Goal: Task Accomplishment & Management: Manage account settings

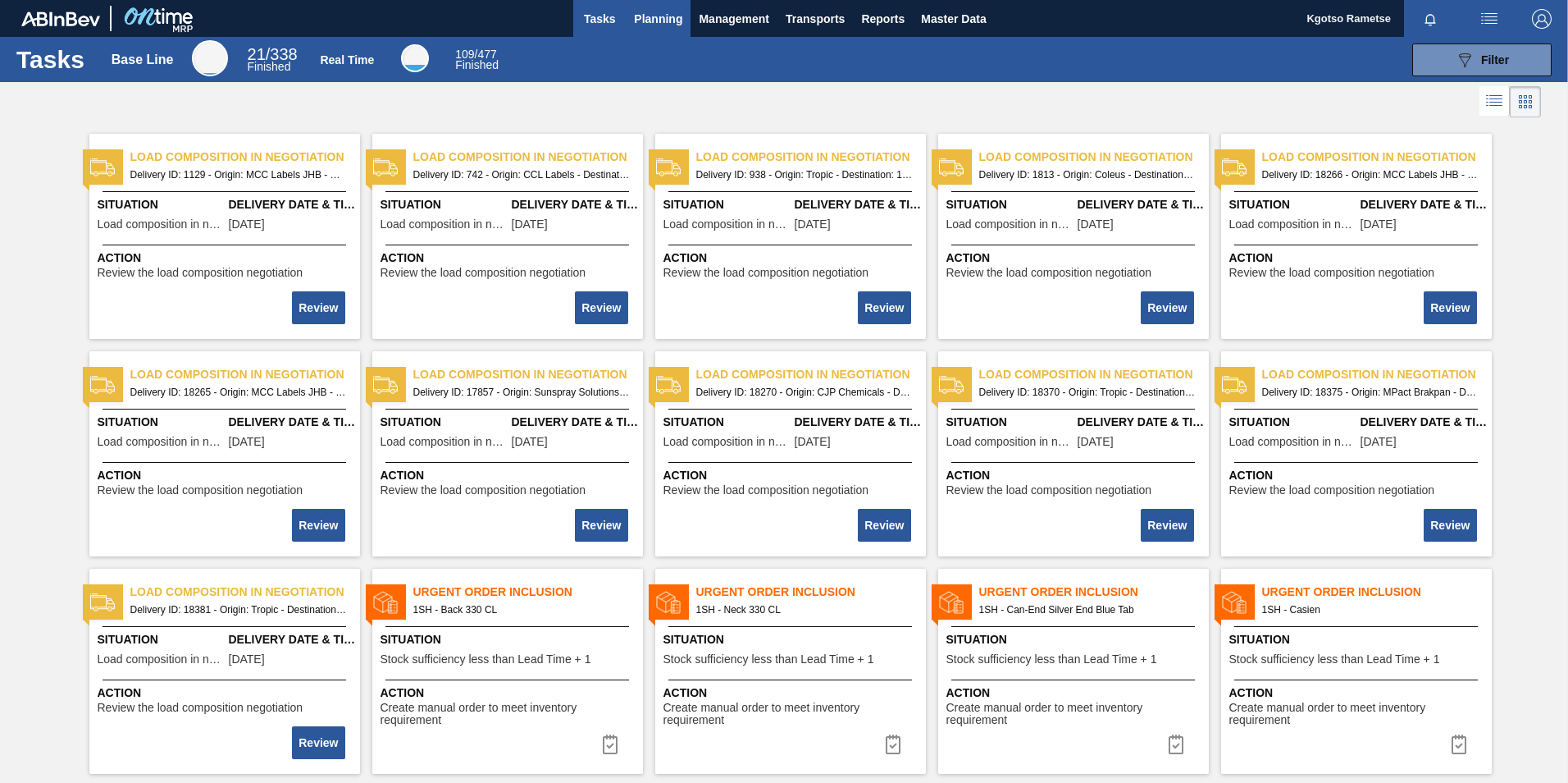
click at [666, 16] on span "Planning" at bounding box center [658, 19] width 48 height 20
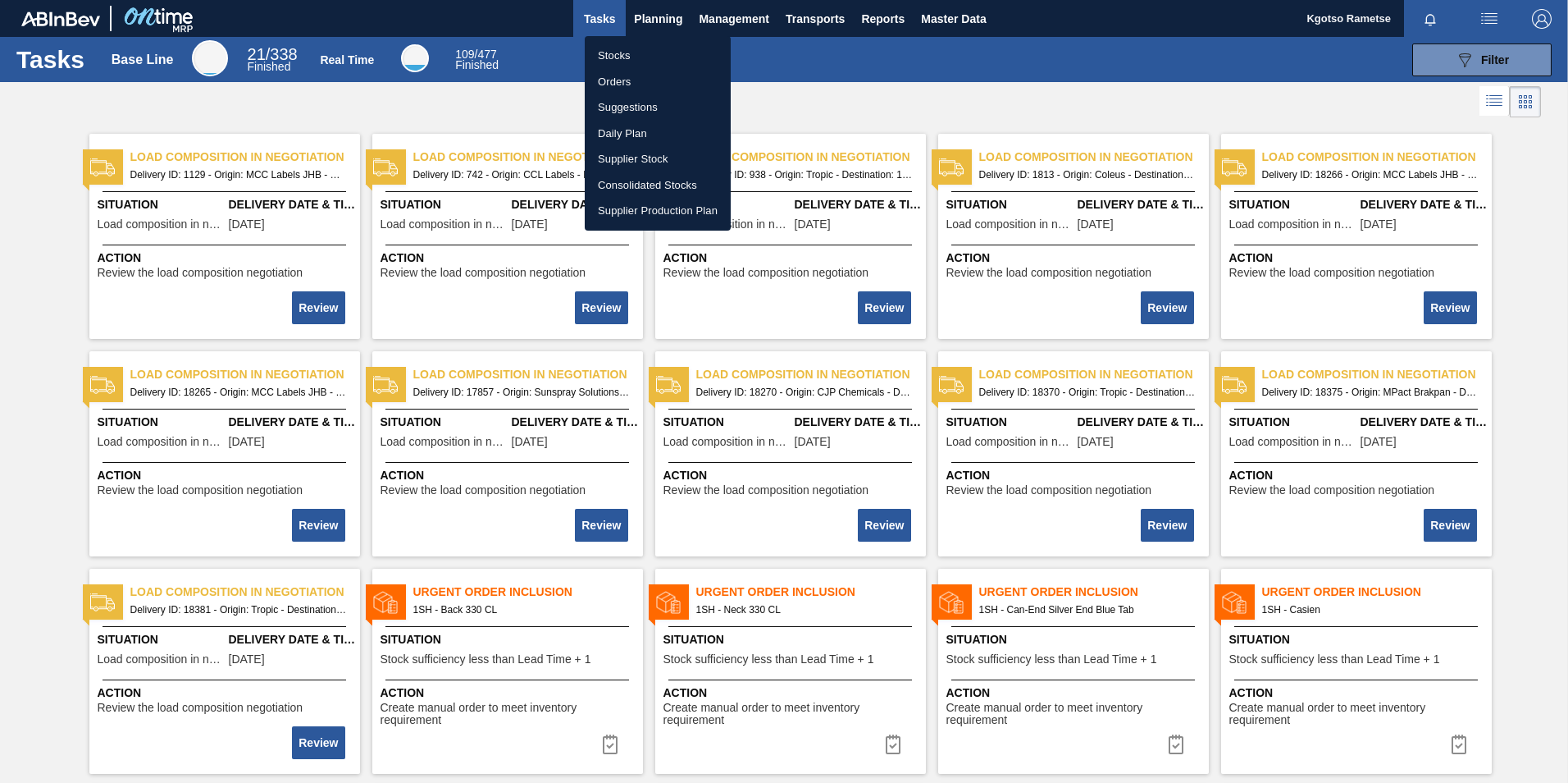
click at [611, 50] on li "Stocks" at bounding box center [658, 55] width 146 height 27
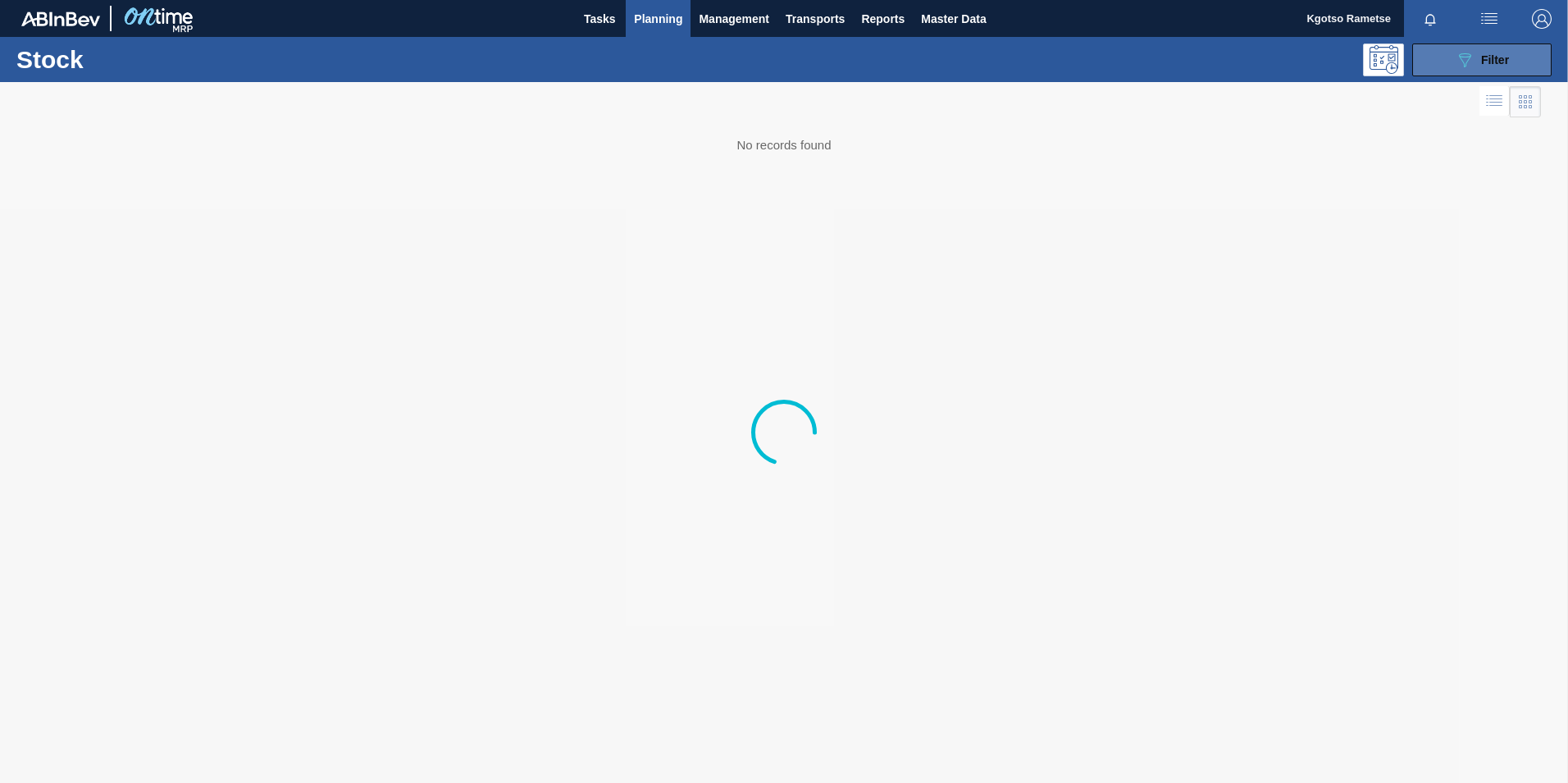
click at [1512, 73] on button "089F7B8B-B2A5-4AFE-B5C0-19BA573D28AC Filter" at bounding box center [1482, 59] width 140 height 33
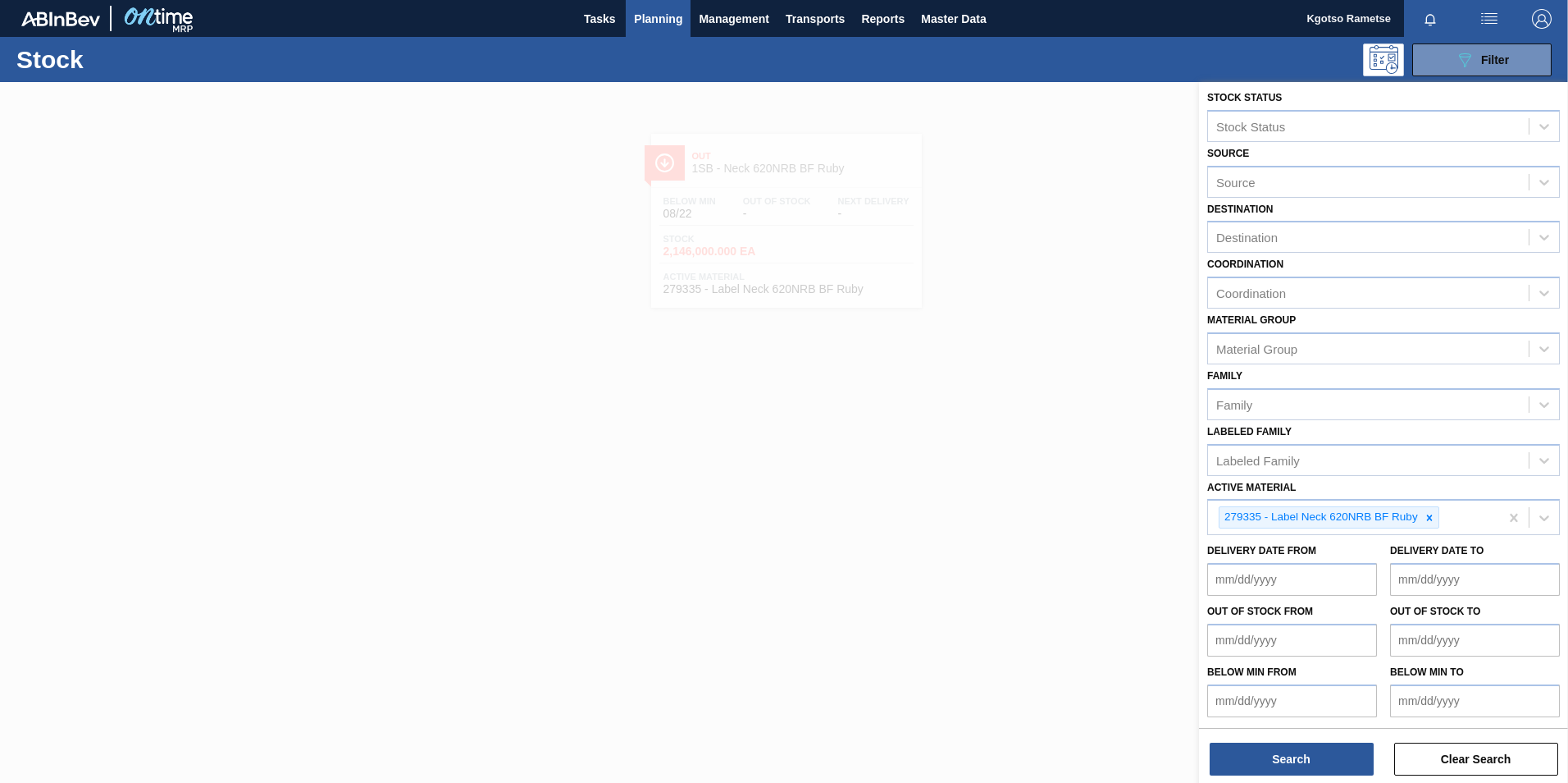
scroll to position [5, 0]
click at [1429, 516] on icon at bounding box center [1429, 517] width 6 height 6
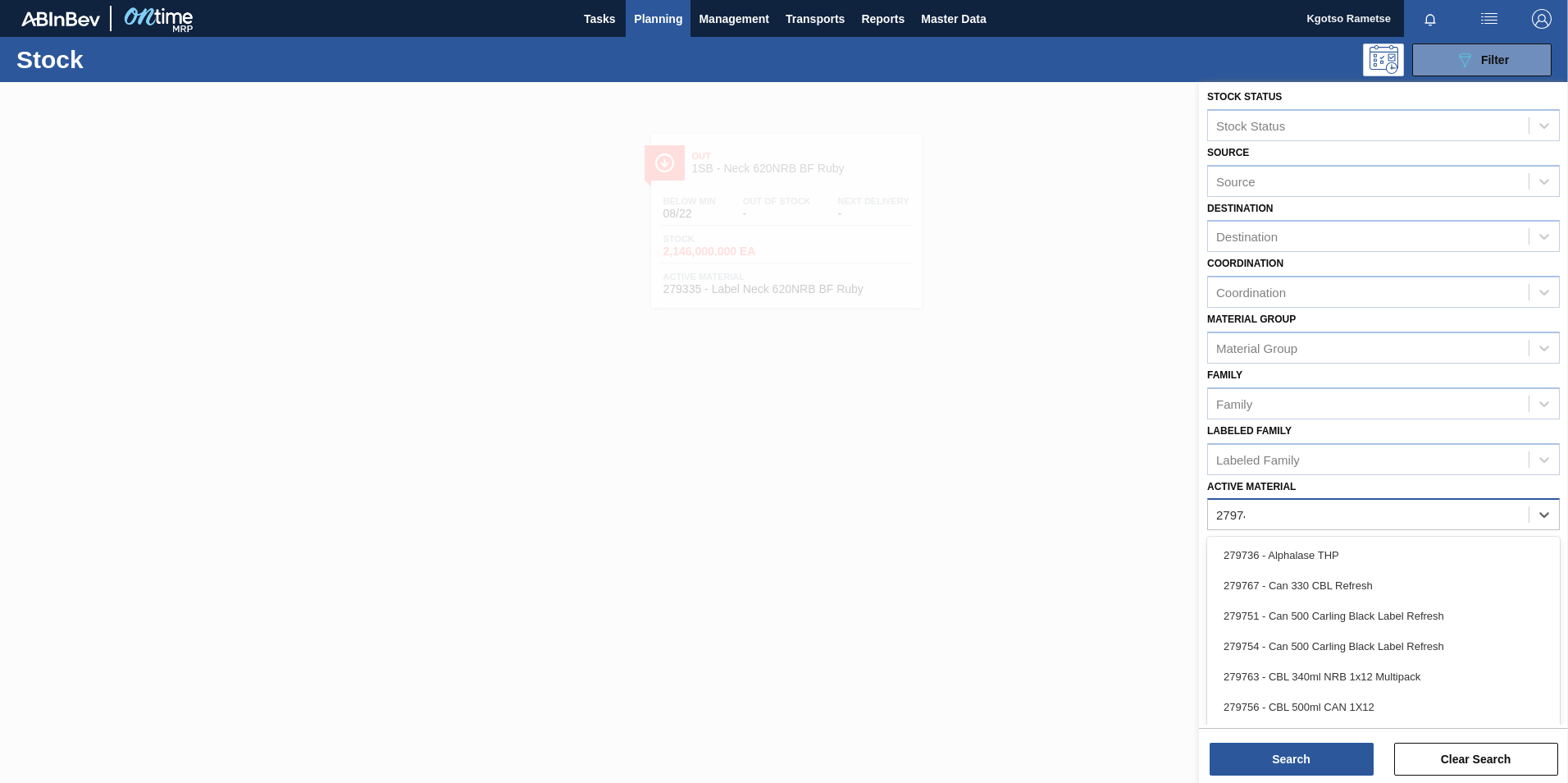
type Material "279748"
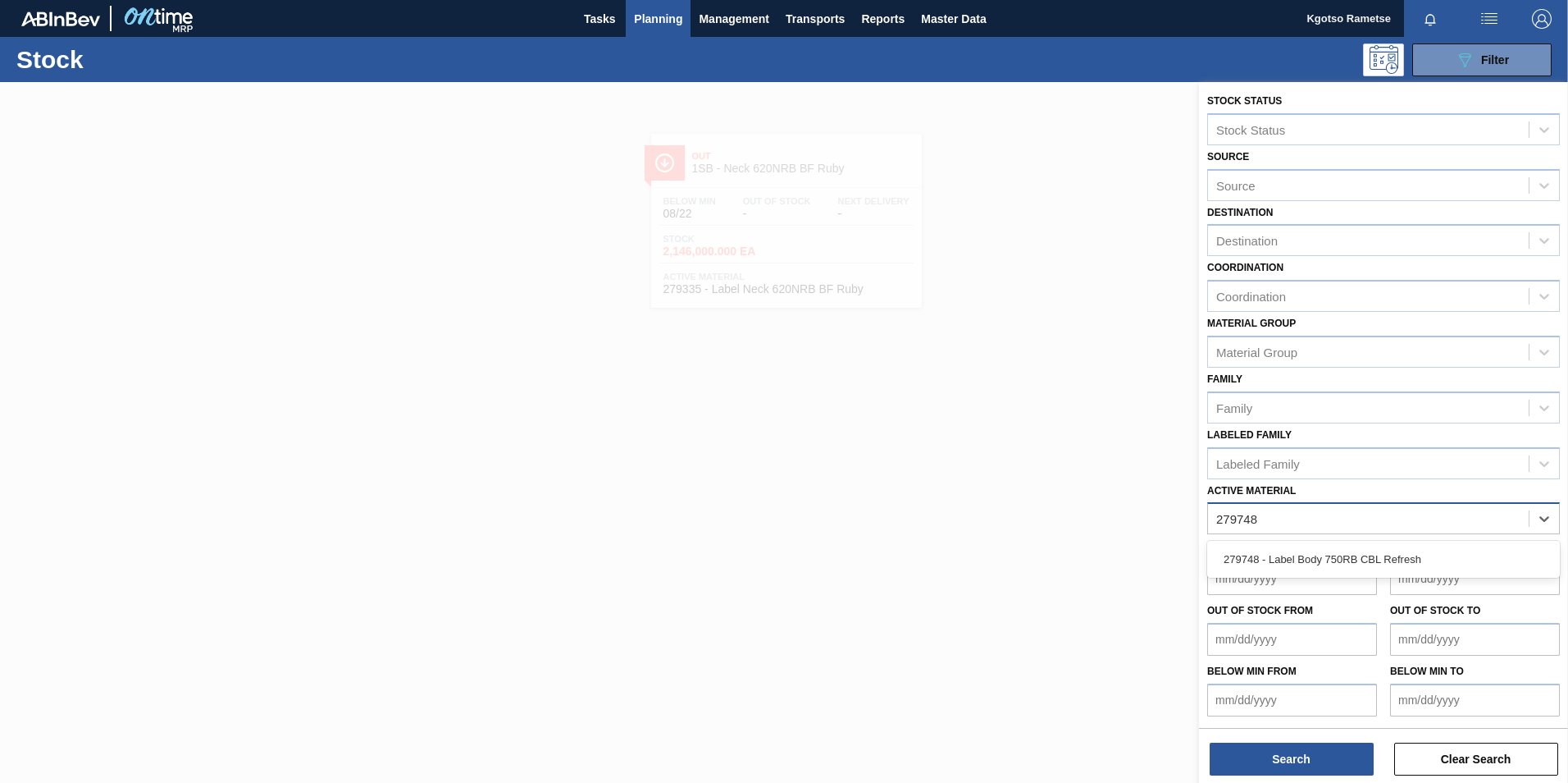
scroll to position [1, 0]
click at [1218, 557] on div "279748 - Label Body 750RB CBL Refresh" at bounding box center [1383, 558] width 352 height 31
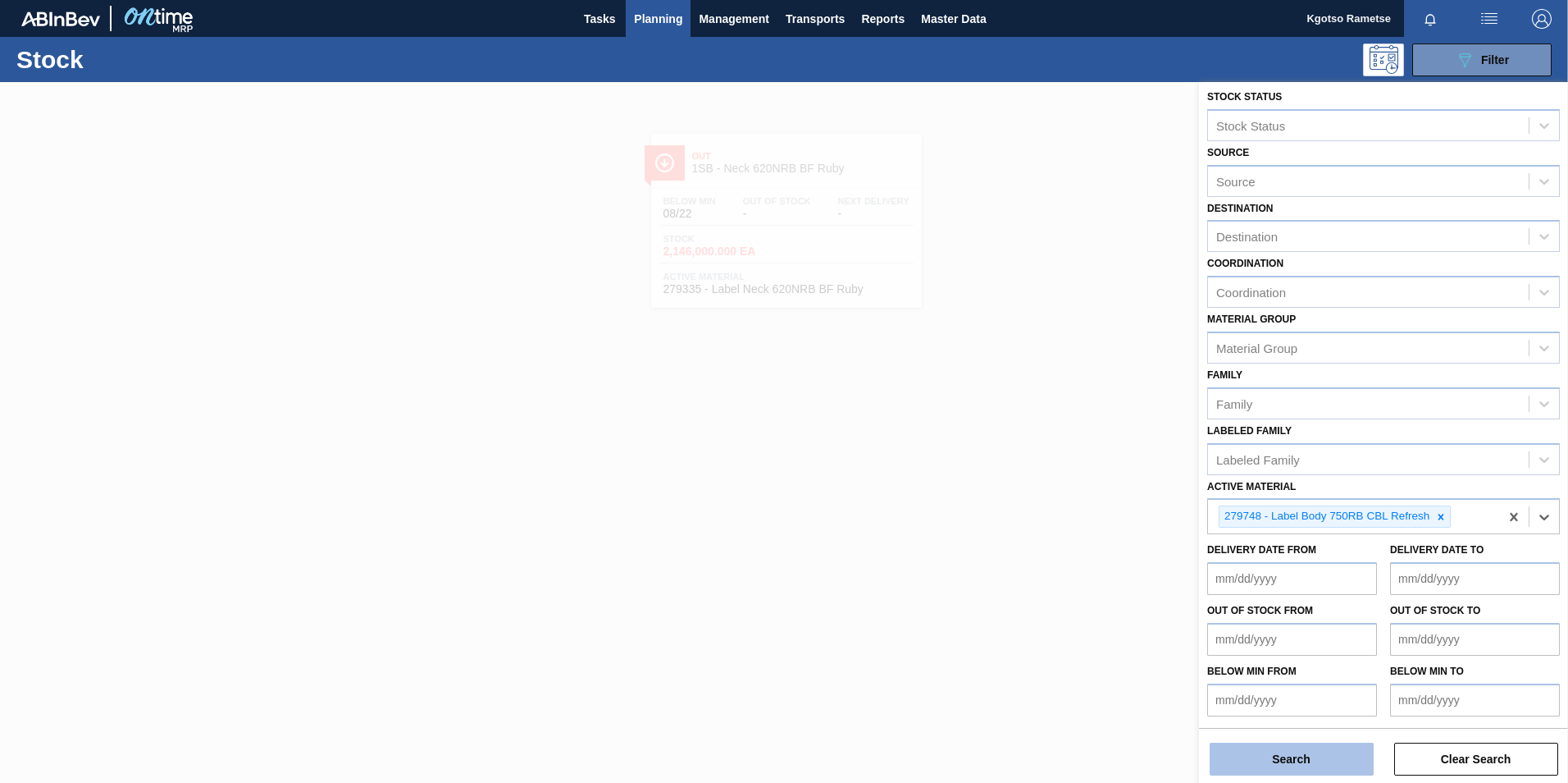
click at [1244, 771] on button "Search" at bounding box center [1291, 758] width 164 height 33
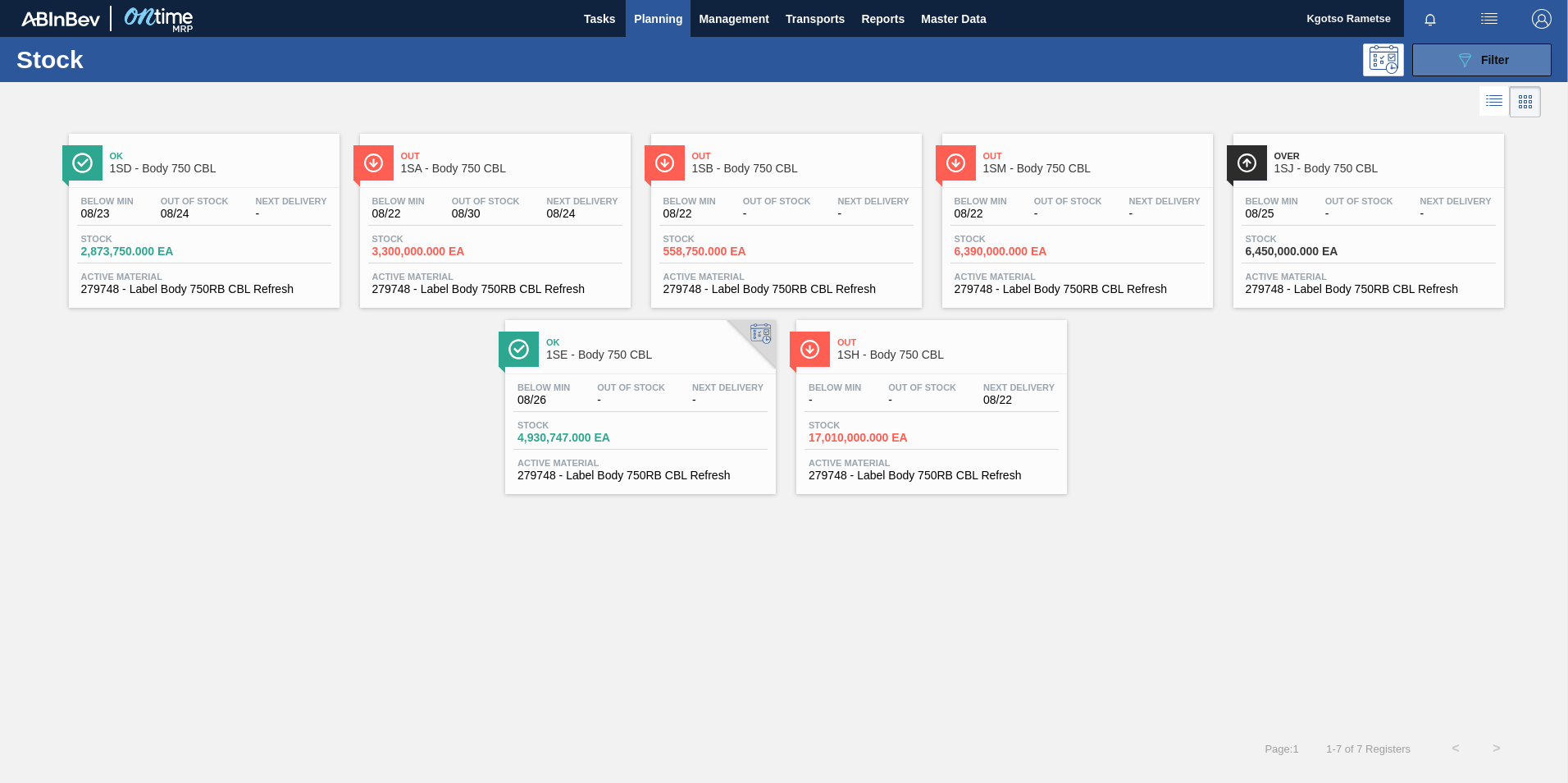
drag, startPoint x: 1501, startPoint y: 46, endPoint x: 1501, endPoint y: 64, distance: 18.0
click at [1503, 46] on button "089F7B8B-B2A5-4AFE-B5C0-19BA573D28AC Filter" at bounding box center [1482, 59] width 140 height 33
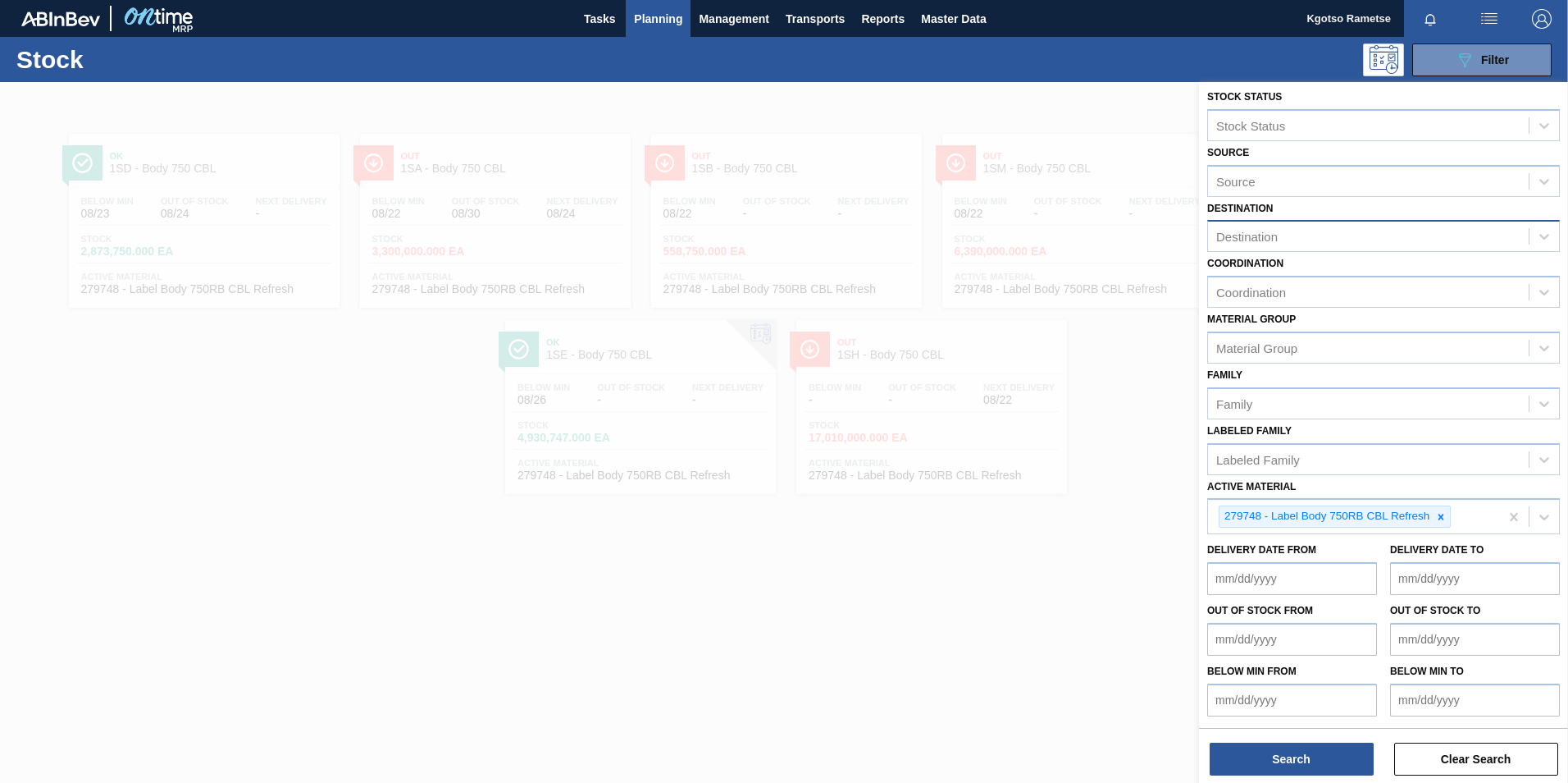
click at [1271, 240] on div "Destination" at bounding box center [1246, 236] width 61 height 14
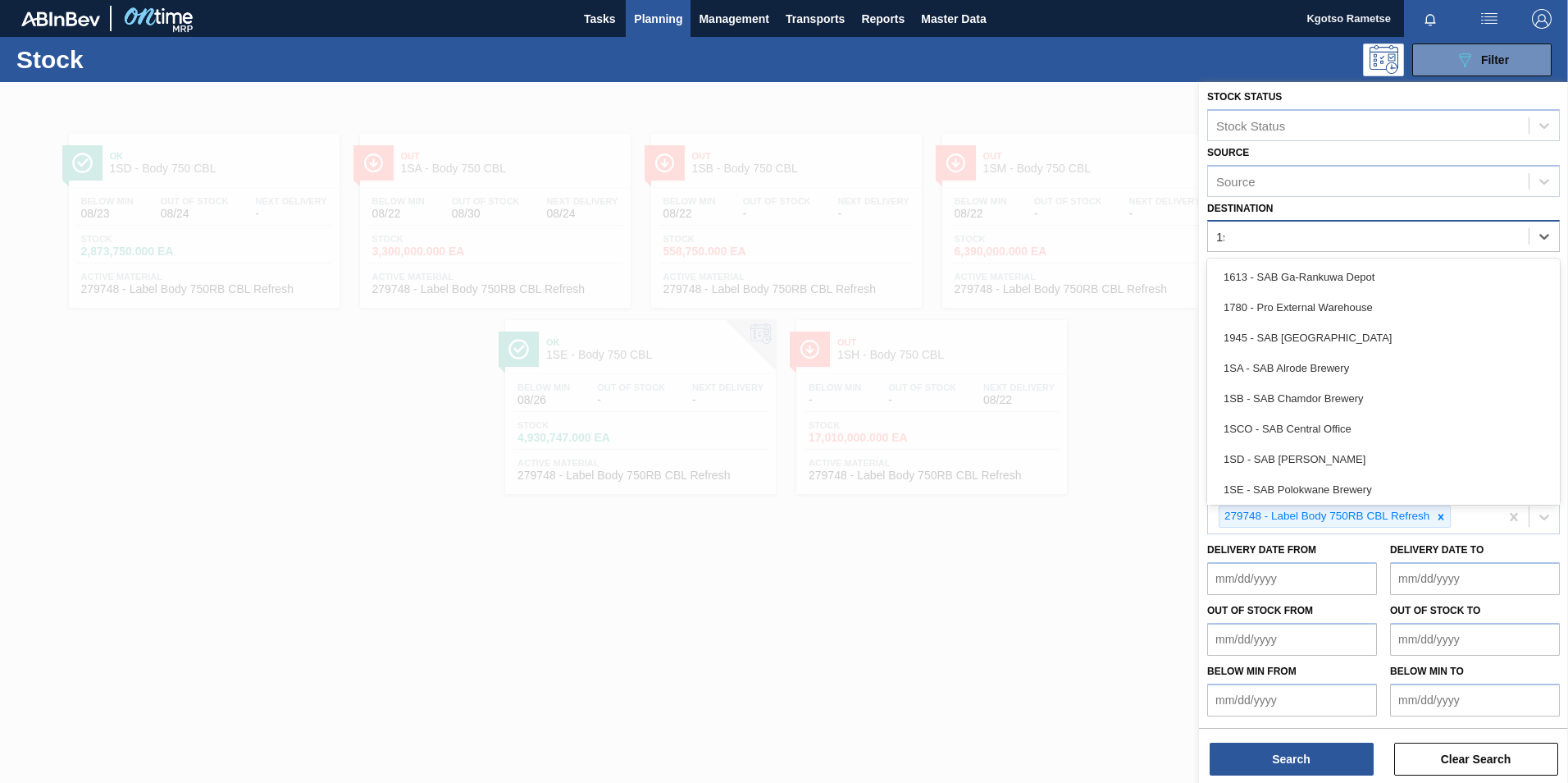
type input "1sd"
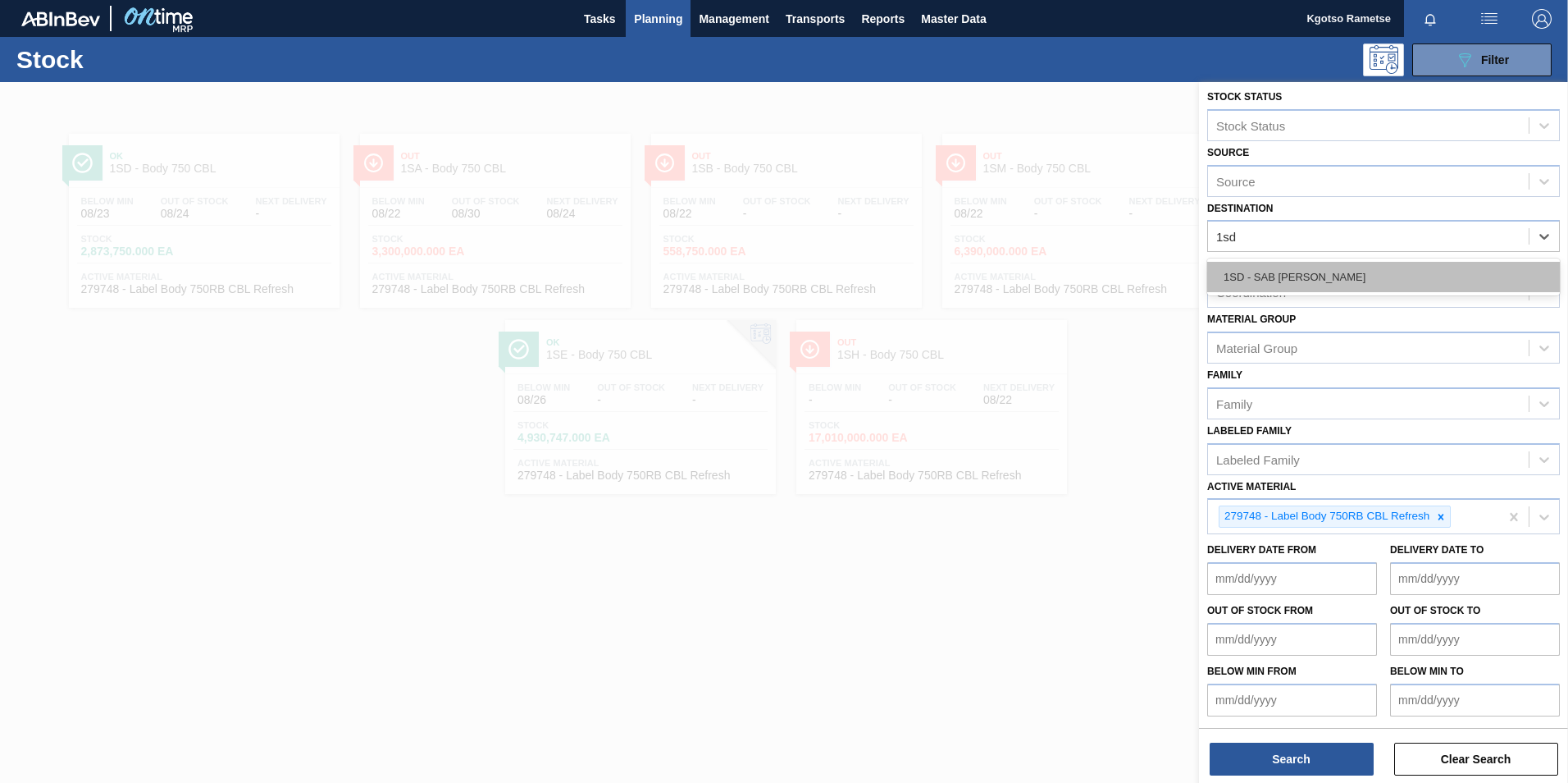
click at [1282, 284] on div "1SD - SAB [PERSON_NAME]" at bounding box center [1383, 277] width 352 height 31
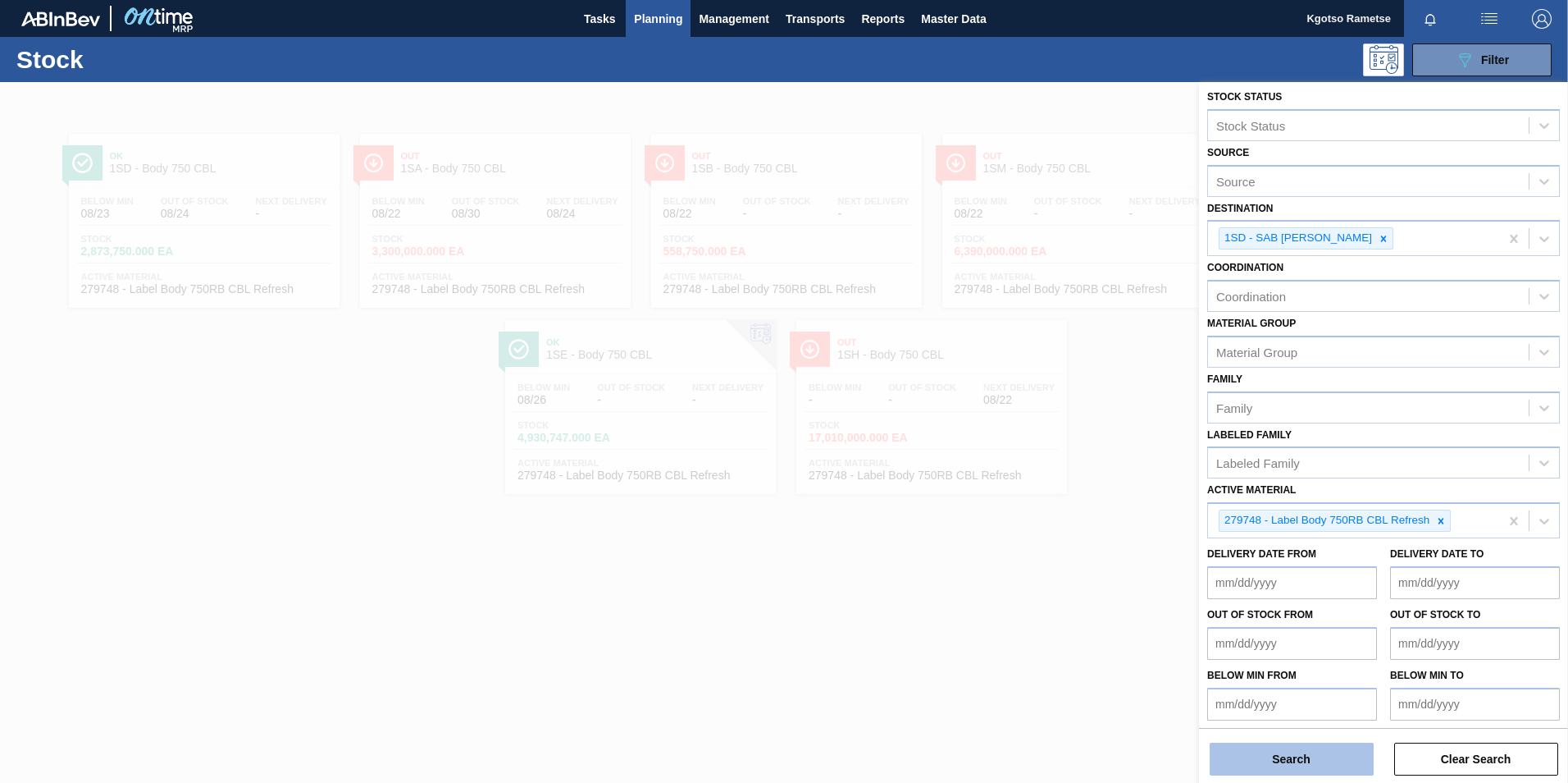
click at [1278, 768] on button "Search" at bounding box center [1291, 758] width 164 height 33
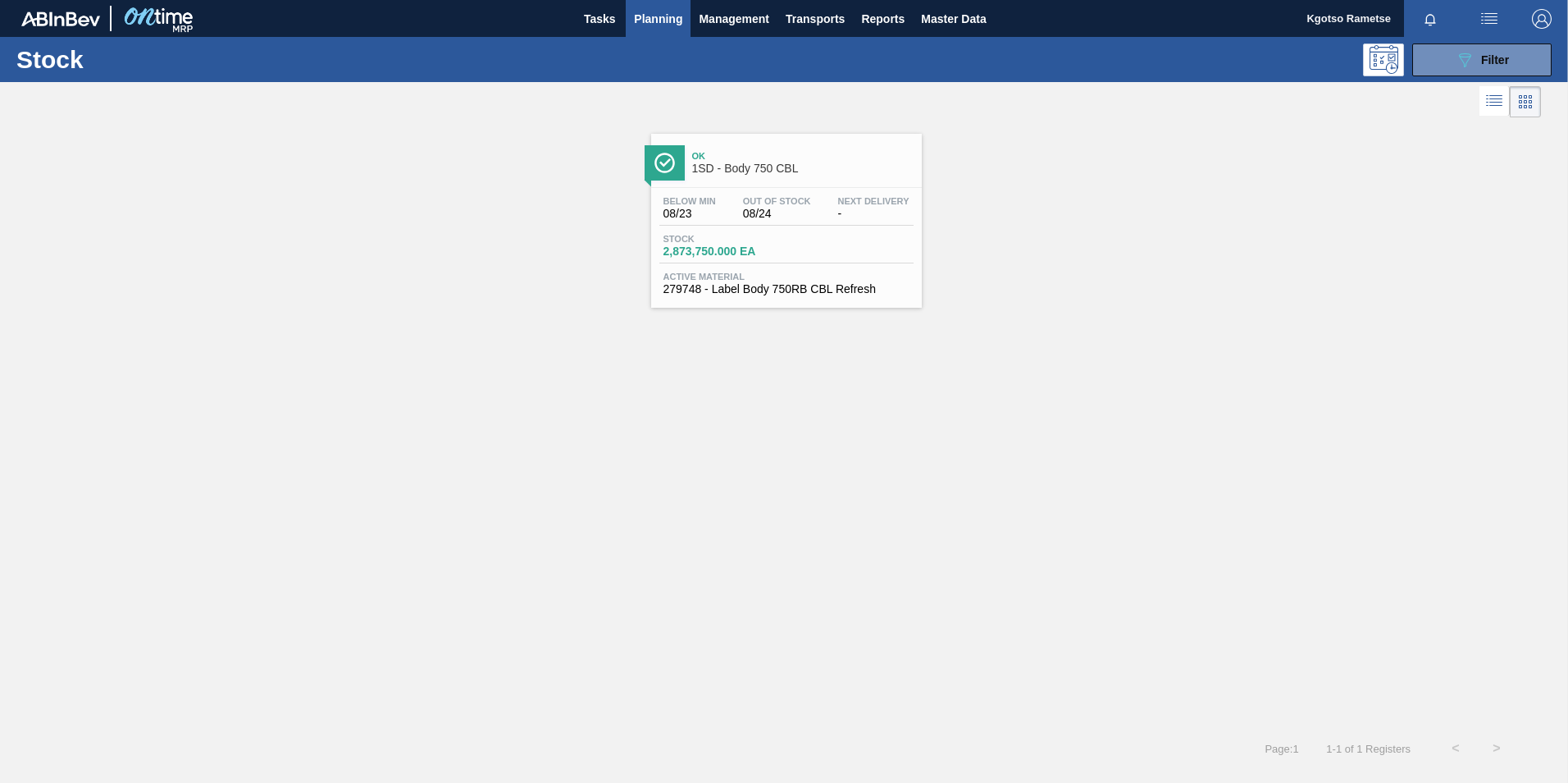
click at [788, 169] on span "1SD - Body 750 CBL" at bounding box center [802, 168] width 221 height 12
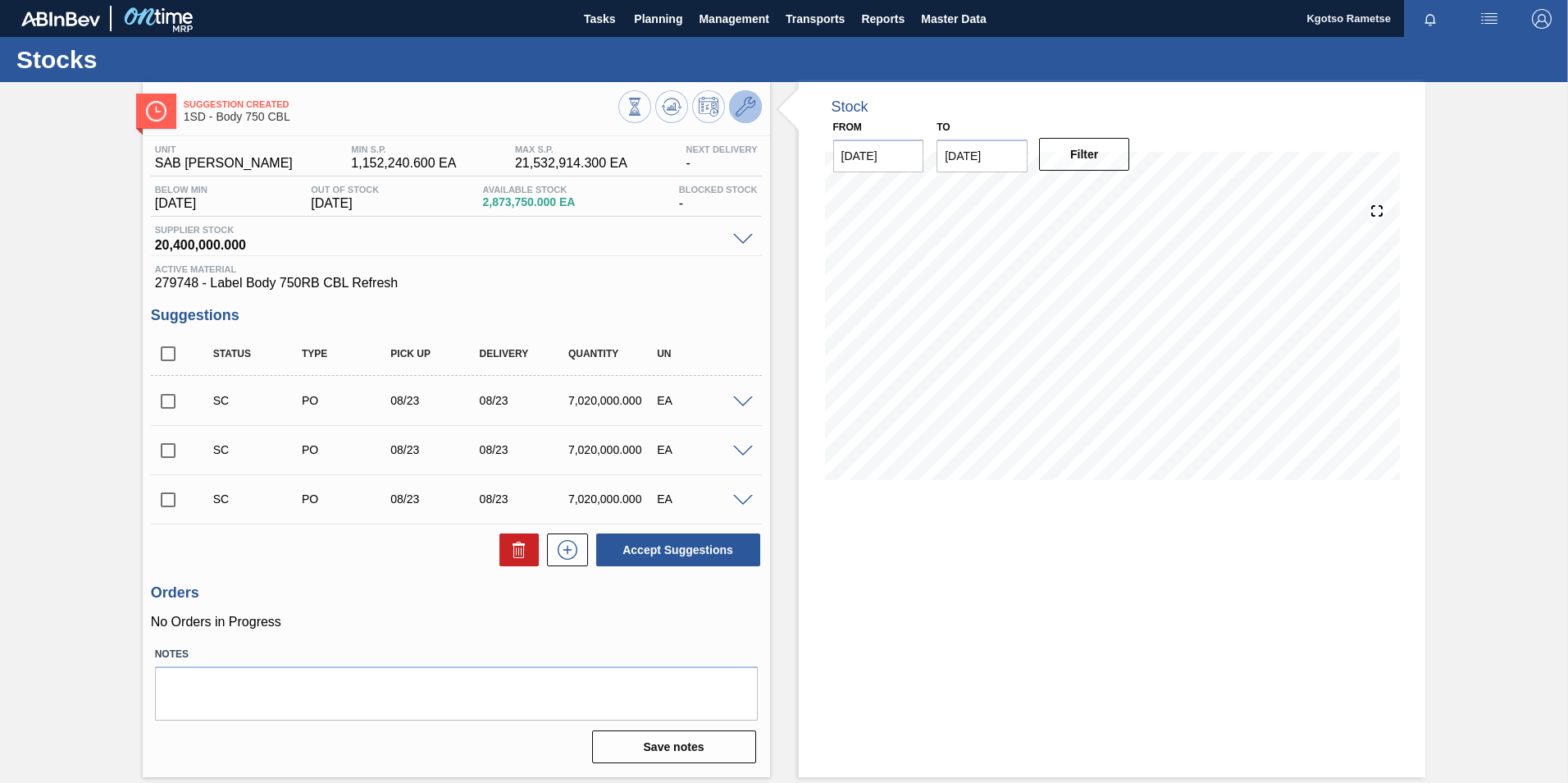
click at [755, 98] on button at bounding box center [745, 106] width 32 height 33
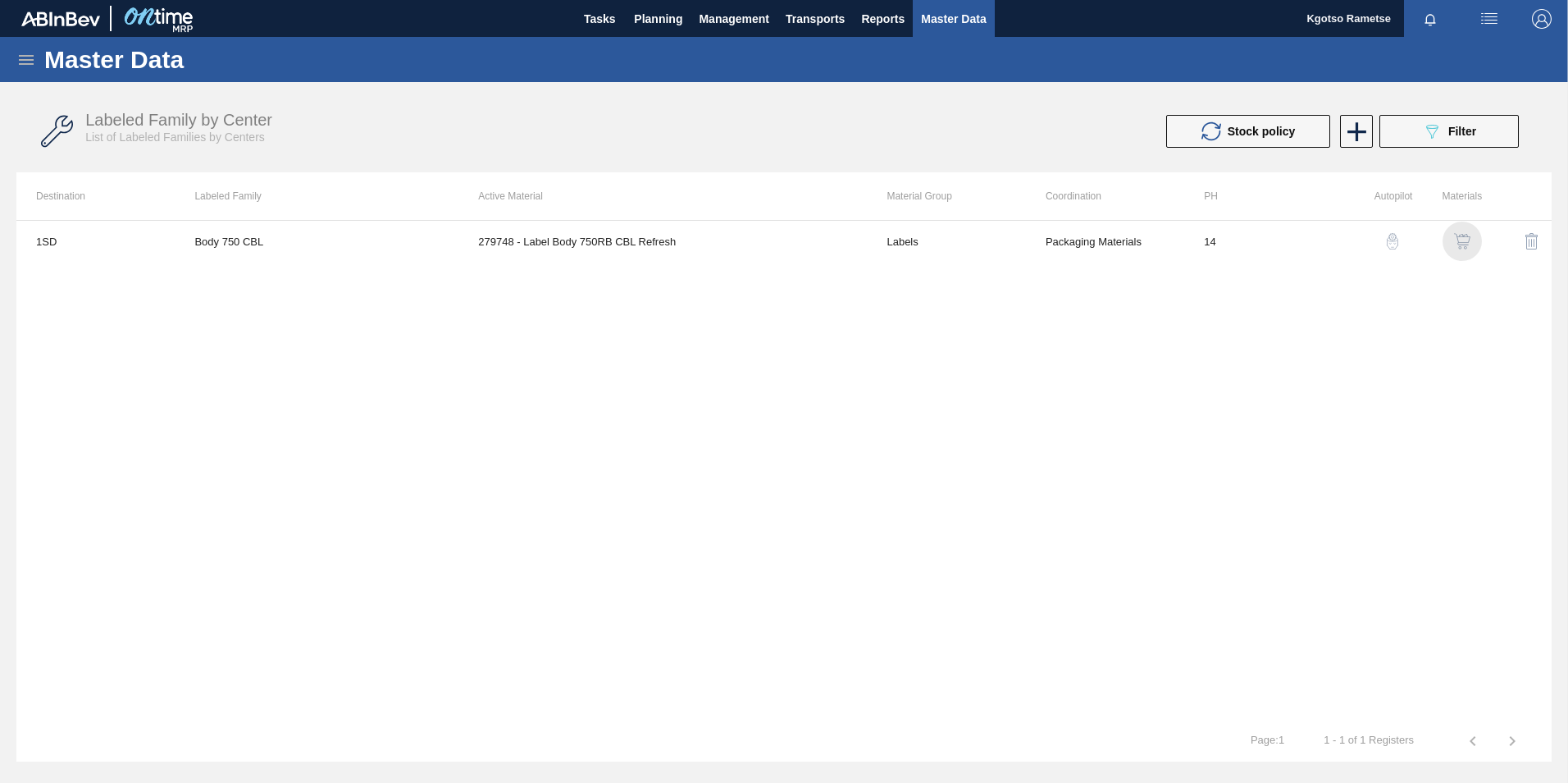
click at [1468, 241] on img "button" at bounding box center [1462, 241] width 17 height 17
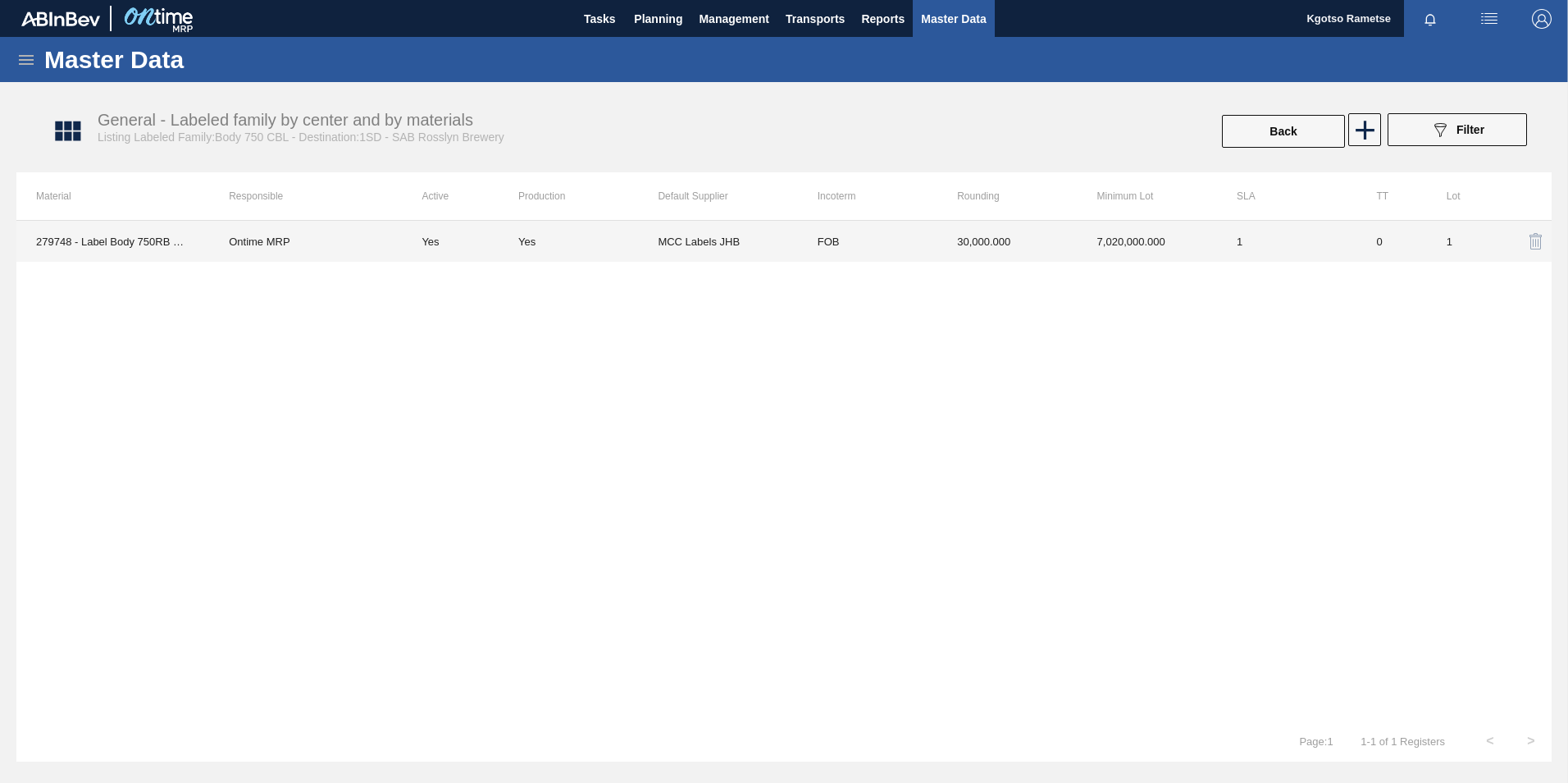
click at [1129, 240] on td "7,020,000.000" at bounding box center [1148, 241] width 140 height 41
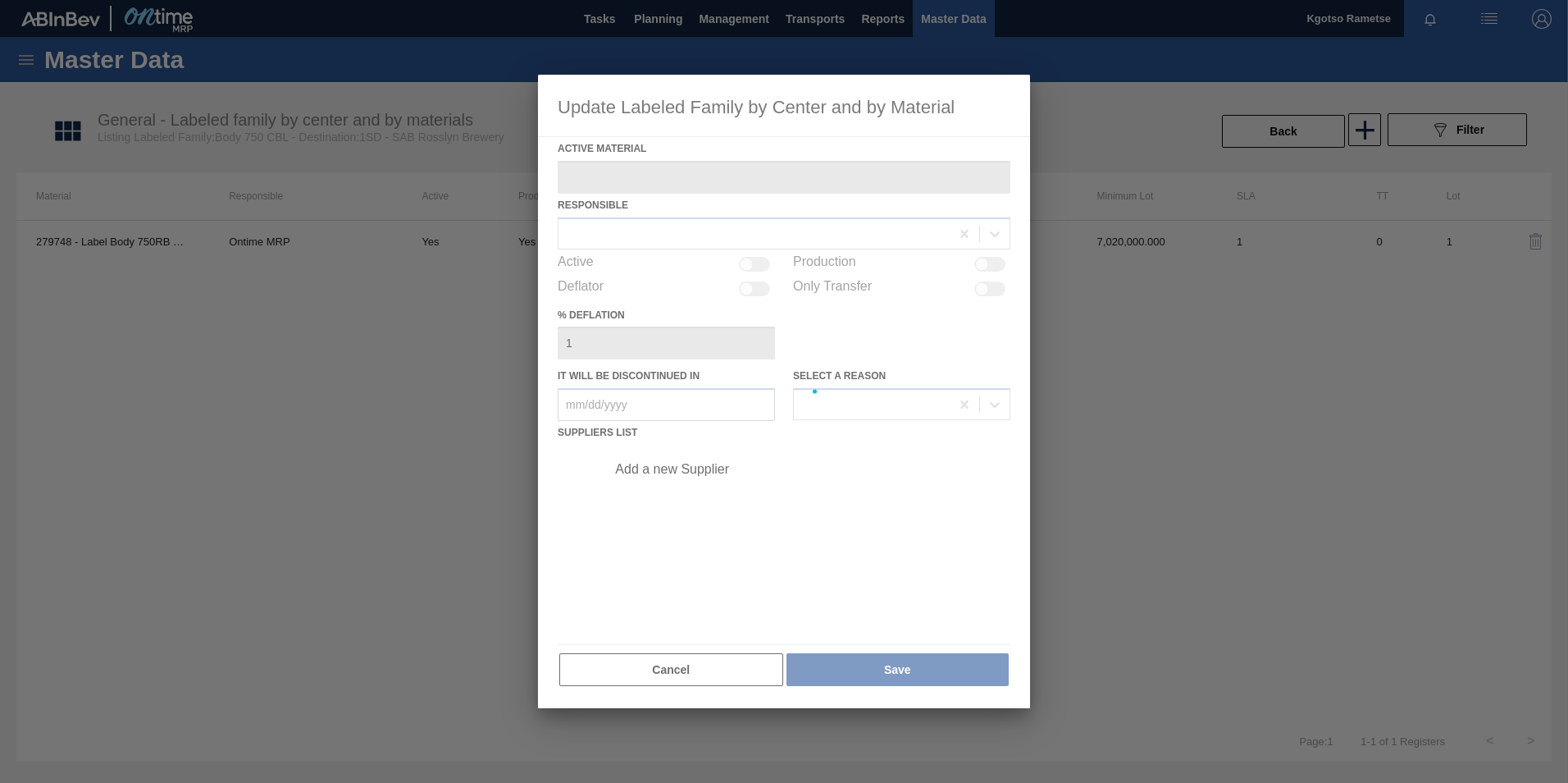
type Material "279748 - Label Body 750RB CBL Refresh"
checkbox input "true"
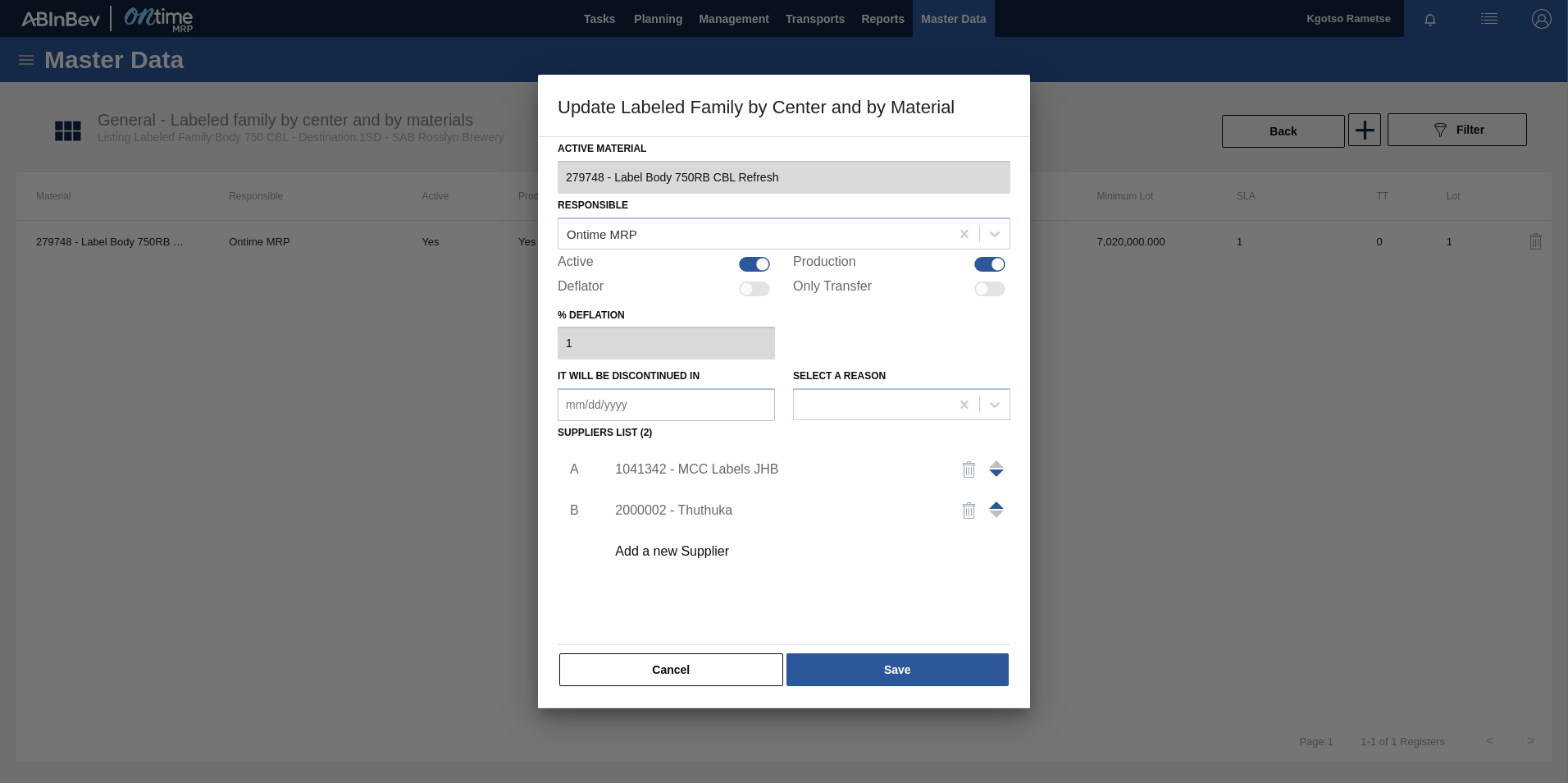
click at [718, 460] on div "1041342 - MCC Labels JHB" at bounding box center [803, 470] width 414 height 41
click at [716, 476] on div "1041342 - MCC Labels JHB" at bounding box center [803, 470] width 414 height 41
drag, startPoint x: 716, startPoint y: 476, endPoint x: 716, endPoint y: 467, distance: 9.0
click at [716, 467] on div "1041342 - MCC Labels JHB" at bounding box center [776, 469] width 322 height 15
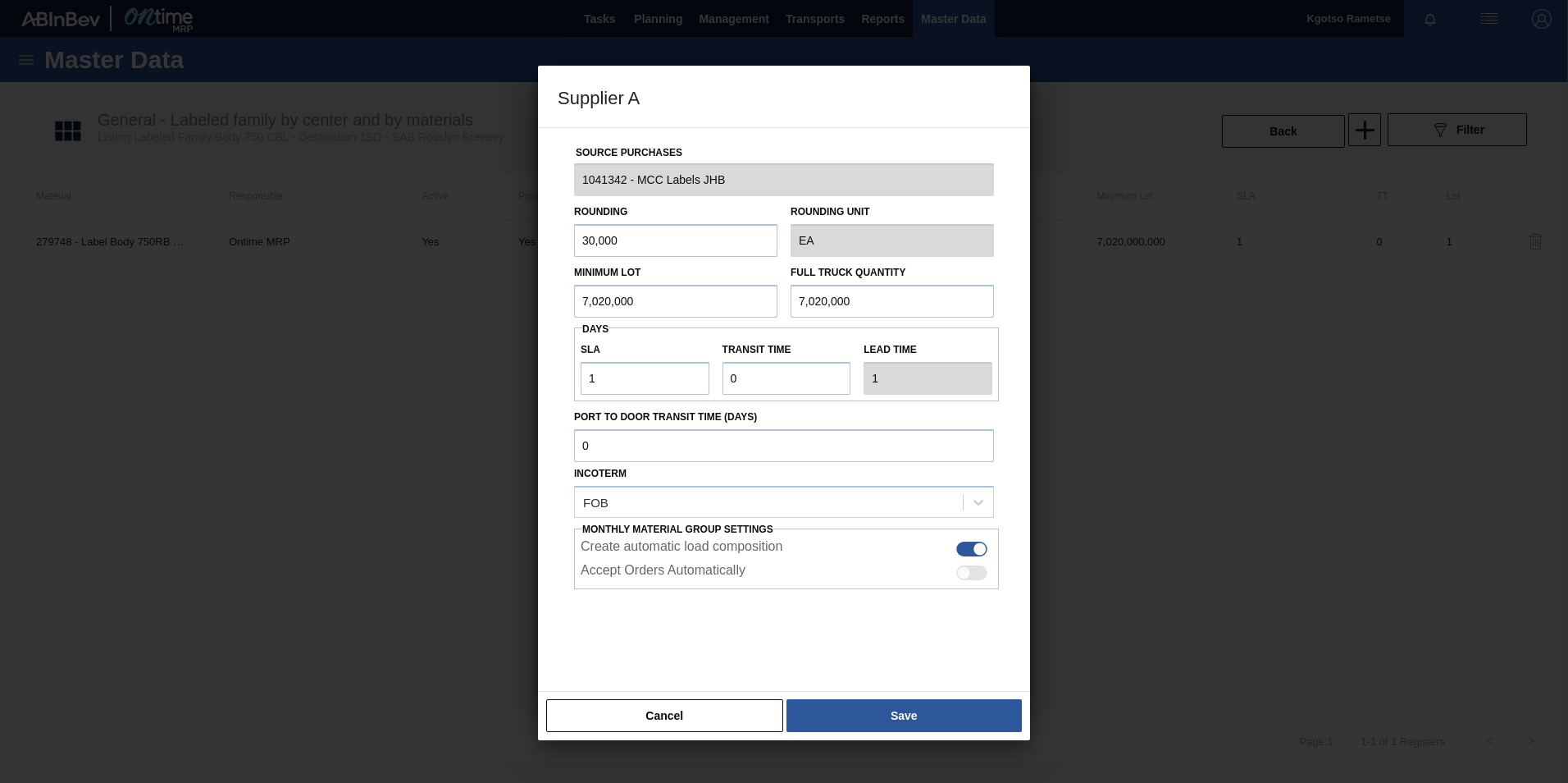
click at [445, 312] on div "Supplier A Source Purchases 1041342 - MCC Labels JHB Rounding 30,000 Rounding U…" at bounding box center [784, 391] width 1568 height 783
drag, startPoint x: 557, startPoint y: 293, endPoint x: 326, endPoint y: 291, distance: 231.0
click at [321, 293] on div "Supplier A Source Purchases 1041342 - MCC Labels JHB Rounding 30,000 Rounding U…" at bounding box center [784, 391] width 1568 height 783
type input "12,810"
drag, startPoint x: 621, startPoint y: 241, endPoint x: 456, endPoint y: 231, distance: 165.3
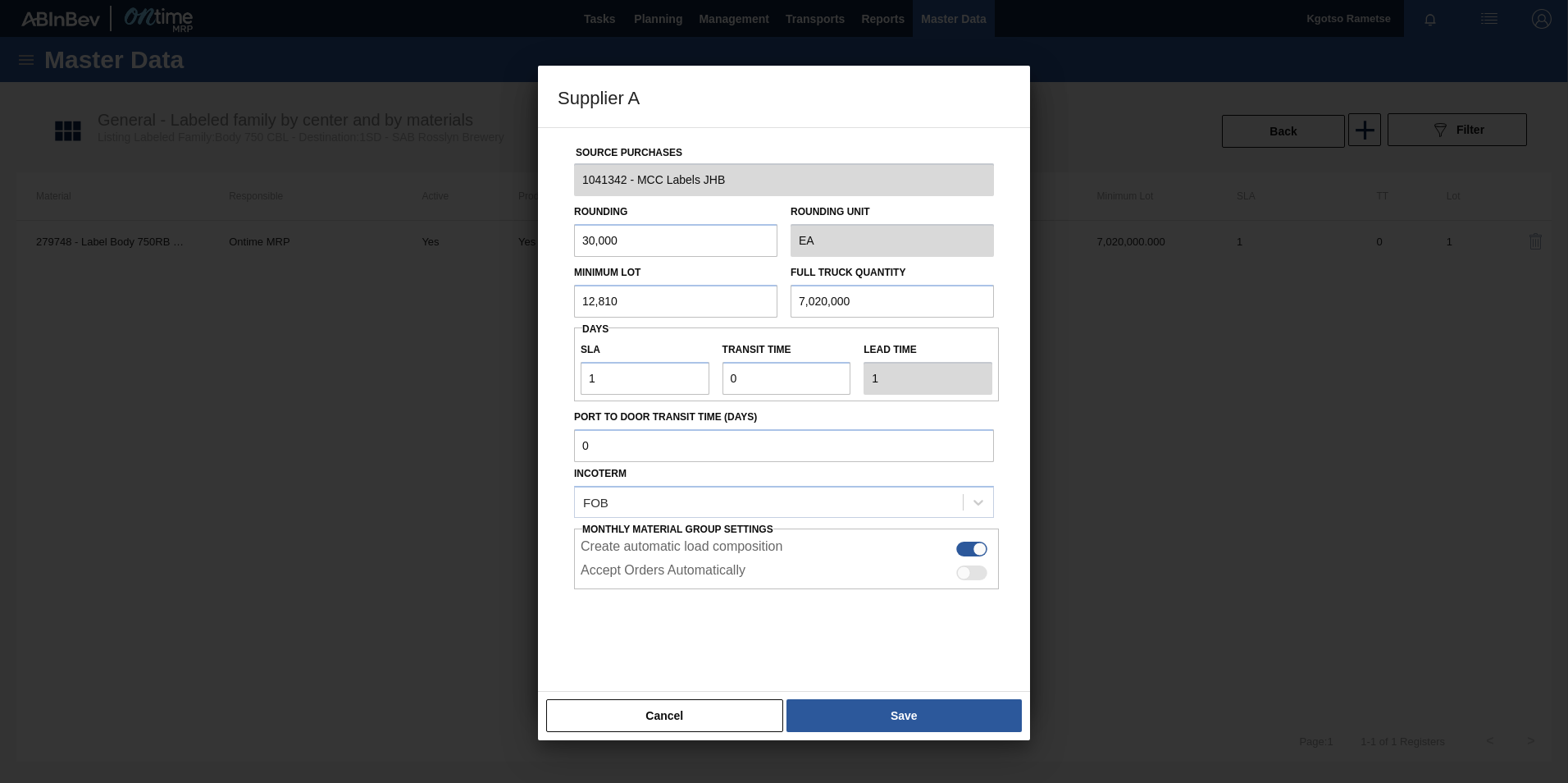
click at [456, 231] on div "Supplier A Source Purchases 1041342 - MCC Labels JHB Rounding 30,000 Rounding U…" at bounding box center [784, 391] width 1568 height 783
type input "1"
click at [781, 122] on h3 "Supplier A" at bounding box center [784, 97] width 492 height 62
click at [636, 299] on input "12,810" at bounding box center [675, 300] width 204 height 33
drag, startPoint x: 648, startPoint y: 297, endPoint x: 410, endPoint y: 290, distance: 238.1
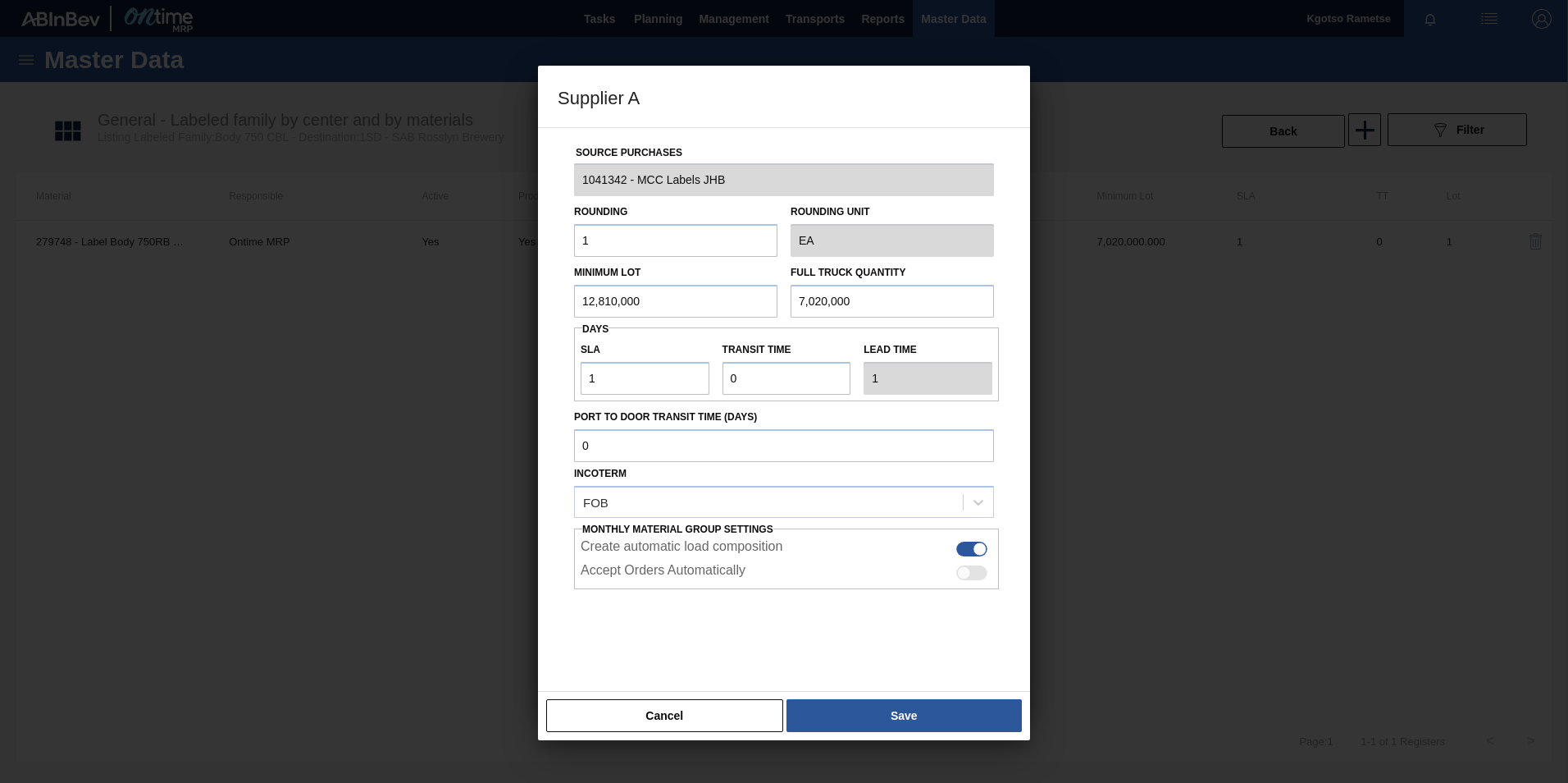
click at [410, 290] on div "Supplier A Source Purchases 1041342 - MCC Labels JHB Rounding 1 Rounding Unit E…" at bounding box center [784, 391] width 1568 height 783
type input "12,810,000"
drag, startPoint x: 878, startPoint y: 296, endPoint x: 442, endPoint y: 273, distance: 436.6
click at [442, 273] on div "Supplier A Source Purchases 1041342 - MCC Labels JHB Rounding 1 Rounding Unit E…" at bounding box center [784, 391] width 1568 height 783
paste input "12,81"
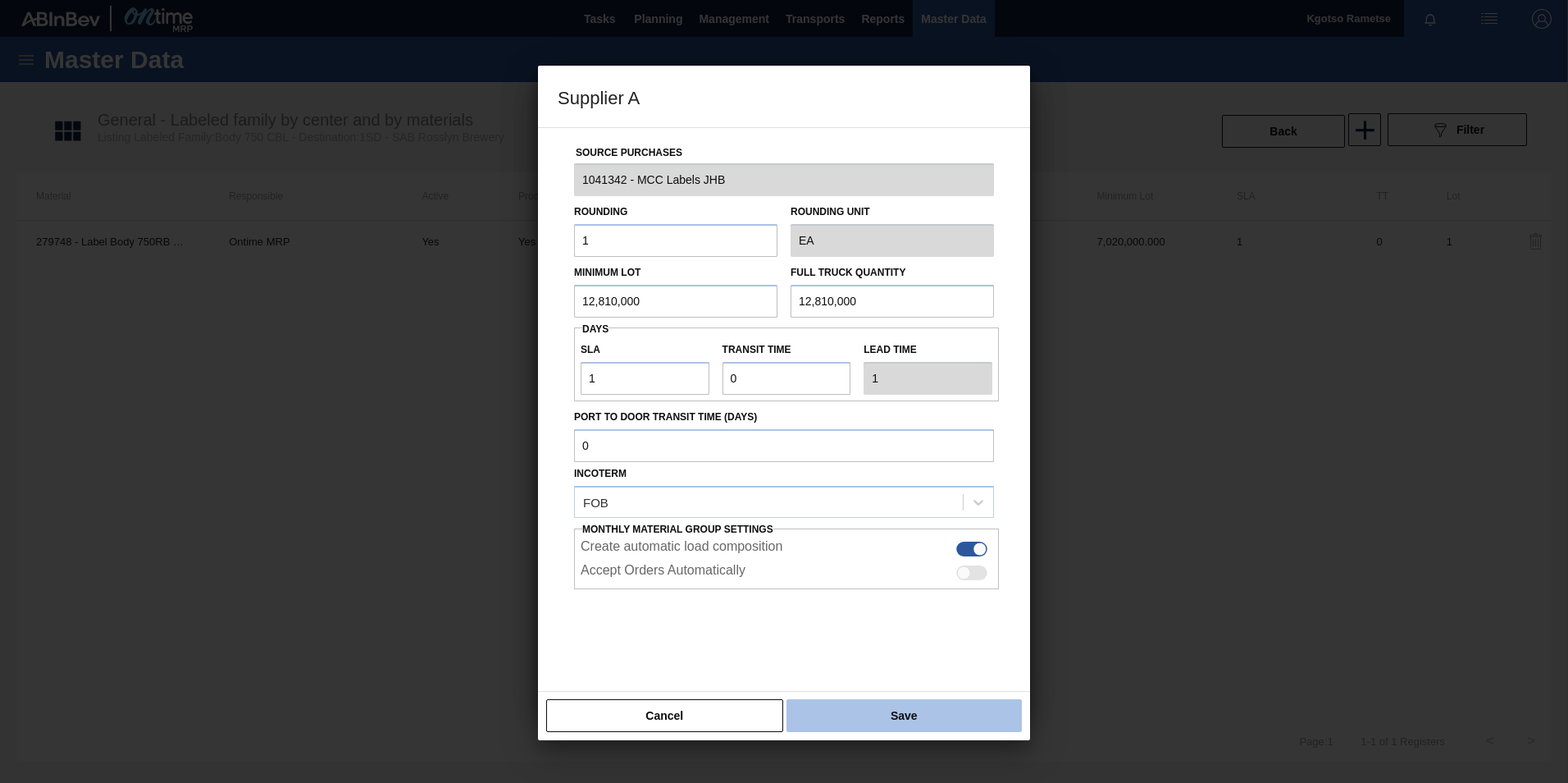
type input "12,810,000"
click at [930, 708] on button "Save" at bounding box center [904, 715] width 235 height 33
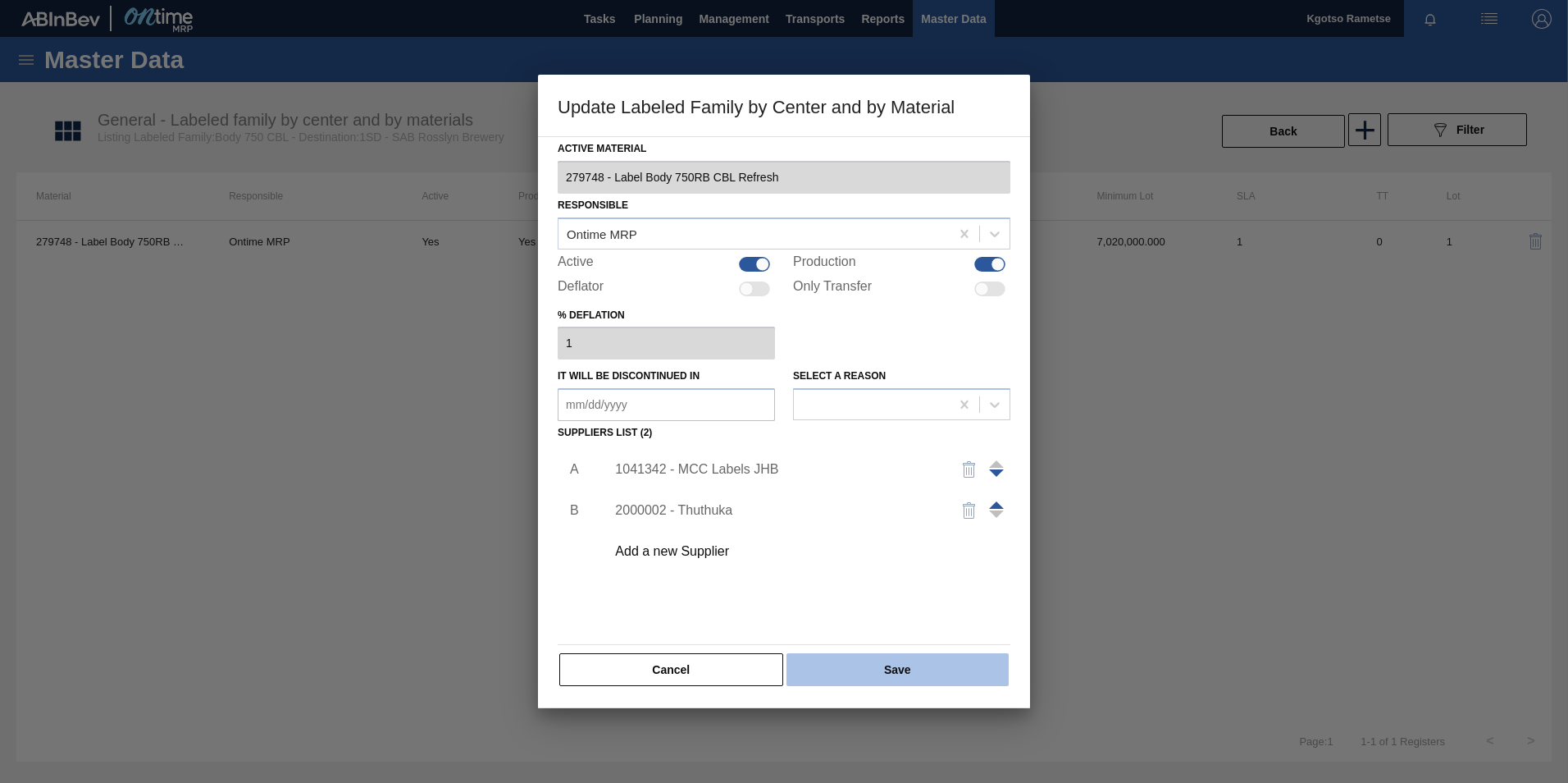
click at [910, 682] on button "Save" at bounding box center [898, 669] width 222 height 33
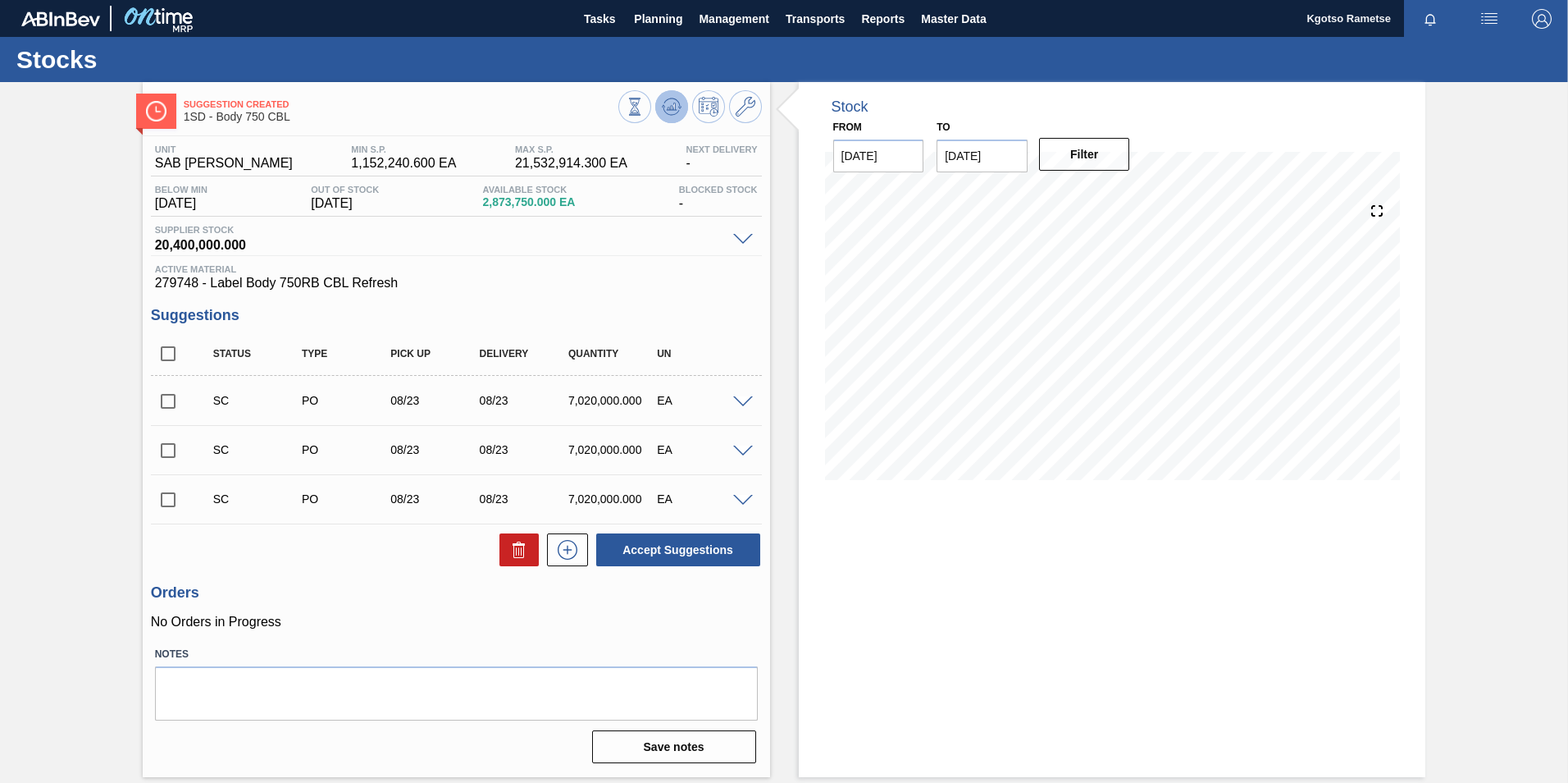
click at [644, 109] on icon at bounding box center [635, 106] width 18 height 18
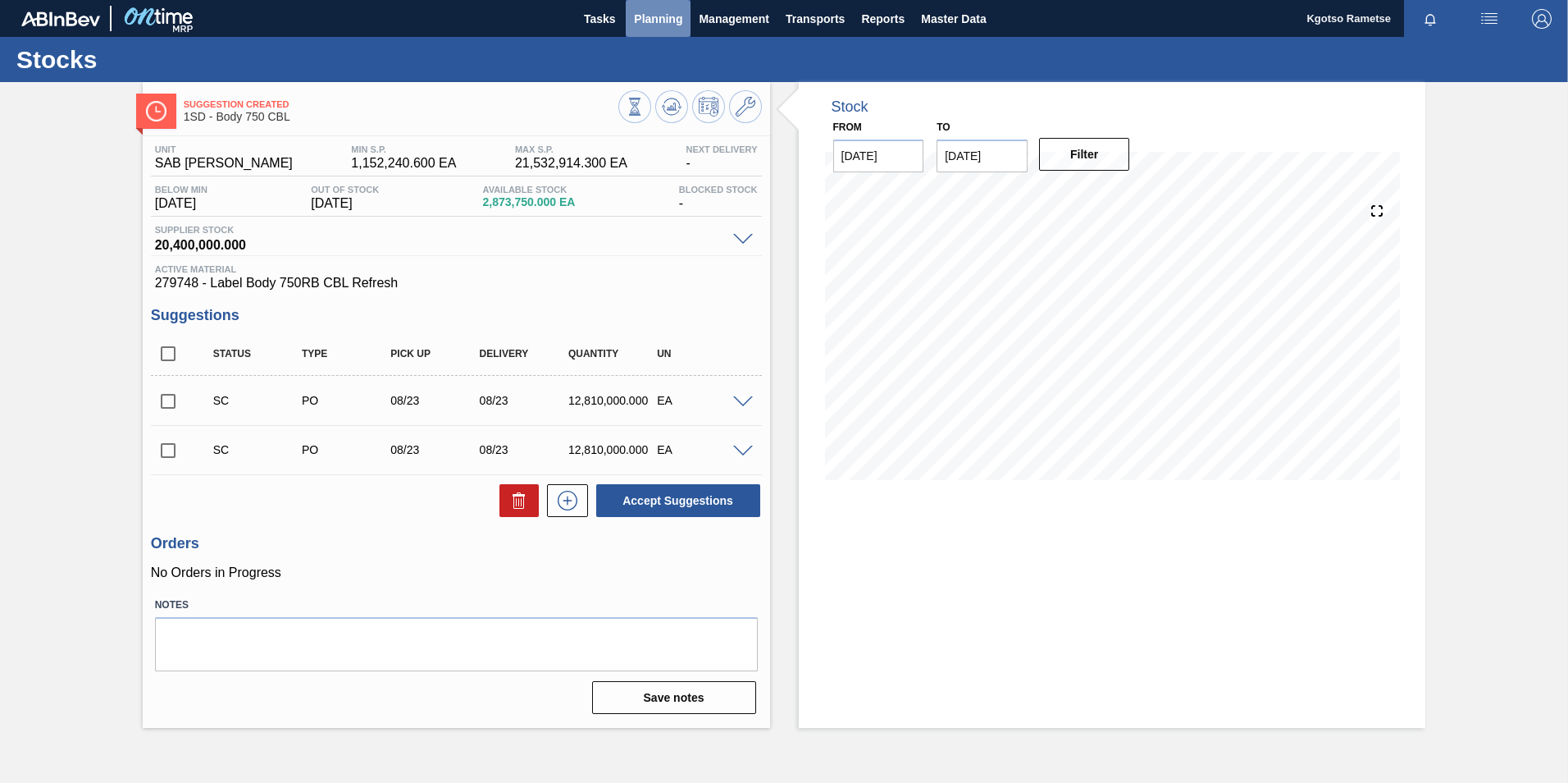
click at [650, 3] on button "Planning" at bounding box center [659, 18] width 65 height 36
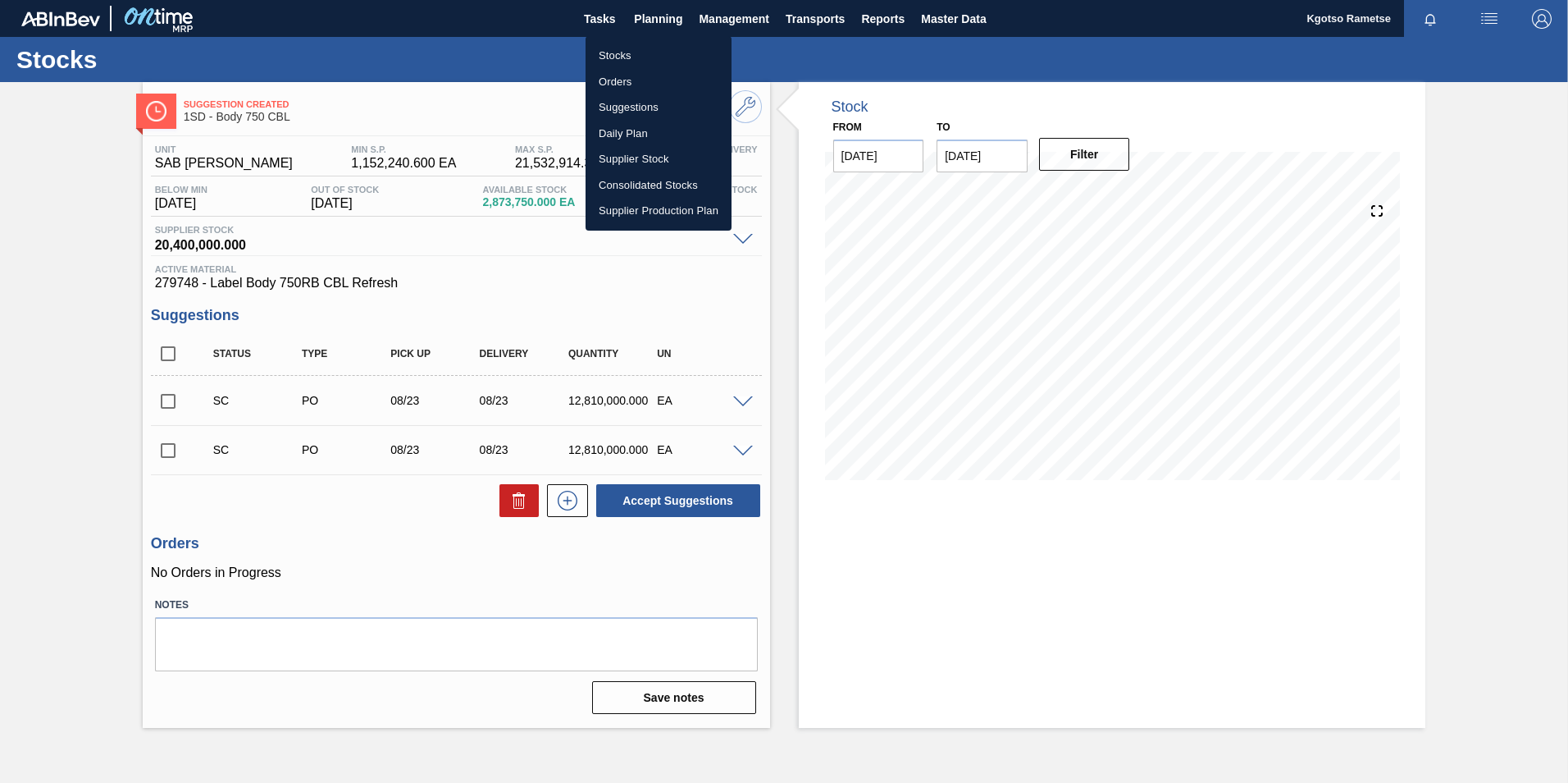
click at [631, 53] on li "Stocks" at bounding box center [659, 55] width 146 height 27
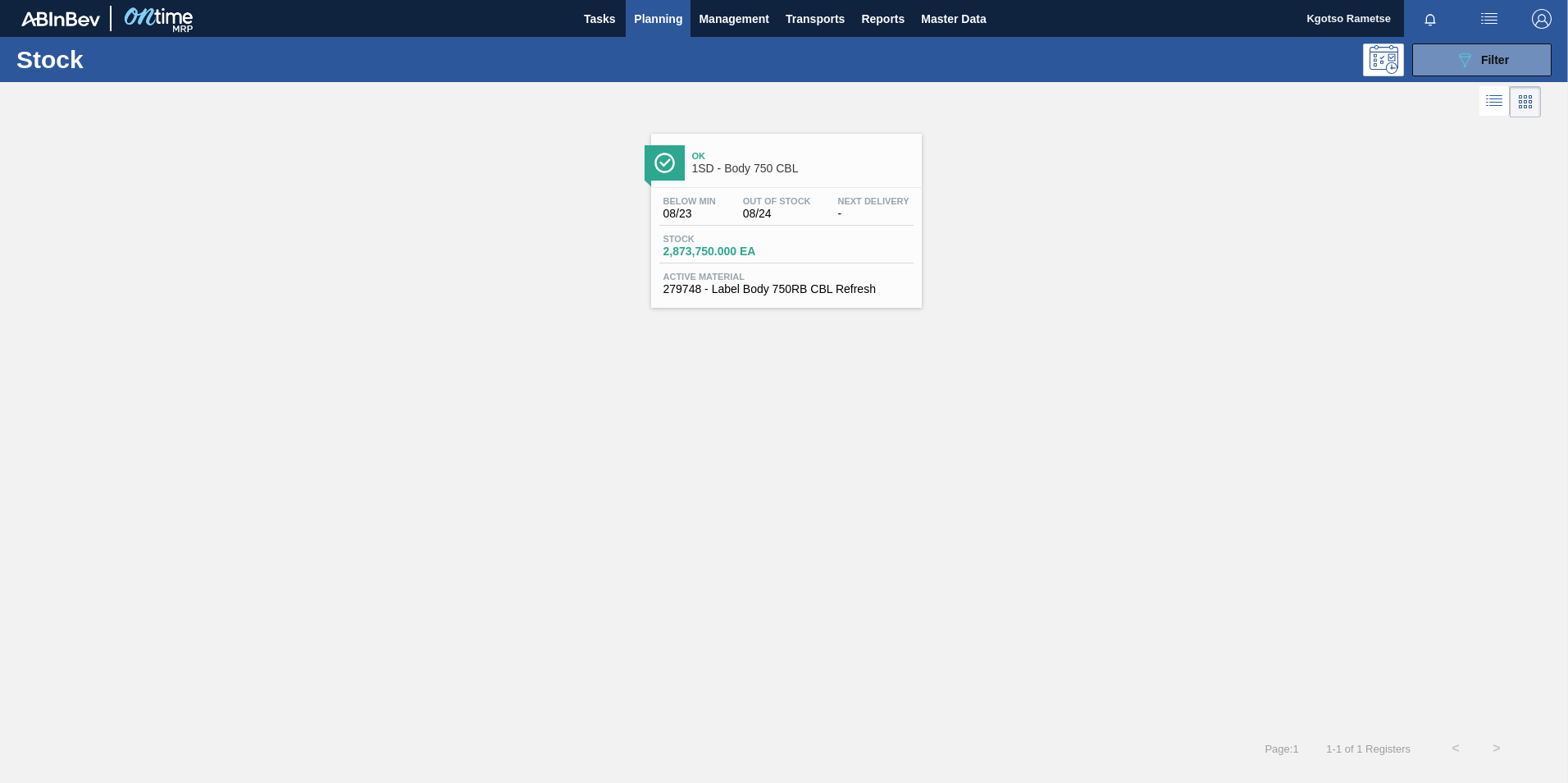
click at [1454, 36] on div "Stock 089F7B8B-B2A5-4AFE-B5C0-19BA573D28AC Filter" at bounding box center [784, 59] width 1568 height 45
click at [1455, 64] on icon "089F7B8B-B2A5-4AFE-B5C0-19BA573D28AC" at bounding box center [1465, 60] width 20 height 20
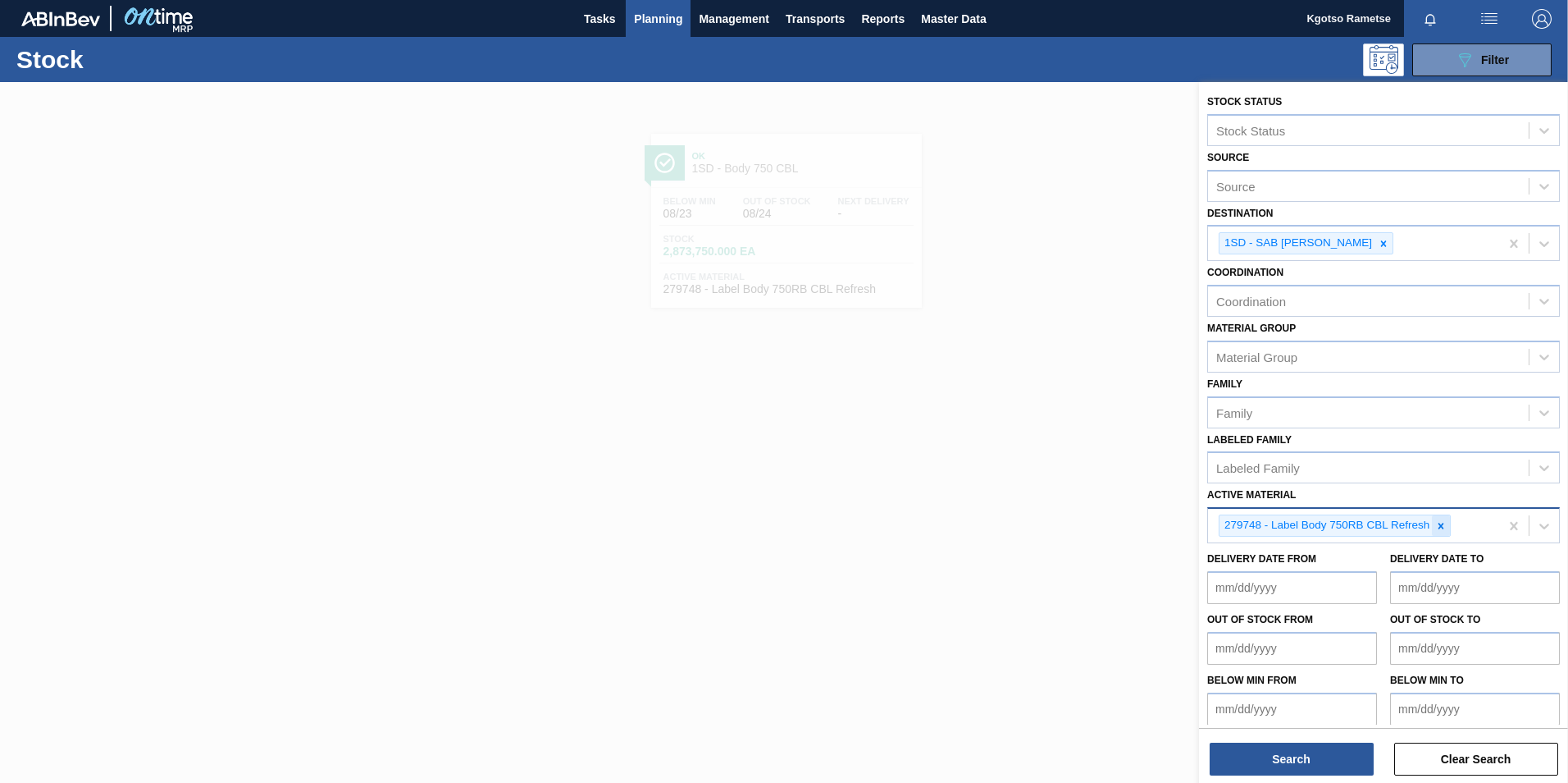
click at [1437, 528] on icon at bounding box center [1441, 526] width 12 height 12
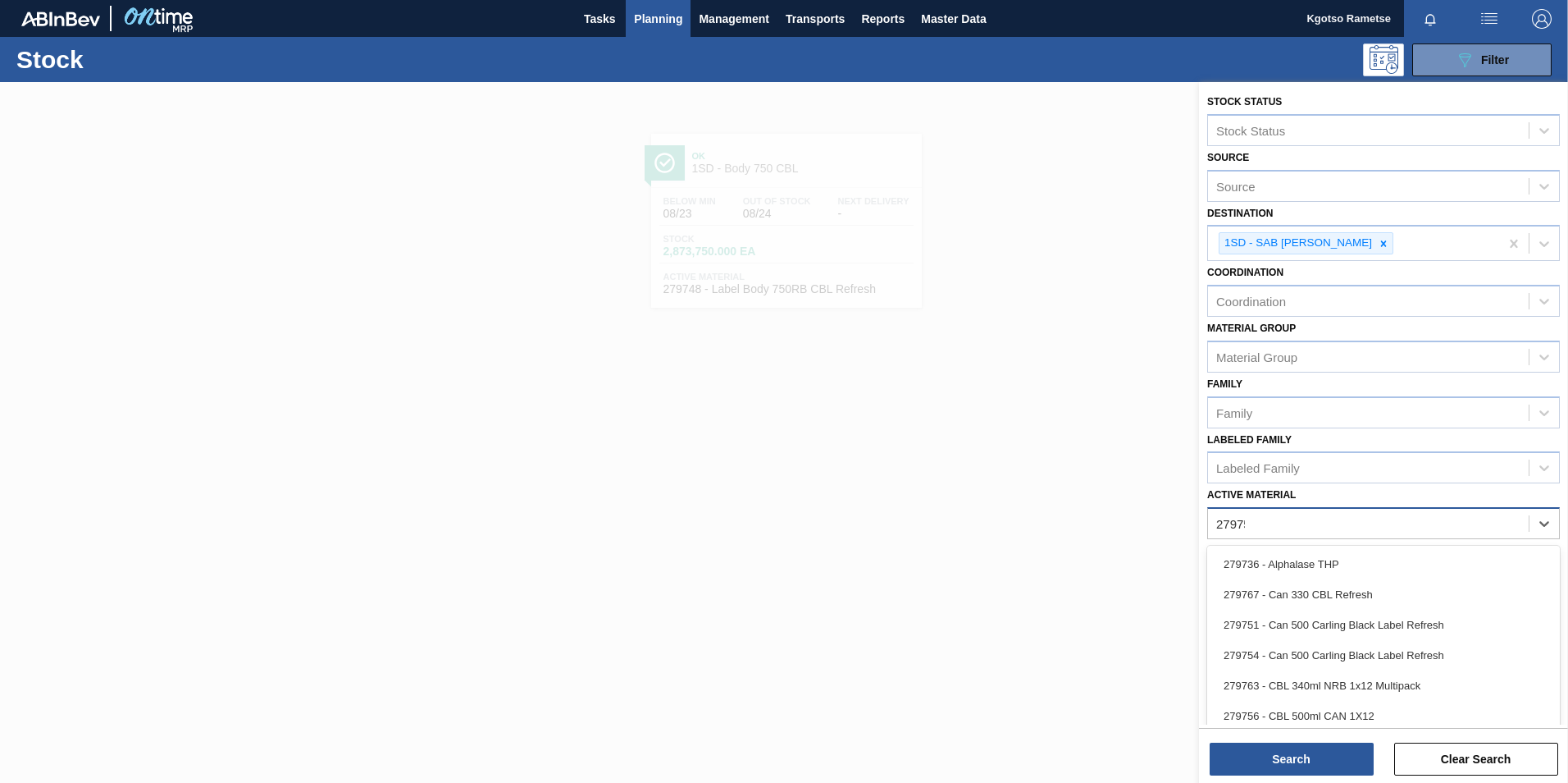
type Material "279750"
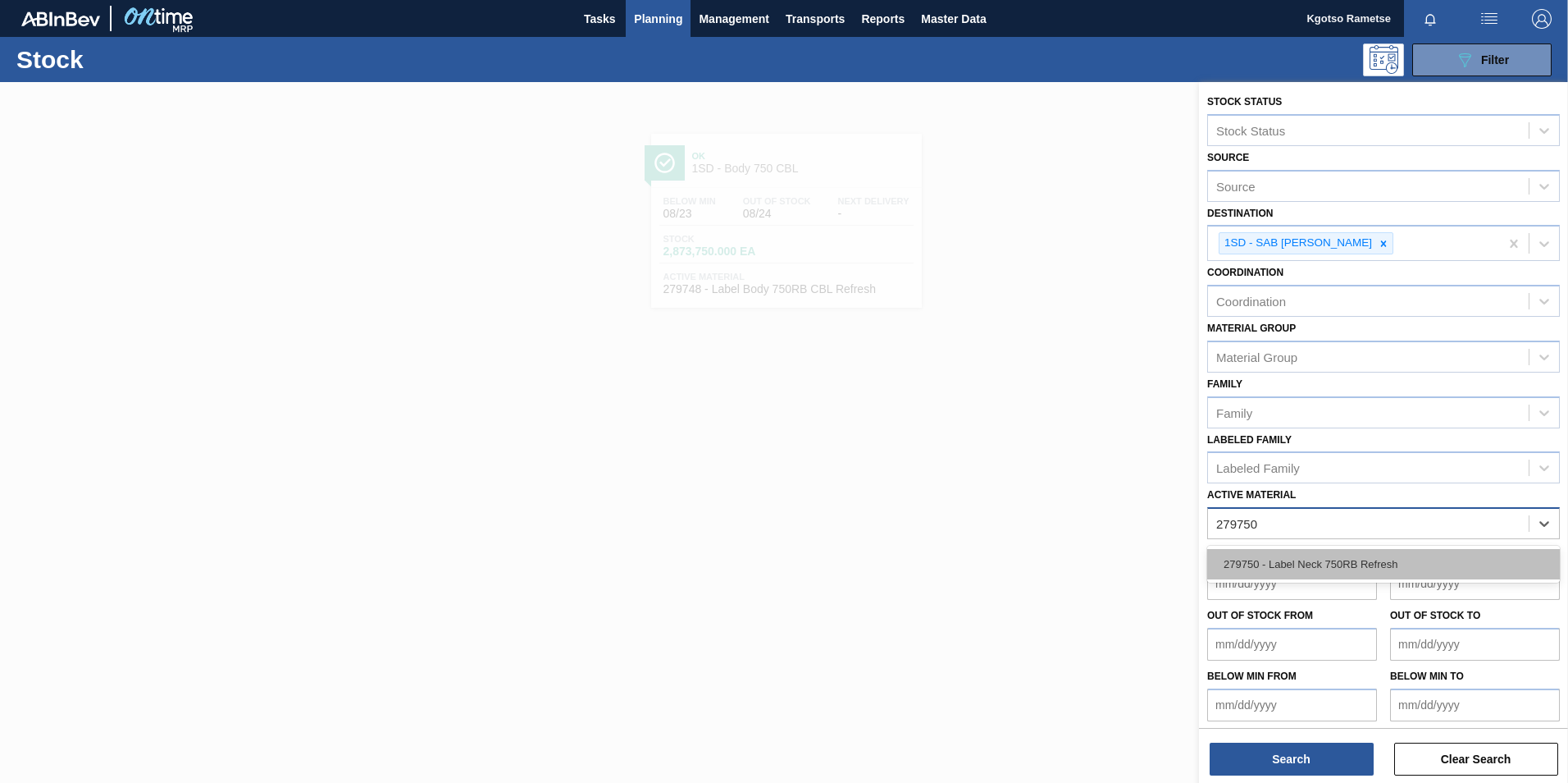
click at [1376, 572] on div "279750 - Label Neck 750RB Refresh" at bounding box center [1383, 563] width 352 height 31
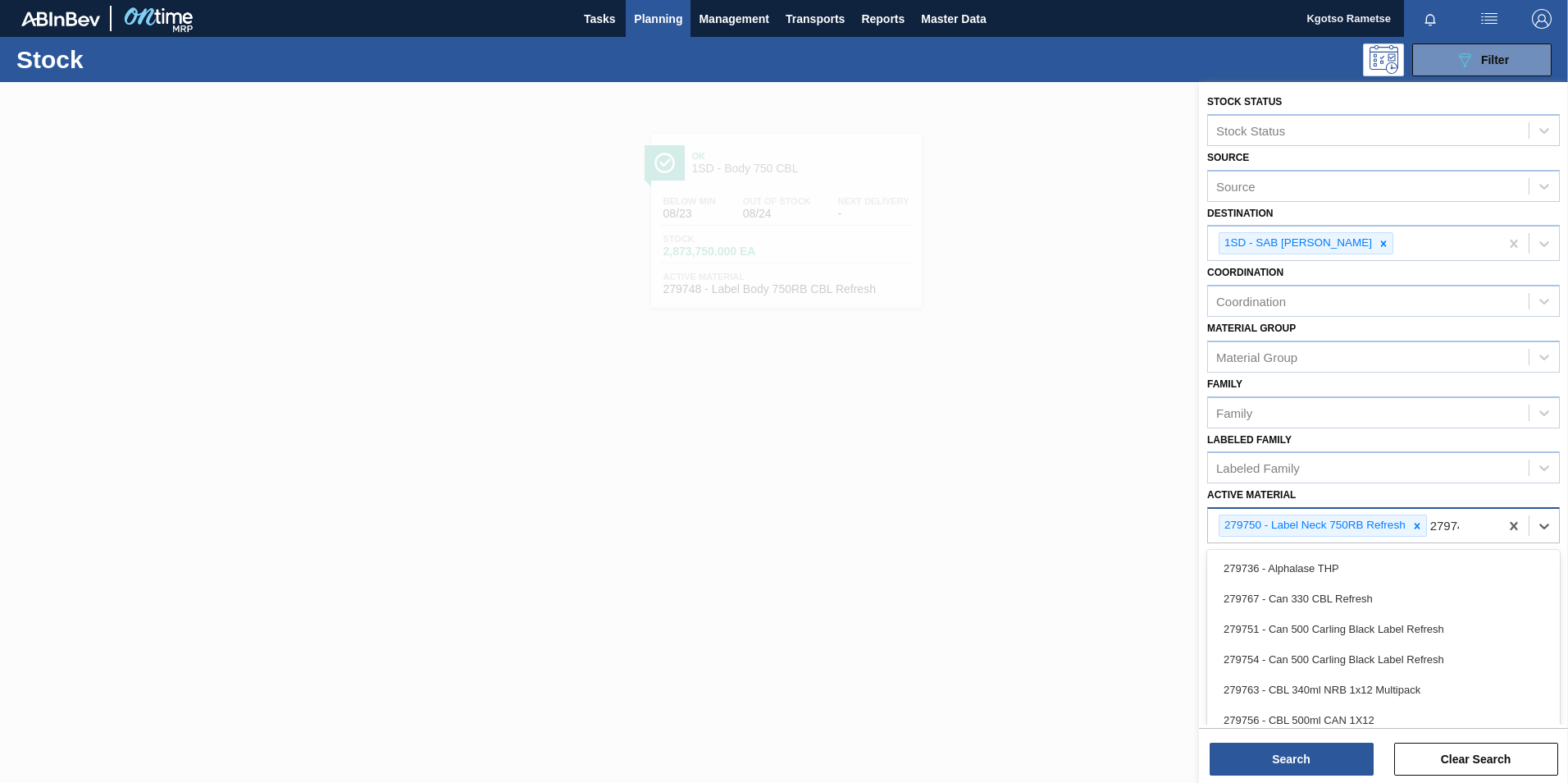
type Material "279747"
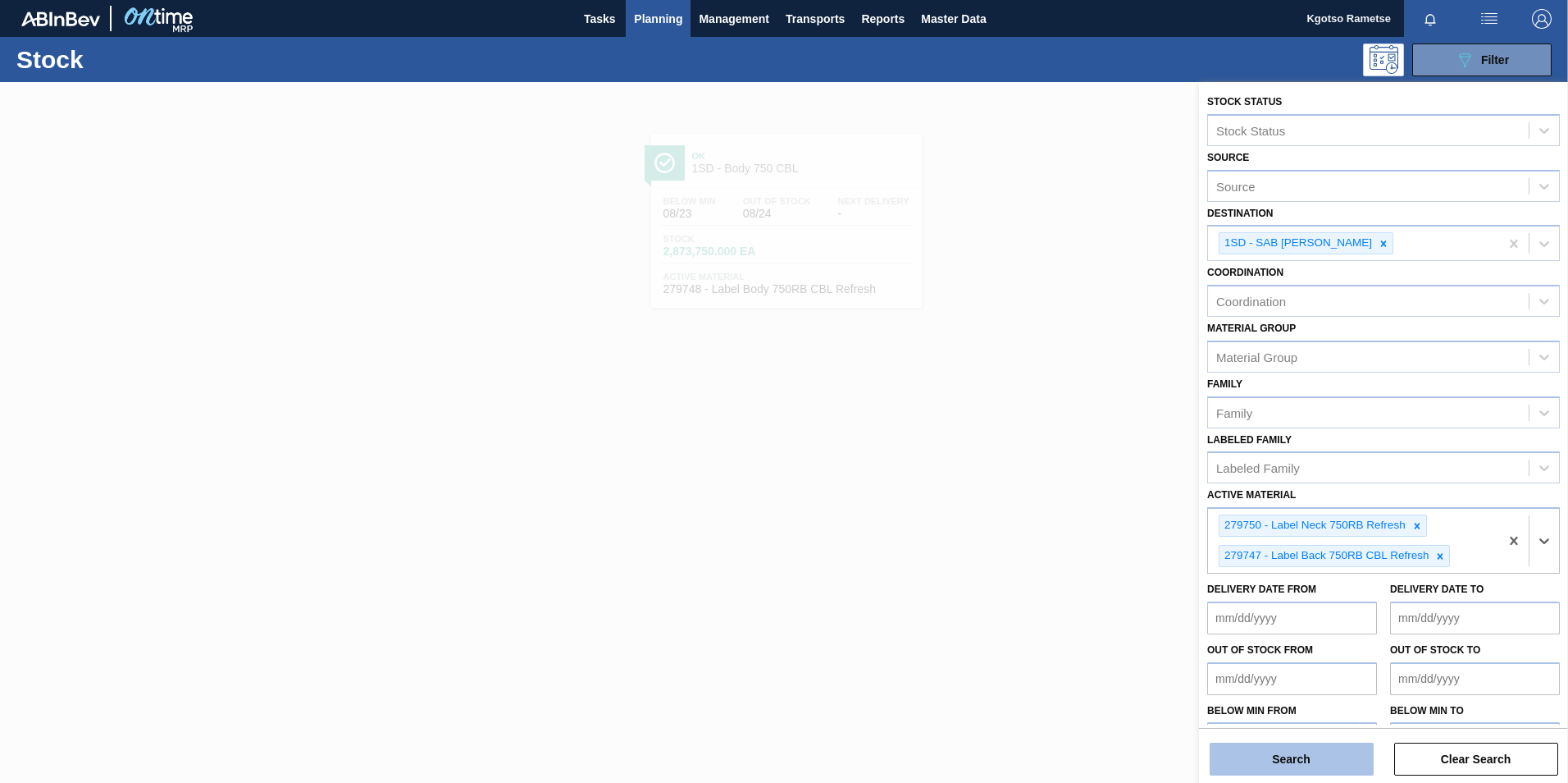
click at [1264, 746] on button "Search" at bounding box center [1291, 758] width 164 height 33
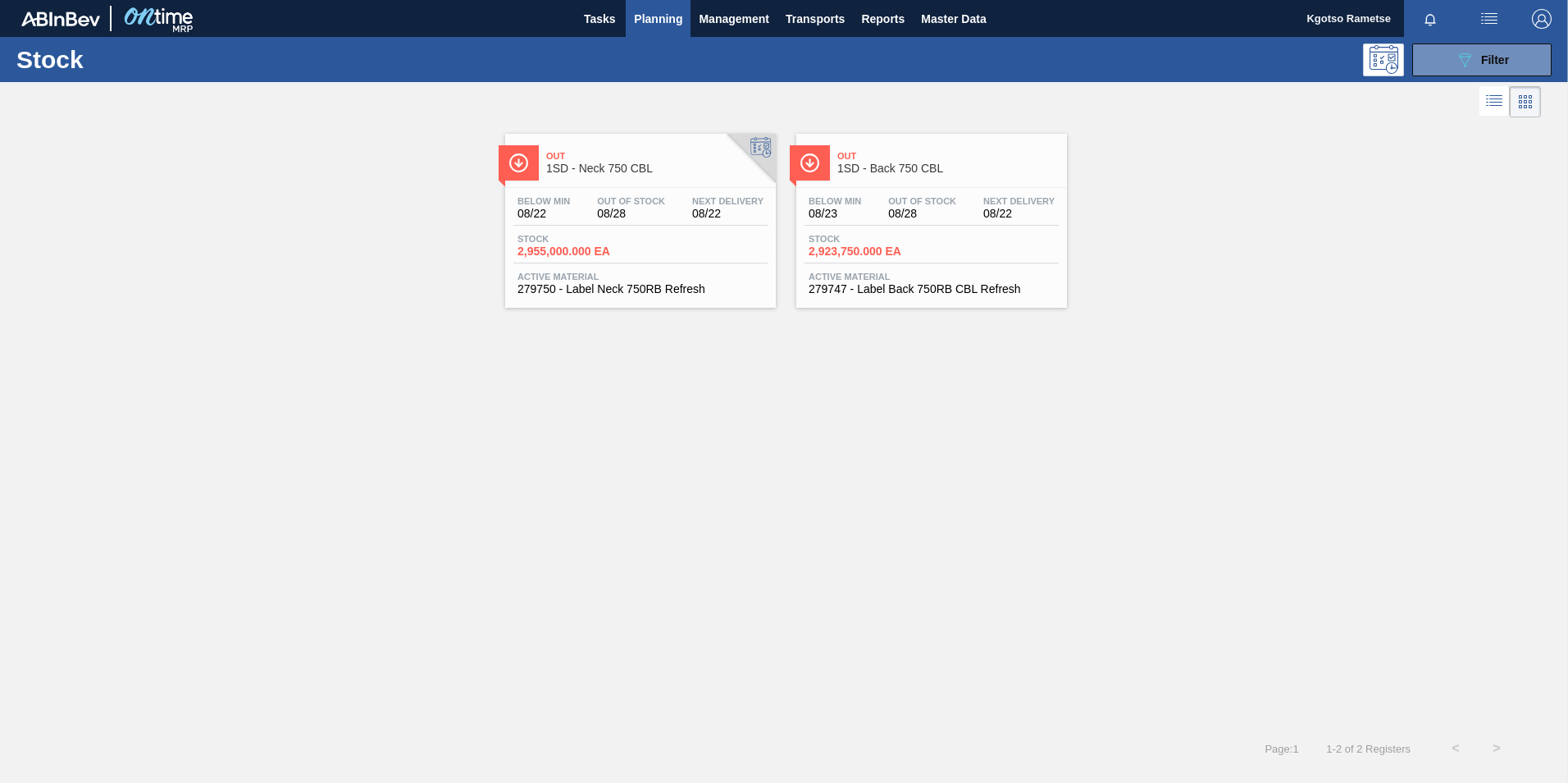
click at [685, 253] on div "Stock 2,955,000.000 EA" at bounding box center [641, 248] width 254 height 30
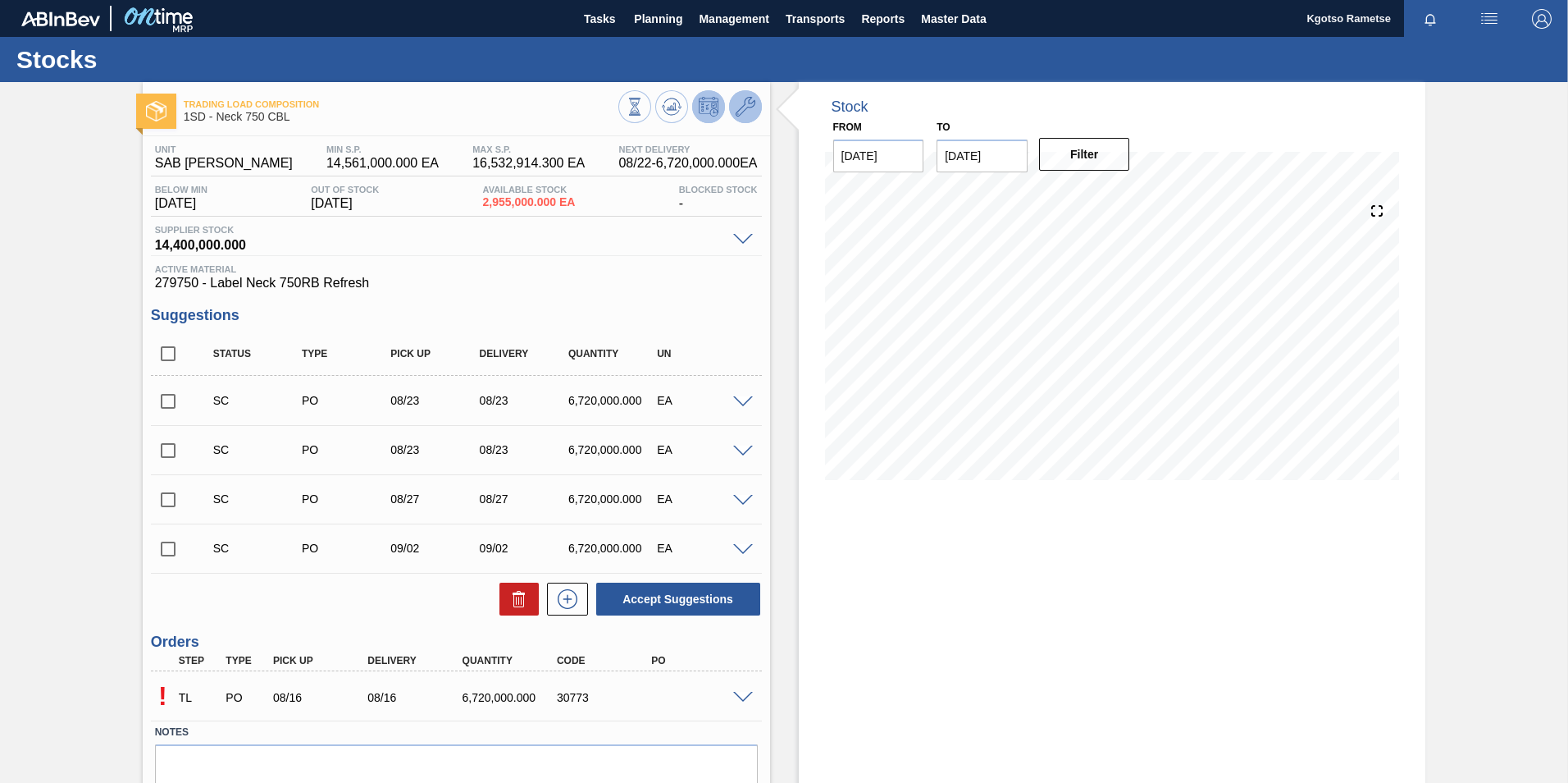
click at [734, 101] on button at bounding box center [745, 106] width 32 height 33
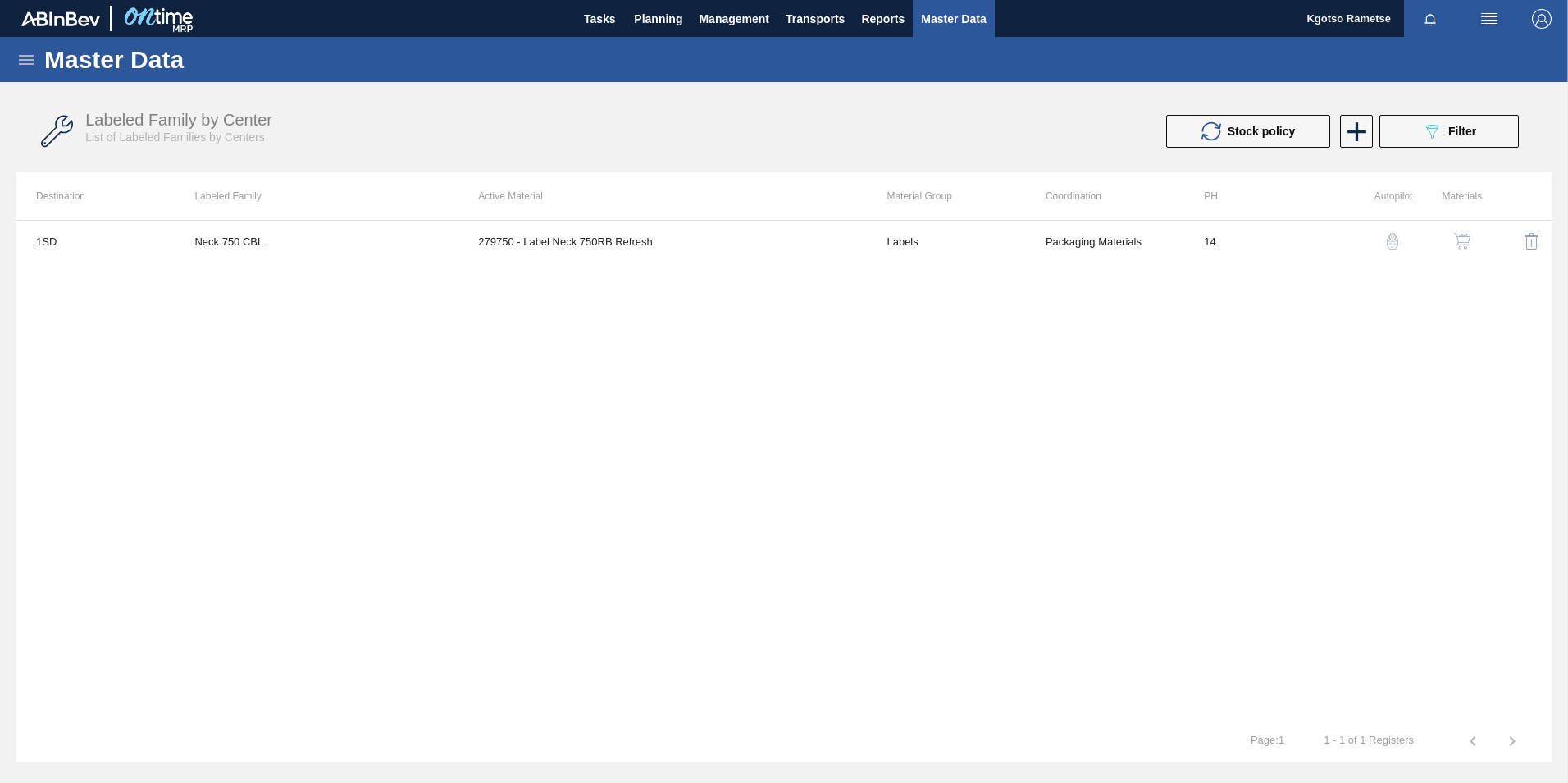
click at [1465, 236] on img "button" at bounding box center [1462, 241] width 17 height 17
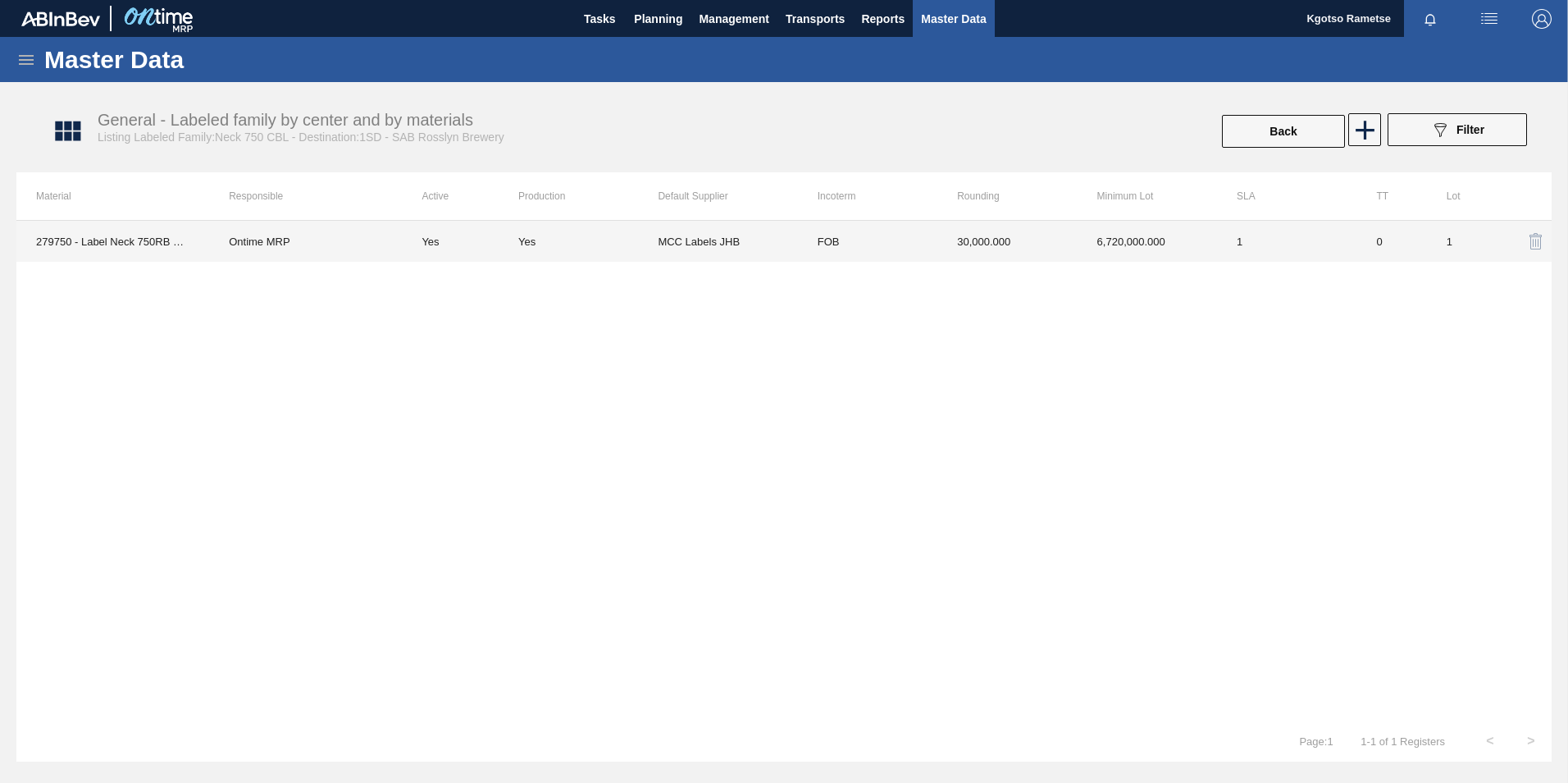
click at [908, 235] on td "FOB" at bounding box center [868, 241] width 140 height 41
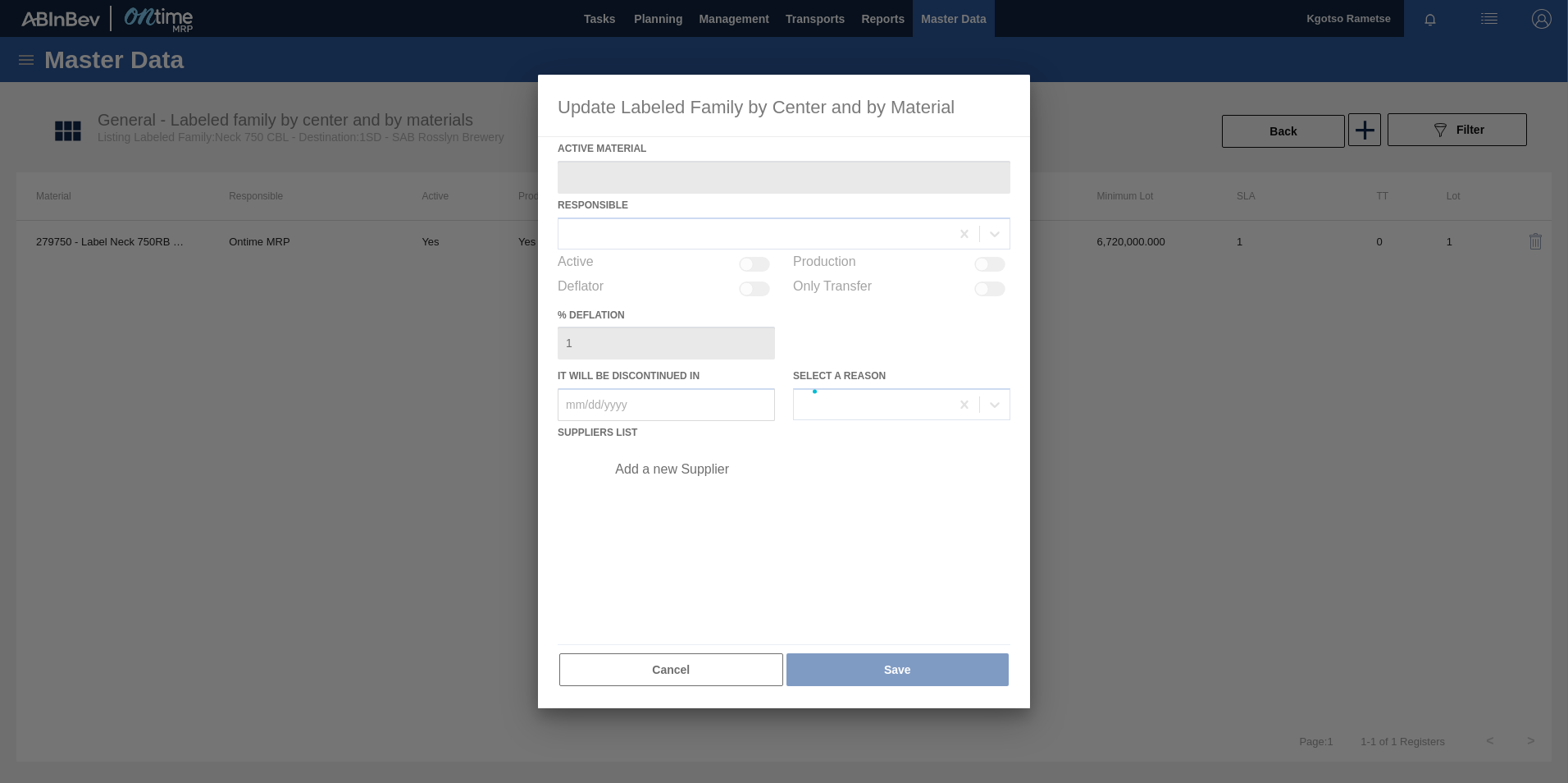
type Material "279750 - Label Neck 750RB Refresh"
checkbox input "true"
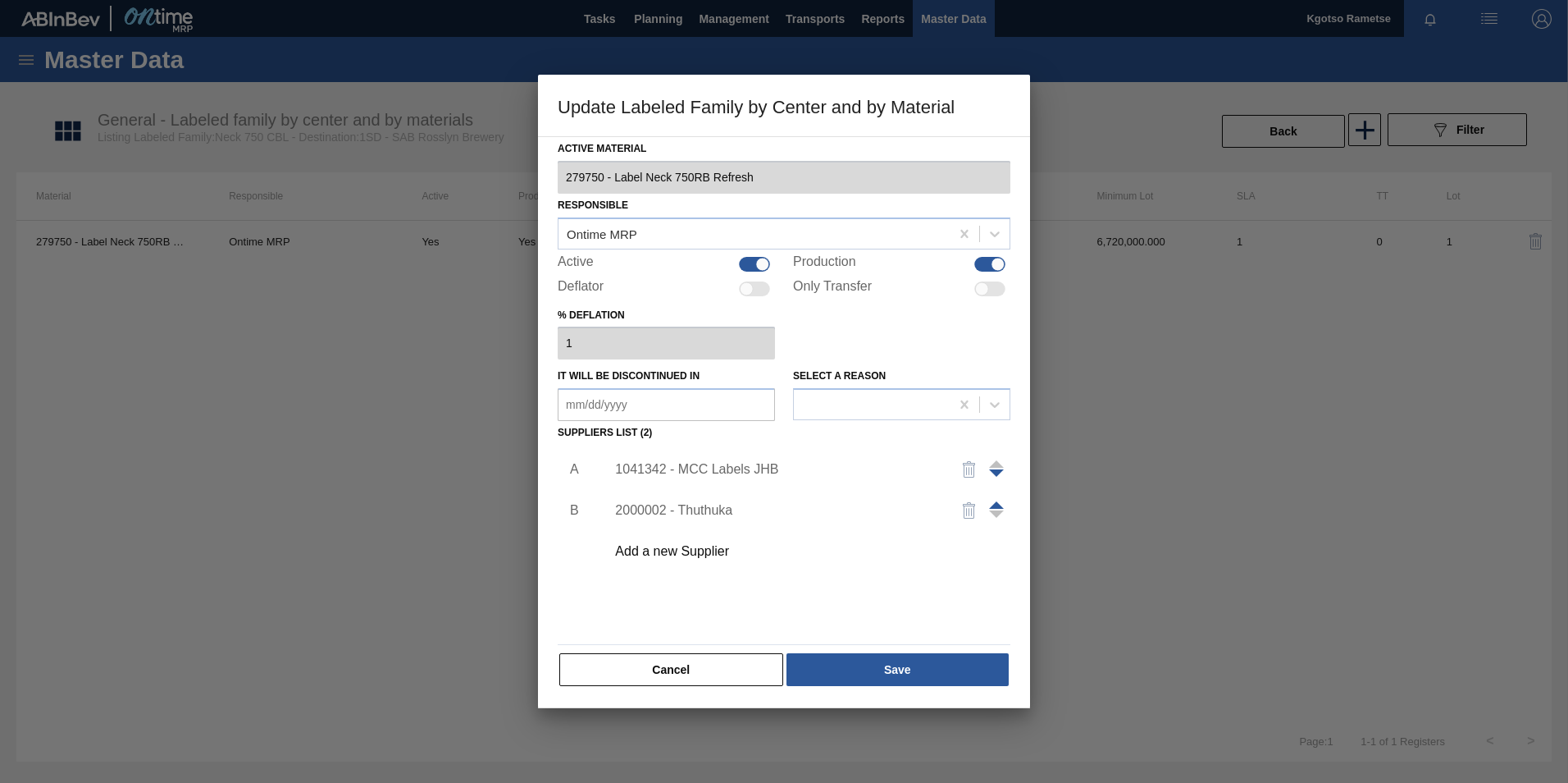
click at [700, 465] on div "1041342 - MCC Labels JHB" at bounding box center [776, 469] width 322 height 15
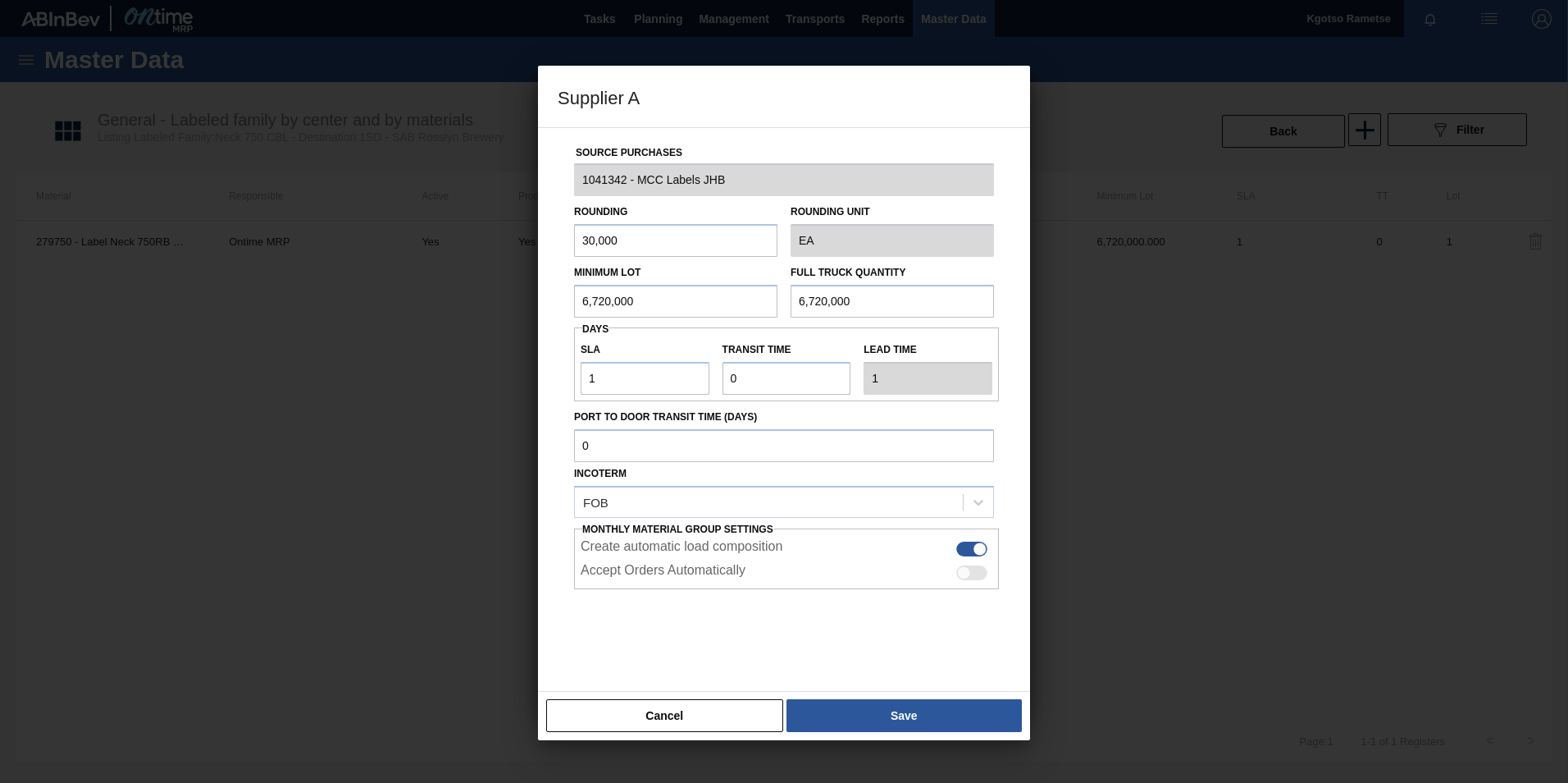
drag, startPoint x: 616, startPoint y: 301, endPoint x: 378, endPoint y: 330, distance: 239.8
click at [501, 312] on div "Supplier A Source Purchases 1041342 - MCC Labels JHB Rounding 30,000 Rounding U…" at bounding box center [784, 391] width 1568 height 783
drag, startPoint x: 469, startPoint y: 294, endPoint x: 341, endPoint y: 304, distance: 128.4
click at [341, 304] on div "Supplier A Source Purchases 1041342 - MCC Labels JHB Rounding 30,000 Rounding U…" at bounding box center [784, 391] width 1568 height 783
type input "12,780,000"
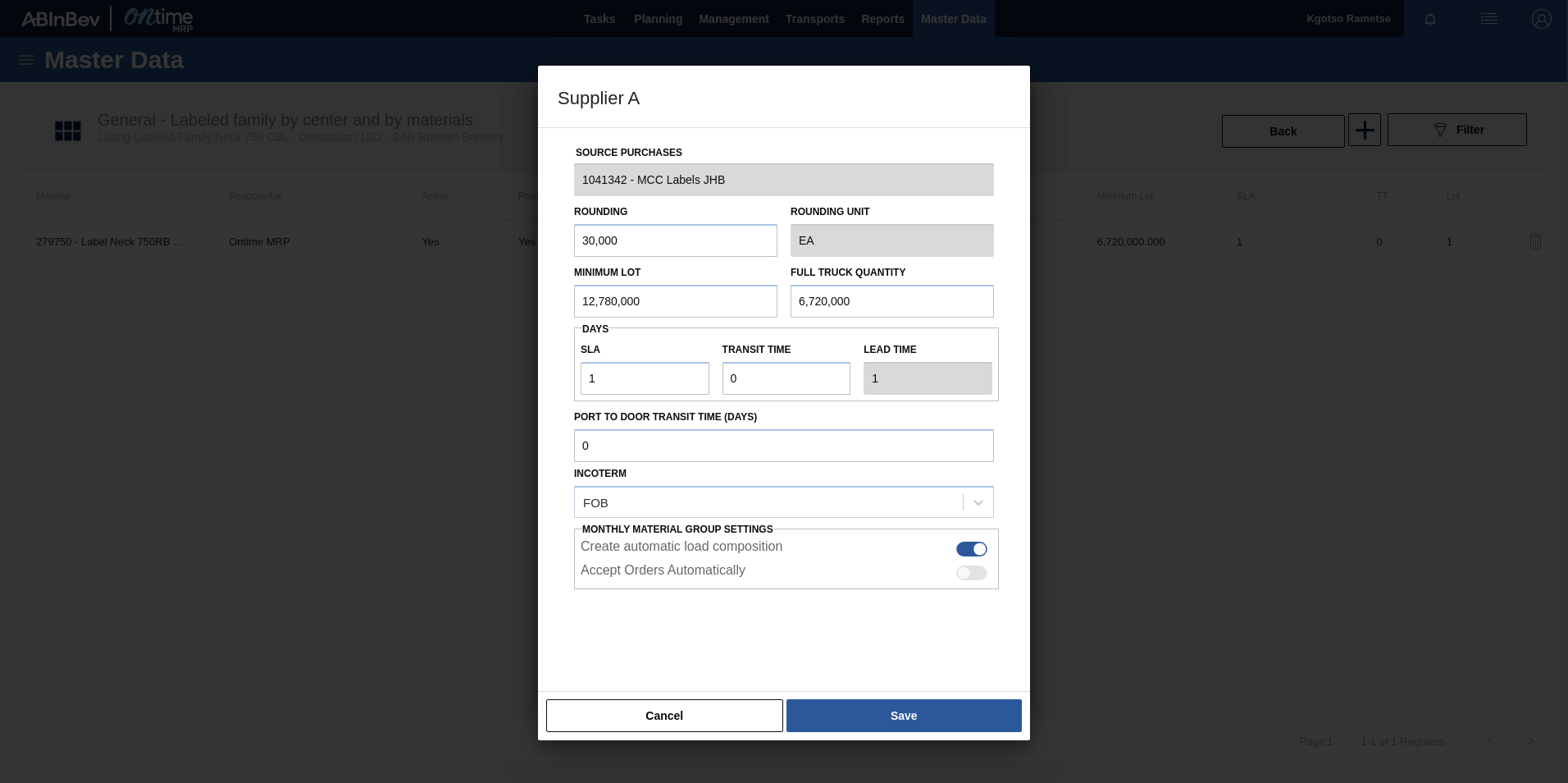
drag, startPoint x: 902, startPoint y: 287, endPoint x: 553, endPoint y: 309, distance: 349.7
click at [565, 308] on div "Source Purchases 1041342 - MCC Labels JHB Rounding 30,000 Rounding Unit EA Mini…" at bounding box center [784, 400] width 453 height 544
paste input "12,78"
type input "12,780,000"
drag, startPoint x: 905, startPoint y: 723, endPoint x: 908, endPoint y: 692, distance: 31.1
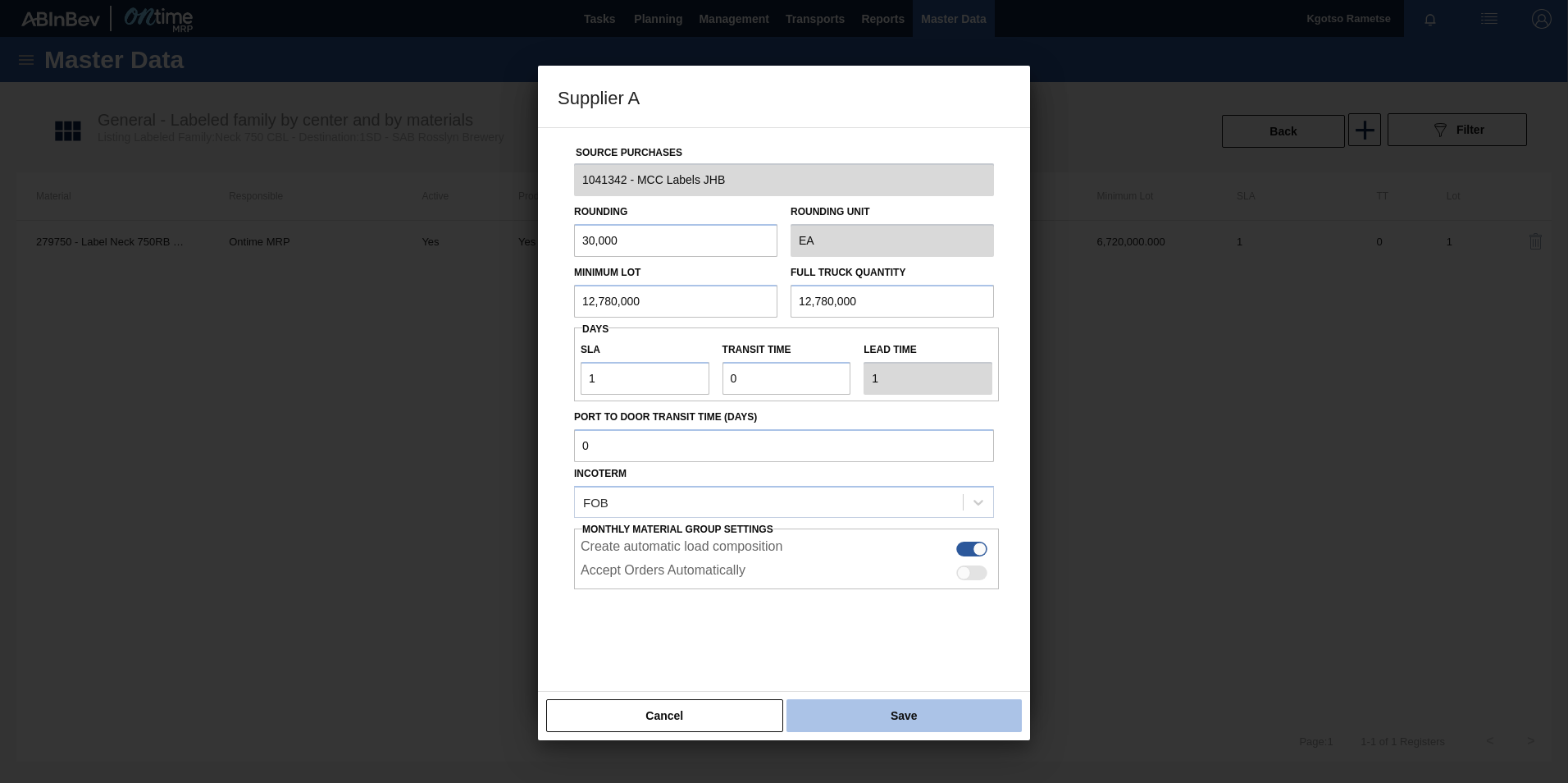
click at [904, 721] on button "Save" at bounding box center [904, 715] width 235 height 33
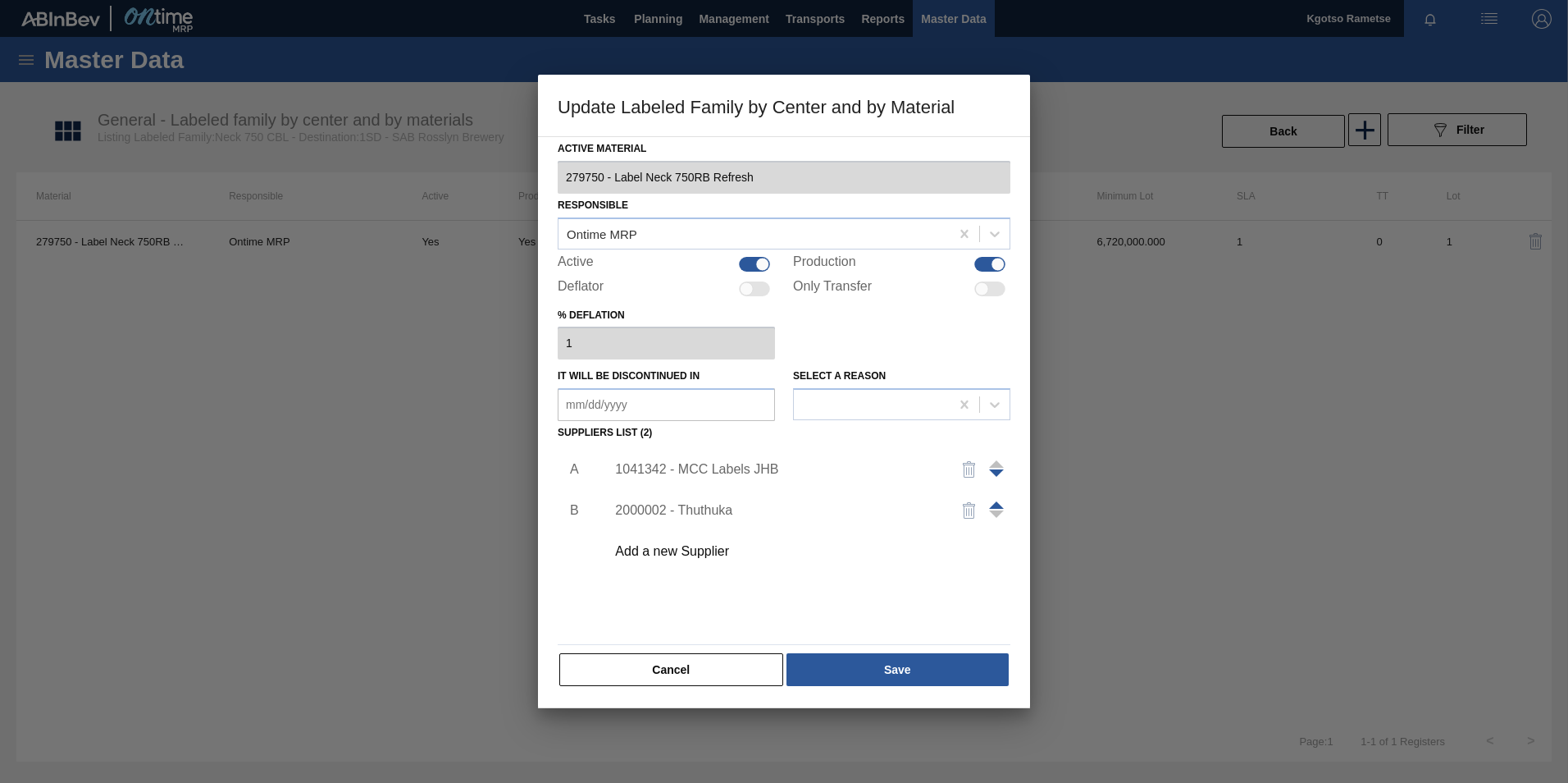
click at [909, 689] on div "Active Material 279750 - Label Neck 750RB Refresh Responsible Ontime MRP Active…" at bounding box center [784, 422] width 492 height 572
click at [904, 665] on button "Save" at bounding box center [898, 669] width 222 height 33
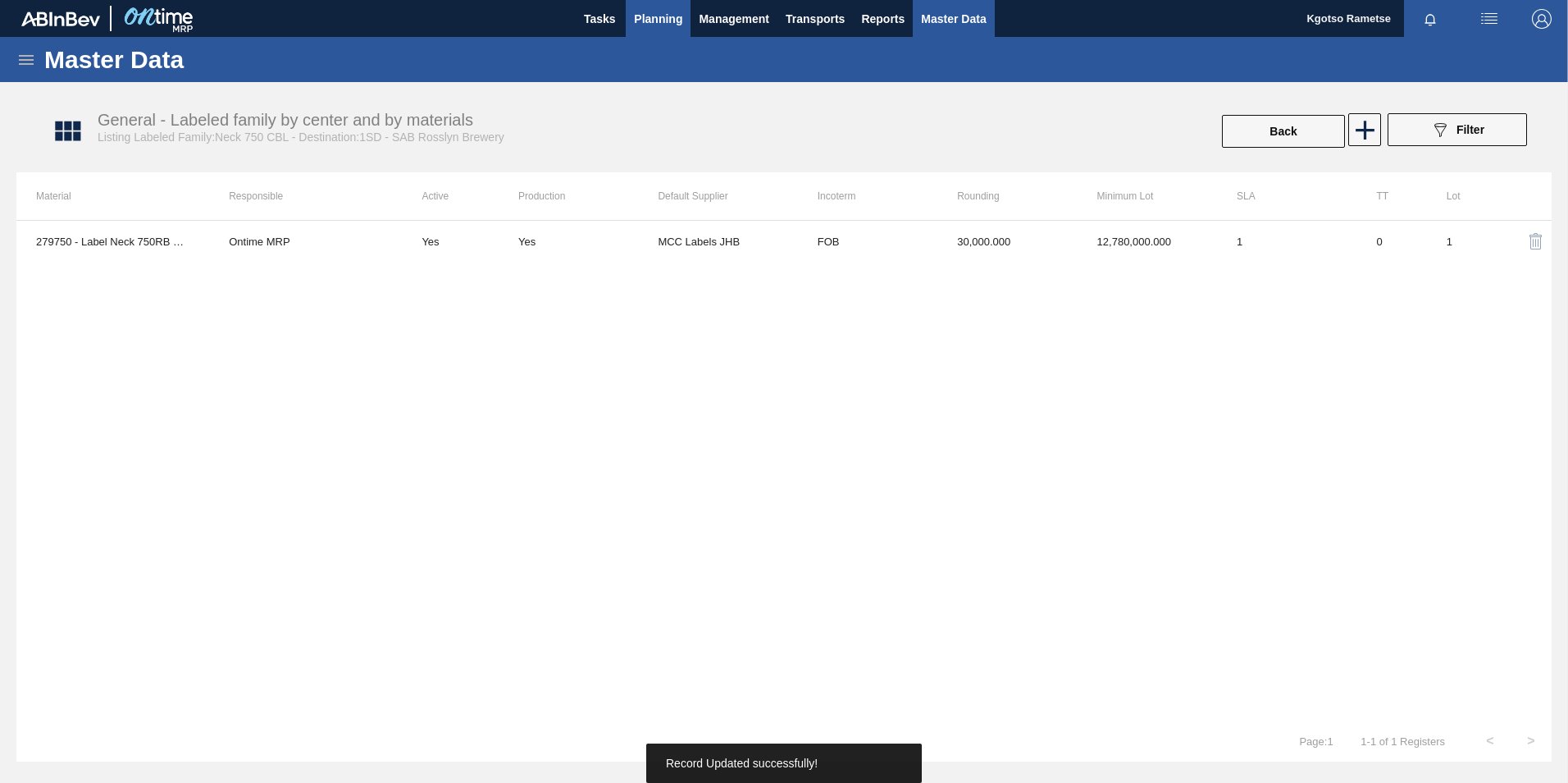
click at [628, 18] on button "Planning" at bounding box center [659, 18] width 65 height 36
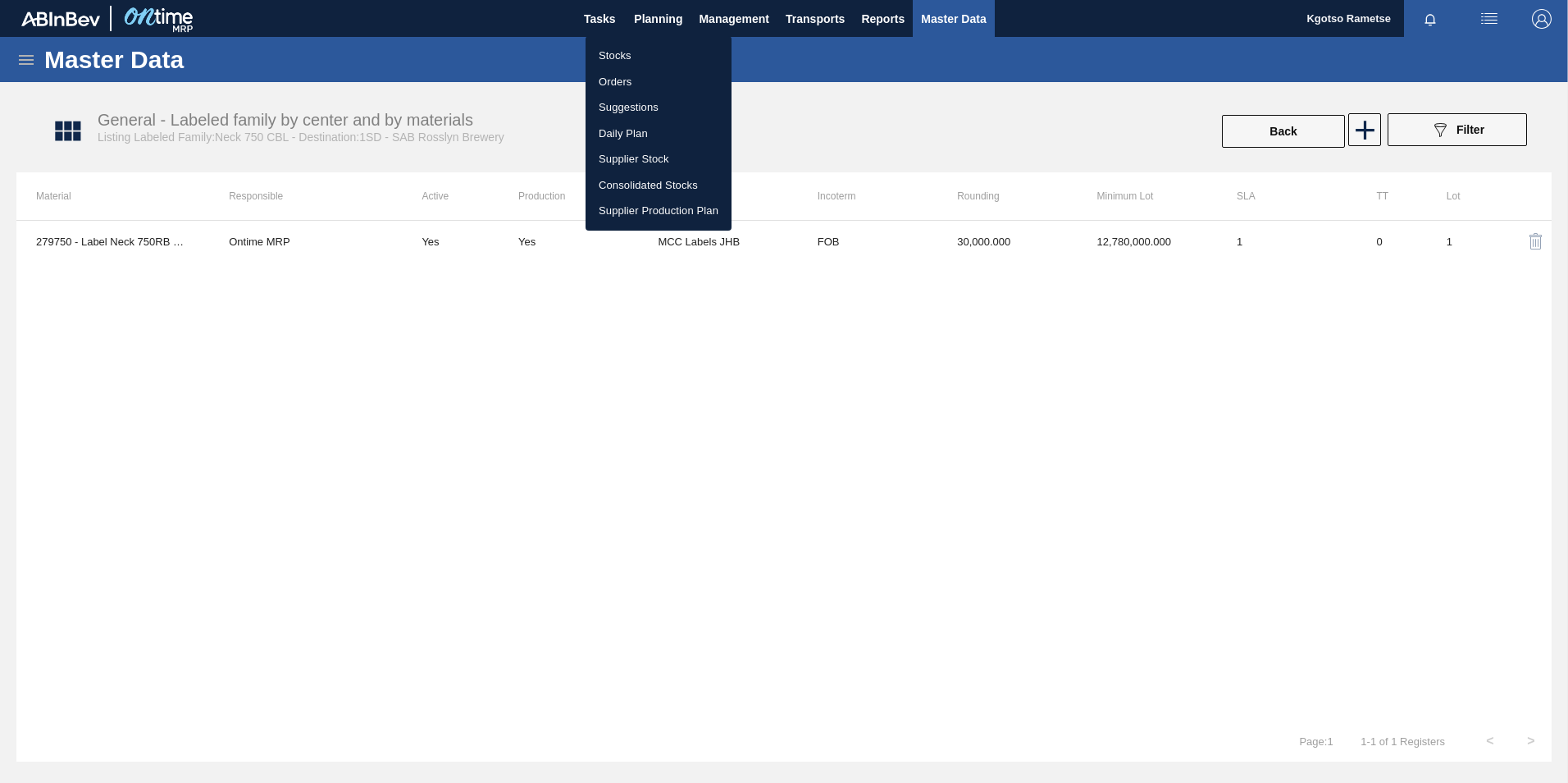
click at [626, 41] on ul "Stocks Orders Suggestions Daily Plan Supplier Stock Consolidated Stocks Supplie…" at bounding box center [659, 133] width 146 height 194
click at [627, 49] on li "Stocks" at bounding box center [659, 55] width 146 height 27
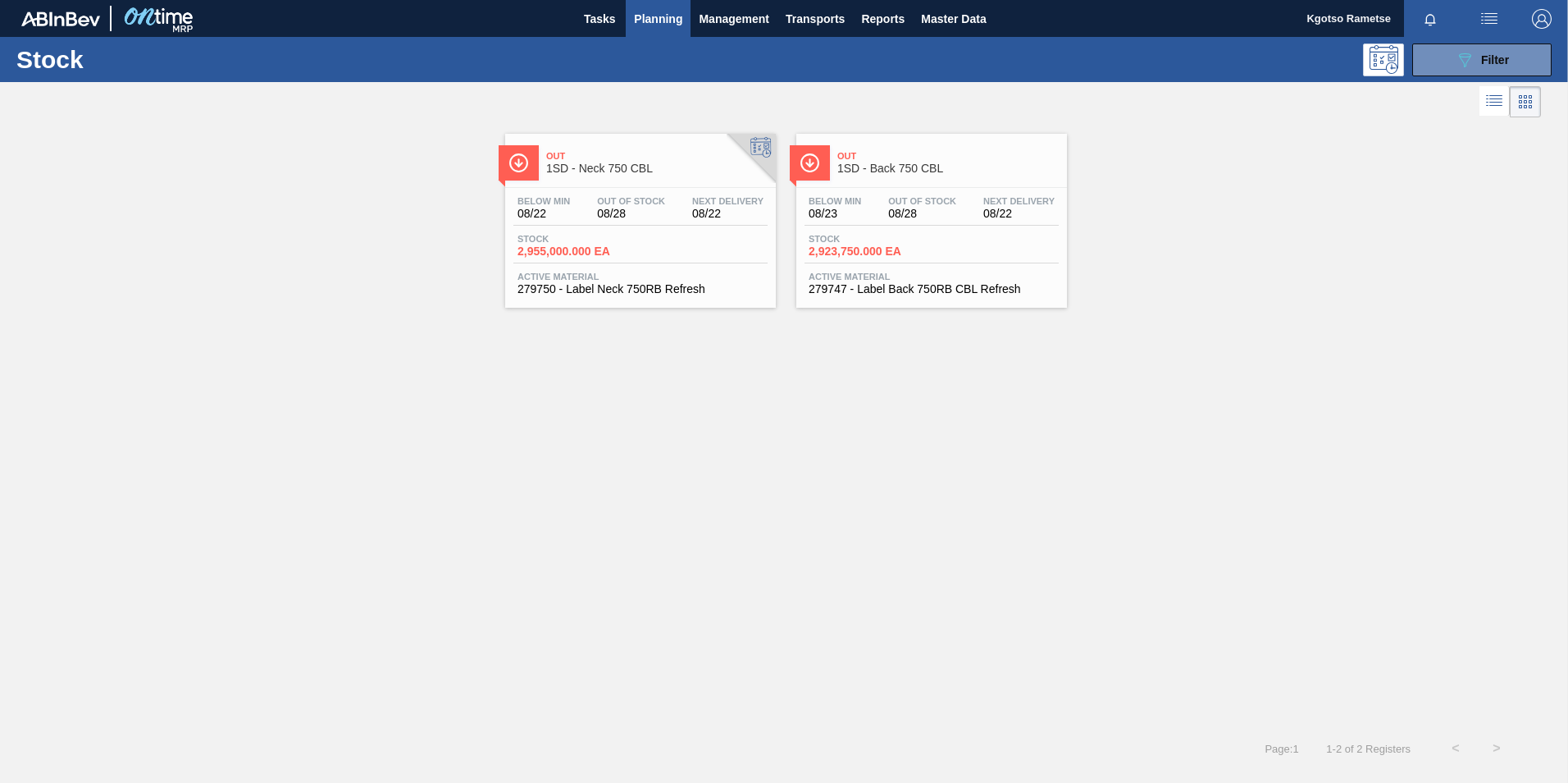
click at [907, 166] on span "1SD - Back 750 CBL" at bounding box center [948, 168] width 221 height 12
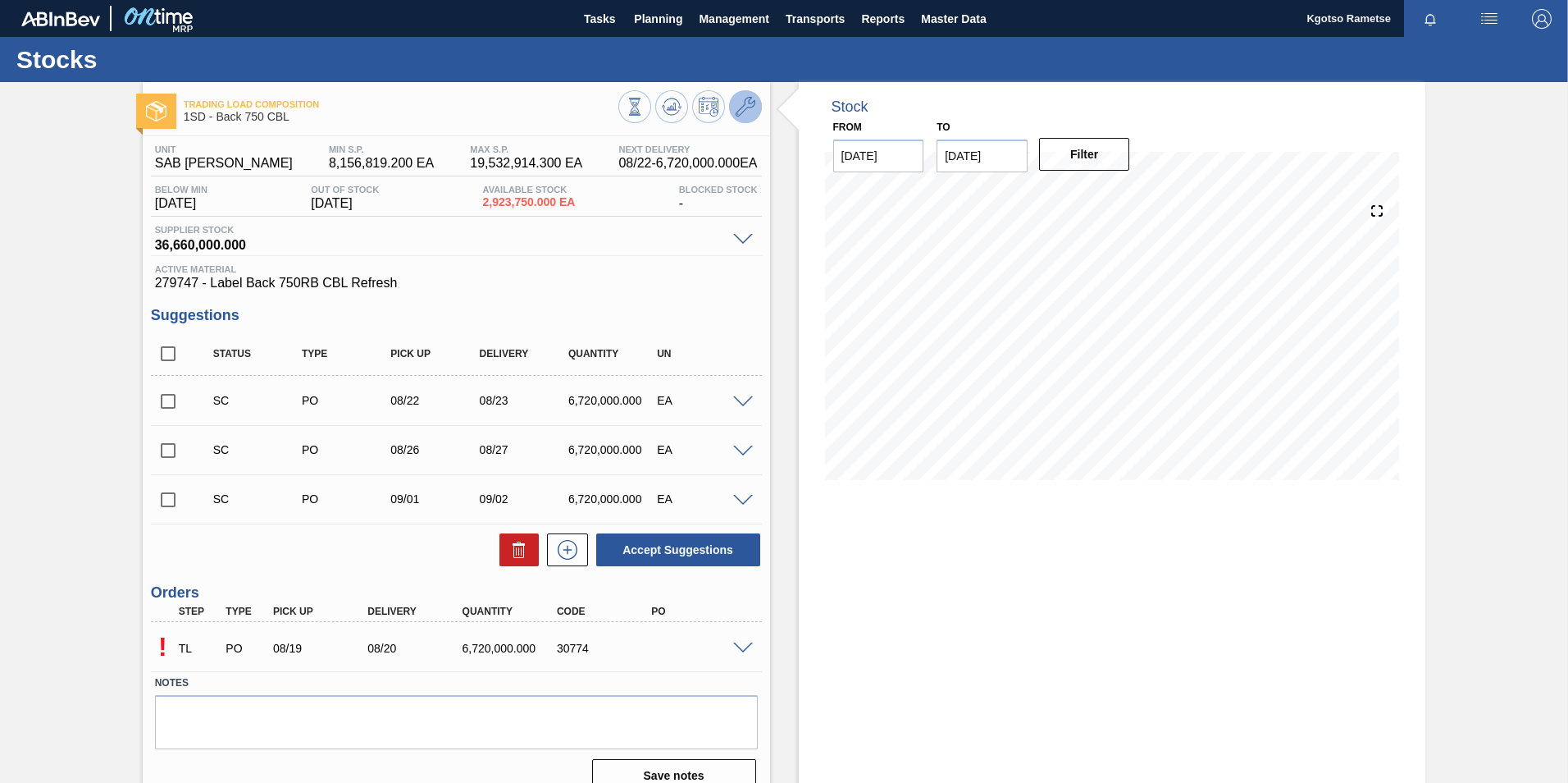
click at [749, 105] on icon at bounding box center [745, 106] width 20 height 20
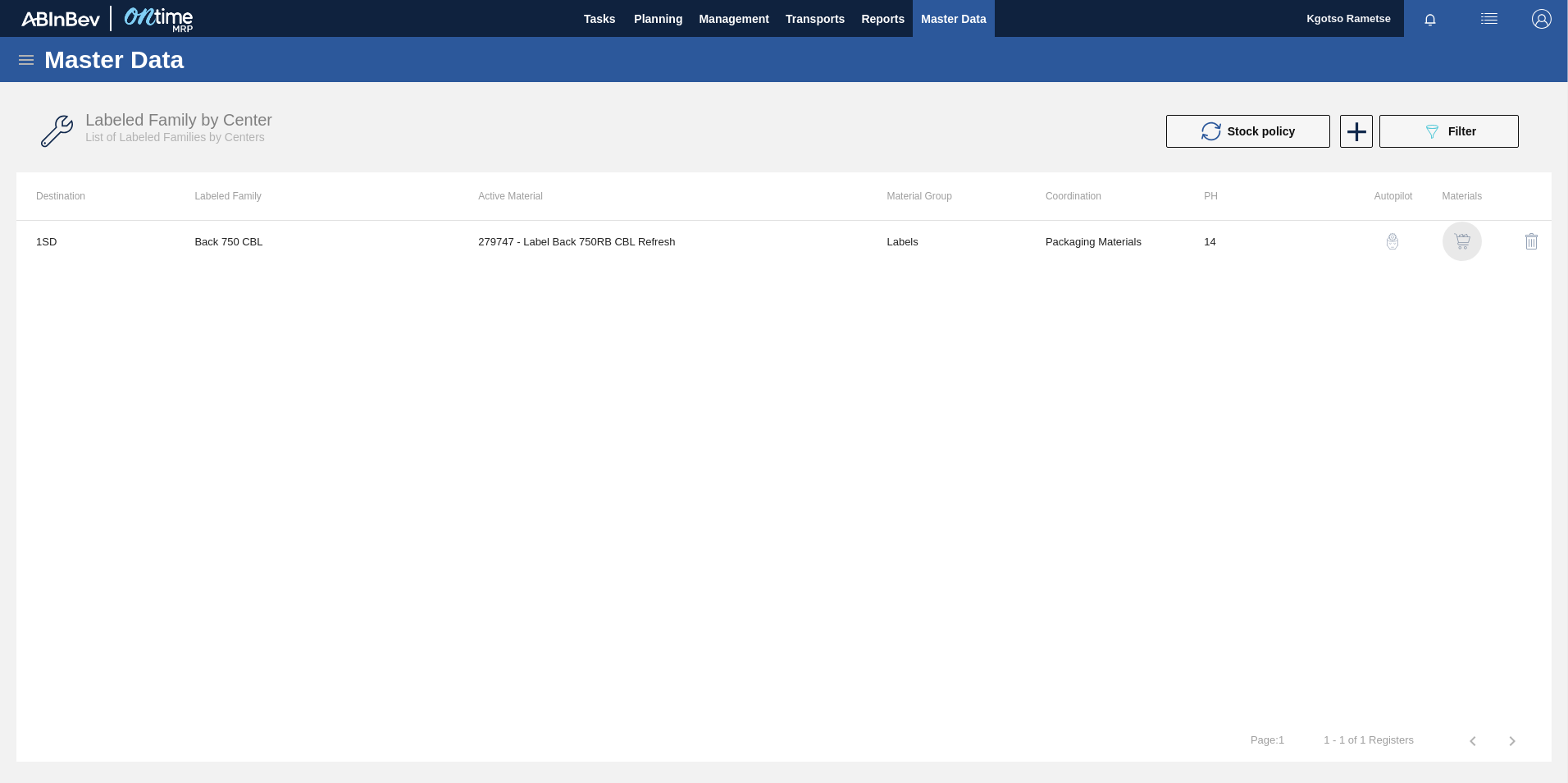
click at [1467, 237] on img "button" at bounding box center [1462, 241] width 17 height 17
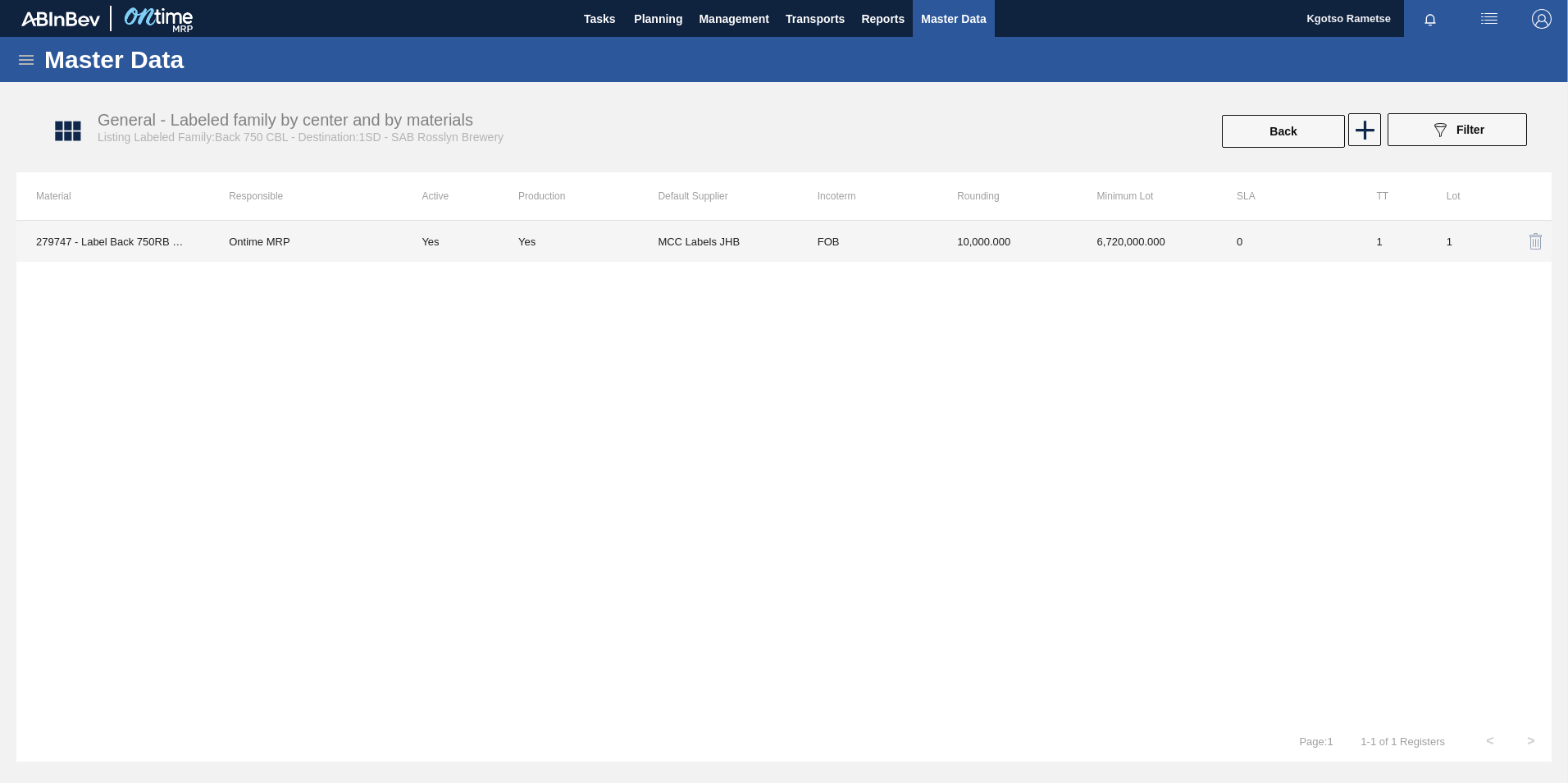
click at [897, 226] on td "FOB" at bounding box center [868, 241] width 140 height 41
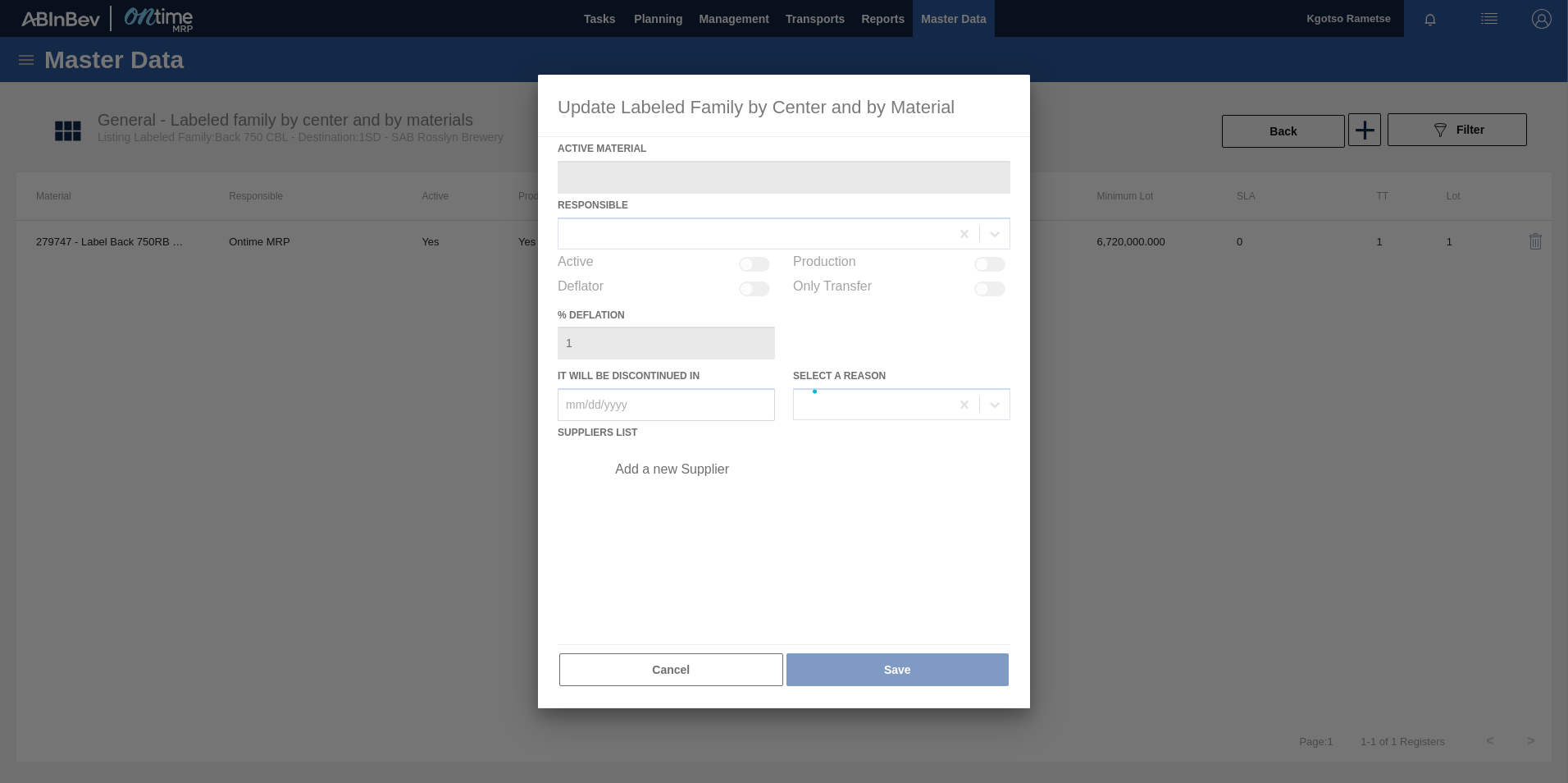
type Material "279747 - Label Back 750RB CBL Refresh"
checkbox input "true"
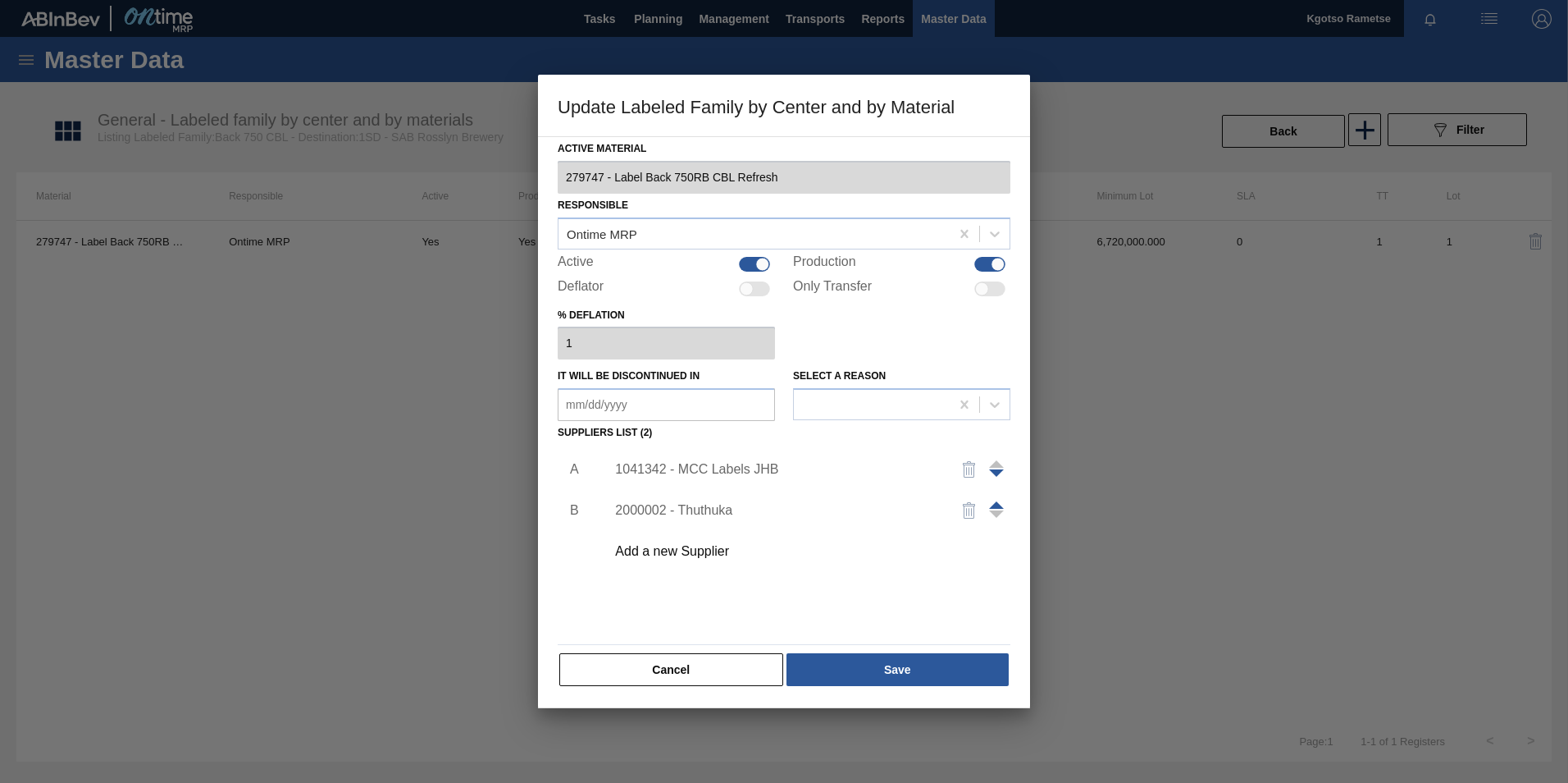
click at [750, 454] on div "1041342 - MCC Labels JHB" at bounding box center [803, 470] width 414 height 41
click at [747, 459] on div "1041342 - MCC Labels JHB" at bounding box center [803, 470] width 414 height 41
click at [745, 468] on div "1041342 - MCC Labels JHB" at bounding box center [776, 469] width 322 height 15
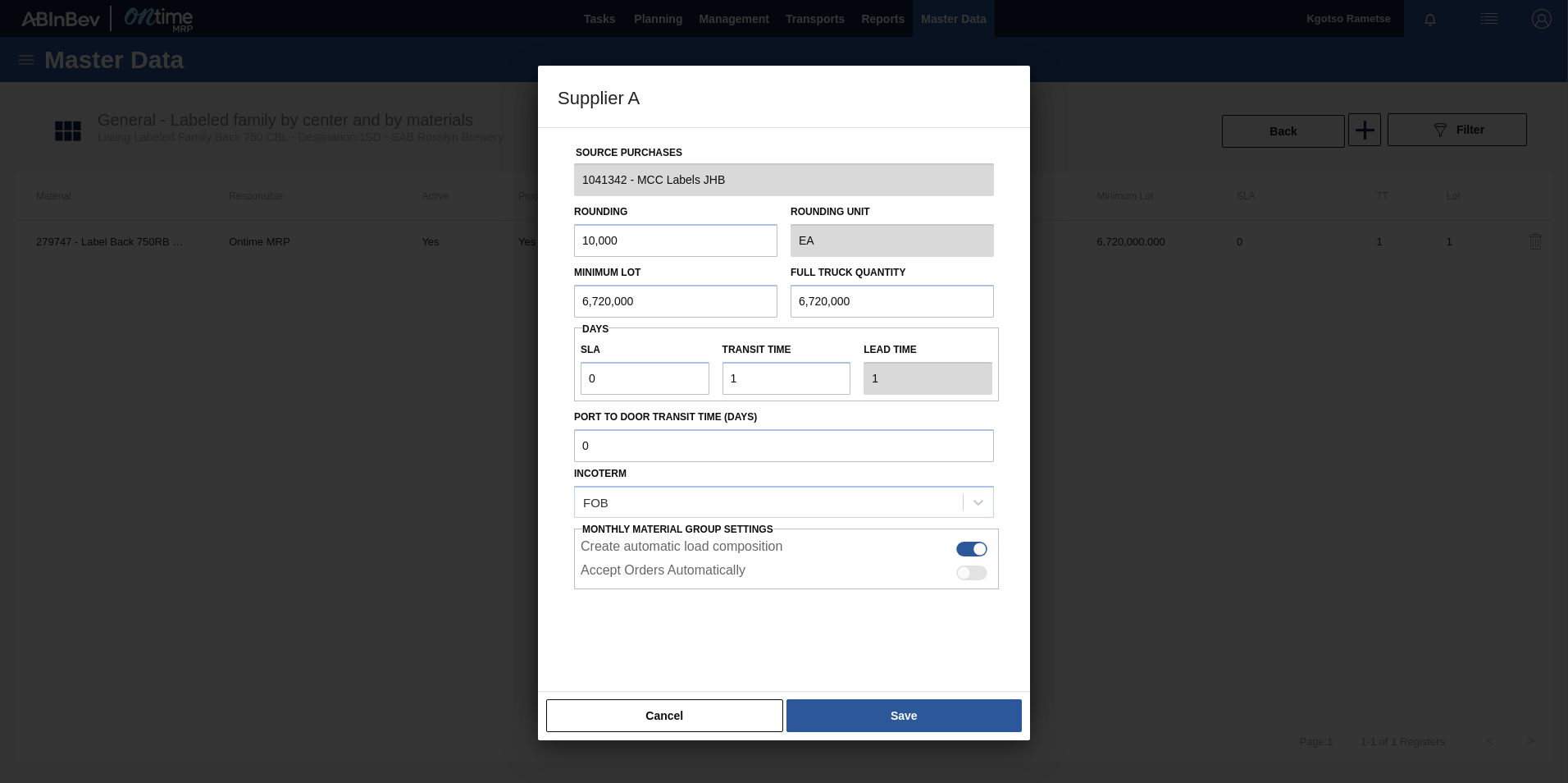
drag, startPoint x: 439, startPoint y: 308, endPoint x: 271, endPoint y: 330, distance: 169.4
click at [376, 318] on div "Supplier A Source Purchases 1041342 - MCC Labels JHB Rounding 10,000 Rounding U…" at bounding box center [784, 391] width 1568 height 783
drag, startPoint x: 678, startPoint y: 302, endPoint x: 433, endPoint y: 309, distance: 245.1
click at [477, 302] on div "Supplier A Source Purchases 1041342 - MCC Labels JHB Rounding 10,000 Rounding U…" at bounding box center [784, 391] width 1568 height 783
type input "12,780,000"
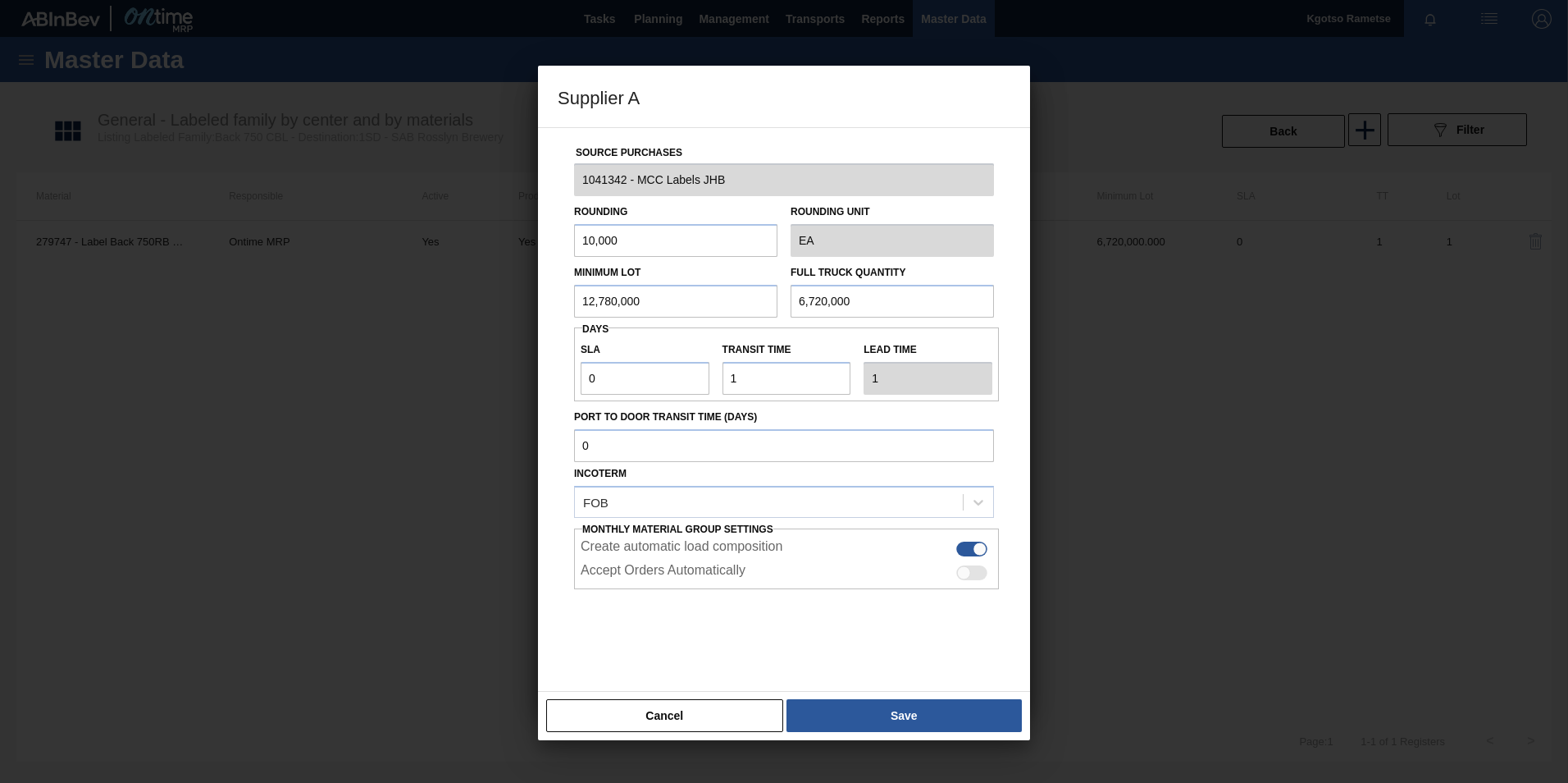
drag, startPoint x: 868, startPoint y: 302, endPoint x: 640, endPoint y: 314, distance: 228.3
click at [702, 307] on div "Minimum Lot 12,780,000 Full Truck Quantity 6,720,000" at bounding box center [784, 288] width 433 height 61
paste input "12,78"
type input "12,780,000"
click at [941, 717] on button "Save" at bounding box center [904, 715] width 235 height 33
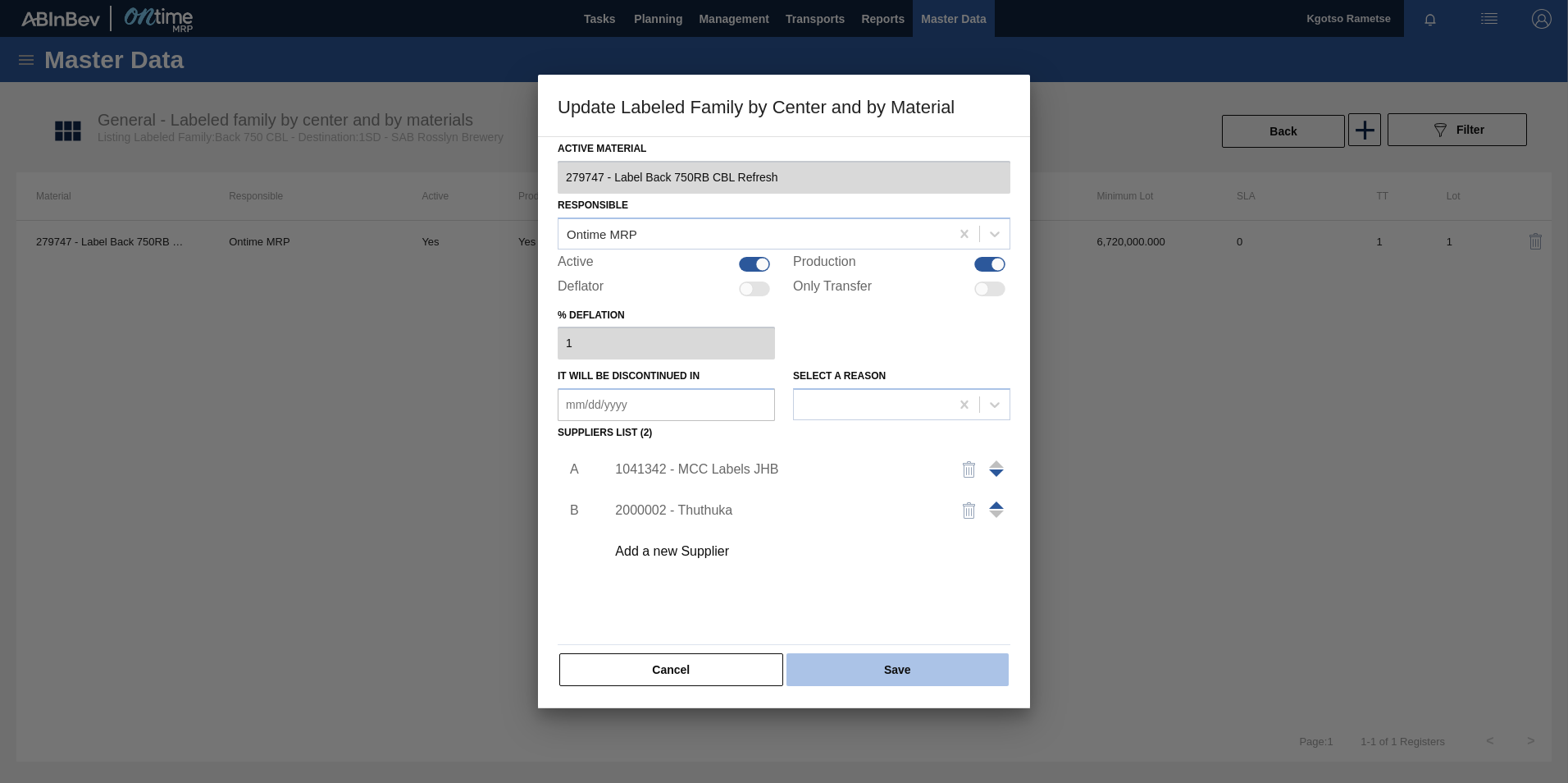
click at [885, 653] on button "Save" at bounding box center [898, 669] width 222 height 33
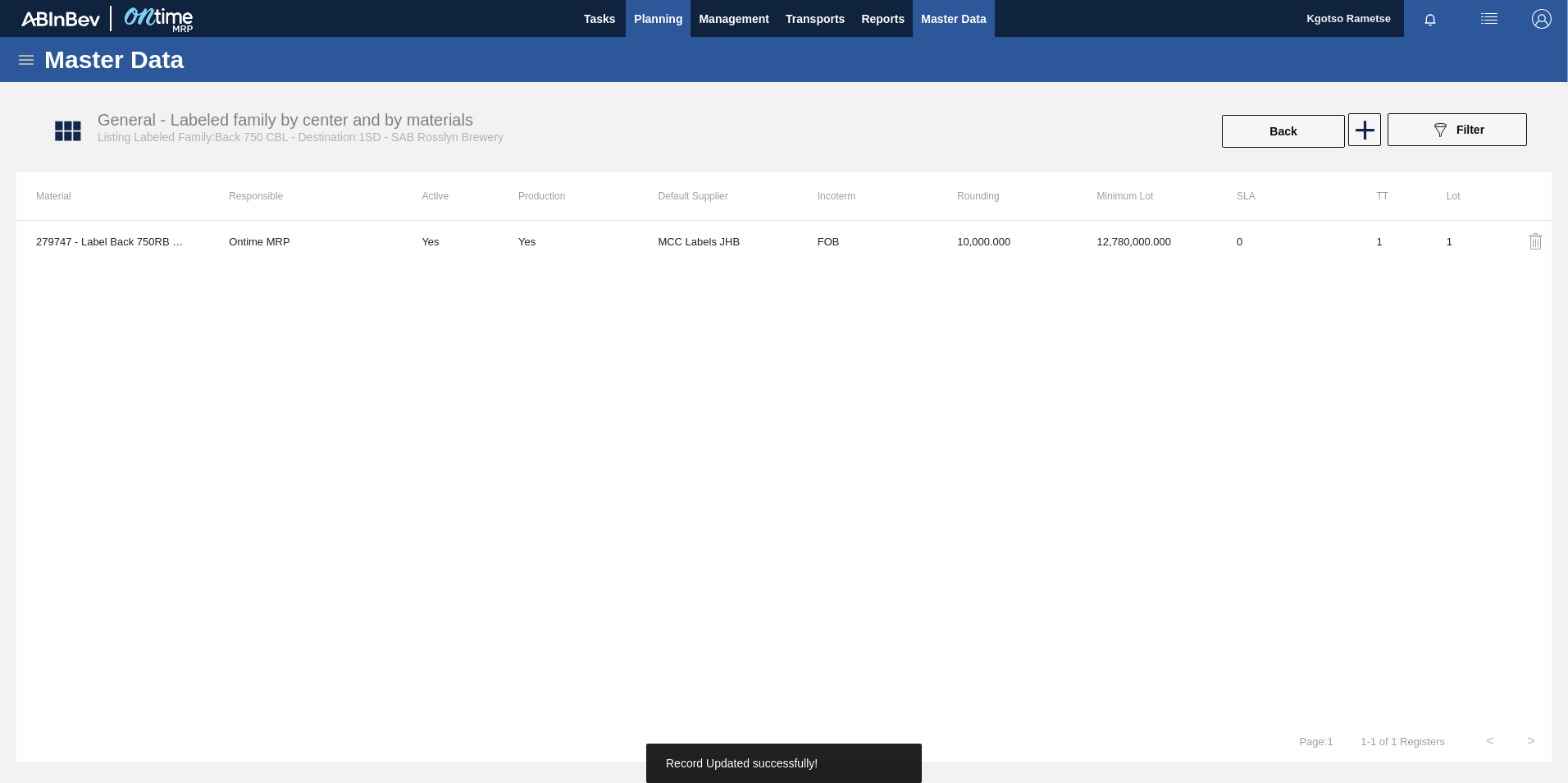
click at [646, 13] on span "Planning" at bounding box center [658, 19] width 48 height 20
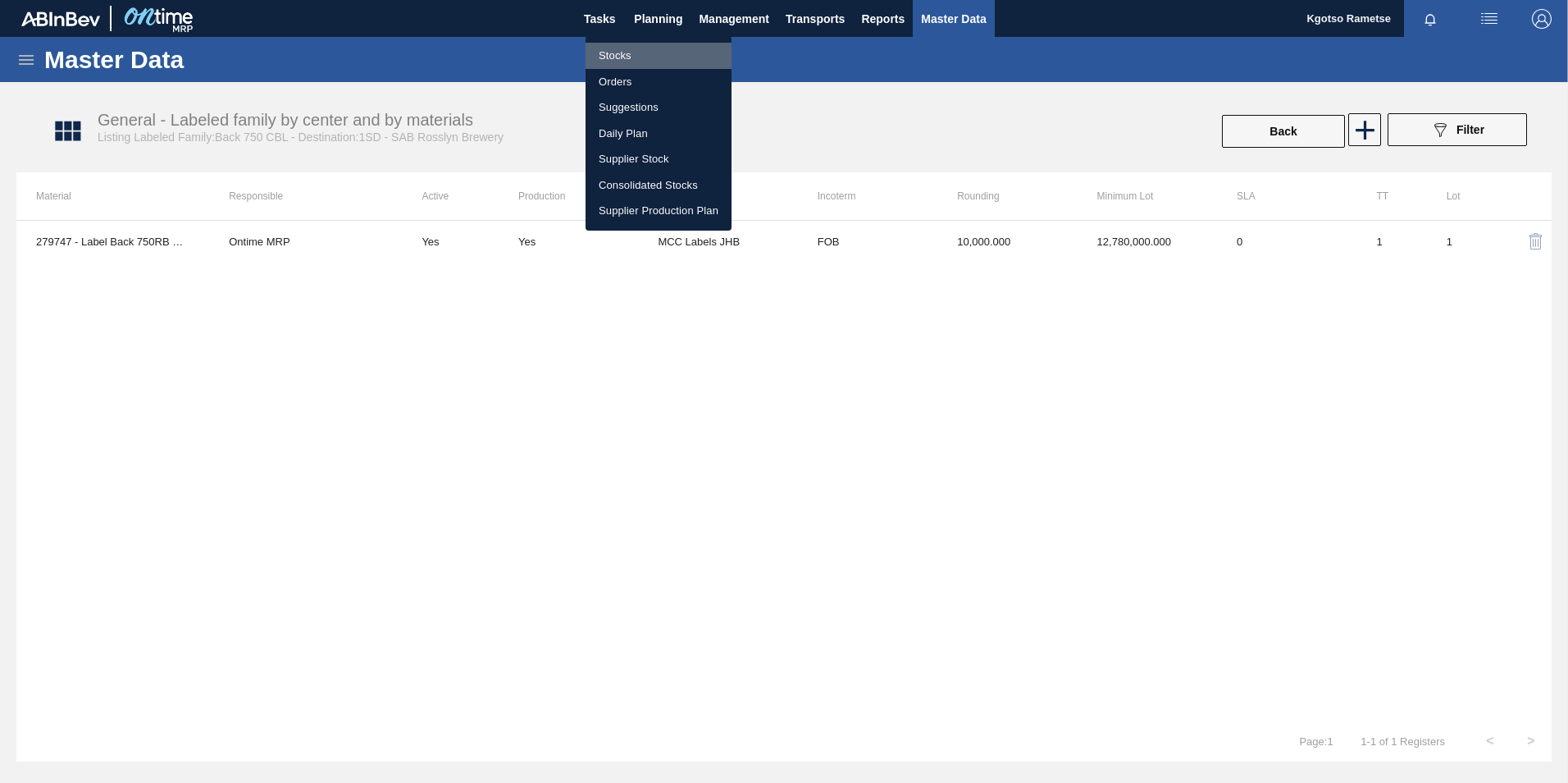
click at [625, 51] on li "Stocks" at bounding box center [659, 55] width 146 height 27
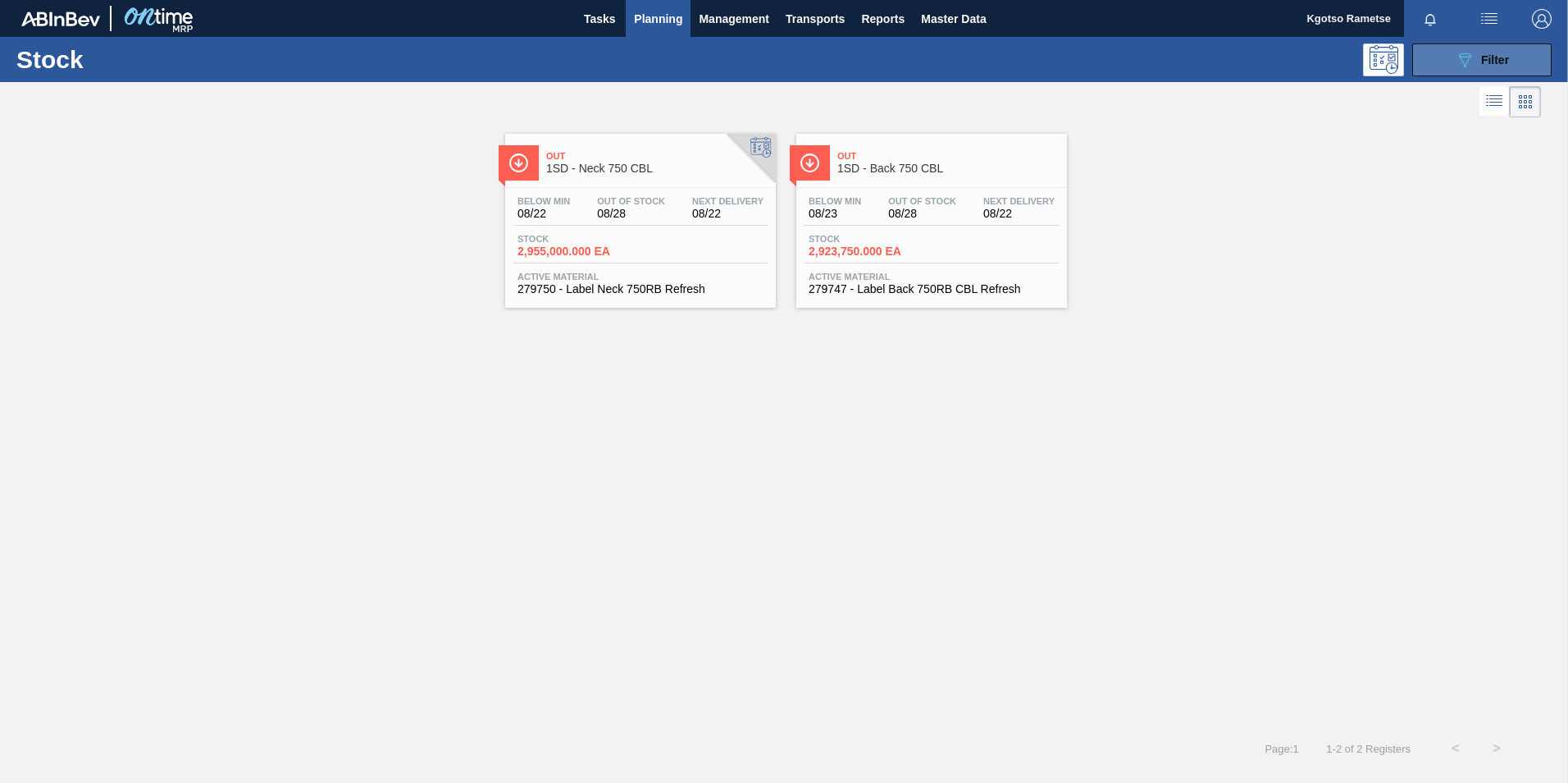
click at [1470, 66] on icon "089F7B8B-B2A5-4AFE-B5C0-19BA573D28AC" at bounding box center [1465, 60] width 20 height 20
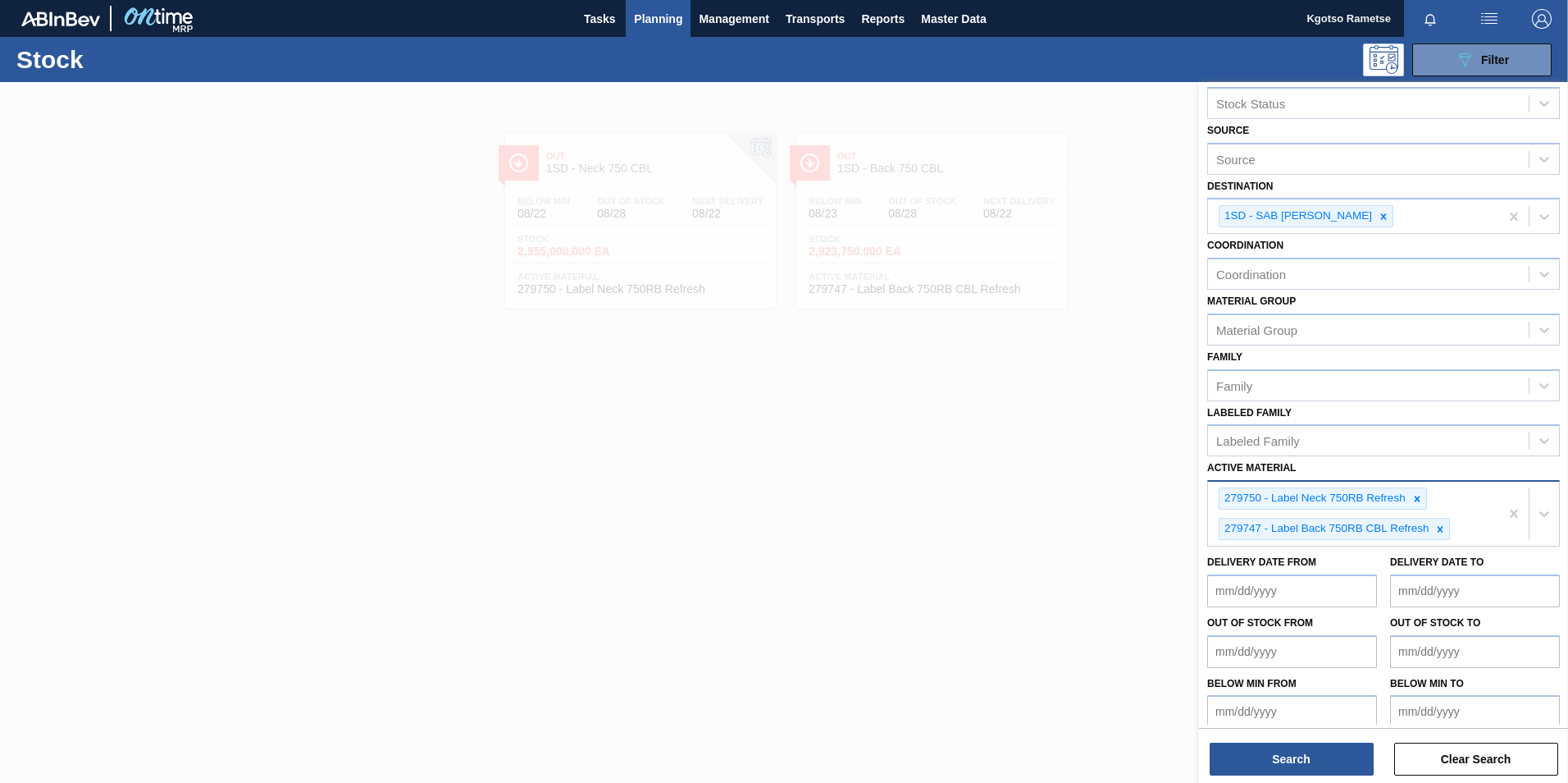
scroll to position [38, 0]
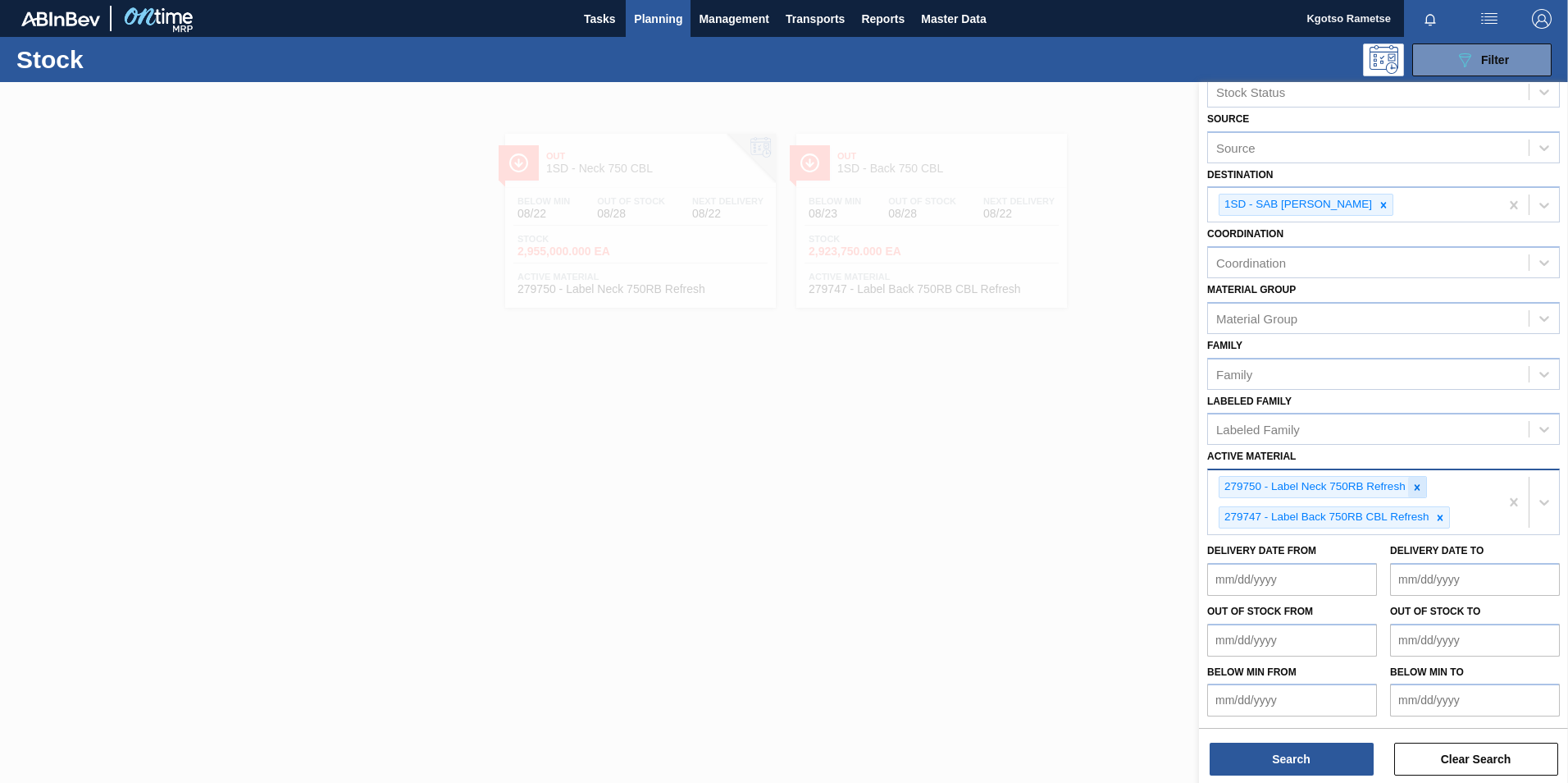
click at [1414, 484] on icon at bounding box center [1417, 488] width 12 height 12
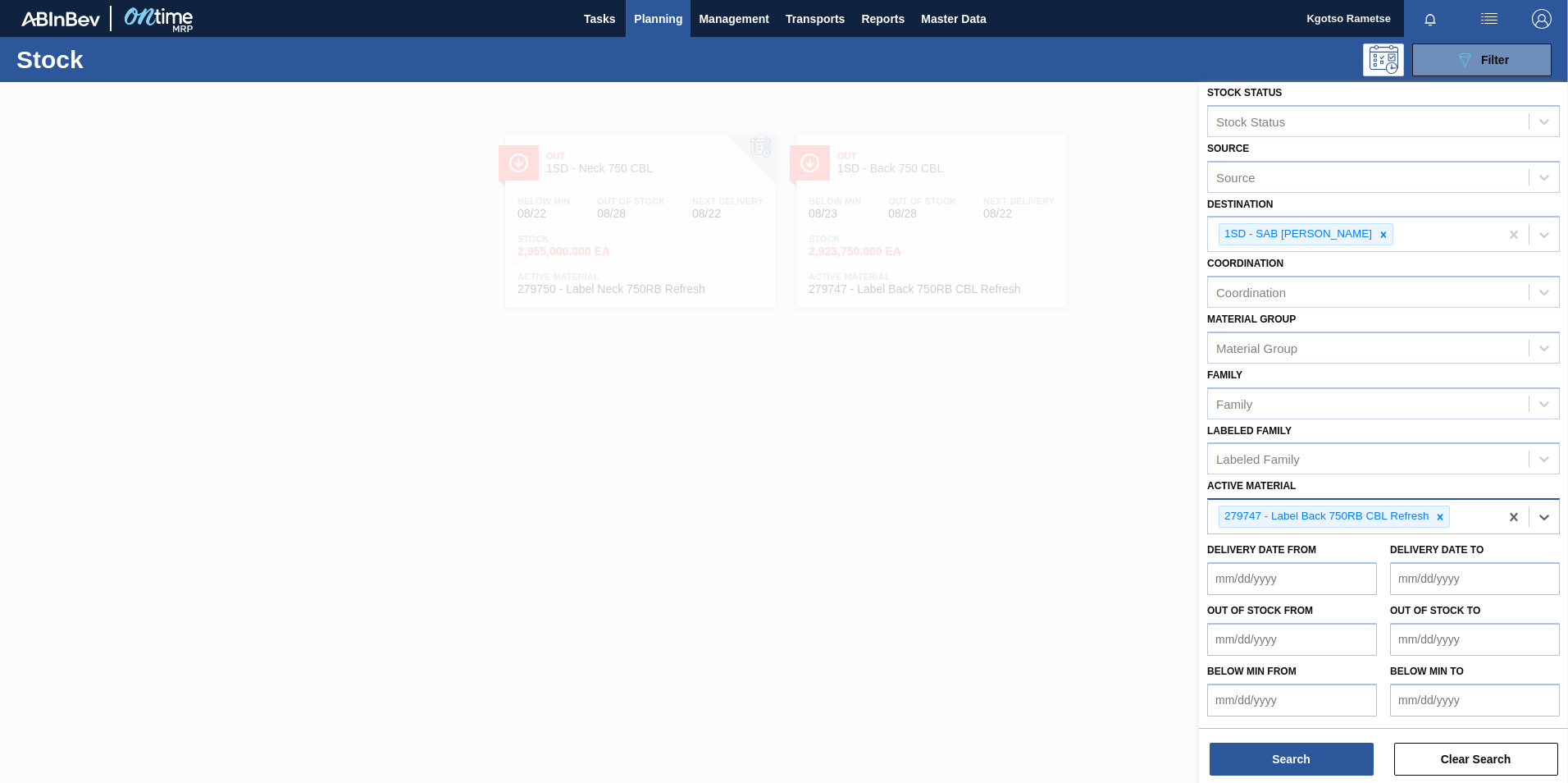
click at [1442, 514] on icon at bounding box center [1440, 517] width 12 height 12
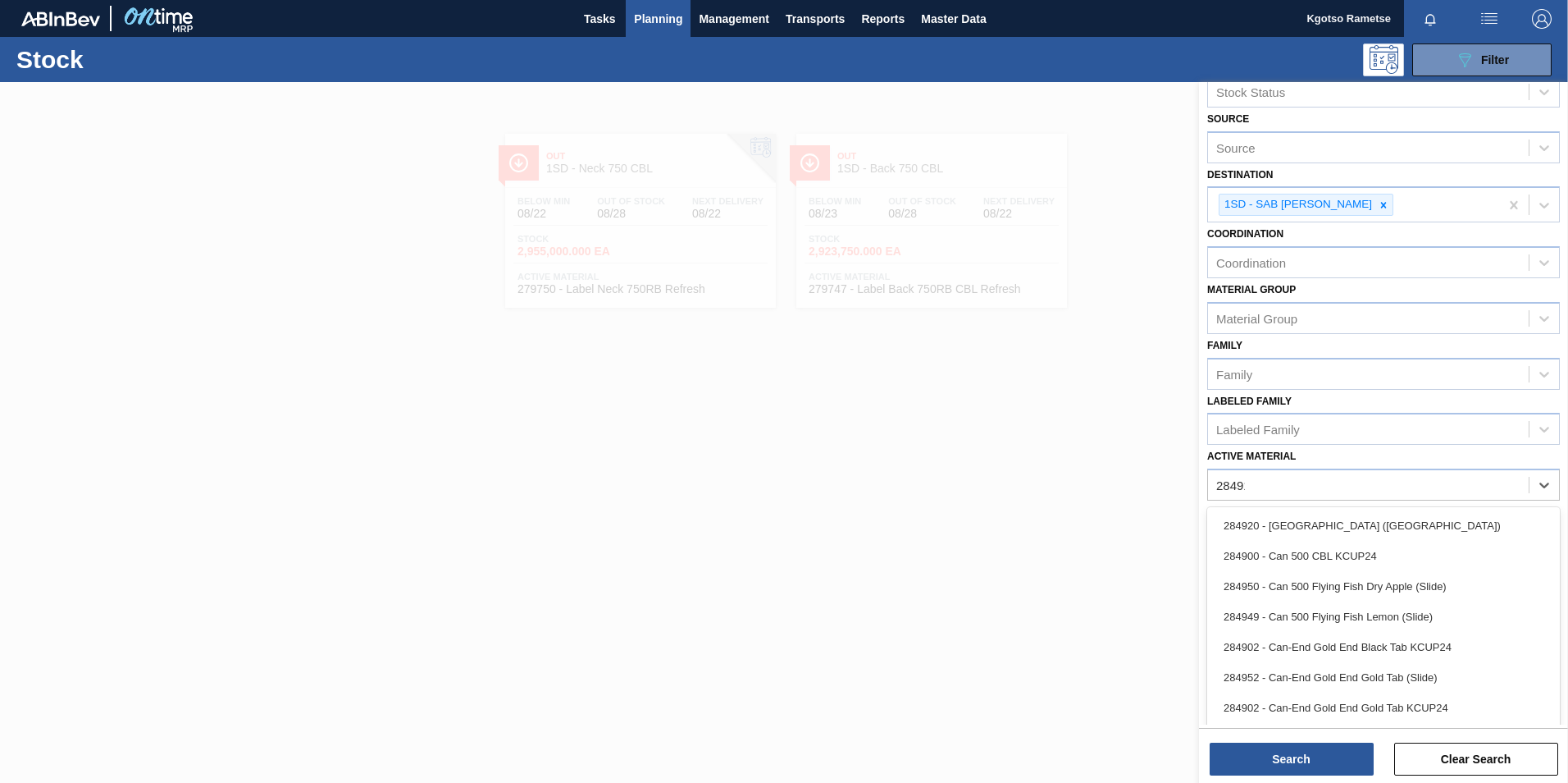
scroll to position [5, 0]
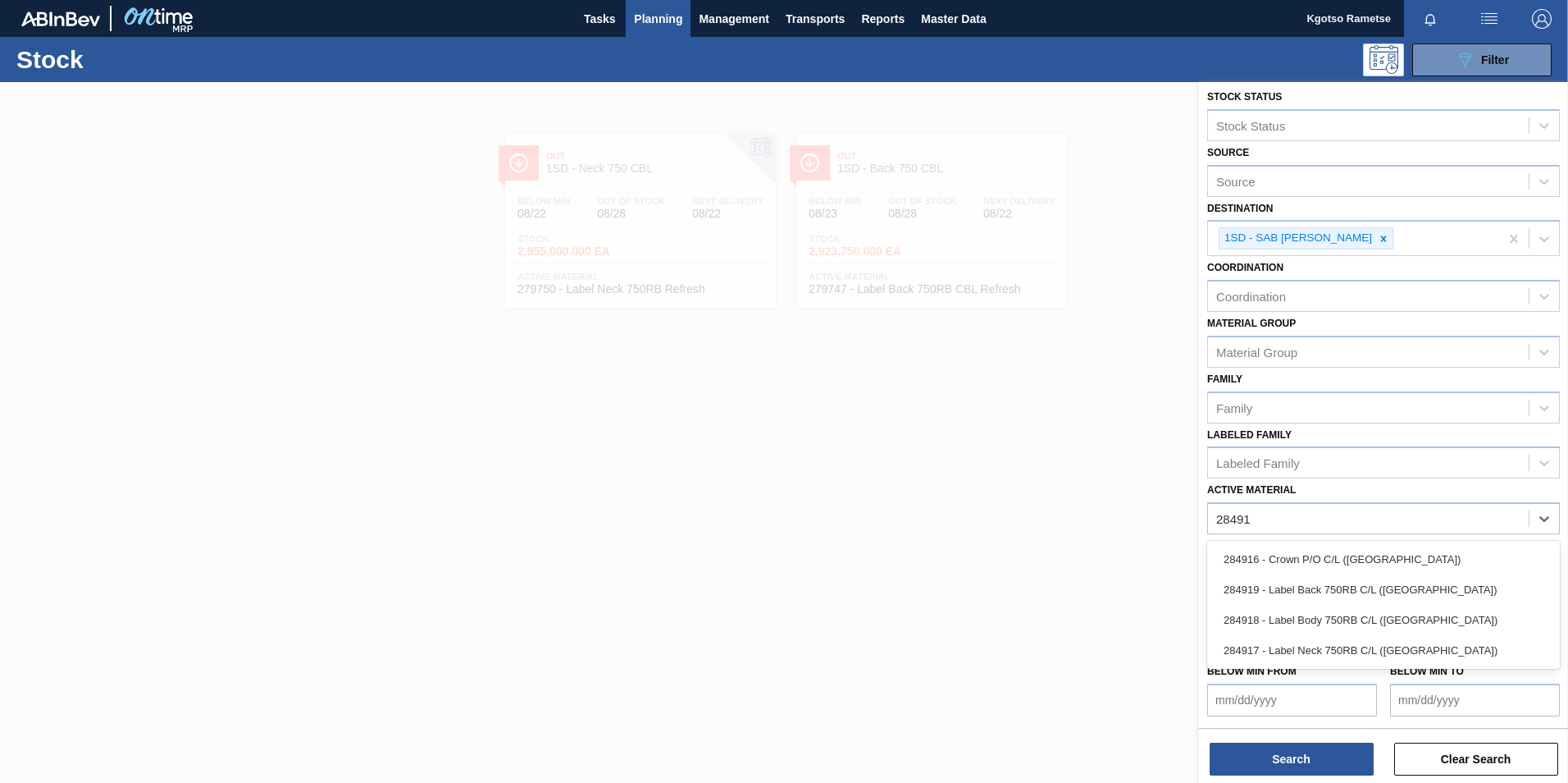
type Material "284918"
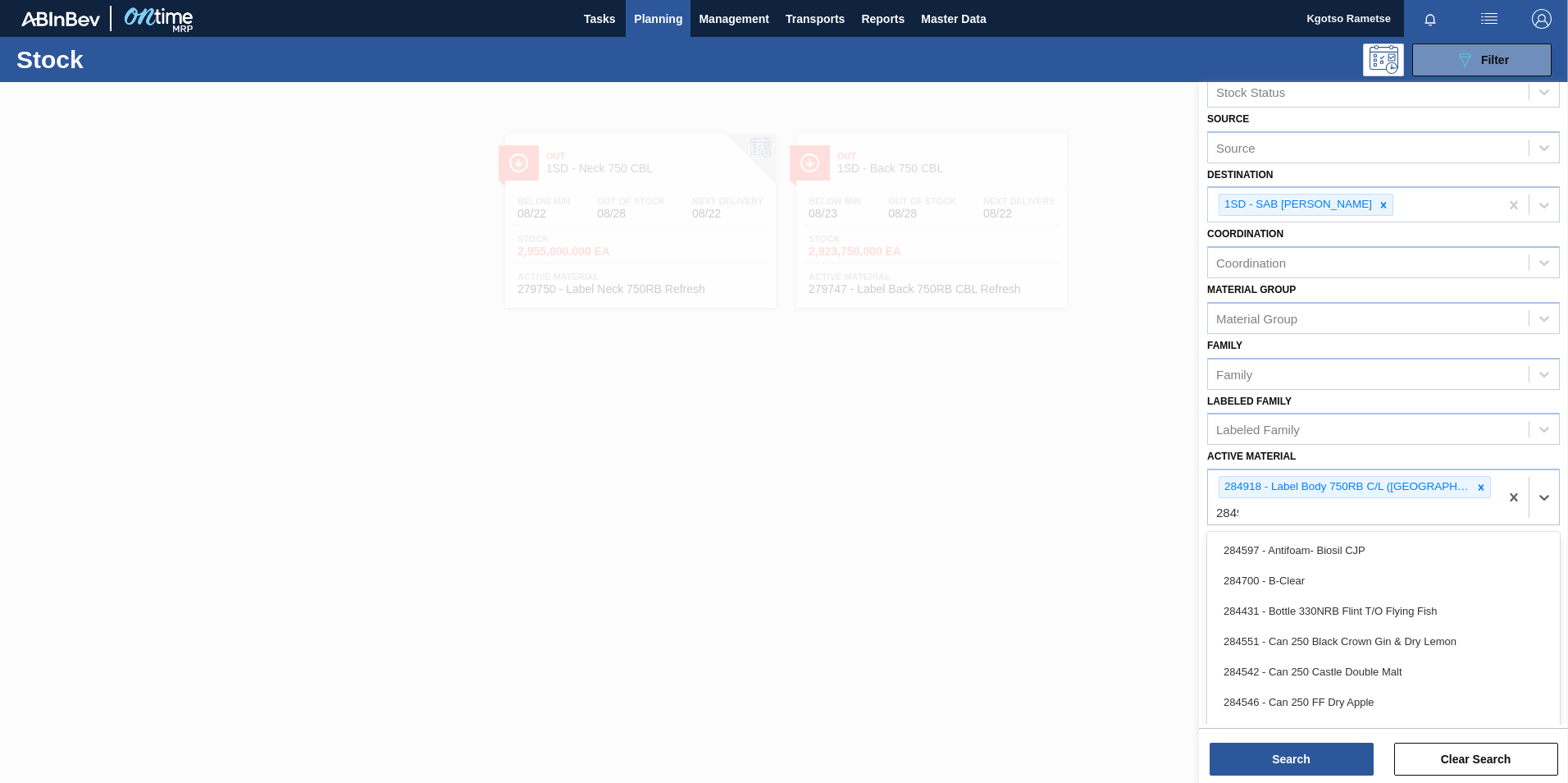
scroll to position [30, 0]
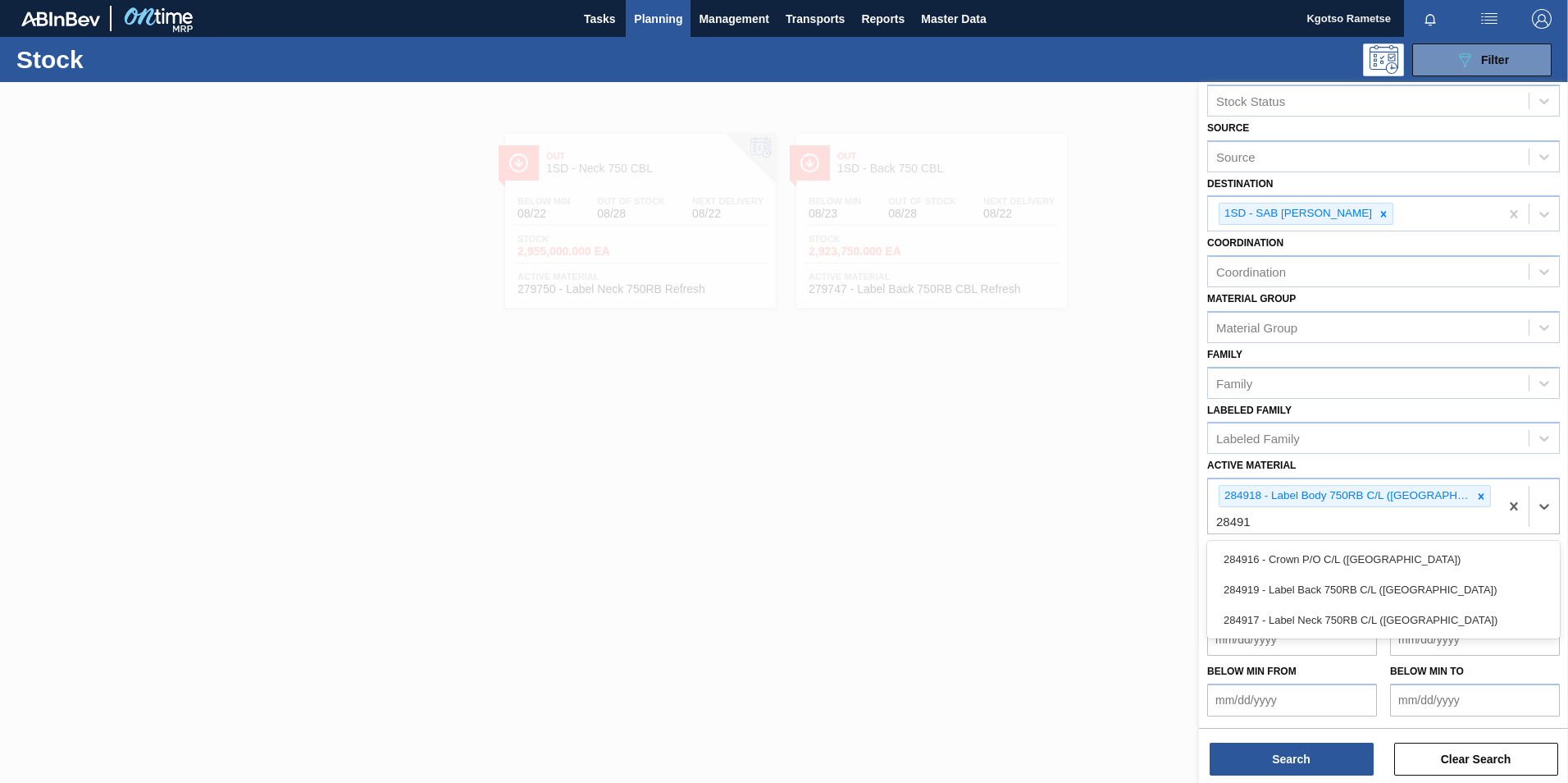
type Material "284917"
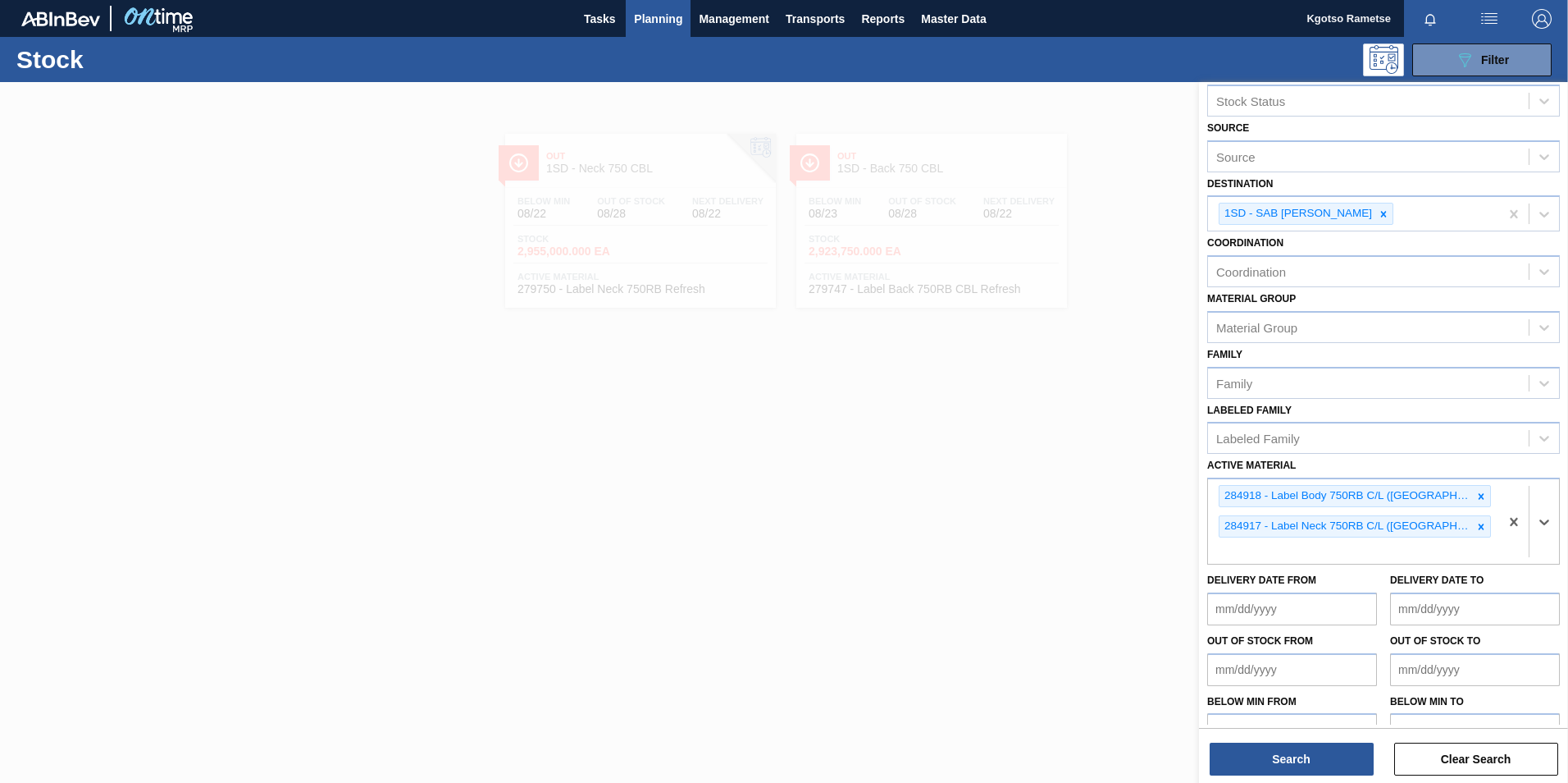
scroll to position [38, 0]
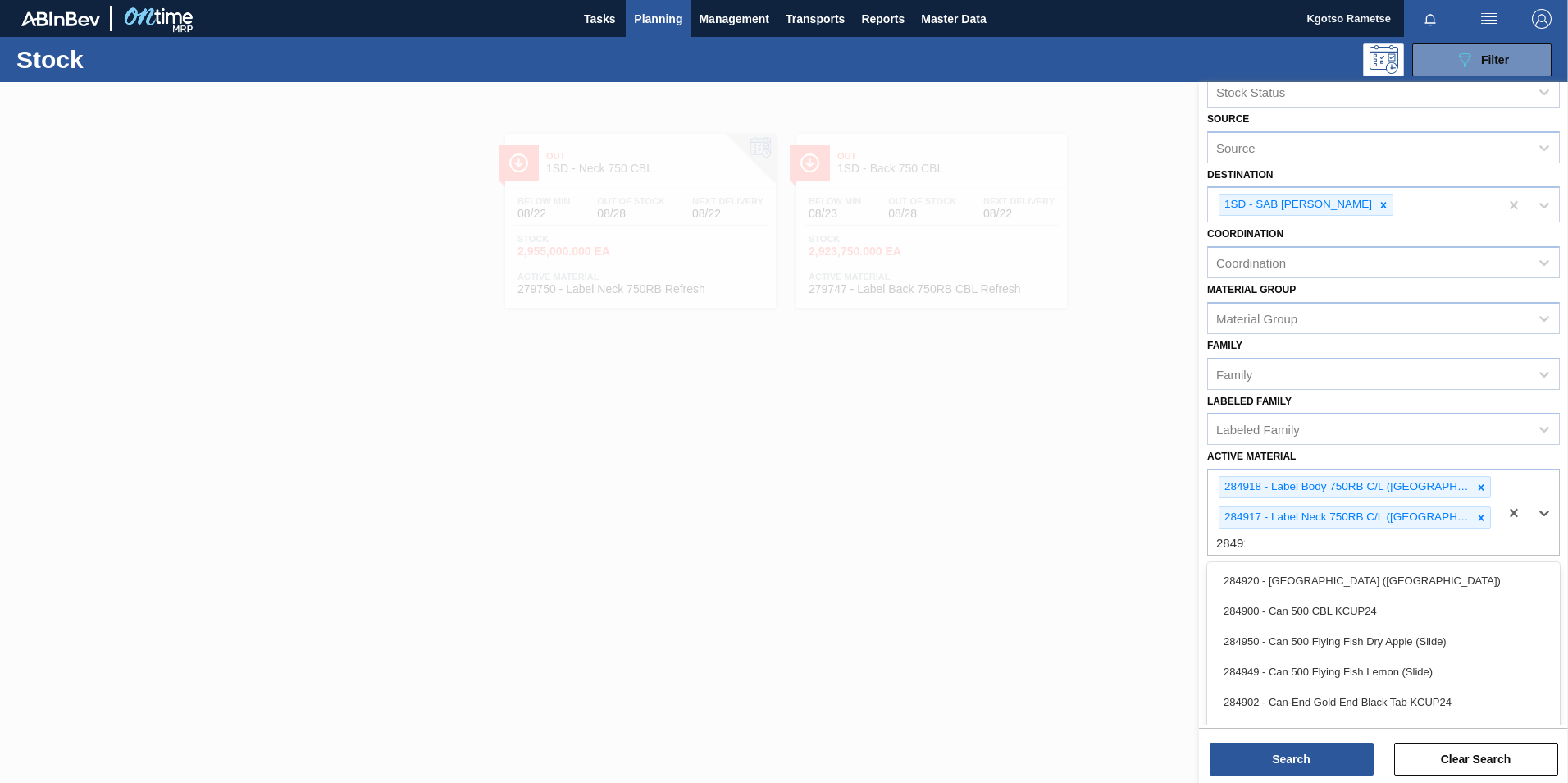
type Material "284919"
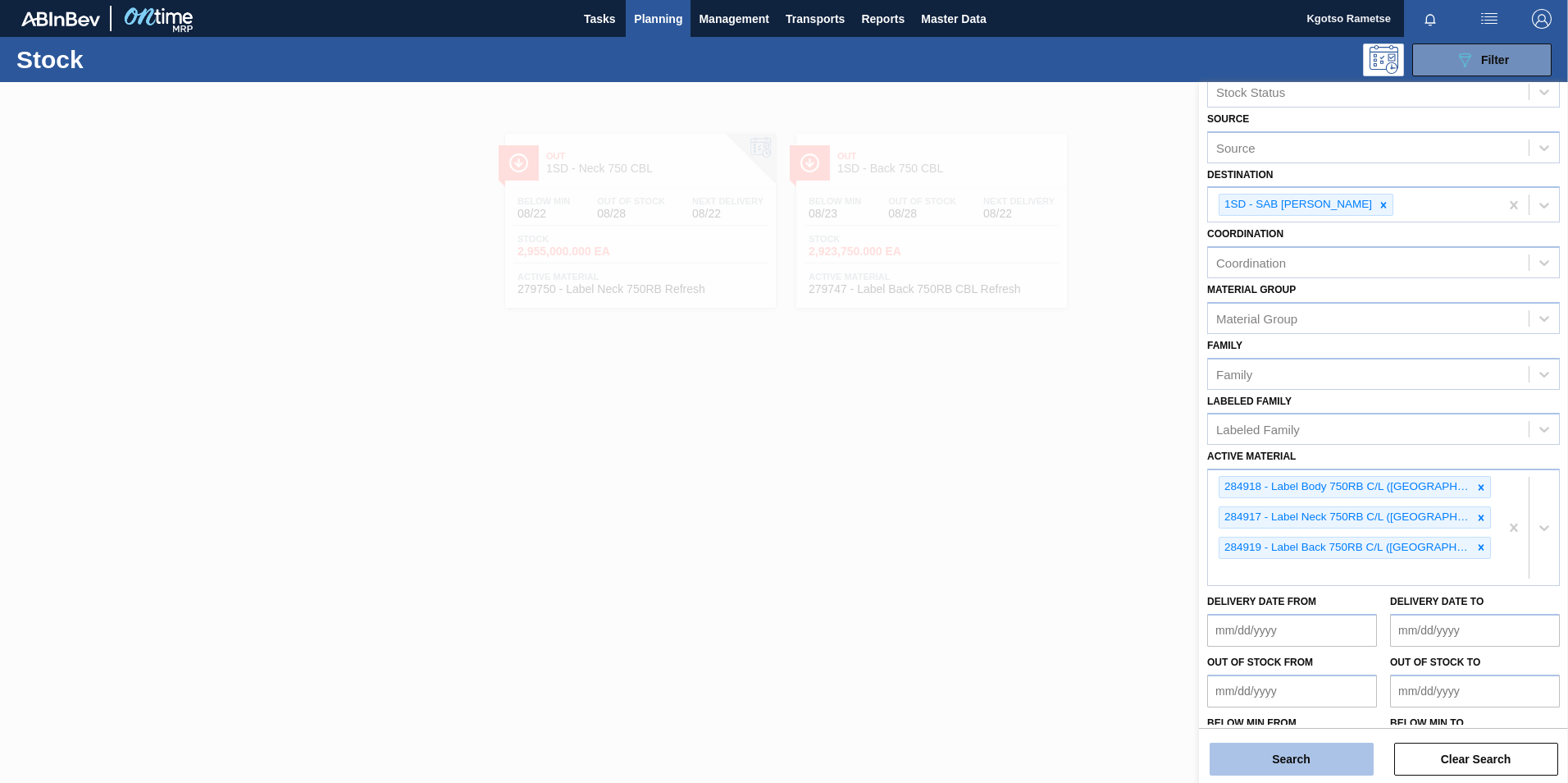
click at [1245, 759] on button "Search" at bounding box center [1291, 758] width 164 height 33
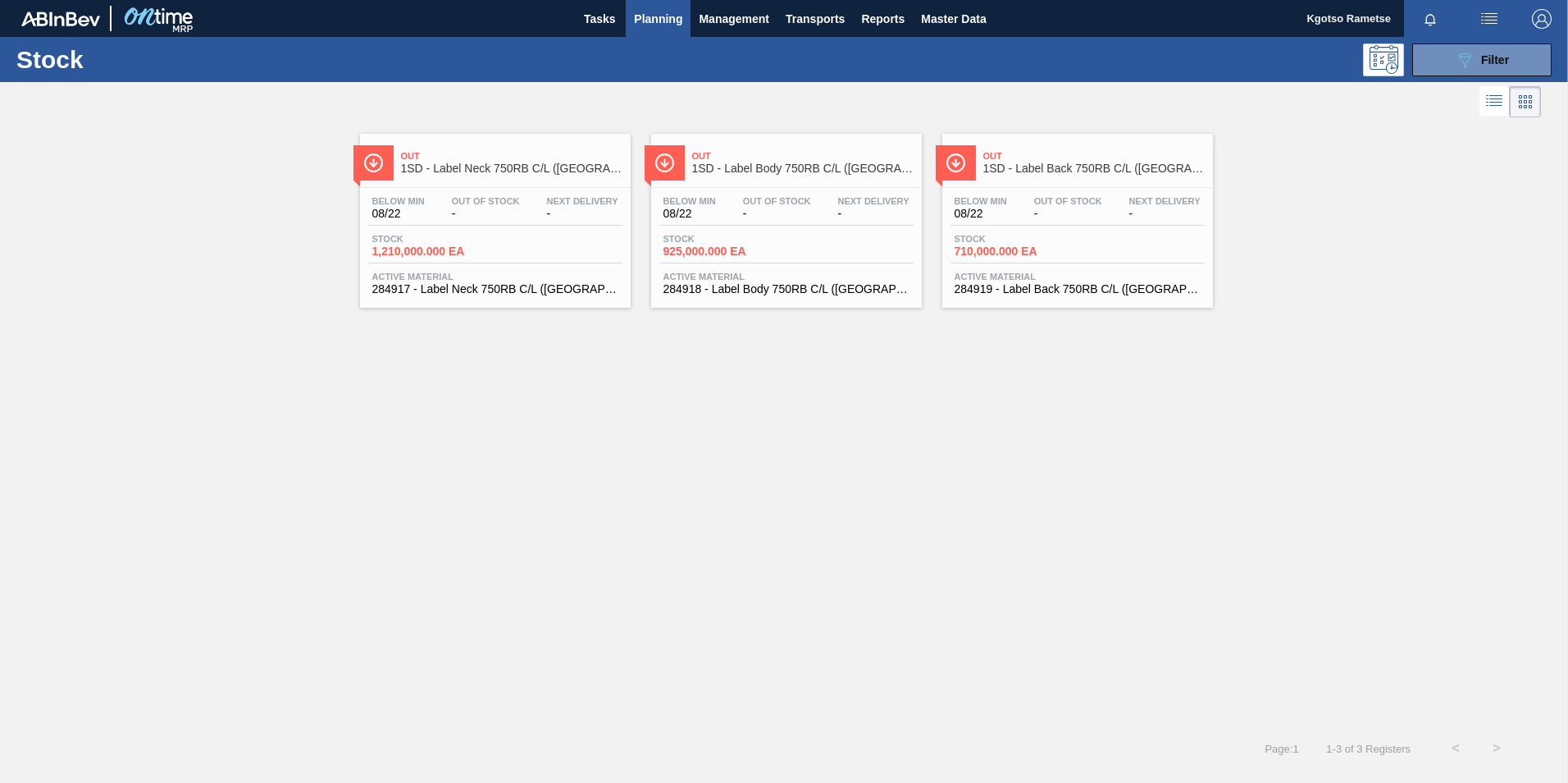
click at [813, 135] on div "Out 1SD - Label Body 750RB C/L (Hogwarts)" at bounding box center [785, 157] width 271 height 45
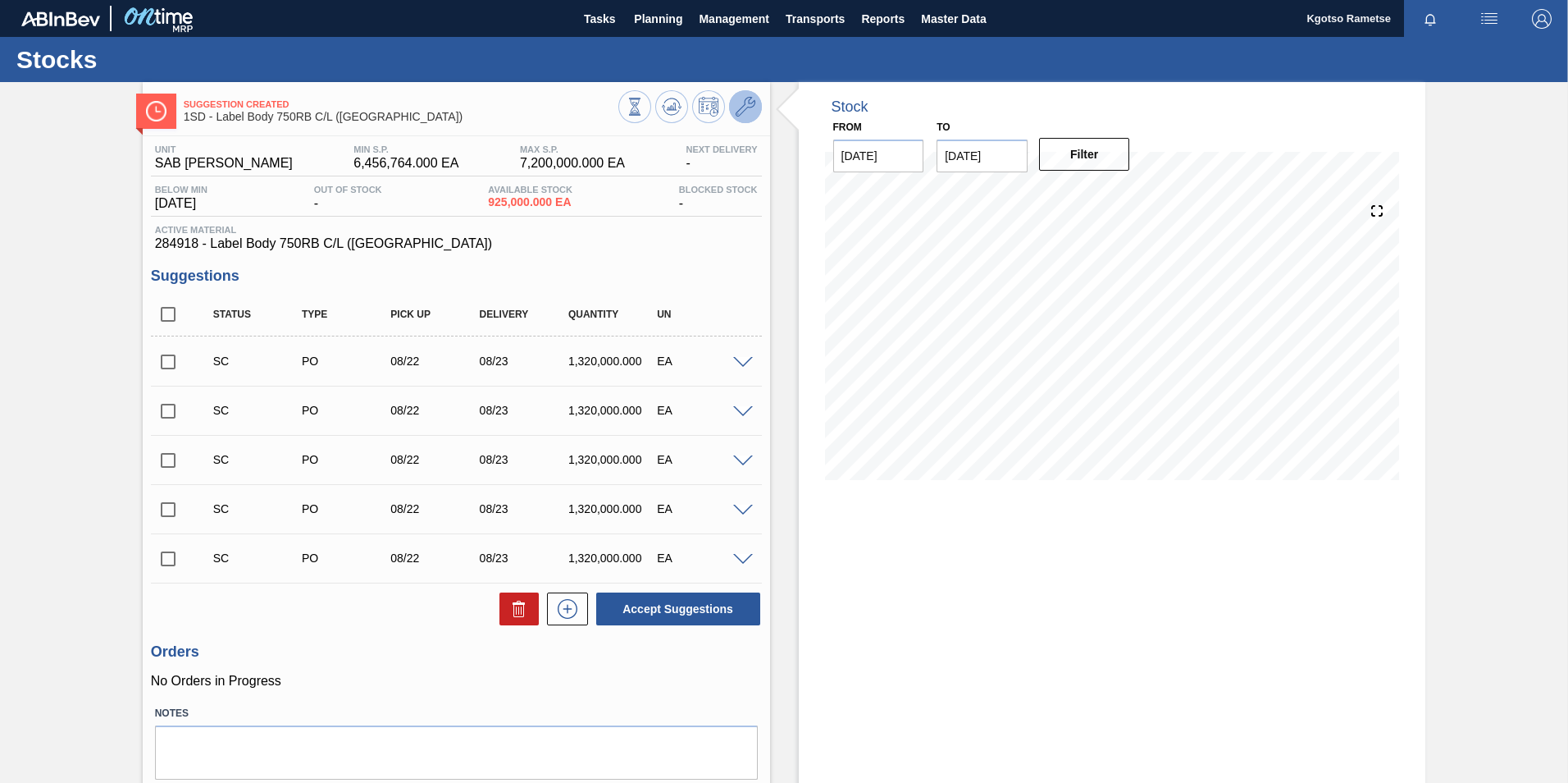
click at [754, 112] on button at bounding box center [745, 106] width 32 height 33
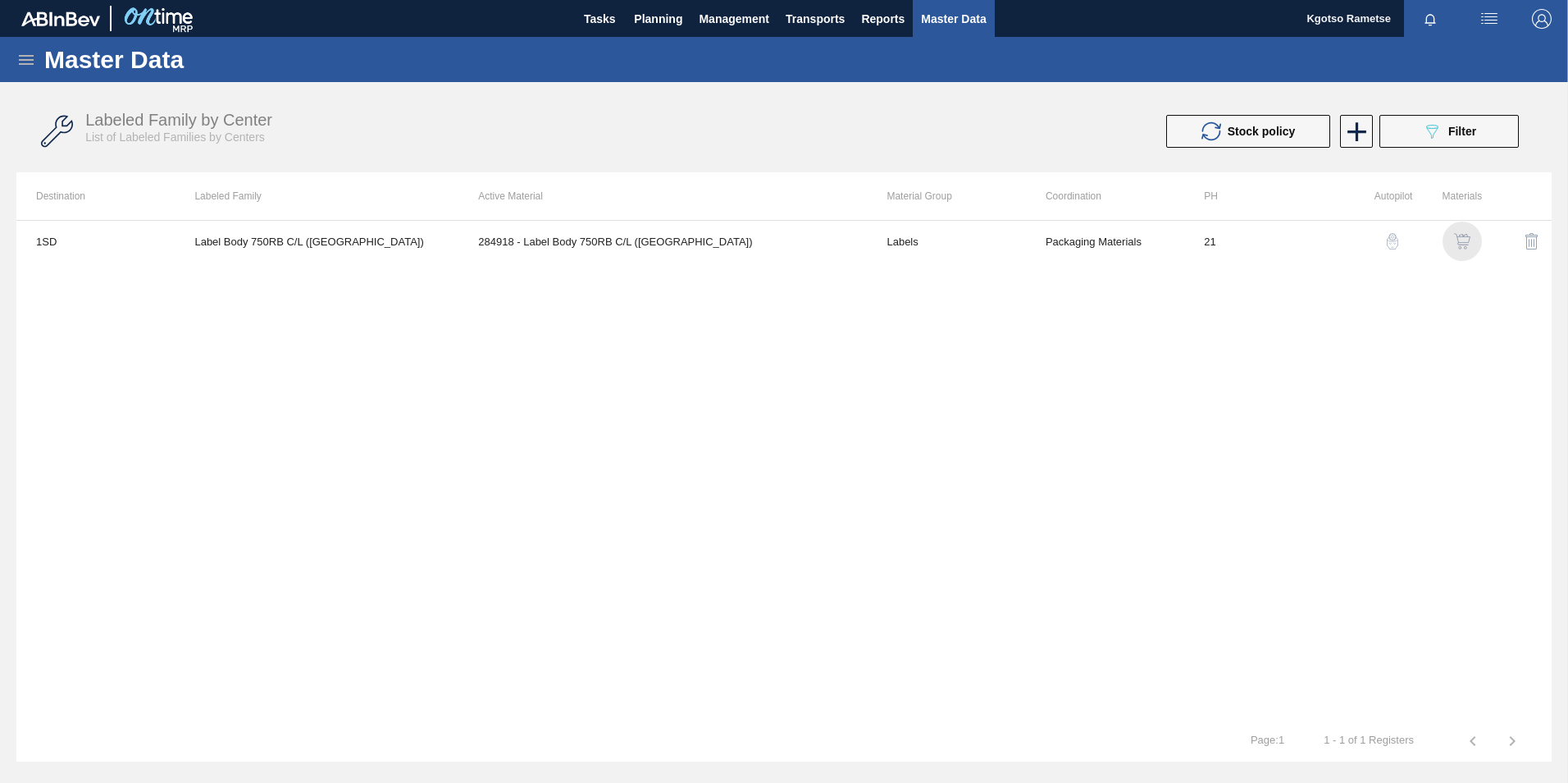
click at [1460, 240] on img "button" at bounding box center [1462, 241] width 17 height 17
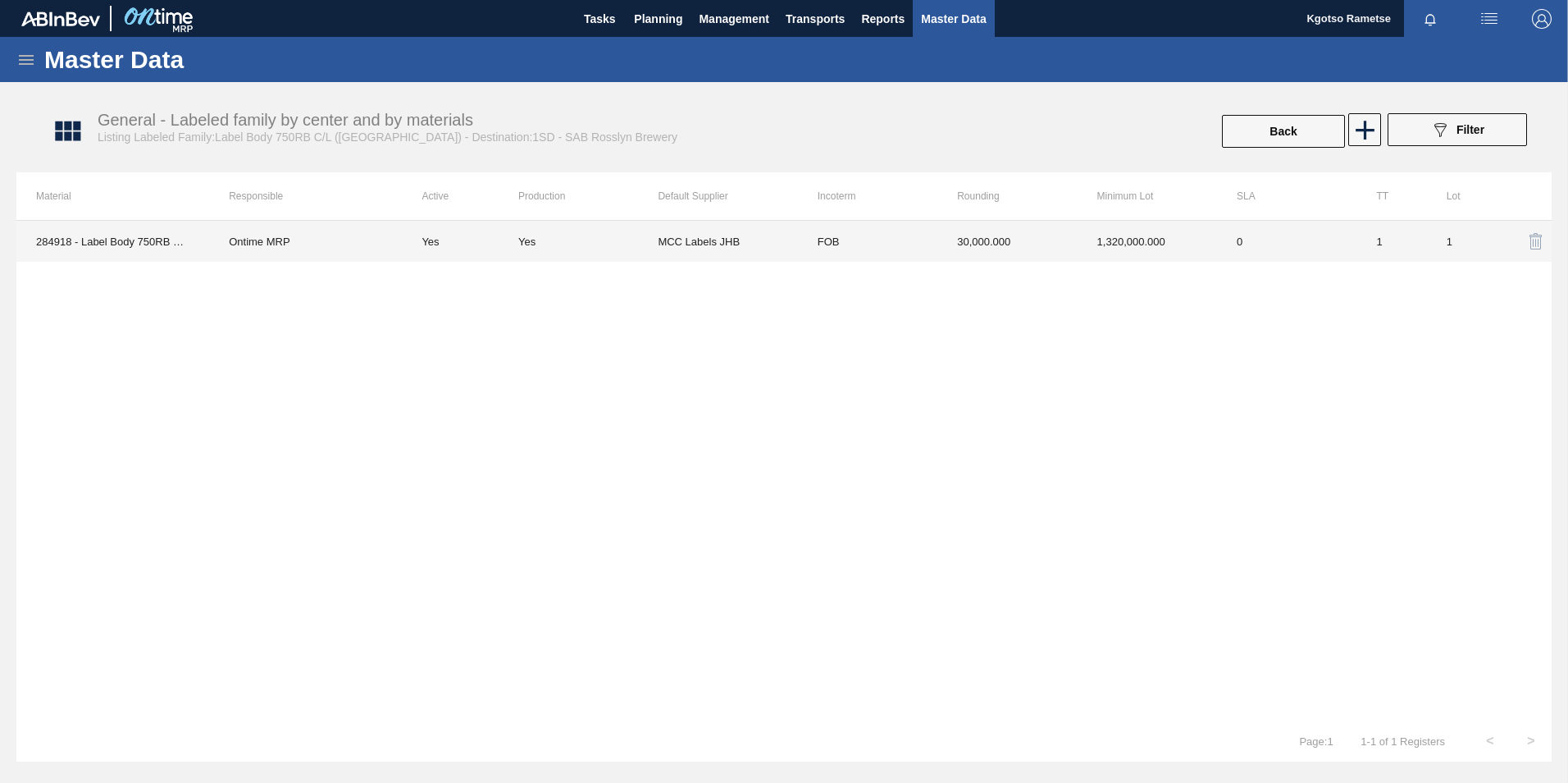
click at [961, 235] on td "30,000.000" at bounding box center [1007, 241] width 140 height 41
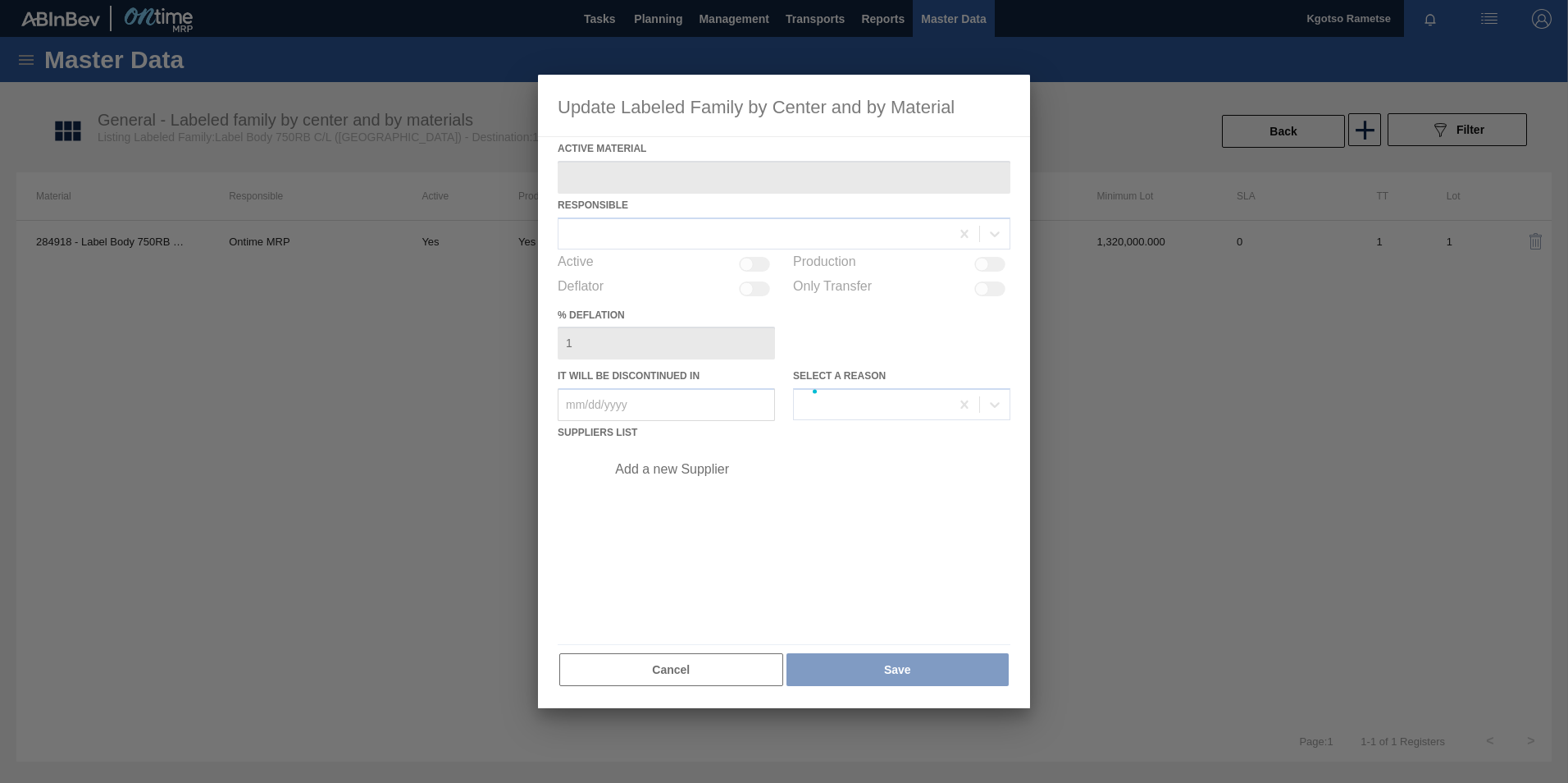
type Material "284918 - Label Body 750RB C/L (Hogwarts)"
checkbox input "true"
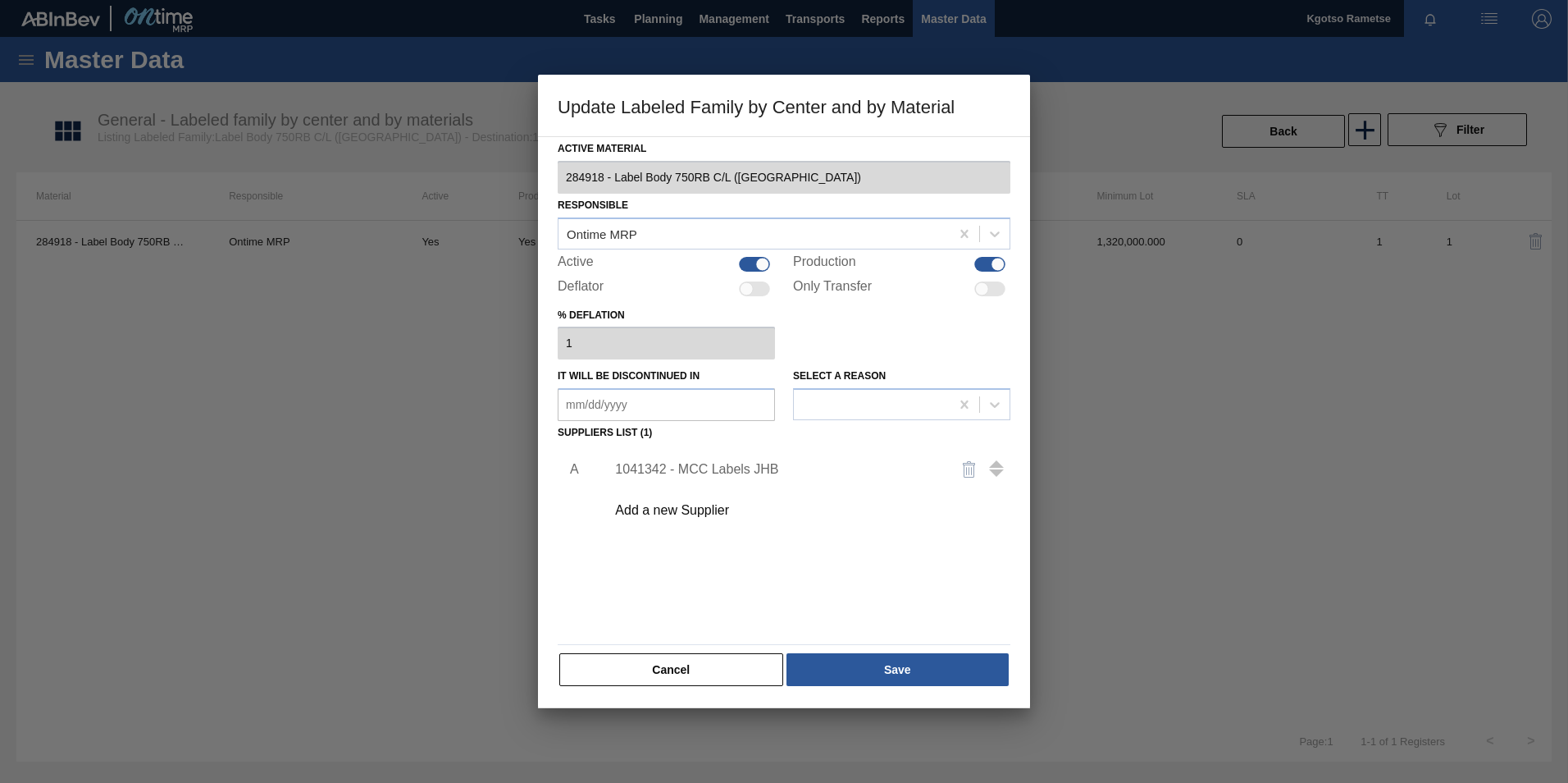
click at [704, 462] on div "1041342 - MCC Labels JHB" at bounding box center [776, 469] width 322 height 15
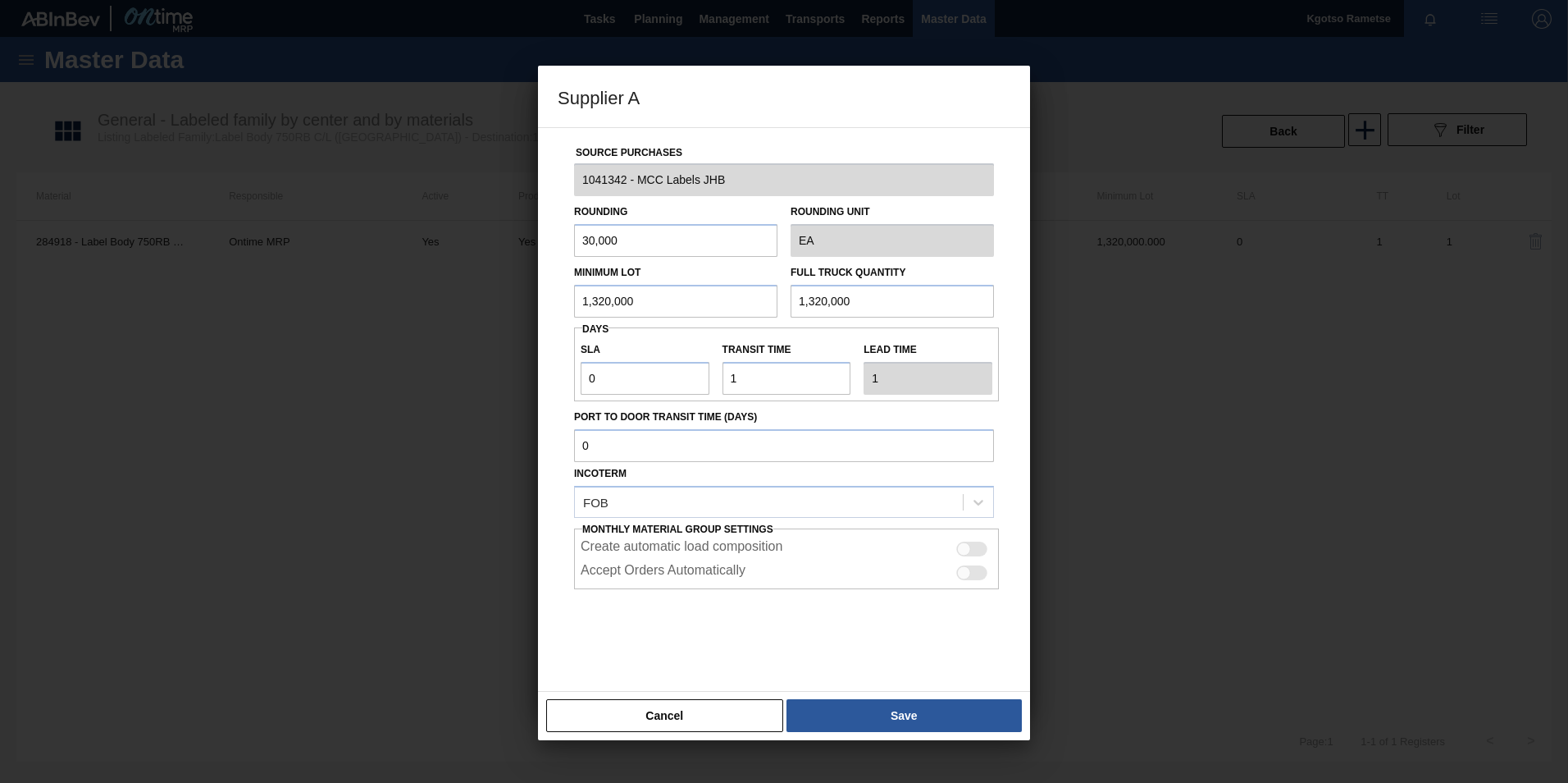
drag, startPoint x: 645, startPoint y: 297, endPoint x: 300, endPoint y: 294, distance: 345.0
click at [332, 297] on div "Supplier A Source Purchases 1041342 - MCC Labels JHB Rounding 30,000 Rounding U…" at bounding box center [784, 391] width 1568 height 783
drag, startPoint x: 651, startPoint y: 302, endPoint x: 306, endPoint y: 313, distance: 345.2
click at [434, 308] on div "Supplier A Source Purchases 1041342 - MCC Labels JHB Rounding 30,000 Rounding U…" at bounding box center [784, 391] width 1568 height 783
type input "1,260,000"
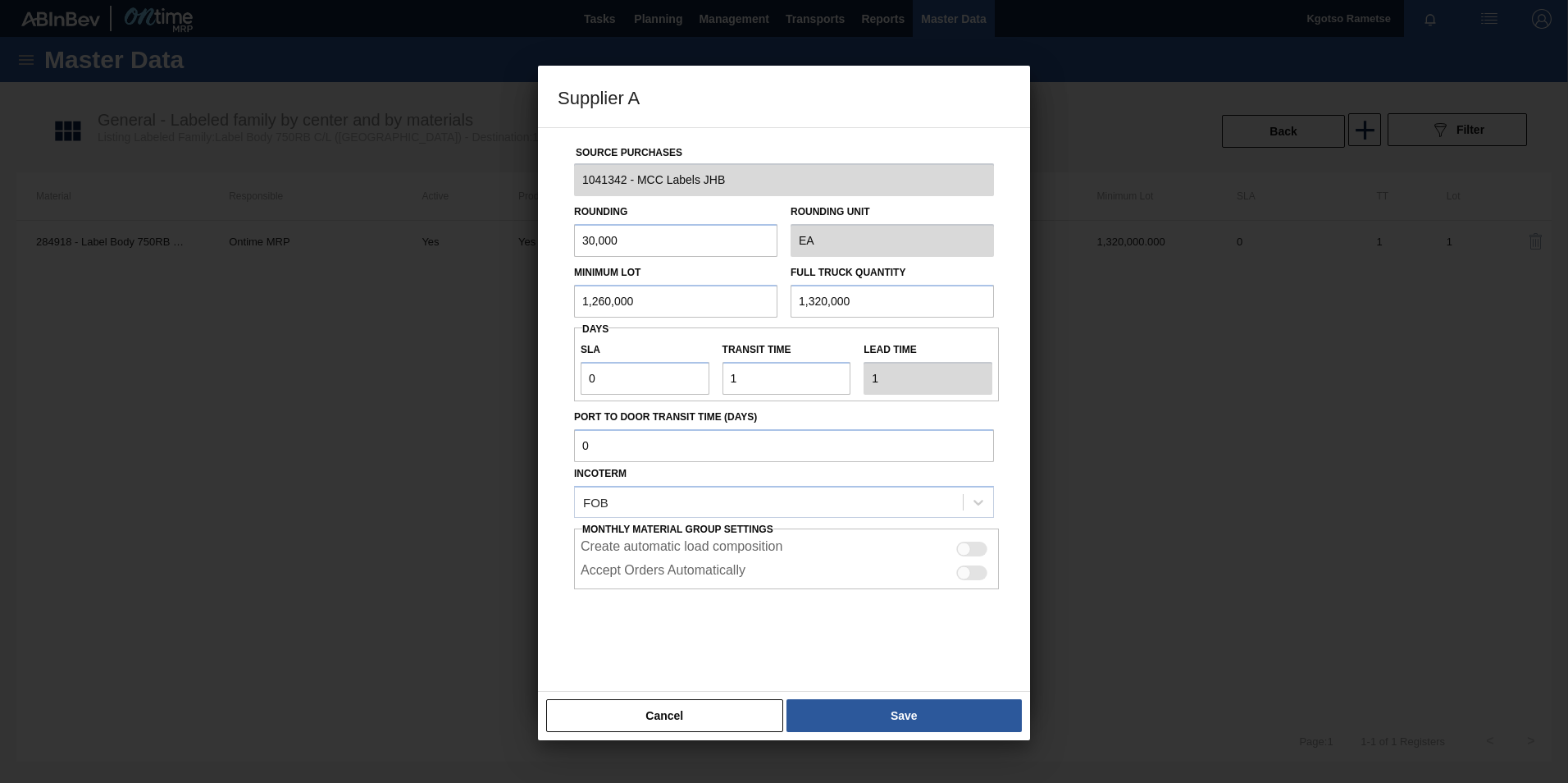
drag, startPoint x: 876, startPoint y: 298, endPoint x: 327, endPoint y: 289, distance: 549.1
click at [467, 290] on div "Supplier A Source Purchases 1041342 - MCC Labels JHB Rounding 30,000 Rounding U…" at bounding box center [784, 391] width 1568 height 783
paste input "26"
type input "1,260,000"
click at [876, 717] on button "Save" at bounding box center [904, 715] width 235 height 33
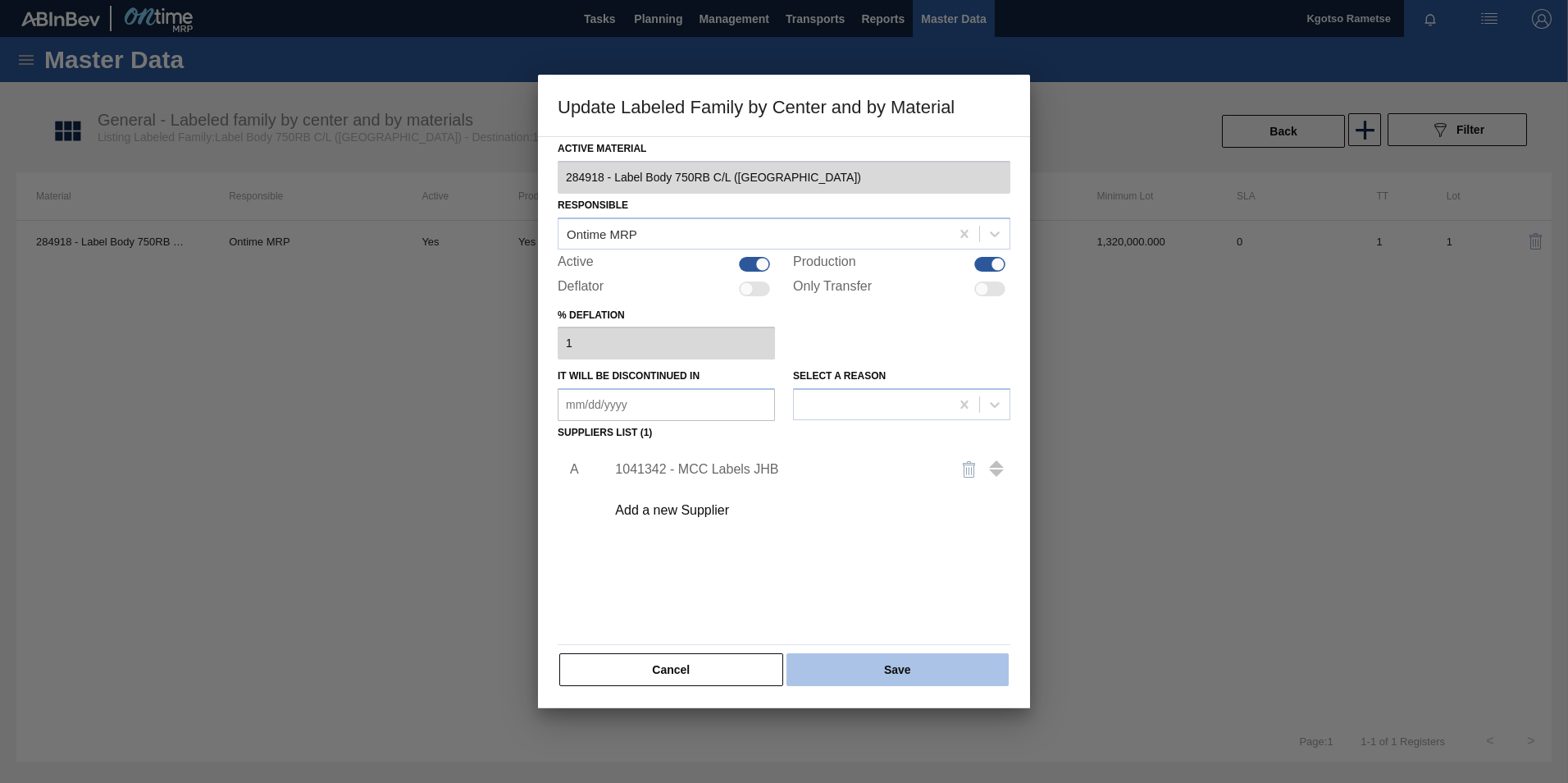
click at [871, 683] on button "Save" at bounding box center [898, 669] width 222 height 33
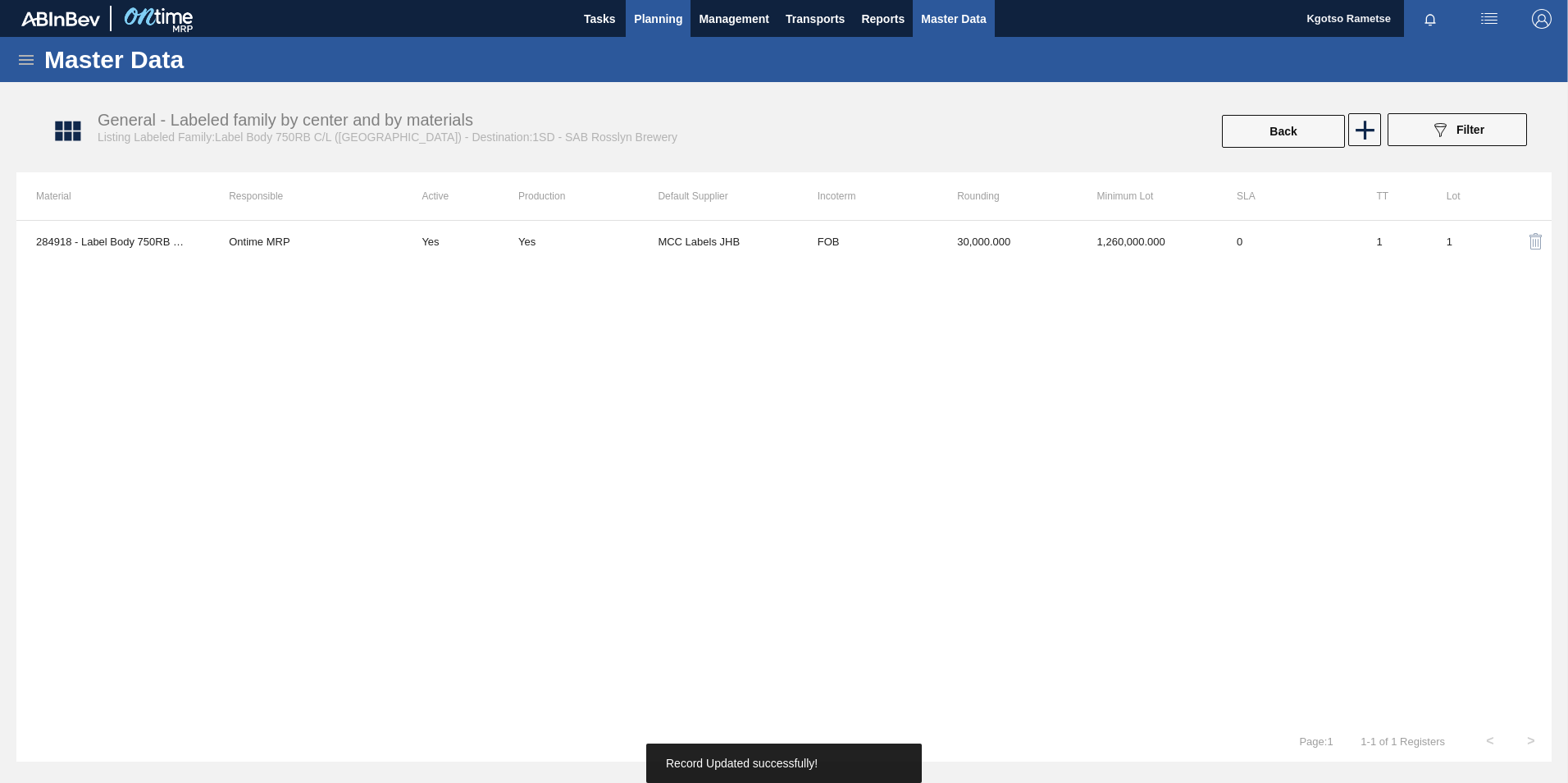
click at [651, 23] on span "Planning" at bounding box center [658, 19] width 48 height 20
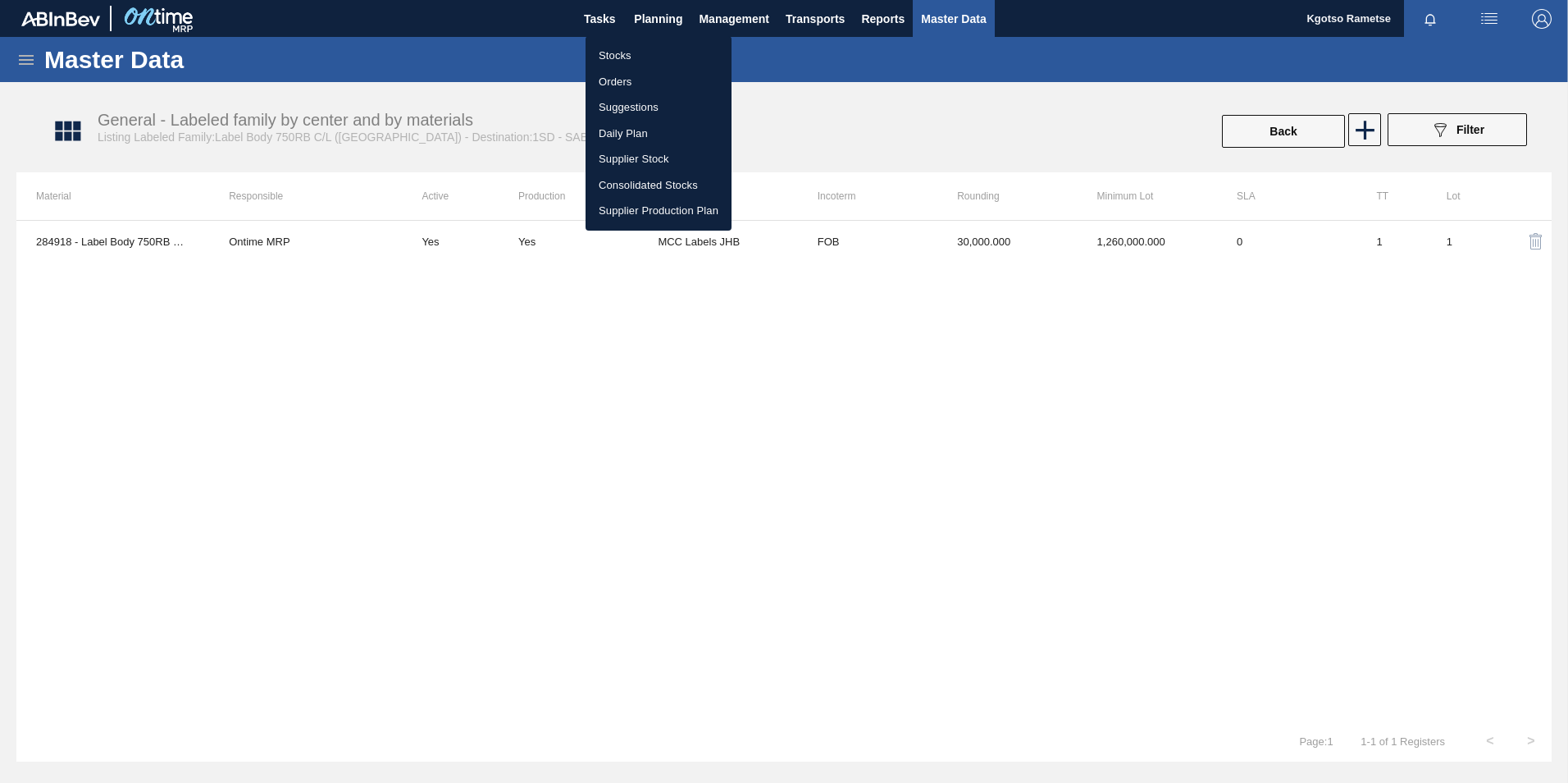
click at [624, 57] on li "Stocks" at bounding box center [659, 55] width 146 height 27
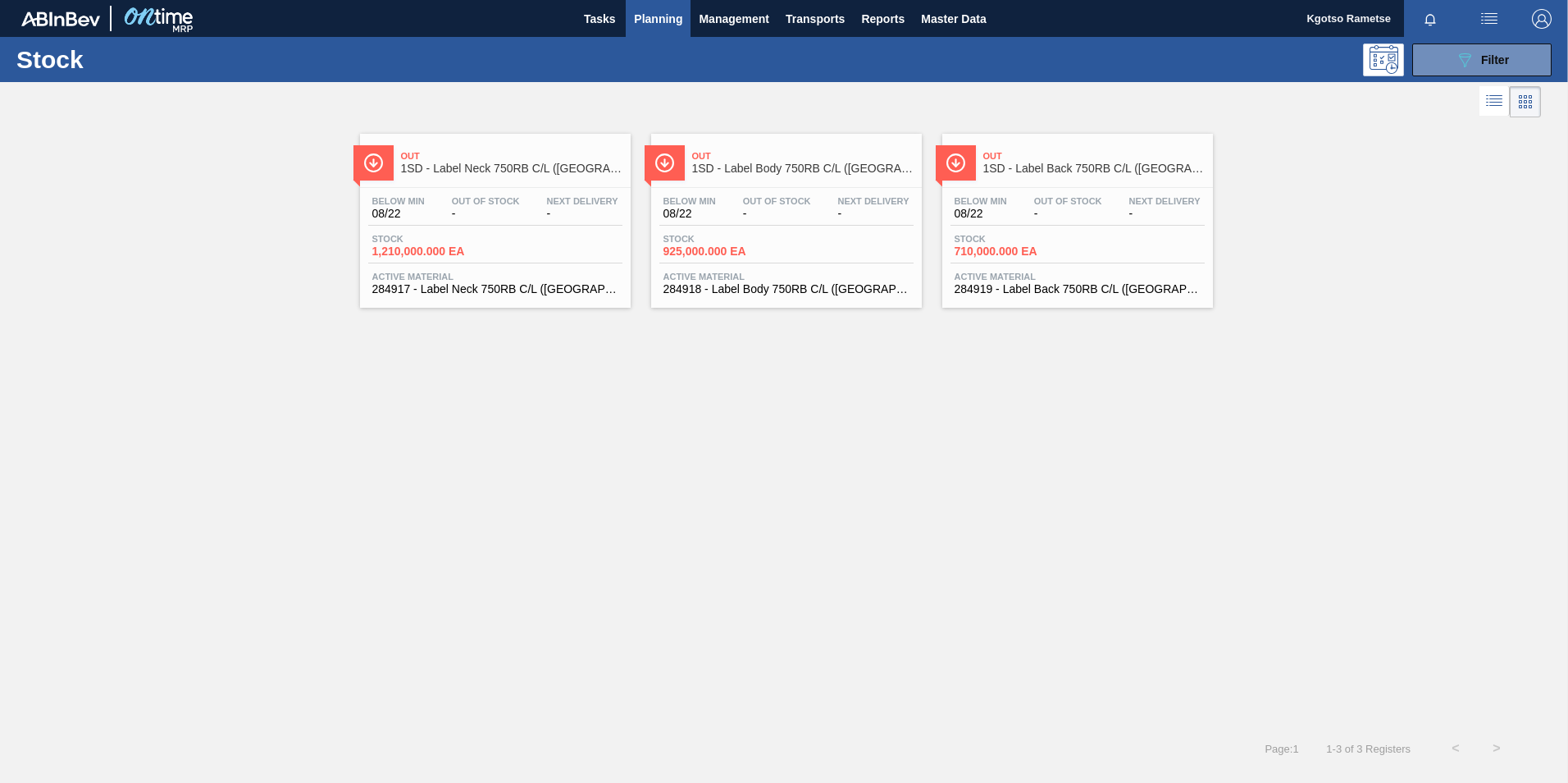
click at [527, 238] on div "Stock 1,210,000.000 EA" at bounding box center [495, 248] width 254 height 30
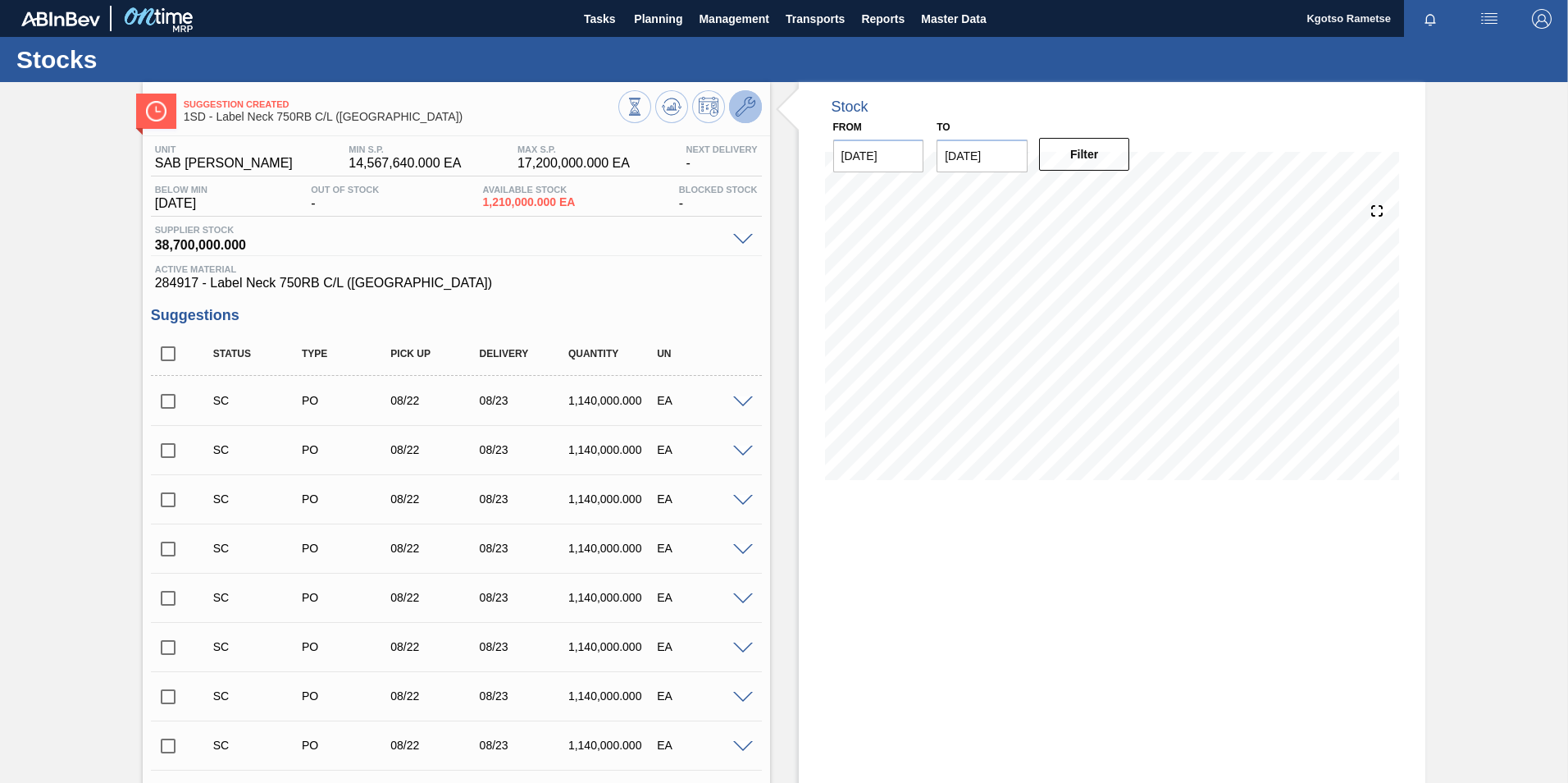
click at [739, 105] on icon at bounding box center [745, 106] width 20 height 20
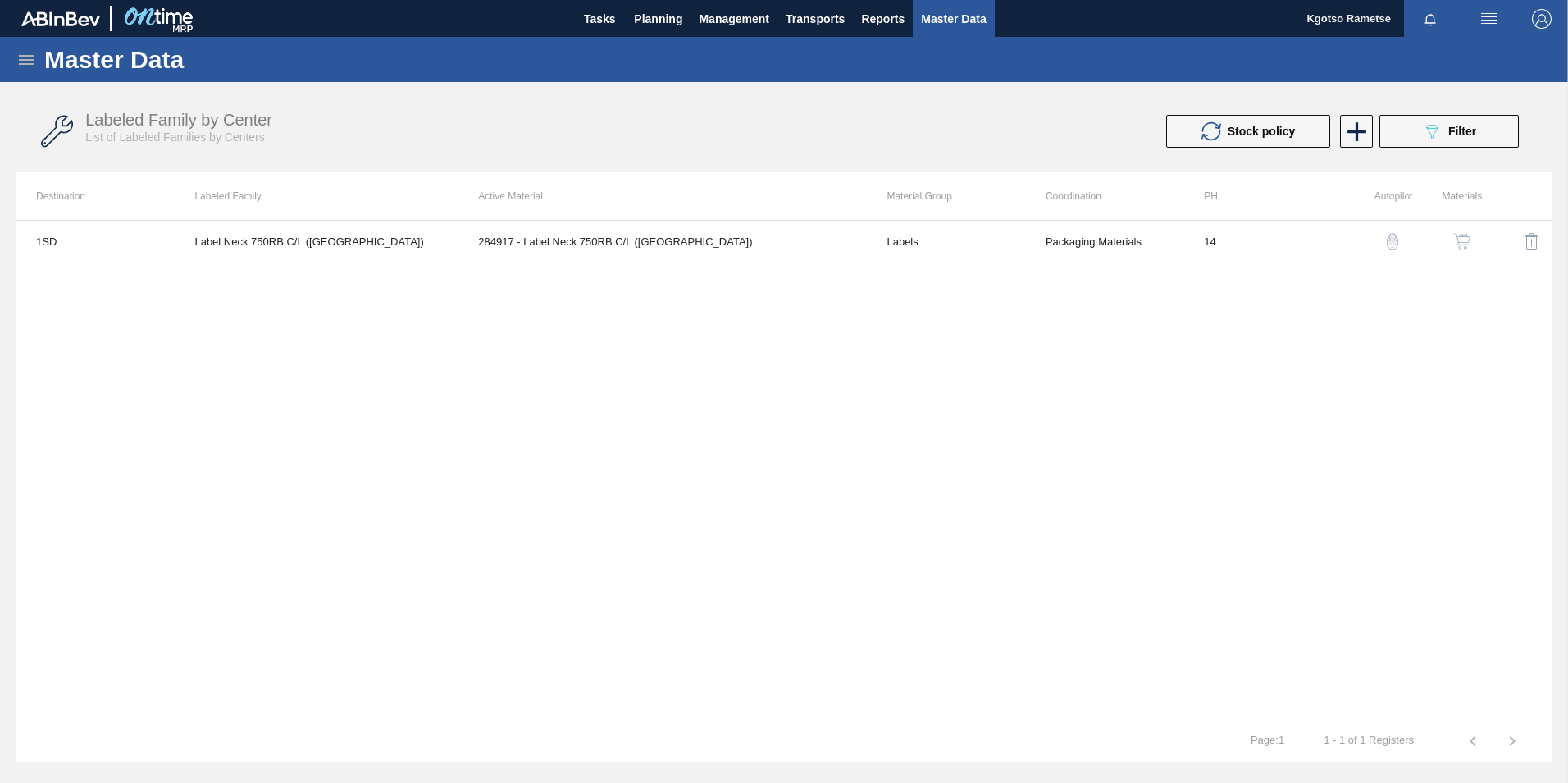
click at [1462, 241] on img "button" at bounding box center [1462, 241] width 17 height 17
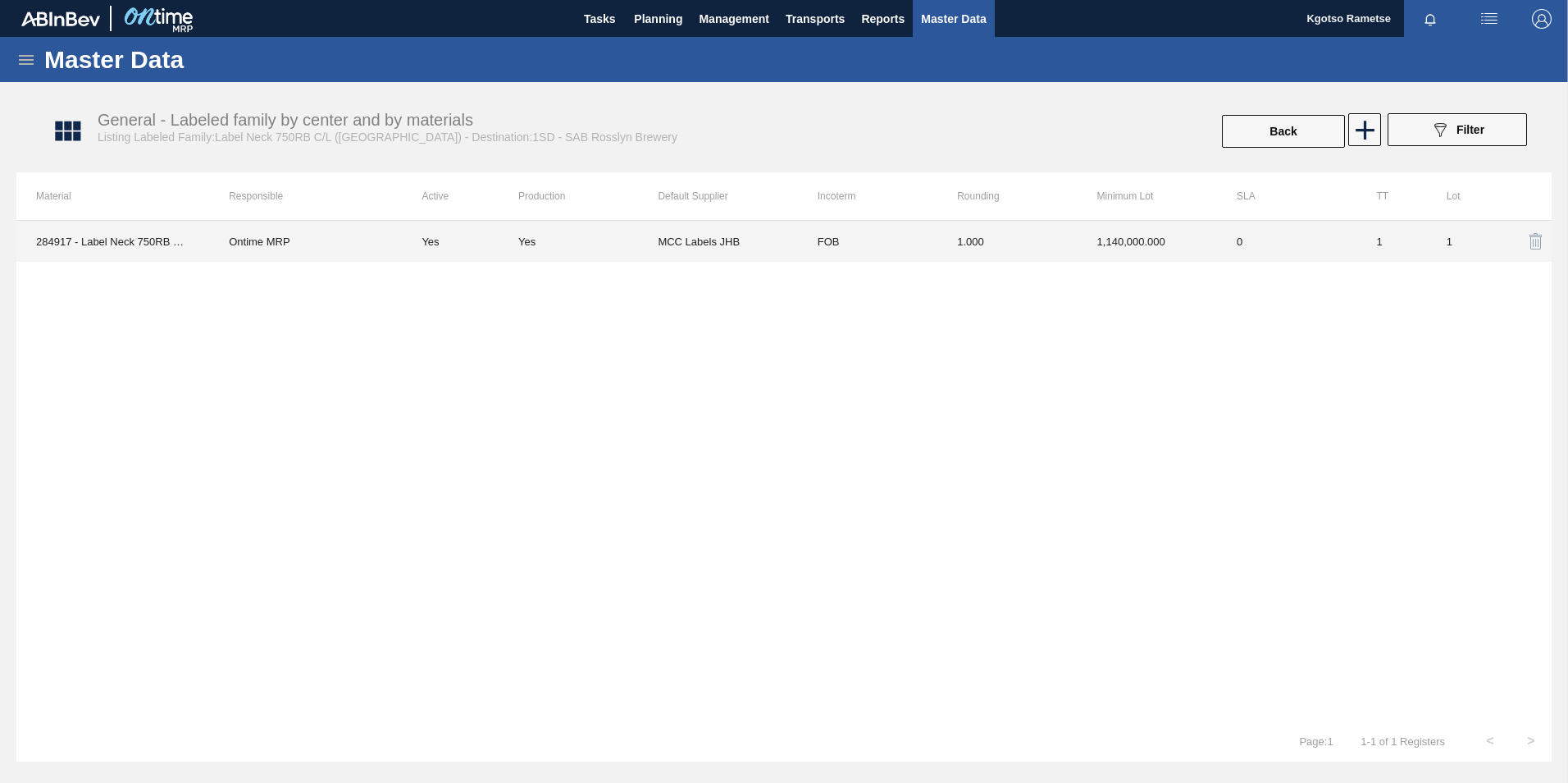
click at [933, 248] on td "FOB" at bounding box center [868, 241] width 140 height 41
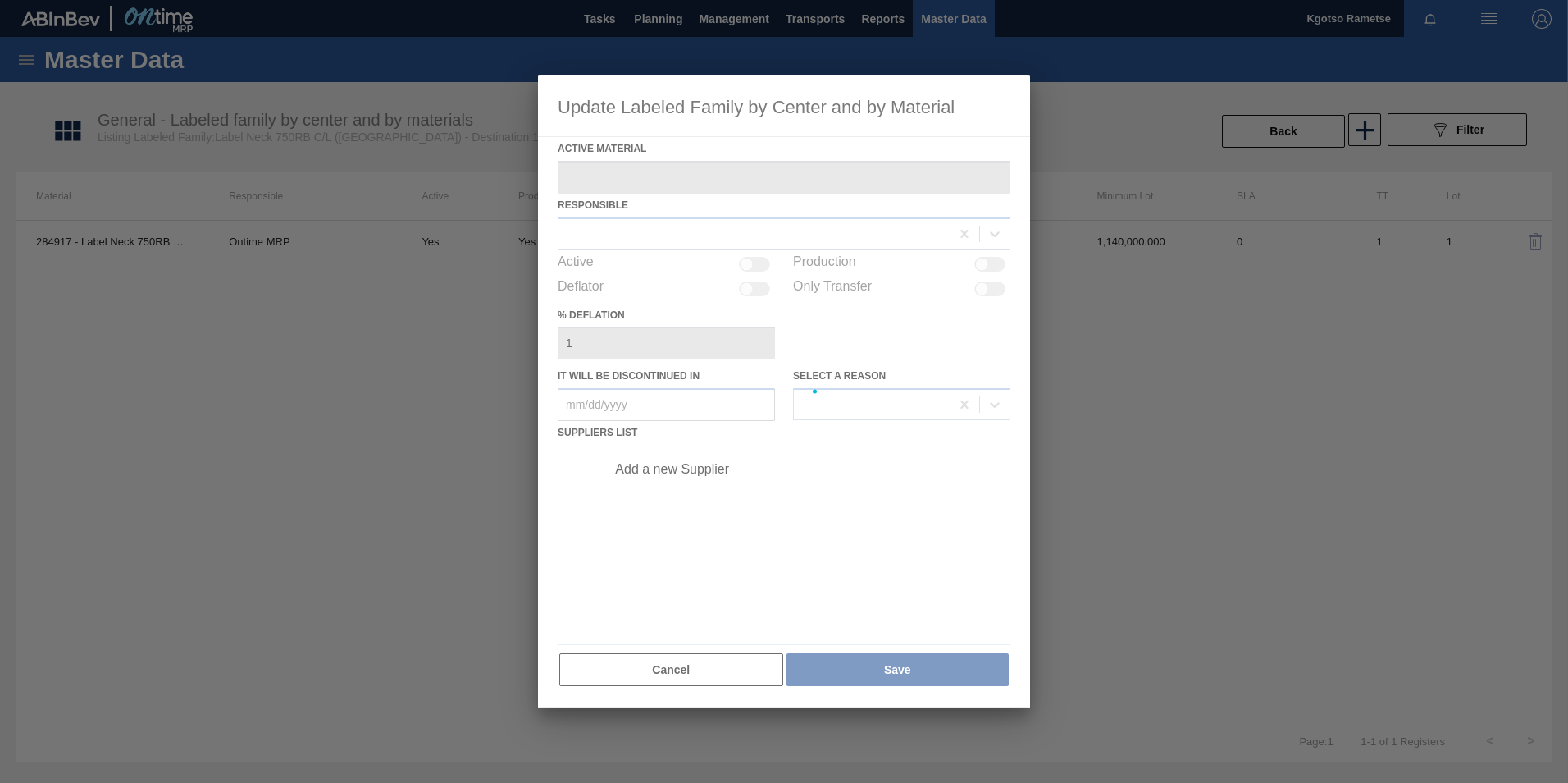
type Material "284917 - Label Neck 750RB C/L (Hogwarts)"
checkbox input "true"
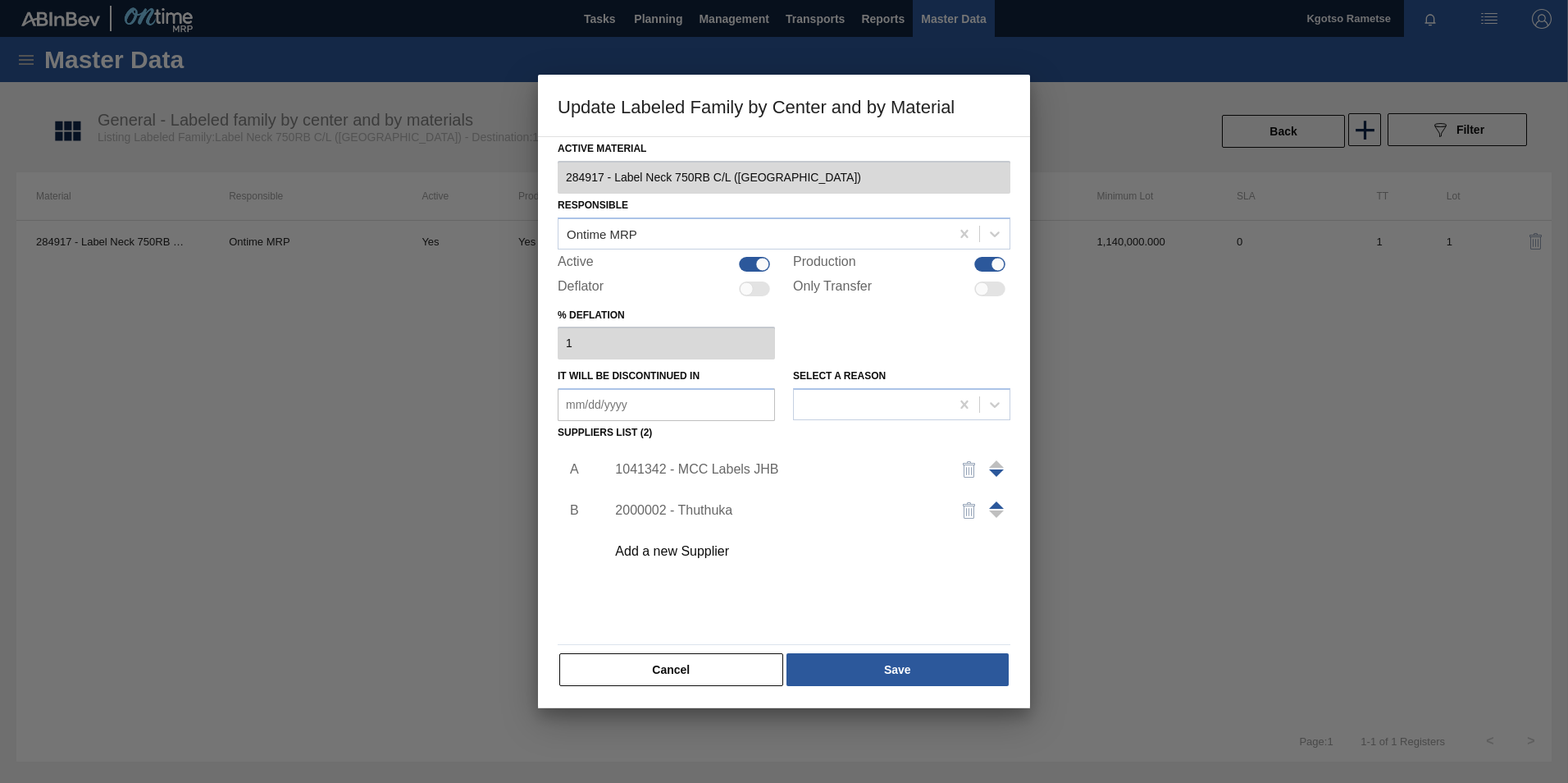
click at [718, 467] on div "1041342 - MCC Labels JHB" at bounding box center [776, 469] width 322 height 15
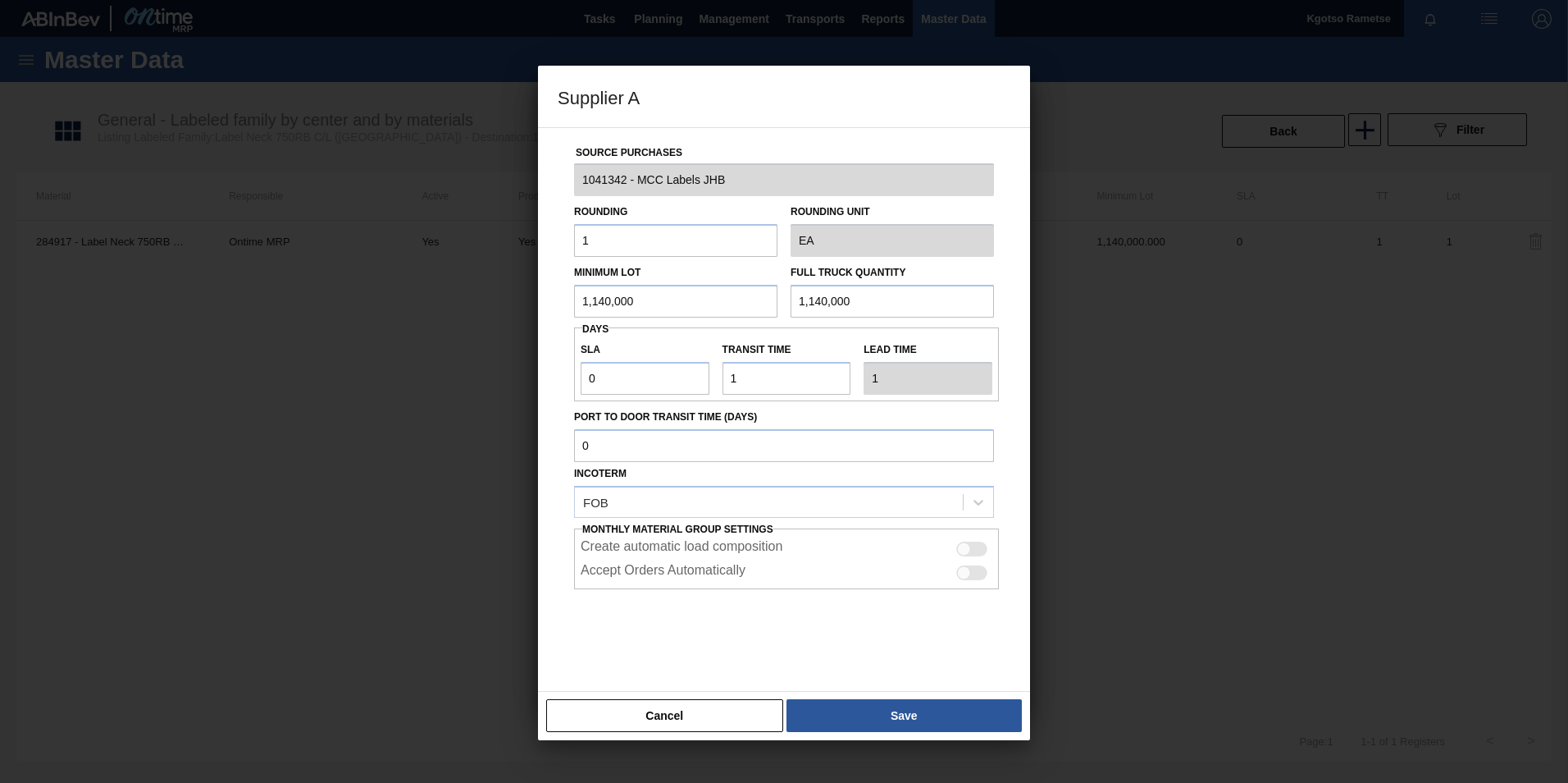
drag, startPoint x: 663, startPoint y: 307, endPoint x: 570, endPoint y: 288, distance: 94.9
click at [594, 288] on input "1,140,000" at bounding box center [675, 300] width 204 height 33
click at [677, 304] on input "1,140,000" at bounding box center [675, 300] width 204 height 33
click at [676, 296] on input "1,140,000" at bounding box center [675, 300] width 204 height 33
click at [676, 294] on input "1,140,000" at bounding box center [675, 300] width 204 height 33
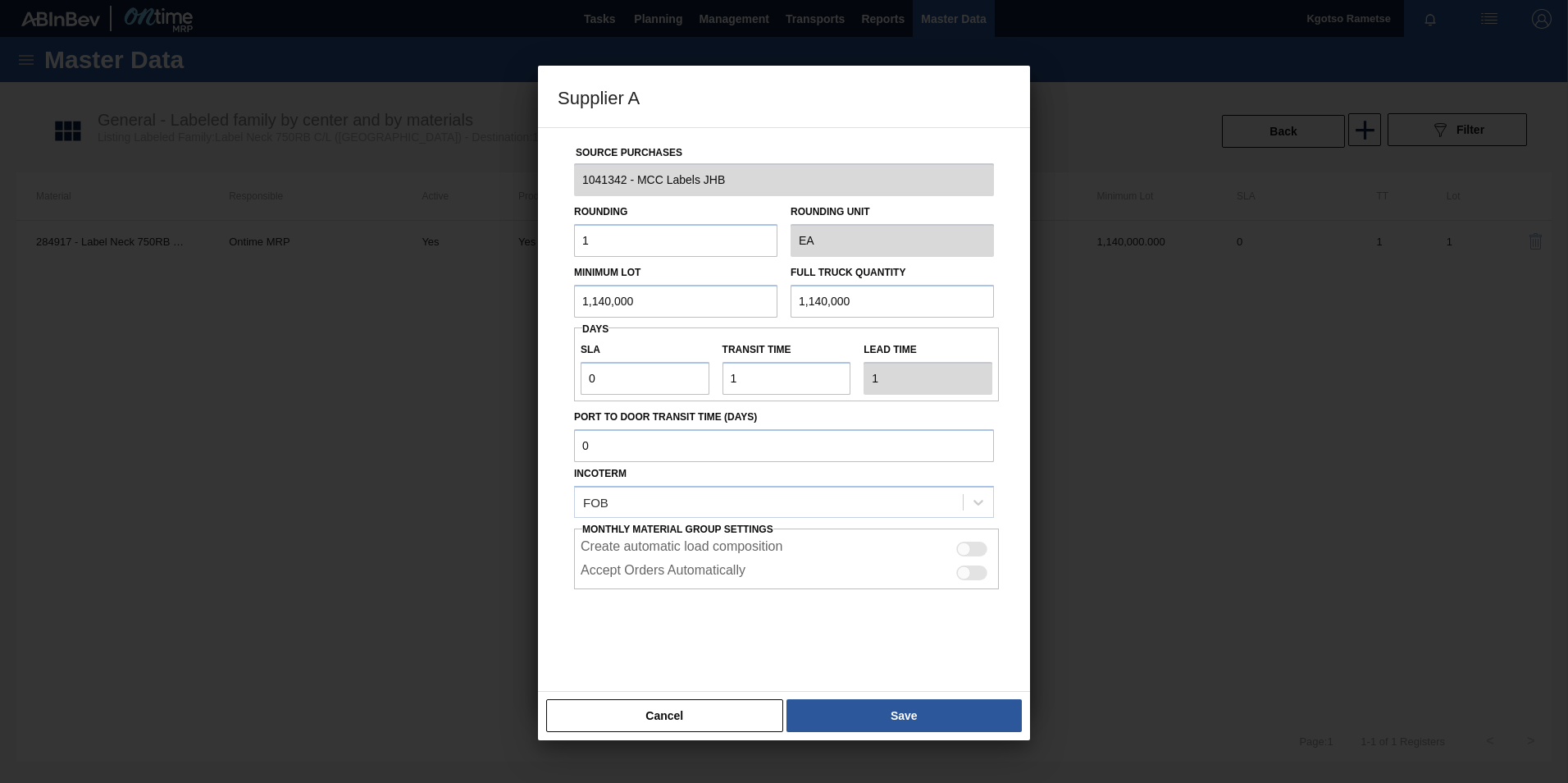
click at [676, 294] on input "1,140,000" at bounding box center [675, 300] width 204 height 33
drag, startPoint x: 685, startPoint y: 294, endPoint x: 282, endPoint y: 339, distance: 405.5
click at [294, 337] on div "Supplier A Source Purchases 1041342 - MCC Labels JHB Rounding 1 Rounding Unit E…" at bounding box center [784, 391] width 1568 height 783
type input "1,080,000"
drag, startPoint x: 874, startPoint y: 297, endPoint x: 284, endPoint y: 336, distance: 591.3
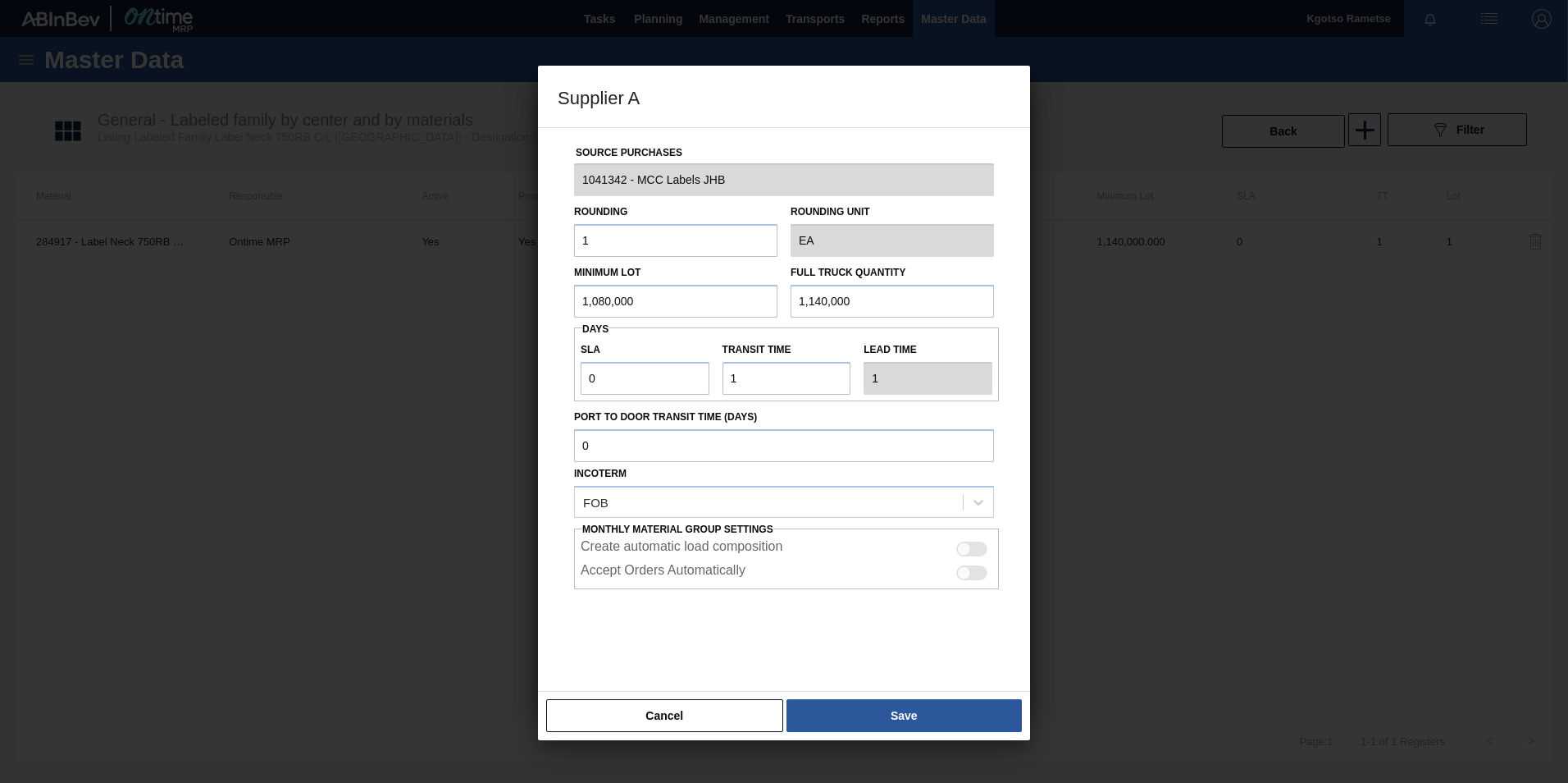
click at [641, 301] on div "Minimum Lot 1,080,000 Full Truck Quantity 1,140,000" at bounding box center [784, 288] width 433 height 61
paste input "08"
type input "1,080,000"
click at [885, 726] on button "Save" at bounding box center [904, 715] width 235 height 33
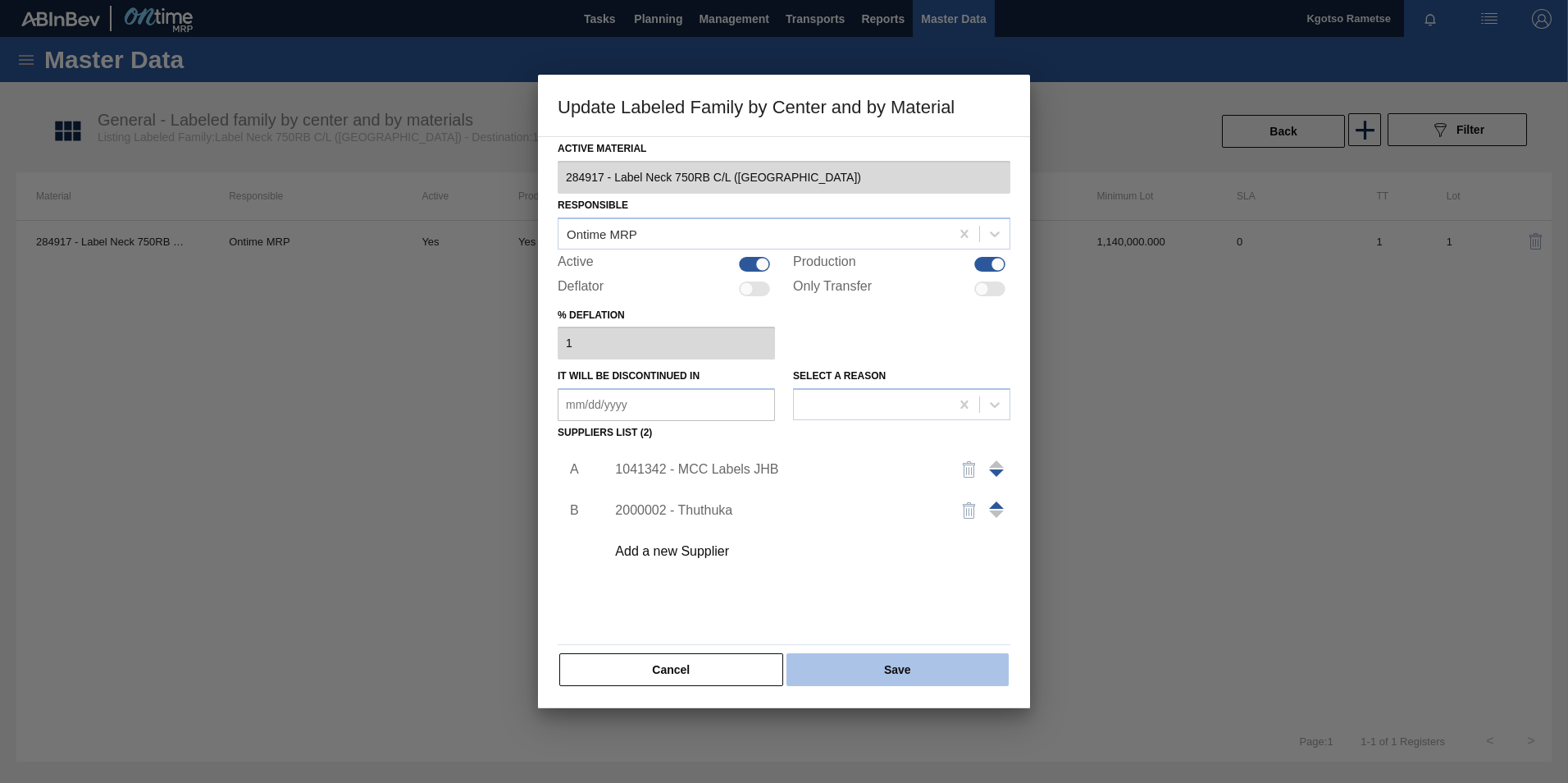
click at [881, 673] on button "Save" at bounding box center [898, 669] width 222 height 33
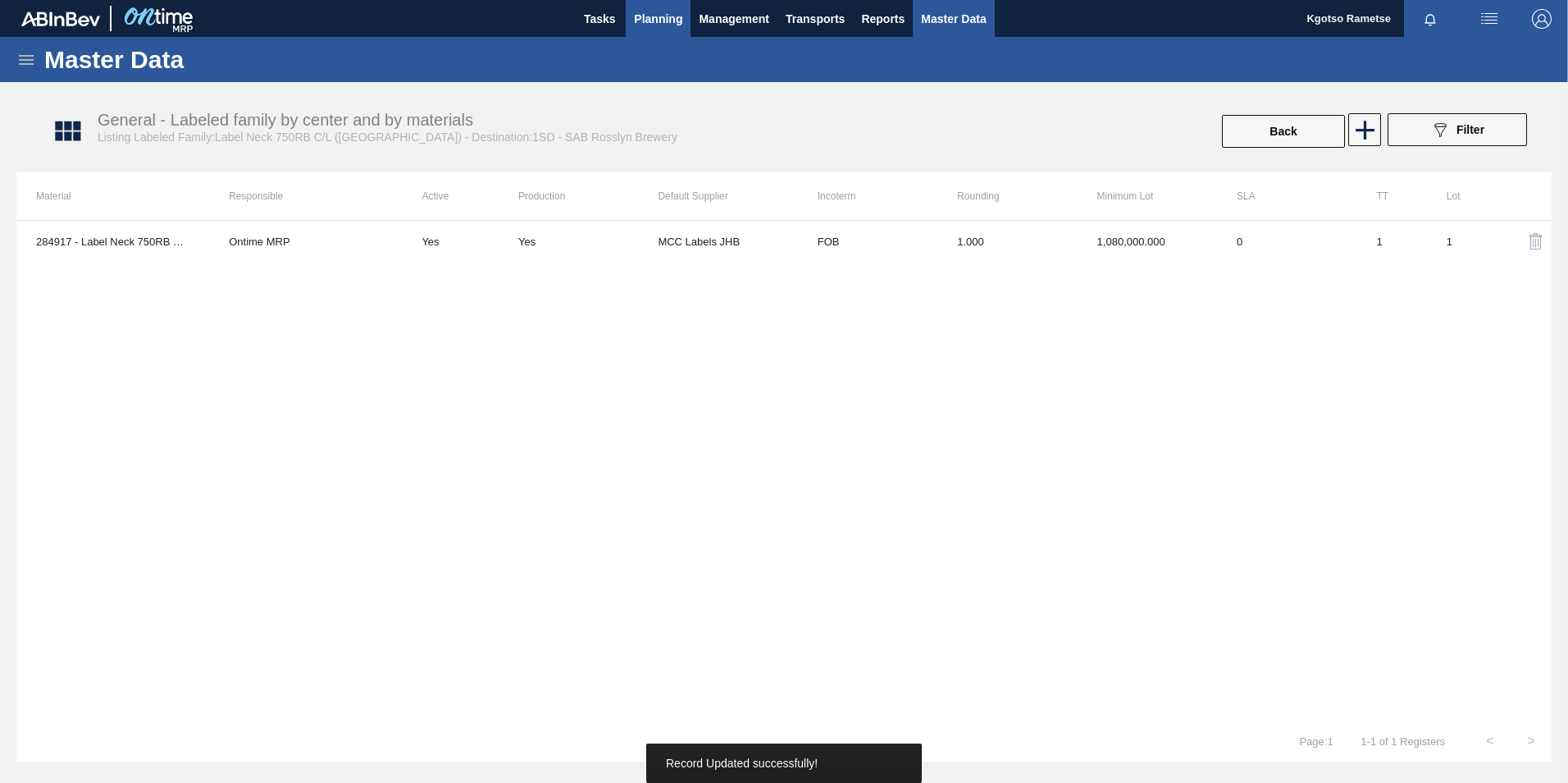
click at [677, 5] on button "Planning" at bounding box center [659, 18] width 65 height 36
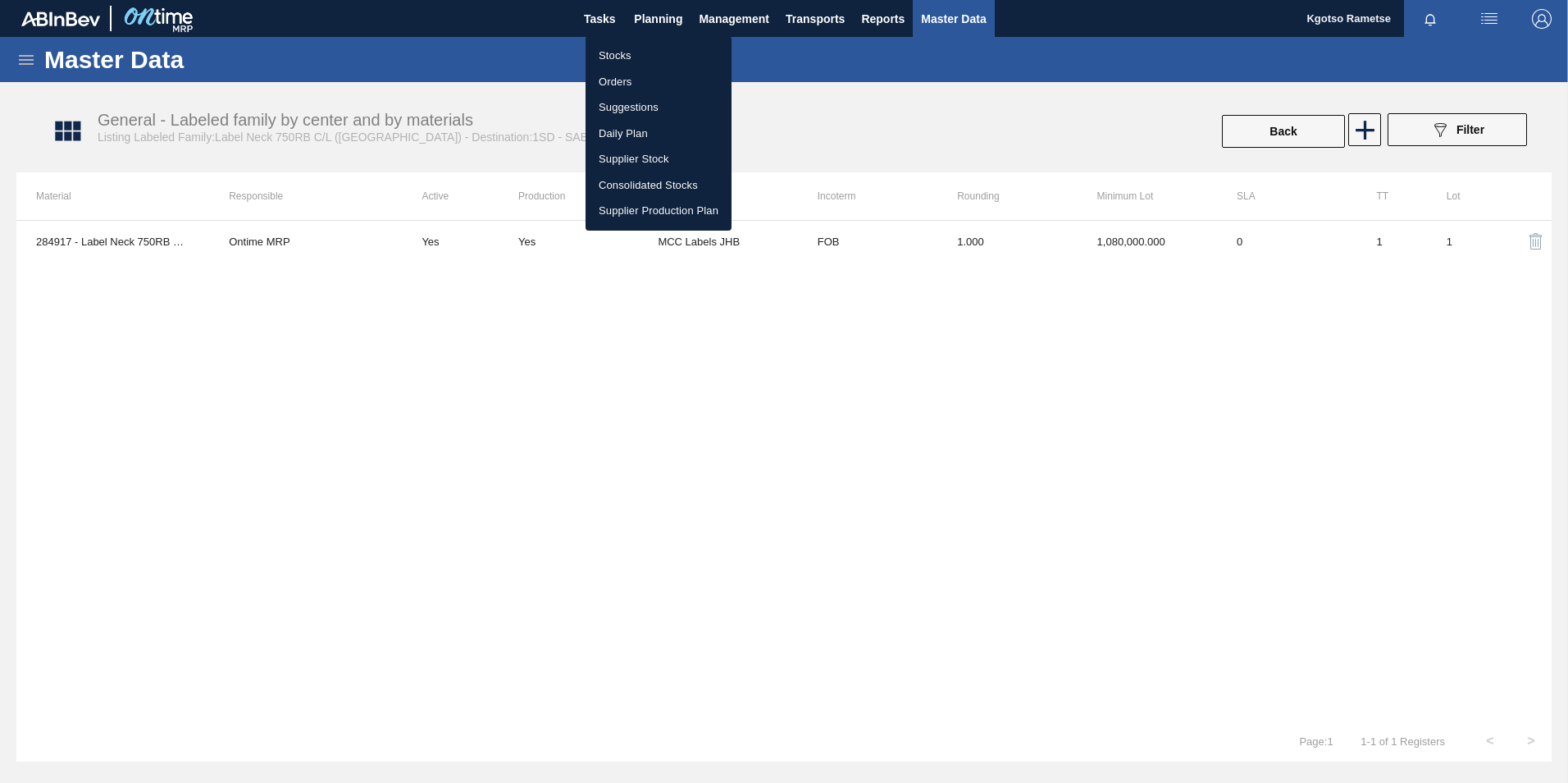
click at [640, 55] on li "Stocks" at bounding box center [659, 55] width 146 height 27
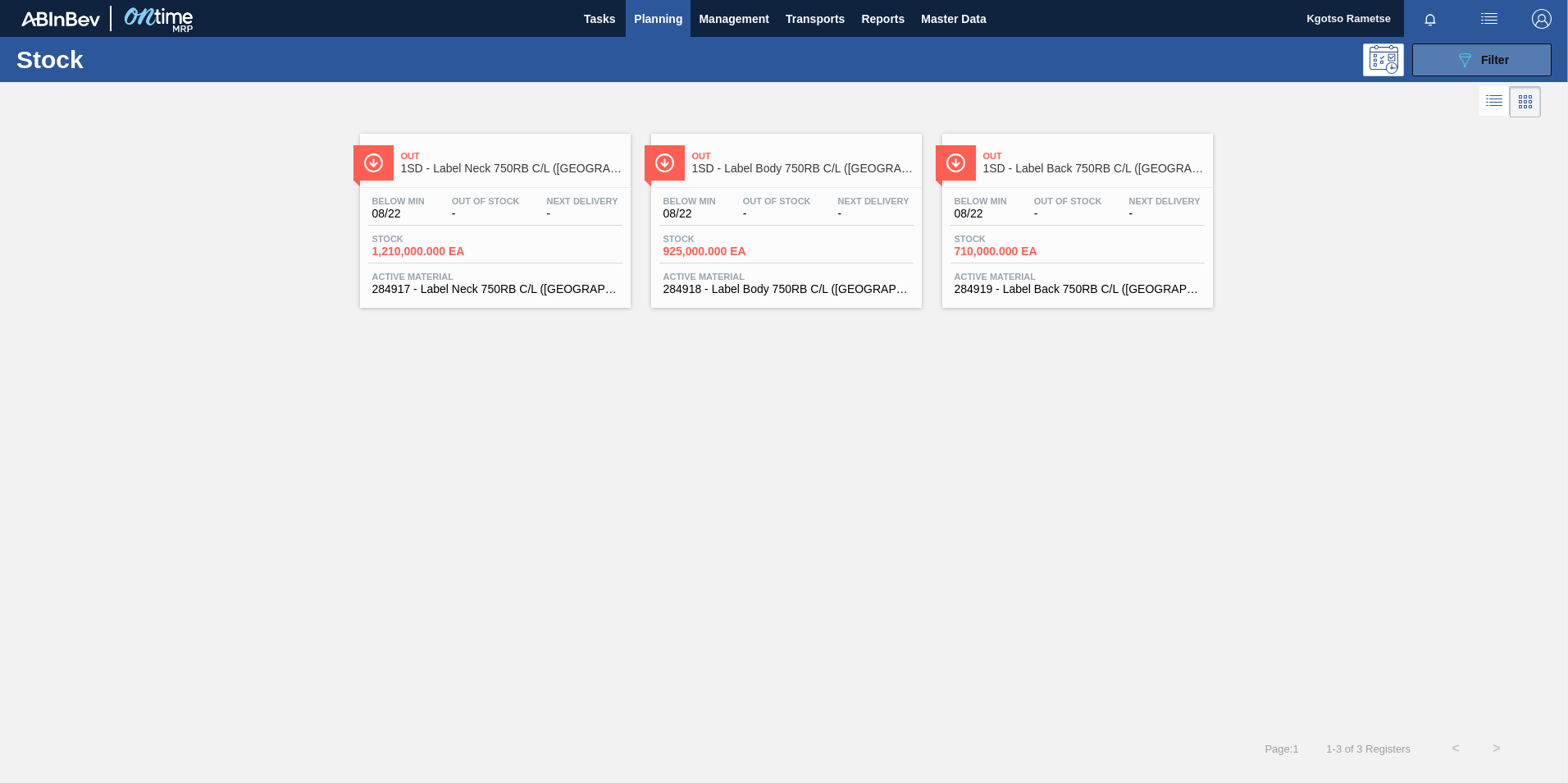
click at [1503, 56] on span "Filter" at bounding box center [1495, 59] width 28 height 13
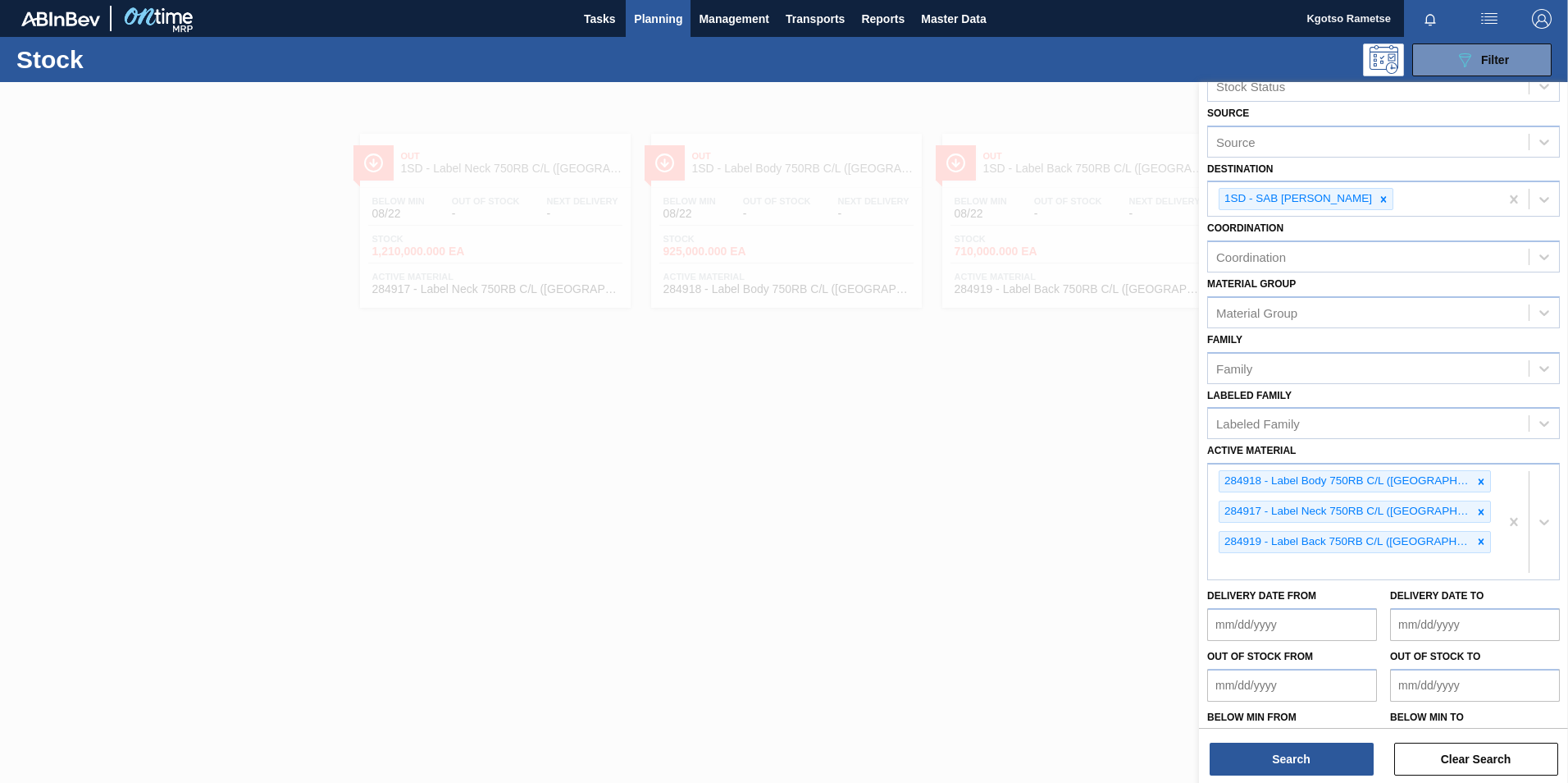
scroll to position [69, 0]
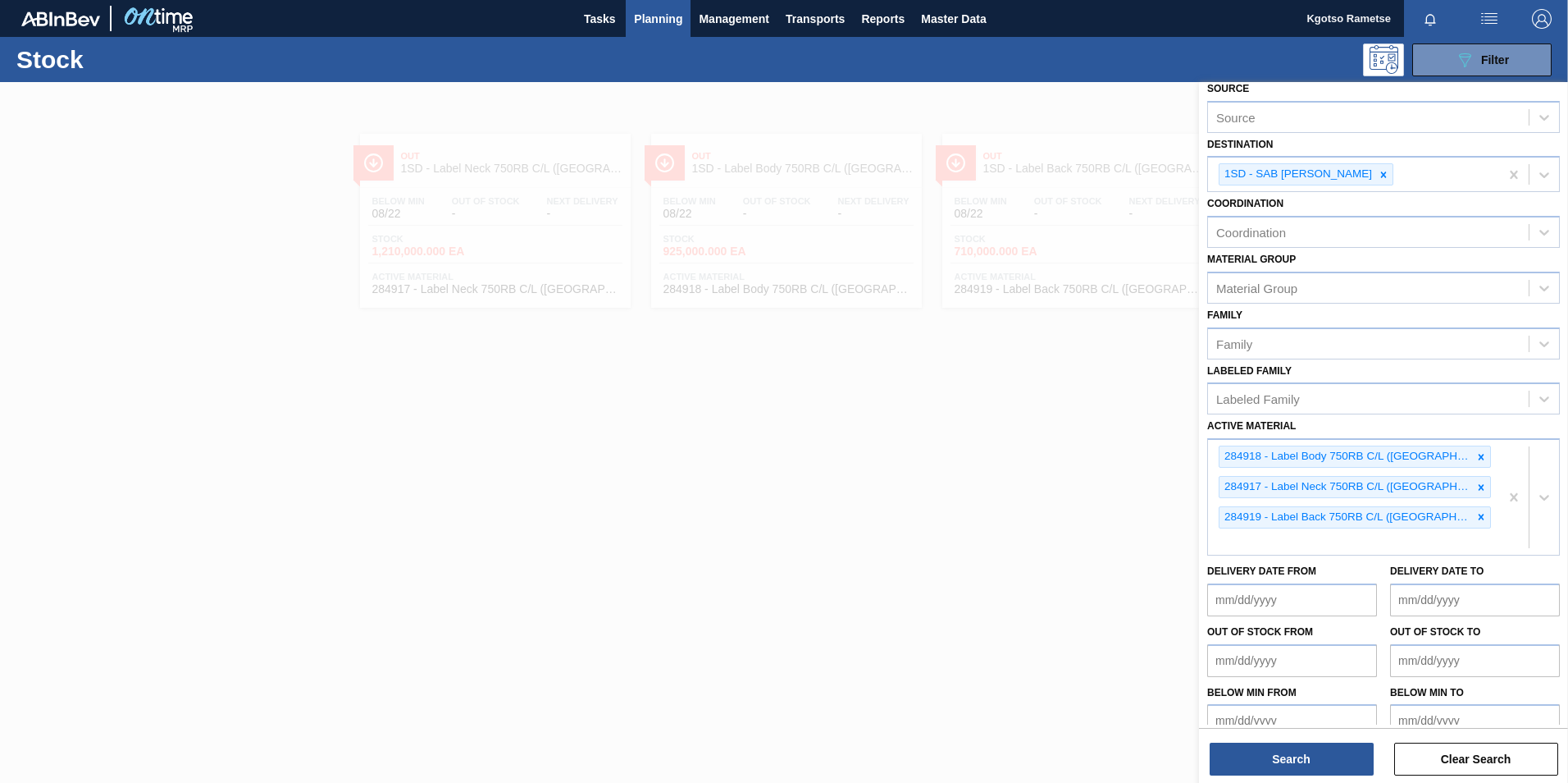
click at [773, 433] on div at bounding box center [784, 473] width 1568 height 783
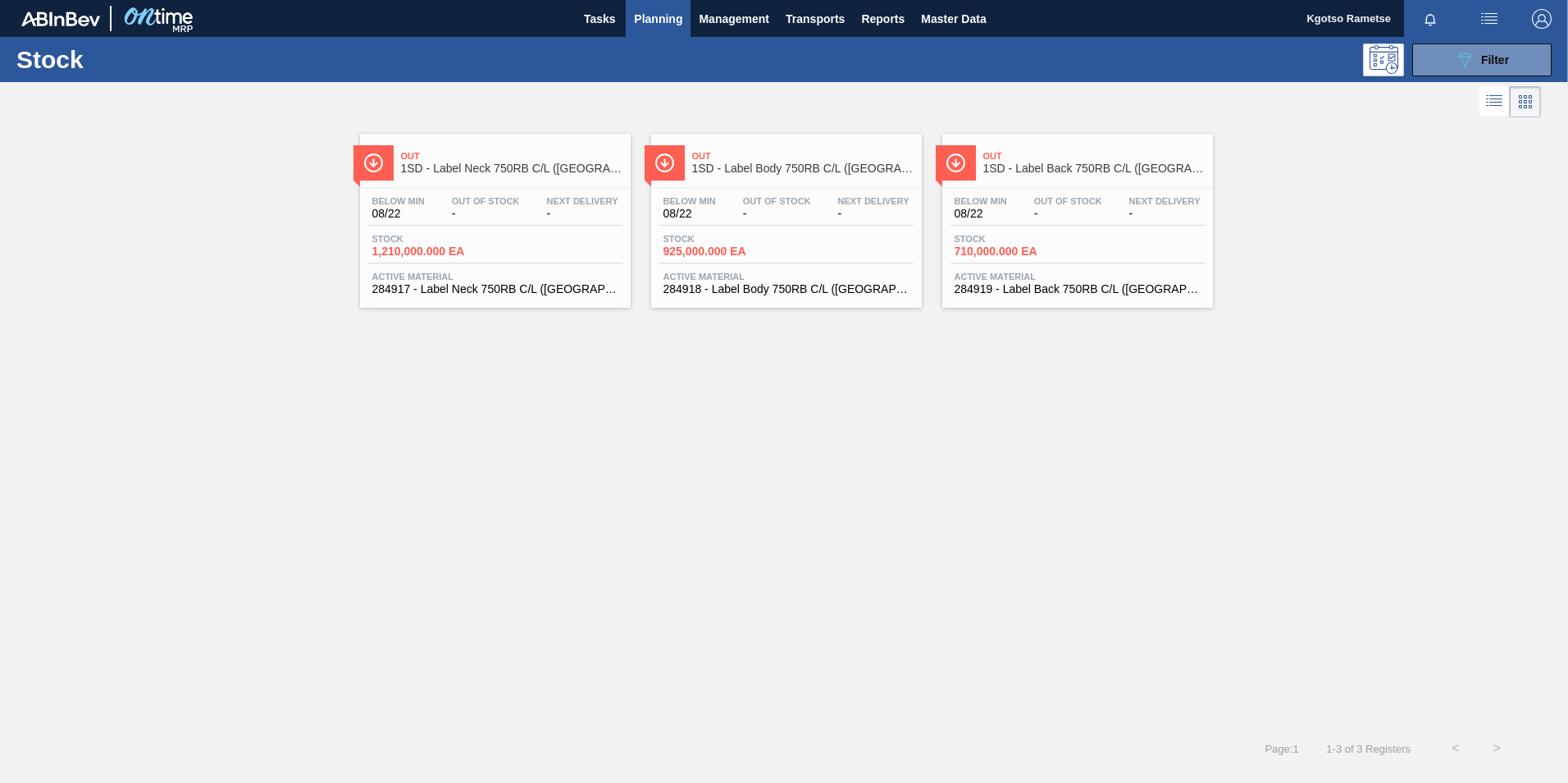
click at [1035, 191] on div "Below Min 08/22 Out Of Stock - Next Delivery - Stock 710,000.000 EA Active Mate…" at bounding box center [1077, 243] width 271 height 111
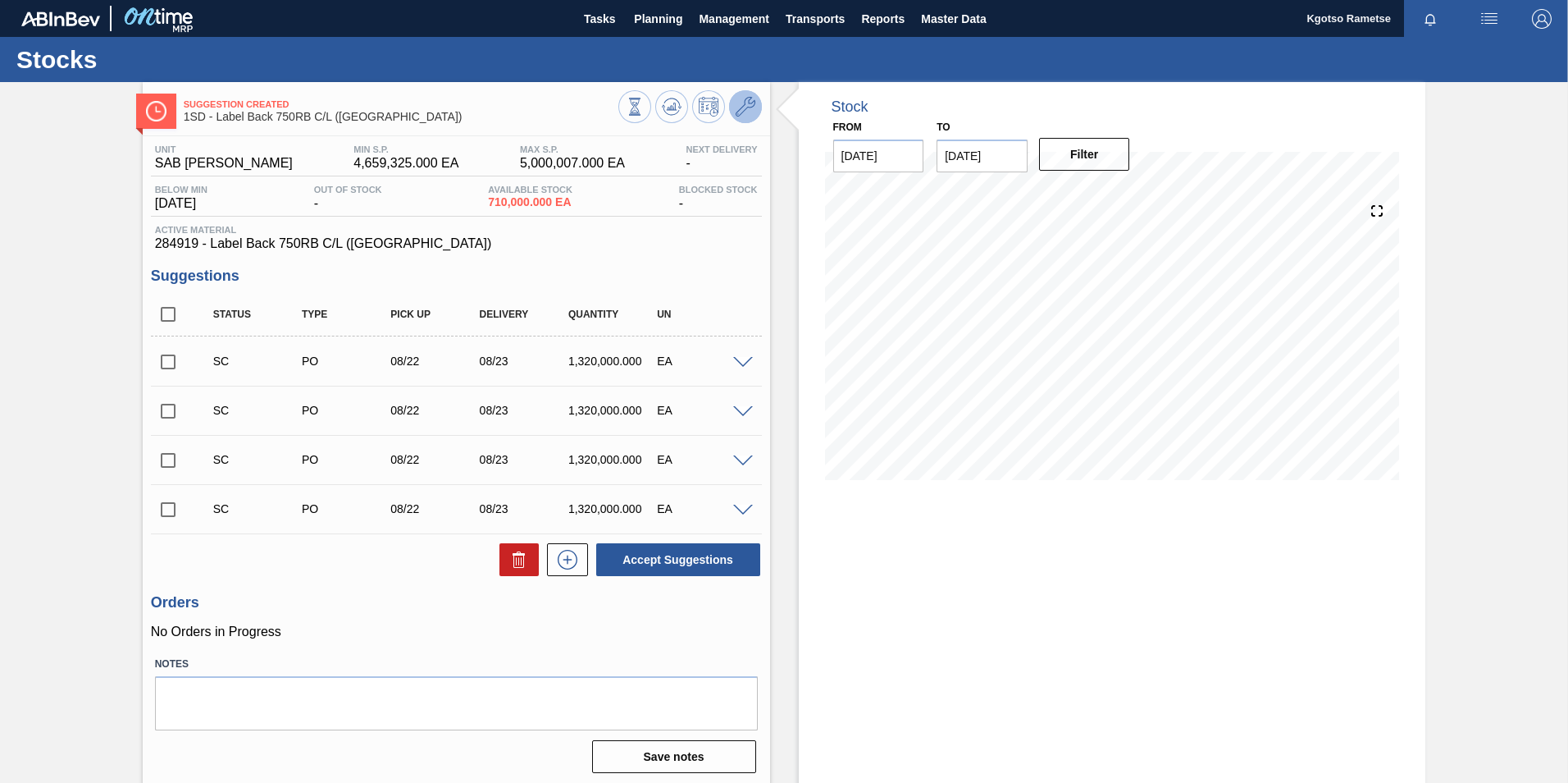
click at [738, 111] on icon at bounding box center [745, 106] width 20 height 20
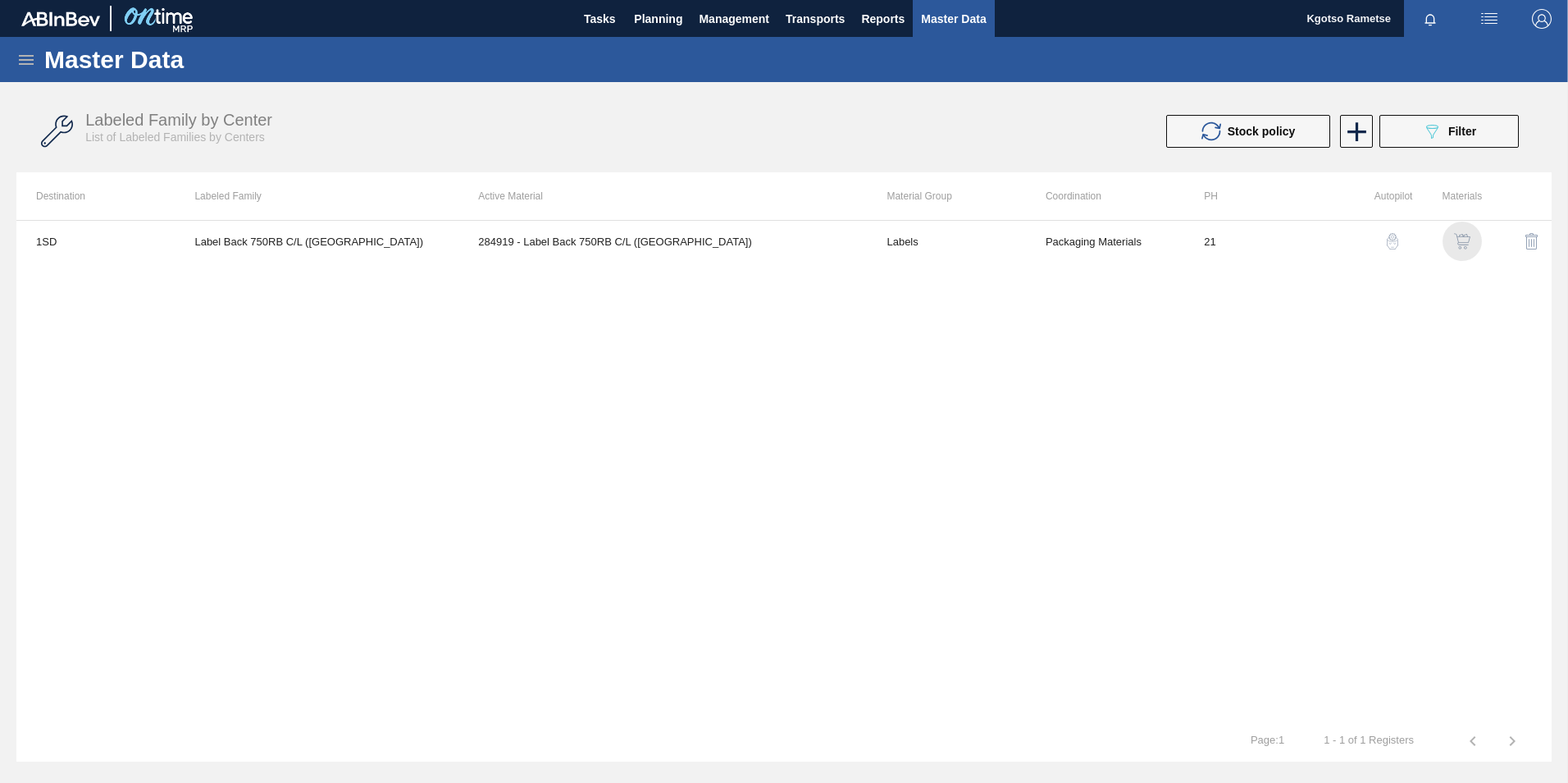
click at [1462, 243] on img "button" at bounding box center [1462, 241] width 17 height 17
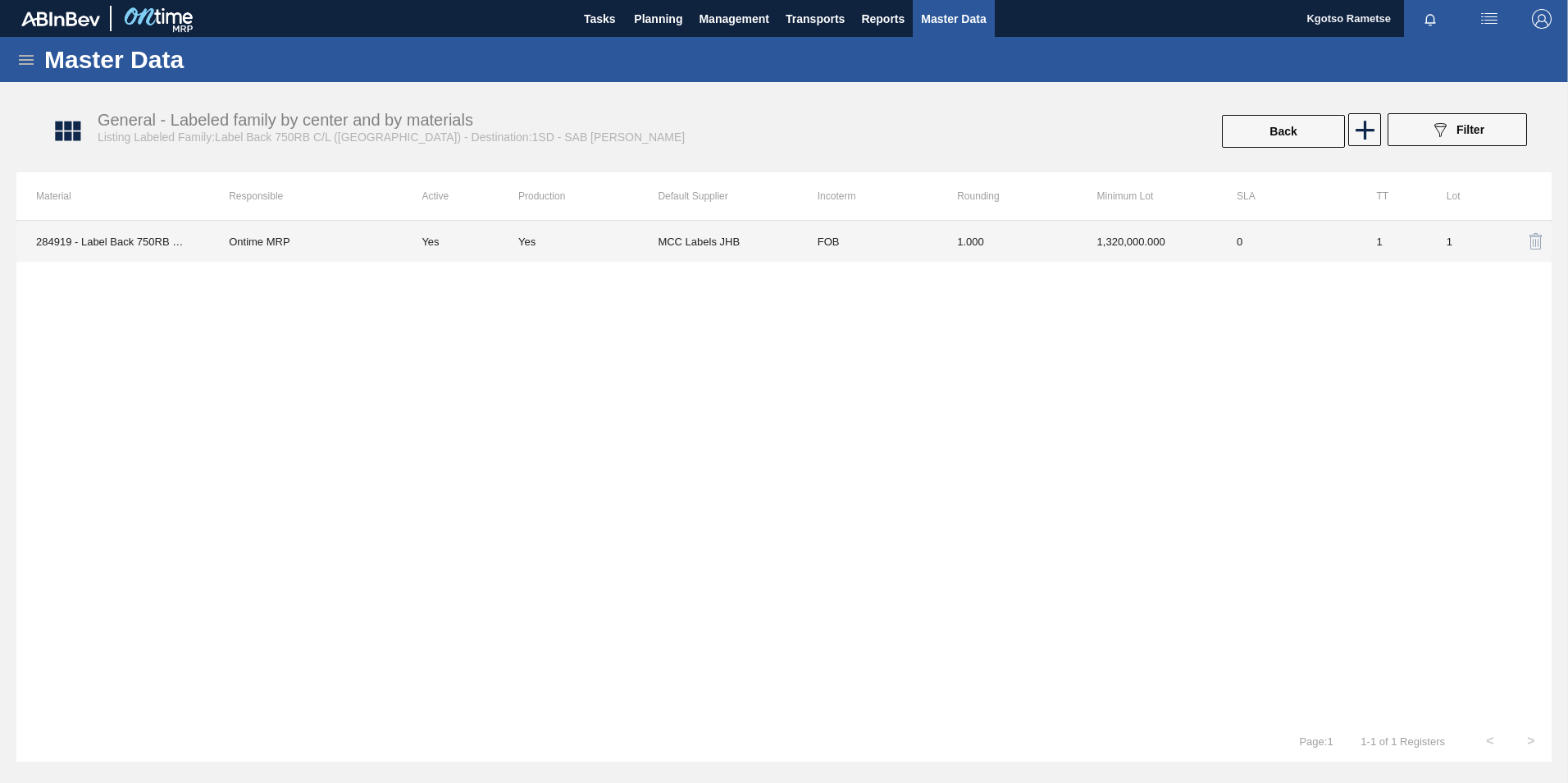
click at [964, 258] on td "1.000" at bounding box center [1007, 241] width 140 height 41
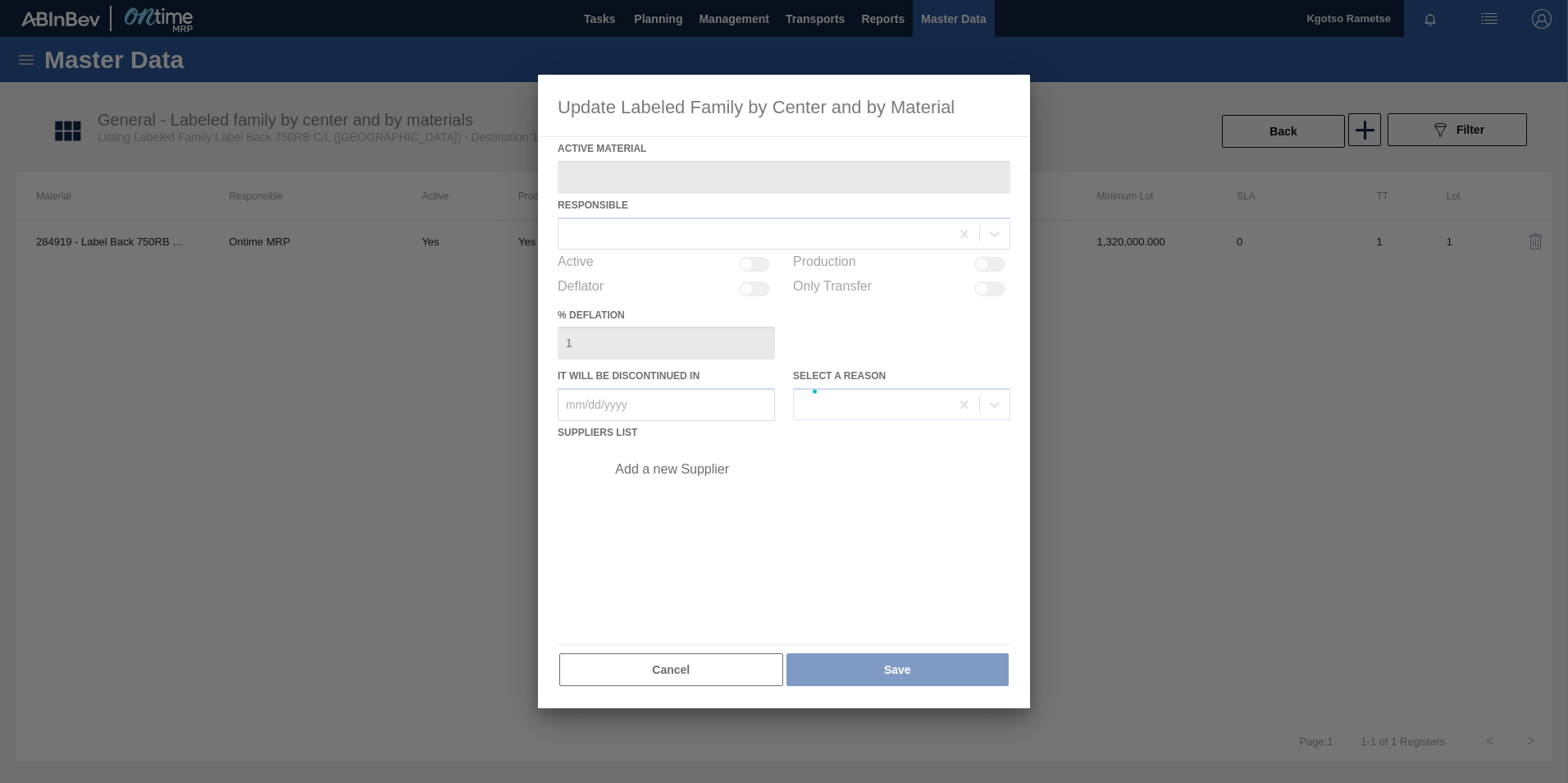
type Material "284919 - Label Back 750RB C/L (Hogwarts)"
checkbox input "true"
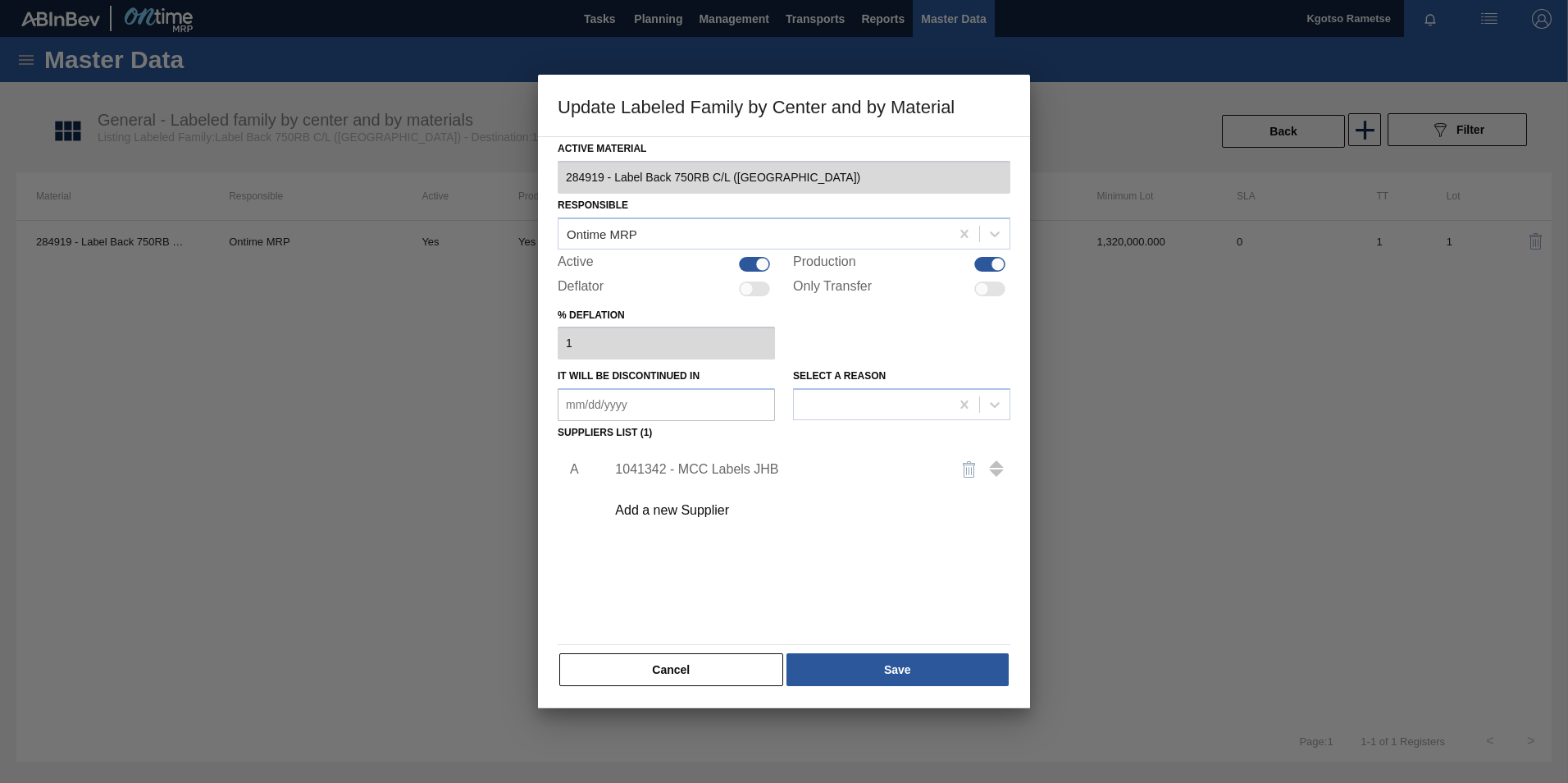
click at [727, 466] on div "1041342 - MCC Labels JHB" at bounding box center [776, 469] width 322 height 15
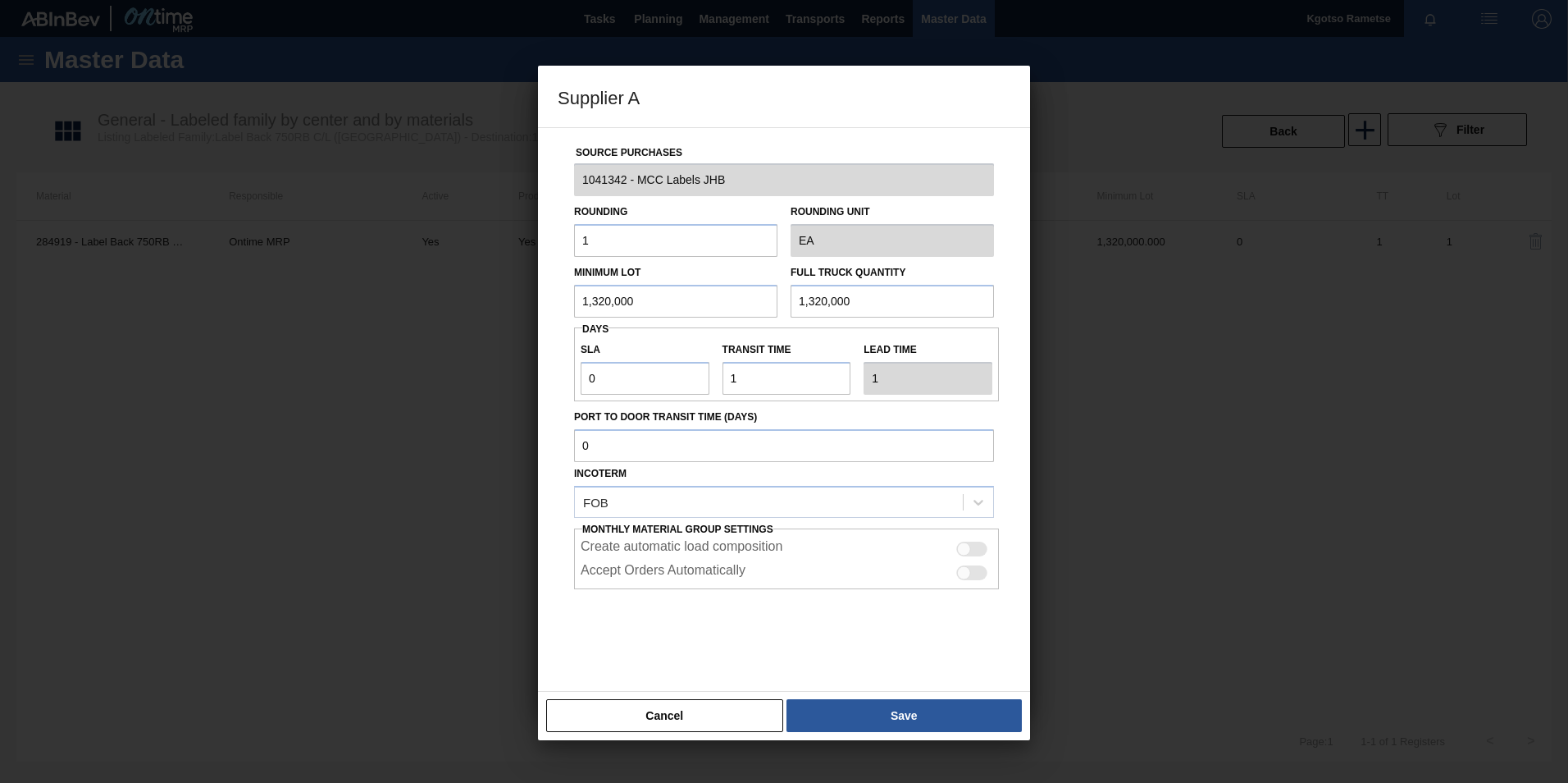
drag, startPoint x: 637, startPoint y: 295, endPoint x: 461, endPoint y: 310, distance: 176.6
click at [543, 298] on div "Source Purchases 1041342 - MCC Labels JHB Rounding 1 Rounding Unit EA Minimum L…" at bounding box center [784, 409] width 492 height 564
drag, startPoint x: 669, startPoint y: 303, endPoint x: 27, endPoint y: 322, distance: 642.3
click at [132, 311] on div "Supplier A Source Purchases 1041342 - MCC Labels JHB Rounding 1 Rounding Unit E…" at bounding box center [784, 391] width 1568 height 783
type input "1,500,000"
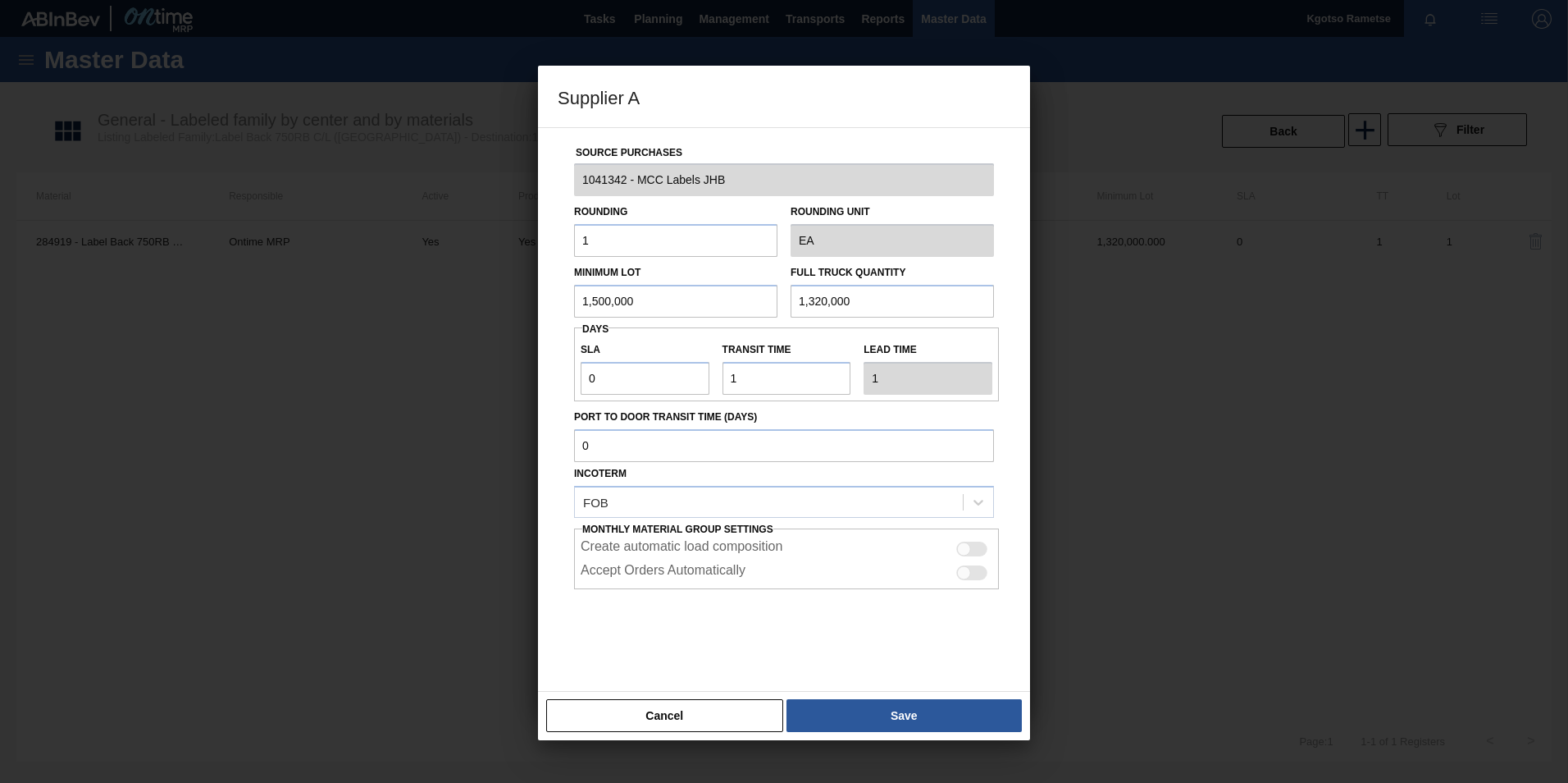
drag, startPoint x: 867, startPoint y: 295, endPoint x: 198, endPoint y: 337, distance: 670.3
click at [341, 327] on div "Supplier A Source Purchases 1041342 - MCC Labels JHB Rounding 1 Rounding Unit E…" at bounding box center [784, 391] width 1568 height 783
paste input "50"
type input "1,500,000"
click at [884, 699] on button "Save" at bounding box center [904, 715] width 235 height 33
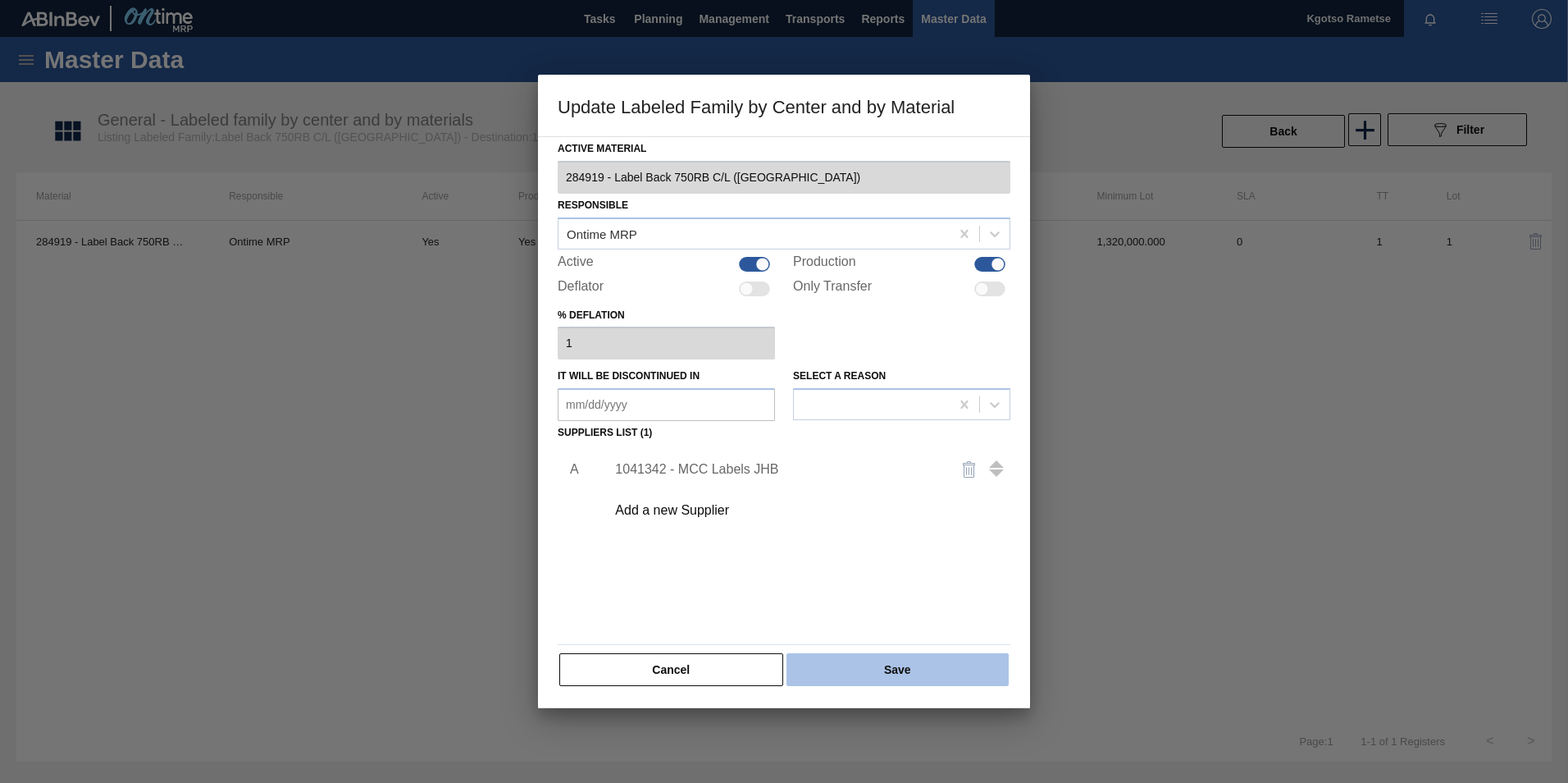
click at [877, 678] on button "Save" at bounding box center [898, 669] width 222 height 33
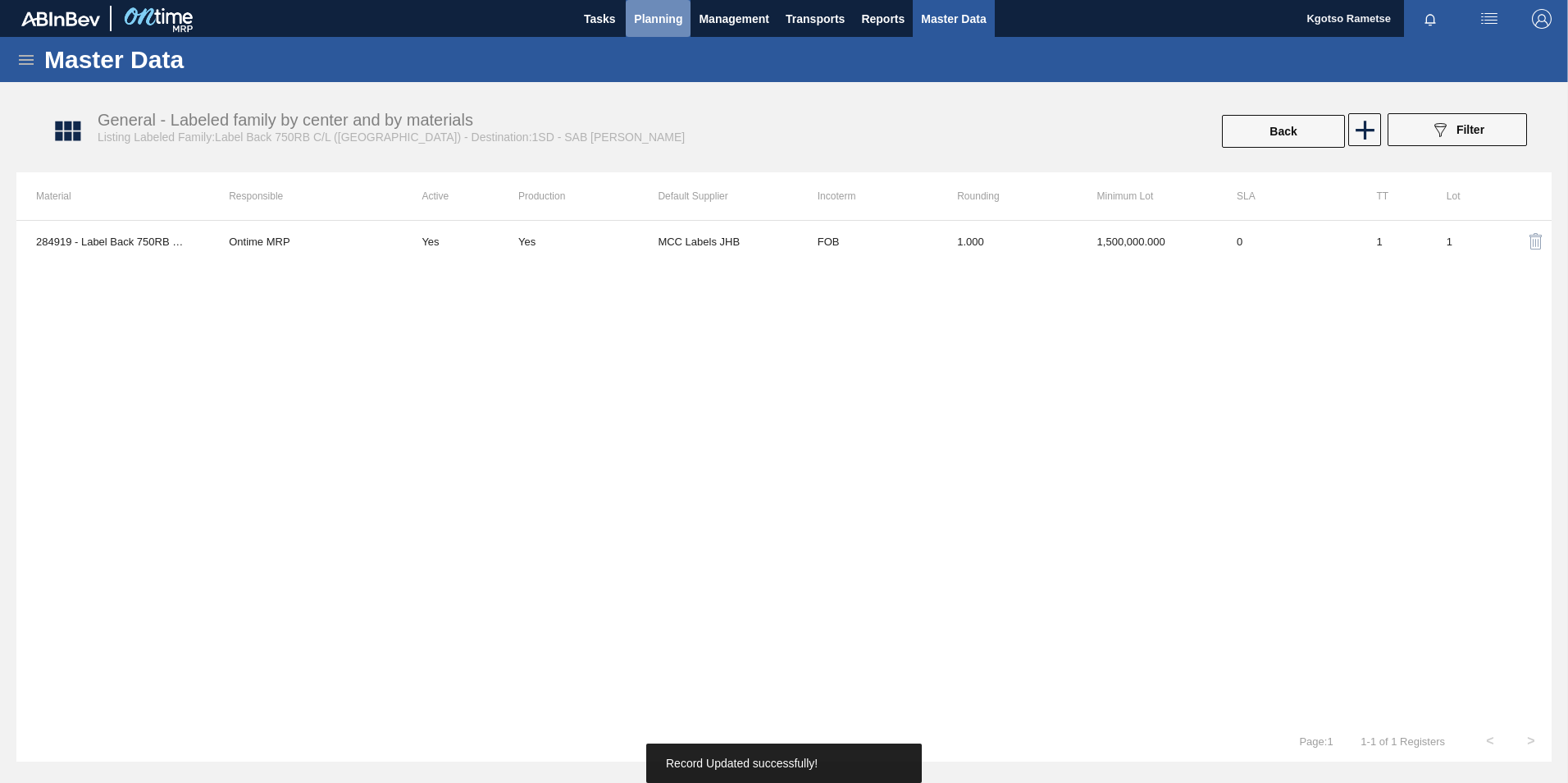
click at [654, 22] on span "Planning" at bounding box center [658, 19] width 48 height 20
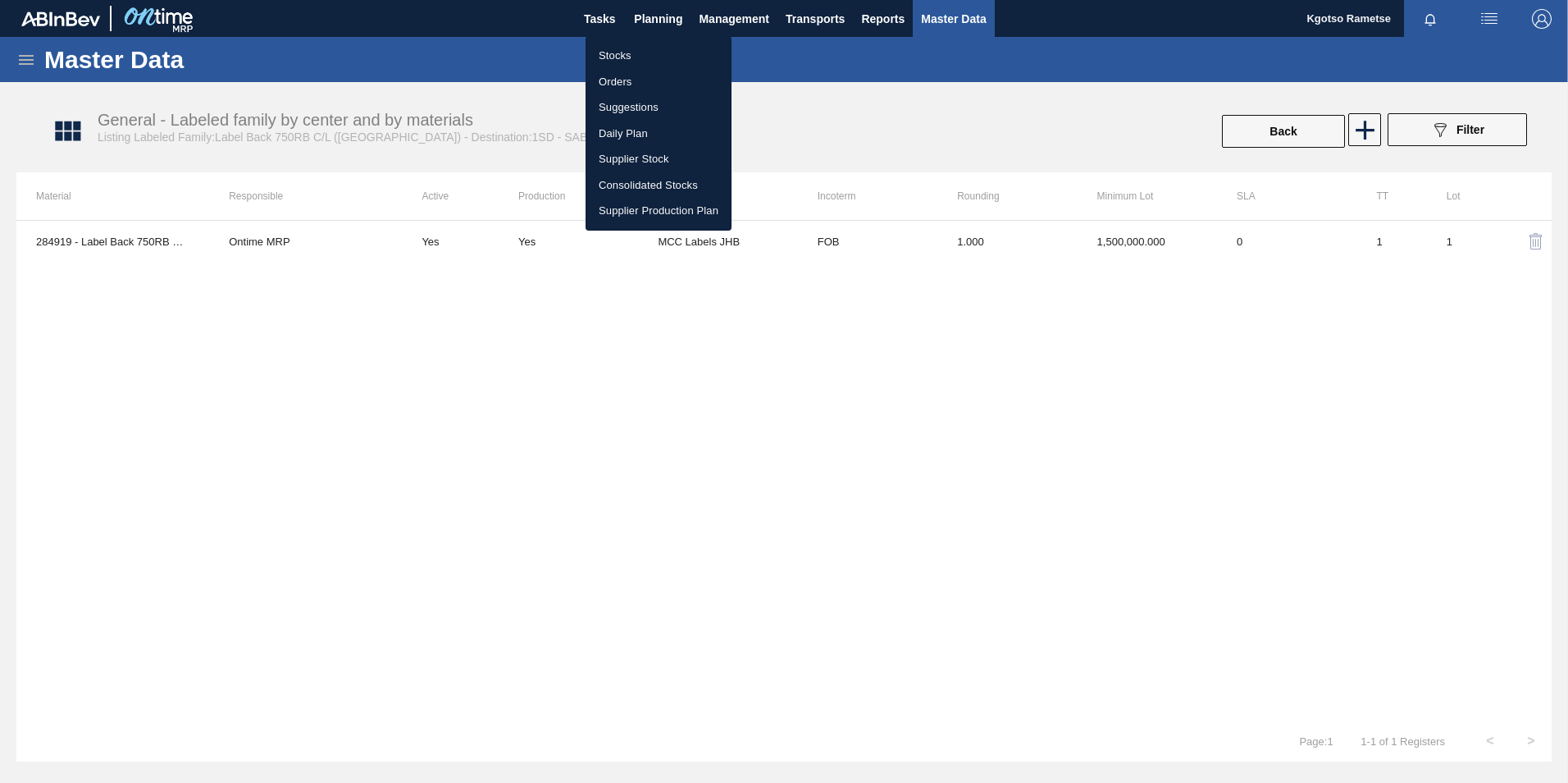
click at [630, 57] on li "Stocks" at bounding box center [659, 55] width 146 height 27
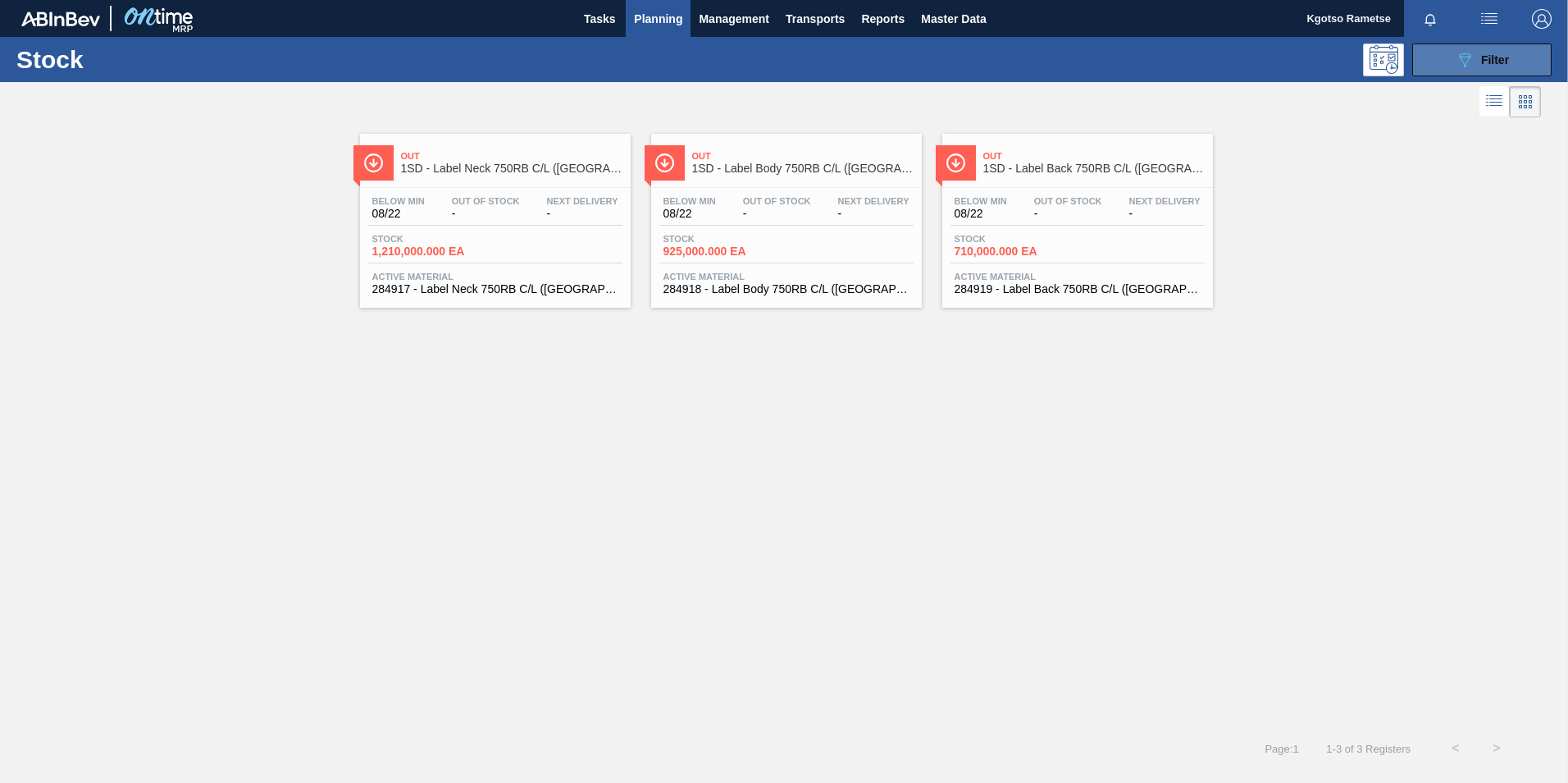
click at [1466, 51] on icon "089F7B8B-B2A5-4AFE-B5C0-19BA573D28AC" at bounding box center [1465, 60] width 20 height 20
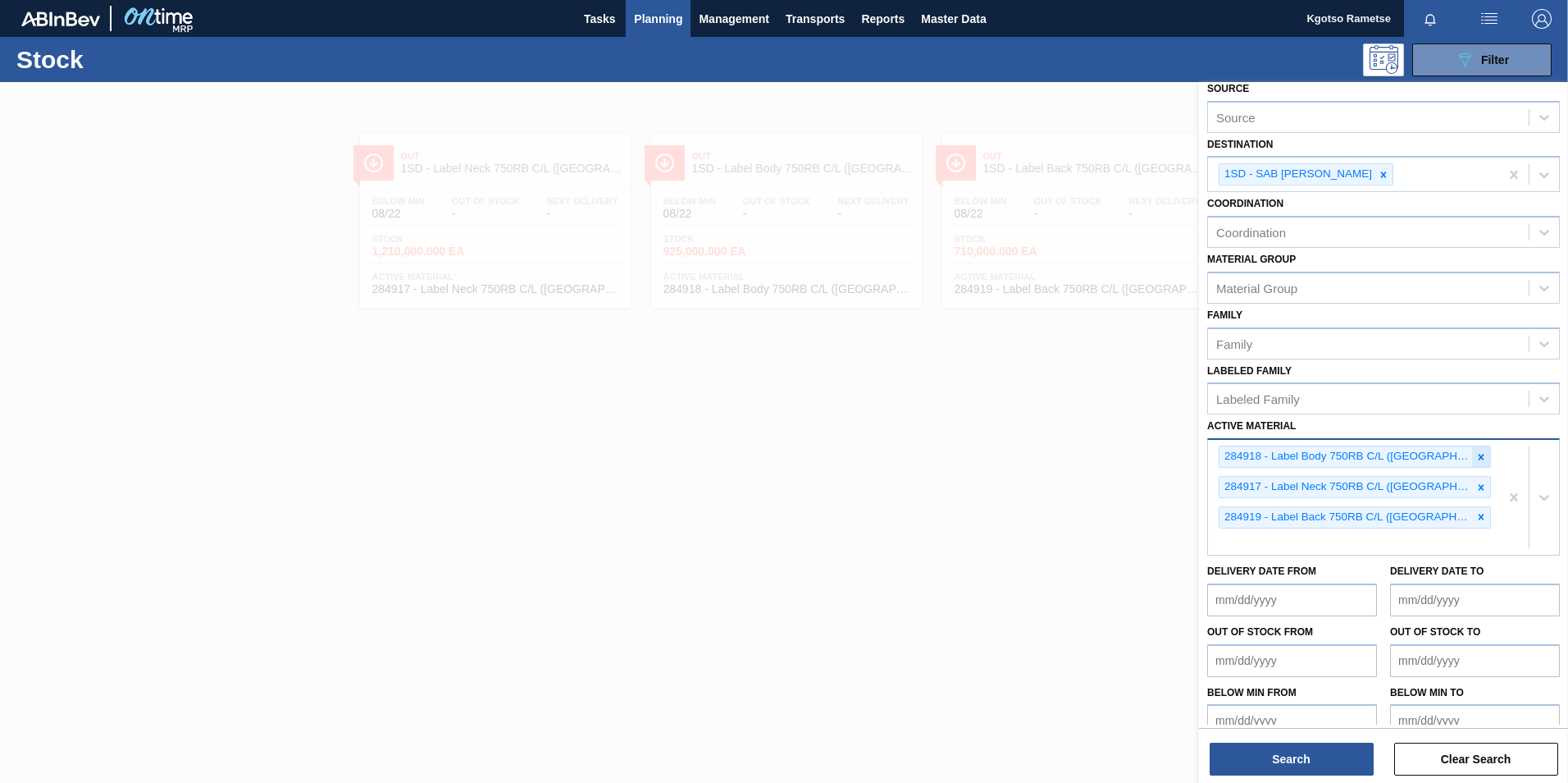
click at [1475, 454] on icon at bounding box center [1481, 457] width 12 height 12
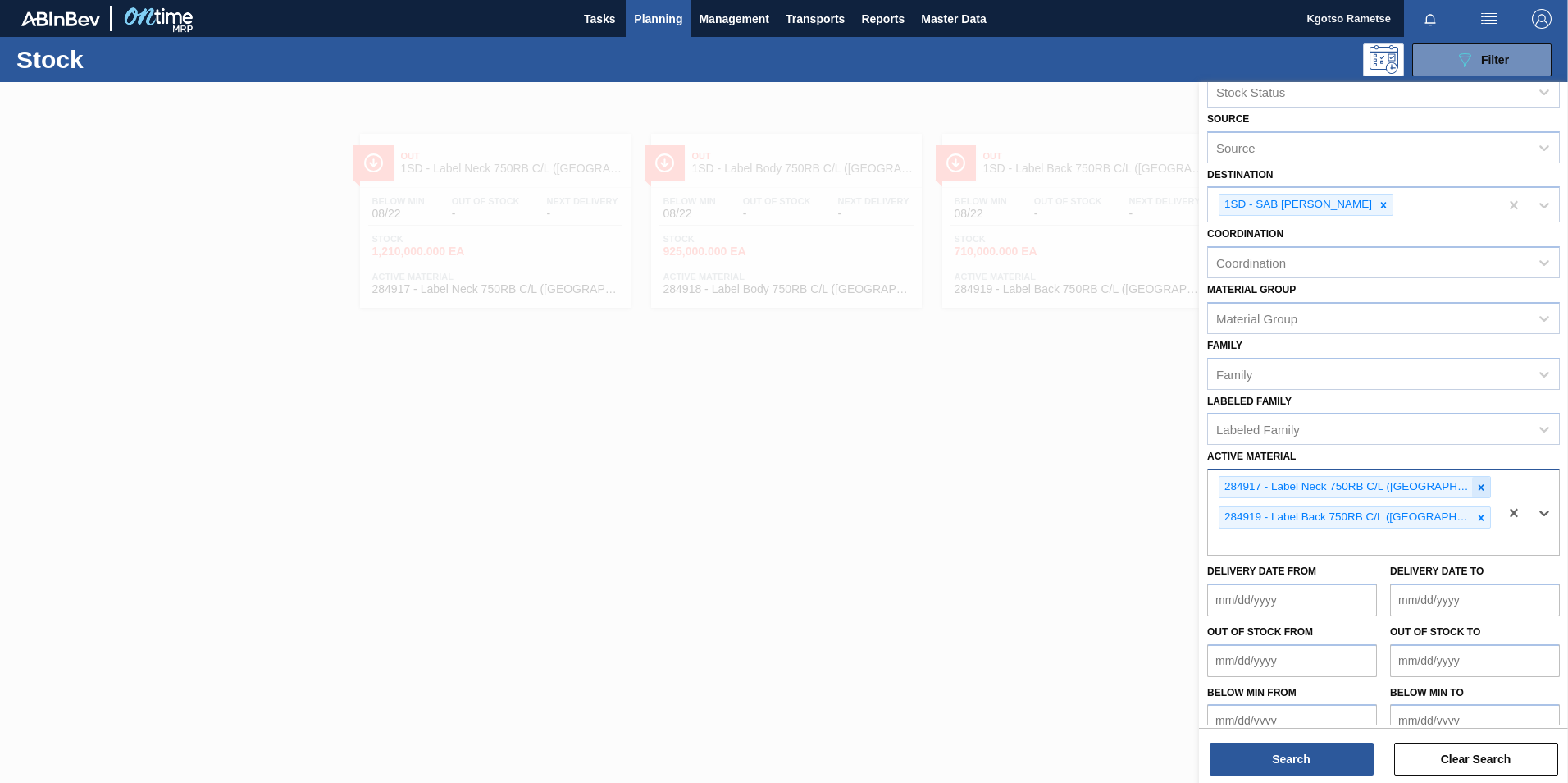
click at [1472, 478] on div at bounding box center [1480, 487] width 18 height 21
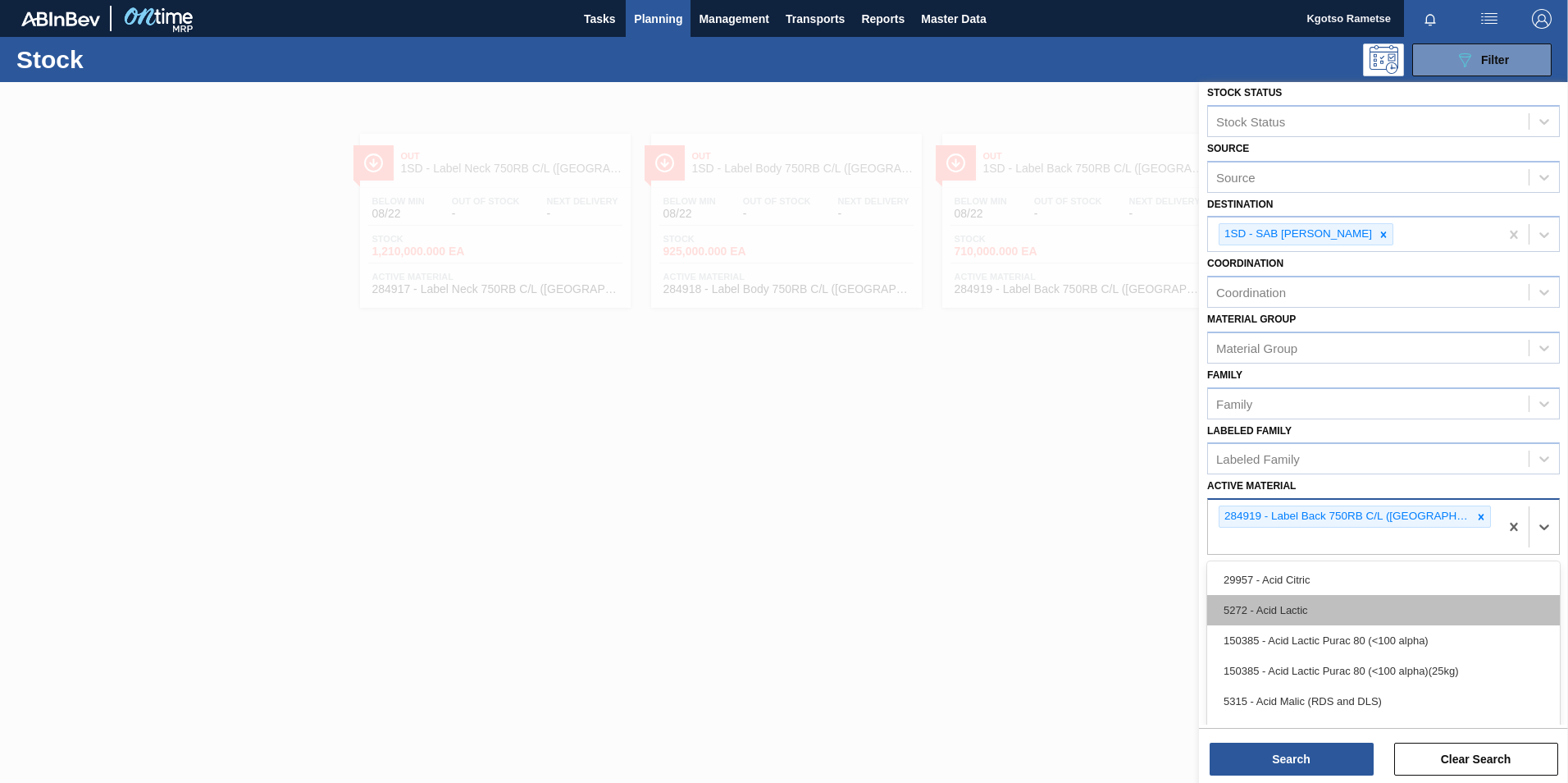
scroll to position [69, 0]
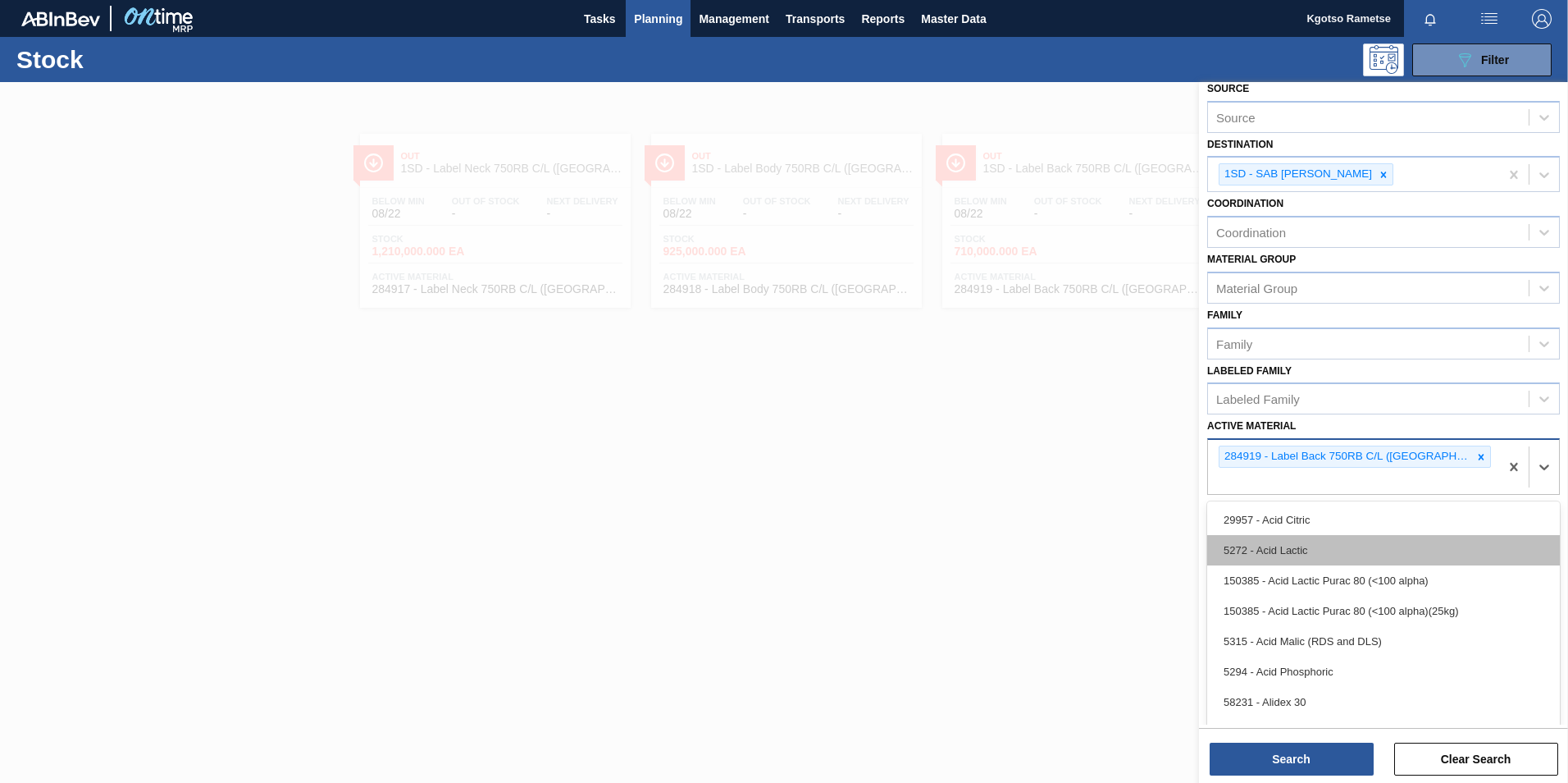
drag, startPoint x: 1451, startPoint y: 502, endPoint x: 1452, endPoint y: 518, distance: 16.0
click at [1452, 494] on div "option 284917 - Label Neck 750RB C/L (Hogwarts), deselected. option 29957 - Aci…" at bounding box center [1383, 466] width 352 height 56
click at [1475, 458] on icon at bounding box center [1481, 457] width 12 height 12
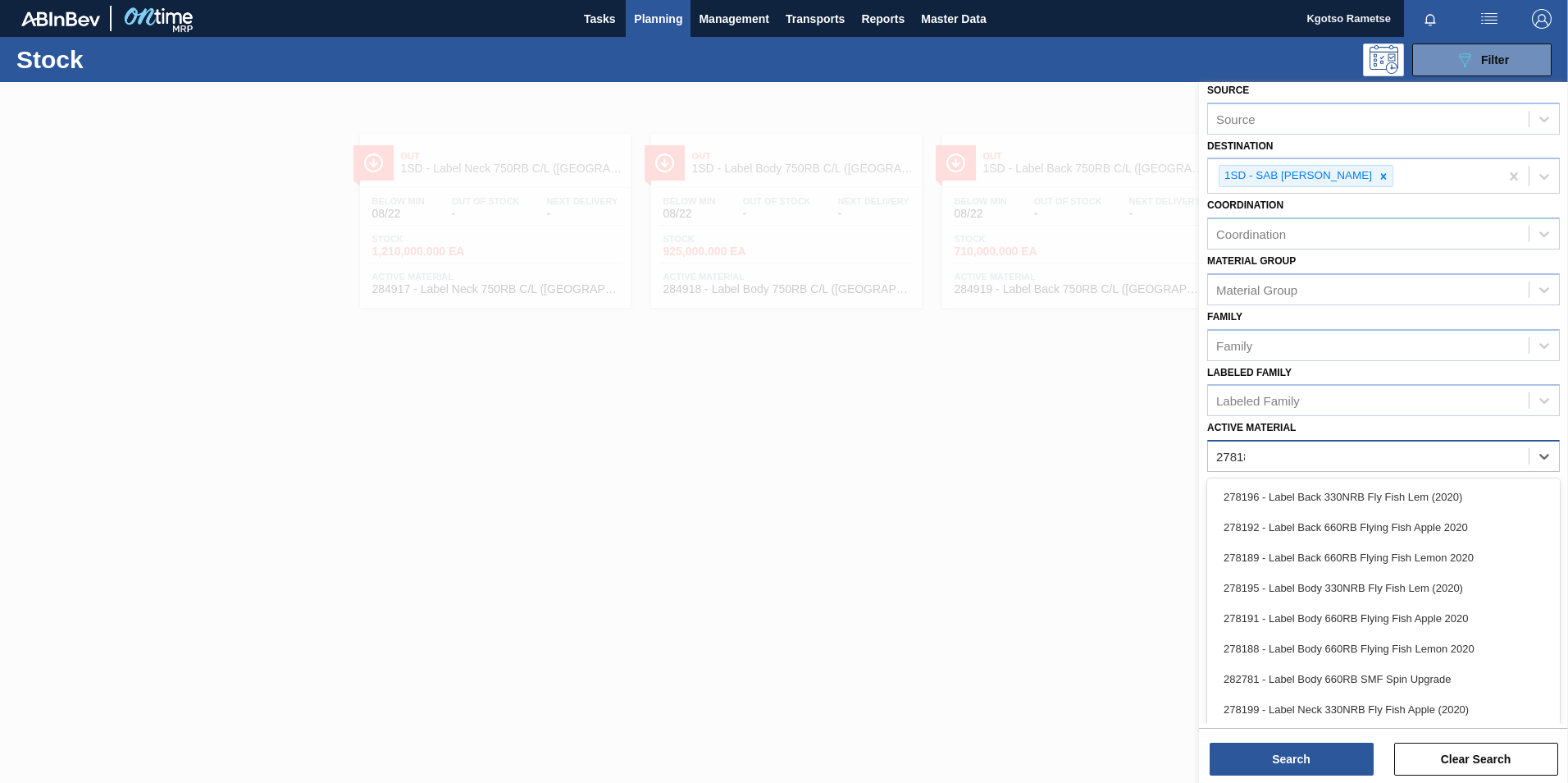
scroll to position [5, 0]
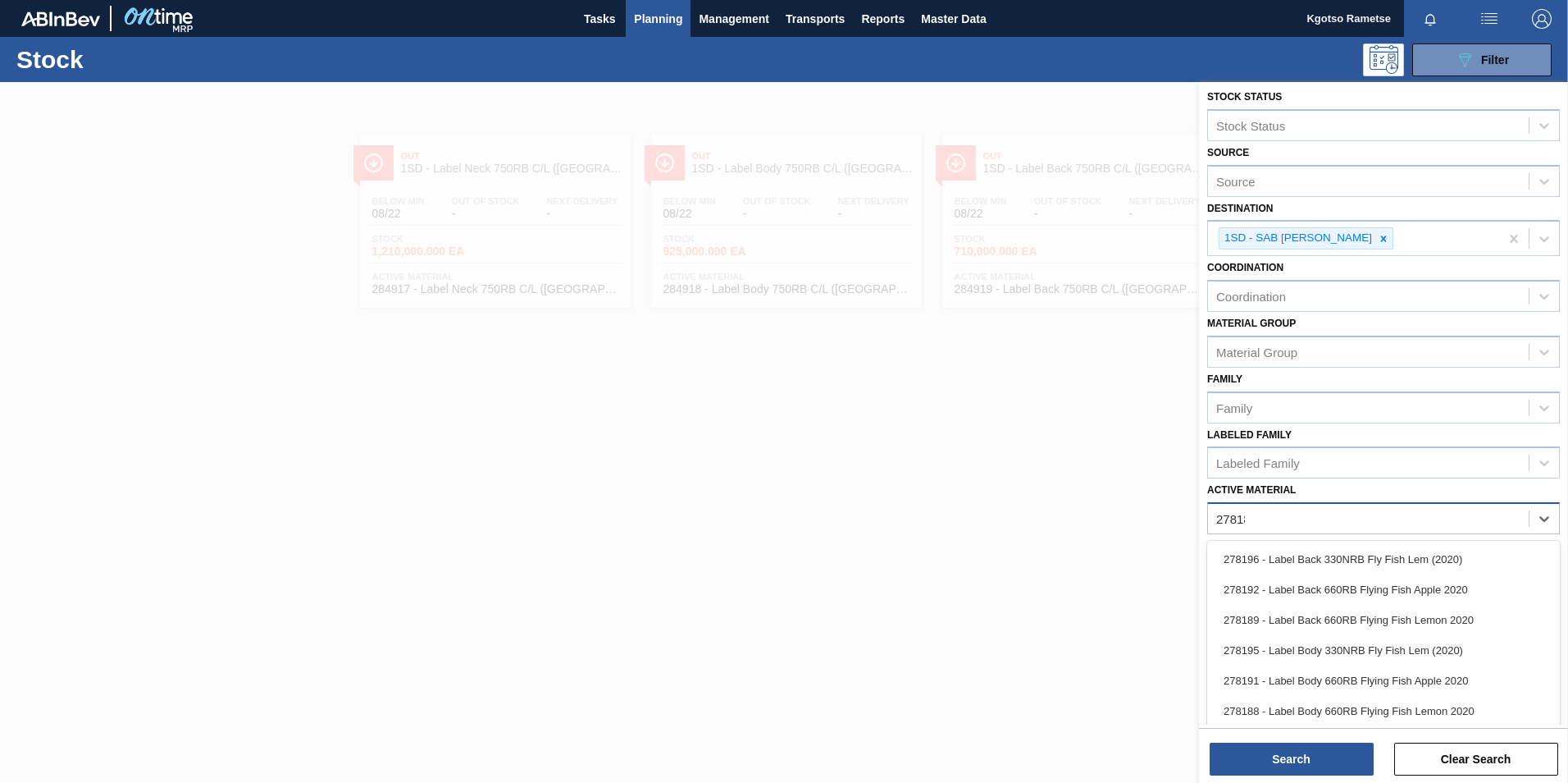
type Material "278188"
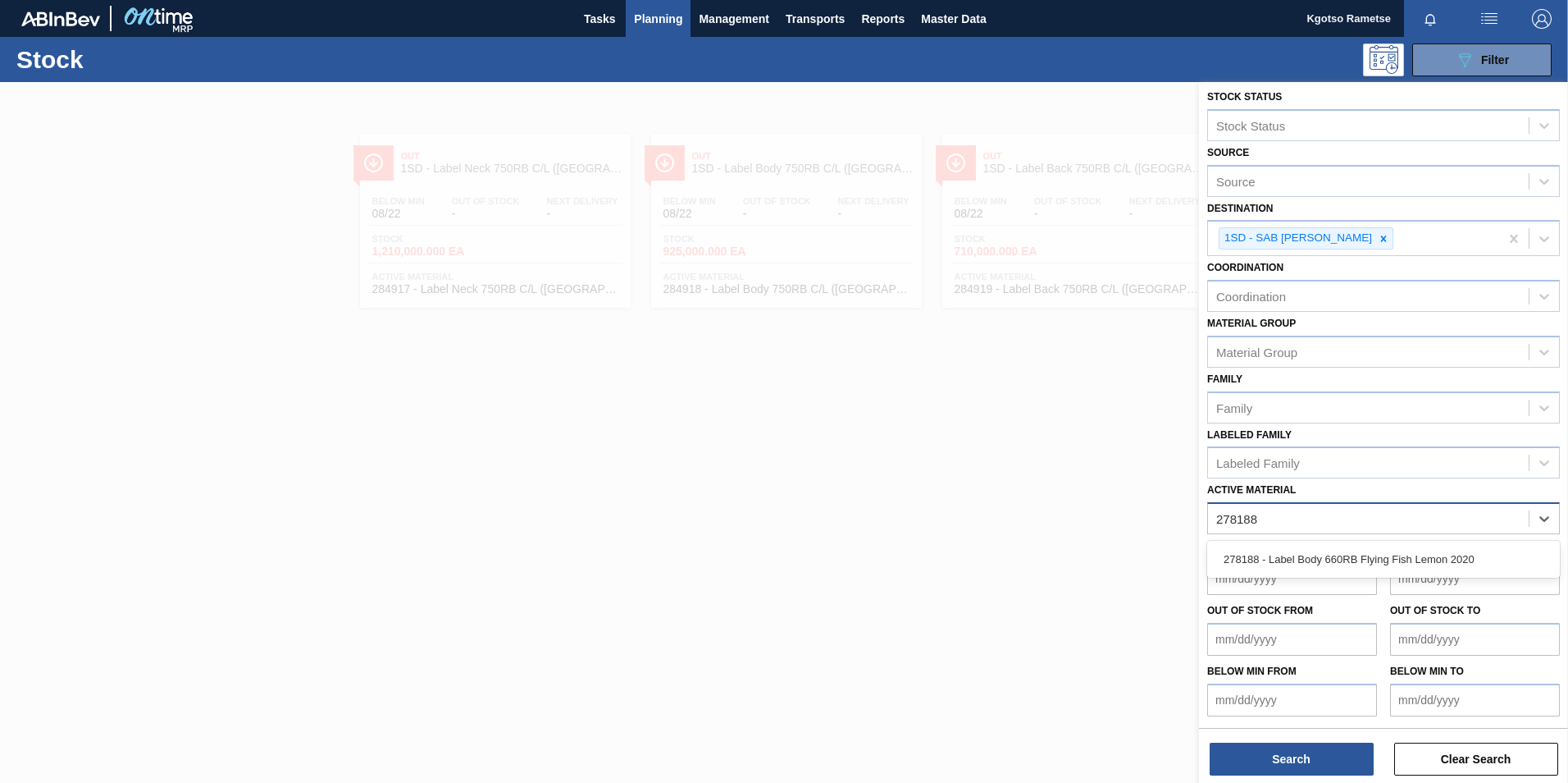
click at [1404, 555] on div "278188 - Label Body 660RB Flying Fish Lemon 2020" at bounding box center [1383, 558] width 352 height 31
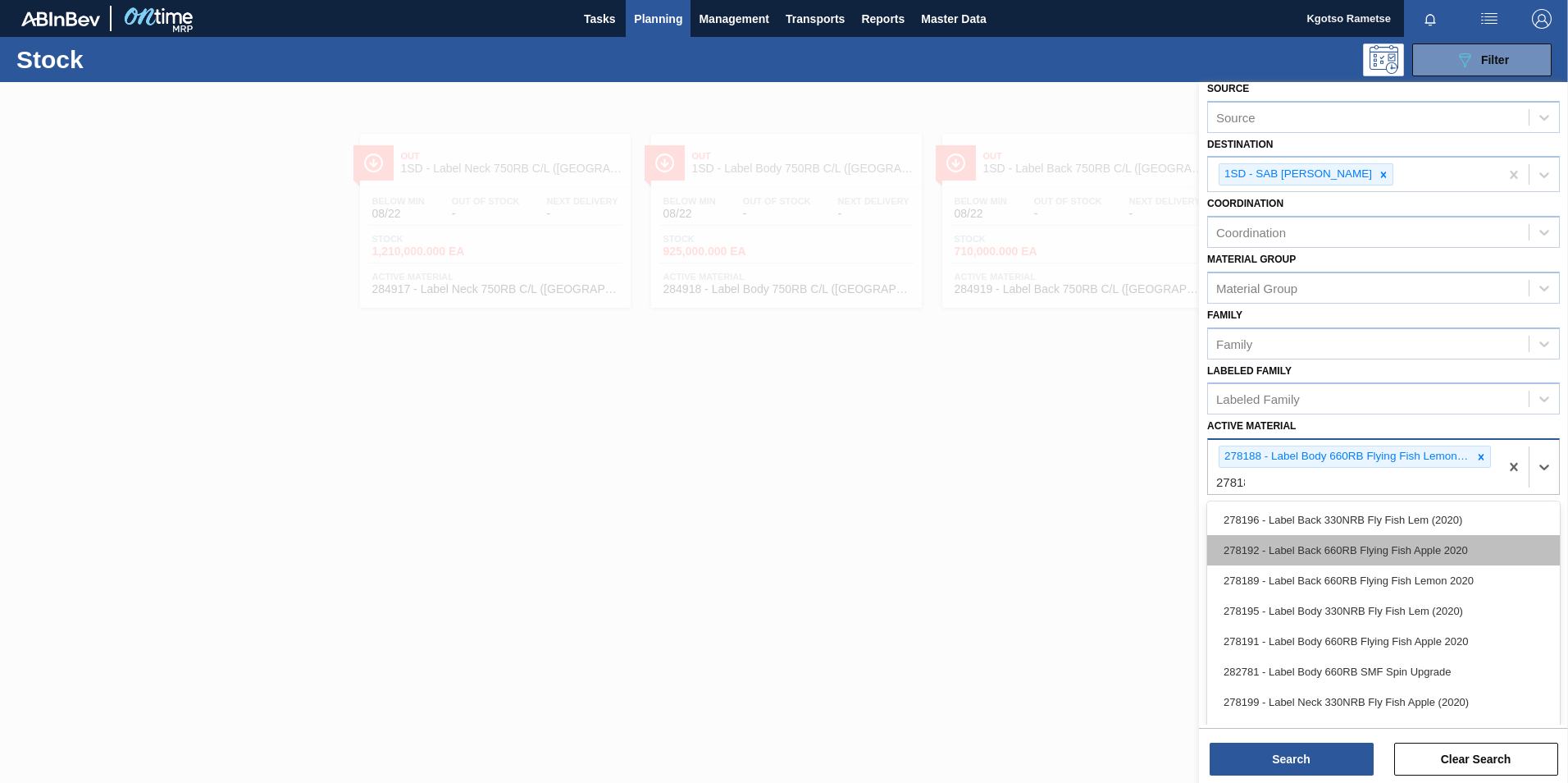
scroll to position [30, 0]
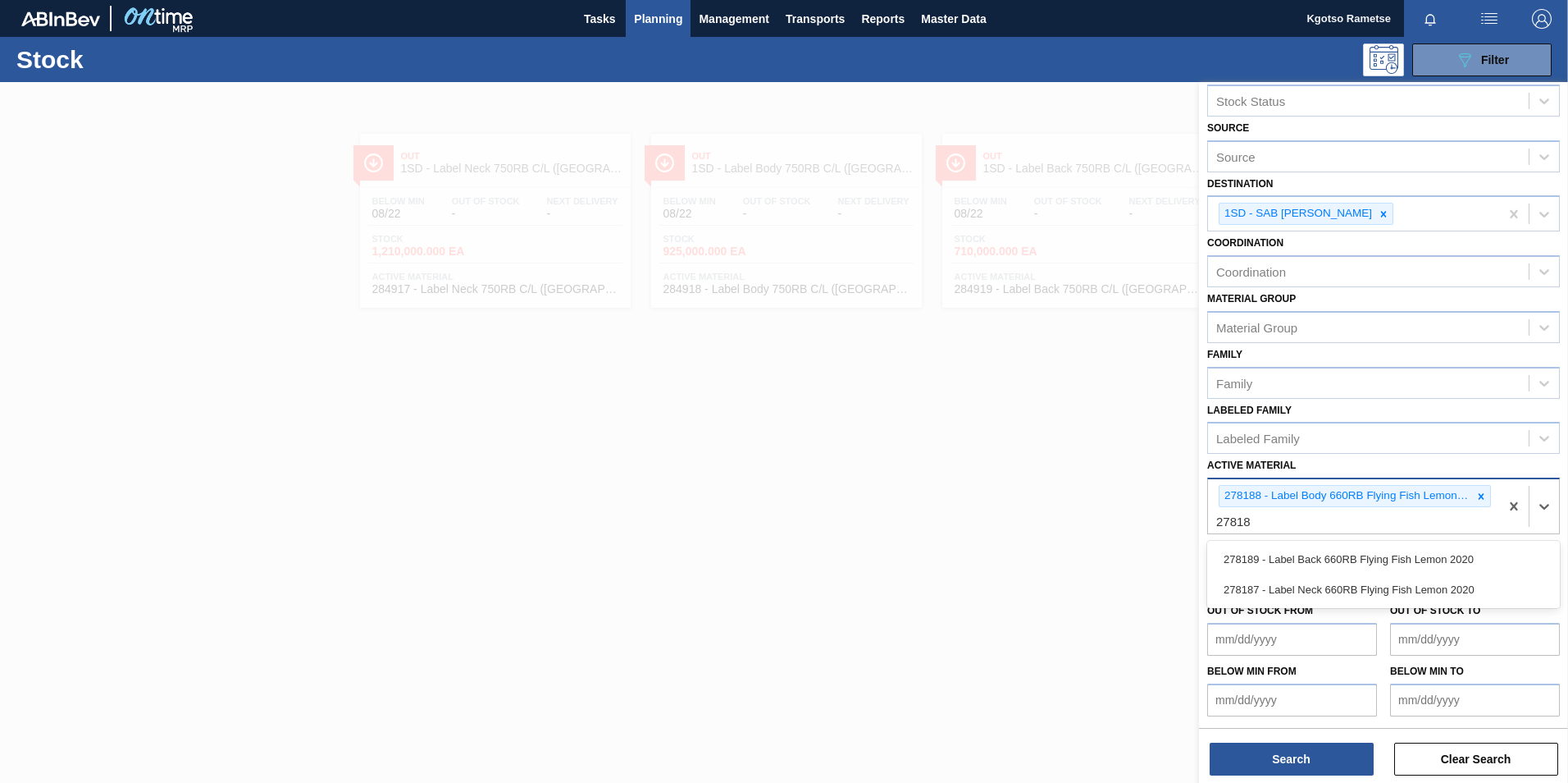
type Material "278187"
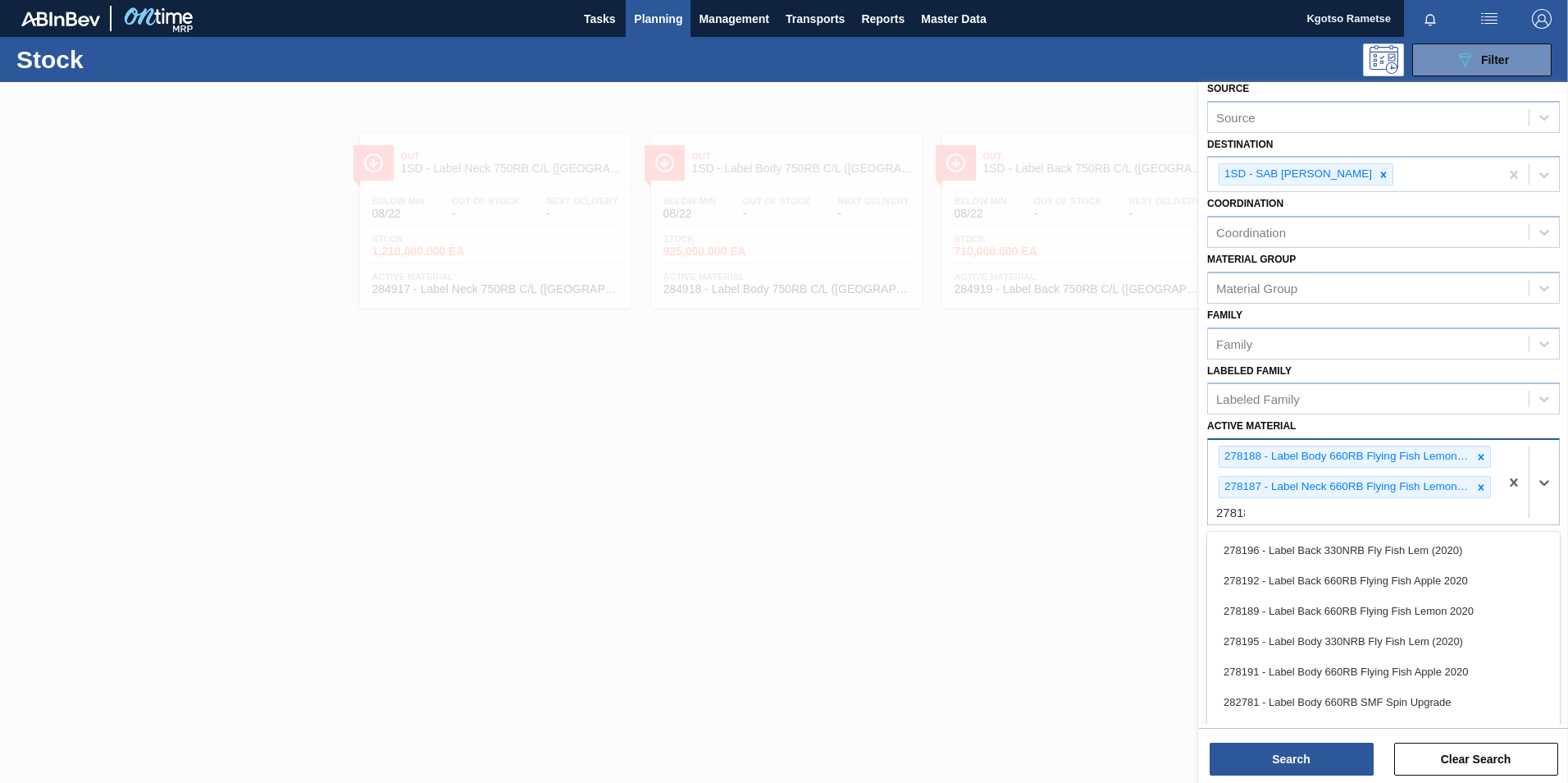
scroll to position [59, 0]
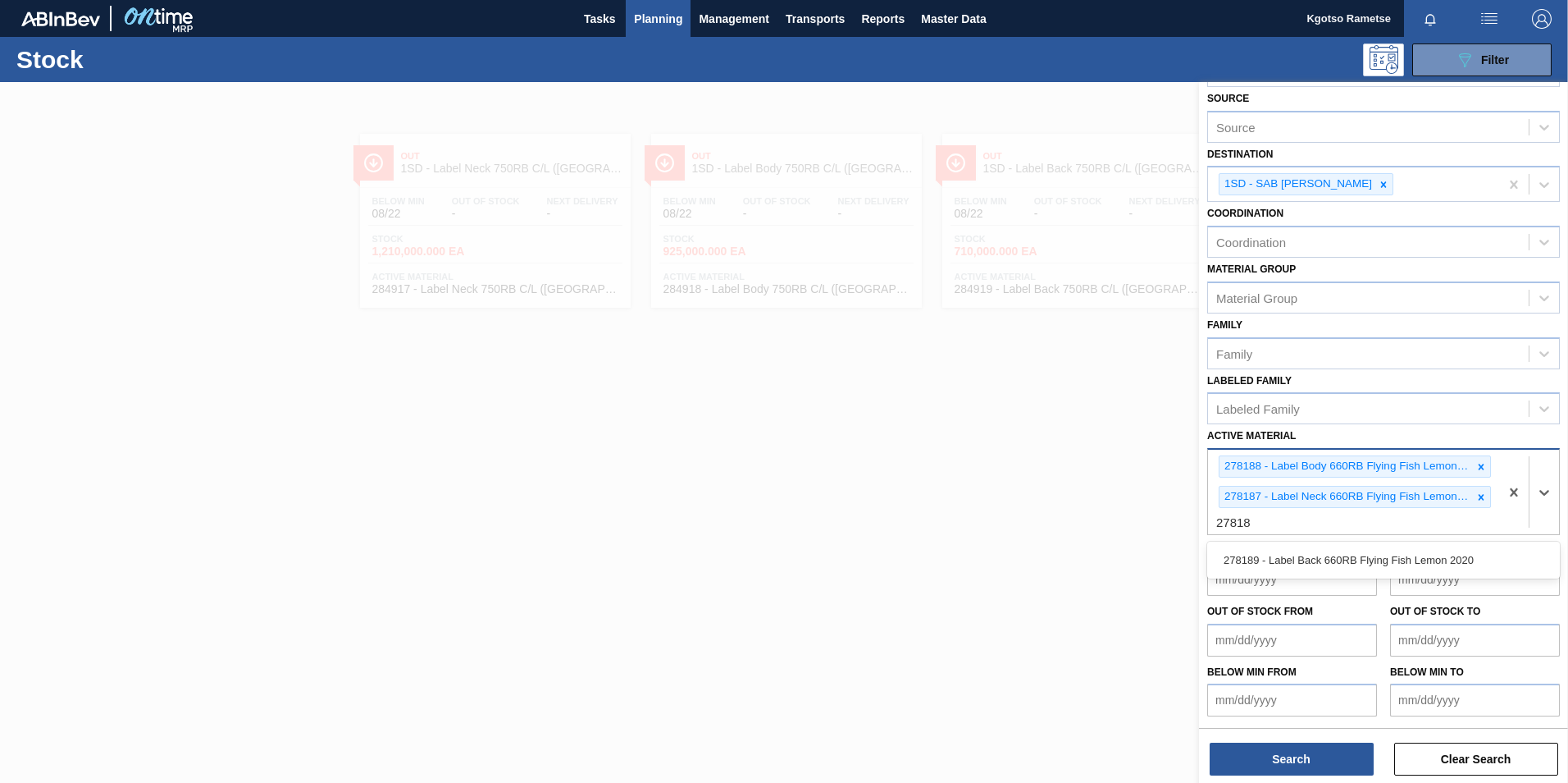
type Material "278189"
click at [1368, 552] on div "278189 - Label Back 660RB Flying Fish Lemon 2020" at bounding box center [1383, 559] width 352 height 31
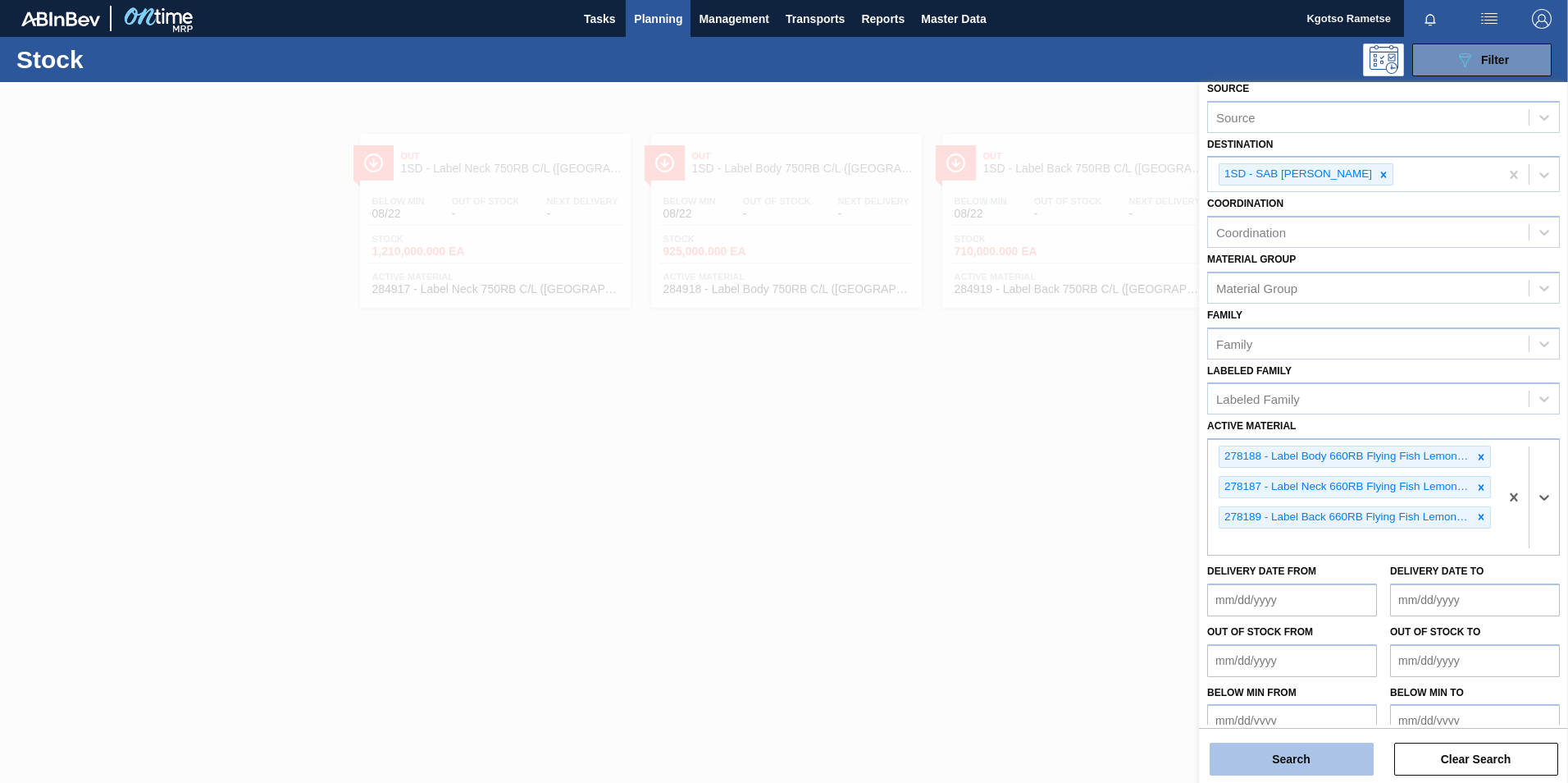
click at [1287, 755] on button "Search" at bounding box center [1291, 758] width 164 height 33
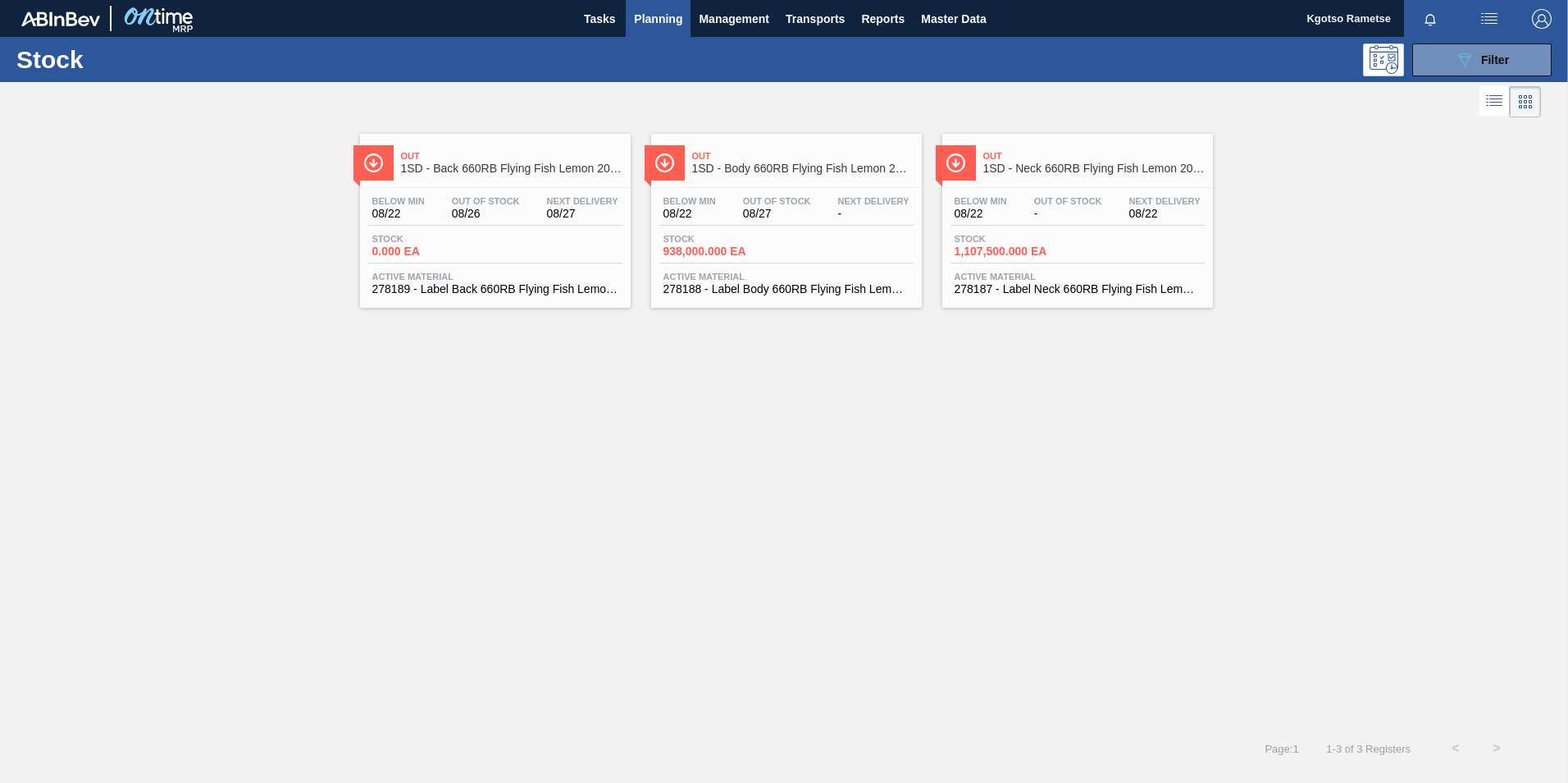
click at [709, 171] on span "1SD - Body 660RB Flying Fish Lemon 2020" at bounding box center [802, 168] width 221 height 12
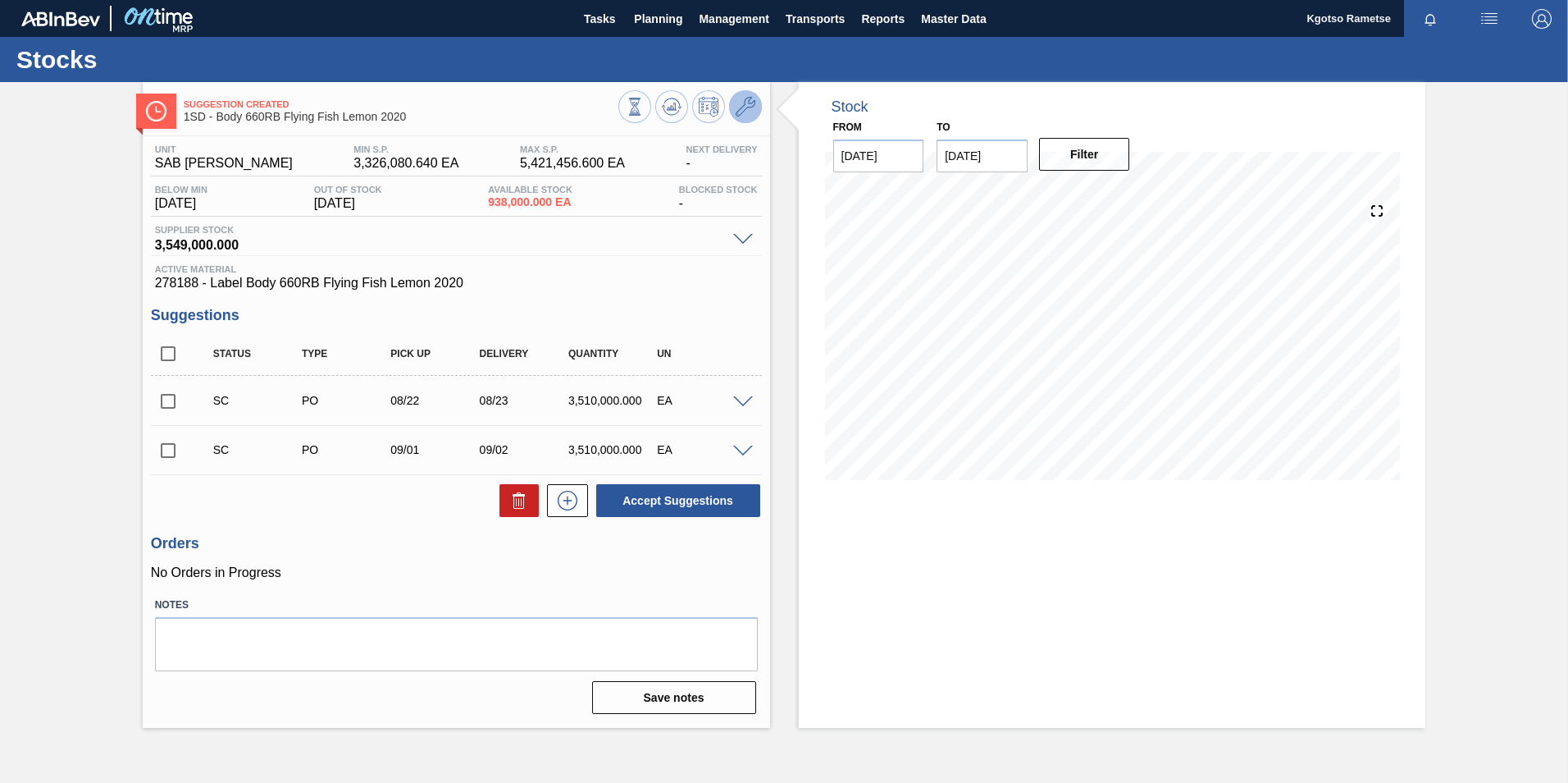
click at [749, 98] on icon at bounding box center [745, 106] width 20 height 20
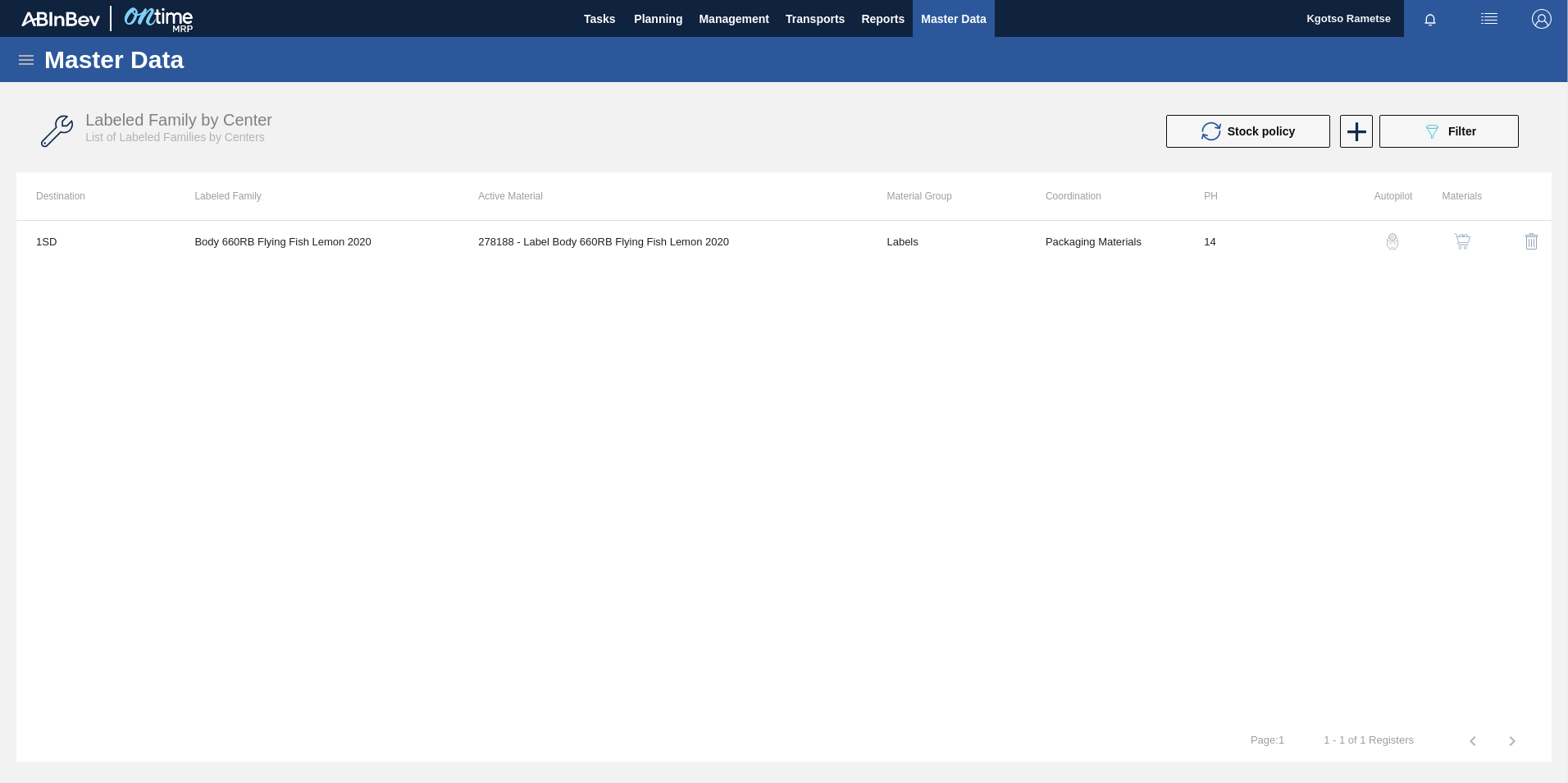
click at [1450, 233] on button "button" at bounding box center [1462, 241] width 39 height 39
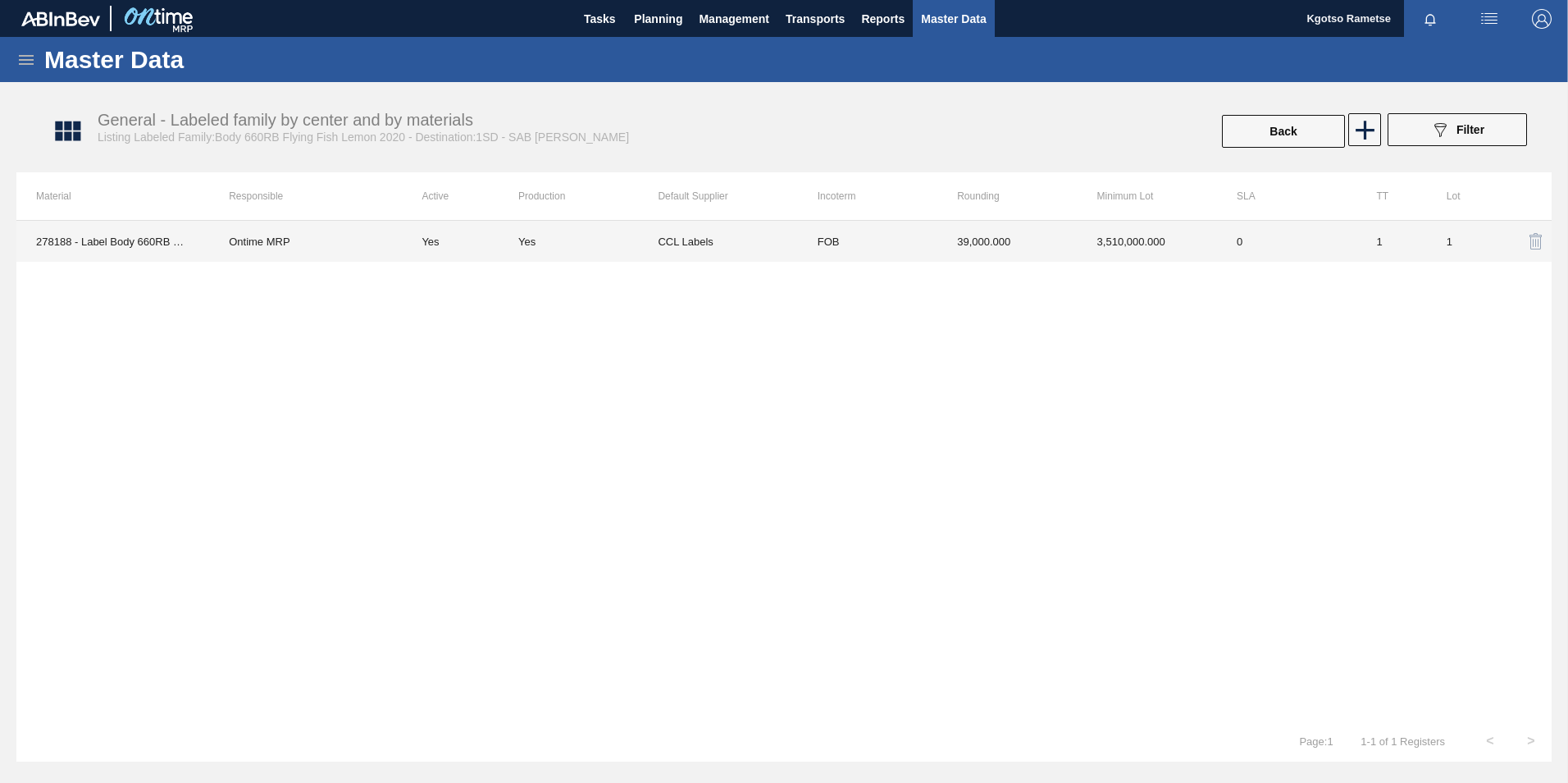
click at [1186, 243] on td "3,510,000.000" at bounding box center [1148, 241] width 140 height 41
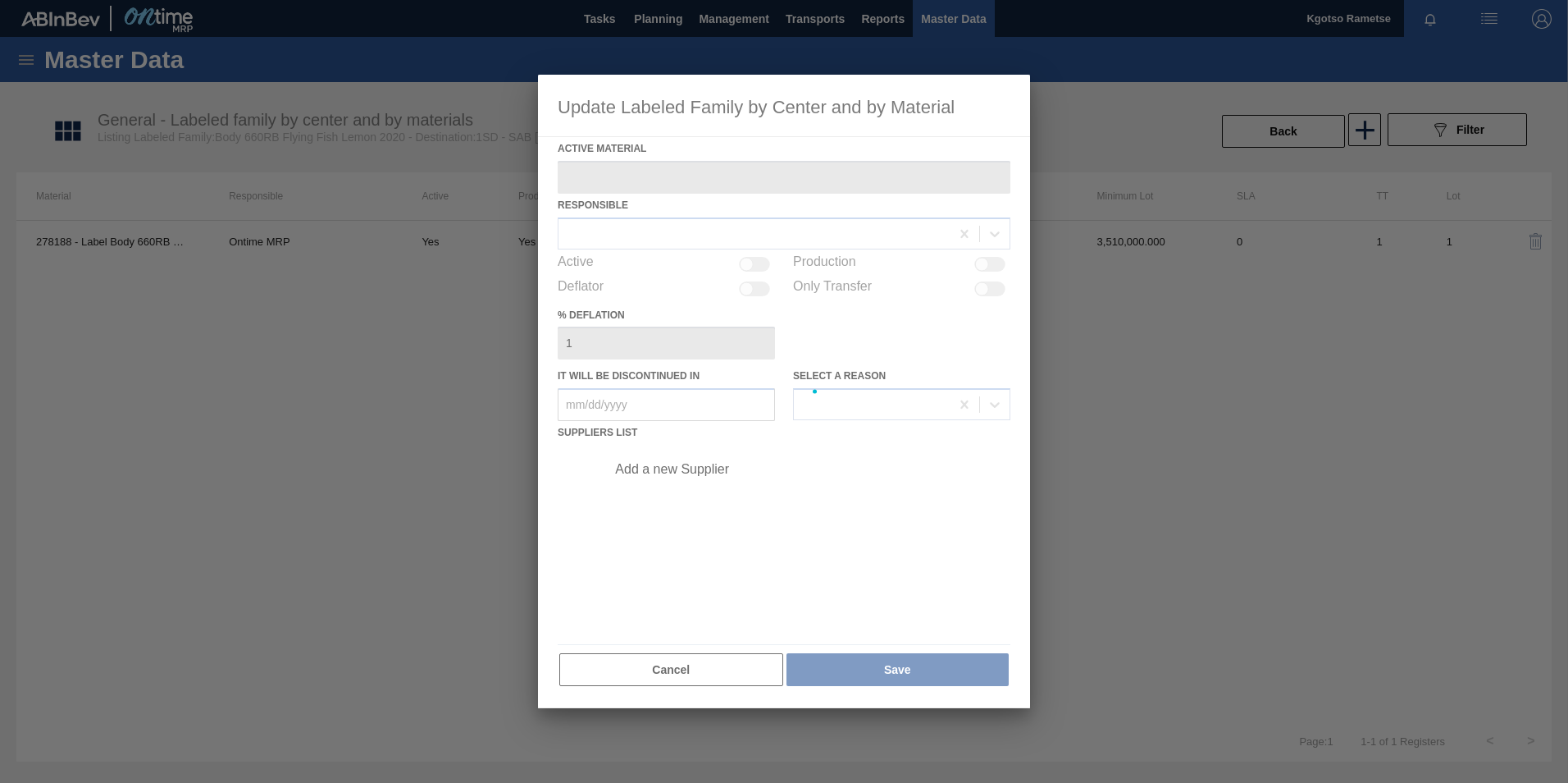
type Material "278188 - Label Body 660RB Flying Fish Lemon 2020"
checkbox input "true"
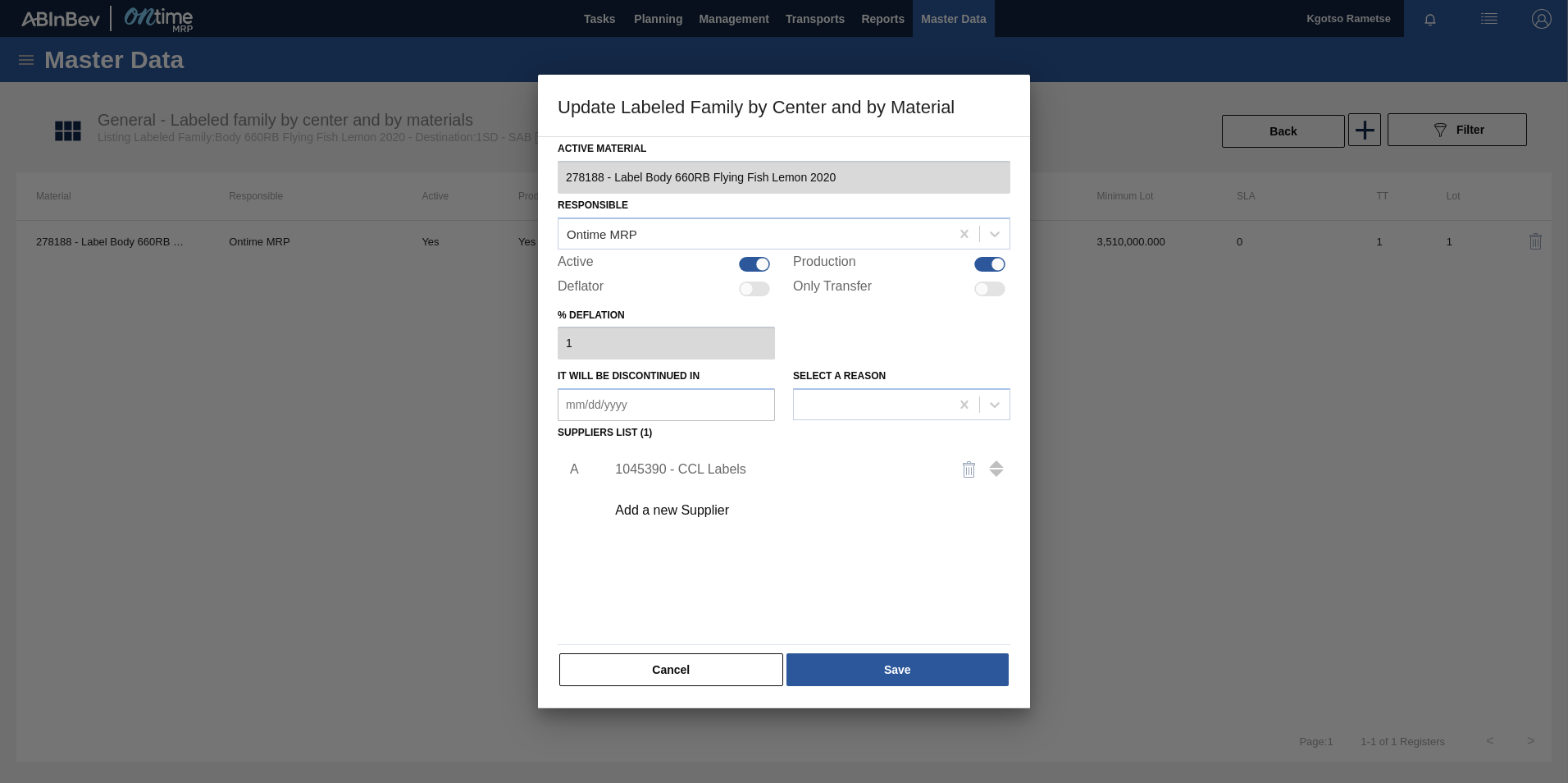
click at [720, 469] on div "1045390 - CCL Labels" at bounding box center [776, 469] width 322 height 15
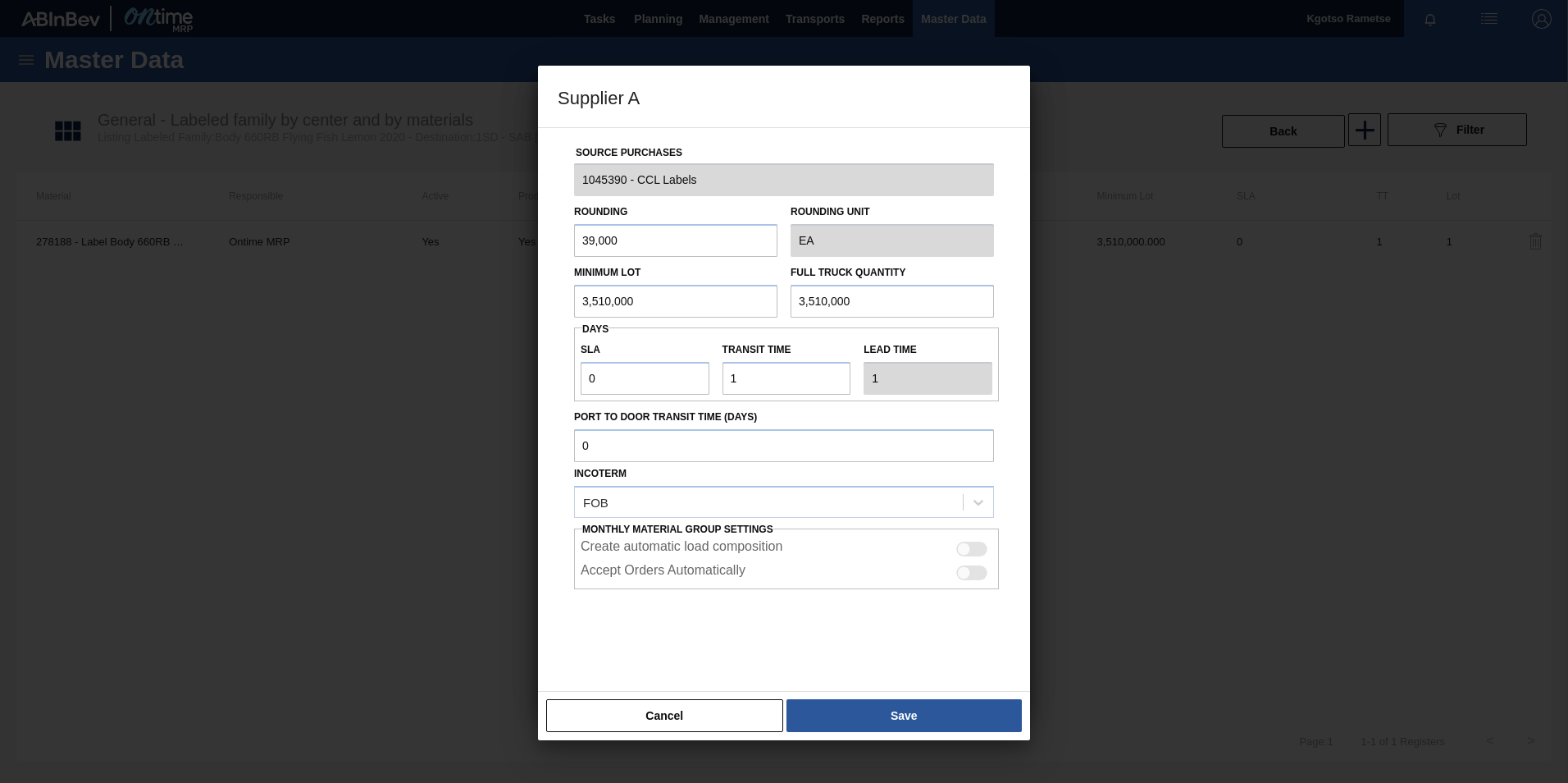
click at [674, 715] on button "Cancel" at bounding box center [664, 715] width 237 height 33
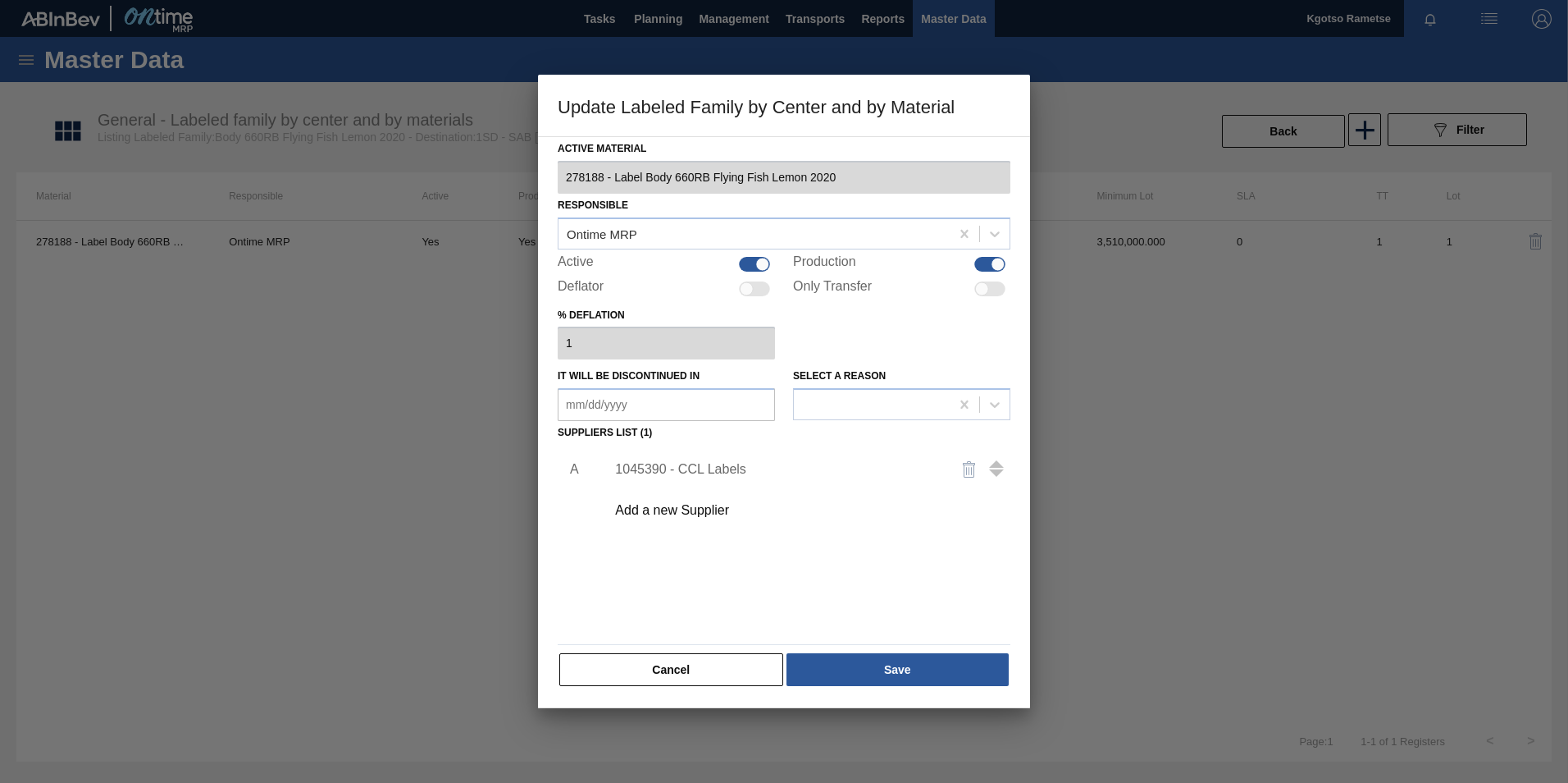
click at [655, 506] on div "Add a new Supplier" at bounding box center [776, 510] width 322 height 15
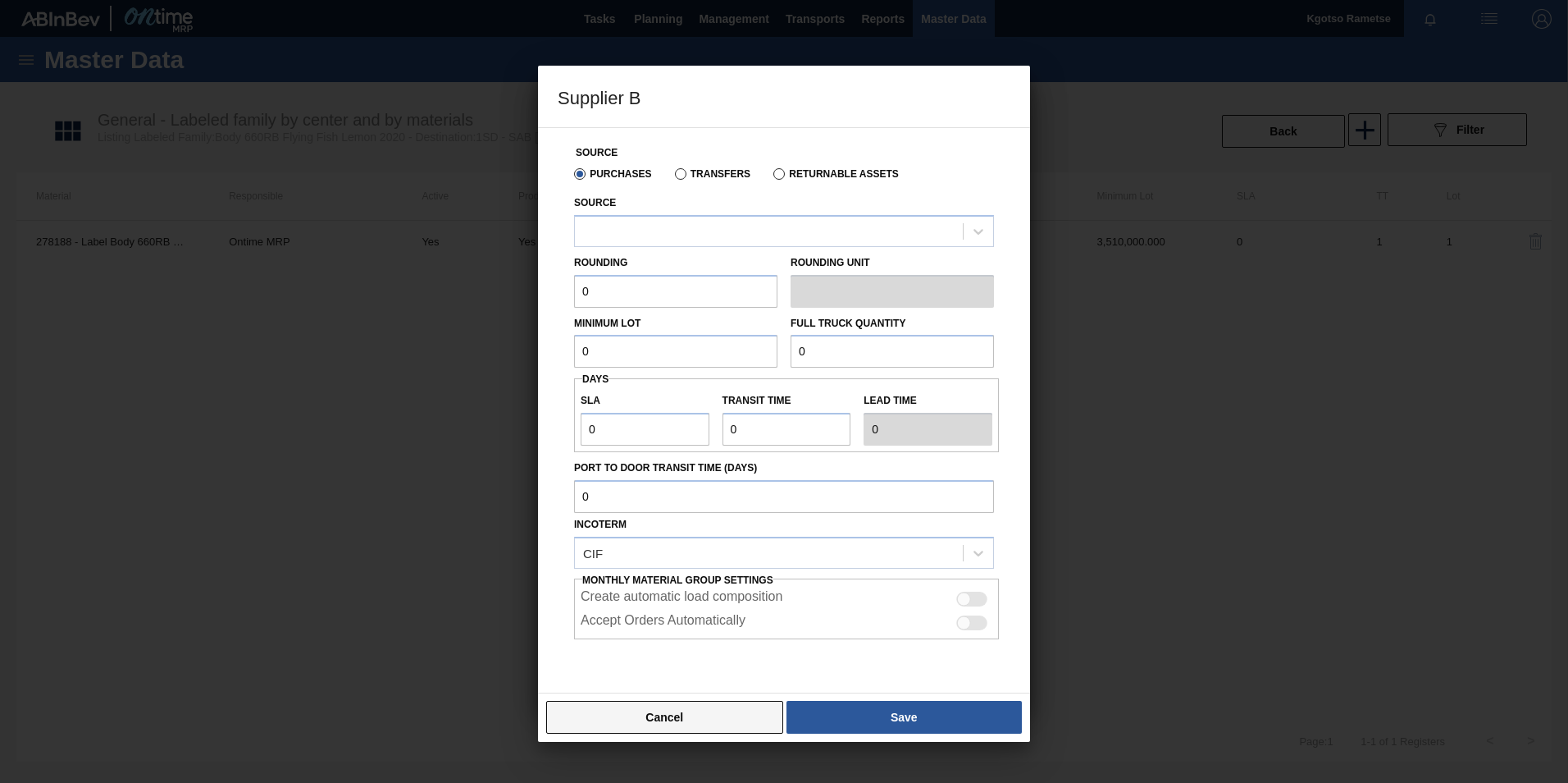
click at [684, 705] on button "Cancel" at bounding box center [664, 716] width 237 height 33
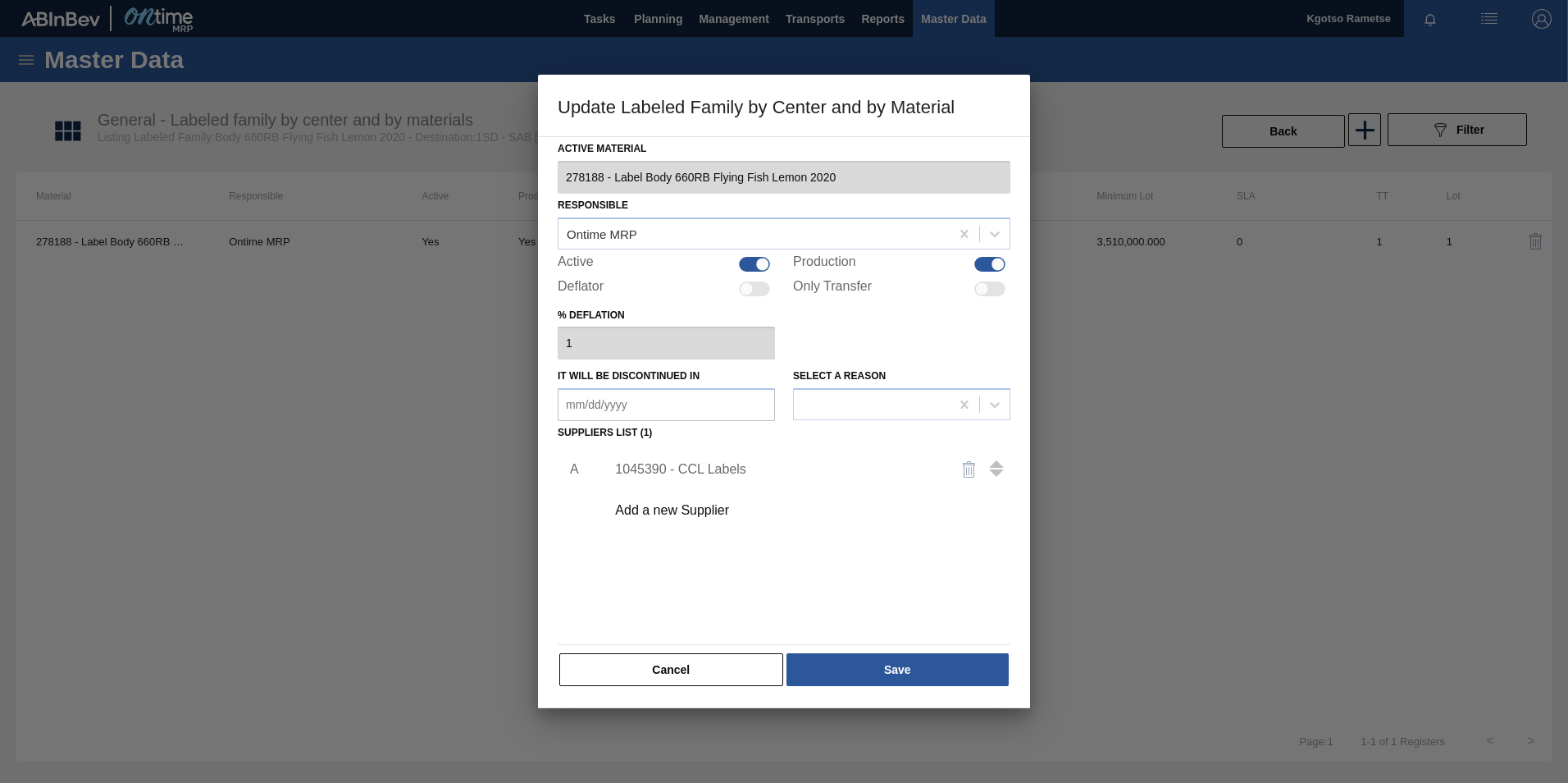
click at [675, 468] on div "1045390 - CCL Labels" at bounding box center [776, 469] width 322 height 15
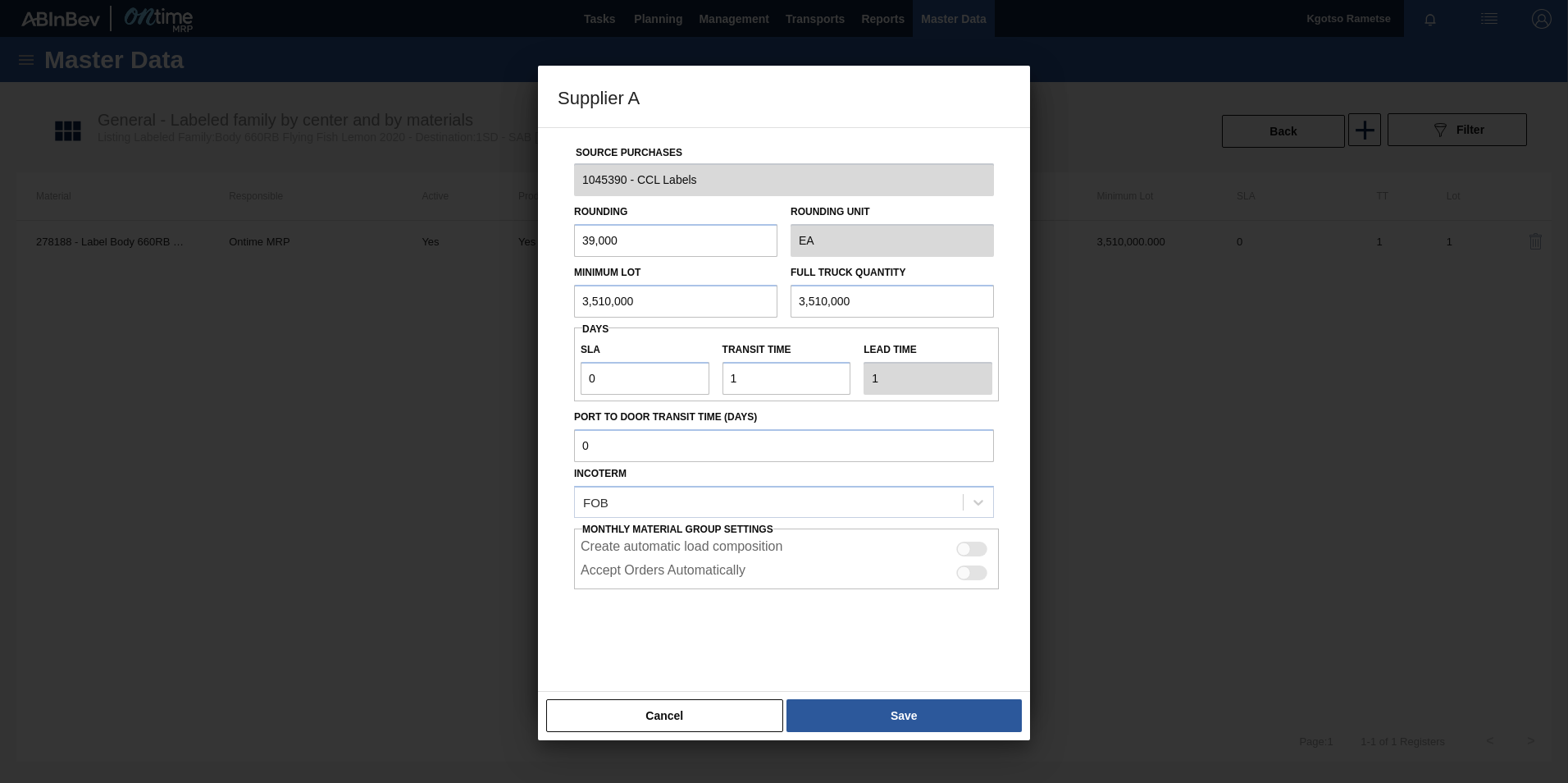
drag, startPoint x: 618, startPoint y: 235, endPoint x: 533, endPoint y: 245, distance: 85.6
click at [533, 245] on div "Supplier A Source Purchases 1045390 - CCL Labels Rounding 39,000 Rounding Unit …" at bounding box center [784, 391] width 1568 height 783
type input "1"
click at [566, 308] on div "Source Purchases 1045390 - CCL Labels Rounding 1 Rounding Unit EA Minimum Lot 3…" at bounding box center [784, 400] width 453 height 544
drag, startPoint x: 618, startPoint y: 292, endPoint x: 406, endPoint y: 314, distance: 213.1
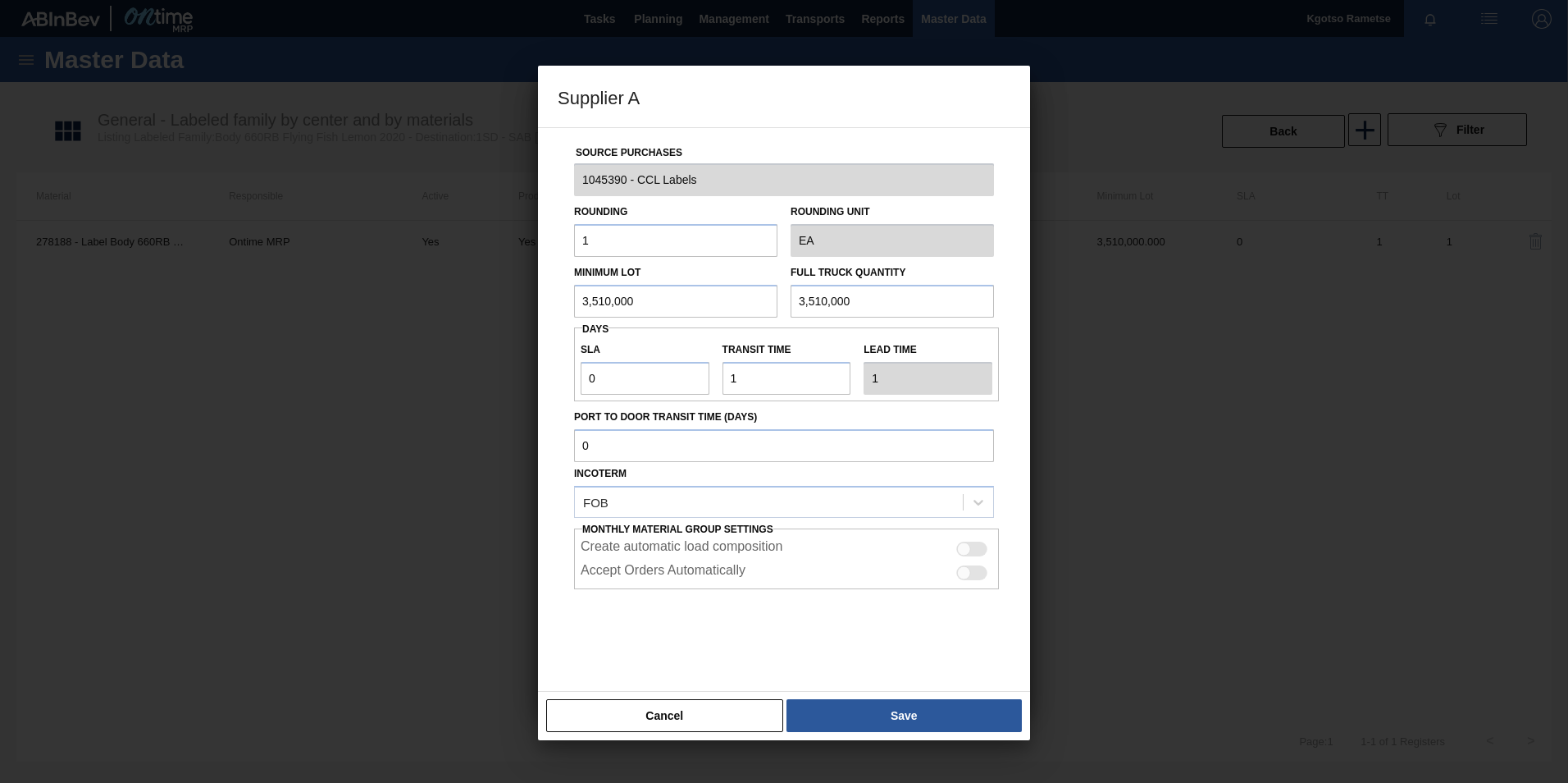
click at [415, 314] on div "Supplier A Source Purchases 1045390 - CCL Labels Rounding 1 Rounding Unit EA Mi…" at bounding box center [784, 391] width 1568 height 783
drag, startPoint x: 641, startPoint y: 297, endPoint x: 330, endPoint y: 323, distance: 312.1
click at [353, 322] on div "Supplier A Source Purchases 1045390 - CCL Labels Rounding 1 Rounding Unit EA Mi…" at bounding box center [784, 391] width 1568 height 783
type input "468,000"
drag, startPoint x: 543, startPoint y: 294, endPoint x: 455, endPoint y: 291, distance: 88.1
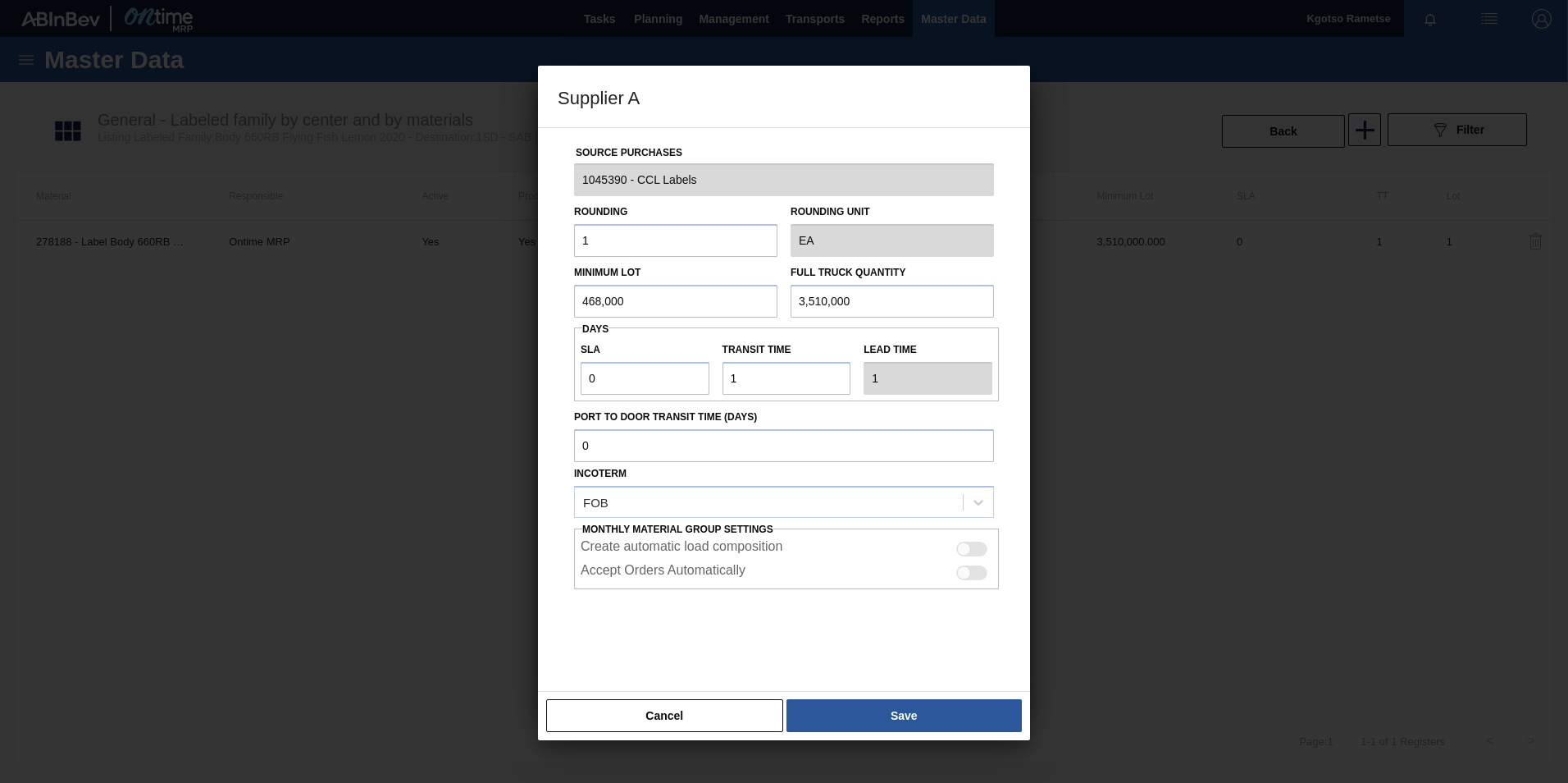
click at [489, 293] on div "Supplier A Source Purchases 1045390 - CCL Labels Rounding 1 Rounding Unit EA Mi…" at bounding box center [784, 391] width 1568 height 783
paste input "468"
type input "468,000"
click at [922, 700] on button "Save" at bounding box center [904, 715] width 235 height 33
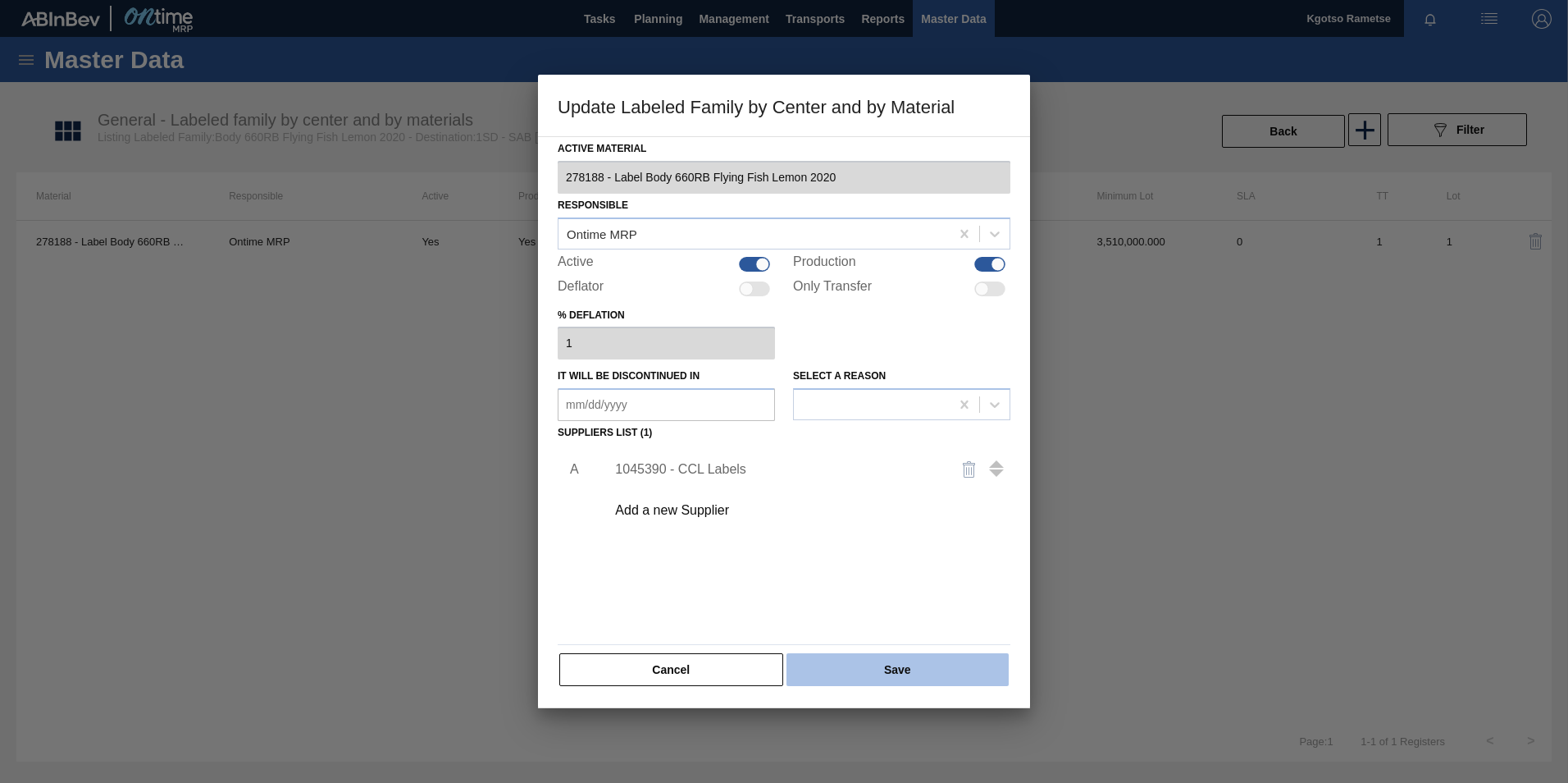
click at [886, 668] on button "Save" at bounding box center [898, 669] width 222 height 33
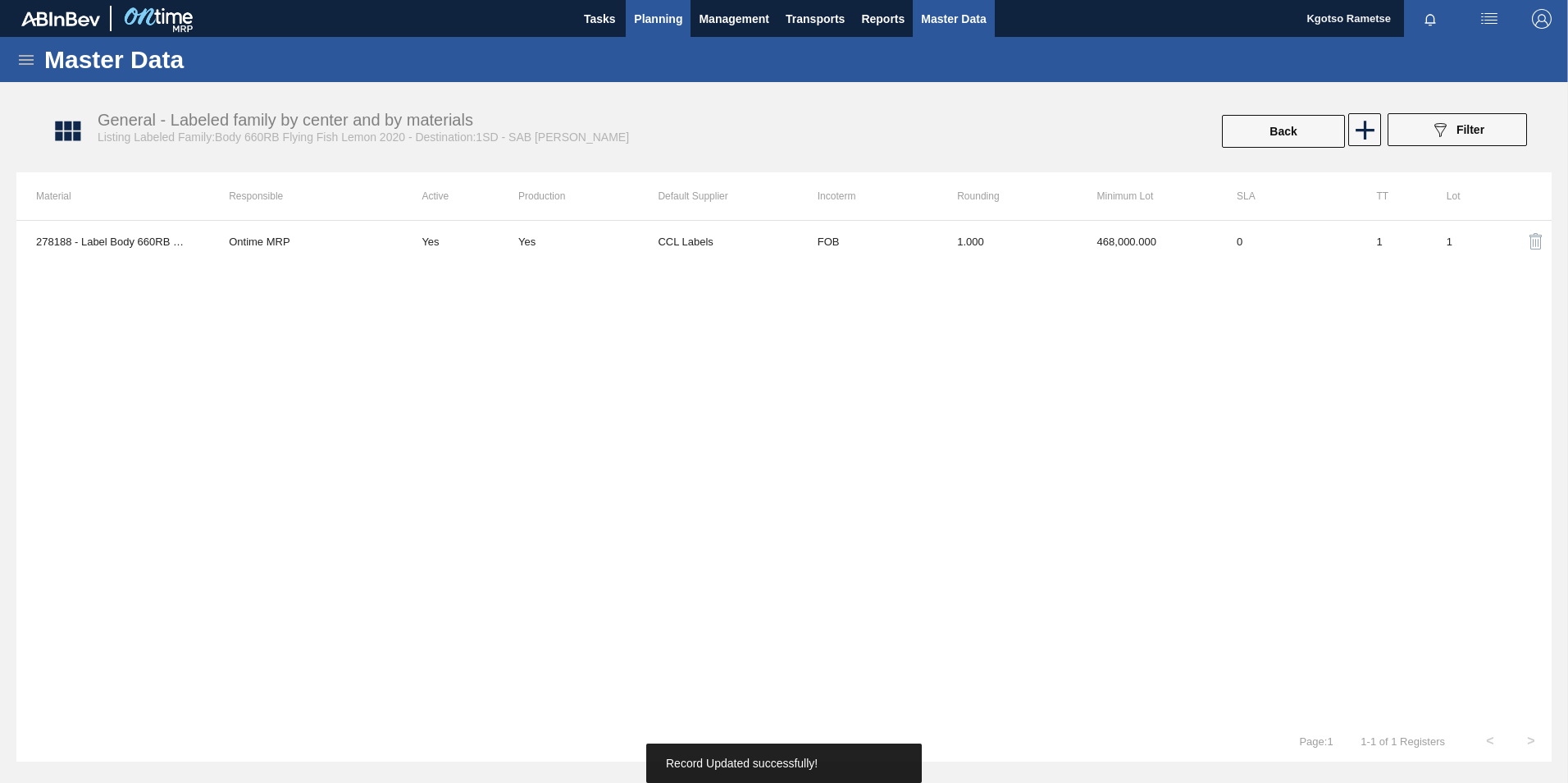
click at [643, 13] on span "Planning" at bounding box center [658, 19] width 48 height 20
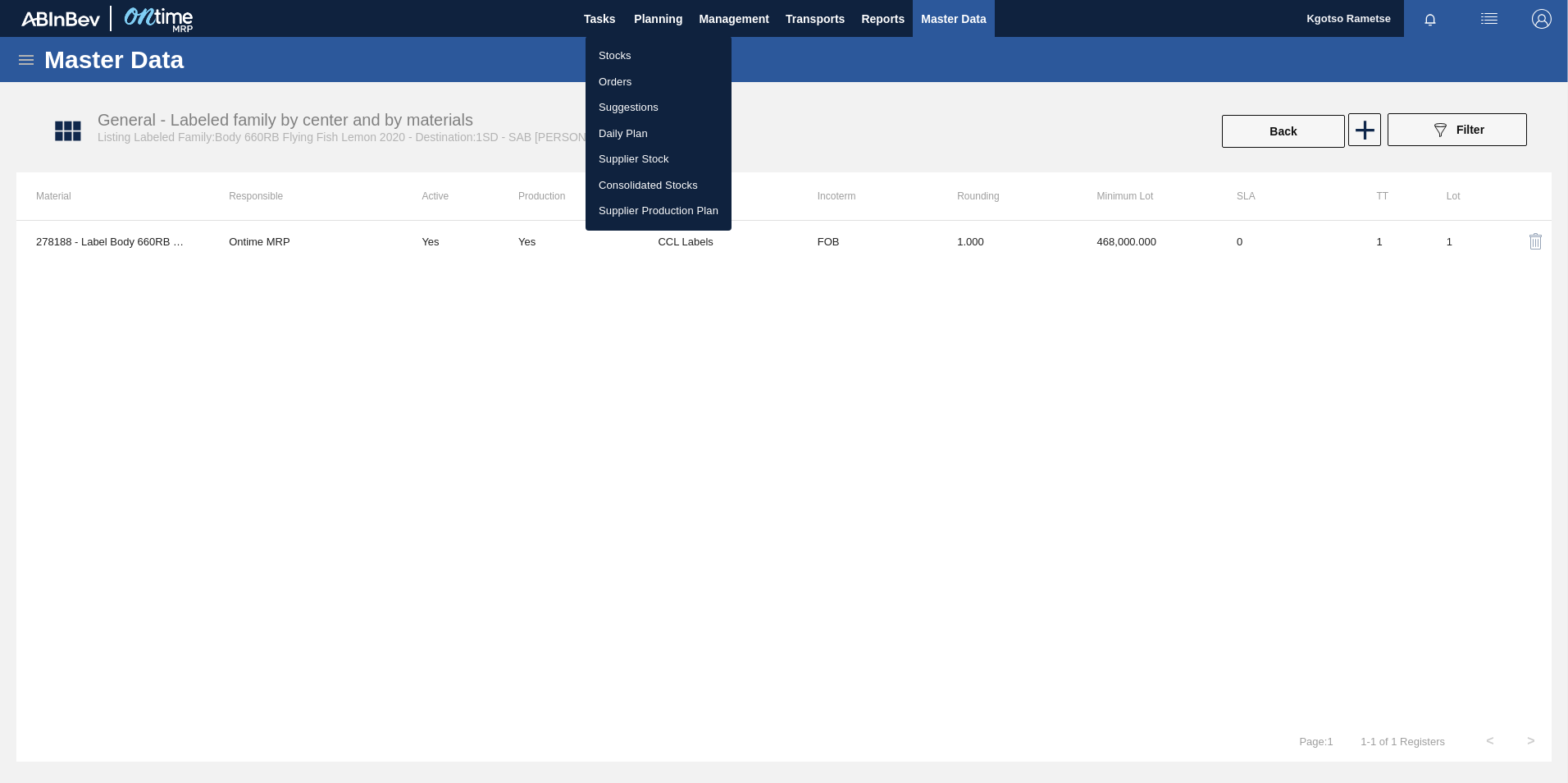
click at [634, 42] on li "Stocks" at bounding box center [659, 55] width 146 height 27
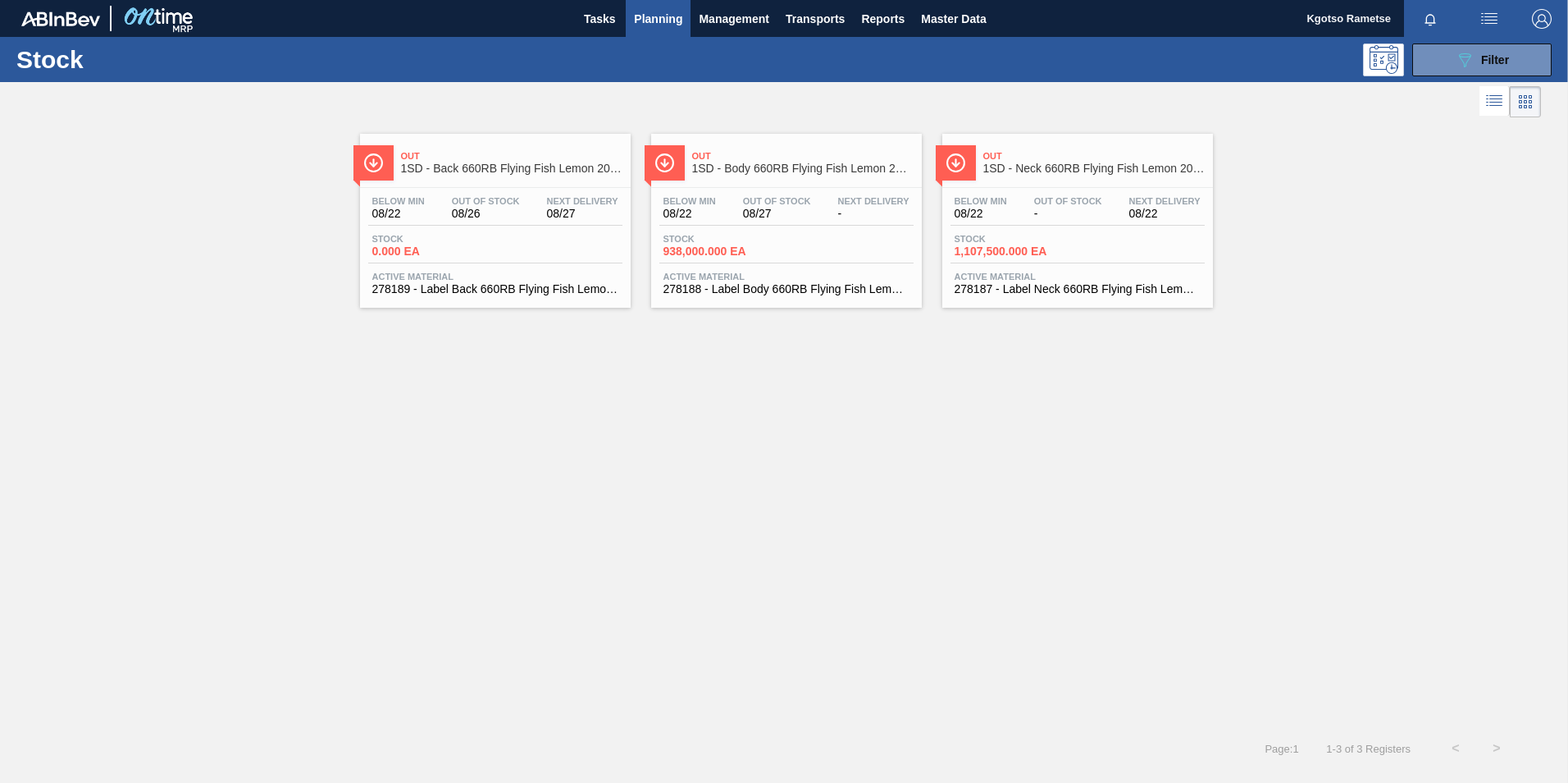
click at [1040, 166] on span "1SD - Neck 660RB Flying Fish Lemon 2020" at bounding box center [1094, 168] width 221 height 12
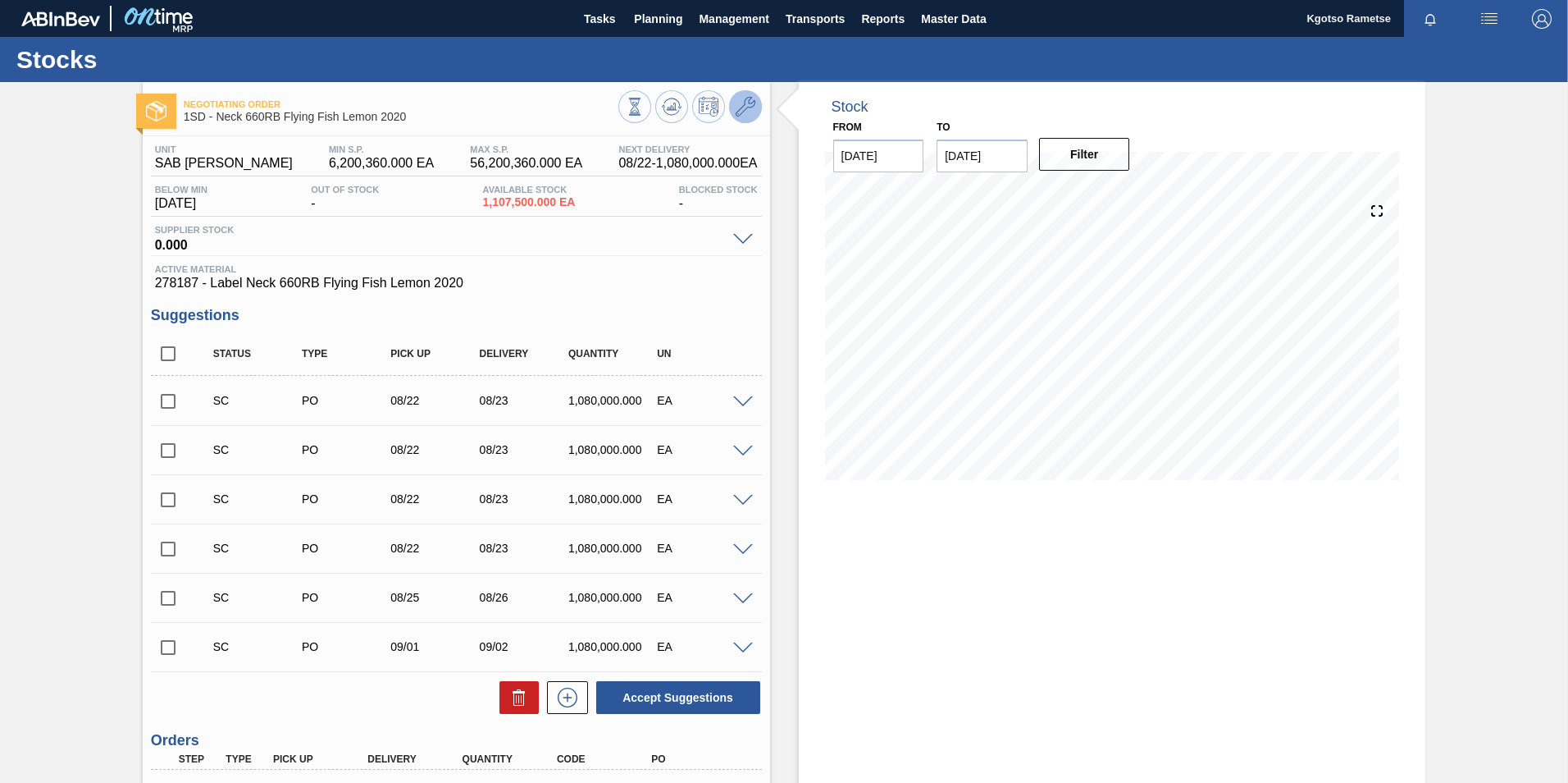
click at [736, 104] on icon at bounding box center [745, 106] width 20 height 20
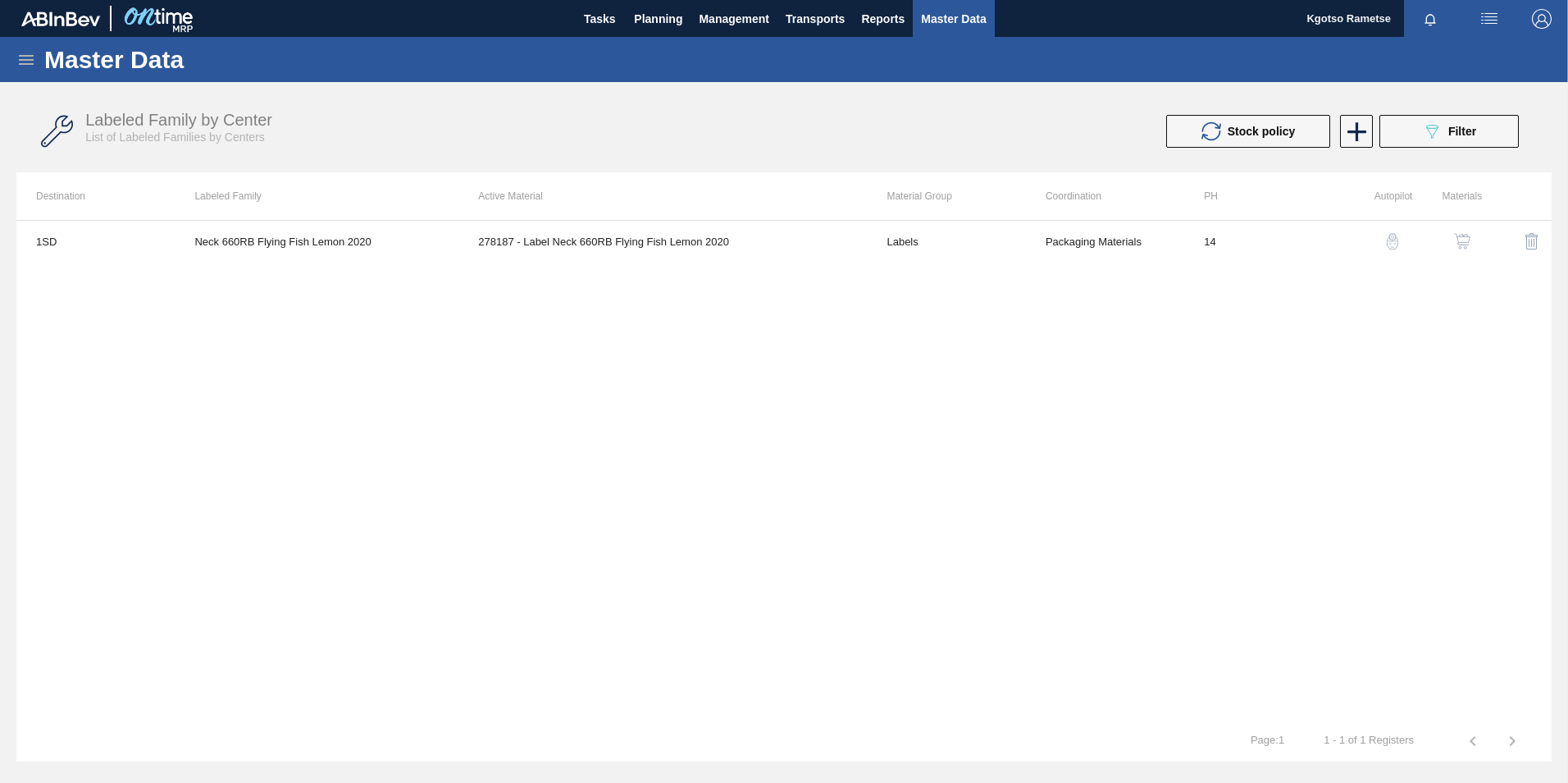
click at [1467, 237] on img "button" at bounding box center [1462, 241] width 17 height 17
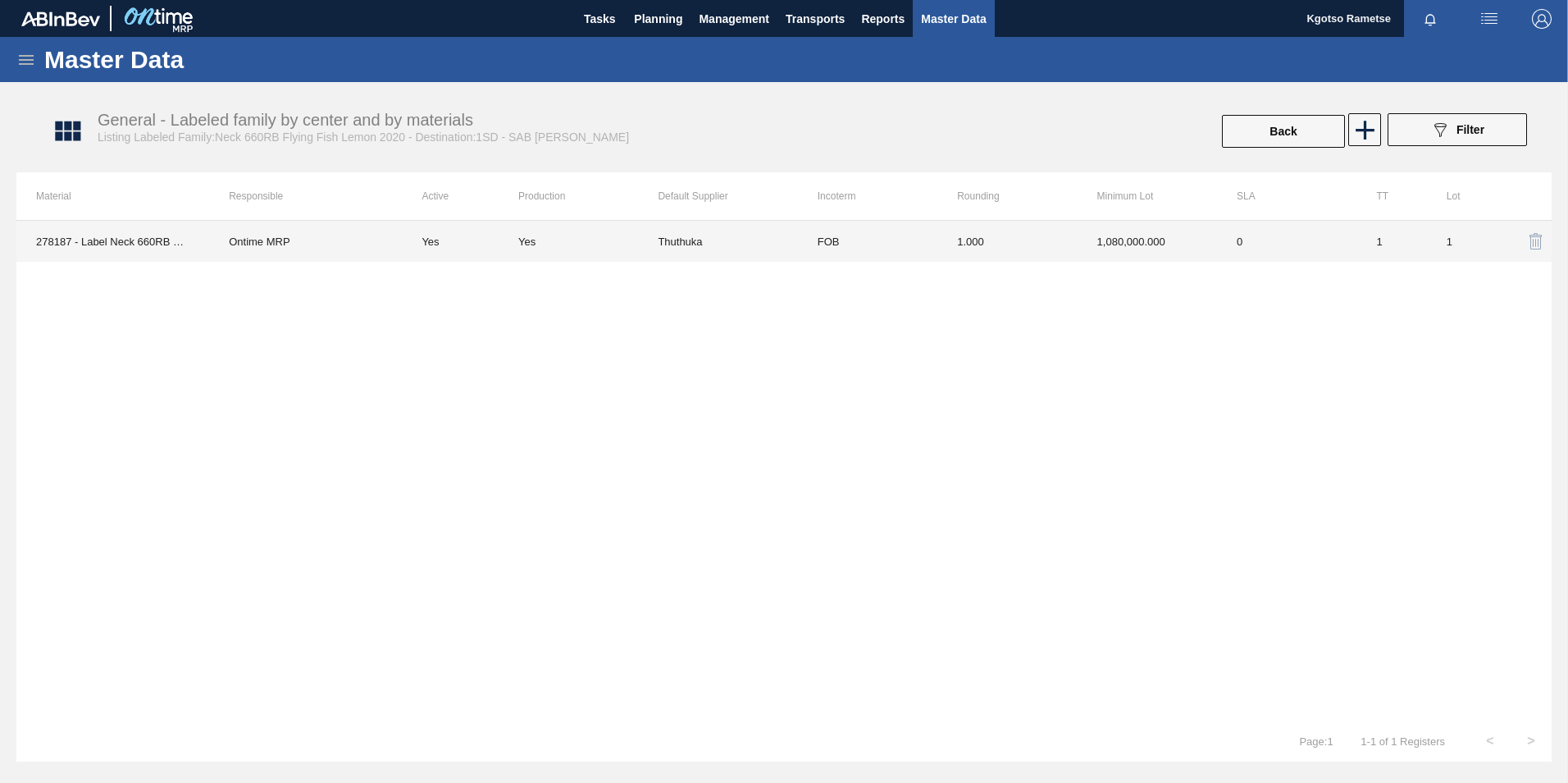
click at [992, 249] on td "1.000" at bounding box center [1007, 241] width 140 height 41
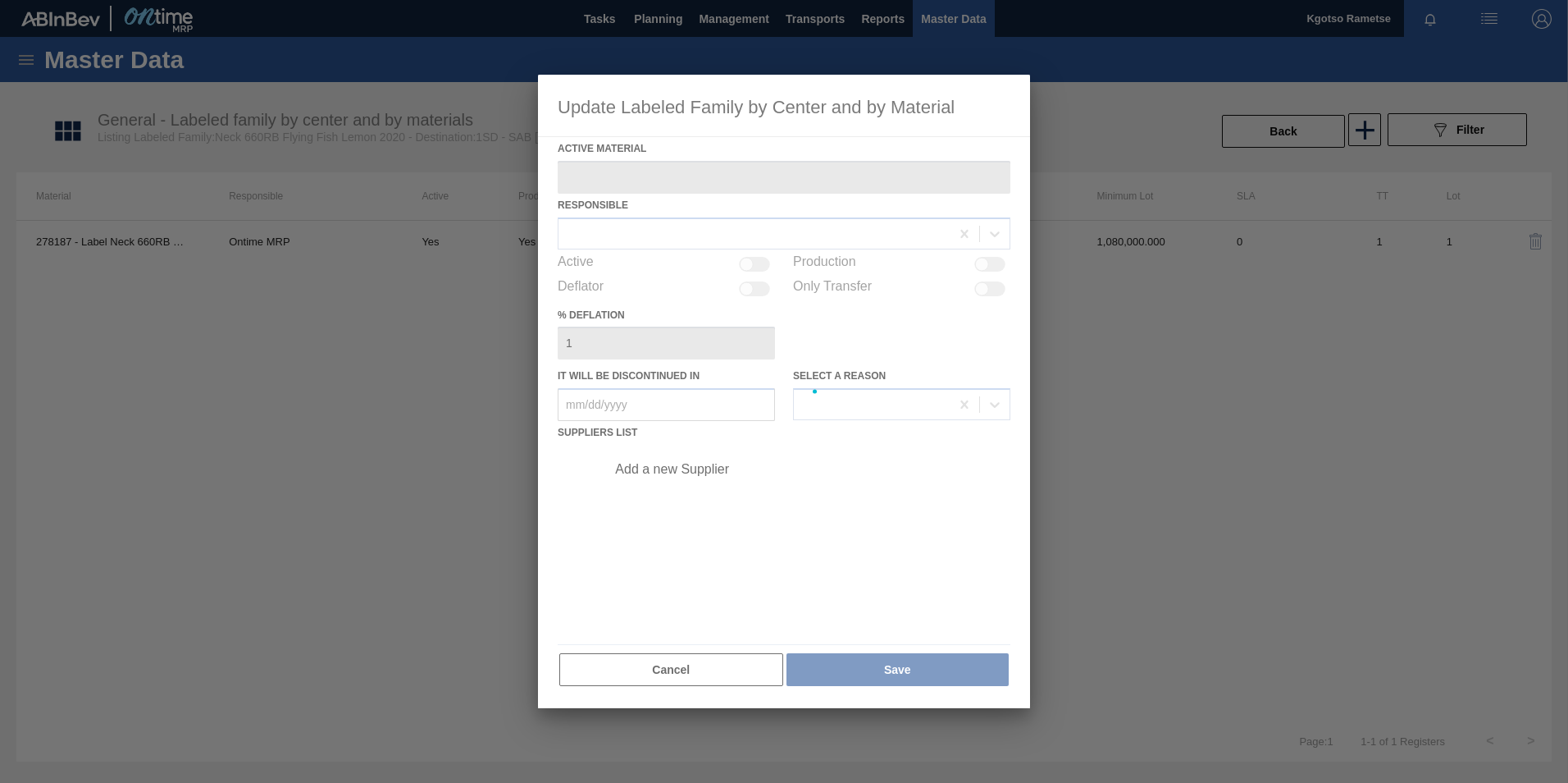
type Material "278187 - Label Neck 660RB Flying Fish Lemon 2020"
checkbox input "true"
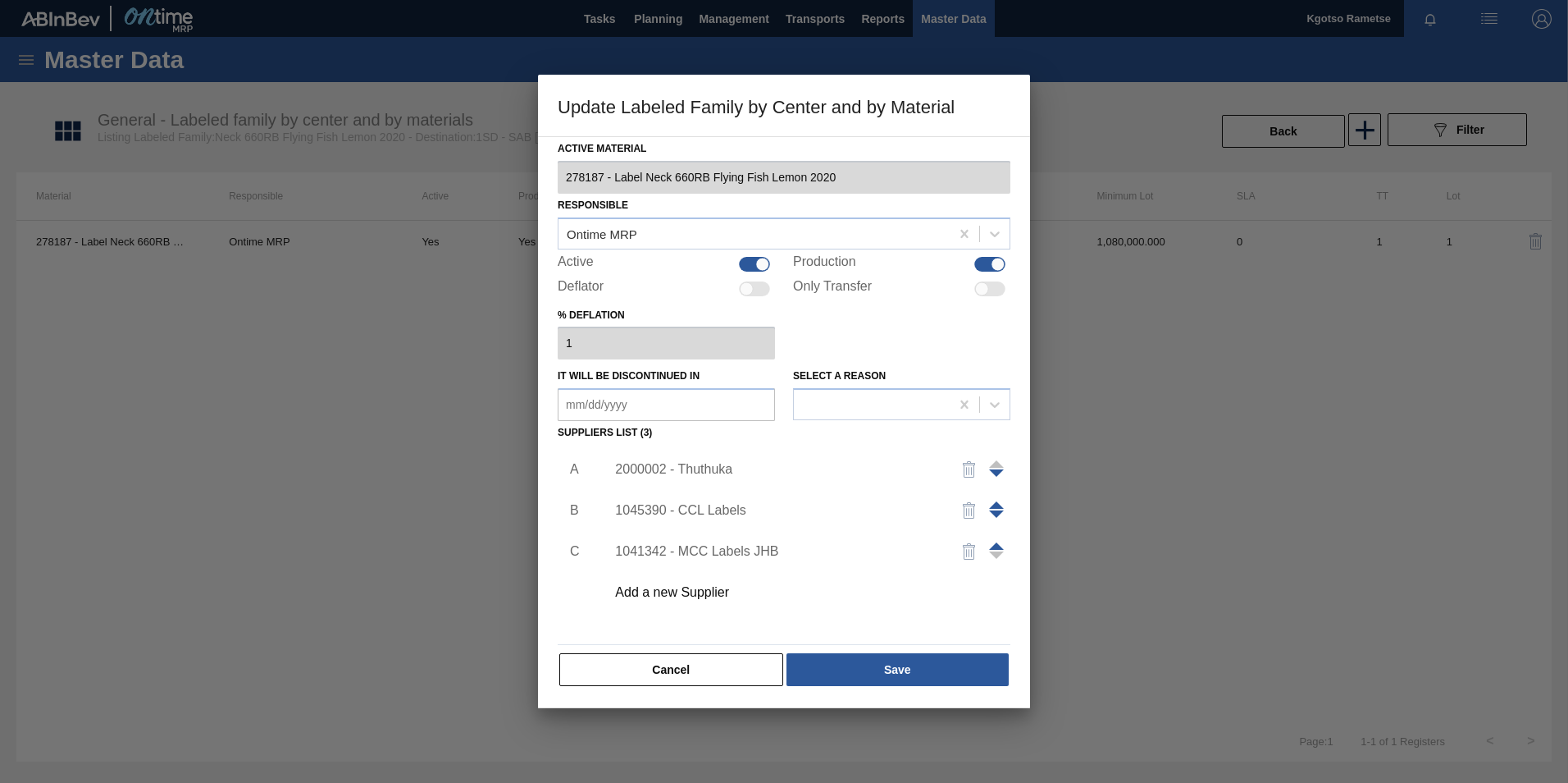
click at [998, 544] on span at bounding box center [996, 546] width 15 height 7
click at [995, 502] on span at bounding box center [996, 504] width 15 height 7
click at [736, 470] on div "1041342 - MCC Labels JHB" at bounding box center [776, 469] width 322 height 15
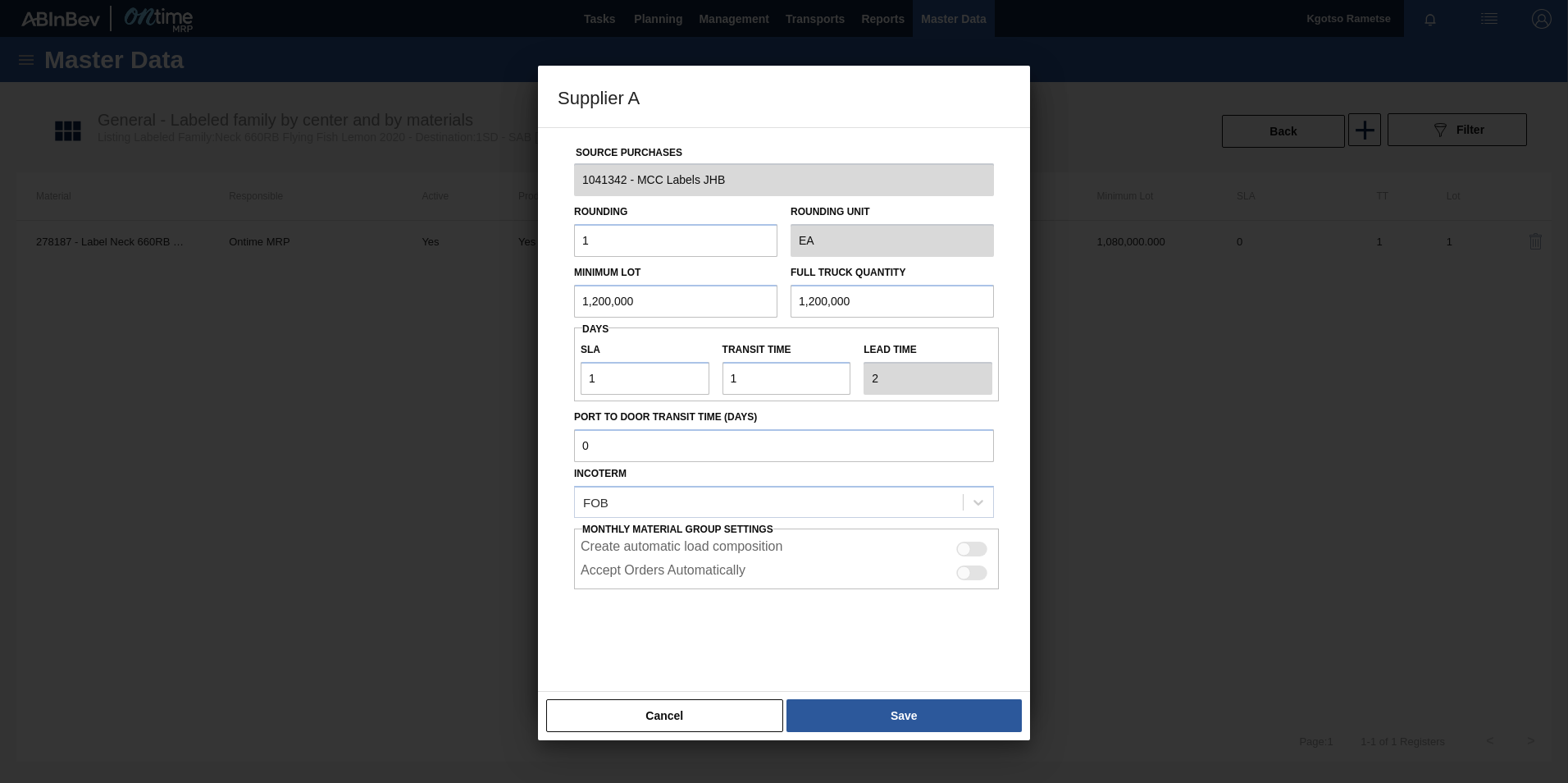
click at [499, 322] on div "Supplier A Source Purchases 1041342 - MCC Labels JHB Rounding 1 Rounding Unit E…" at bounding box center [784, 391] width 1568 height 783
drag, startPoint x: 636, startPoint y: 292, endPoint x: 503, endPoint y: 317, distance: 135.3
click at [503, 317] on div "Supplier A Source Purchases 1041342 - MCC Labels JHB Rounding 1 Rounding Unit E…" at bounding box center [784, 391] width 1568 height 783
type input "450,000"
drag, startPoint x: 845, startPoint y: 299, endPoint x: 748, endPoint y: 275, distance: 99.9
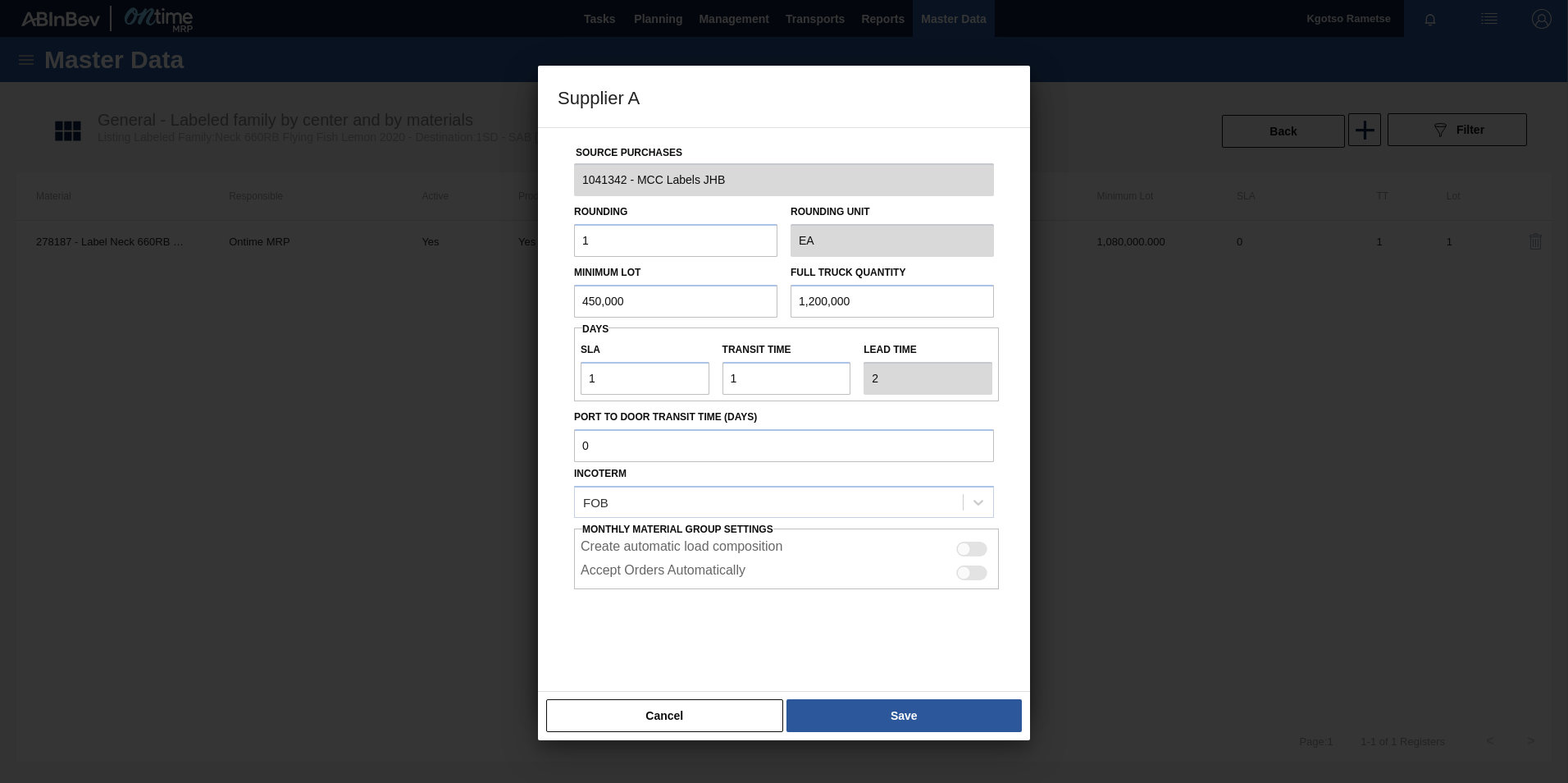
click at [751, 286] on div "Minimum Lot 450,000 Full Truck Quantity 1,200,000" at bounding box center [784, 288] width 433 height 61
paste input "45"
type input "450,000"
drag, startPoint x: 621, startPoint y: 379, endPoint x: 362, endPoint y: 381, distance: 259.0
click at [472, 376] on div "Supplier A Source Purchases 1041342 - MCC Labels JHB Rounding 1 Rounding Unit E…" at bounding box center [784, 391] width 1568 height 783
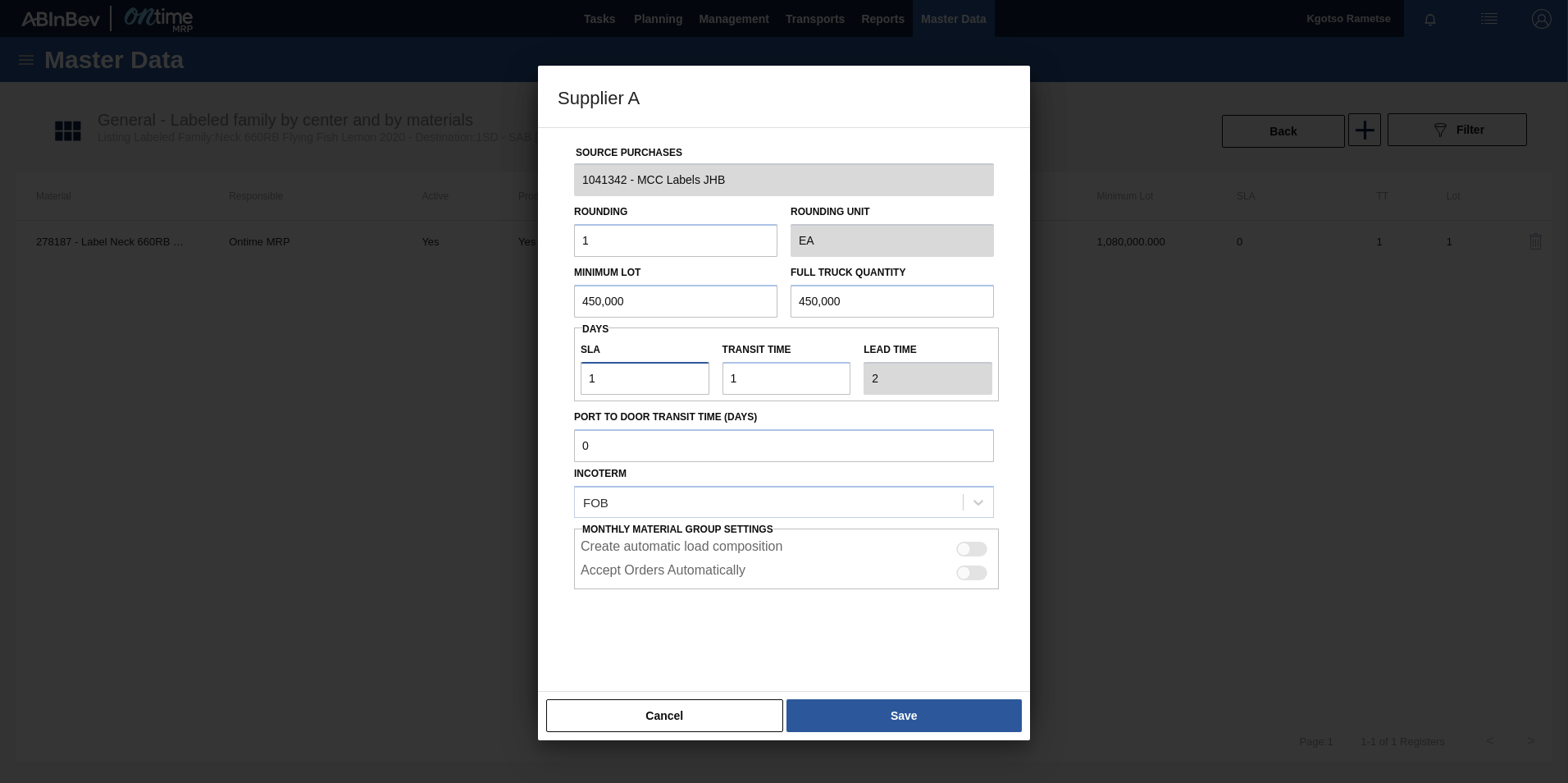
type input "0"
type input "1"
type input "0"
click at [806, 656] on div at bounding box center [784, 629] width 420 height 82
click at [873, 710] on button "Save" at bounding box center [904, 715] width 235 height 33
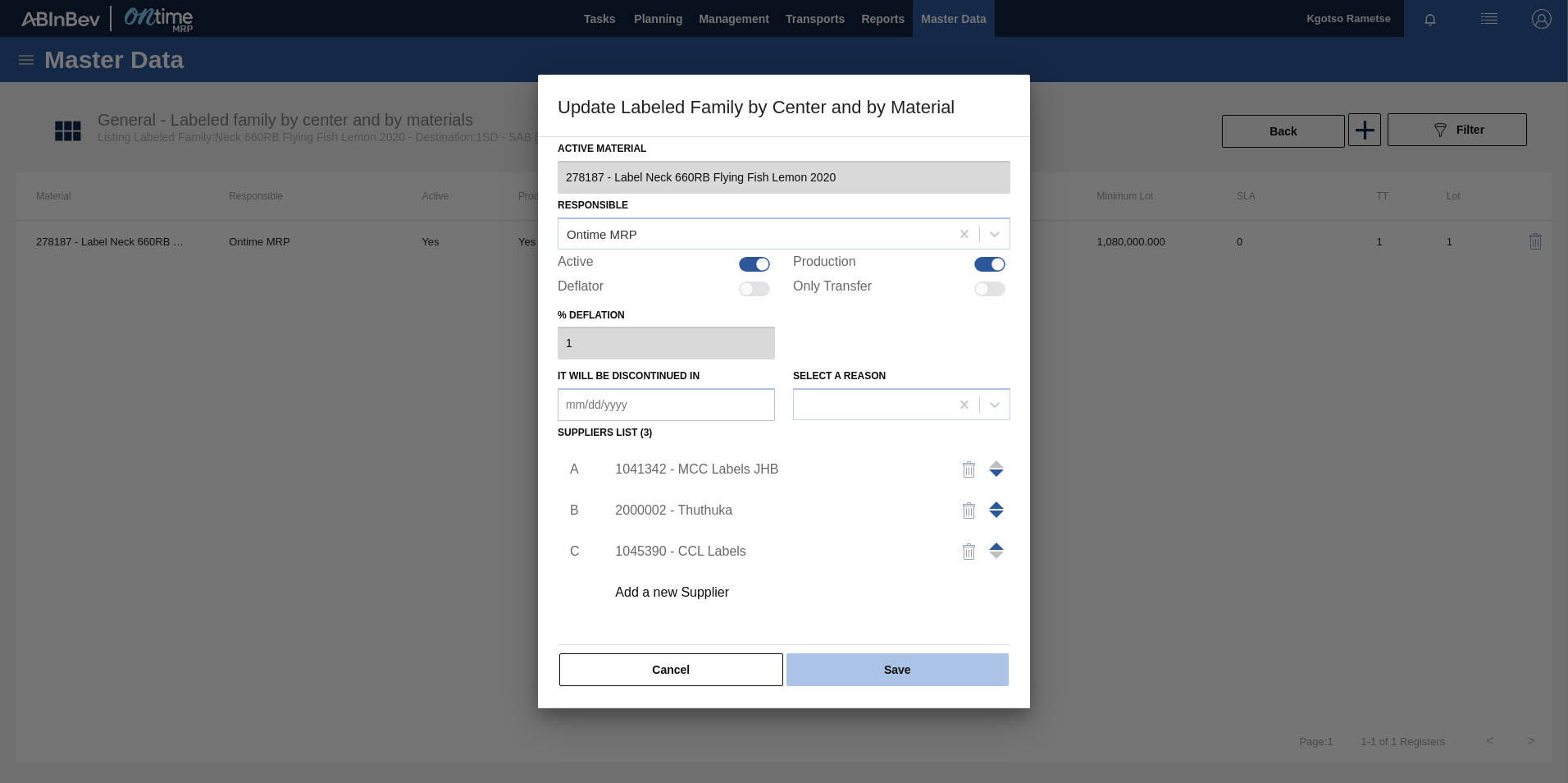
click at [855, 676] on button "Save" at bounding box center [898, 669] width 222 height 33
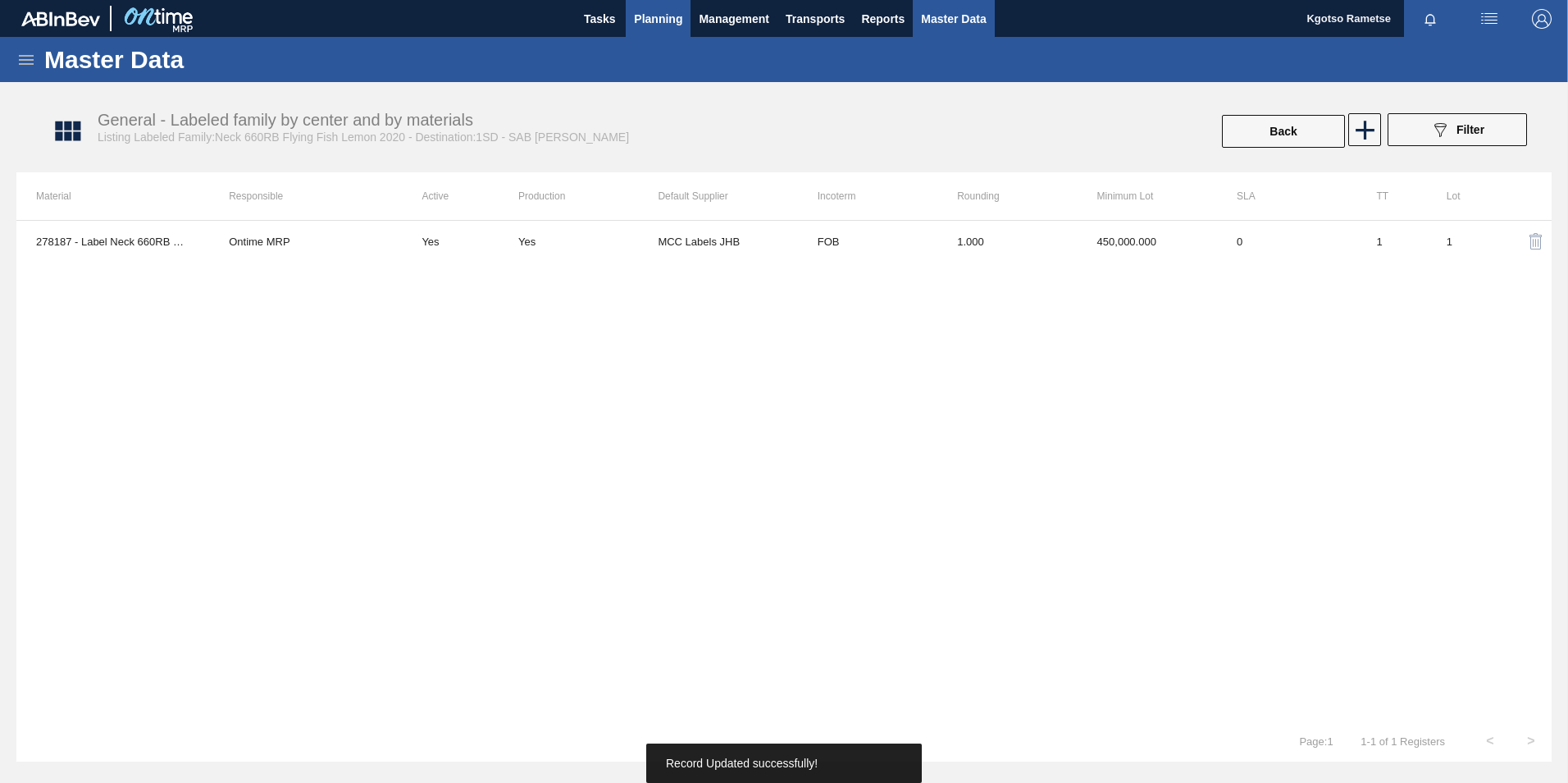
click at [659, 10] on span "Planning" at bounding box center [658, 19] width 48 height 20
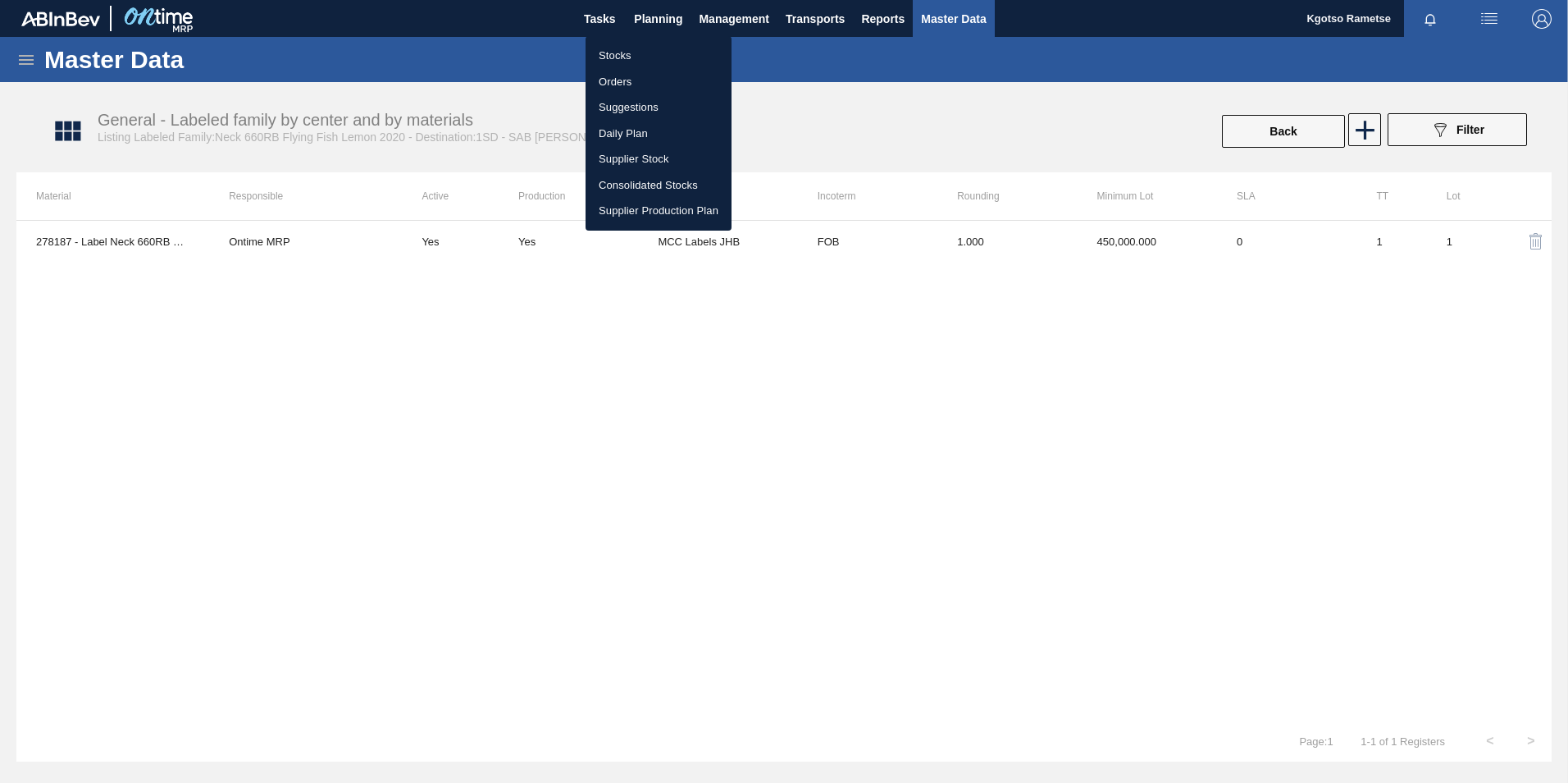
click at [637, 52] on li "Stocks" at bounding box center [659, 55] width 146 height 27
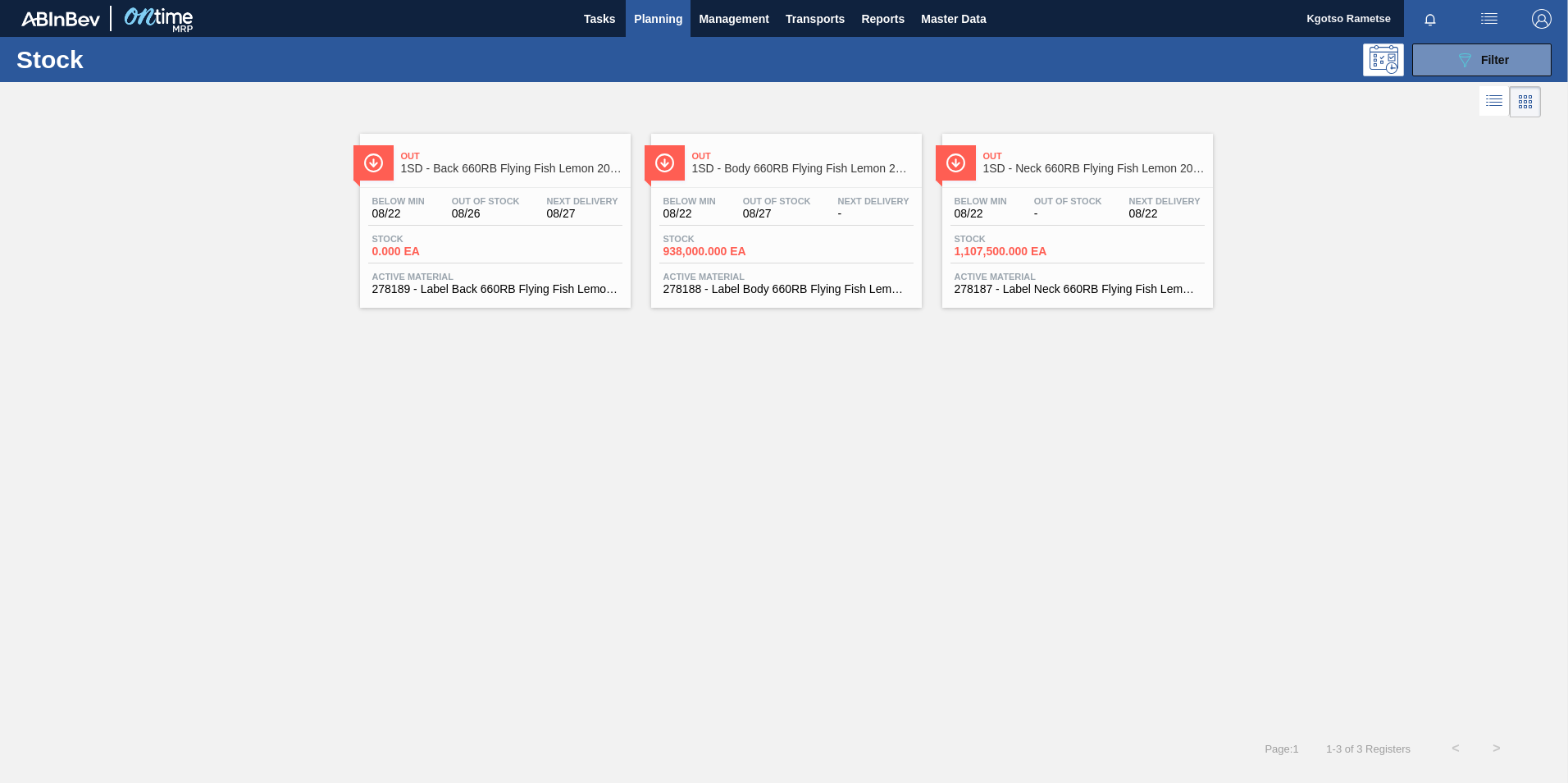
click at [516, 163] on span "1SD - Back 660RB Flying Fish Lemon 2020" at bounding box center [511, 168] width 221 height 12
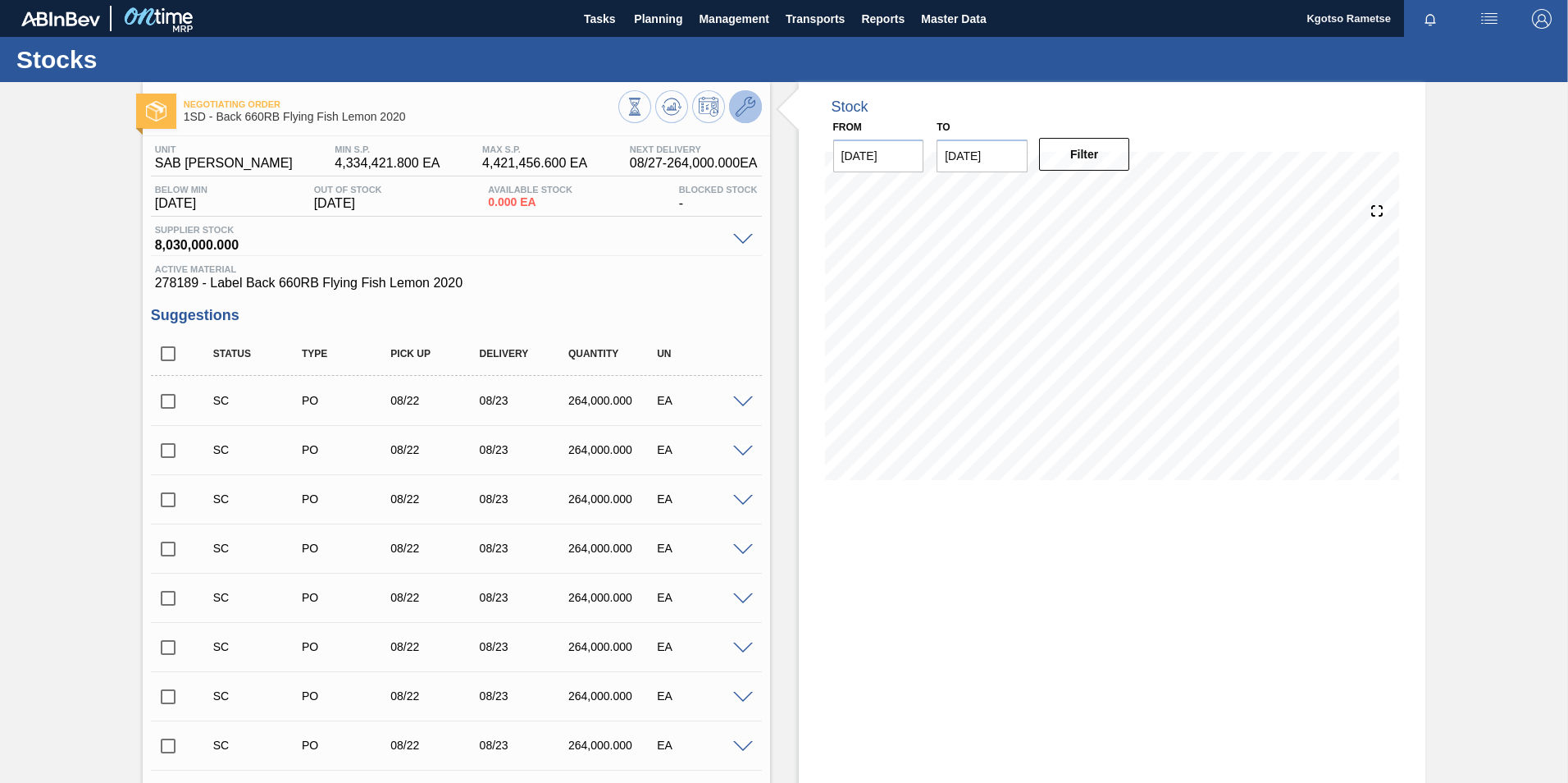
click at [733, 100] on button at bounding box center [745, 106] width 32 height 33
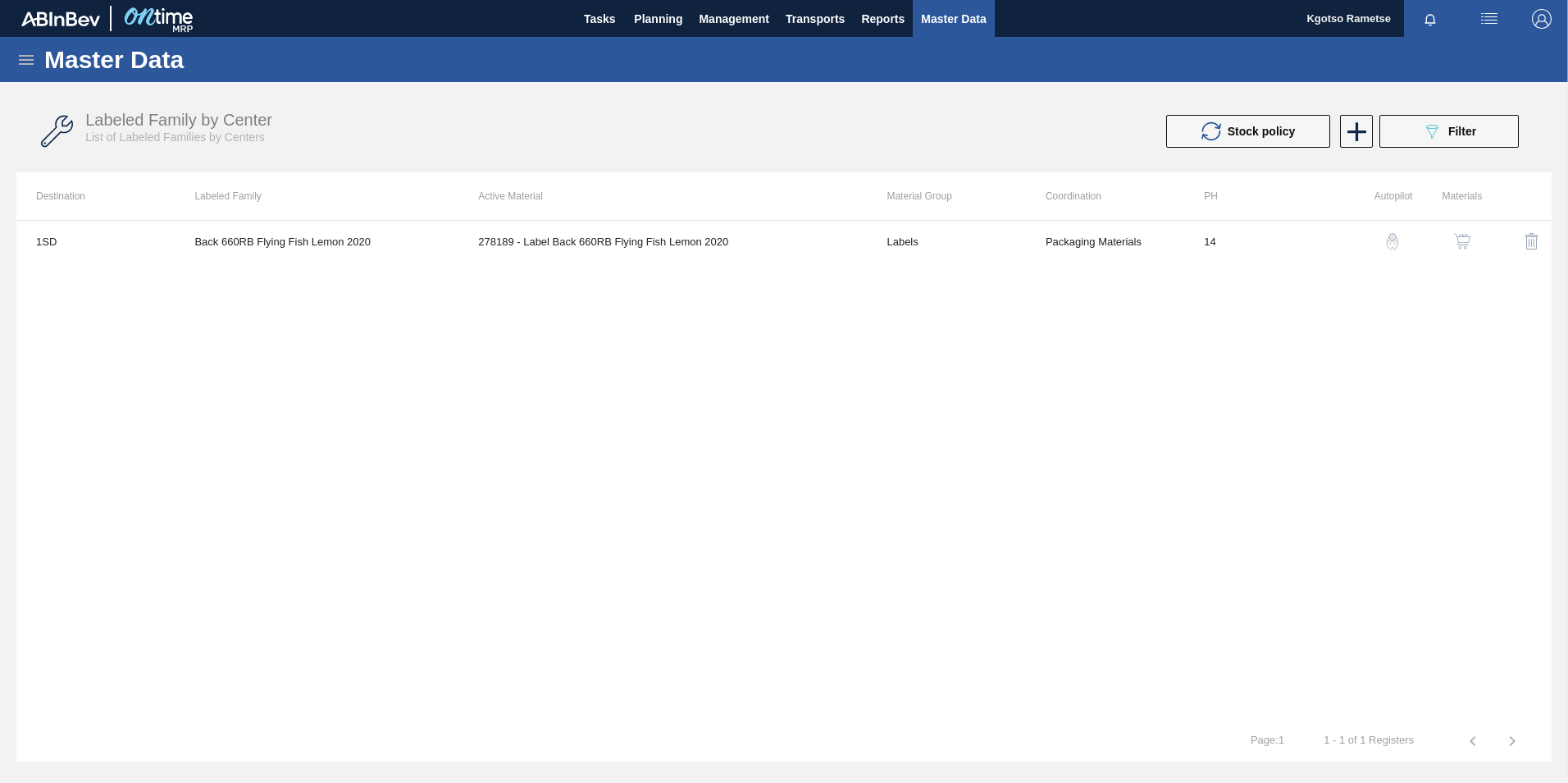
click at [1462, 238] on img "button" at bounding box center [1462, 241] width 17 height 17
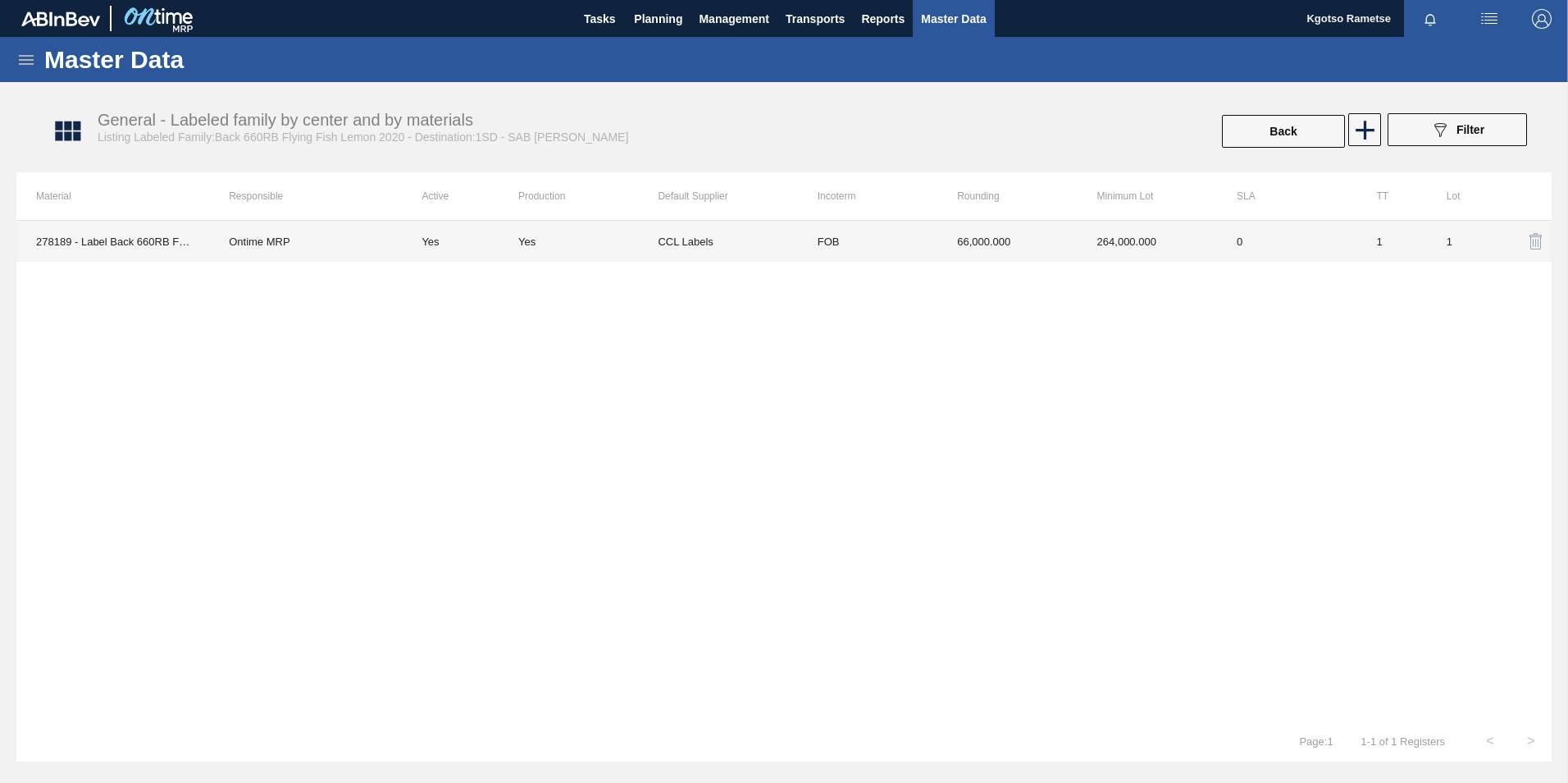
click at [749, 238] on td "CCL Labels" at bounding box center [727, 241] width 140 height 41
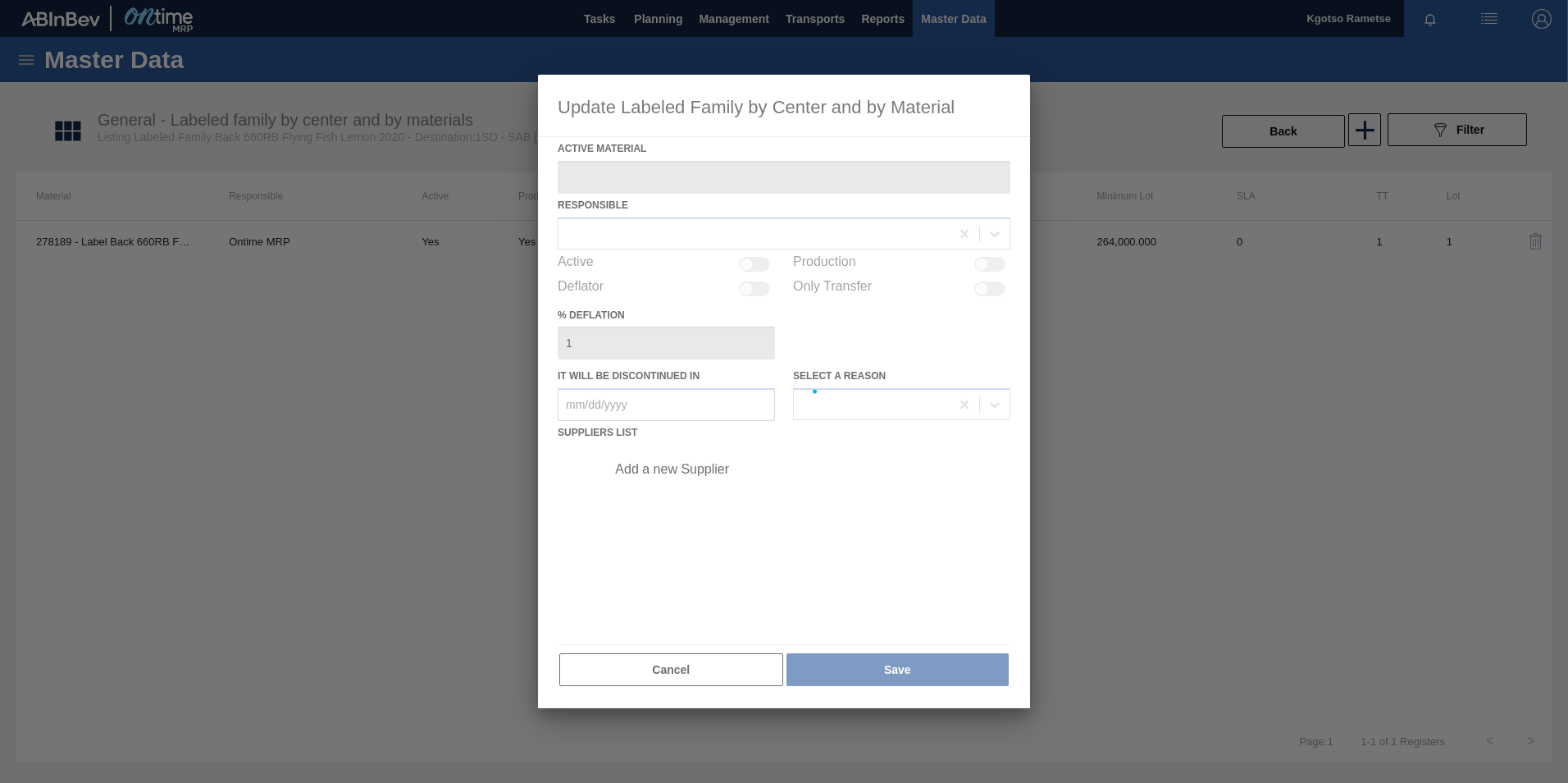
type Material "278189 - Label Back 660RB Flying Fish Lemon 2020"
checkbox input "true"
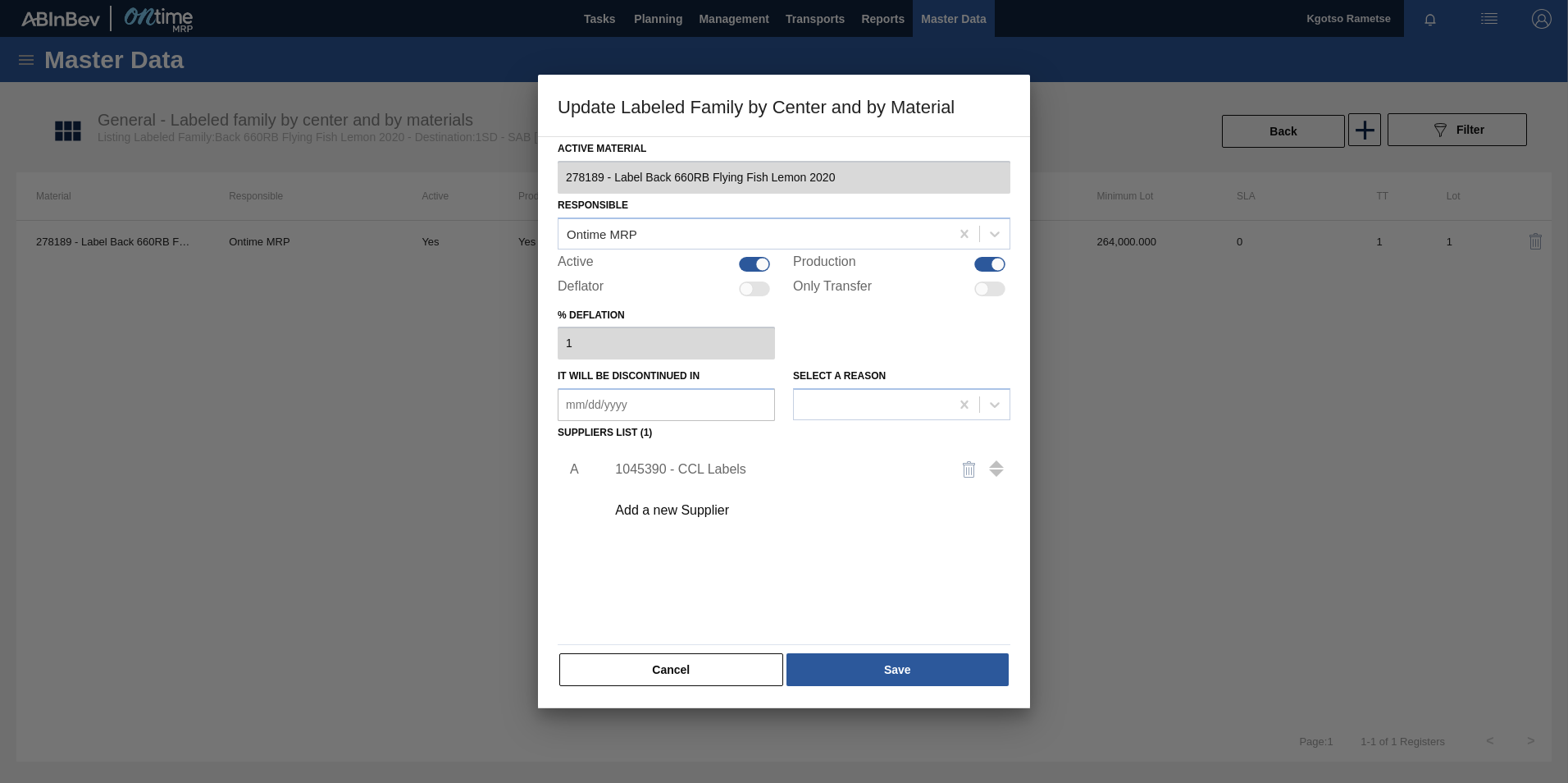
click at [658, 465] on div "1045390 - CCL Labels" at bounding box center [776, 469] width 322 height 15
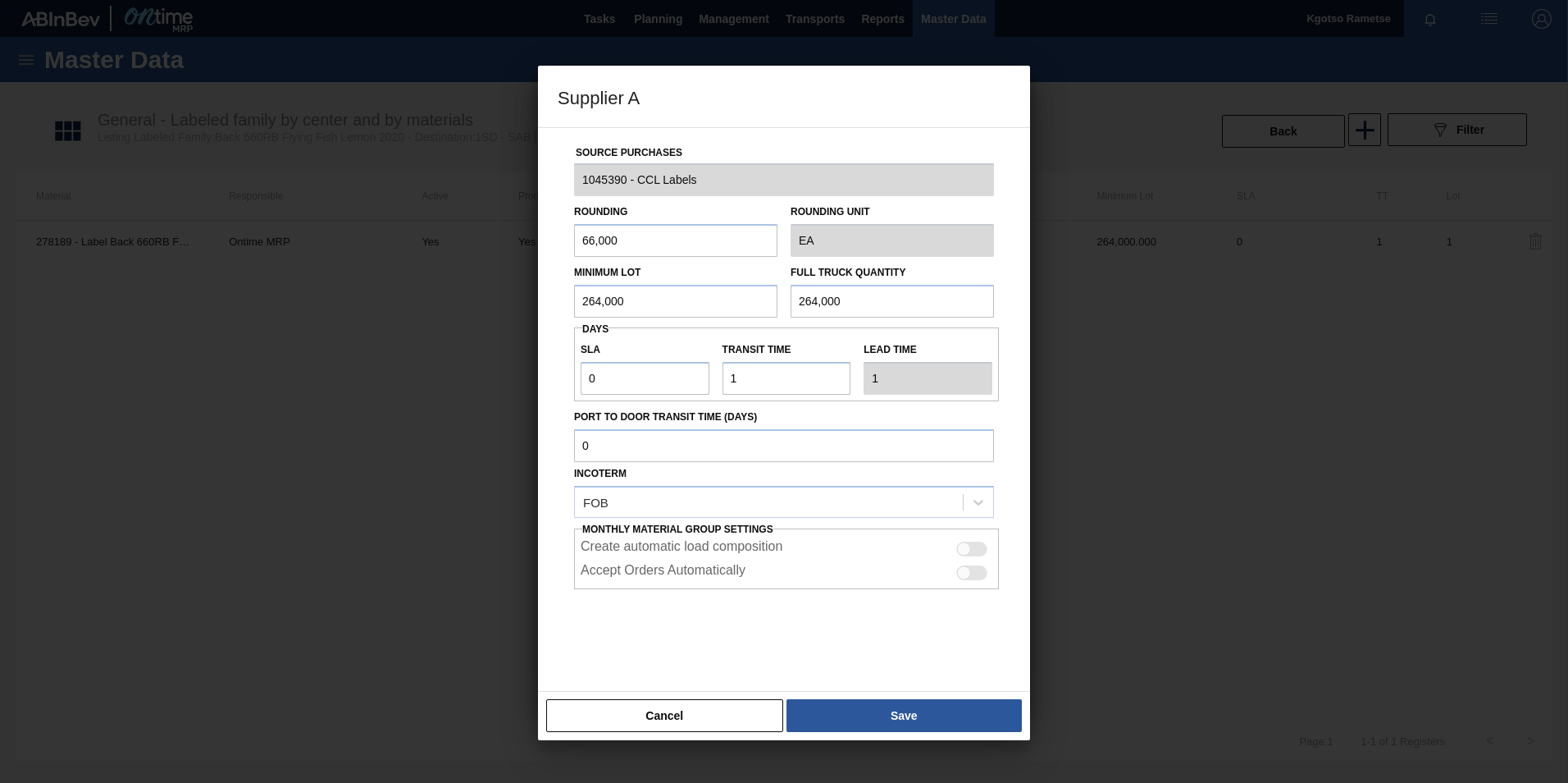
drag, startPoint x: 633, startPoint y: 299, endPoint x: 512, endPoint y: 269, distance: 124.7
click at [546, 269] on div "Source Purchases 1045390 - CCL Labels Rounding 66,000 Rounding Unit EA Minimum …" at bounding box center [784, 409] width 492 height 564
drag, startPoint x: 665, startPoint y: 302, endPoint x: 224, endPoint y: 312, distance: 441.1
click at [291, 322] on div "Supplier A Source Purchases 1045390 - CCL Labels Rounding 66,000 Rounding Unit …" at bounding box center [784, 391] width 1568 height 783
type input "462,000"
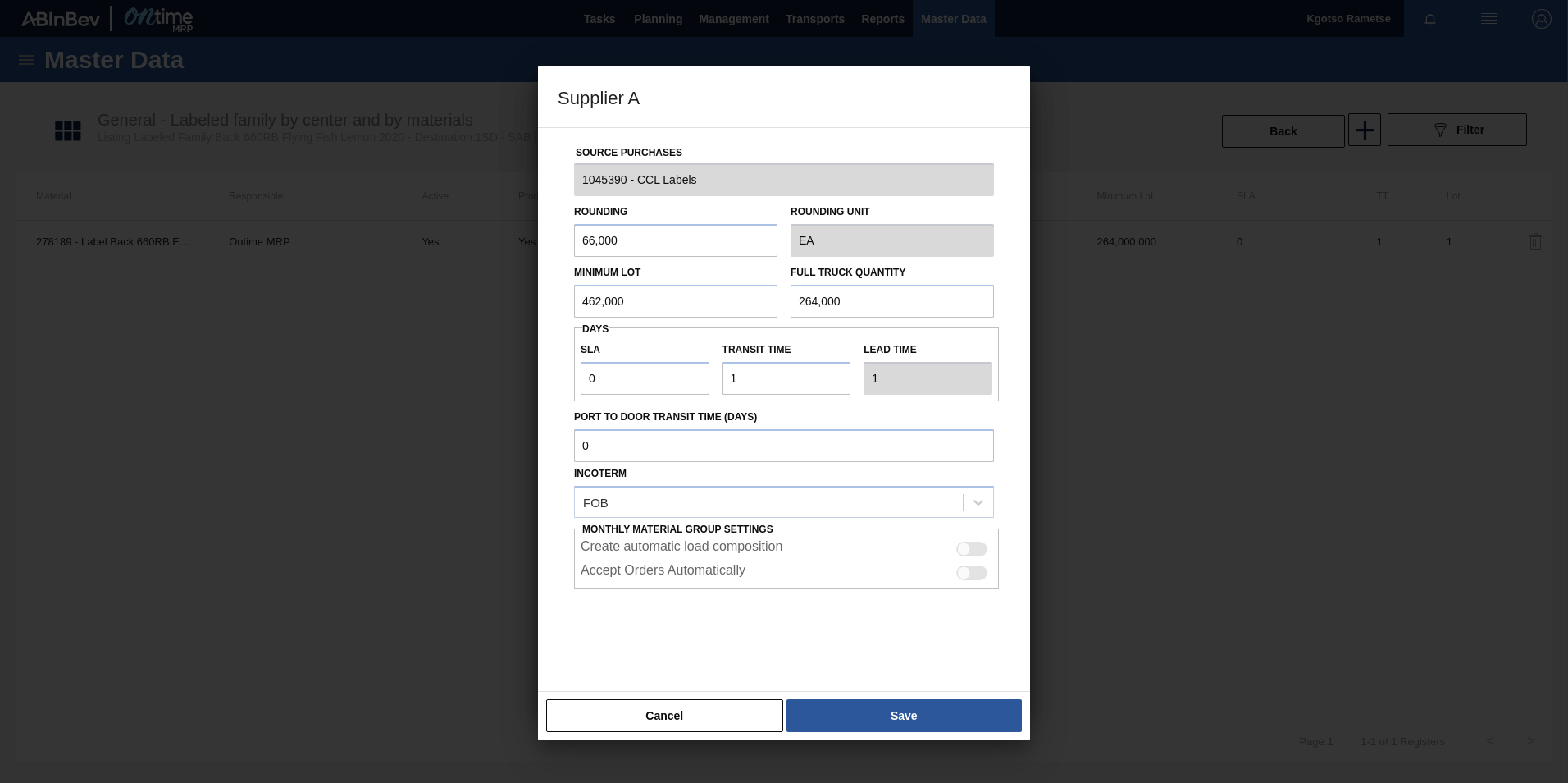
drag, startPoint x: 887, startPoint y: 300, endPoint x: 516, endPoint y: 294, distance: 371.0
click at [550, 294] on div "Source Purchases 1045390 - CCL Labels Rounding 66,000 Rounding Unit EA Minimum …" at bounding box center [784, 409] width 492 height 564
paste input "462"
type input "462,000"
click at [823, 716] on button "Save" at bounding box center [904, 715] width 235 height 33
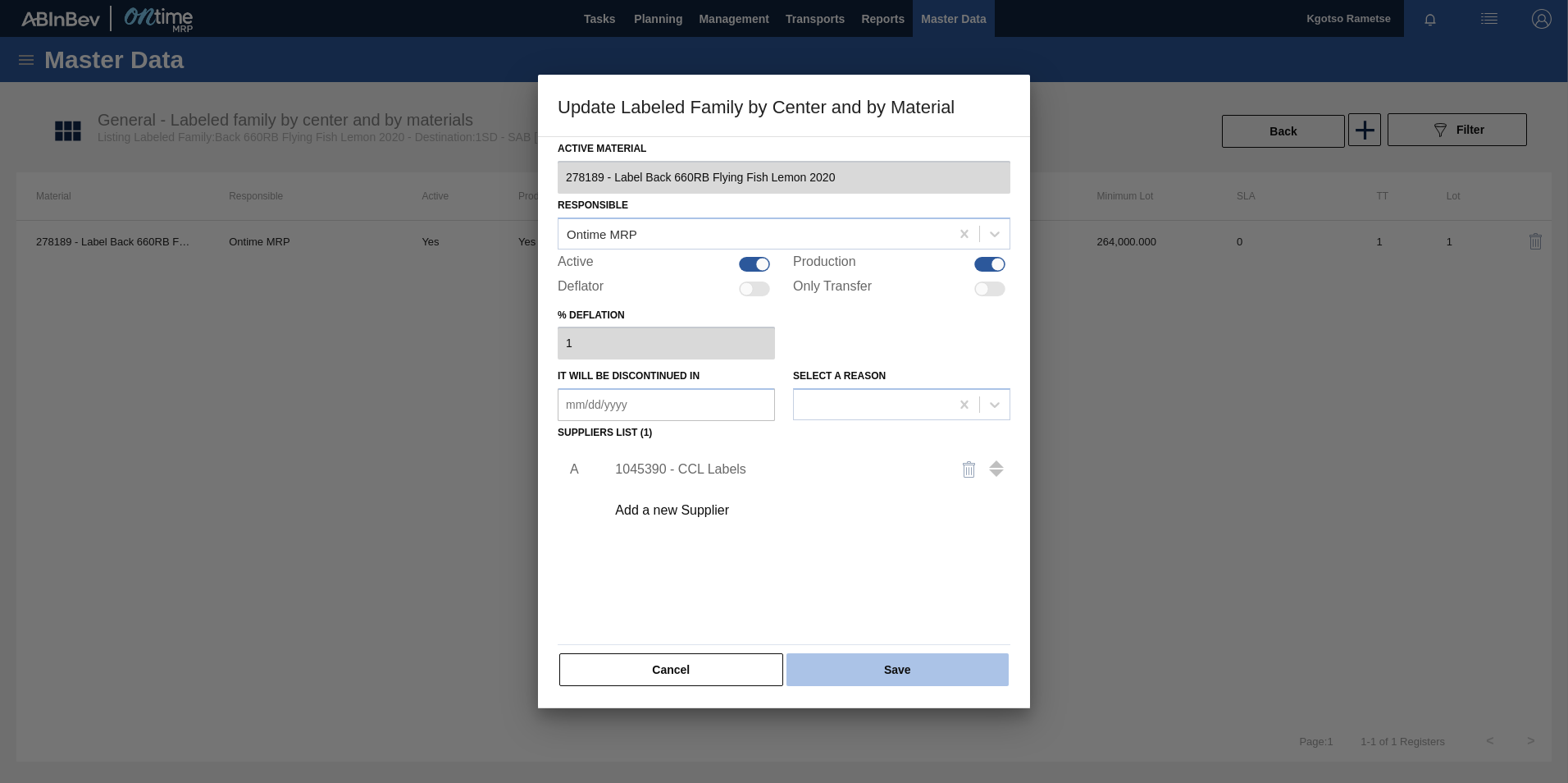
click at [815, 663] on button "Save" at bounding box center [898, 669] width 222 height 33
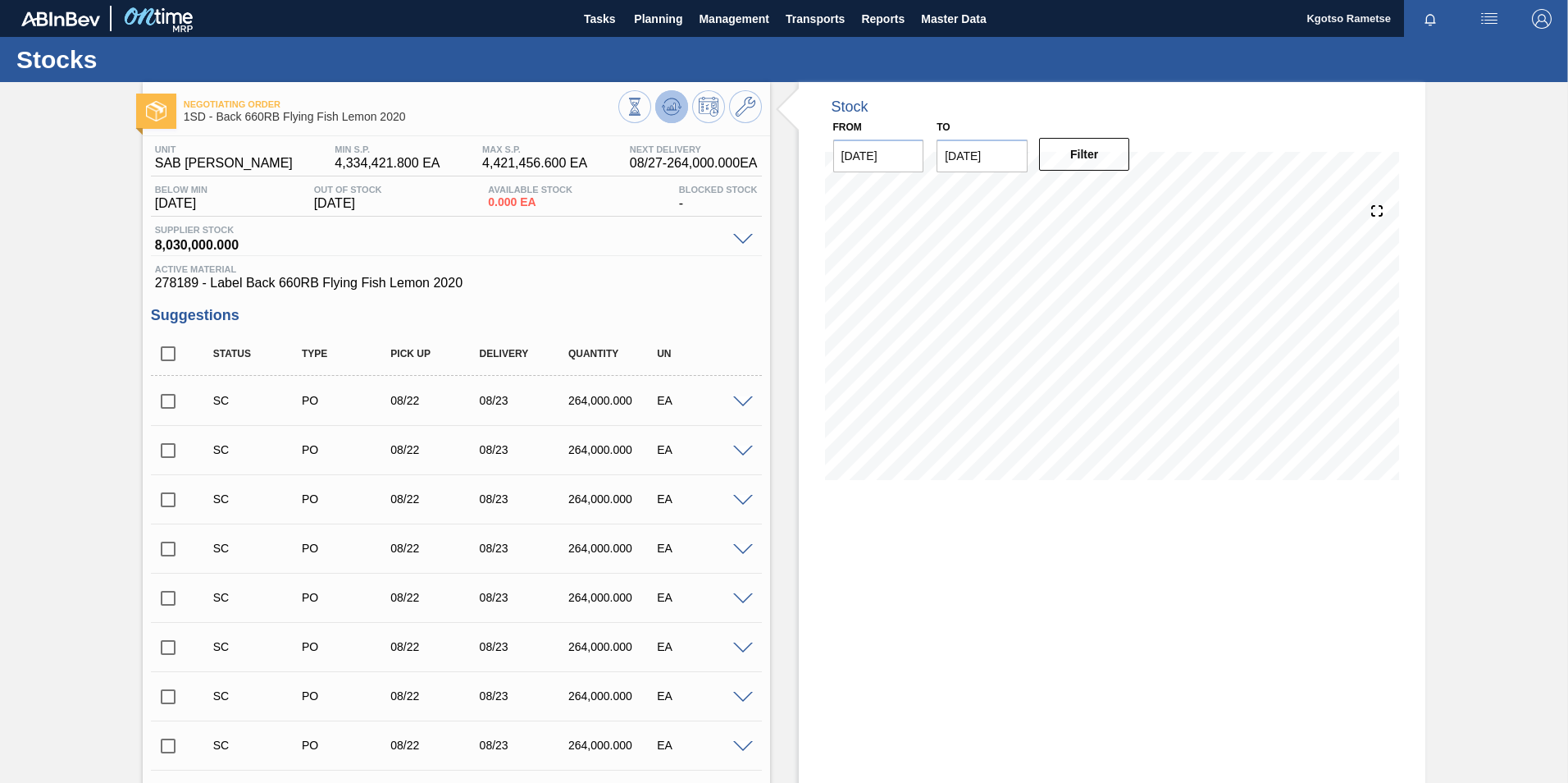
click at [641, 99] on g at bounding box center [635, 98] width 12 height 2
click at [636, 22] on span "Planning" at bounding box center [658, 19] width 48 height 20
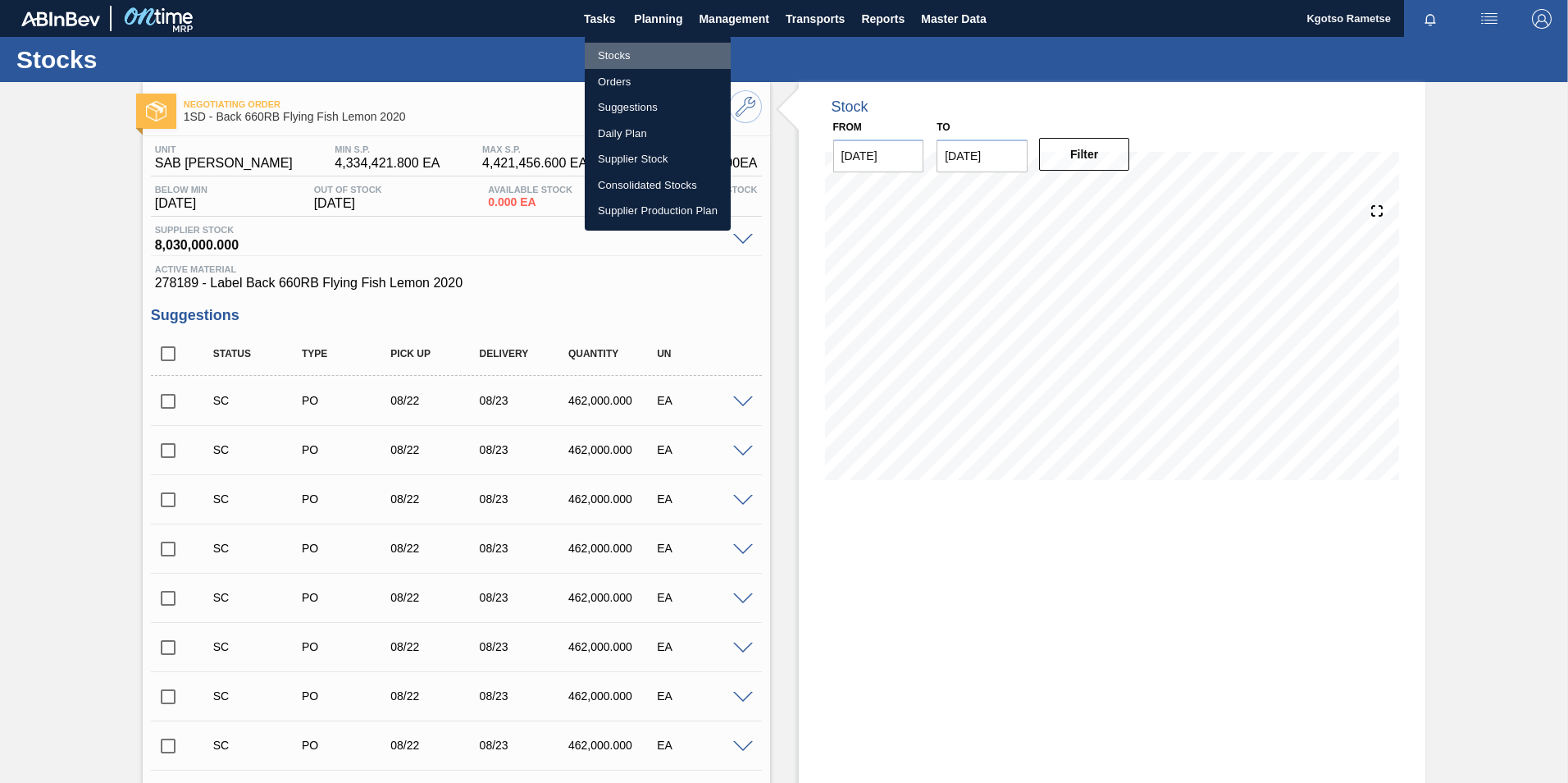
click at [634, 42] on li "Stocks" at bounding box center [658, 55] width 146 height 27
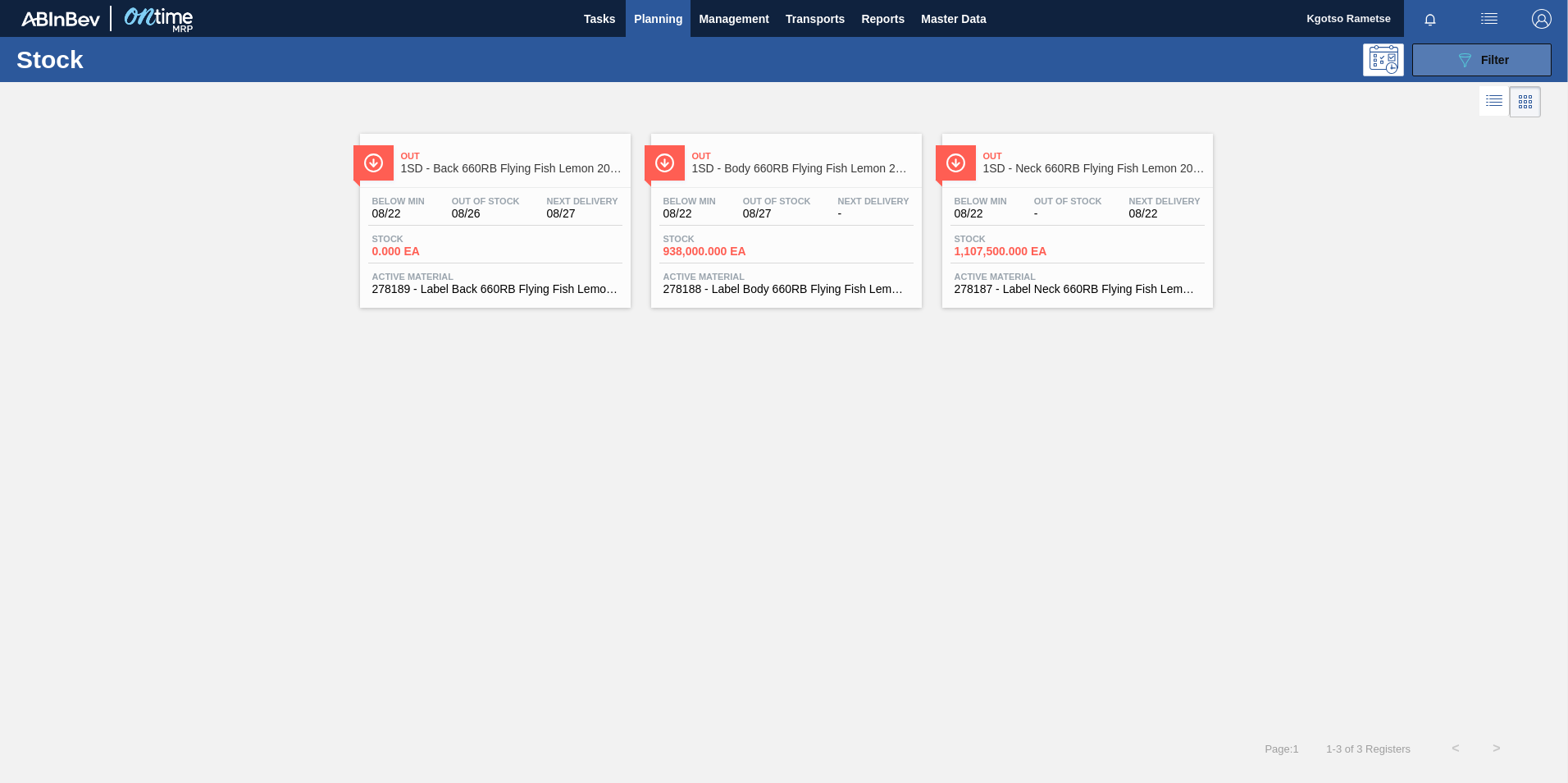
click at [1496, 45] on button "089F7B8B-B2A5-4AFE-B5C0-19BA573D28AC Filter" at bounding box center [1482, 59] width 140 height 33
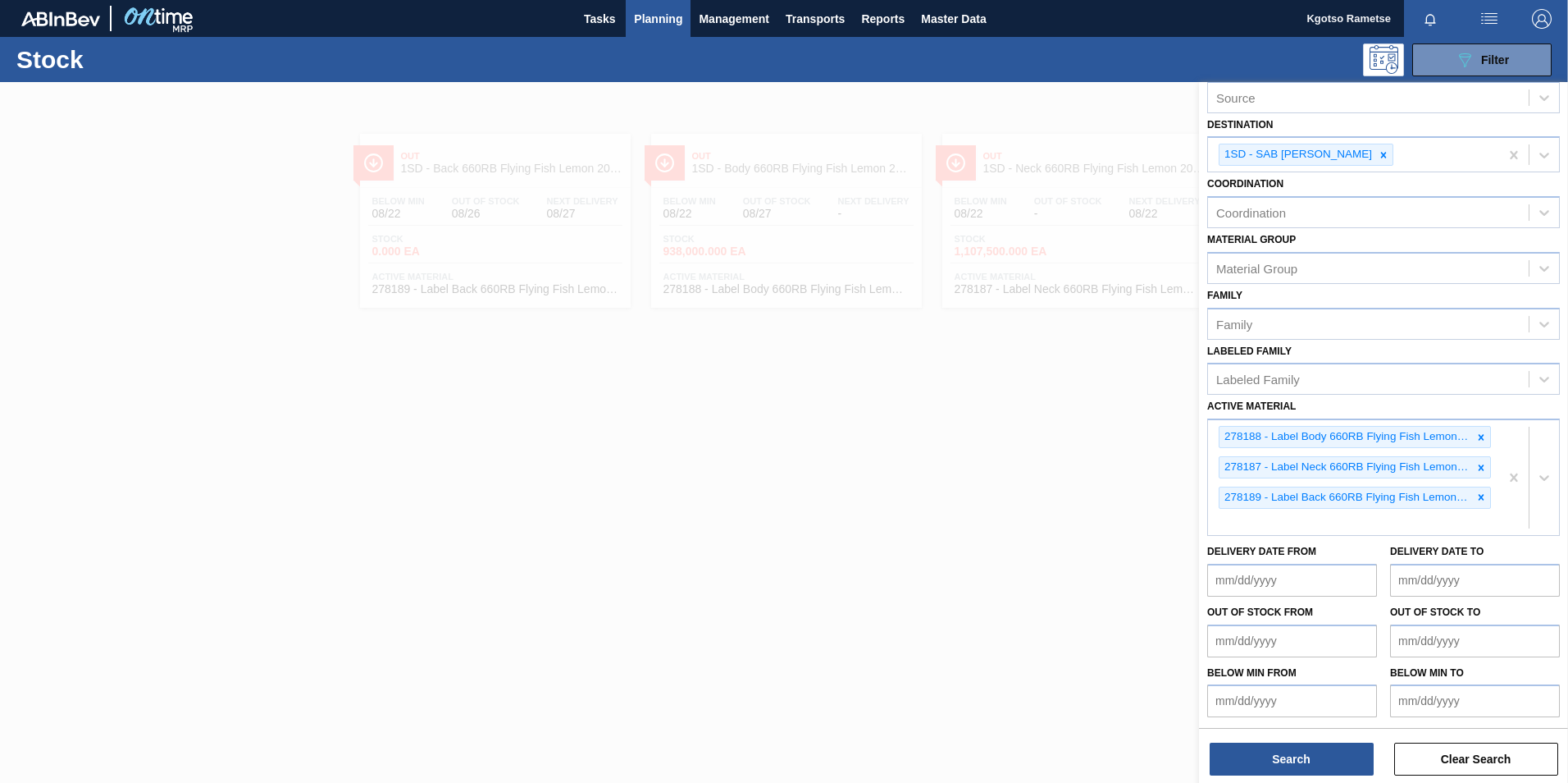
scroll to position [90, 0]
click at [1481, 435] on icon at bounding box center [1481, 436] width 12 height 12
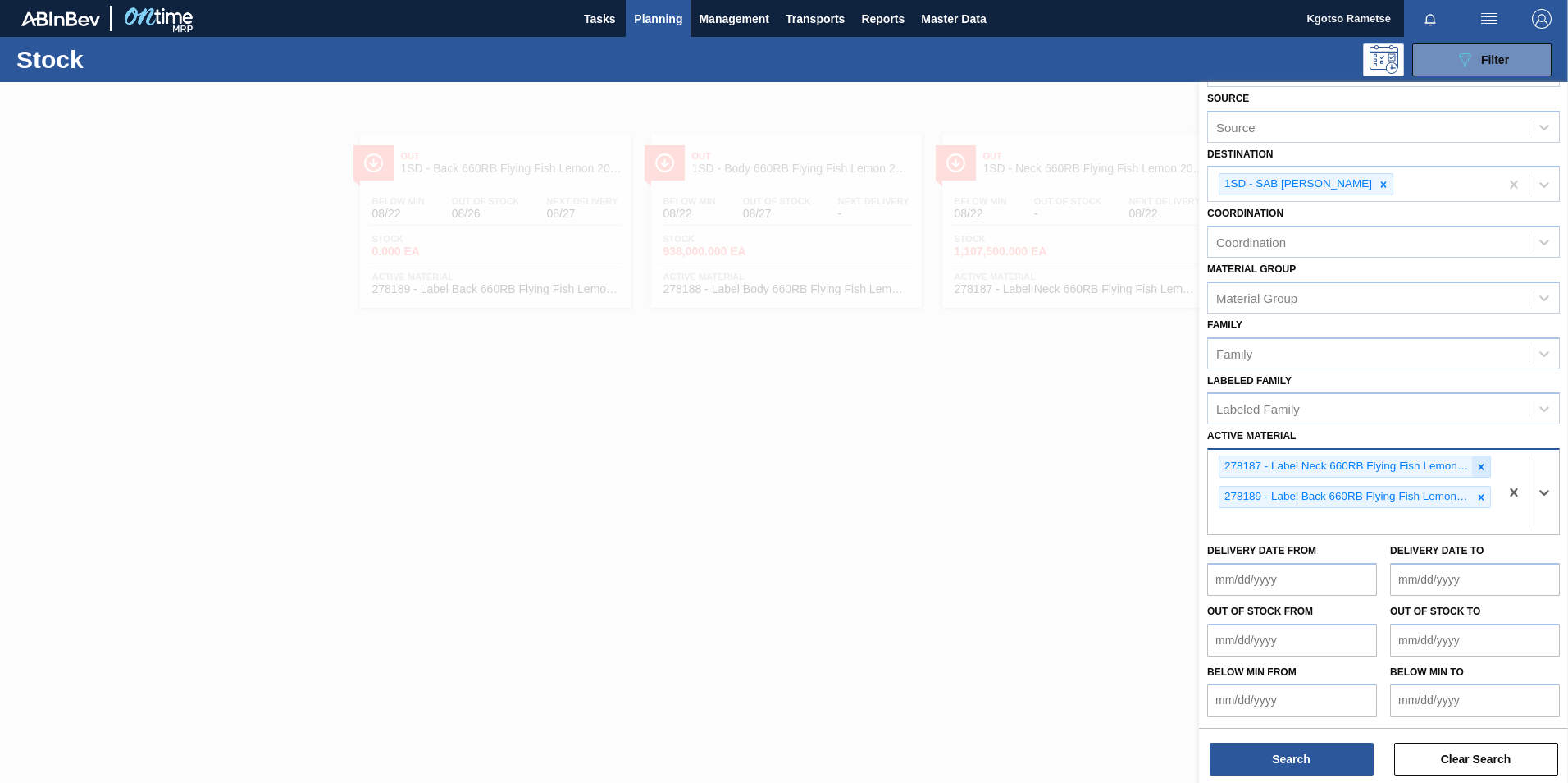
click at [1485, 456] on div at bounding box center [1480, 466] width 18 height 21
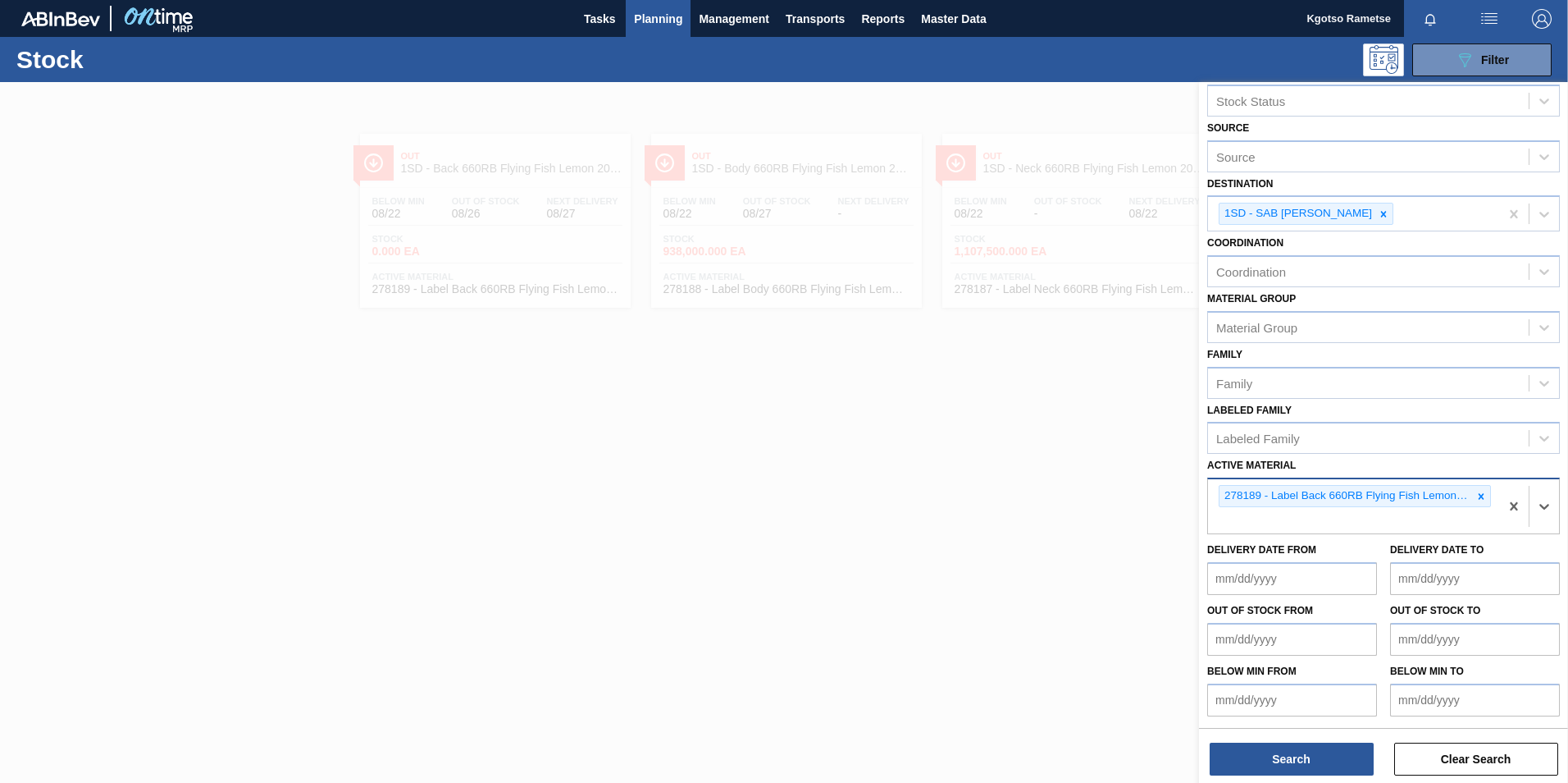
click at [1482, 489] on div at bounding box center [1480, 495] width 18 height 21
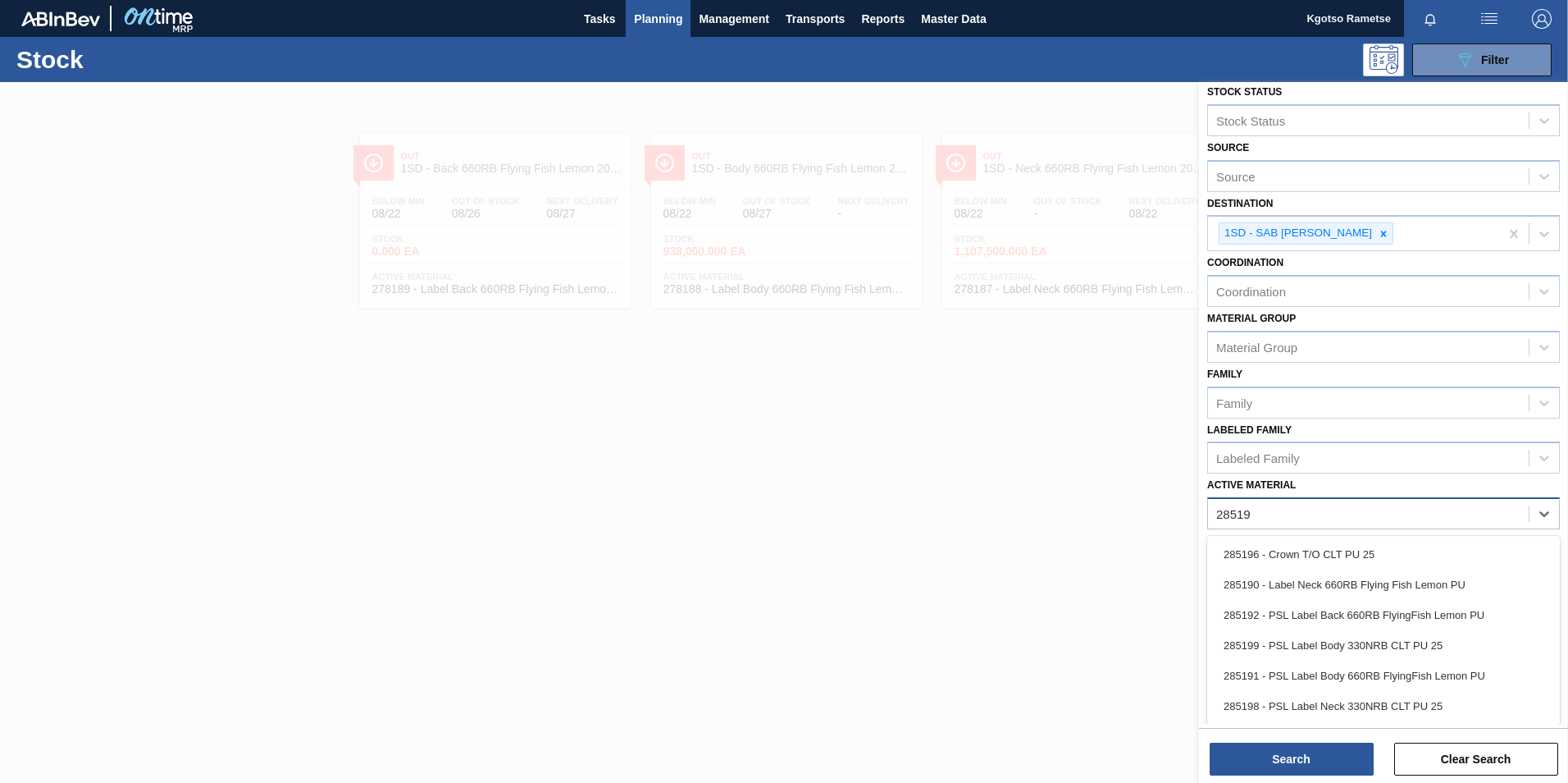
scroll to position [5, 0]
type Material "285199"
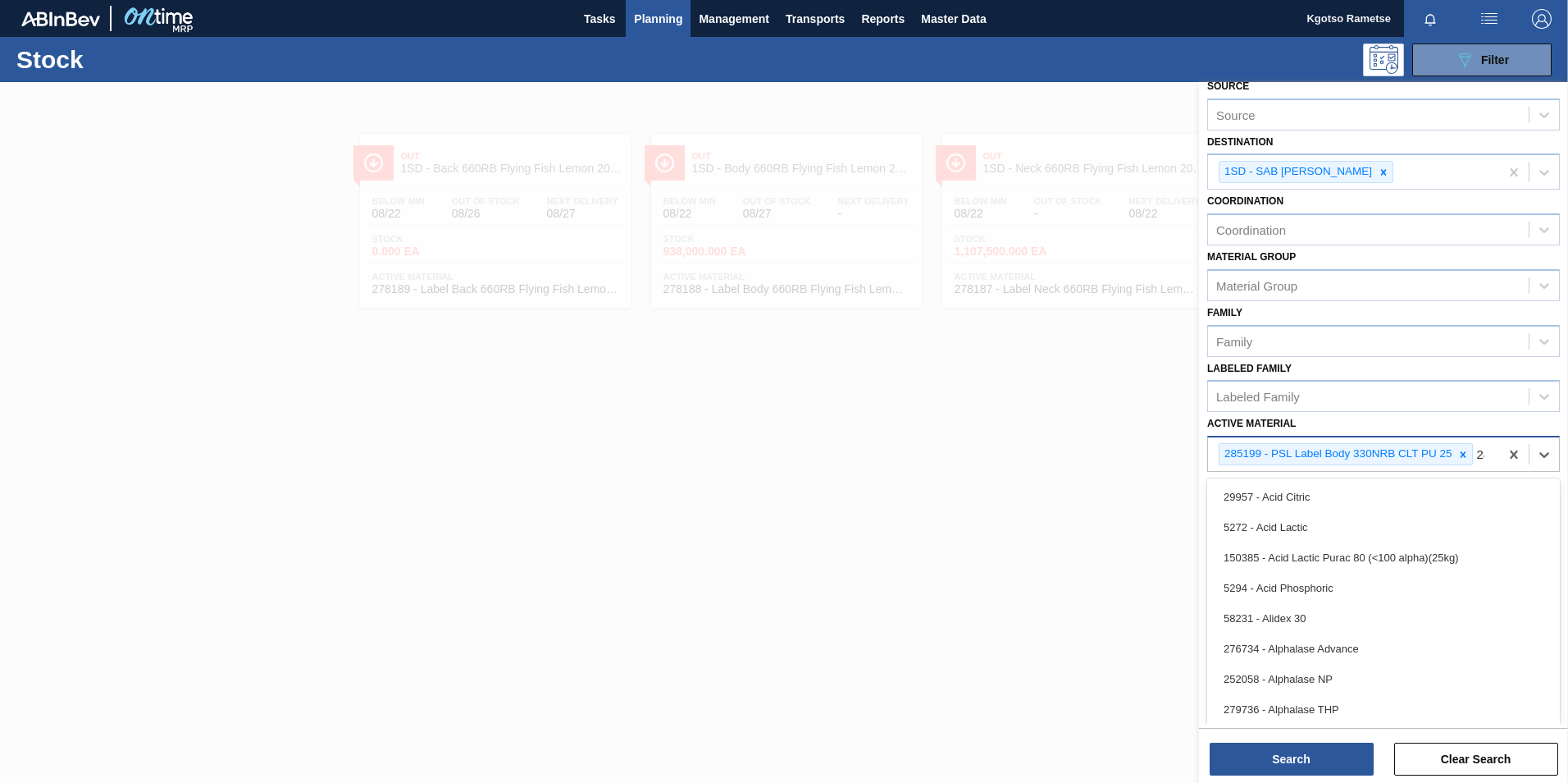
scroll to position [90, 0]
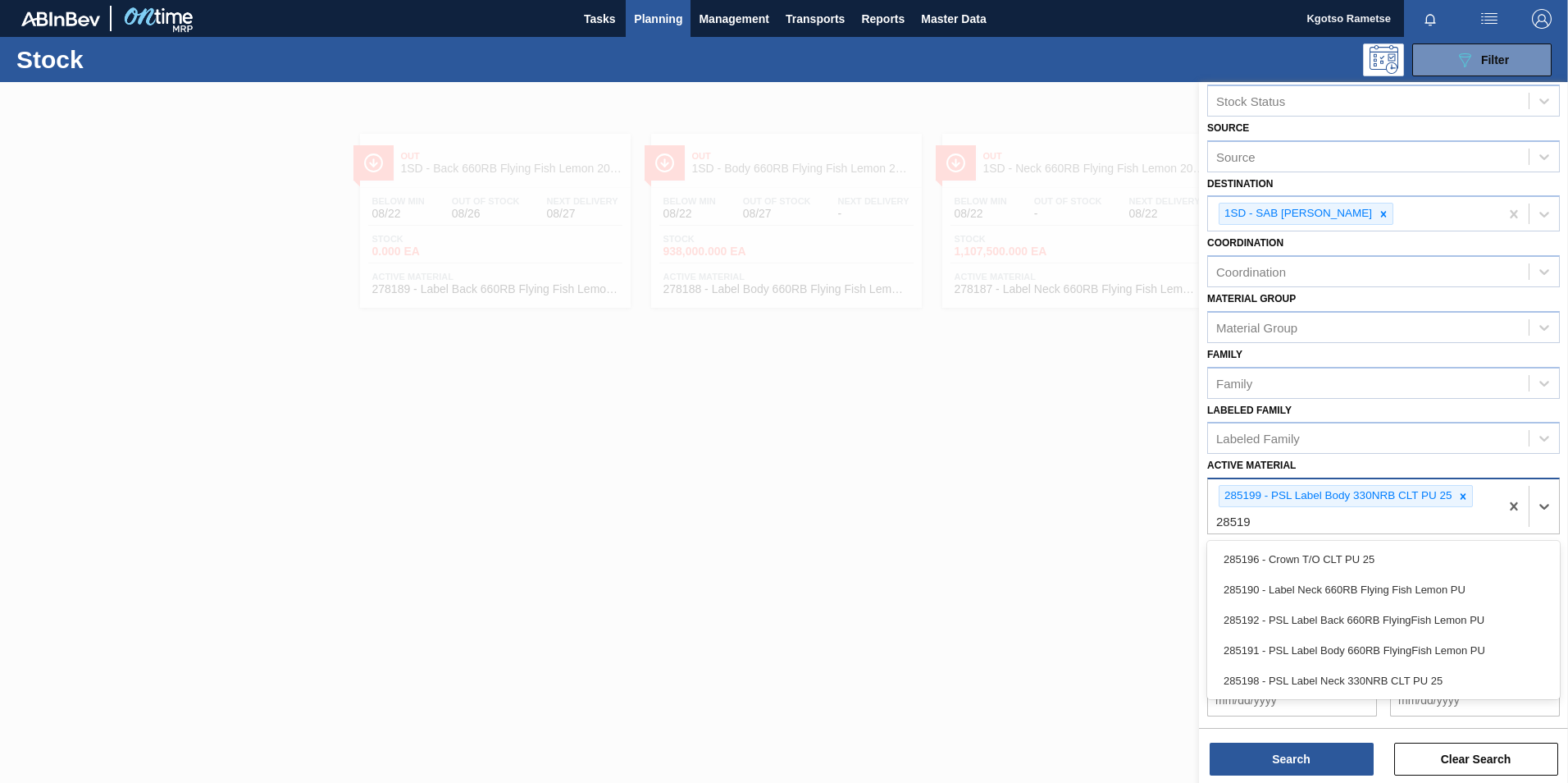
type Material "285198"
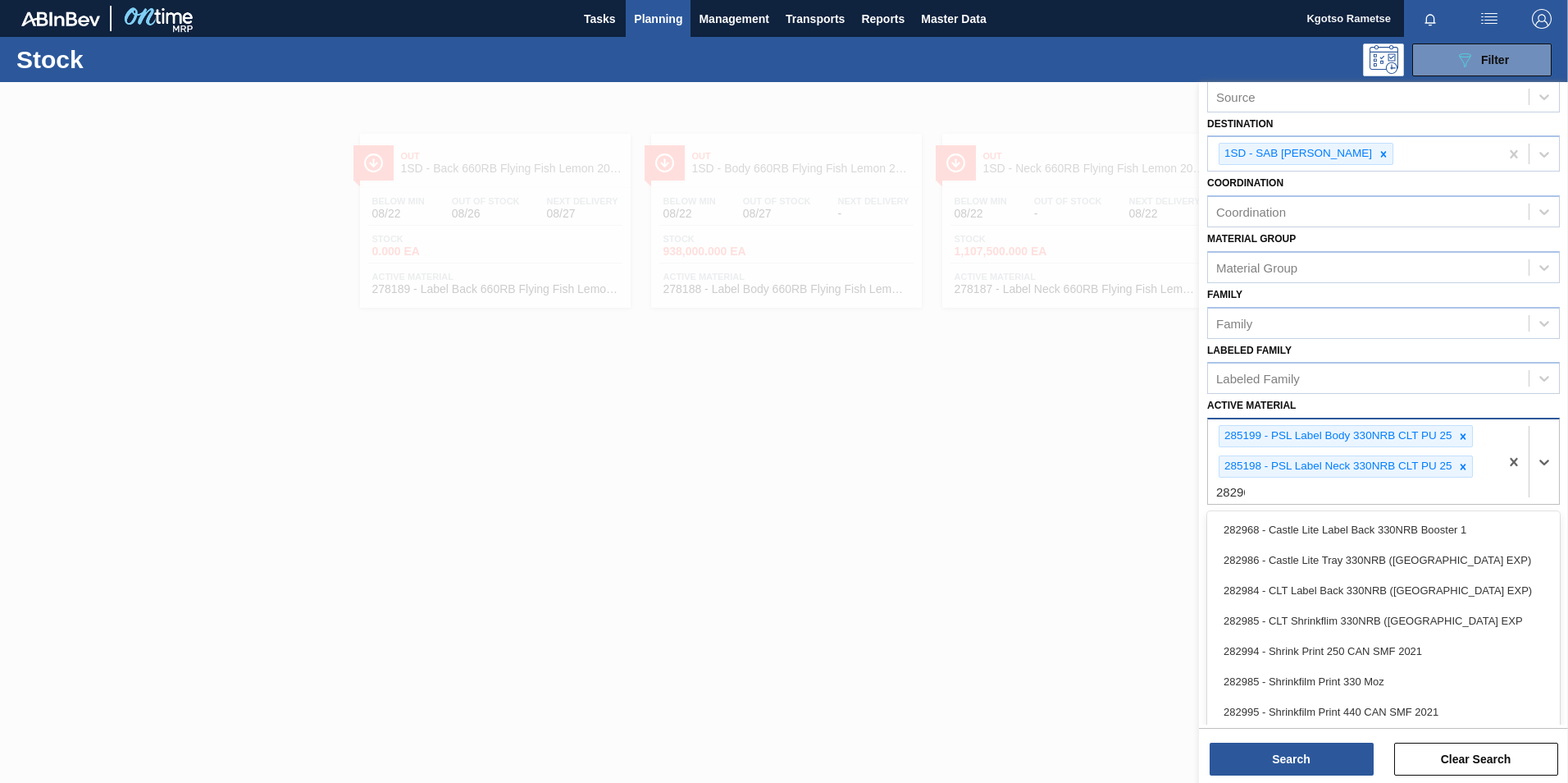
scroll to position [59, 0]
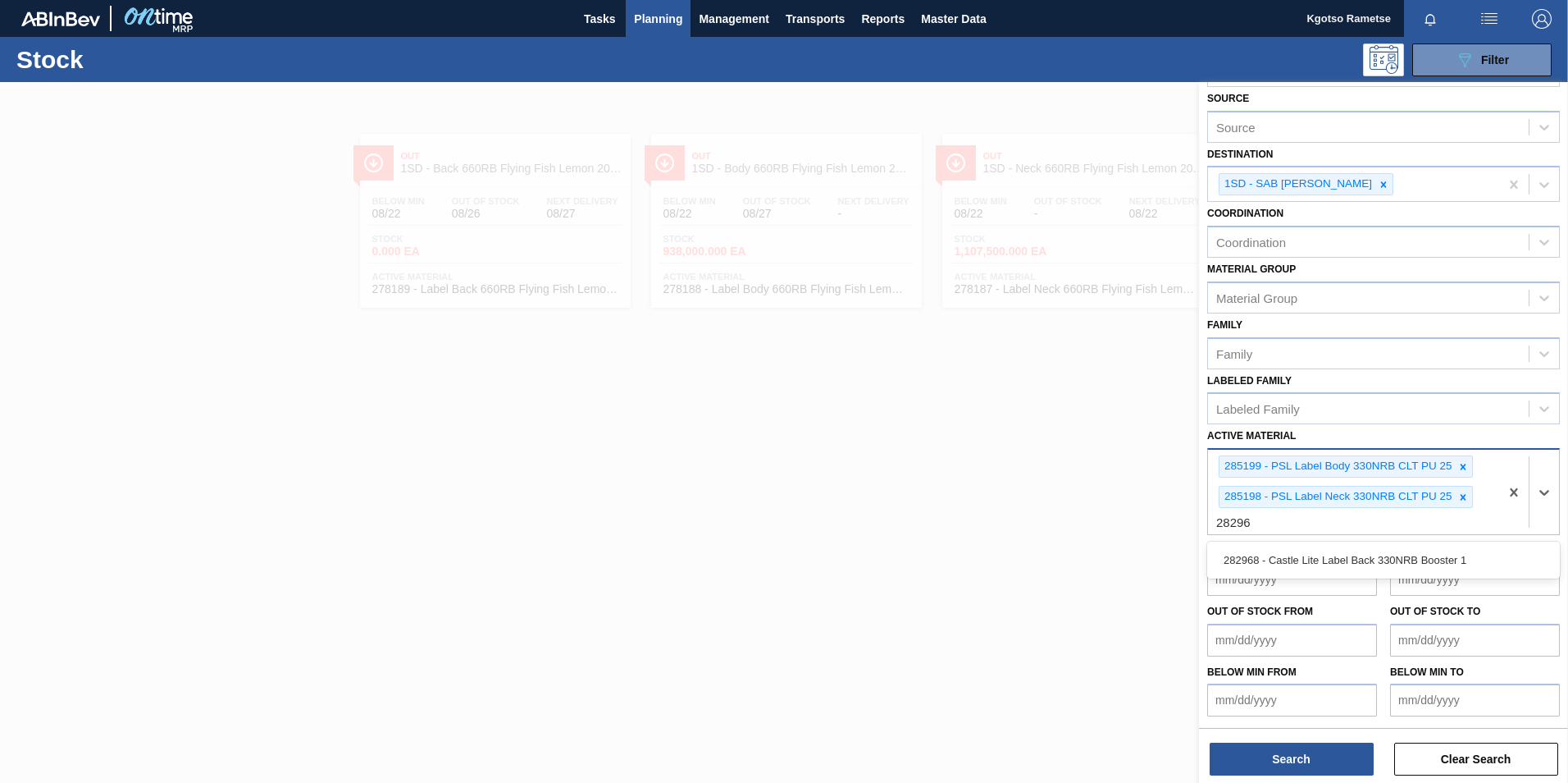
type Material "282968"
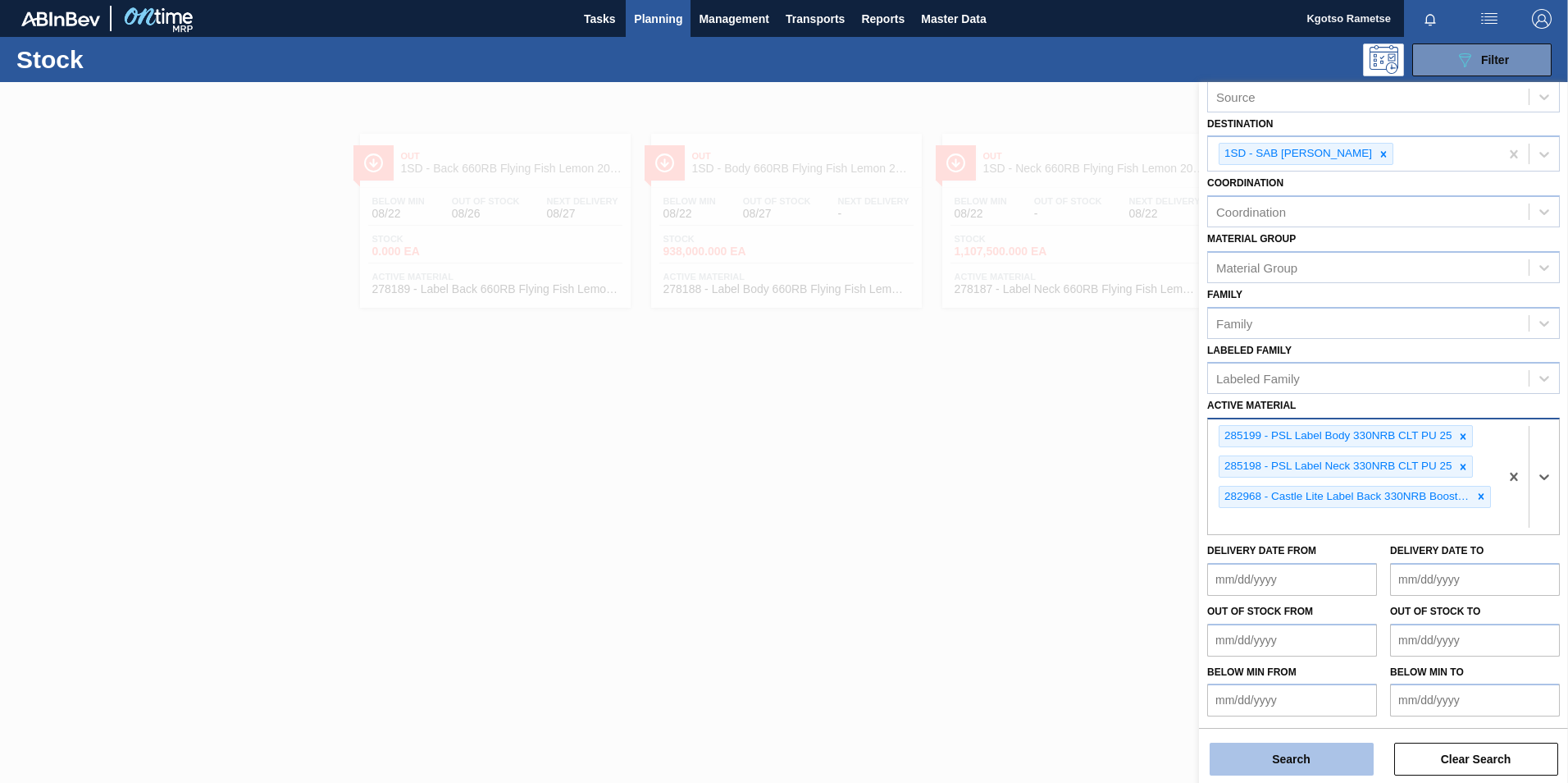
click at [1285, 753] on button "Search" at bounding box center [1291, 758] width 164 height 33
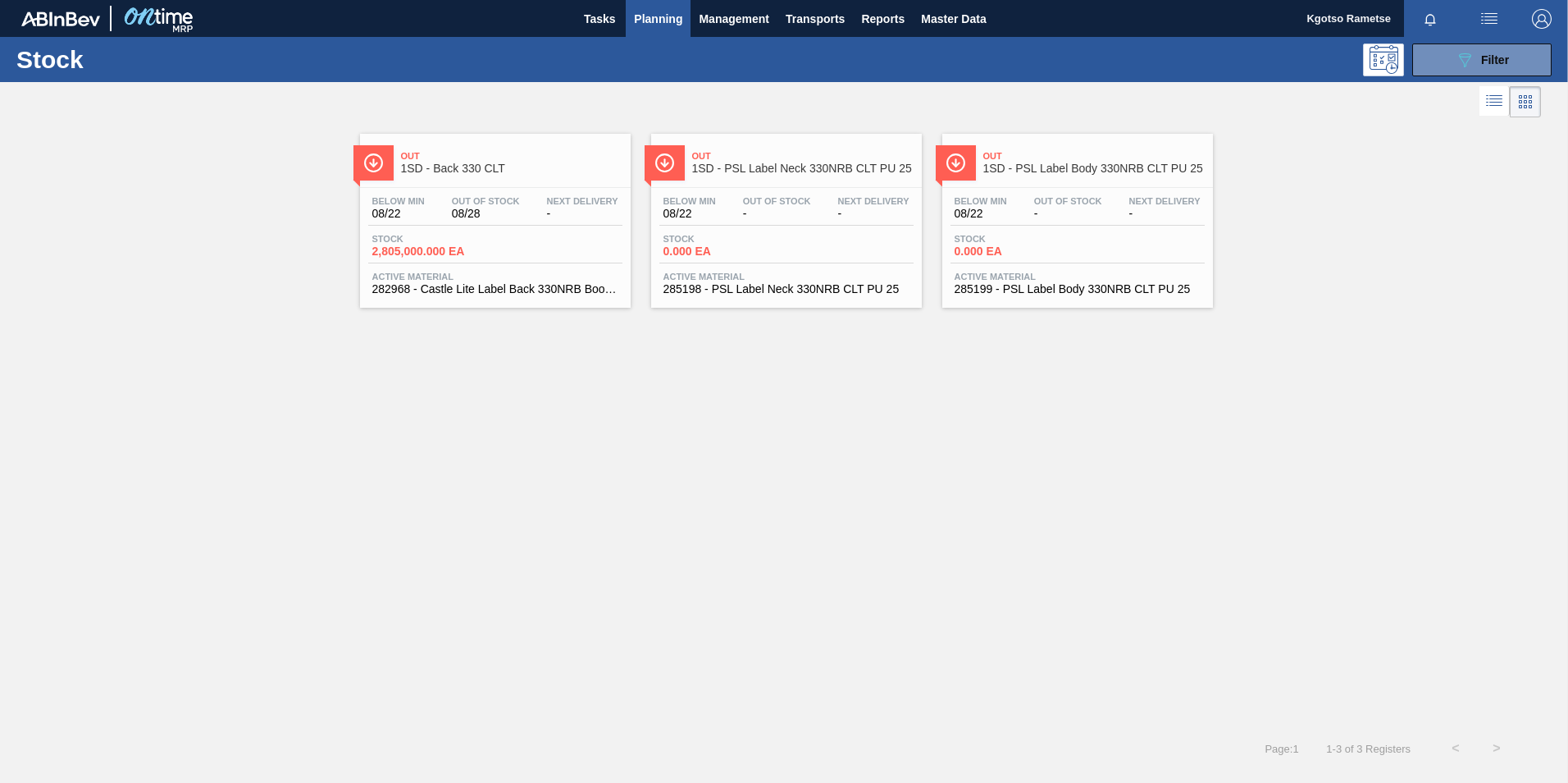
click at [1031, 167] on span "1SD - PSL Label Body 330NRB CLT PU 25" at bounding box center [1094, 168] width 221 height 12
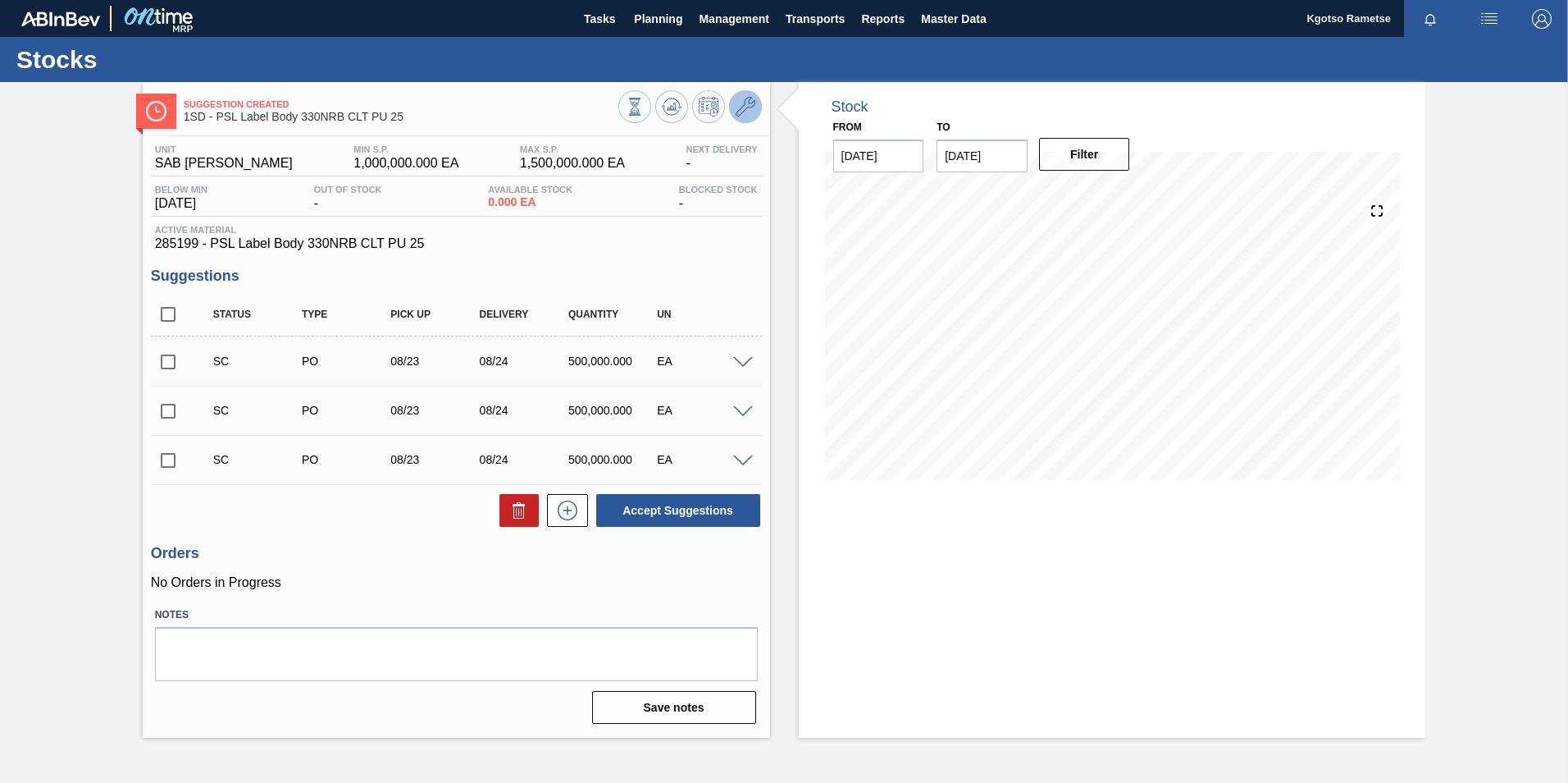
click at [752, 107] on icon at bounding box center [745, 106] width 20 height 20
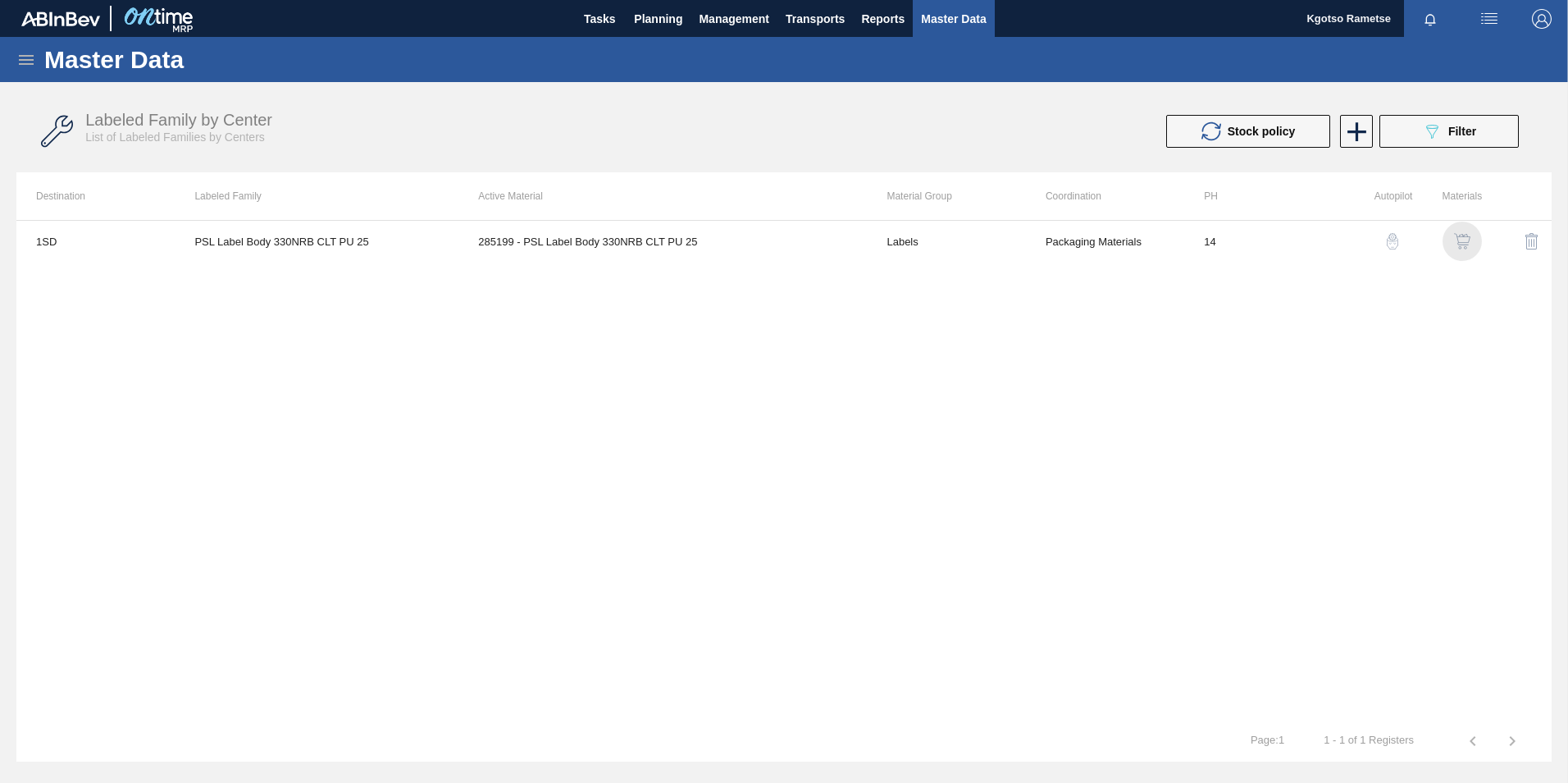
click at [1462, 237] on img "button" at bounding box center [1462, 241] width 17 height 17
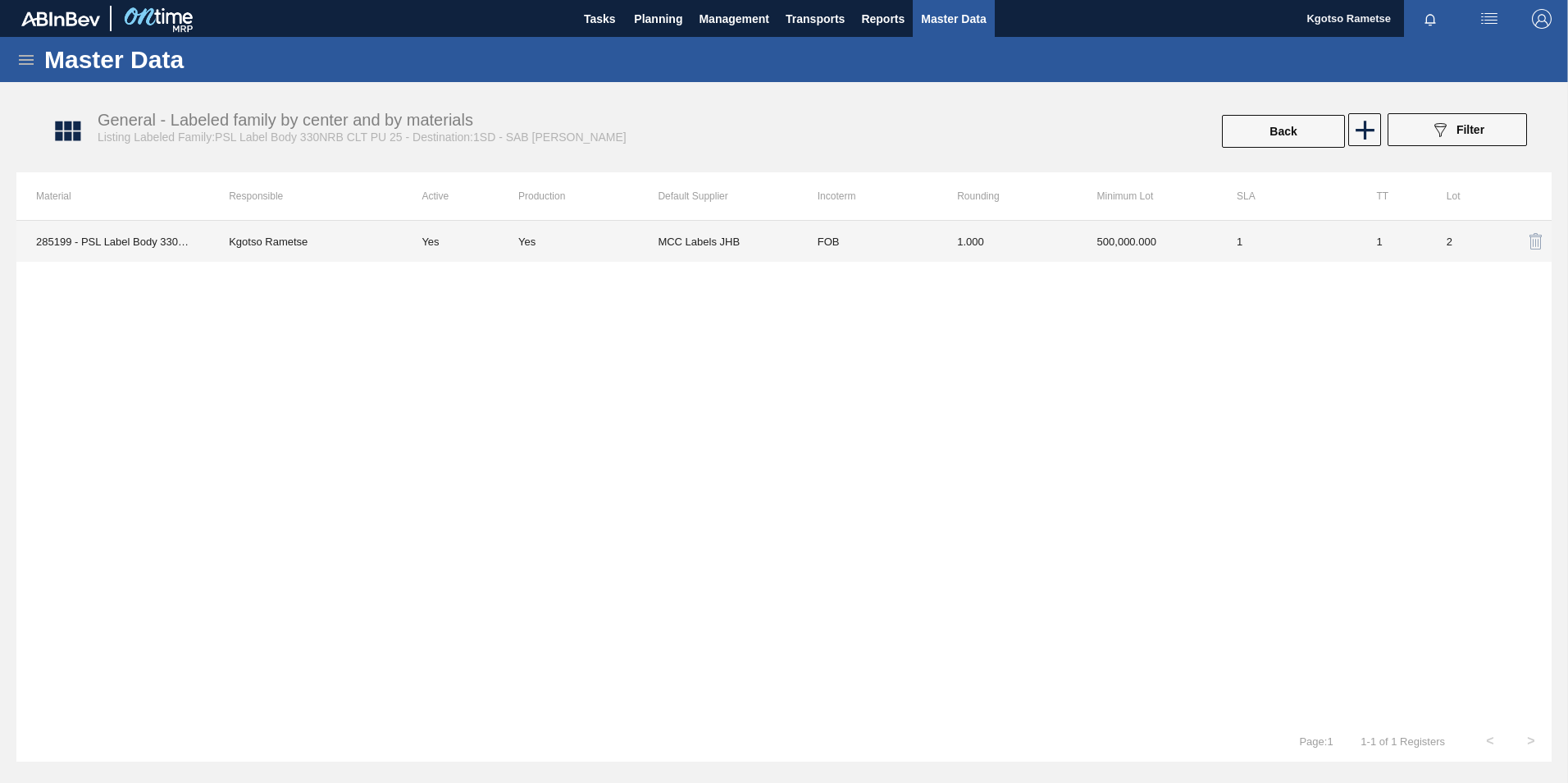
click at [927, 228] on td "FOB" at bounding box center [868, 241] width 140 height 41
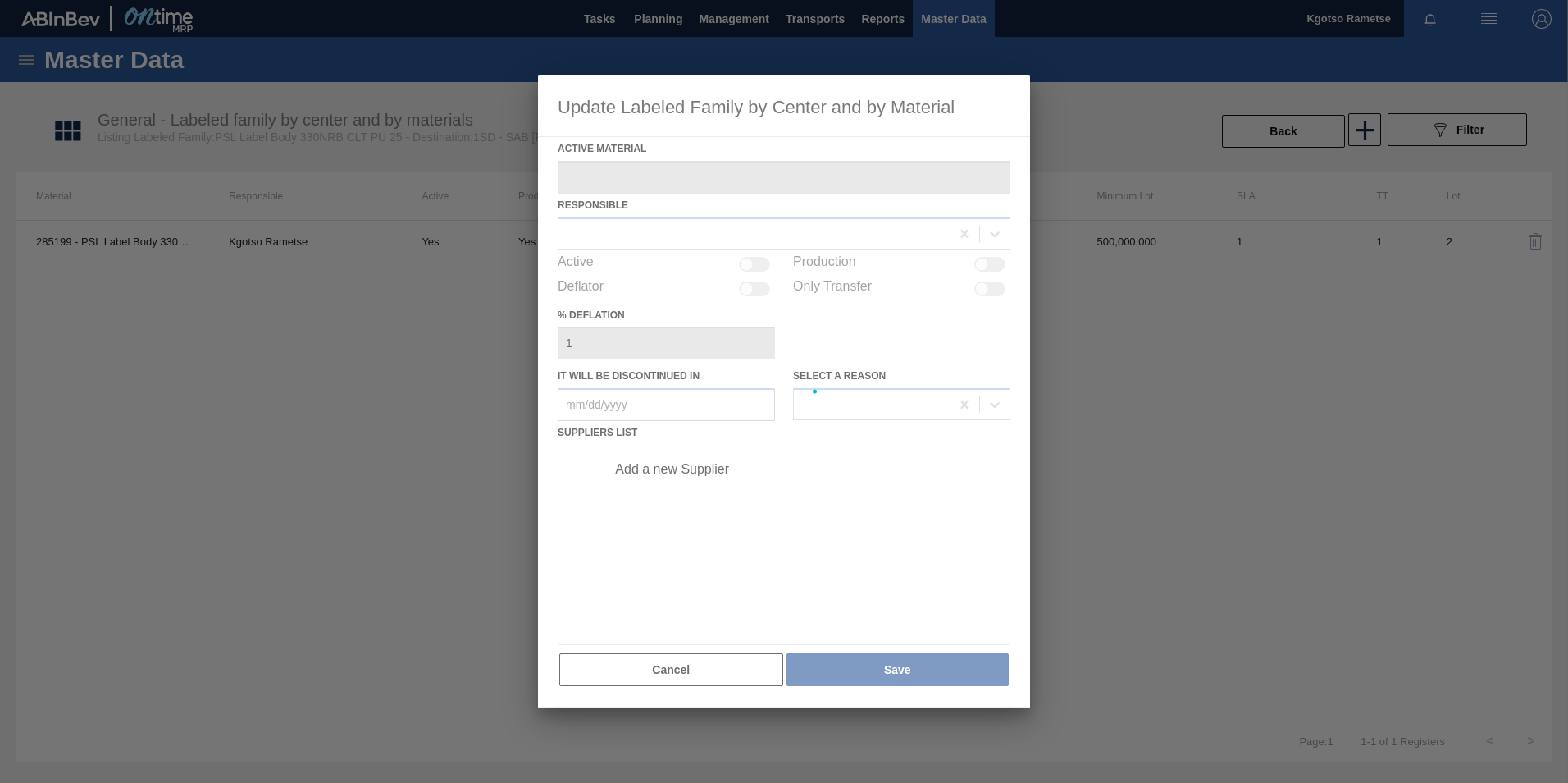
type Material "285199 - PSL Label Body 330NRB CLT PU 25"
checkbox input "true"
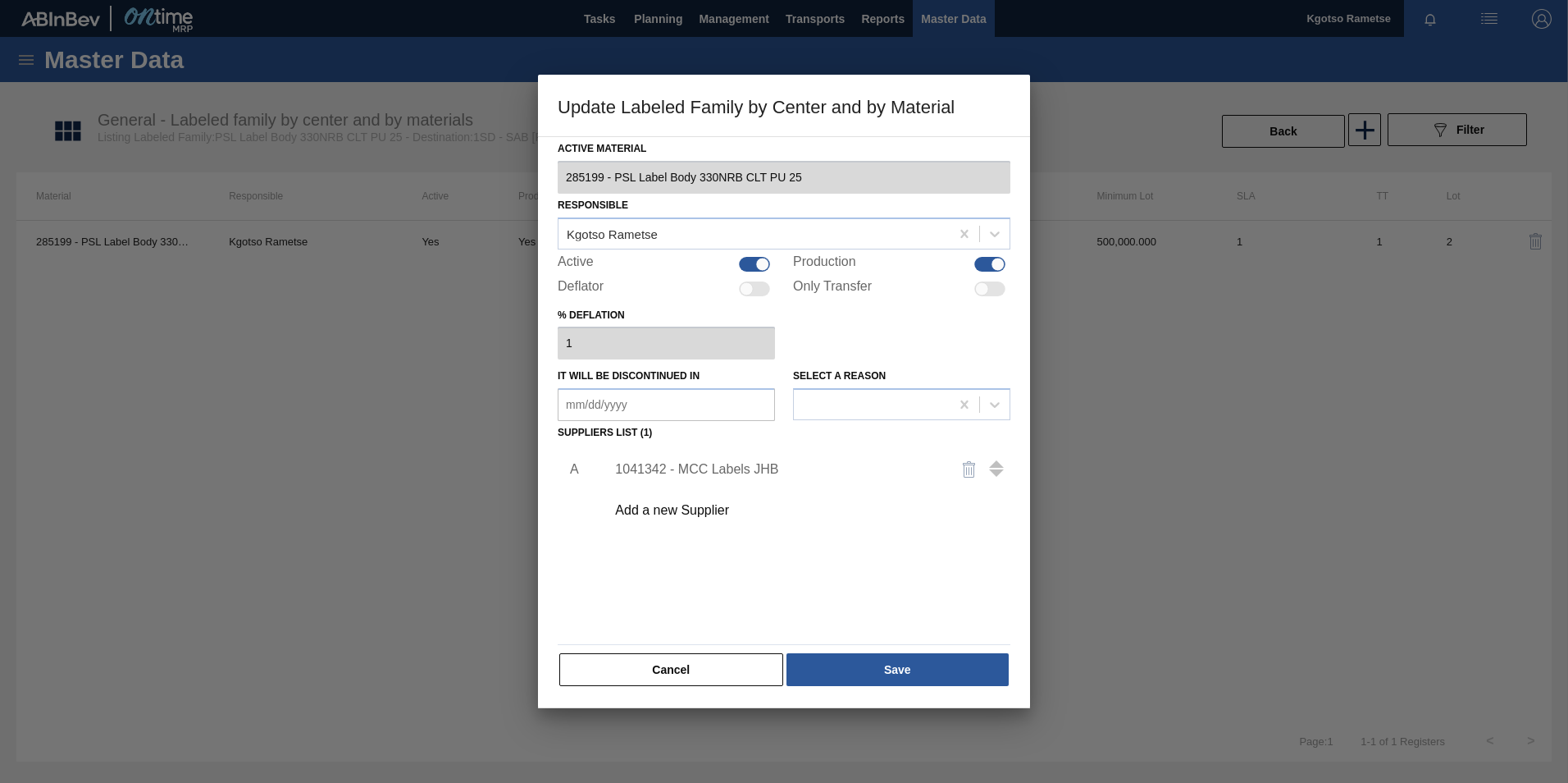
click at [715, 468] on div "1041342 - MCC Labels JHB" at bounding box center [776, 469] width 322 height 15
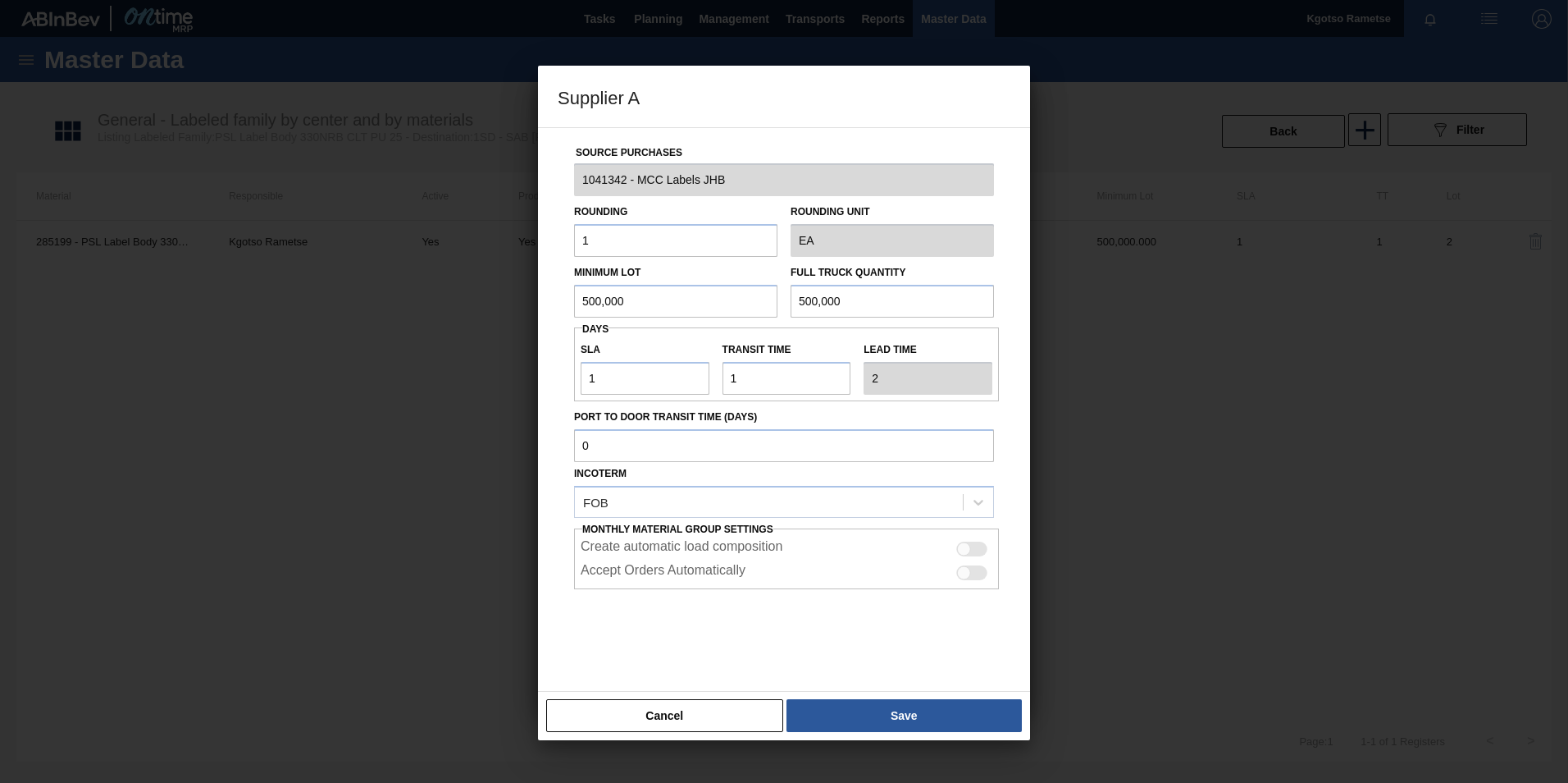
drag, startPoint x: 620, startPoint y: 307, endPoint x: 345, endPoint y: 349, distance: 278.2
click at [430, 336] on div "Supplier A Source Purchases 1041342 - MCC Labels JHB Rounding 1 Rounding Unit E…" at bounding box center [784, 391] width 1568 height 783
drag, startPoint x: 640, startPoint y: 289, endPoint x: 381, endPoint y: 313, distance: 260.1
click at [396, 313] on div "Supplier A Source Purchases 1041342 - MCC Labels JHB Rounding 1 Rounding Unit E…" at bounding box center [784, 391] width 1568 height 783
type input "5,016,000"
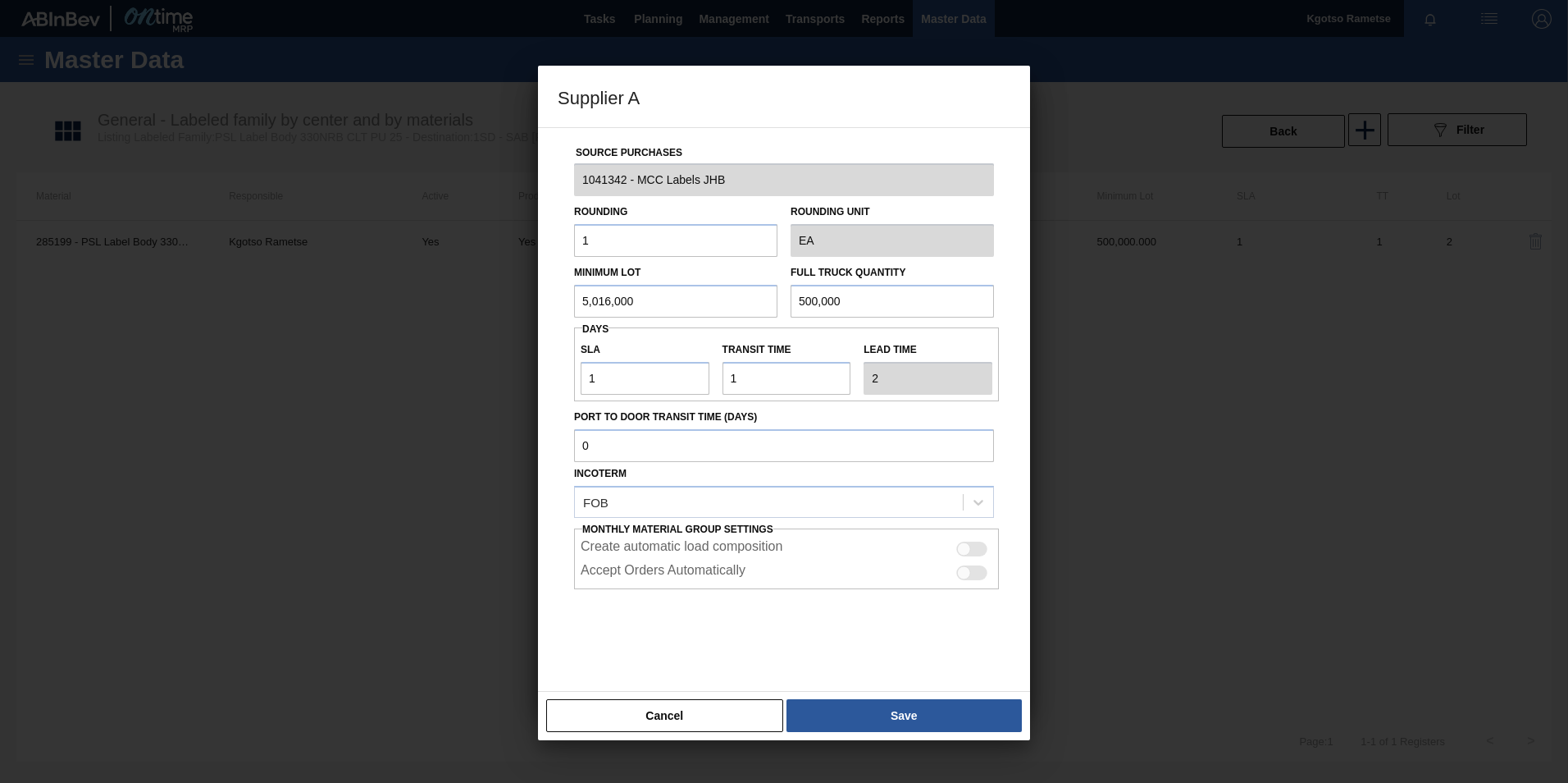
drag, startPoint x: 804, startPoint y: 301, endPoint x: 479, endPoint y: 314, distance: 325.3
click at [606, 308] on div "Minimum Lot 5,016,000 Full Truck Quantity 500,000" at bounding box center [784, 288] width 433 height 61
paste input ",016"
type input "5,016,000"
drag, startPoint x: 550, startPoint y: 391, endPoint x: 431, endPoint y: 418, distance: 122.0
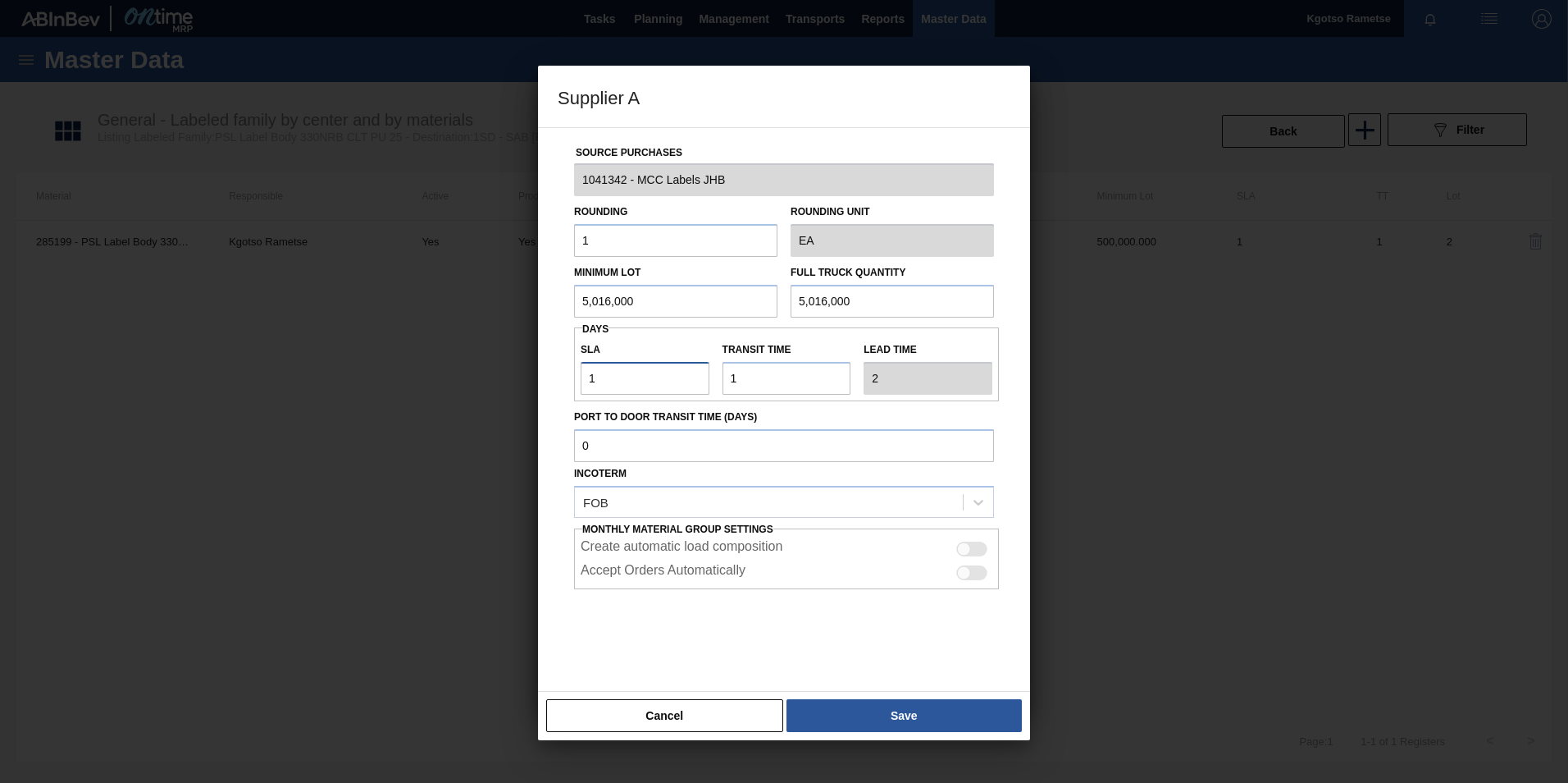
click at [515, 396] on div "Supplier A Source Purchases 1041342 - MCC Labels JHB Rounding 1 Rounding Unit E…" at bounding box center [784, 391] width 1568 height 783
type input "0"
type input "1"
type input "0"
click at [897, 710] on button "Save" at bounding box center [904, 715] width 235 height 33
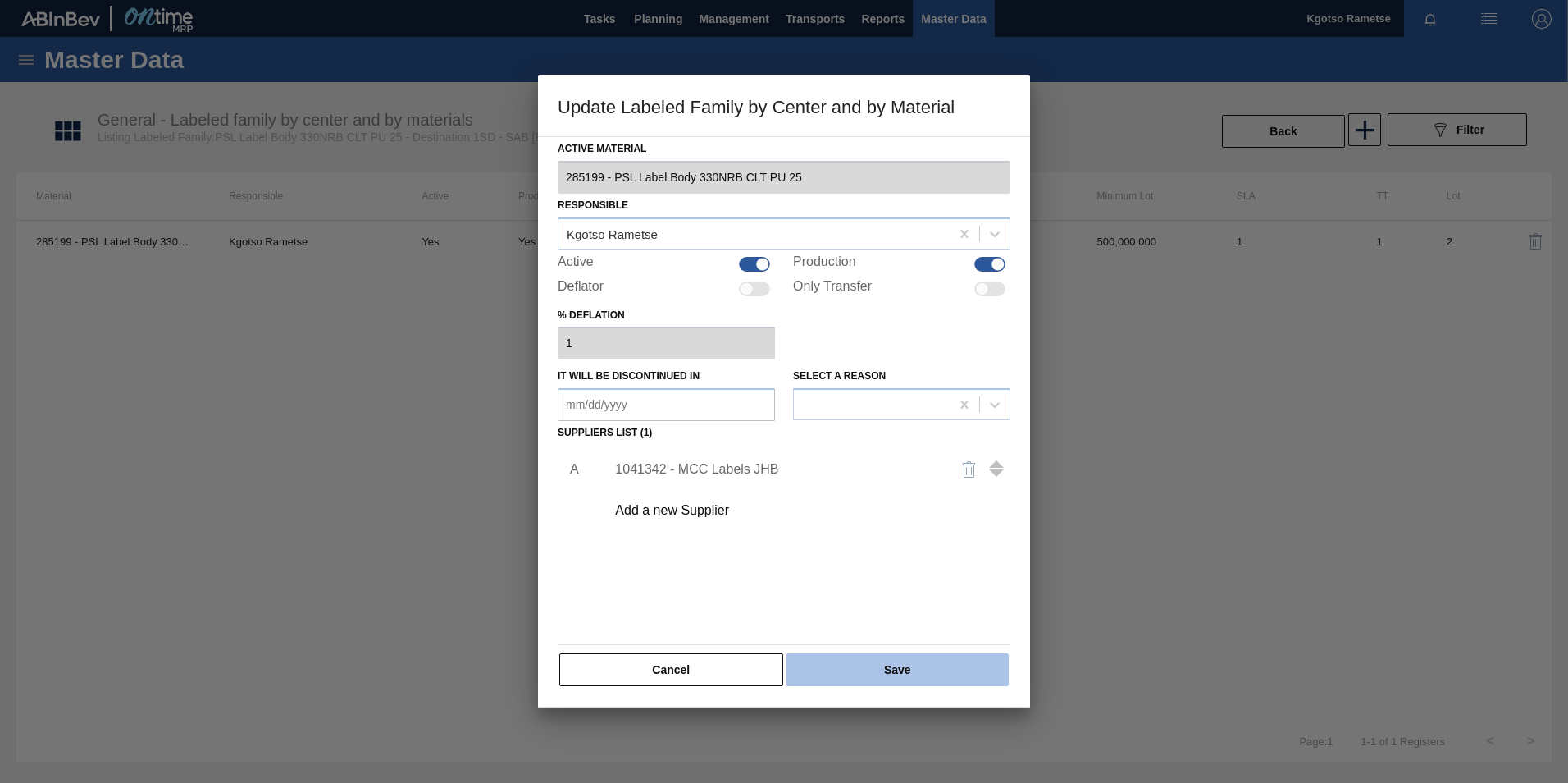
click at [879, 655] on button "Save" at bounding box center [898, 669] width 222 height 33
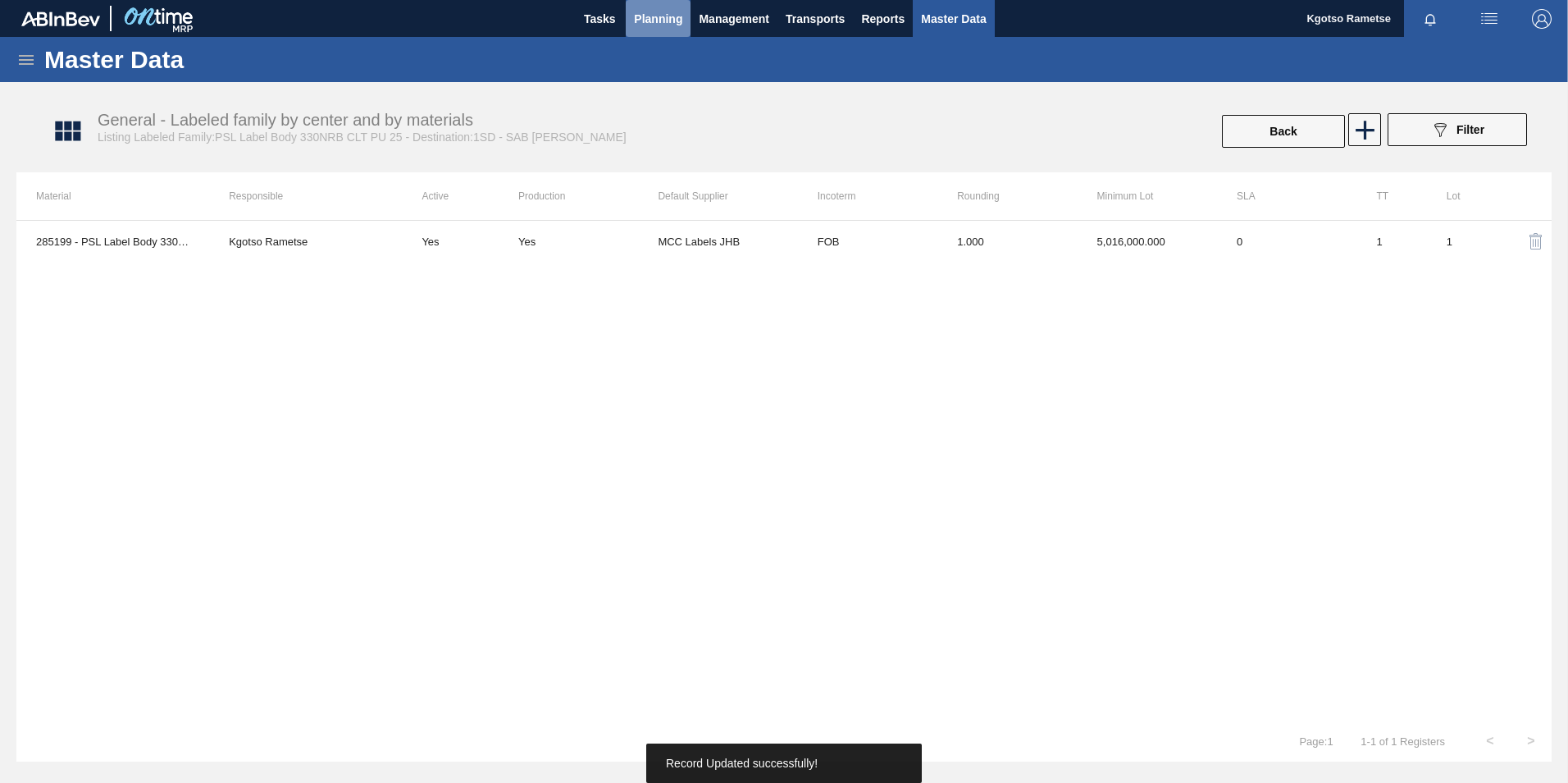
click at [654, 30] on button "Planning" at bounding box center [659, 18] width 65 height 36
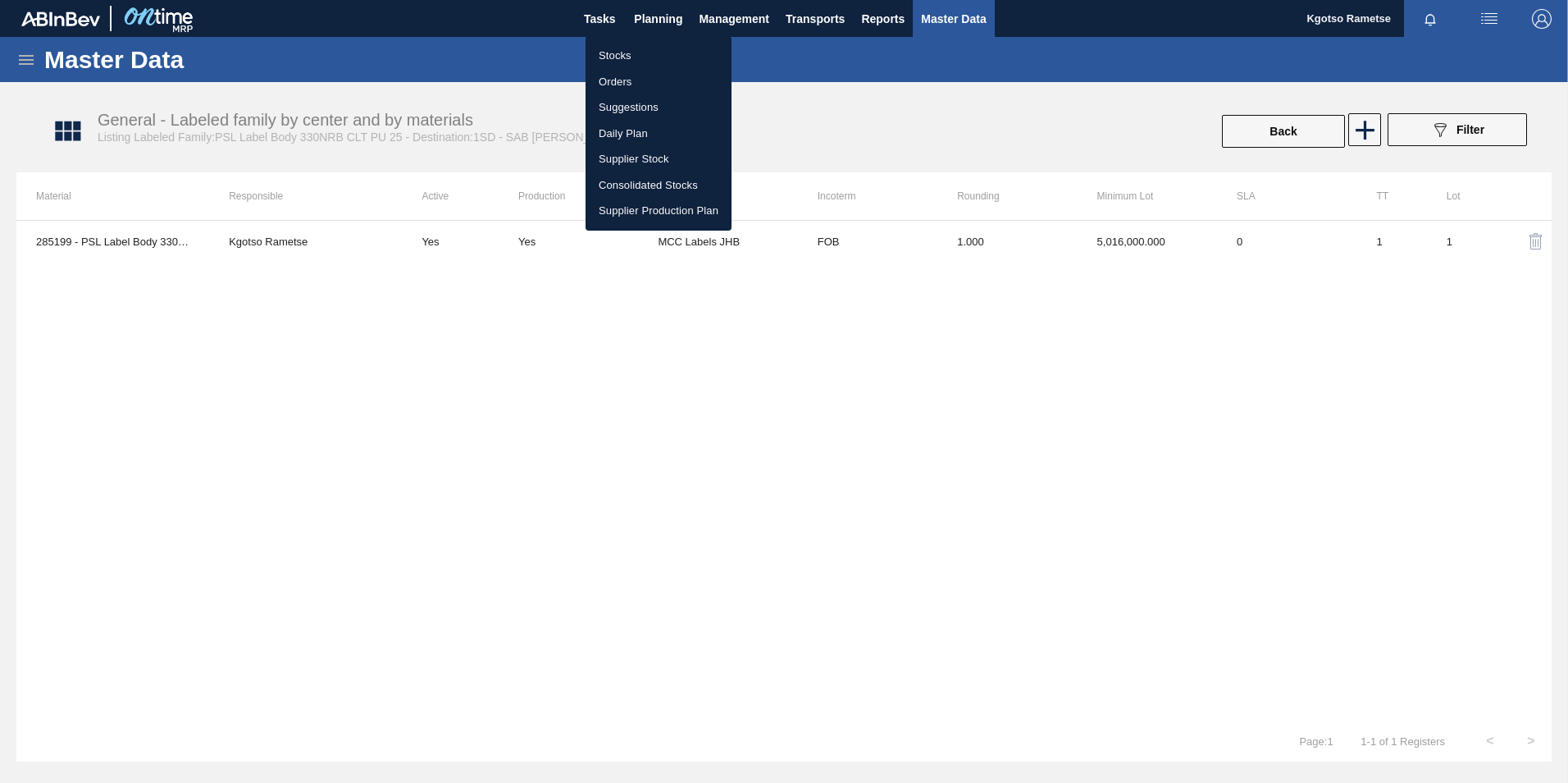
click at [649, 72] on li "Orders" at bounding box center [659, 82] width 146 height 27
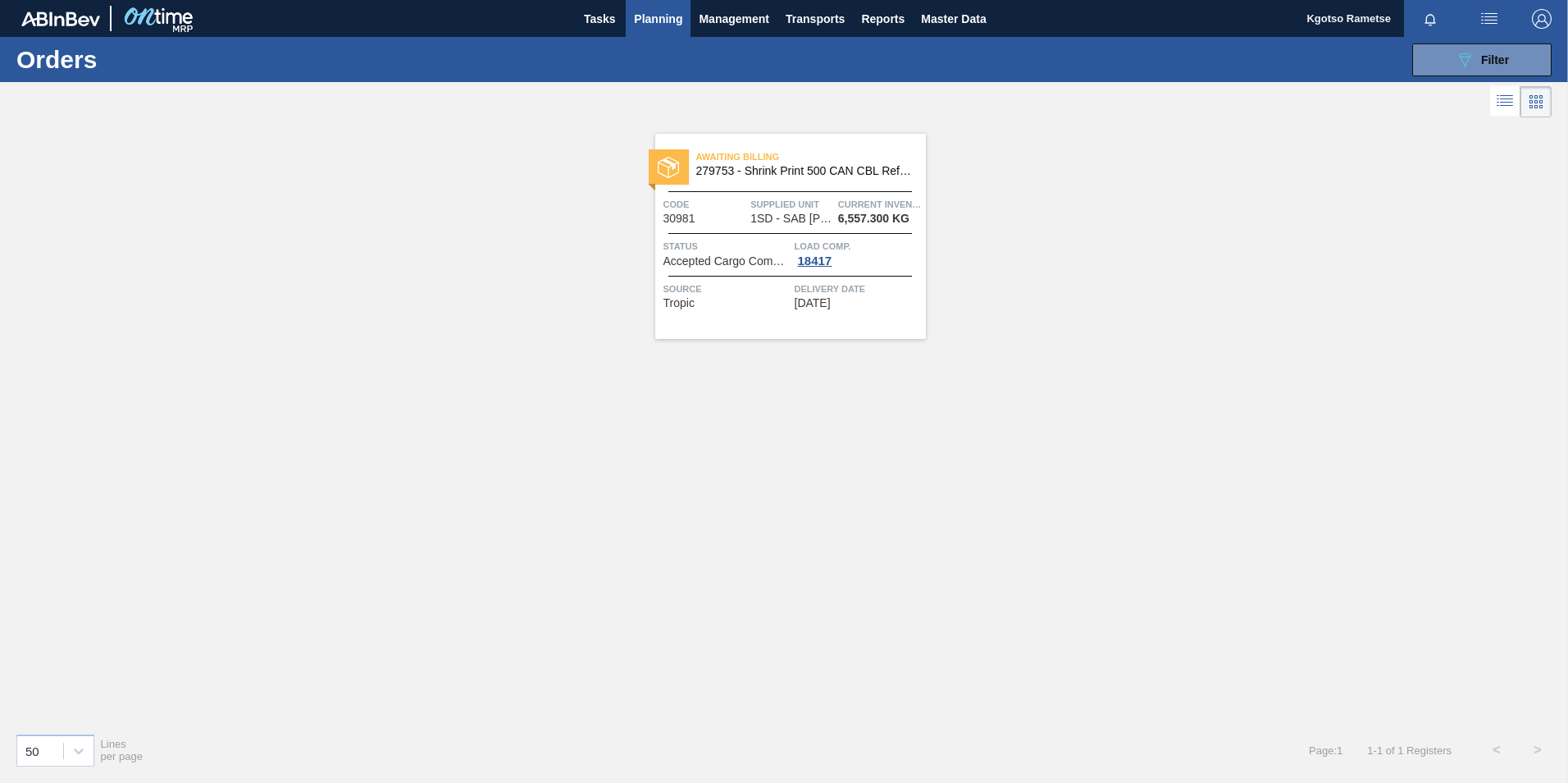
click at [651, 17] on span "Planning" at bounding box center [658, 19] width 48 height 20
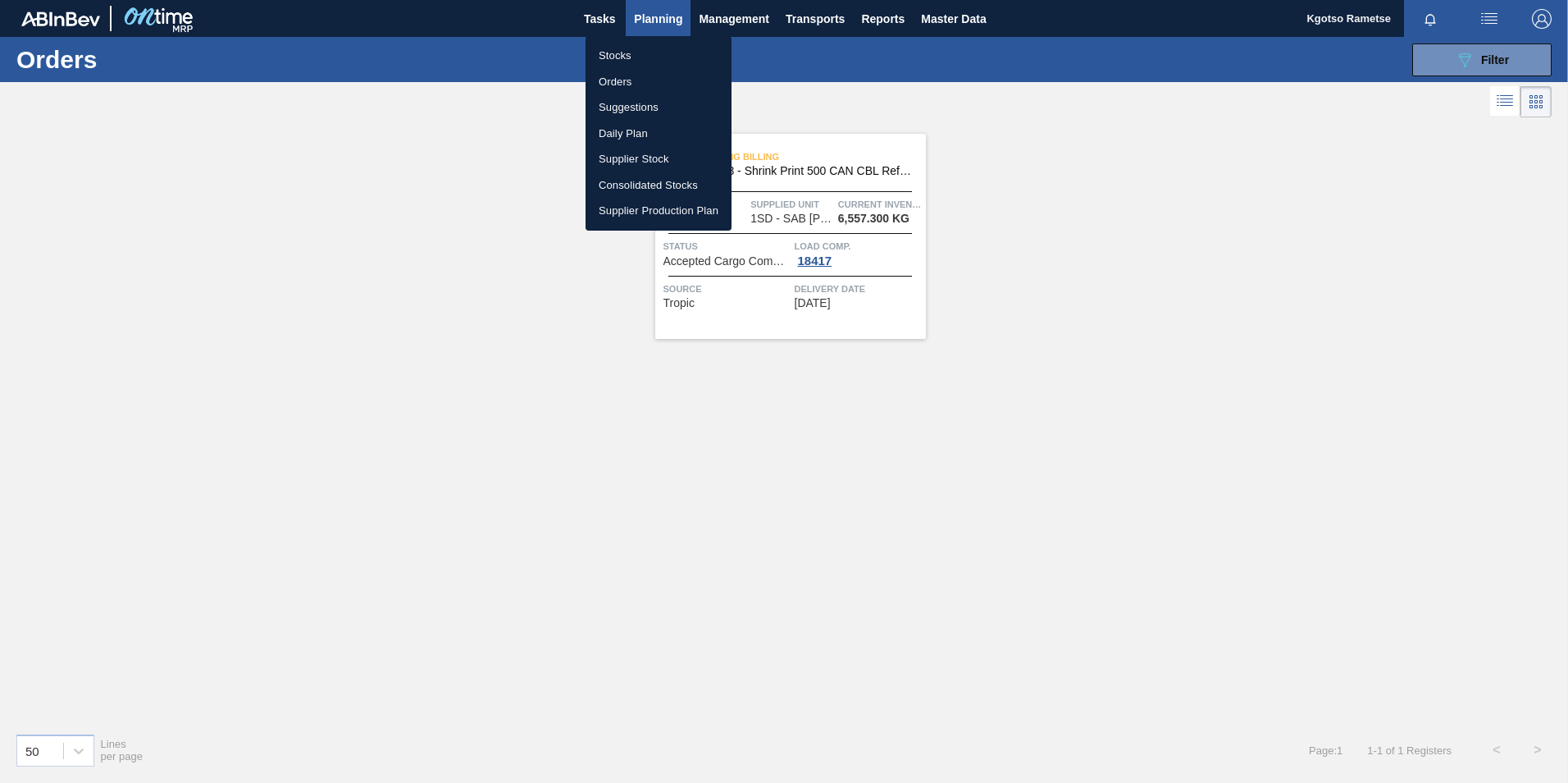
click at [638, 53] on li "Stocks" at bounding box center [659, 55] width 146 height 27
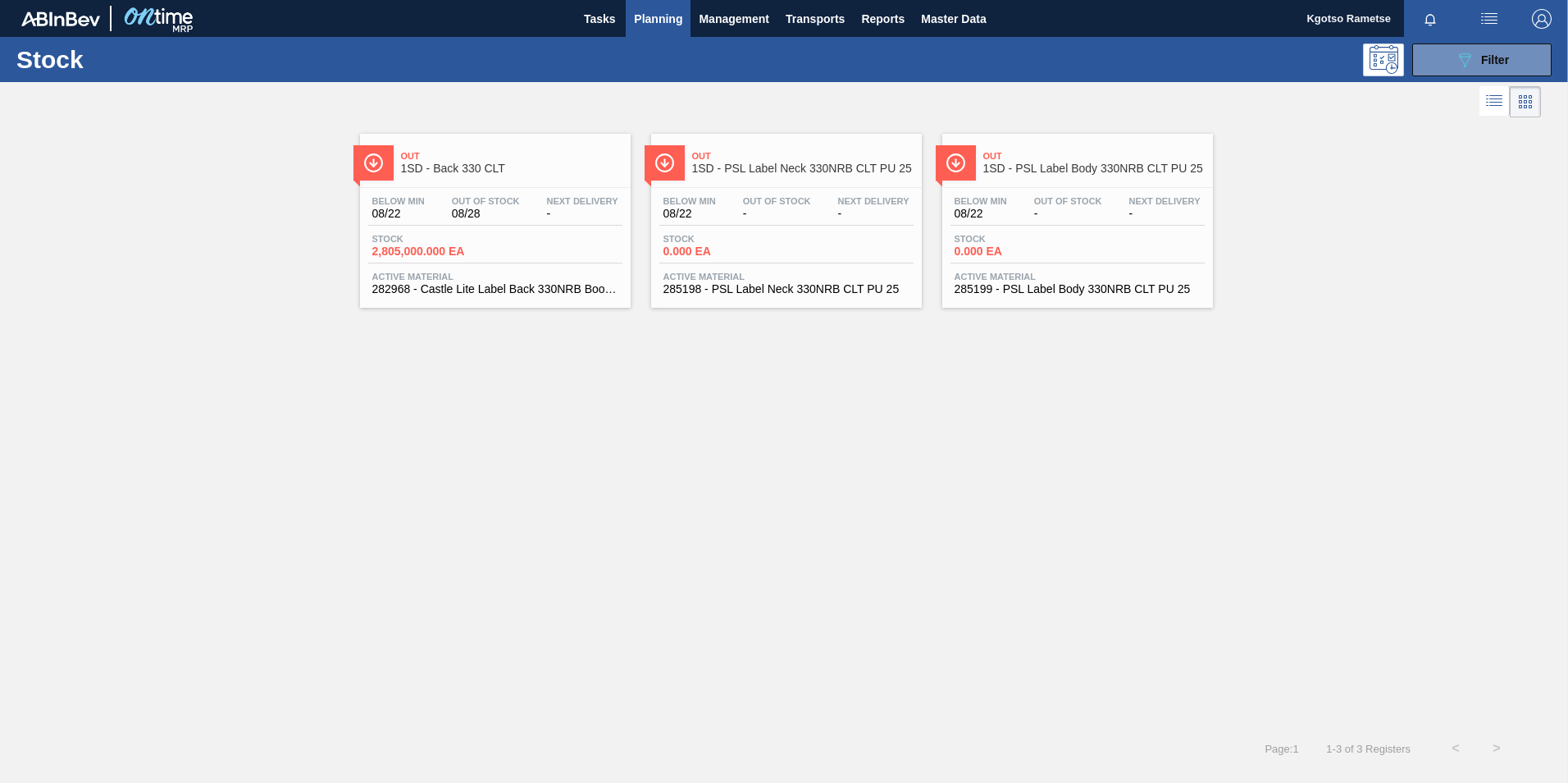
click at [772, 144] on div "Out 1SD - PSL Label Neck 330NRB CLT PU 25" at bounding box center [785, 160] width 271 height 36
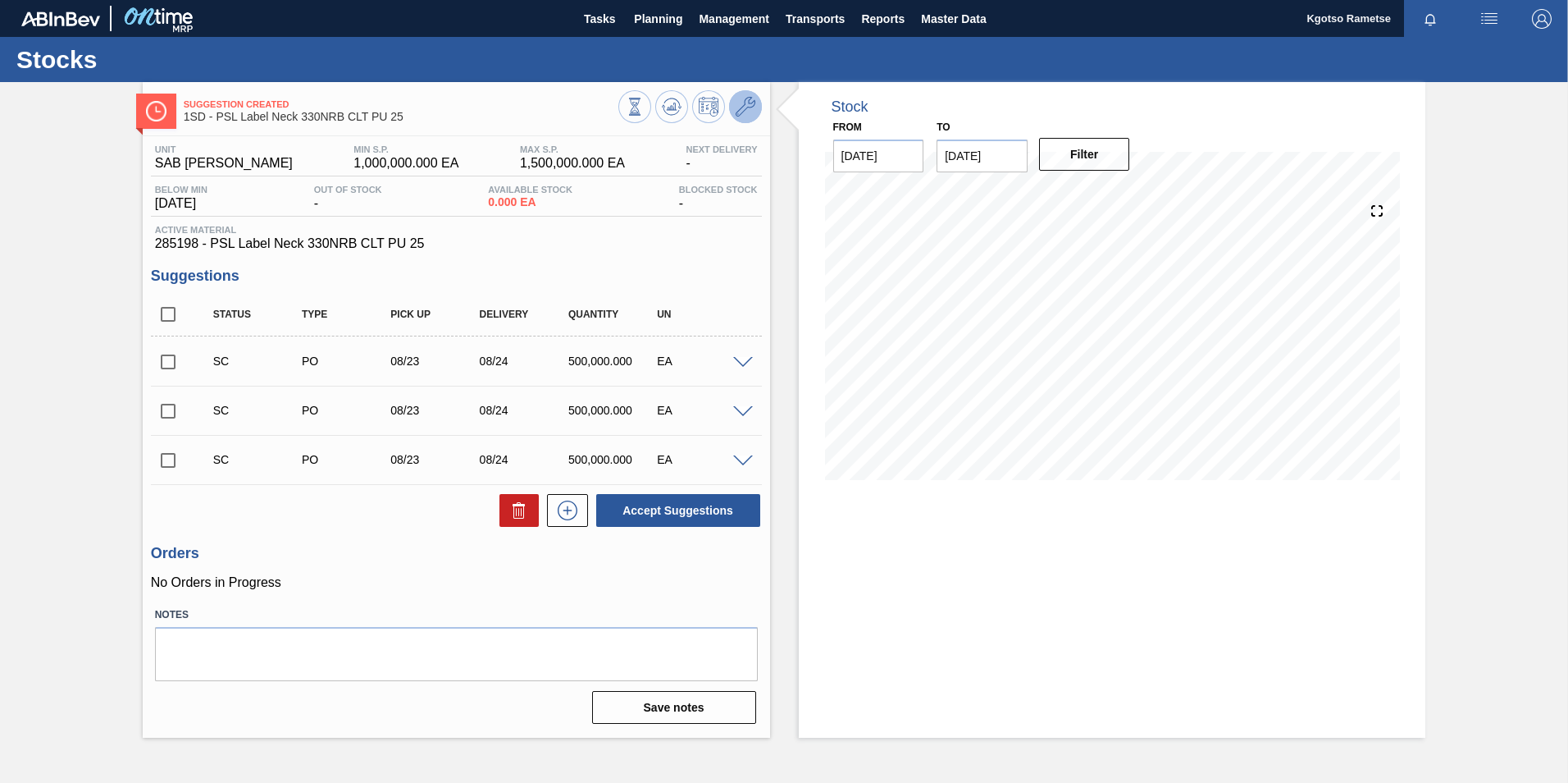
click at [746, 105] on icon at bounding box center [745, 106] width 20 height 20
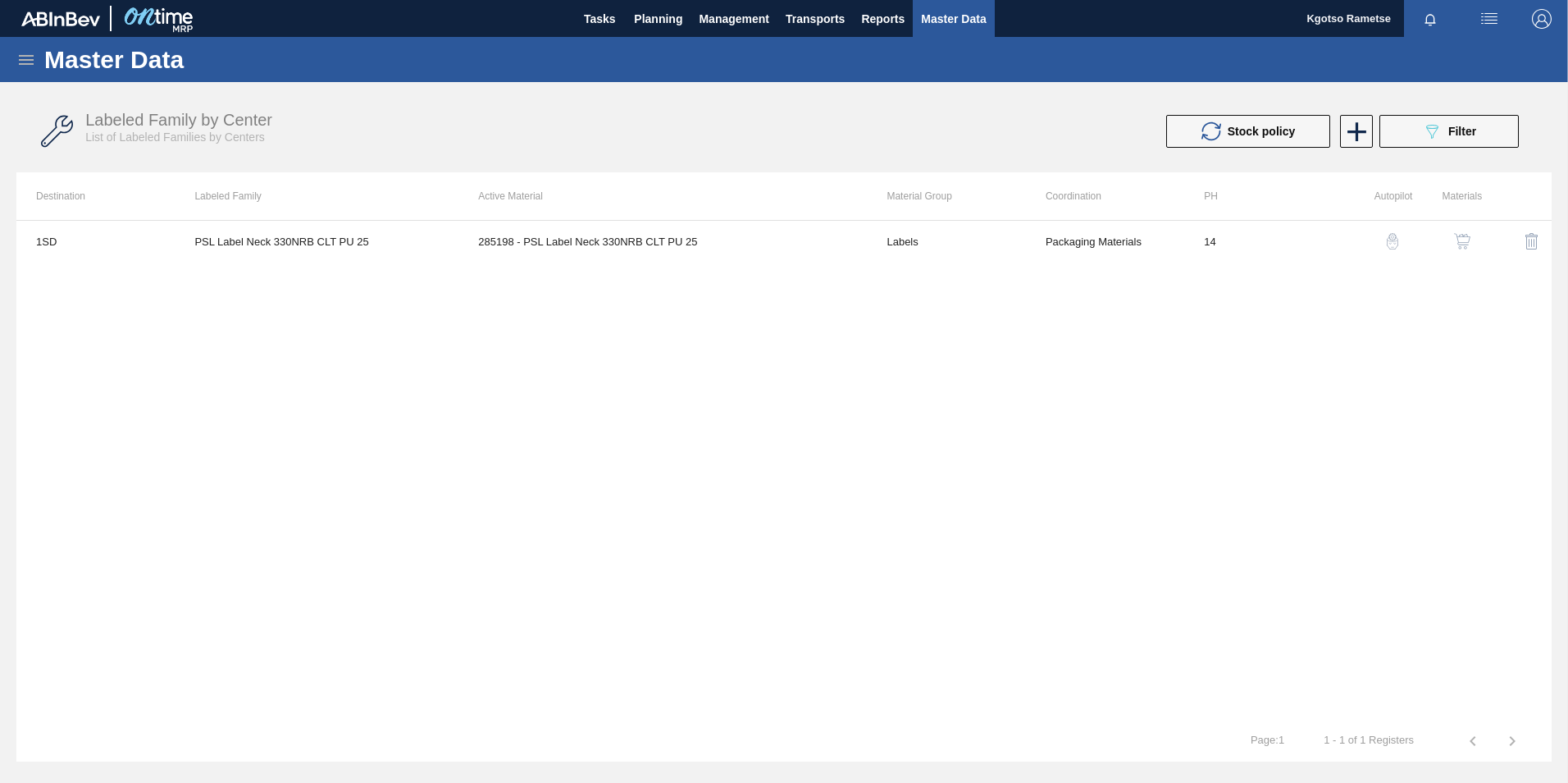
click at [1459, 243] on img "button" at bounding box center [1462, 241] width 17 height 17
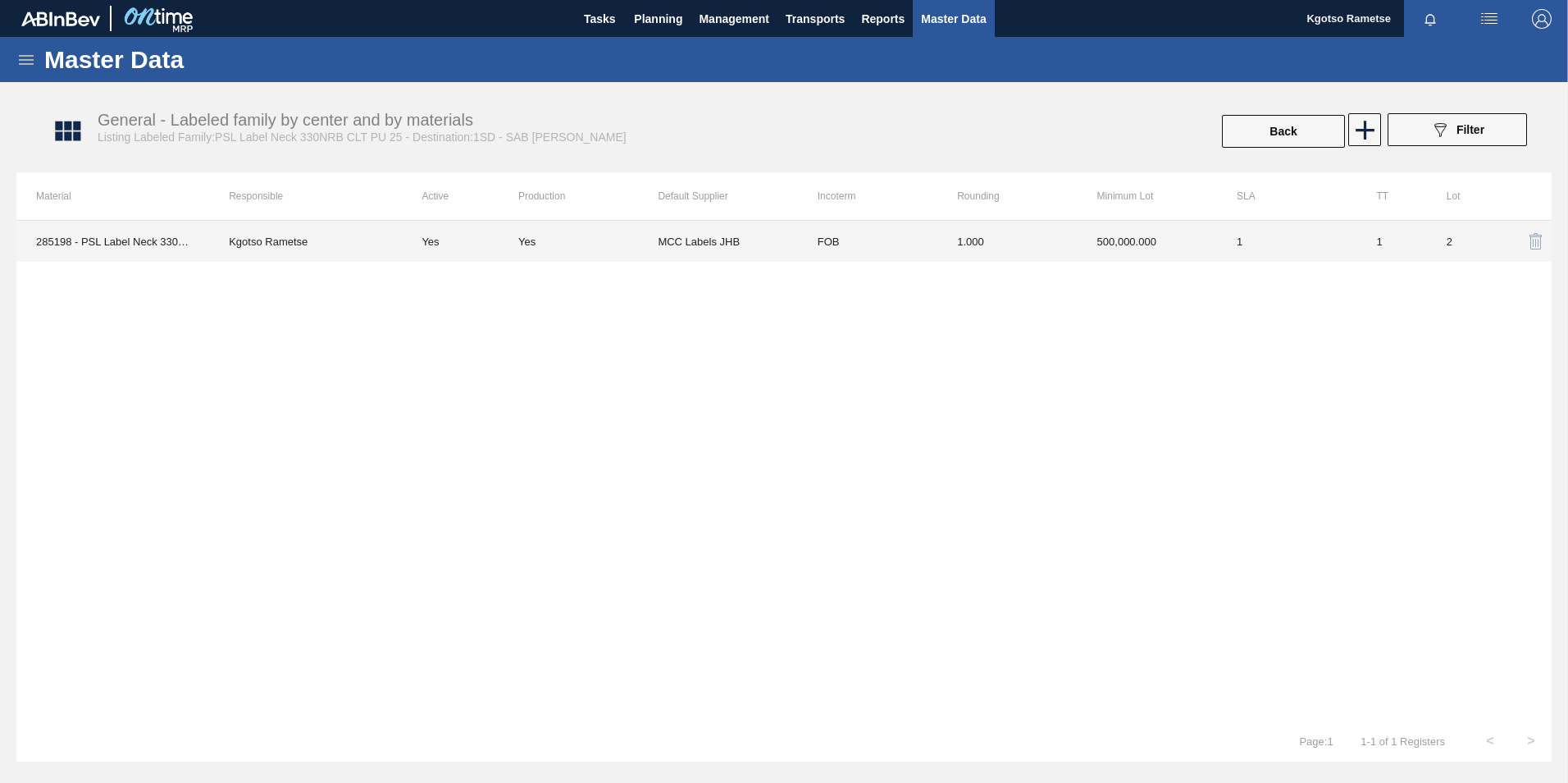
click at [974, 215] on th "Rounding" at bounding box center [1007, 196] width 140 height 47
click at [964, 228] on td "1.000" at bounding box center [1007, 241] width 140 height 41
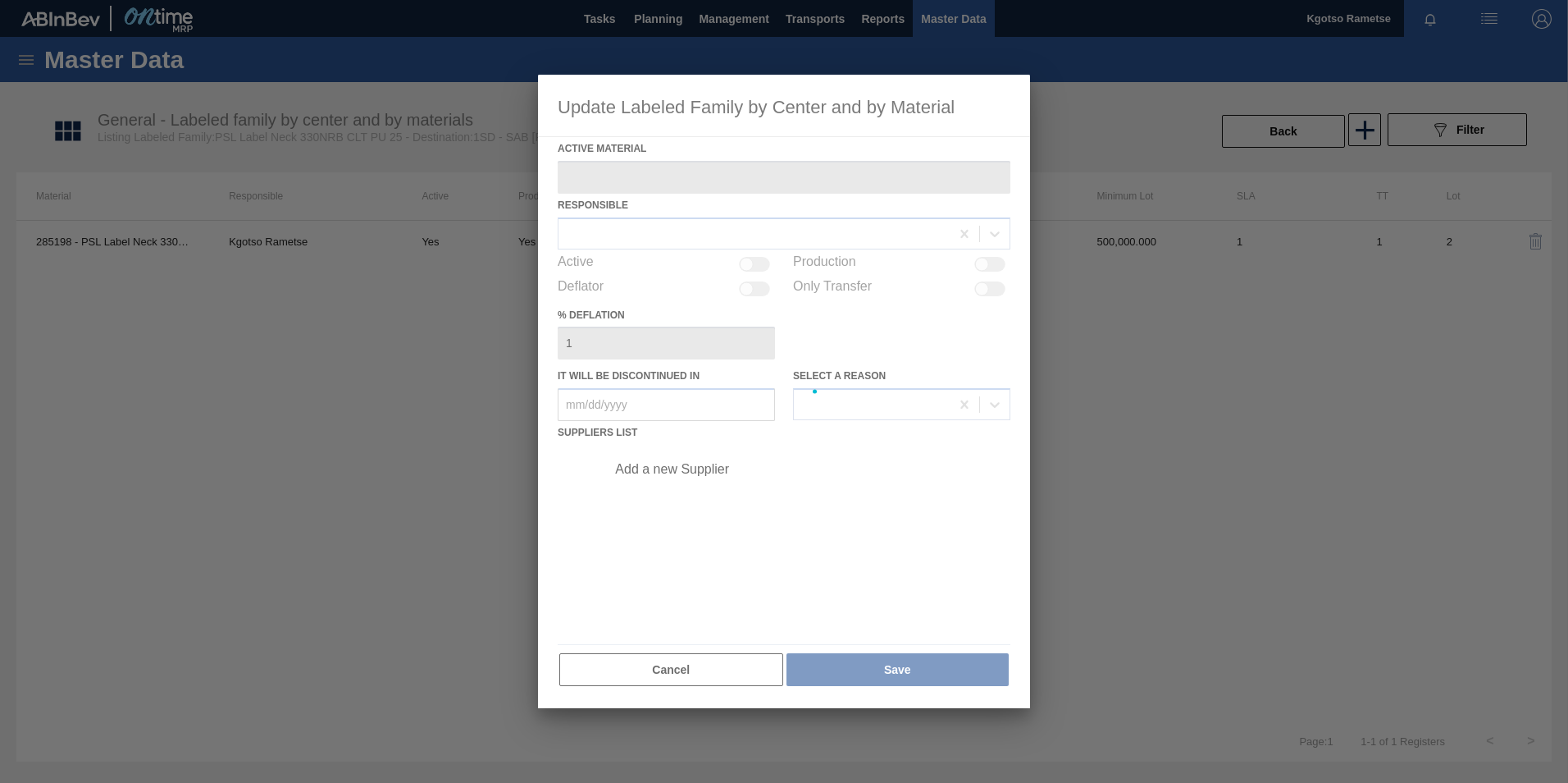
type Material "285198 - PSL Label Neck 330NRB CLT PU 25"
checkbox input "true"
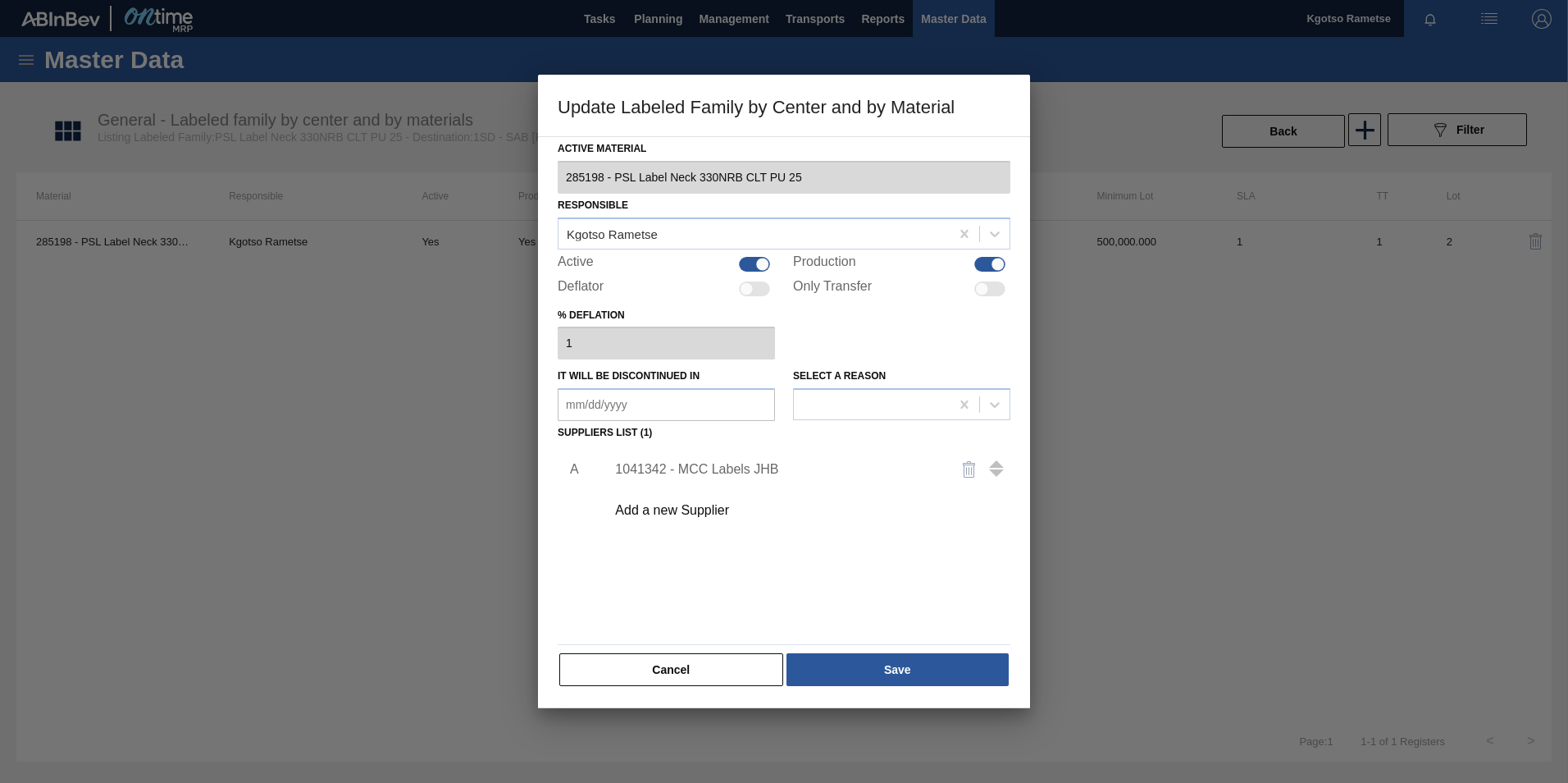
click at [749, 459] on div "1041342 - MCC Labels JHB" at bounding box center [803, 470] width 414 height 41
click at [733, 469] on div "1041342 - MCC Labels JHB" at bounding box center [776, 469] width 322 height 15
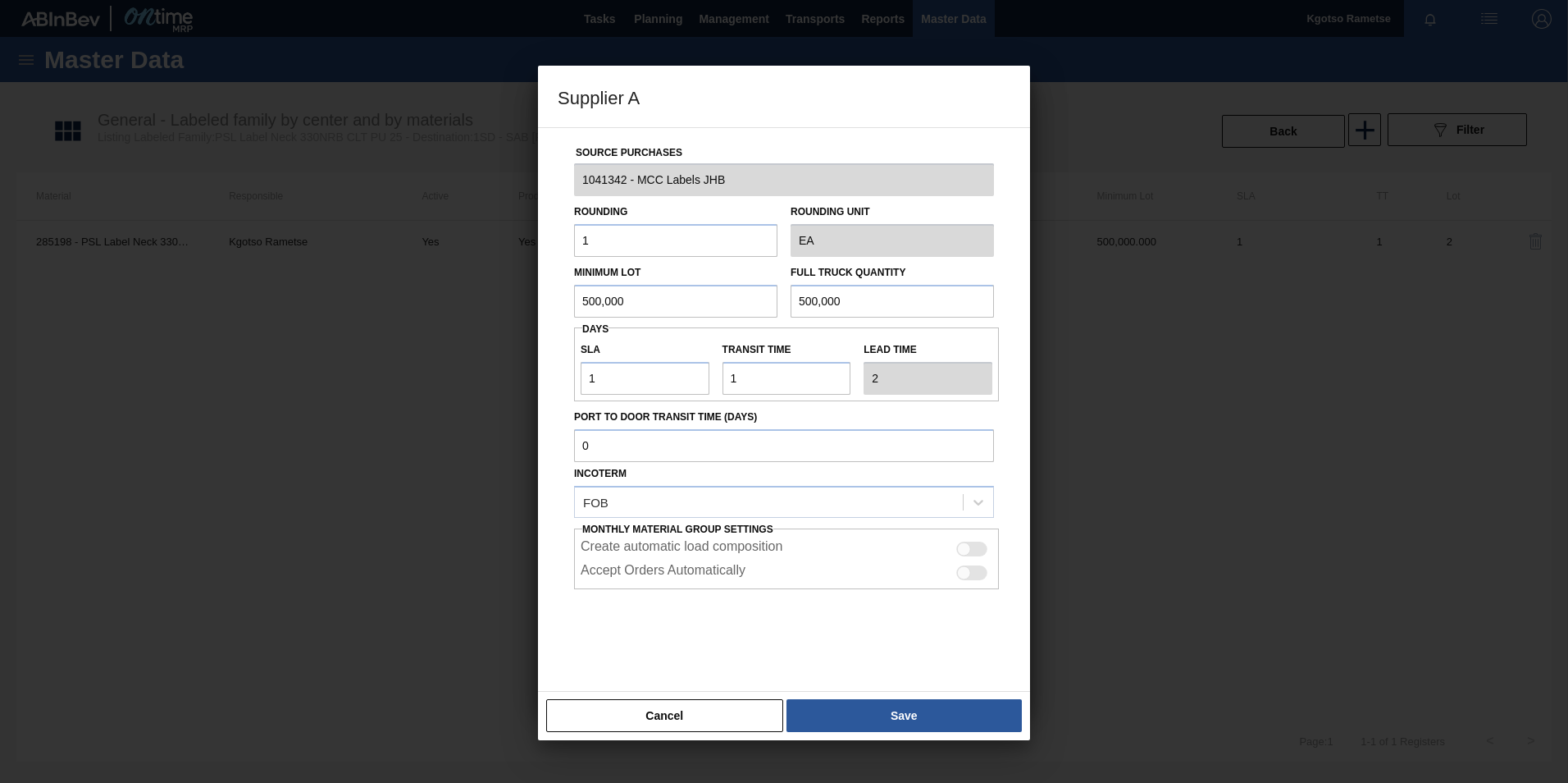
drag, startPoint x: 640, startPoint y: 288, endPoint x: 501, endPoint y: 285, distance: 139.0
click at [501, 285] on div "Supplier A Source Purchases 1041342 - MCC Labels JHB Rounding 1 Rounding Unit E…" at bounding box center [784, 391] width 1568 height 783
drag, startPoint x: 660, startPoint y: 295, endPoint x: 472, endPoint y: 303, distance: 188.2
click at [541, 297] on div "Source Purchases 1041342 - MCC Labels JHB Rounding 1 Rounding Unit EA Minimum L…" at bounding box center [784, 409] width 492 height 564
type input "5,000,000"
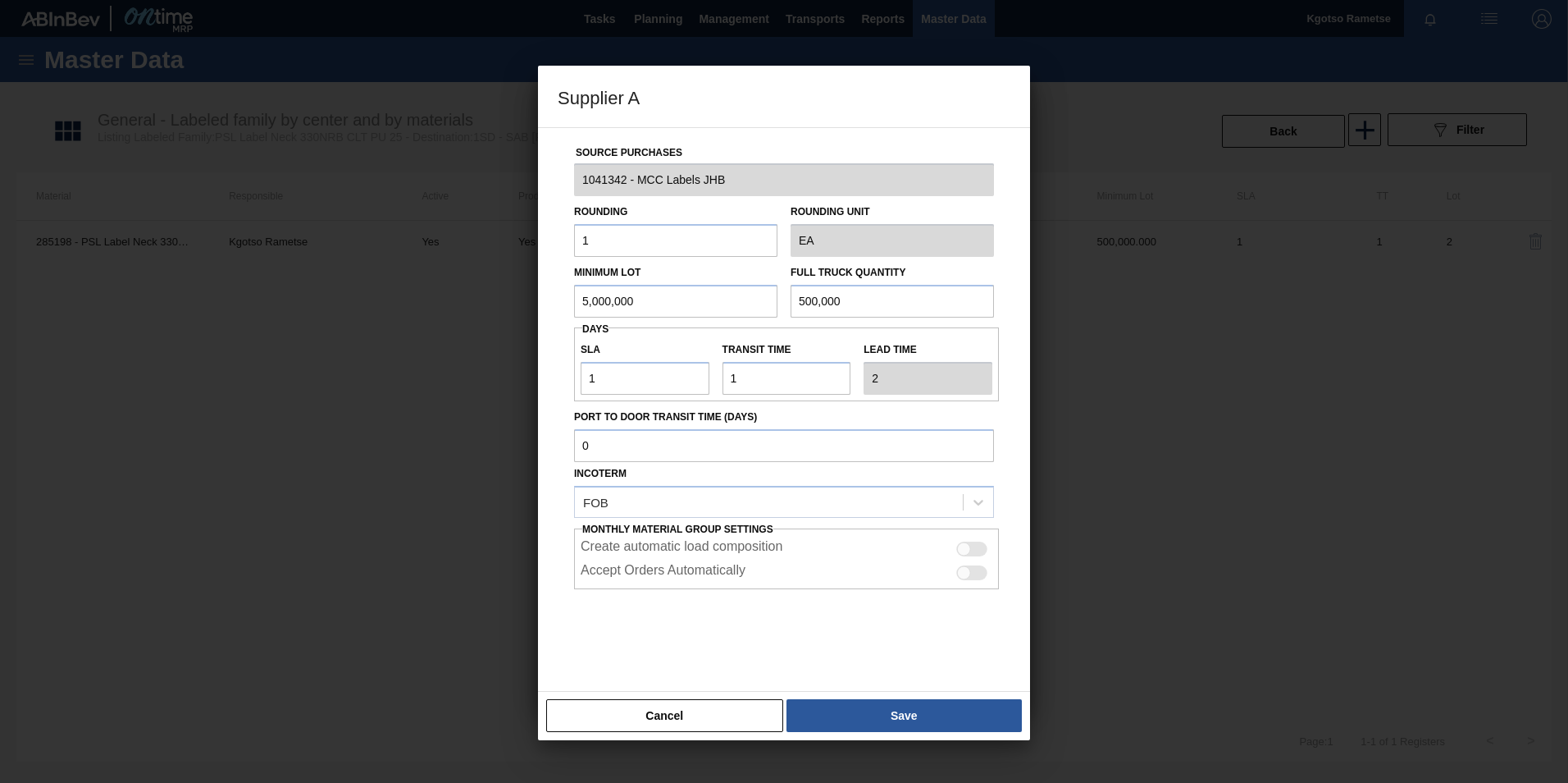
drag, startPoint x: 920, startPoint y: 298, endPoint x: 605, endPoint y: 307, distance: 315.1
click at [605, 307] on div "Minimum Lot 5,000,000 Full Truck Quantity 500,000" at bounding box center [784, 288] width 433 height 61
paste input ",0"
type input "5,000,000"
drag, startPoint x: 609, startPoint y: 376, endPoint x: 399, endPoint y: 360, distance: 210.6
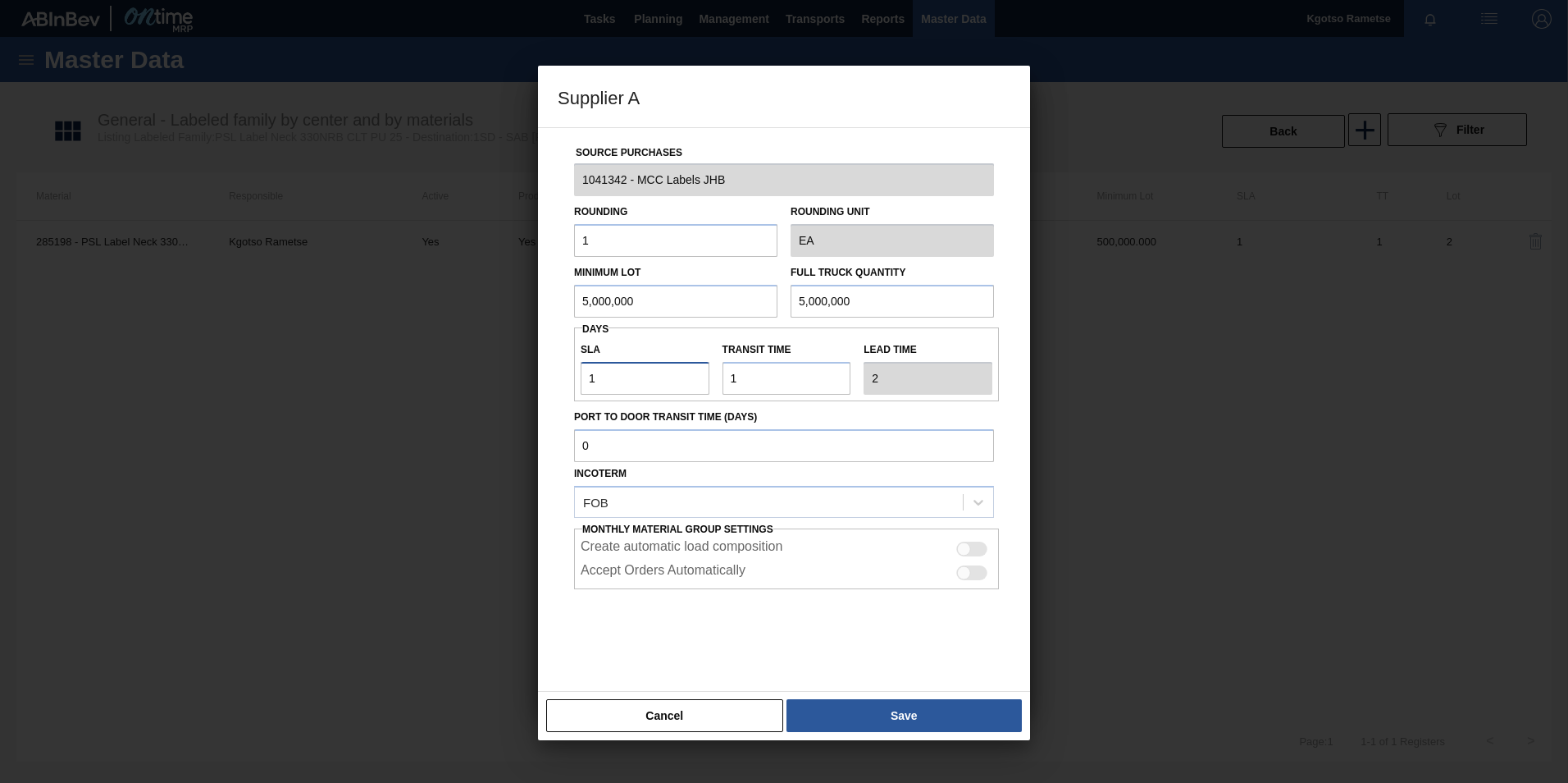
click at [492, 376] on div "Supplier A Source Purchases 1041342 - MCC Labels JHB Rounding 1 Rounding Unit E…" at bounding box center [784, 391] width 1568 height 783
type input "0"
type input "1"
type input "0"
click at [840, 713] on button "Save" at bounding box center [904, 715] width 235 height 33
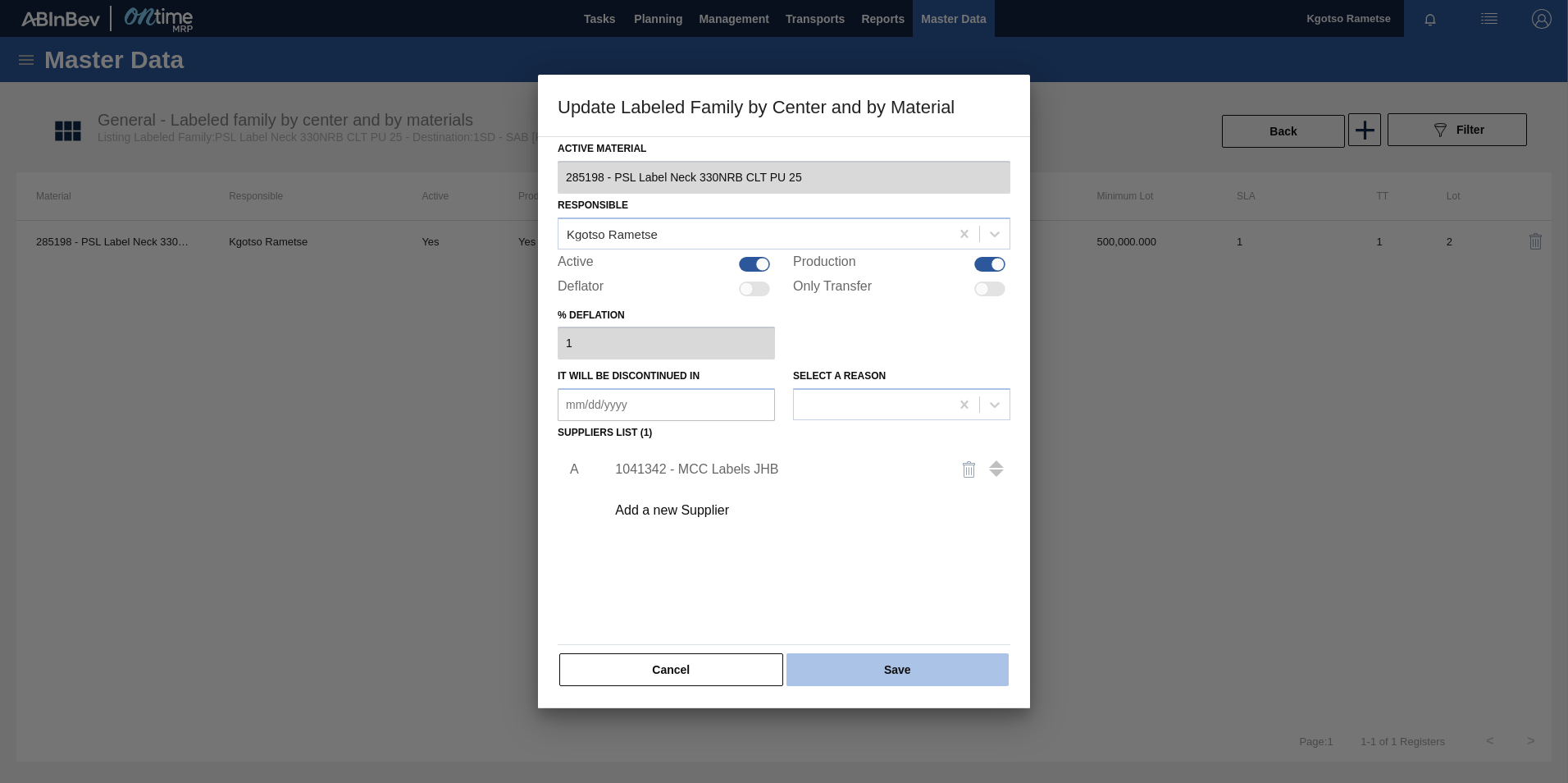
click at [839, 683] on button "Save" at bounding box center [898, 669] width 222 height 33
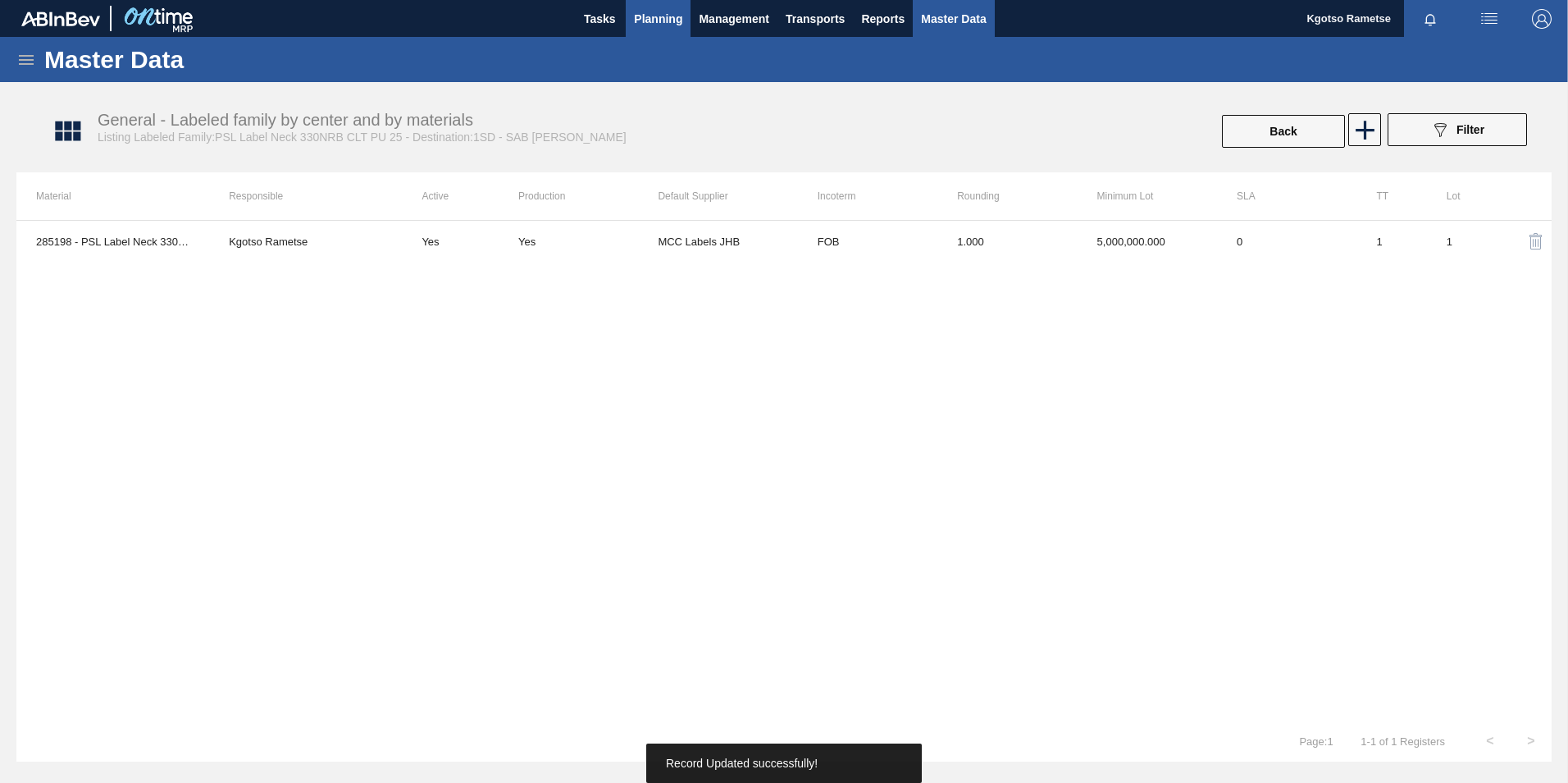
click at [648, 24] on span "Planning" at bounding box center [658, 19] width 48 height 20
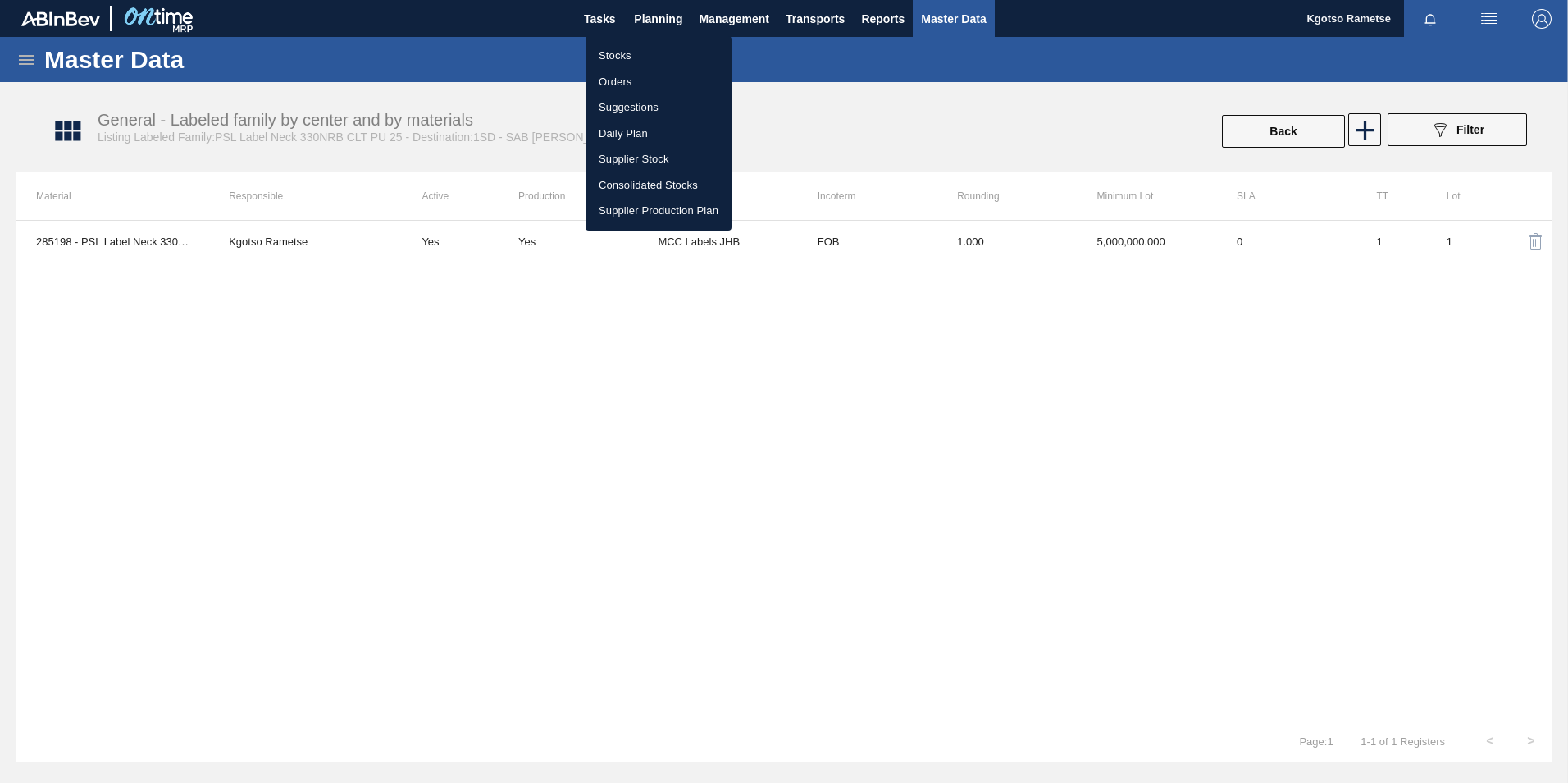
click at [626, 51] on li "Stocks" at bounding box center [659, 55] width 146 height 27
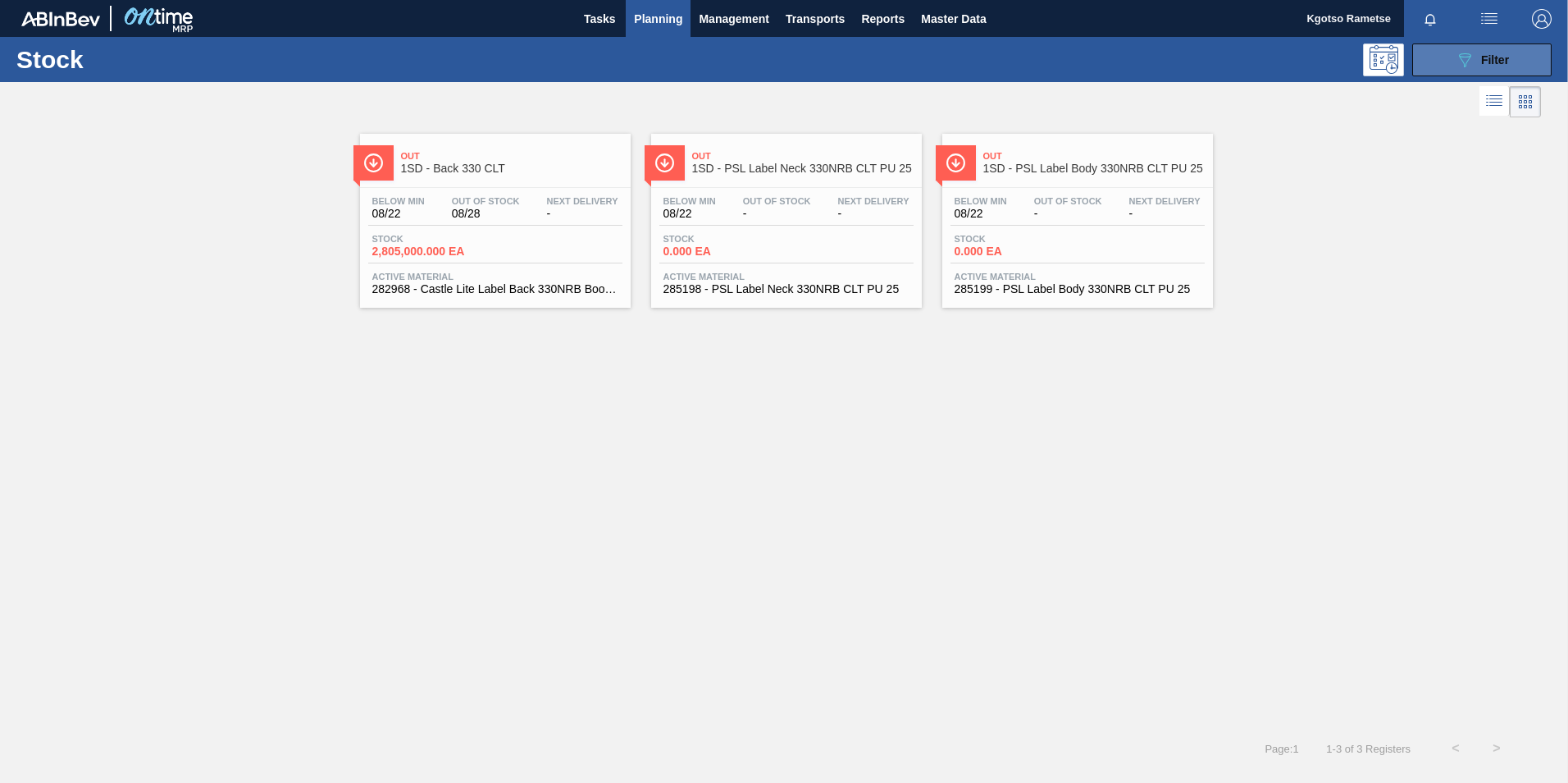
click at [1448, 62] on button "089F7B8B-B2A5-4AFE-B5C0-19BA573D28AC Filter" at bounding box center [1482, 59] width 140 height 33
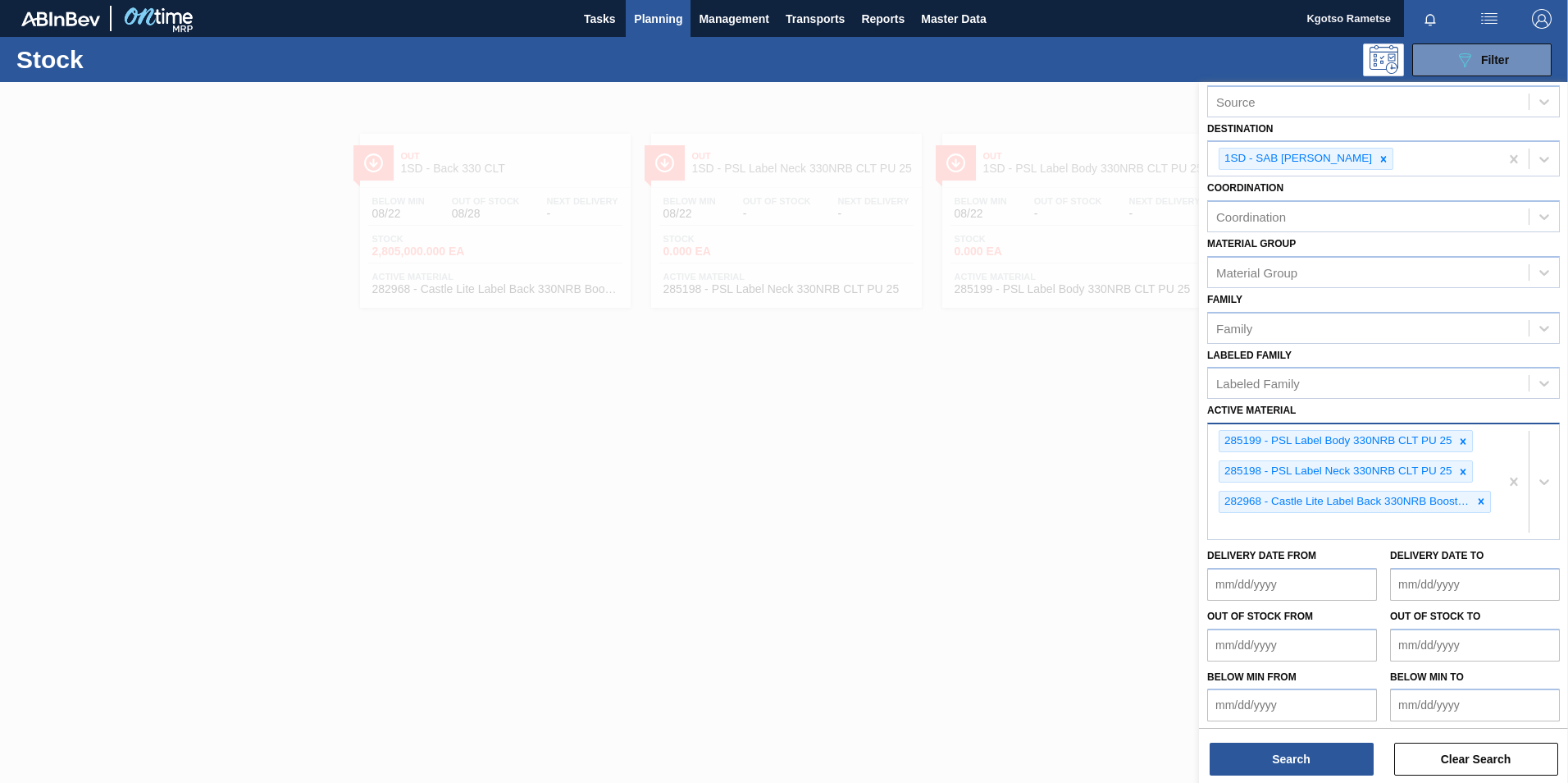
scroll to position [90, 0]
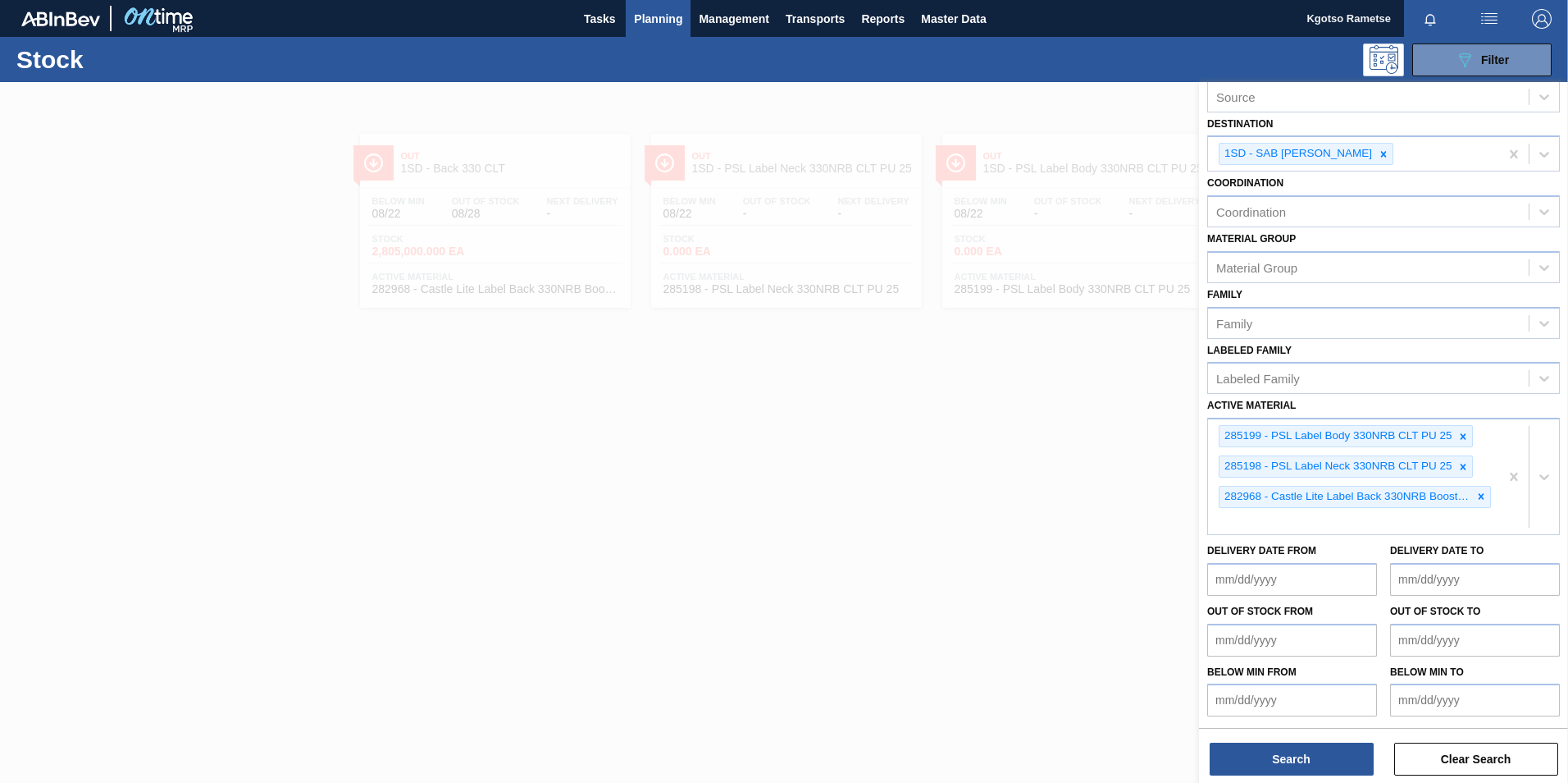
click at [752, 432] on div at bounding box center [784, 473] width 1568 height 783
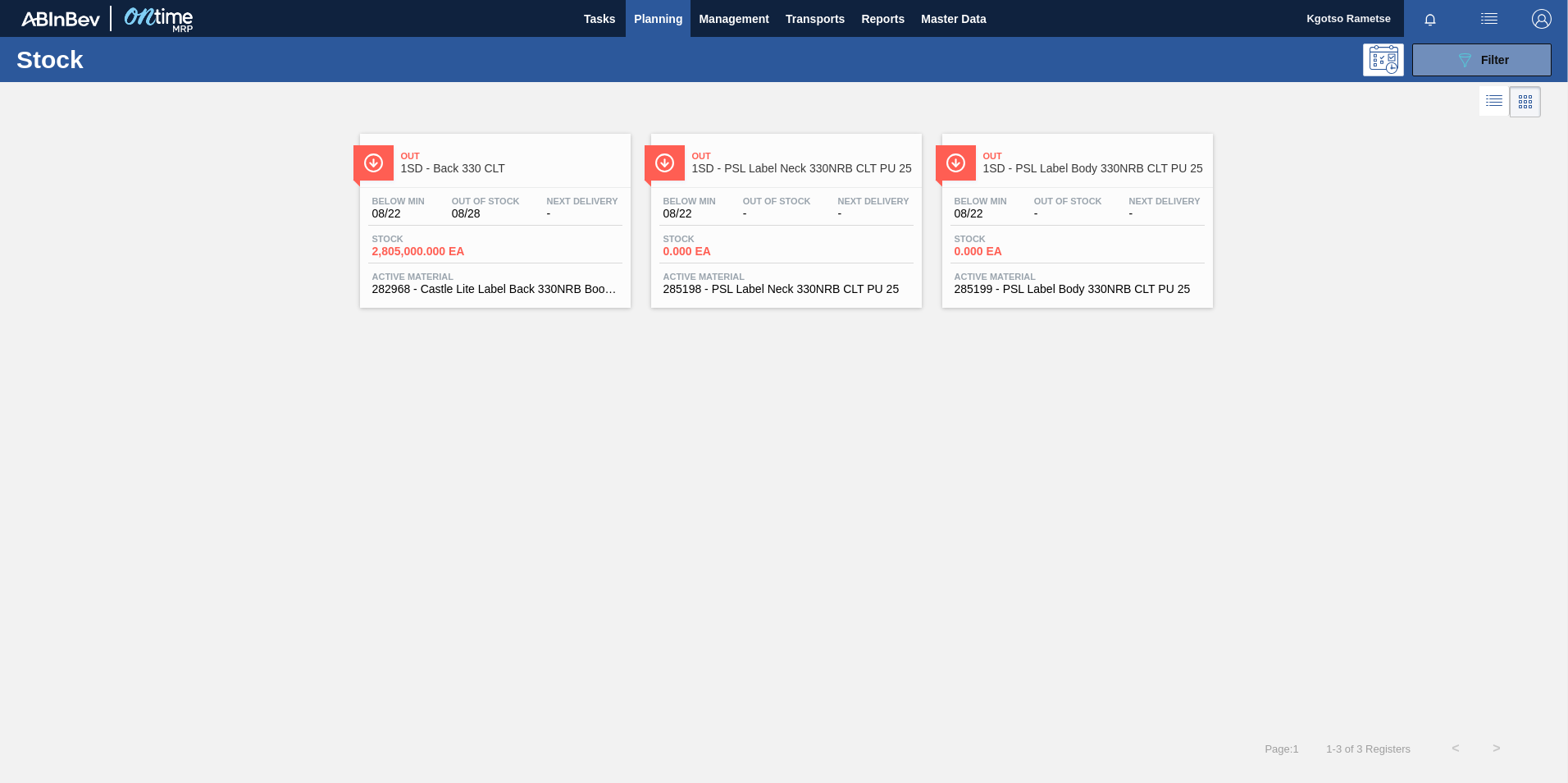
click at [632, 196] on link "Out 1SD - Back 330 CLT Below Min 08/22 Out Of Stock 08/28 Next Delivery - Stock…" at bounding box center [493, 214] width 291 height 186
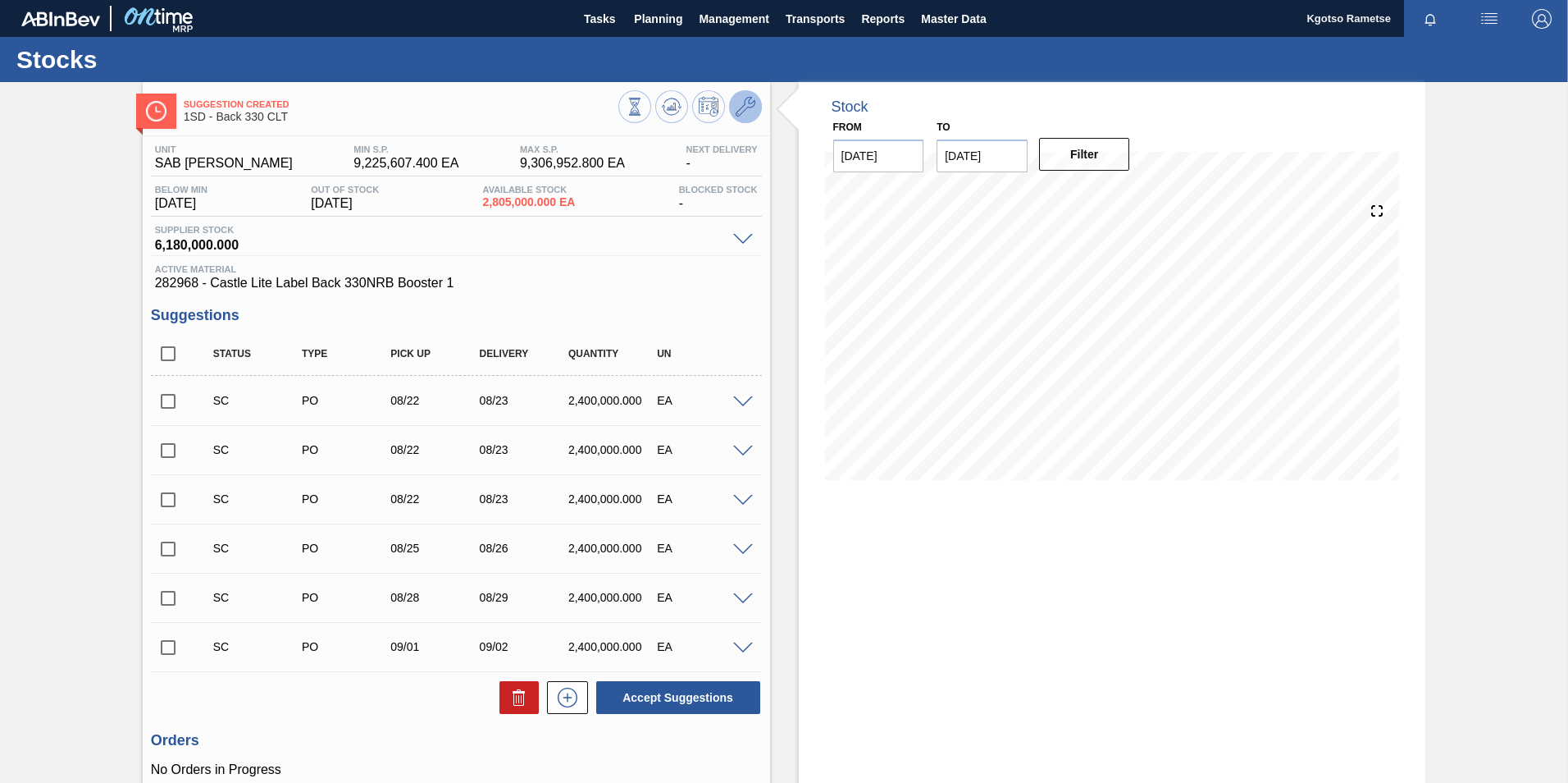
click at [745, 110] on icon at bounding box center [745, 106] width 20 height 20
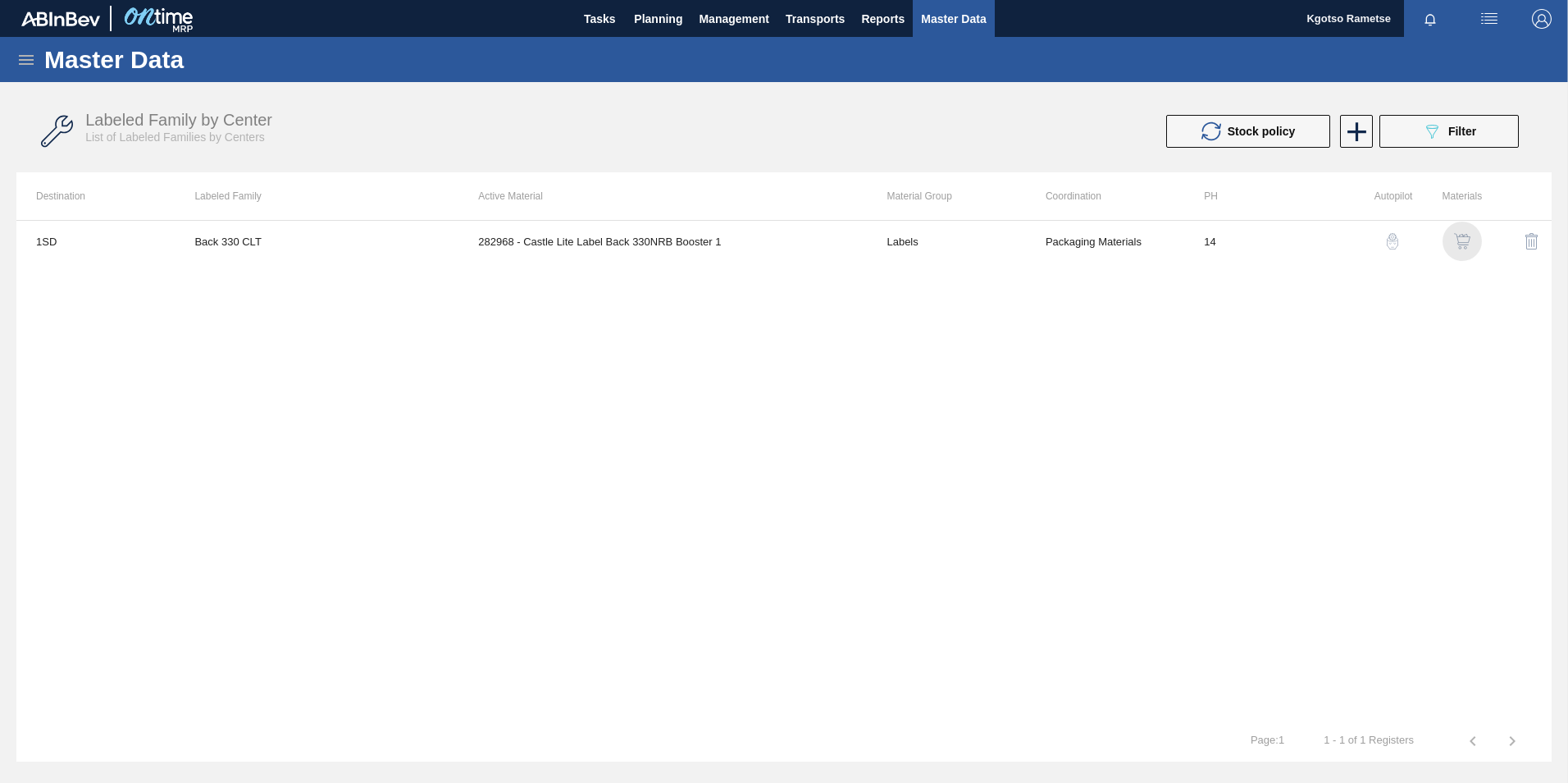
click at [1462, 237] on img "button" at bounding box center [1462, 241] width 17 height 17
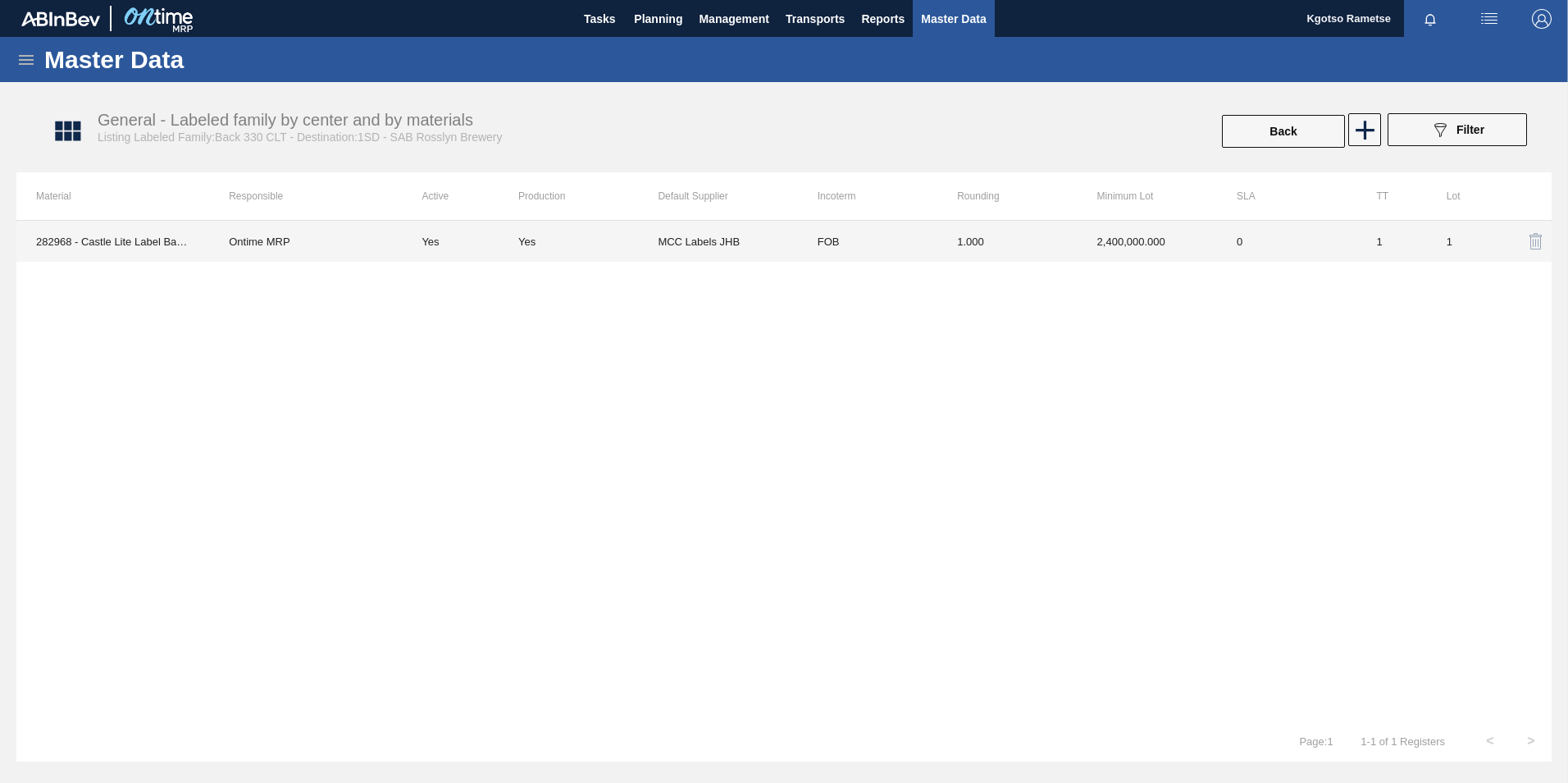
click at [792, 233] on td "MCC Labels JHB" at bounding box center [727, 241] width 140 height 41
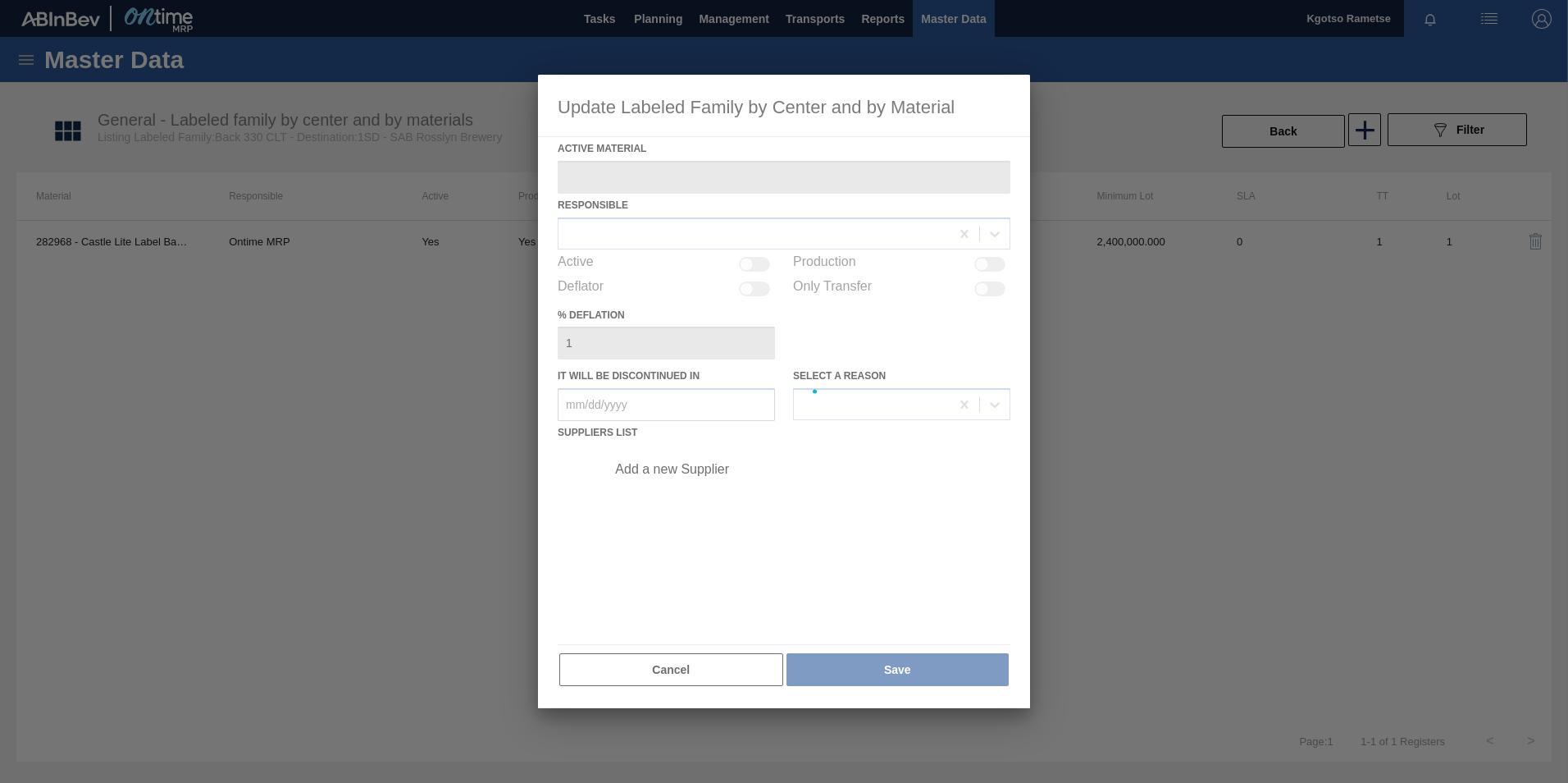
type Material "282968 - Castle Lite Label Back 330NRB Booster 1"
checkbox input "true"
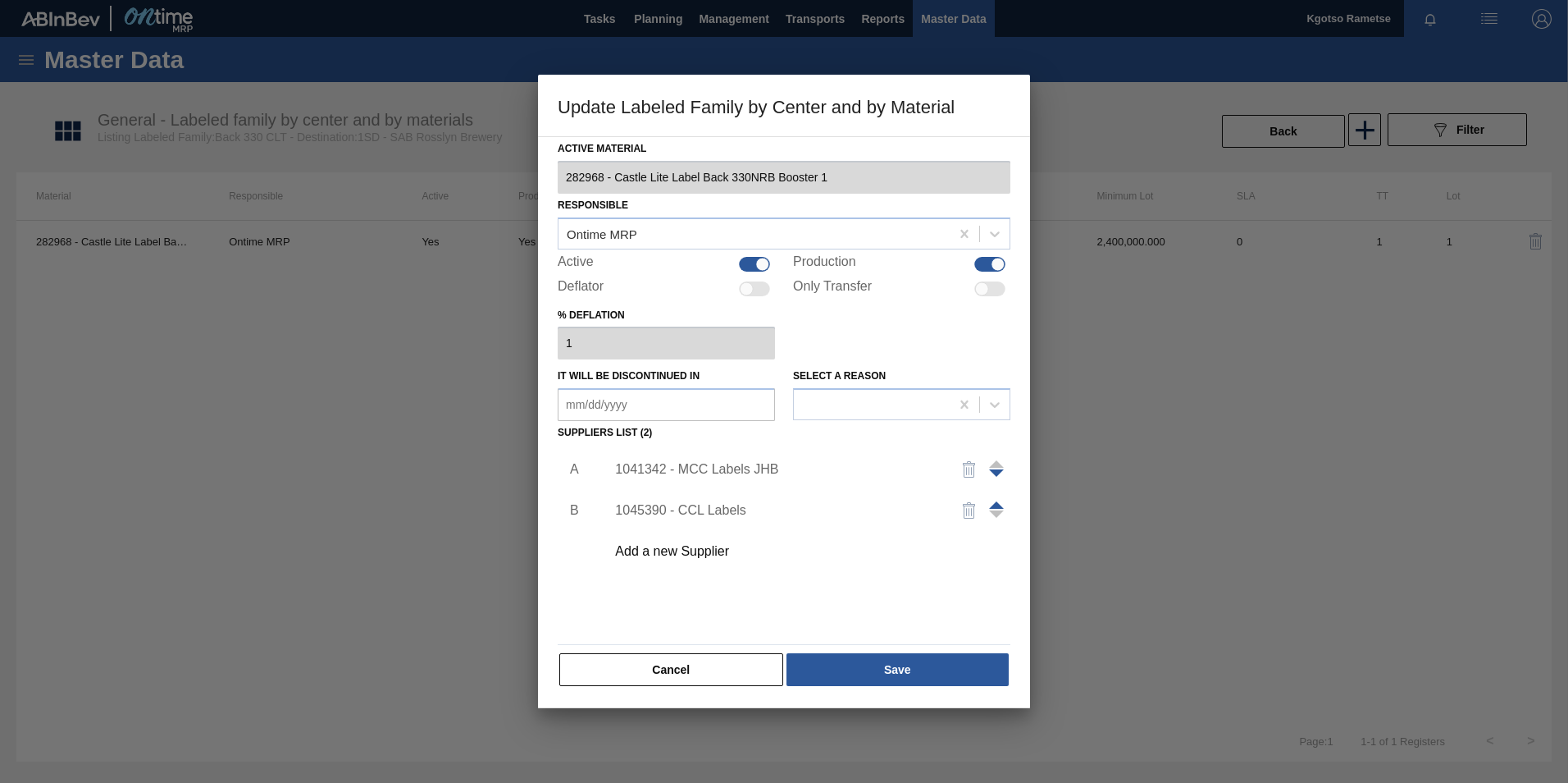
click at [668, 470] on div "1041342 - MCC Labels JHB" at bounding box center [776, 469] width 322 height 15
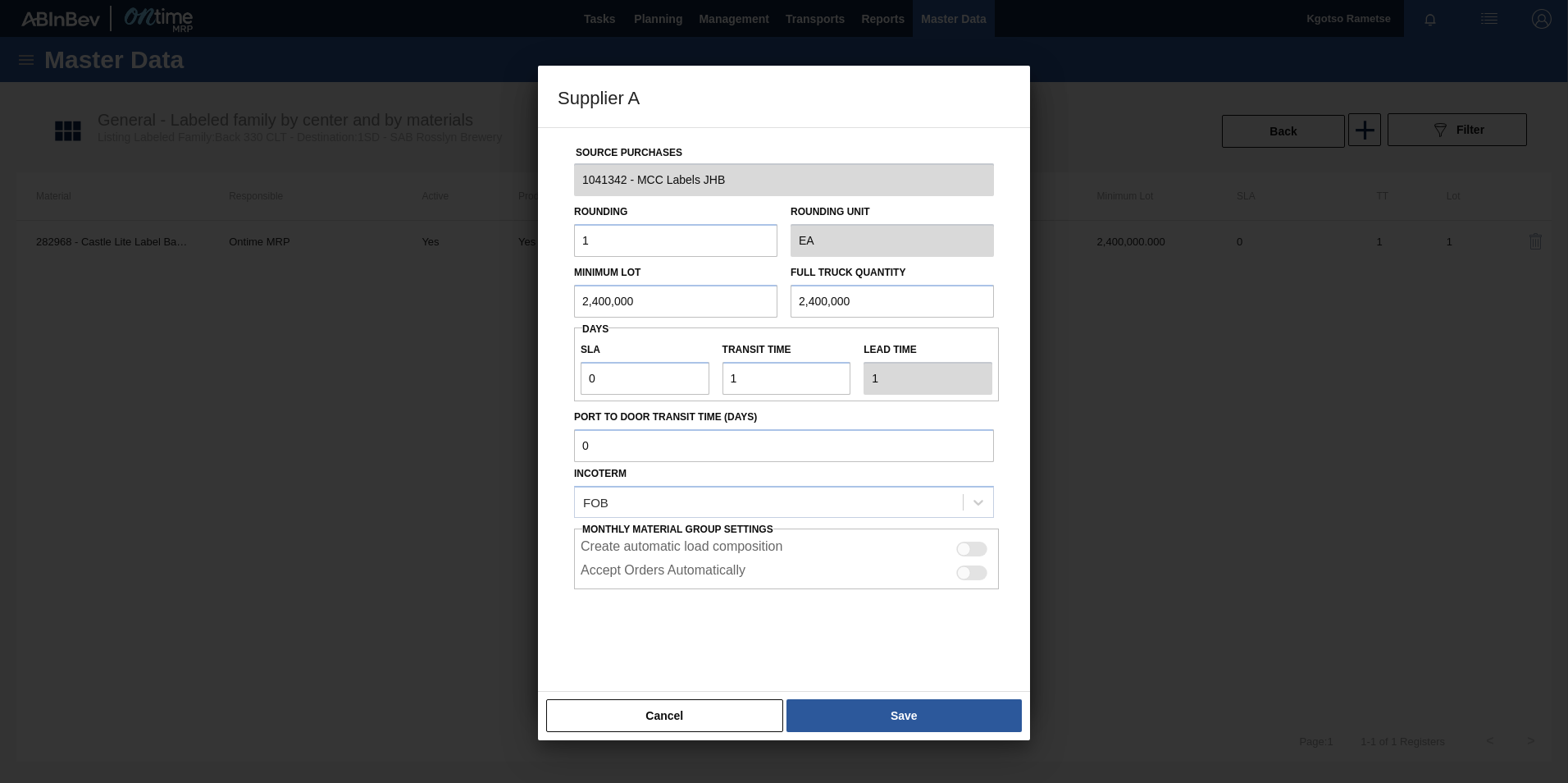
drag, startPoint x: 533, startPoint y: 309, endPoint x: 242, endPoint y: 340, distance: 292.6
click at [442, 319] on div "Supplier A Source Purchases 1041342 - MCC Labels JHB Rounding 1 Rounding Unit E…" at bounding box center [784, 391] width 1568 height 783
drag, startPoint x: 651, startPoint y: 294, endPoint x: 174, endPoint y: 313, distance: 477.4
click at [379, 303] on div "Supplier A Source Purchases 1041342 - MCC Labels JHB Rounding 1 Rounding Unit E…" at bounding box center [784, 391] width 1568 height 783
type input "5,000,000"
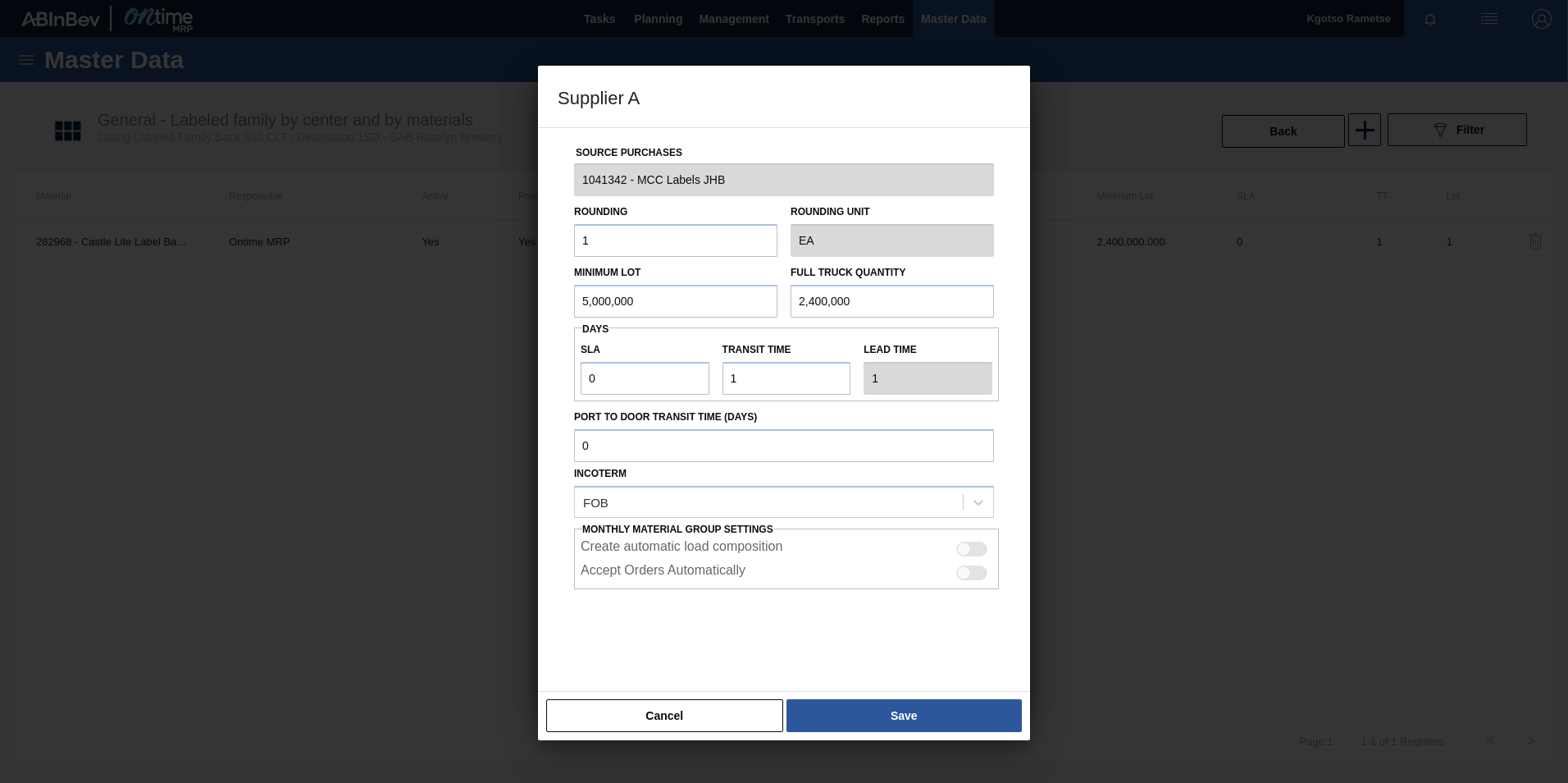
drag, startPoint x: 811, startPoint y: 295, endPoint x: 73, endPoint y: 346, distance: 739.8
click at [301, 337] on div "Supplier A Source Purchases 1041342 - MCC Labels JHB Rounding 1 Rounding Unit E…" at bounding box center [784, 391] width 1568 height 783
paste input "5,0"
type input "5,000,000"
drag, startPoint x: 872, startPoint y: 717, endPoint x: 866, endPoint y: 707, distance: 11.7
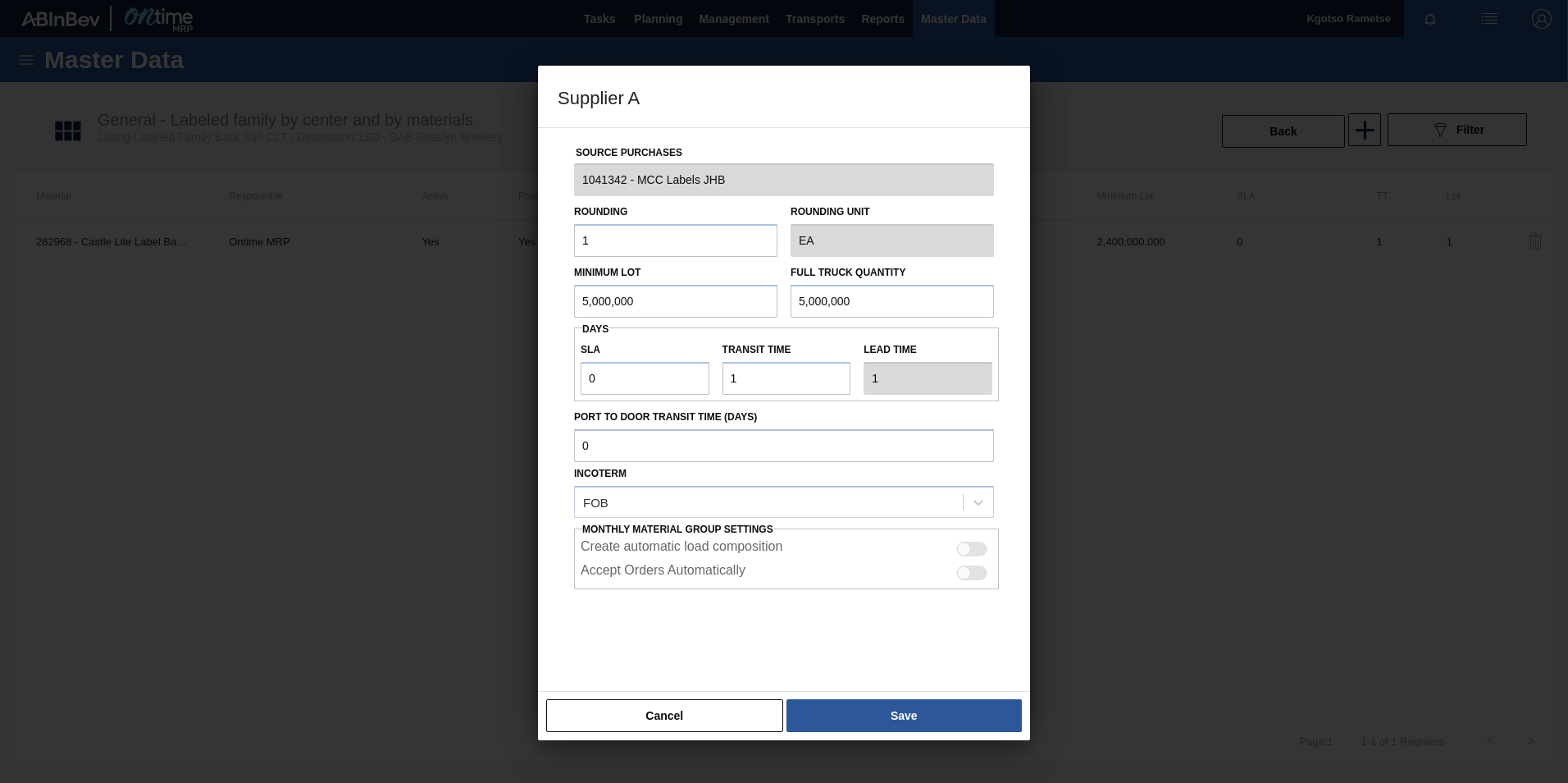
click at [870, 717] on button "Save" at bounding box center [904, 715] width 235 height 33
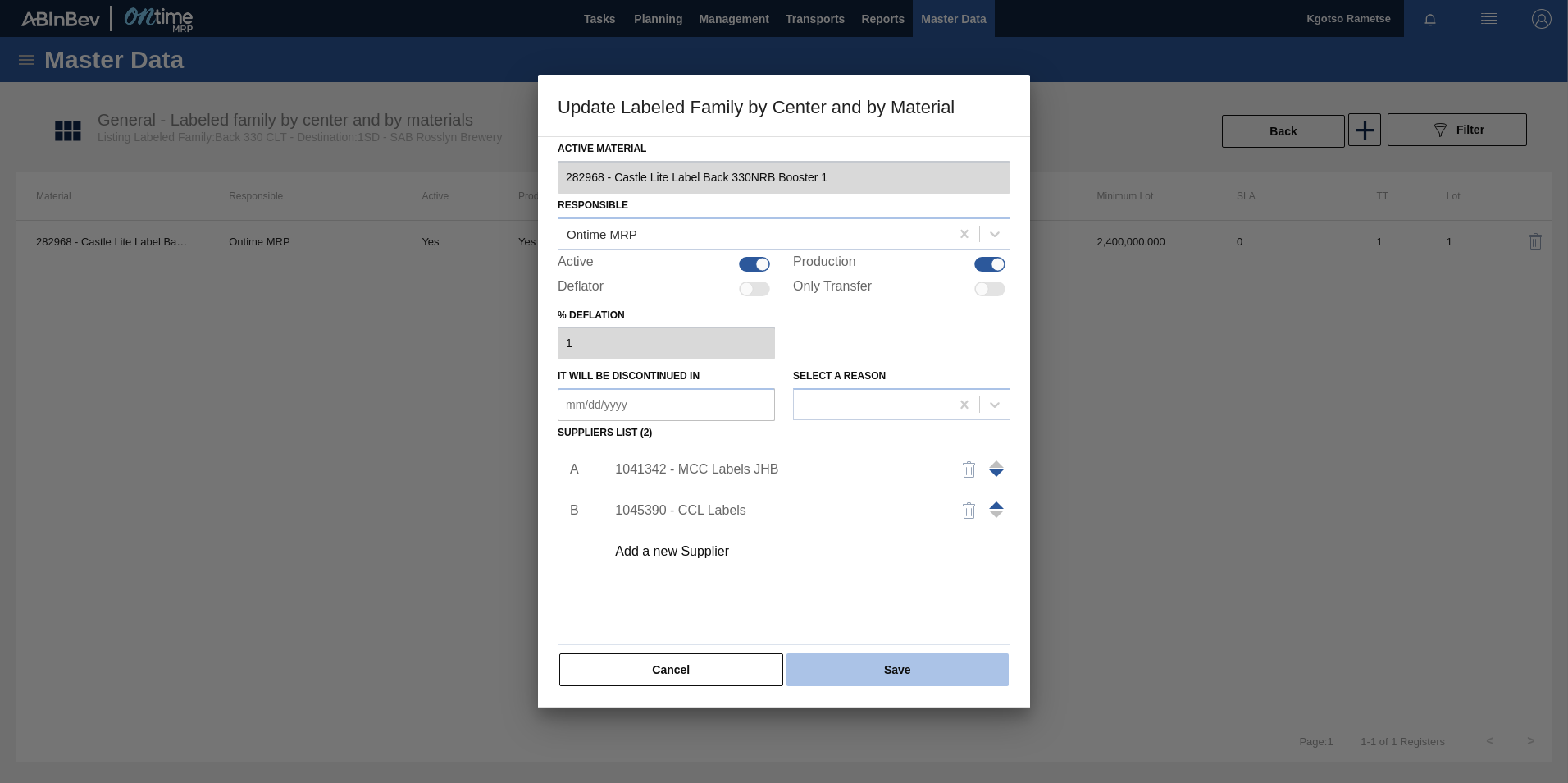
click at [861, 682] on button "Save" at bounding box center [898, 669] width 222 height 33
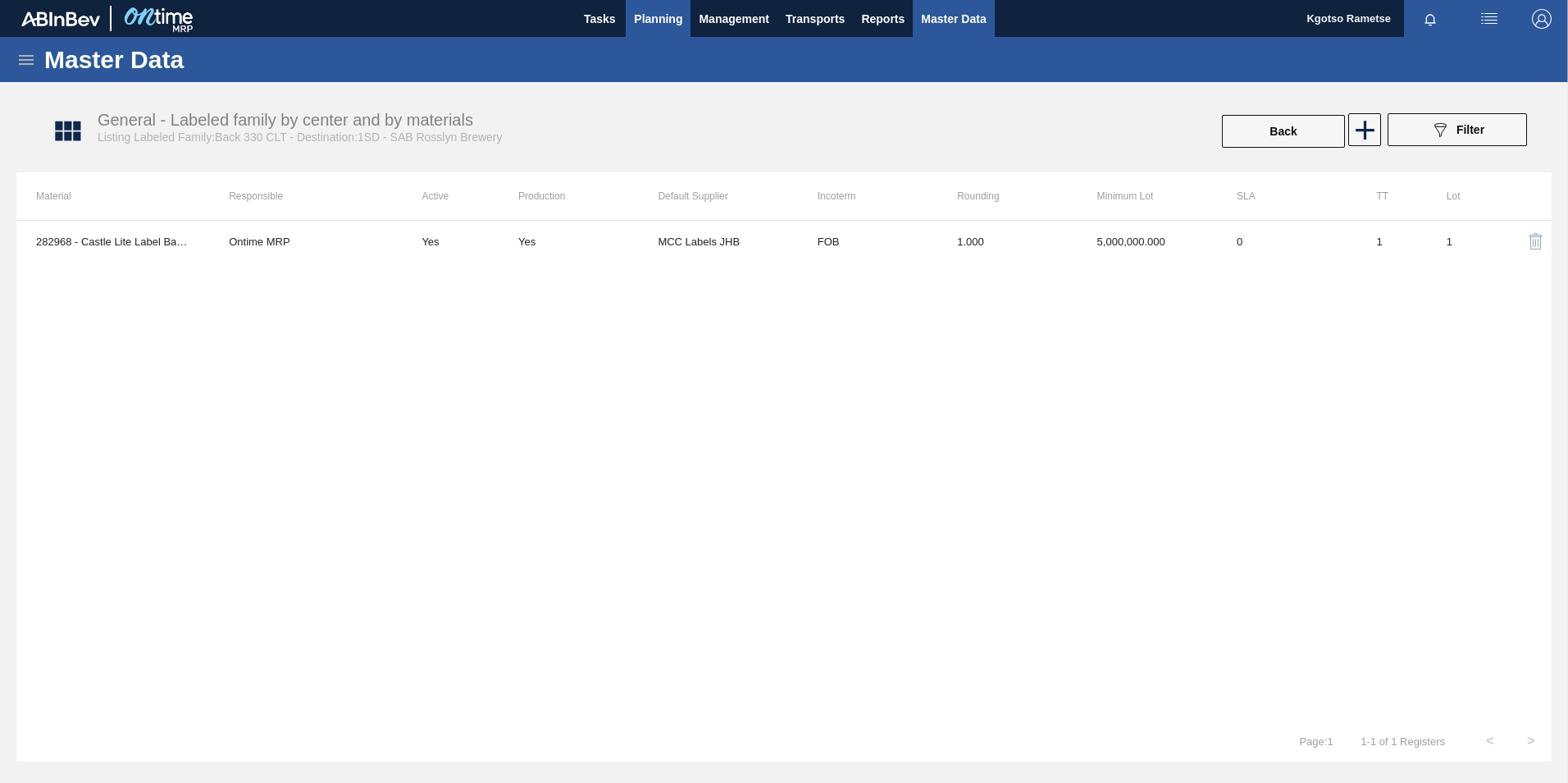
click at [646, 27] on span "Planning" at bounding box center [658, 19] width 48 height 20
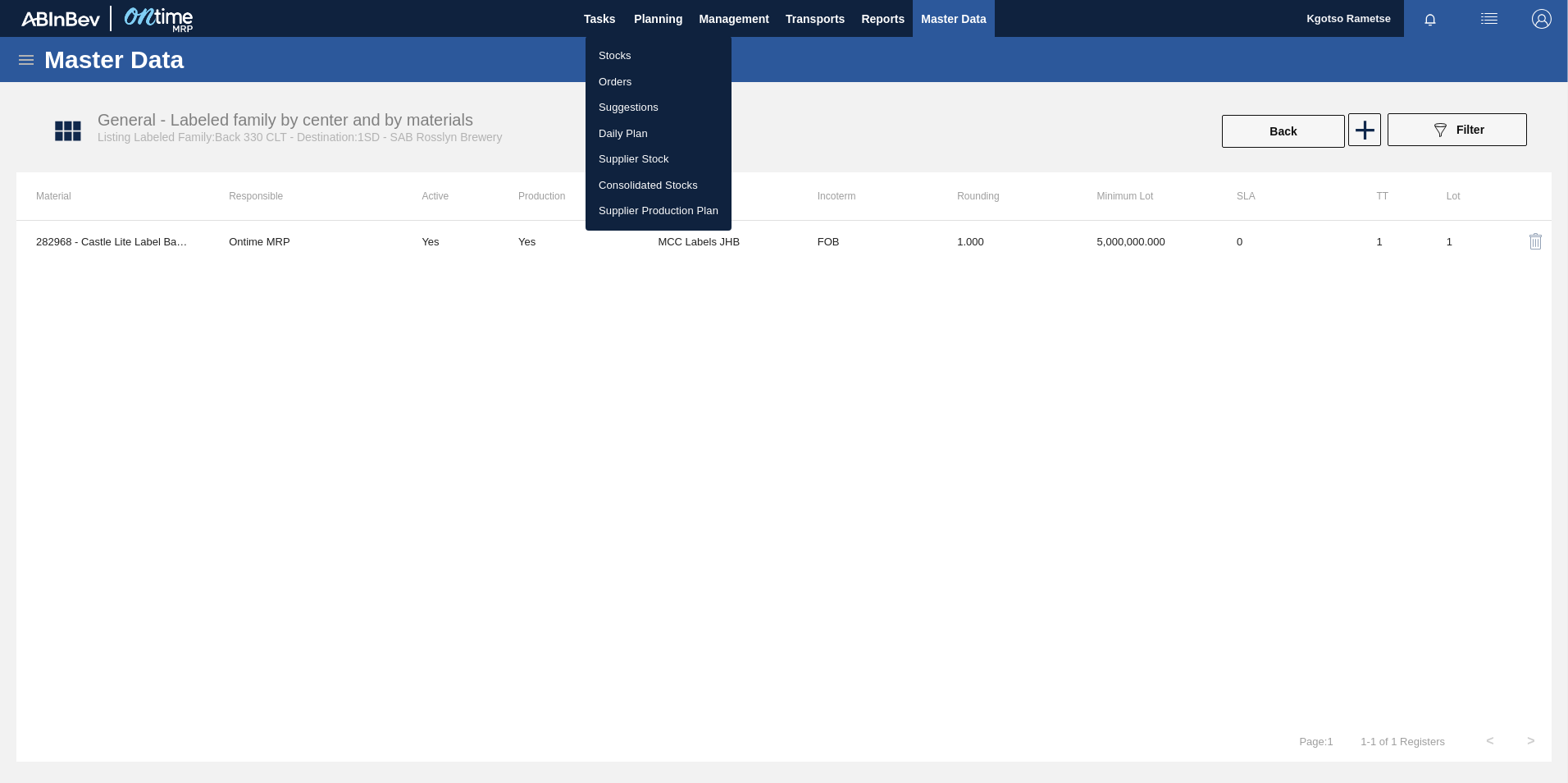
click at [641, 65] on li "Stocks" at bounding box center [659, 55] width 146 height 27
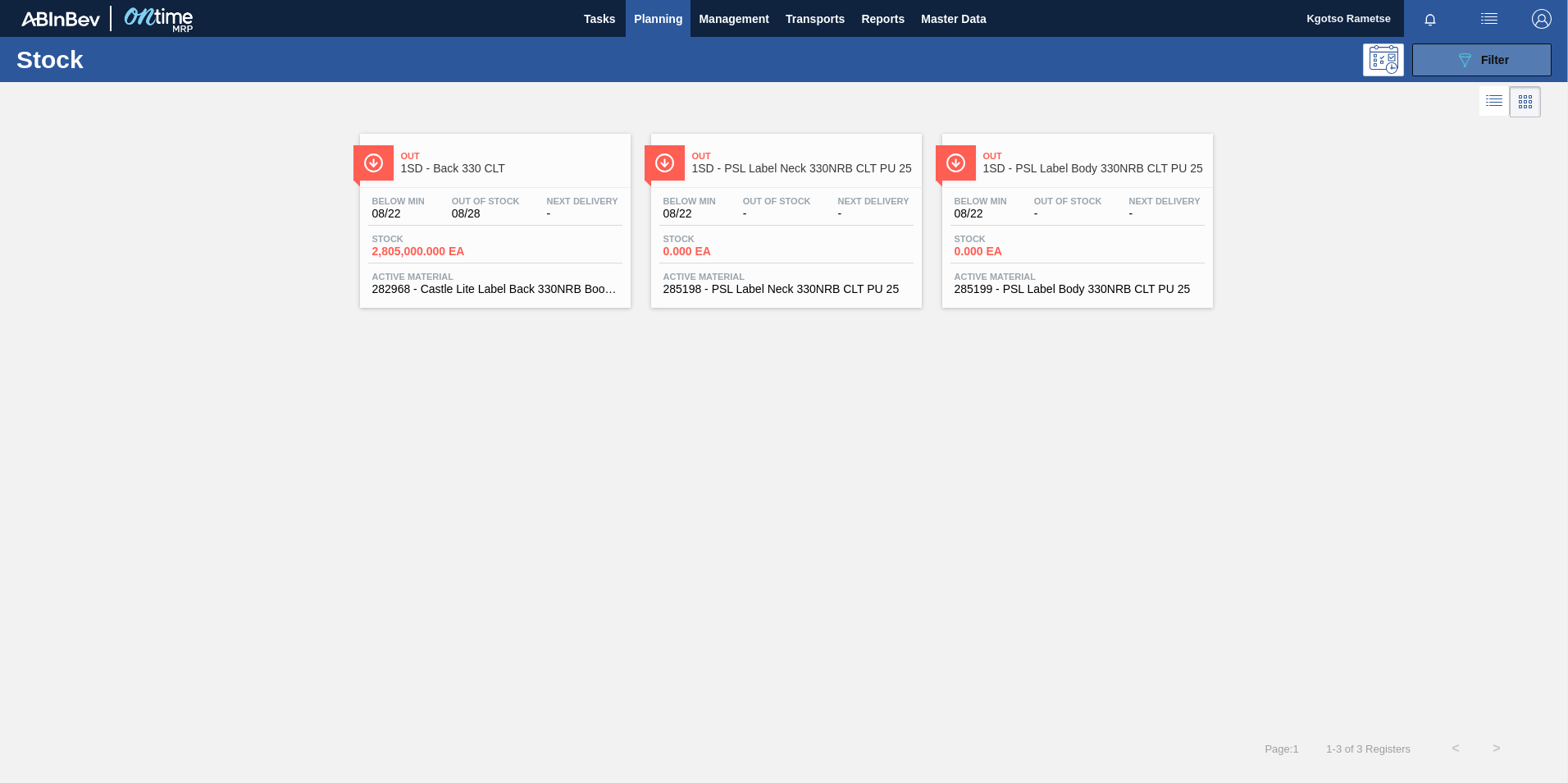
click at [1461, 54] on icon at bounding box center [1465, 60] width 12 height 14
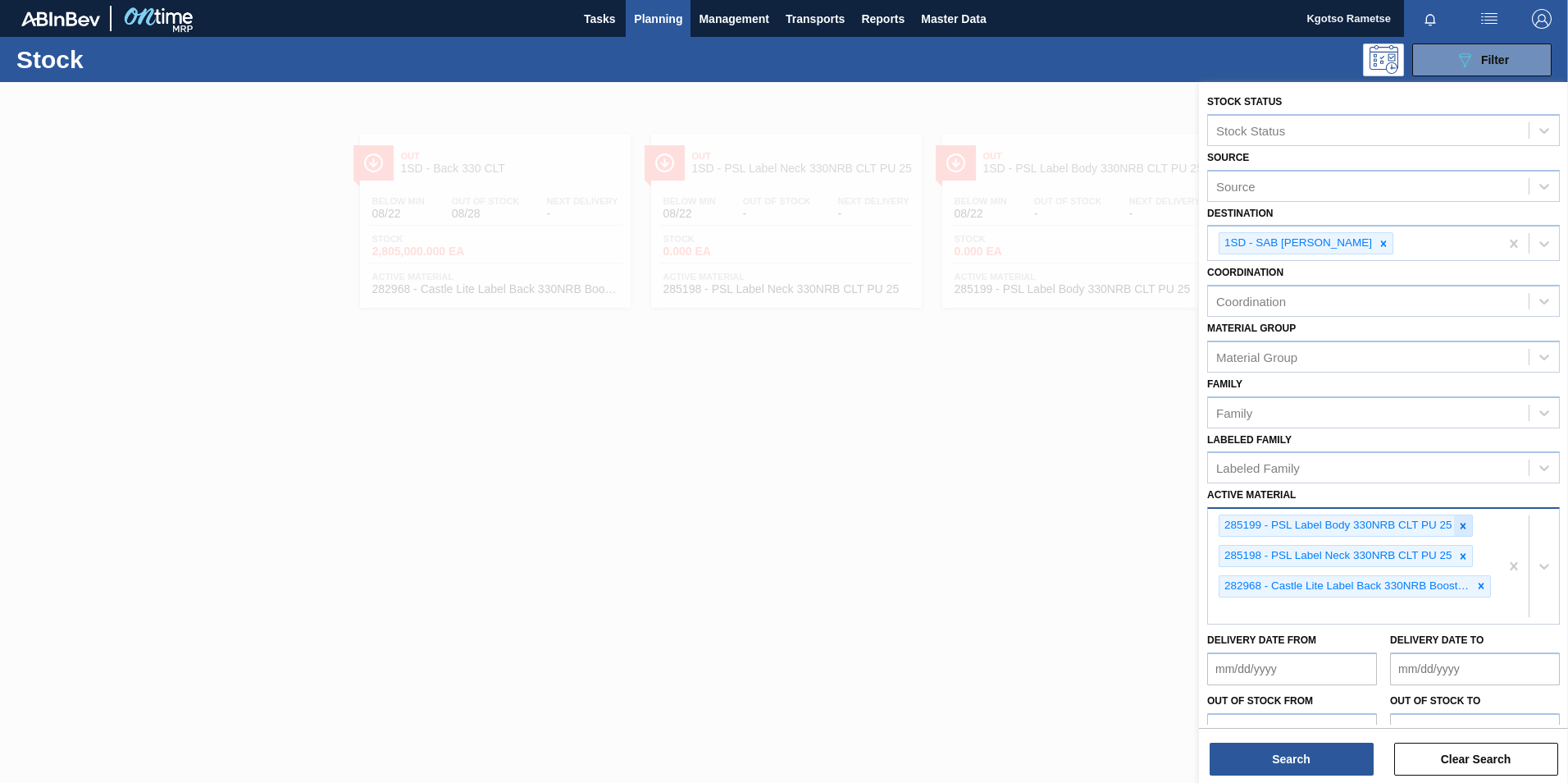
click at [1463, 528] on icon at bounding box center [1463, 526] width 12 height 12
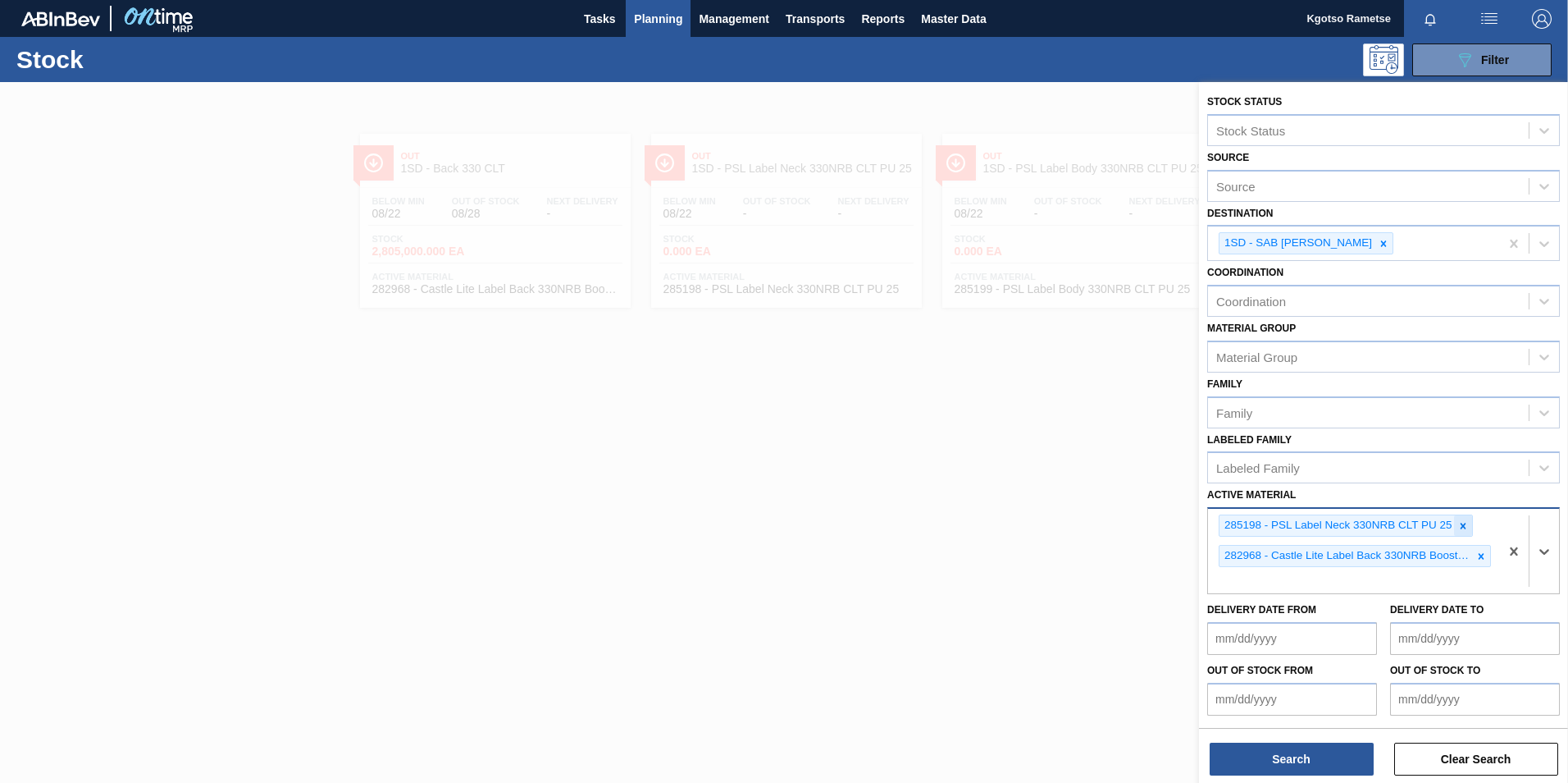
click at [1462, 524] on icon at bounding box center [1464, 526] width 6 height 6
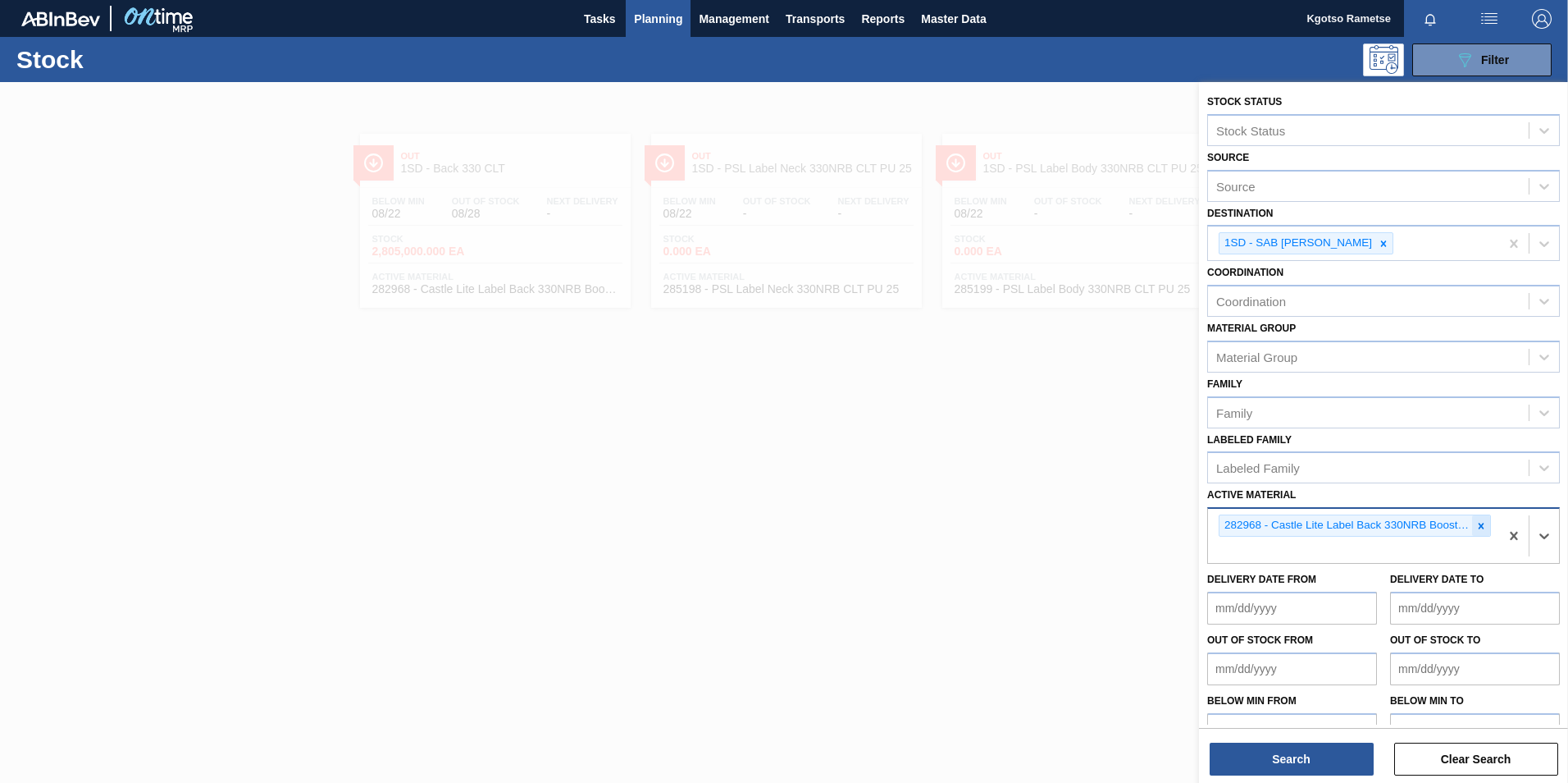
click at [1478, 525] on icon at bounding box center [1481, 526] width 6 height 6
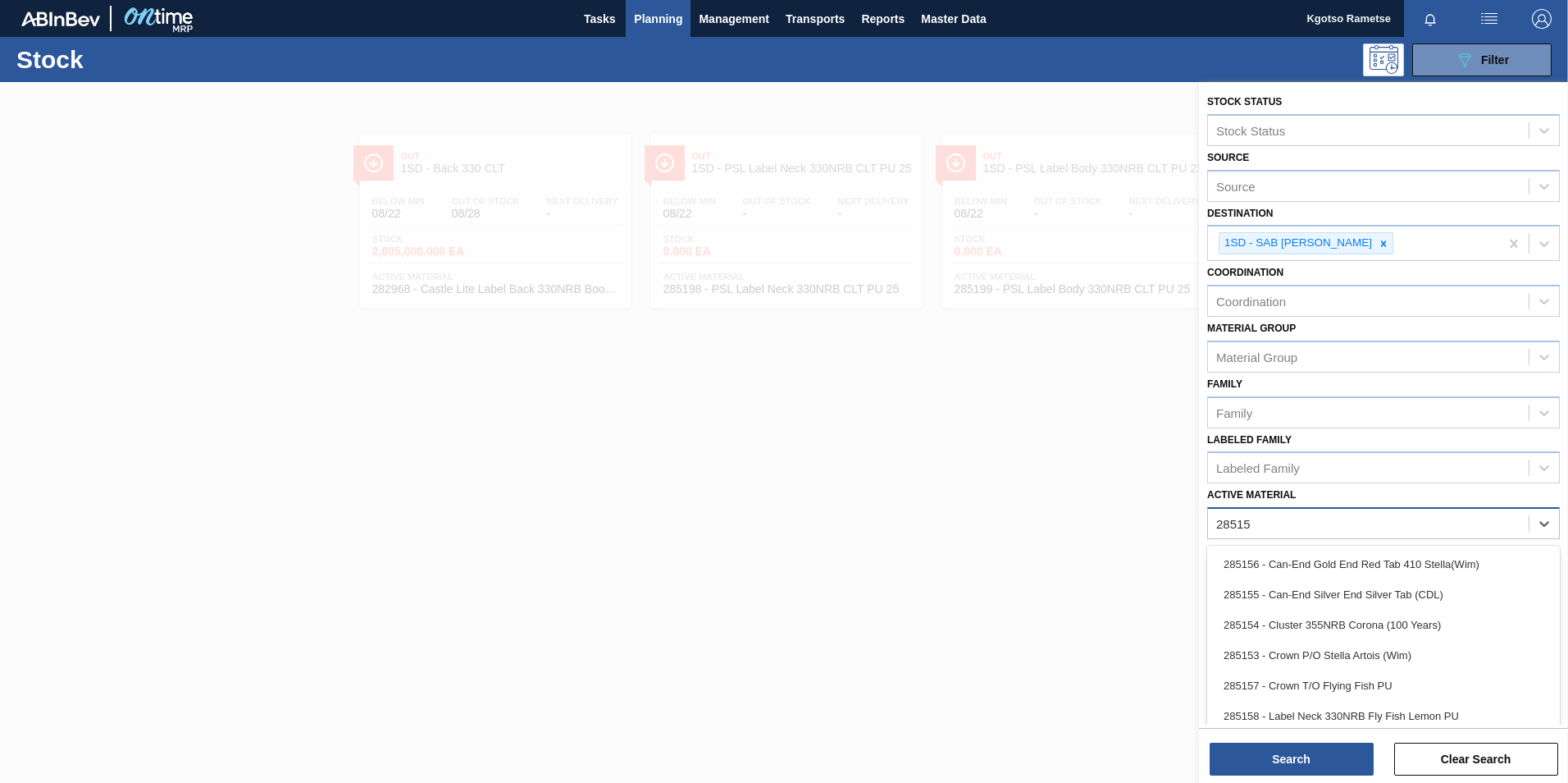
type Material "285159"
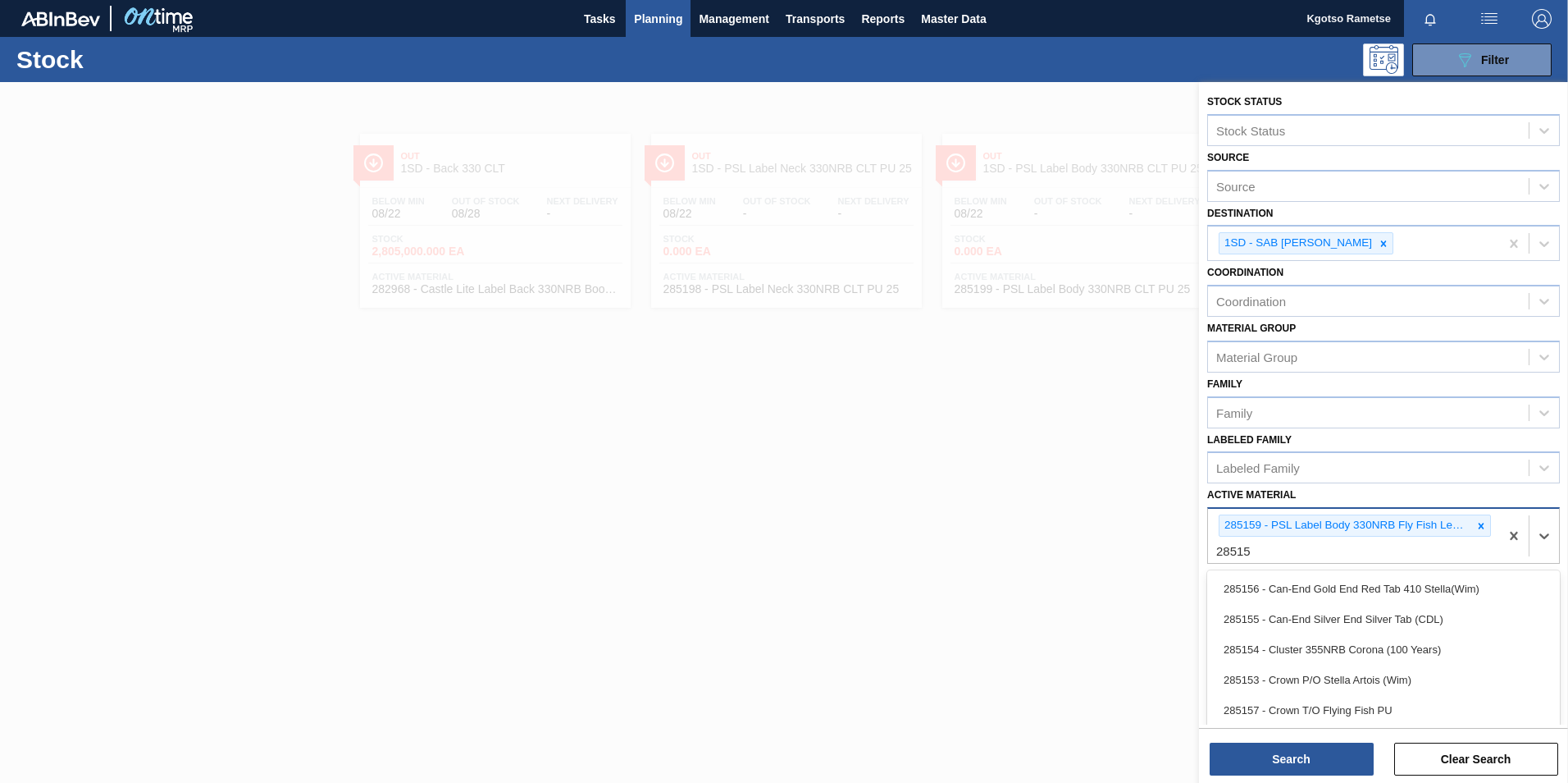
type Material "285158"
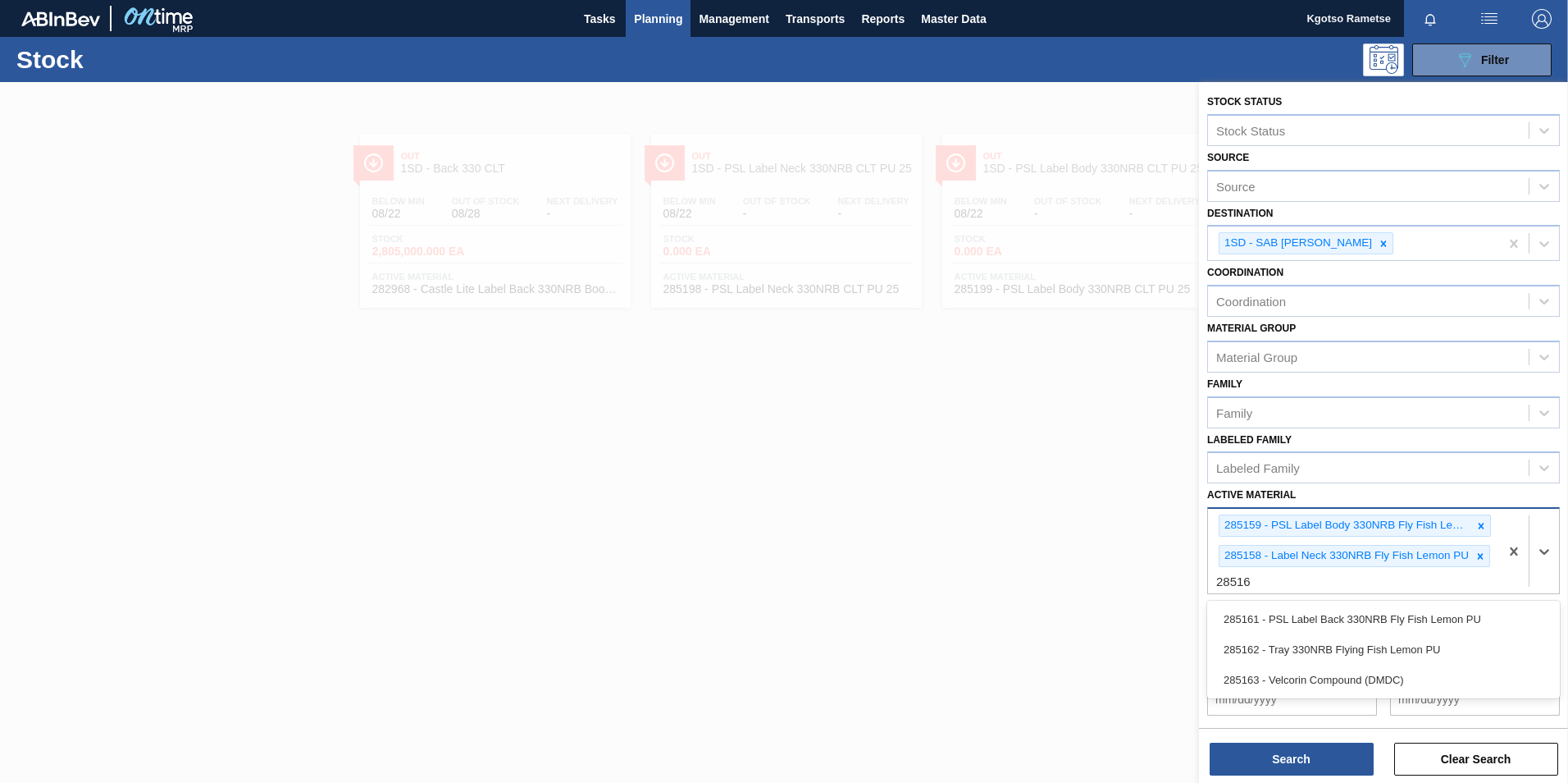
type Material "285161"
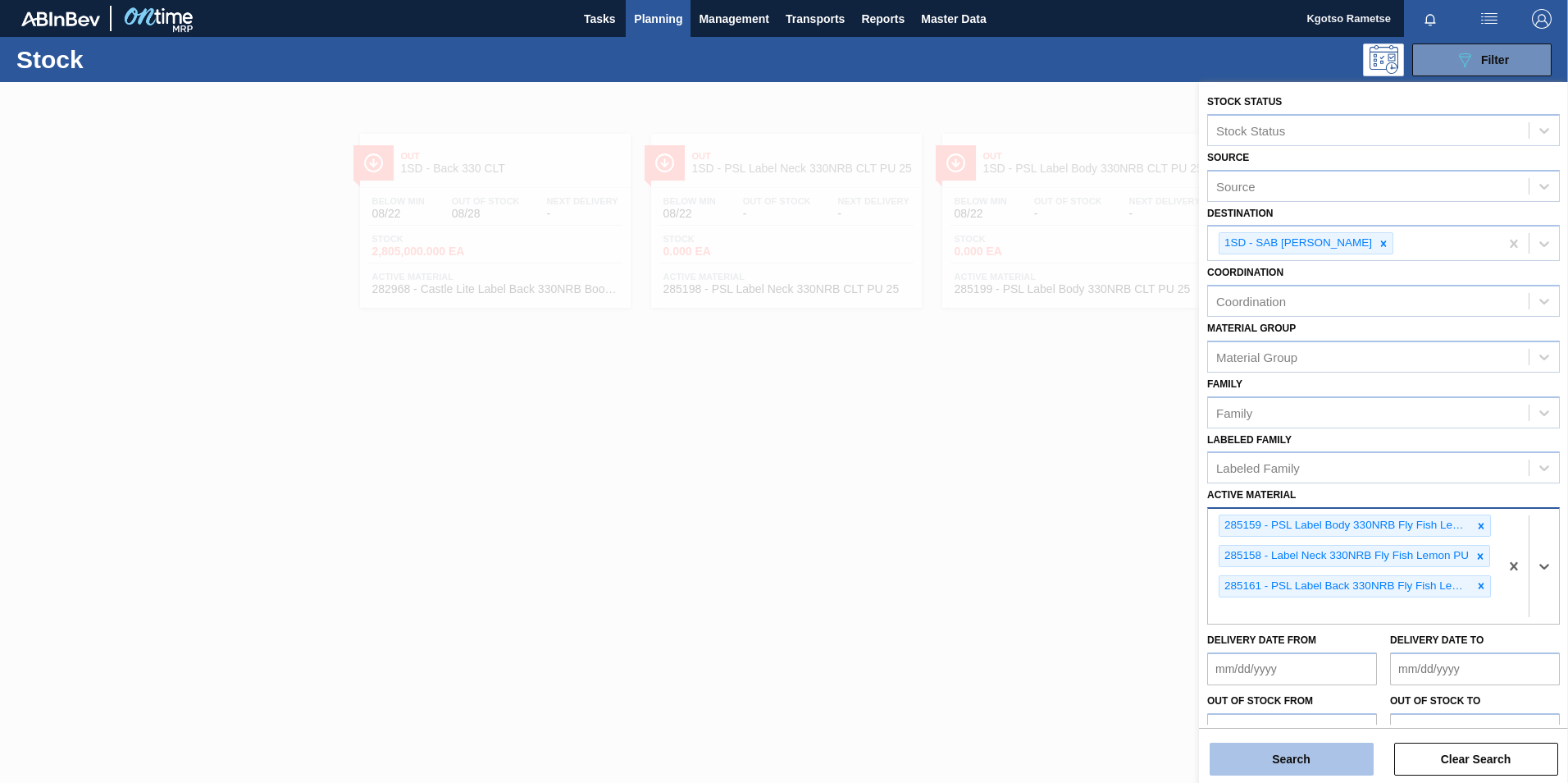
click at [1255, 751] on button "Search" at bounding box center [1291, 758] width 164 height 33
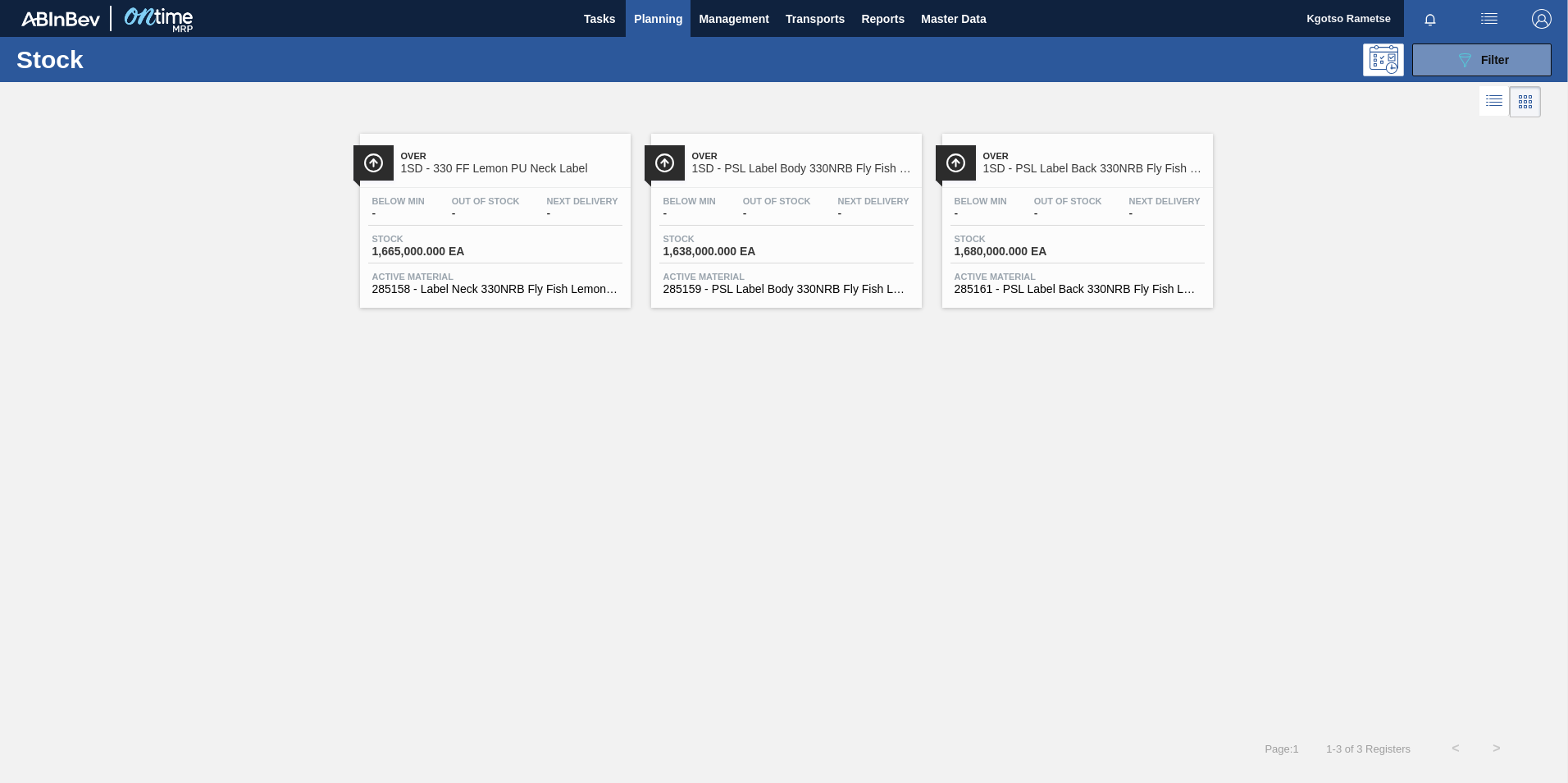
click at [772, 166] on span "1SD - PSL Label Body 330NRB Fly Fish Lemon PU" at bounding box center [802, 168] width 221 height 12
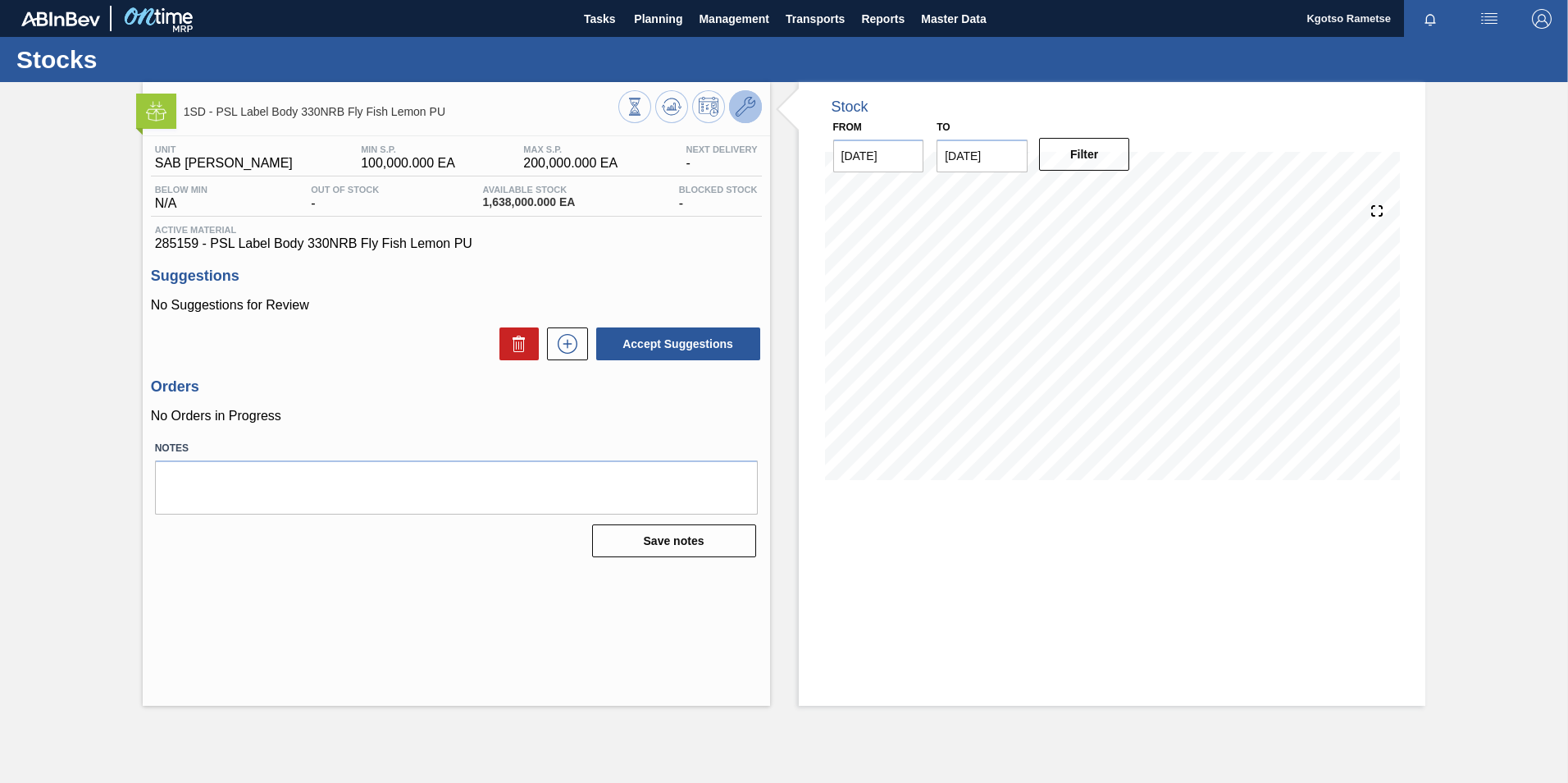
click at [744, 103] on icon at bounding box center [745, 106] width 20 height 20
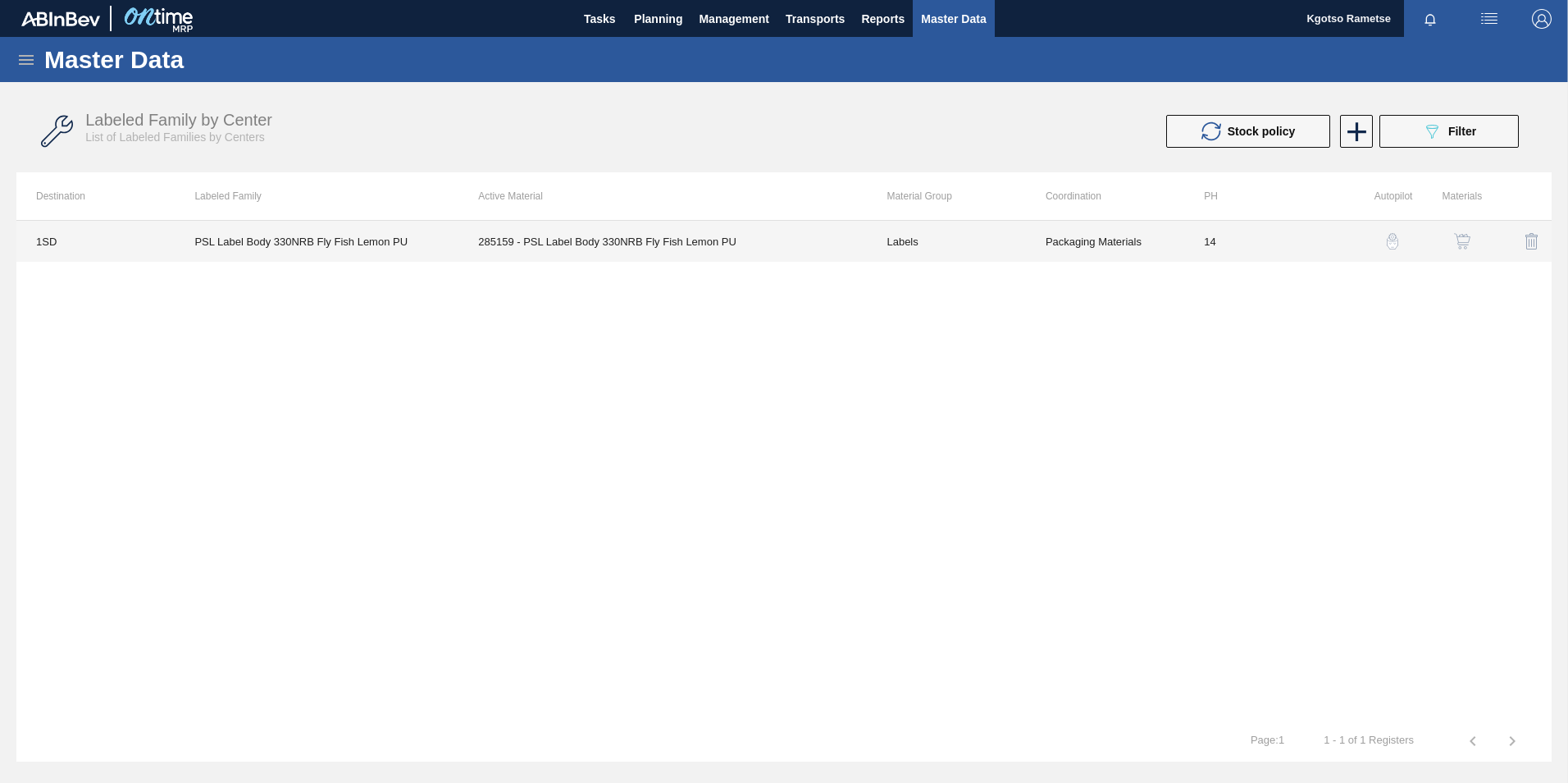
click at [711, 238] on td "285159 - PSL Label Body 330NRB Fly Fish Lemon PU" at bounding box center [662, 241] width 408 height 41
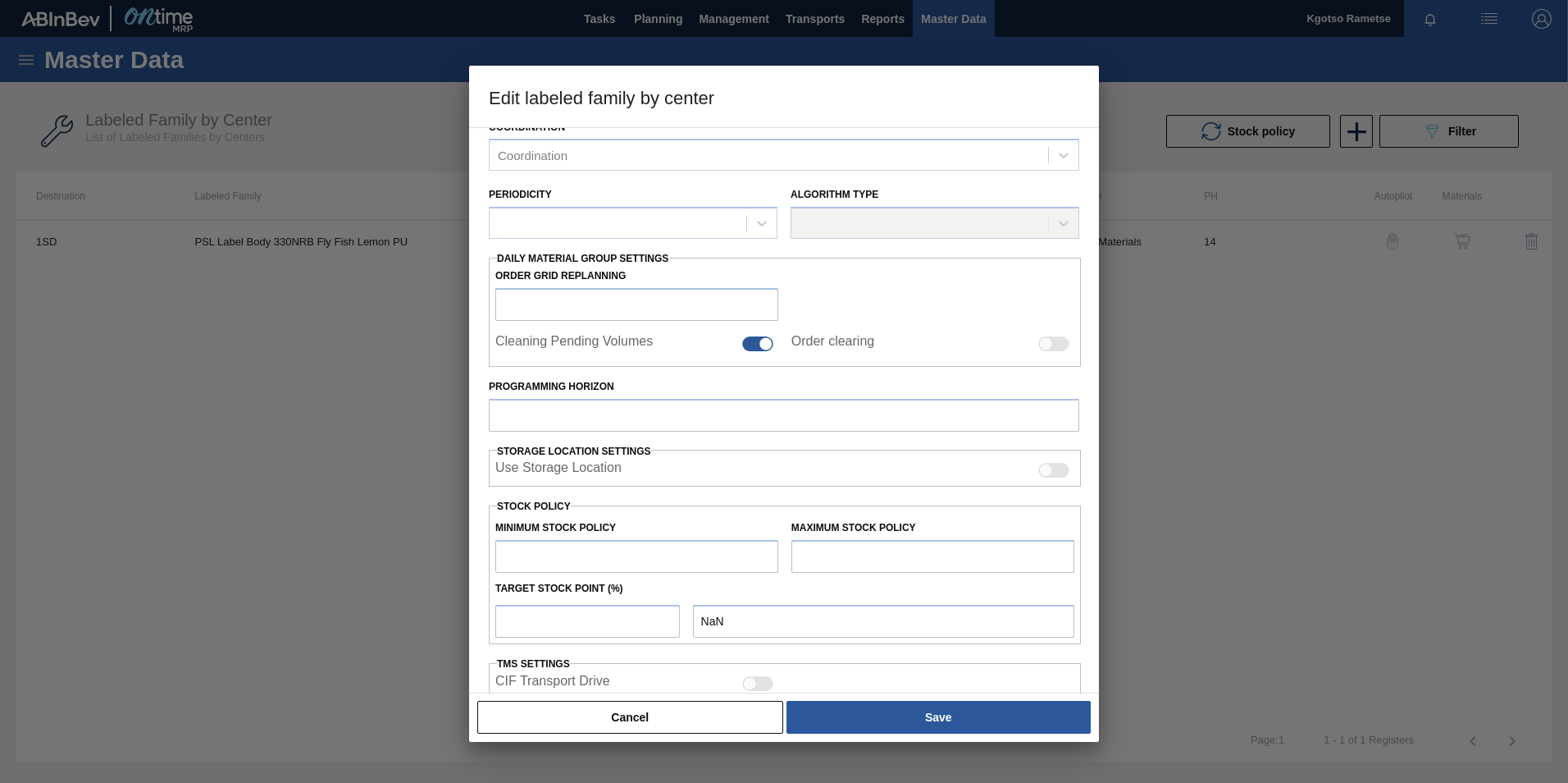
type input "Labels"
type input "330NRB"
type input "PSL Label Body 330NRB Fly Fish Lemon PU"
type input "1SD - SAB Rosslyn Brewery"
type input "14"
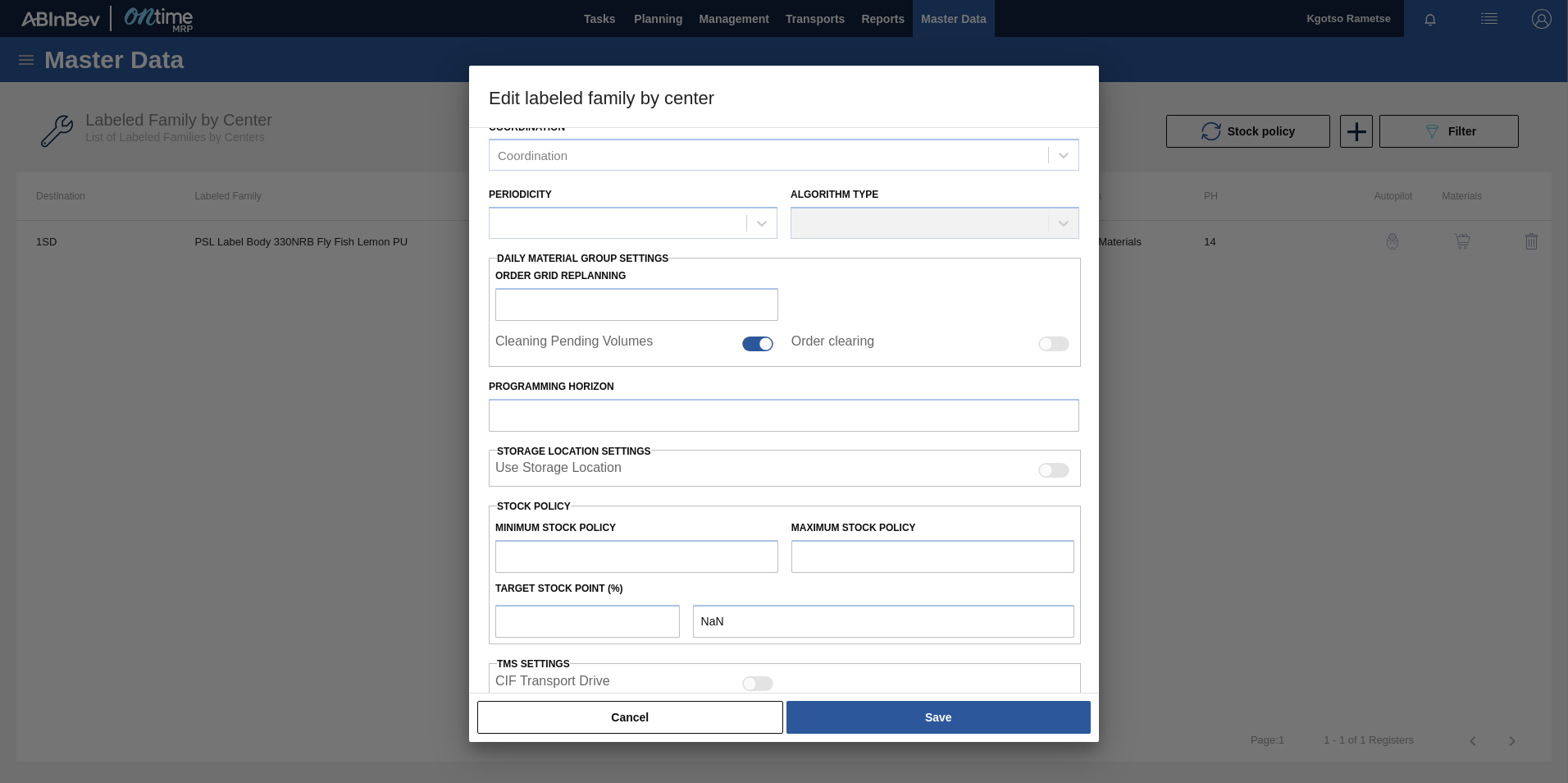
type input "100,000"
type input "200,000"
type input "100"
type input "200,000.000"
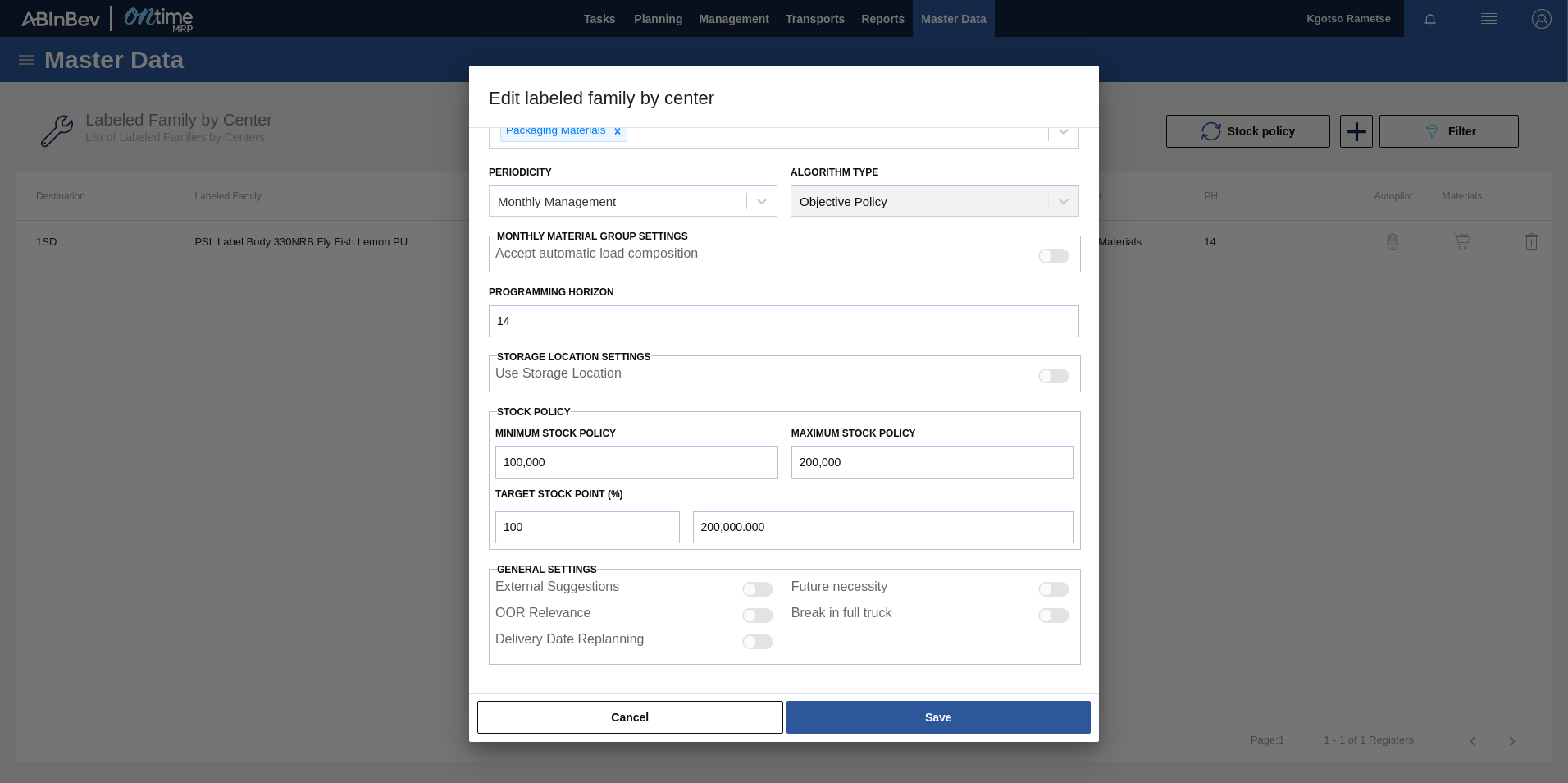
click at [492, 464] on div "Minimum Stock Policy 100,000" at bounding box center [637, 449] width 296 height 56
click at [494, 459] on div "Minimum Stock Policy 100,000" at bounding box center [637, 449] width 296 height 56
click at [499, 459] on input "100,000" at bounding box center [636, 461] width 282 height 33
type input "1,100,000"
click at [792, 460] on input "200,000" at bounding box center [932, 461] width 282 height 33
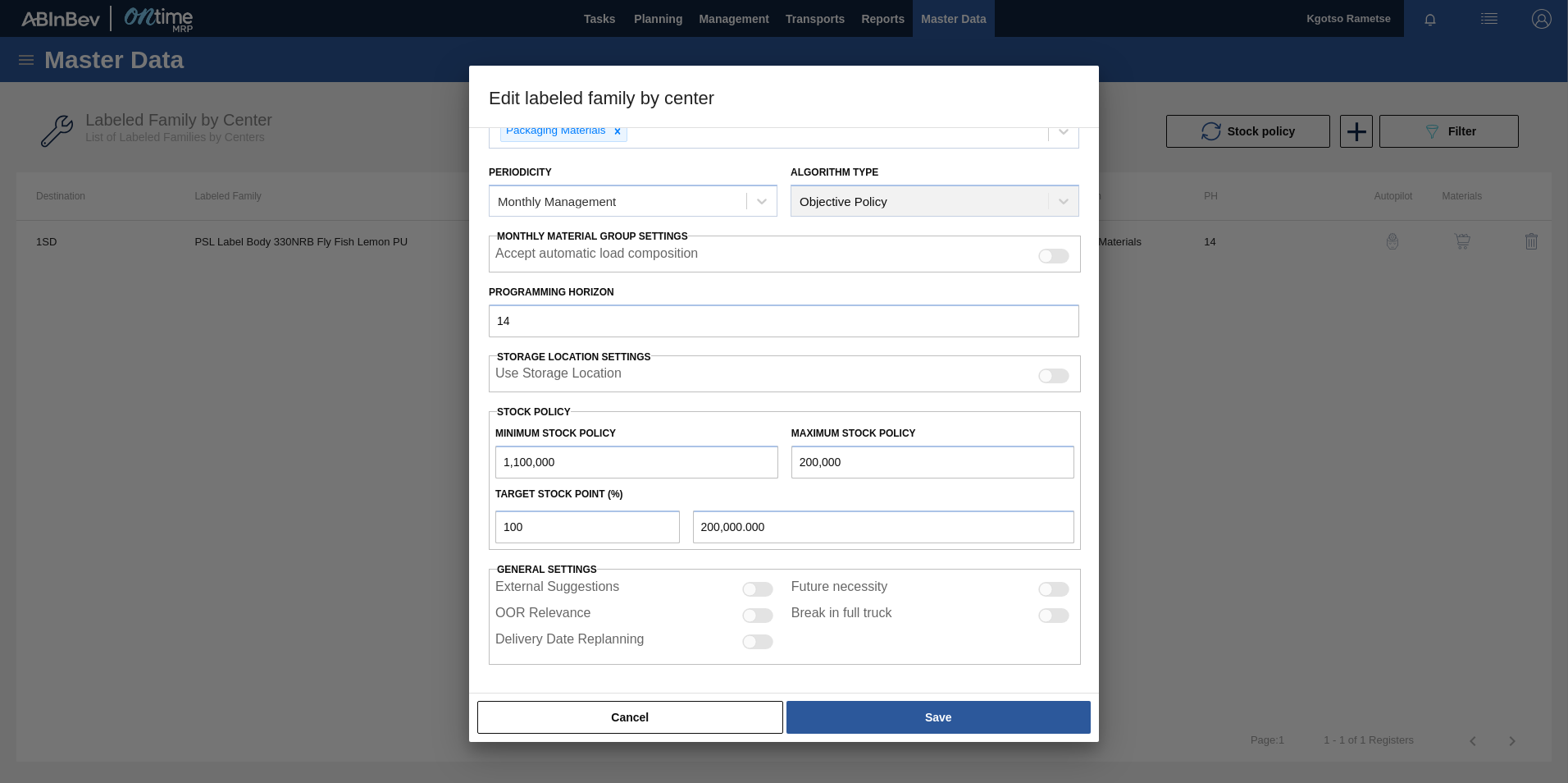
type input "1,200,000"
type input "1,200,000.000"
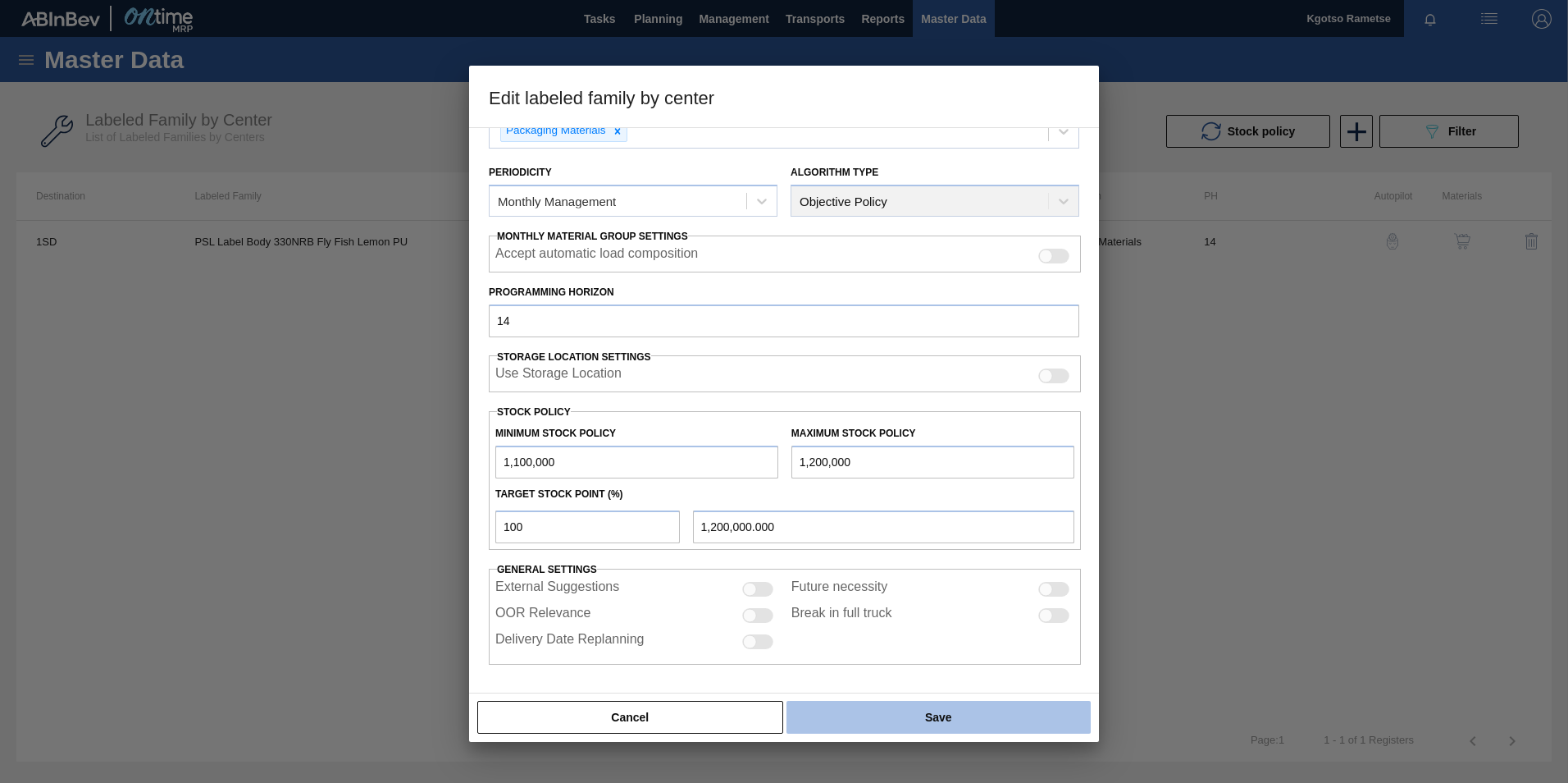
type input "1,200,000"
click at [939, 720] on button "Save" at bounding box center [938, 716] width 304 height 33
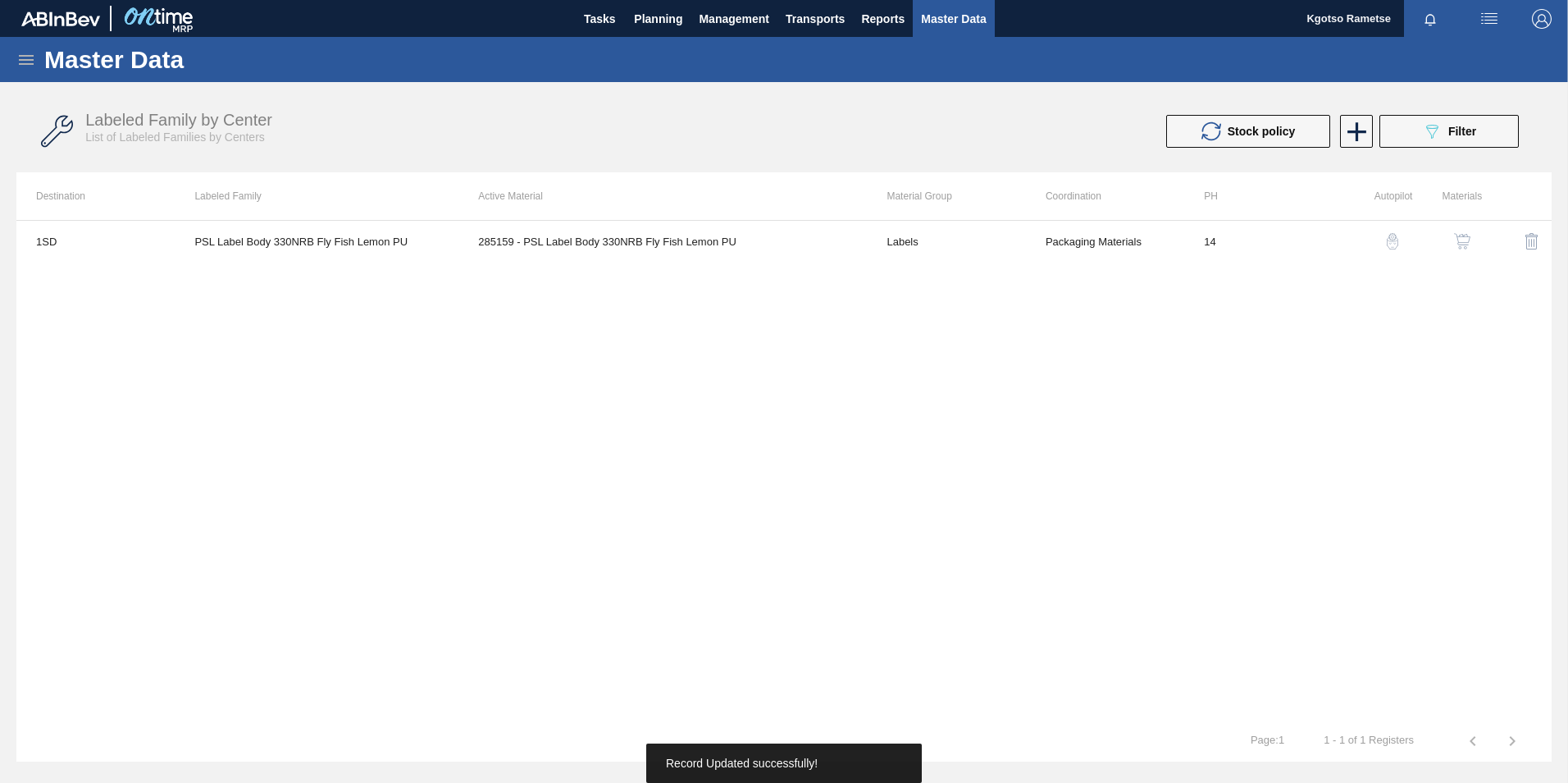
click at [1460, 235] on img "button" at bounding box center [1462, 241] width 17 height 17
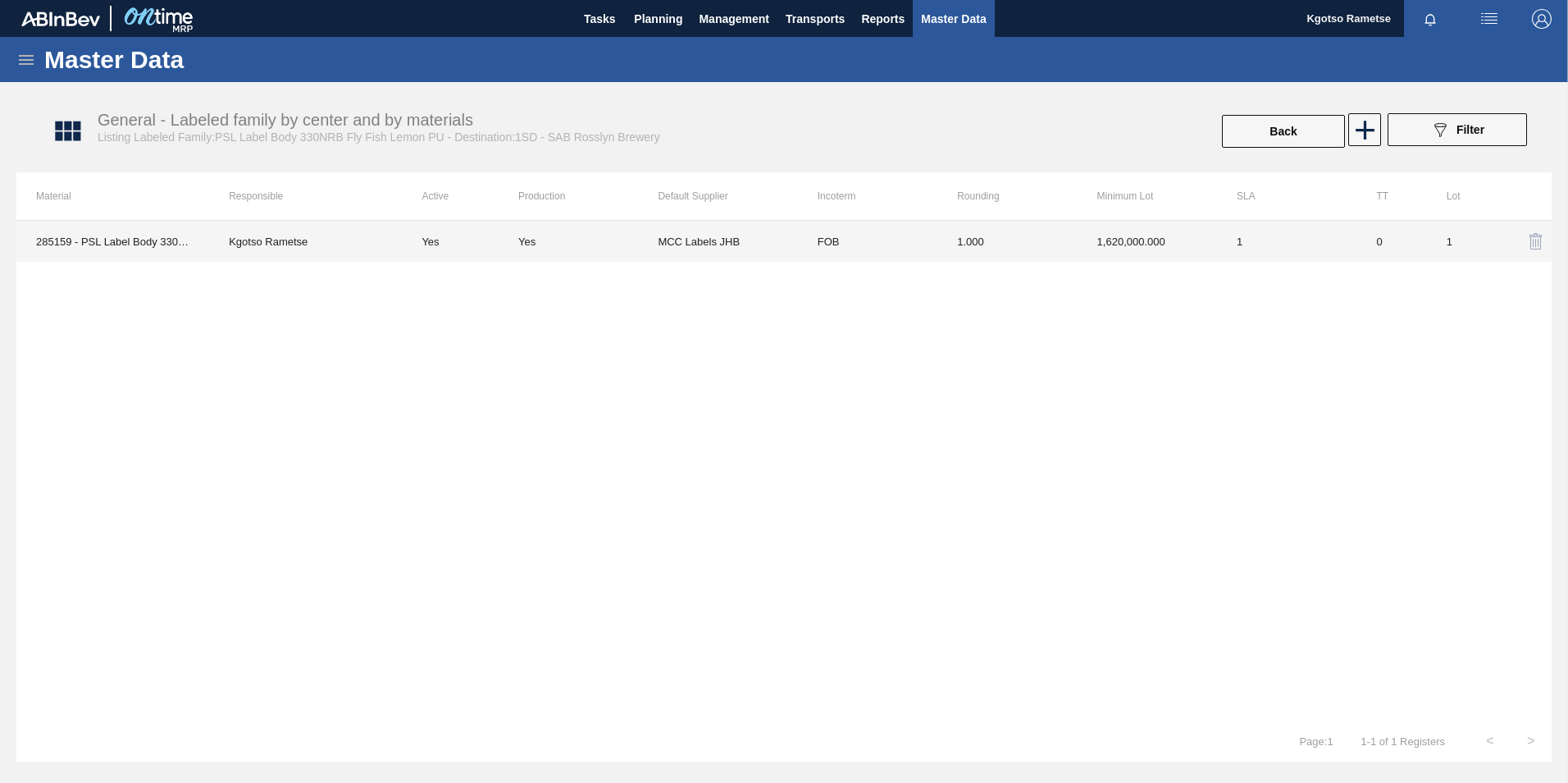
click at [999, 234] on td "1.000" at bounding box center [1007, 241] width 140 height 41
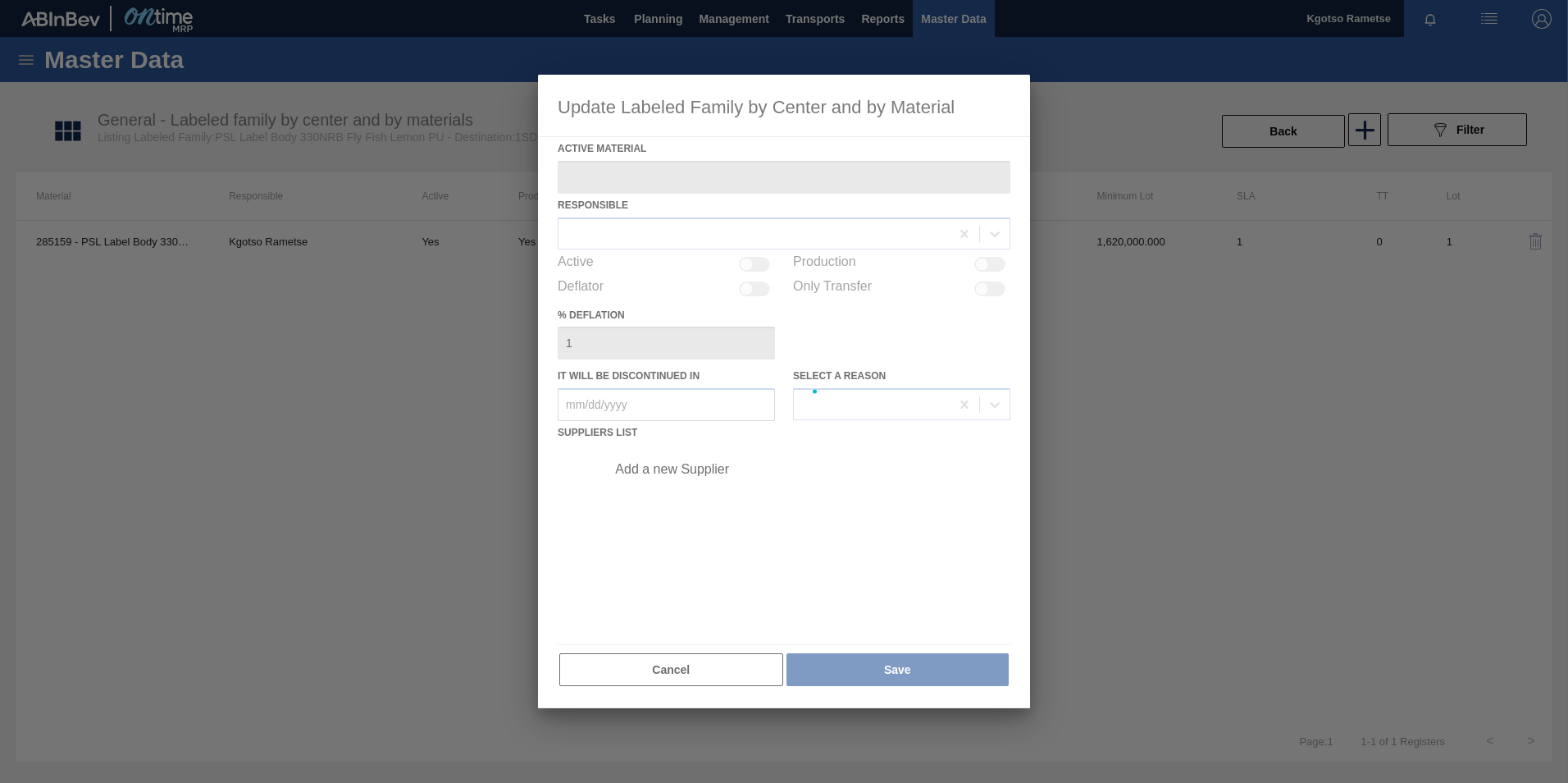
type Material "285159 - PSL Label Body 330NRB Fly Fish Lemon PU"
checkbox input "true"
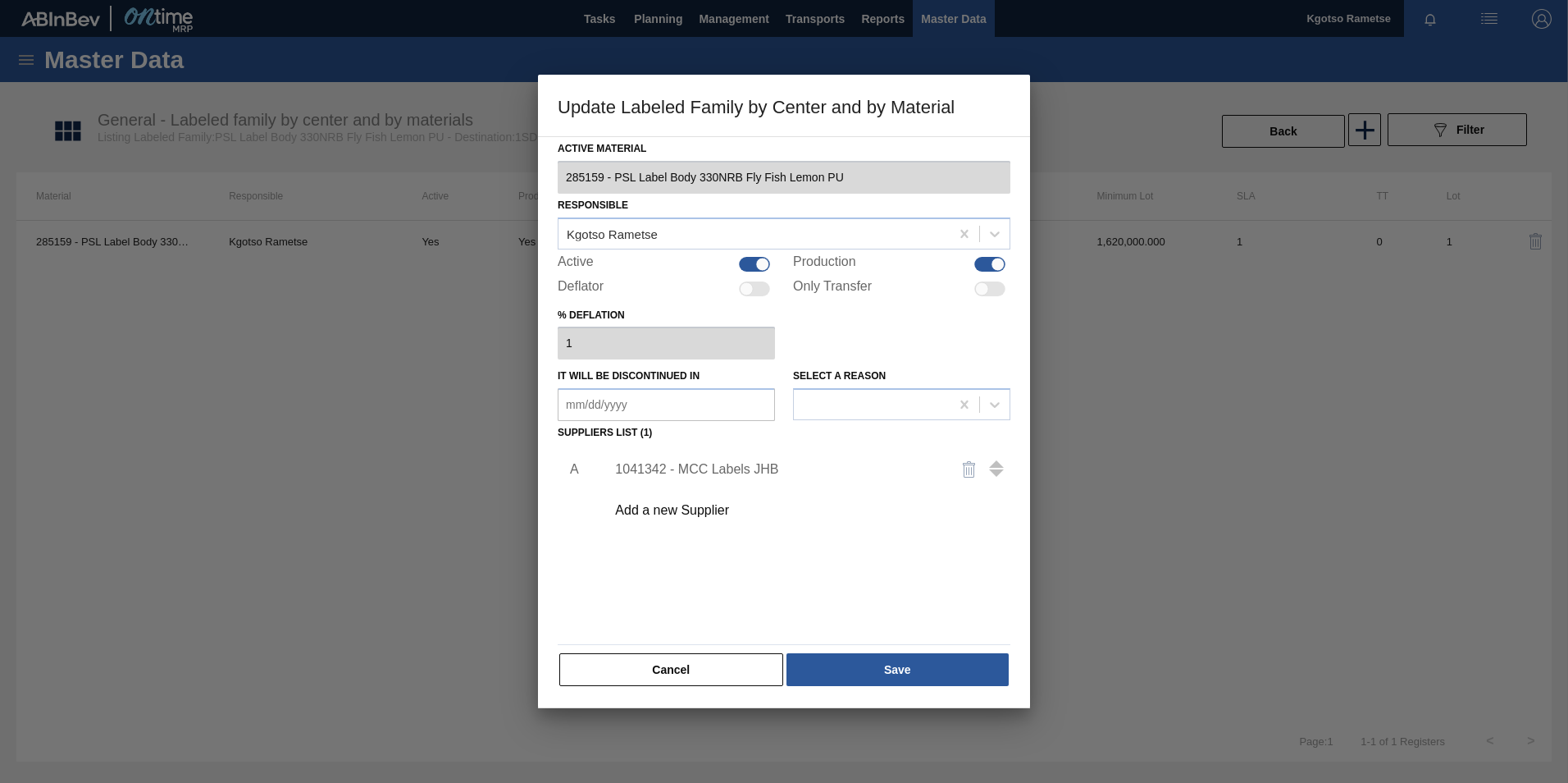
click at [710, 464] on div "1041342 - MCC Labels JHB" at bounding box center [776, 469] width 322 height 15
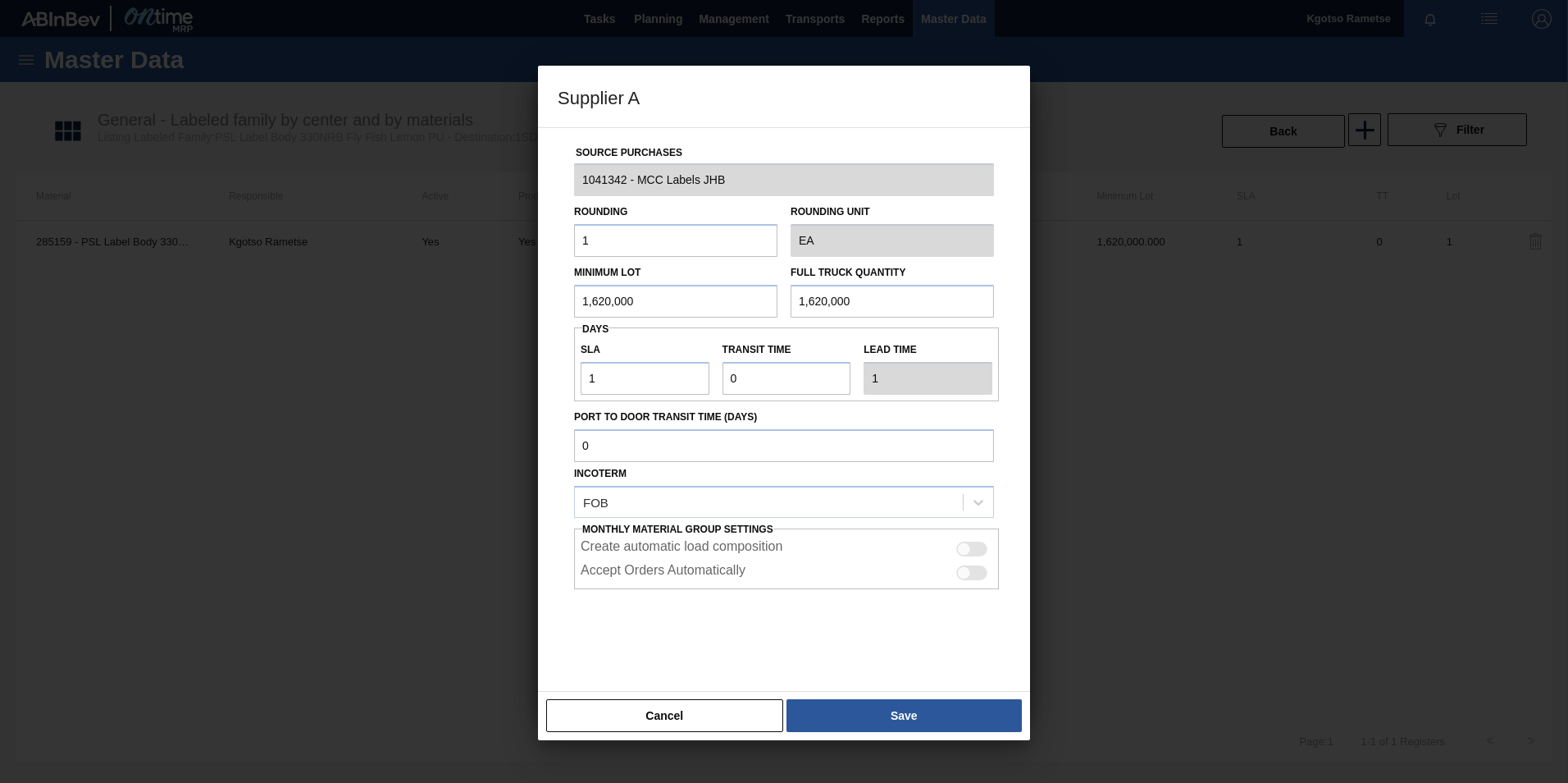
click at [665, 296] on input "1,620,000" at bounding box center [675, 300] width 204 height 33
drag, startPoint x: 665, startPoint y: 294, endPoint x: 399, endPoint y: 284, distance: 266.2
click at [403, 287] on div "Supplier A Source Purchases 1041342 - MCC Labels JHB Rounding 1 Rounding Unit E…" at bounding box center [784, 391] width 1568 height 783
drag, startPoint x: 725, startPoint y: 293, endPoint x: 273, endPoint y: 287, distance: 452.0
click at [273, 287] on div "Supplier A Source Purchases 1041342 - MCC Labels JHB Rounding 1 Rounding Unit E…" at bounding box center [784, 391] width 1568 height 783
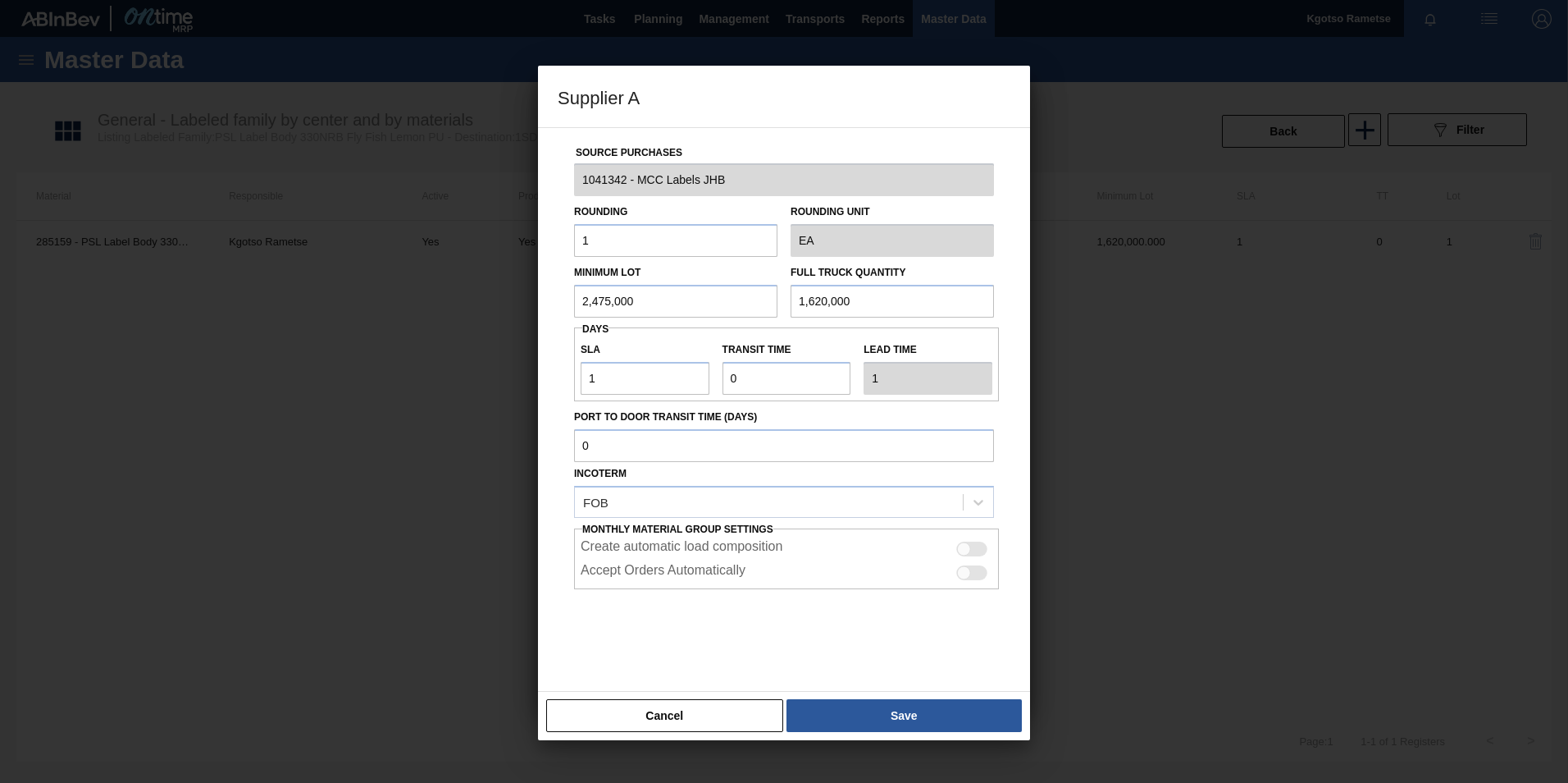
type input "2,475,000"
drag, startPoint x: 893, startPoint y: 292, endPoint x: 685, endPoint y: 294, distance: 208.0
click at [721, 294] on div "Minimum Lot 2,475,000 Full Truck Quantity 1,620,000" at bounding box center [784, 288] width 433 height 61
paste input "2,475"
type input "2,475,000"
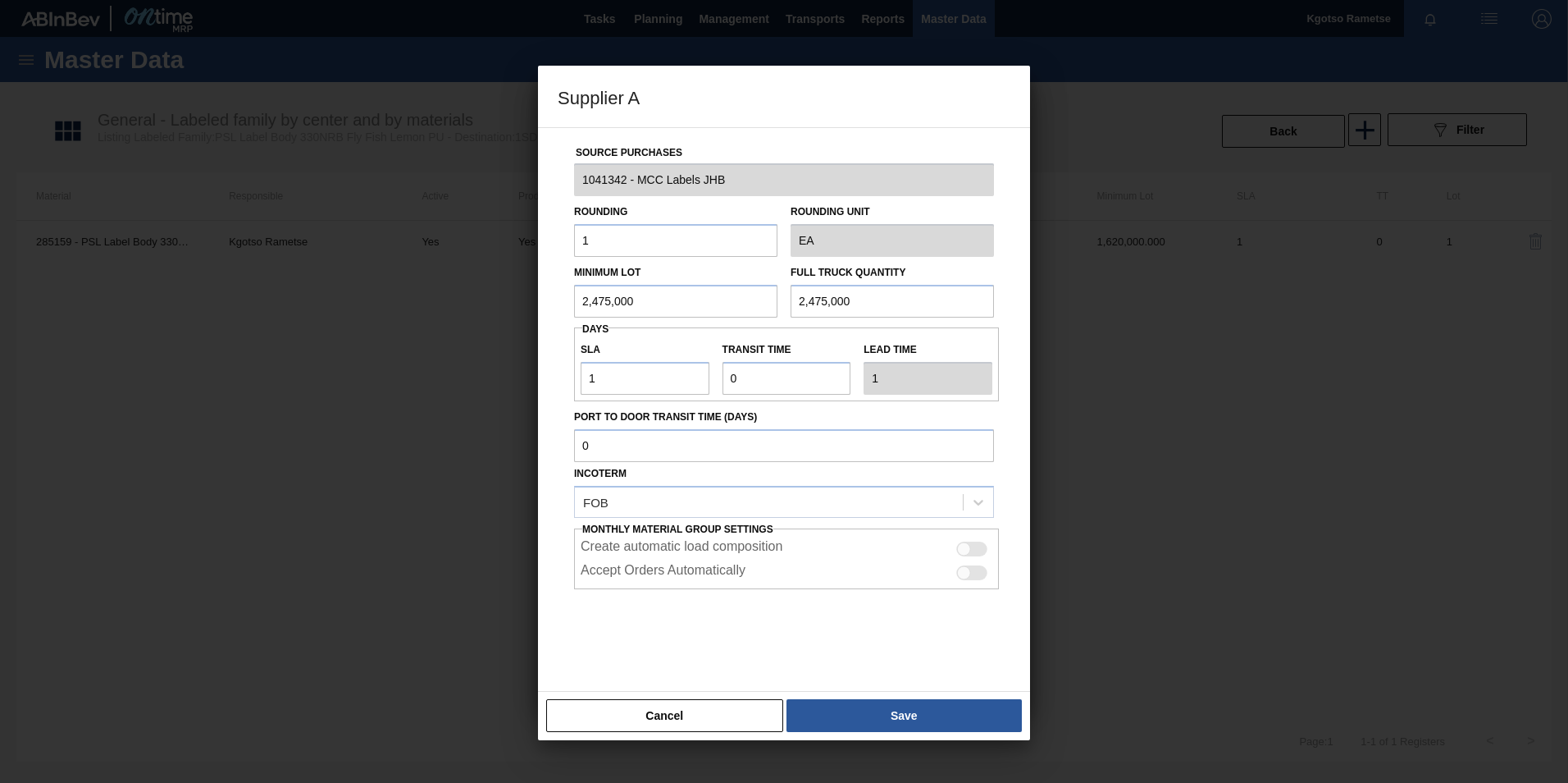
click at [880, 706] on button "Save" at bounding box center [904, 715] width 235 height 33
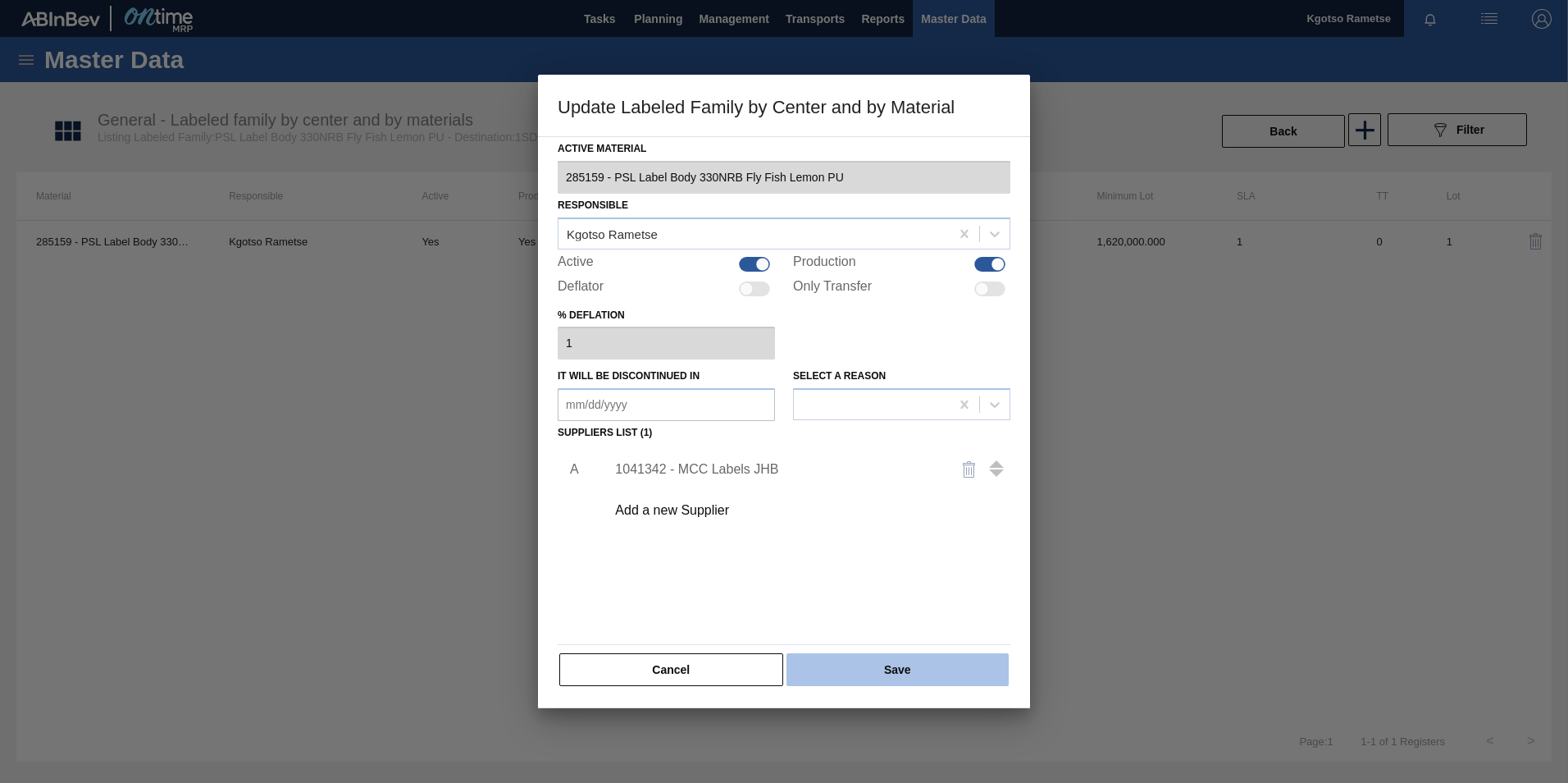
click at [870, 681] on button "Save" at bounding box center [898, 669] width 222 height 33
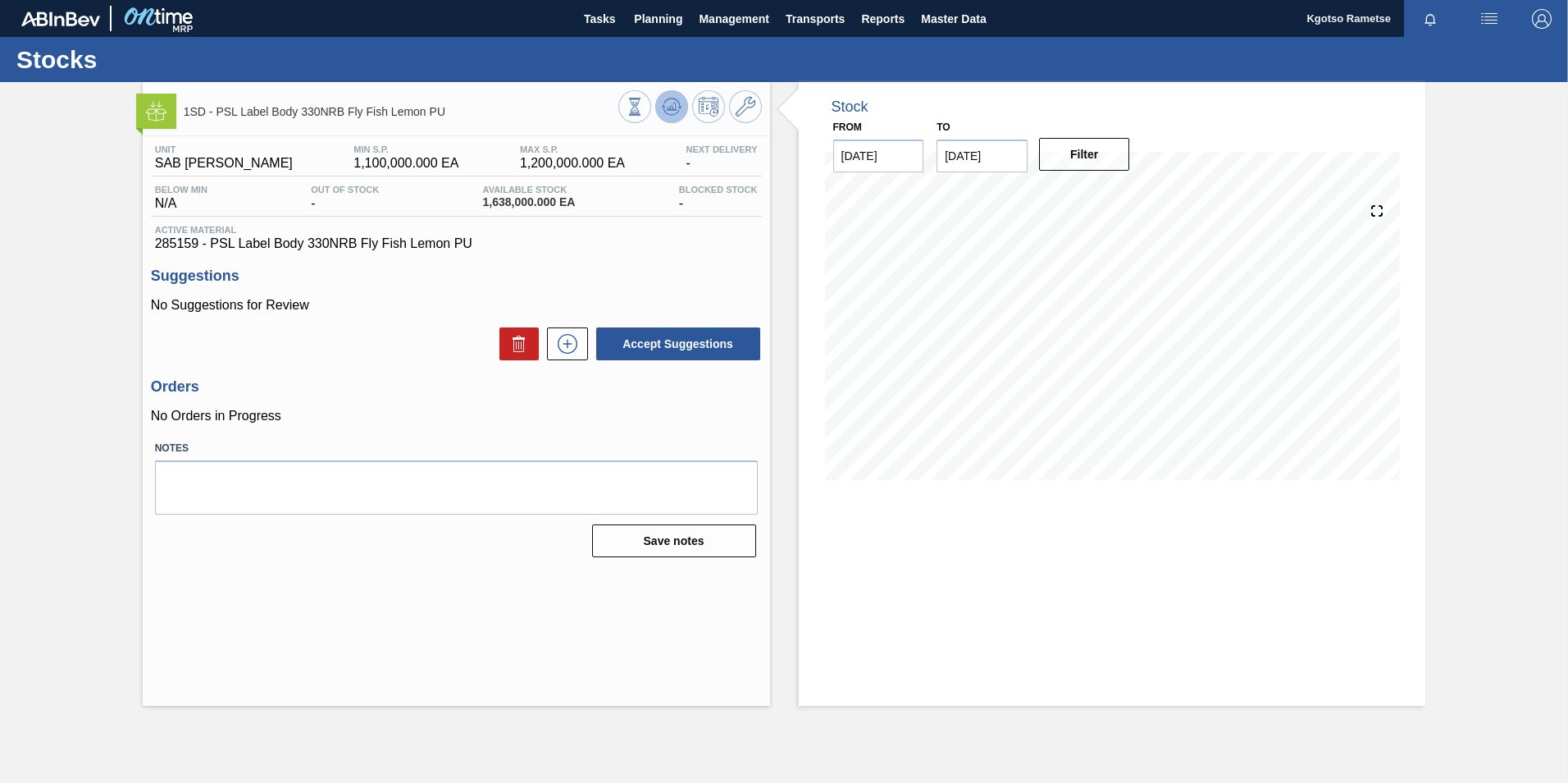
click at [659, 113] on button at bounding box center [671, 106] width 32 height 33
click at [737, 116] on span at bounding box center [745, 106] width 20 height 20
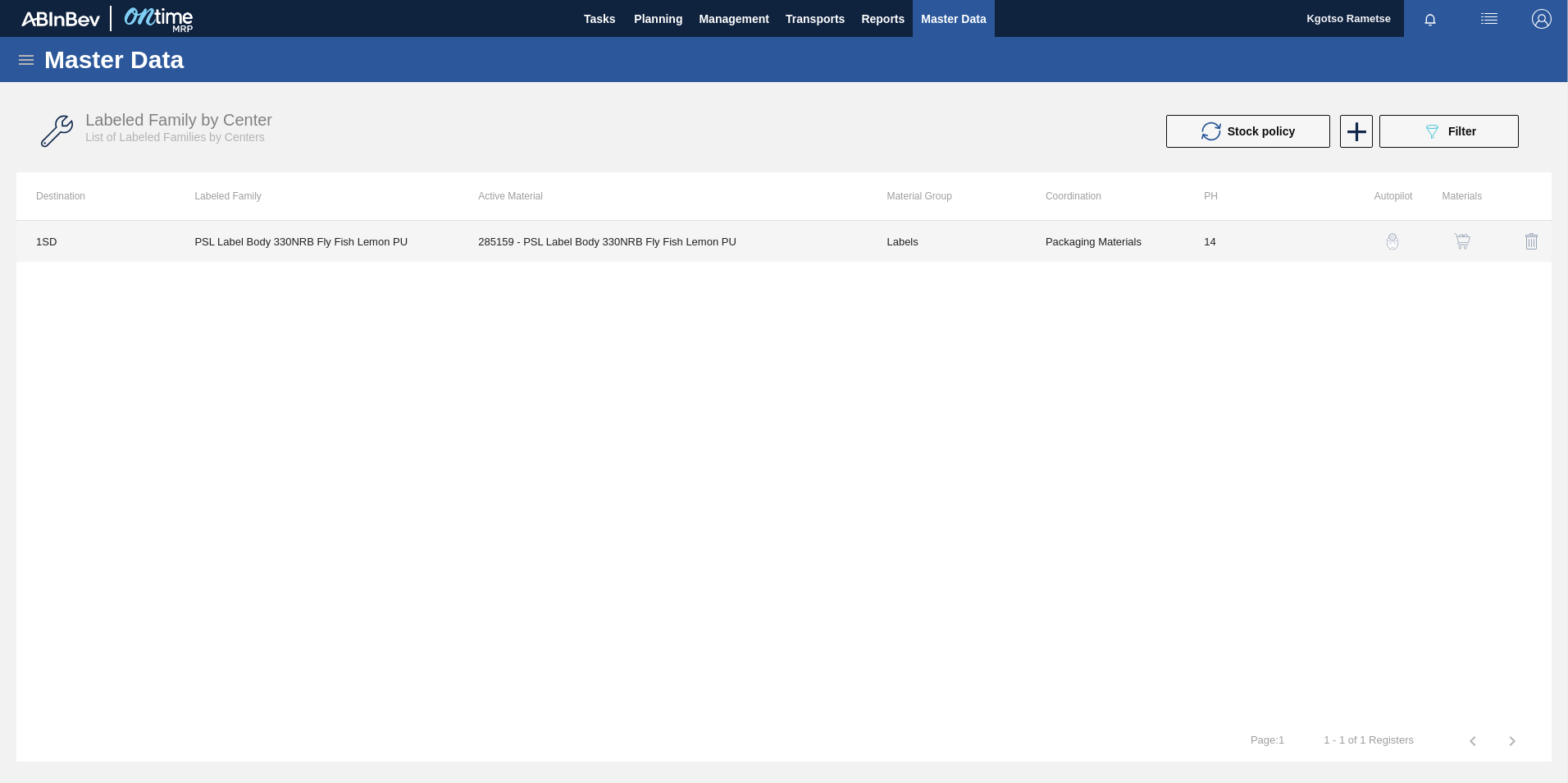
click at [593, 254] on td "285159 - PSL Label Body 330NRB Fly Fish Lemon PU" at bounding box center [662, 241] width 408 height 41
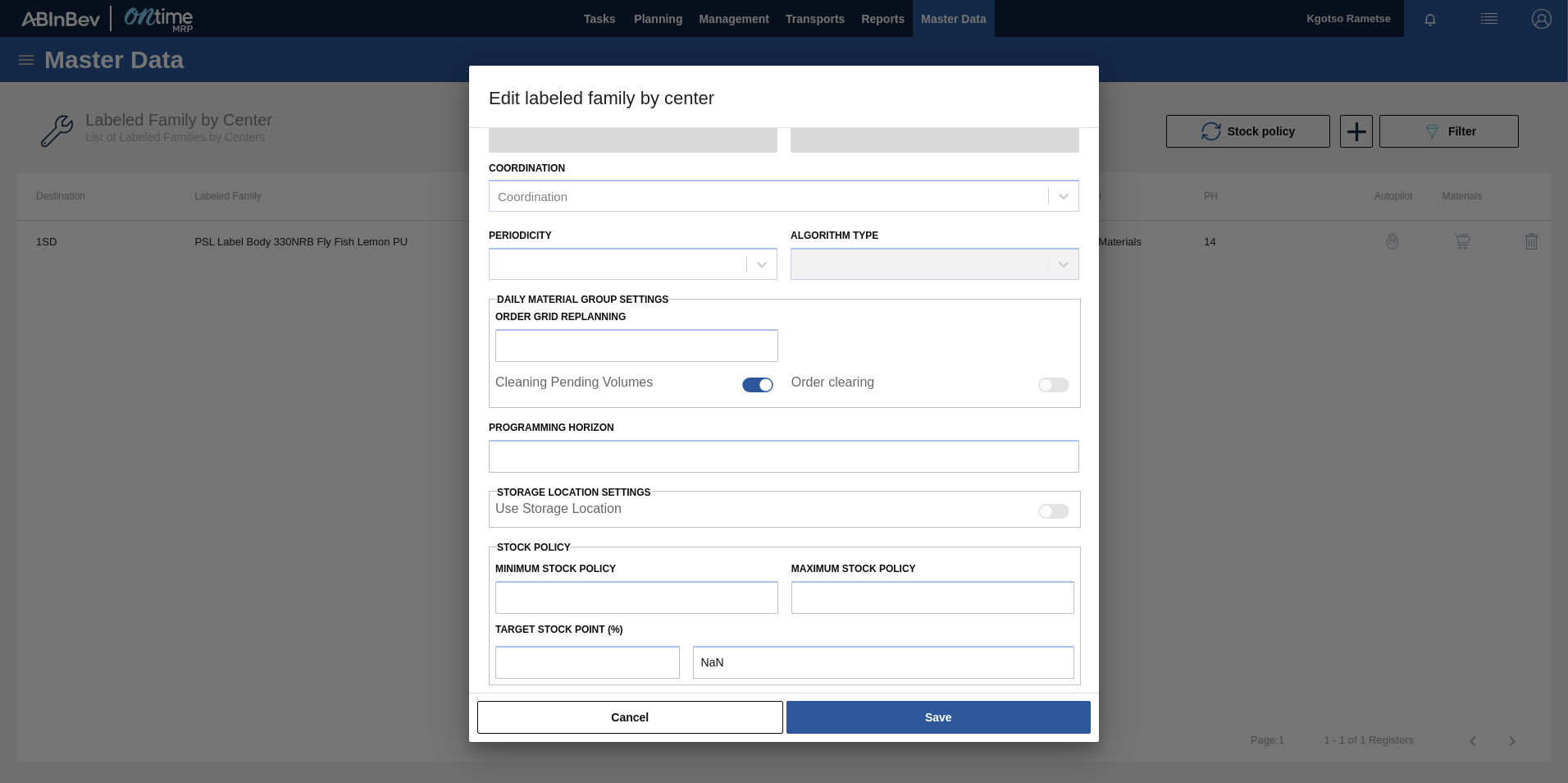
type input "Labels"
type input "330NRB"
type input "PSL Label Body 330NRB Fly Fish Lemon PU"
type input "1SD - SAB Rosslyn Brewery"
type input "14"
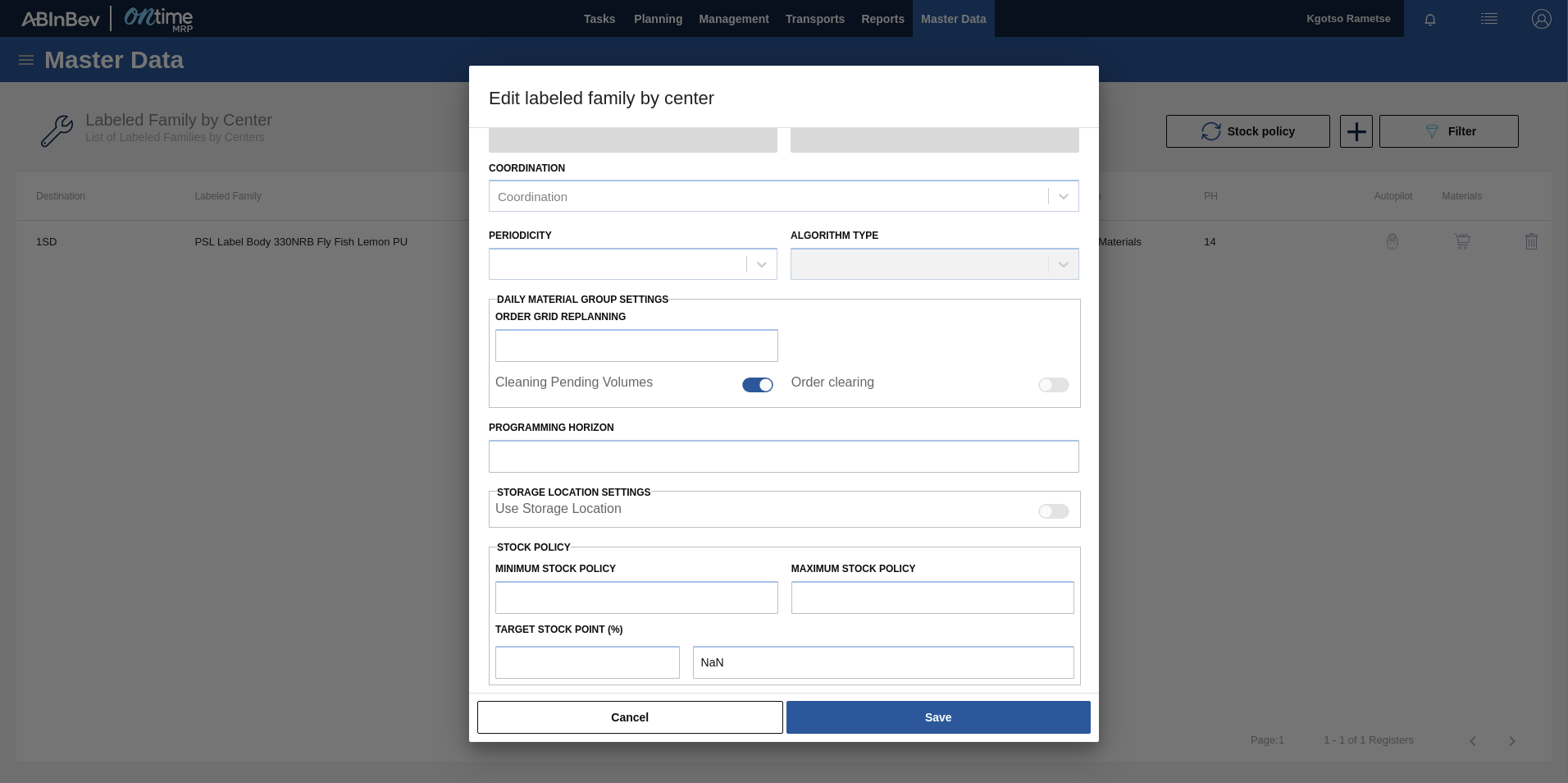
type input "1,100,000"
type input "1,200,000"
type input "100"
type input "1,200,000.000"
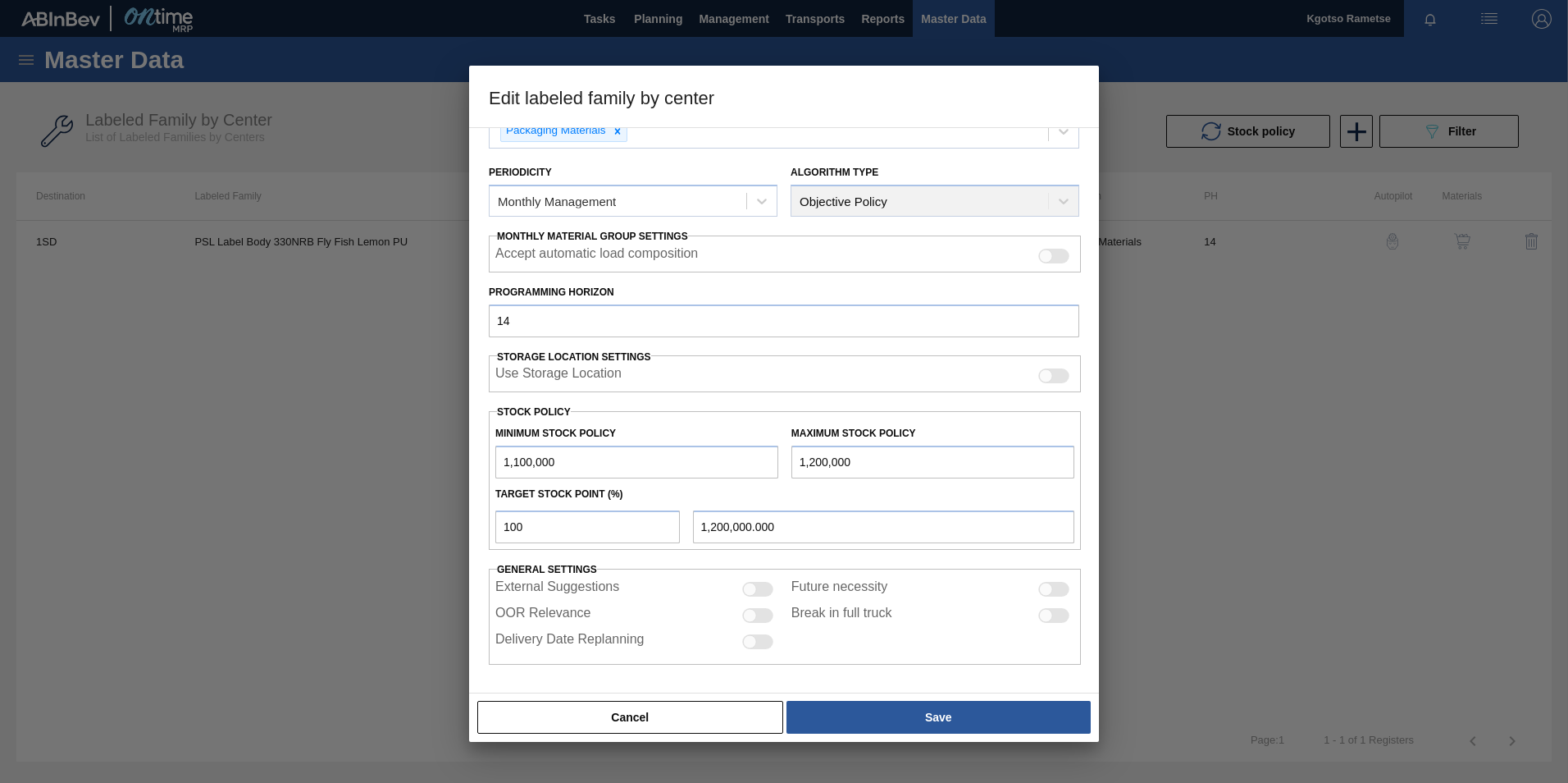
drag, startPoint x: 509, startPoint y: 464, endPoint x: 489, endPoint y: 470, distance: 20.9
click at [489, 470] on div "Minimum Stock Policy 1,100,000" at bounding box center [637, 449] width 296 height 56
type input "2,100,000"
drag, startPoint x: 802, startPoint y: 460, endPoint x: 797, endPoint y: 467, distance: 8.6
click at [797, 467] on input "1,200,000" at bounding box center [932, 461] width 282 height 33
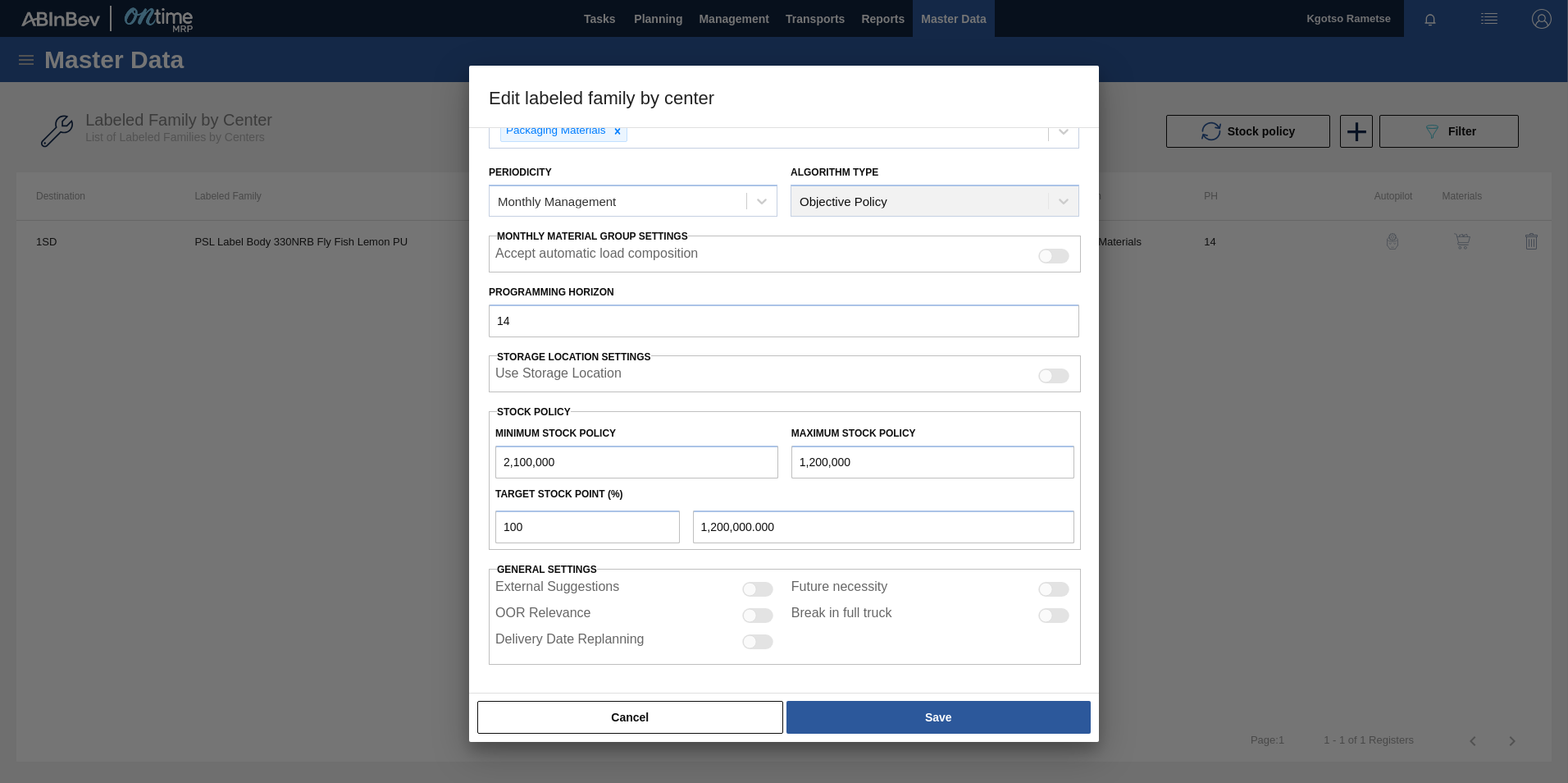
type input "3,200,000"
type input "3,200,000.000"
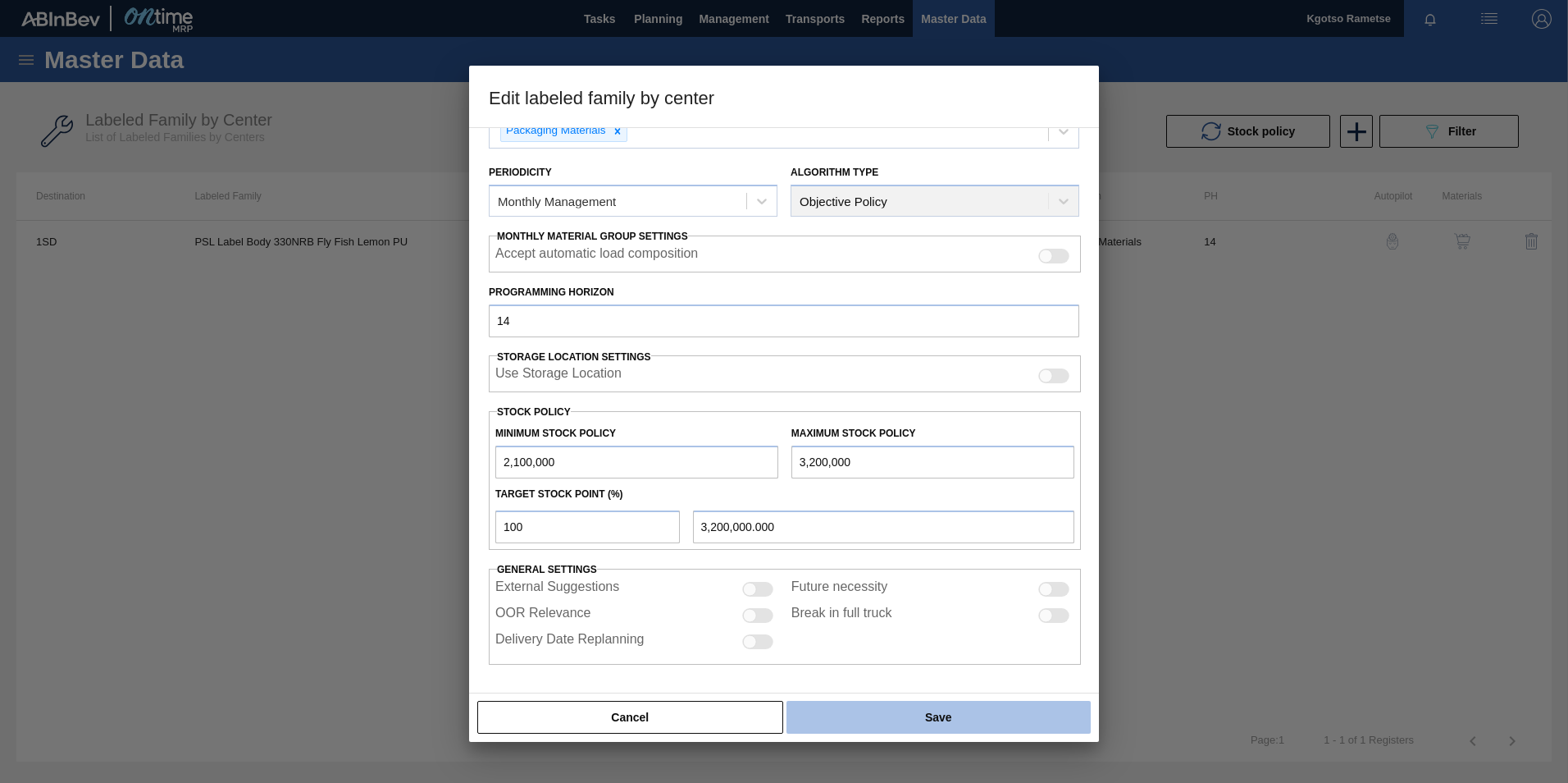
type input "3,200,000"
click at [867, 712] on button "Save" at bounding box center [938, 716] width 304 height 33
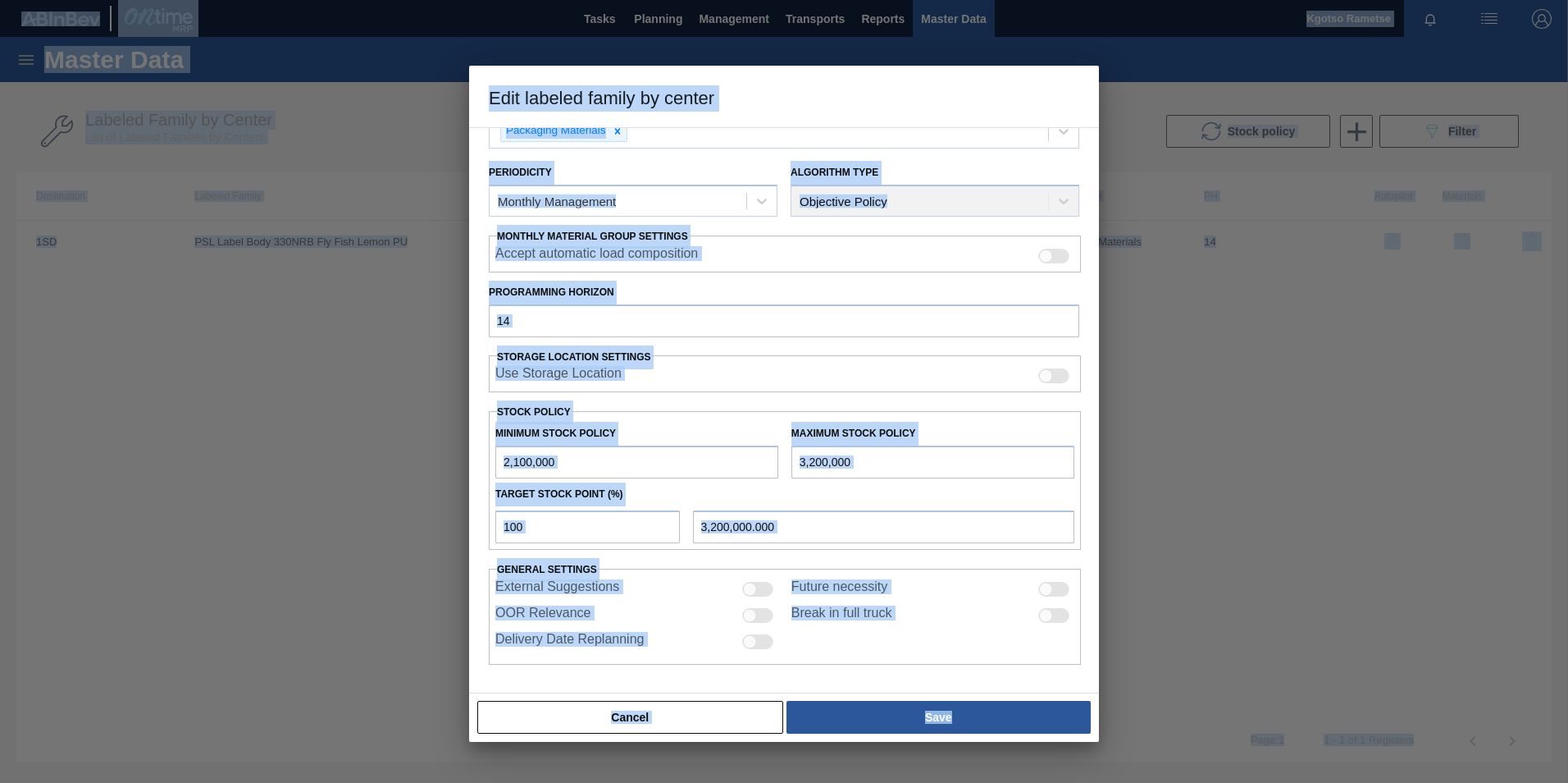
click at [910, 0] on html "Tasks Planning Management Transports Reports Master Data Kgotso Rametse Mark al…" at bounding box center [784, 0] width 1568 height 0
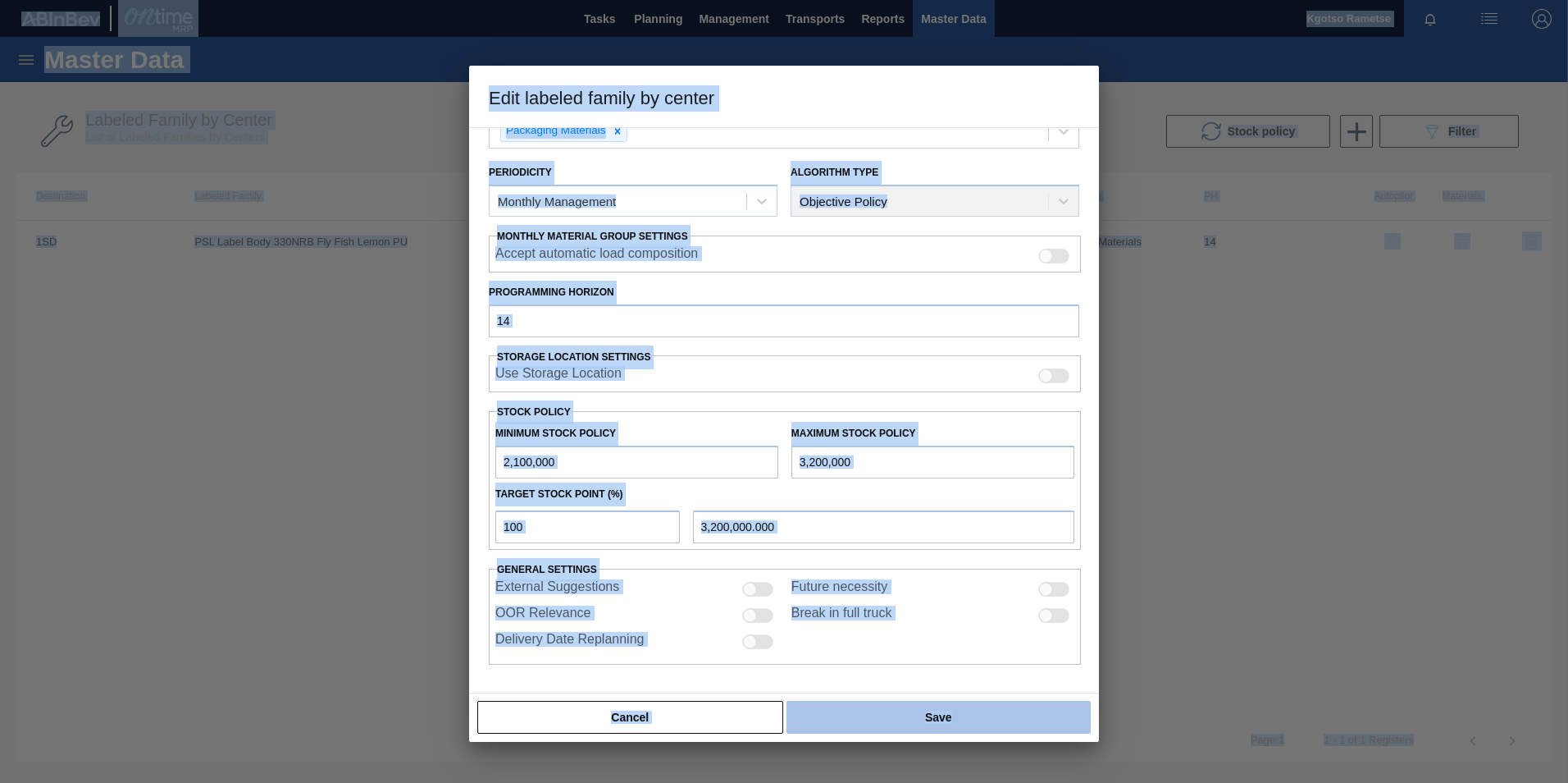
drag, startPoint x: 910, startPoint y: 802, endPoint x: 885, endPoint y: 714, distance: 91.5
click at [887, 715] on button "Save" at bounding box center [938, 716] width 304 height 33
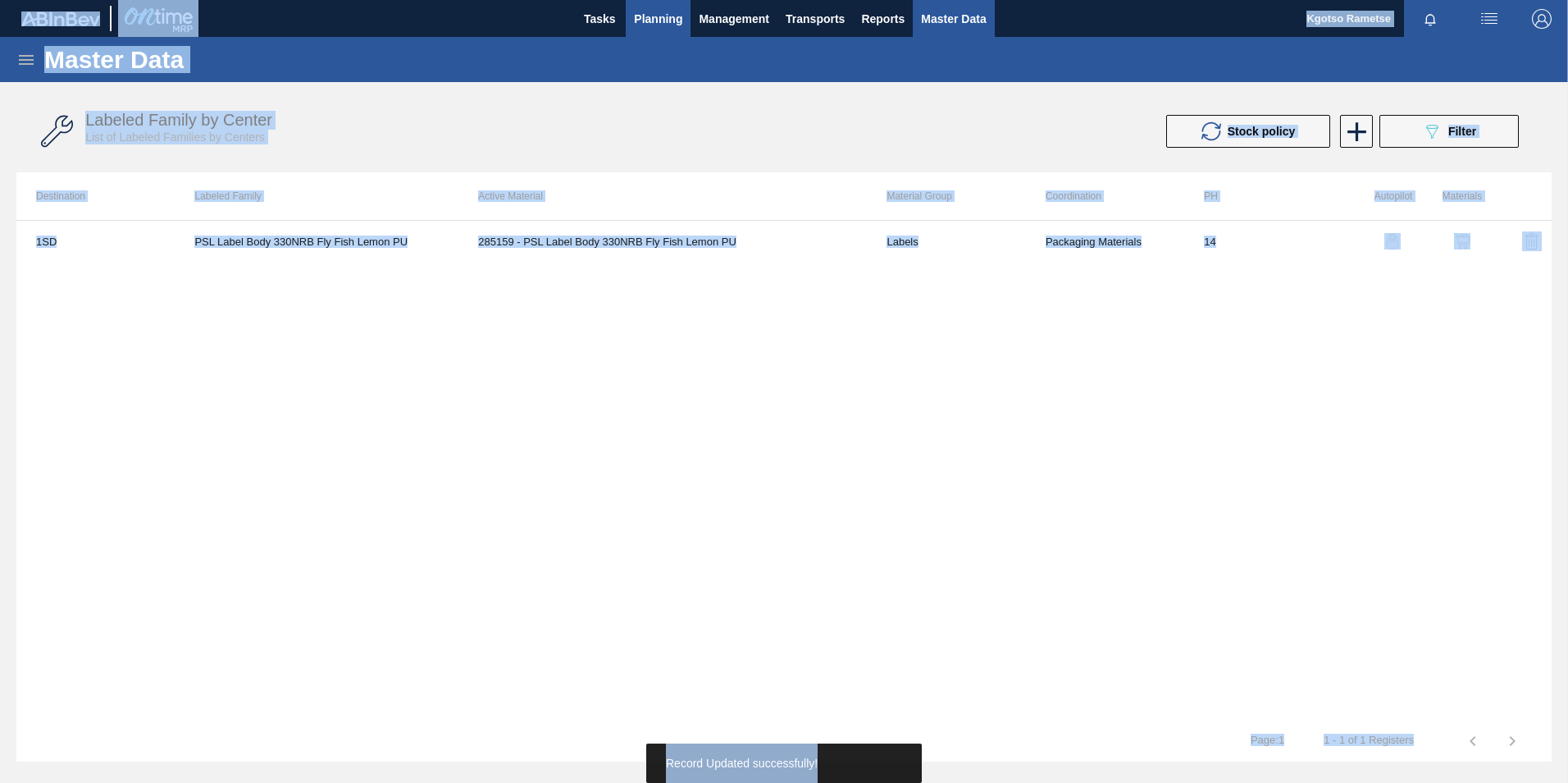
click at [672, 12] on span "Planning" at bounding box center [658, 19] width 48 height 20
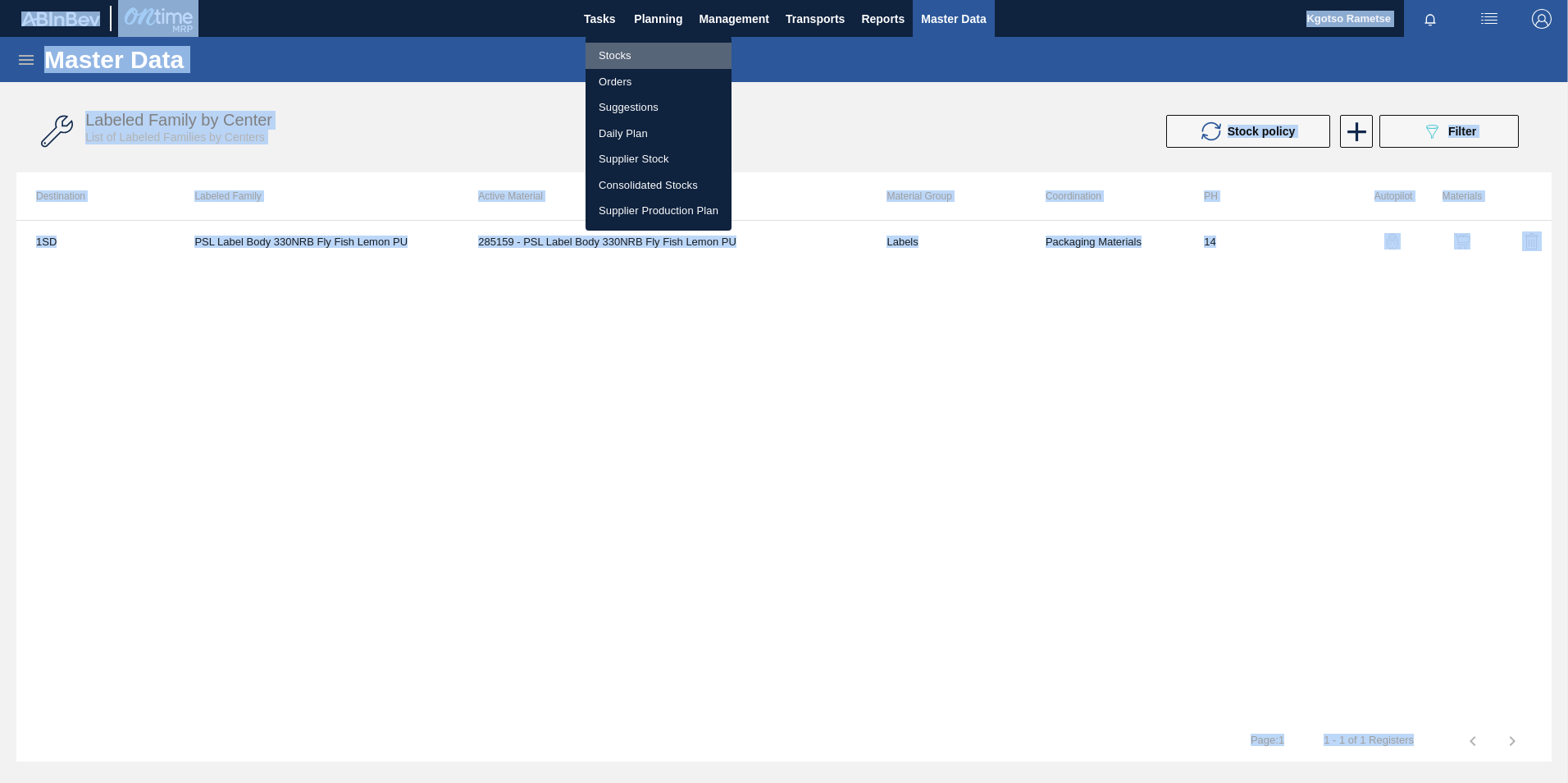
click at [633, 49] on li "Stocks" at bounding box center [659, 55] width 146 height 27
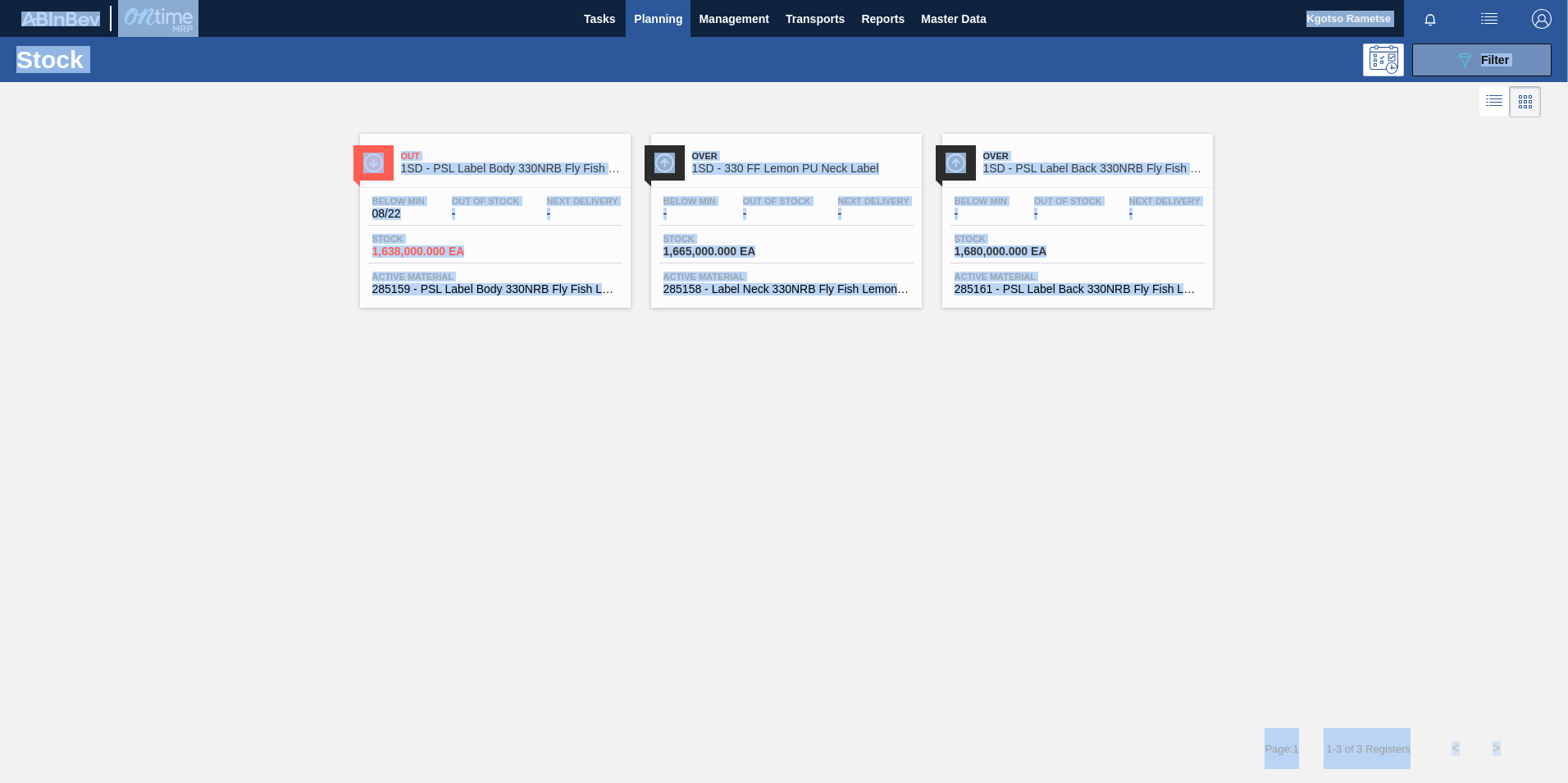
click at [1319, 153] on div "Out 1SD - PSL Label Body 330NRB Fly Fish Lemon PU Below Min 08/22 Out Of Stock …" at bounding box center [784, 214] width 1568 height 186
click at [722, 174] on div "Over 1SD - 330 FF Lemon PU Neck Label" at bounding box center [802, 163] width 221 height 36
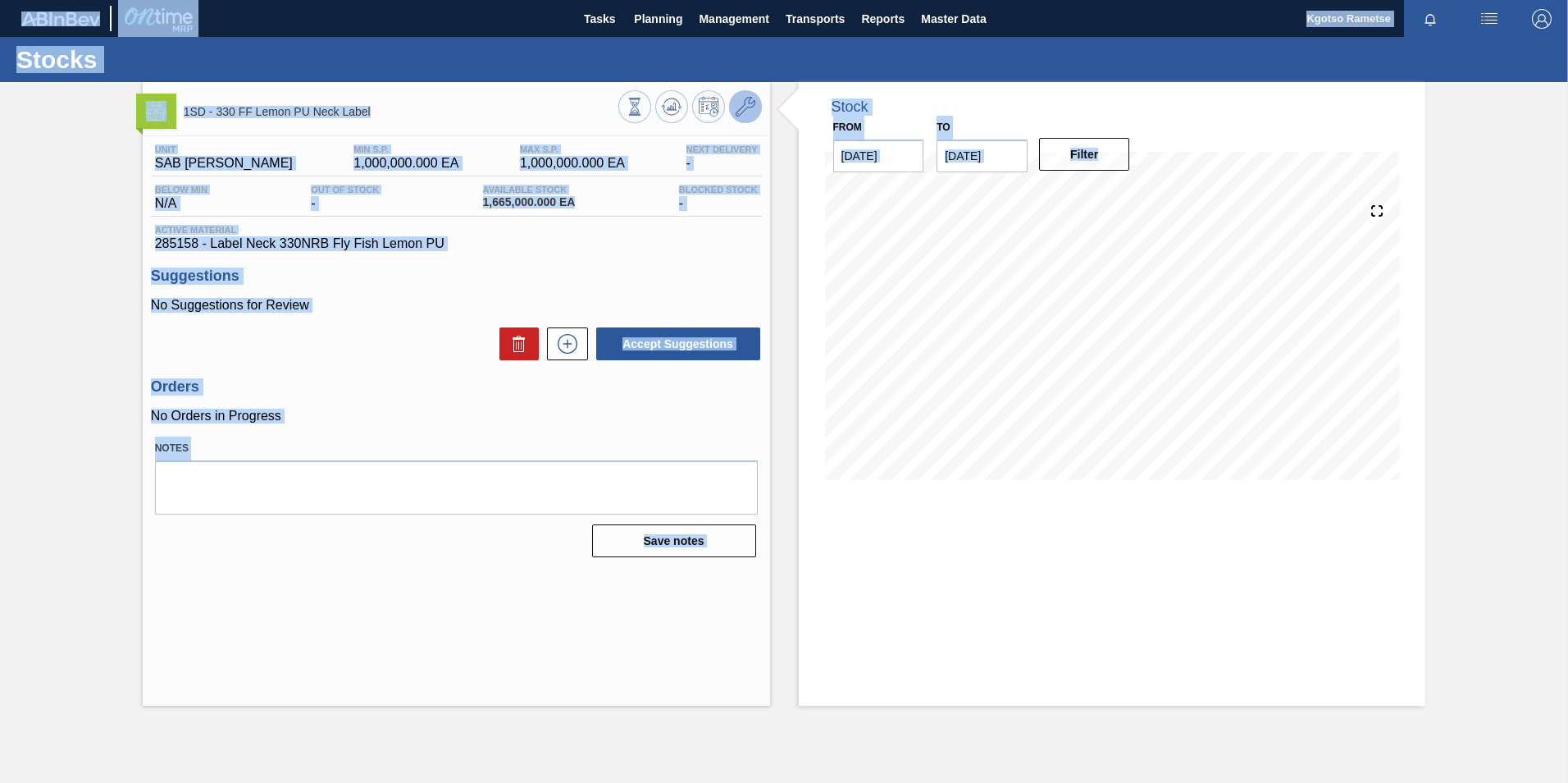
click at [744, 110] on icon at bounding box center [745, 106] width 20 height 20
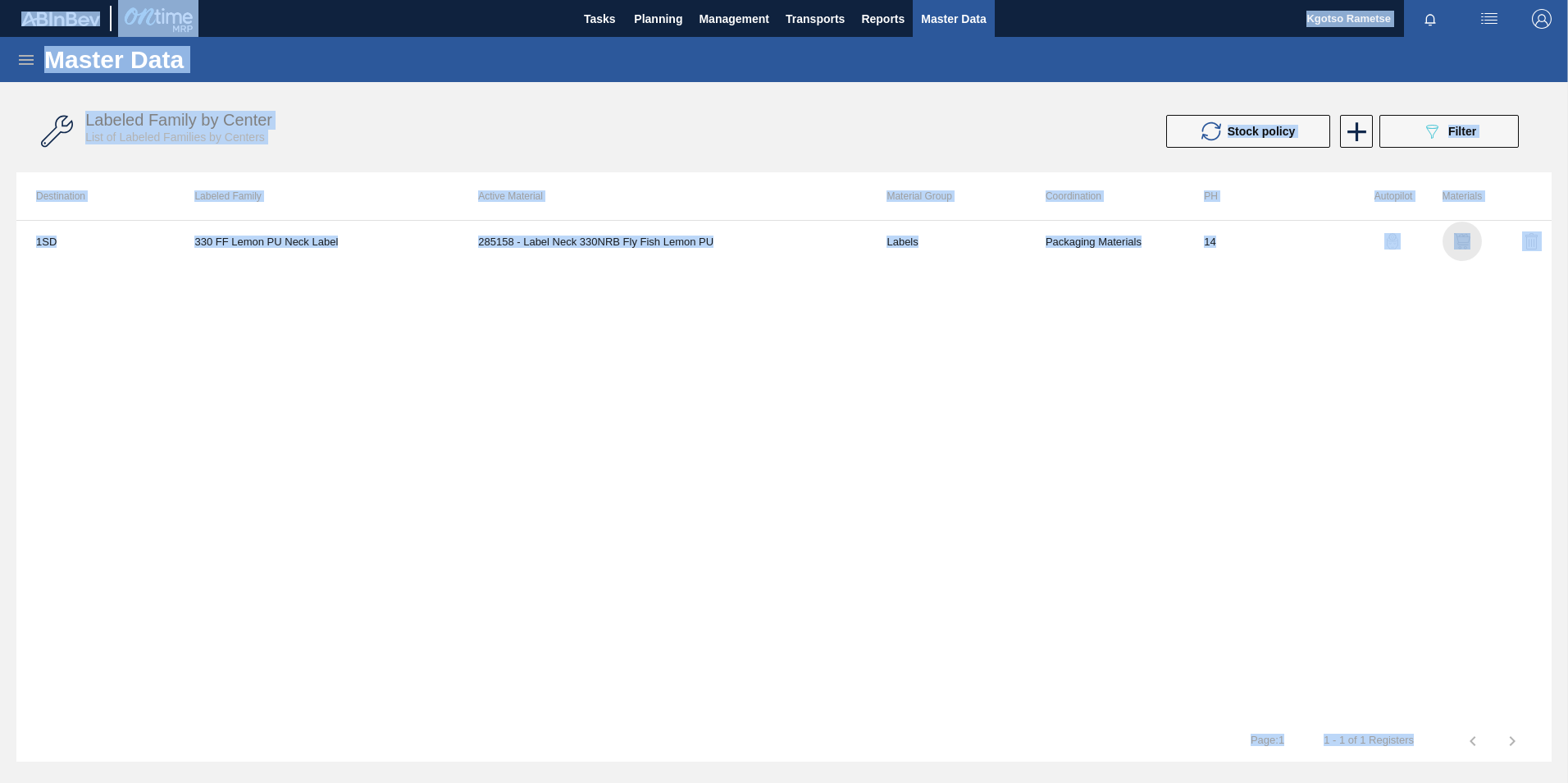
click at [1467, 238] on img "button" at bounding box center [1462, 241] width 17 height 17
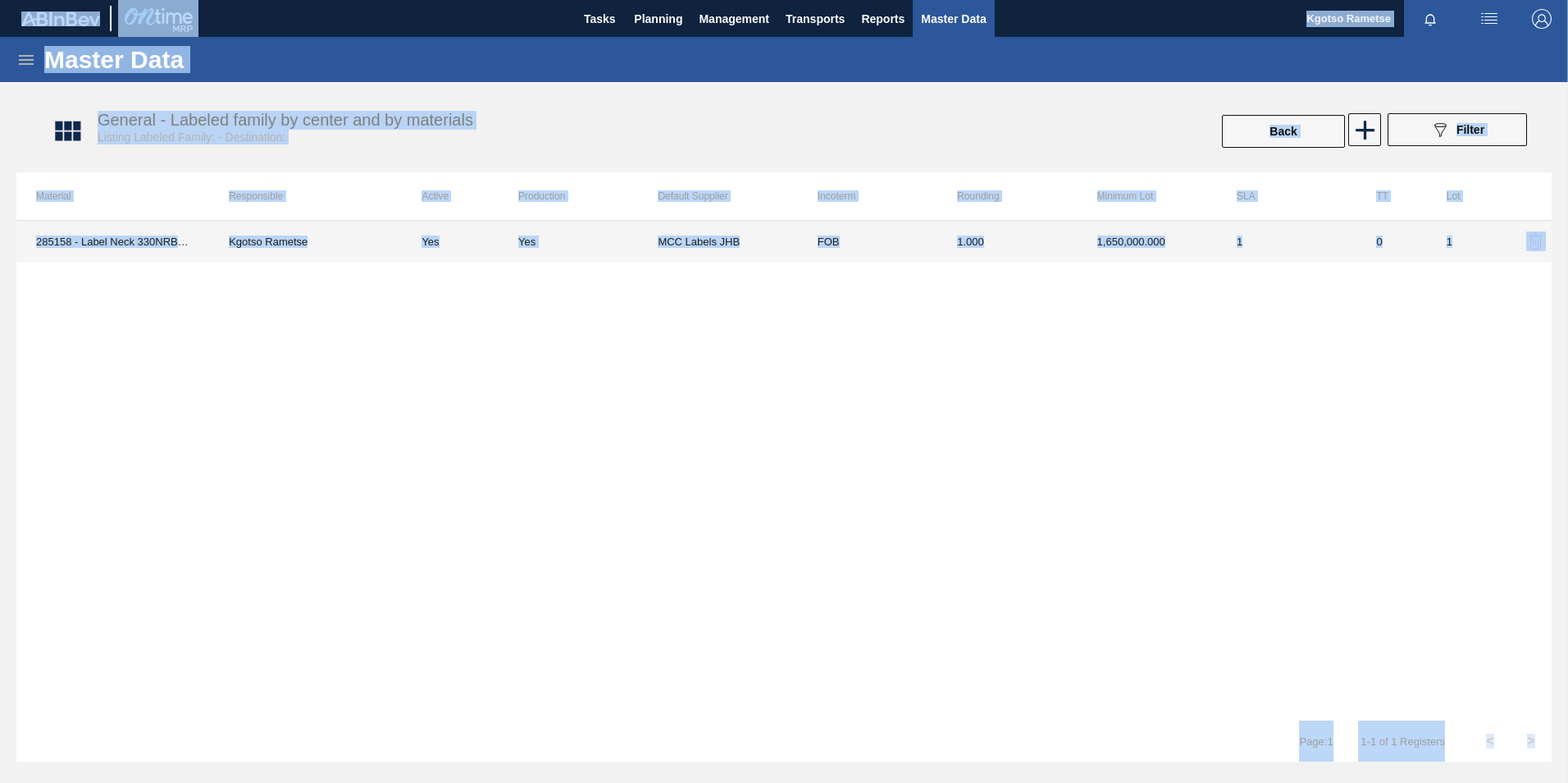
click at [1080, 245] on td "1,650,000.000" at bounding box center [1148, 241] width 140 height 41
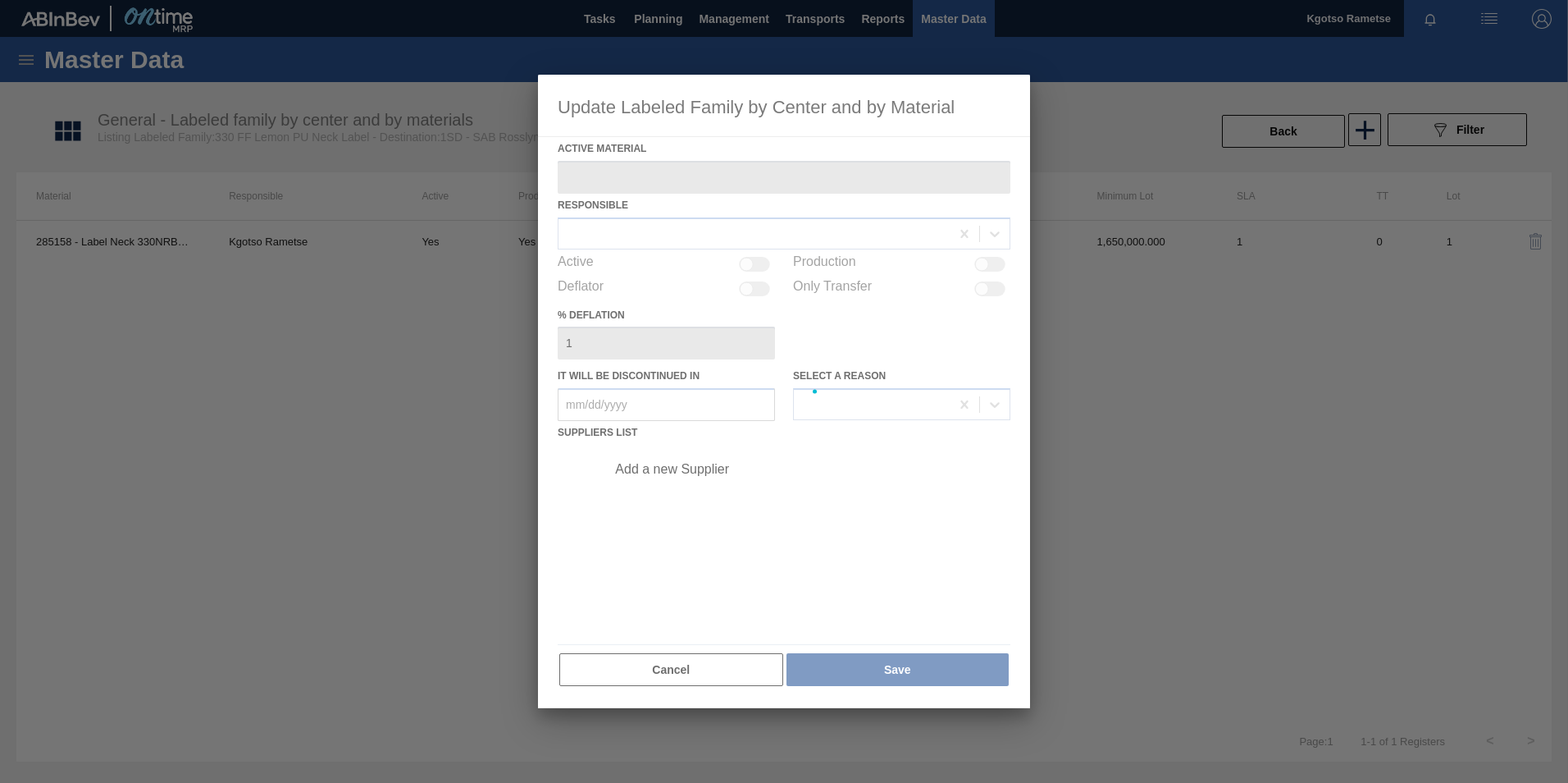
type Material "285158 - Label Neck 330NRB Fly Fish Lemon PU"
checkbox input "true"
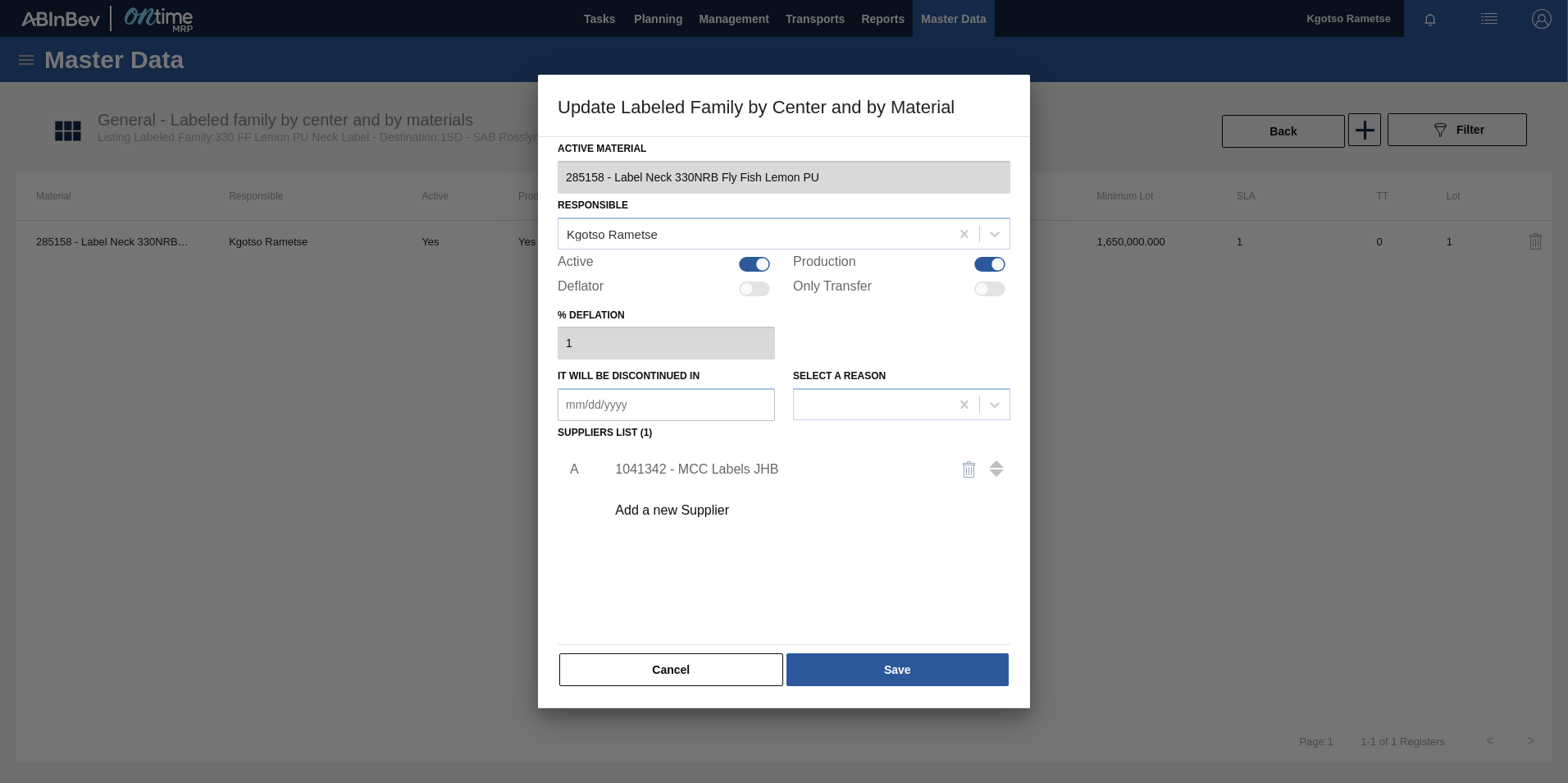
click at [738, 469] on div "1041342 - MCC Labels JHB" at bounding box center [776, 469] width 322 height 15
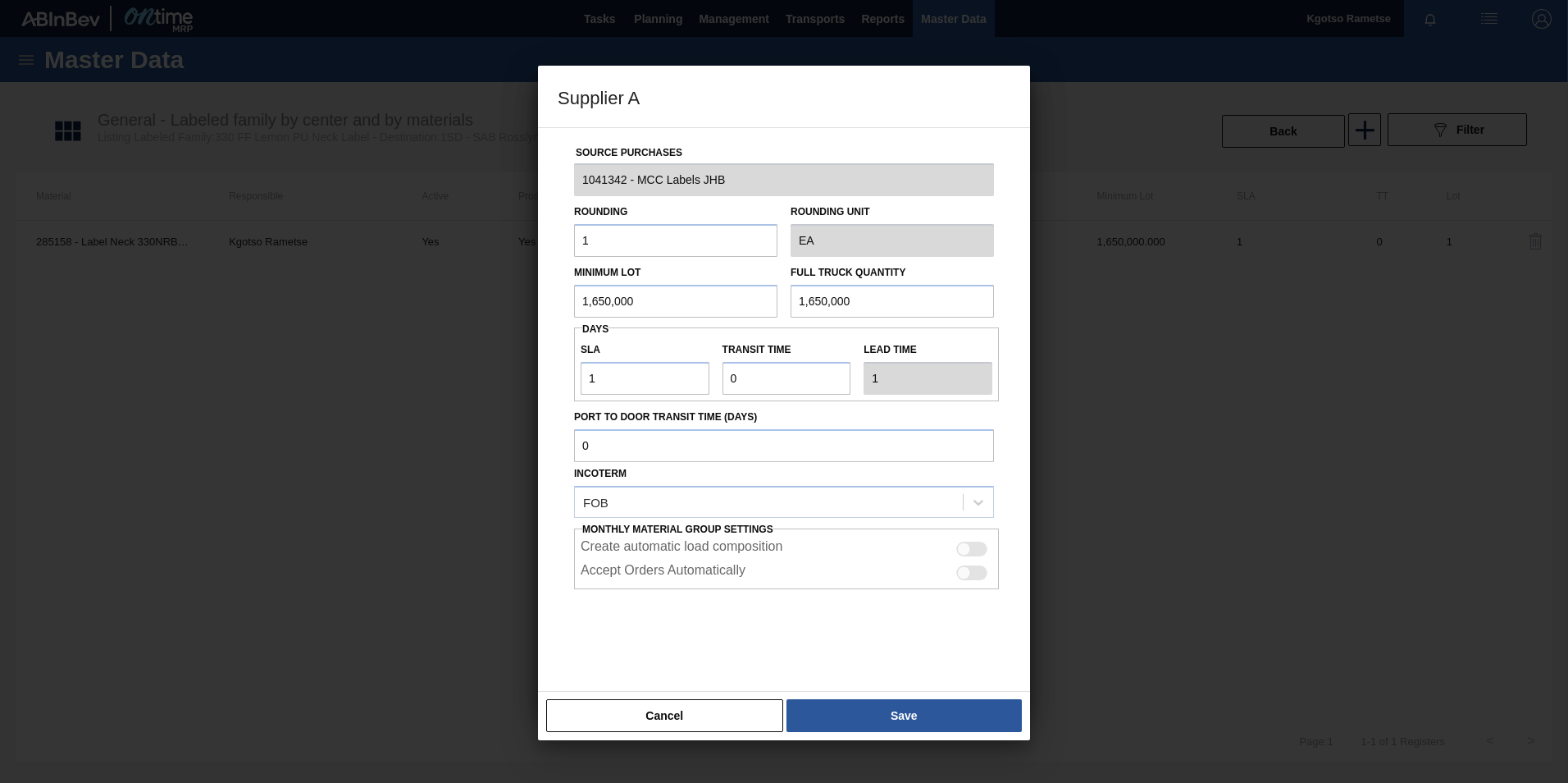
drag, startPoint x: 590, startPoint y: 299, endPoint x: 562, endPoint y: 303, distance: 28.3
click at [565, 302] on div "Source Purchases 1041342 - MCC Labels JHB Rounding 1 Rounding Unit EA Minimum L…" at bounding box center [784, 400] width 453 height 544
drag, startPoint x: 659, startPoint y: 308, endPoint x: 447, endPoint y: 307, distance: 212.0
click at [447, 307] on div "Supplier A Source Purchases 1041342 - MCC Labels JHB Rounding 1 Rounding Unit E…" at bounding box center [784, 391] width 1568 height 783
drag, startPoint x: 673, startPoint y: 305, endPoint x: 164, endPoint y: 320, distance: 509.2
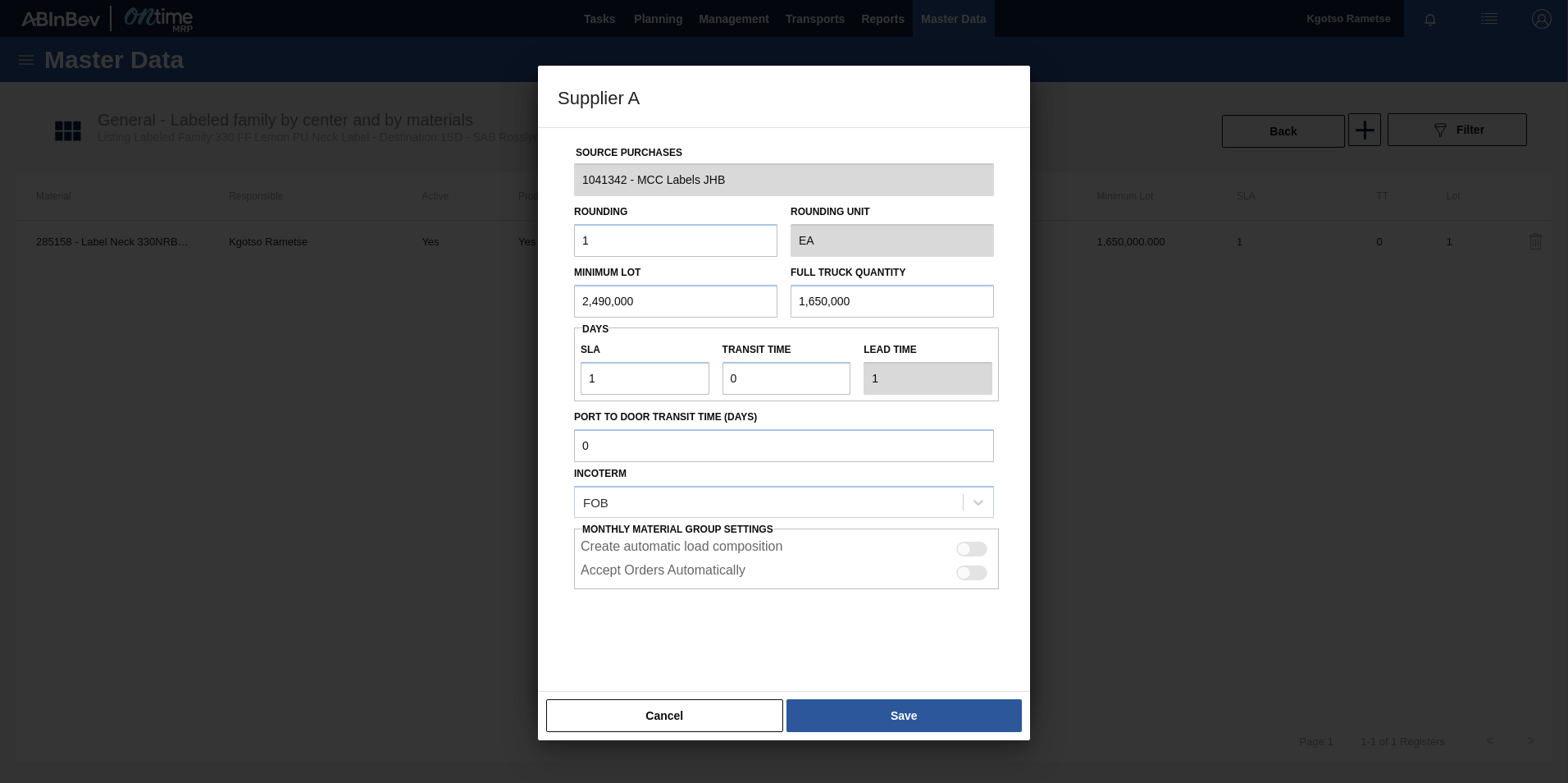
click at [196, 320] on div "Supplier A Source Purchases 1041342 - MCC Labels JHB Rounding 1 Rounding Unit E…" at bounding box center [784, 391] width 1568 height 783
type input "2,490,000"
drag, startPoint x: 865, startPoint y: 301, endPoint x: 602, endPoint y: 307, distance: 263.1
click at [668, 304] on div "Minimum Lot 2,490,000 Full Truck Quantity 1,650,000" at bounding box center [784, 288] width 433 height 61
paste input "2,49"
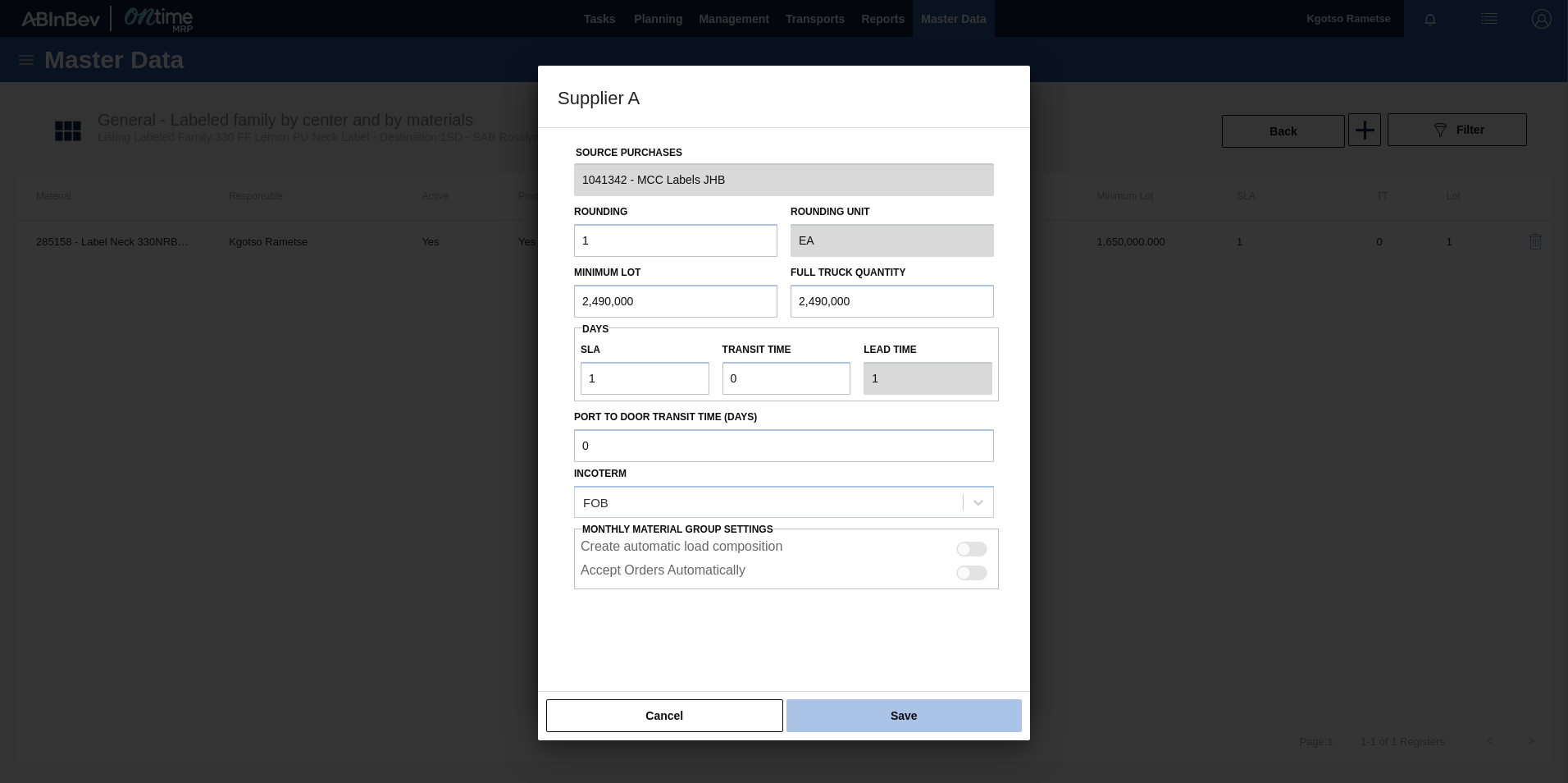
type input "2,490,000"
click at [882, 701] on button "Save" at bounding box center [904, 715] width 235 height 33
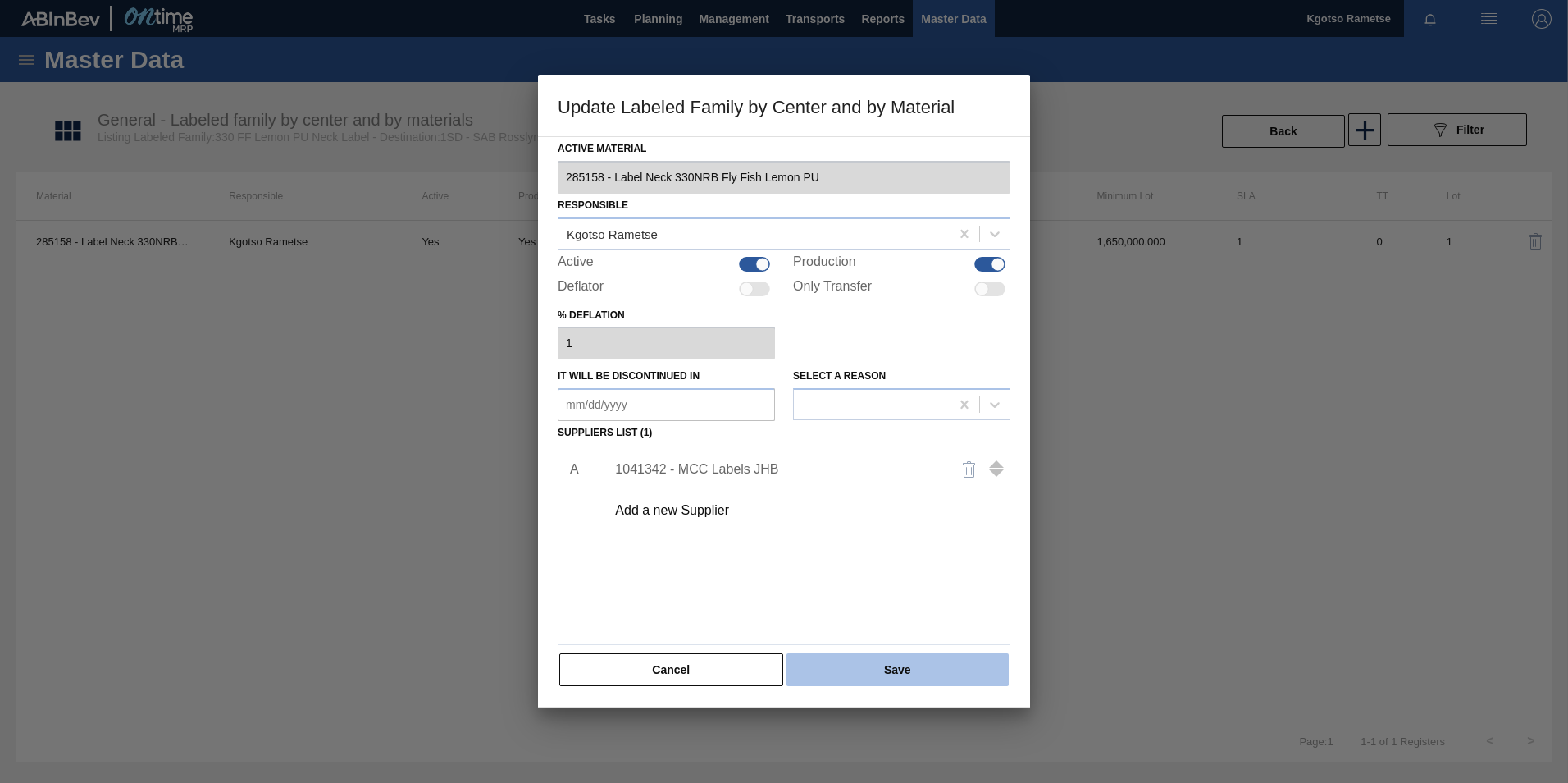
click at [867, 654] on button "Save" at bounding box center [898, 669] width 222 height 33
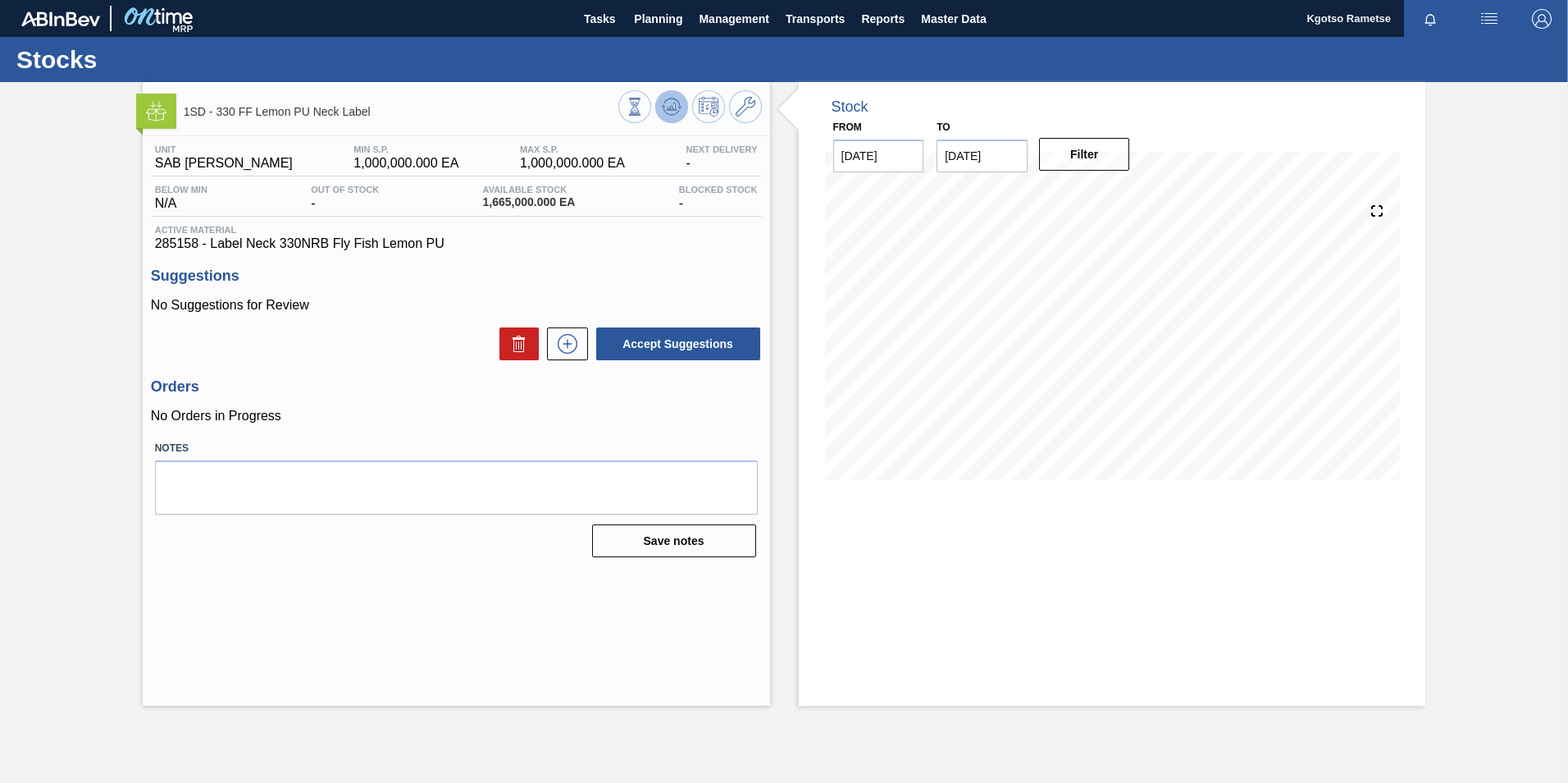
click at [644, 105] on icon at bounding box center [635, 106] width 18 height 18
click at [743, 118] on button at bounding box center [745, 106] width 32 height 33
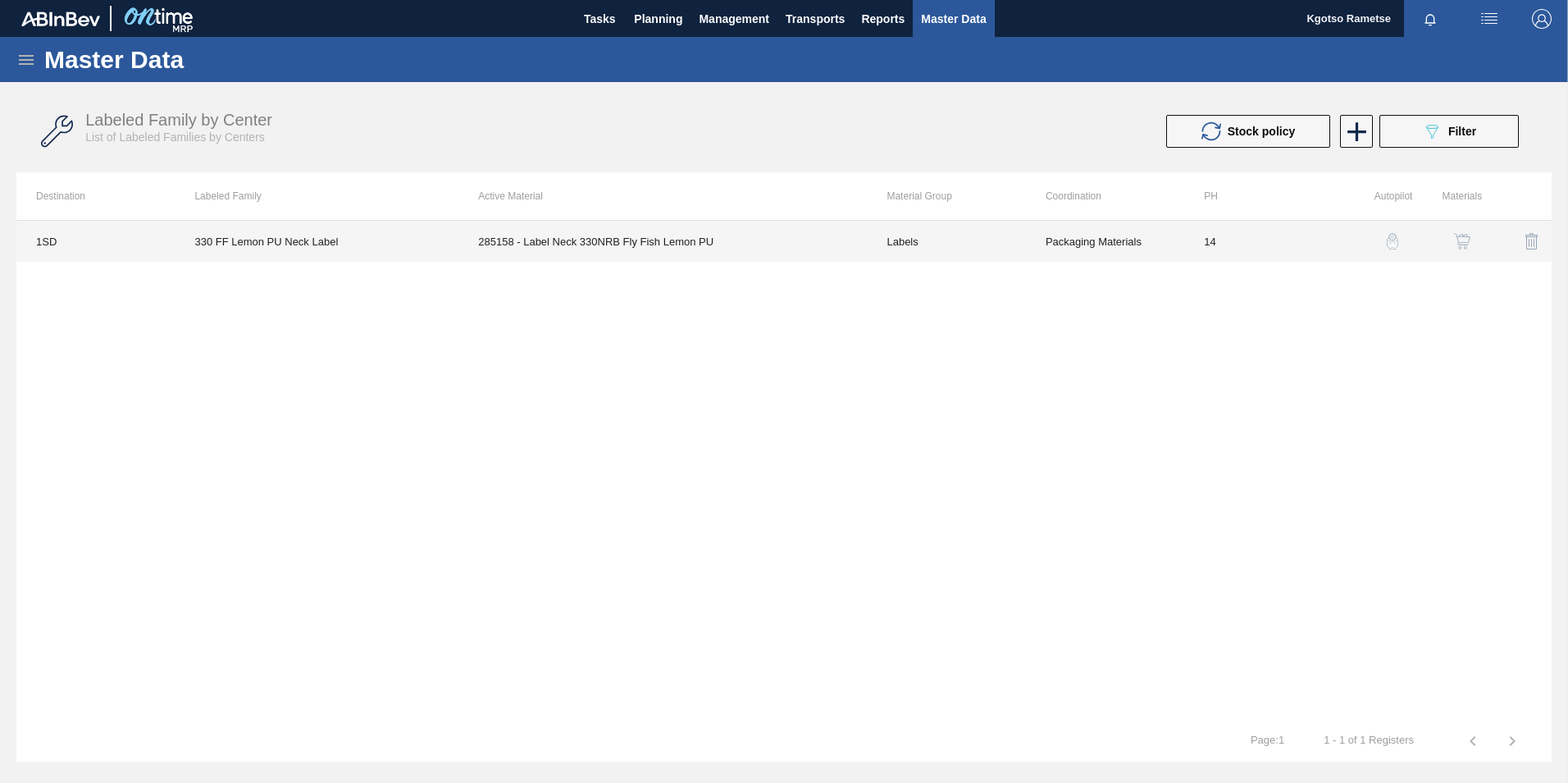
click at [759, 242] on td "285158 - Label Neck 330NRB Fly Fish Lemon PU" at bounding box center [662, 241] width 408 height 41
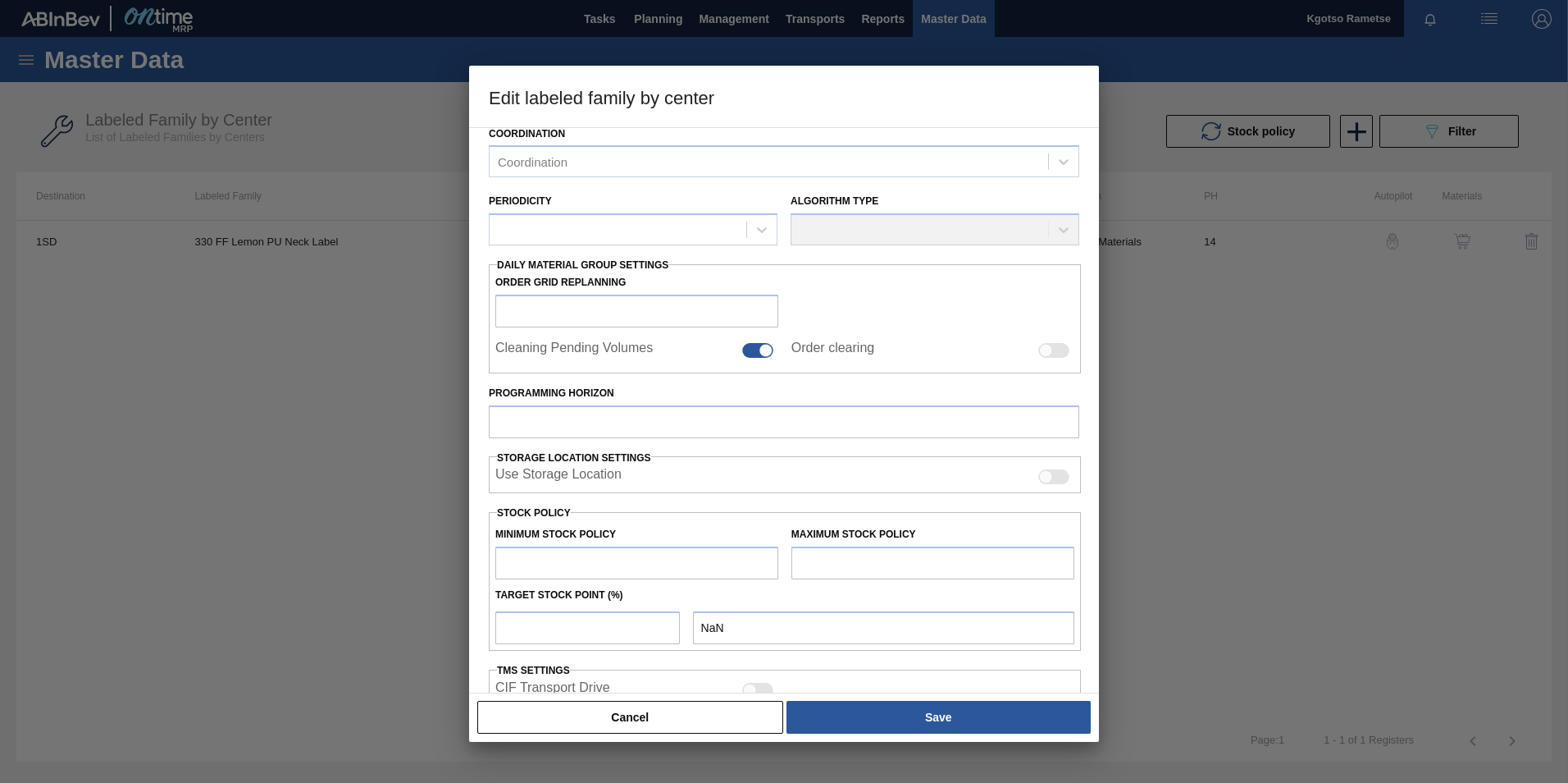
type input "Labels"
type input "330"
type input "330 FF Lemon PU Neck Label"
type input "1SD - SAB Rosslyn Brewery"
type input "14"
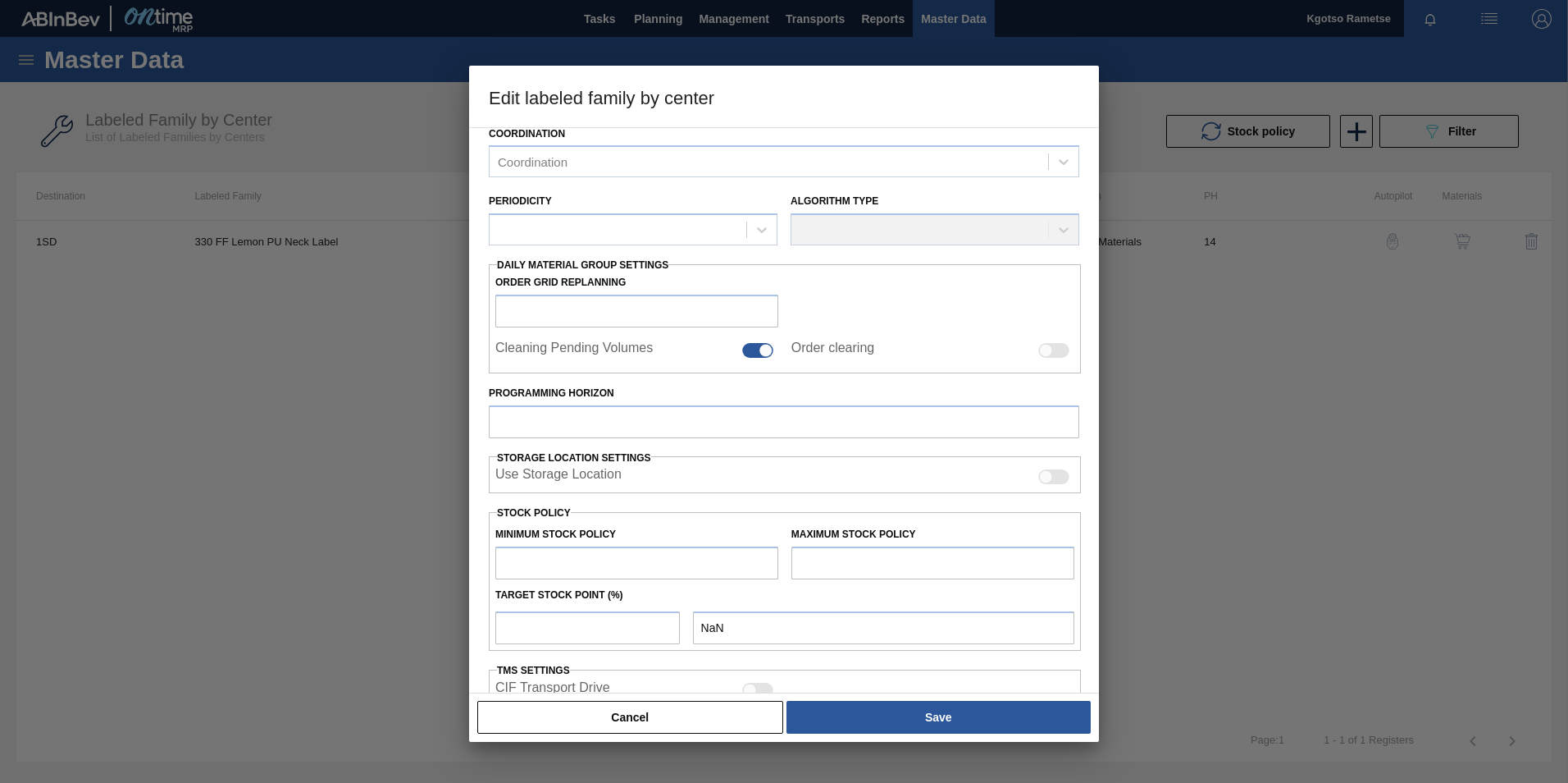
type input "1,000,000"
type input "100"
type input "1,000,000.000"
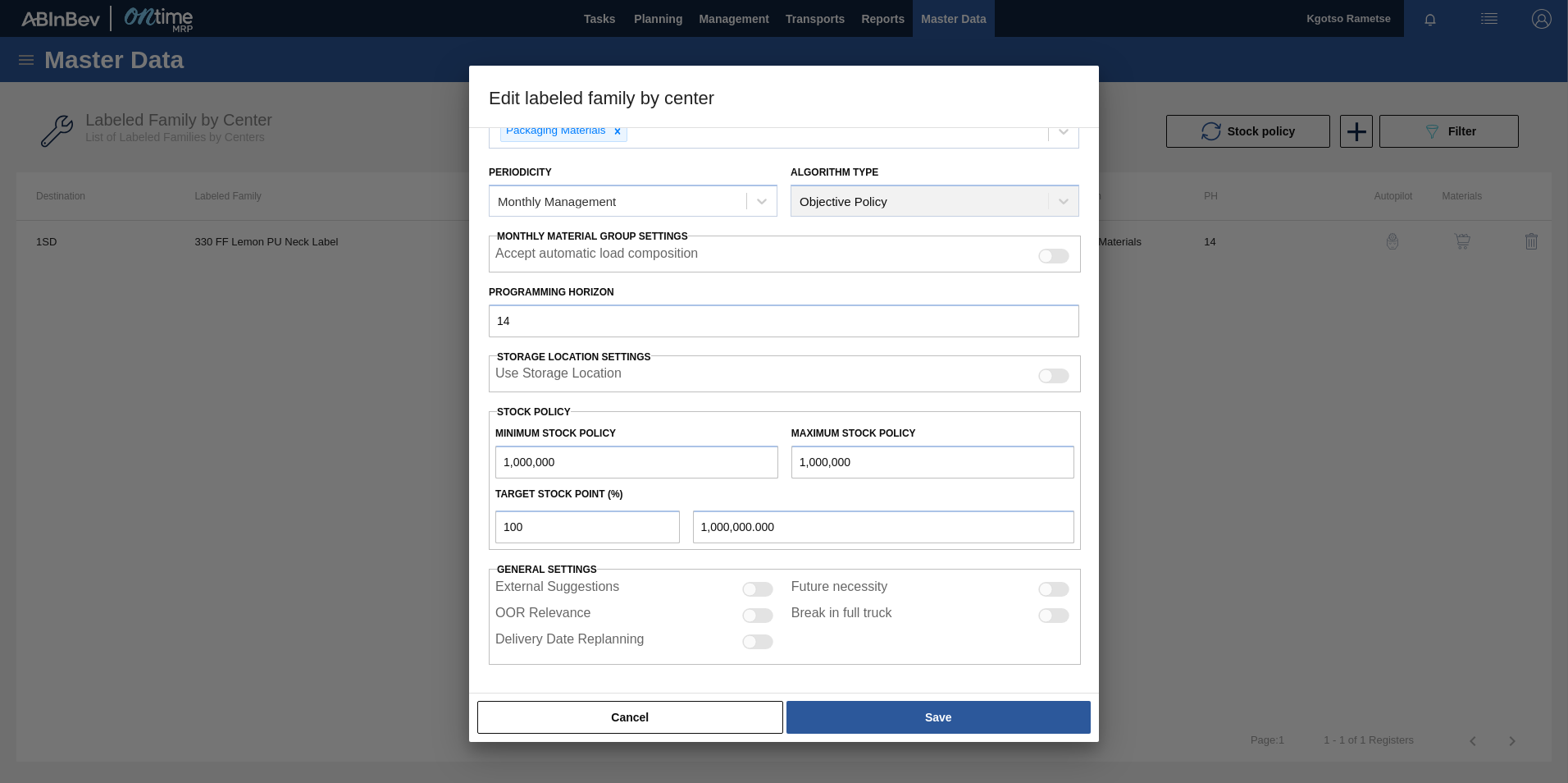
drag, startPoint x: 510, startPoint y: 461, endPoint x: 491, endPoint y: 460, distance: 19.0
click at [493, 461] on div "Minimum Stock Policy 1,000,000" at bounding box center [637, 449] width 296 height 56
type input "3,000,000"
drag, startPoint x: 804, startPoint y: 465, endPoint x: 789, endPoint y: 465, distance: 15.0
click at [792, 465] on input "1,000,000" at bounding box center [932, 461] width 282 height 33
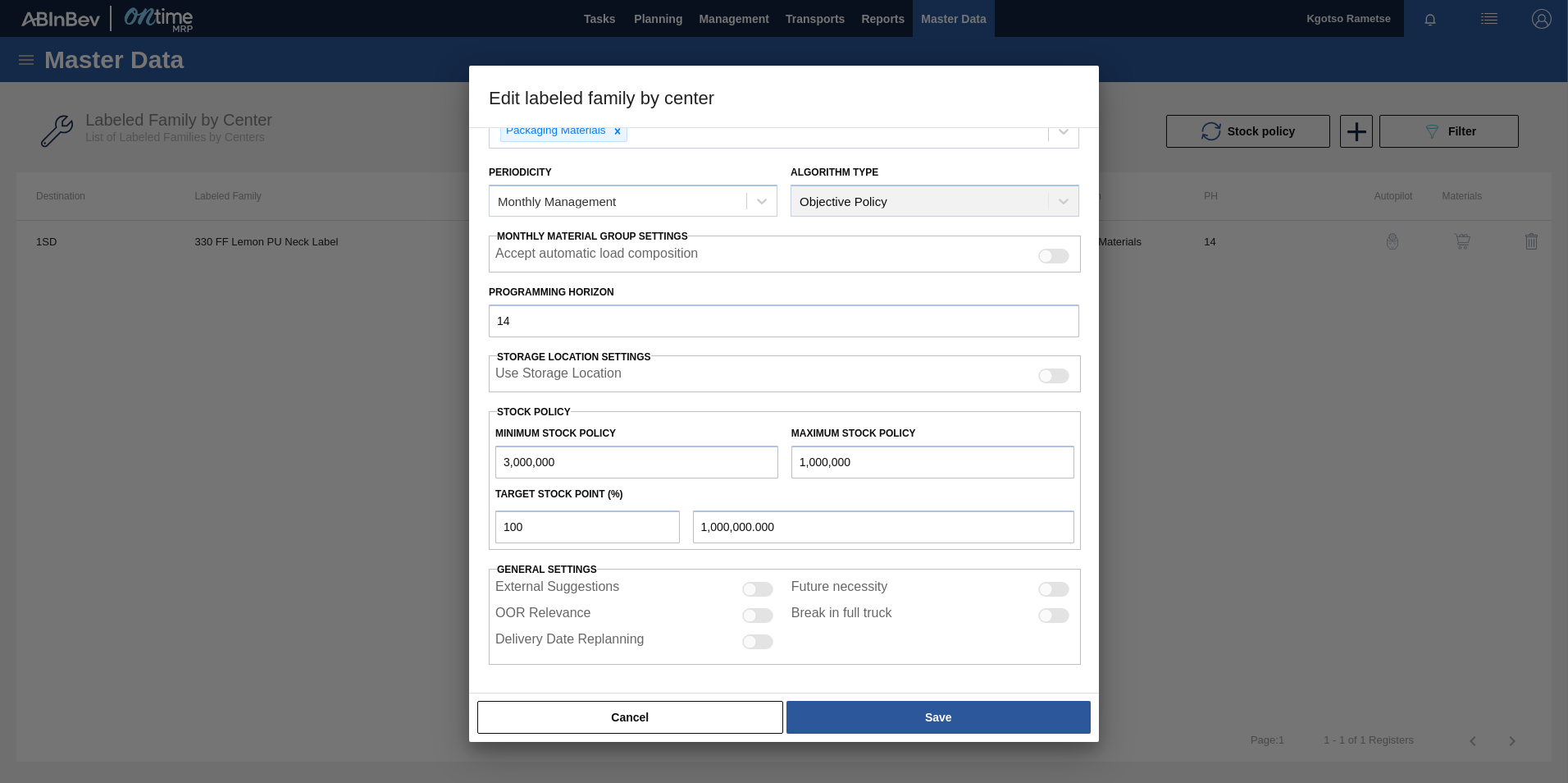
type input "4,000,000"
type input "4,000,000.000"
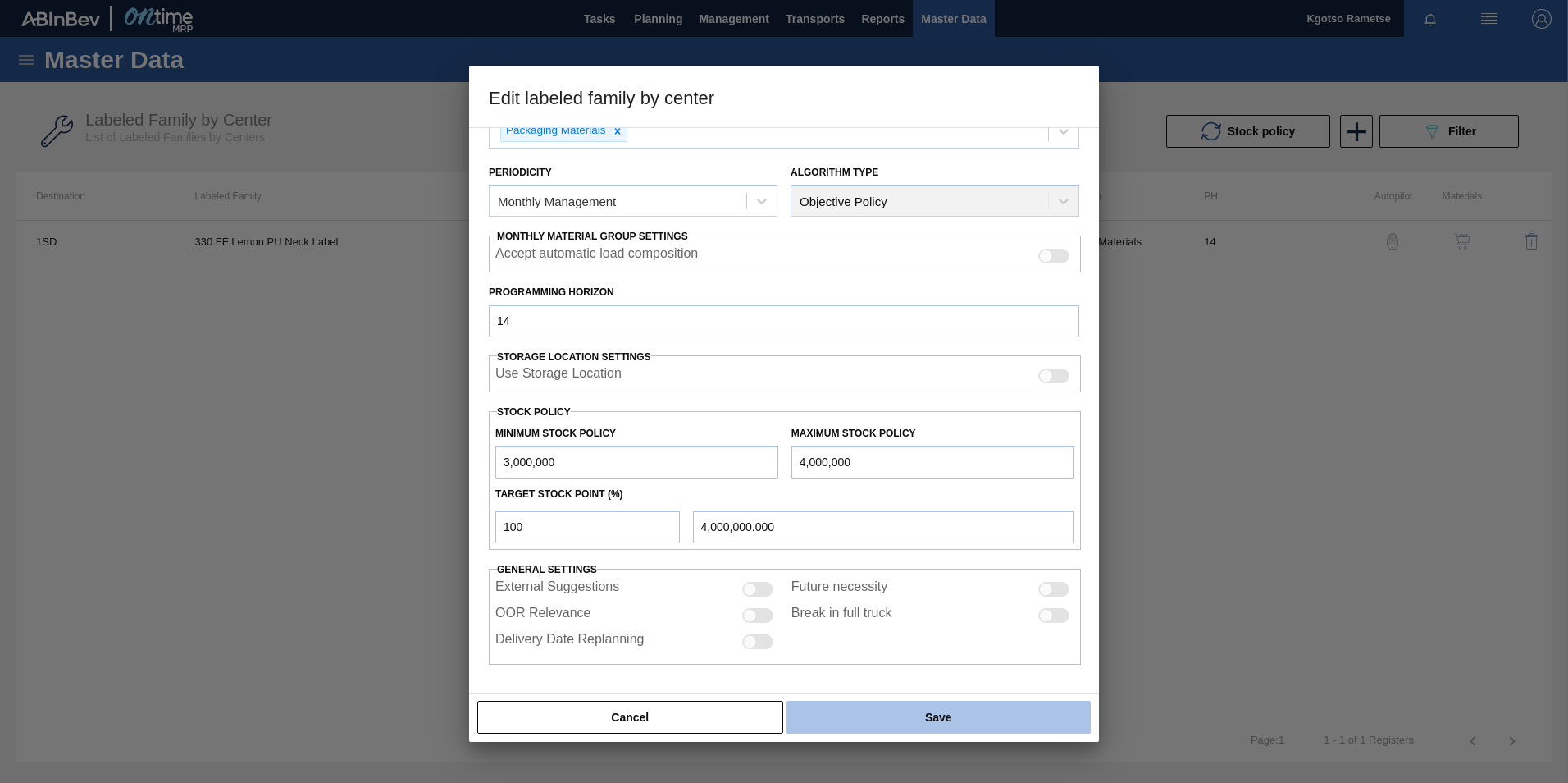
type input "4,000,000"
click at [924, 713] on button "Save" at bounding box center [938, 716] width 304 height 33
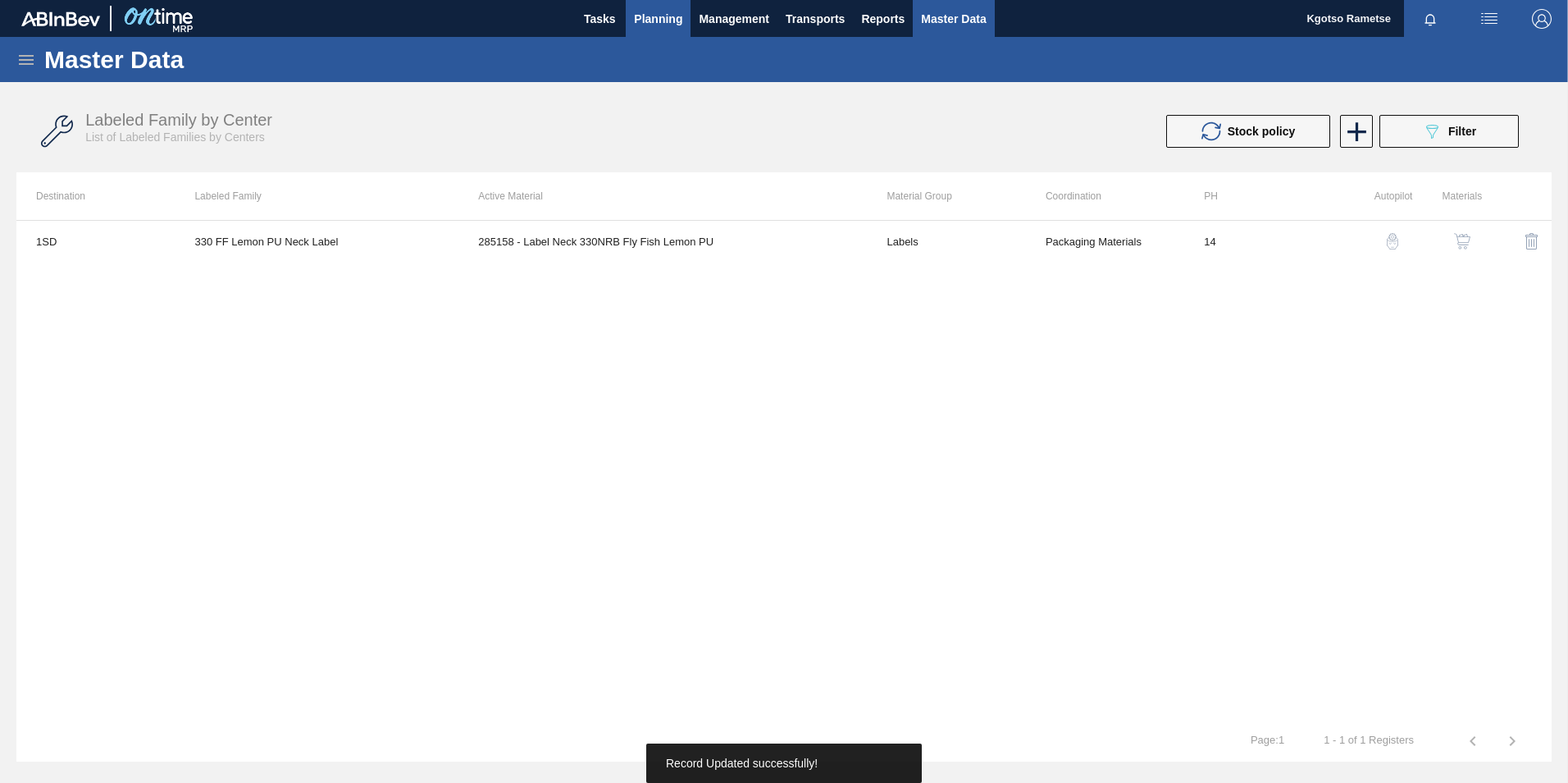
click at [641, 22] on span "Planning" at bounding box center [658, 19] width 48 height 20
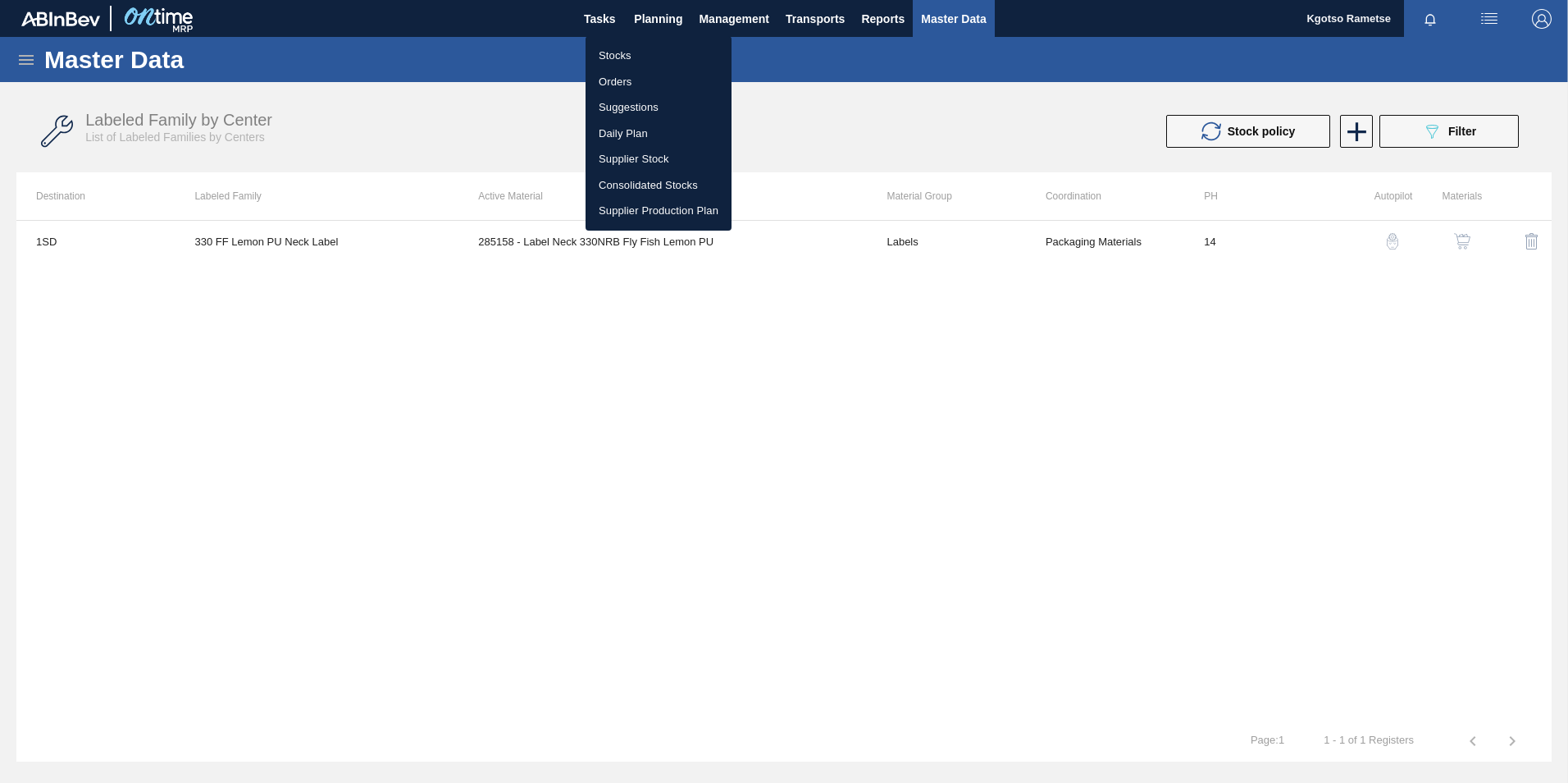
click at [645, 51] on li "Stocks" at bounding box center [659, 55] width 146 height 27
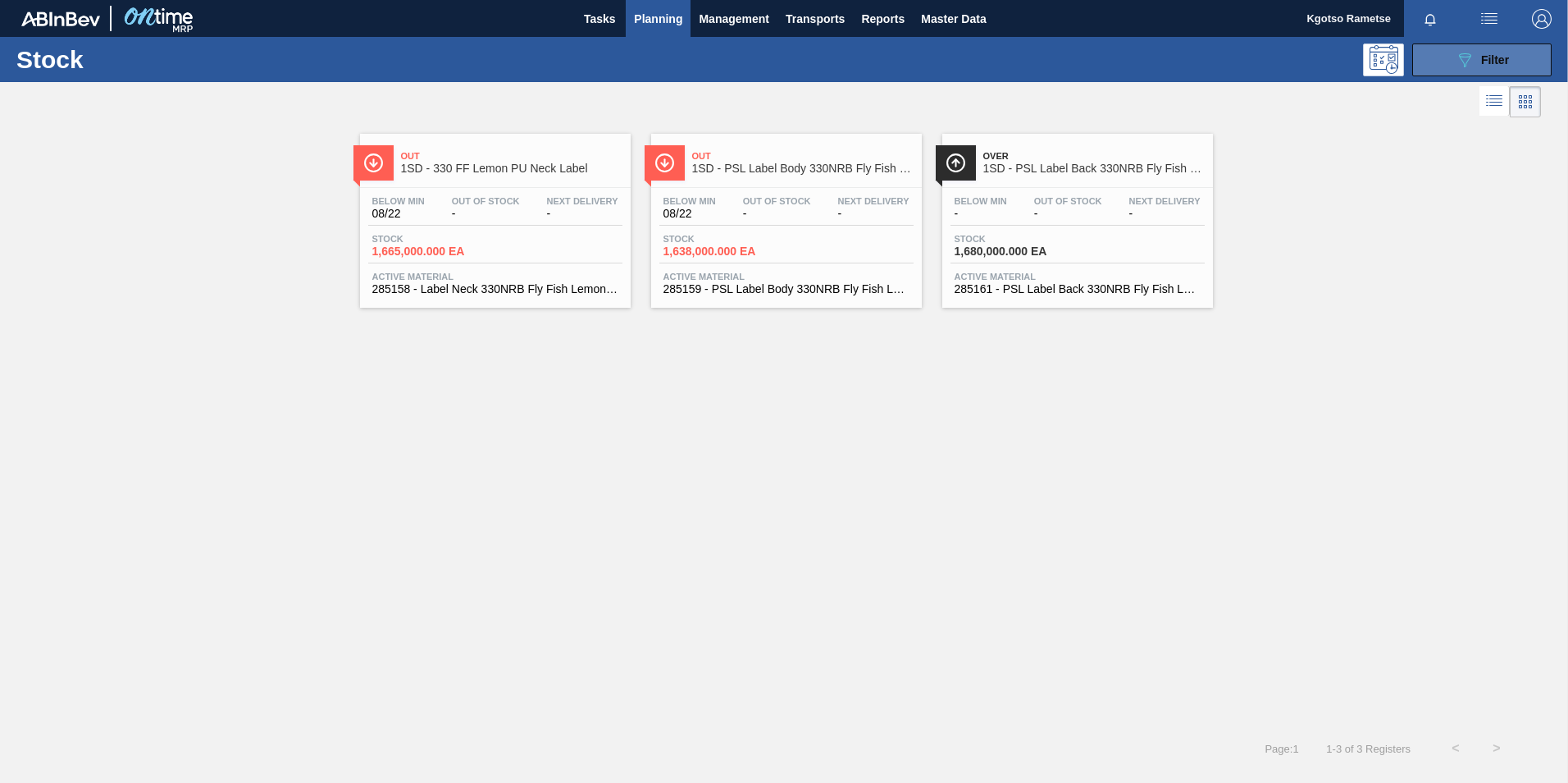
click at [1468, 68] on icon "089F7B8B-B2A5-4AFE-B5C0-19BA573D28AC" at bounding box center [1465, 60] width 20 height 20
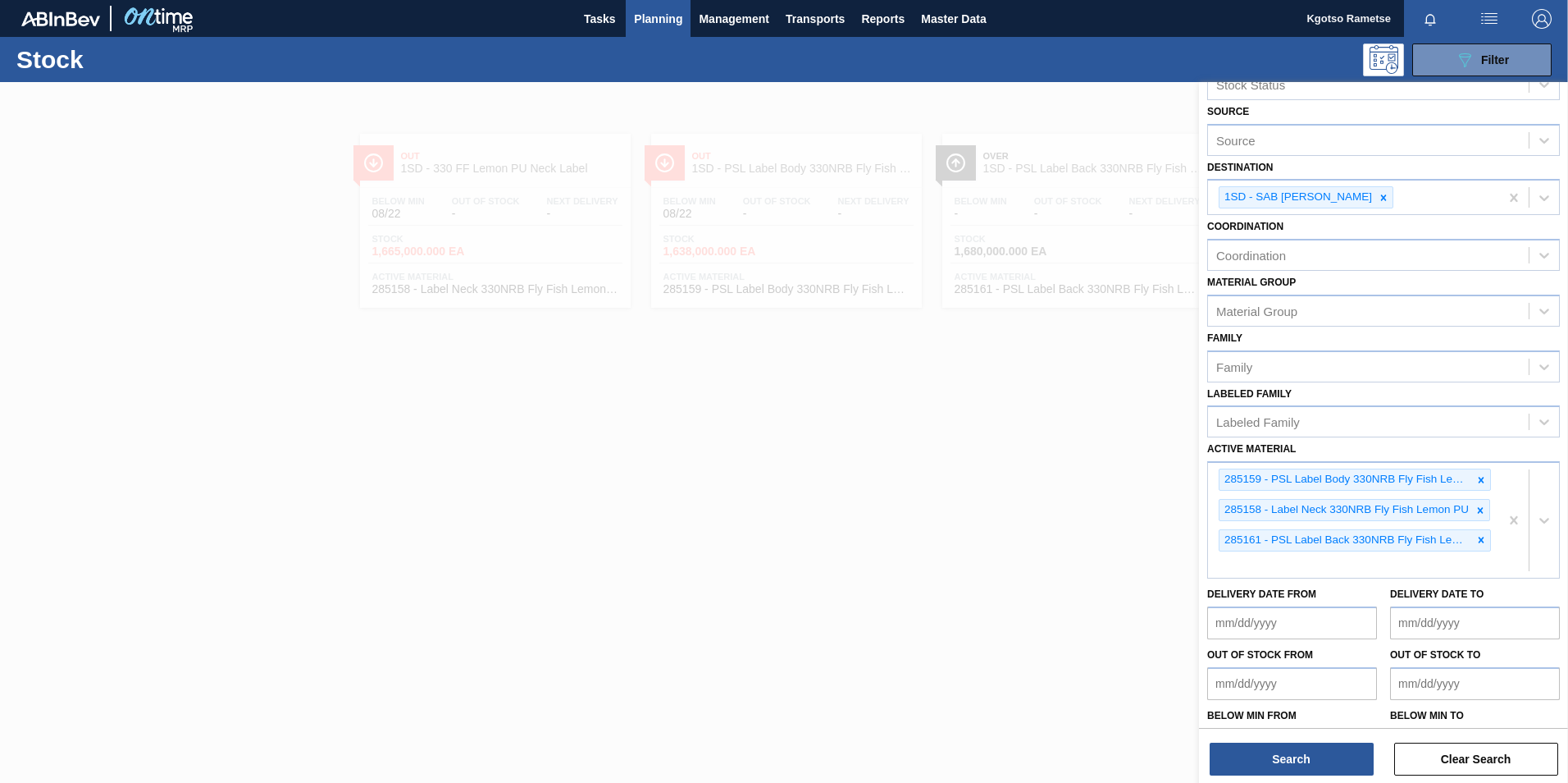
scroll to position [90, 0]
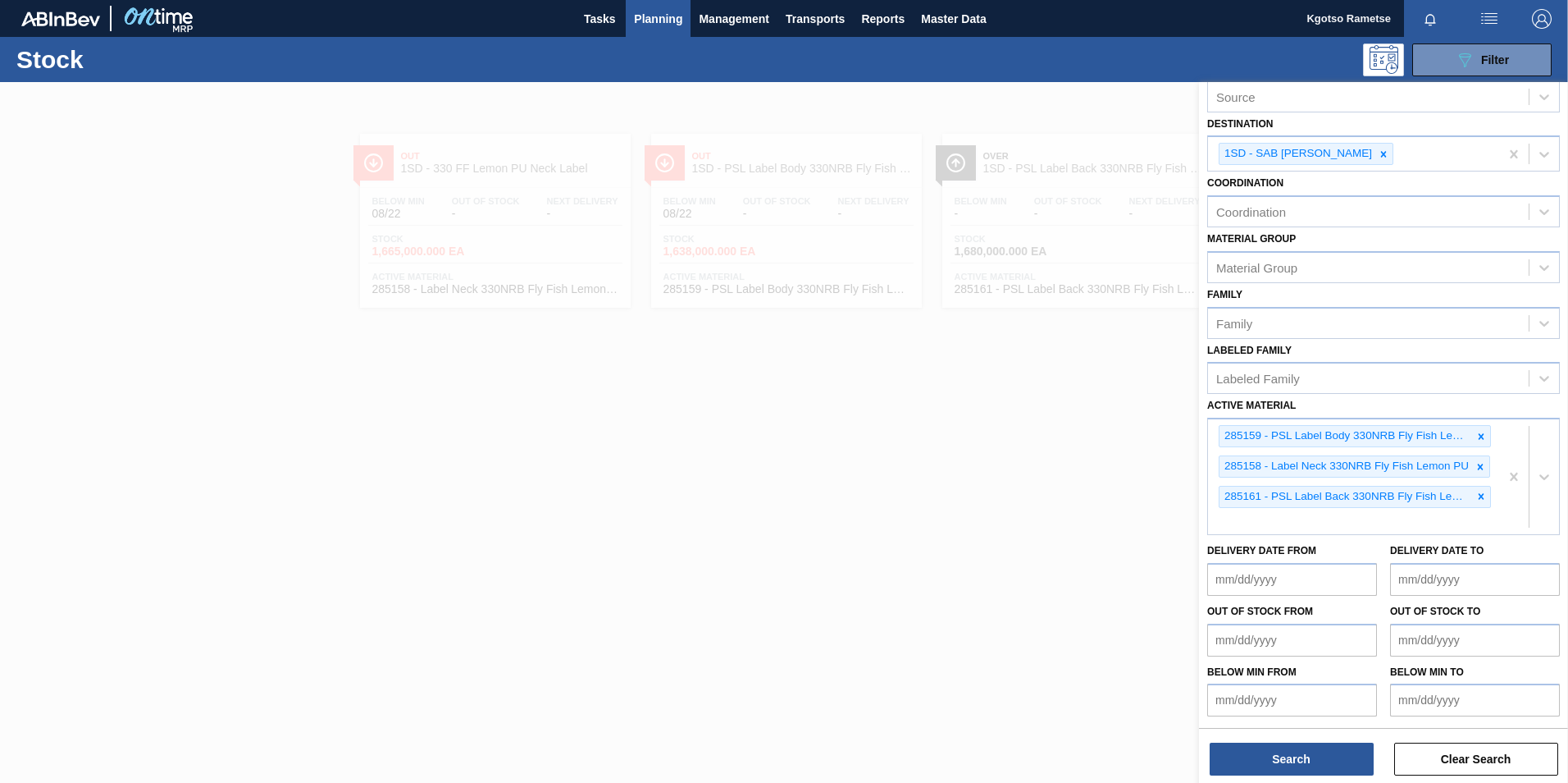
click at [814, 372] on div at bounding box center [784, 473] width 1568 height 783
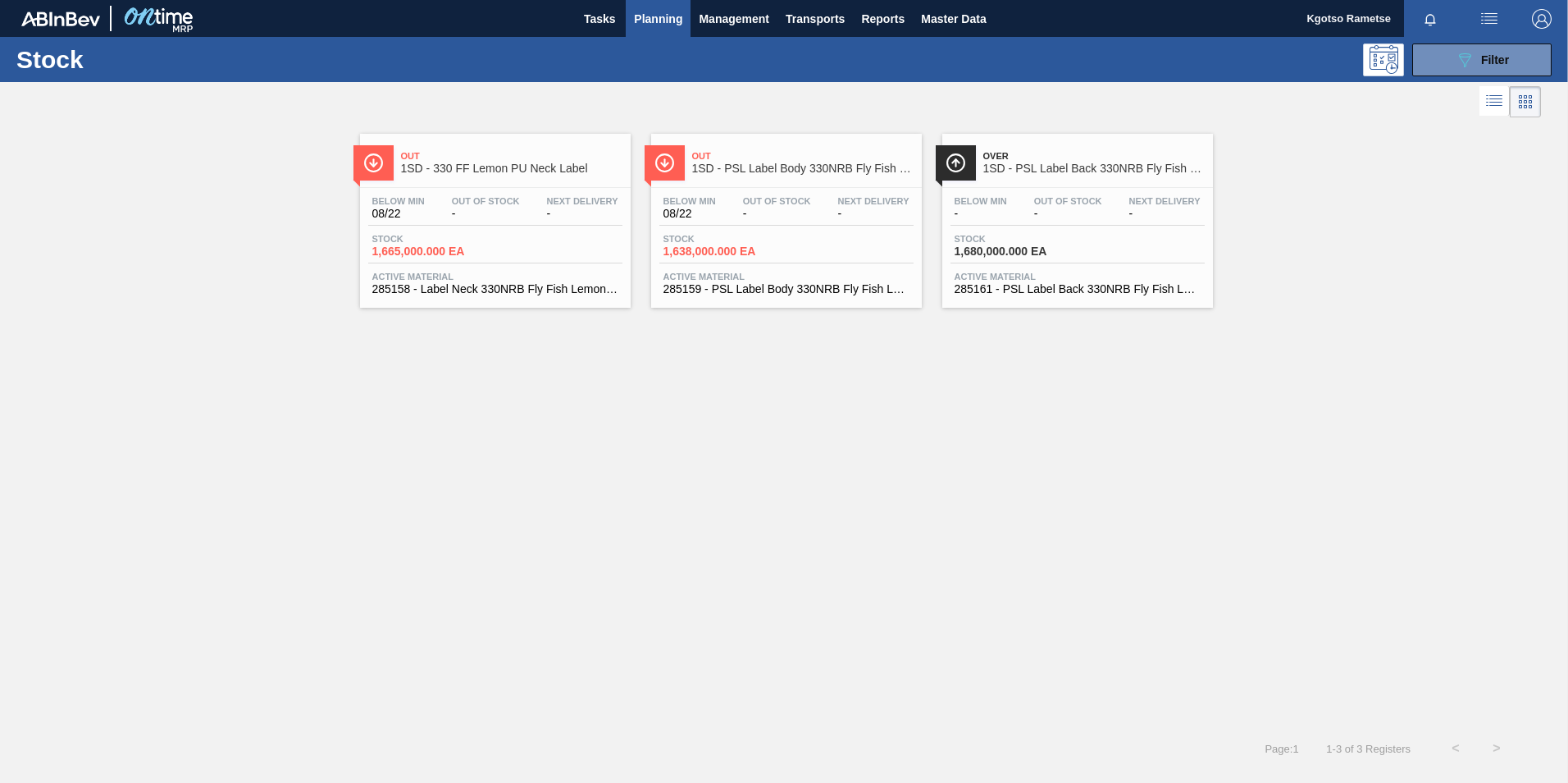
click at [1088, 164] on span "1SD - PSL Label Back 330NRB Fly Fish Lemon PU" at bounding box center [1094, 168] width 221 height 12
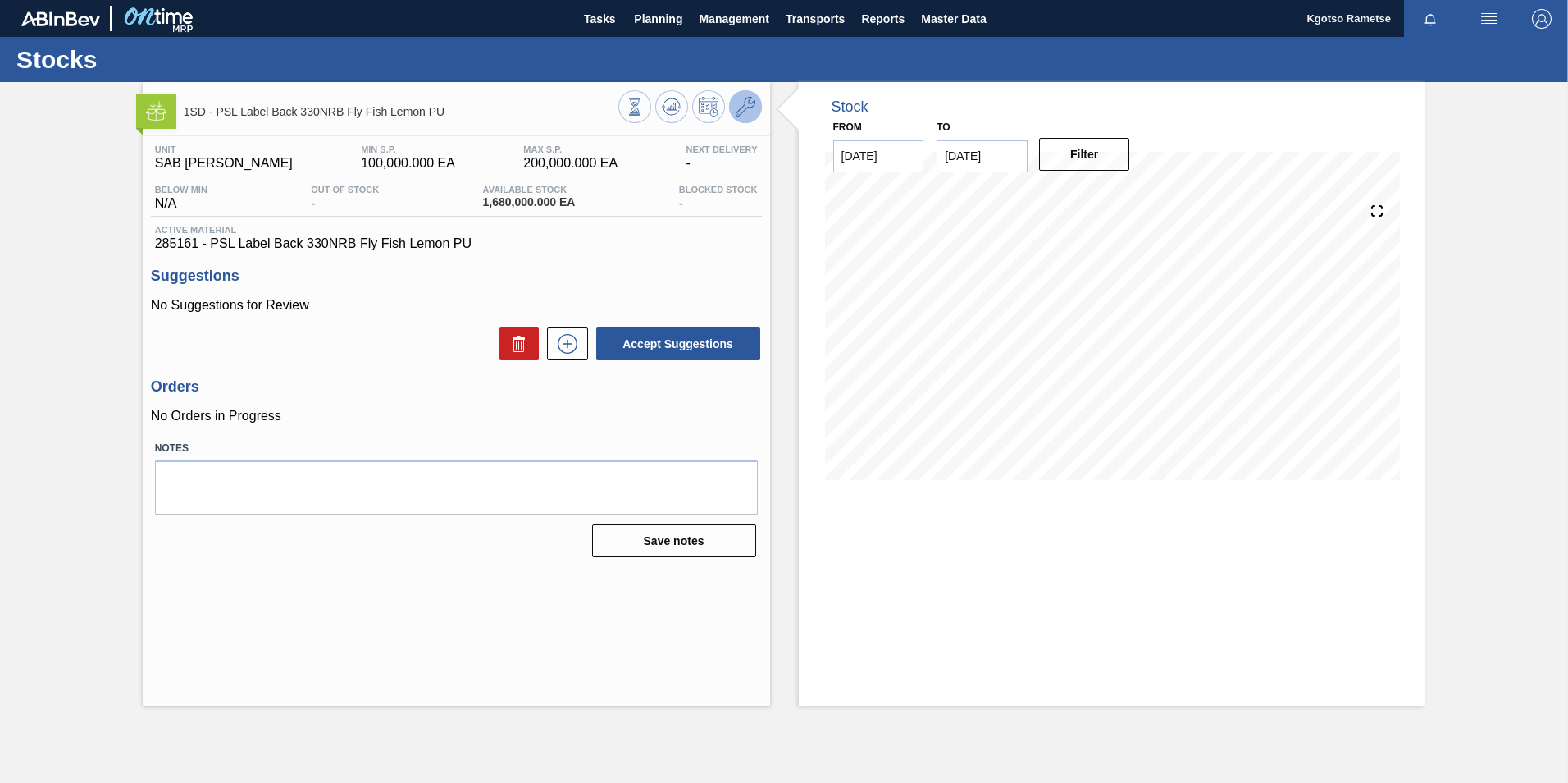
click at [741, 107] on icon at bounding box center [745, 106] width 20 height 20
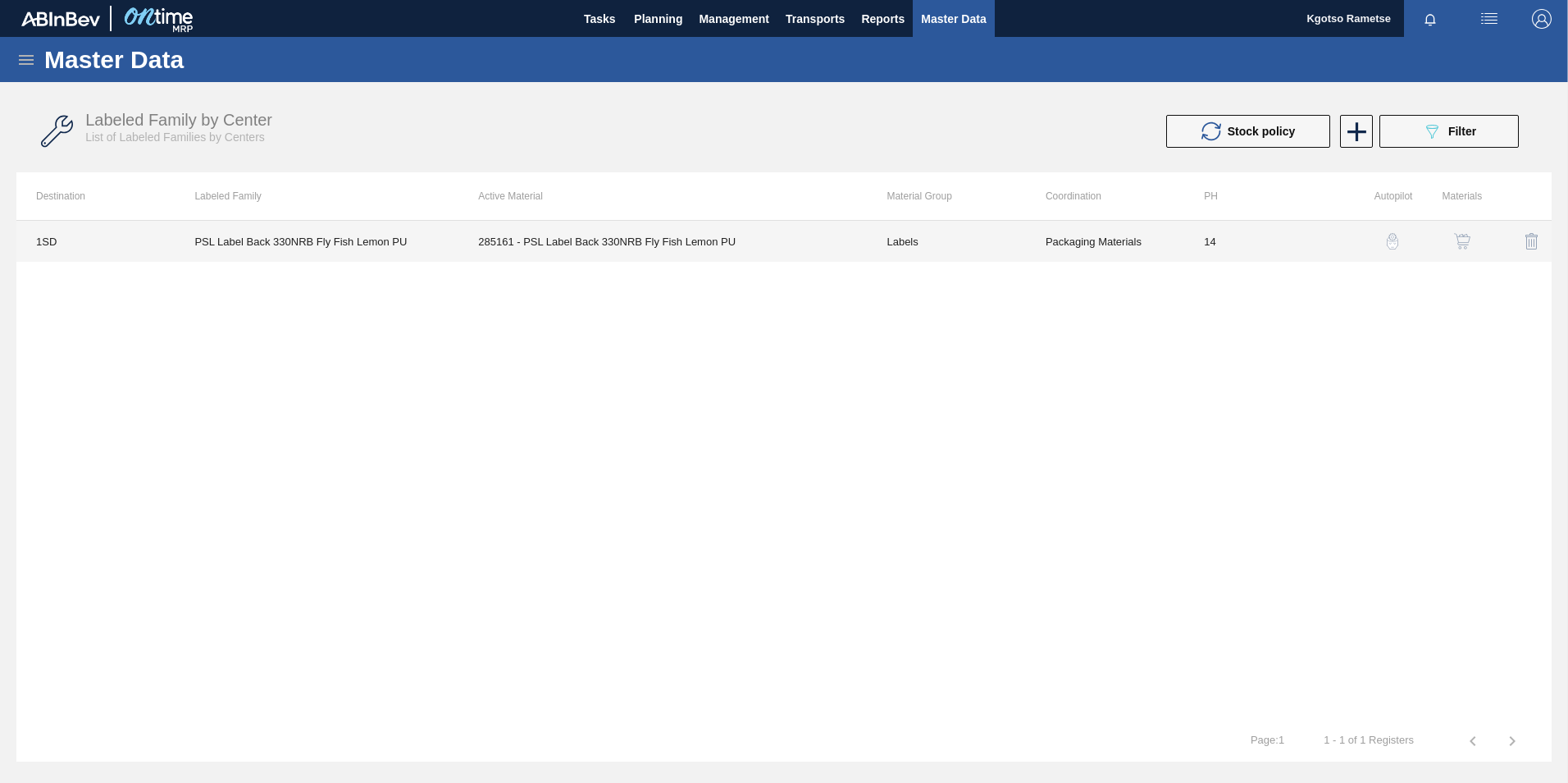
click at [572, 233] on td "285161 - PSL Label Back 330NRB Fly Fish Lemon PU" at bounding box center [662, 241] width 408 height 41
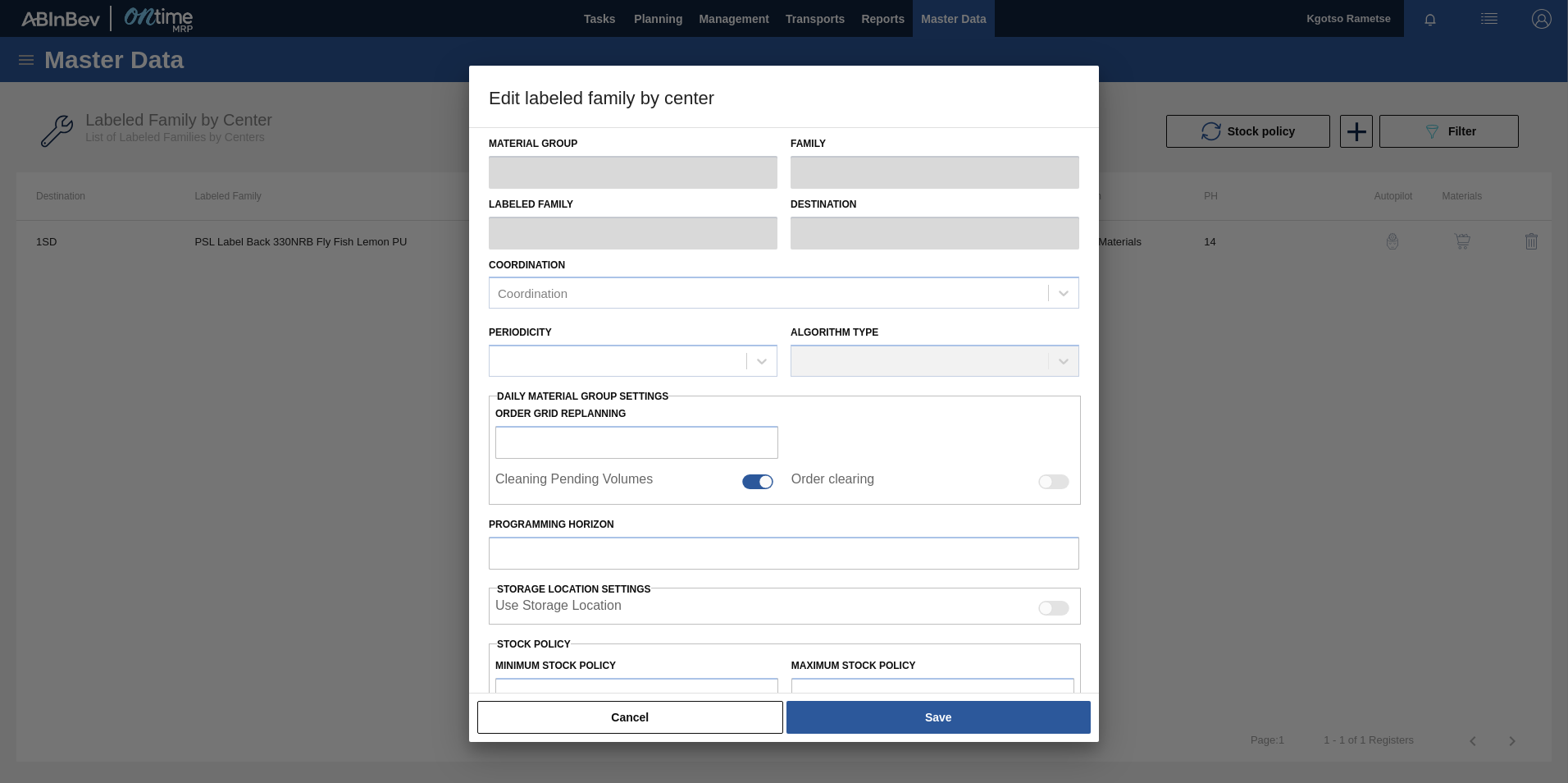
type input "Labels"
type input "330NRB"
type input "PSL Label Back 330NRB Fly Fish Lemon PU"
type input "1SD - SAB Rosslyn Brewery"
type input "14"
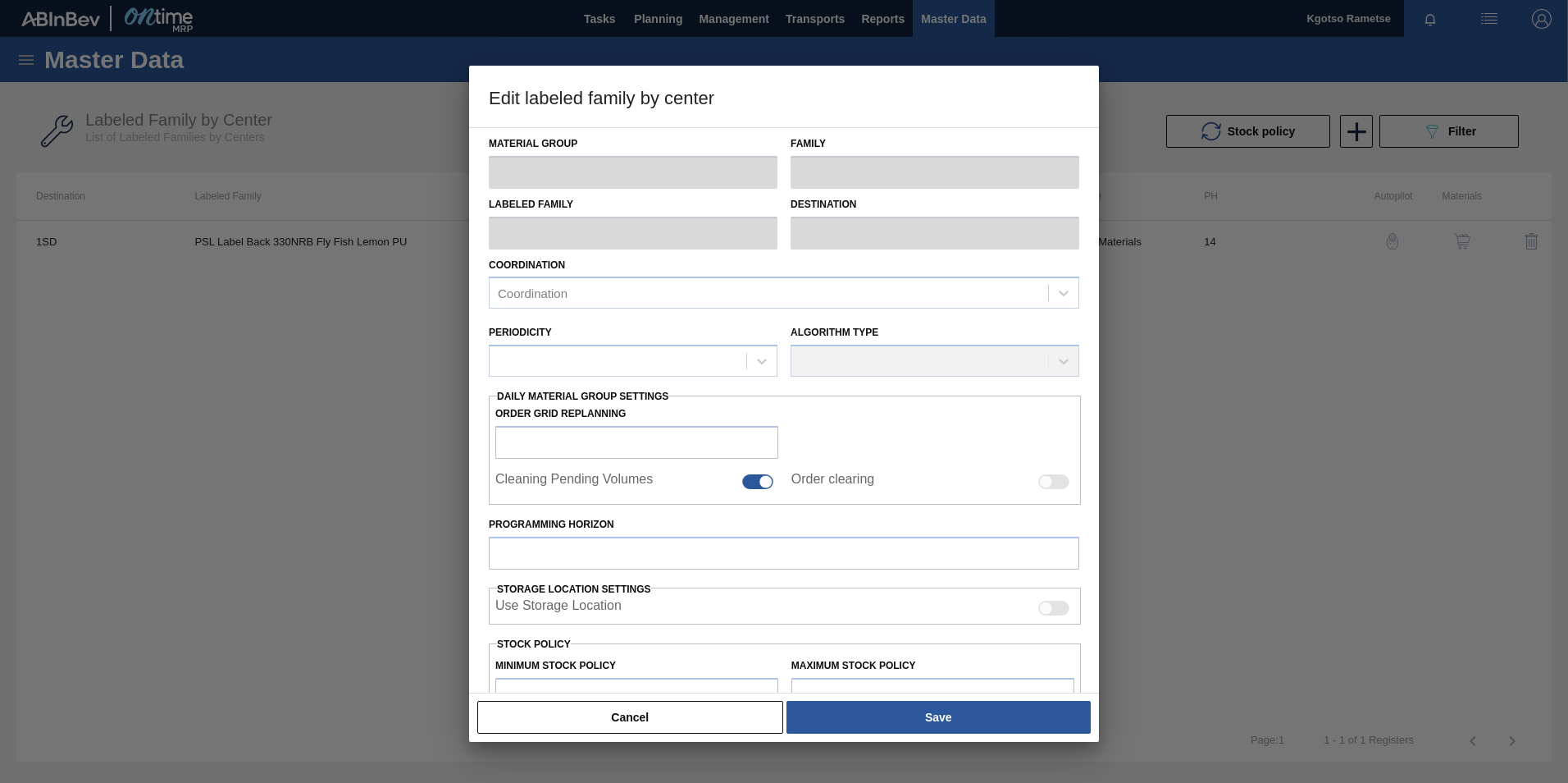
type input "100,000"
type input "200,000"
type input "100"
type input "200,000.000"
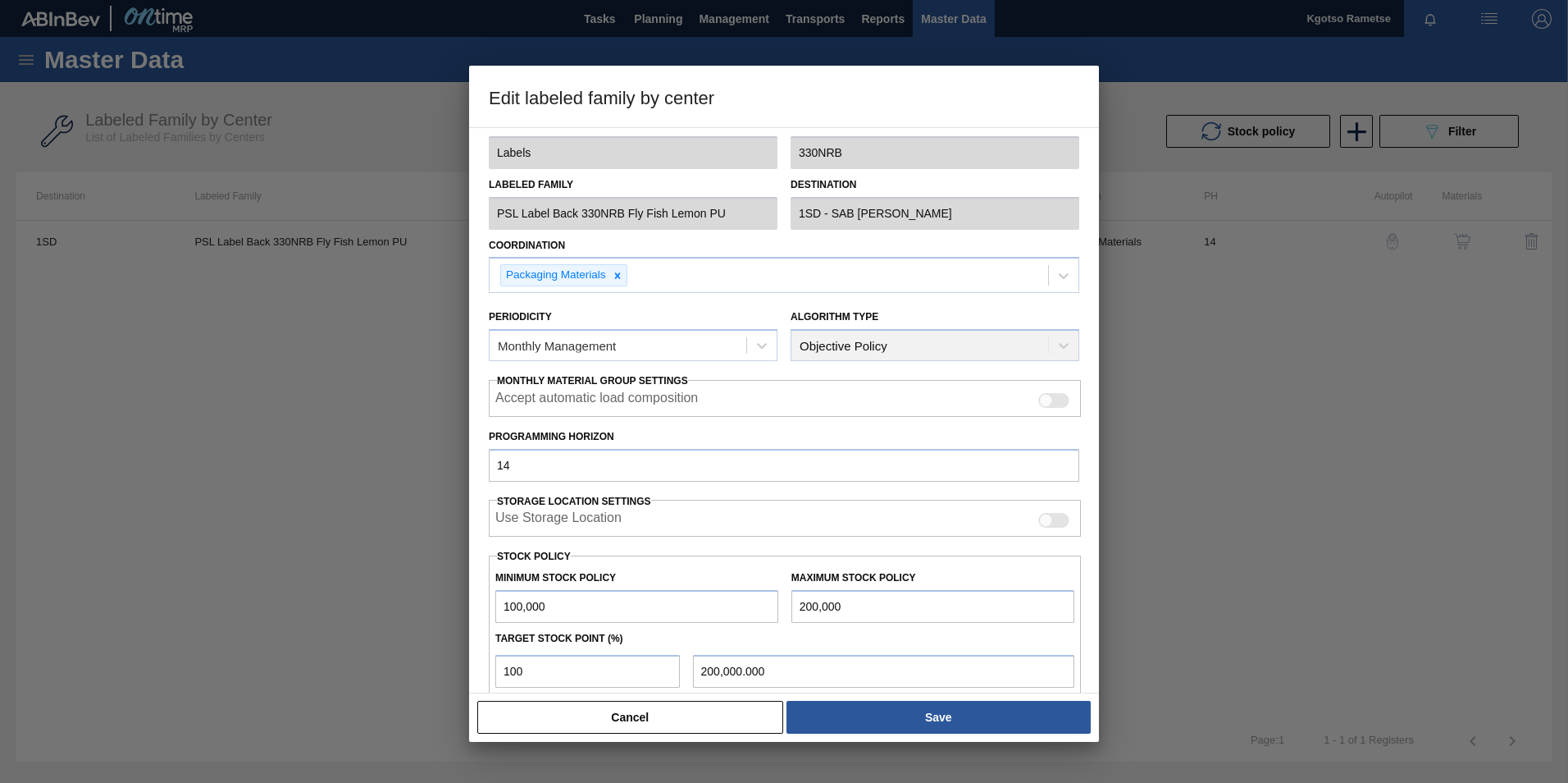
scroll to position [164, 0]
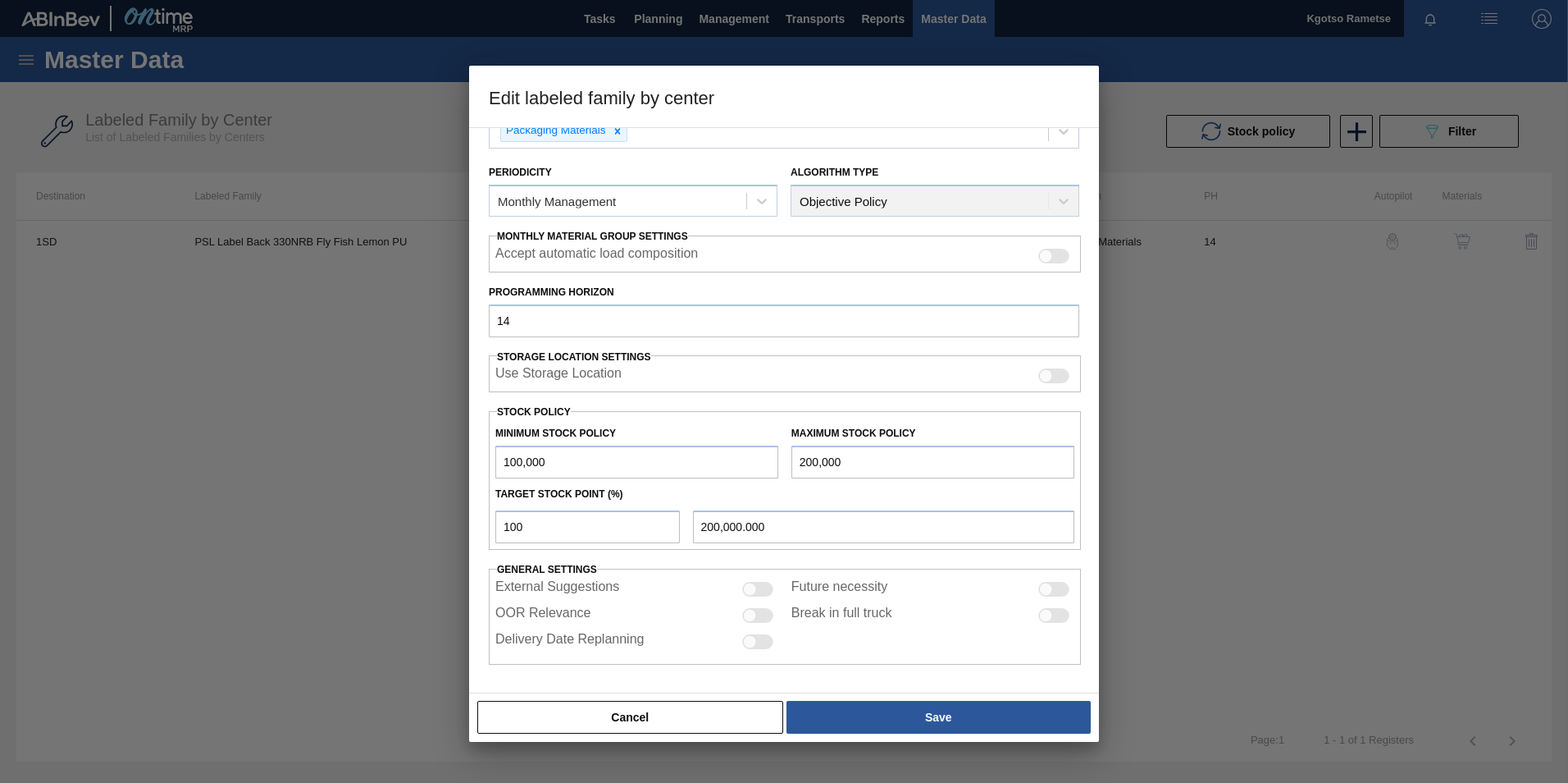
click at [497, 467] on input "100,000" at bounding box center [636, 461] width 282 height 33
type input "2,100,000"
click at [793, 465] on input "200,000" at bounding box center [932, 461] width 282 height 33
type input "3,200,000"
type input "3,200,000.000"
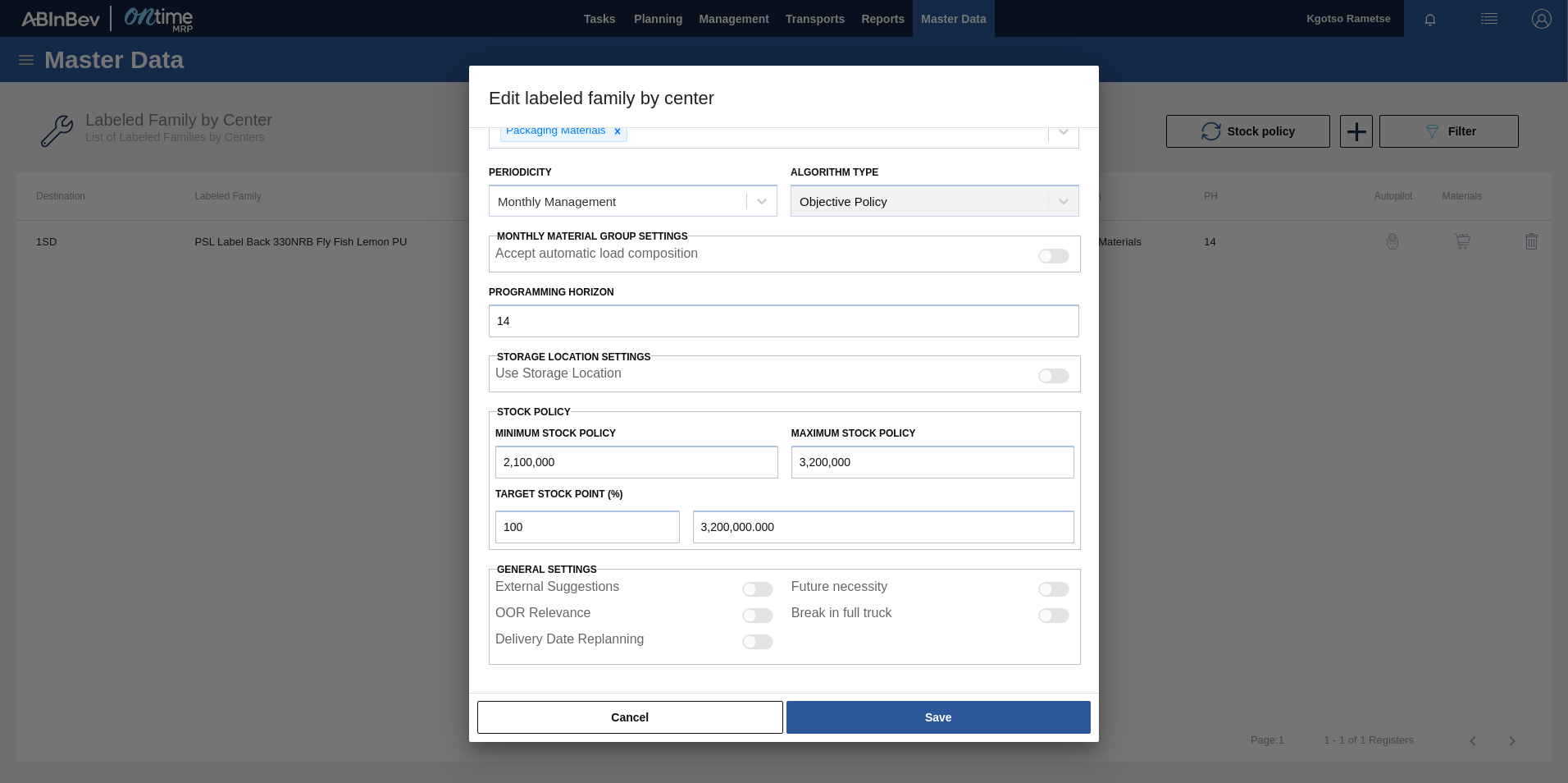
type input "3,200,000"
click at [887, 697] on div "Cancel Save" at bounding box center [784, 717] width 630 height 49
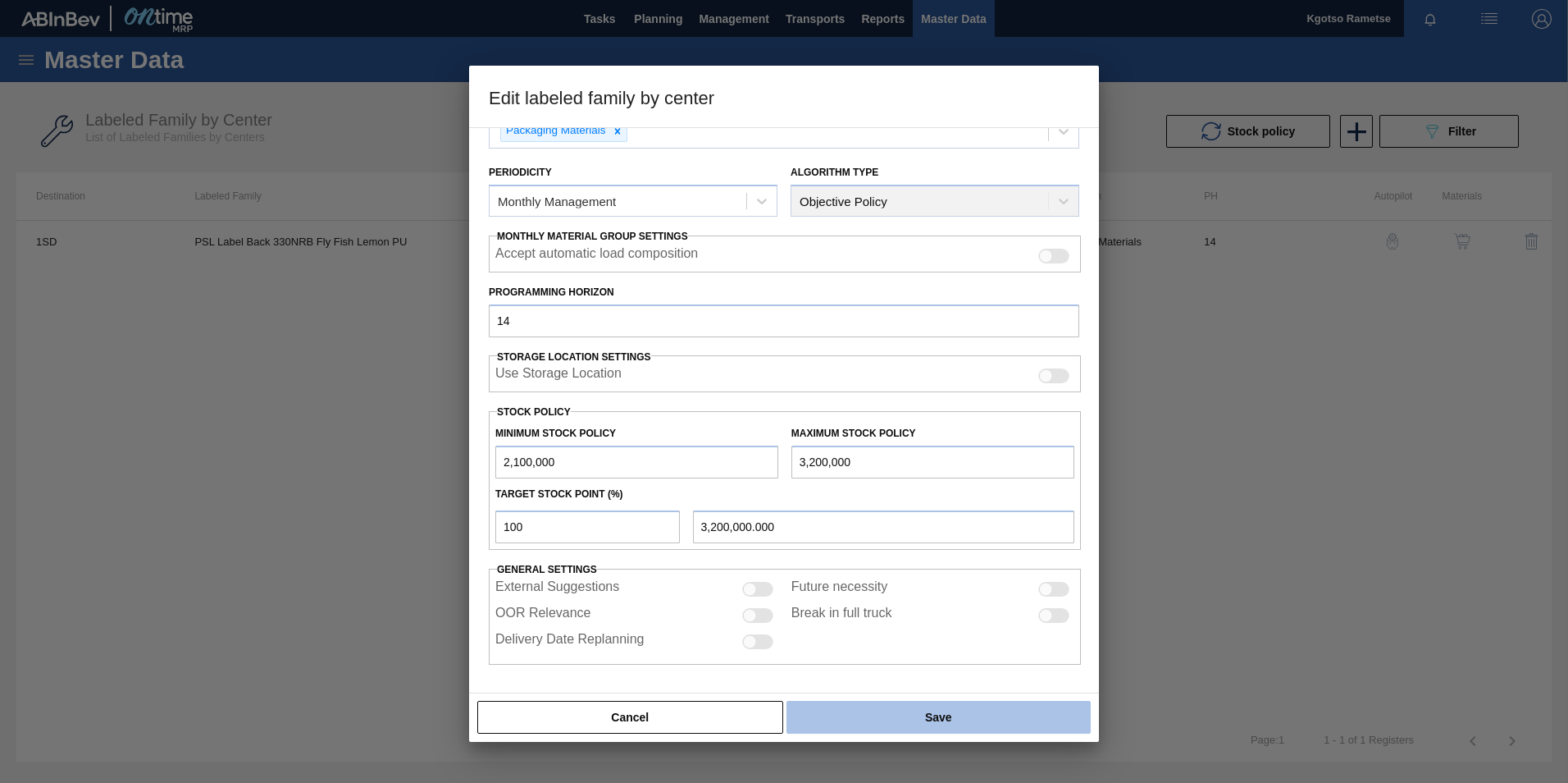
click at [893, 704] on button "Save" at bounding box center [938, 716] width 304 height 33
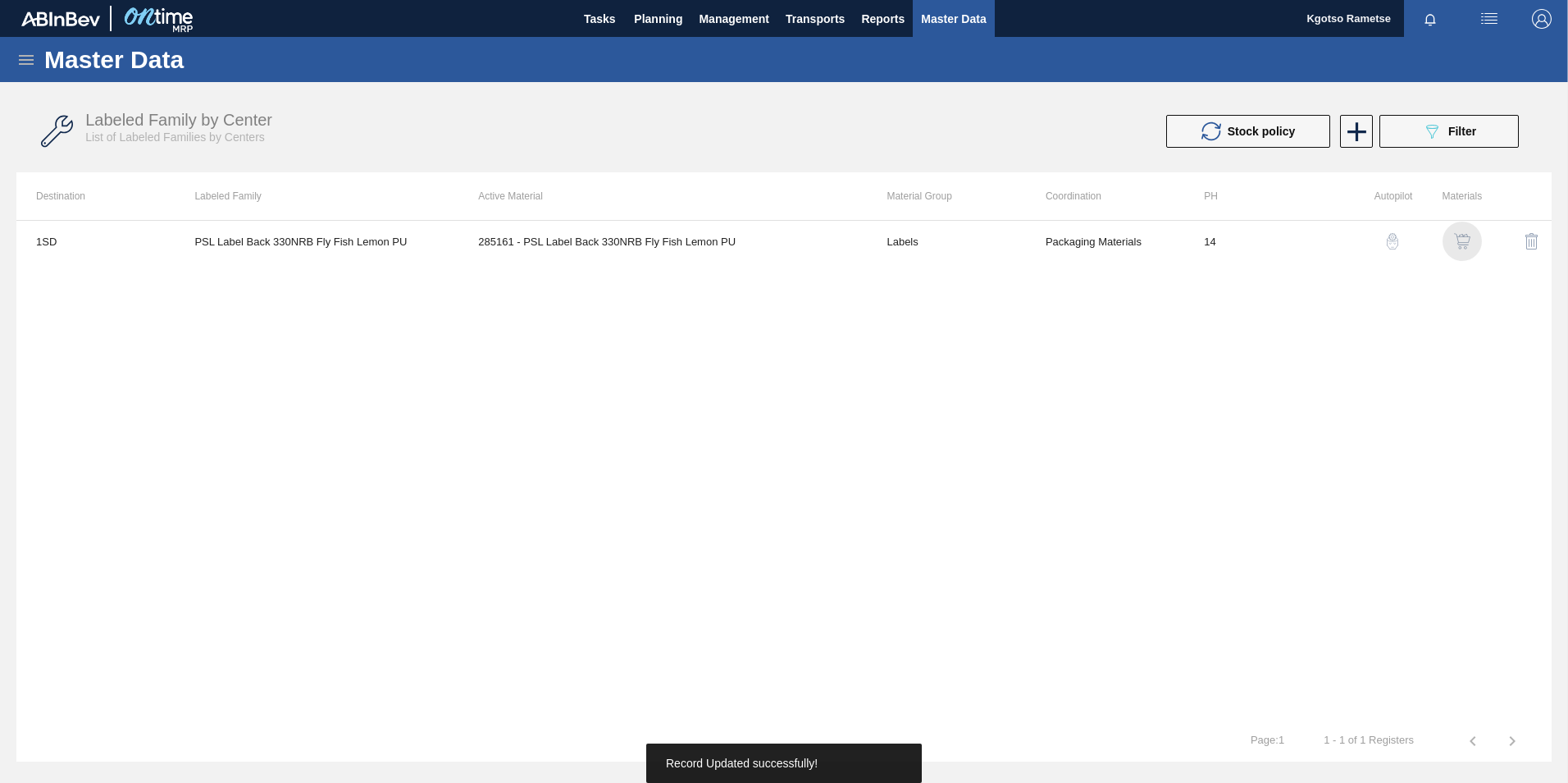
click at [1468, 240] on img "button" at bounding box center [1462, 241] width 17 height 17
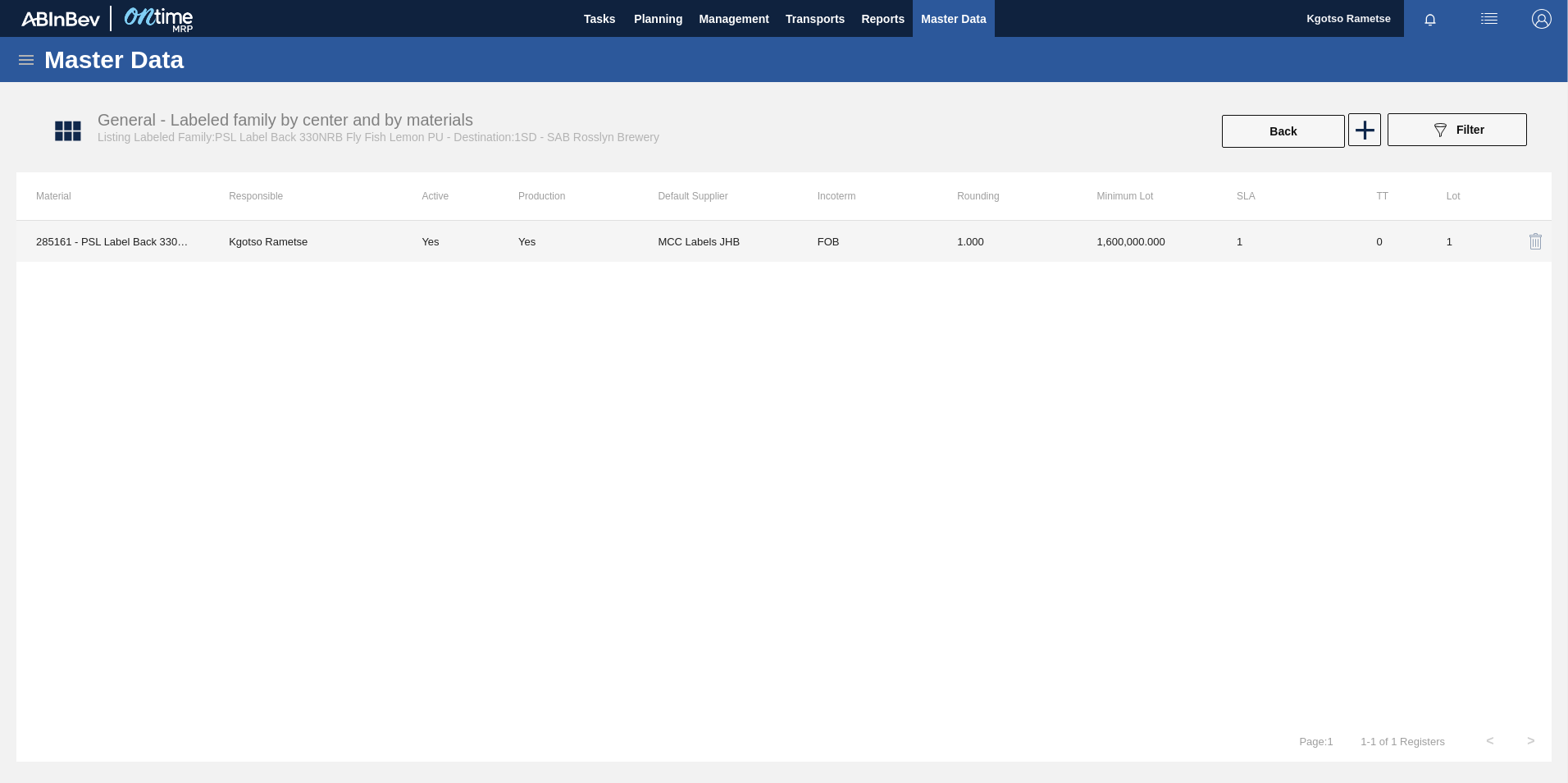
click at [1171, 230] on td "1,600,000.000" at bounding box center [1148, 241] width 140 height 41
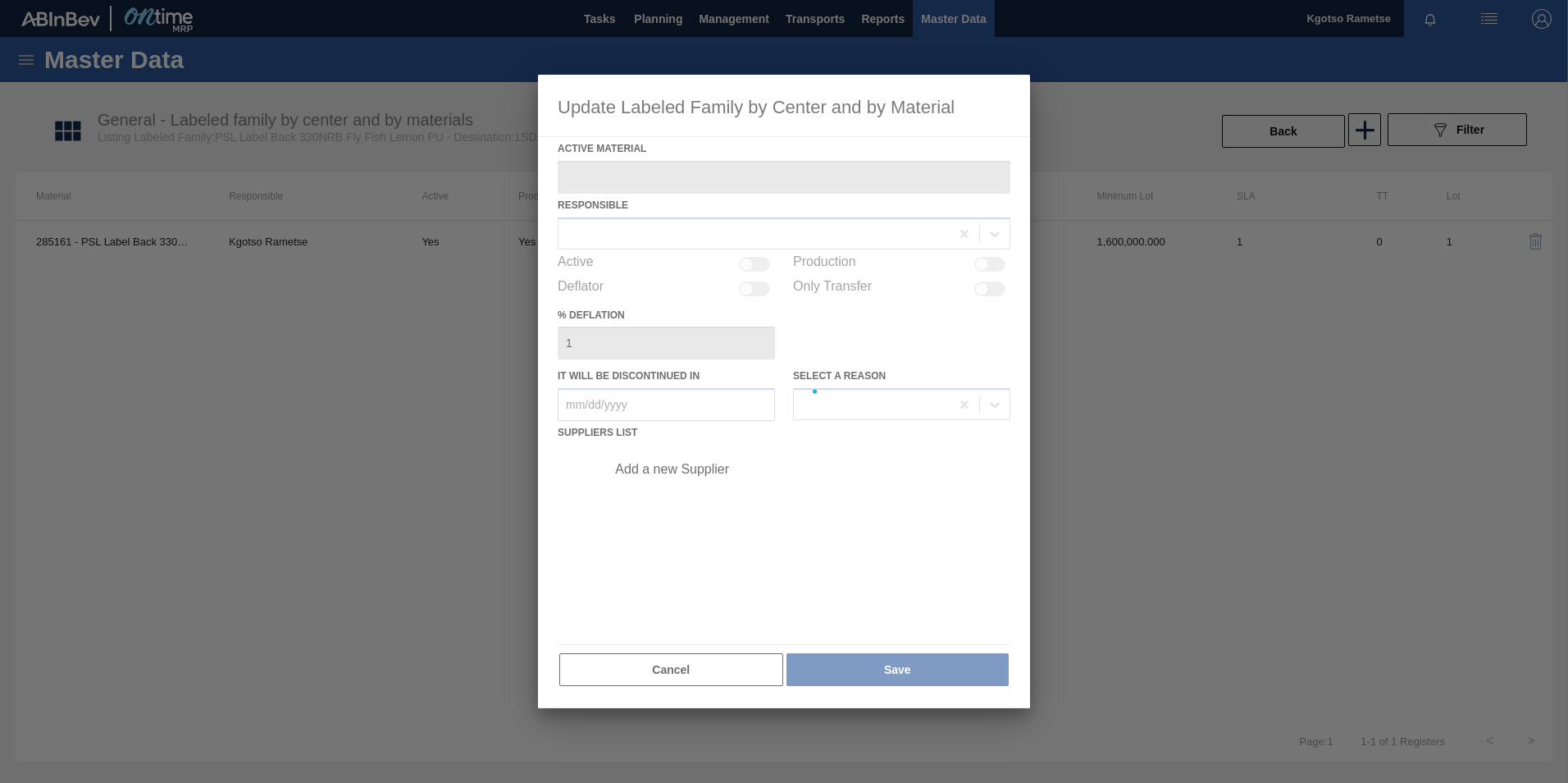
type Material "285161 - PSL Label Back 330NRB Fly Fish Lemon PU"
checkbox input "true"
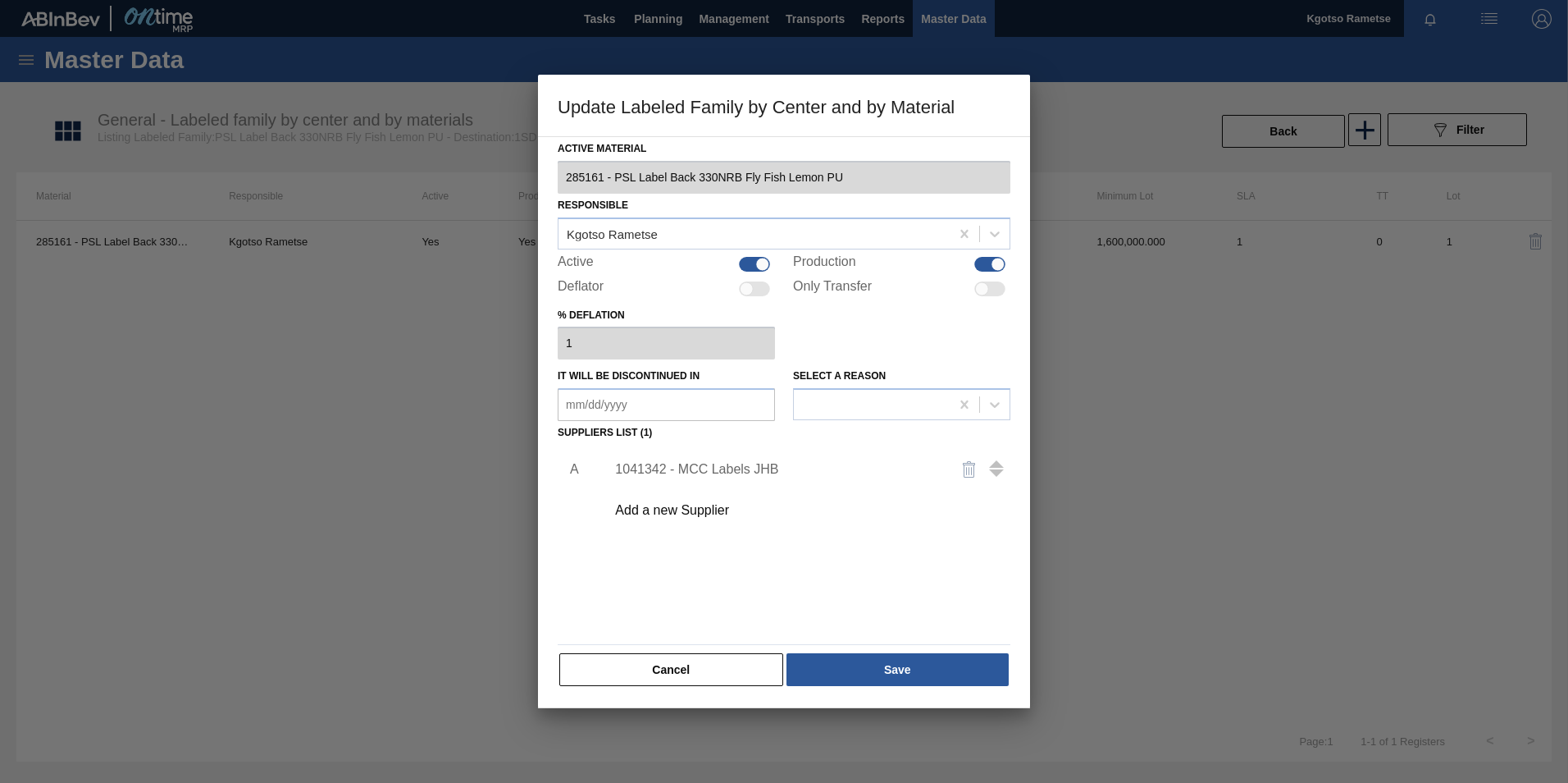
click at [651, 469] on div "1041342 - MCC Labels JHB" at bounding box center [776, 469] width 322 height 15
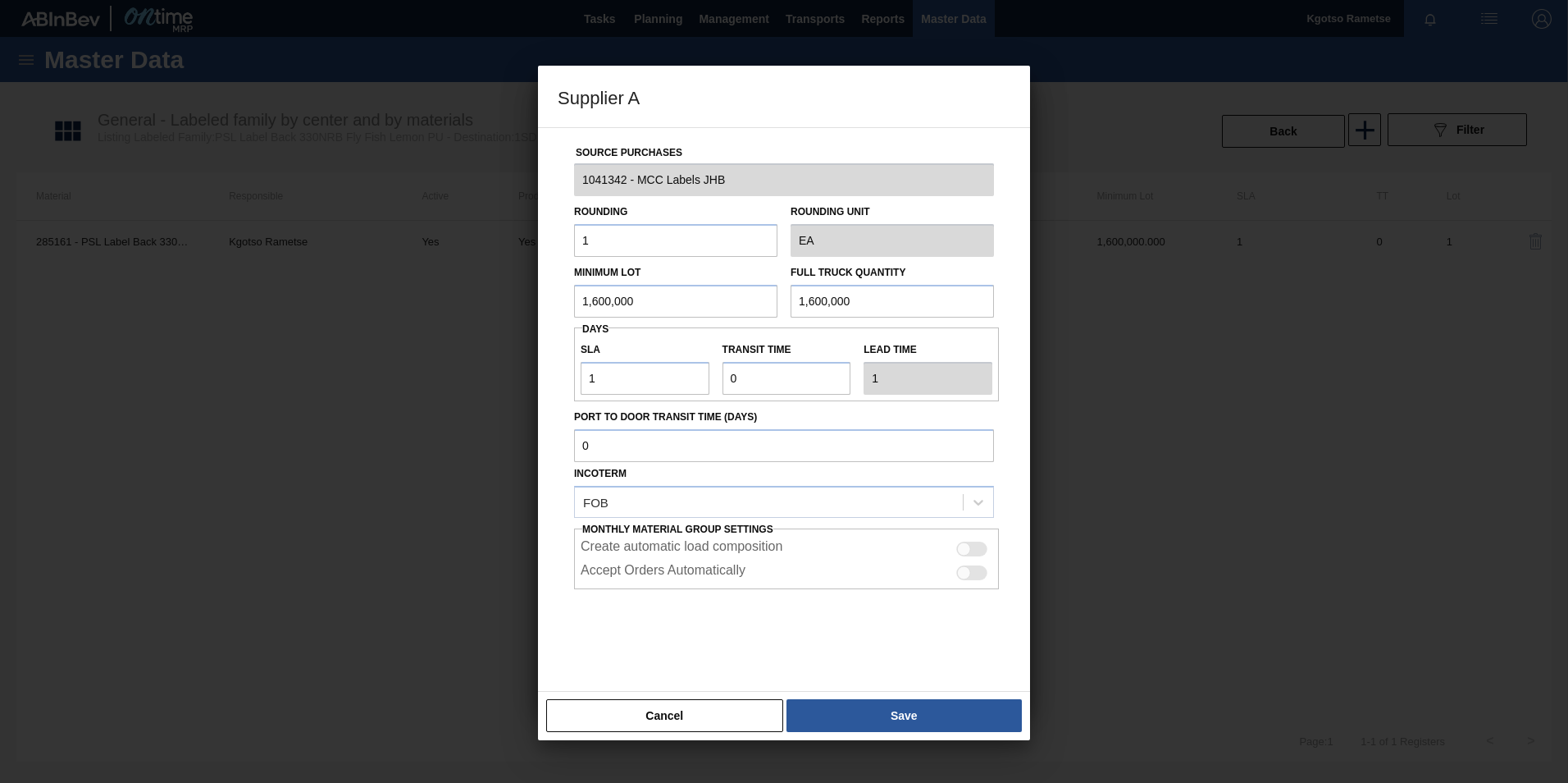
drag, startPoint x: 617, startPoint y: 294, endPoint x: 497, endPoint y: 302, distance: 120.3
click at [519, 300] on div "Supplier A Source Purchases 1041342 - MCC Labels JHB Rounding 1 Rounding Unit E…" at bounding box center [784, 391] width 1568 height 783
drag, startPoint x: 651, startPoint y: 299, endPoint x: 445, endPoint y: 337, distance: 209.5
click at [445, 337] on div "Supplier A Source Purchases 1041342 - MCC Labels JHB Rounding 1 Rounding Unit E…" at bounding box center [784, 391] width 1568 height 783
type input "2,500,000"
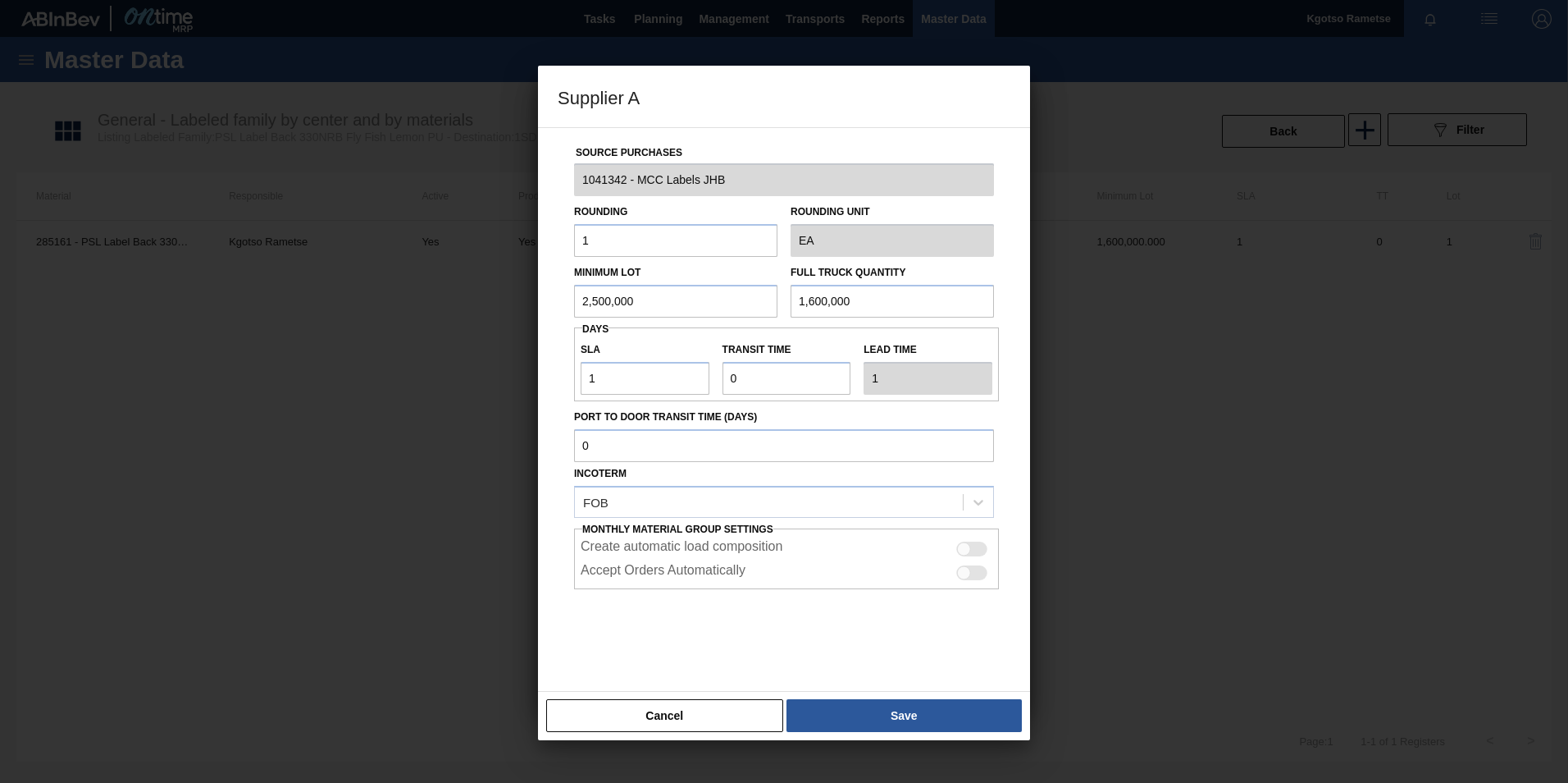
click at [558, 317] on div "Source Purchases 1041342 - MCC Labels JHB Rounding 1 Rounding Unit EA Minimum L…" at bounding box center [784, 400] width 453 height 544
paste input "2,5"
type input "2,500,000"
click at [800, 714] on button "Save" at bounding box center [904, 715] width 235 height 33
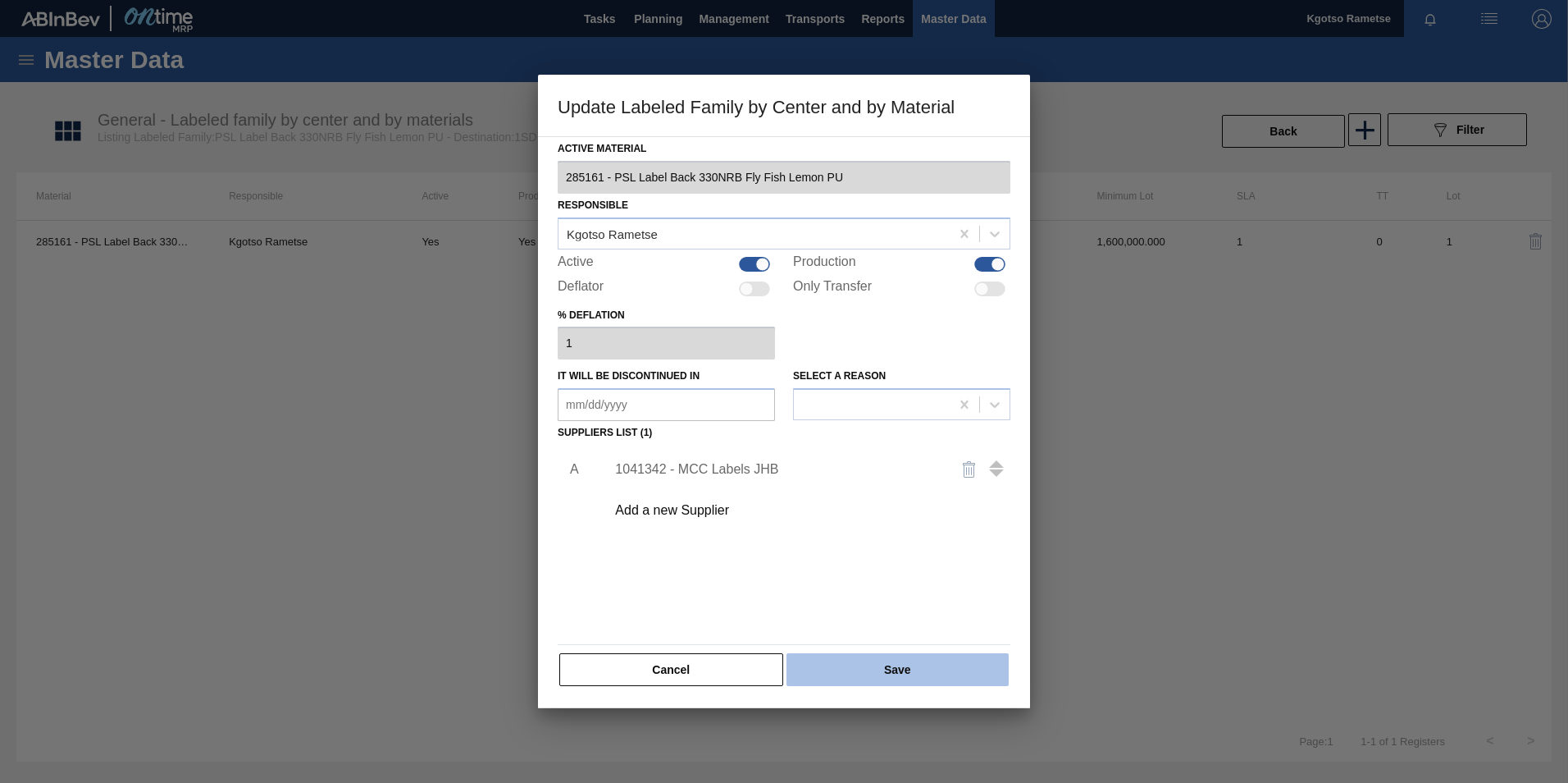
click at [807, 662] on button "Save" at bounding box center [898, 669] width 222 height 33
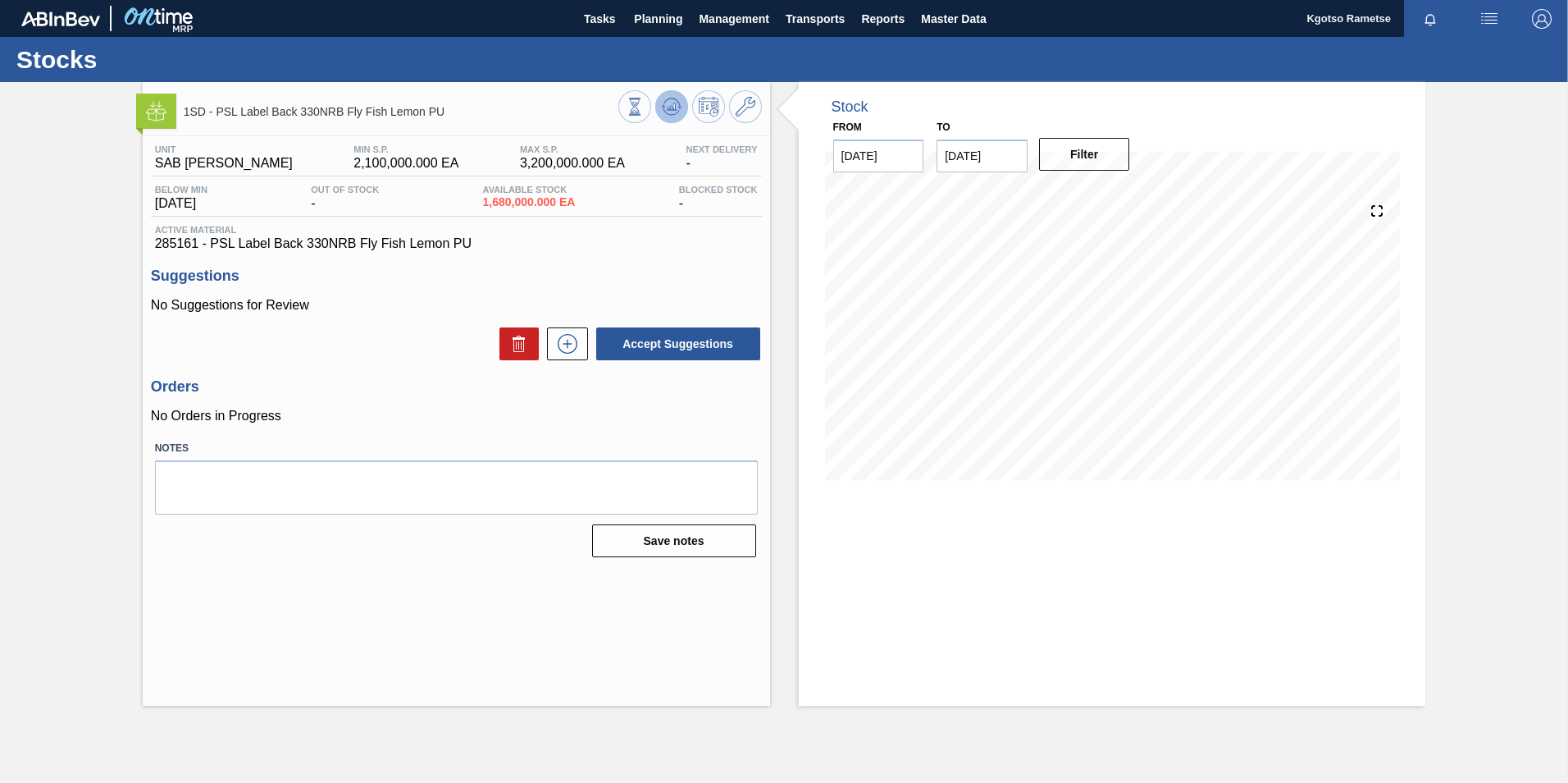
click at [644, 99] on icon at bounding box center [635, 106] width 18 height 18
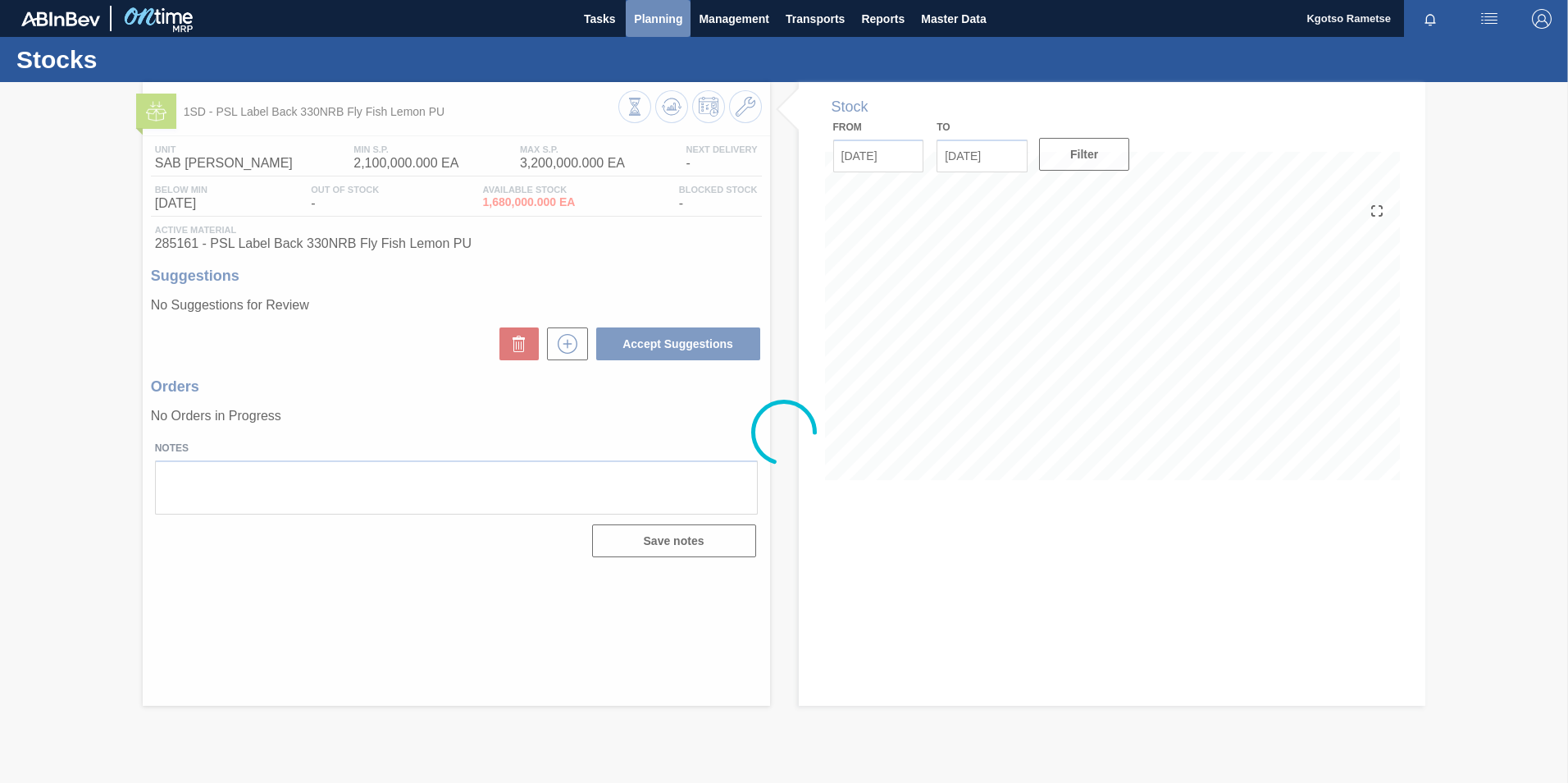
click at [663, 15] on span "Planning" at bounding box center [658, 19] width 48 height 20
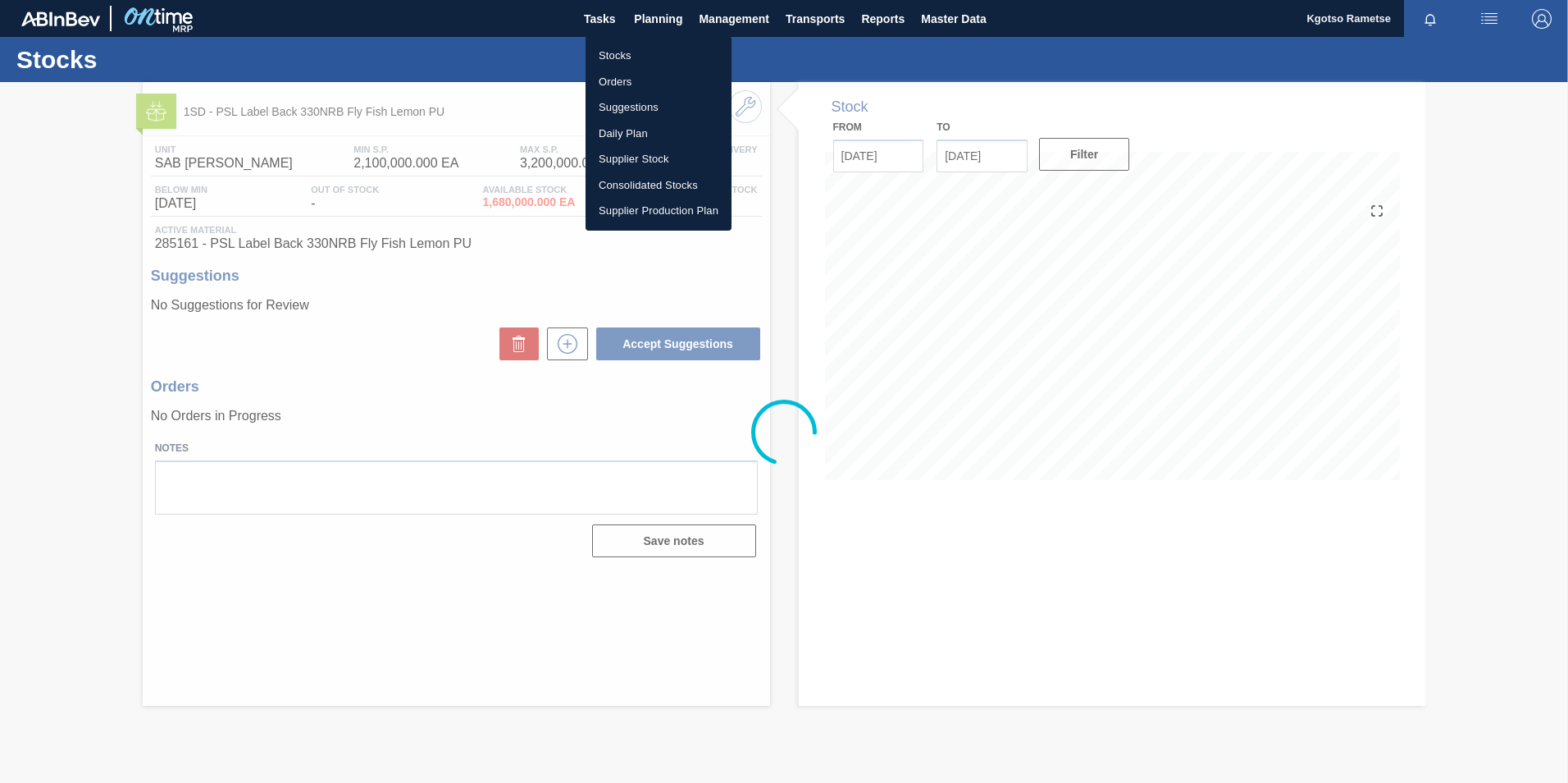
drag, startPoint x: 654, startPoint y: 48, endPoint x: 665, endPoint y: 50, distance: 11.2
click at [653, 48] on li "Stocks" at bounding box center [659, 55] width 146 height 27
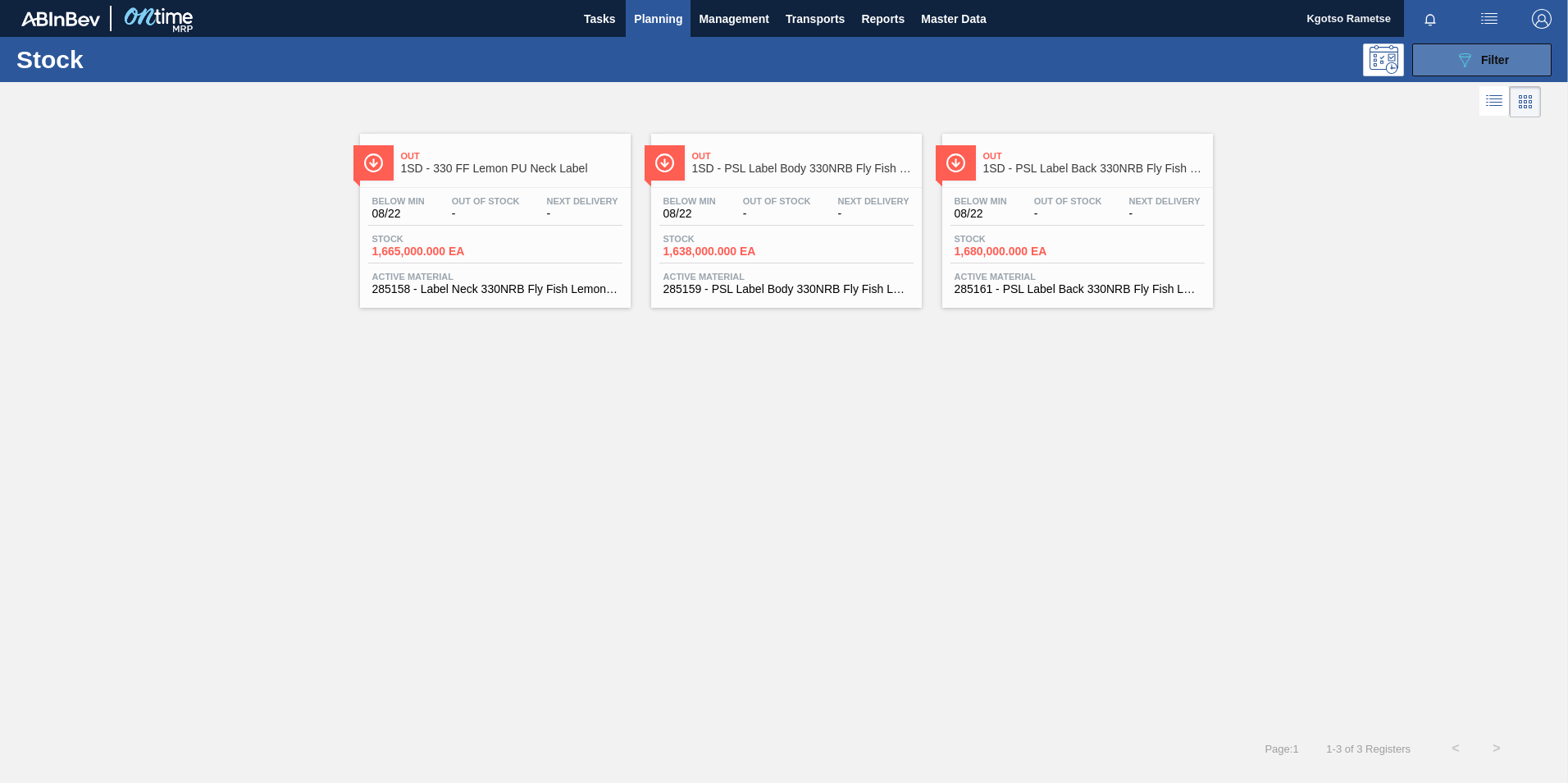
click at [1508, 60] on span "Filter" at bounding box center [1495, 59] width 28 height 13
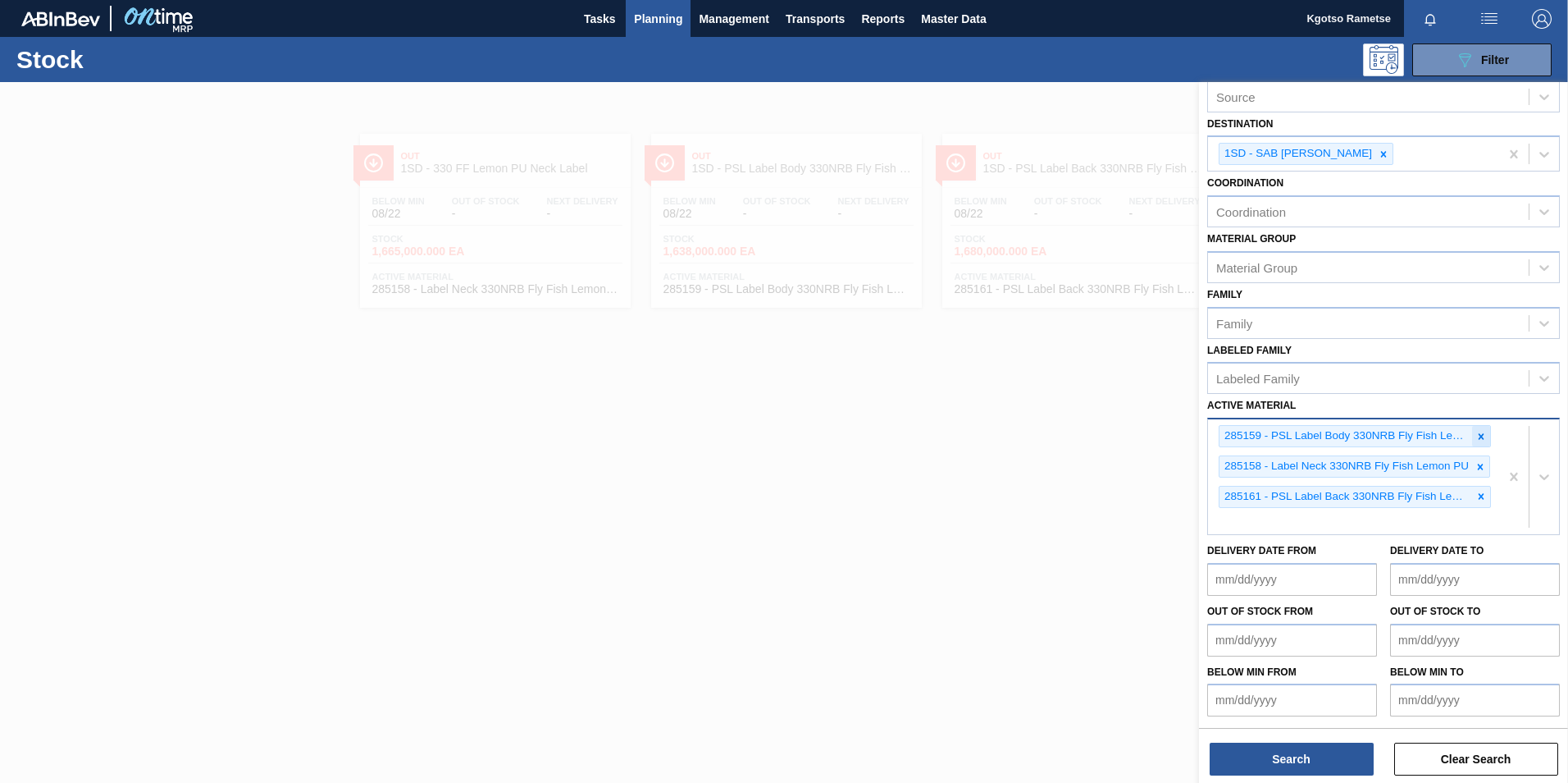
click at [1484, 434] on div at bounding box center [1480, 435] width 18 height 21
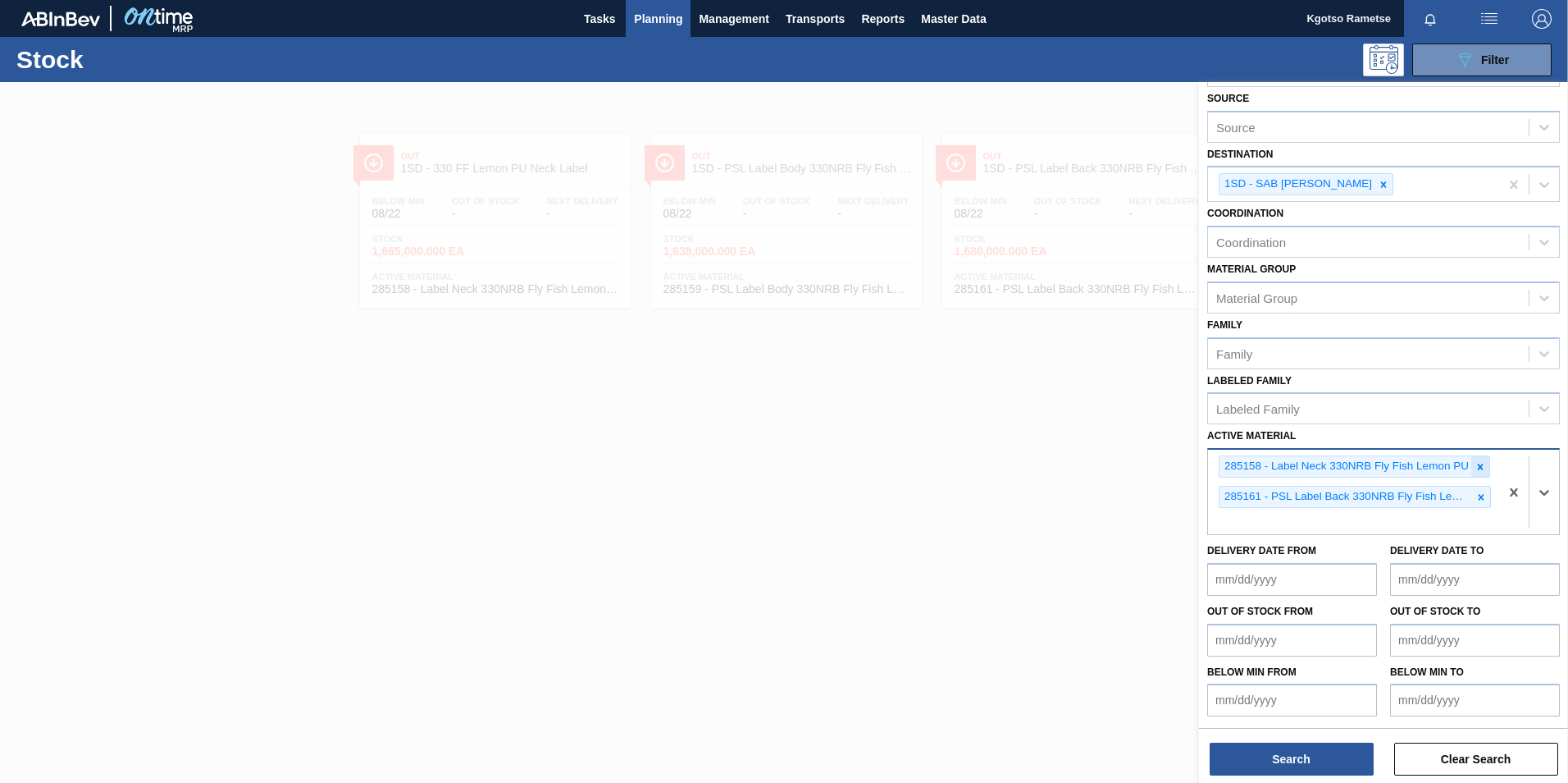
click at [1479, 465] on icon at bounding box center [1480, 467] width 12 height 12
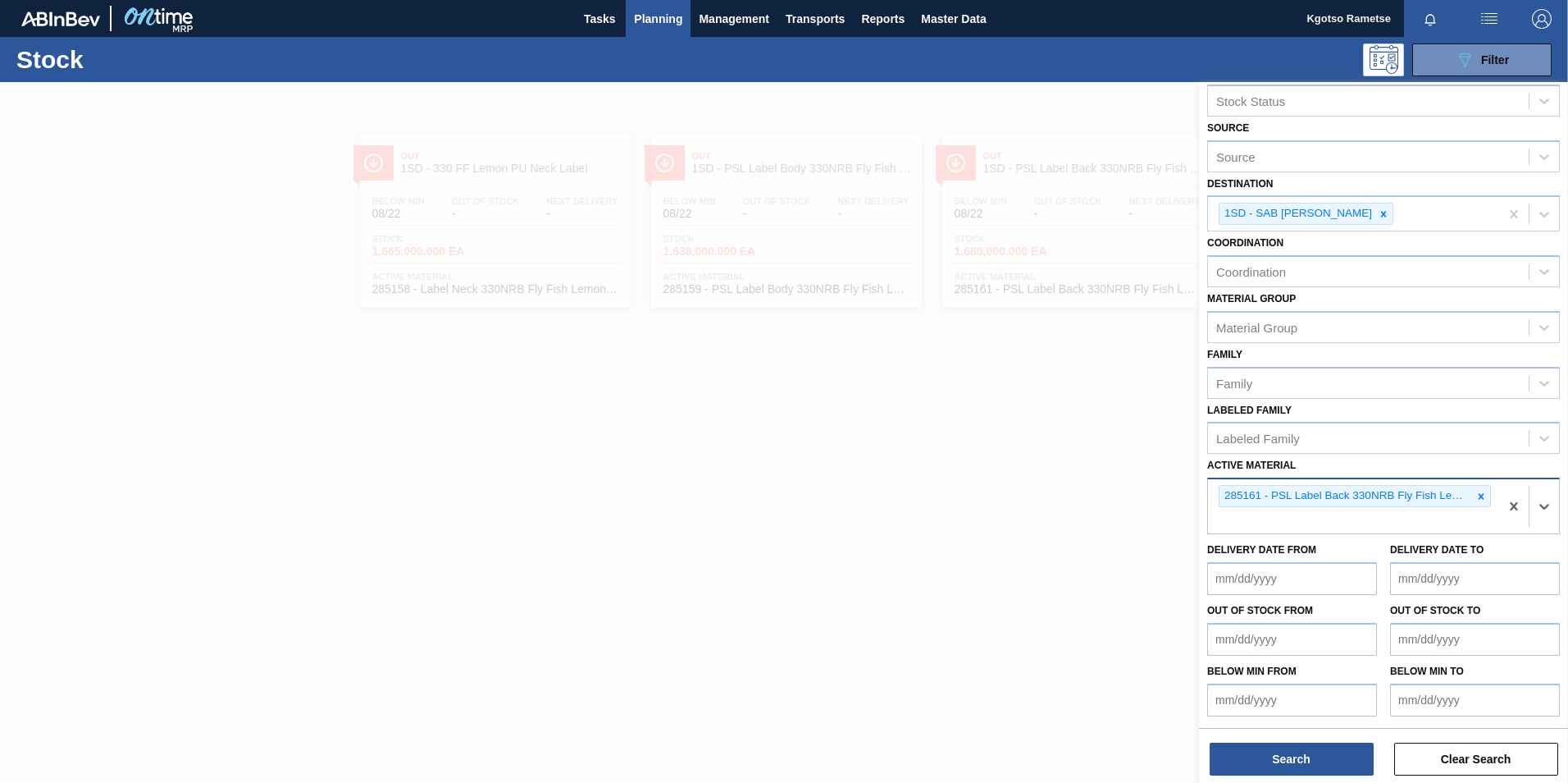
drag, startPoint x: 1478, startPoint y: 494, endPoint x: 1466, endPoint y: 489, distance: 13.0
click at [1472, 493] on div at bounding box center [1480, 495] width 18 height 21
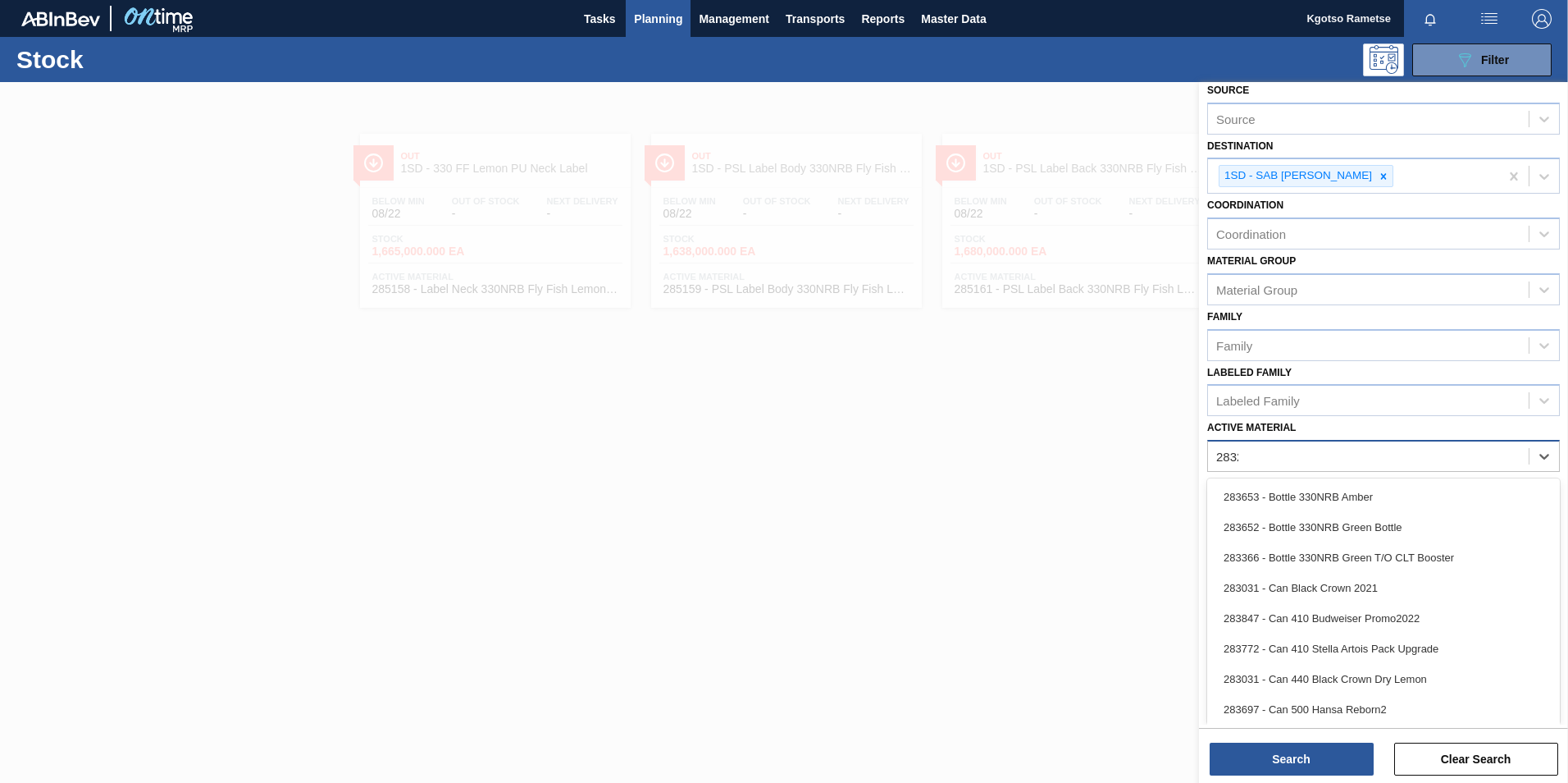
scroll to position [5, 0]
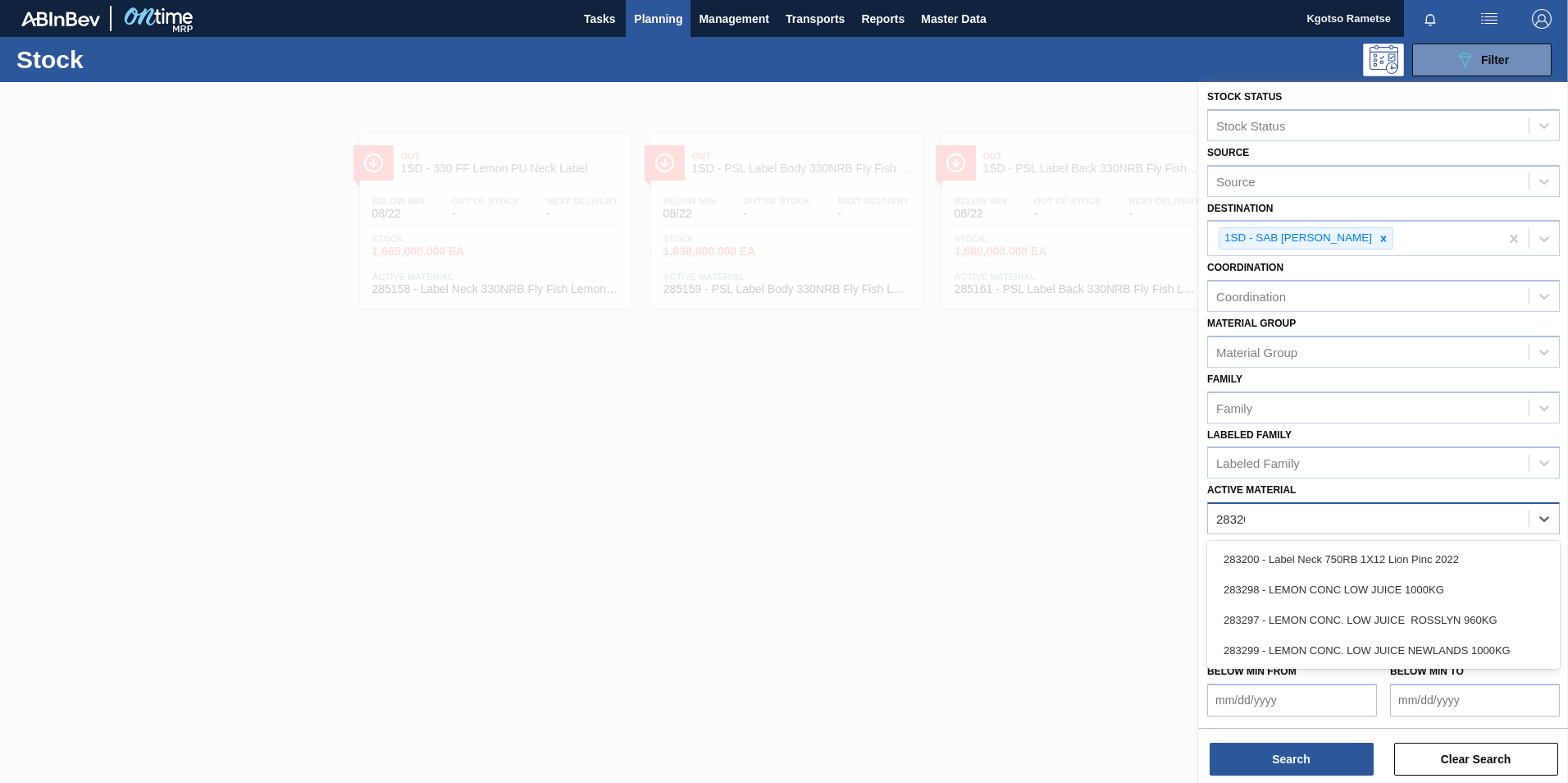
type Material "283200"
click at [1264, 566] on div "283200 - Label Neck 750RB 1X12 Lion Pinc 2022" at bounding box center [1383, 558] width 352 height 31
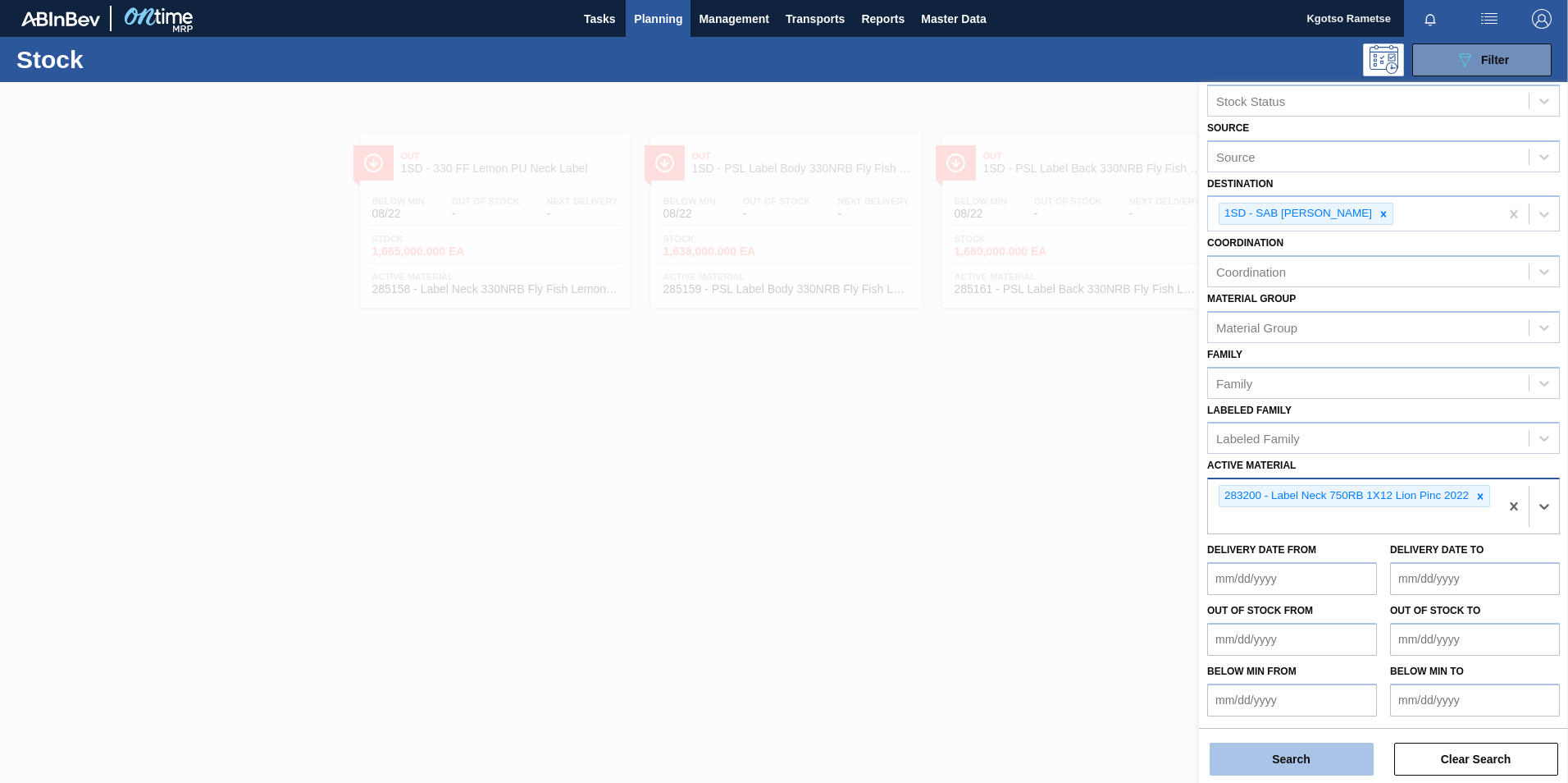
click at [1309, 755] on button "Search" at bounding box center [1291, 758] width 164 height 33
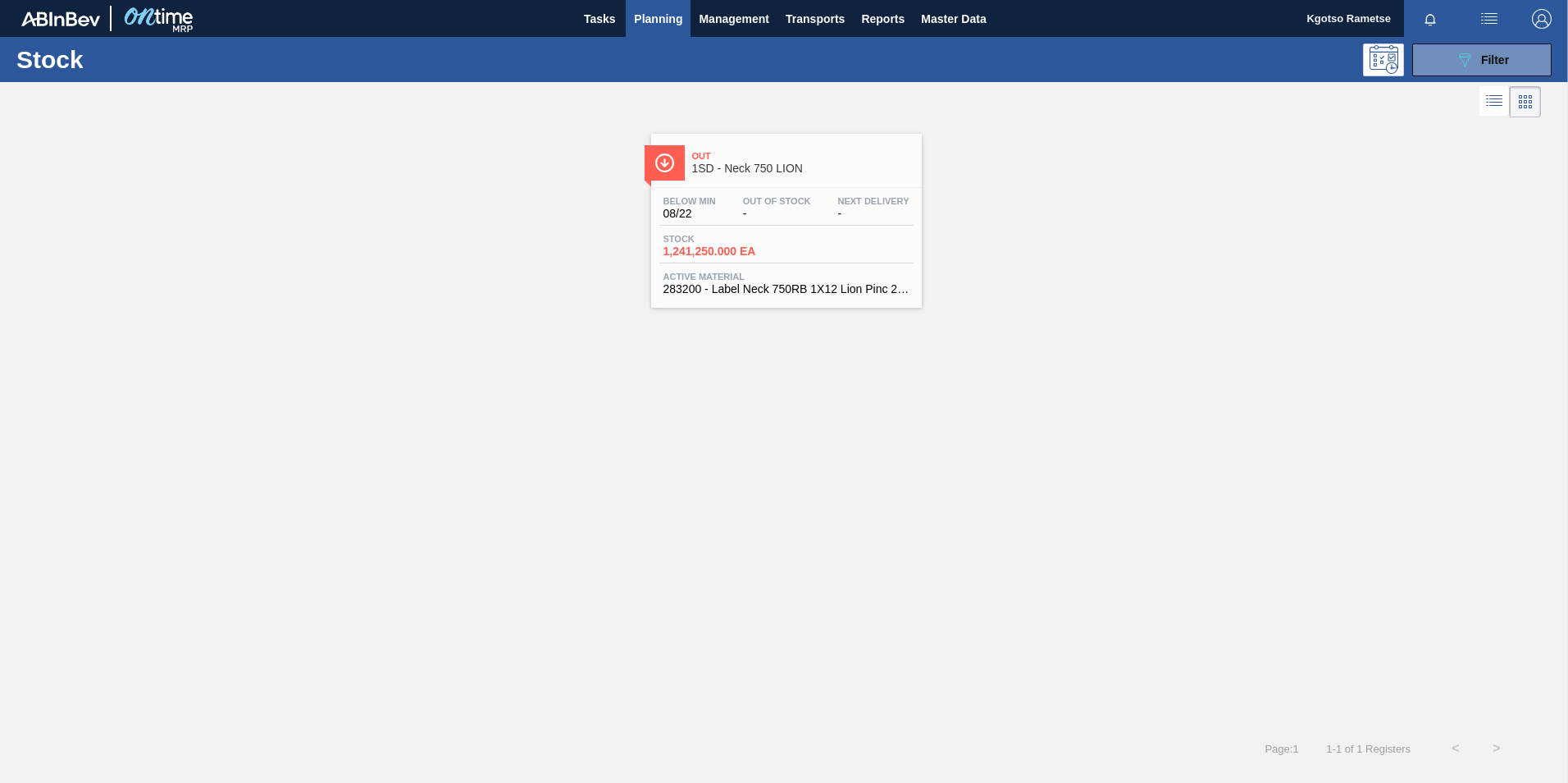
click at [781, 260] on div "Stock 1,241,250.000 EA" at bounding box center [786, 248] width 254 height 30
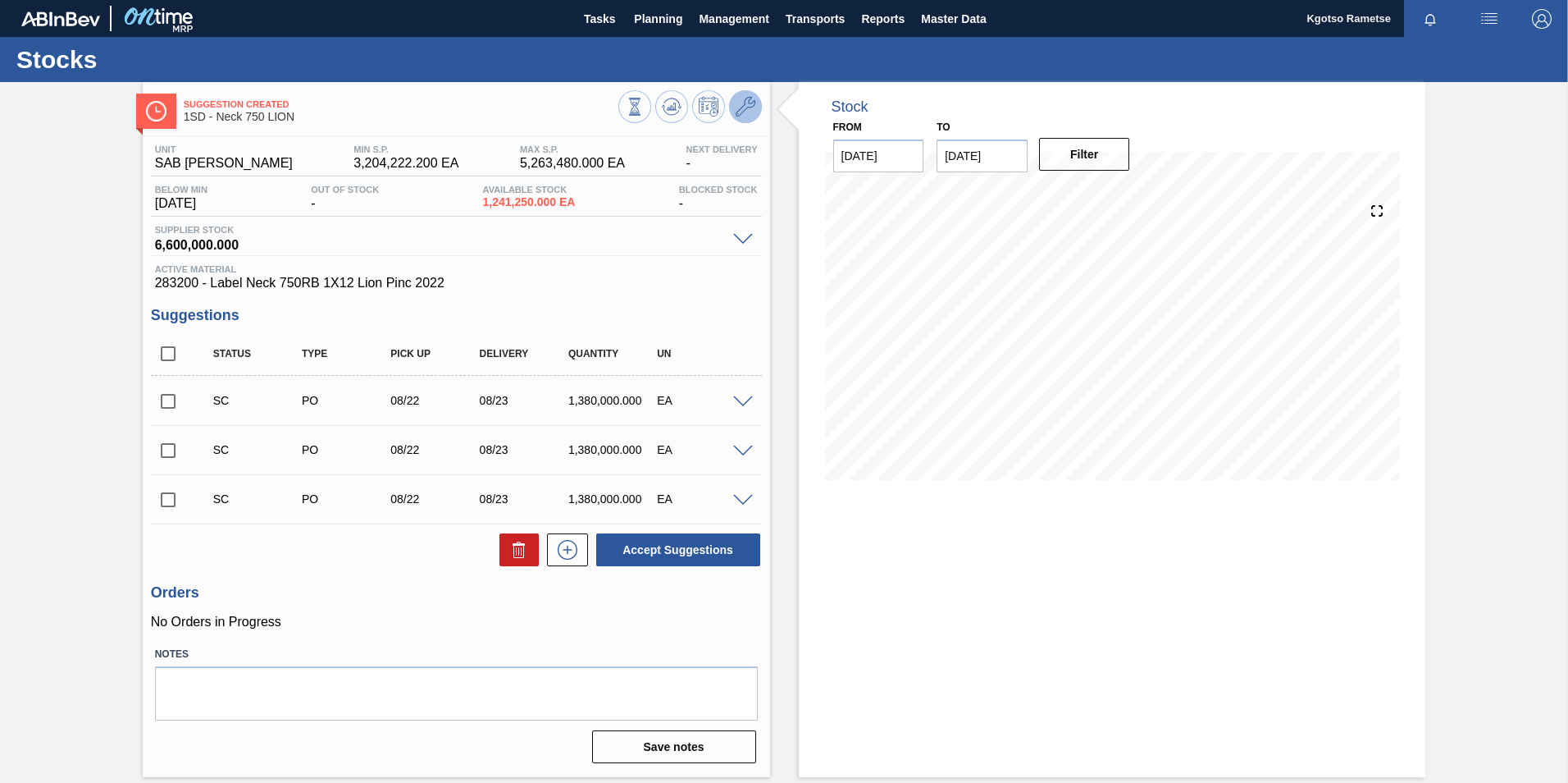
click at [746, 91] on button at bounding box center [745, 106] width 32 height 33
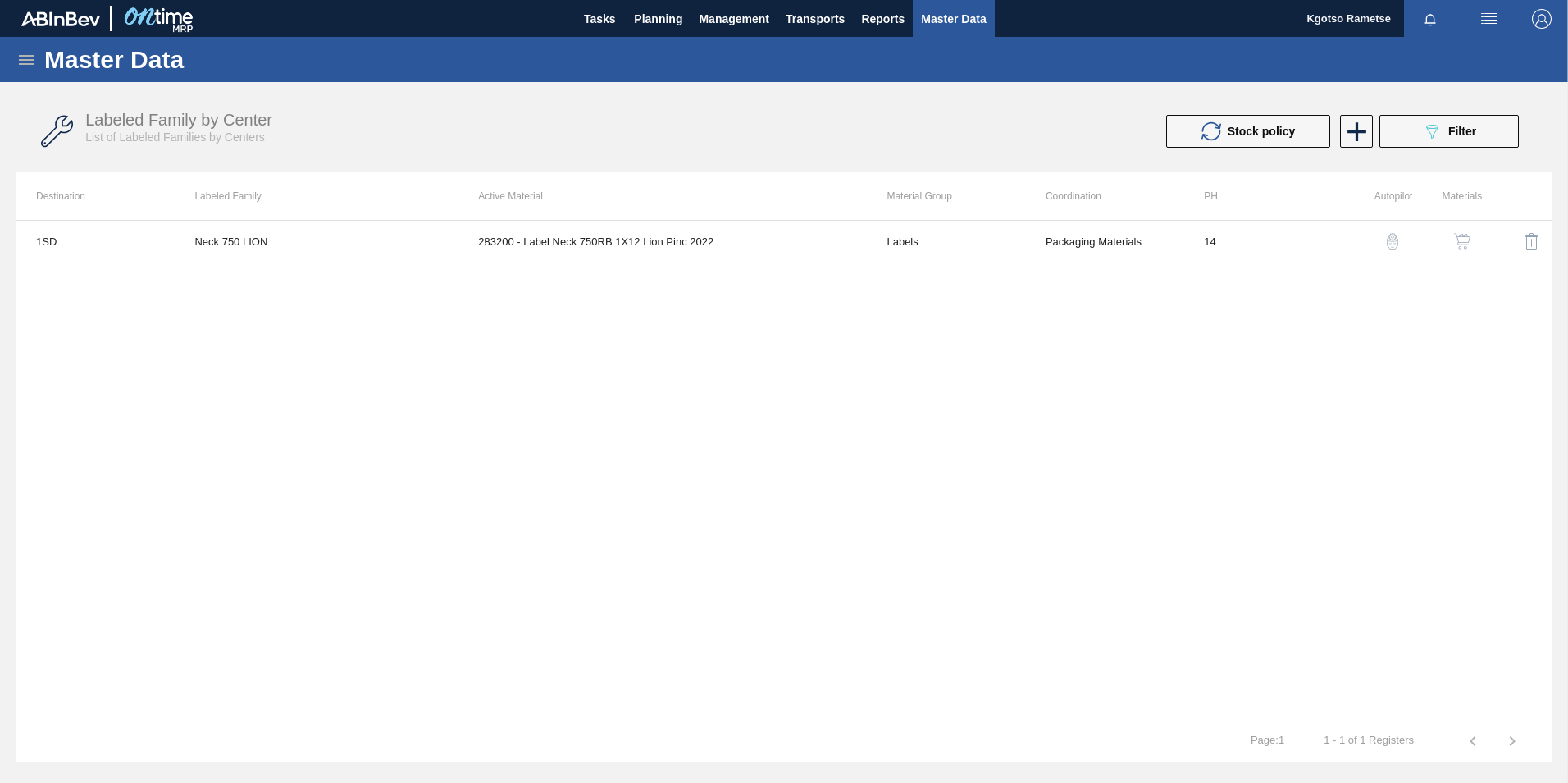
click at [1467, 240] on img "button" at bounding box center [1462, 241] width 17 height 17
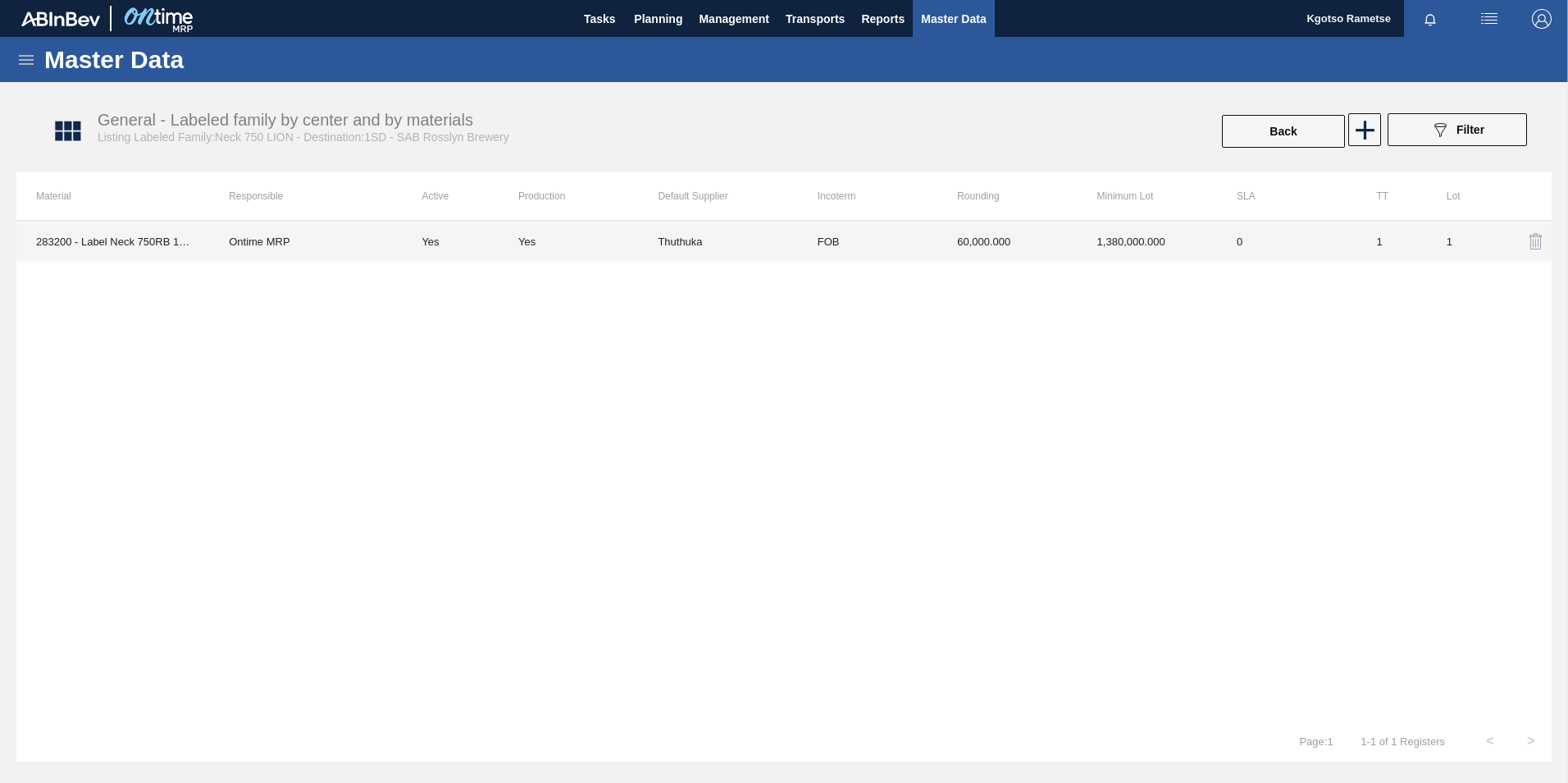
click at [1046, 233] on td "60,000.000" at bounding box center [1007, 241] width 140 height 41
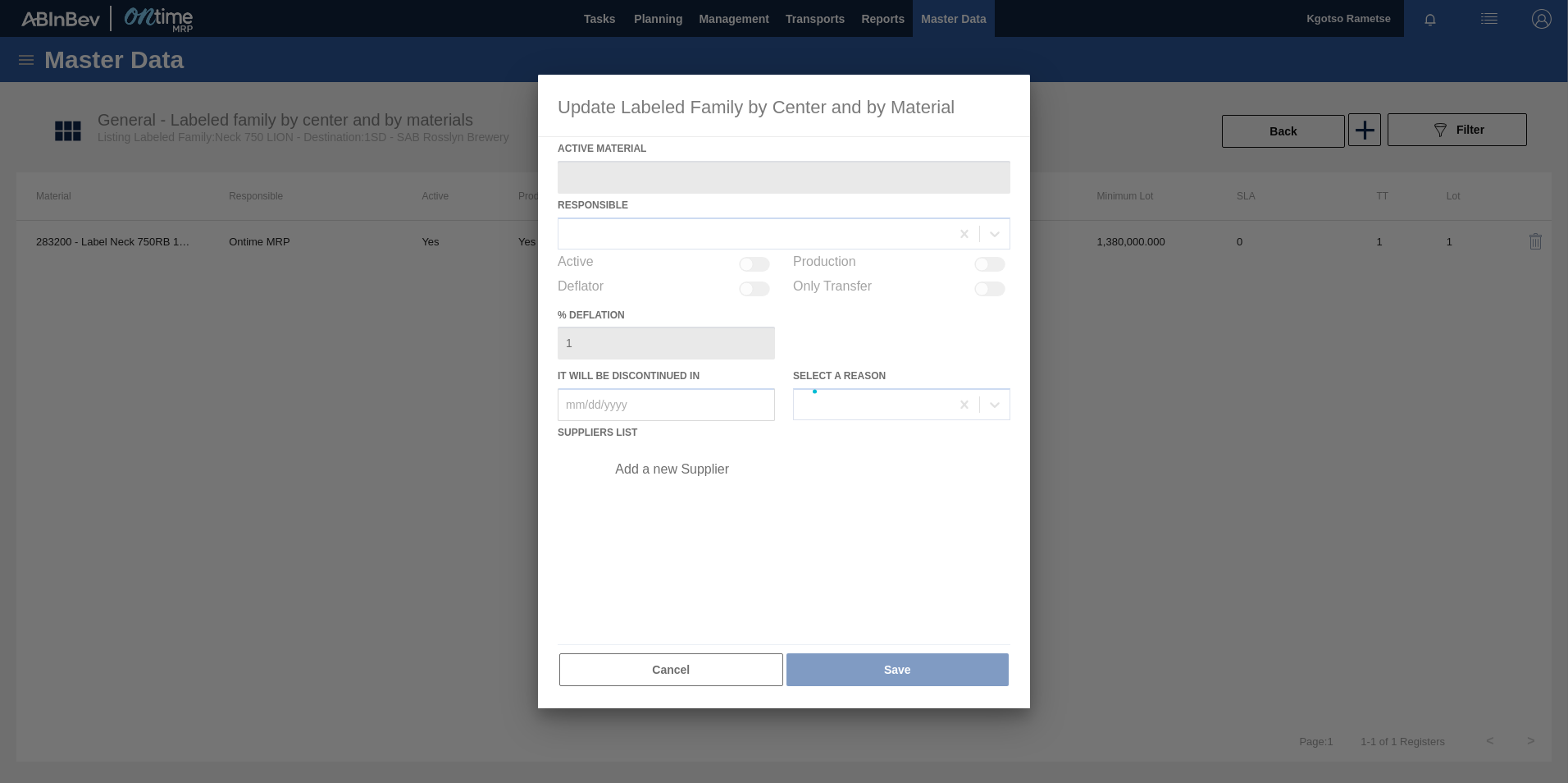
type Material "283200 - Label Neck 750RB 1X12 Lion Pinc 2022"
checkbox input "true"
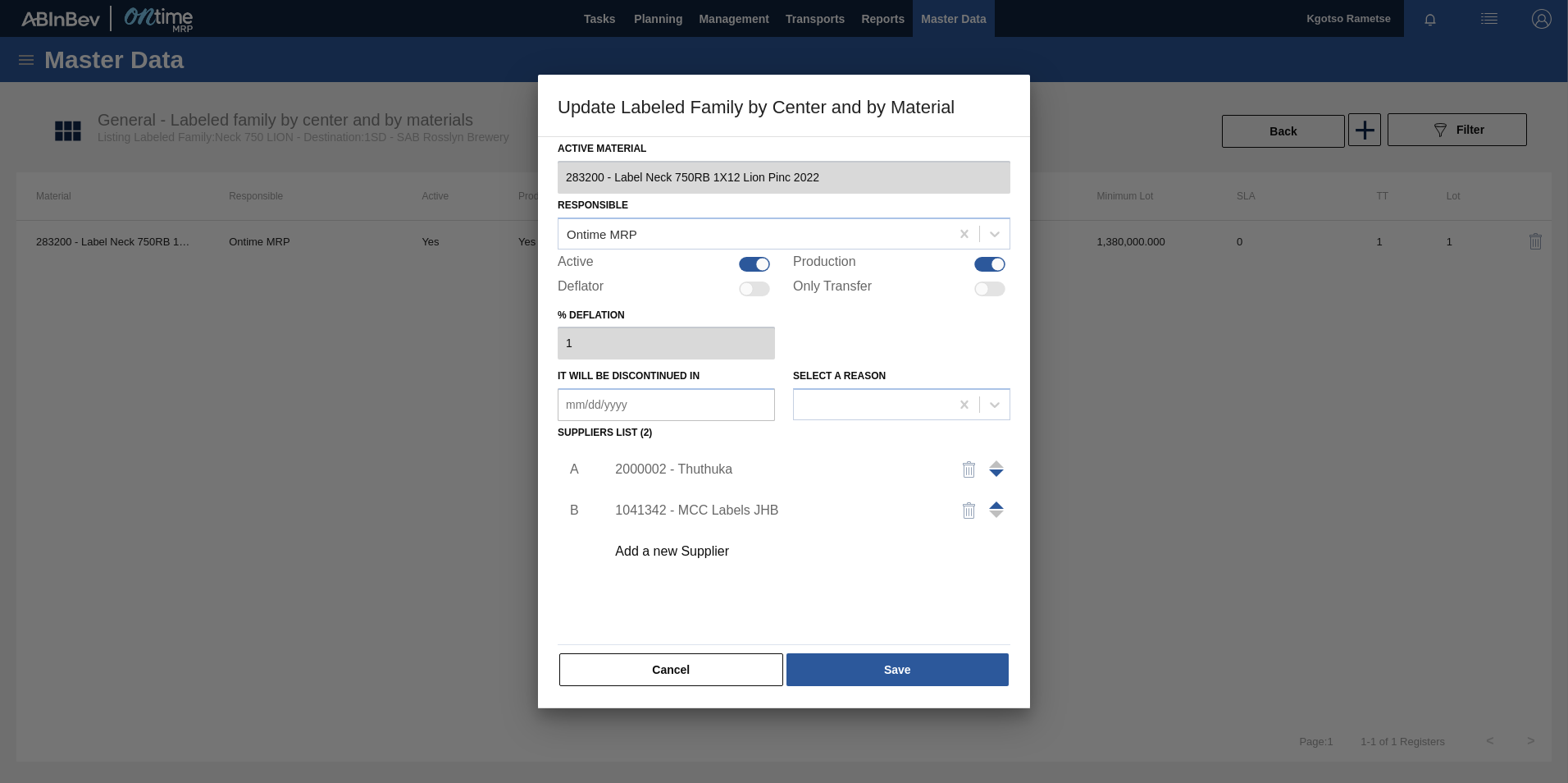
click at [693, 470] on div "2000002 - Thuthuka" at bounding box center [776, 469] width 322 height 15
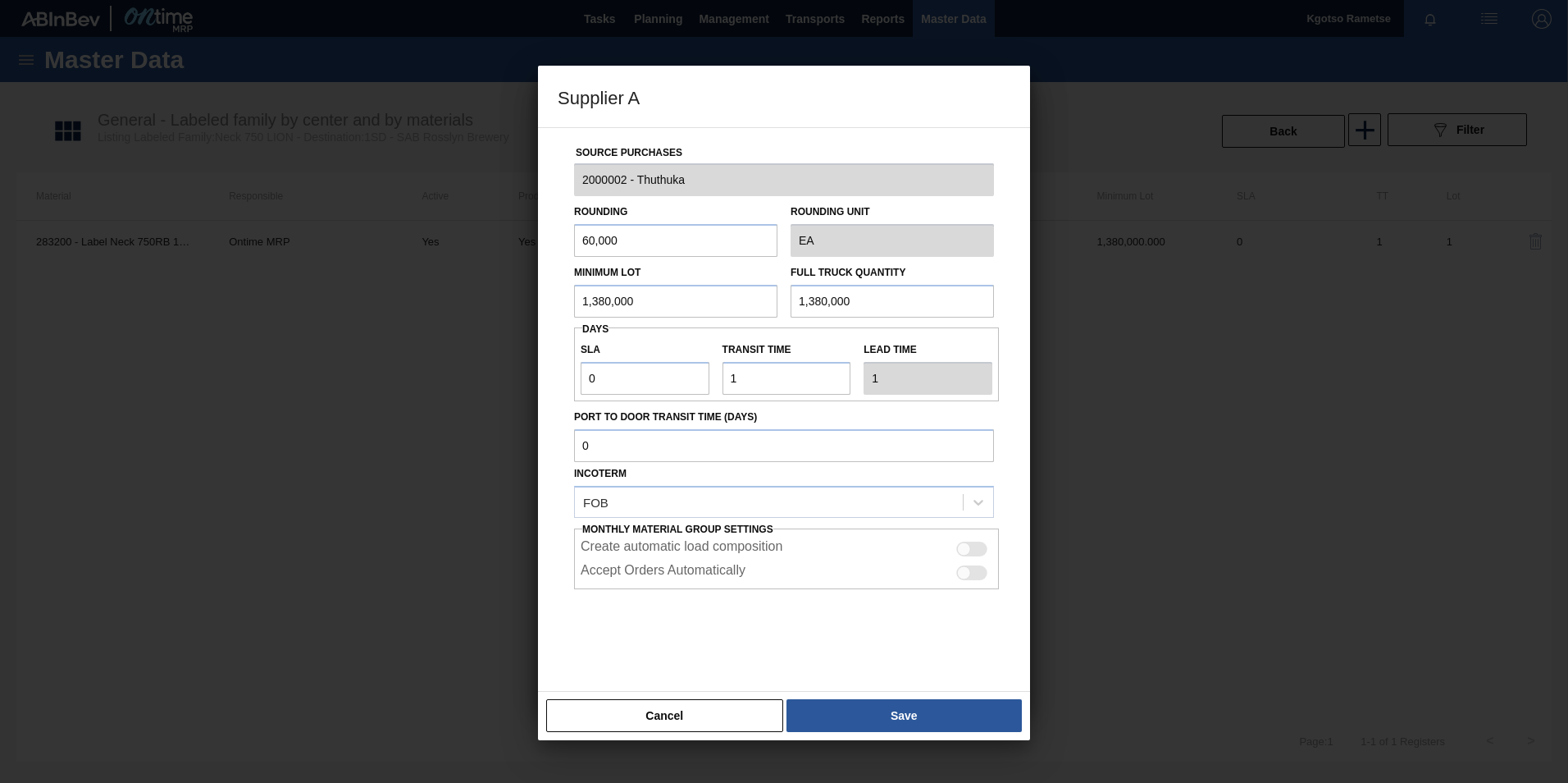
drag, startPoint x: 667, startPoint y: 298, endPoint x: 485, endPoint y: 312, distance: 182.5
click at [584, 305] on input "1,380,000" at bounding box center [675, 300] width 204 height 33
drag, startPoint x: 700, startPoint y: 293, endPoint x: 366, endPoint y: 307, distance: 334.3
click at [368, 307] on div "Supplier A Source Purchases 2000002 - Thuthuka Rounding 60,000 Rounding Unit EA…" at bounding box center [784, 391] width 1568 height 783
type input "240,000"
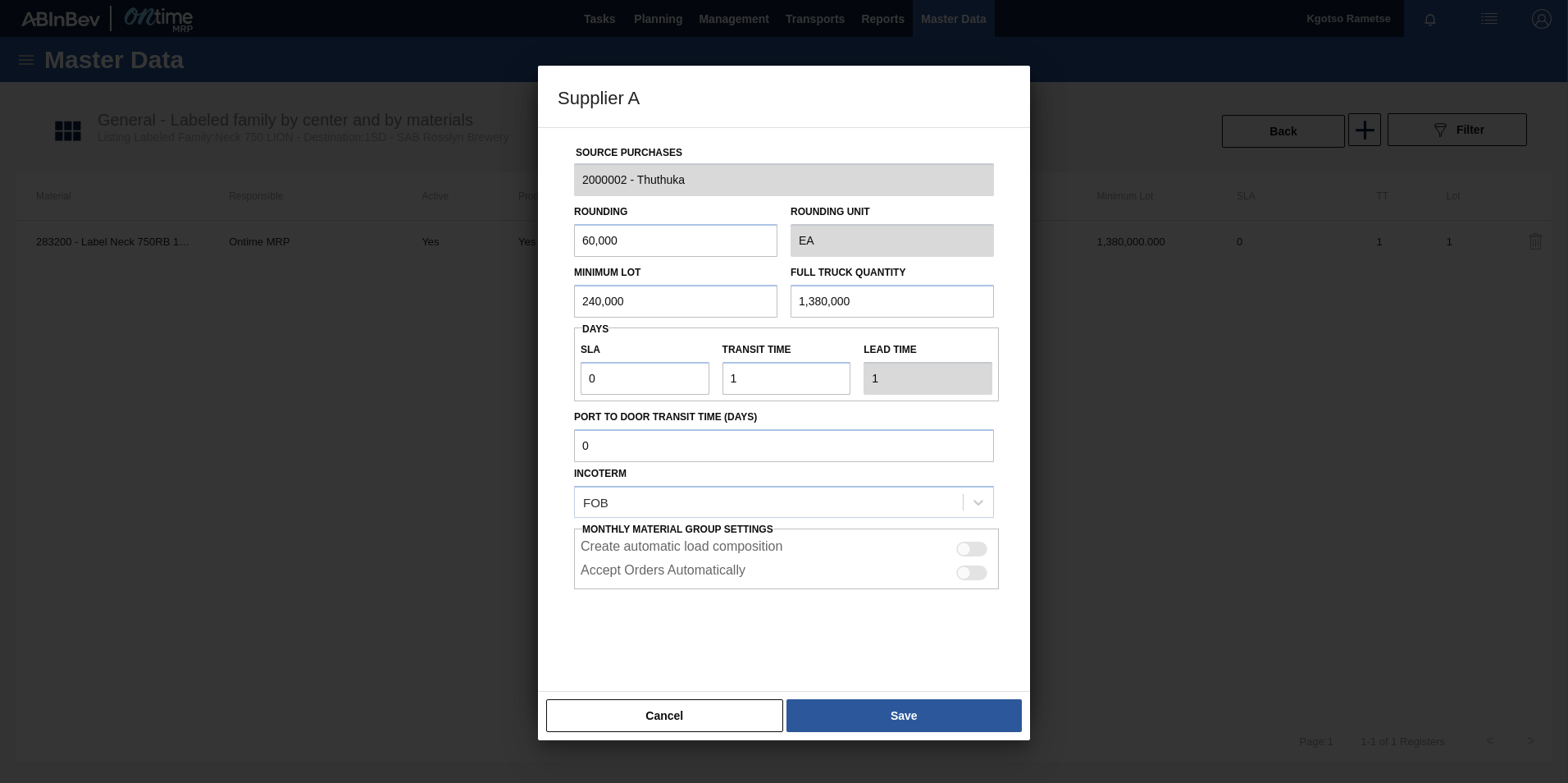
drag, startPoint x: 817, startPoint y: 292, endPoint x: 721, endPoint y: 292, distance: 96.0
click at [721, 292] on div "Minimum Lot 240,000 Full Truck Quantity 1,380,000" at bounding box center [784, 288] width 433 height 61
paste input "24"
type input "240,000"
drag, startPoint x: 631, startPoint y: 239, endPoint x: 223, endPoint y: 293, distance: 411.6
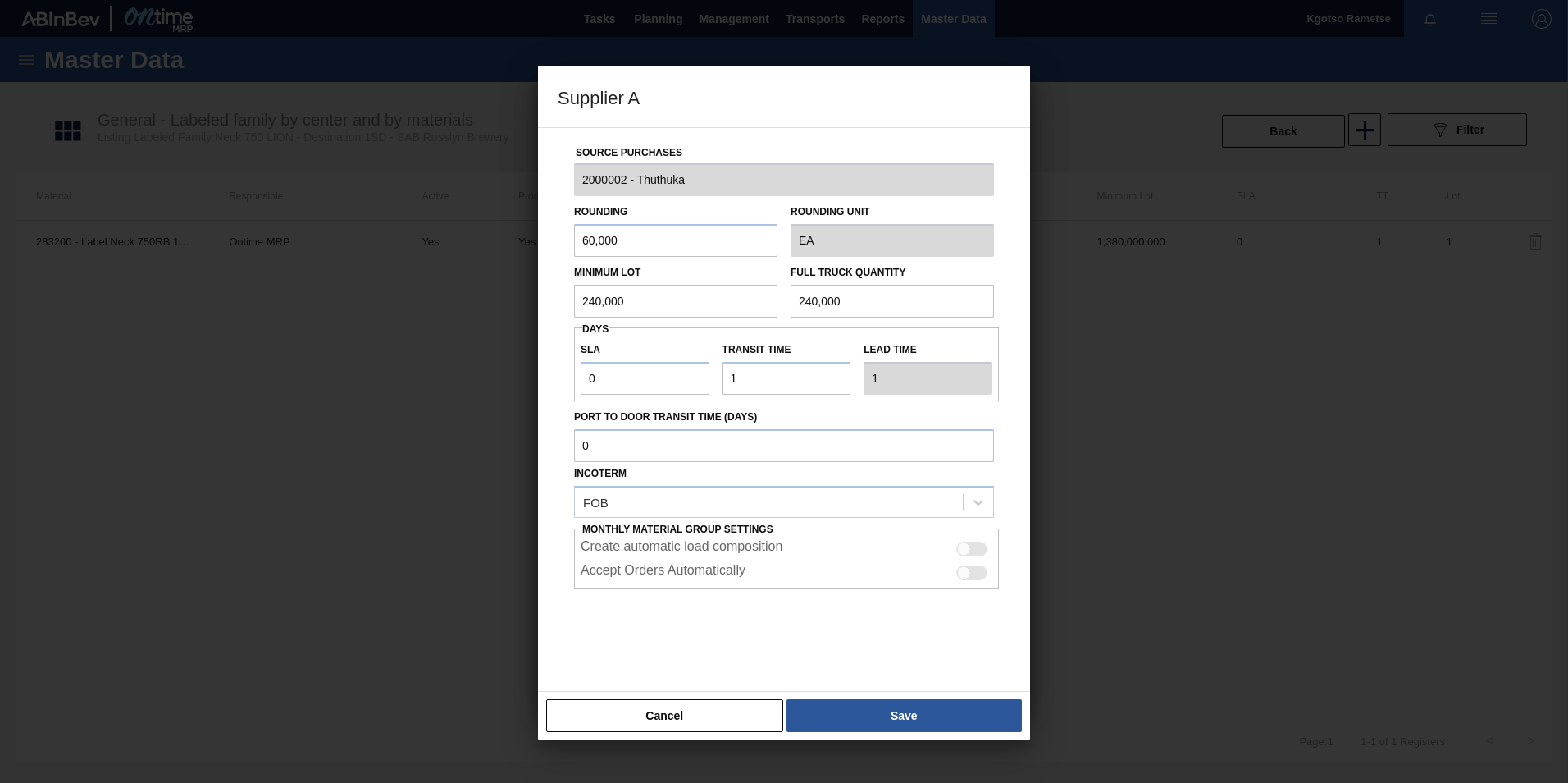
click at [560, 242] on div "Source Purchases 2000002 - Thuthuka Rounding 60,000 Rounding Unit EA Minimum Lo…" at bounding box center [784, 400] width 453 height 544
type input "10,000"
click at [872, 726] on button "Save" at bounding box center [904, 715] width 235 height 33
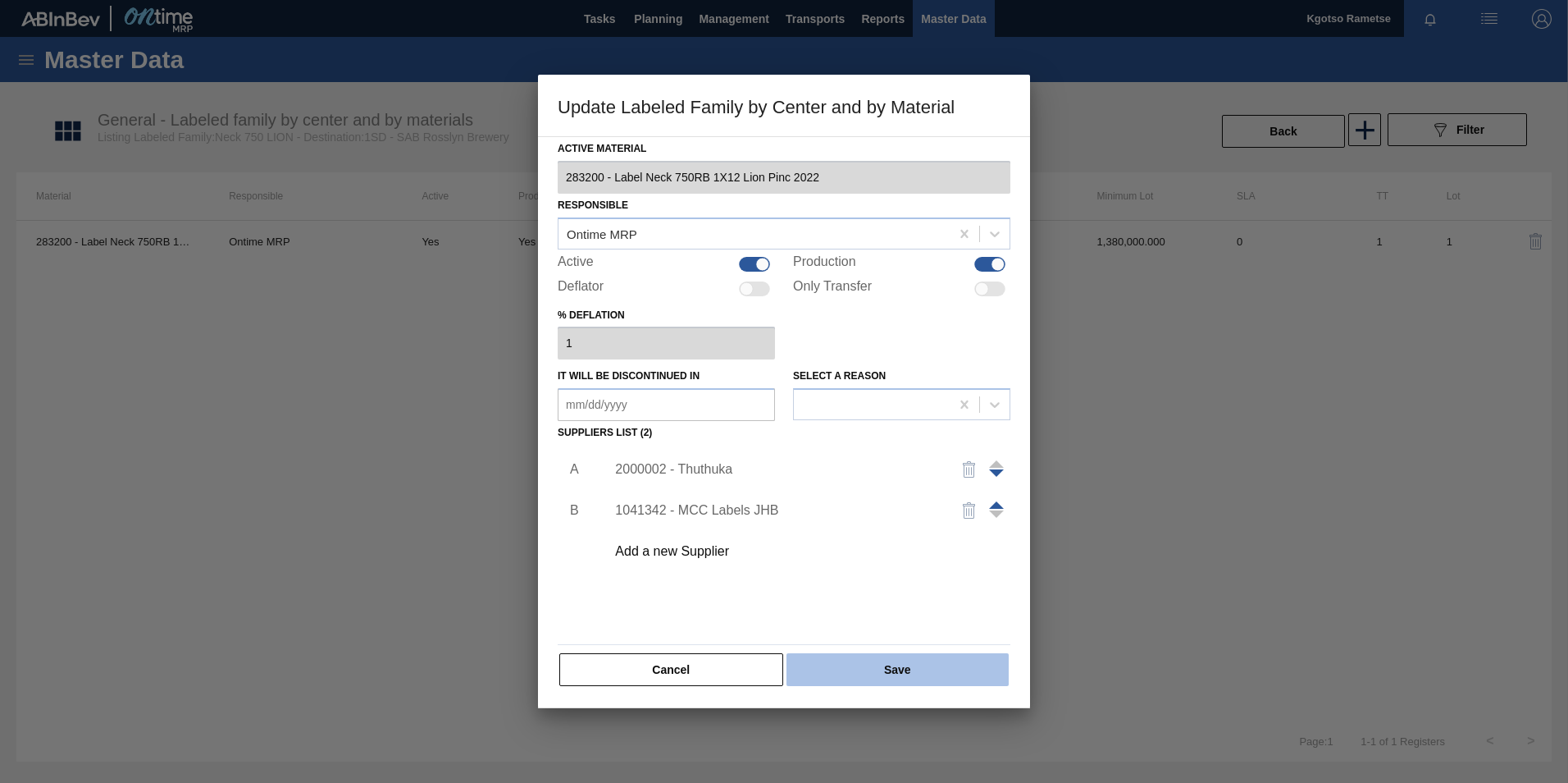
click at [866, 669] on button "Save" at bounding box center [898, 669] width 222 height 33
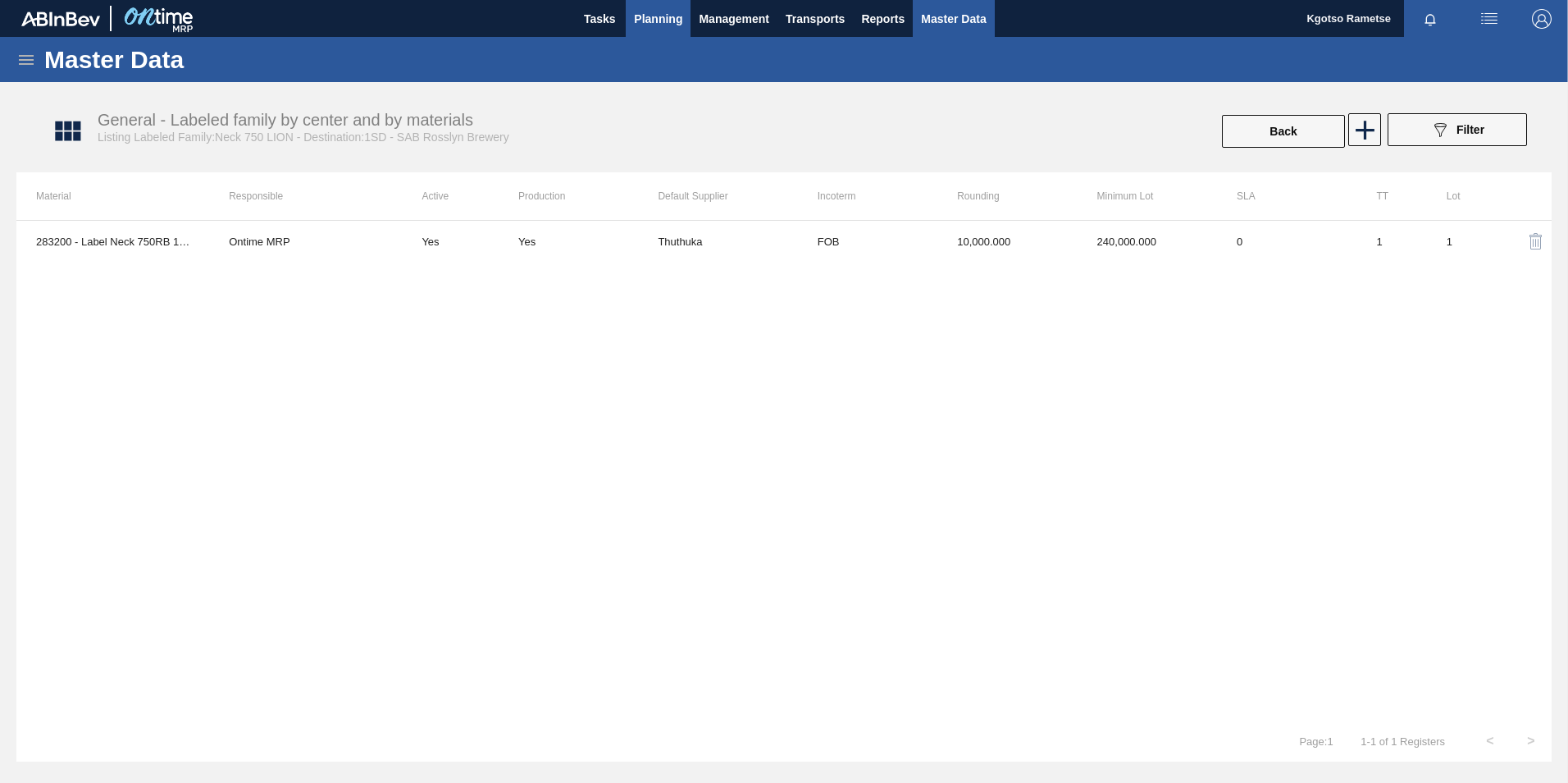
click at [660, 7] on button "Planning" at bounding box center [659, 18] width 65 height 36
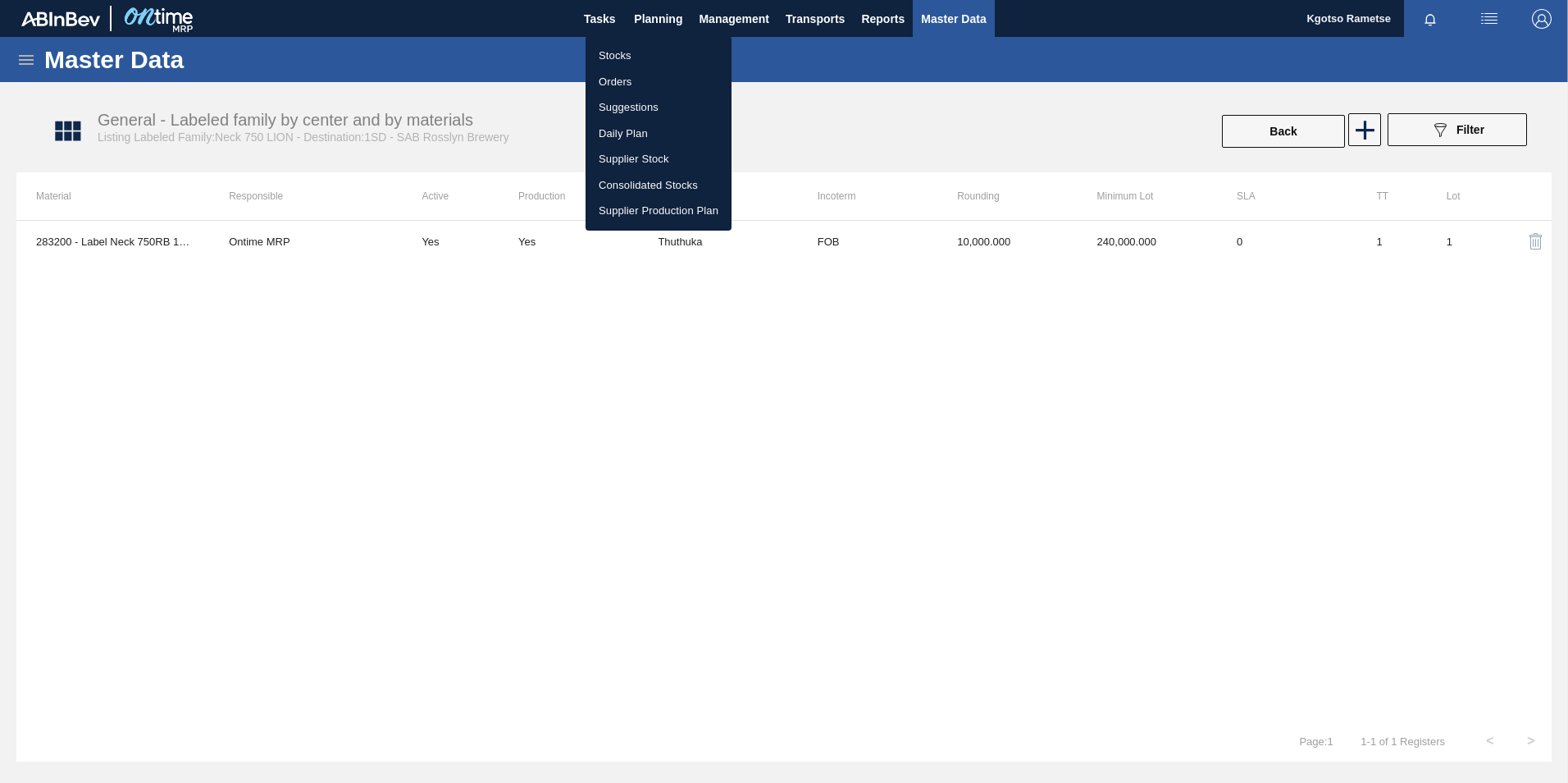
drag, startPoint x: 624, startPoint y: 61, endPoint x: 634, endPoint y: 63, distance: 10.2
click at [624, 61] on li "Stocks" at bounding box center [659, 55] width 146 height 27
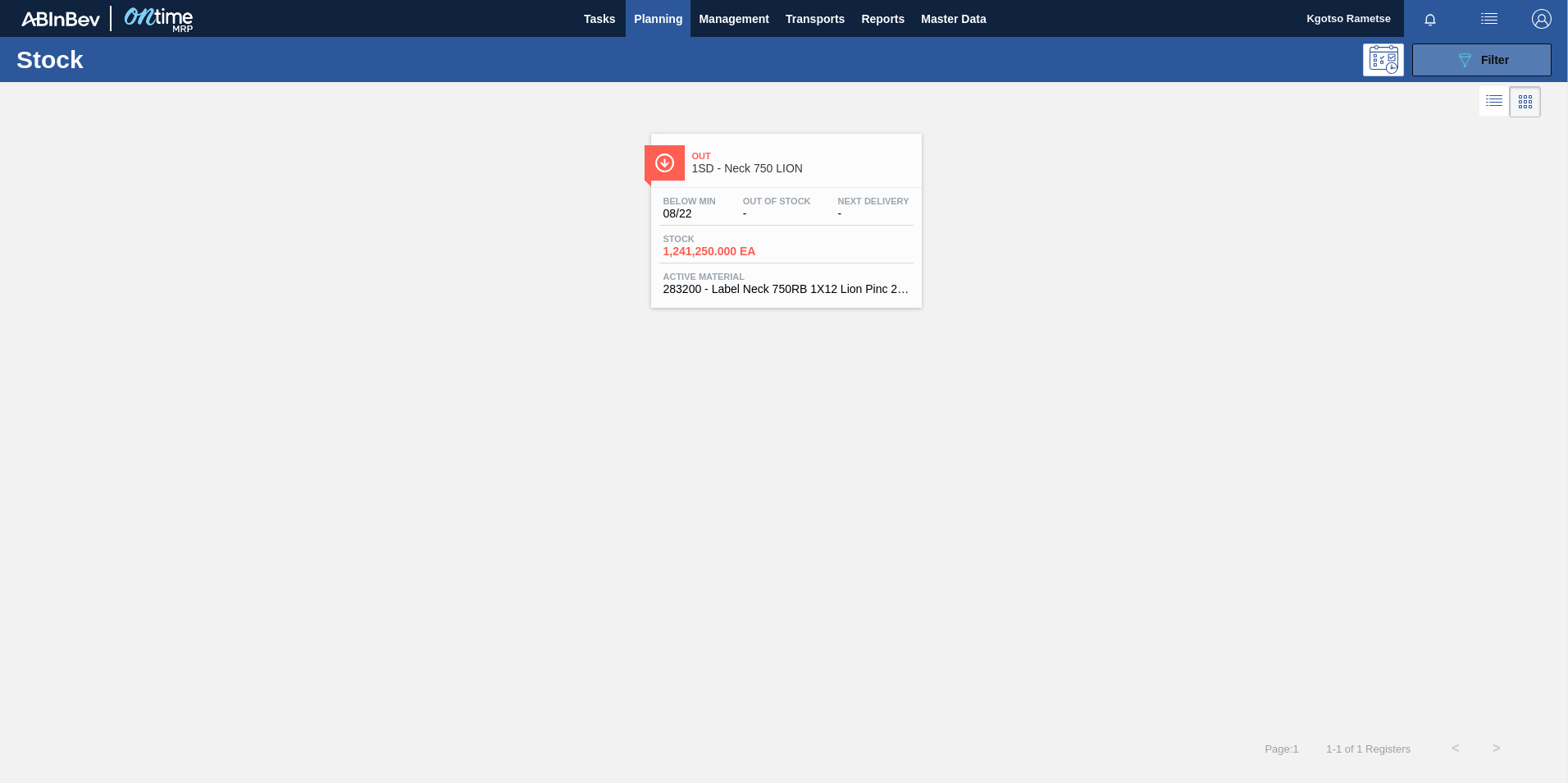
click at [1451, 57] on button "089F7B8B-B2A5-4AFE-B5C0-19BA573D28AC Filter" at bounding box center [1482, 59] width 140 height 33
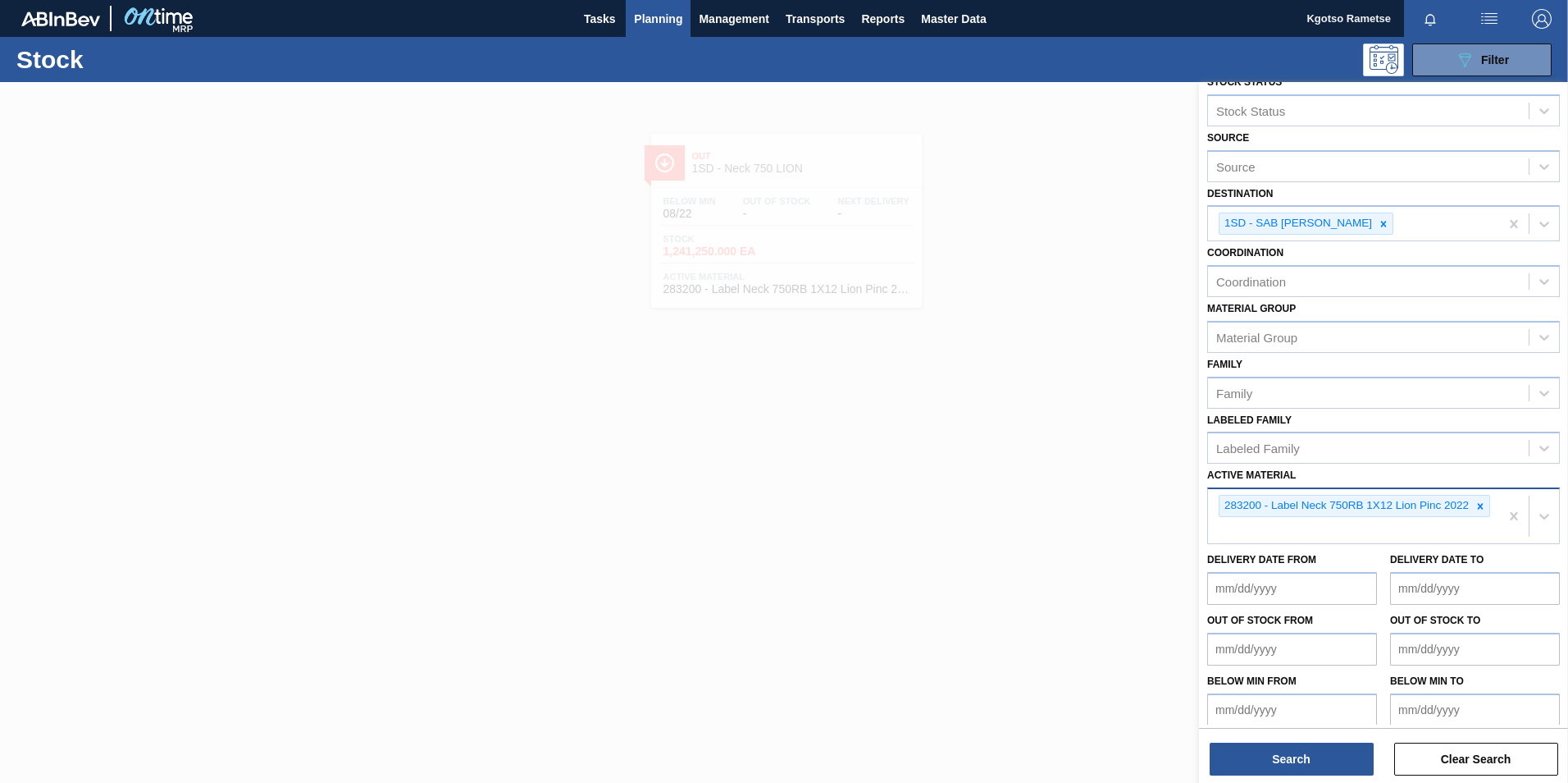
scroll to position [30, 0]
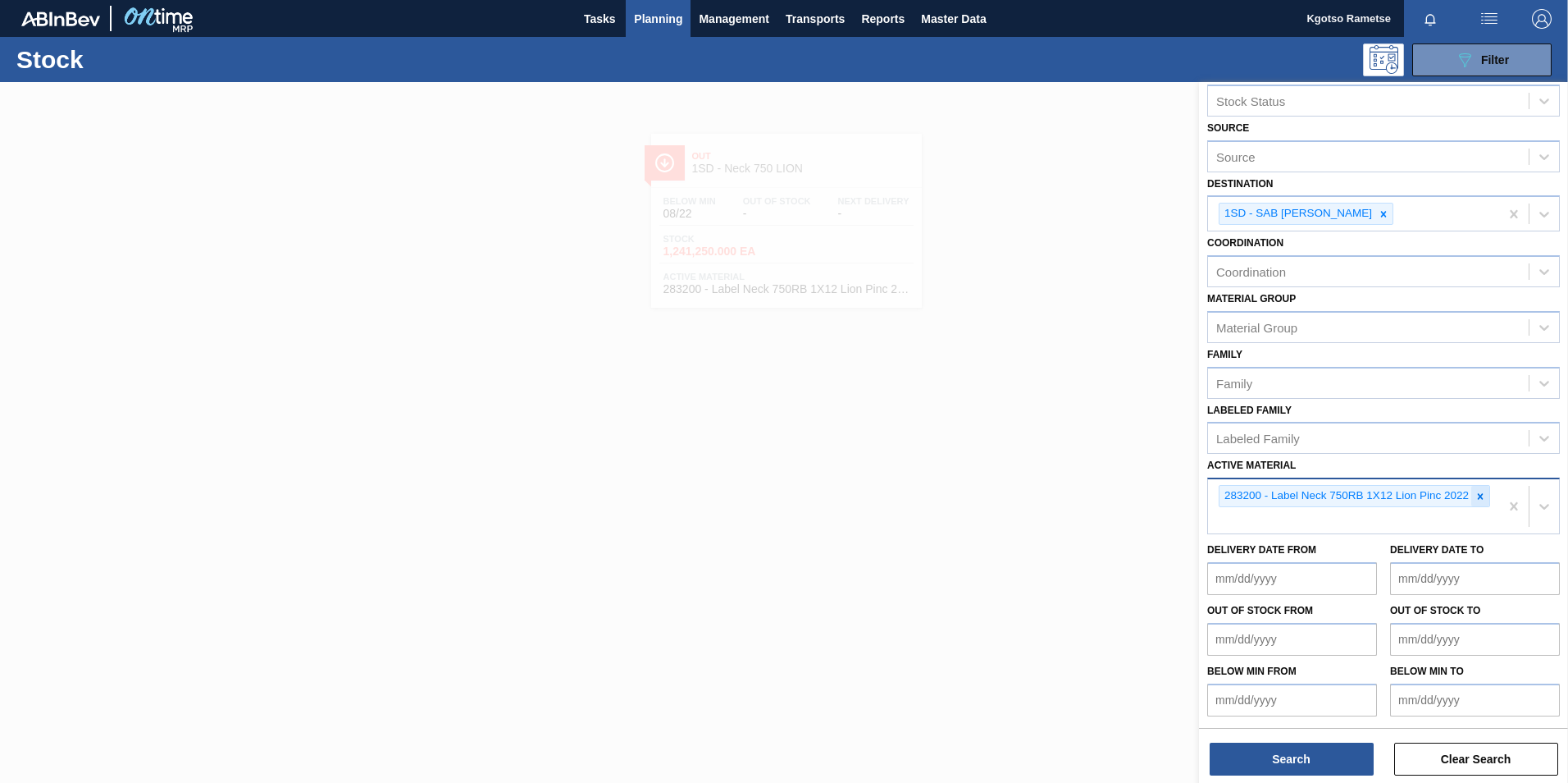
click at [1477, 494] on icon at bounding box center [1480, 496] width 6 height 6
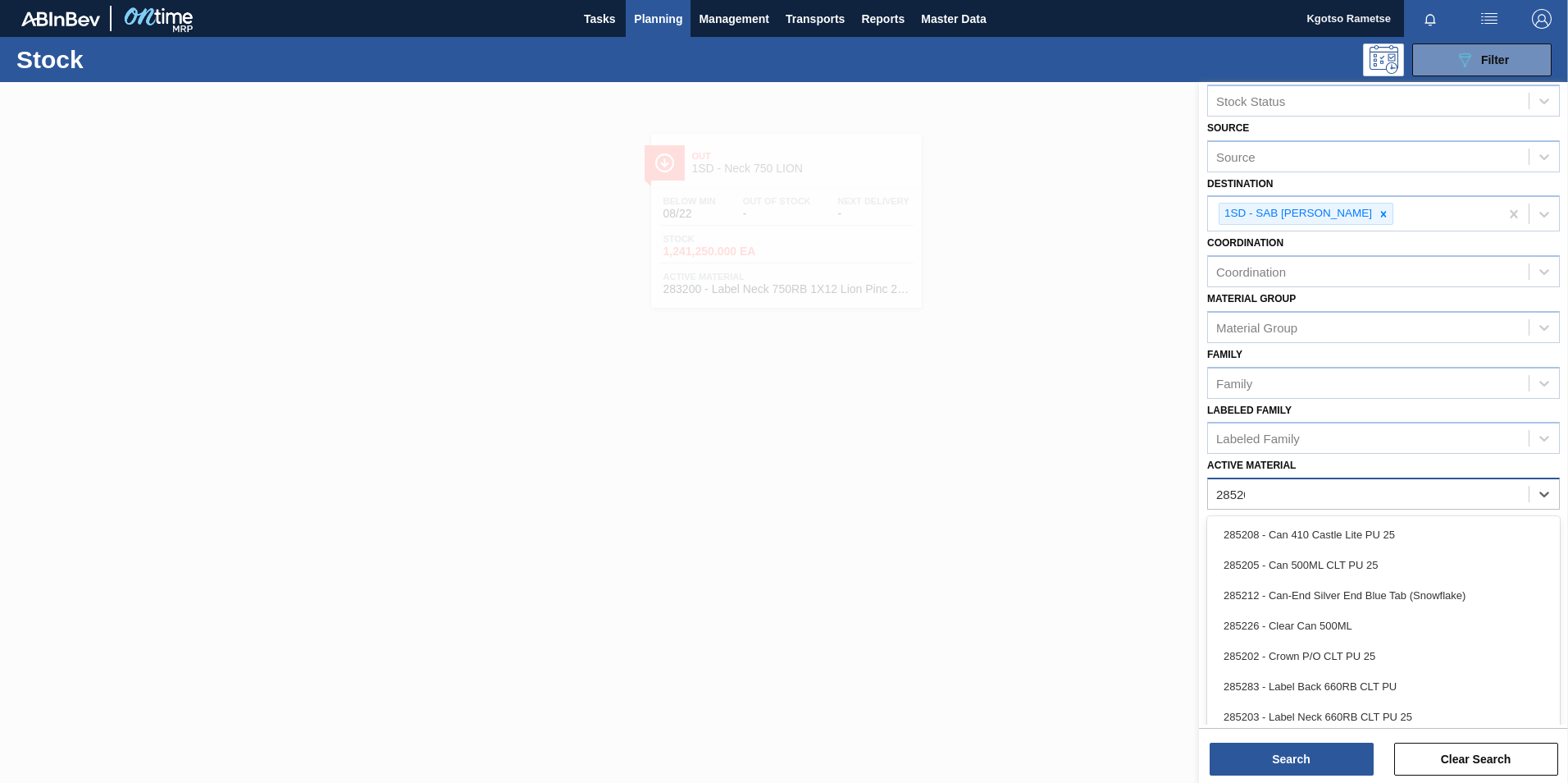
type Material "285203"
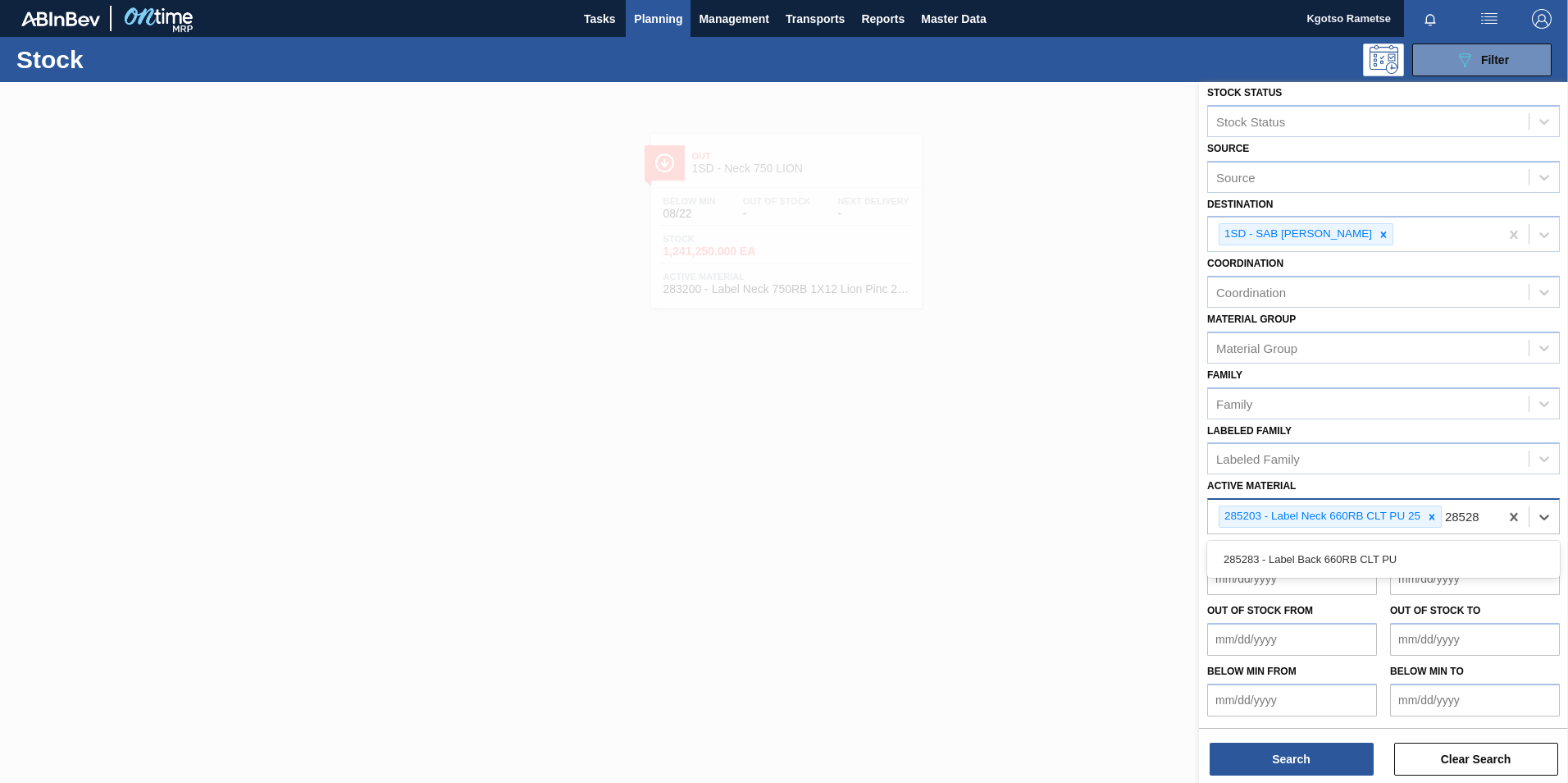
type Material "285283"
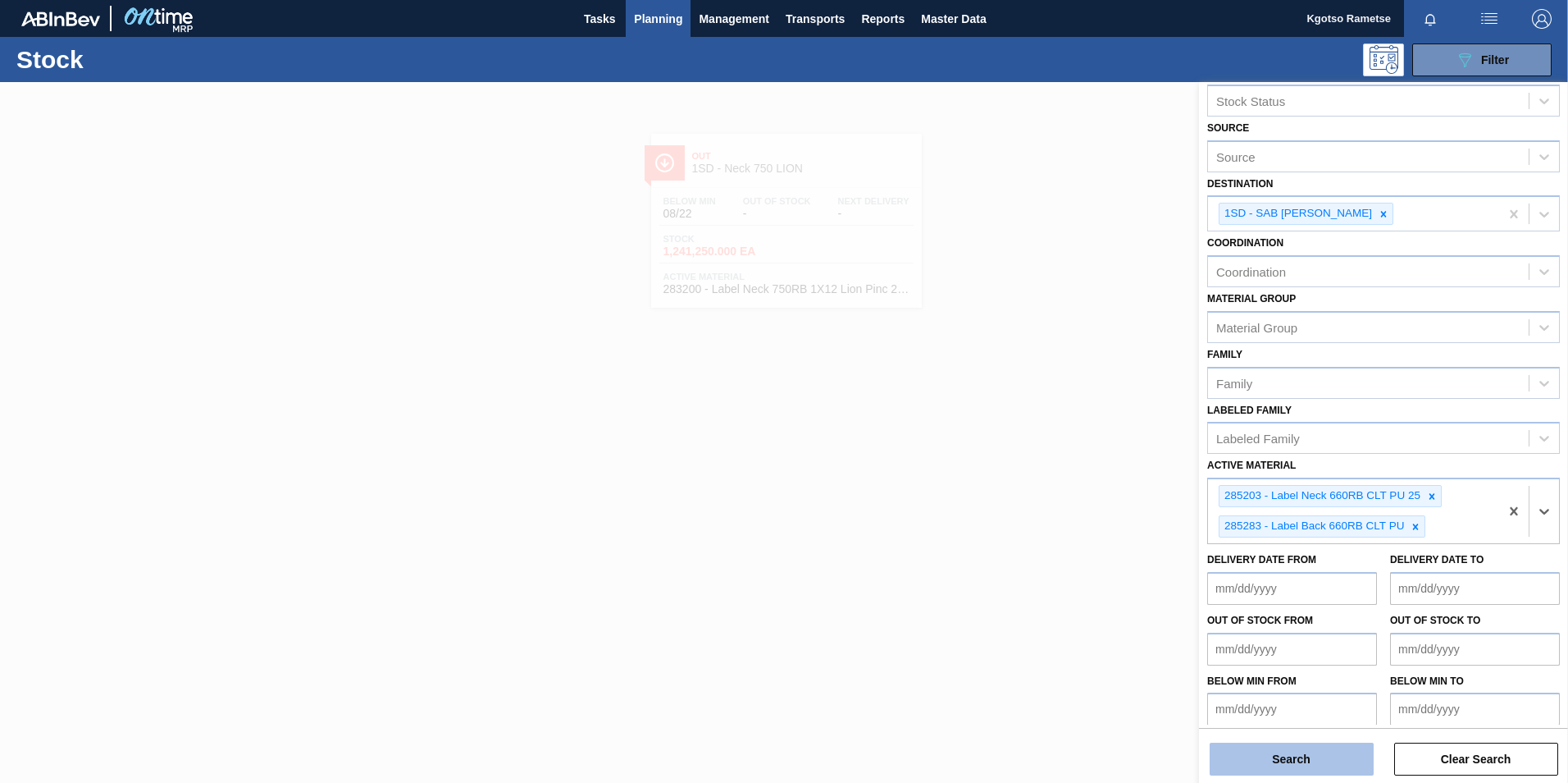
click at [1270, 746] on button "Search" at bounding box center [1291, 758] width 164 height 33
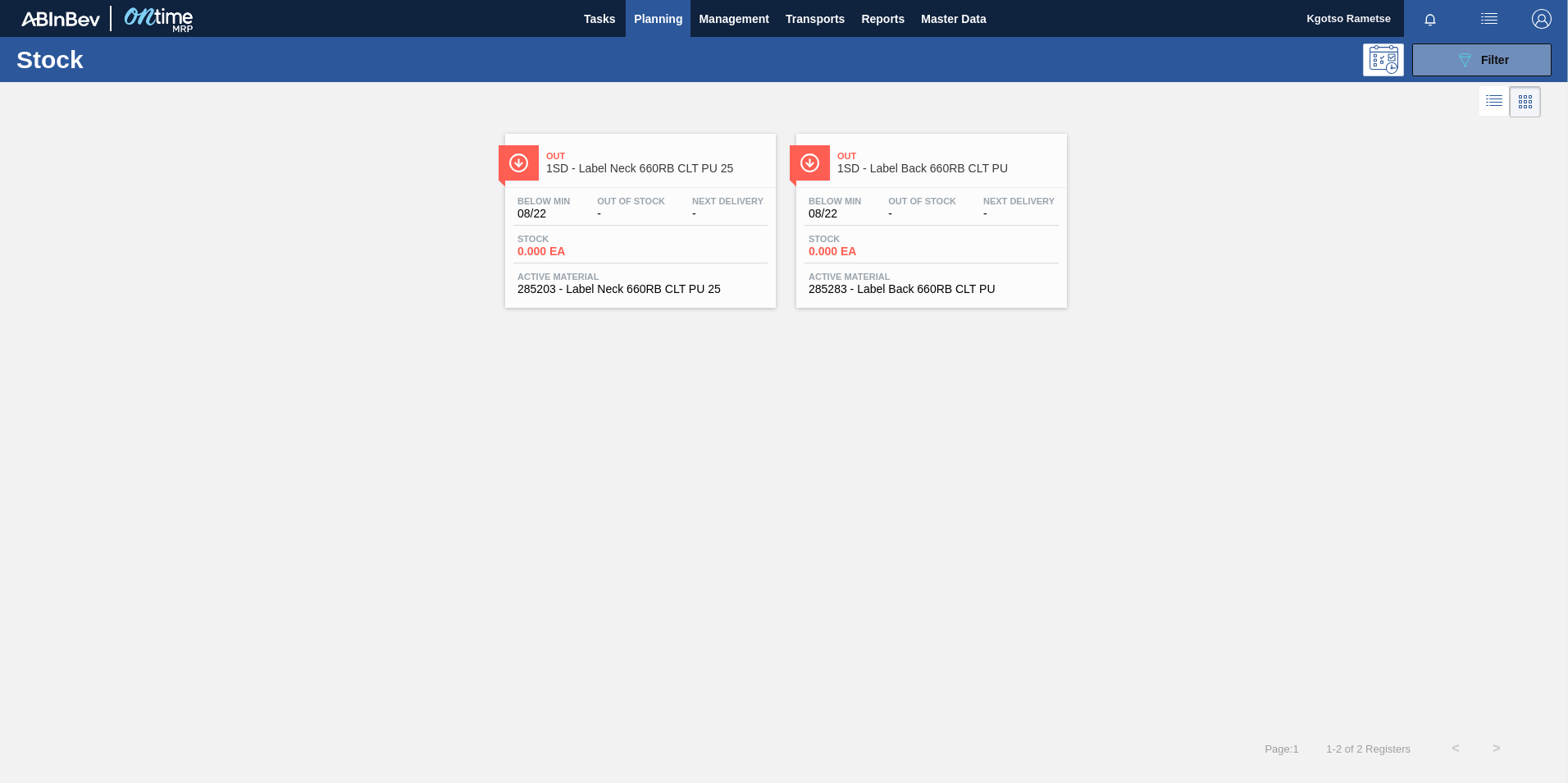
click at [592, 152] on span "Out" at bounding box center [657, 156] width 221 height 10
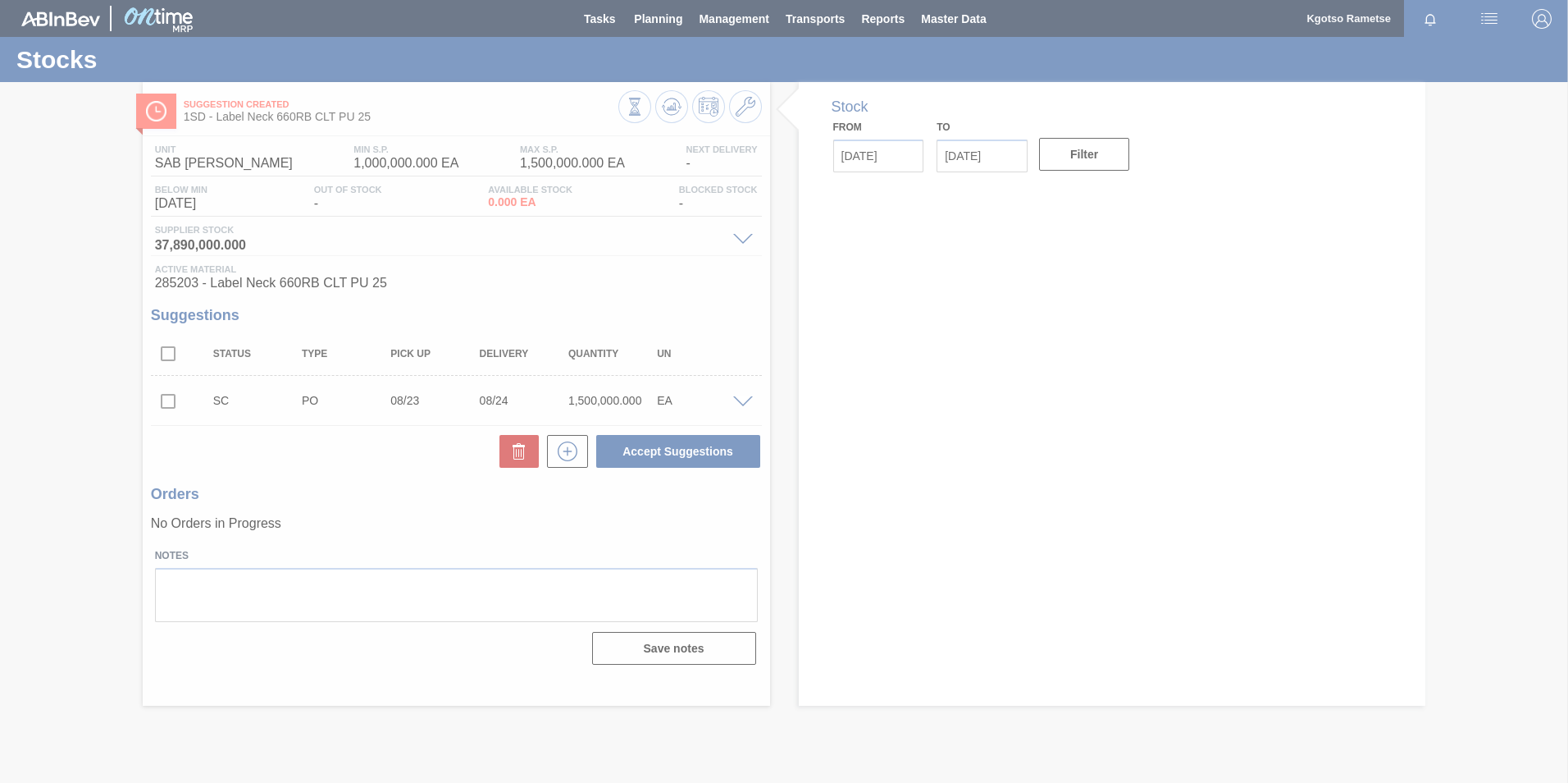
click at [741, 101] on div at bounding box center [784, 391] width 1568 height 783
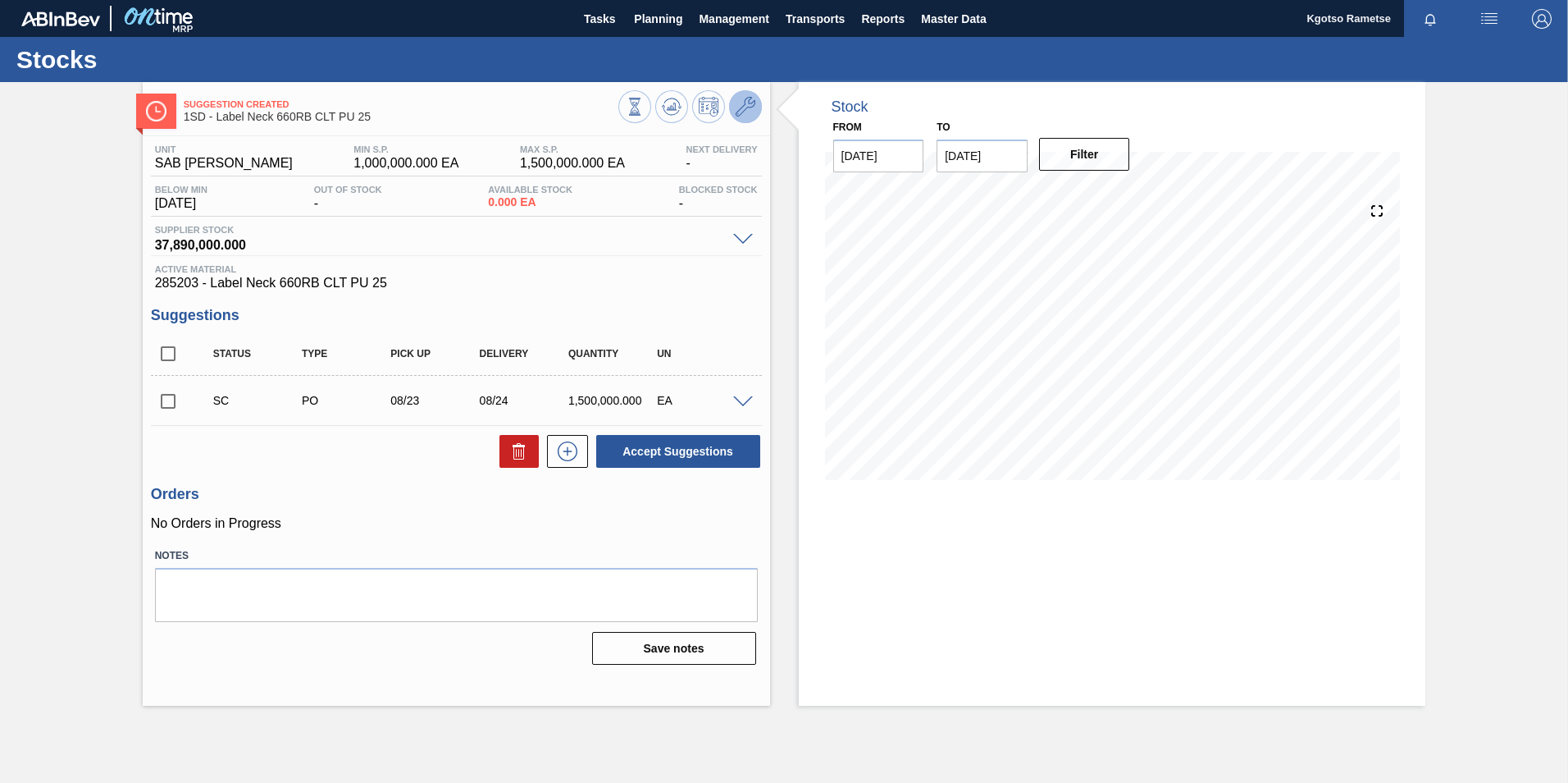
click at [749, 110] on icon at bounding box center [745, 106] width 20 height 20
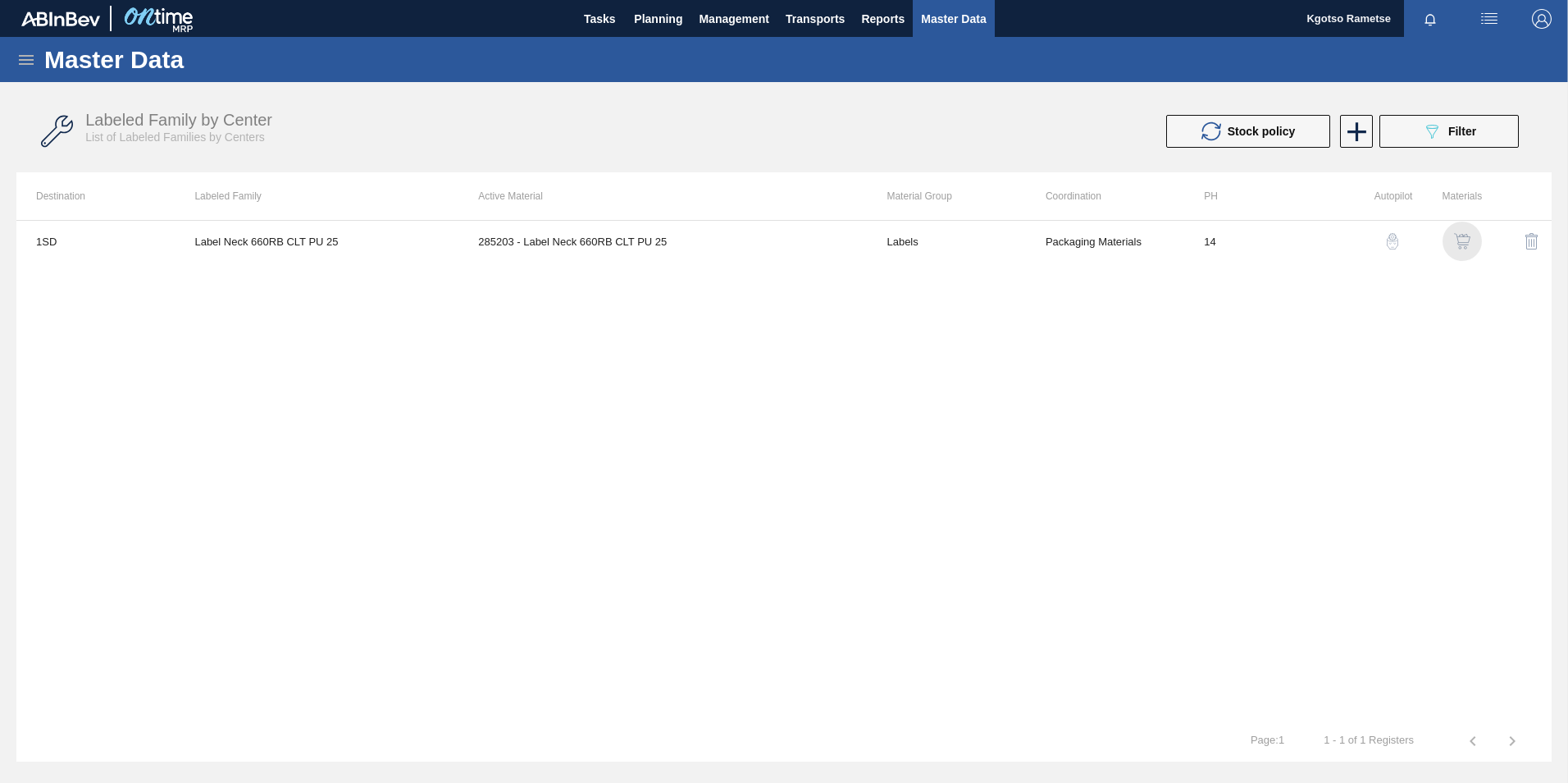
click at [1458, 235] on img "button" at bounding box center [1462, 241] width 17 height 17
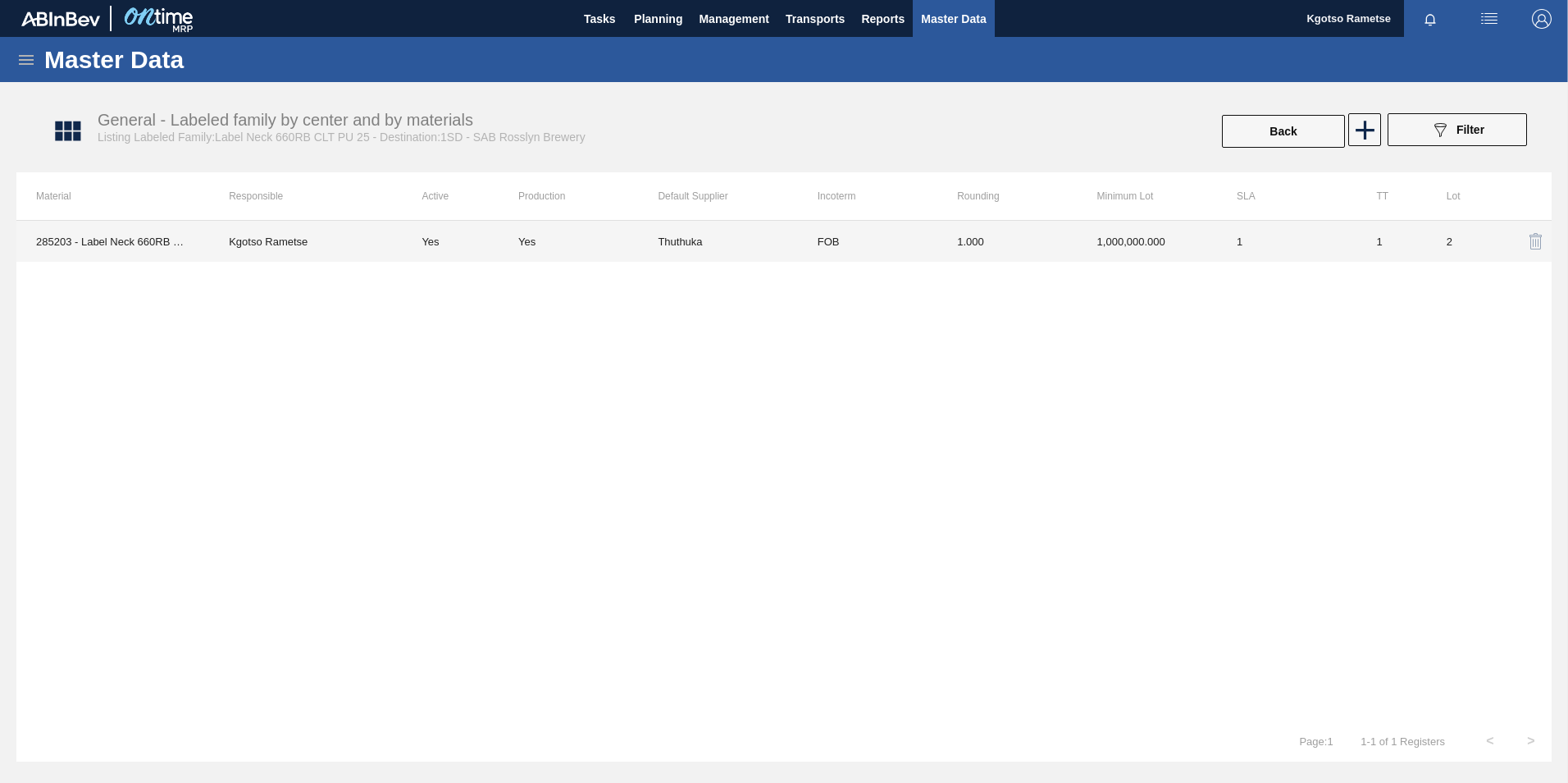
click at [1009, 248] on td "1.000" at bounding box center [1007, 241] width 140 height 41
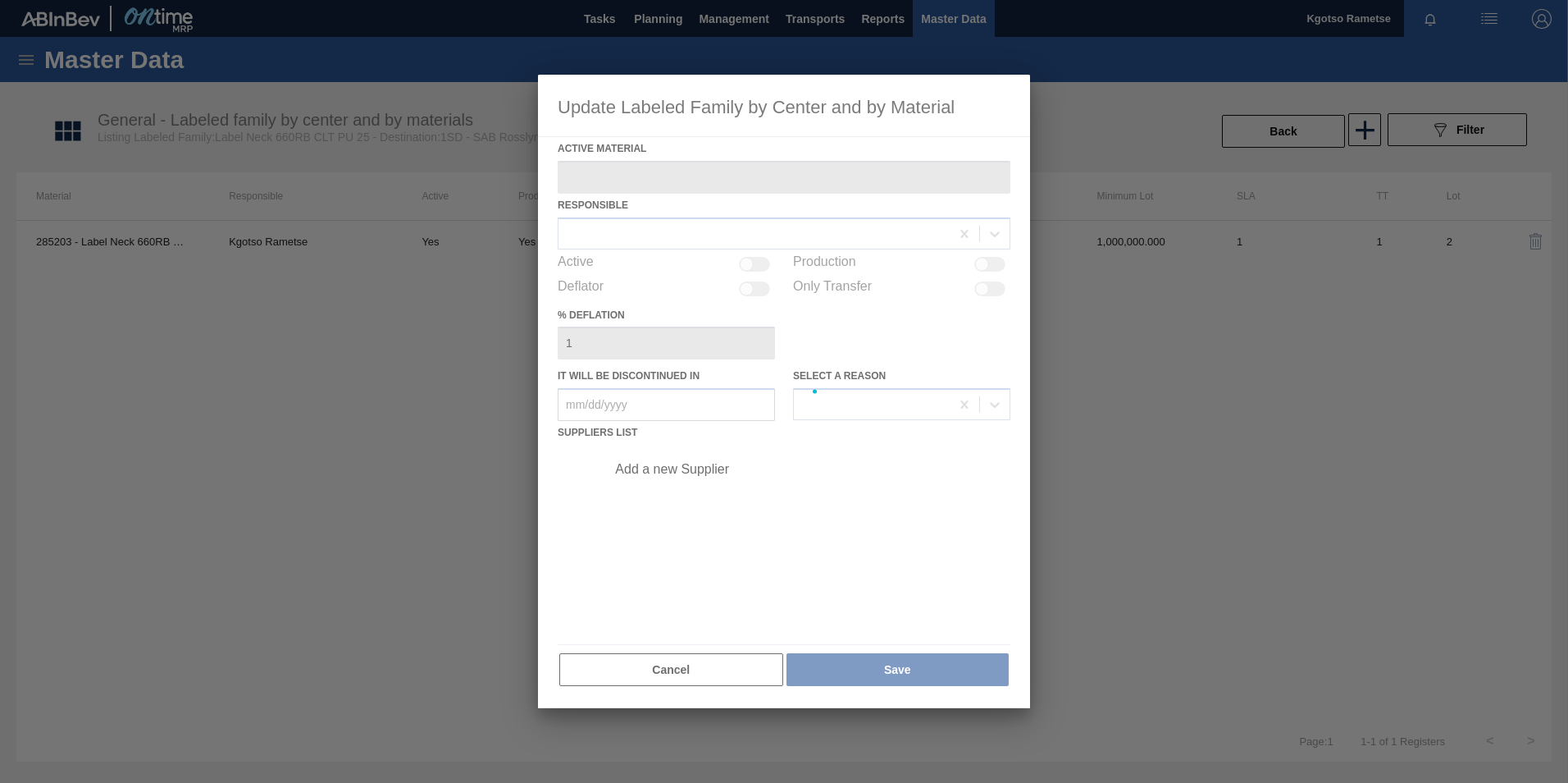
type Material "285203 - Label Neck 660RB CLT PU 25"
checkbox input "true"
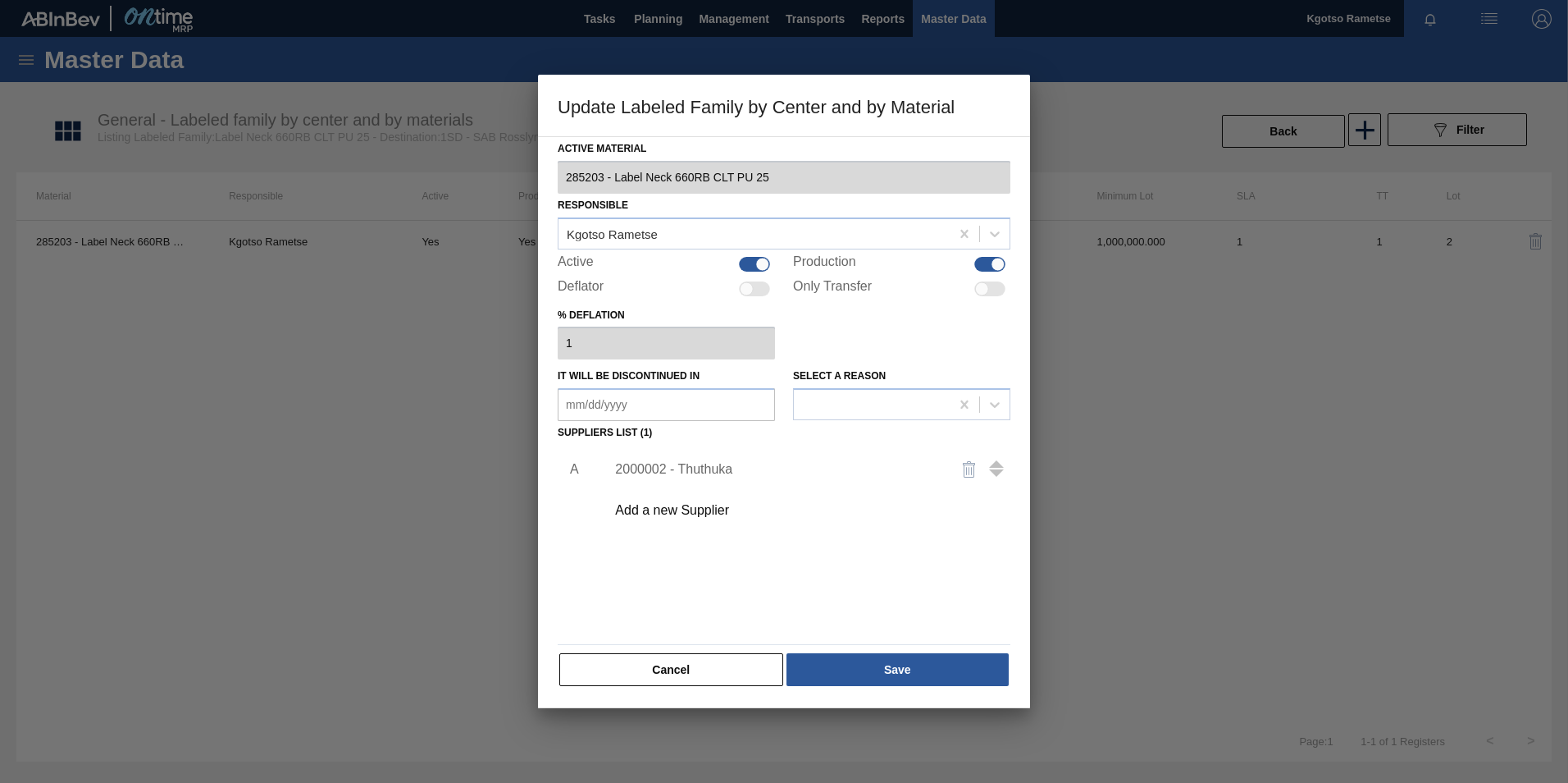
click at [652, 472] on div "2000002 - Thuthuka" at bounding box center [776, 469] width 322 height 15
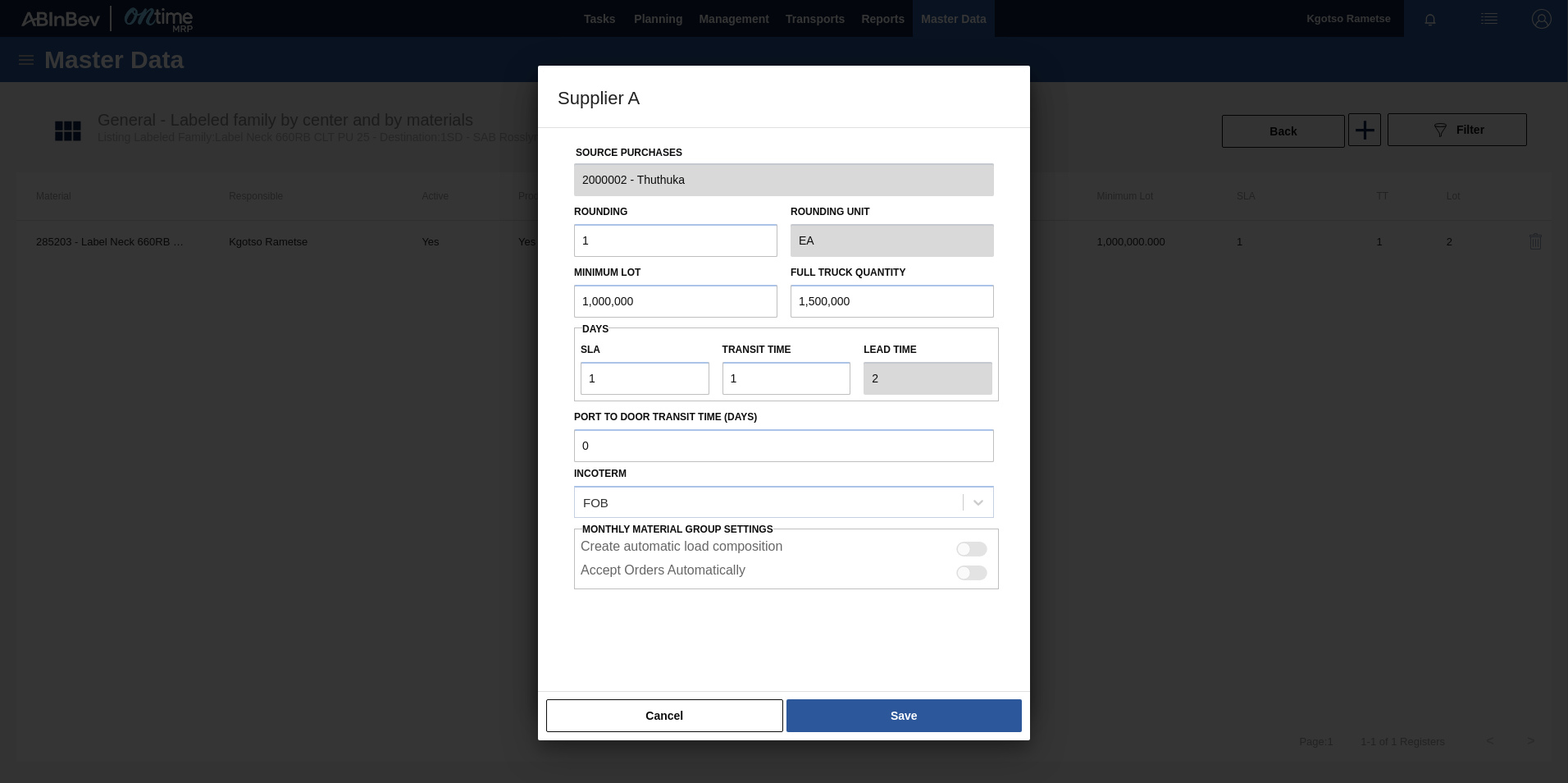
drag, startPoint x: 656, startPoint y: 307, endPoint x: 299, endPoint y: 317, distance: 357.1
click at [356, 314] on div "Supplier A Source Purchases 2000002 - Thuthuka Rounding 1 Rounding Unit EA Mini…" at bounding box center [784, 391] width 1568 height 783
drag, startPoint x: 648, startPoint y: 300, endPoint x: 380, endPoint y: 314, distance: 268.4
click at [529, 302] on div "Supplier A Source Purchases 2000002 - Thuthuka Rounding 1 Rounding Unit EA Mini…" at bounding box center [784, 391] width 1568 height 783
type input "2,670,000"
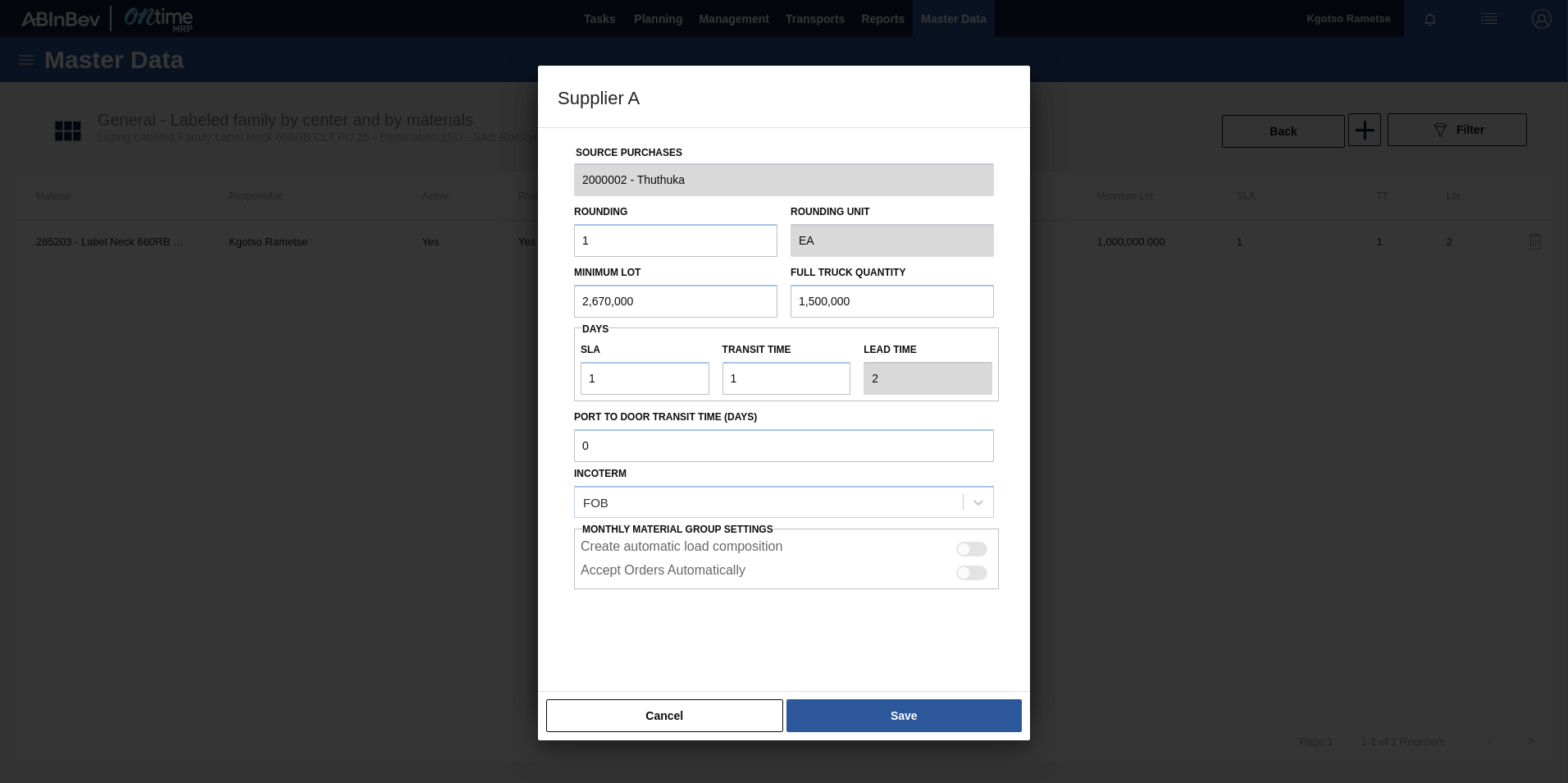
drag, startPoint x: 740, startPoint y: 295, endPoint x: 588, endPoint y: 295, distance: 152.0
click at [647, 297] on div "Minimum Lot 2,670,000 Full Truck Quantity 1,500,000" at bounding box center [784, 288] width 433 height 61
paste input "2,67"
type input "2,670,000"
click at [381, 395] on div at bounding box center [784, 391] width 1568 height 783
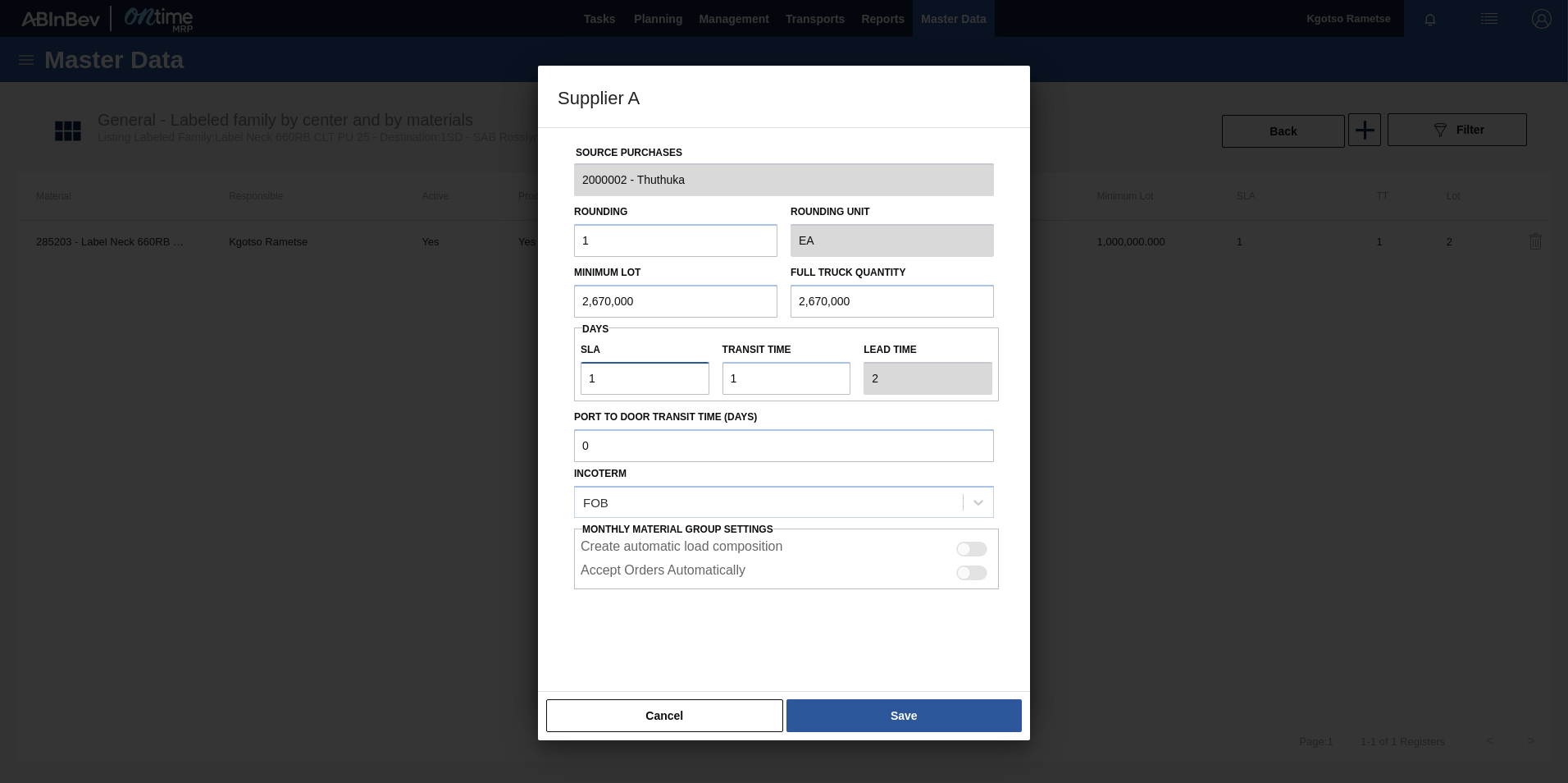
drag, startPoint x: 474, startPoint y: 376, endPoint x: 356, endPoint y: 377, distance: 118.0
click at [358, 377] on div "Supplier A Source Purchases 2000002 - Thuthuka Rounding 1 Rounding Unit EA Mini…" at bounding box center [784, 391] width 1568 height 783
type input "0"
type input "1"
type input "0"
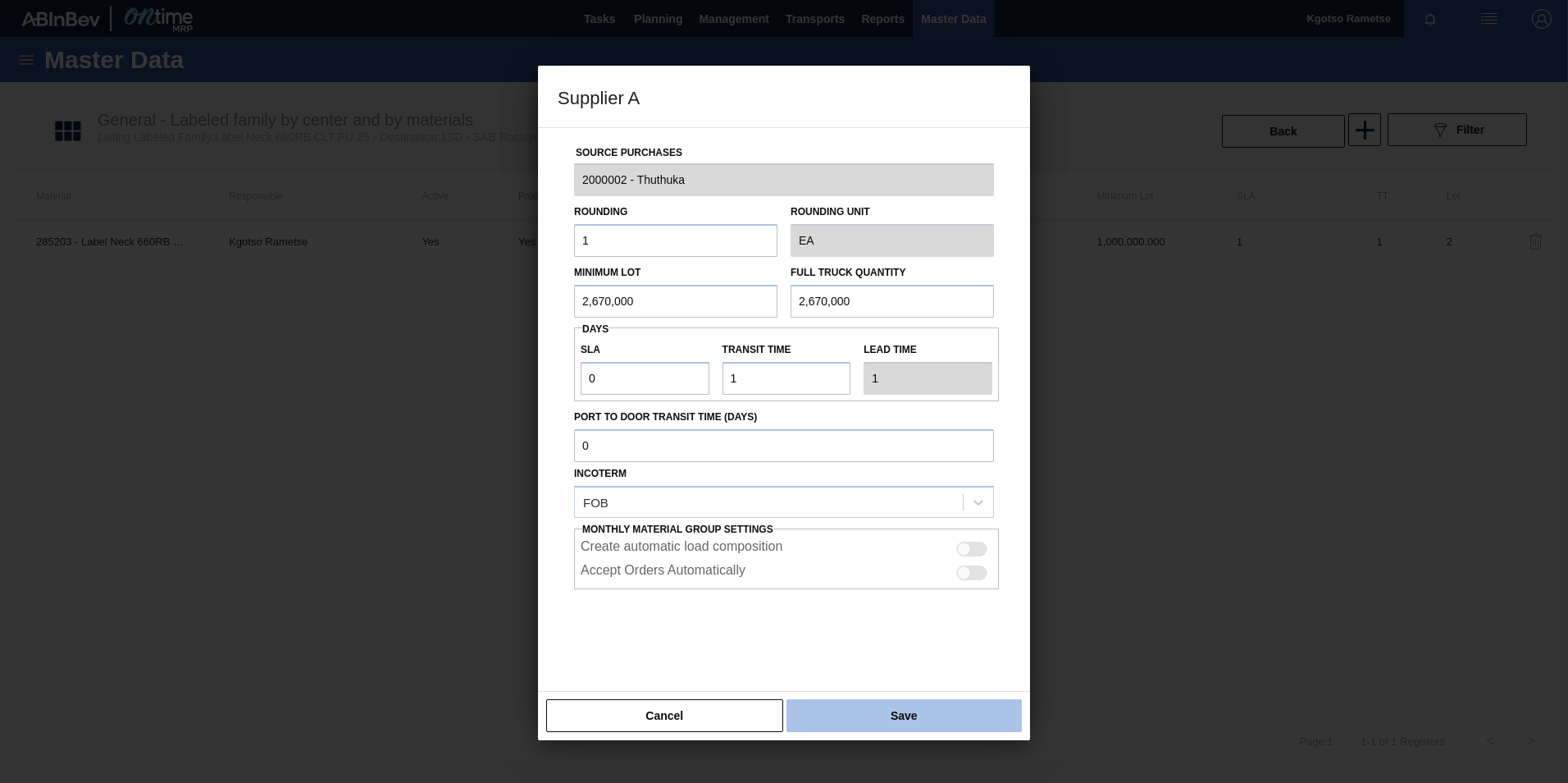
click at [871, 715] on button "Save" at bounding box center [904, 715] width 235 height 33
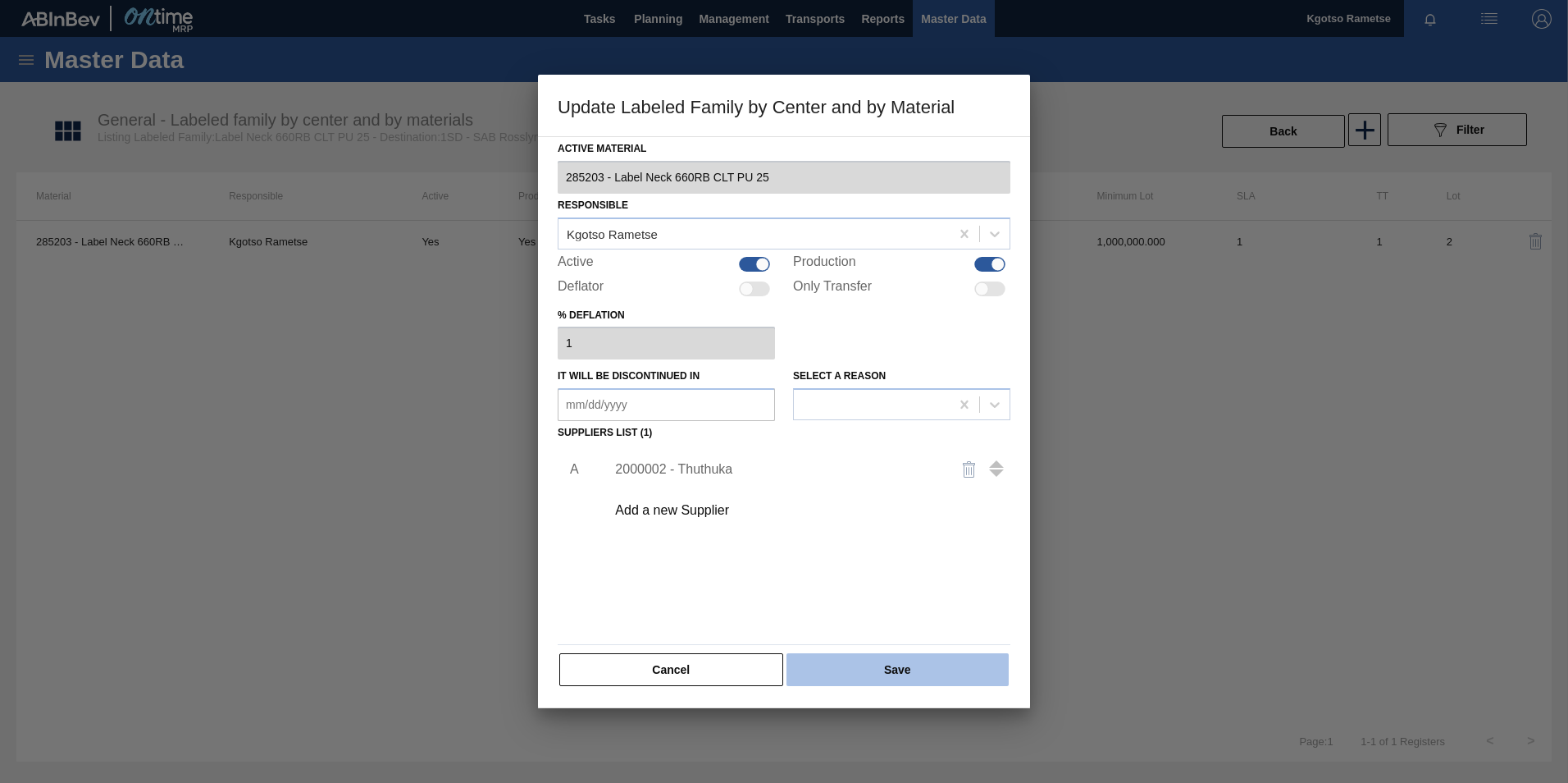
click at [870, 679] on button "Save" at bounding box center [898, 669] width 222 height 33
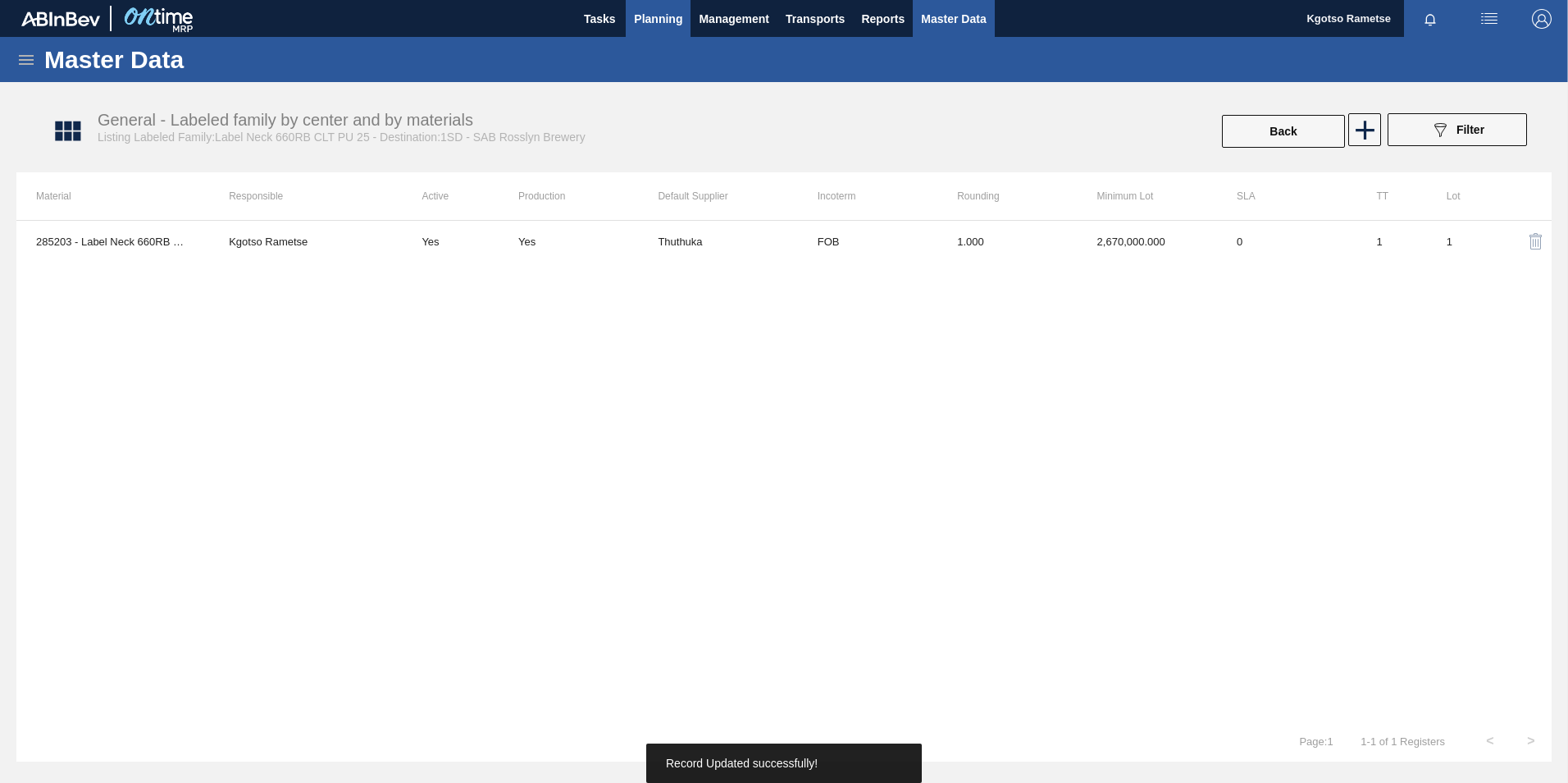
click at [657, 14] on span "Planning" at bounding box center [658, 19] width 48 height 20
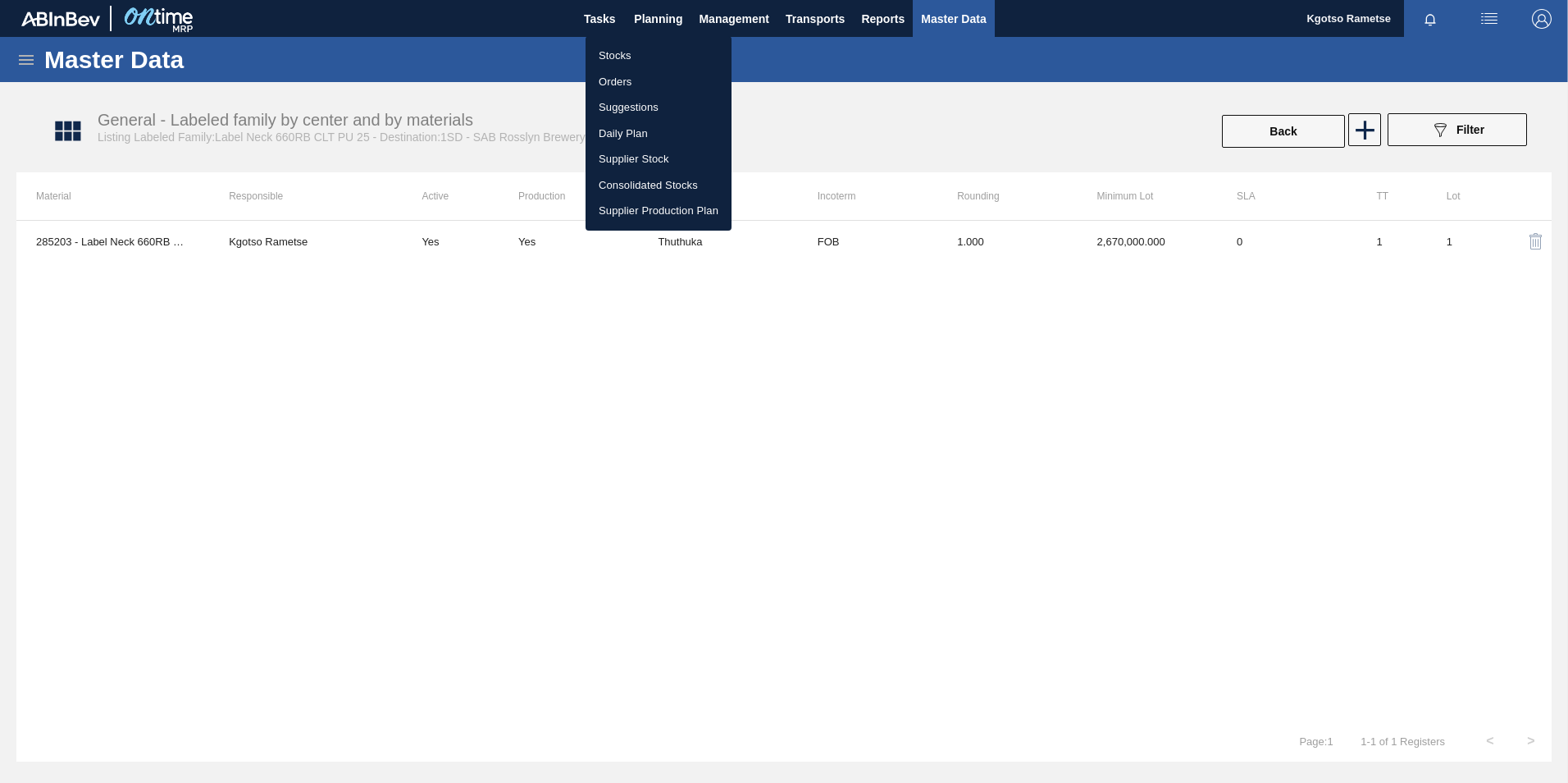
click at [651, 33] on div at bounding box center [784, 391] width 1568 height 783
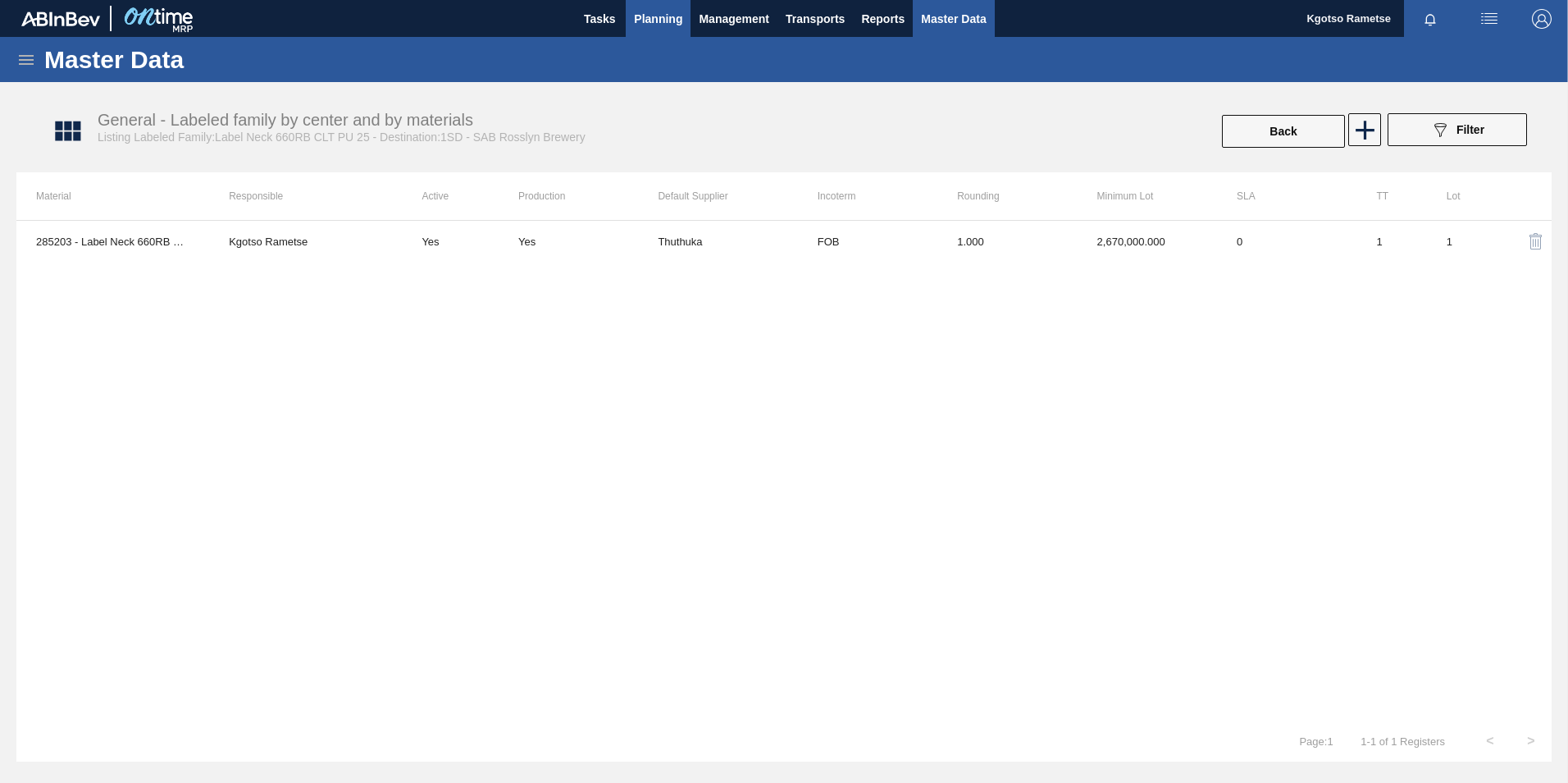
click at [642, 16] on span "Planning" at bounding box center [658, 19] width 48 height 20
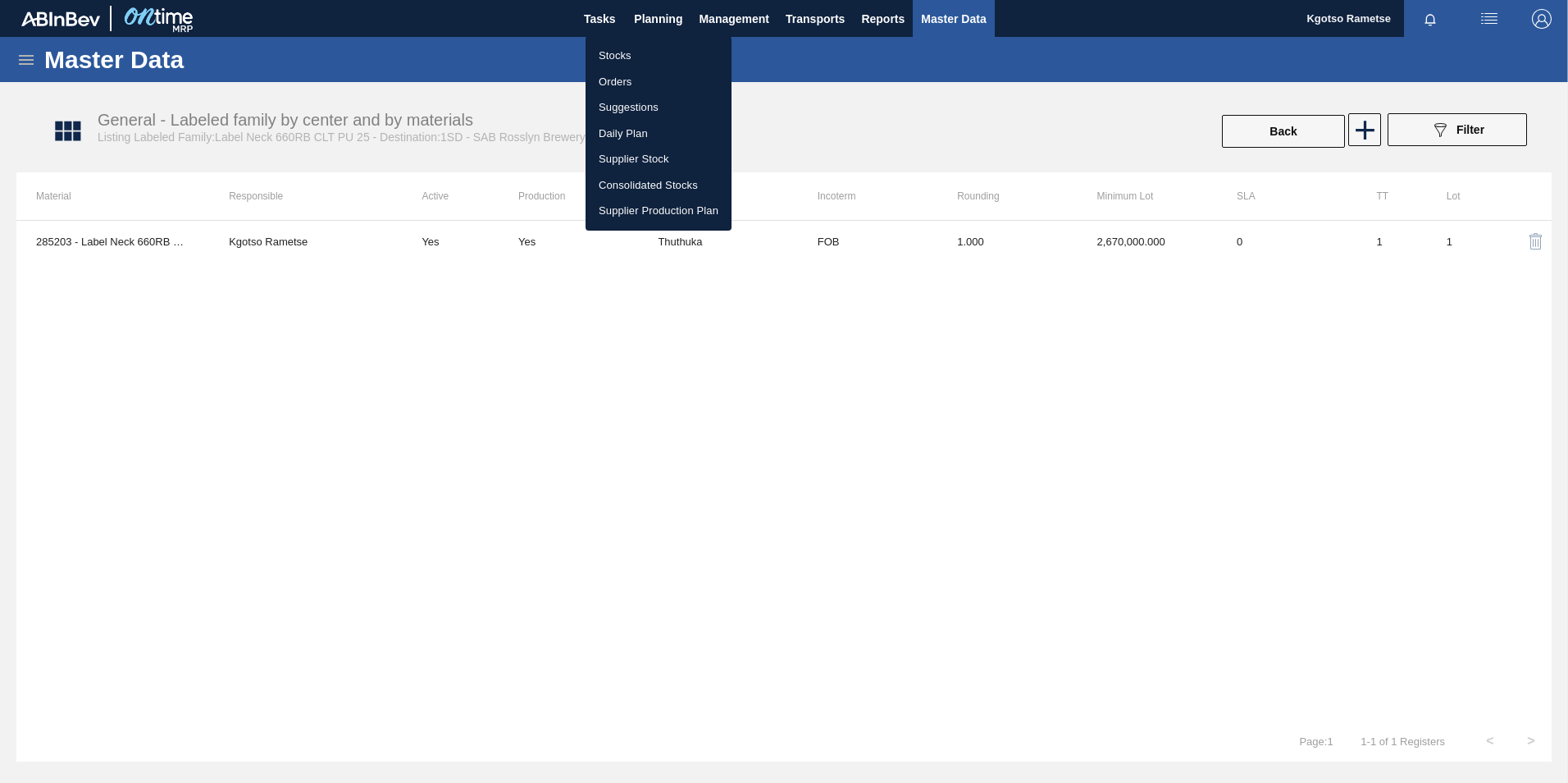
click at [623, 64] on li "Stocks" at bounding box center [659, 55] width 146 height 27
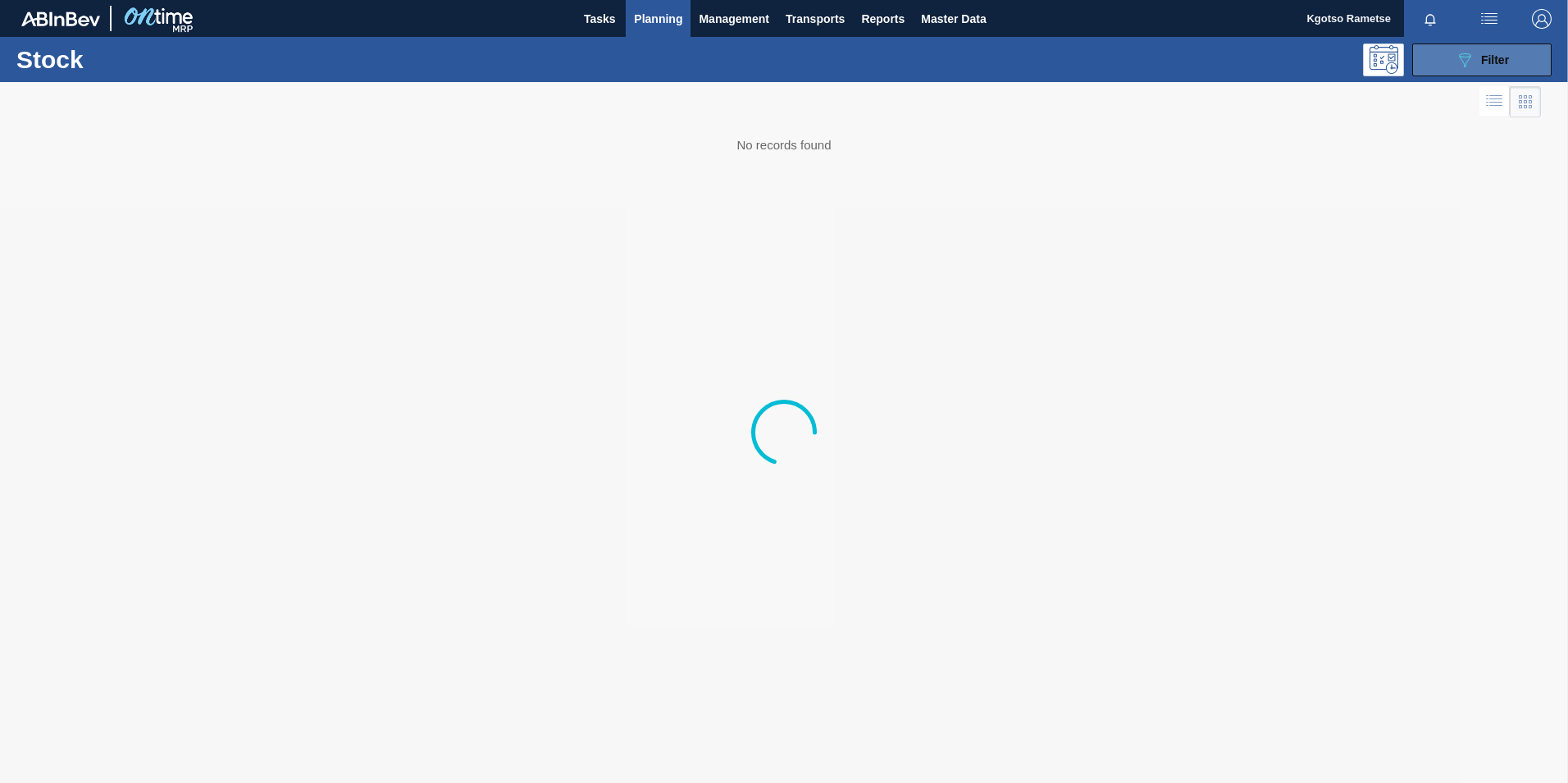
click at [1472, 43] on button "089F7B8B-B2A5-4AFE-B5C0-19BA573D28AC Filter" at bounding box center [1482, 59] width 140 height 33
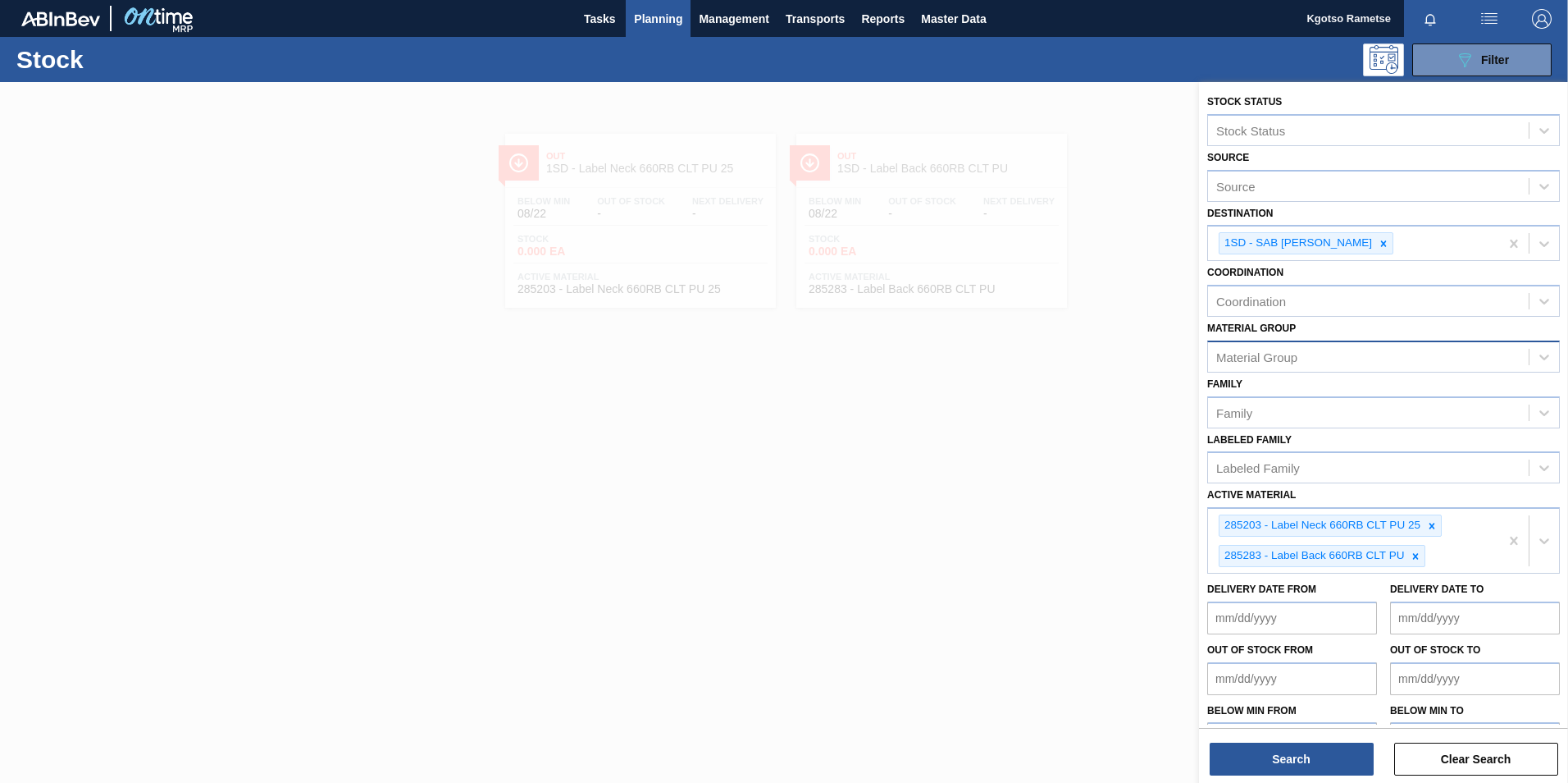
scroll to position [38, 0]
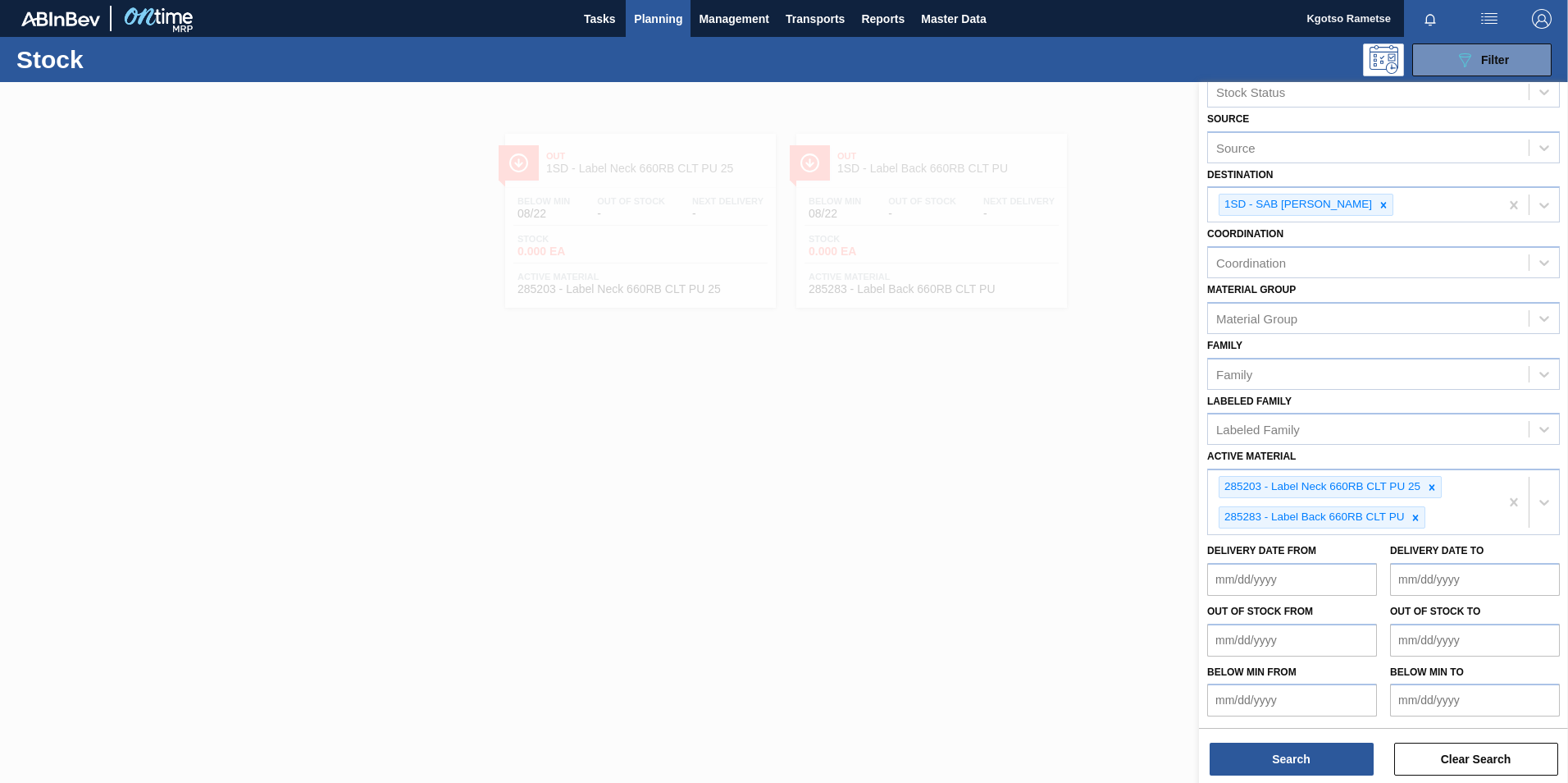
drag, startPoint x: 892, startPoint y: 356, endPoint x: 887, endPoint y: 345, distance: 12.1
click at [892, 353] on div at bounding box center [784, 473] width 1568 height 783
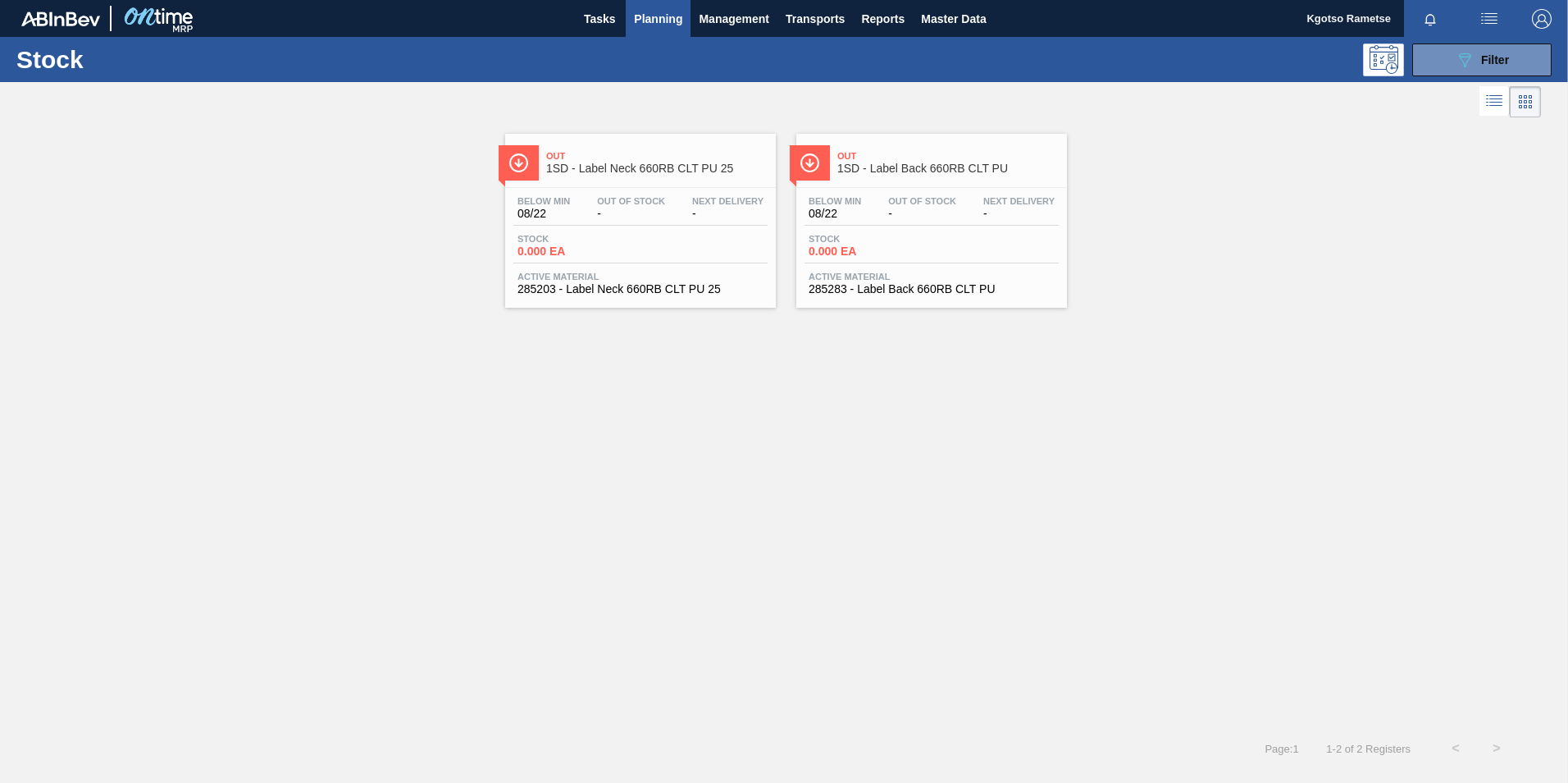
click at [864, 227] on div "Below Min 08/22 Out Of Stock - Next Delivery - Stock 0.000 EA Active Material 2…" at bounding box center [931, 243] width 271 height 111
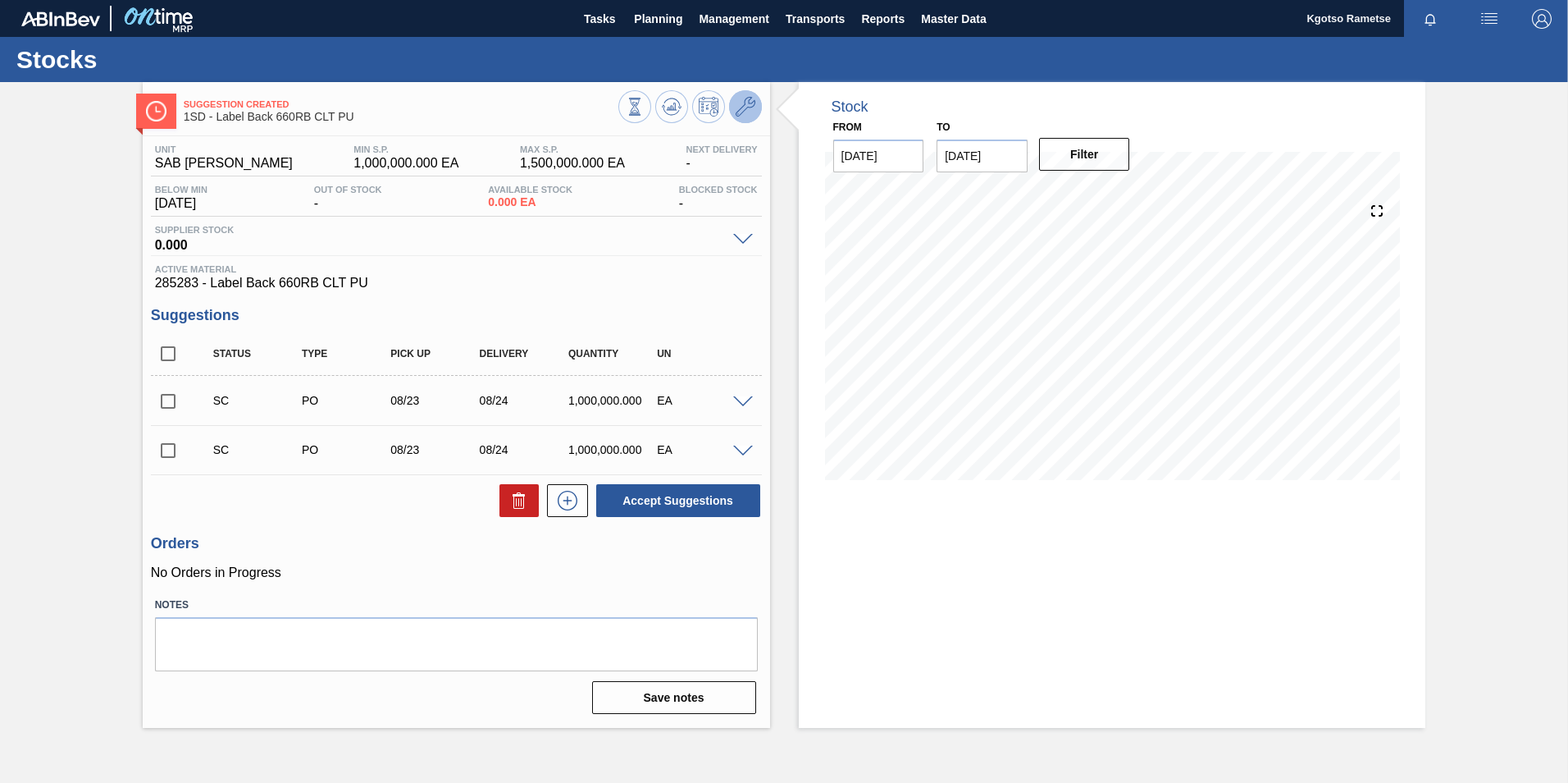
click at [754, 100] on icon at bounding box center [745, 106] width 20 height 20
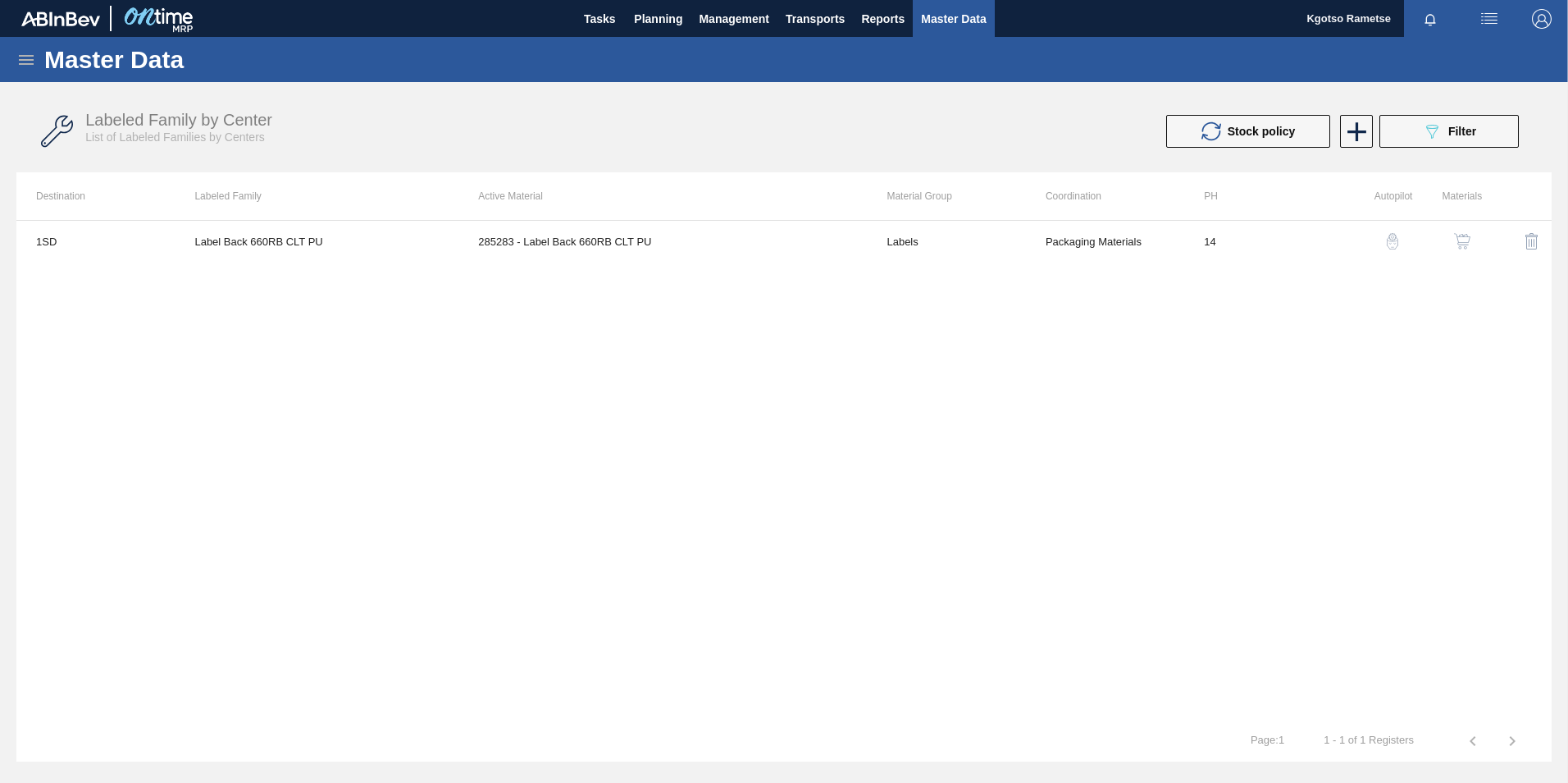
click at [1466, 237] on img "button" at bounding box center [1462, 241] width 17 height 17
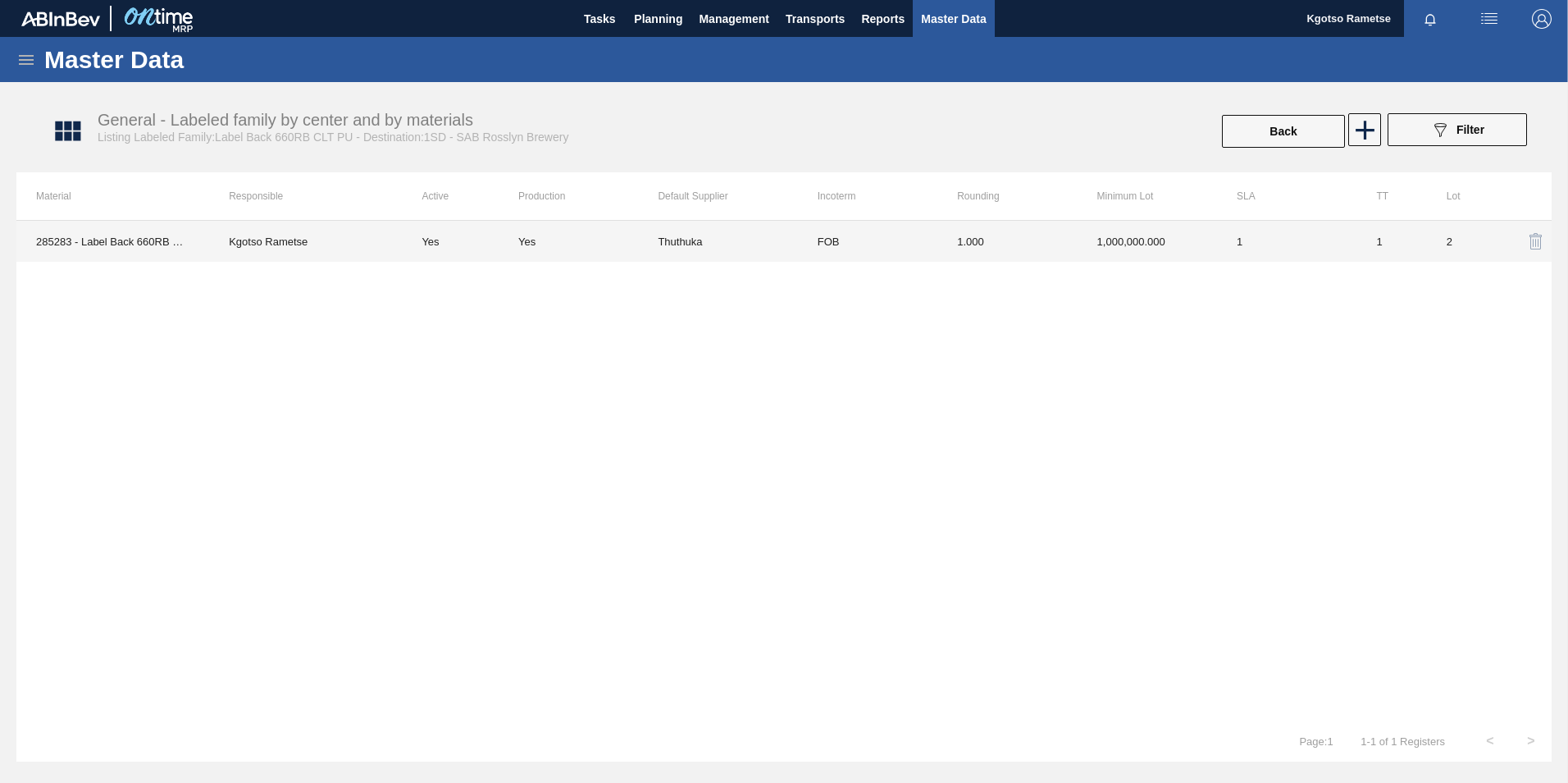
click at [1263, 248] on td "1" at bounding box center [1286, 241] width 140 height 41
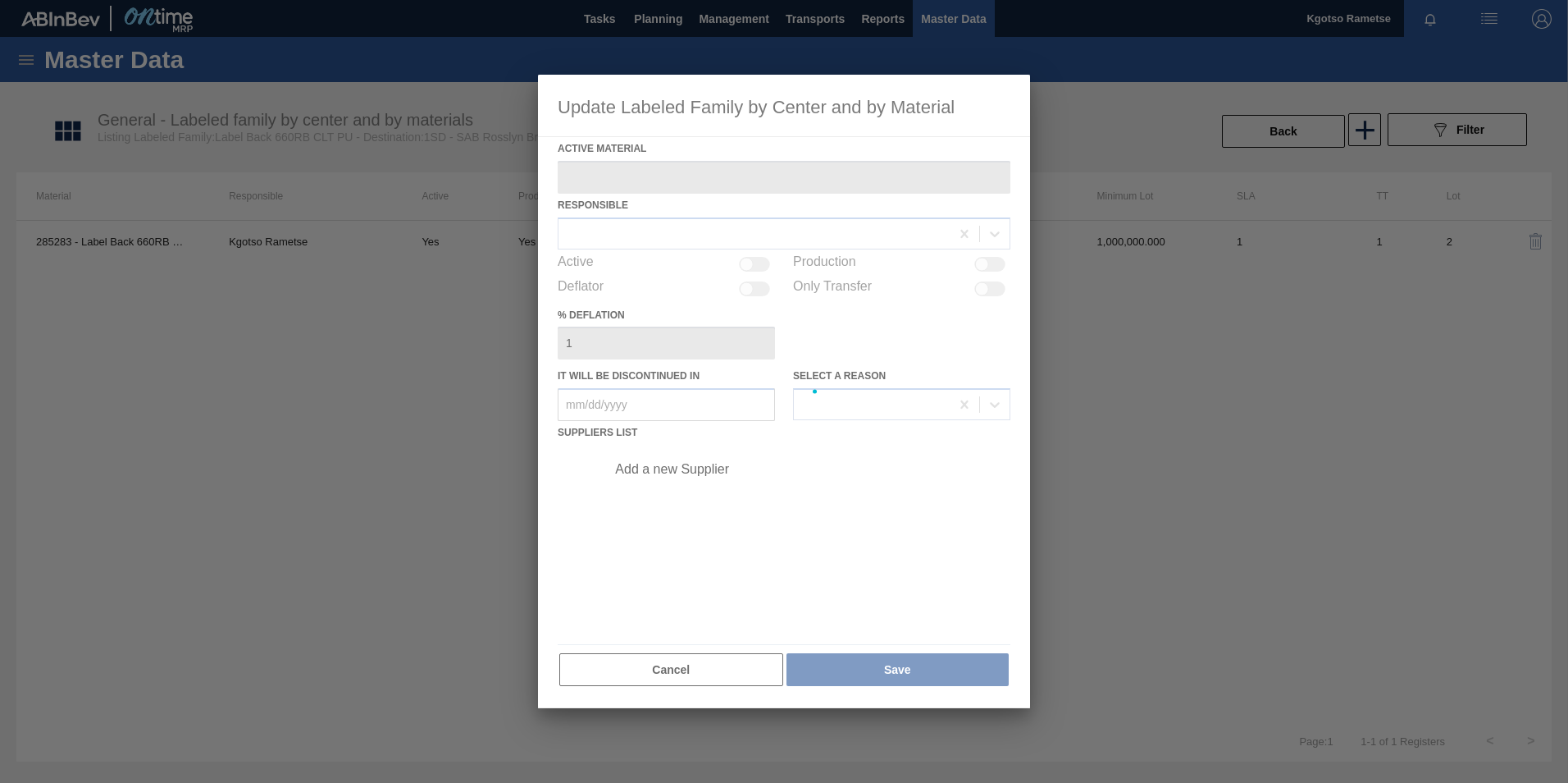
type Material "285283 - Label Back 660RB CLT PU"
checkbox input "true"
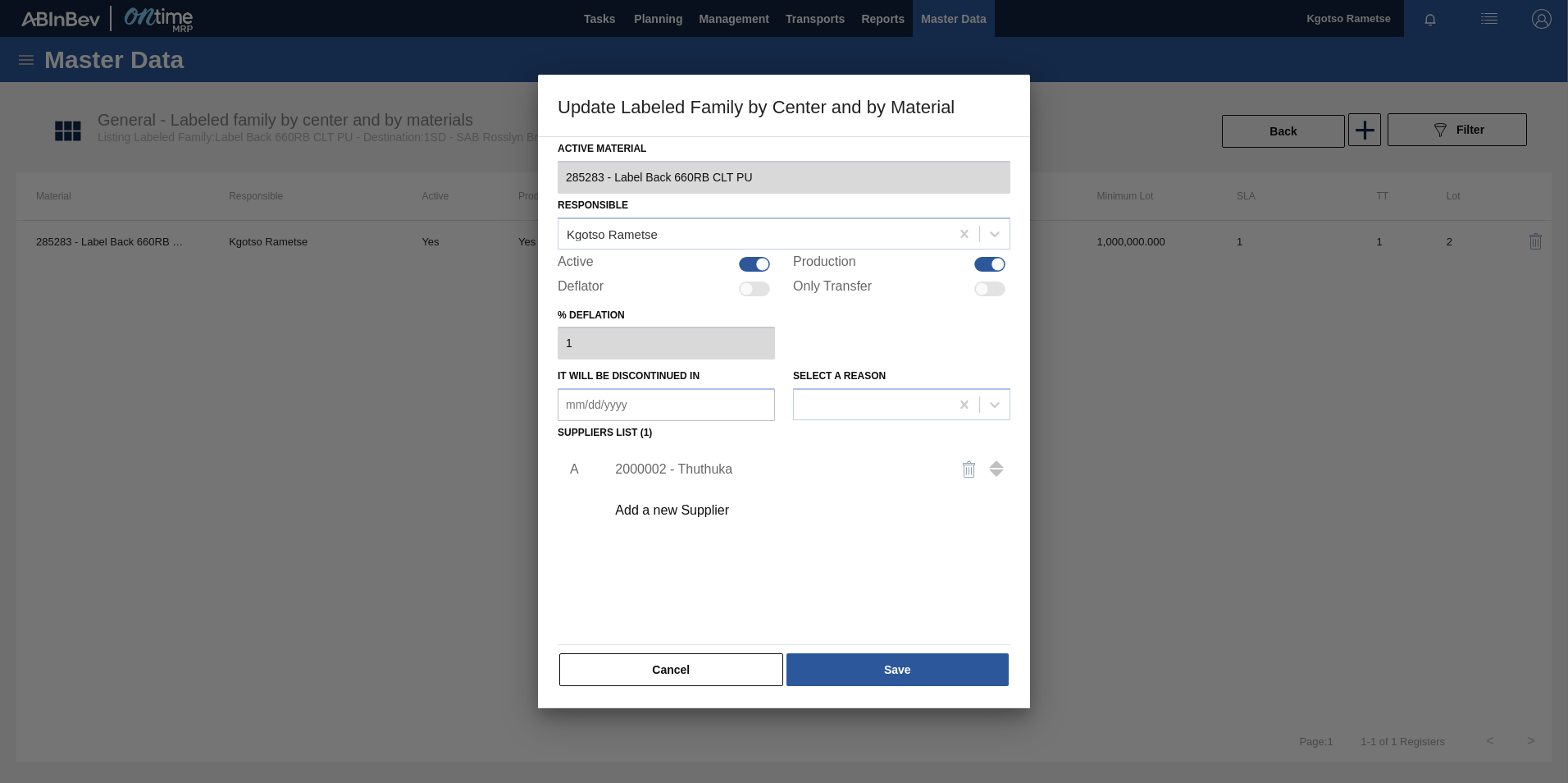
click at [690, 457] on div "2000002 - Thuthuka" at bounding box center [803, 470] width 414 height 41
click at [675, 468] on div "2000002 - Thuthuka" at bounding box center [776, 469] width 322 height 15
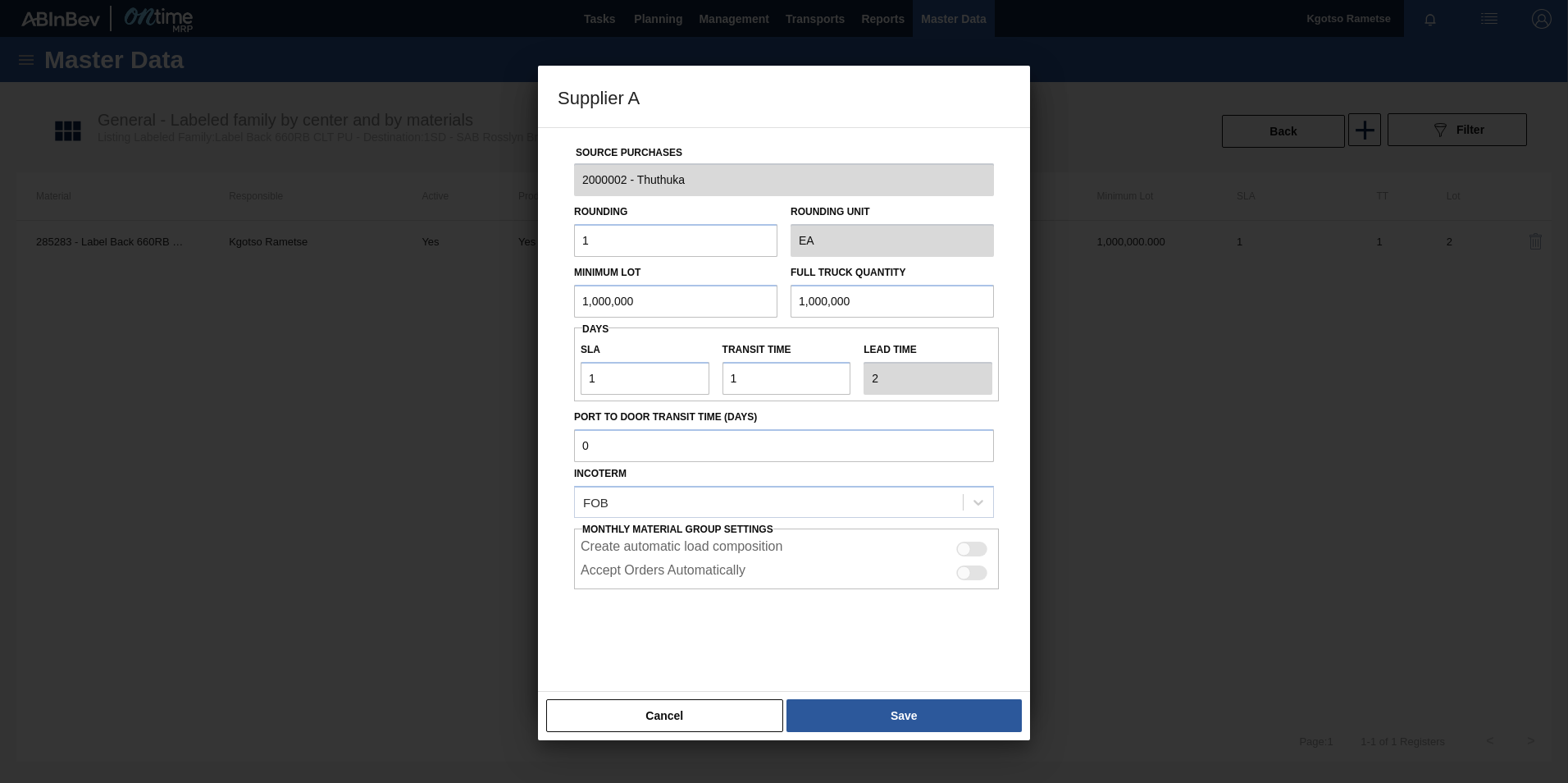
drag, startPoint x: 660, startPoint y: 298, endPoint x: 546, endPoint y: 299, distance: 114.0
click at [601, 300] on input "1,000,000" at bounding box center [675, 300] width 204 height 33
click at [646, 305] on input "1,000,000" at bounding box center [675, 300] width 204 height 33
drag, startPoint x: 620, startPoint y: 299, endPoint x: 370, endPoint y: 308, distance: 250.2
click at [458, 306] on div "Supplier A Source Purchases 2000002 - Thuthuka Rounding 1 Rounding Unit EA Mini…" at bounding box center [784, 391] width 1568 height 783
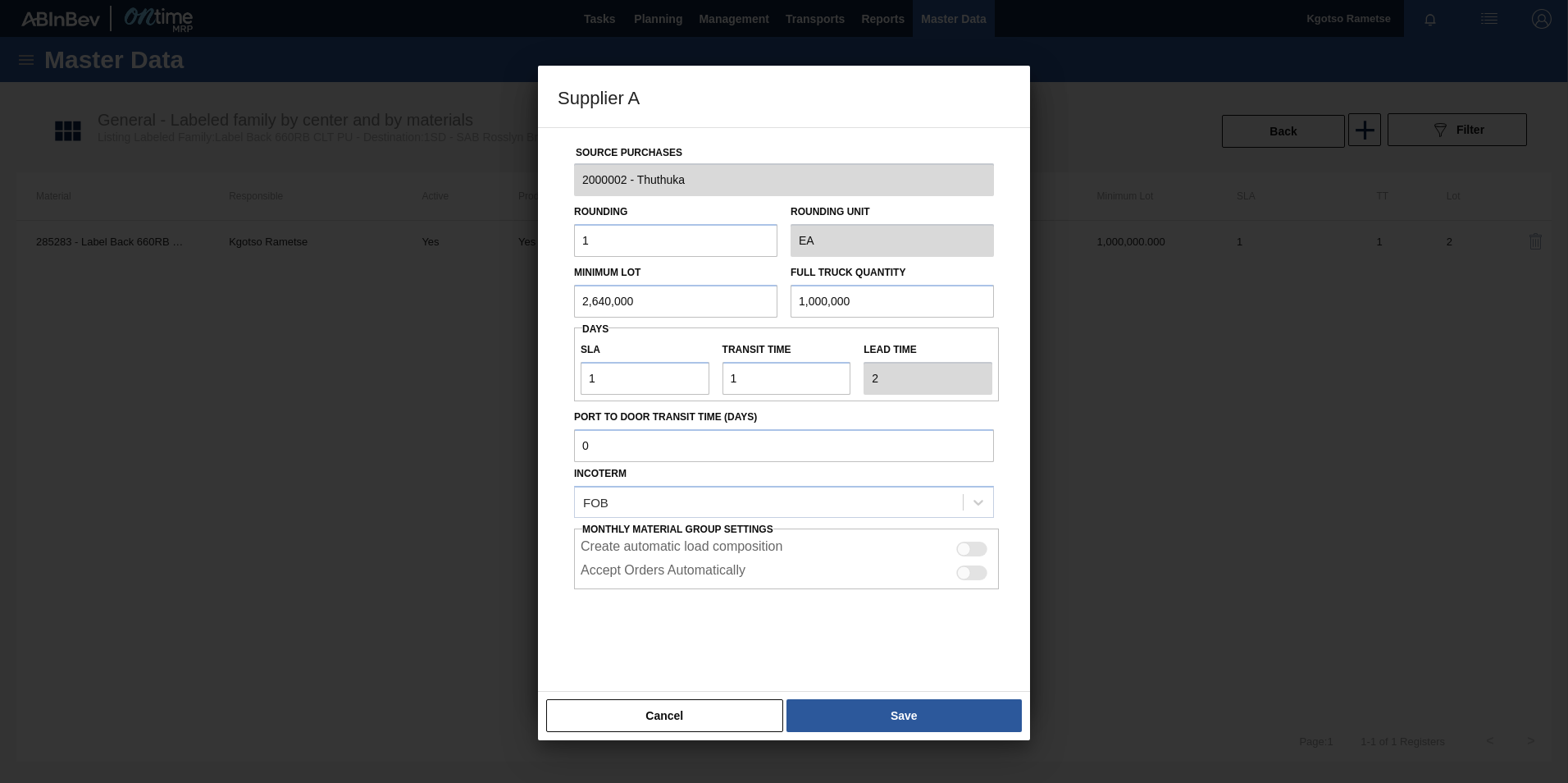
drag, startPoint x: 683, startPoint y: 307, endPoint x: 298, endPoint y: 303, distance: 385.0
click at [345, 305] on div "Supplier A Source Purchases 2000002 - Thuthuka Rounding 1 Rounding Unit EA Mini…" at bounding box center [784, 391] width 1568 height 783
type input "2,640,000"
drag, startPoint x: 862, startPoint y: 295, endPoint x: 781, endPoint y: 276, distance: 83.2
click at [785, 276] on div "Full Truck Quantity 1,000,000" at bounding box center [892, 289] width 217 height 56
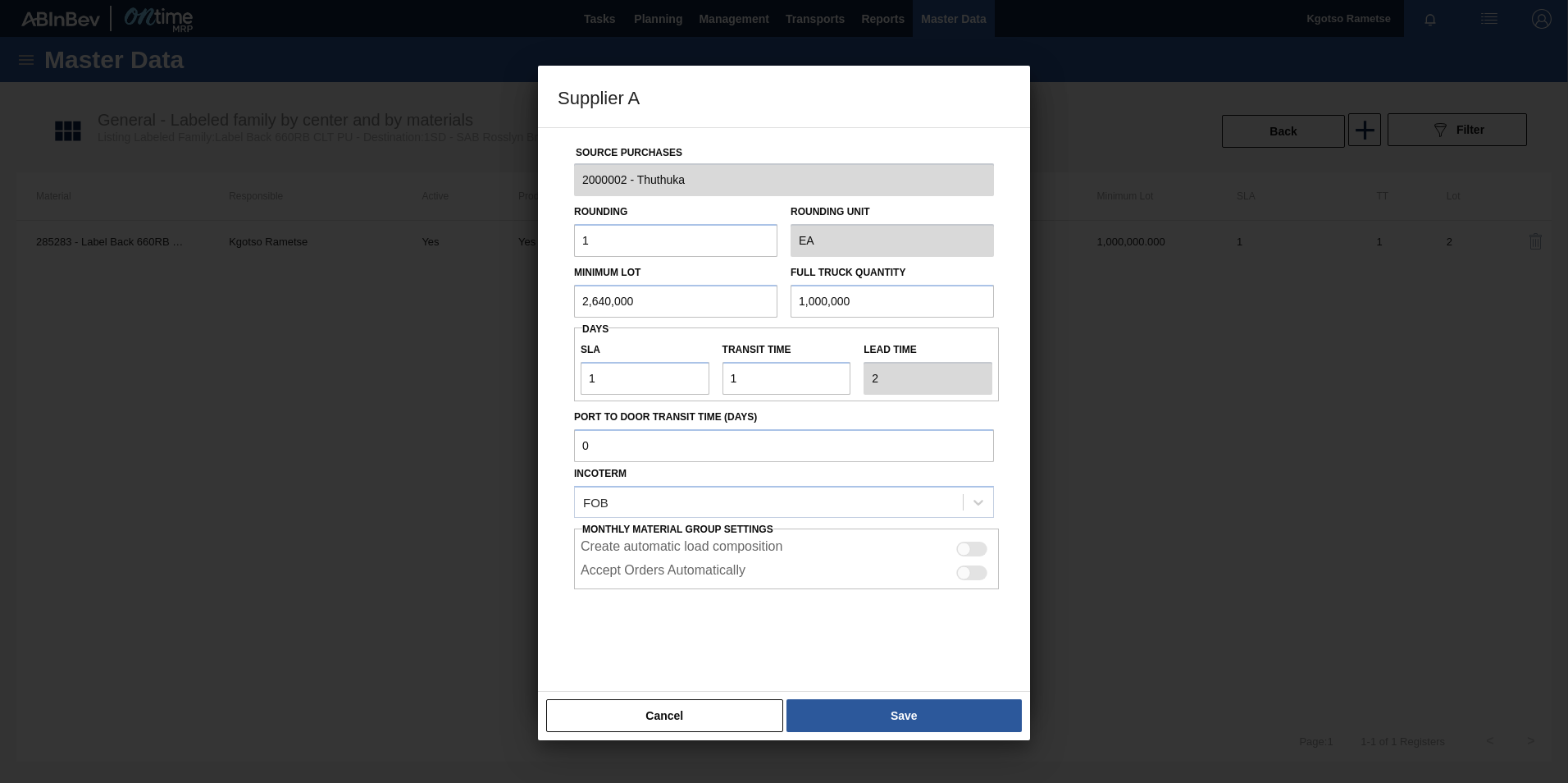
paste input "2,64"
type input "2,640,000"
click at [589, 385] on input "1" at bounding box center [645, 377] width 129 height 33
type input "0"
type input "1"
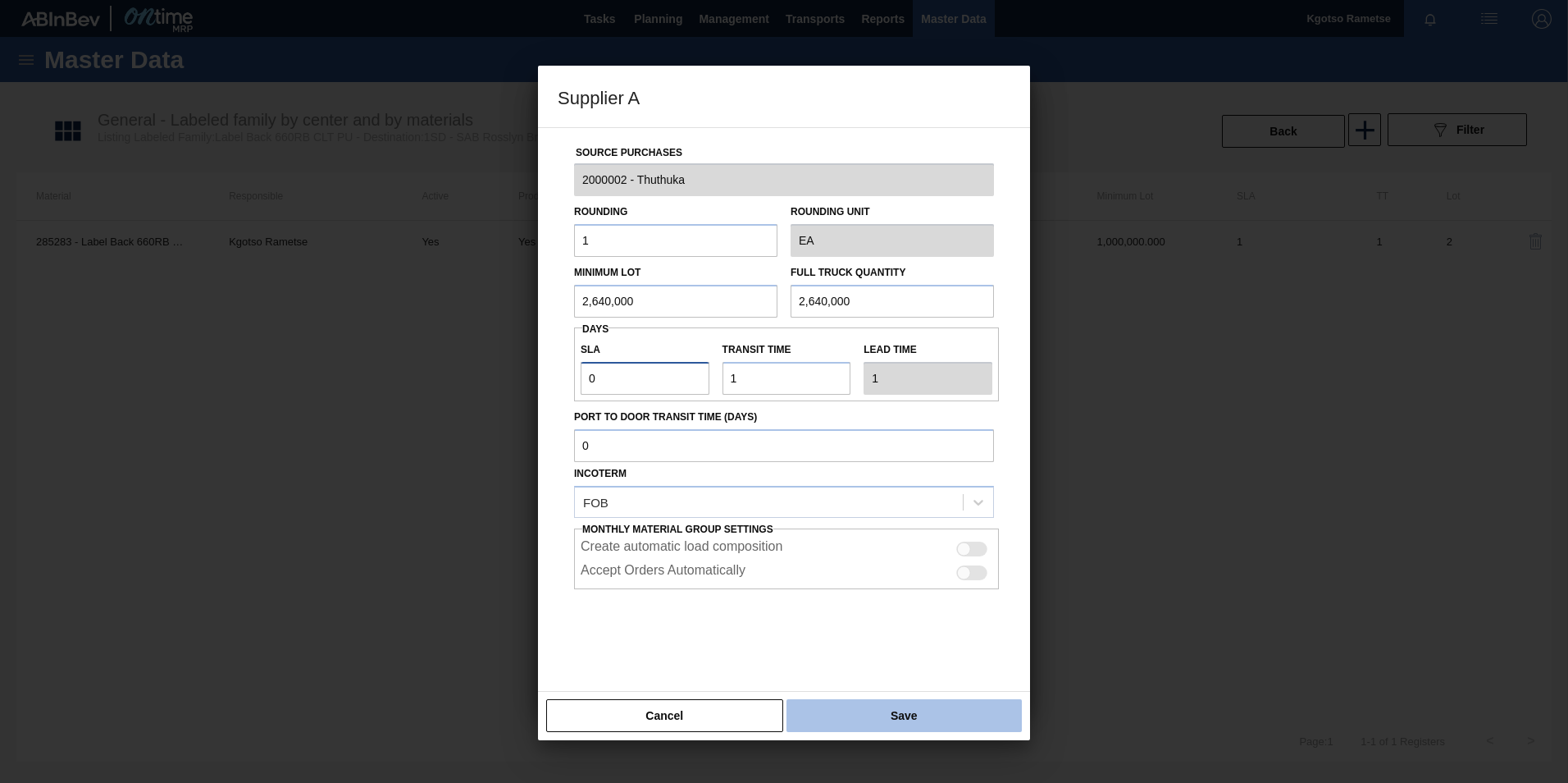
type input "0"
click at [861, 712] on button "Save" at bounding box center [904, 715] width 235 height 33
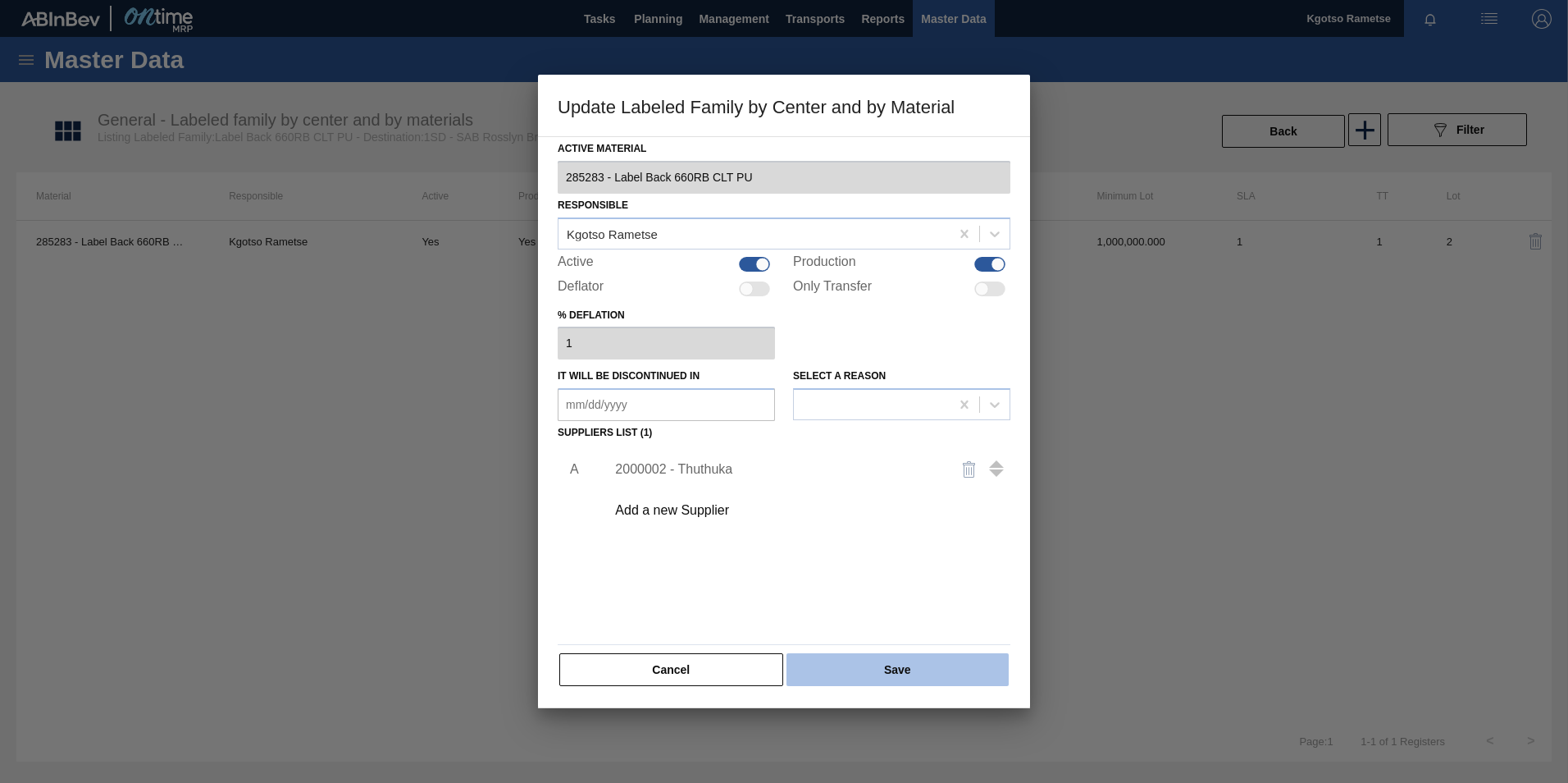
click at [862, 674] on button "Save" at bounding box center [898, 669] width 222 height 33
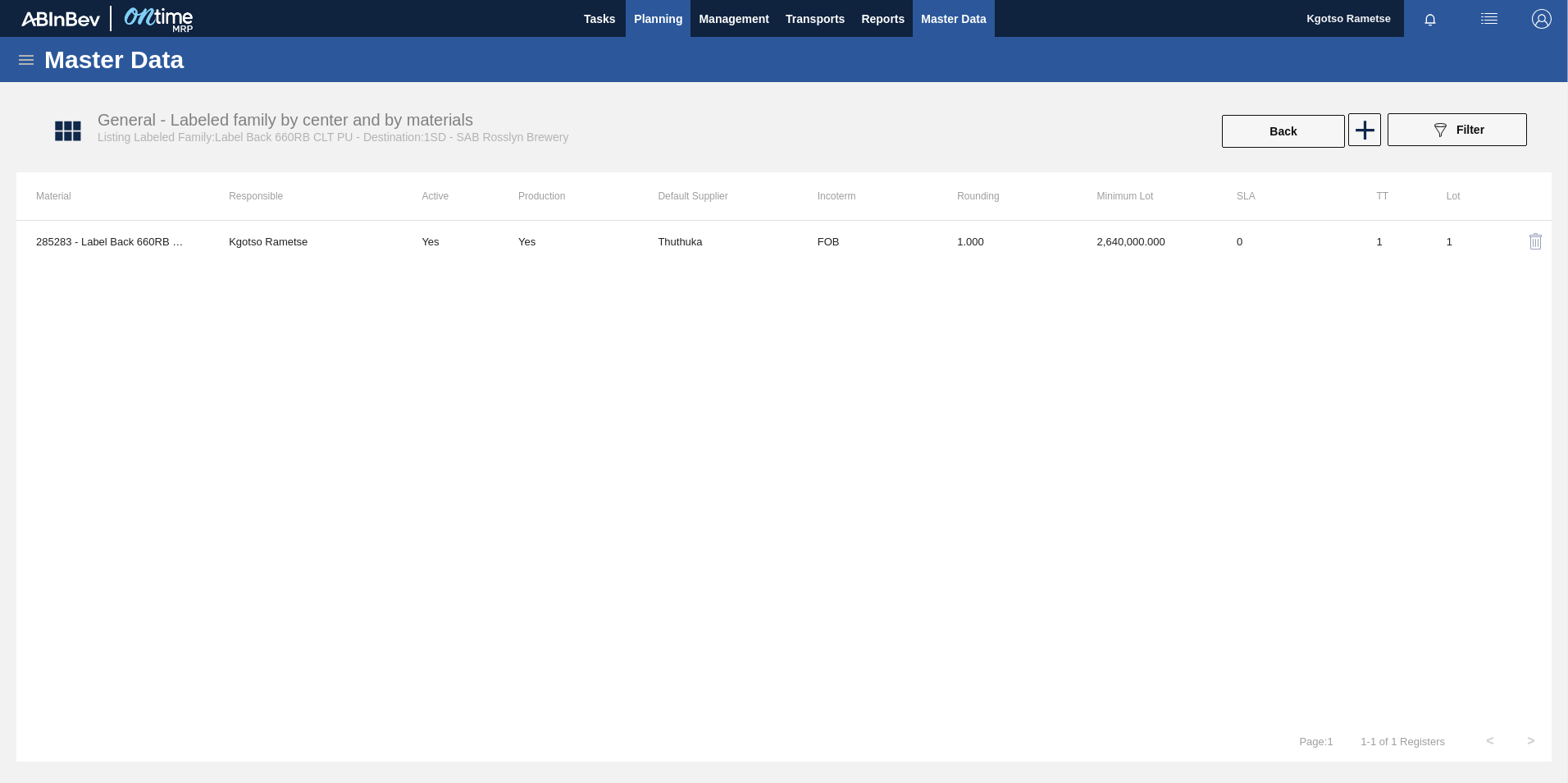
click at [652, 23] on span "Planning" at bounding box center [658, 19] width 48 height 20
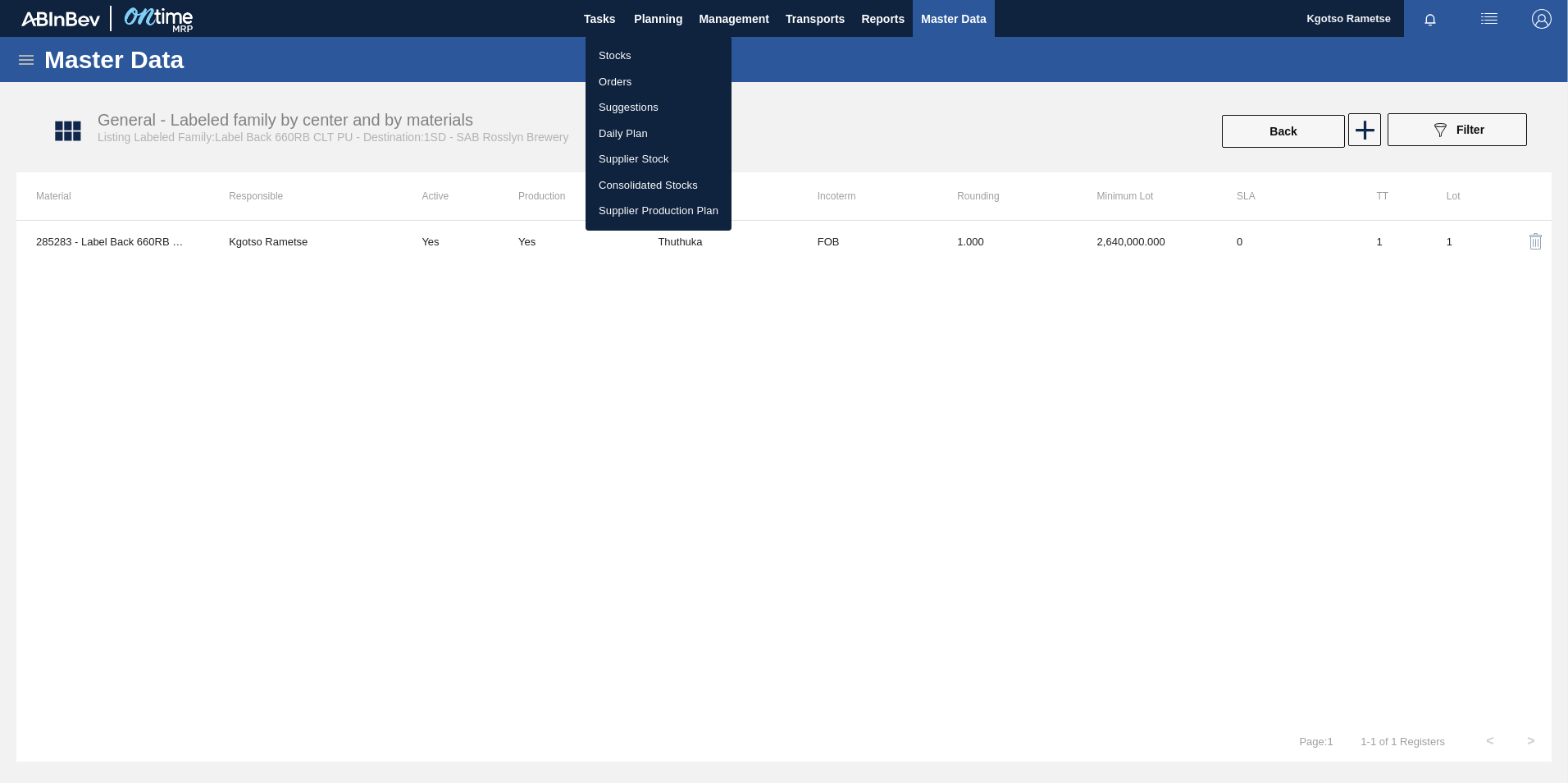
click at [614, 65] on li "Stocks" at bounding box center [659, 55] width 146 height 27
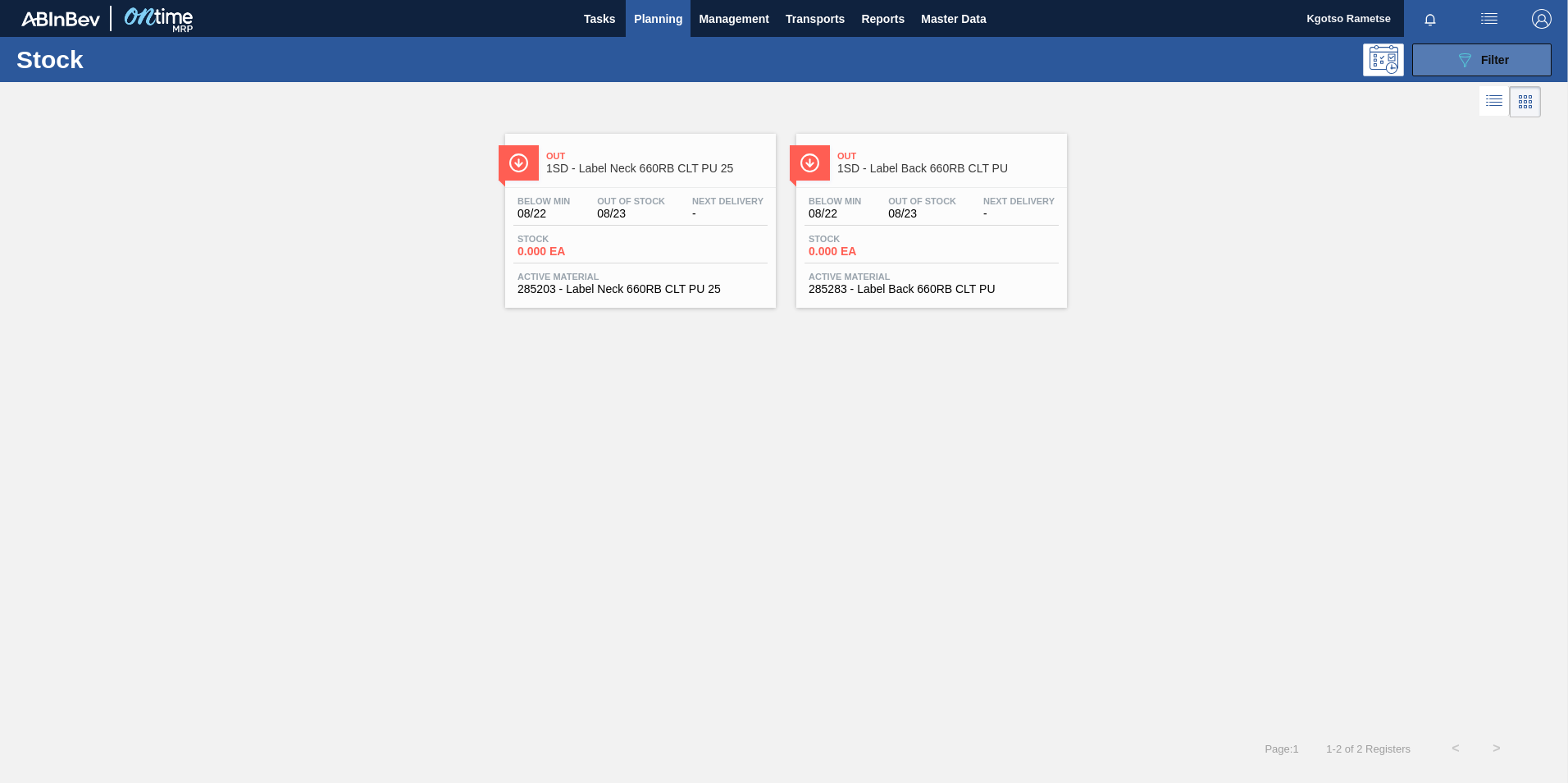
click at [1462, 68] on icon "089F7B8B-B2A5-4AFE-B5C0-19BA573D28AC" at bounding box center [1465, 60] width 20 height 20
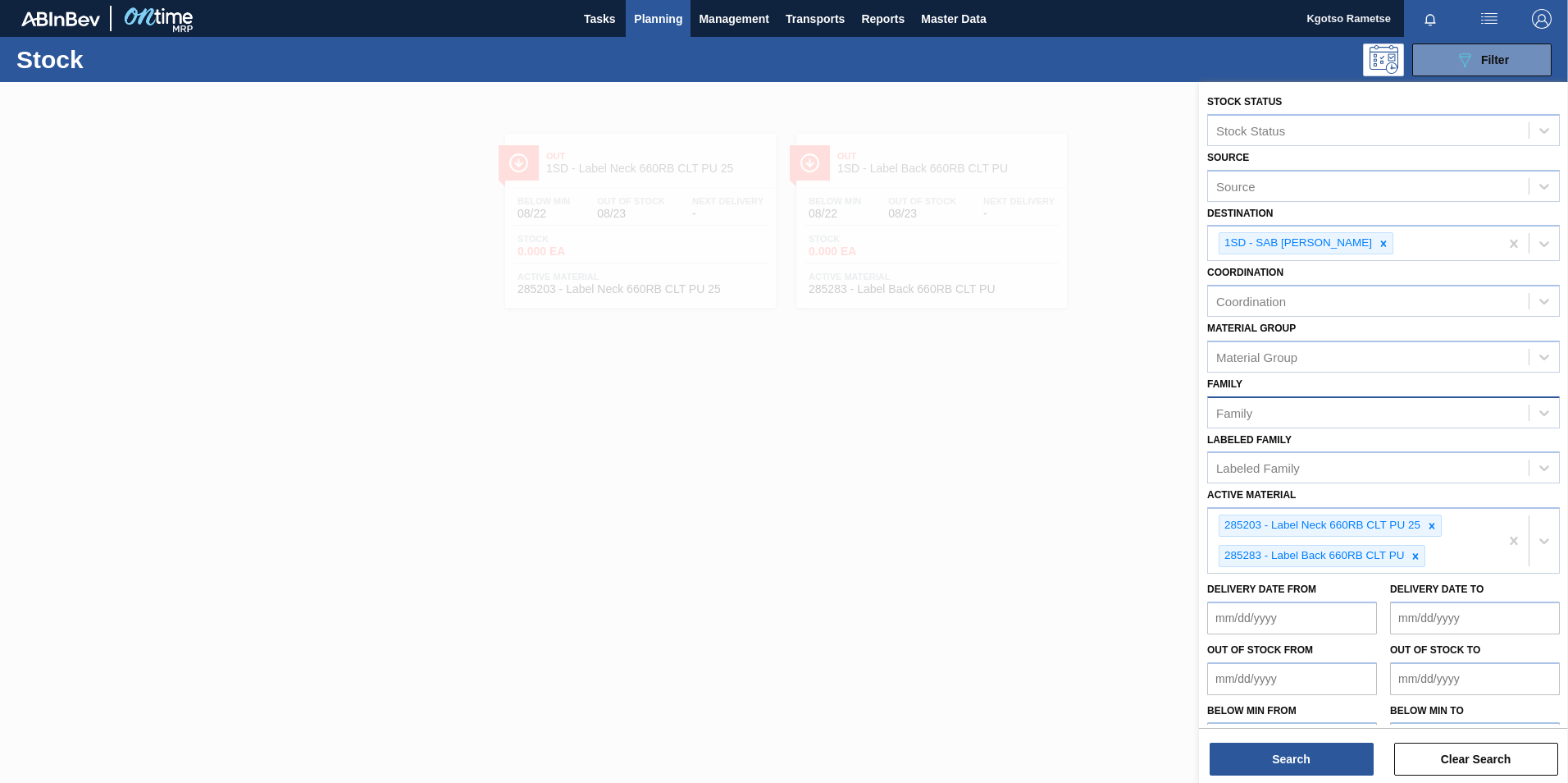
scroll to position [38, 0]
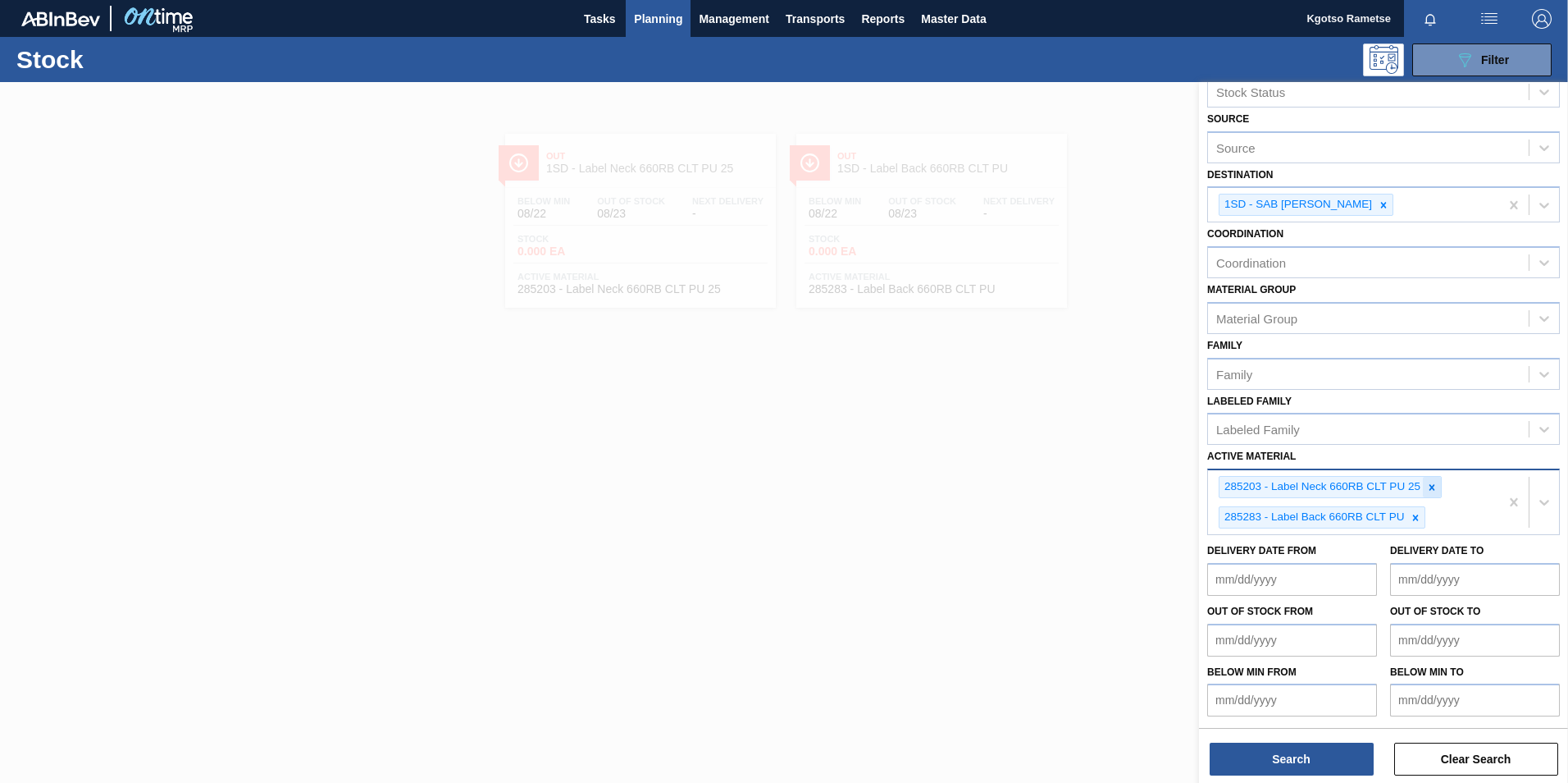
click at [1440, 487] on div at bounding box center [1431, 487] width 18 height 21
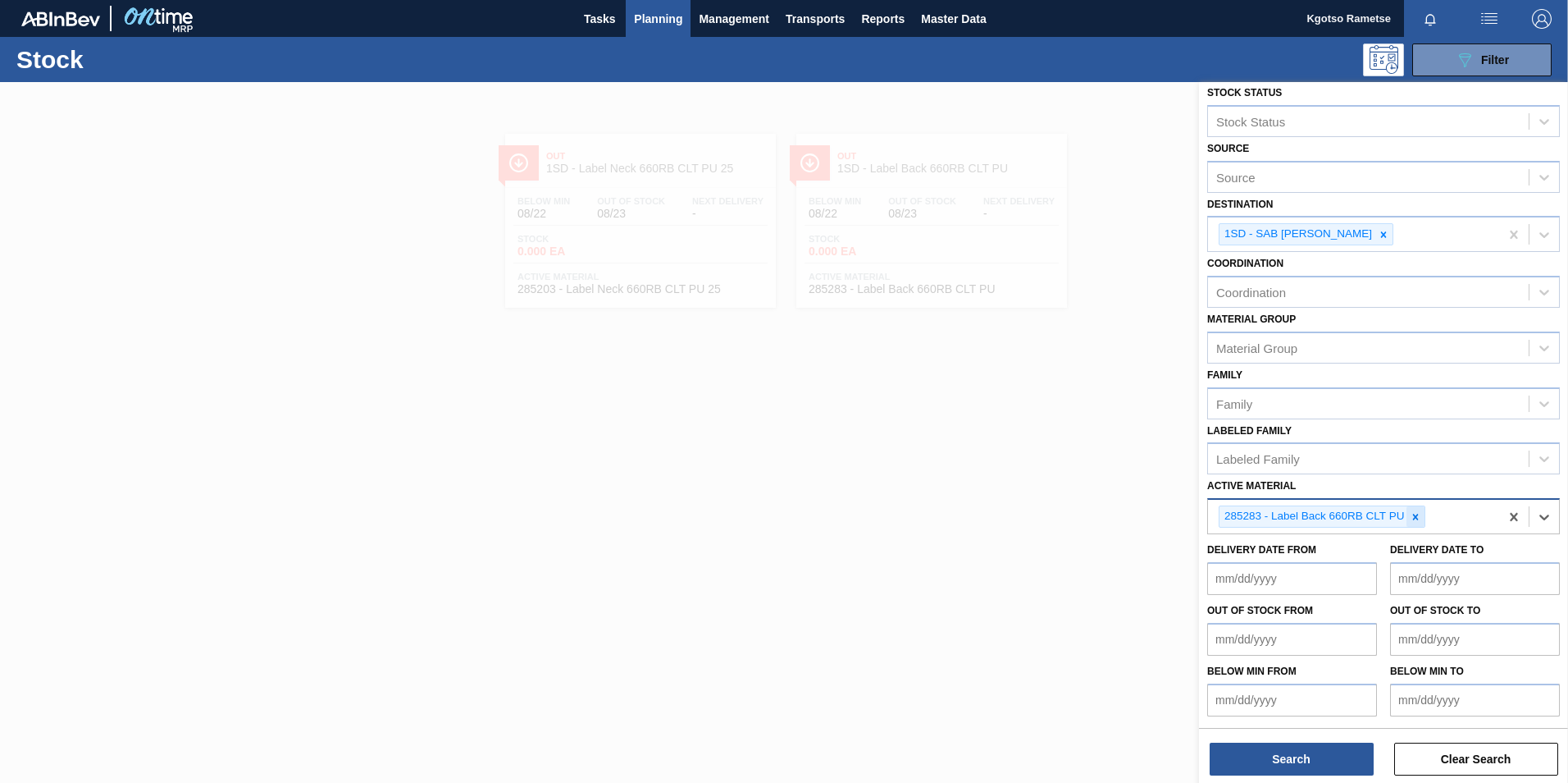
click at [1414, 515] on icon at bounding box center [1415, 517] width 12 height 12
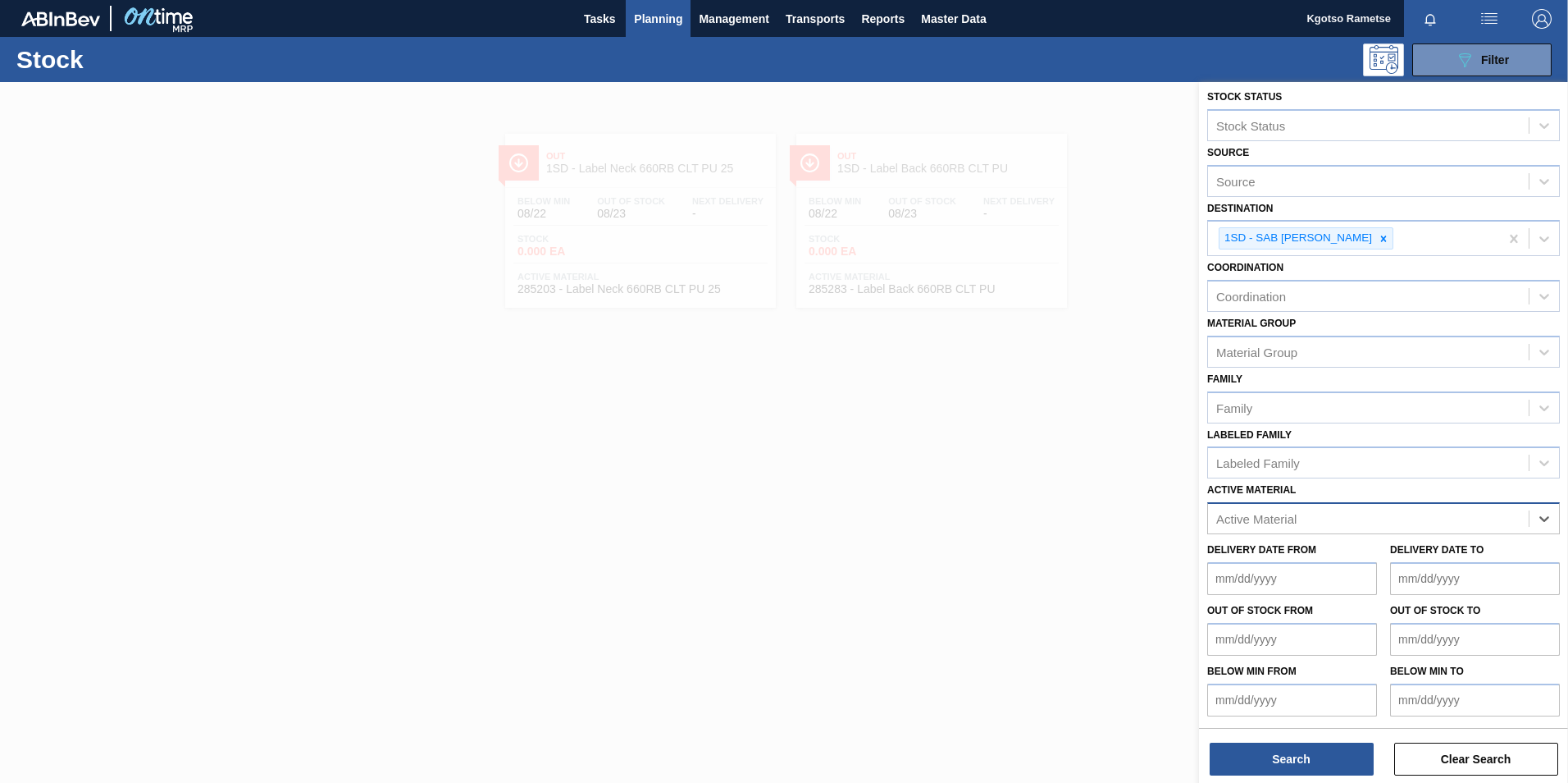
scroll to position [5, 0]
type Material "2"
click at [1244, 482] on div "Active Material option 285283 - Label Back 660RB CLT PU, deselected. Select is …" at bounding box center [1383, 506] width 352 height 56
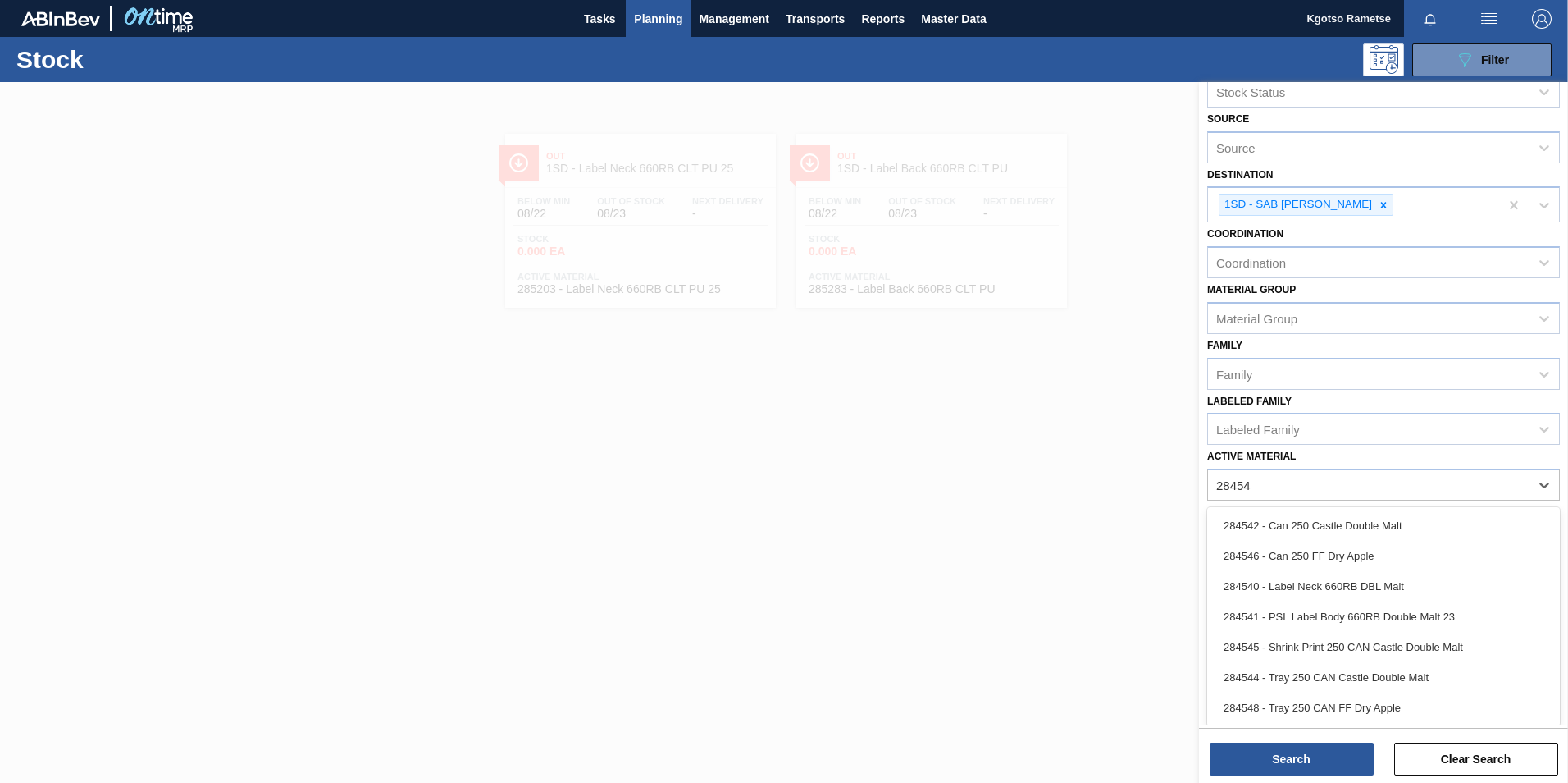
type Material "284540"
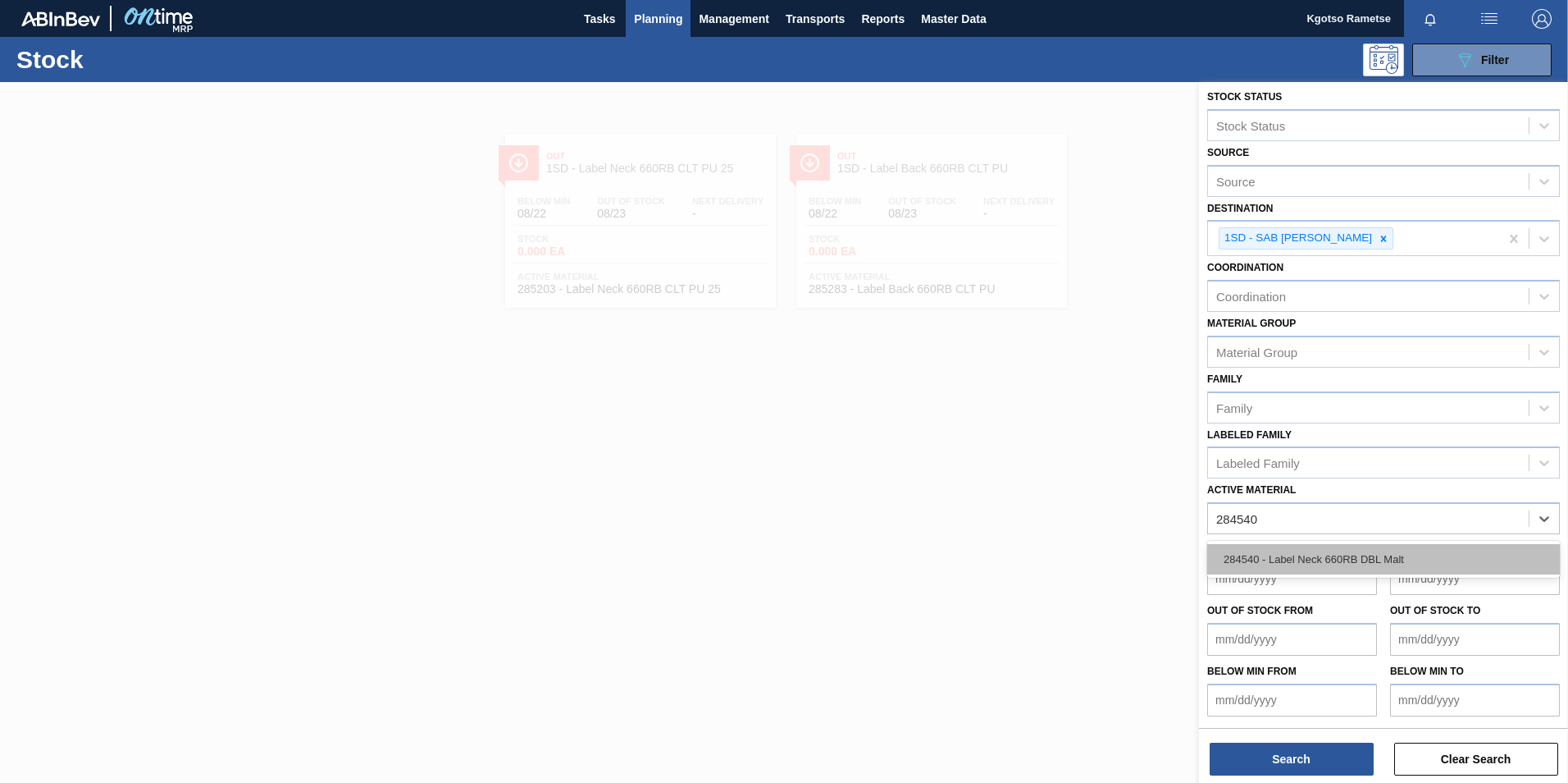
click at [1266, 550] on div "284540 - Label Neck 660RB DBL Malt" at bounding box center [1383, 558] width 352 height 31
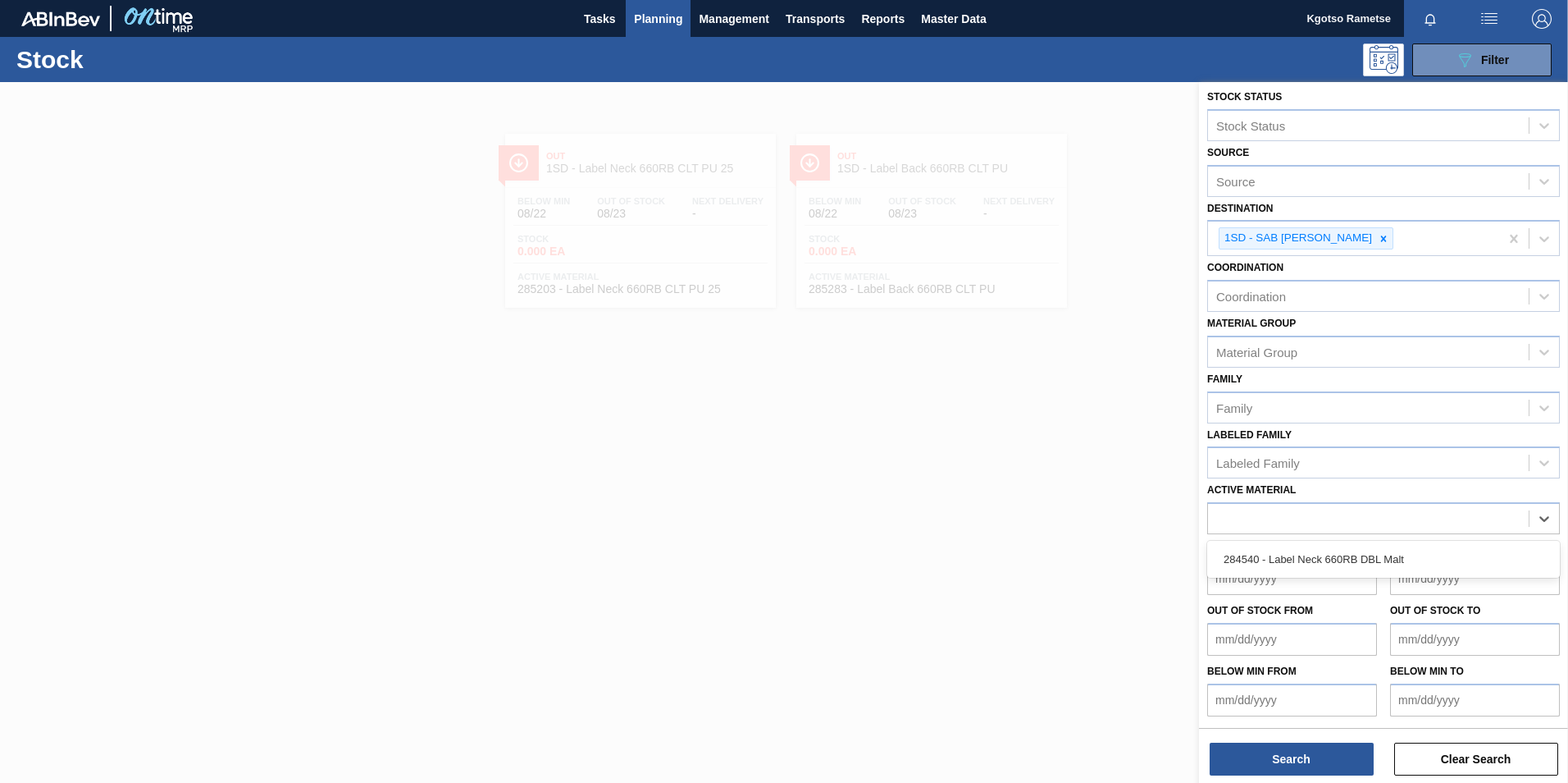
scroll to position [9, 0]
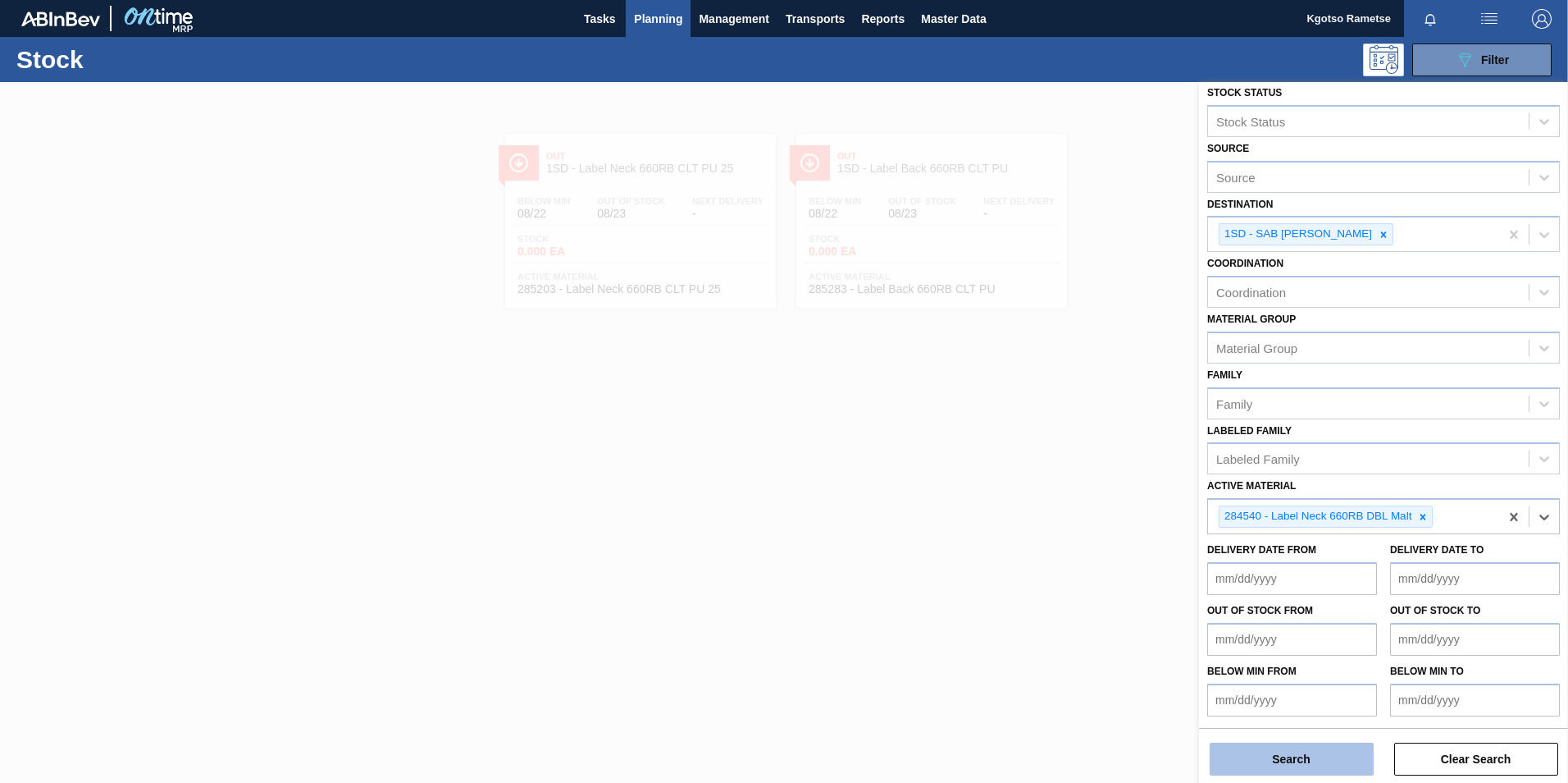
click at [1261, 748] on button "Search" at bounding box center [1291, 758] width 164 height 33
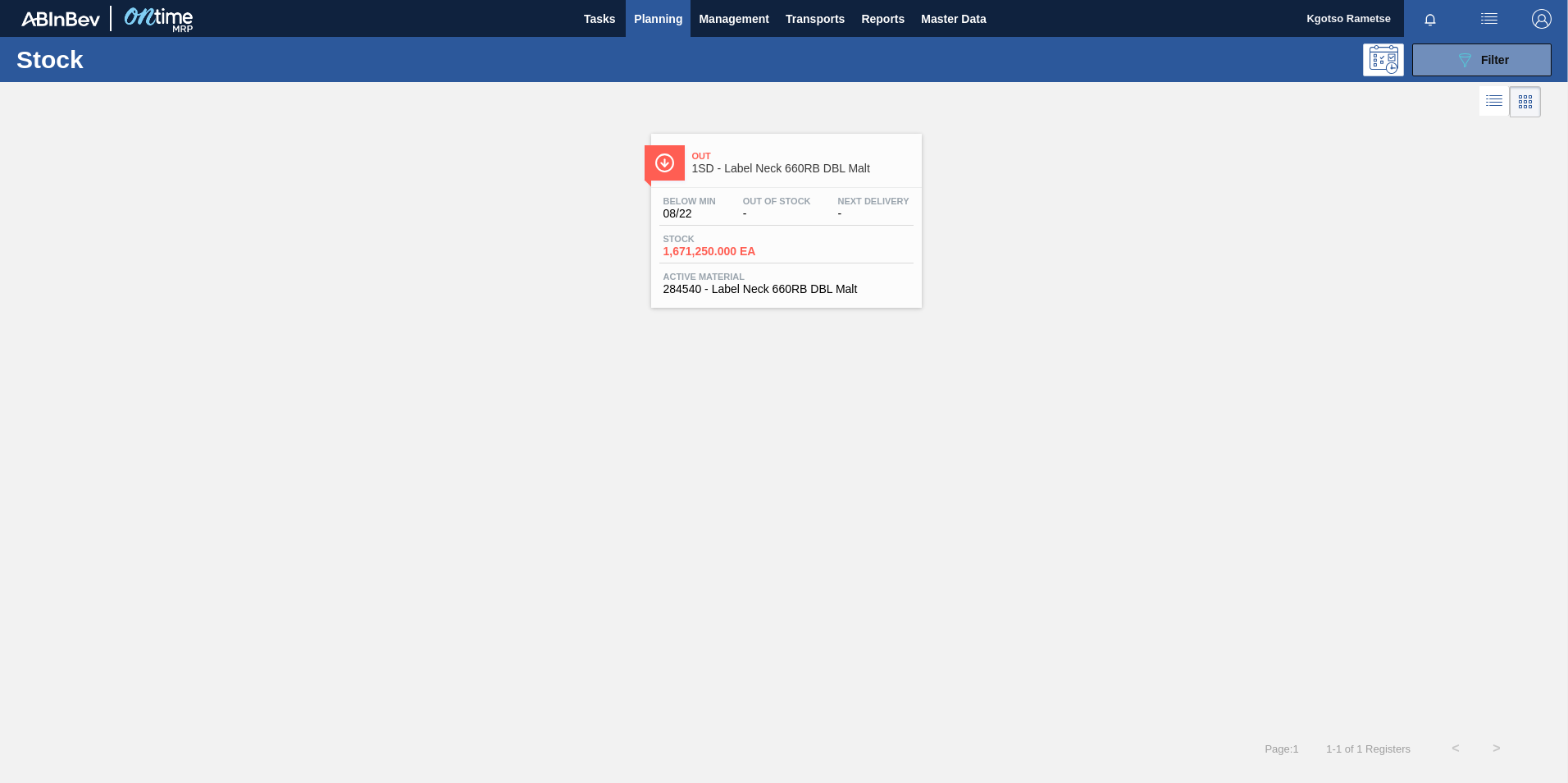
click at [732, 218] on div "Below Min 08/22 Out Of Stock - Next Delivery -" at bounding box center [786, 211] width 254 height 30
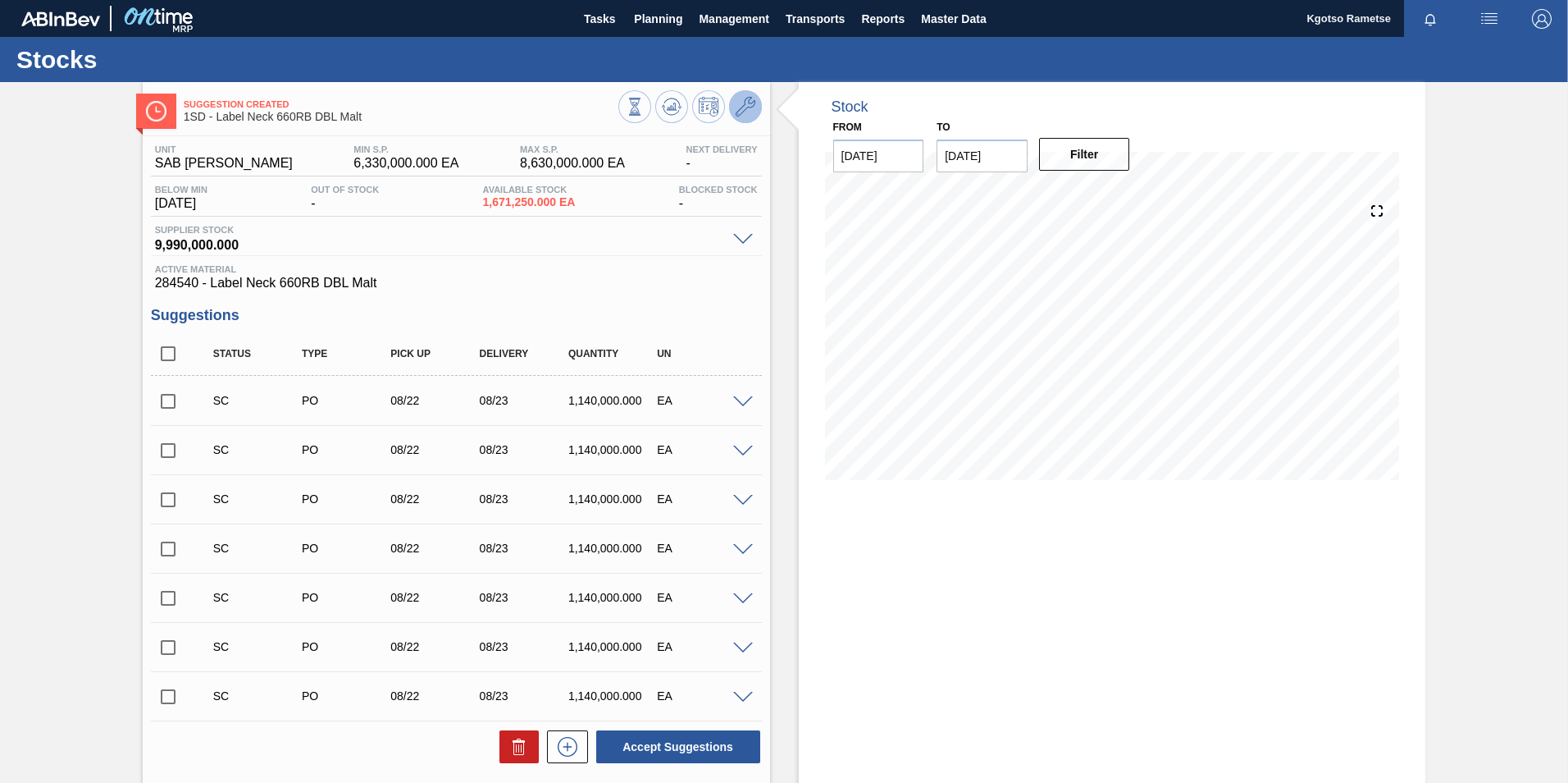
click at [748, 110] on icon at bounding box center [745, 106] width 20 height 20
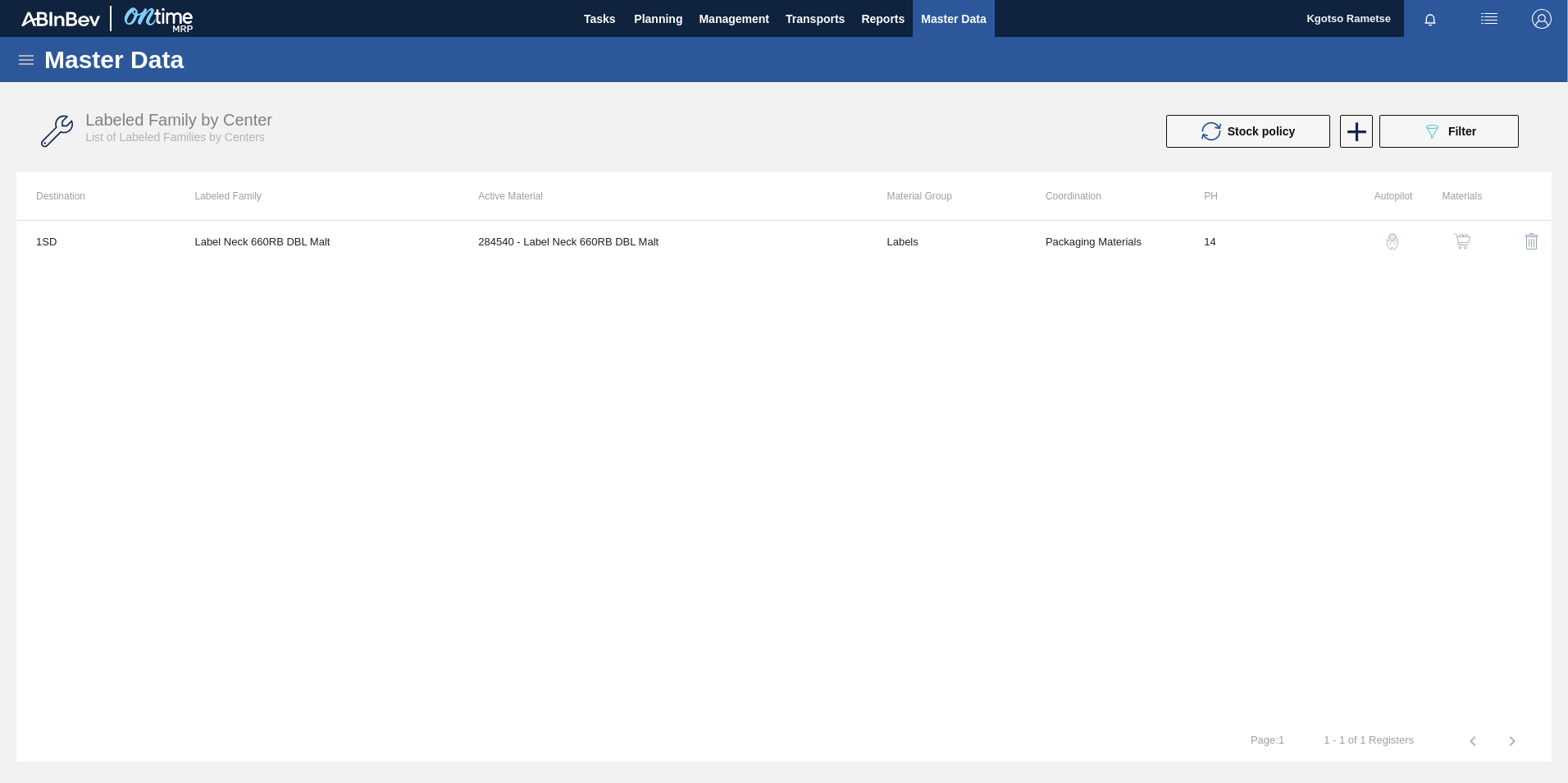
click at [1466, 233] on img "button" at bounding box center [1462, 241] width 17 height 17
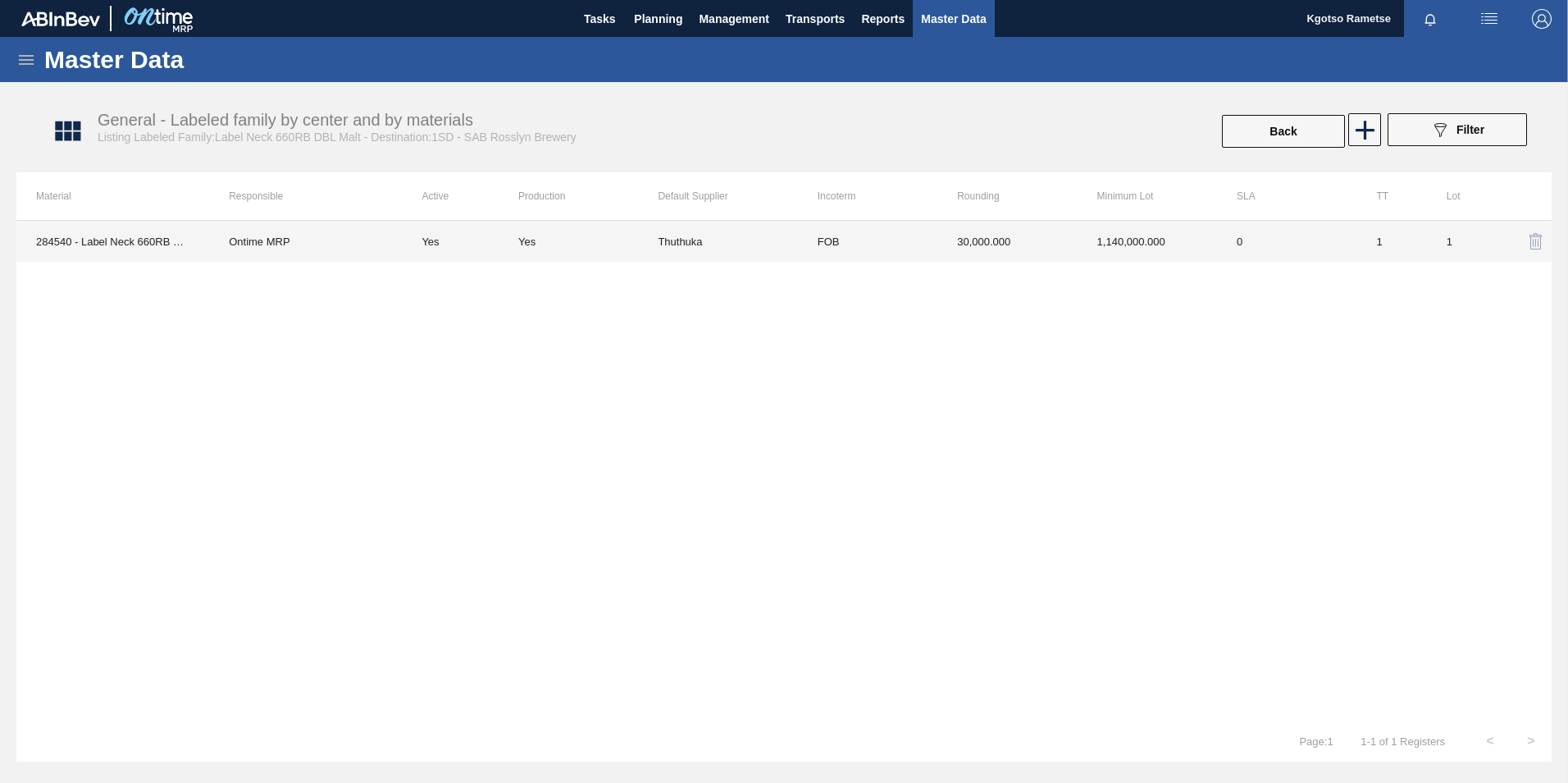
click at [1086, 255] on td "1,140,000.000" at bounding box center [1148, 241] width 140 height 41
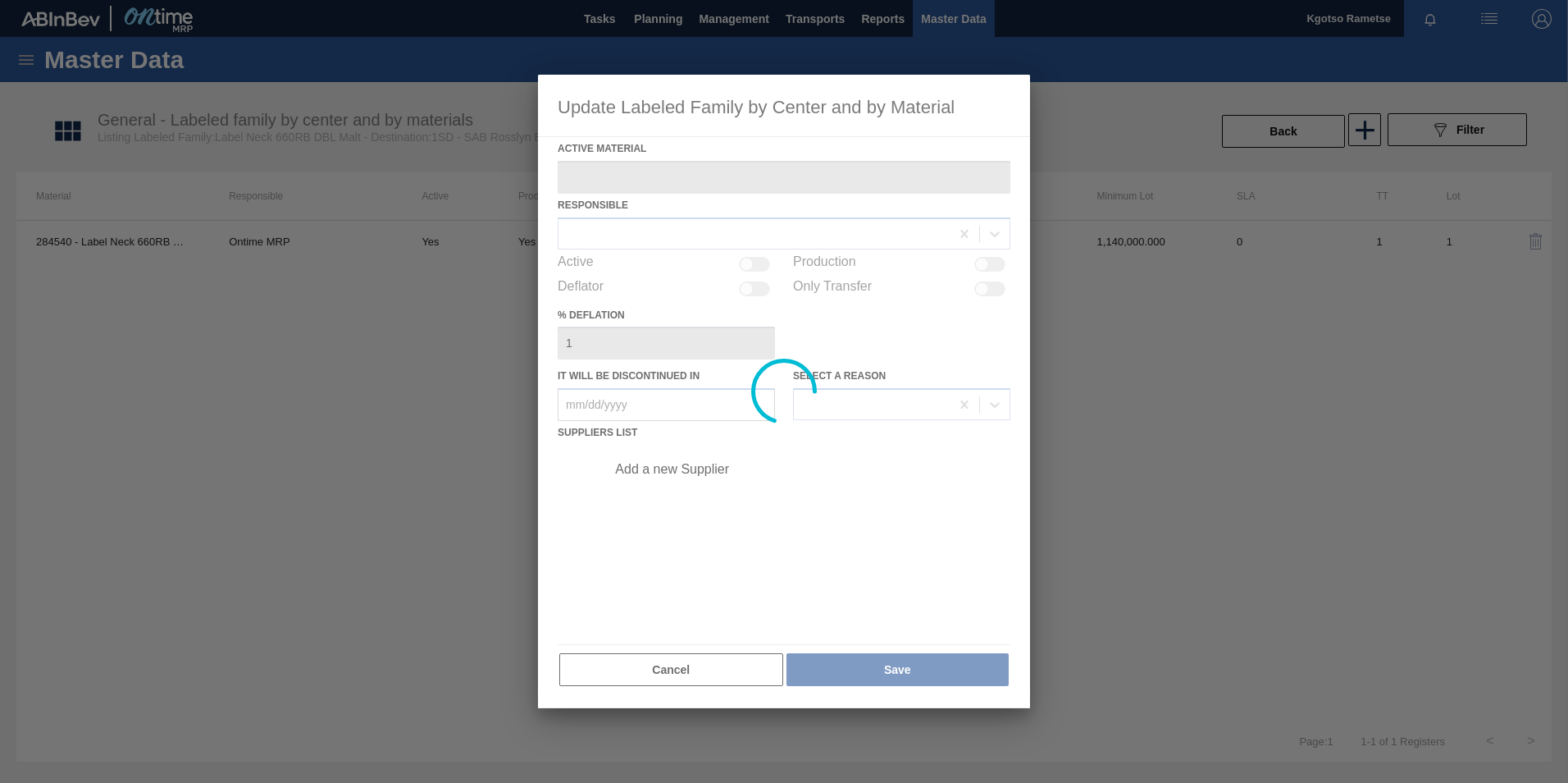
type Material "284540 - Label Neck 660RB DBL Malt"
checkbox input "true"
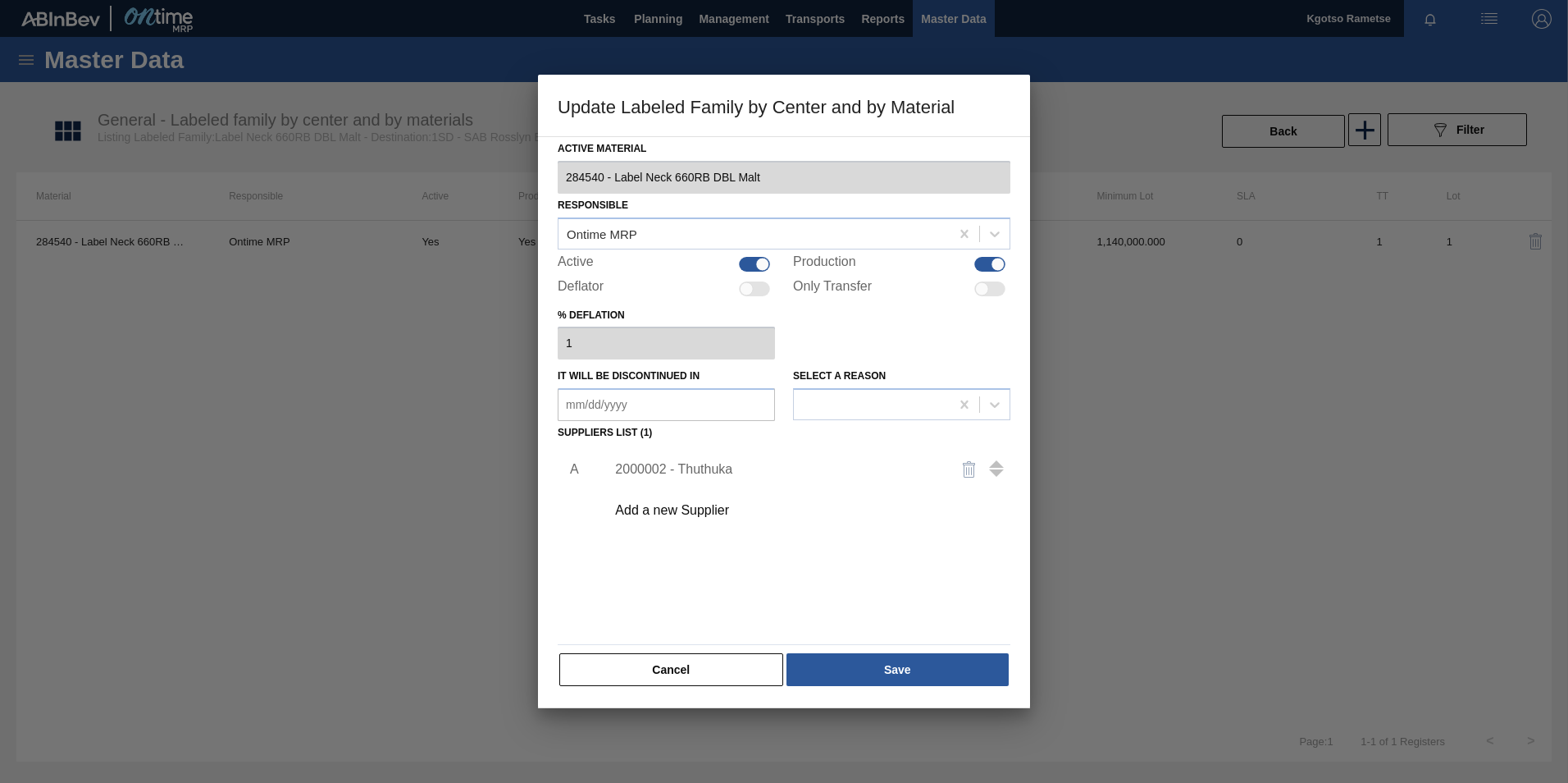
click at [664, 463] on div "2000002 - Thuthuka" at bounding box center [776, 469] width 322 height 15
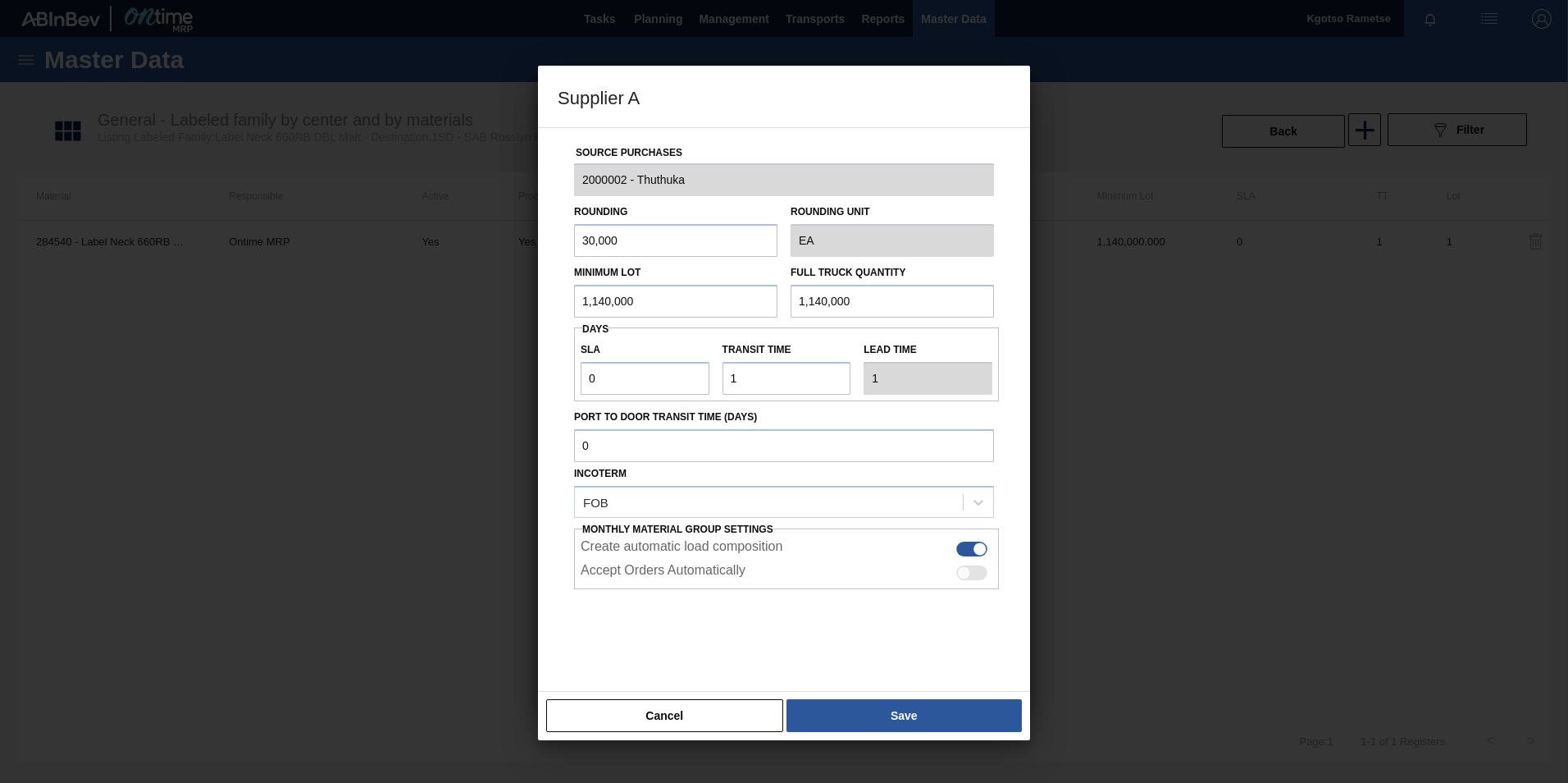
drag, startPoint x: 641, startPoint y: 301, endPoint x: 430, endPoint y: 299, distance: 211.0
click at [430, 299] on div "Supplier A Source Purchases 2000002 - Thuthuka Rounding 30,000 Rounding Unit EA…" at bounding box center [784, 391] width 1568 height 783
click at [202, 314] on div "Supplier A Source Purchases 2000002 - Thuthuka Rounding 30,000 Rounding Unit EA…" at bounding box center [784, 391] width 1568 height 783
type input "330,000"
drag, startPoint x: 863, startPoint y: 305, endPoint x: 508, endPoint y: 294, distance: 355.2
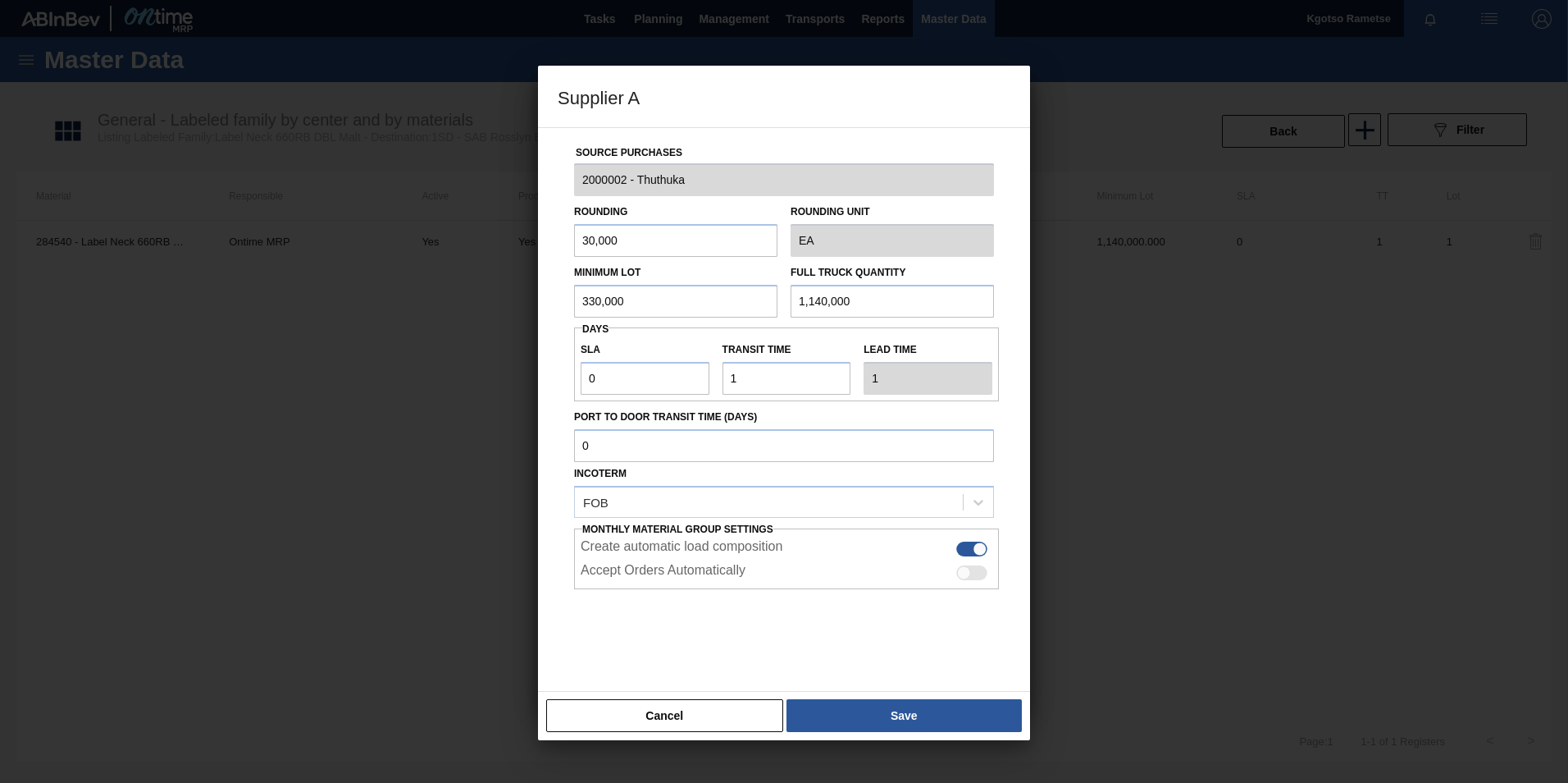
click at [588, 288] on div "Minimum Lot 330,000 Full Truck Quantity 1,140,000" at bounding box center [784, 288] width 433 height 61
paste input "33"
type input "330,000"
click at [829, 712] on button "Save" at bounding box center [904, 715] width 235 height 33
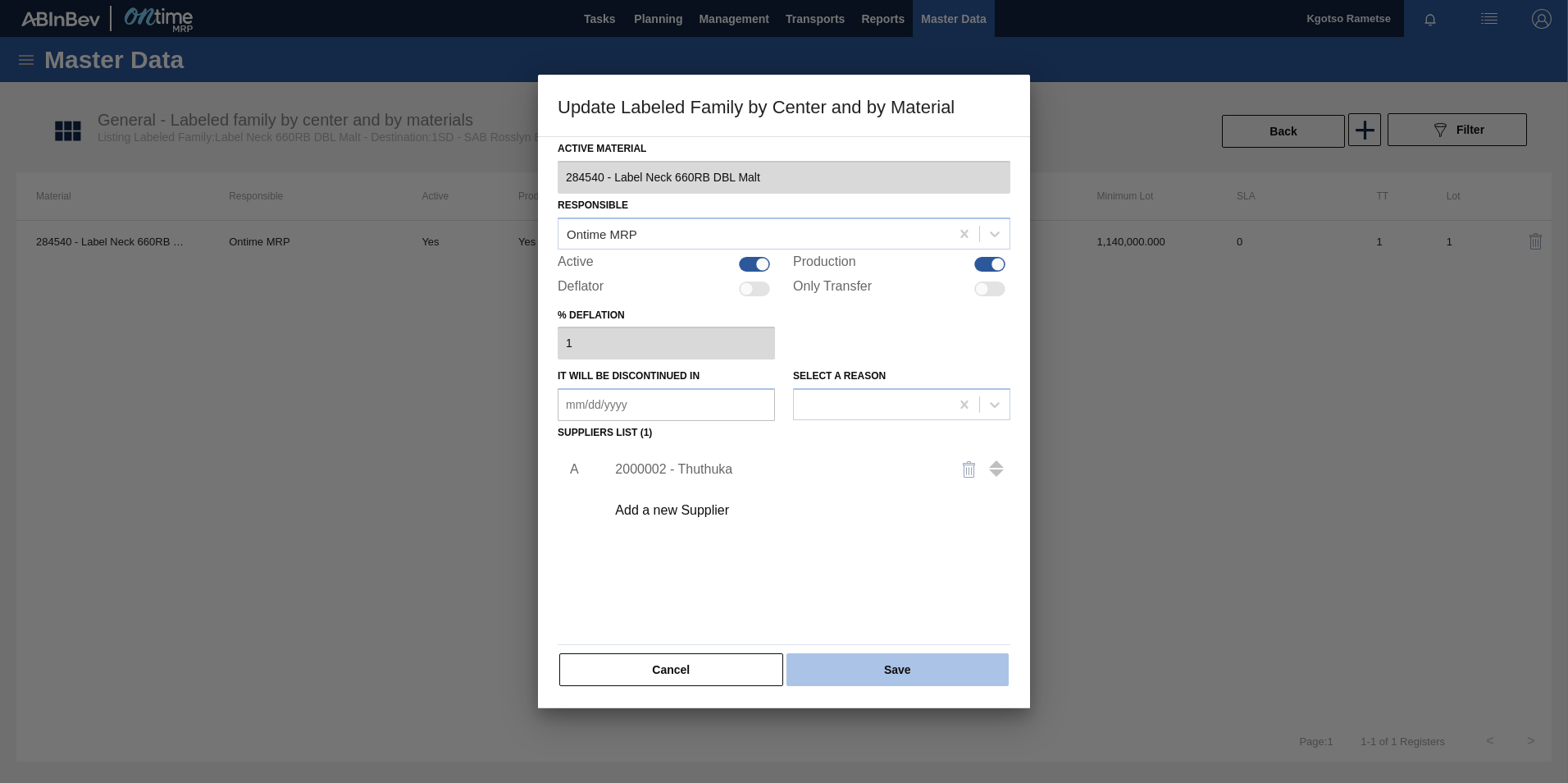
click at [839, 674] on button "Save" at bounding box center [898, 669] width 222 height 33
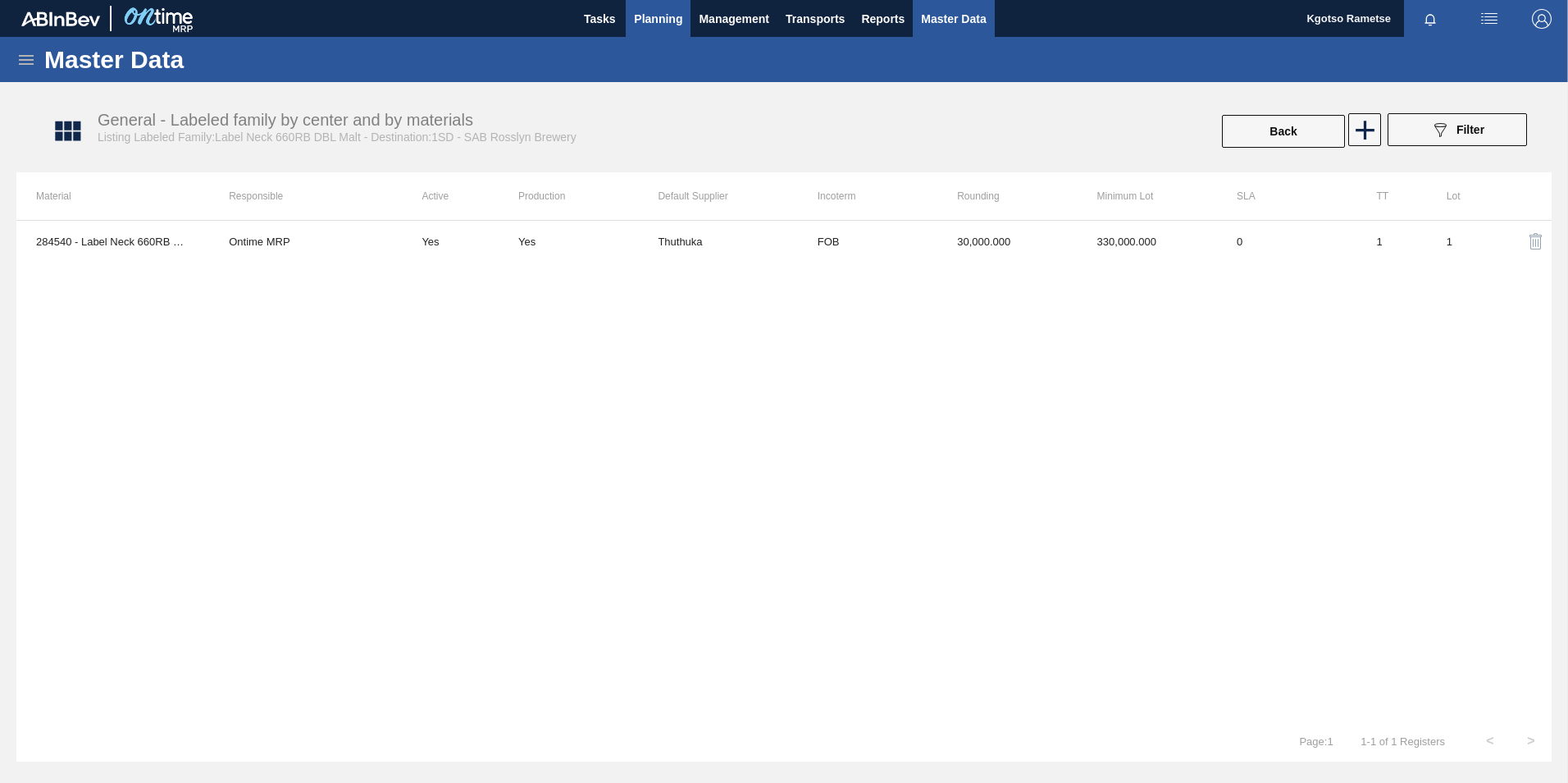
click at [653, 28] on span "Planning" at bounding box center [658, 19] width 48 height 20
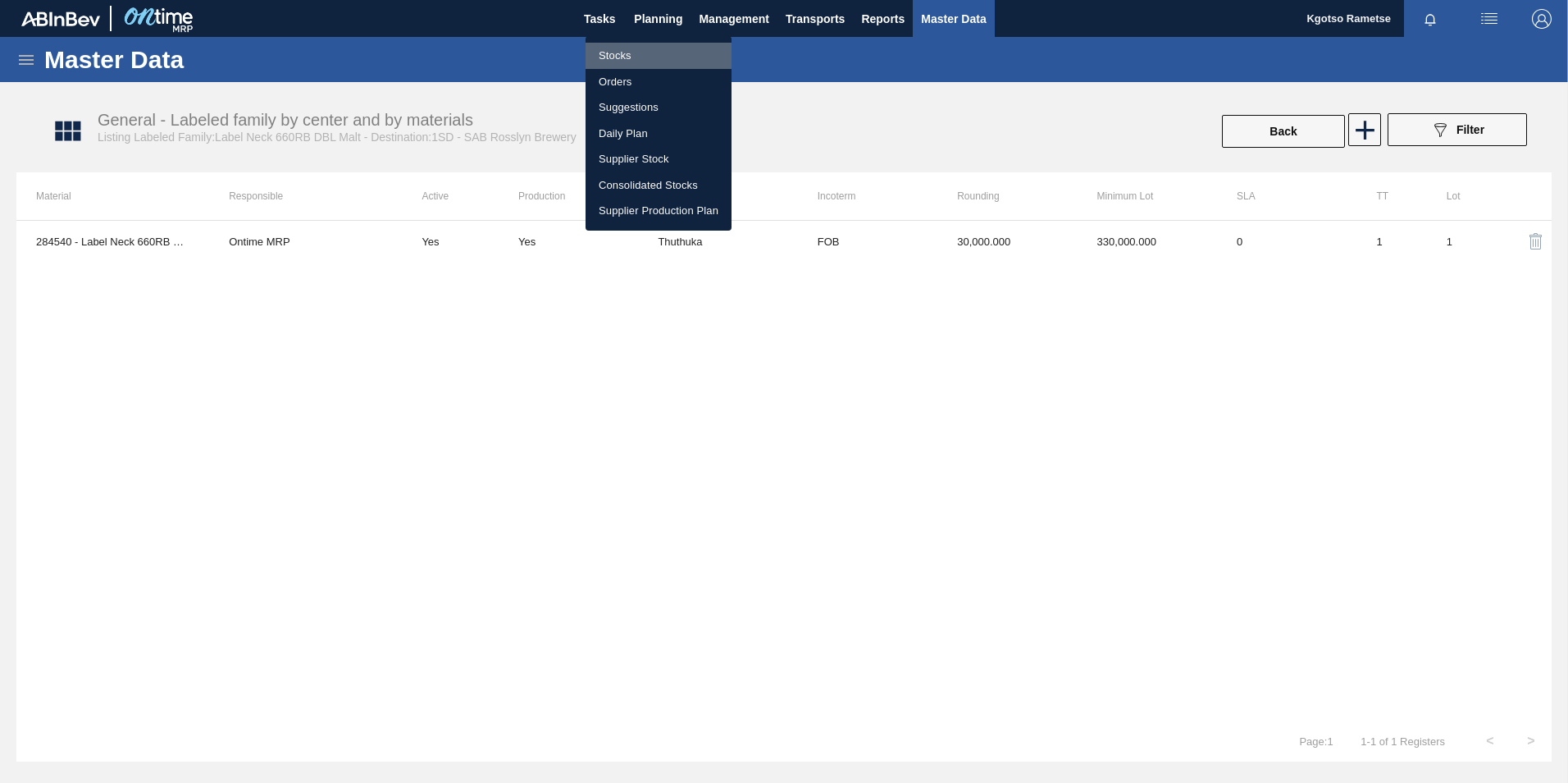
click at [627, 55] on li "Stocks" at bounding box center [659, 55] width 146 height 27
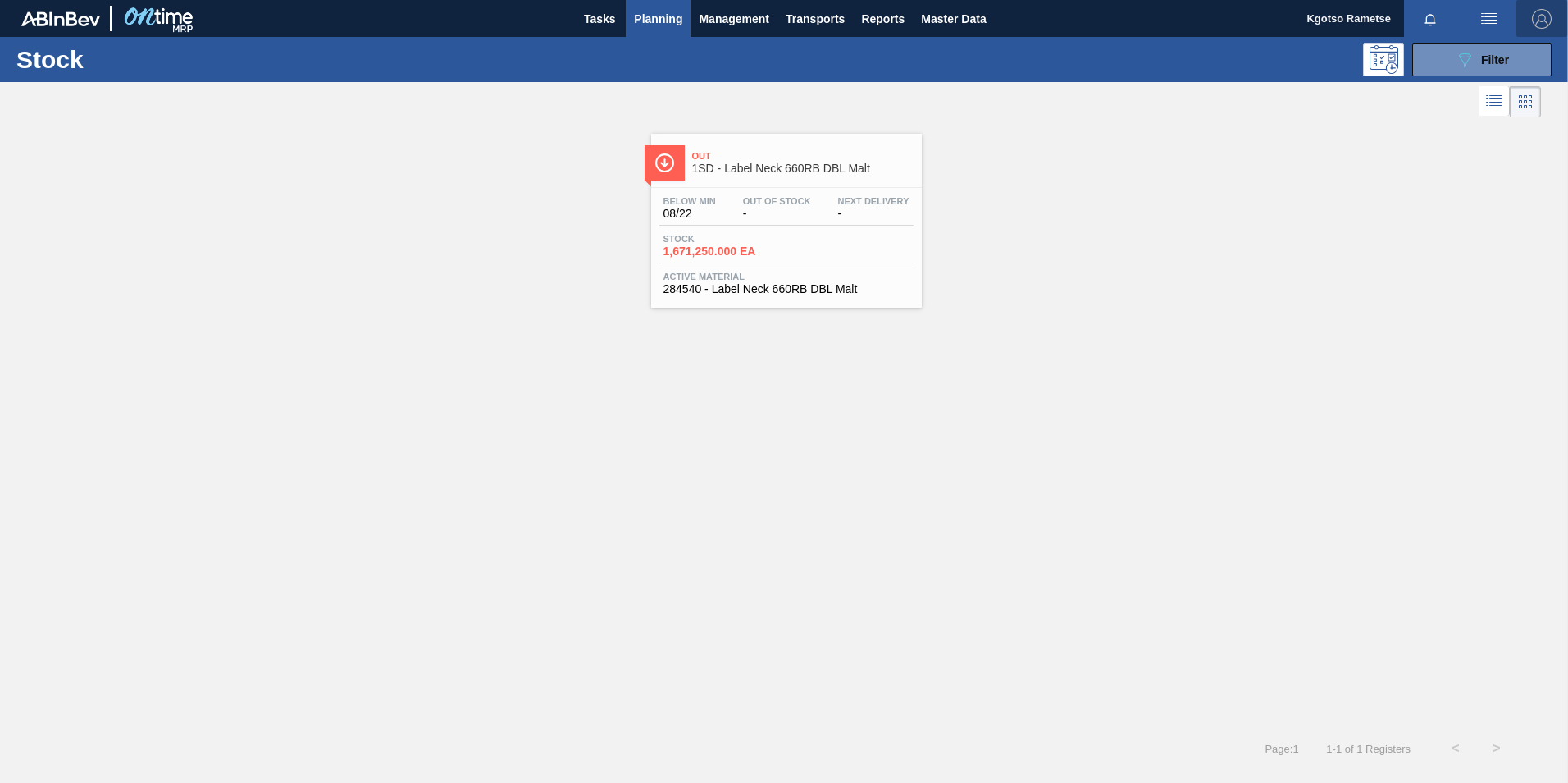
click at [1544, 3] on button "button" at bounding box center [1541, 18] width 52 height 36
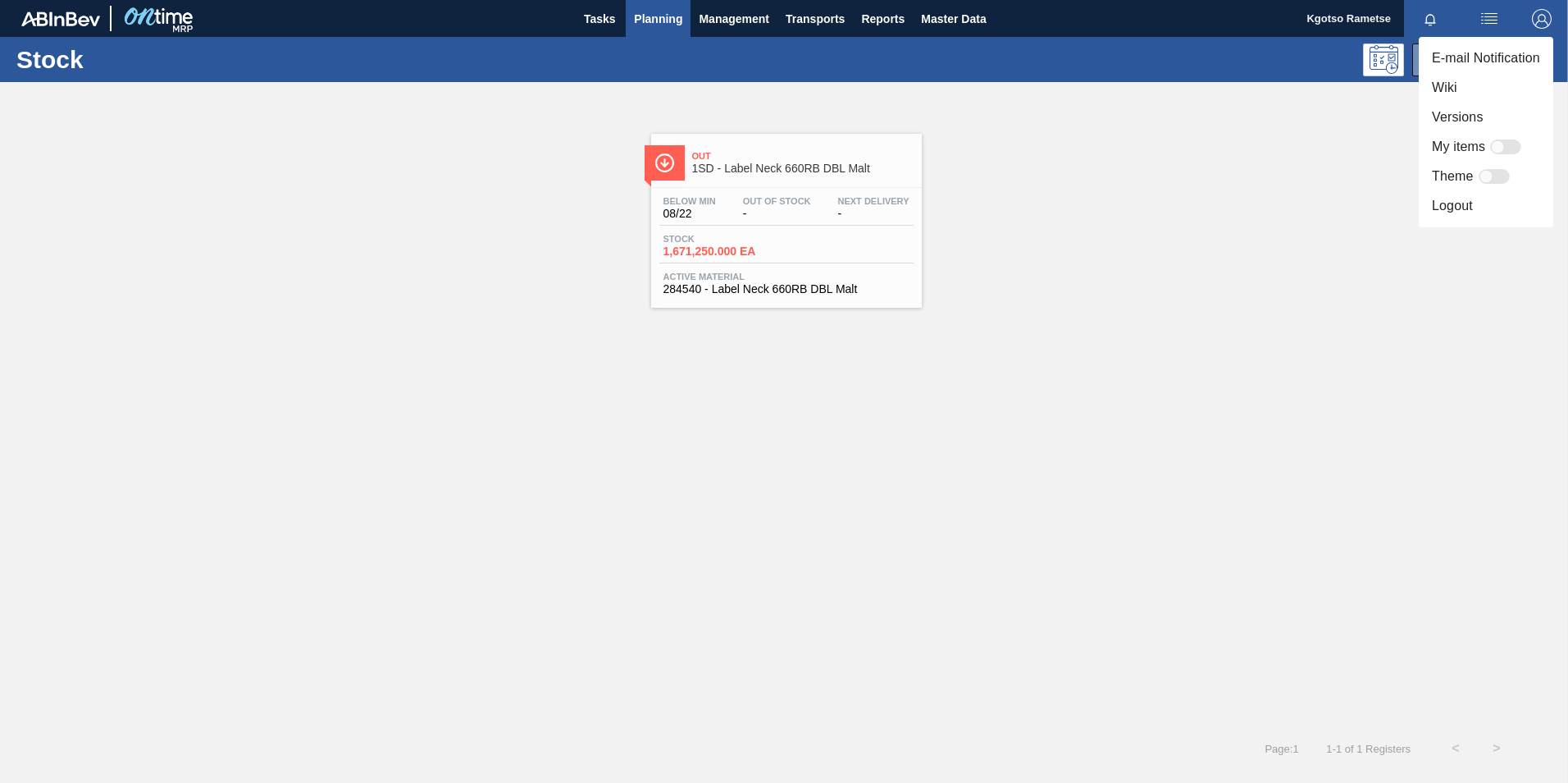
click at [1474, 211] on li "Logout" at bounding box center [1485, 206] width 135 height 30
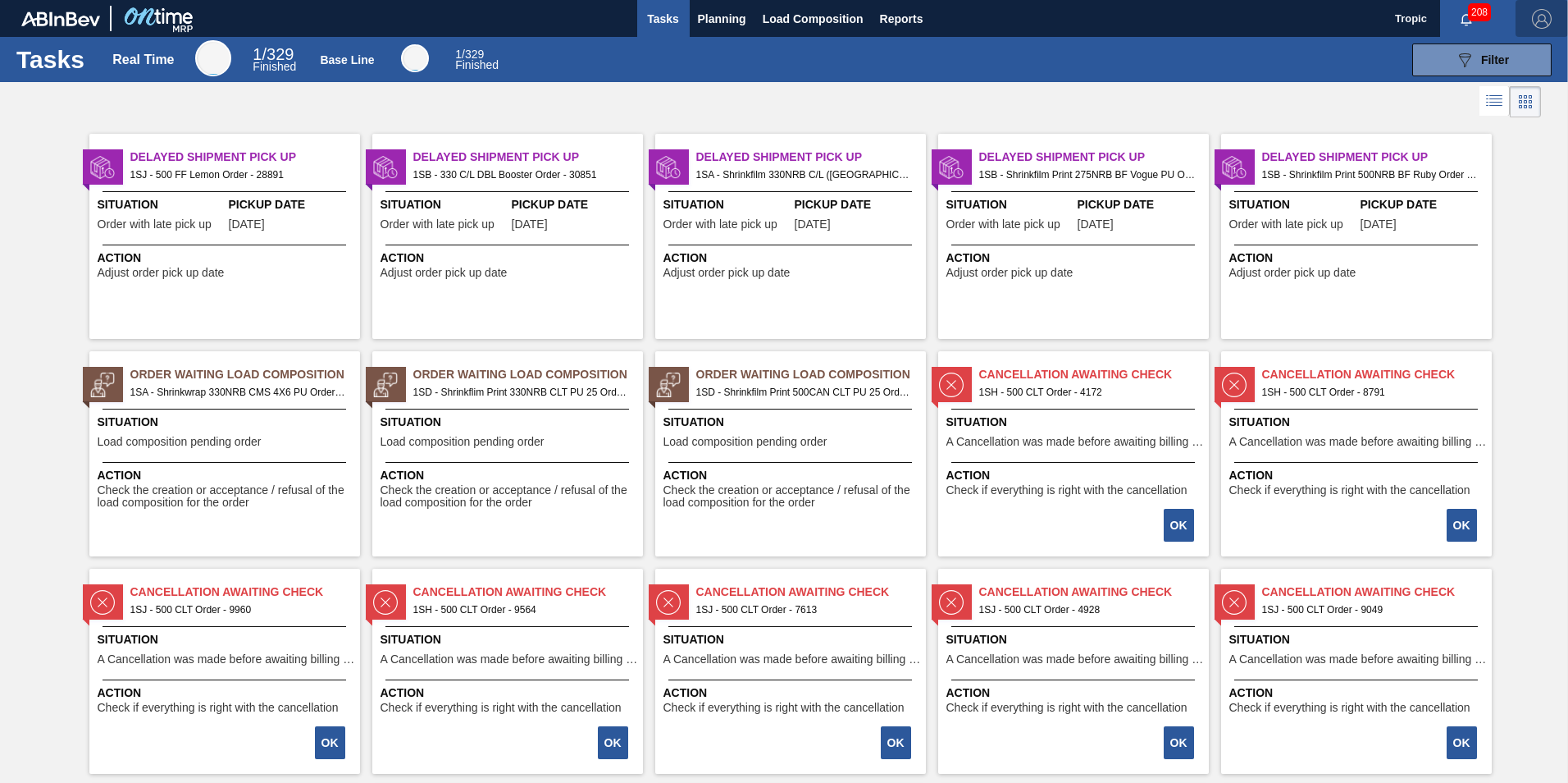
click at [1539, 20] on img "button" at bounding box center [1541, 19] width 20 height 20
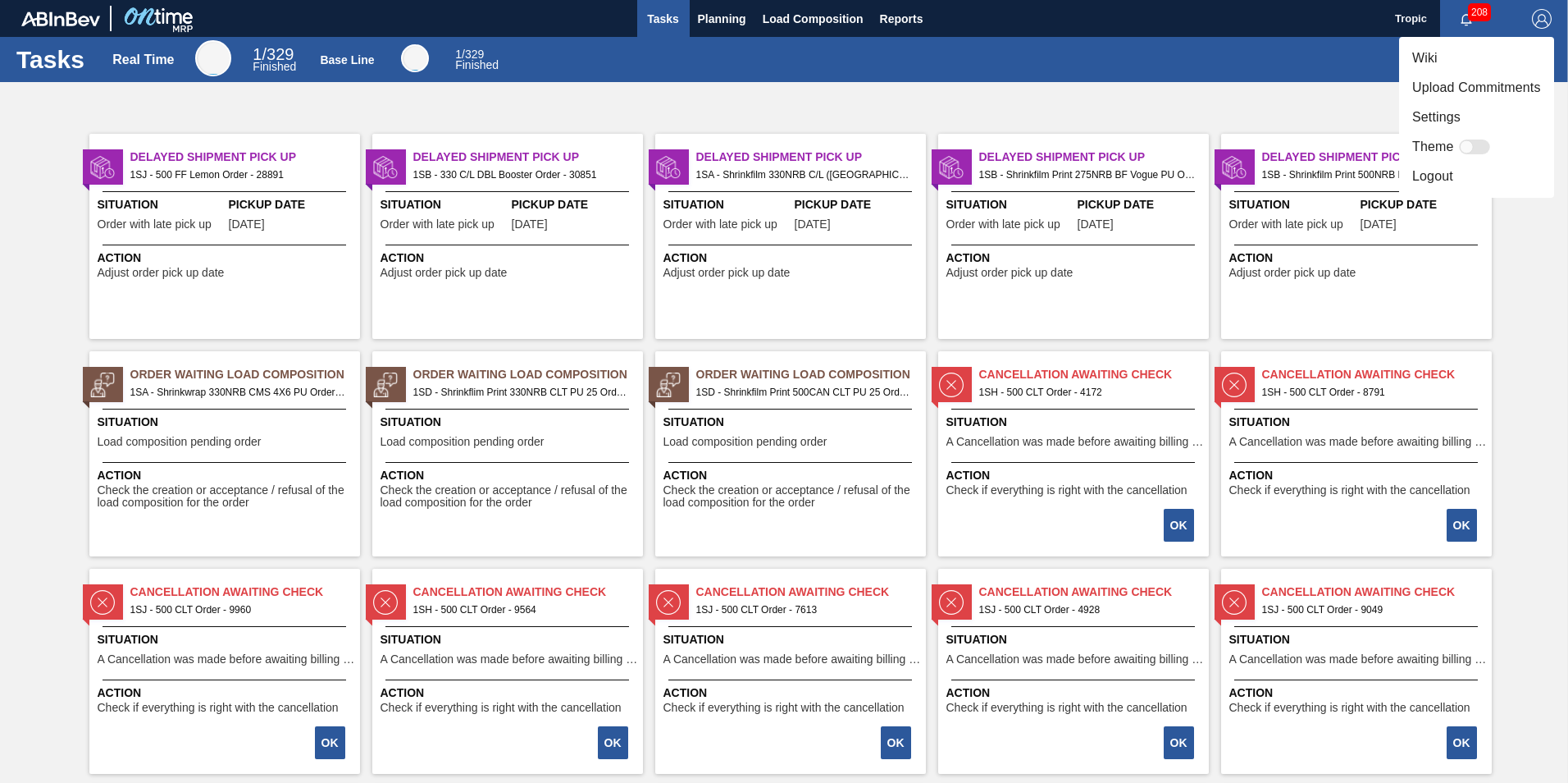
click at [1502, 179] on li "Logout" at bounding box center [1475, 176] width 155 height 30
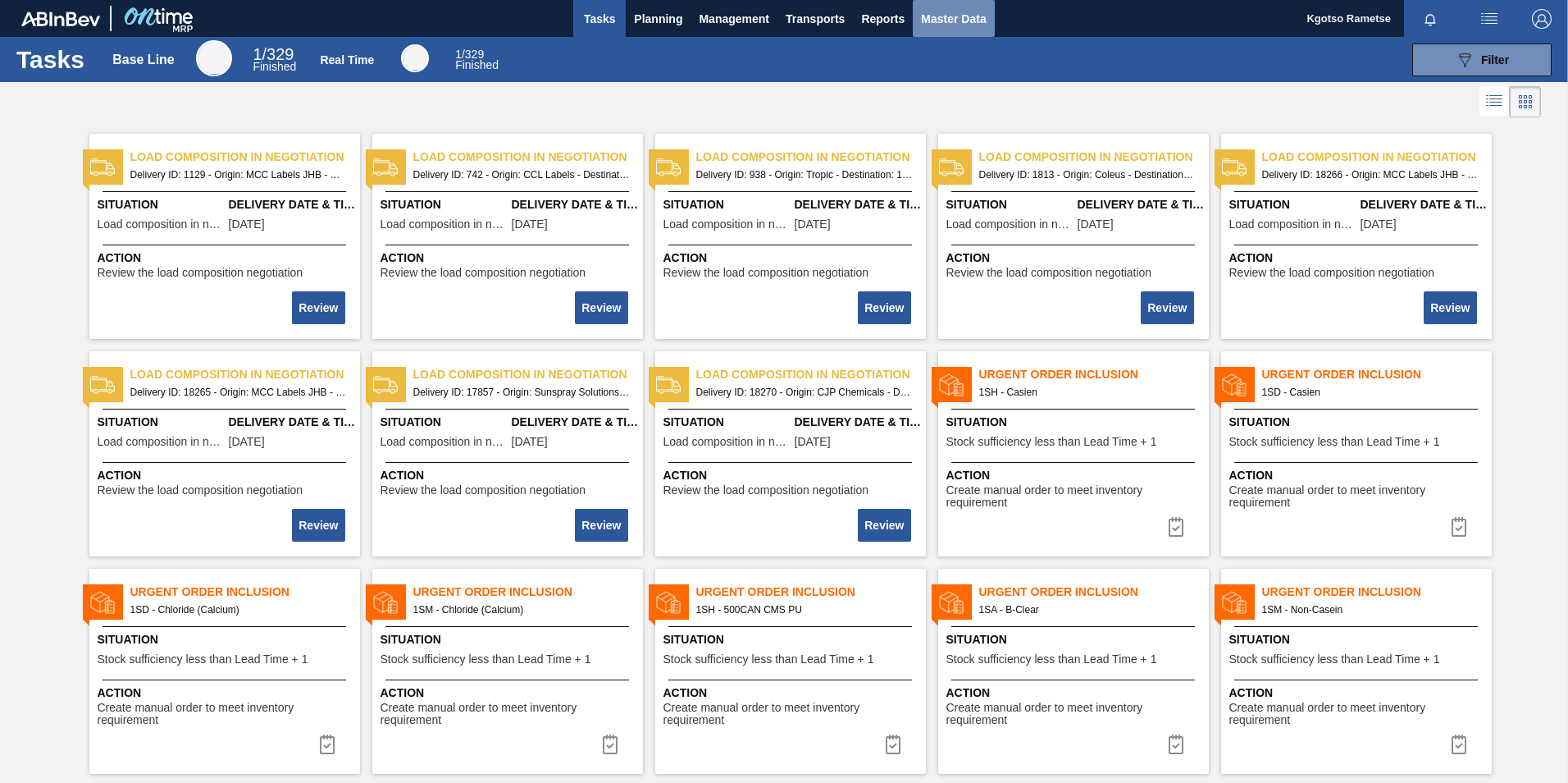
click at [964, 7] on button "Master Data" at bounding box center [953, 18] width 81 height 36
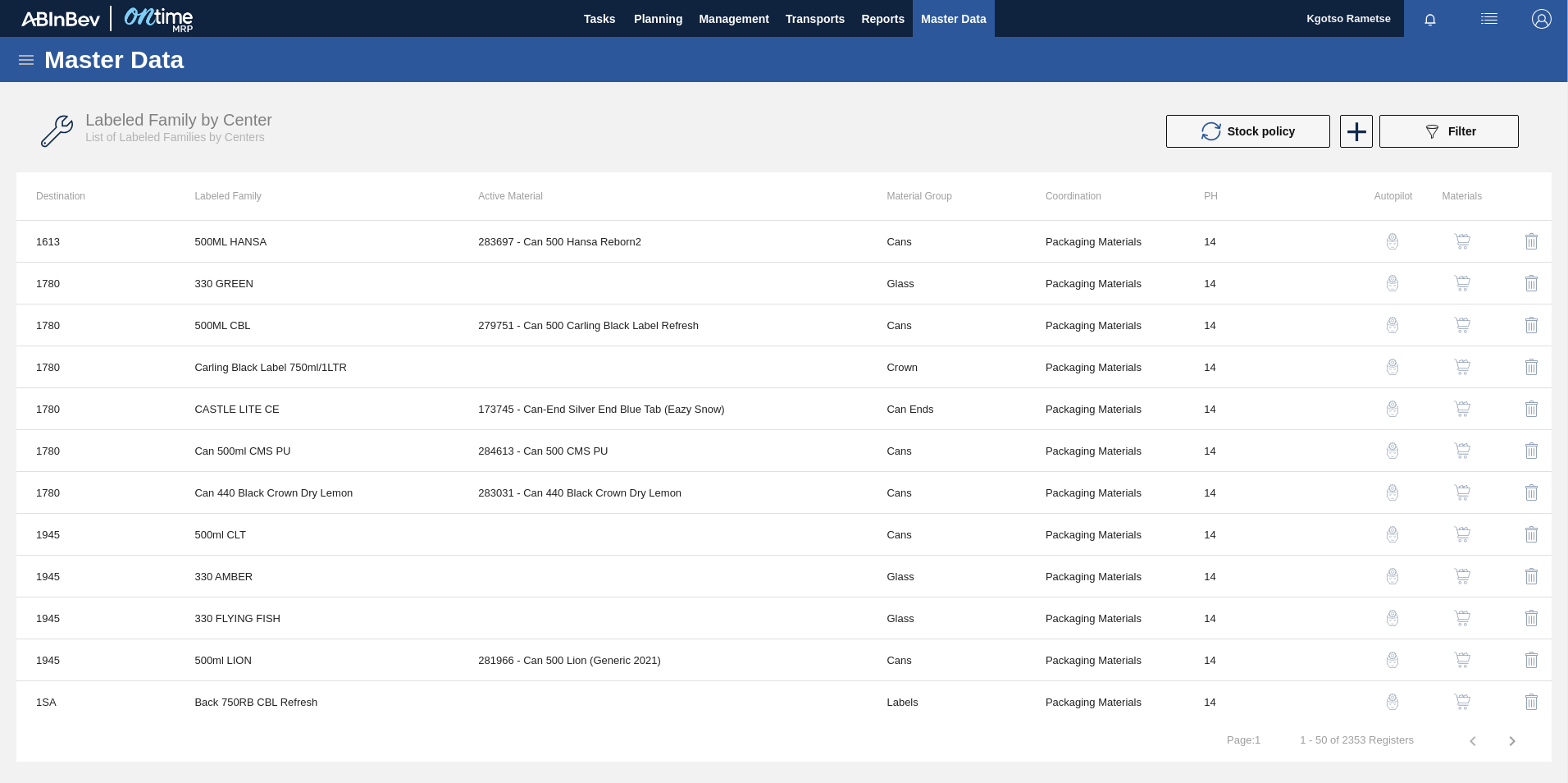
click at [33, 64] on icon at bounding box center [27, 60] width 20 height 20
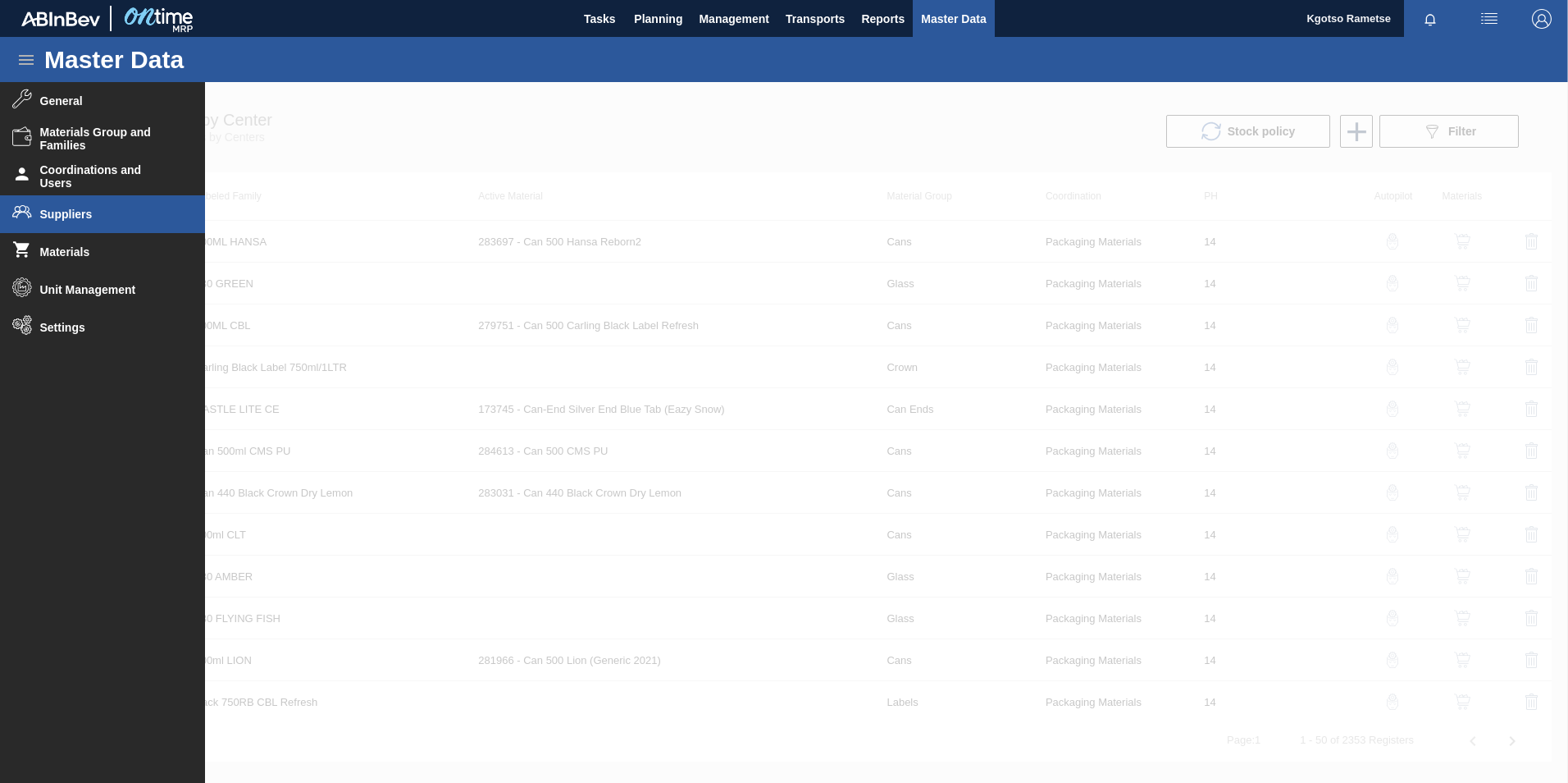
click at [72, 203] on li "Suppliers" at bounding box center [102, 214] width 205 height 37
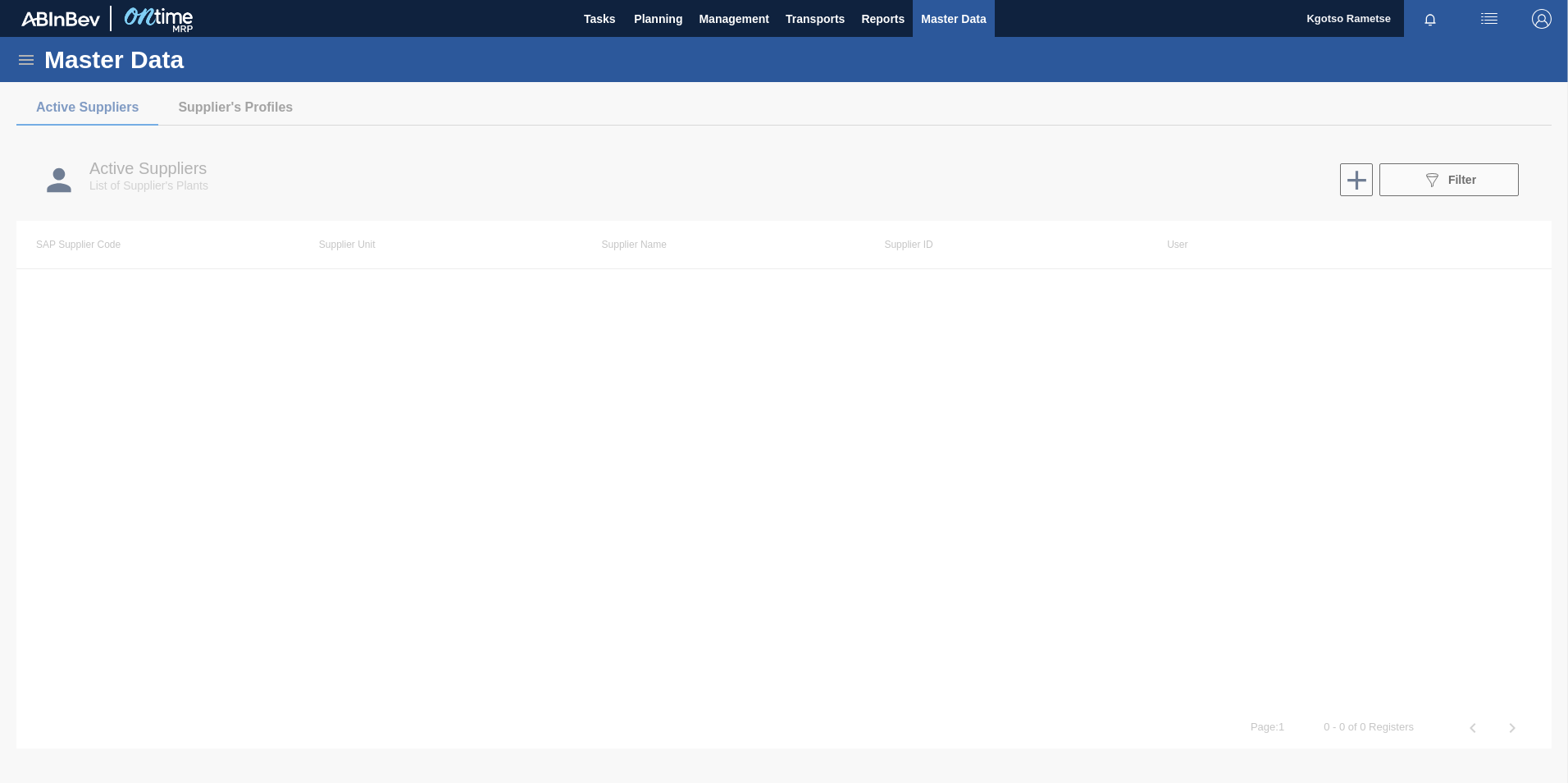
click at [235, 113] on div at bounding box center [784, 431] width 1568 height 700
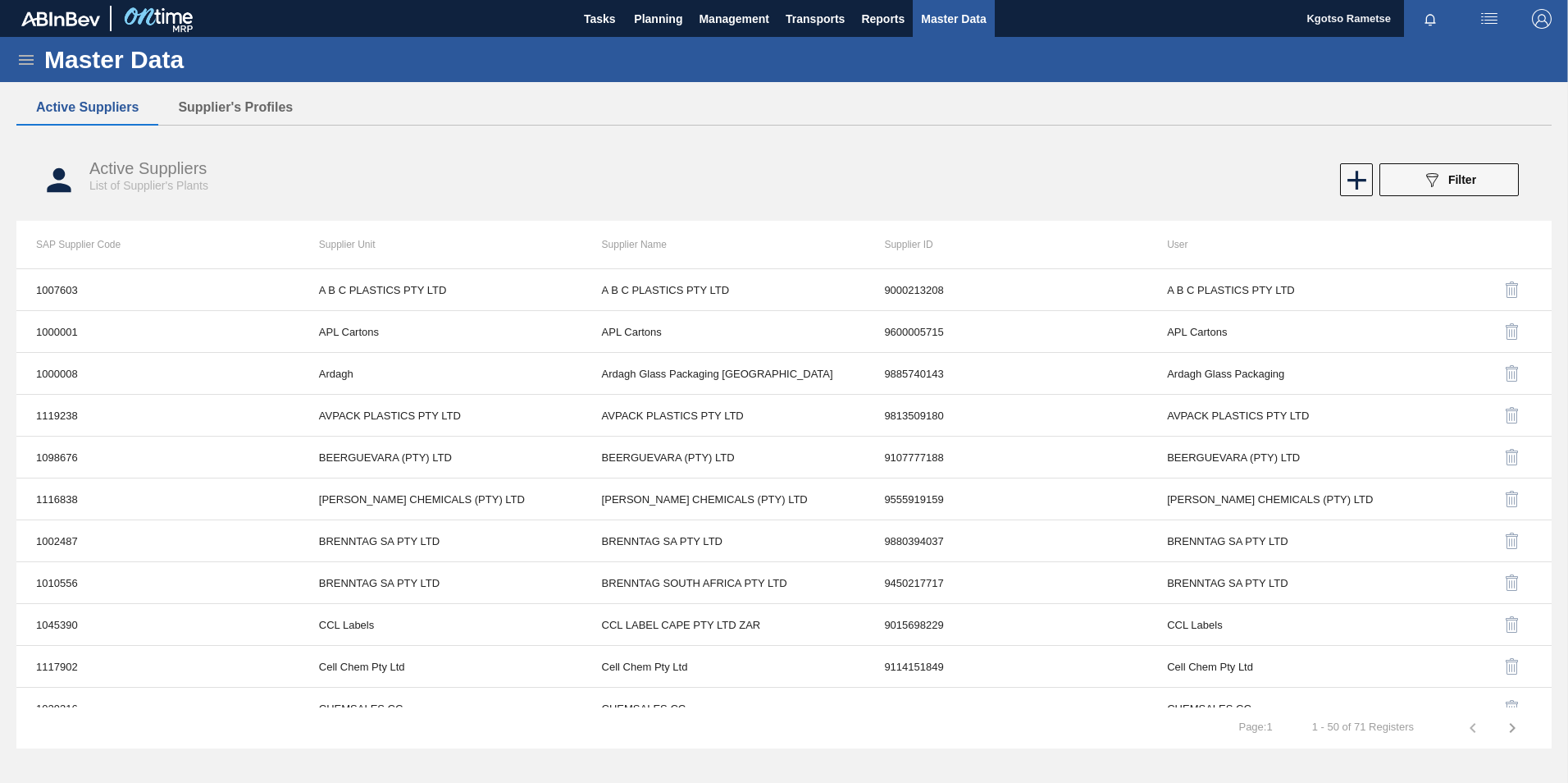
click at [235, 113] on button "Supplier's Profiles" at bounding box center [235, 107] width 155 height 34
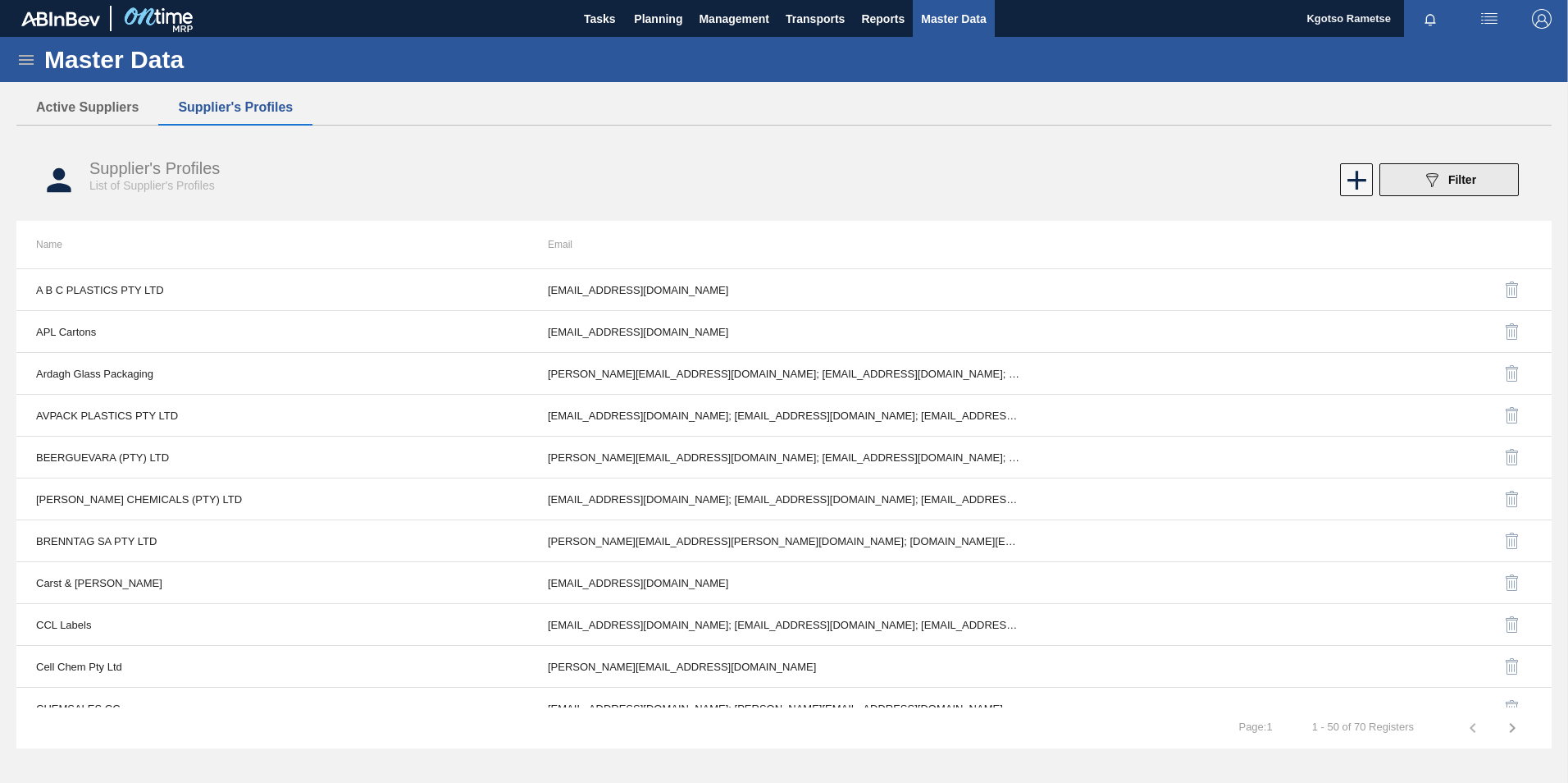
click at [1393, 169] on button "089F7B8B-B2A5-4AFE-B5C0-19BA573D28AC Filter" at bounding box center [1449, 179] width 140 height 33
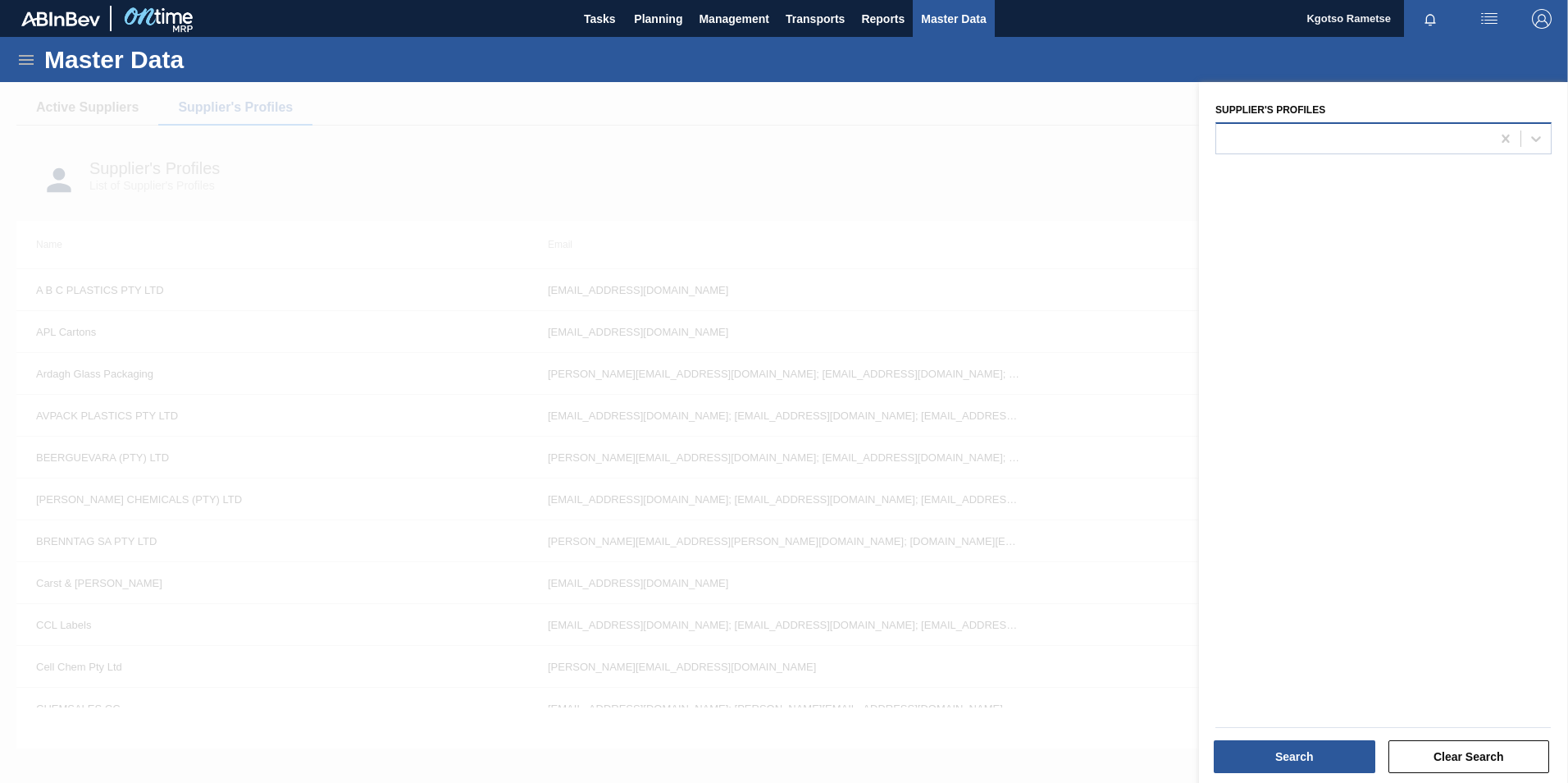
click at [1323, 130] on div at bounding box center [1352, 138] width 275 height 24
type Profiles "trop"
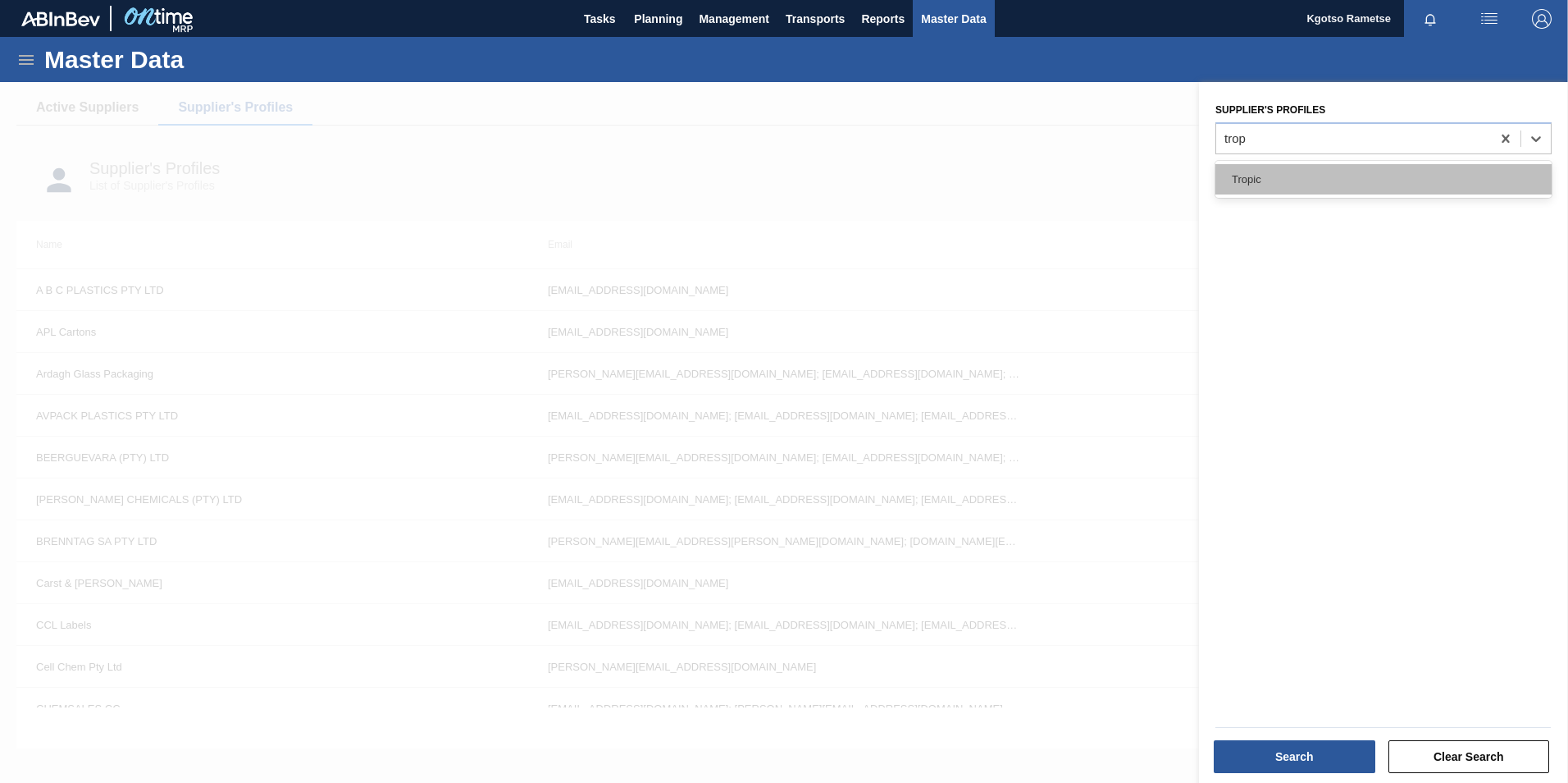
click at [1244, 169] on div "Tropic" at bounding box center [1384, 179] width 337 height 31
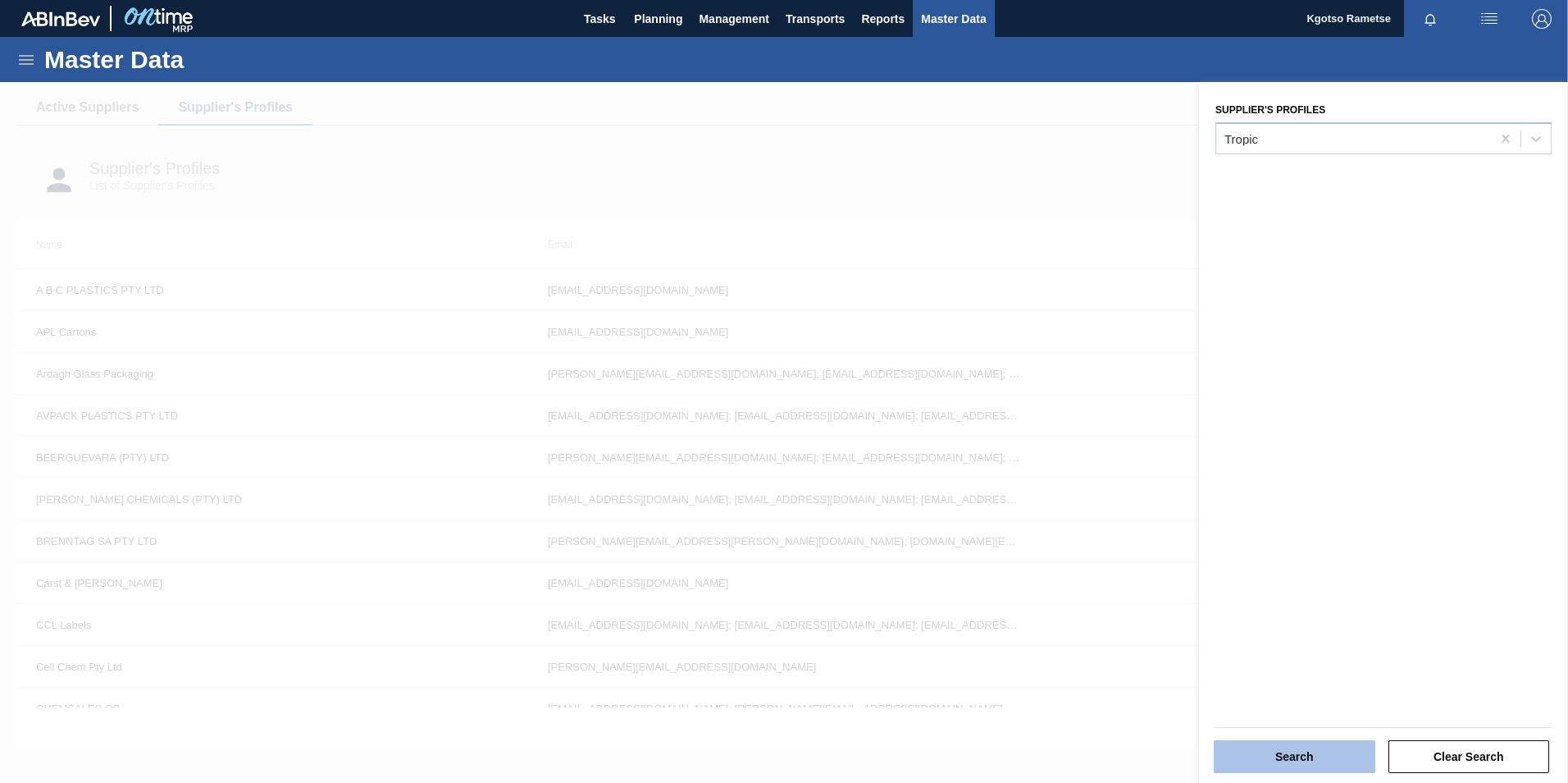
click at [1253, 743] on button "Search" at bounding box center [1294, 755] width 161 height 33
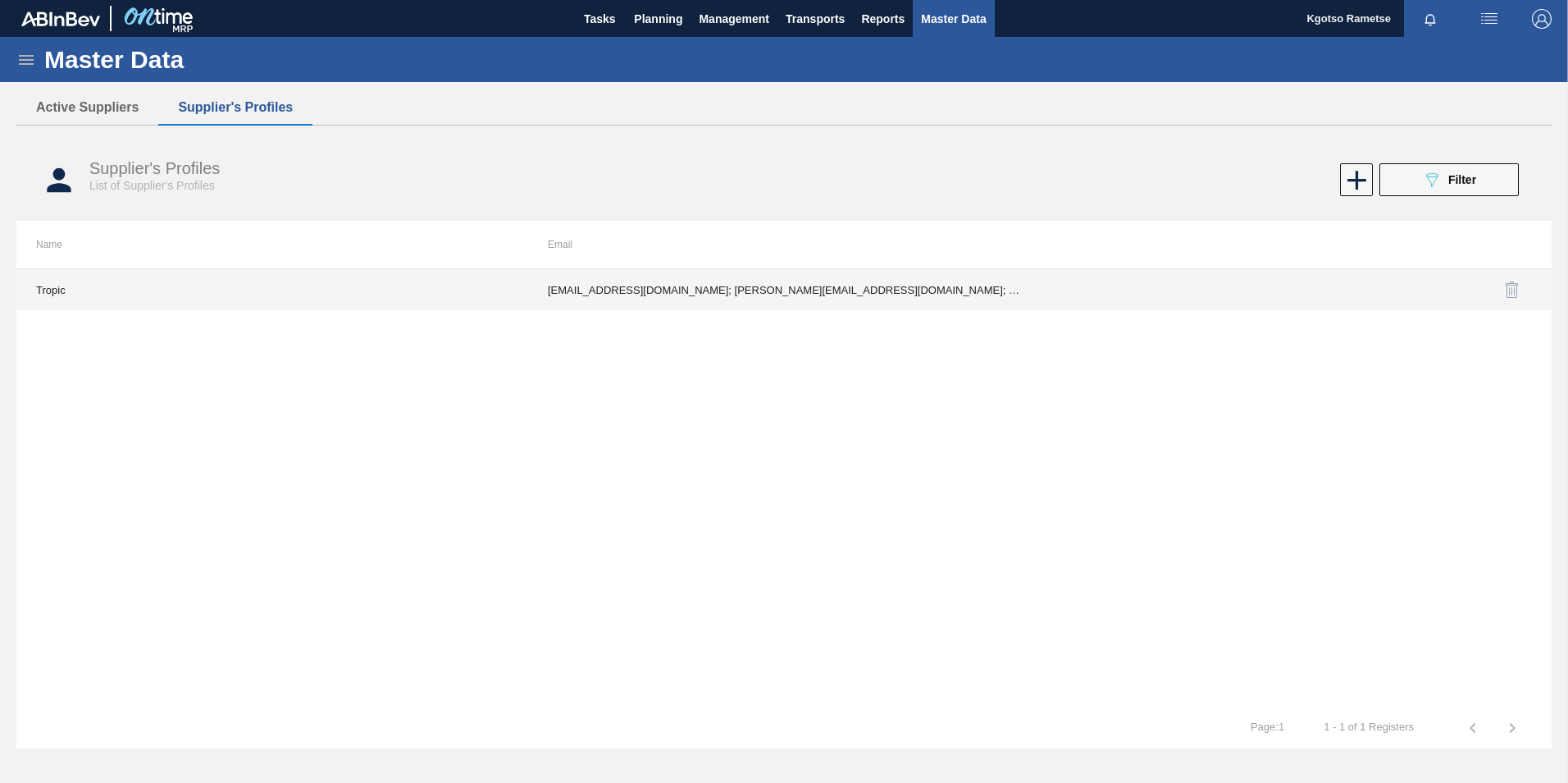
click at [833, 299] on td "fadam@tropicplastic.co.za; roxanne@tropicplastic.co.za; kgotso.rametse201@gmail…" at bounding box center [784, 290] width 512 height 41
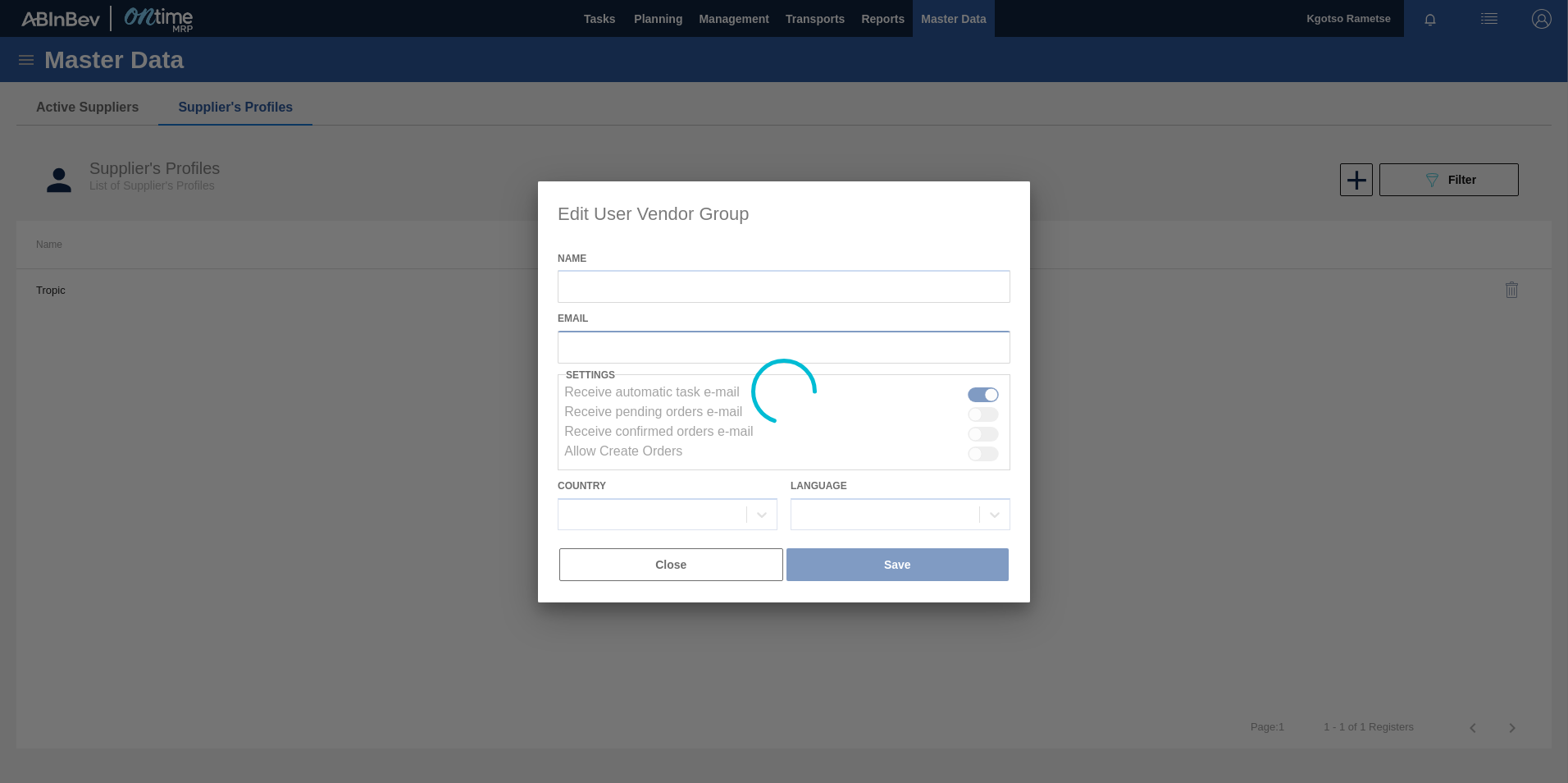
type input "Tropic"
checkbox input "true"
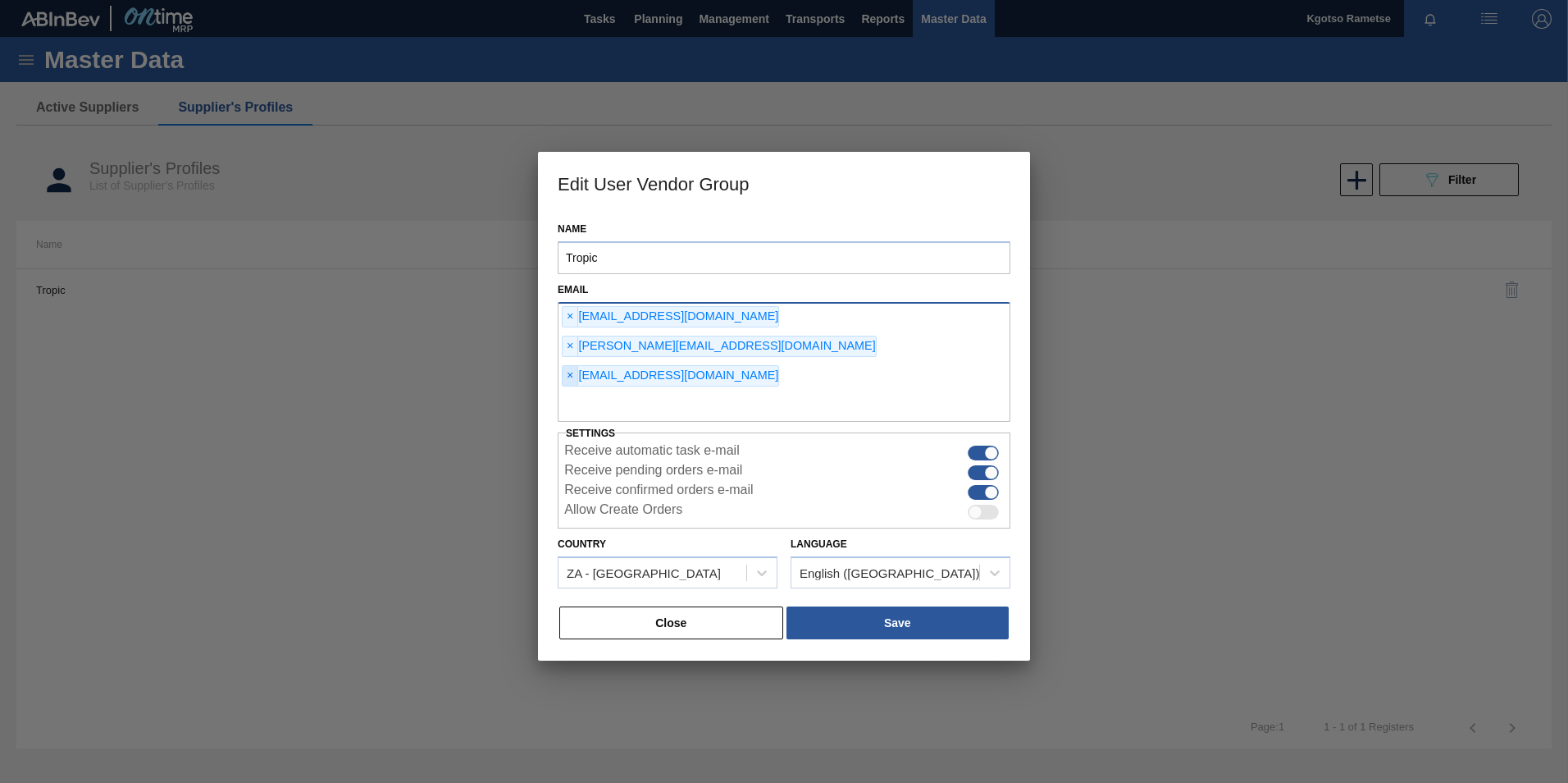
click at [569, 366] on span "×" at bounding box center [570, 376] width 16 height 20
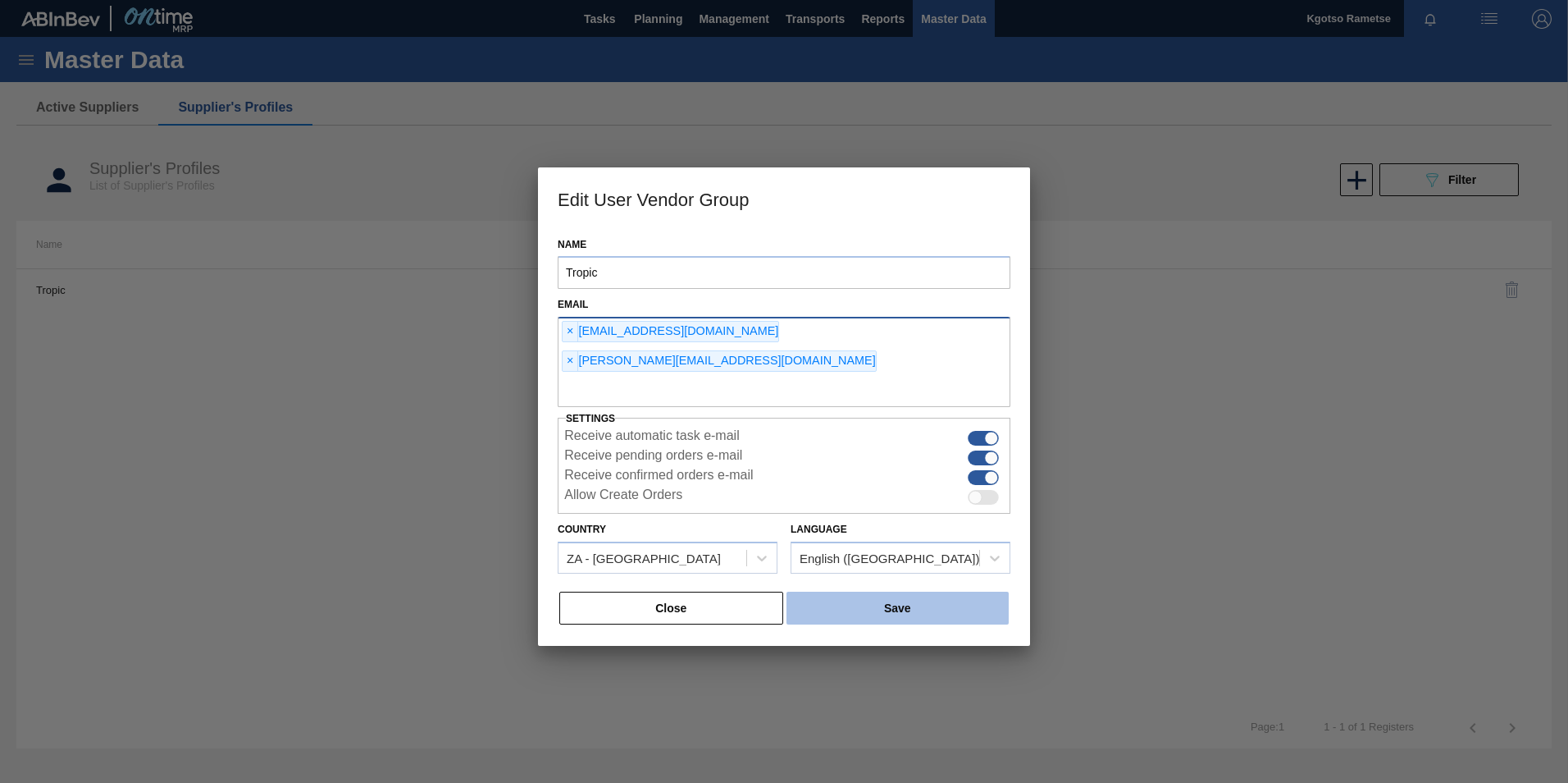
click at [847, 592] on button "Save" at bounding box center [898, 608] width 222 height 33
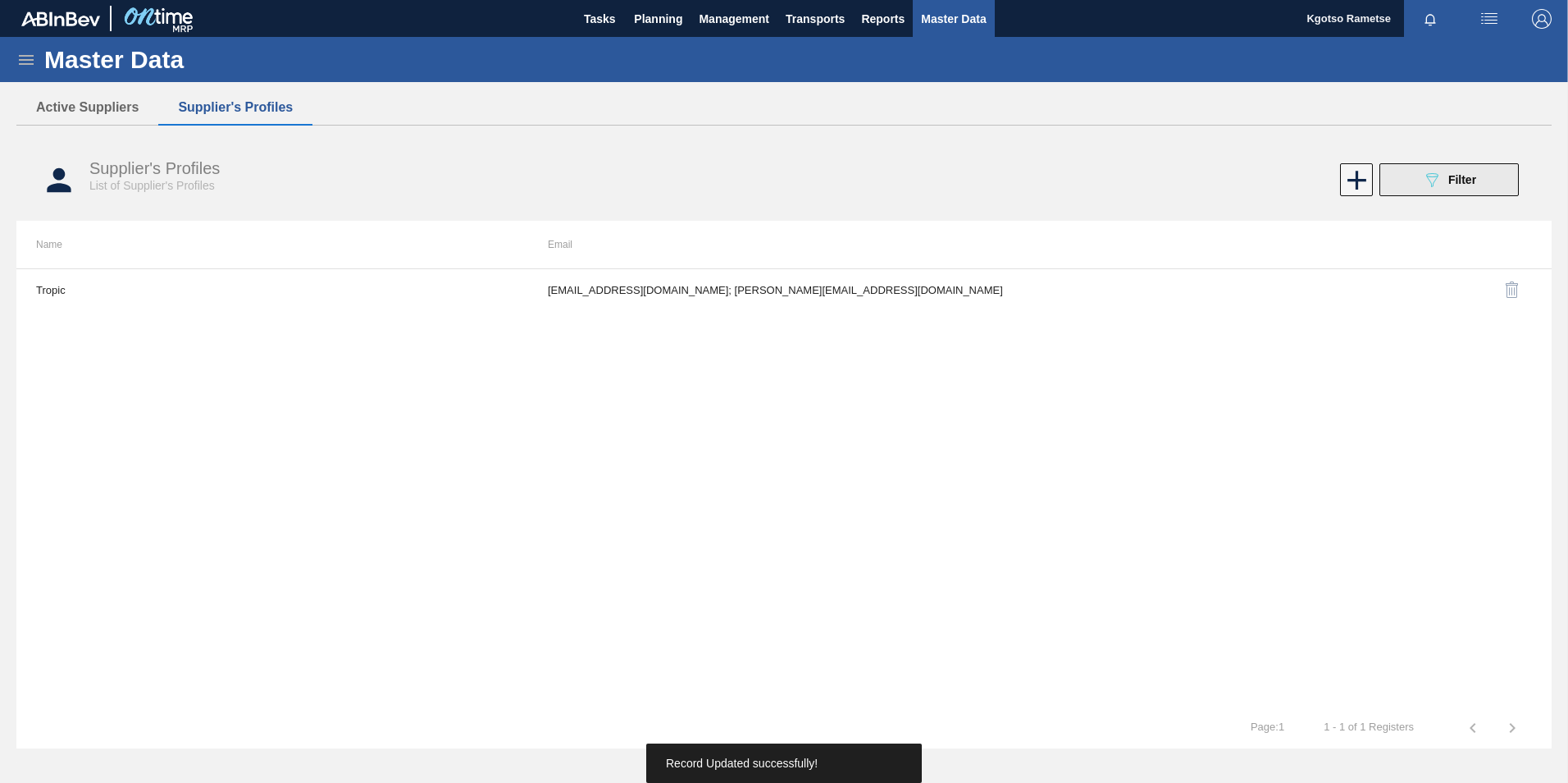
click at [1433, 187] on icon "089F7B8B-B2A5-4AFE-B5C0-19BA573D28AC" at bounding box center [1432, 179] width 20 height 20
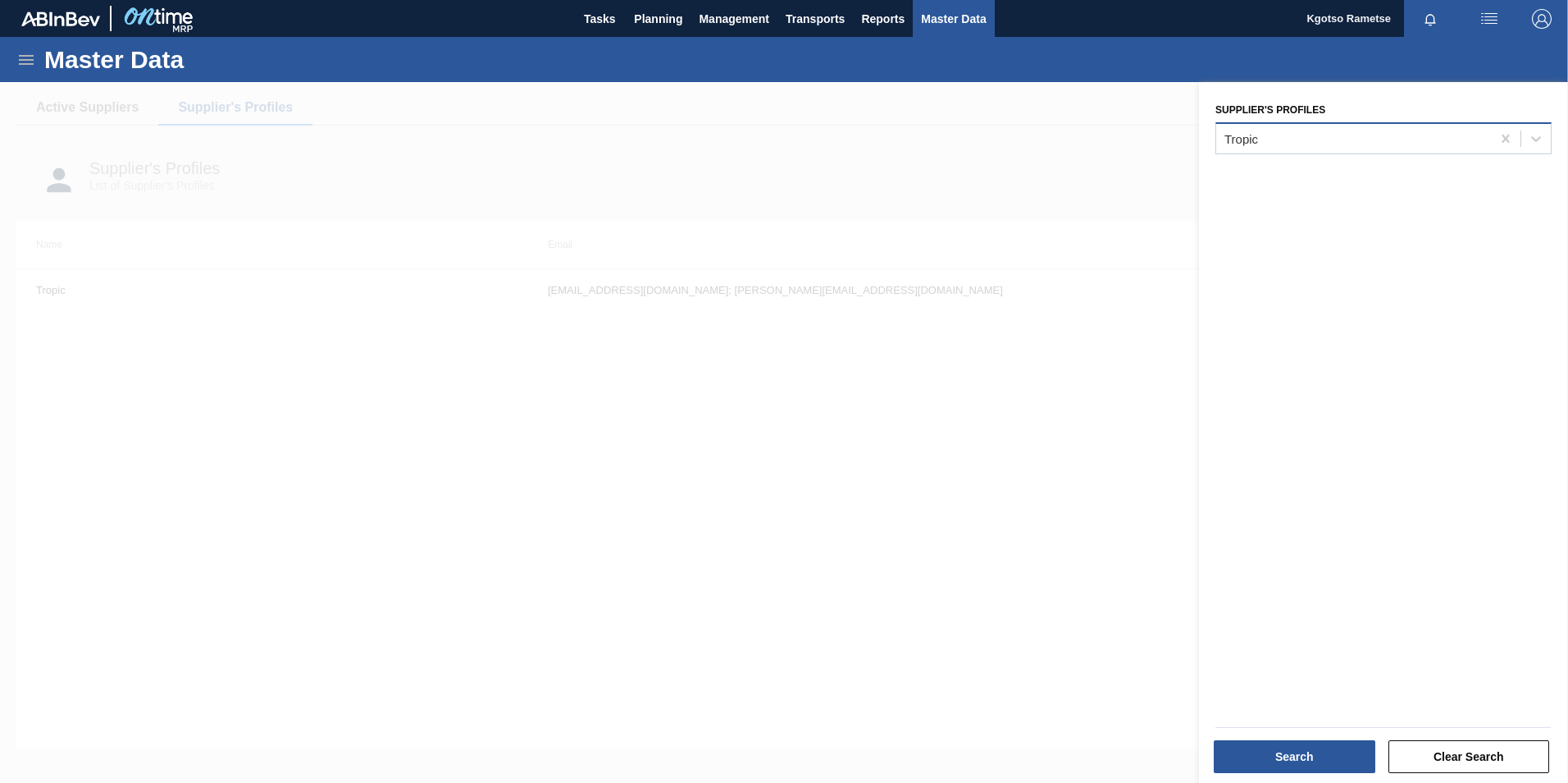
click at [1276, 140] on div "Tropic" at bounding box center [1352, 138] width 275 height 24
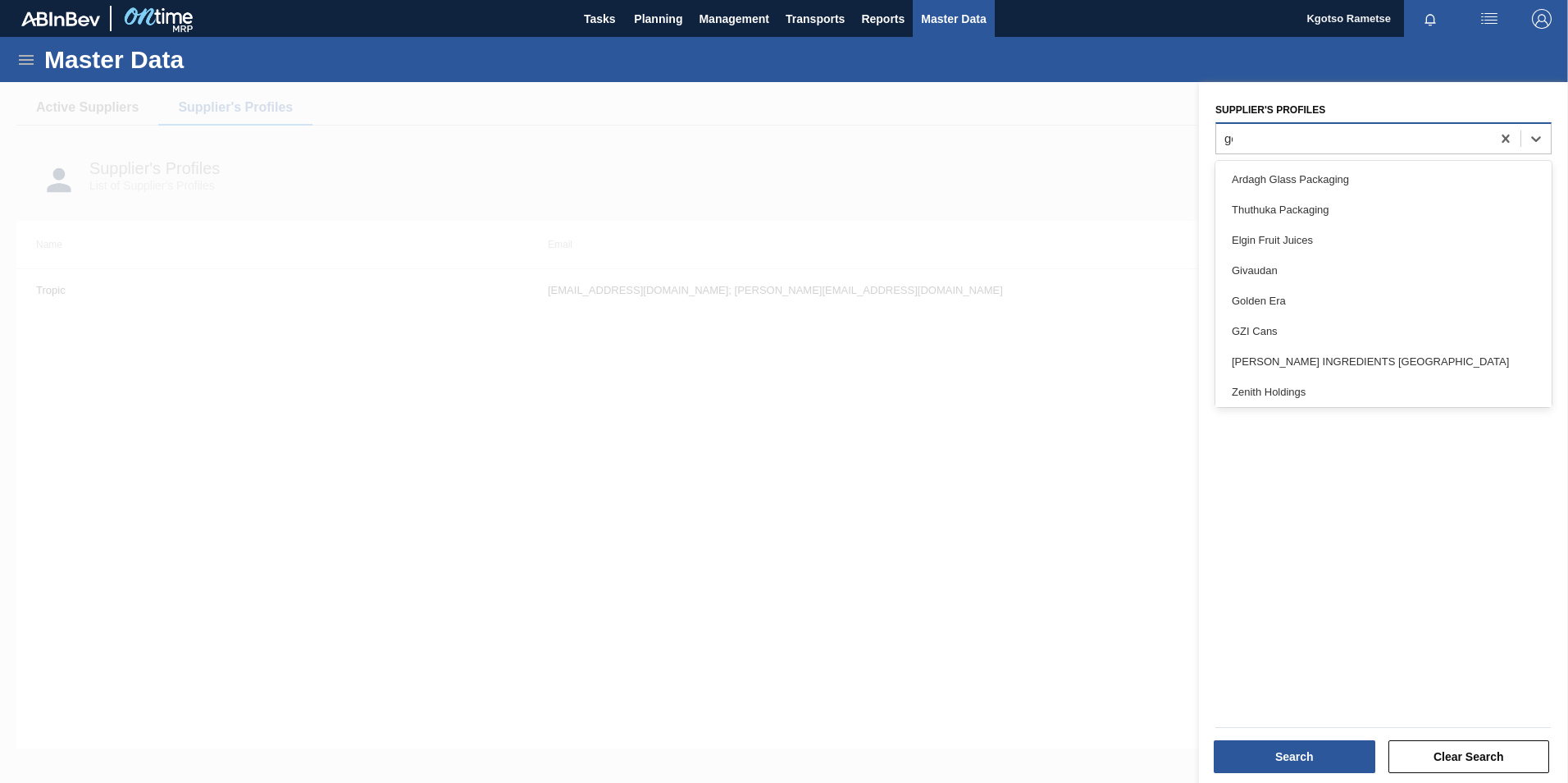
type Profiles "gol"
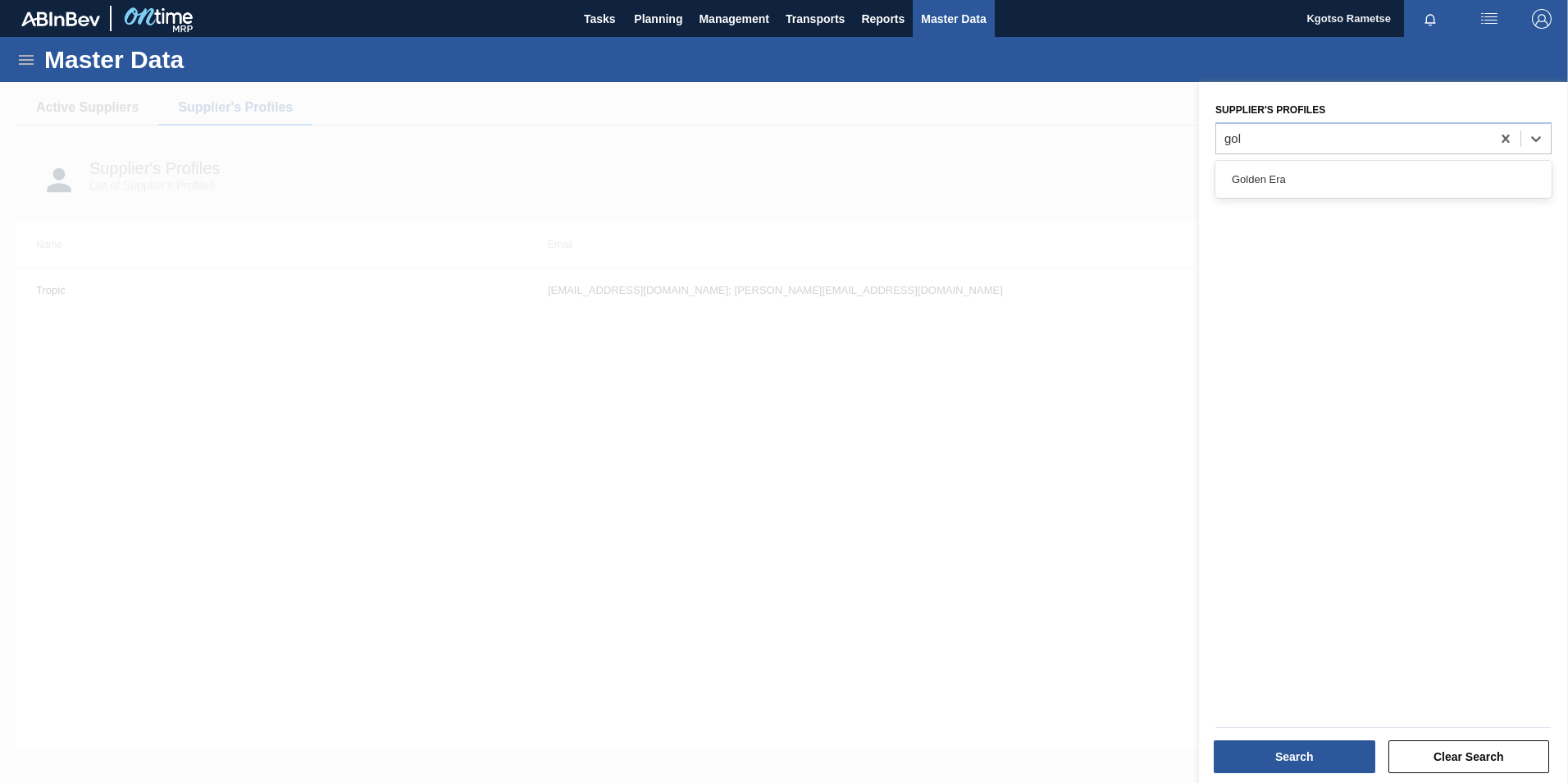
click at [1240, 178] on div "Golden Era" at bounding box center [1384, 179] width 337 height 31
click at [1318, 757] on button "Search" at bounding box center [1294, 755] width 161 height 33
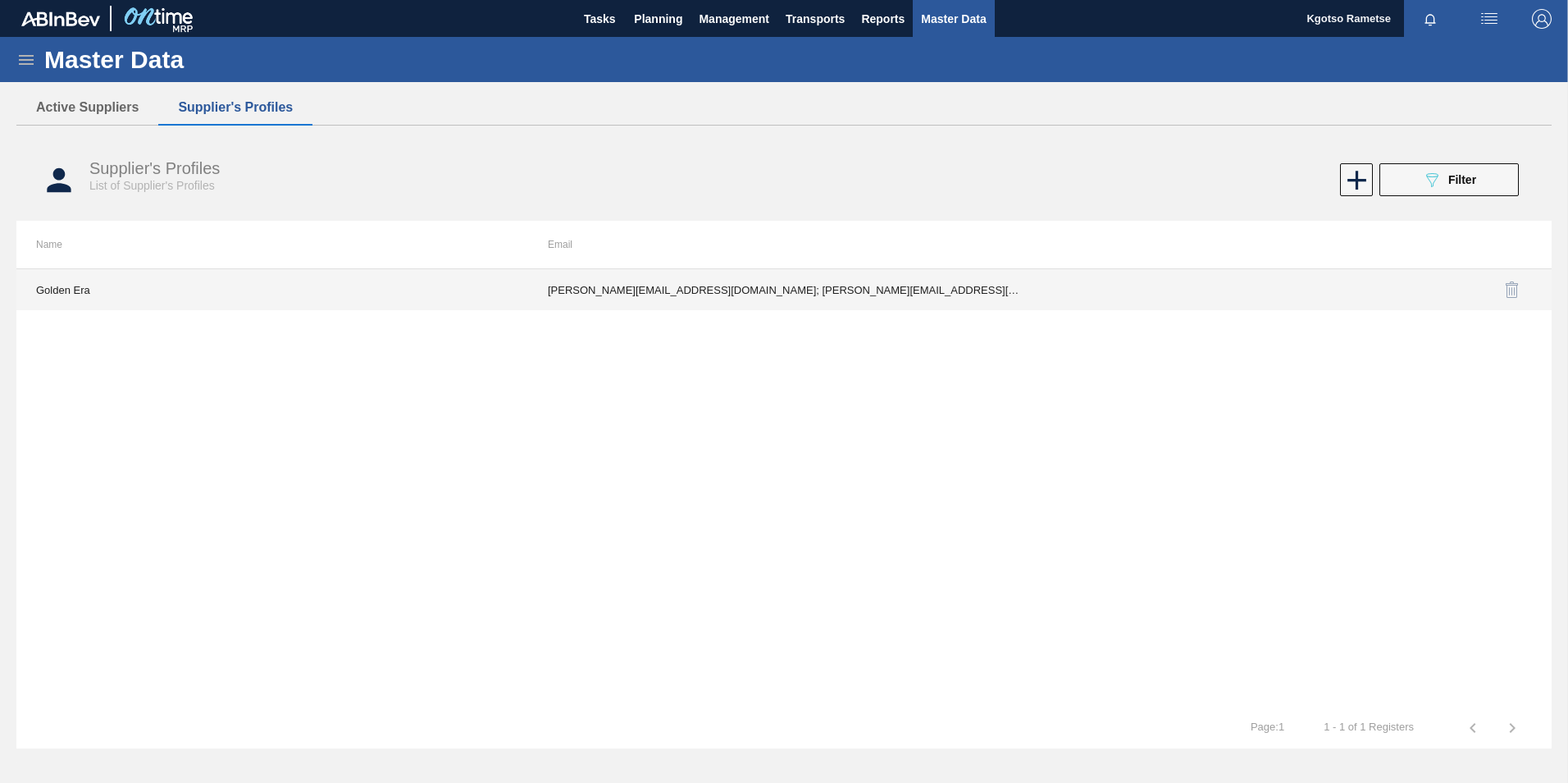
click at [765, 280] on td "[PERSON_NAME][EMAIL_ADDRESS][DOMAIN_NAME]; [PERSON_NAME][EMAIL_ADDRESS][DOMAIN_…" at bounding box center [784, 290] width 512 height 41
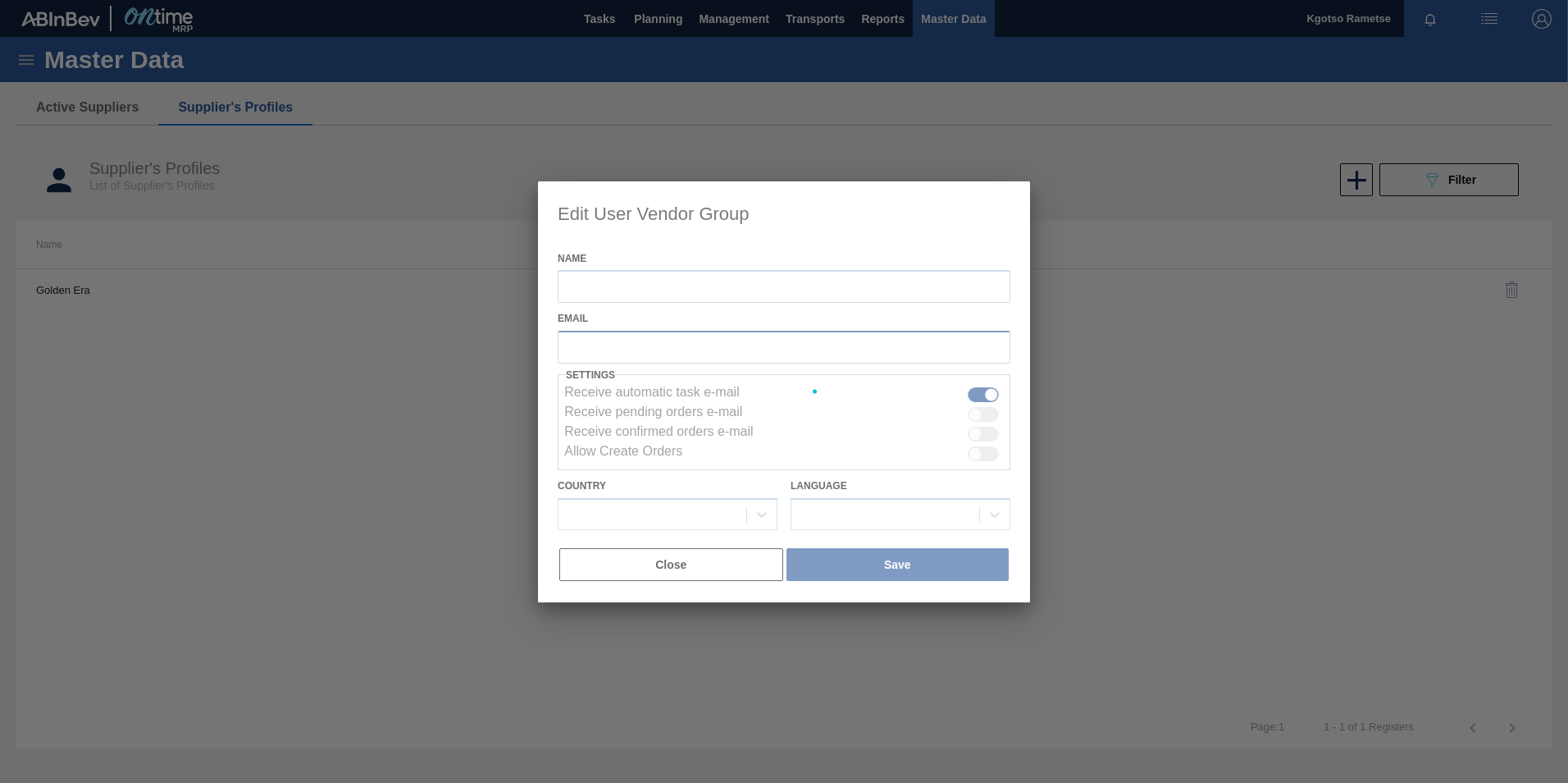
type input "Golden Era"
checkbox input "true"
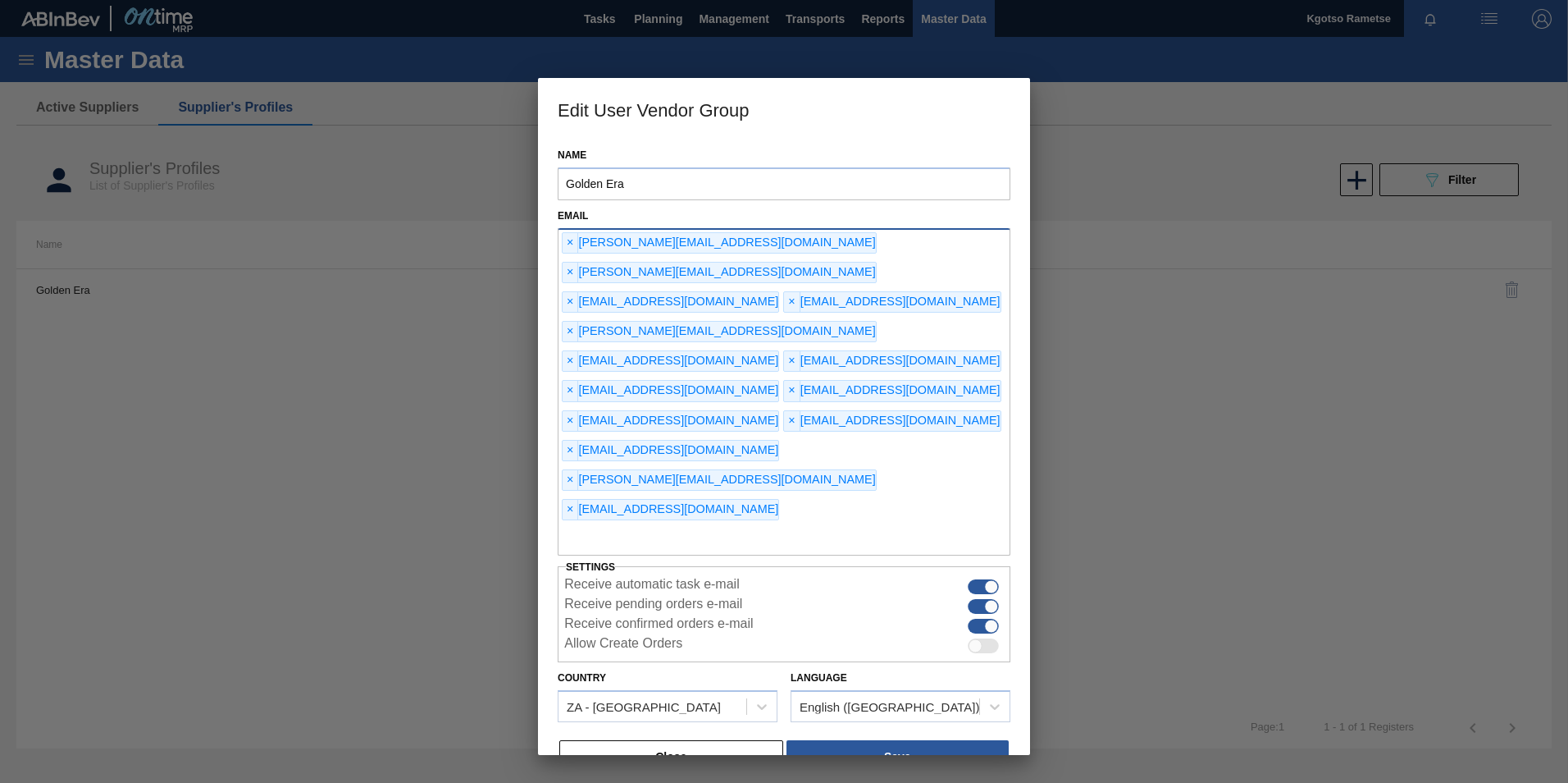
click at [601, 524] on input "text" at bounding box center [784, 540] width 453 height 32
type input "kgotso.rametse201@gmail.com"
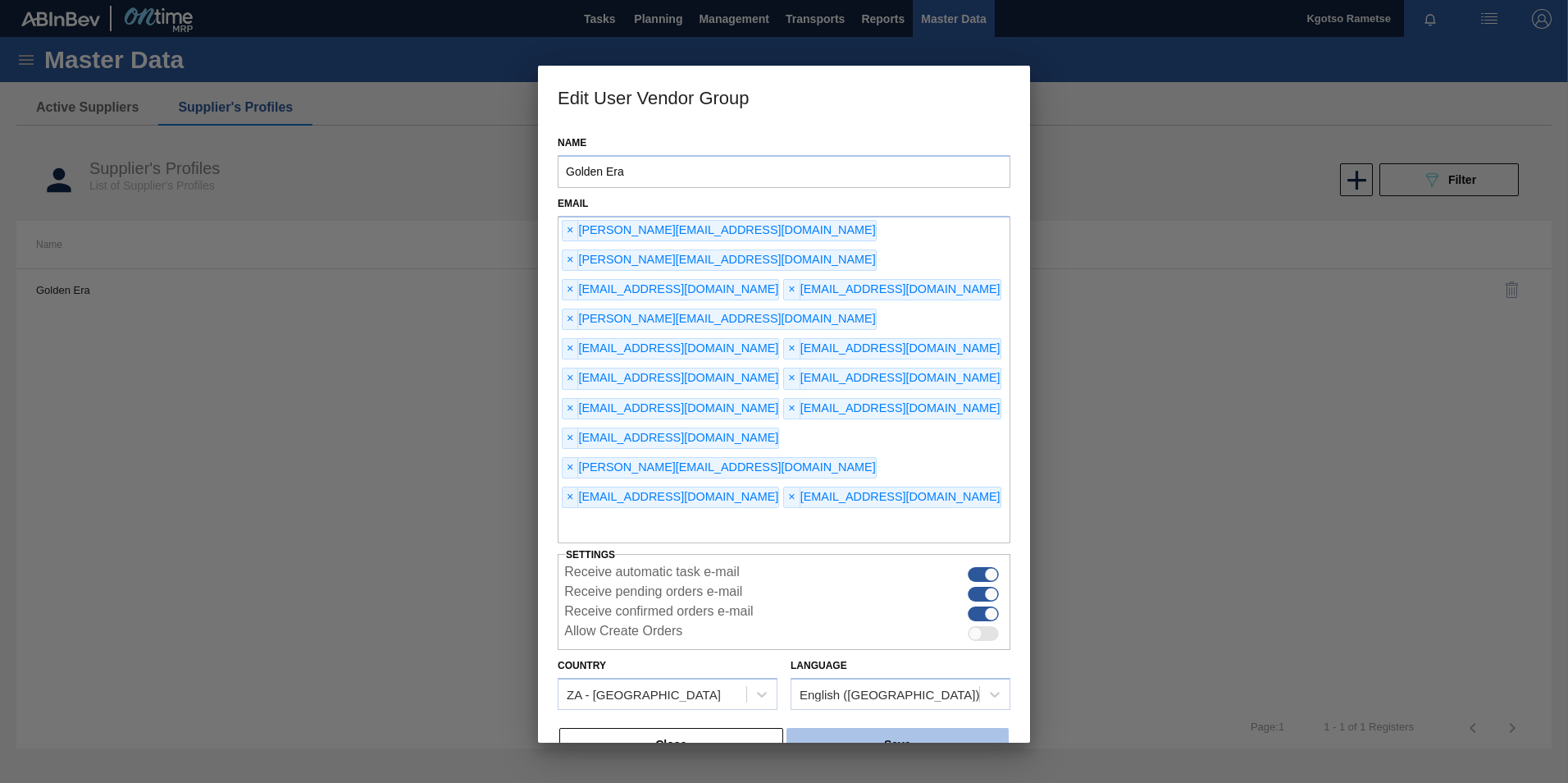
click at [912, 728] on button "Save" at bounding box center [898, 744] width 222 height 33
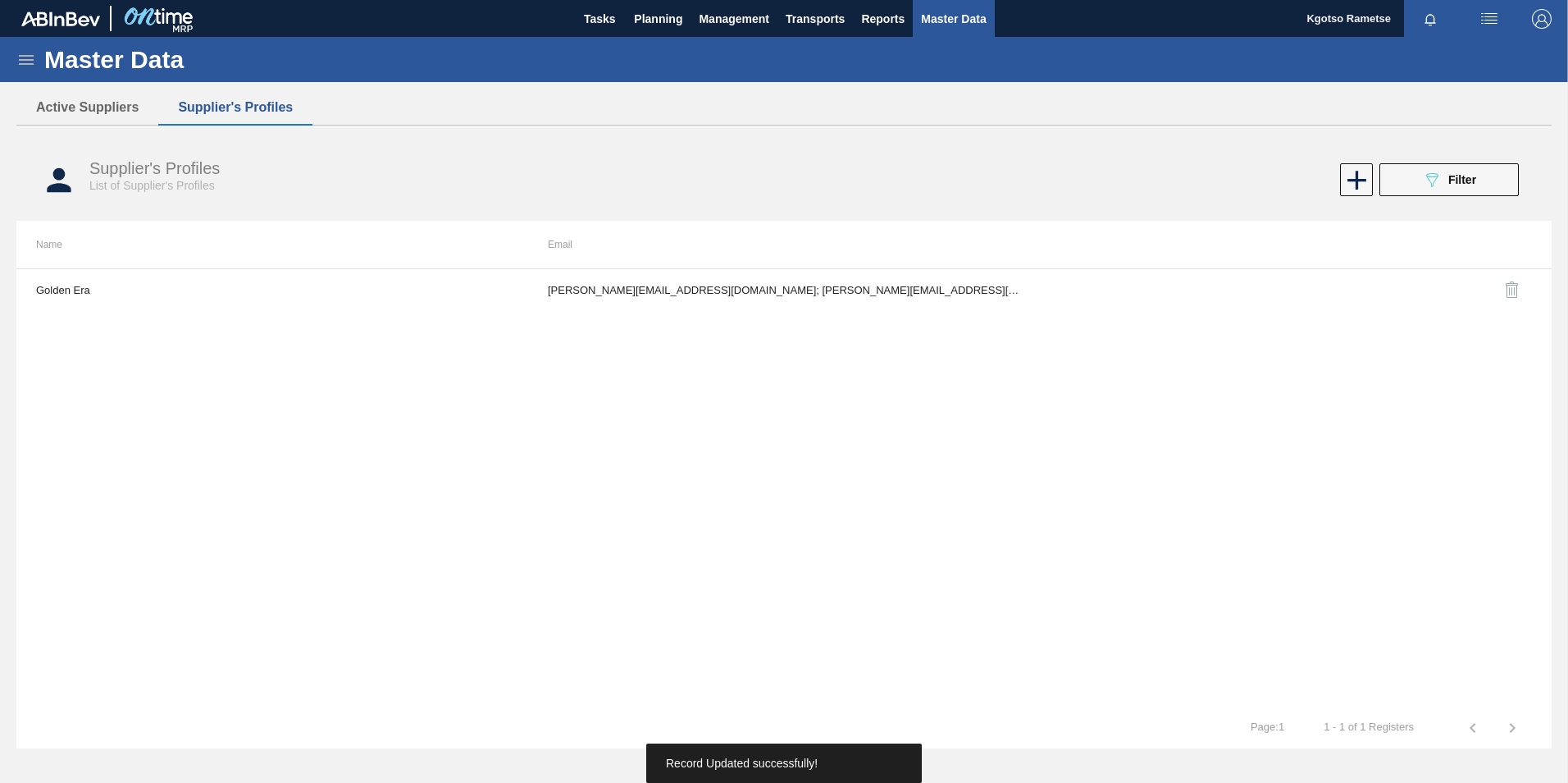
click at [1542, 12] on img "button" at bounding box center [1541, 19] width 20 height 20
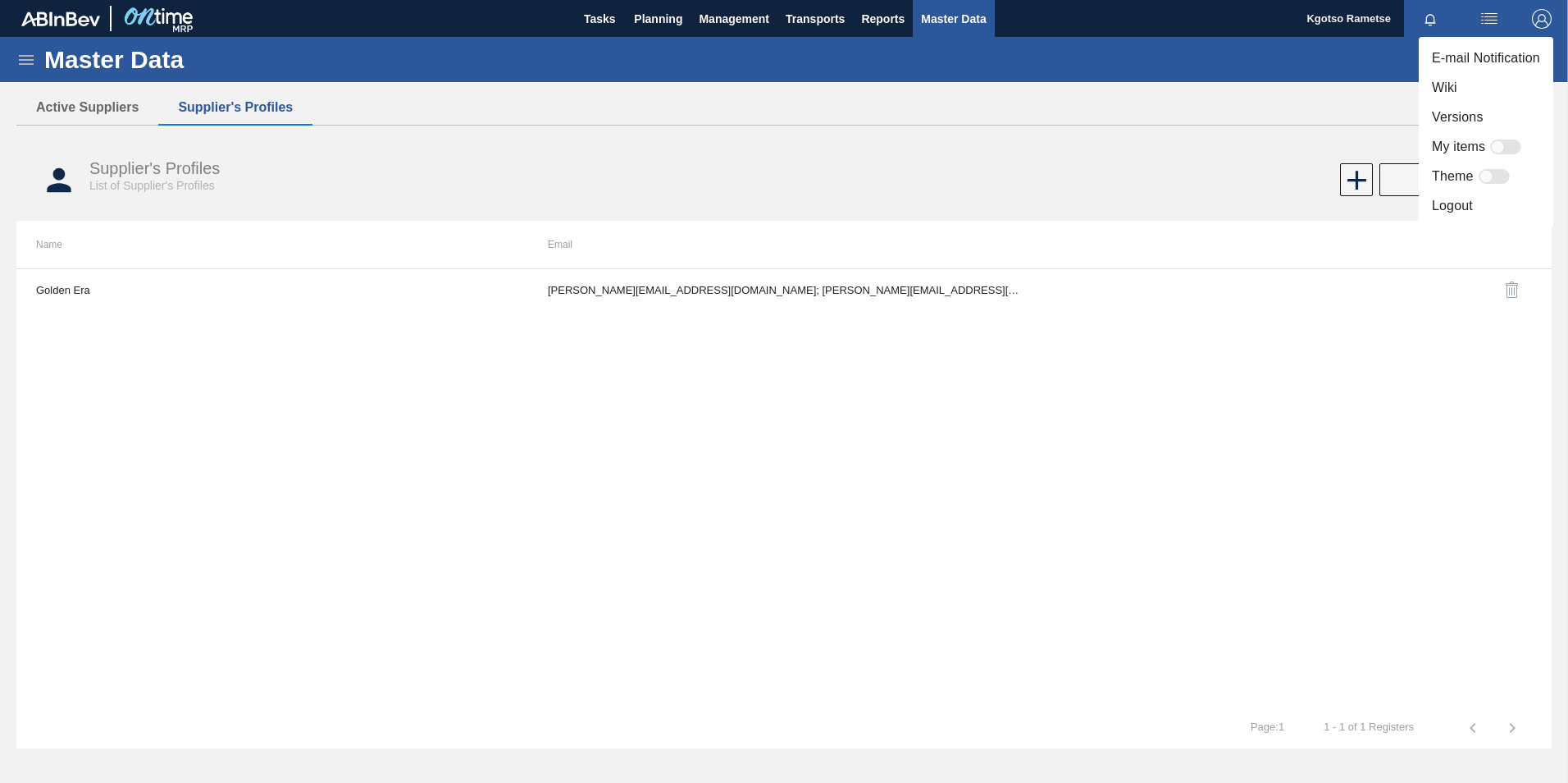
click at [1437, 200] on li "Logout" at bounding box center [1485, 206] width 135 height 30
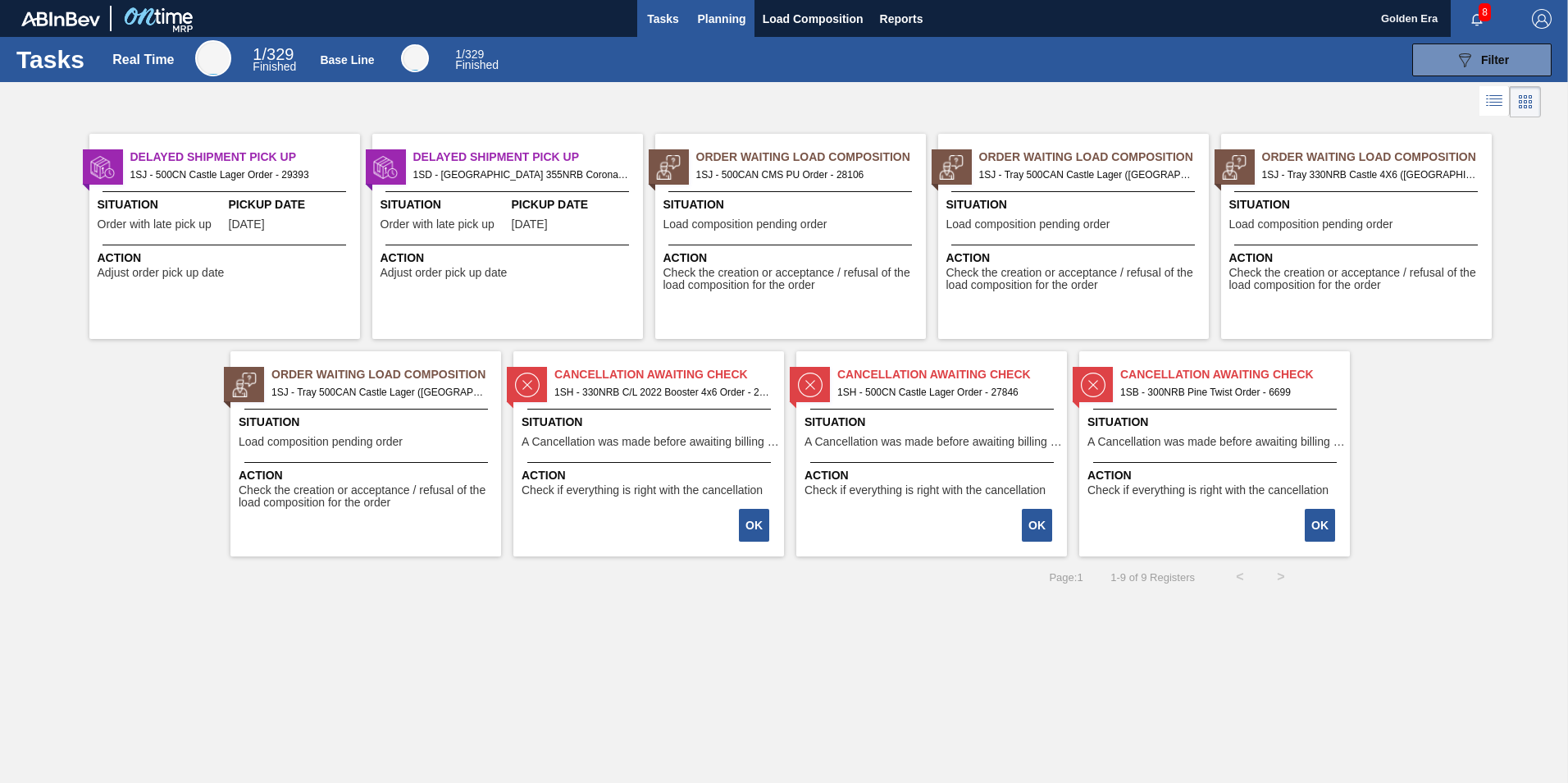
click at [718, 10] on span "Planning" at bounding box center [721, 19] width 48 height 20
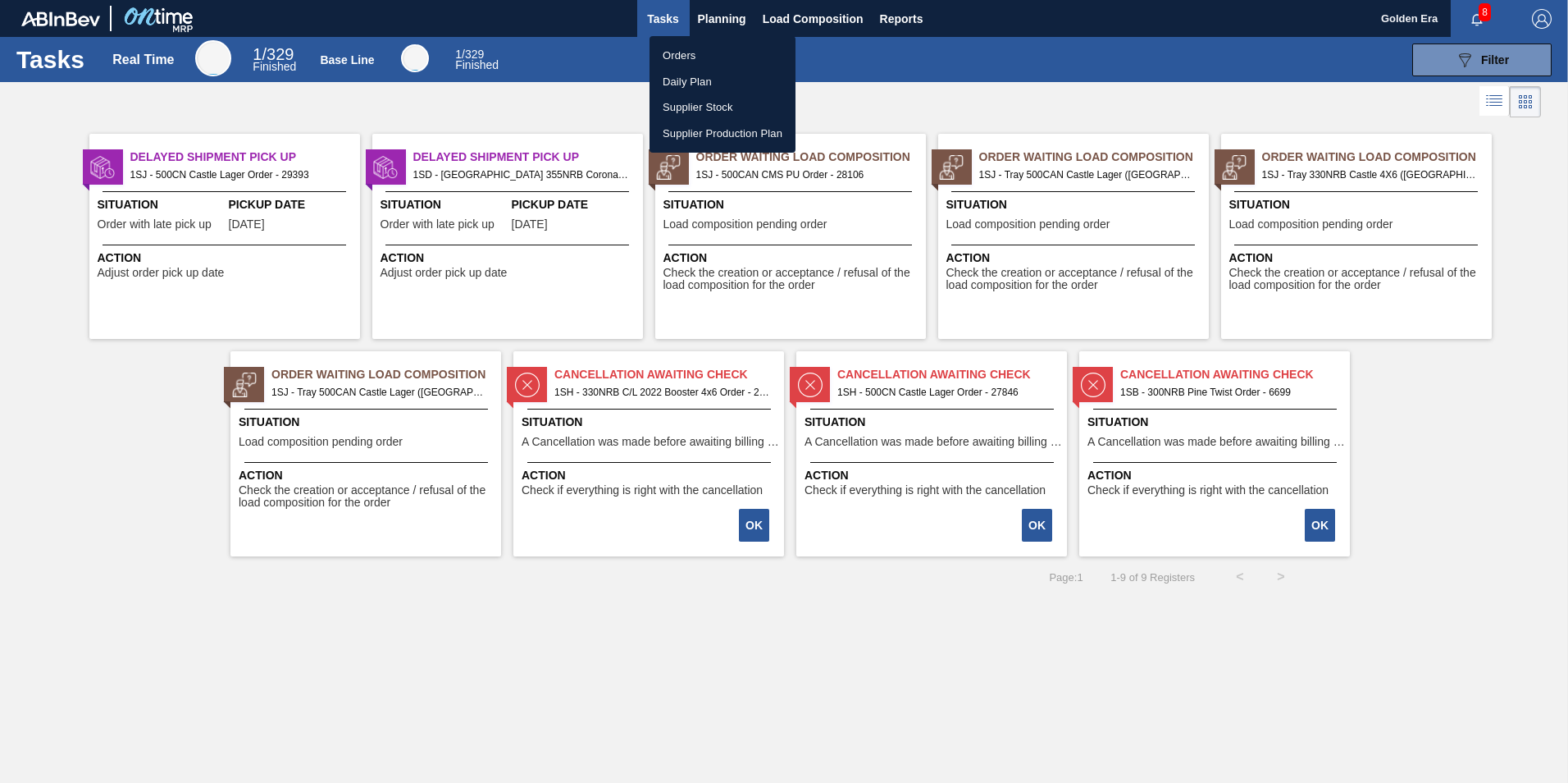
click at [689, 41] on ul "Orders Daily Plan Supplier Stock Supplier Production Plan" at bounding box center [722, 95] width 146 height 116
click at [687, 46] on li "Orders" at bounding box center [722, 55] width 146 height 27
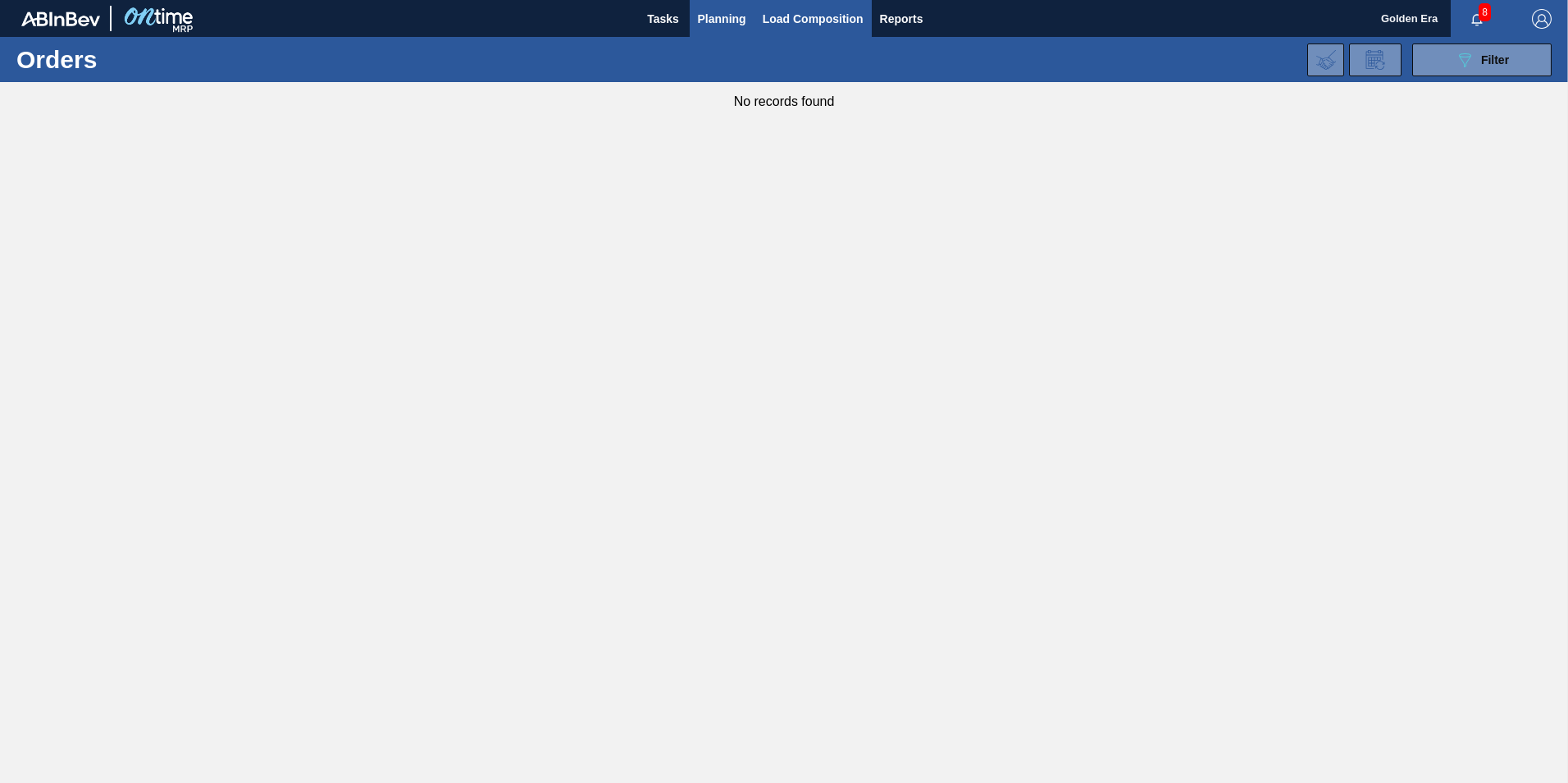
click at [765, 13] on span "Load Composition" at bounding box center [813, 19] width 100 height 20
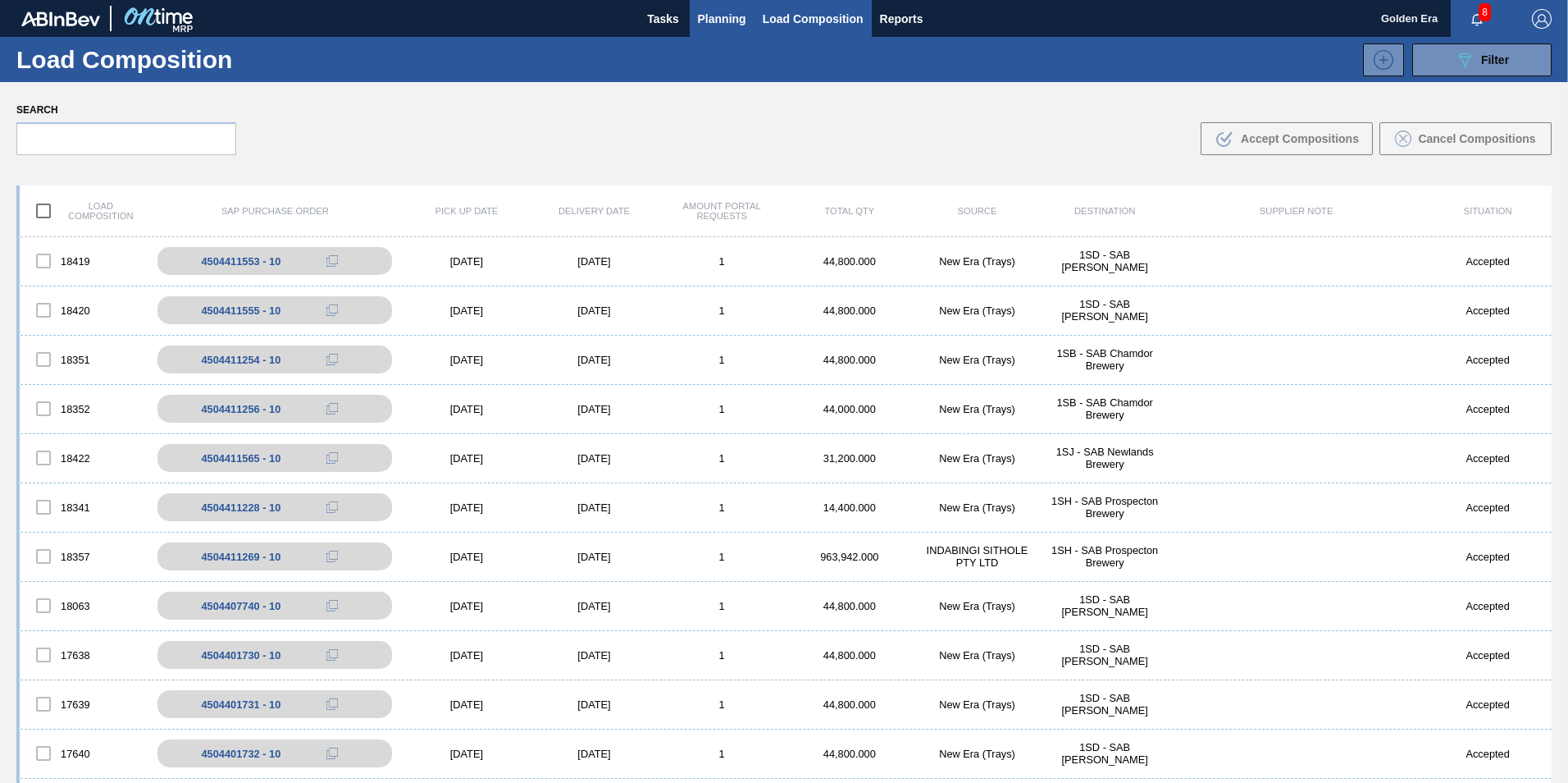
click at [706, 12] on span "Planning" at bounding box center [721, 19] width 48 height 20
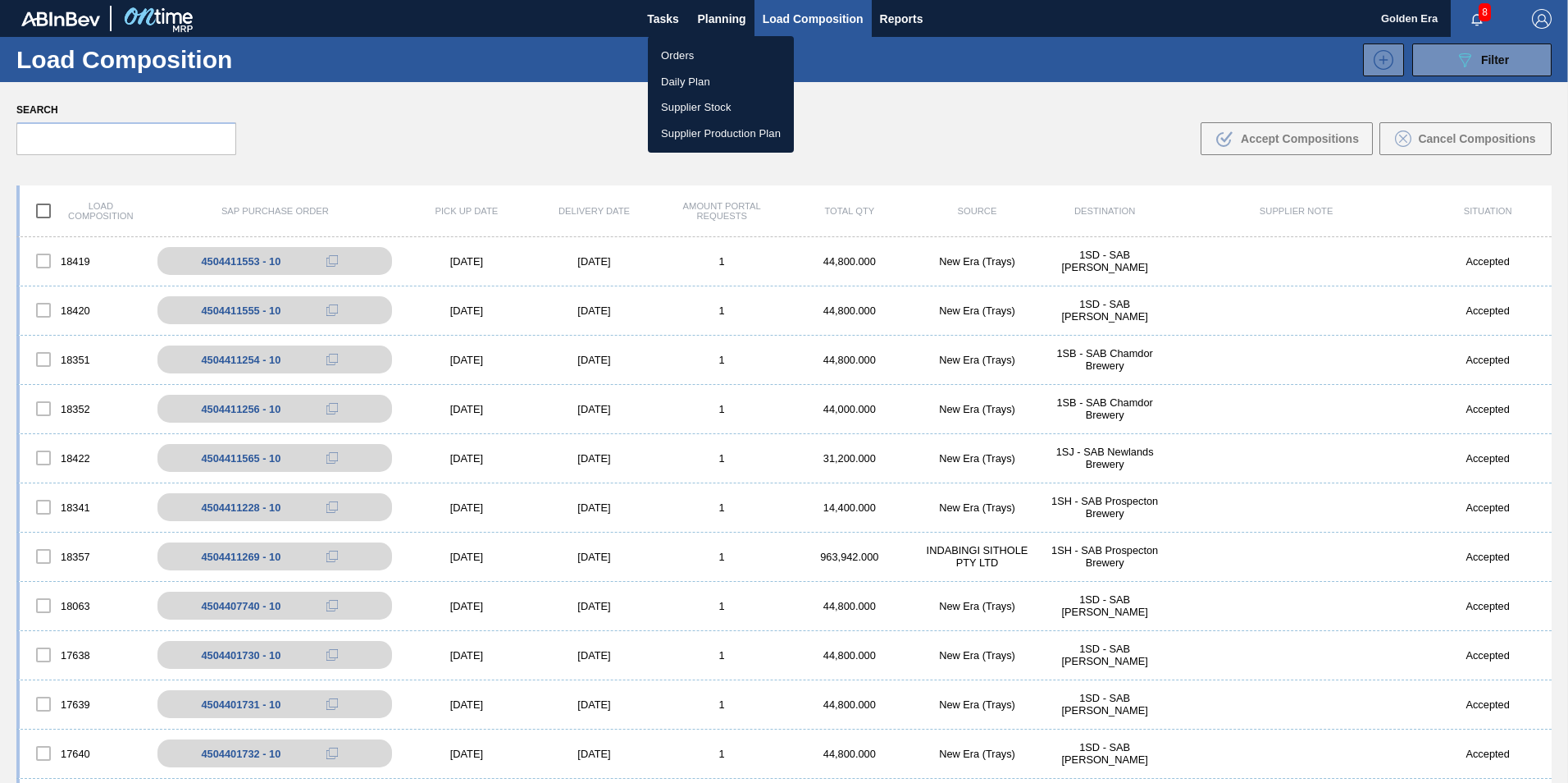
click at [705, 5] on div at bounding box center [784, 391] width 1568 height 783
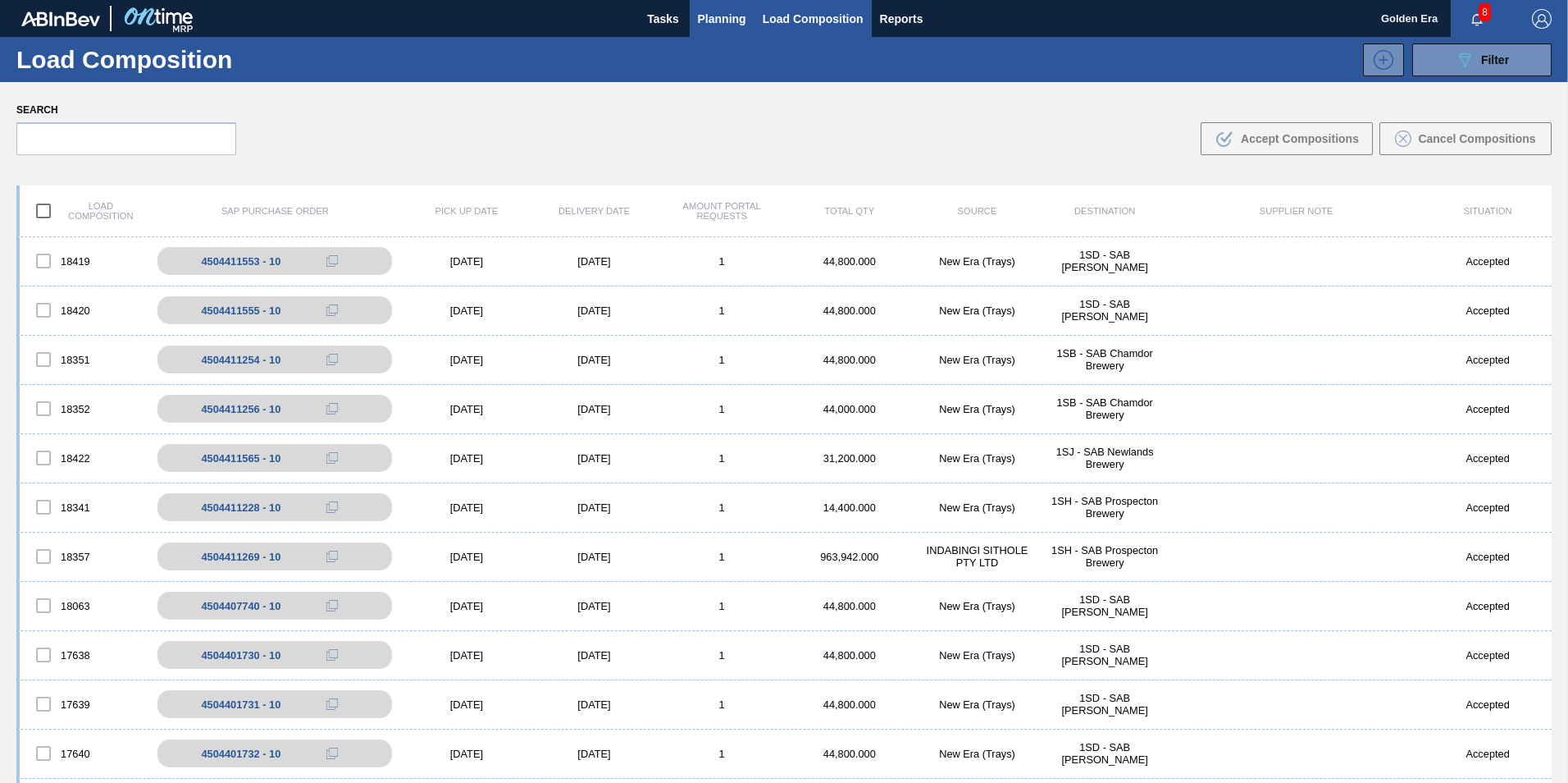
click at [709, 20] on span "Planning" at bounding box center [721, 19] width 48 height 20
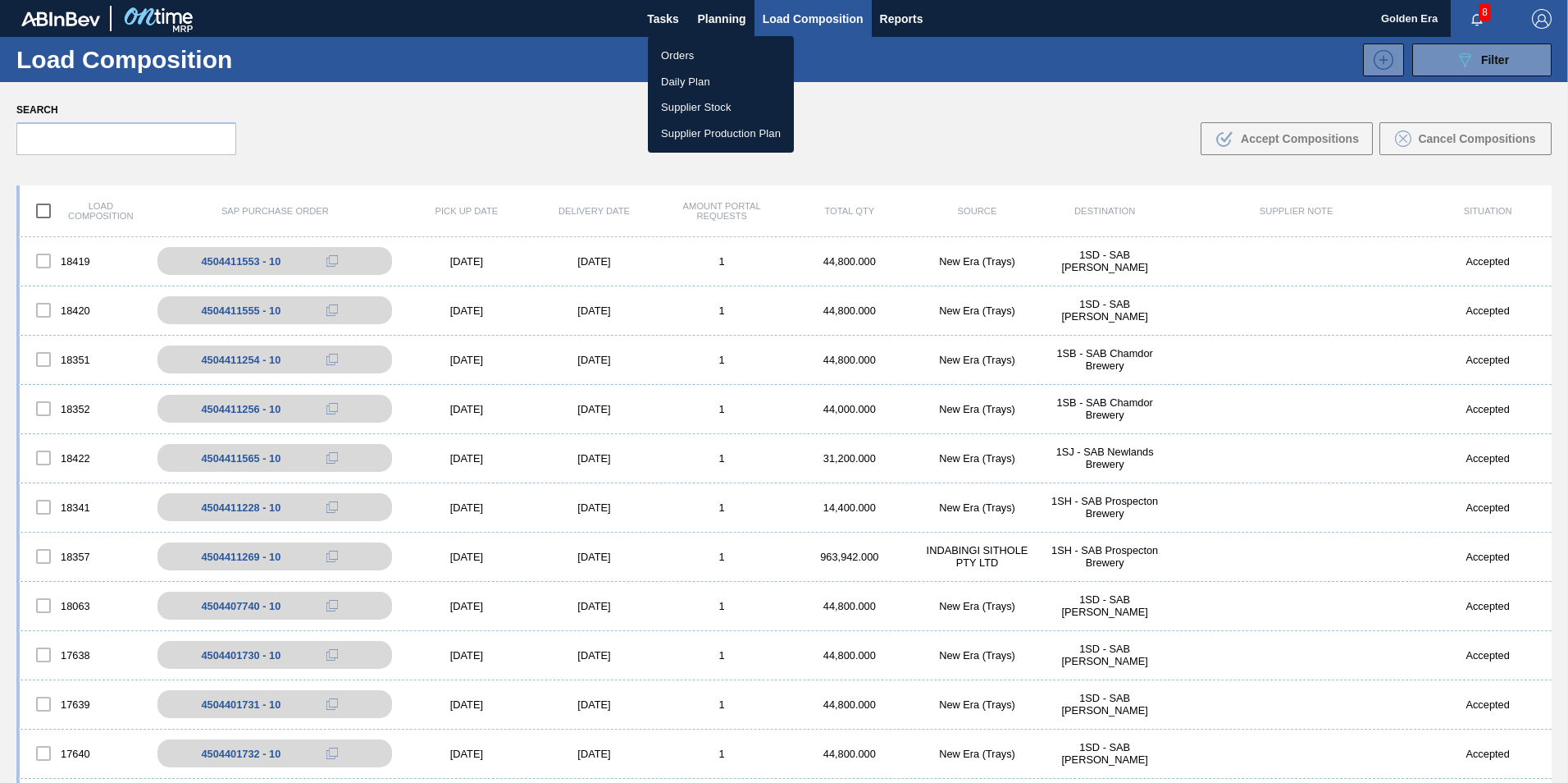
click at [699, 50] on li "Orders" at bounding box center [721, 55] width 146 height 27
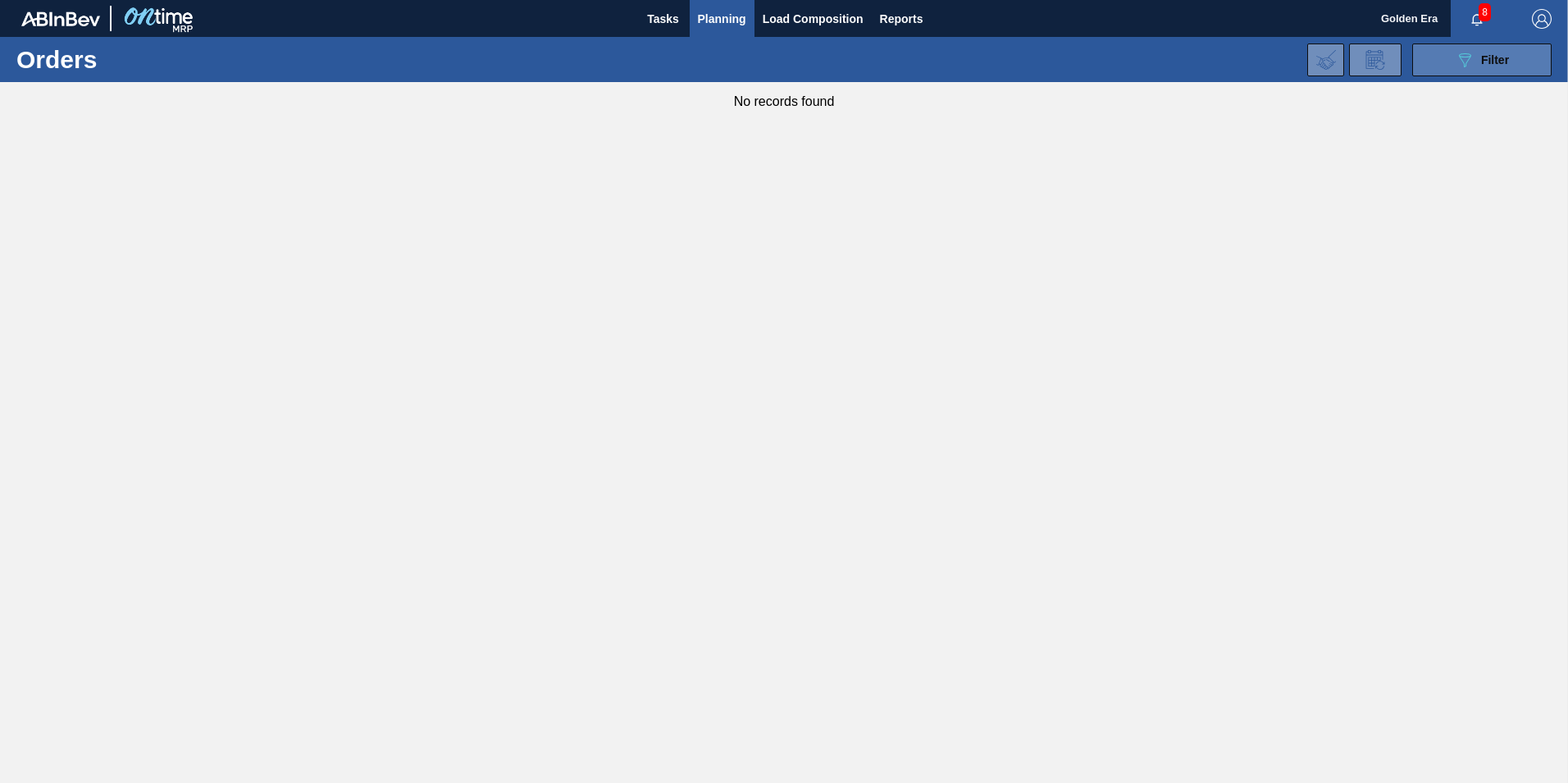
click at [1489, 48] on button "089F7B8B-B2A5-4AFE-B5C0-19BA573D28AC Filter" at bounding box center [1482, 59] width 140 height 33
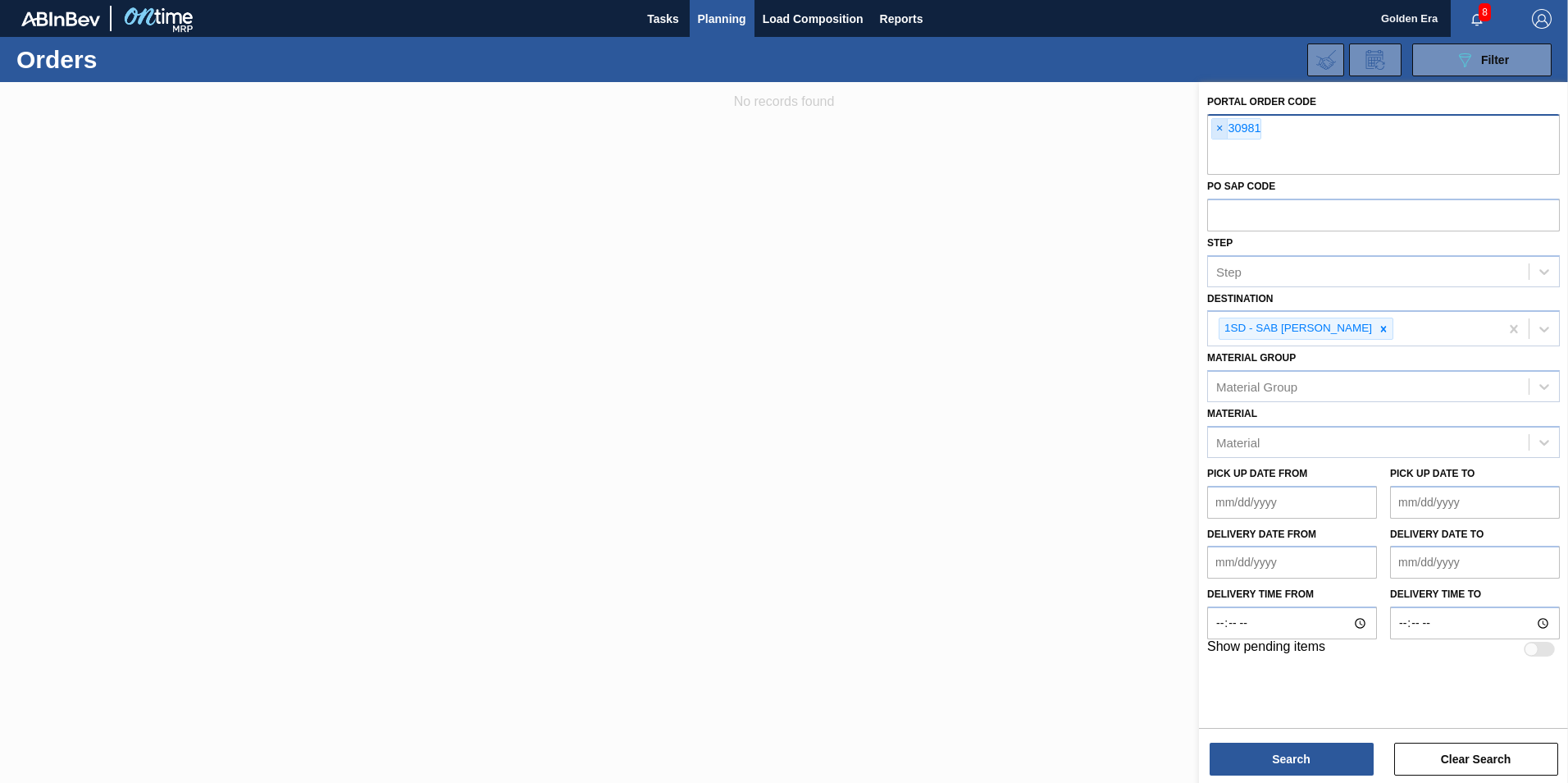
click at [1219, 125] on span "×" at bounding box center [1220, 129] width 16 height 20
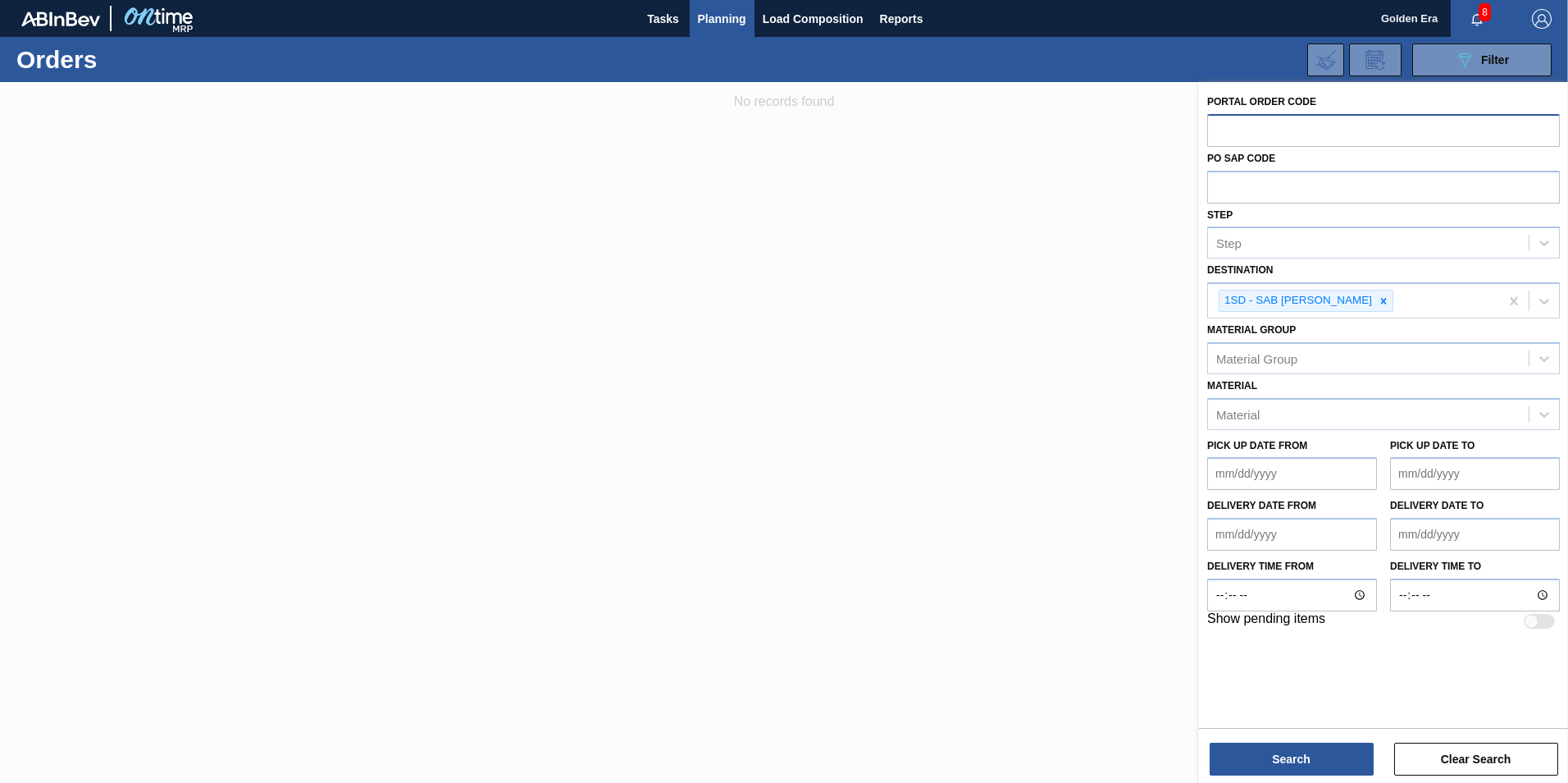
paste input "30982"
type input "30982"
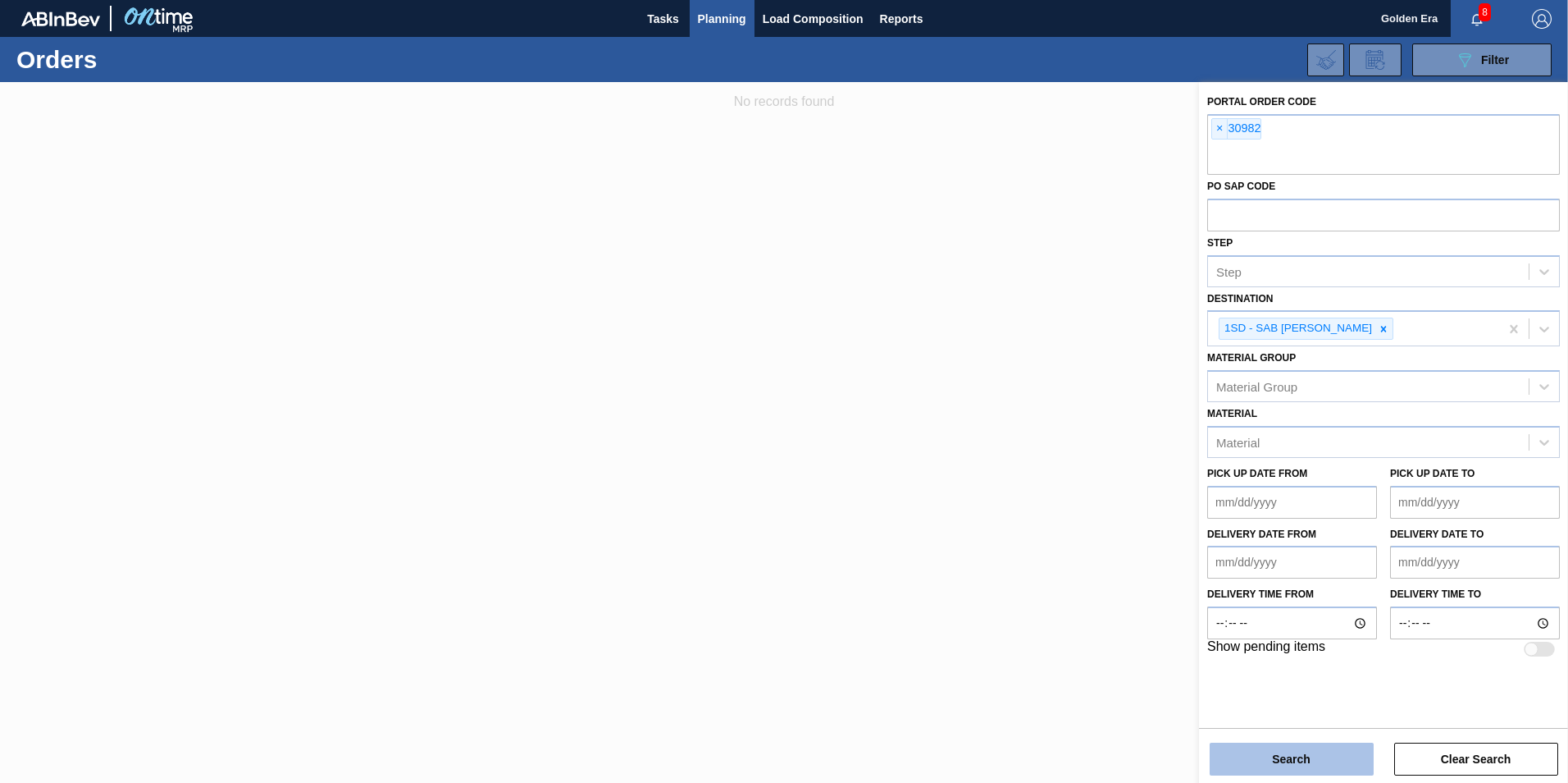
click at [1235, 751] on button "Search" at bounding box center [1291, 758] width 164 height 33
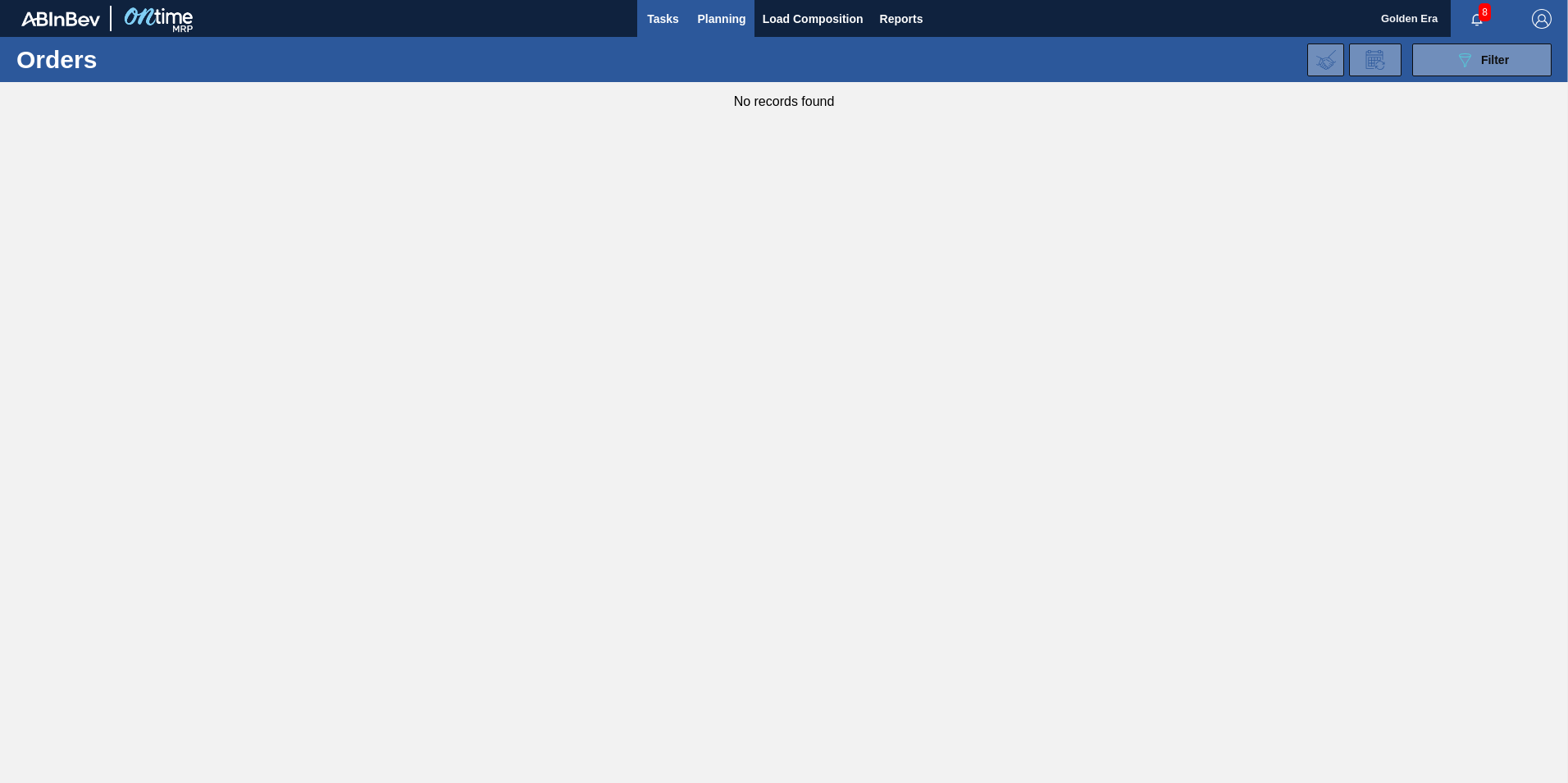
click at [665, 25] on span "Tasks" at bounding box center [663, 19] width 36 height 20
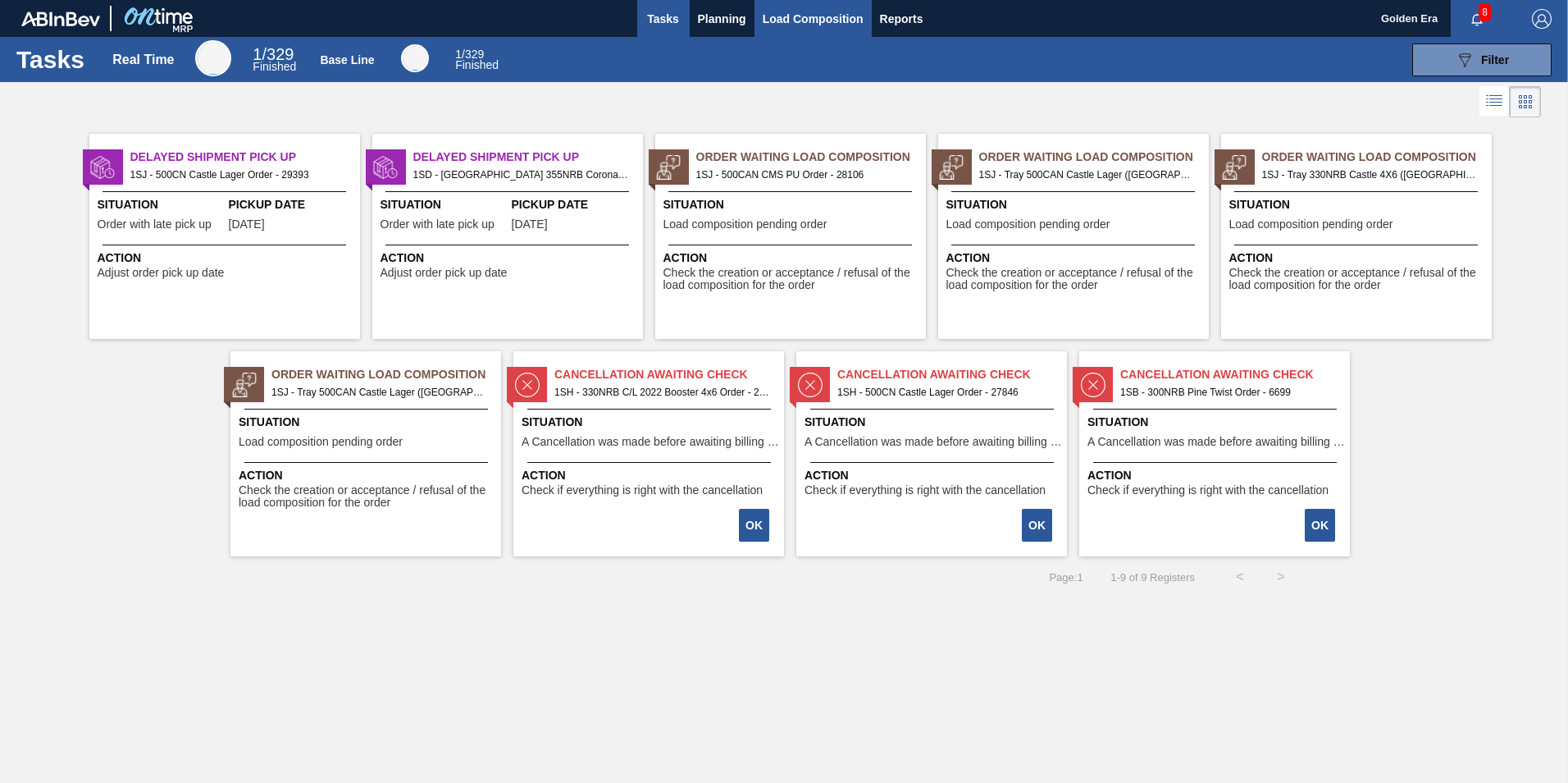
click at [805, 16] on span "Load Composition" at bounding box center [813, 19] width 100 height 20
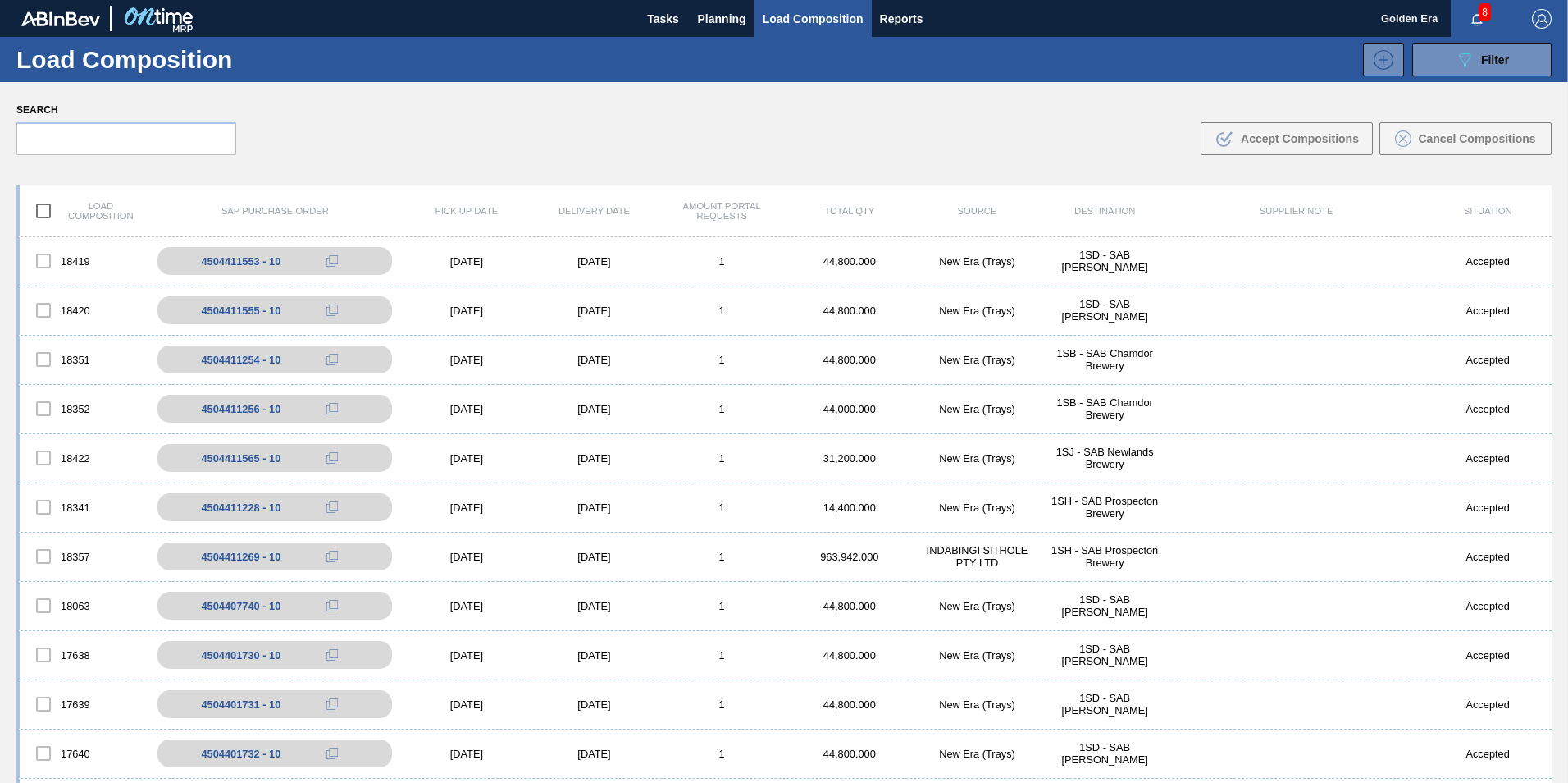
click at [1538, 17] on img "button" at bounding box center [1541, 19] width 20 height 20
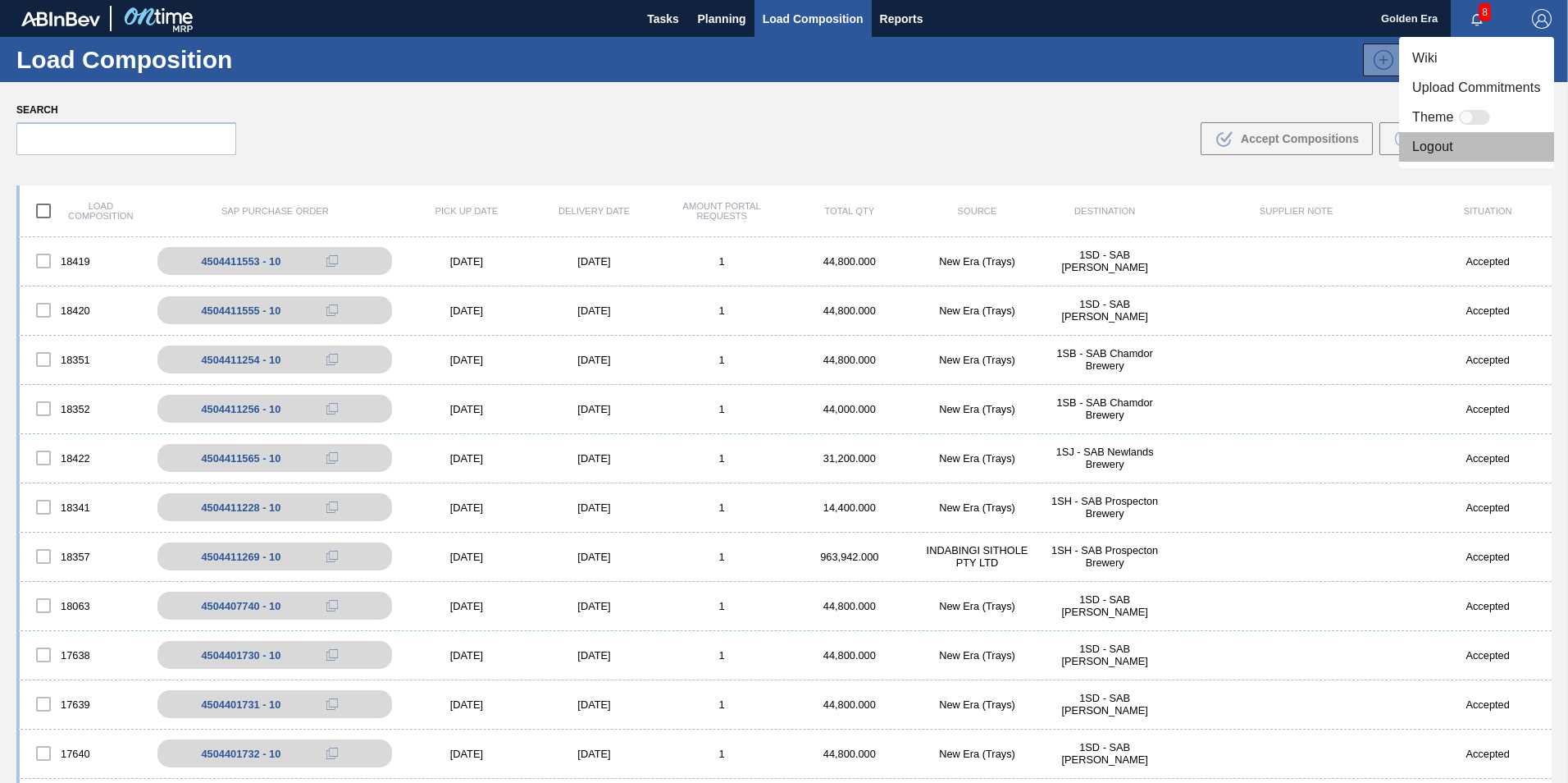
click at [1435, 141] on li "Logout" at bounding box center [1475, 147] width 155 height 30
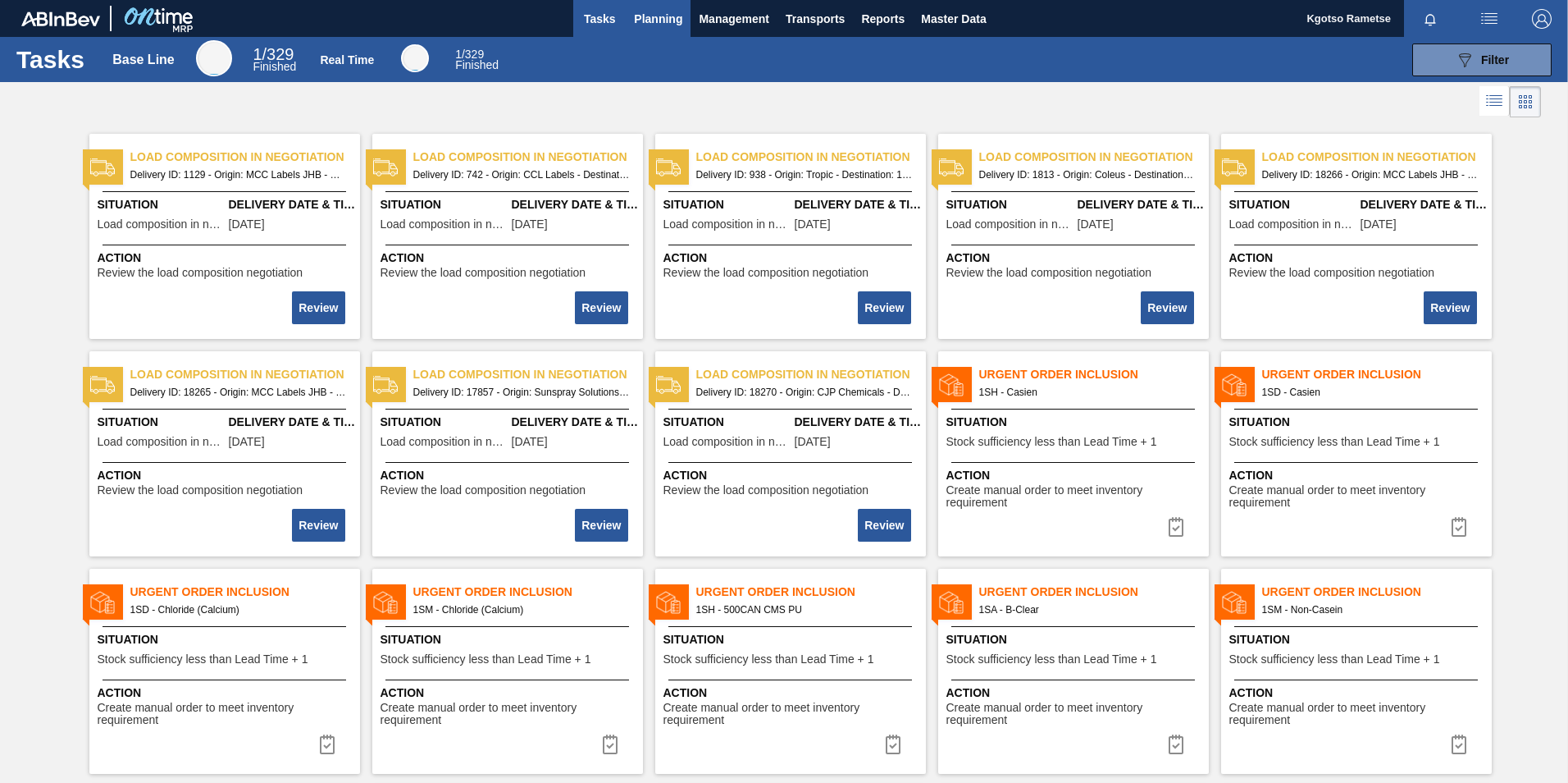
click at [657, 27] on span "Planning" at bounding box center [658, 19] width 48 height 20
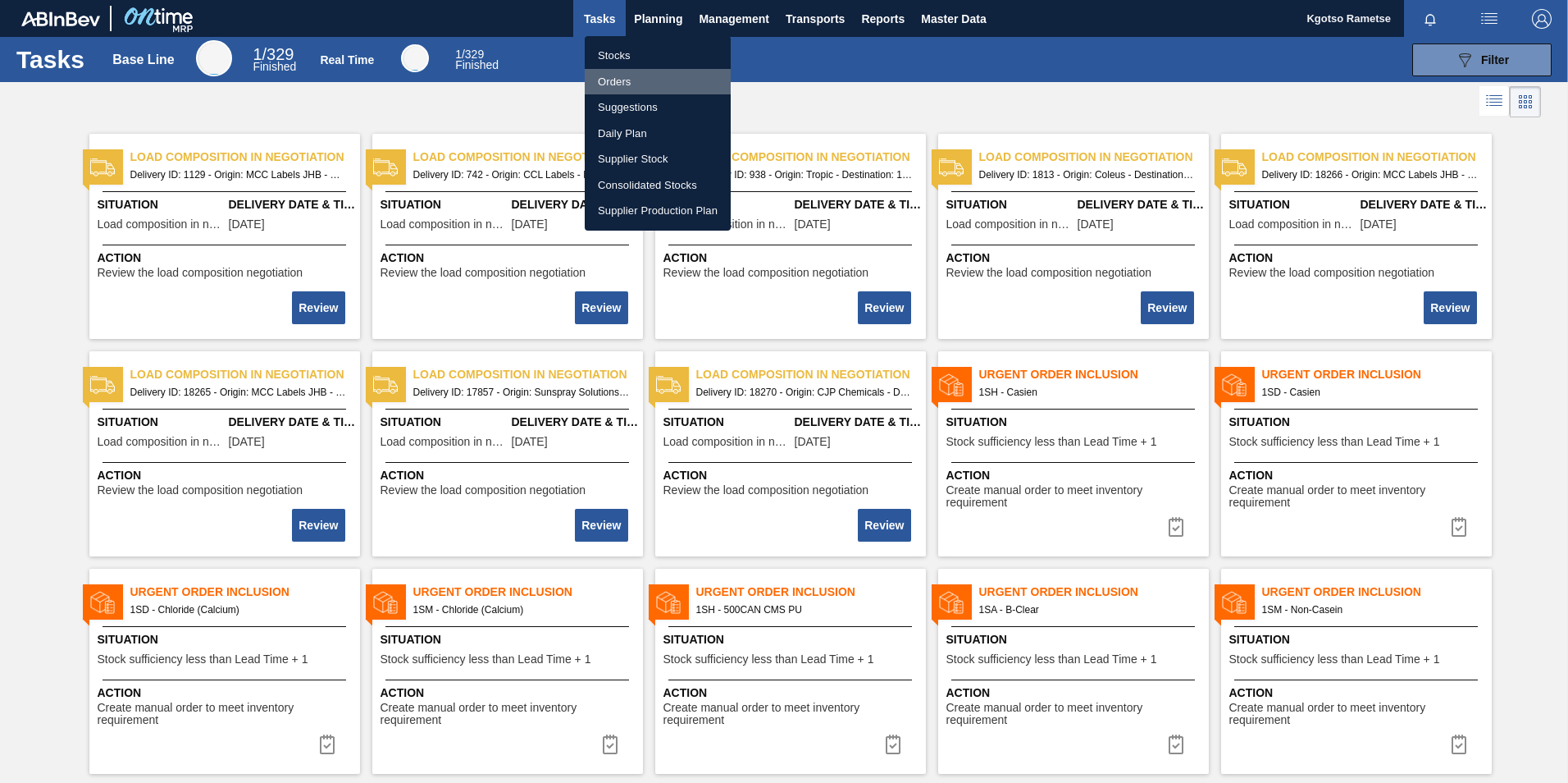
click at [636, 82] on li "Orders" at bounding box center [658, 82] width 146 height 27
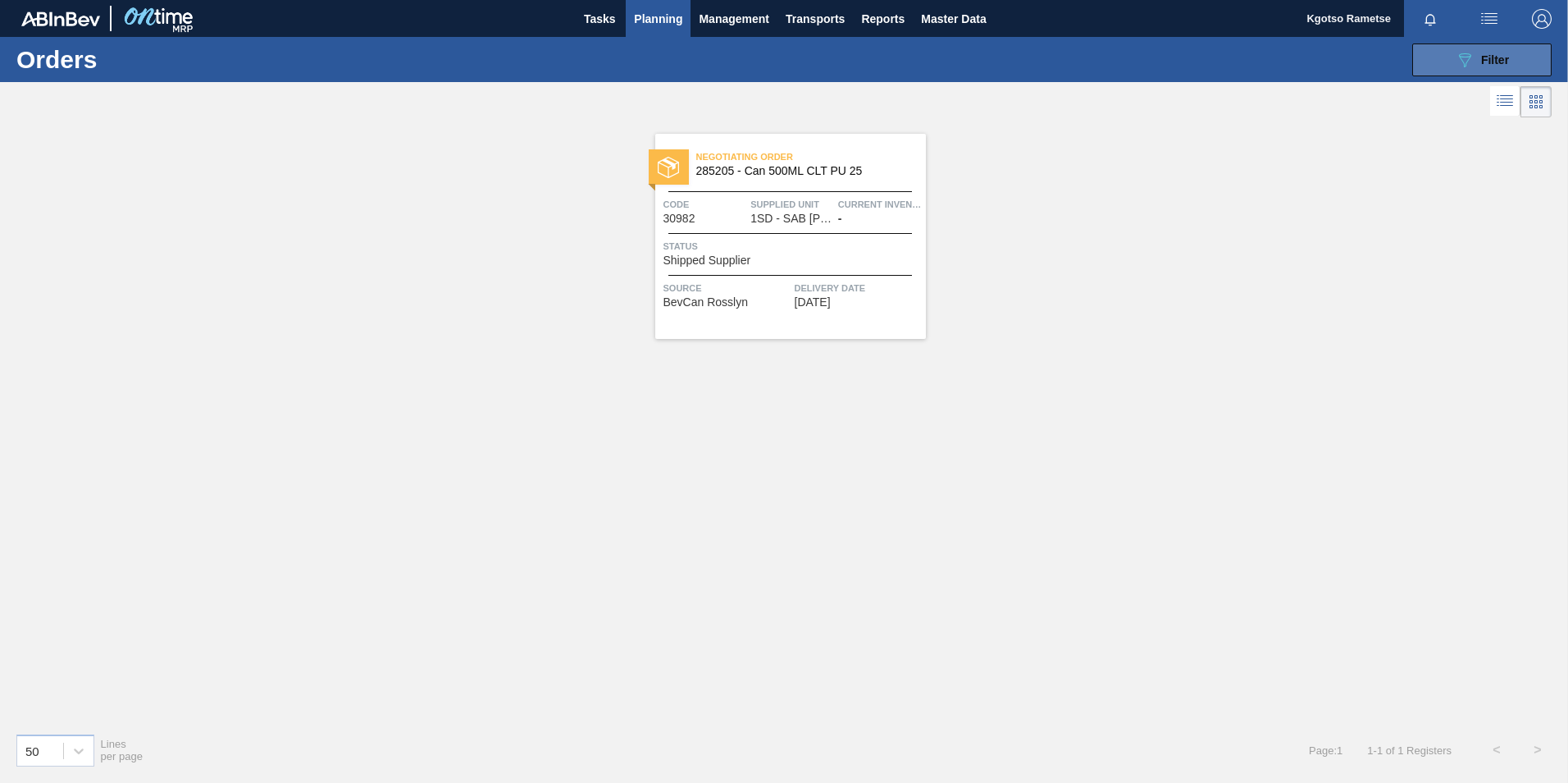
click at [1495, 45] on button "089F7B8B-B2A5-4AFE-B5C0-19BA573D28AC Filter" at bounding box center [1482, 59] width 140 height 33
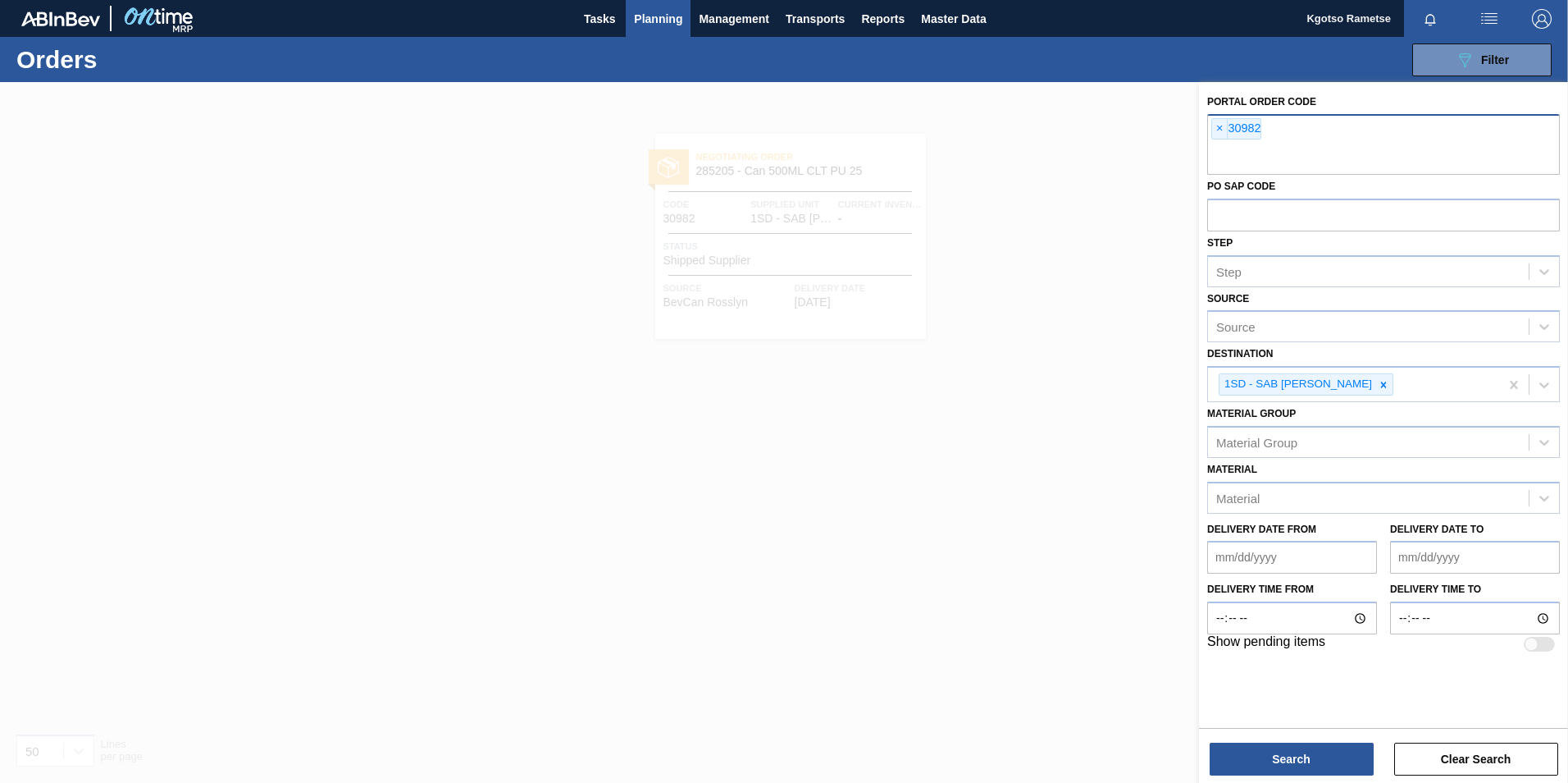
click at [1220, 126] on span "×" at bounding box center [1220, 129] width 16 height 20
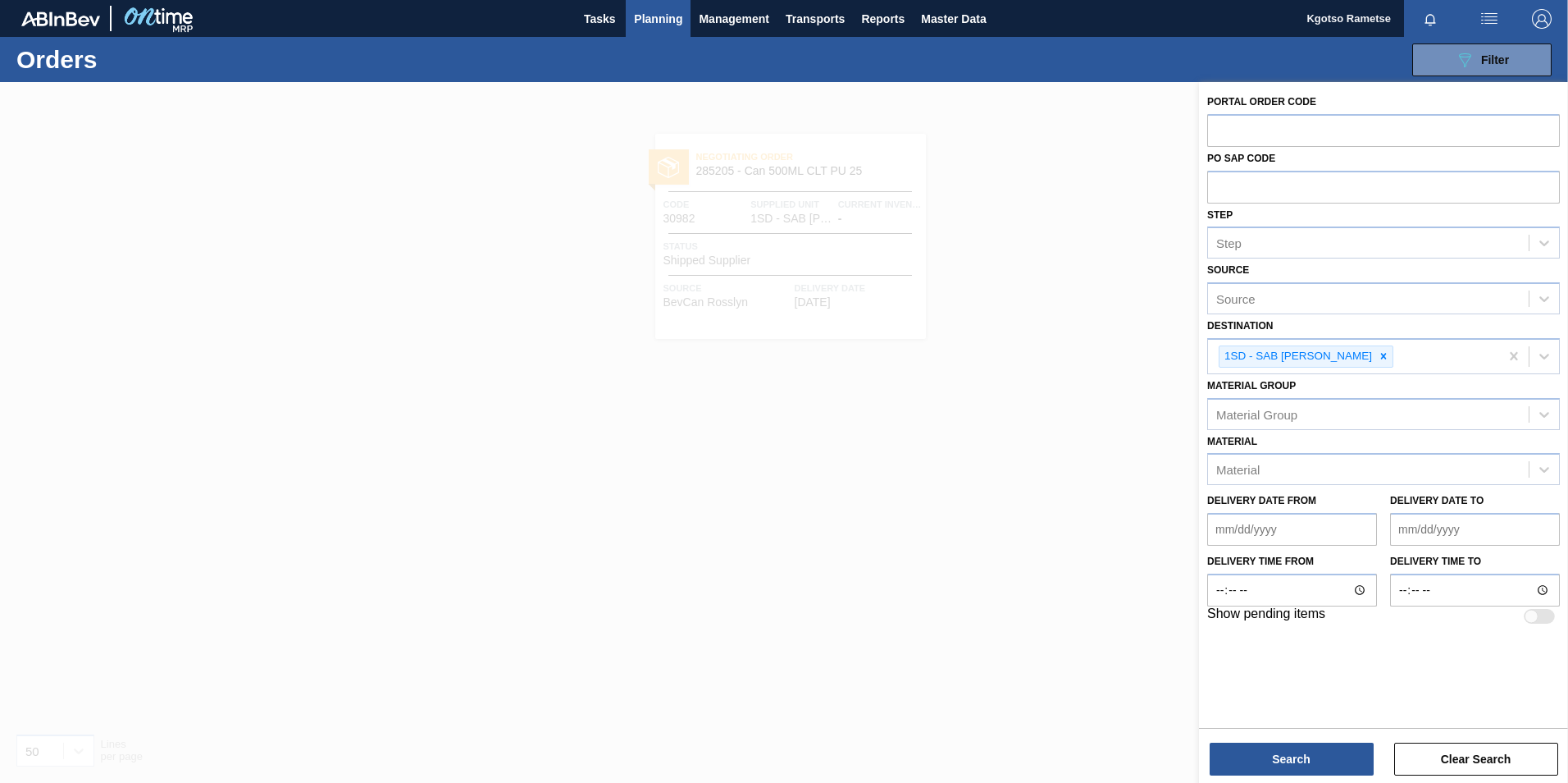
click at [1269, 111] on div "Portal Order Code" at bounding box center [1383, 118] width 352 height 56
click at [1265, 115] on input "text" at bounding box center [1383, 130] width 352 height 32
paste input "30982"
type input "30982"
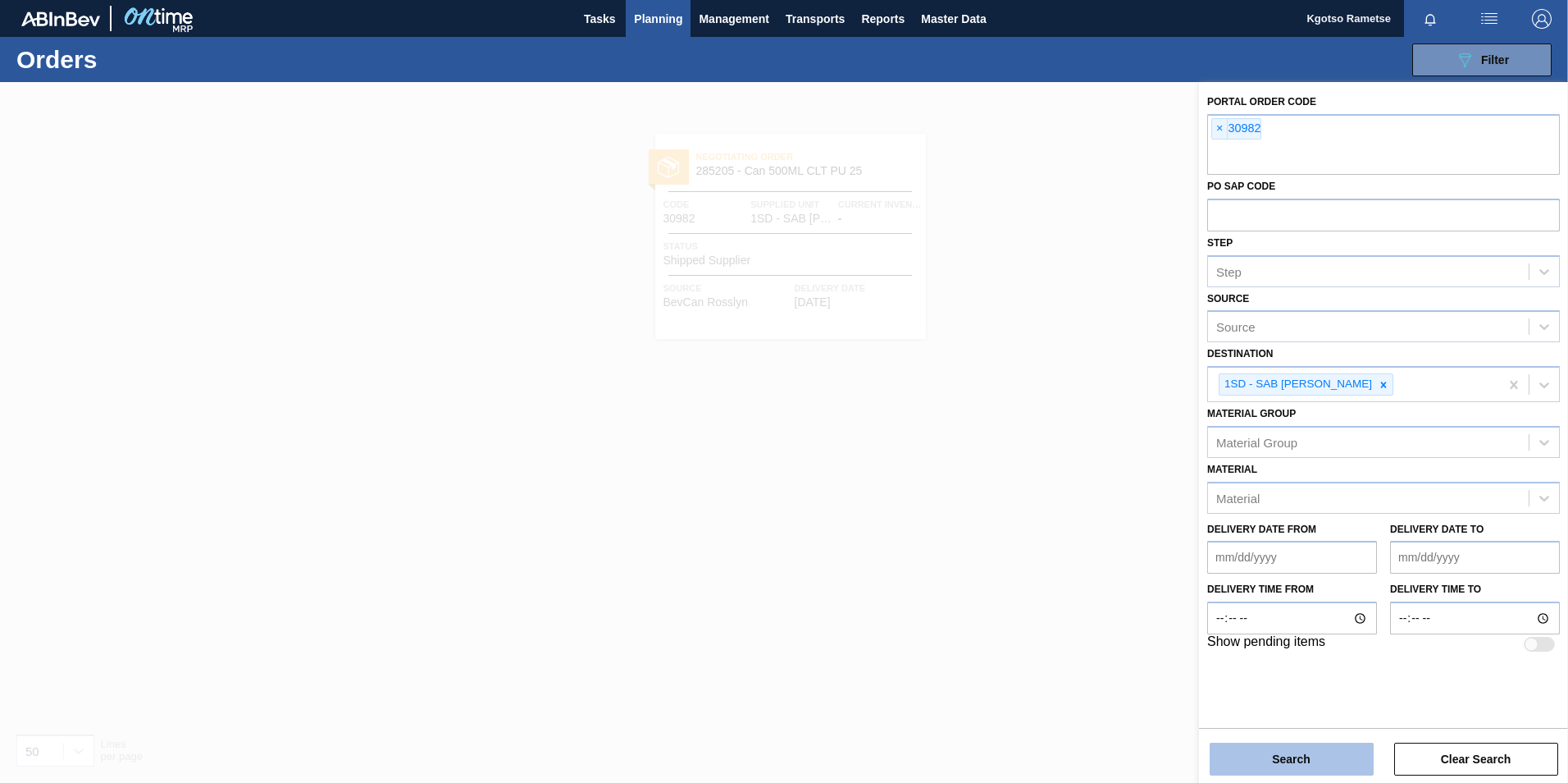
click at [1236, 754] on button "Search" at bounding box center [1291, 758] width 164 height 33
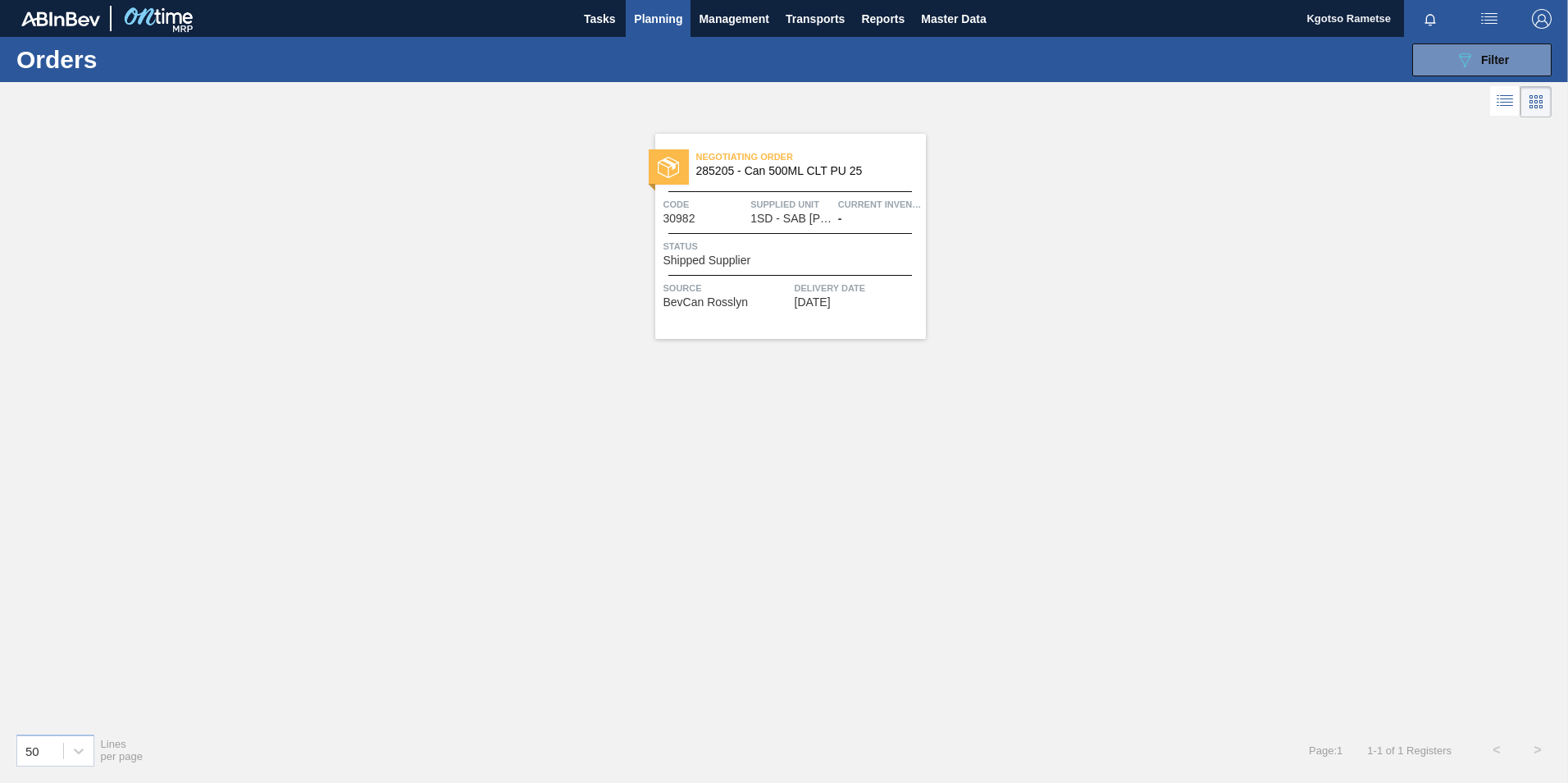
click at [761, 155] on span "Negotiating Order" at bounding box center [810, 157] width 229 height 17
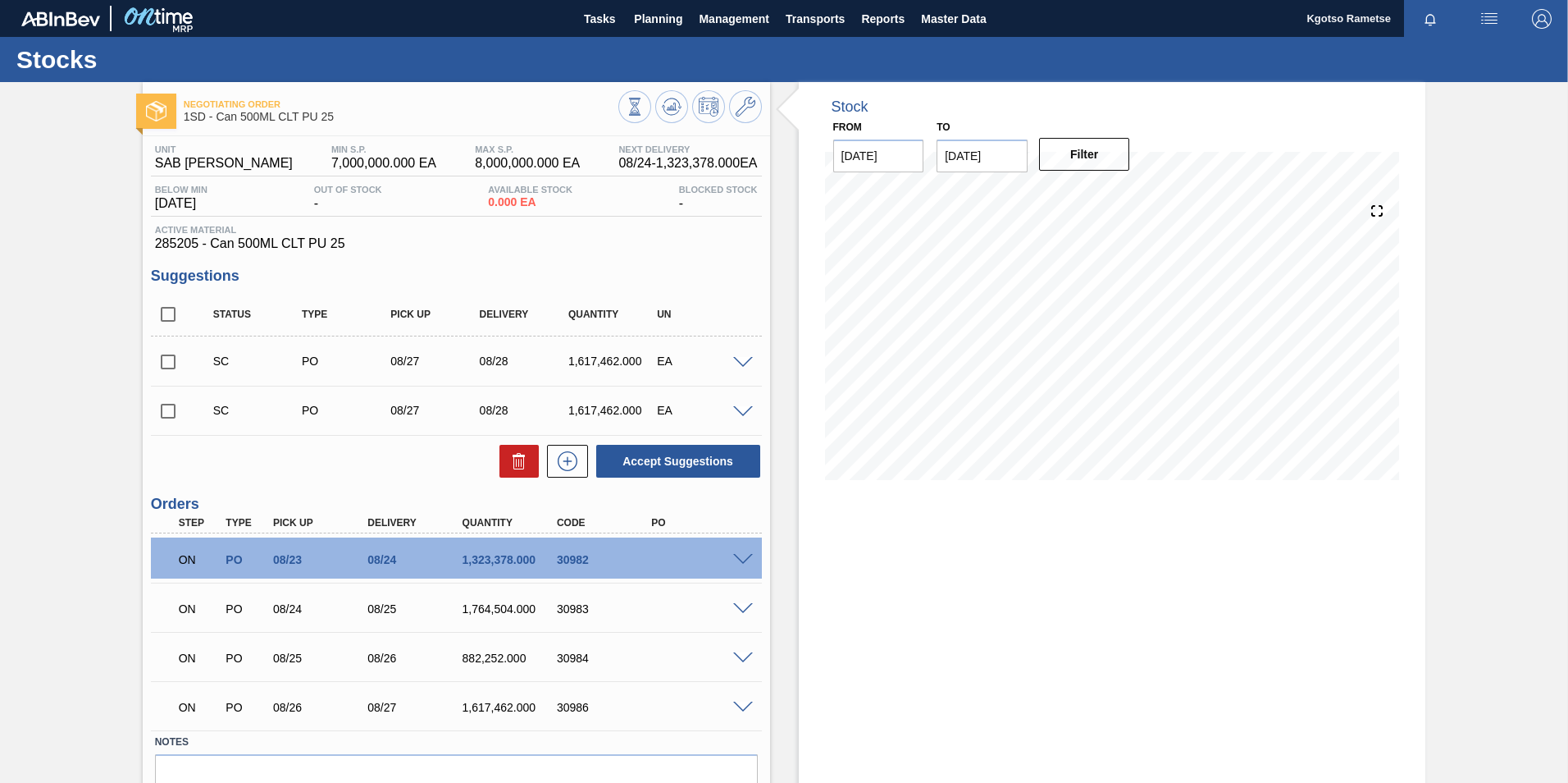
click at [739, 555] on span at bounding box center [743, 559] width 20 height 12
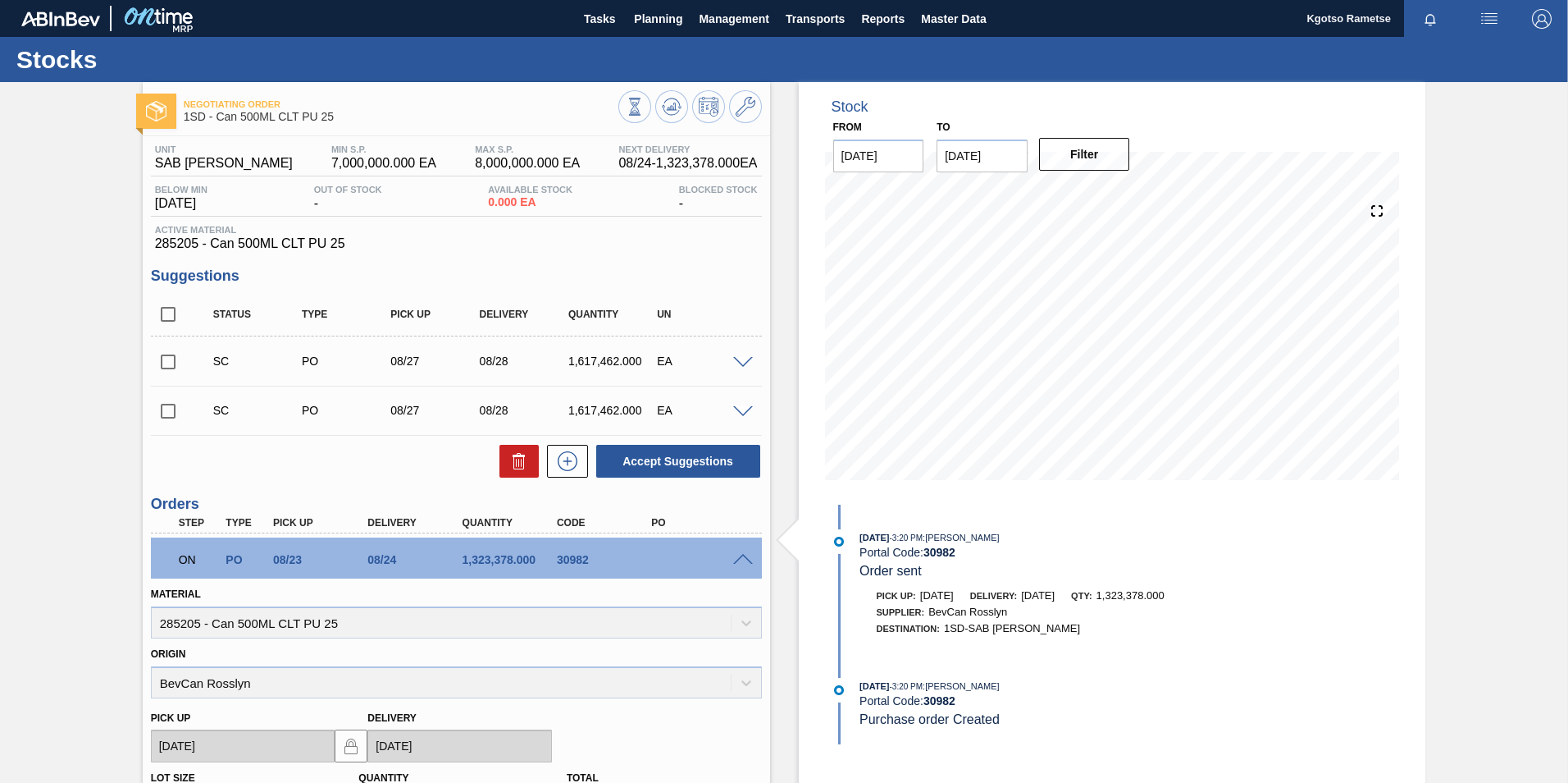
click at [739, 555] on span at bounding box center [743, 559] width 20 height 12
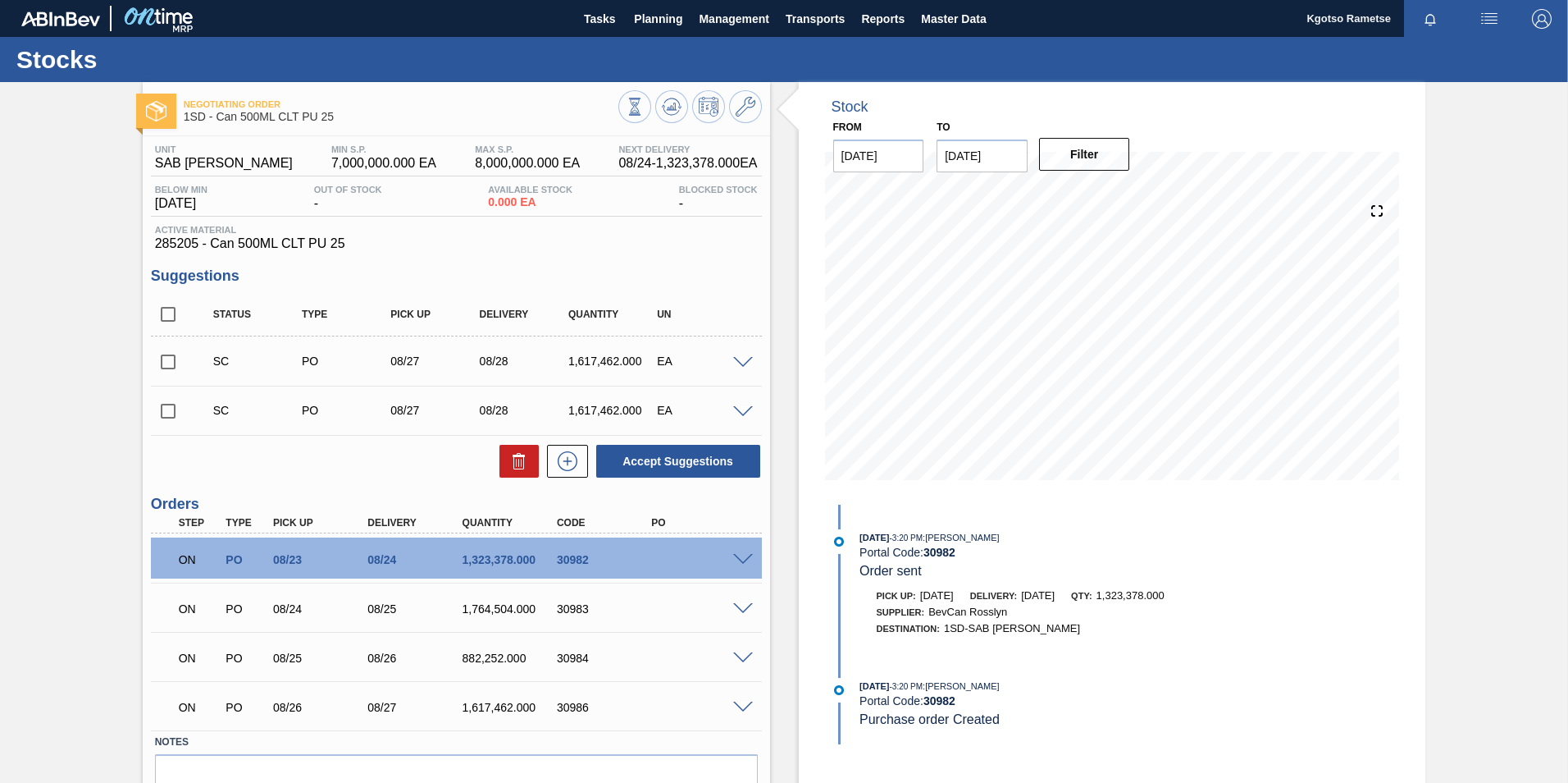
click at [1535, 17] on img "button" at bounding box center [1541, 19] width 20 height 20
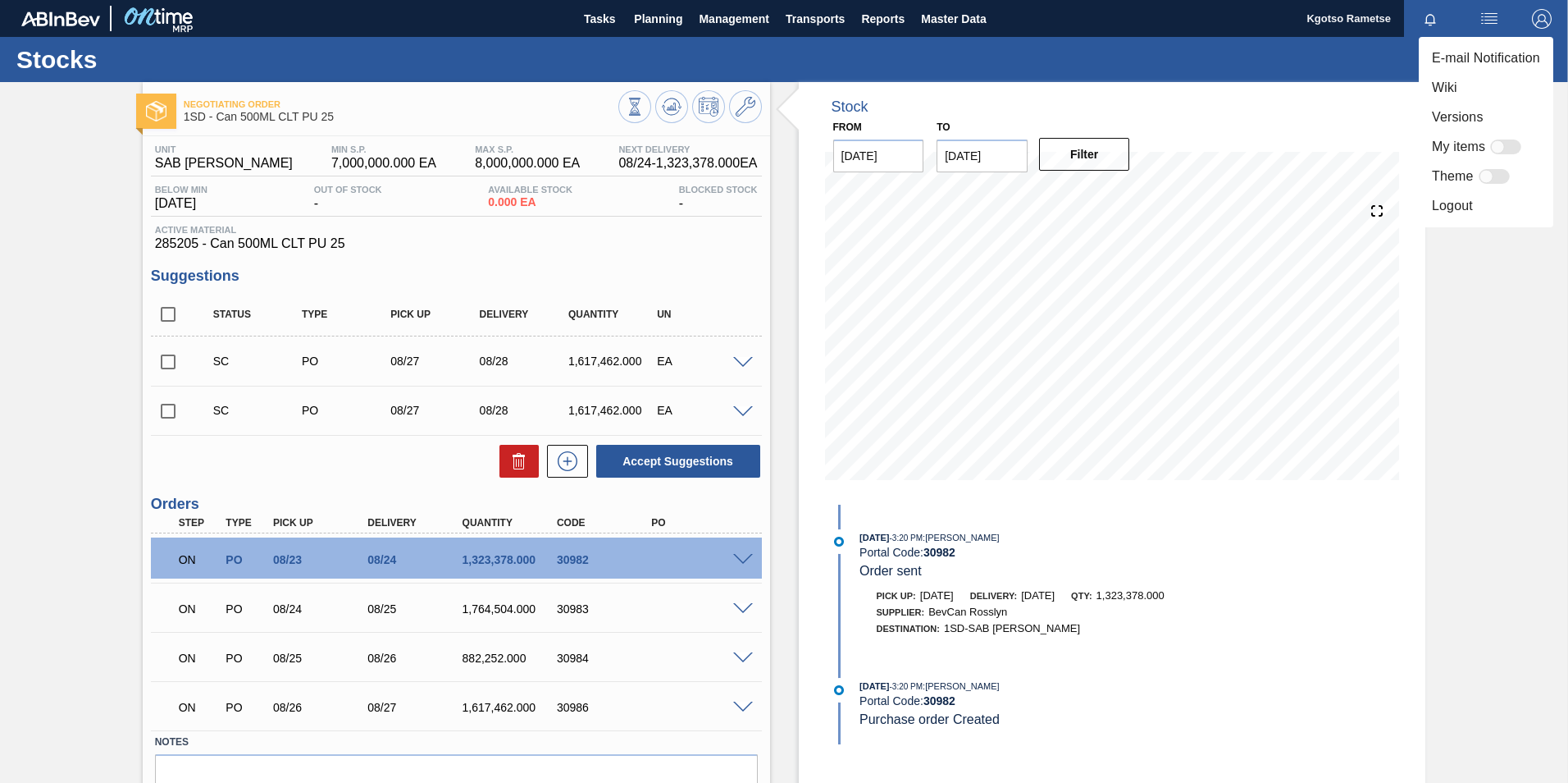
drag, startPoint x: 1210, startPoint y: 37, endPoint x: 1176, endPoint y: 32, distance: 34.4
click at [1185, 33] on div at bounding box center [784, 391] width 1568 height 783
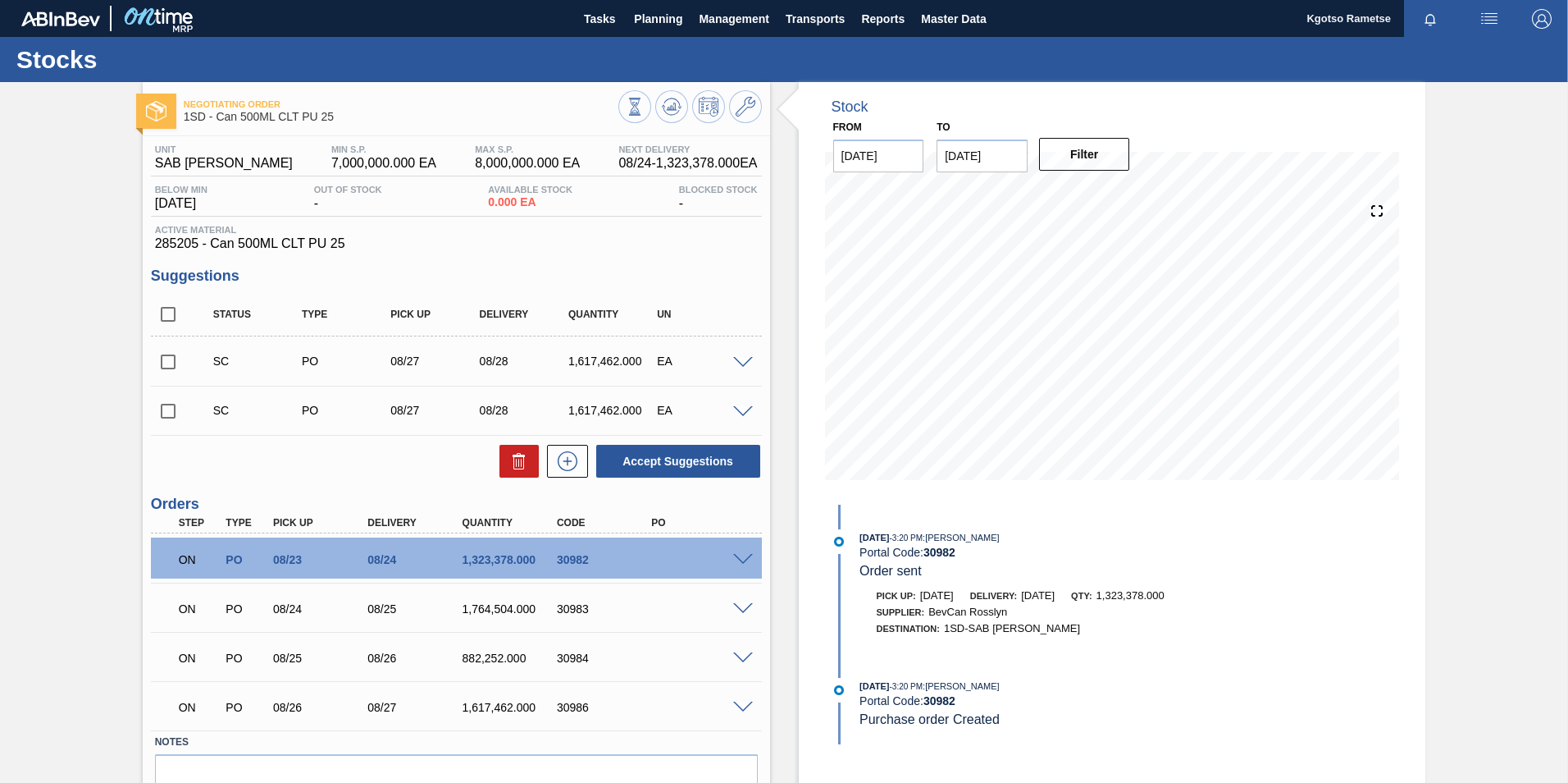
click at [1001, 22] on div "Tasks Planning Management Transports Reports Master Data" at bounding box center [784, 18] width 1568 height 36
click at [934, 22] on span "Master Data" at bounding box center [954, 19] width 65 height 20
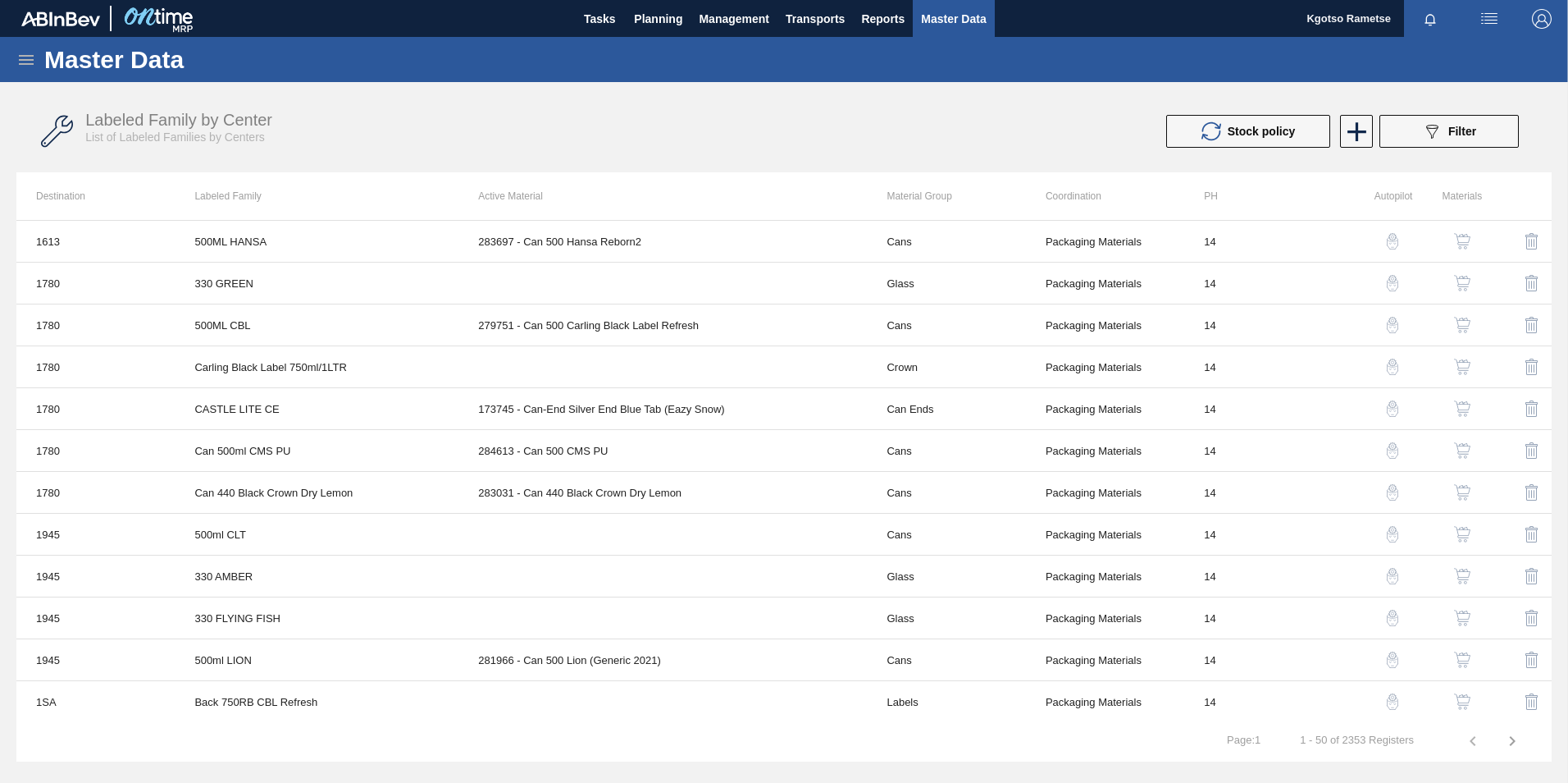
click at [29, 55] on icon at bounding box center [26, 60] width 15 height 10
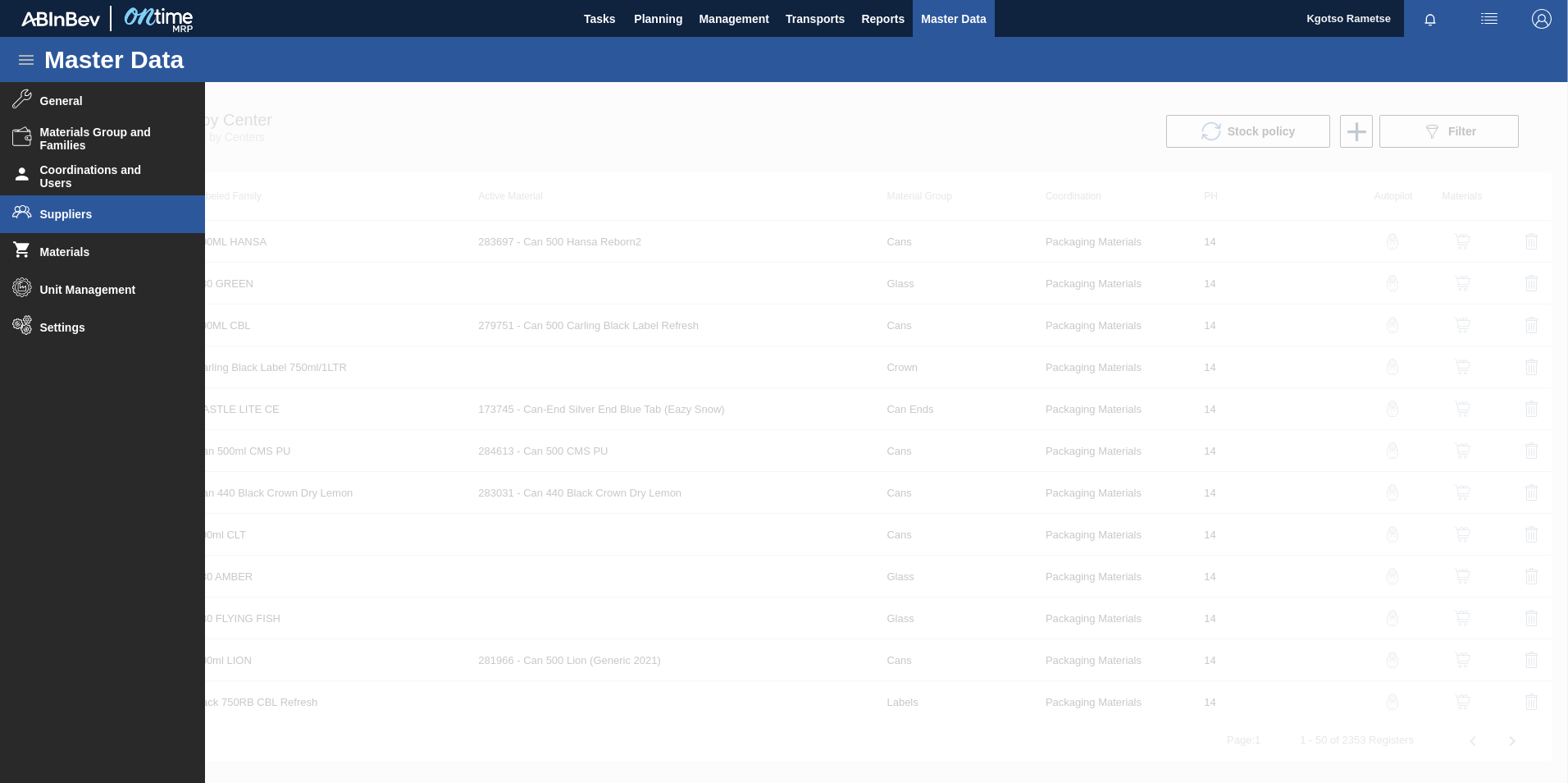
click at [66, 216] on span "Suppliers" at bounding box center [107, 214] width 135 height 13
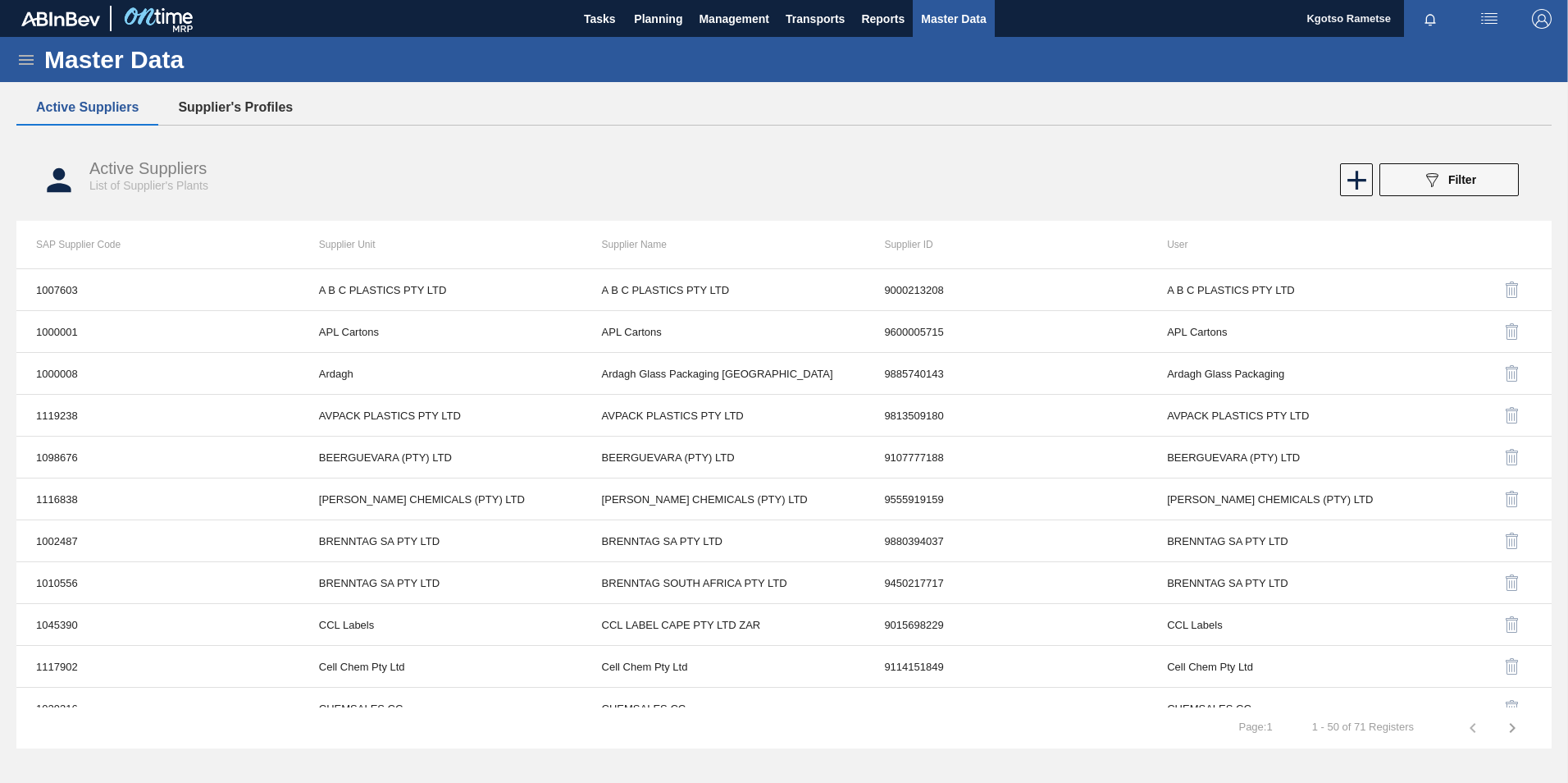
click at [241, 99] on button "Supplier's Profiles" at bounding box center [235, 107] width 155 height 34
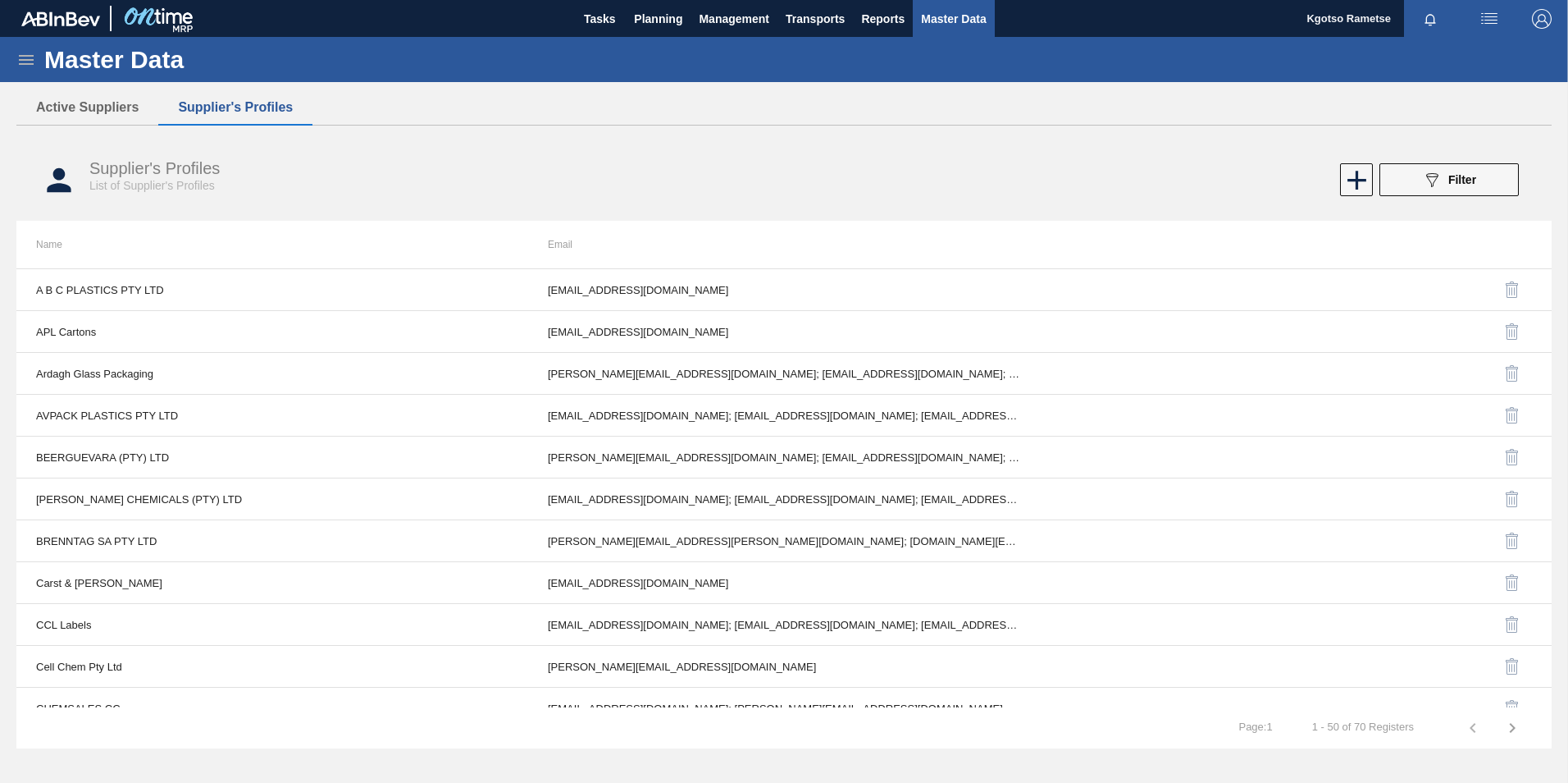
click at [1446, 179] on div "089F7B8B-B2A5-4AFE-B5C0-19BA573D28AC Filter" at bounding box center [1449, 179] width 54 height 20
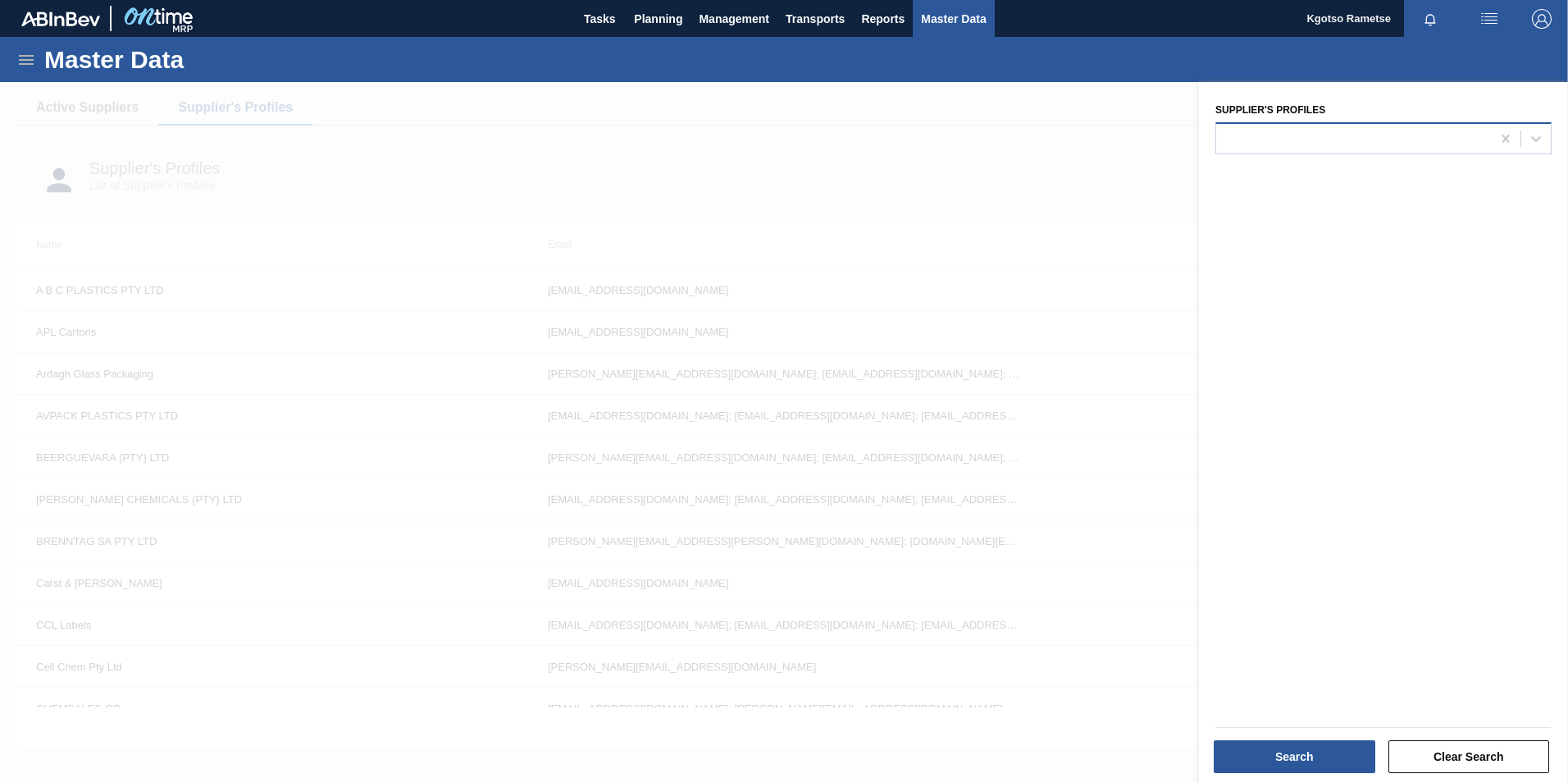
click at [1323, 139] on div at bounding box center [1352, 138] width 275 height 24
type Profiles "gold"
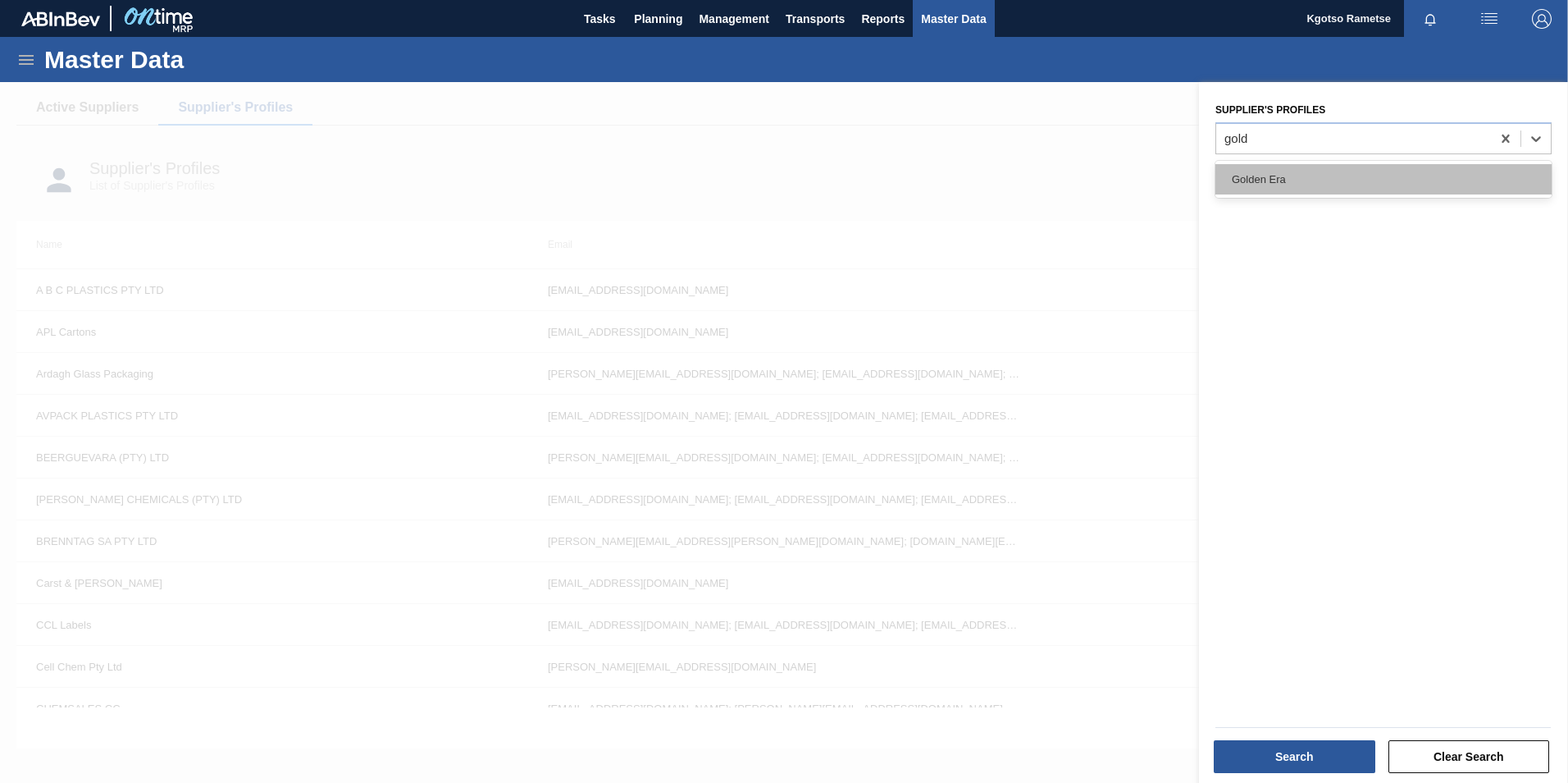
click at [1278, 195] on div "Golden Era" at bounding box center [1384, 178] width 337 height 36
click at [1278, 189] on div "Golden Era" at bounding box center [1384, 179] width 337 height 31
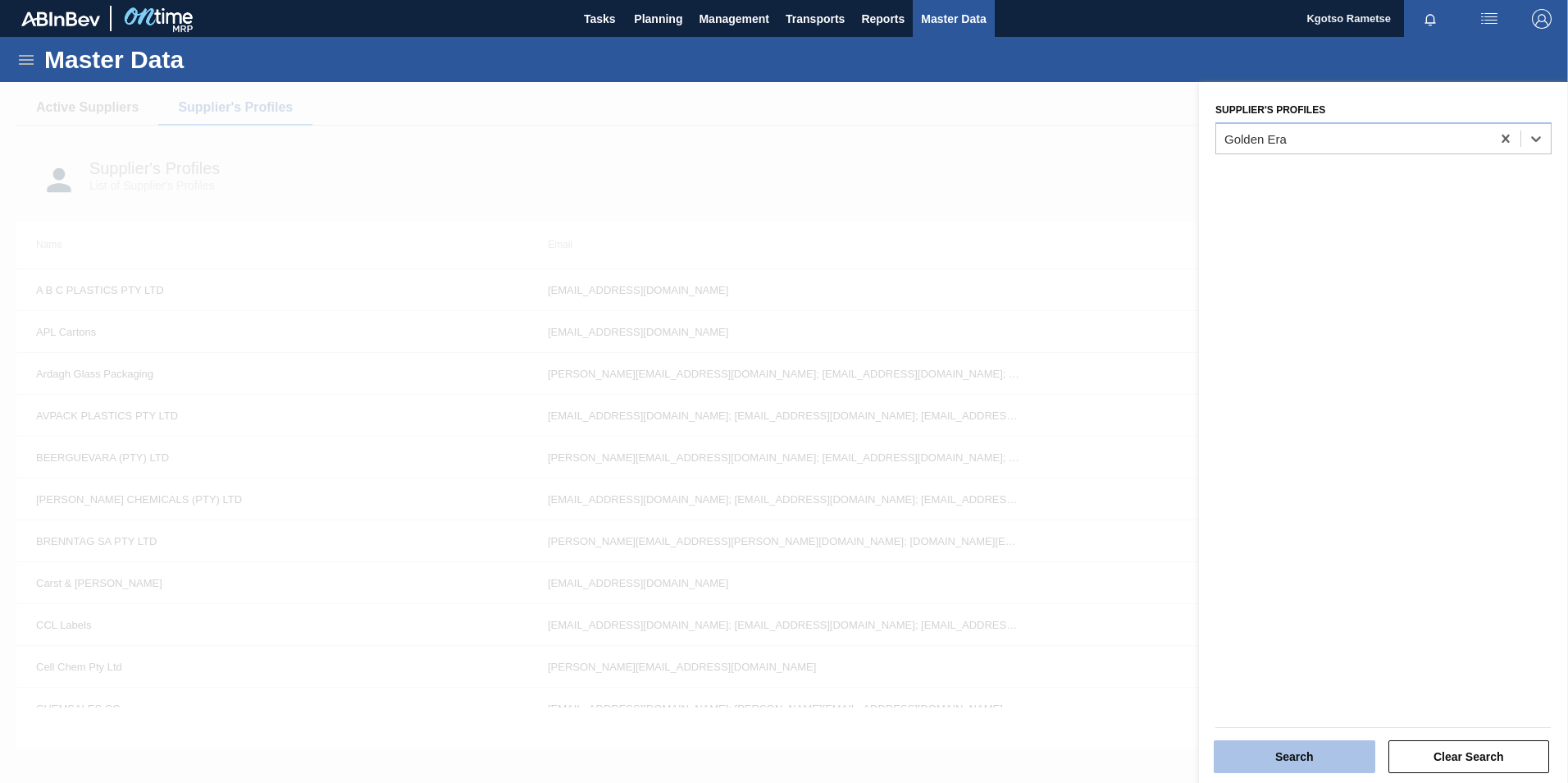
click at [1246, 760] on button "Search" at bounding box center [1294, 755] width 161 height 33
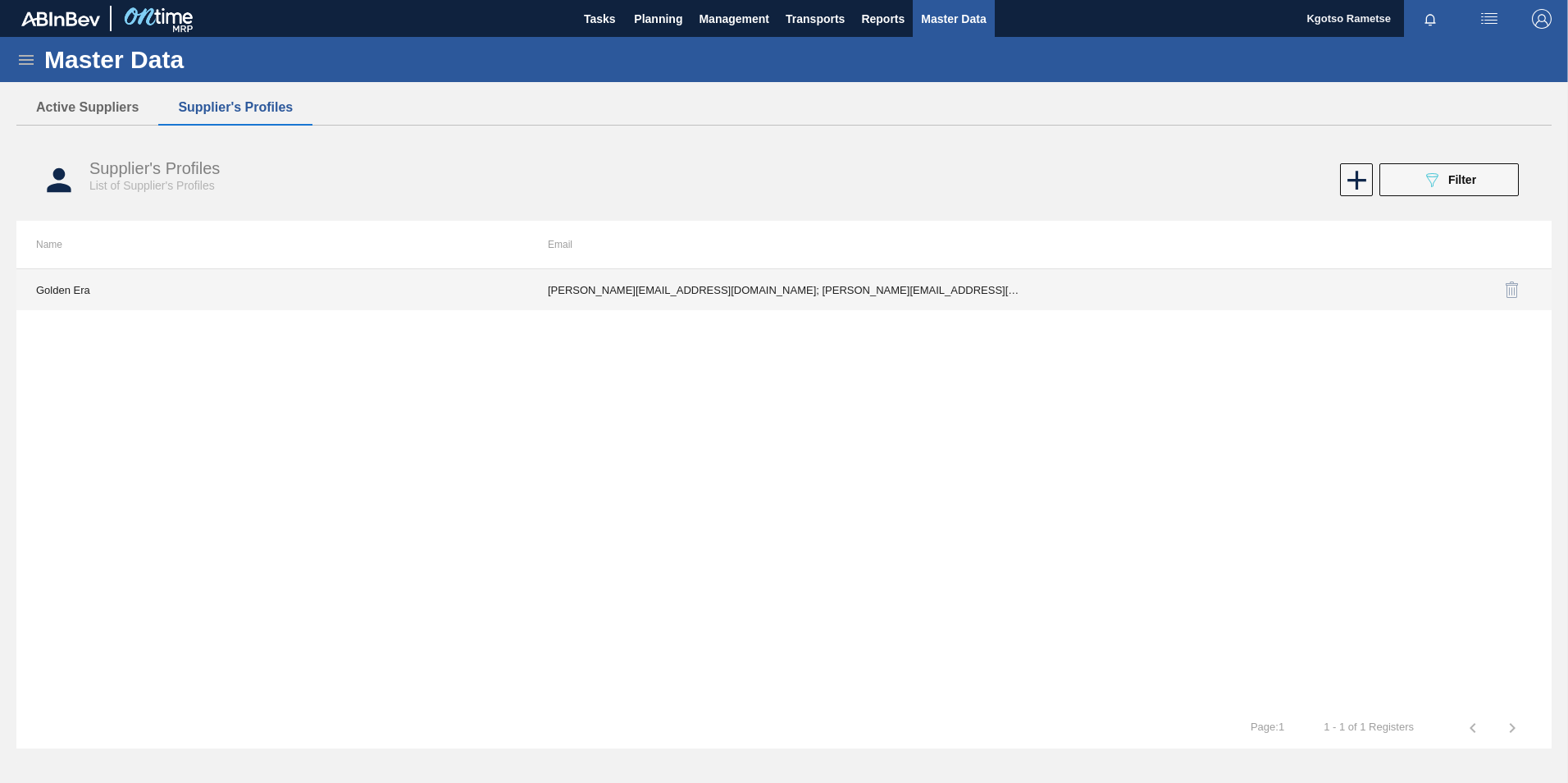
click at [571, 291] on td "[PERSON_NAME][EMAIL_ADDRESS][DOMAIN_NAME]; [PERSON_NAME][EMAIL_ADDRESS][DOMAIN_…" at bounding box center [784, 290] width 512 height 41
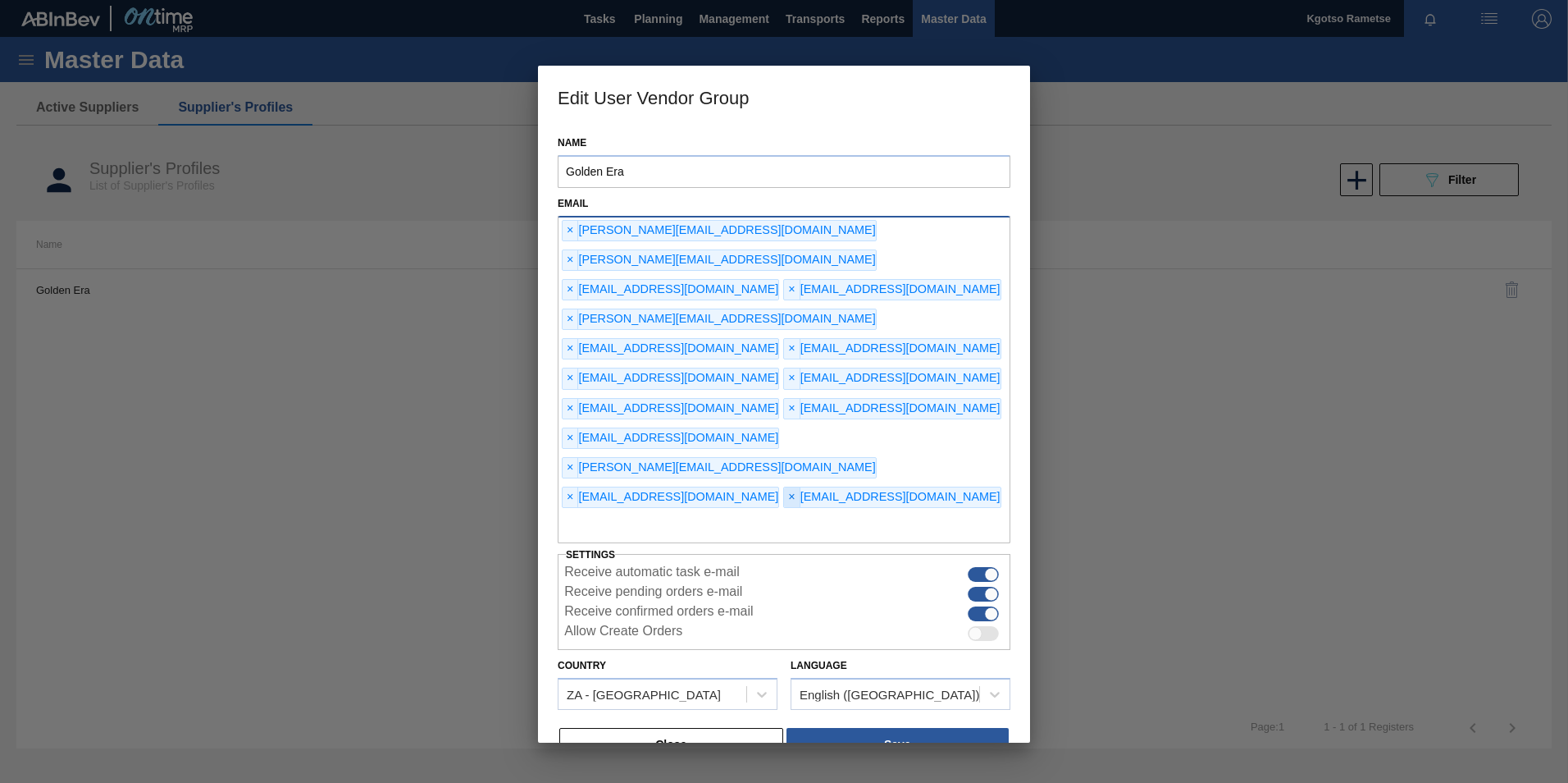
click at [784, 488] on span "×" at bounding box center [791, 497] width 16 height 20
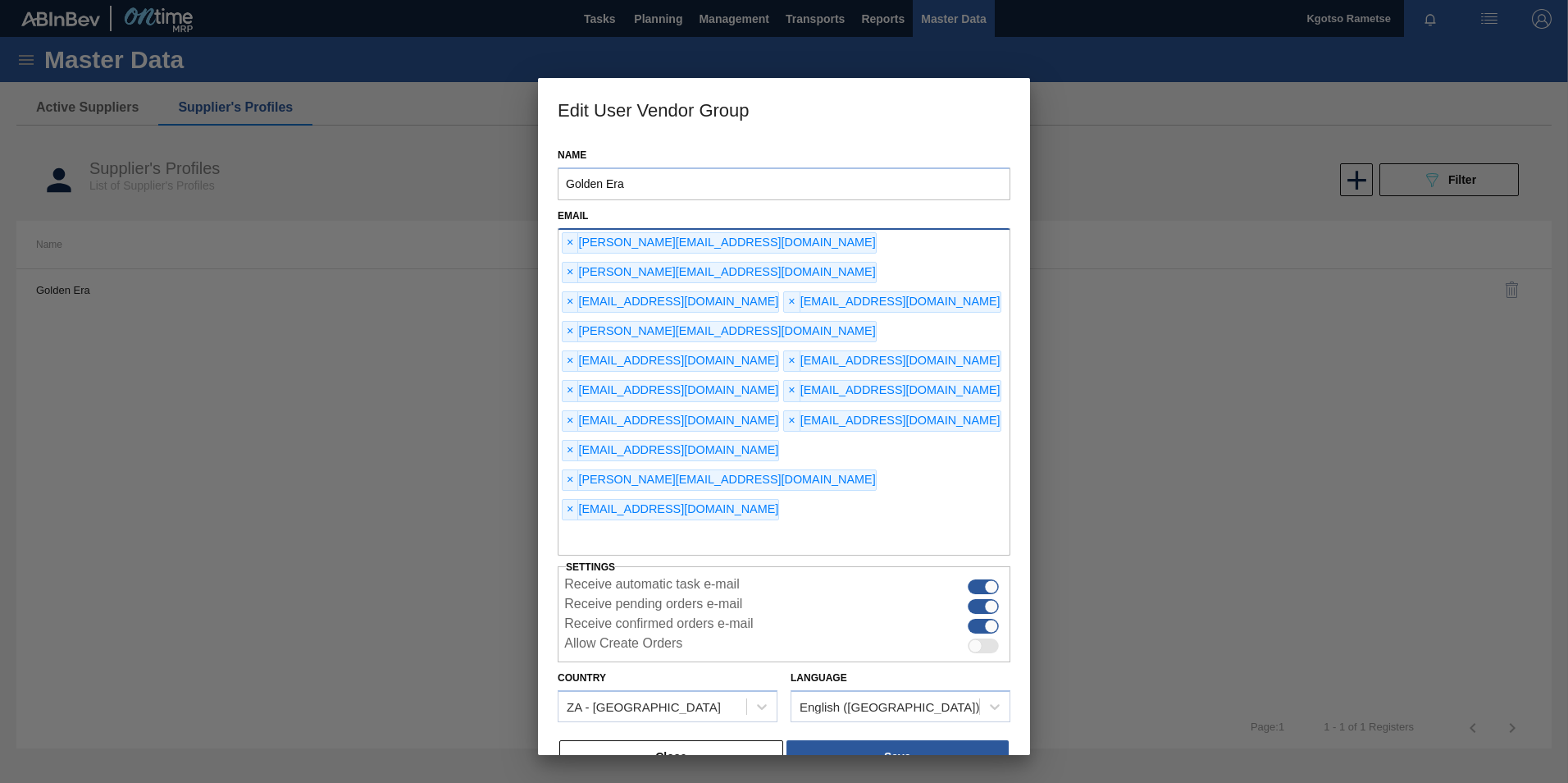
click at [882, 739] on div "Close Save" at bounding box center [784, 756] width 453 height 36
click at [887, 740] on button "Save" at bounding box center [898, 755] width 222 height 33
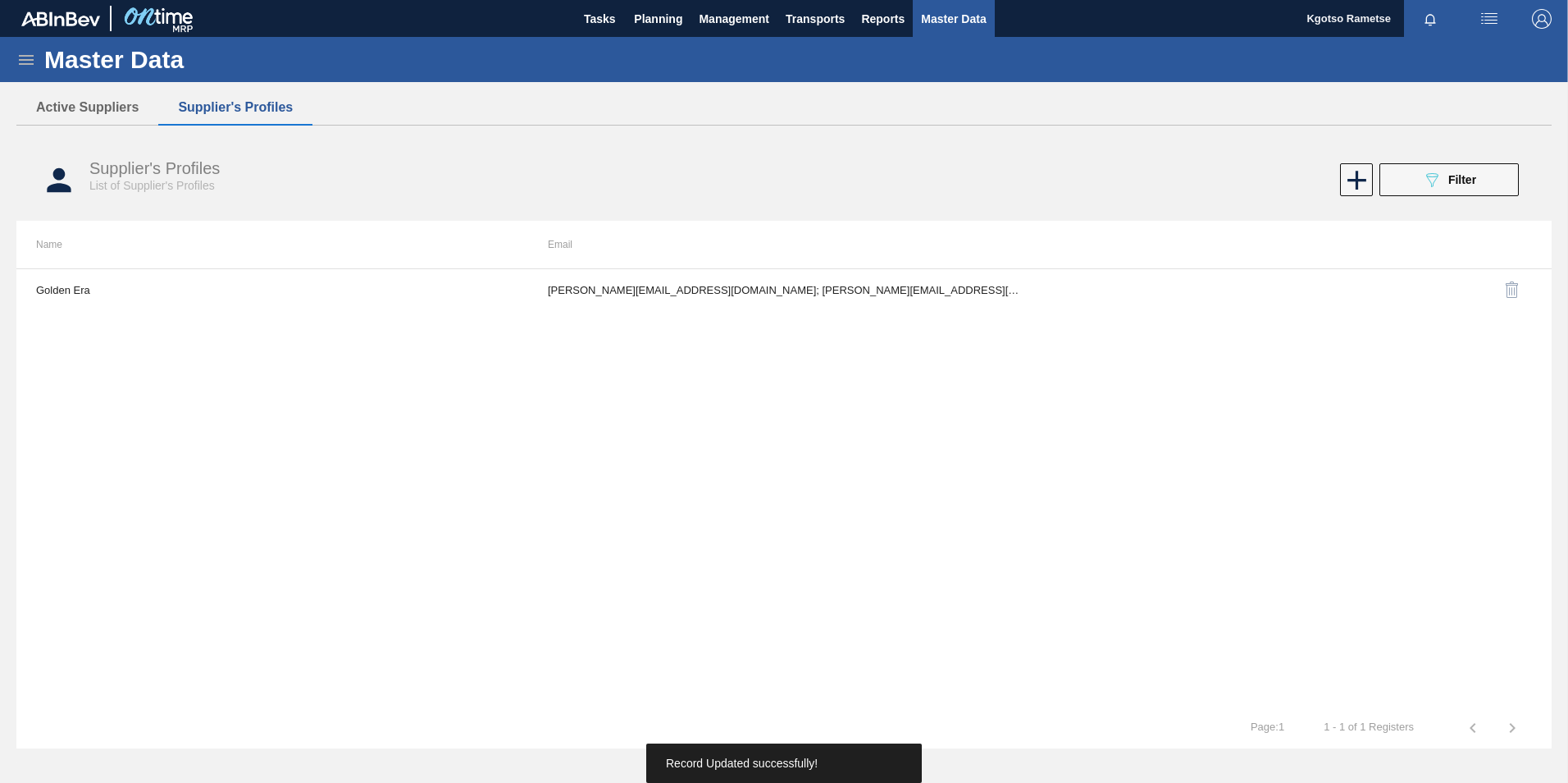
drag, startPoint x: 1419, startPoint y: 179, endPoint x: 1407, endPoint y: 171, distance: 14.4
click at [1419, 177] on button "089F7B8B-B2A5-4AFE-B5C0-19BA573D28AC Filter" at bounding box center [1449, 179] width 140 height 33
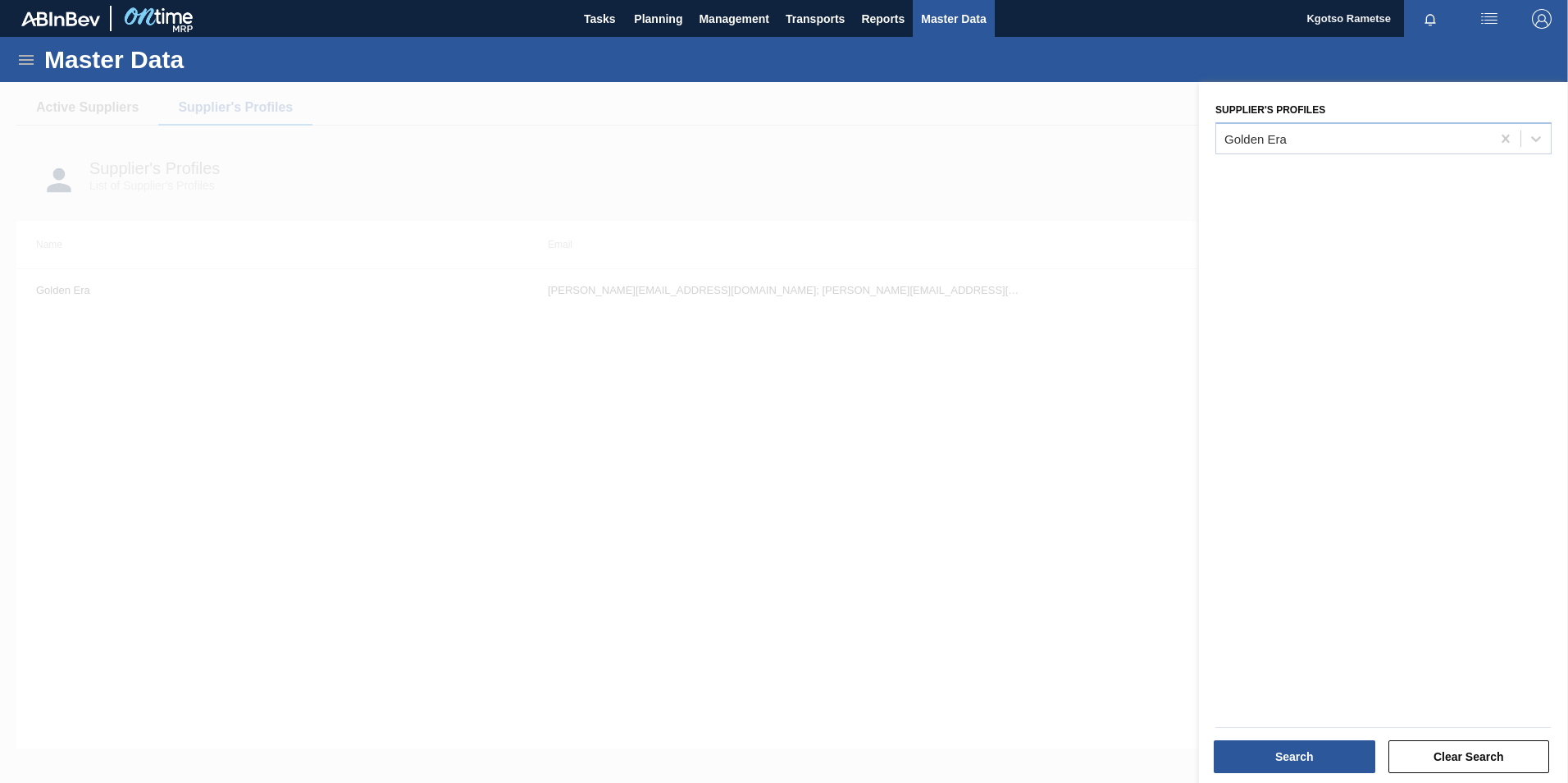
click at [1357, 118] on div "Supplier's Profiles Golden Era" at bounding box center [1384, 126] width 337 height 56
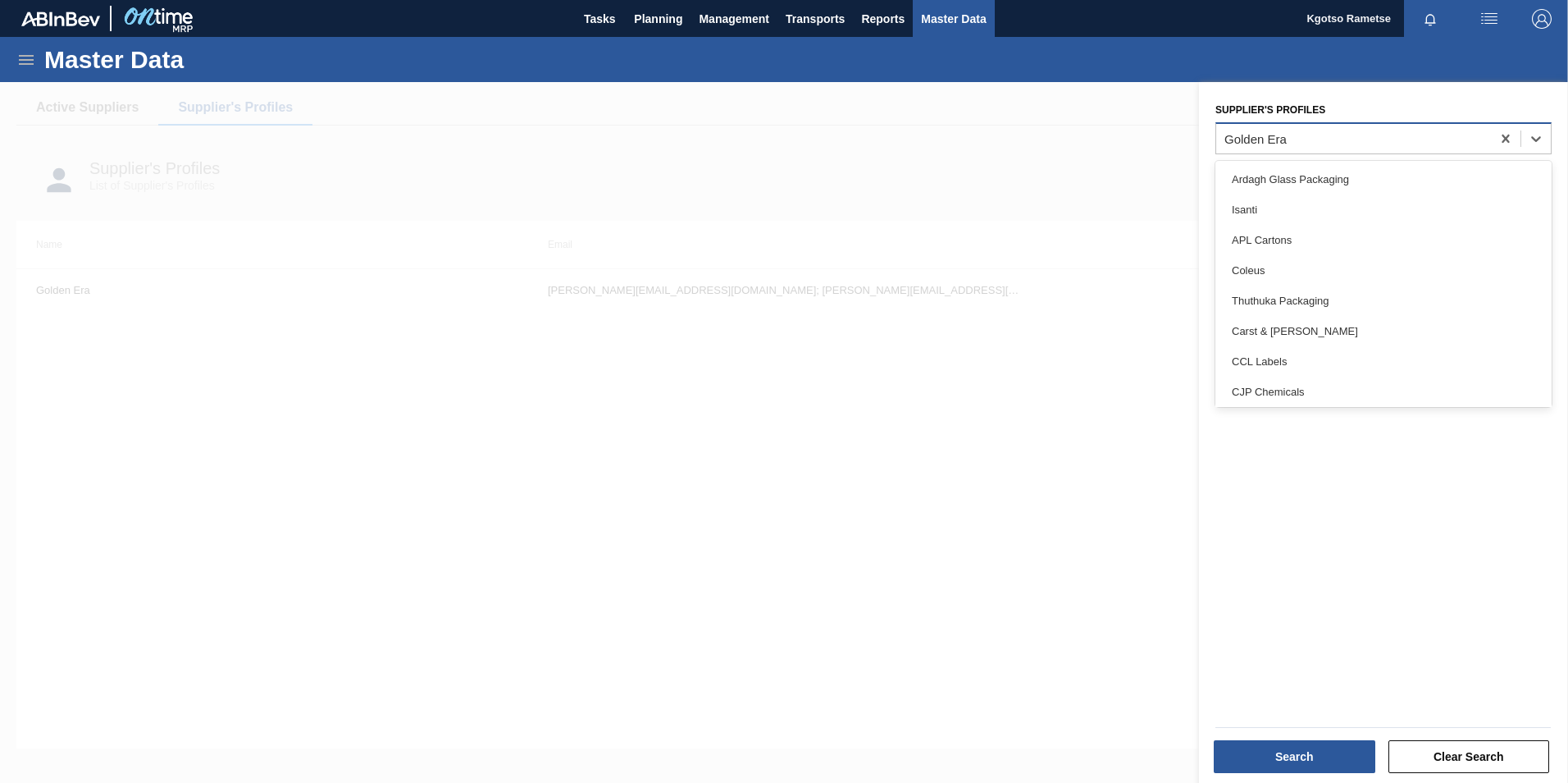
click at [1352, 126] on div "Golden Era" at bounding box center [1352, 138] width 275 height 24
type Profiles "bevc"
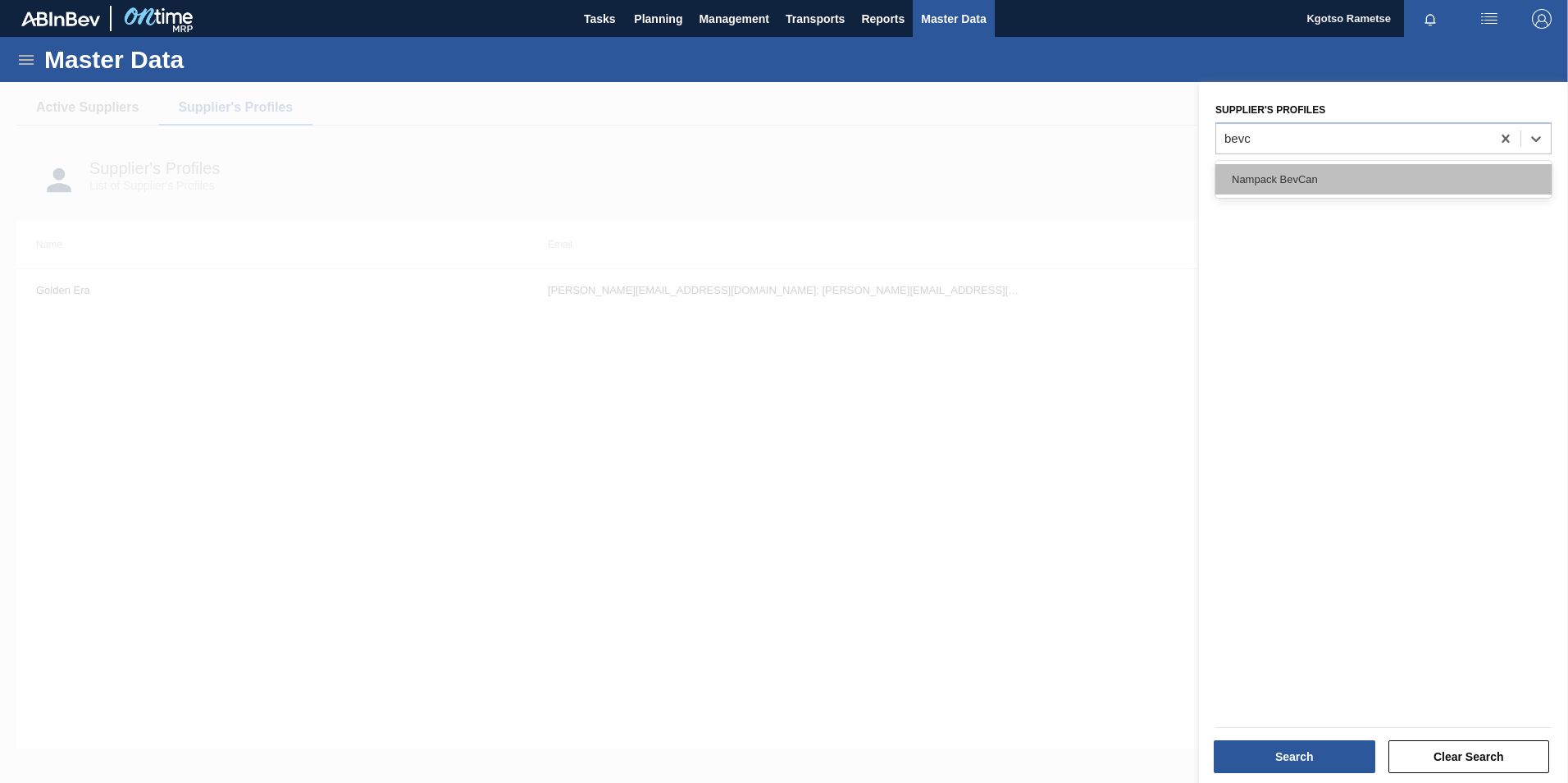
click at [1280, 174] on div "Nampack BevCan" at bounding box center [1384, 179] width 337 height 31
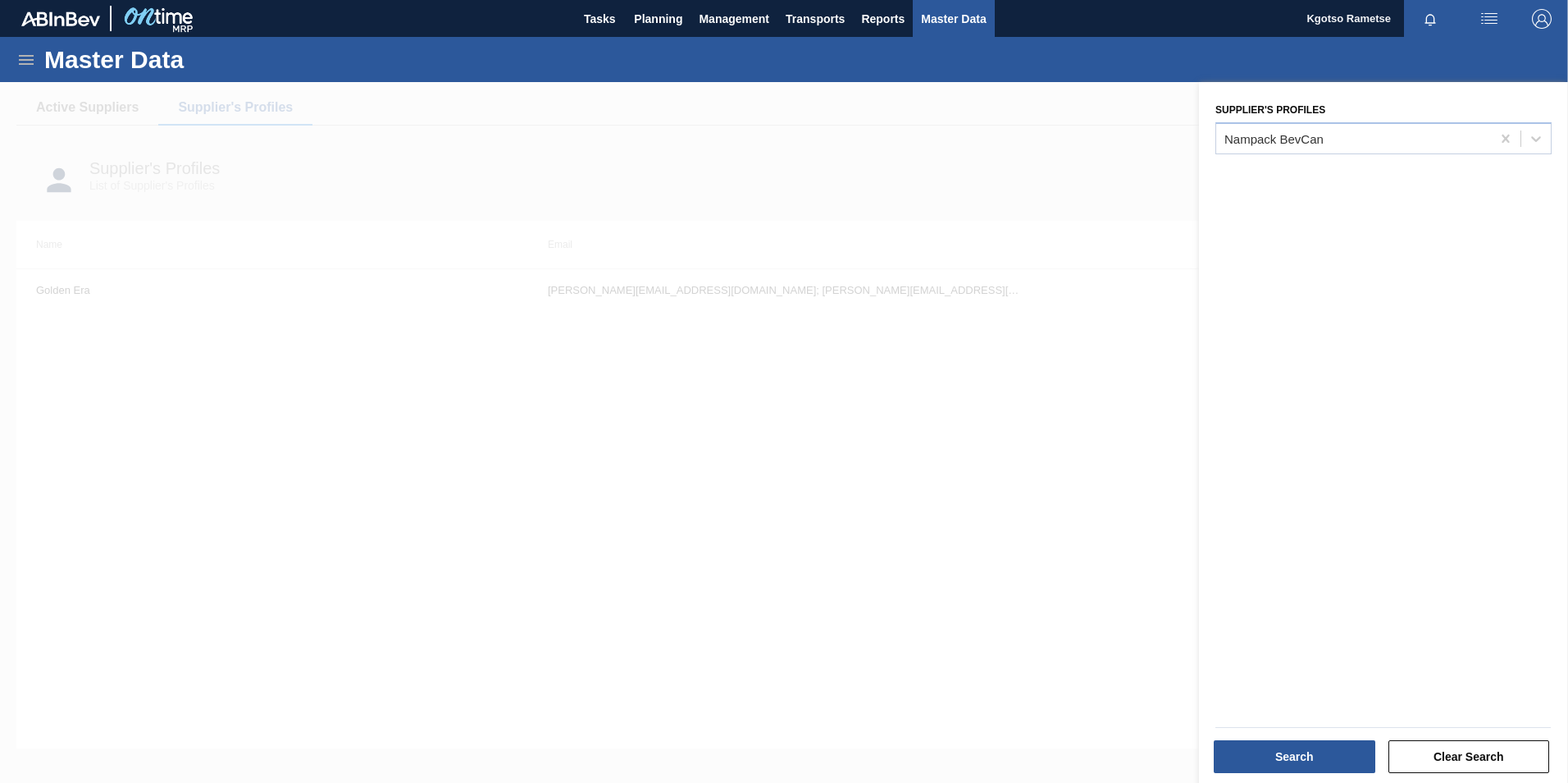
click at [1314, 738] on div "Search Clear Search" at bounding box center [1383, 754] width 348 height 40
click at [1324, 755] on button "Search" at bounding box center [1294, 755] width 161 height 33
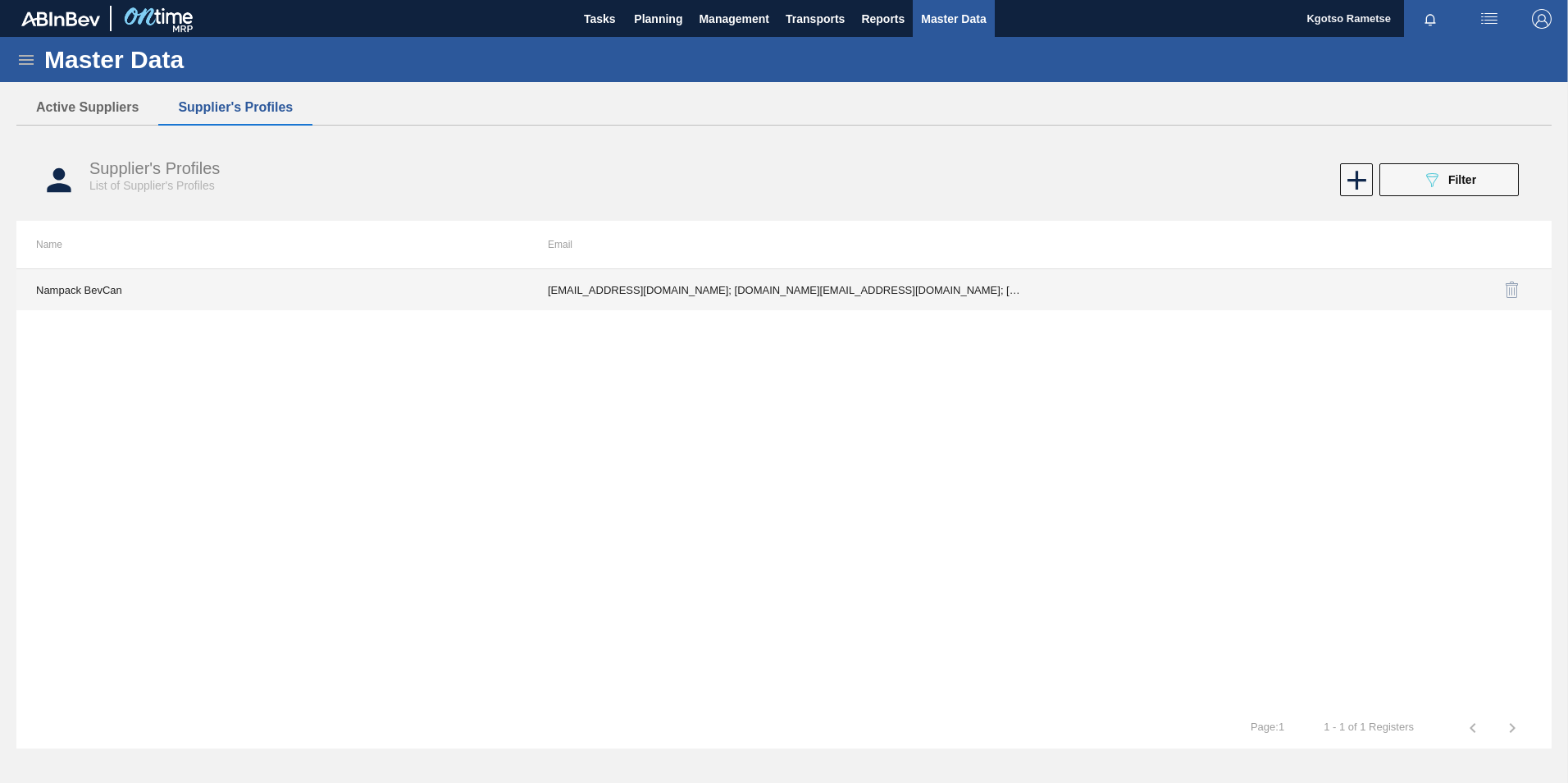
click at [828, 271] on td "[EMAIL_ADDRESS][DOMAIN_NAME]; [DOMAIN_NAME][EMAIL_ADDRESS][DOMAIN_NAME]; [PERSO…" at bounding box center [784, 290] width 512 height 41
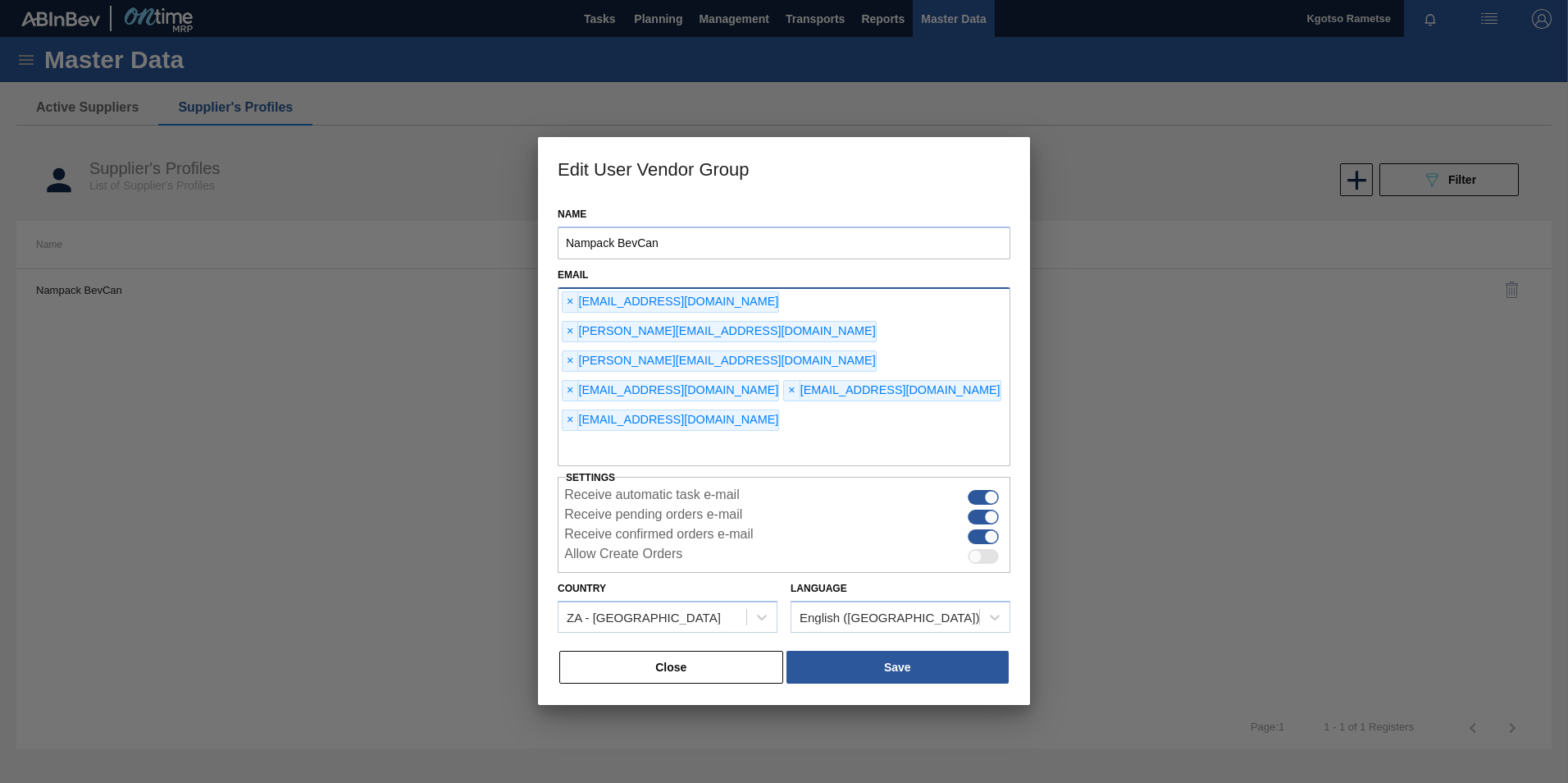
click at [675, 374] on div "× [EMAIL_ADDRESS][DOMAIN_NAME] × [DOMAIN_NAME][EMAIL_ADDRESS][DOMAIN_NAME] × [P…" at bounding box center [784, 377] width 453 height 179
type input "[EMAIL_ADDRESS][DOMAIN_NAME]"
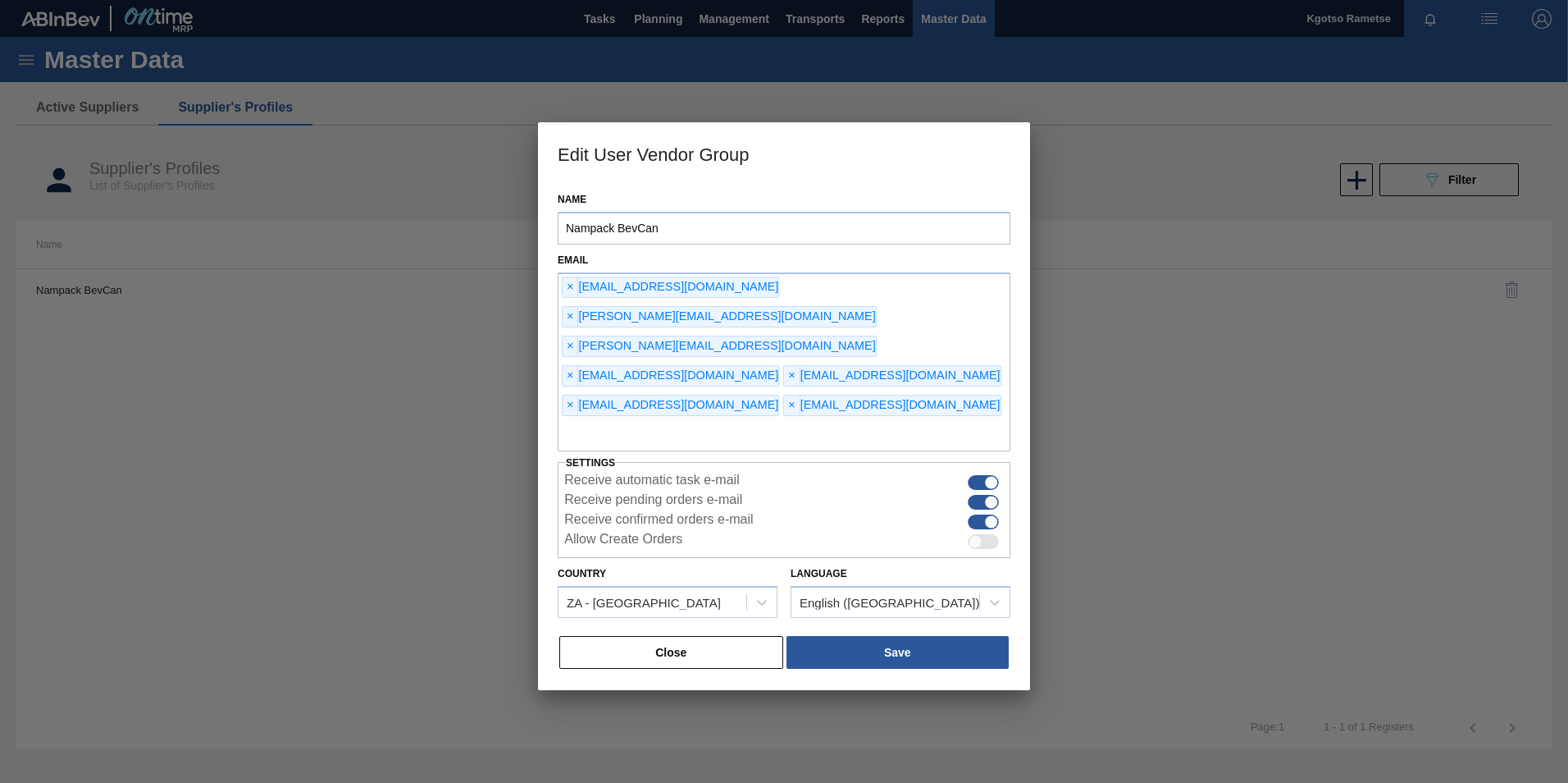
click at [874, 645] on div "Name [PERSON_NAME] BevCan Email × [EMAIL_ADDRESS][DOMAIN_NAME] × [DOMAIN_NAME][…" at bounding box center [784, 437] width 492 height 506
click at [874, 636] on button "Save" at bounding box center [898, 652] width 222 height 33
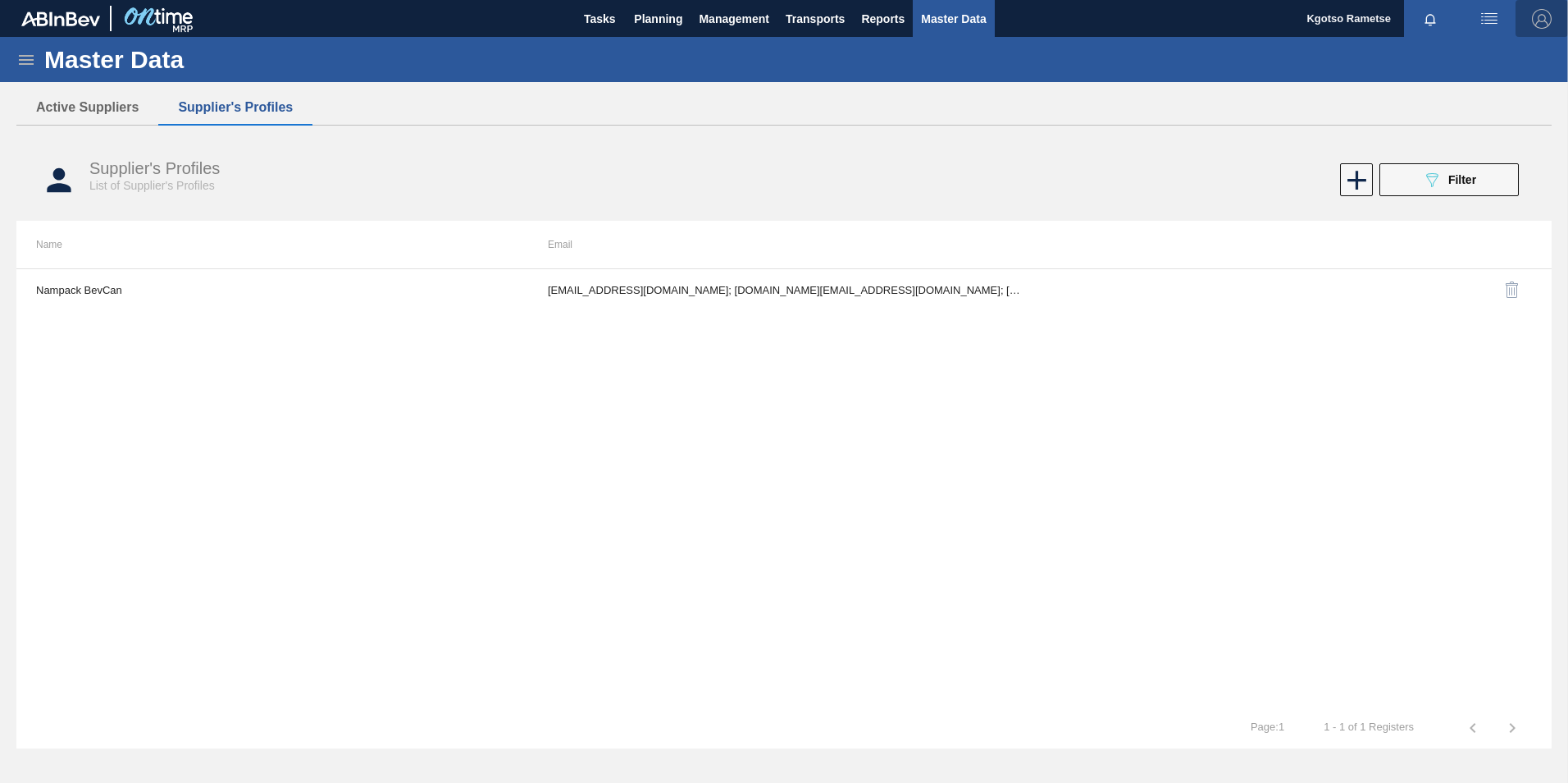
click at [1540, 21] on img "button" at bounding box center [1541, 19] width 20 height 20
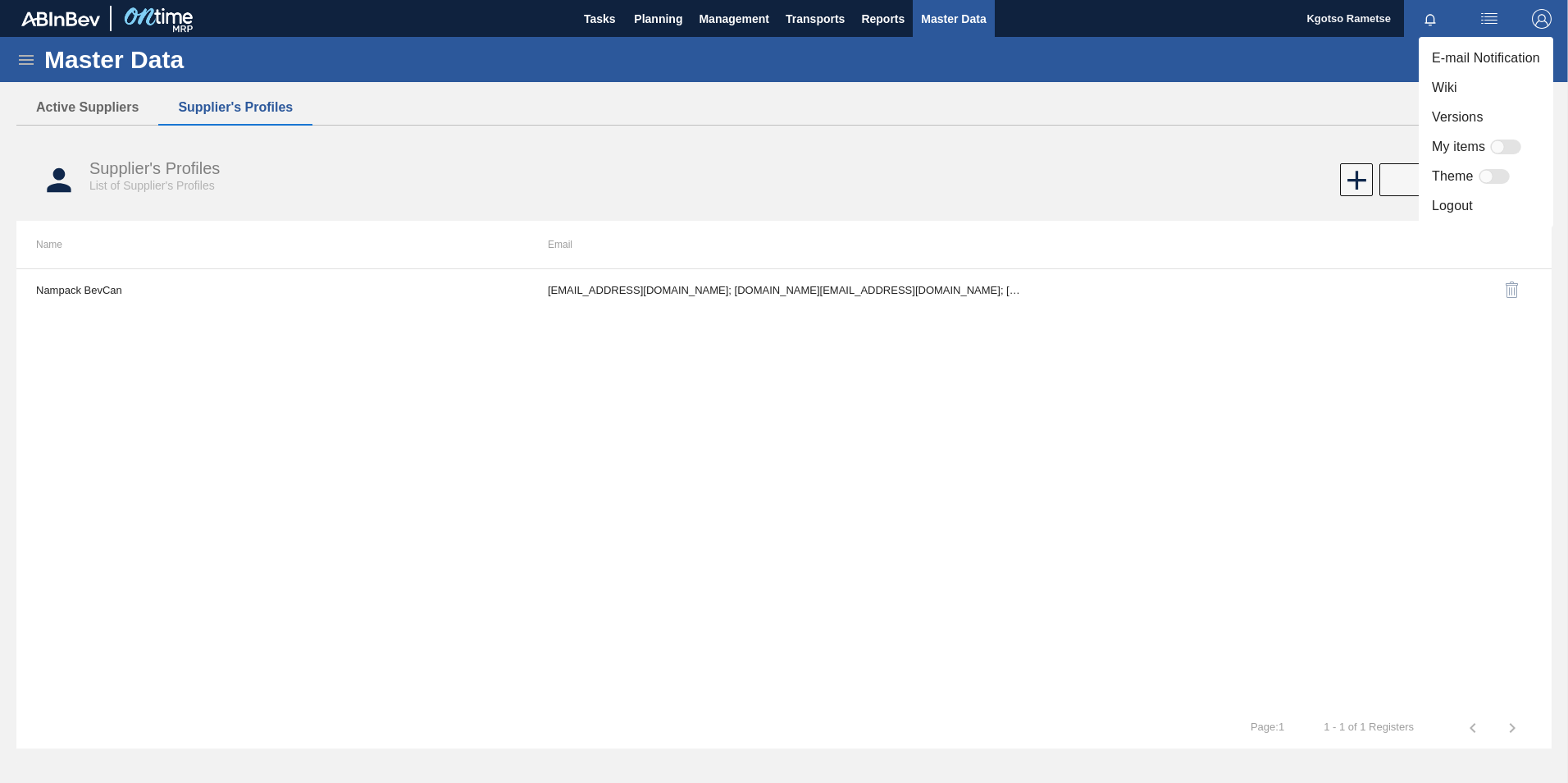
click at [1479, 209] on li "Logout" at bounding box center [1485, 206] width 135 height 30
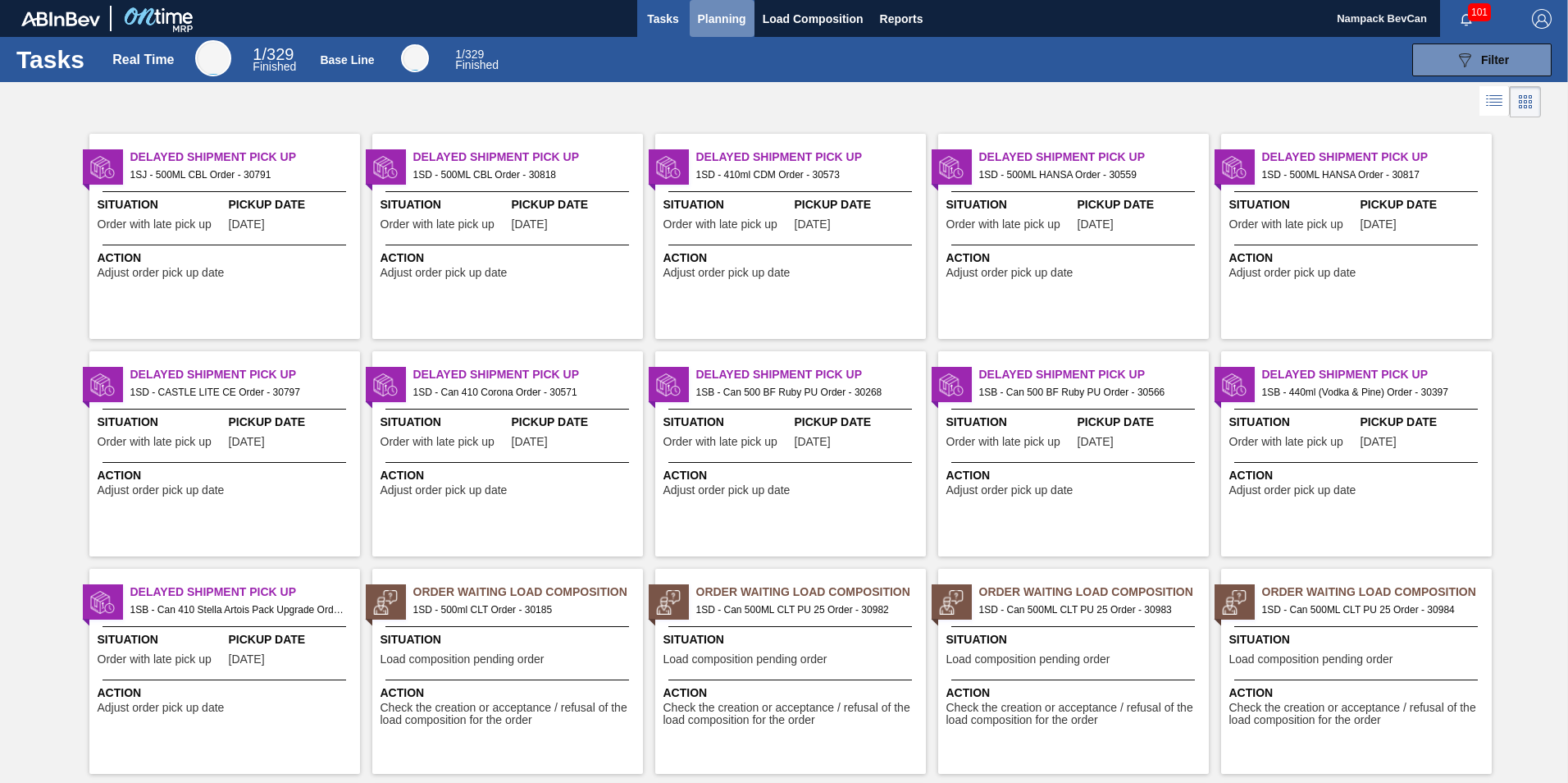
click at [729, 17] on span "Planning" at bounding box center [721, 19] width 48 height 20
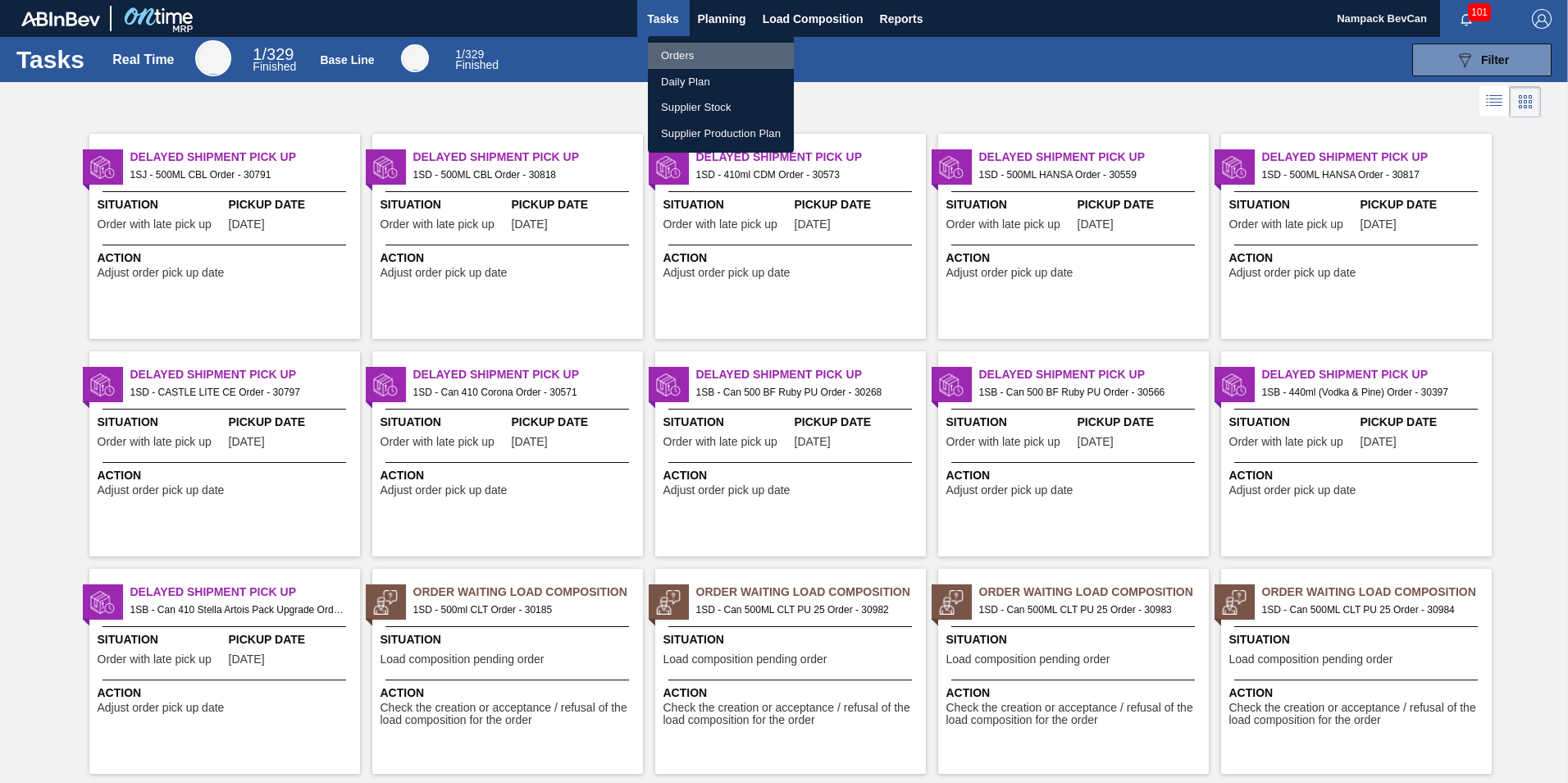
click at [695, 56] on li "Orders" at bounding box center [721, 55] width 146 height 27
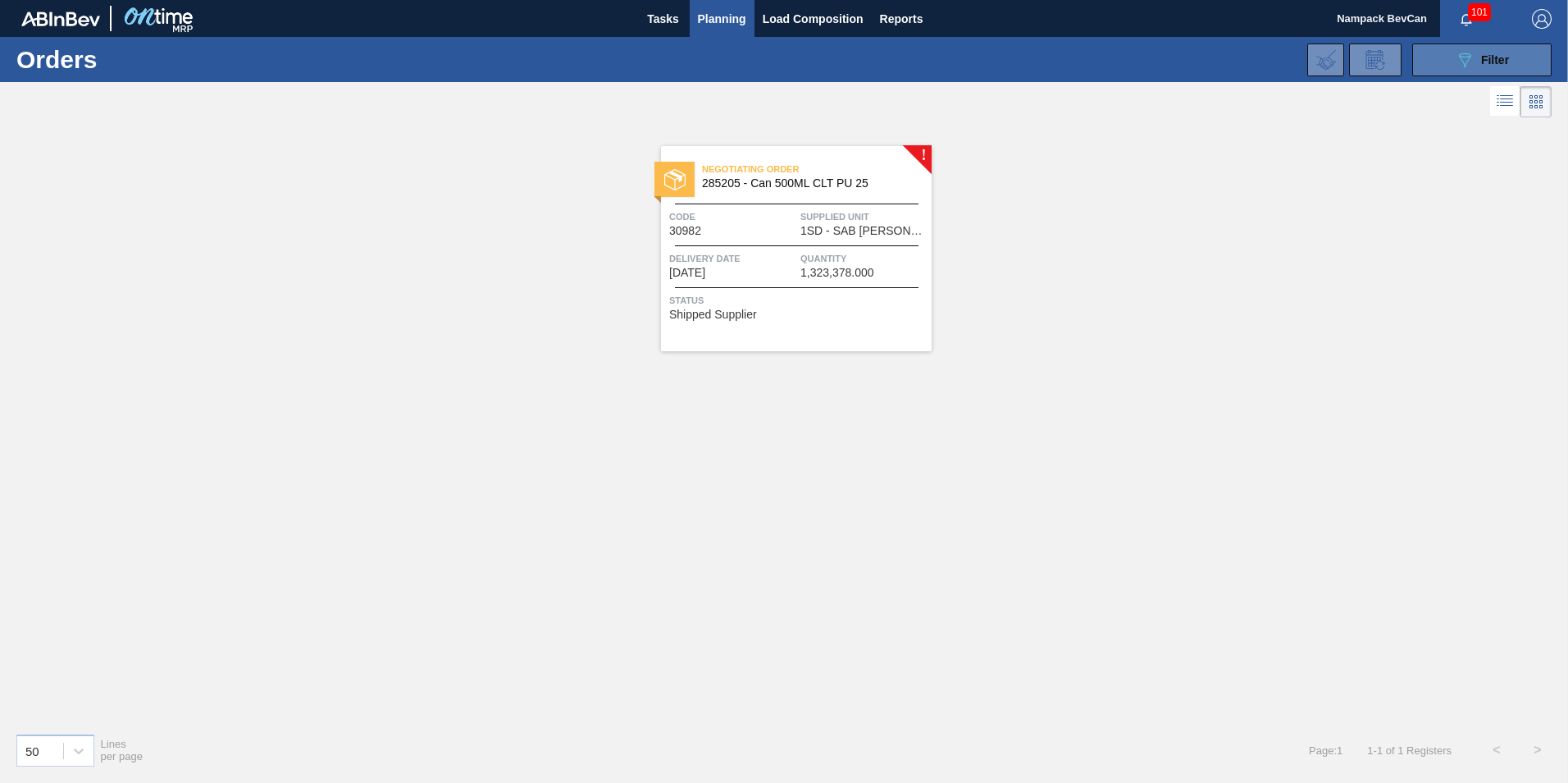
click at [1516, 61] on button "089F7B8B-B2A5-4AFE-B5C0-19BA573D28AC Filter" at bounding box center [1482, 59] width 140 height 33
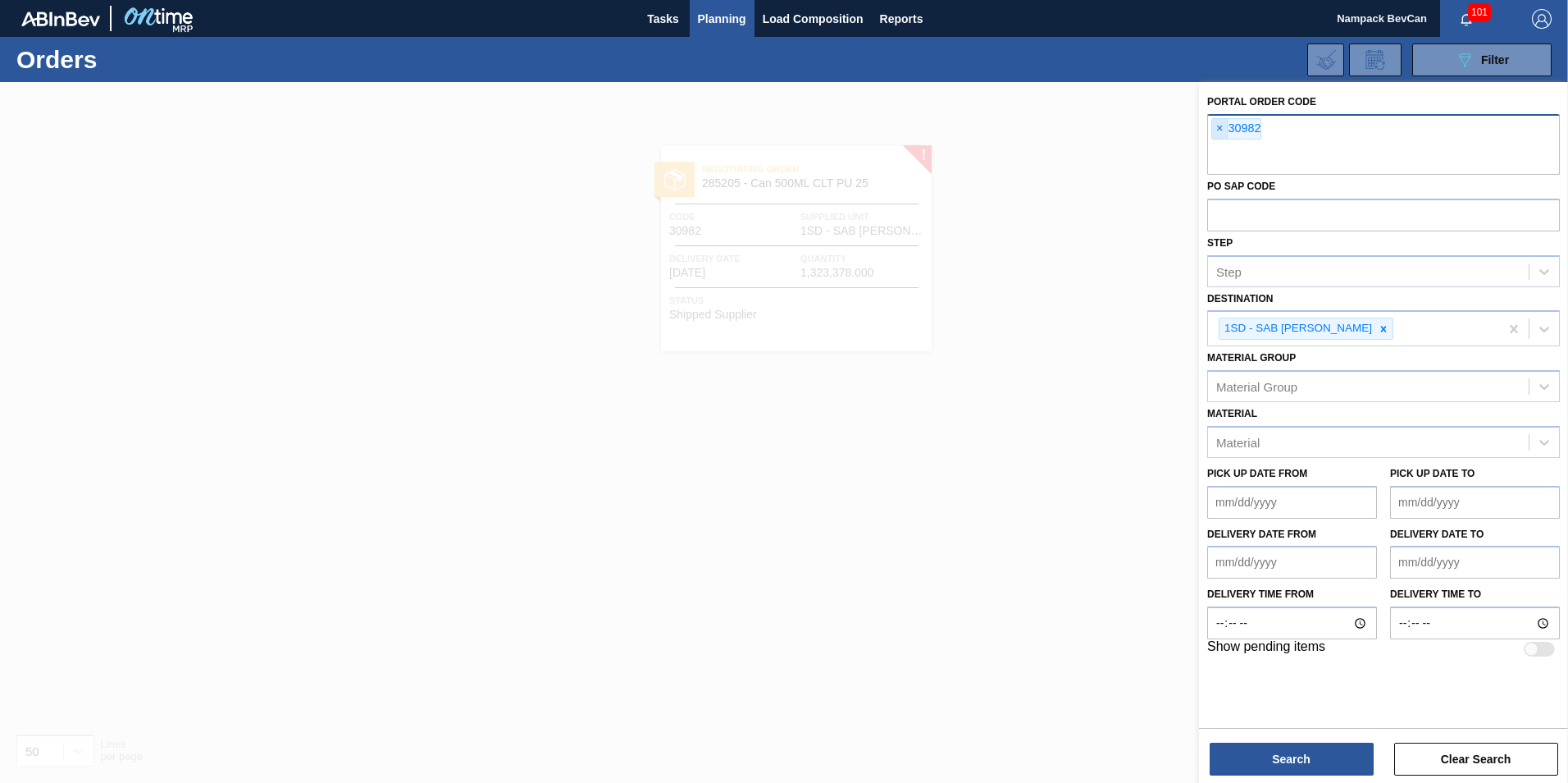
click at [1216, 130] on span "×" at bounding box center [1220, 129] width 16 height 20
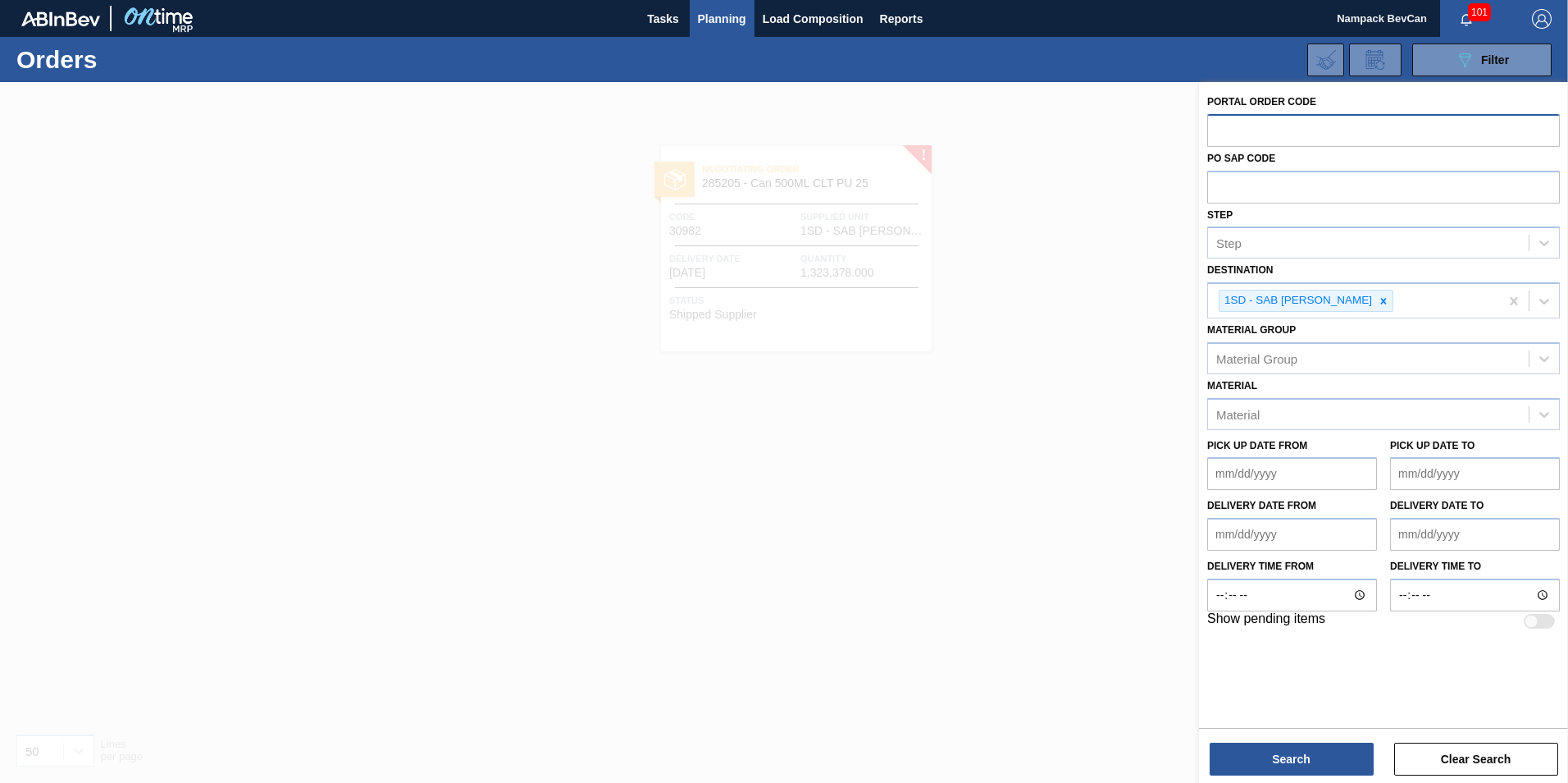
click at [1263, 117] on input "text" at bounding box center [1383, 130] width 352 height 32
paste input "30982"
type input "30982"
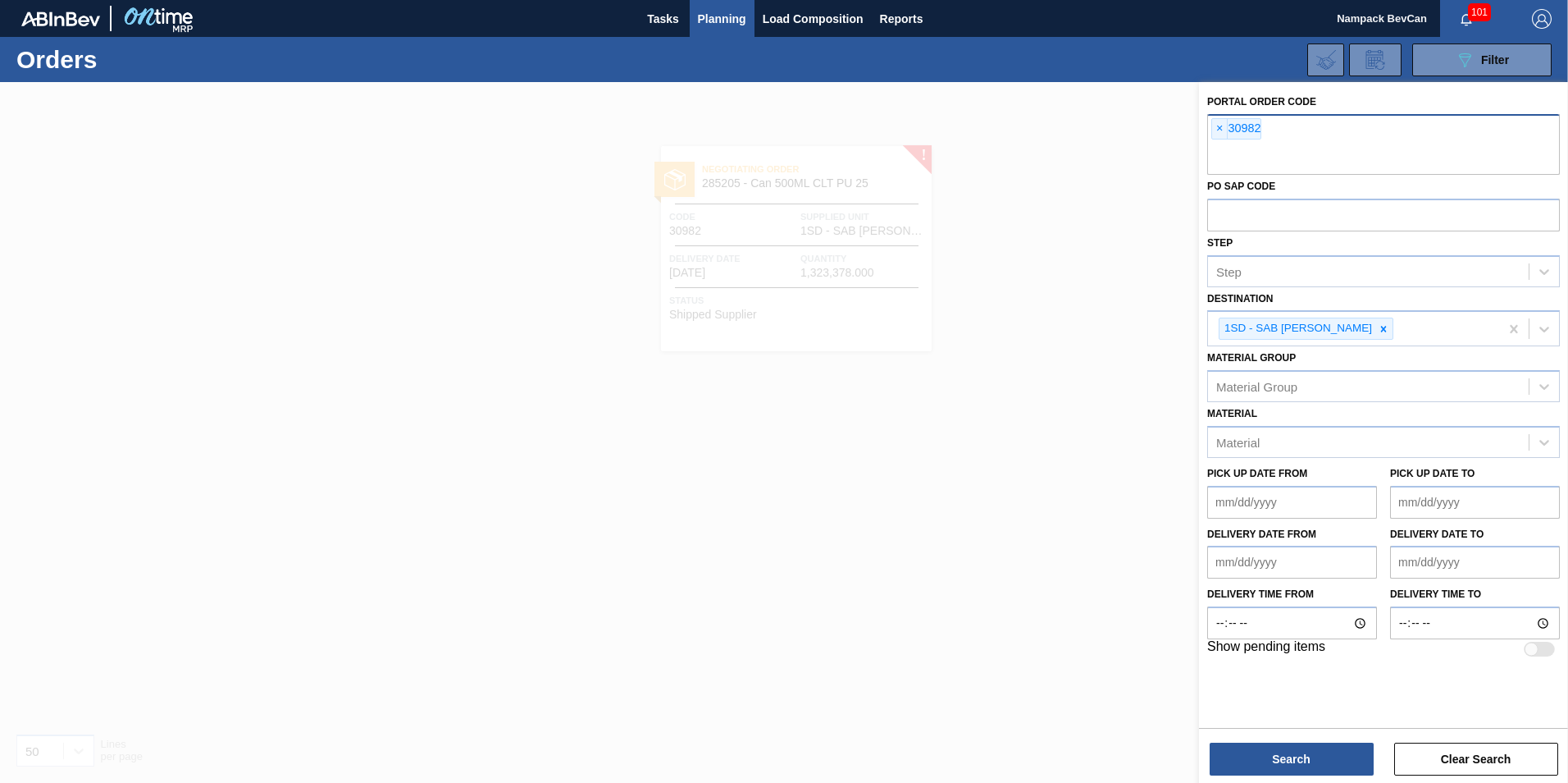
click at [1224, 155] on input "text" at bounding box center [1383, 160] width 352 height 32
paste input "30983"
type input "30983"
click at [1228, 165] on input "text" at bounding box center [1383, 160] width 352 height 32
paste input "30984"
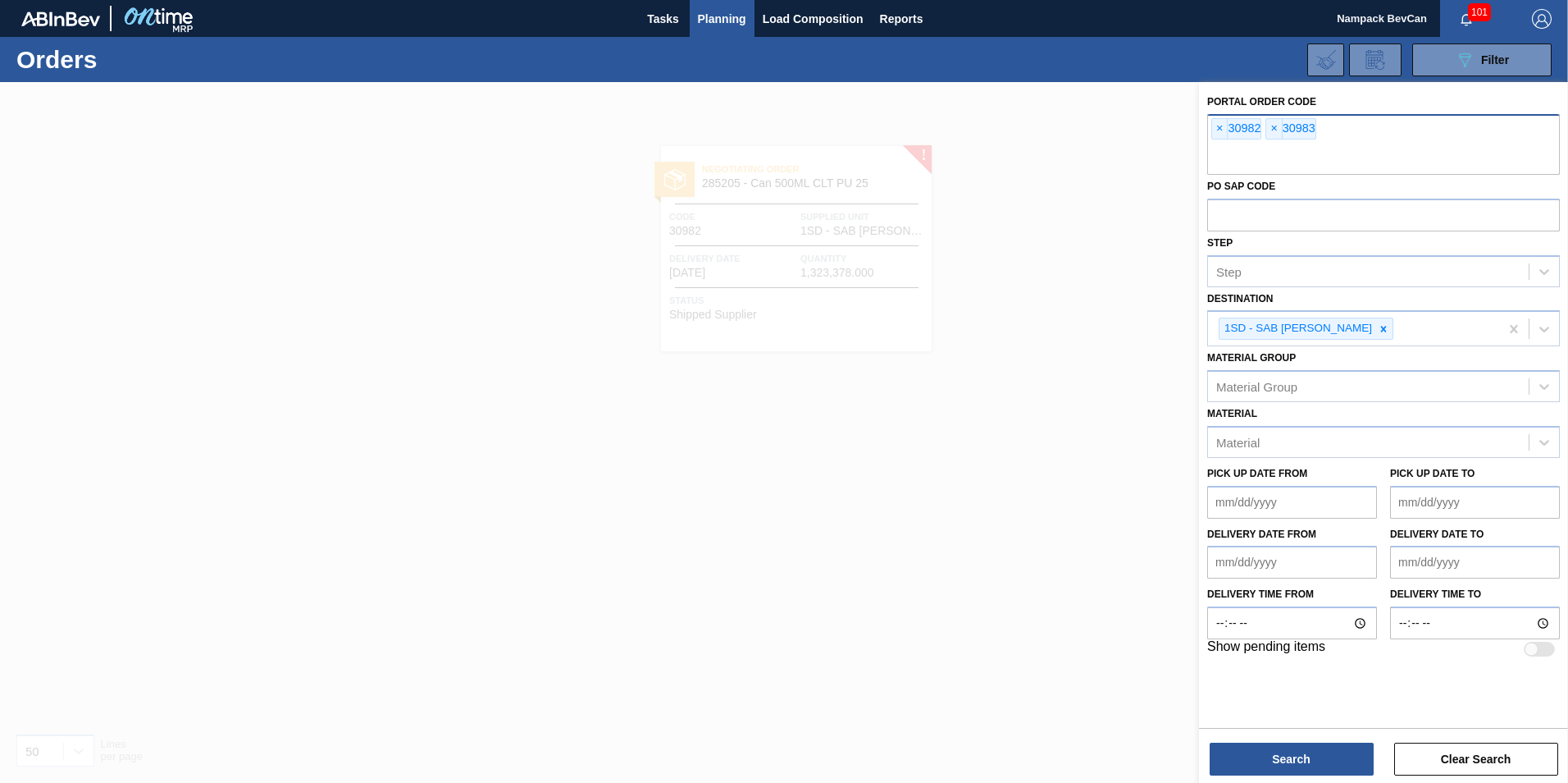
type input "30984"
click at [1225, 167] on input "text" at bounding box center [1383, 160] width 352 height 32
click at [1229, 154] on input "text" at bounding box center [1383, 160] width 352 height 32
paste input "30986"
type input "30986"
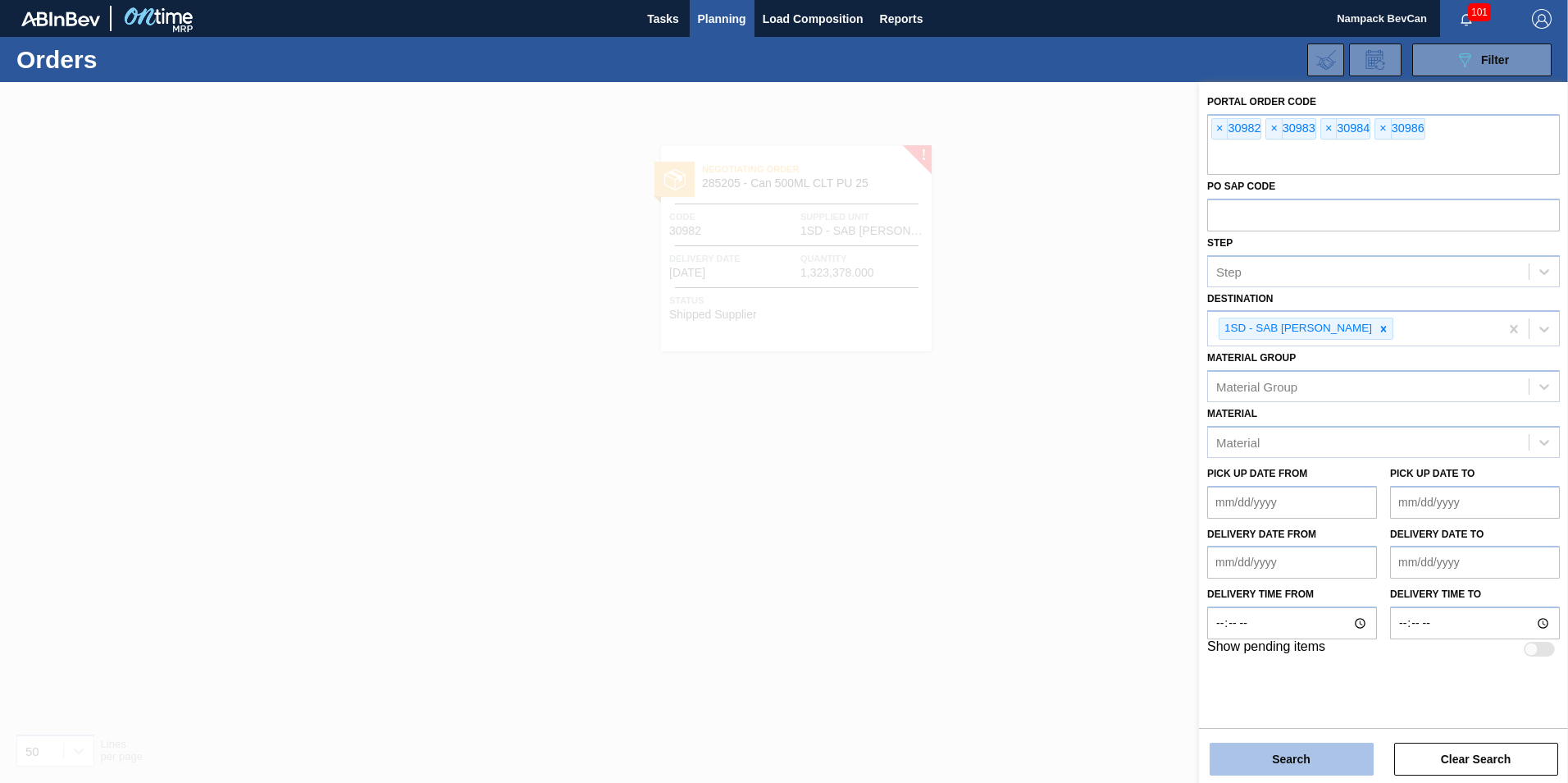
click at [1230, 754] on button "Search" at bounding box center [1291, 758] width 164 height 33
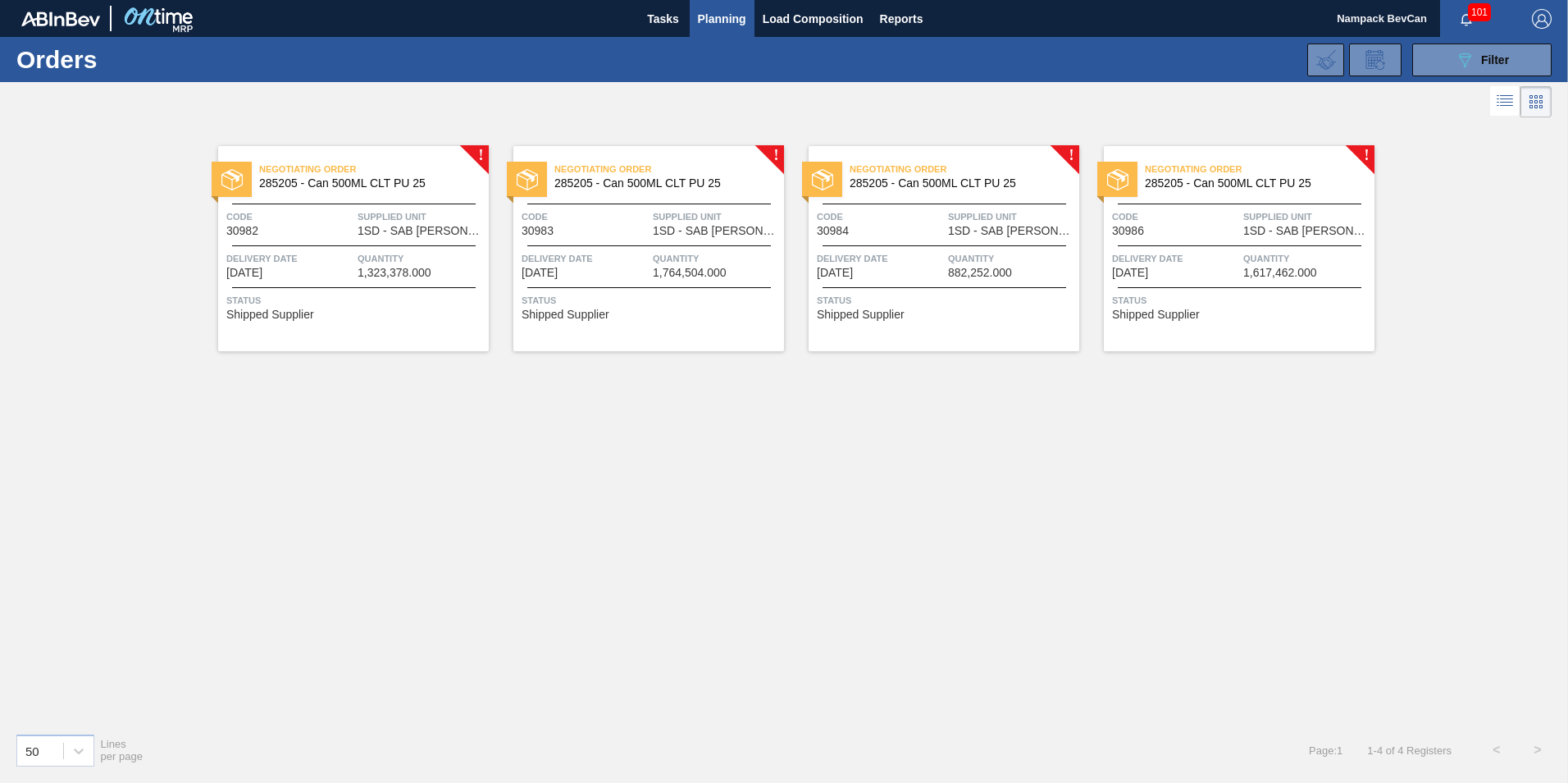
click at [386, 173] on span "Negotiating Order" at bounding box center [373, 168] width 229 height 17
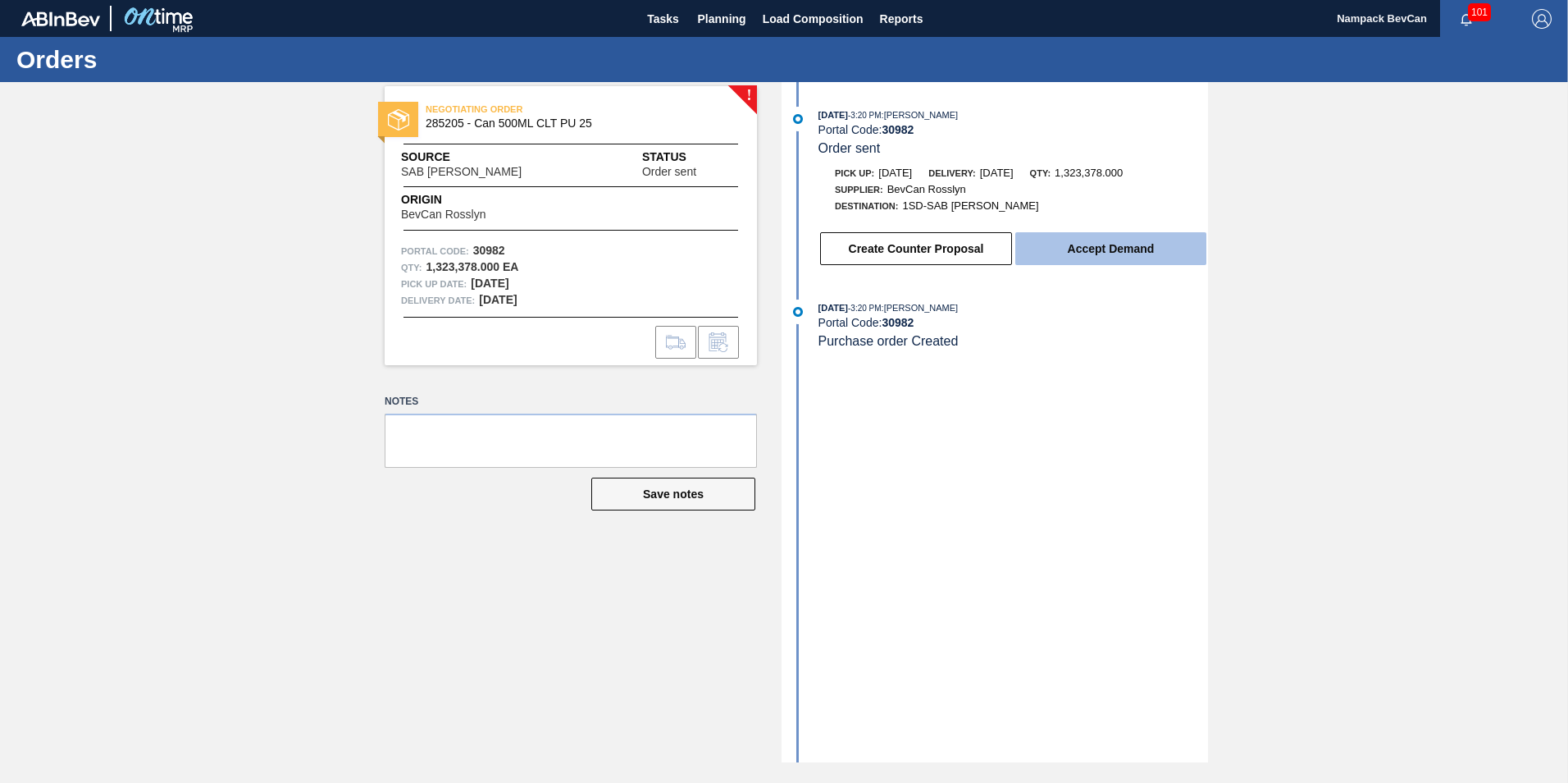
click at [1142, 251] on button "Accept Demand" at bounding box center [1110, 248] width 191 height 33
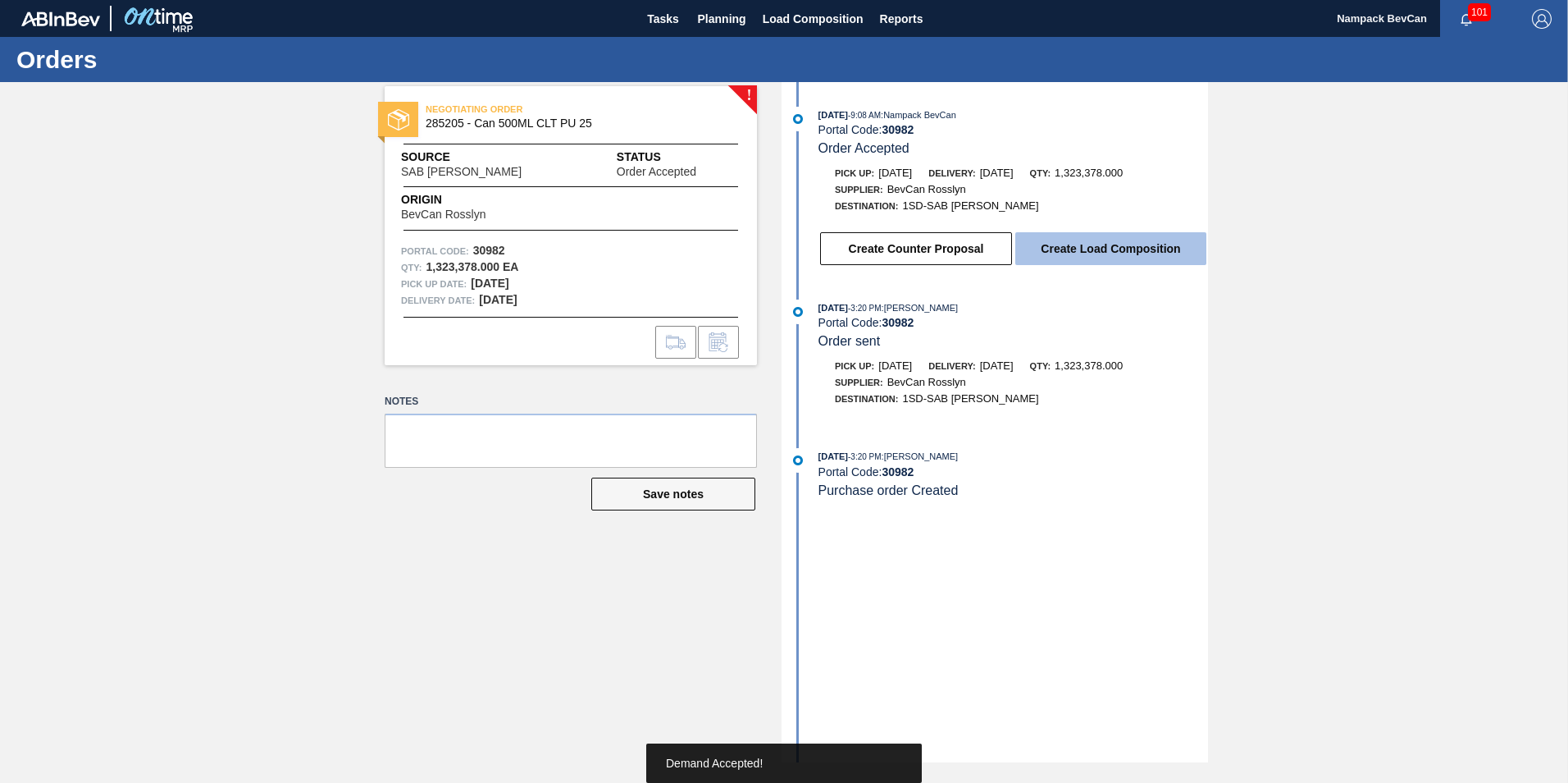
click at [1031, 241] on button "Create Load Composition" at bounding box center [1110, 248] width 191 height 33
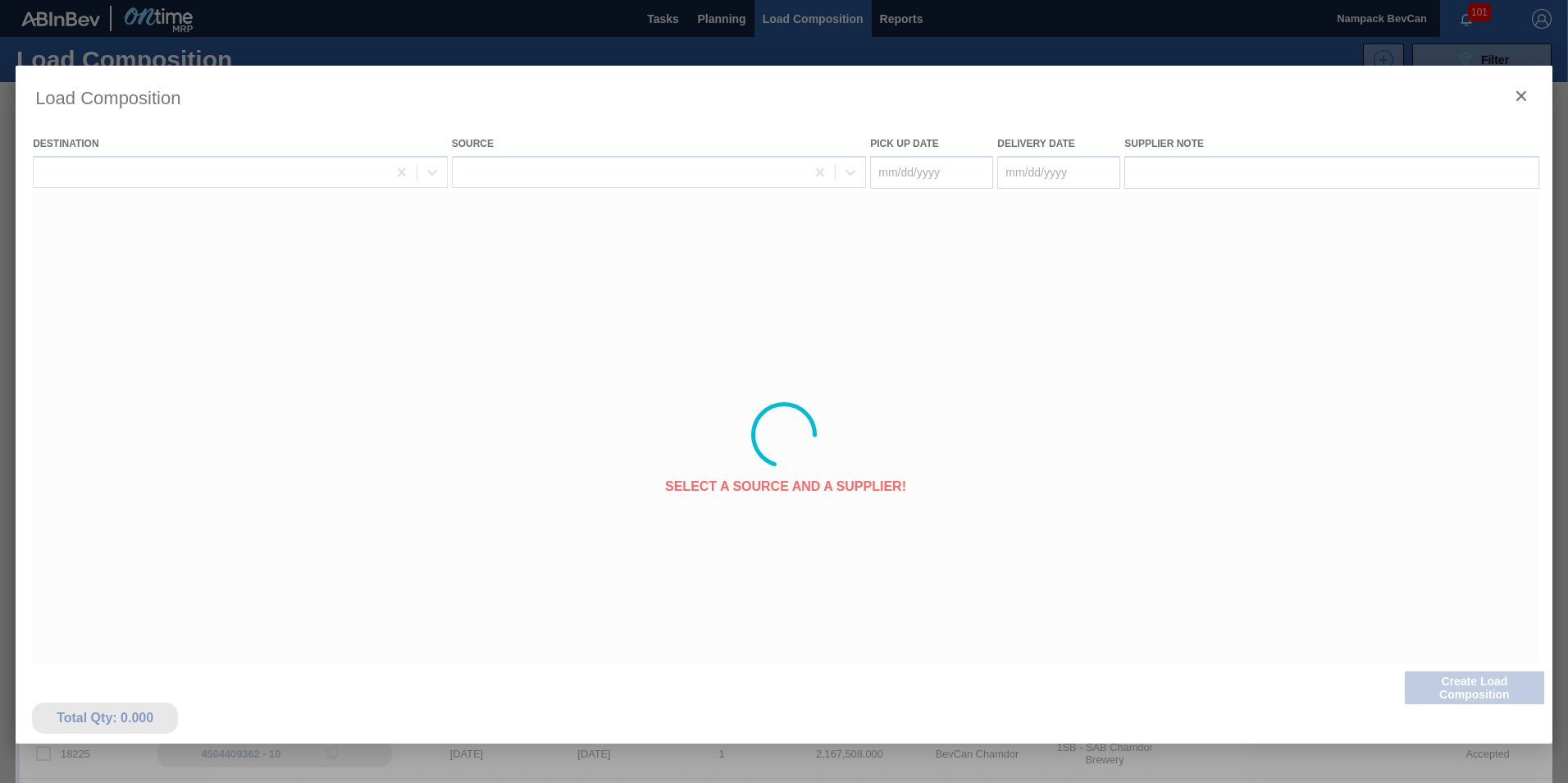
type Date "08/23/2025"
type Date "08/24/2025"
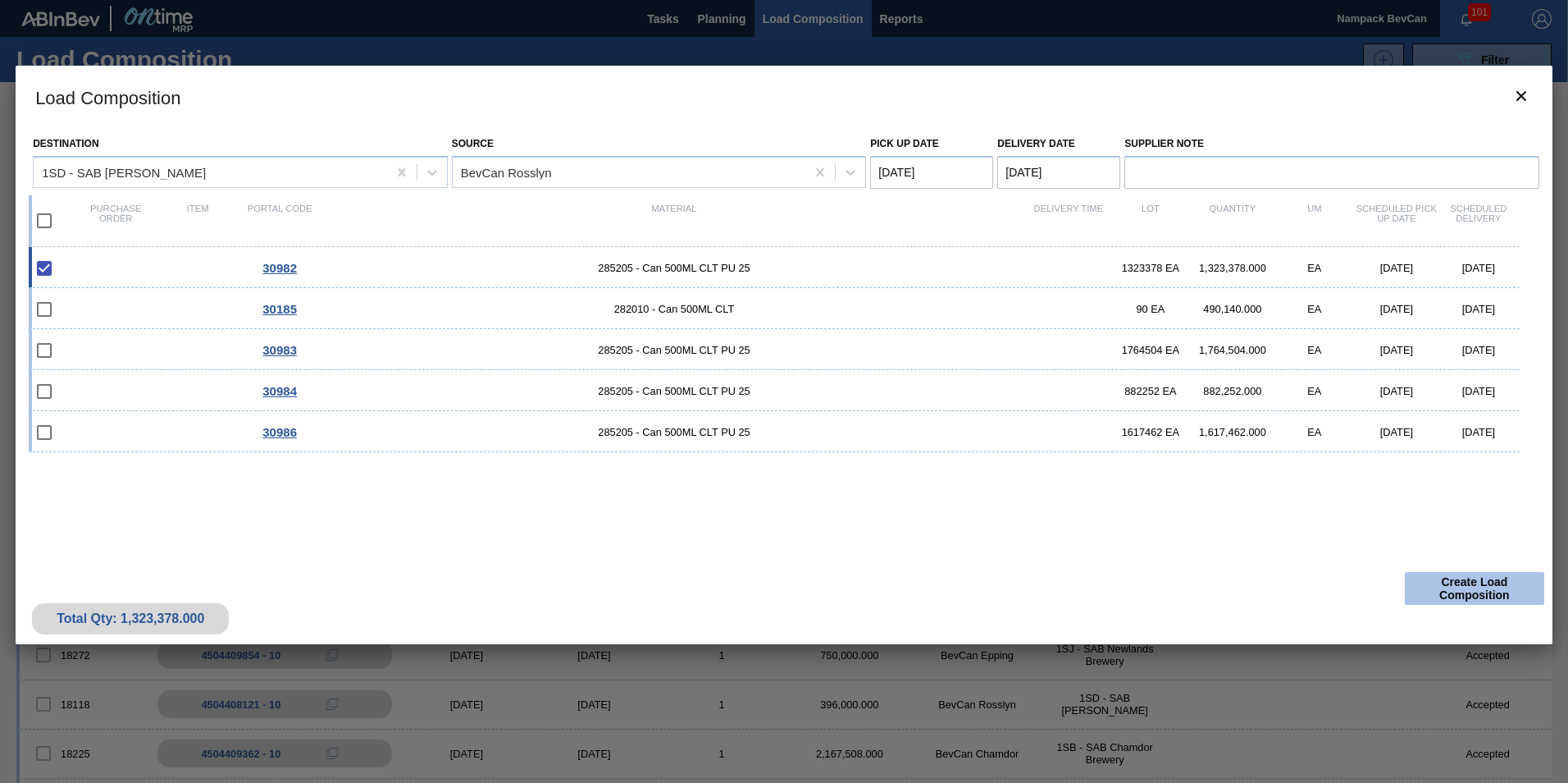
click at [1456, 577] on button "Create Load Composition" at bounding box center [1474, 588] width 140 height 33
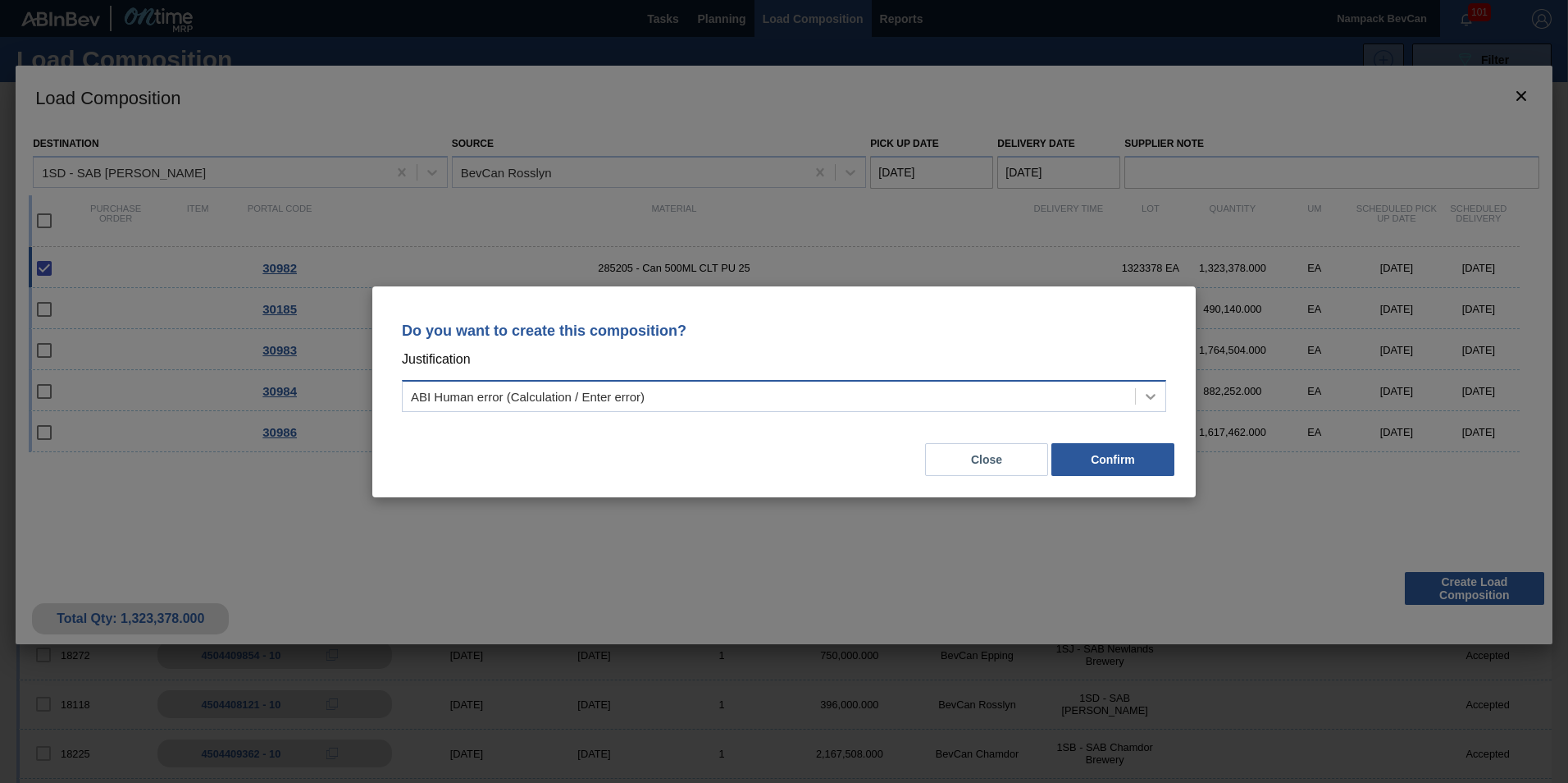
click at [1140, 397] on div at bounding box center [1151, 396] width 30 height 30
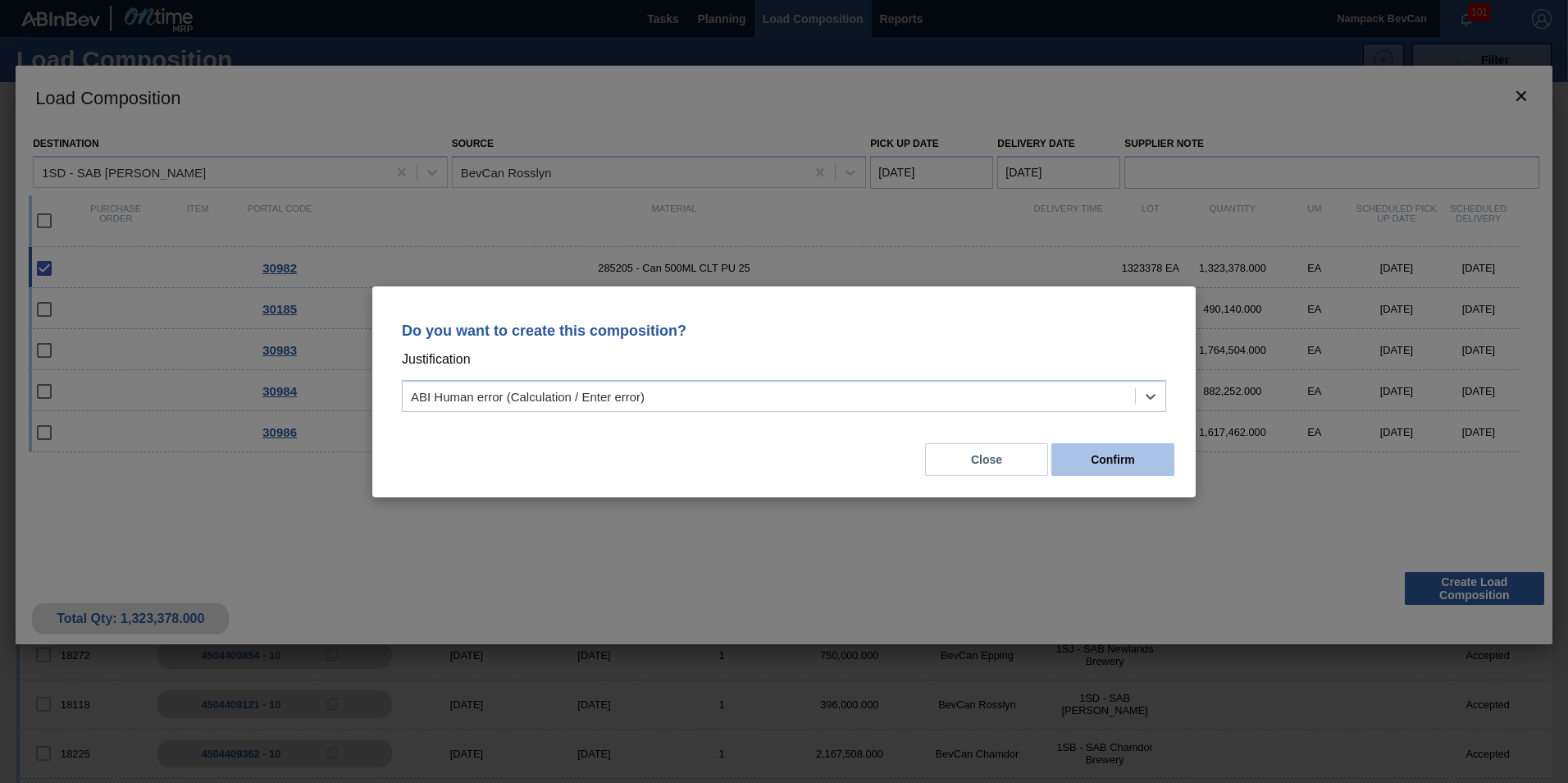
click at [1107, 465] on button "Confirm" at bounding box center [1112, 459] width 123 height 33
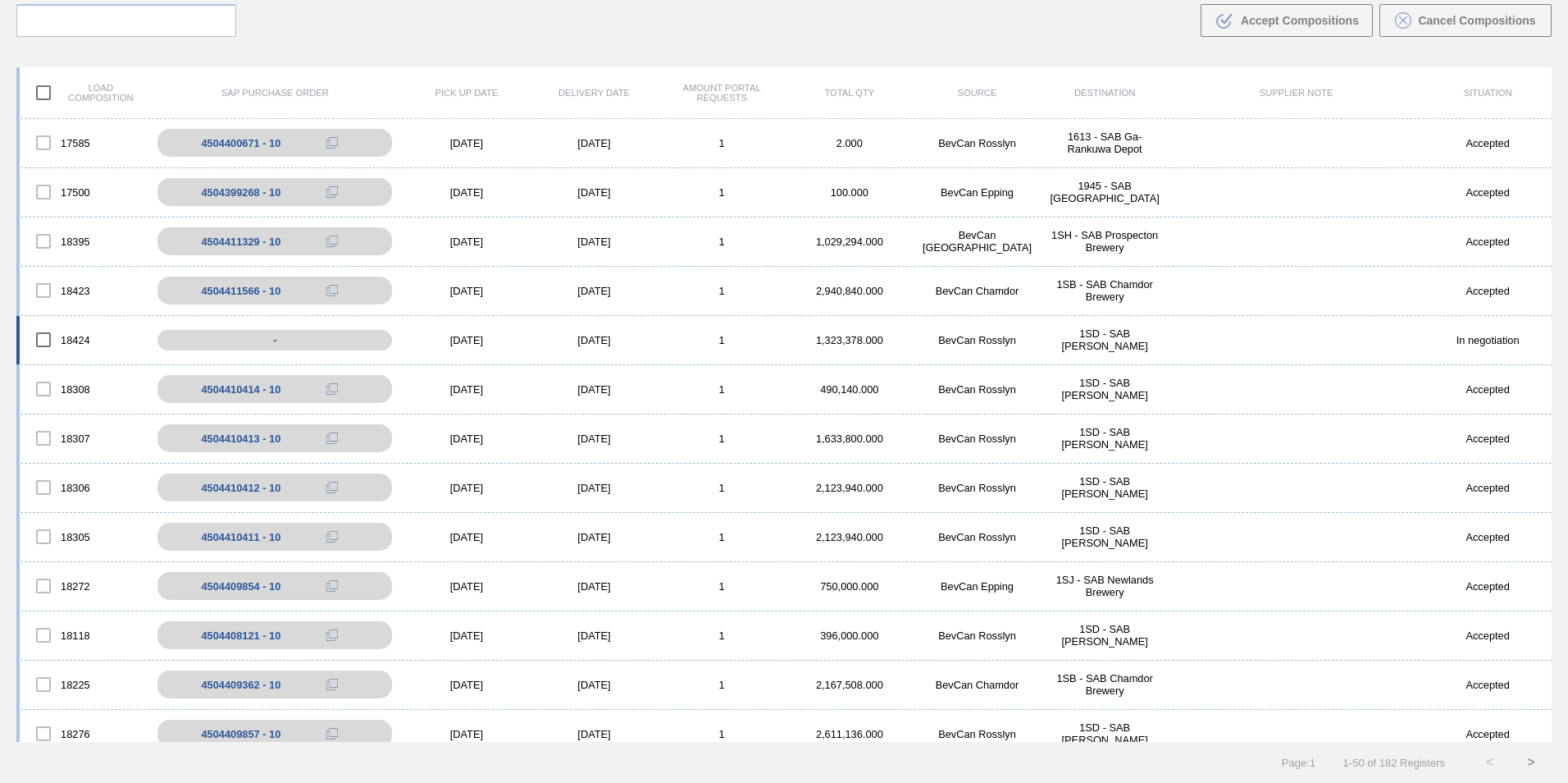
click at [40, 339] on input "checkbox" at bounding box center [43, 339] width 34 height 34
click at [1264, 17] on span "Accept Compositions" at bounding box center [1299, 20] width 118 height 13
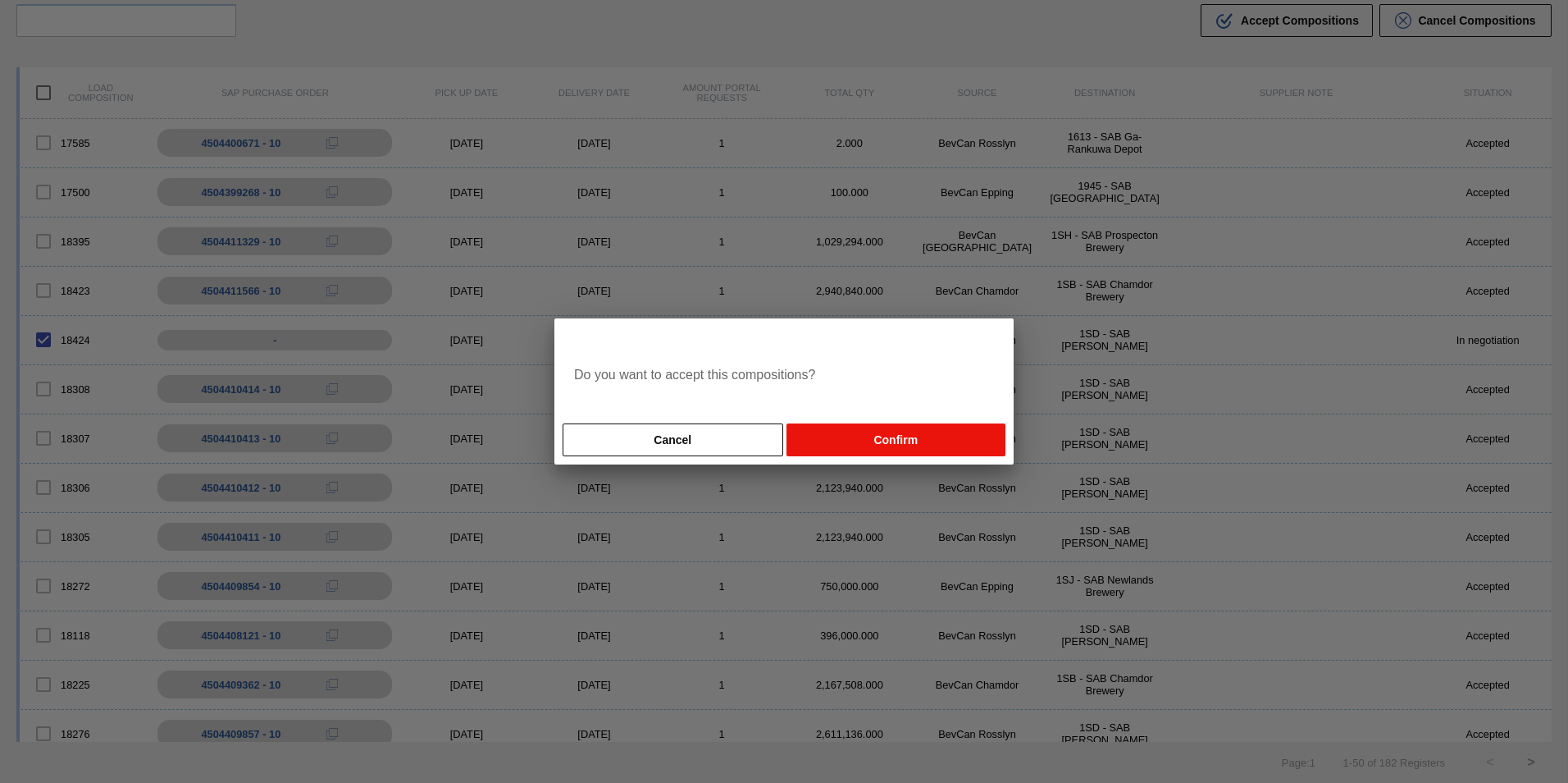
click at [911, 428] on button "Confirm" at bounding box center [896, 439] width 219 height 33
checkbox input "false"
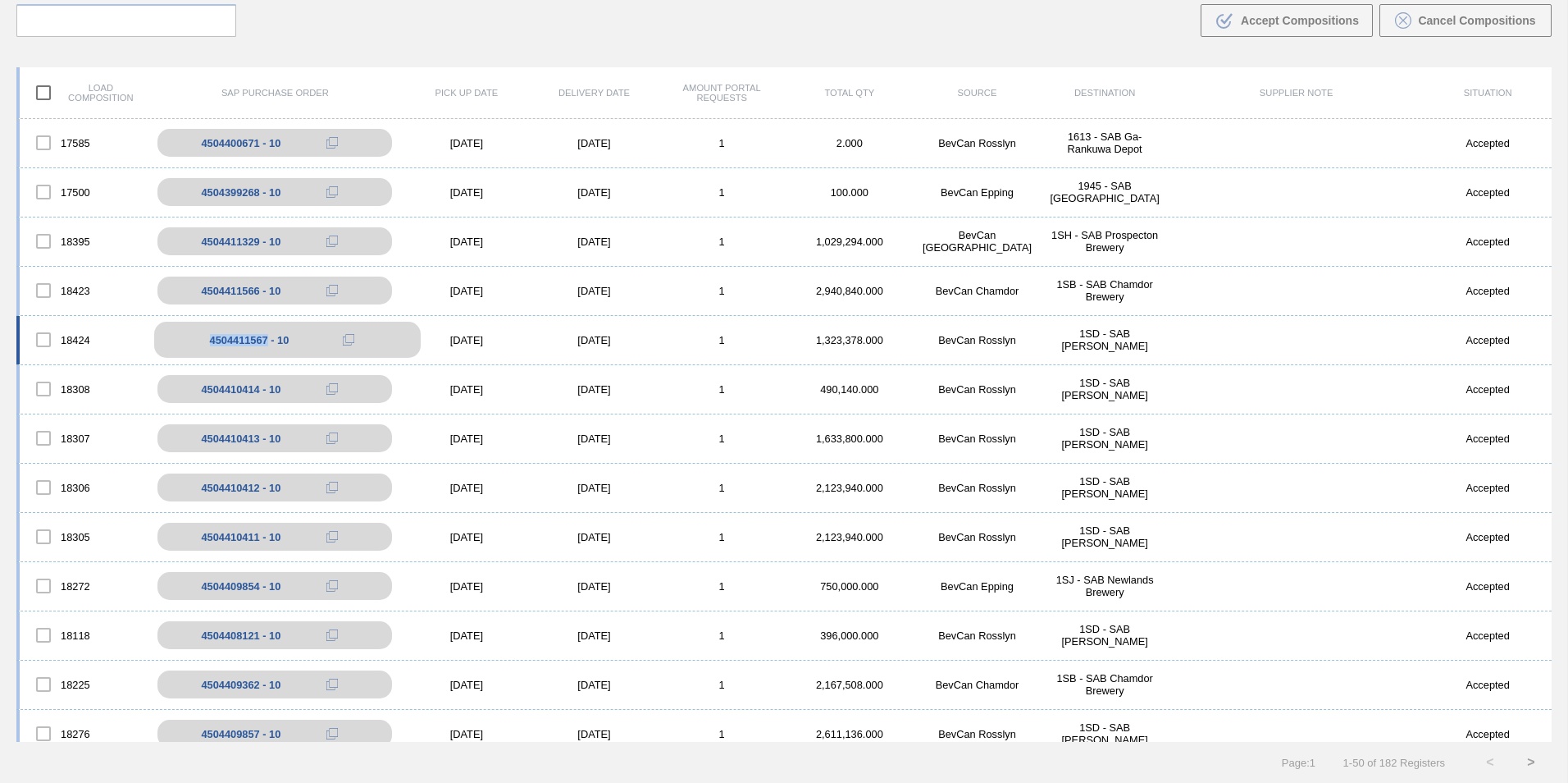
drag, startPoint x: 267, startPoint y: 337, endPoint x: 189, endPoint y: 344, distance: 78.3
click at [189, 344] on div "4504411567 - 10" at bounding box center [287, 340] width 267 height 36
copy div "4504411567"
click at [420, 21] on div "Search .b{fill:var(--color-action-default)} Accept Compositions Cancel Composit…" at bounding box center [784, 8] width 1568 height 90
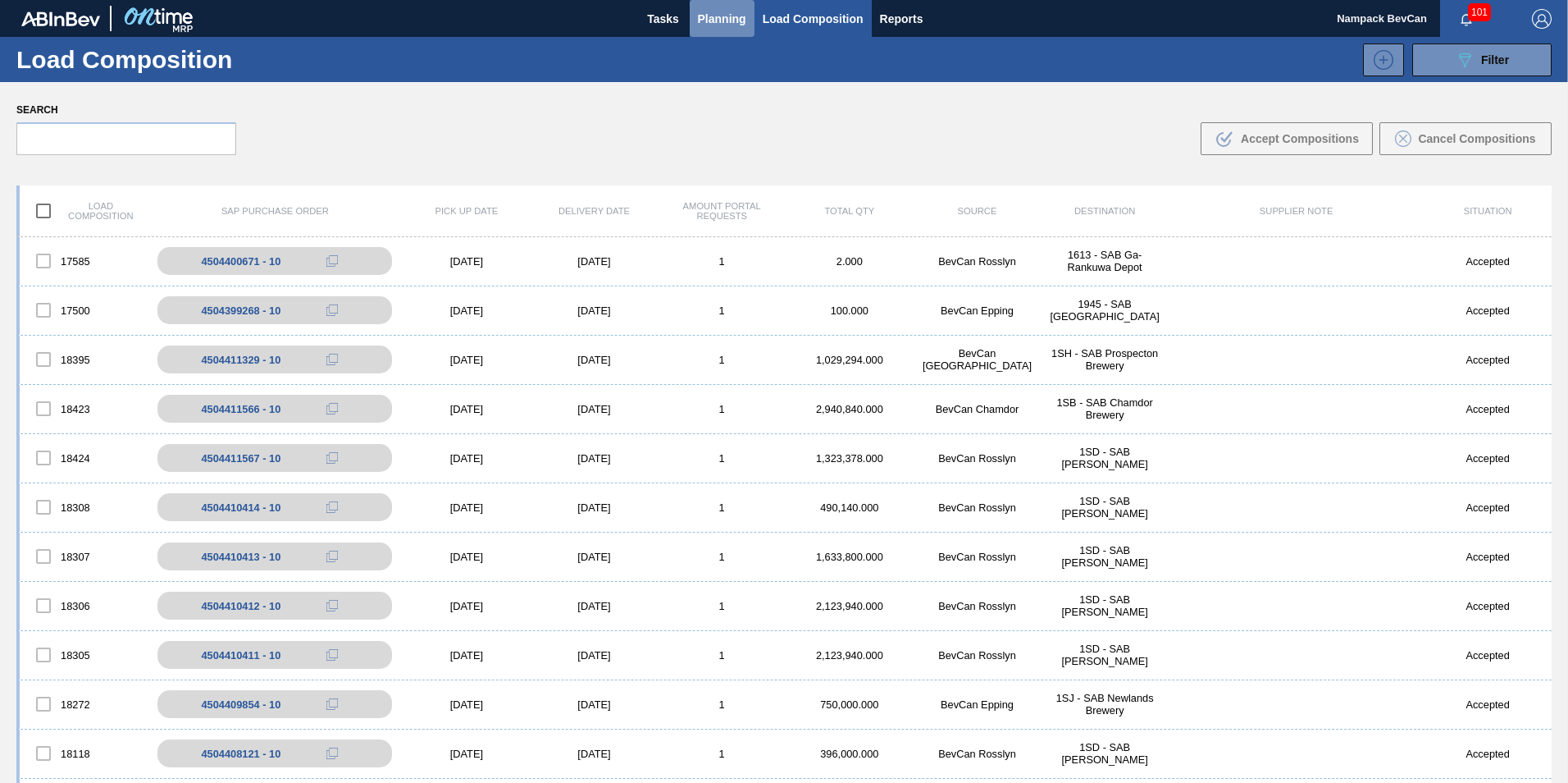
click at [725, 18] on span "Planning" at bounding box center [721, 19] width 48 height 20
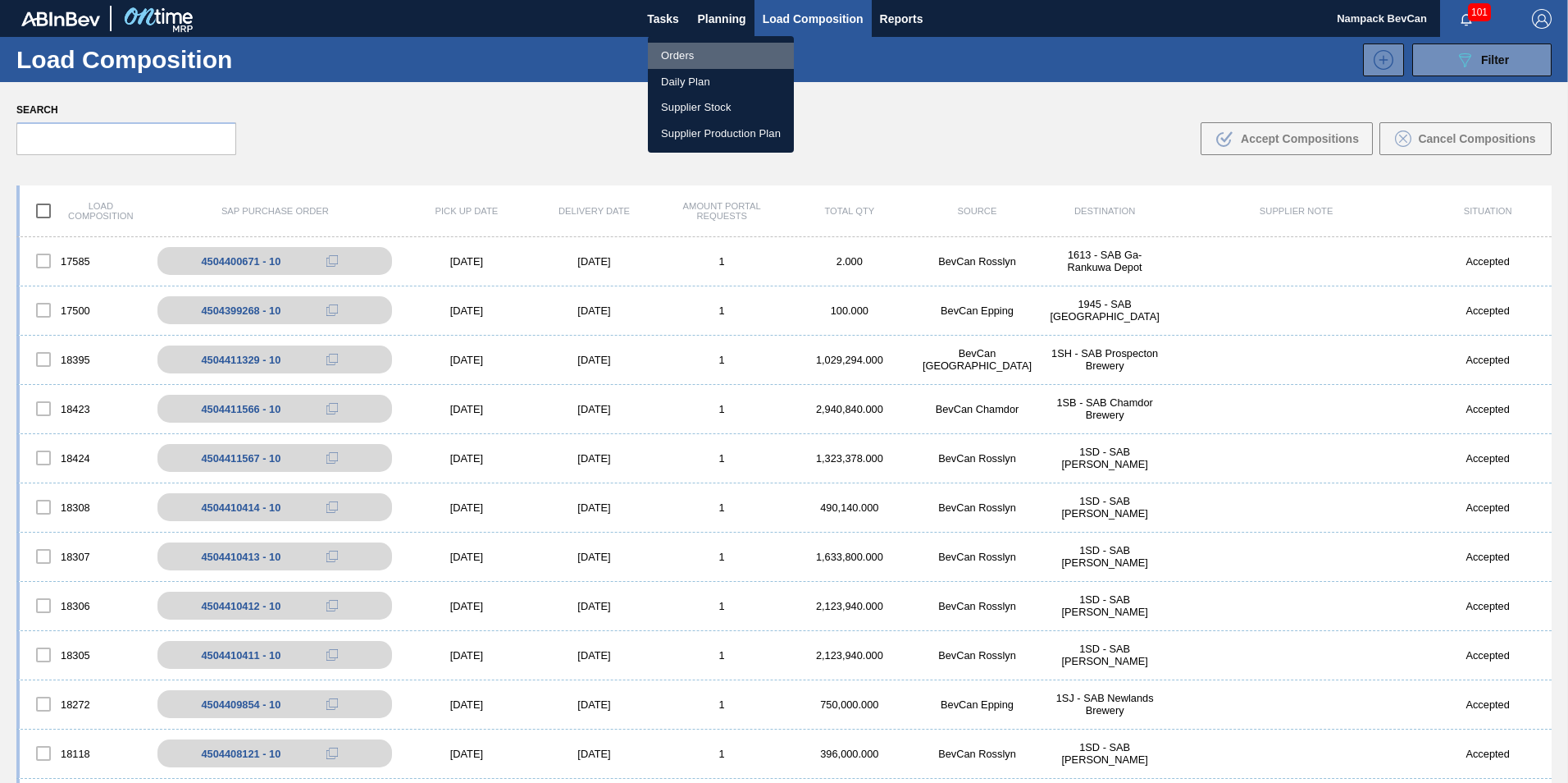
click at [683, 55] on li "Orders" at bounding box center [721, 55] width 146 height 27
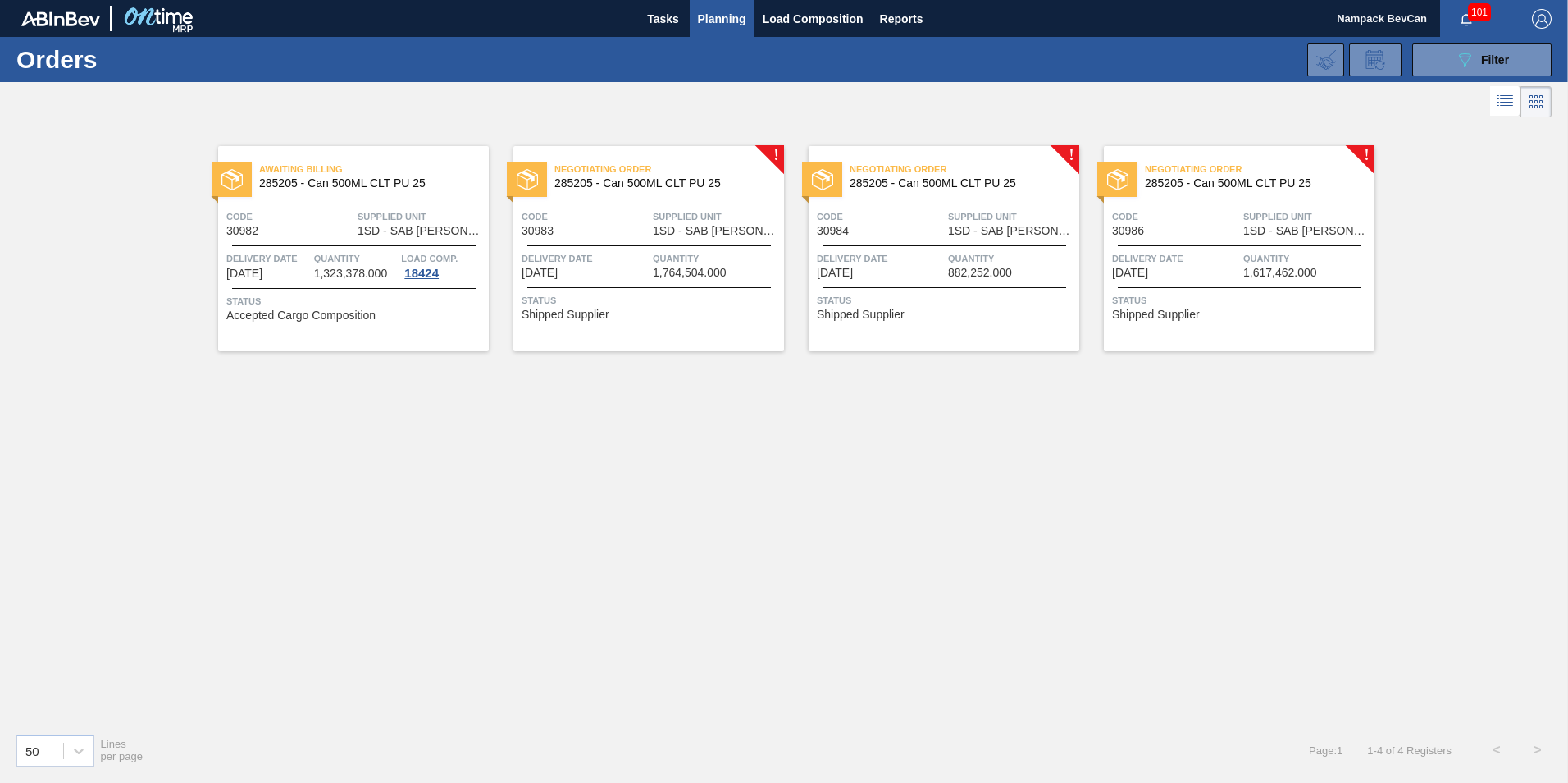
click at [643, 167] on span "Negotiating Order" at bounding box center [668, 168] width 229 height 17
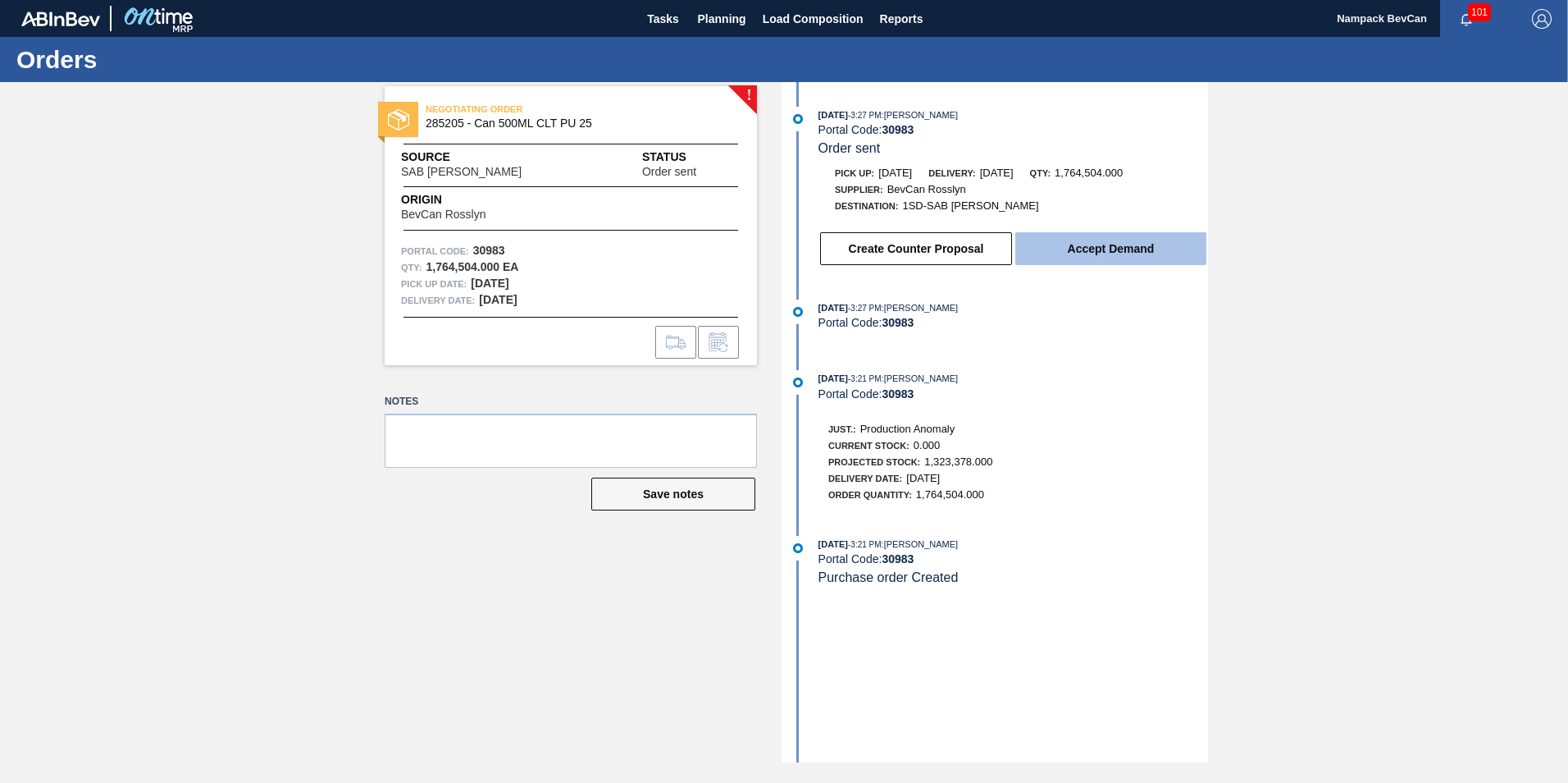
click at [1106, 255] on button "Accept Demand" at bounding box center [1110, 248] width 191 height 33
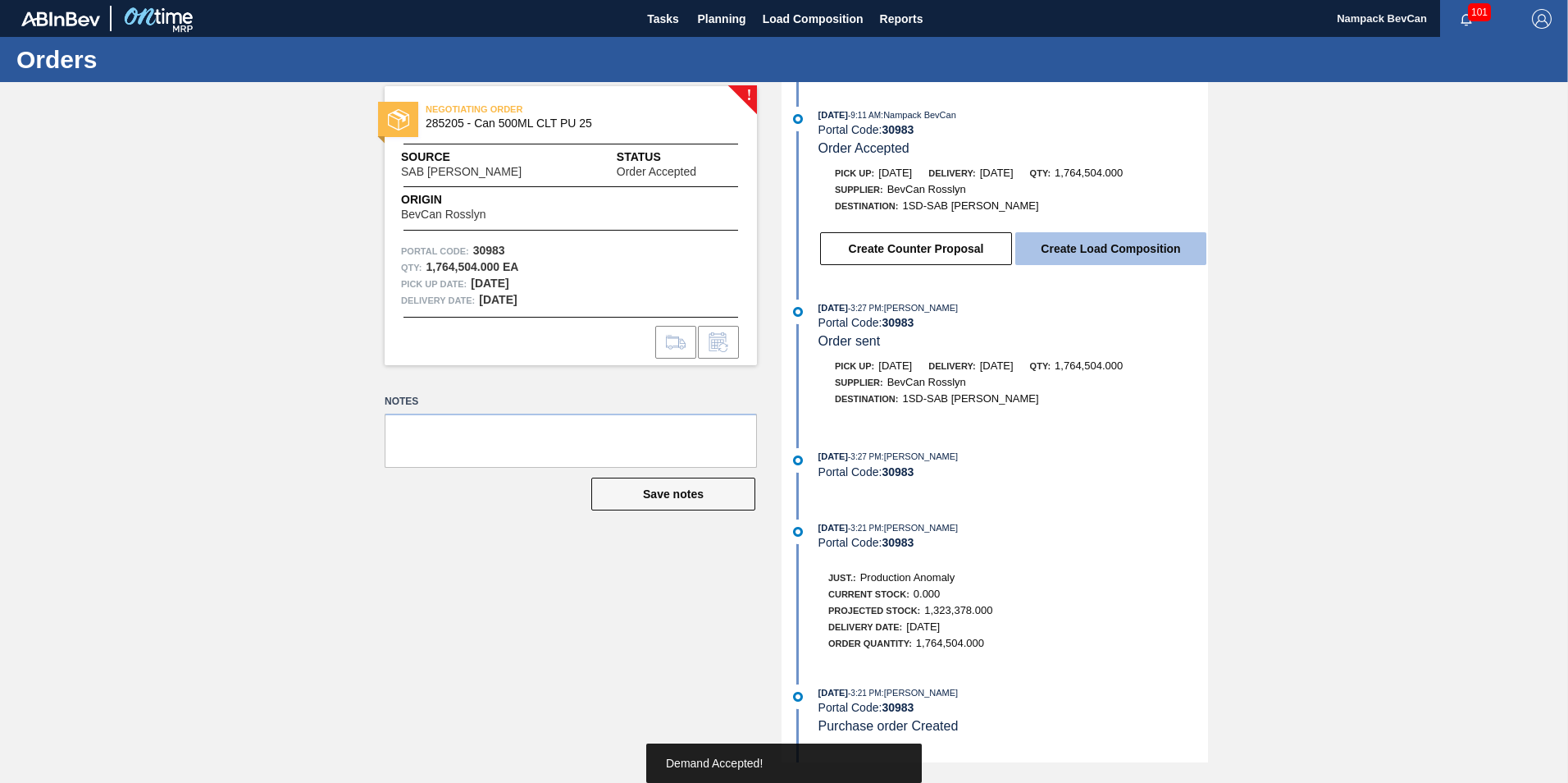
click at [1063, 243] on button "Create Load Composition" at bounding box center [1110, 248] width 191 height 33
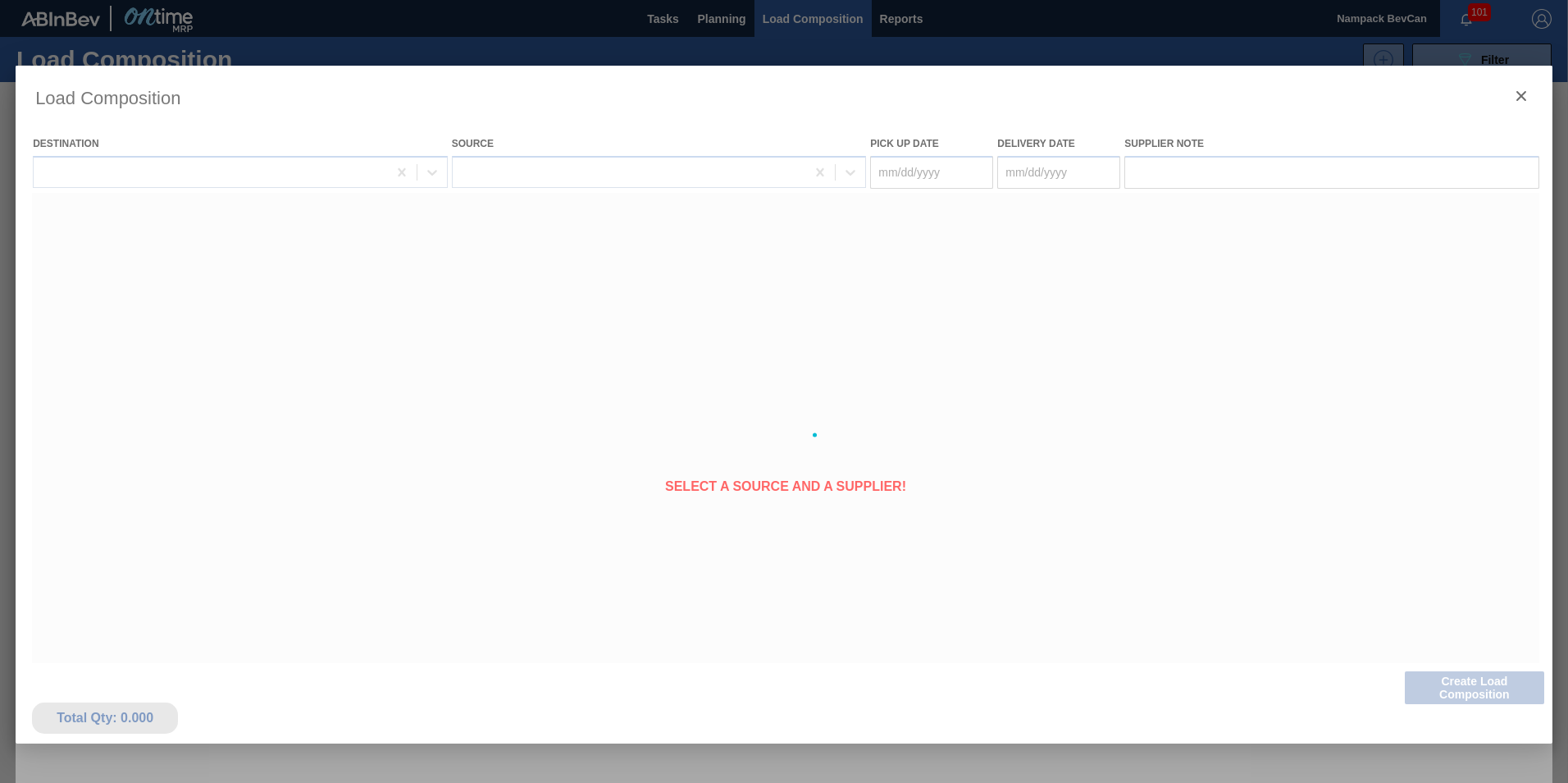
type Date "08/24/2025"
type Date "08/25/2025"
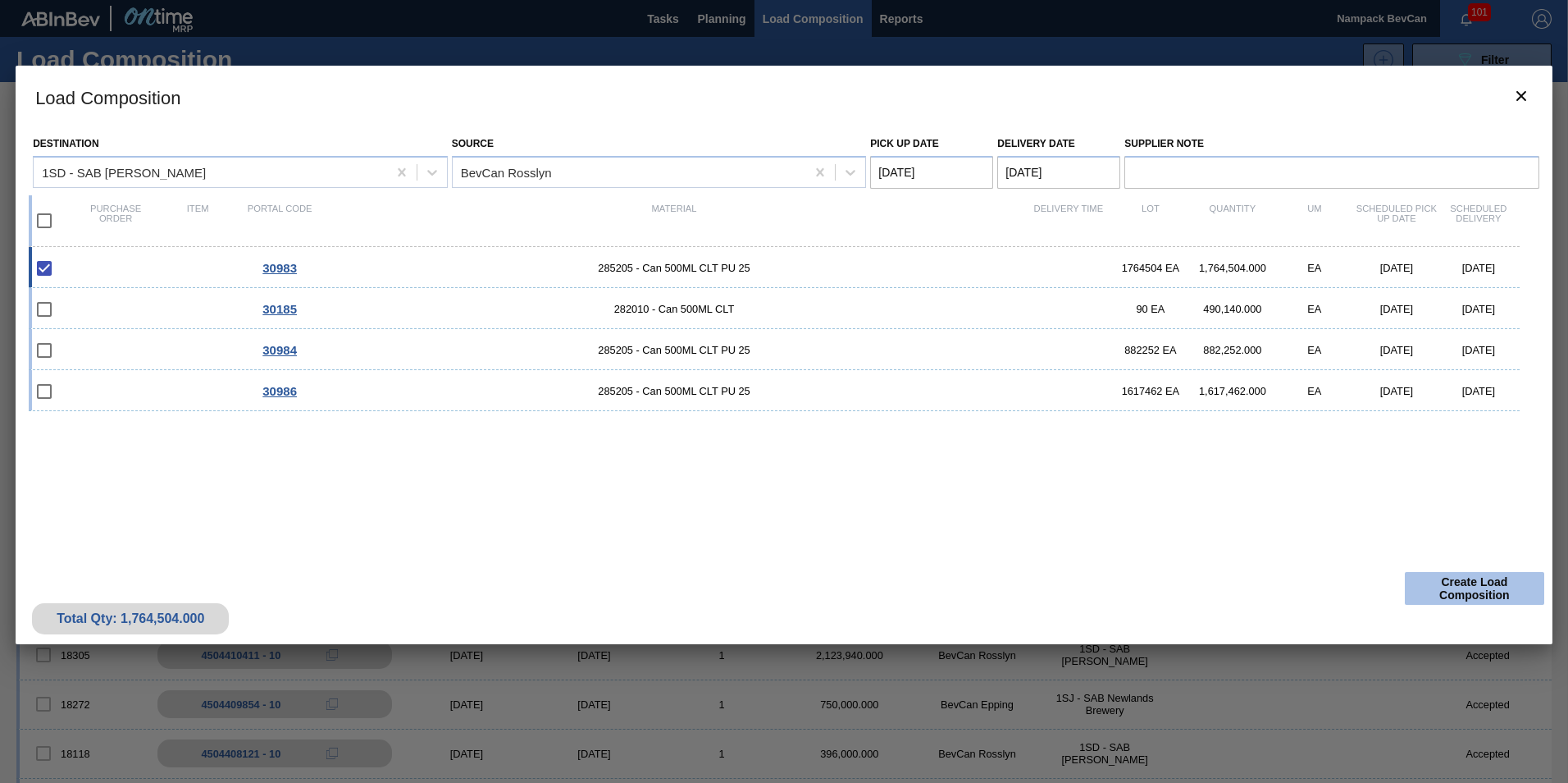
click at [1446, 591] on button "Create Load Composition" at bounding box center [1474, 588] width 140 height 33
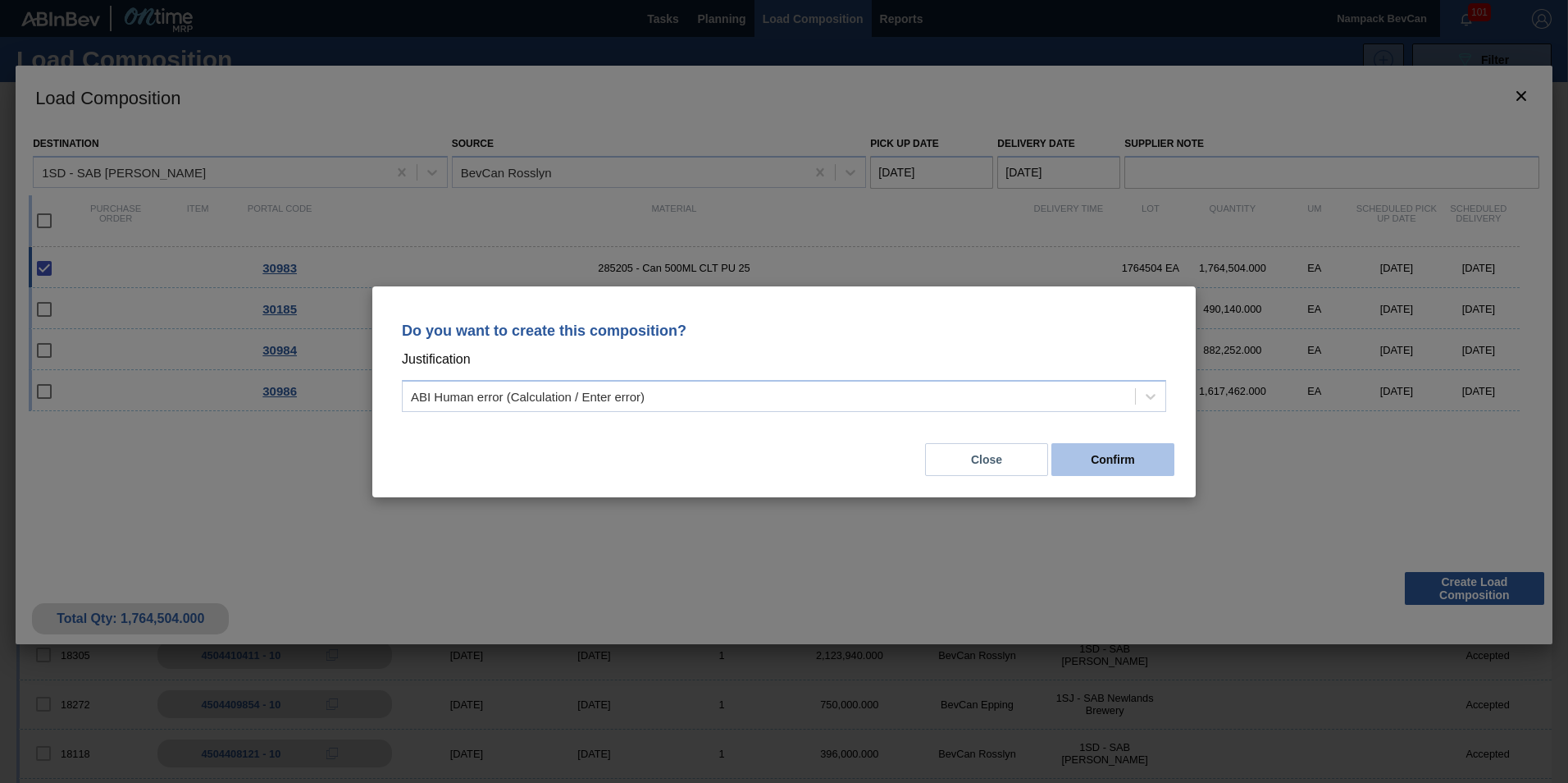
click at [1151, 453] on button "Confirm" at bounding box center [1112, 459] width 123 height 33
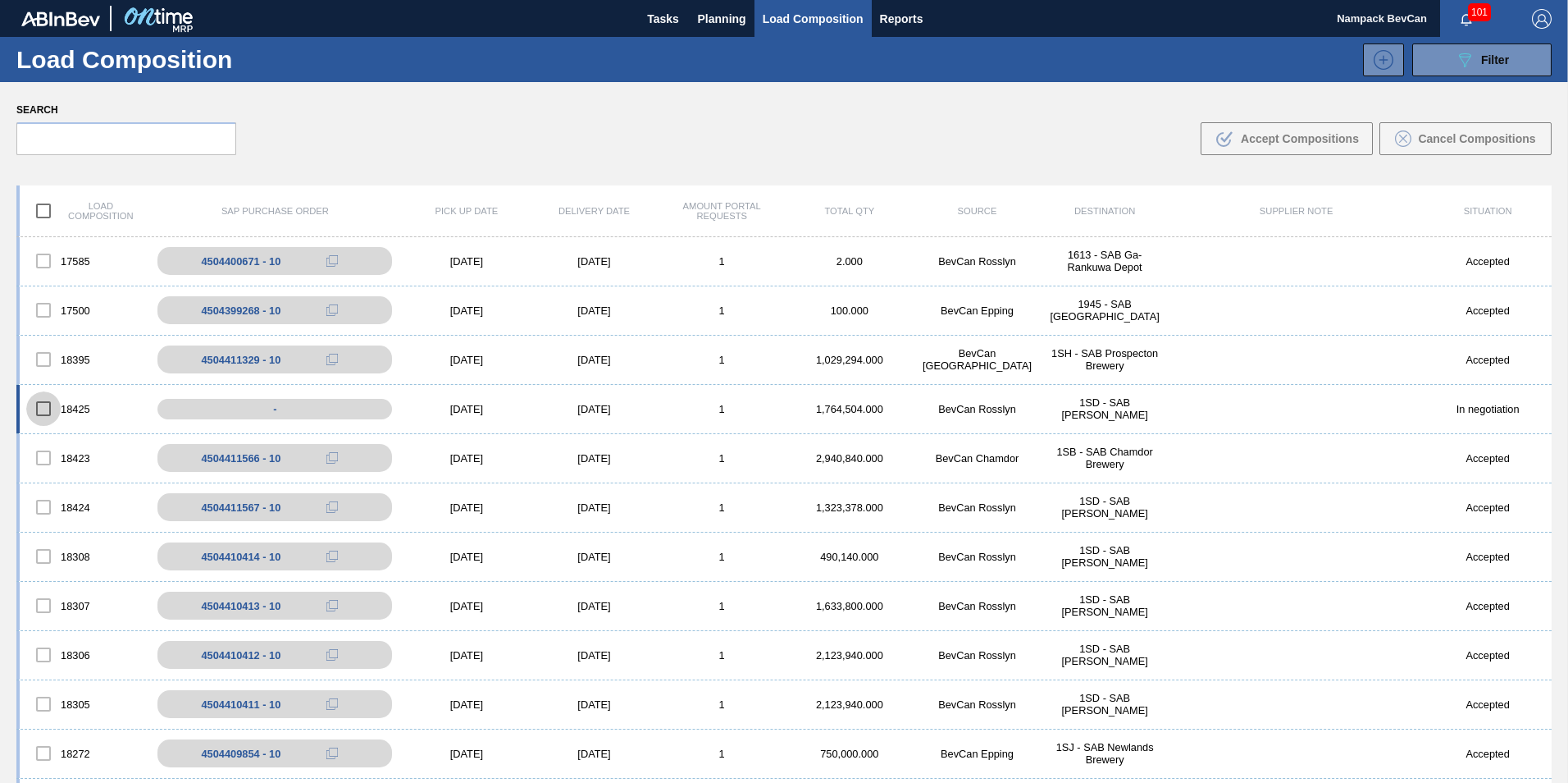
click at [46, 408] on input "checkbox" at bounding box center [43, 408] width 34 height 34
click at [1310, 135] on span "Accept Compositions" at bounding box center [1299, 138] width 118 height 13
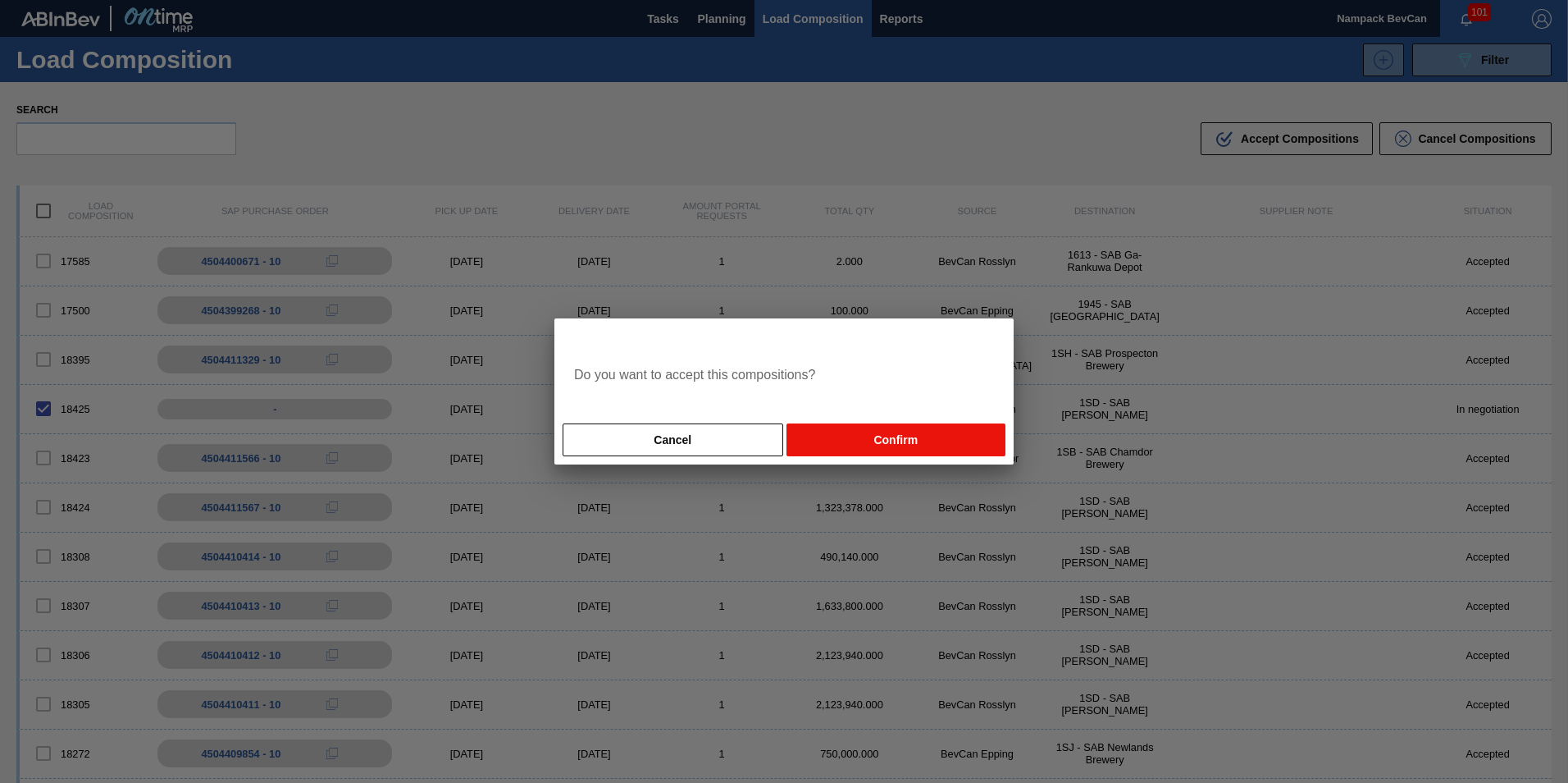
click at [917, 430] on button "Confirm" at bounding box center [896, 439] width 219 height 33
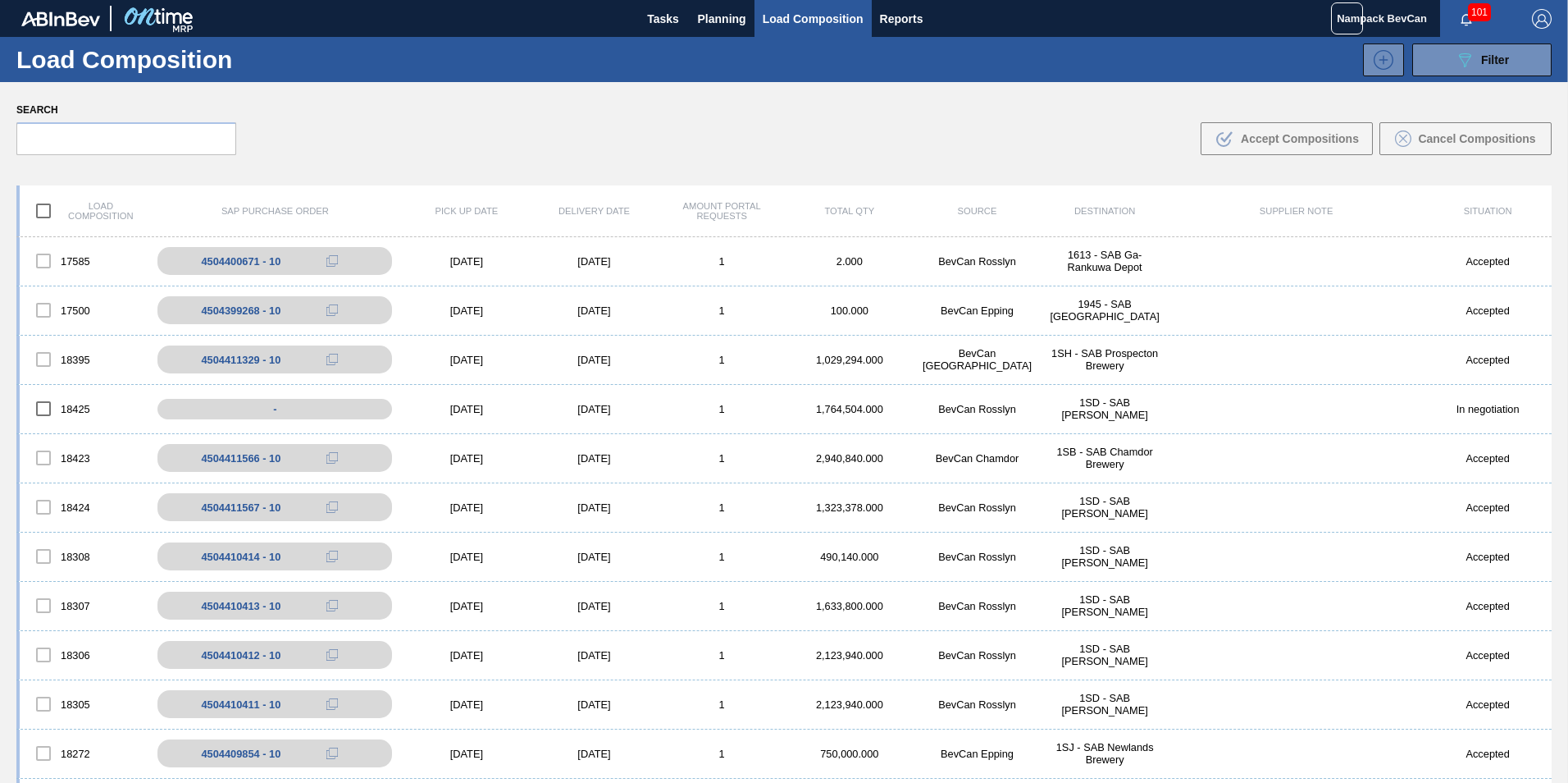
checkbox input "false"
drag, startPoint x: 266, startPoint y: 407, endPoint x: 184, endPoint y: 420, distance: 83.0
click at [184, 420] on div "4504411568 - 10" at bounding box center [287, 409] width 267 height 36
copy div "4504411568"
click at [710, 17] on span "Planning" at bounding box center [721, 19] width 48 height 20
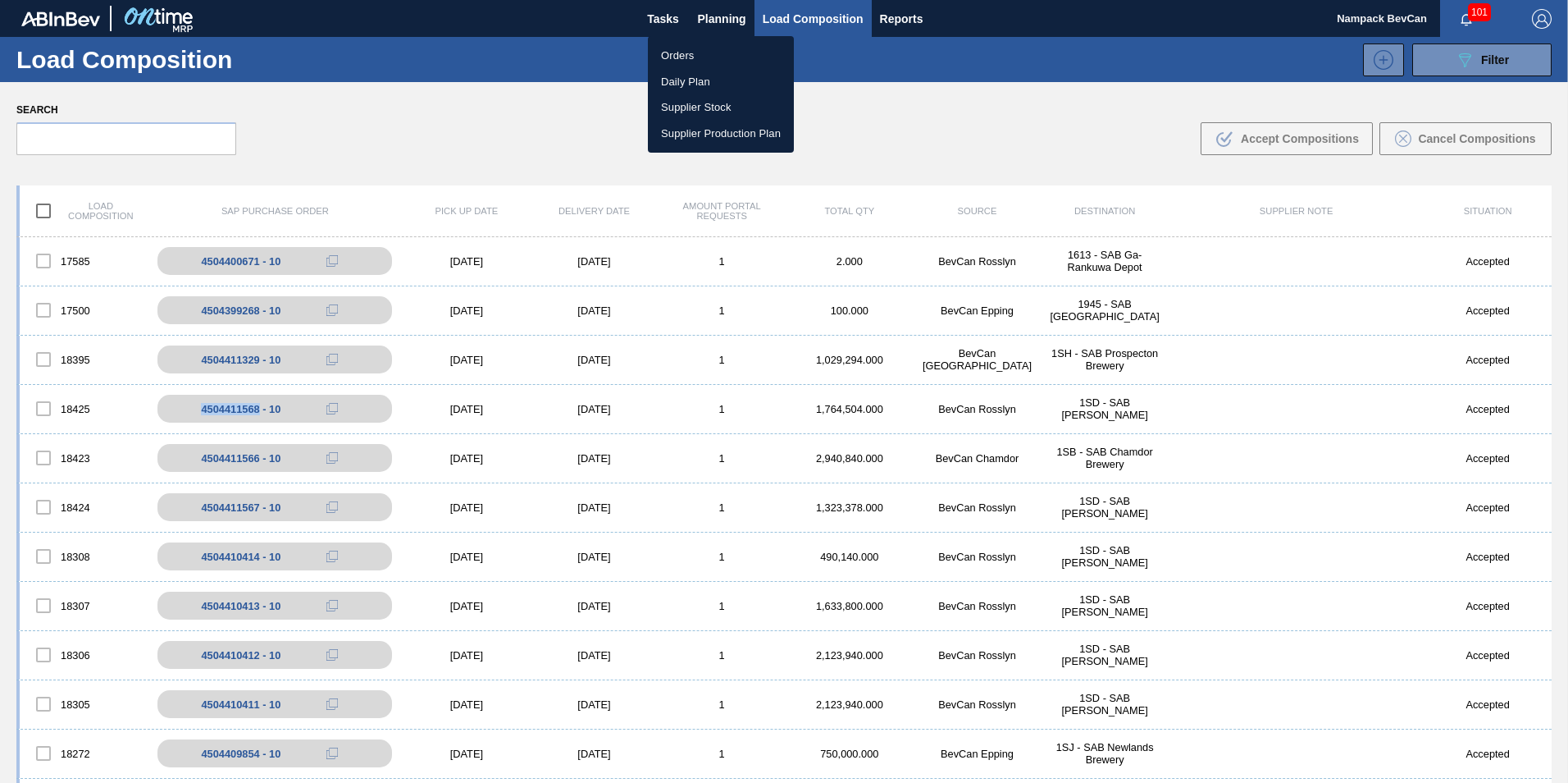
click at [697, 48] on li "Orders" at bounding box center [721, 55] width 146 height 27
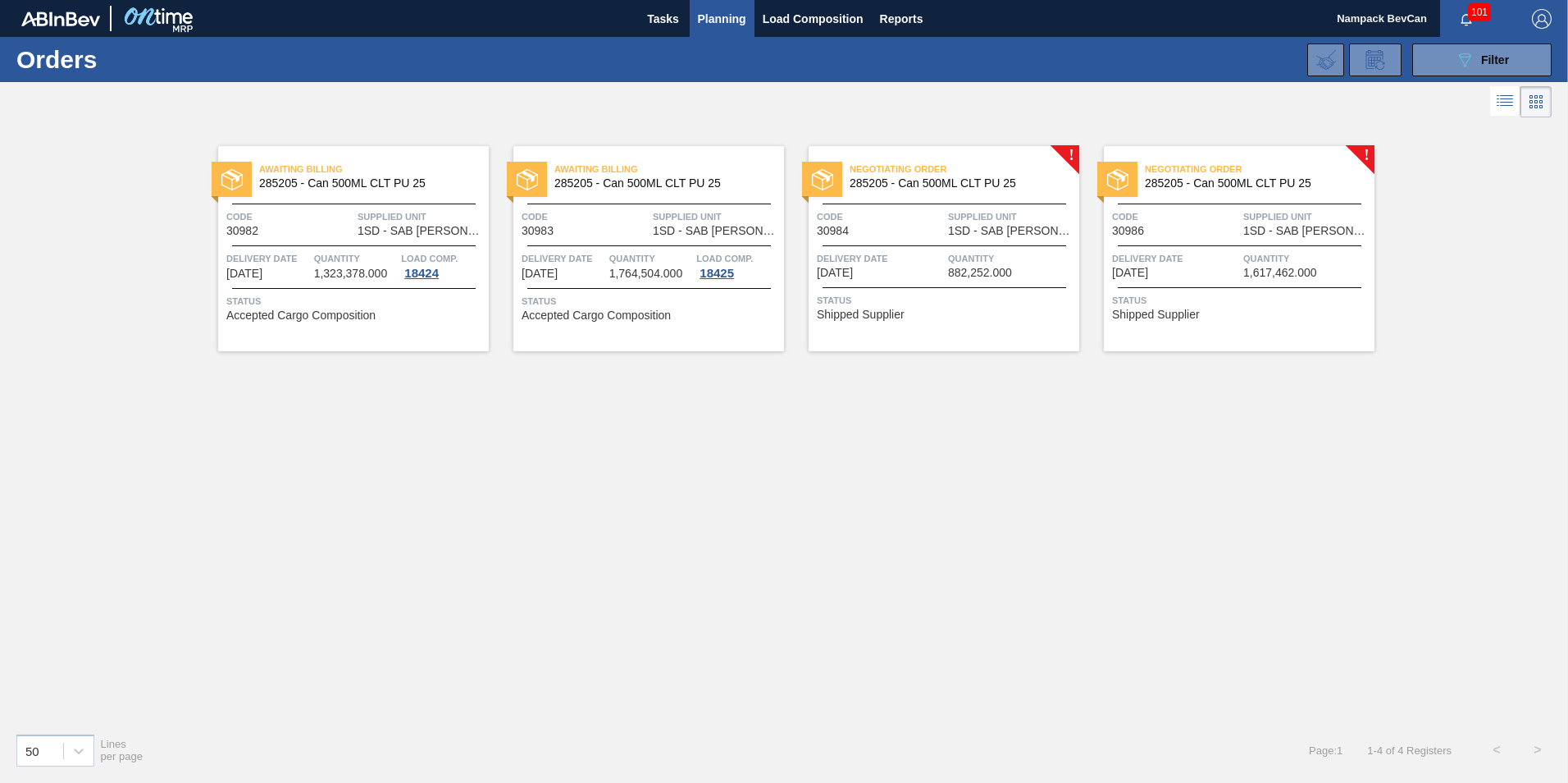
click at [922, 178] on span "285205 - Can 500ML CLT PU 25" at bounding box center [958, 183] width 217 height 12
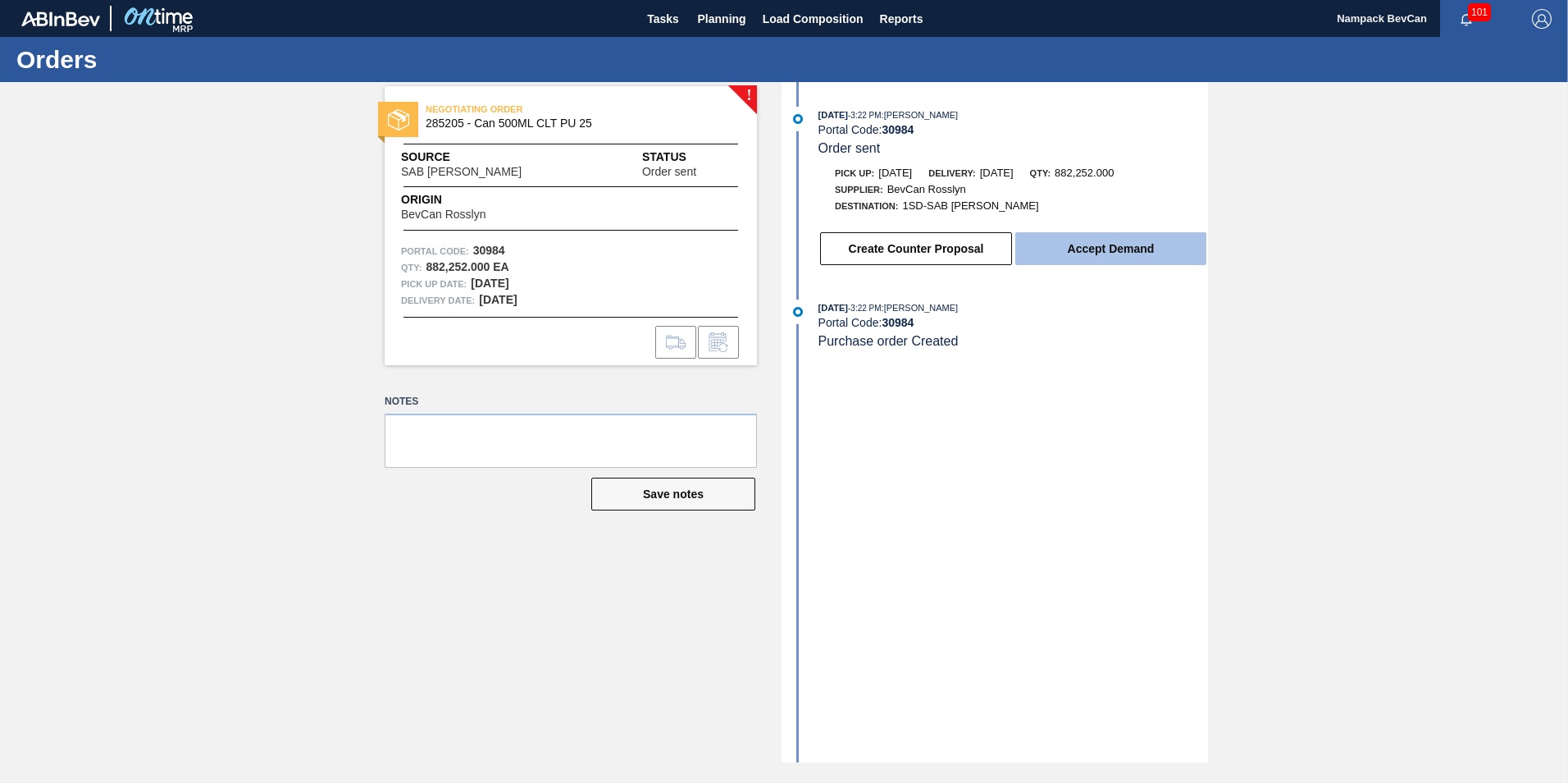
click at [1050, 248] on button "Accept Demand" at bounding box center [1110, 248] width 191 height 33
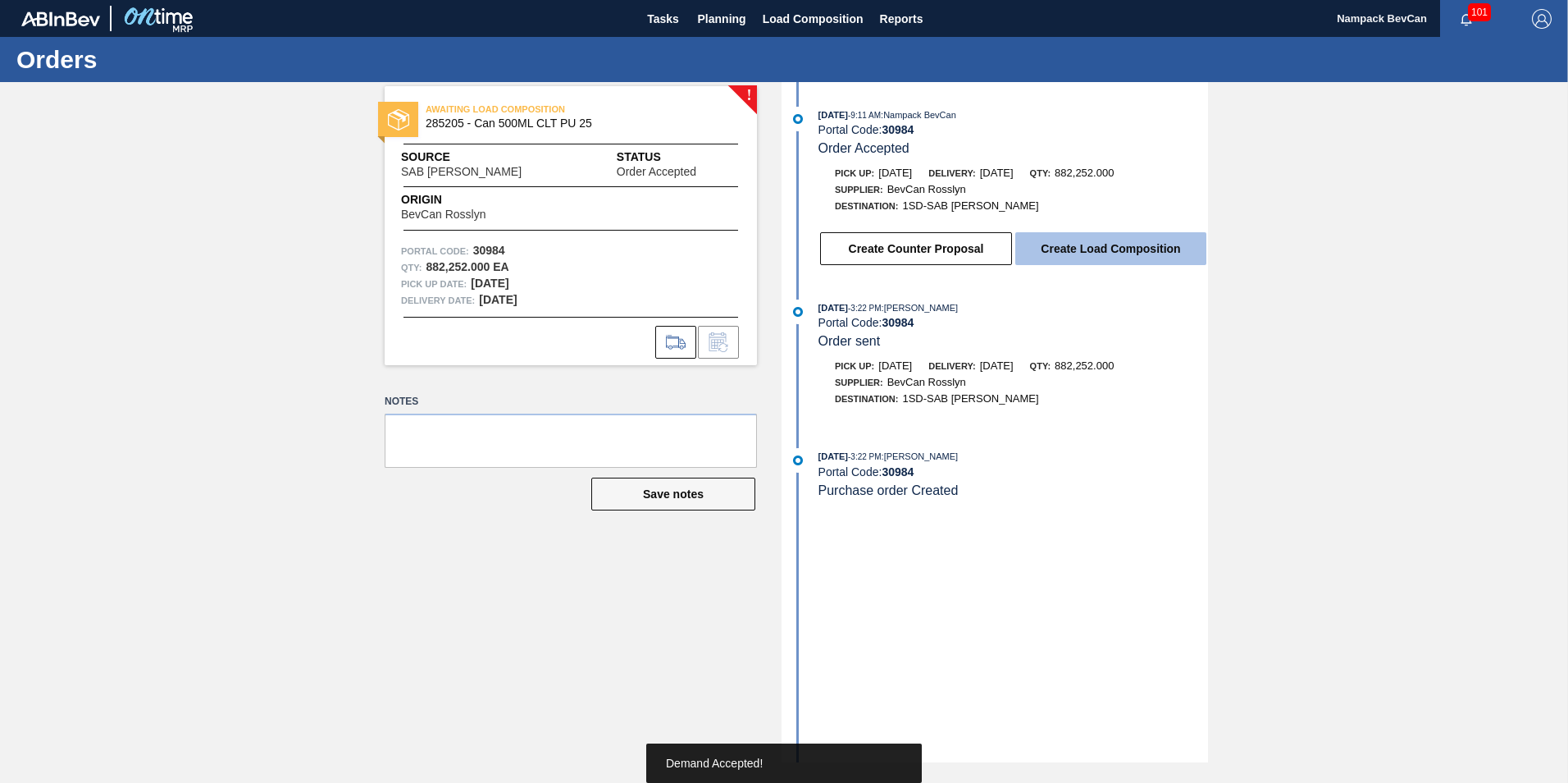
click at [1054, 238] on button "Create Load Composition" at bounding box center [1110, 248] width 191 height 33
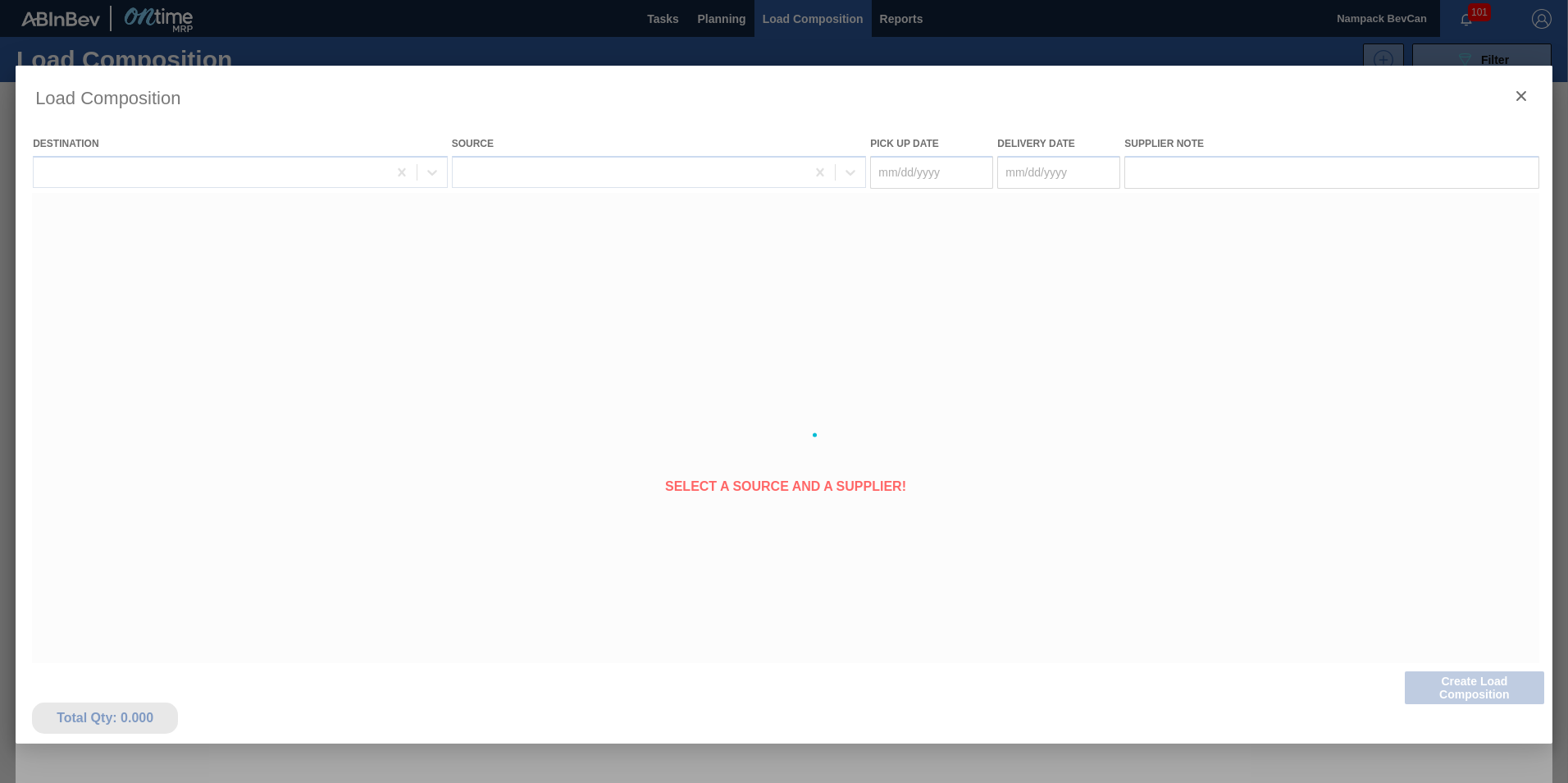
type Date "08/25/2025"
type Date "08/26/2025"
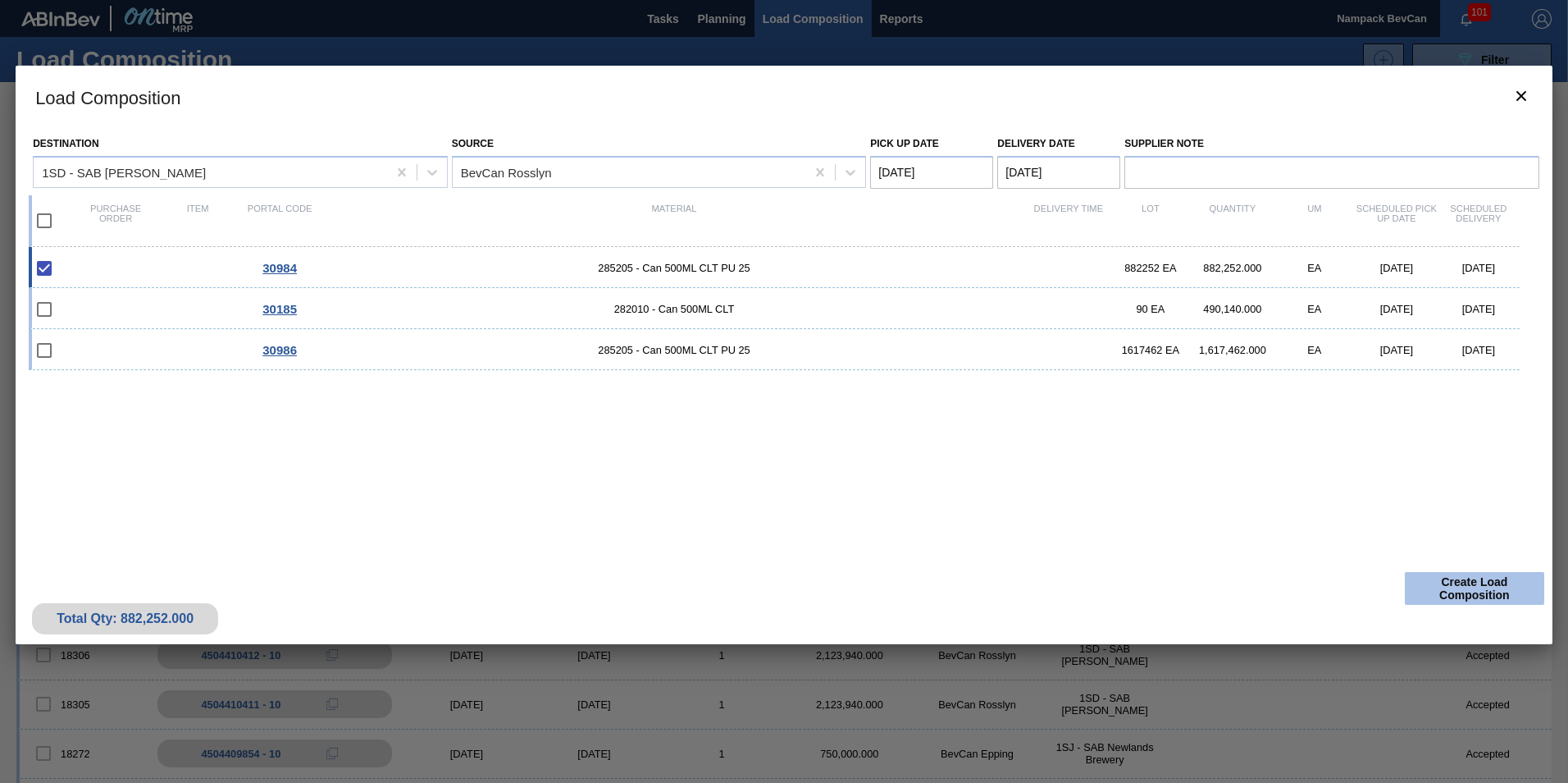
click at [1510, 585] on button "Create Load Composition" at bounding box center [1474, 588] width 140 height 33
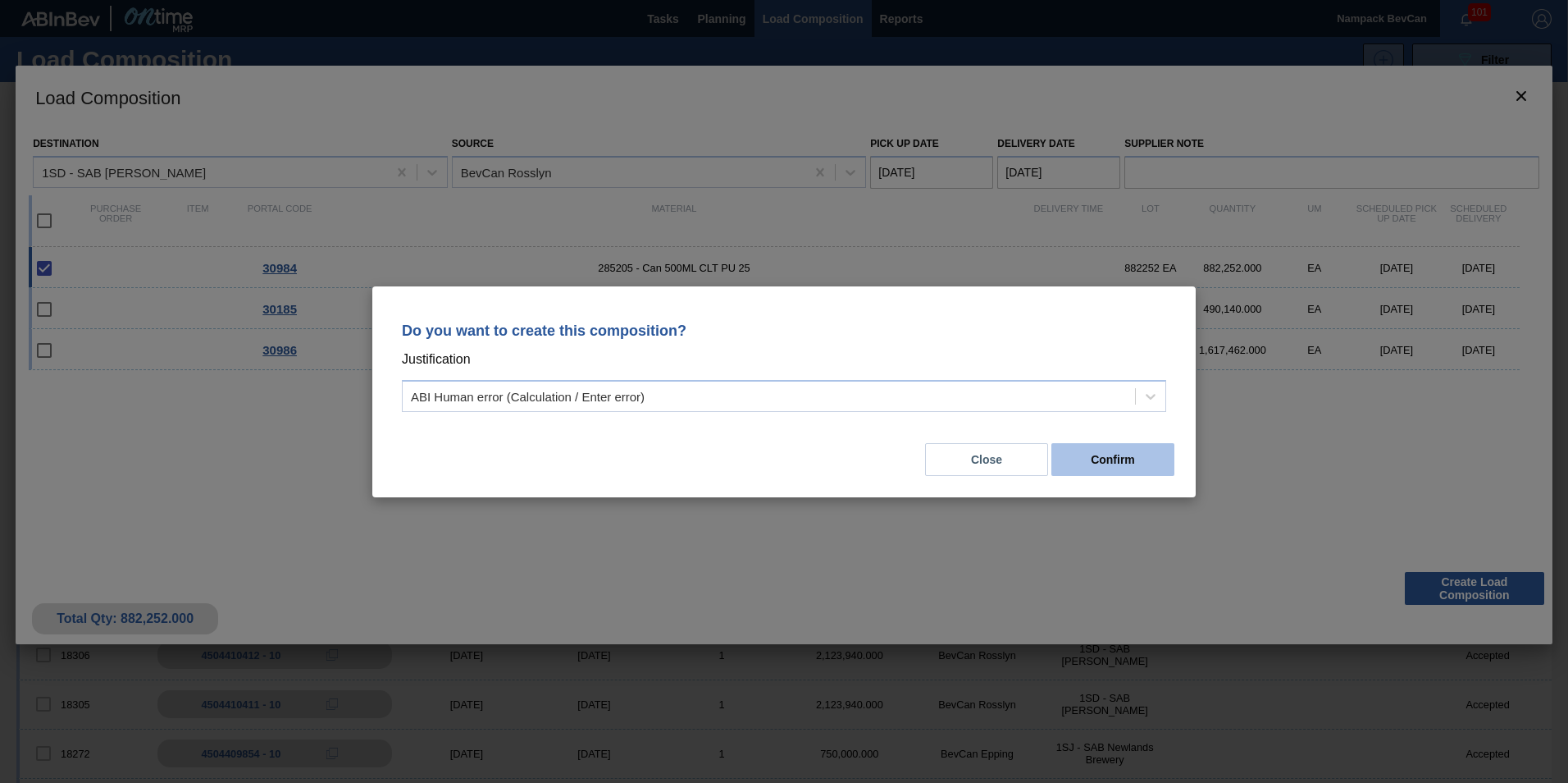
click at [1063, 459] on button "Confirm" at bounding box center [1112, 459] width 123 height 33
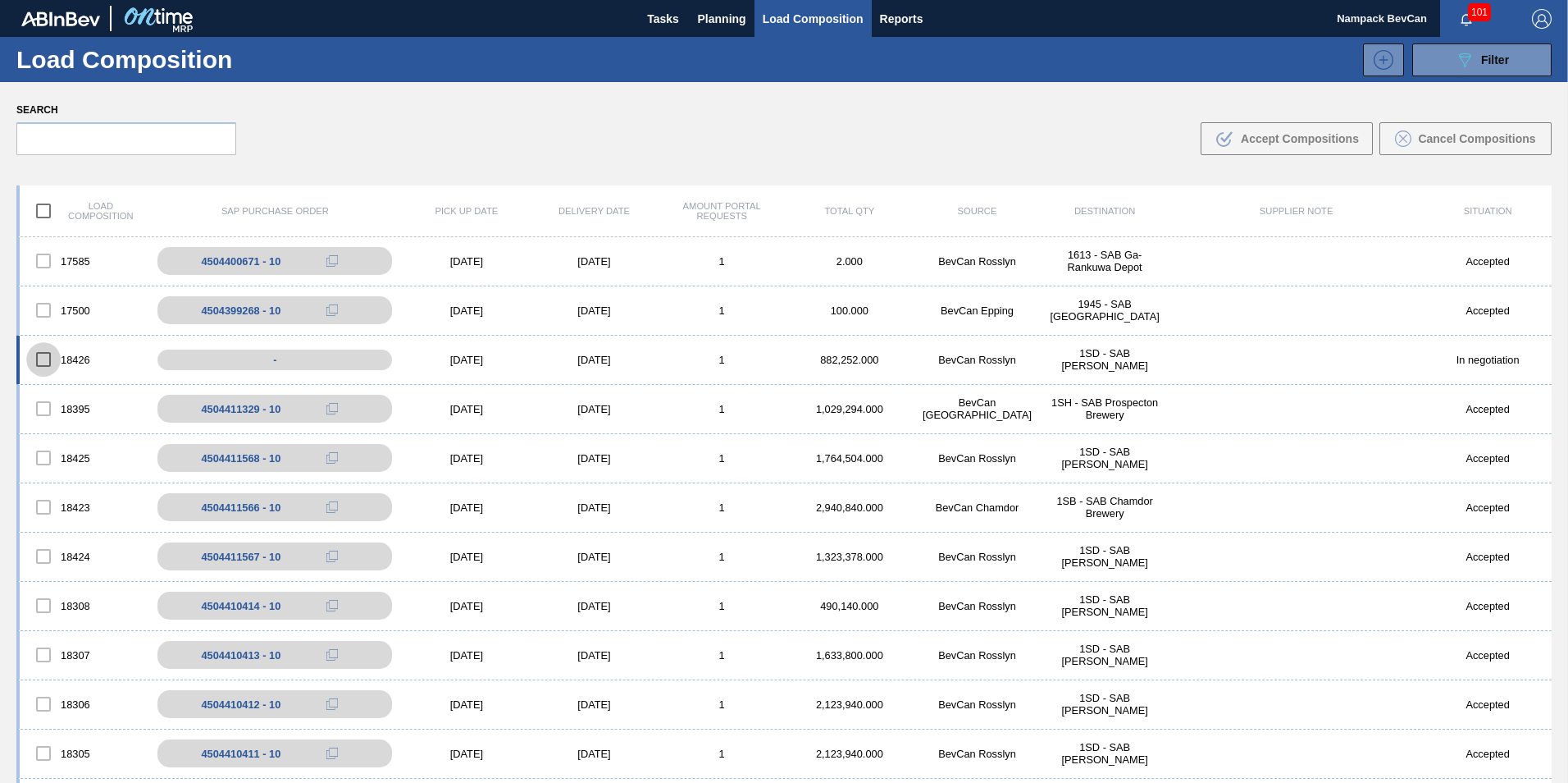
click at [47, 357] on input "checkbox" at bounding box center [43, 359] width 34 height 34
click at [1305, 142] on span "Accept Compositions" at bounding box center [1299, 138] width 118 height 13
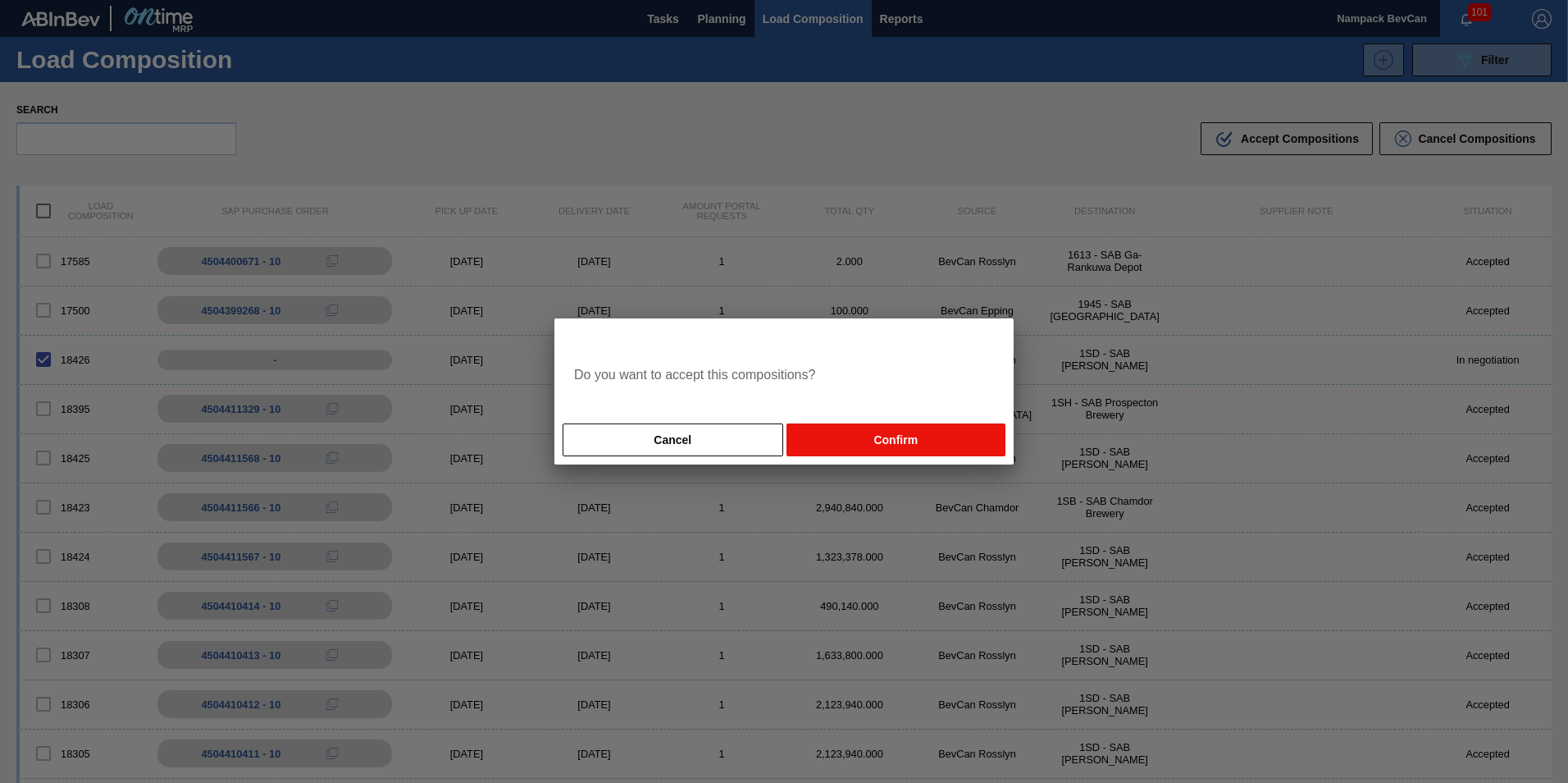
click at [823, 428] on button "Confirm" at bounding box center [896, 439] width 219 height 33
checkbox input "false"
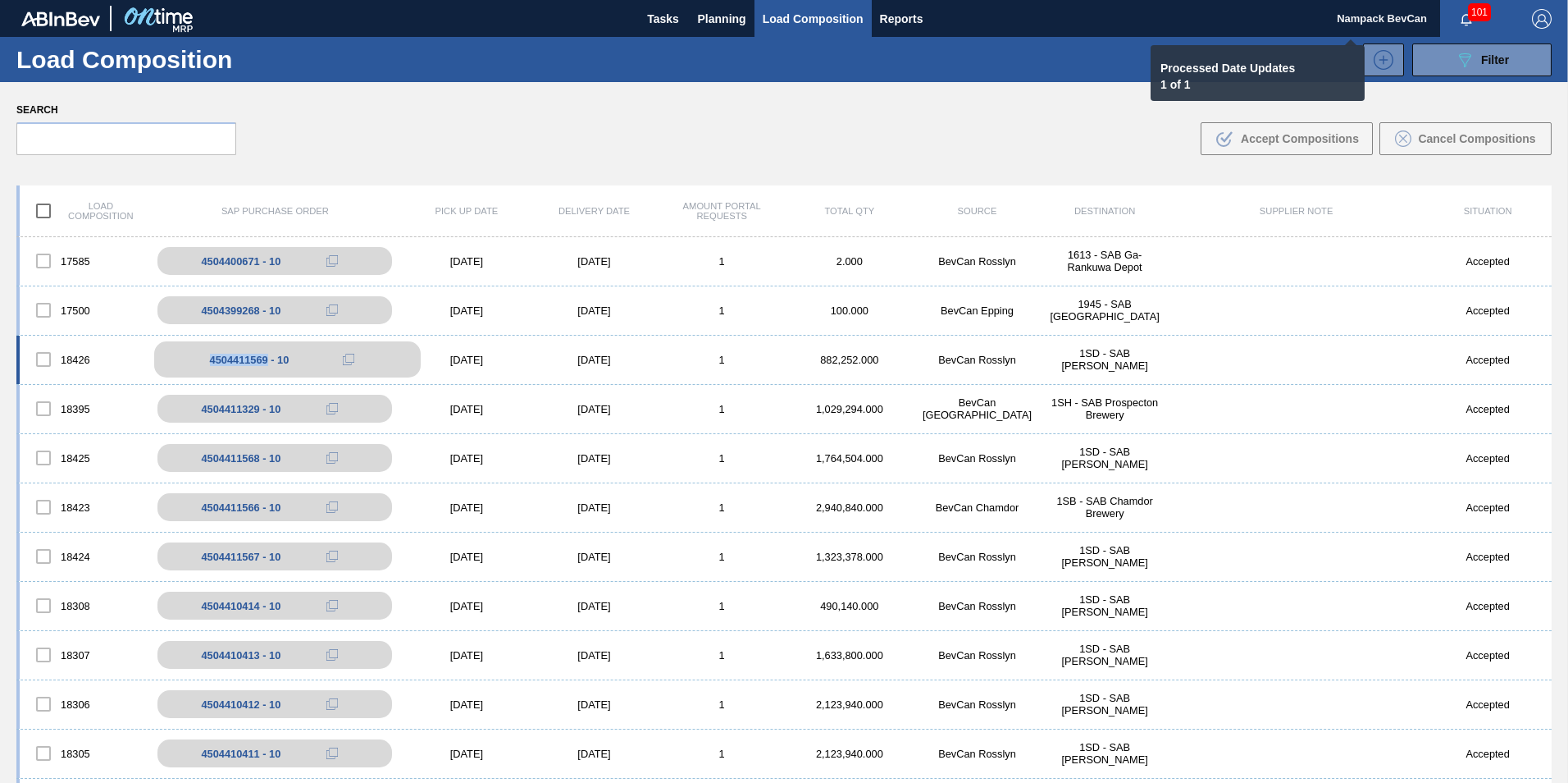
drag, startPoint x: 266, startPoint y: 358, endPoint x: 206, endPoint y: 361, distance: 60.1
click at [206, 361] on div "4504411569 - 10" at bounding box center [287, 359] width 267 height 36
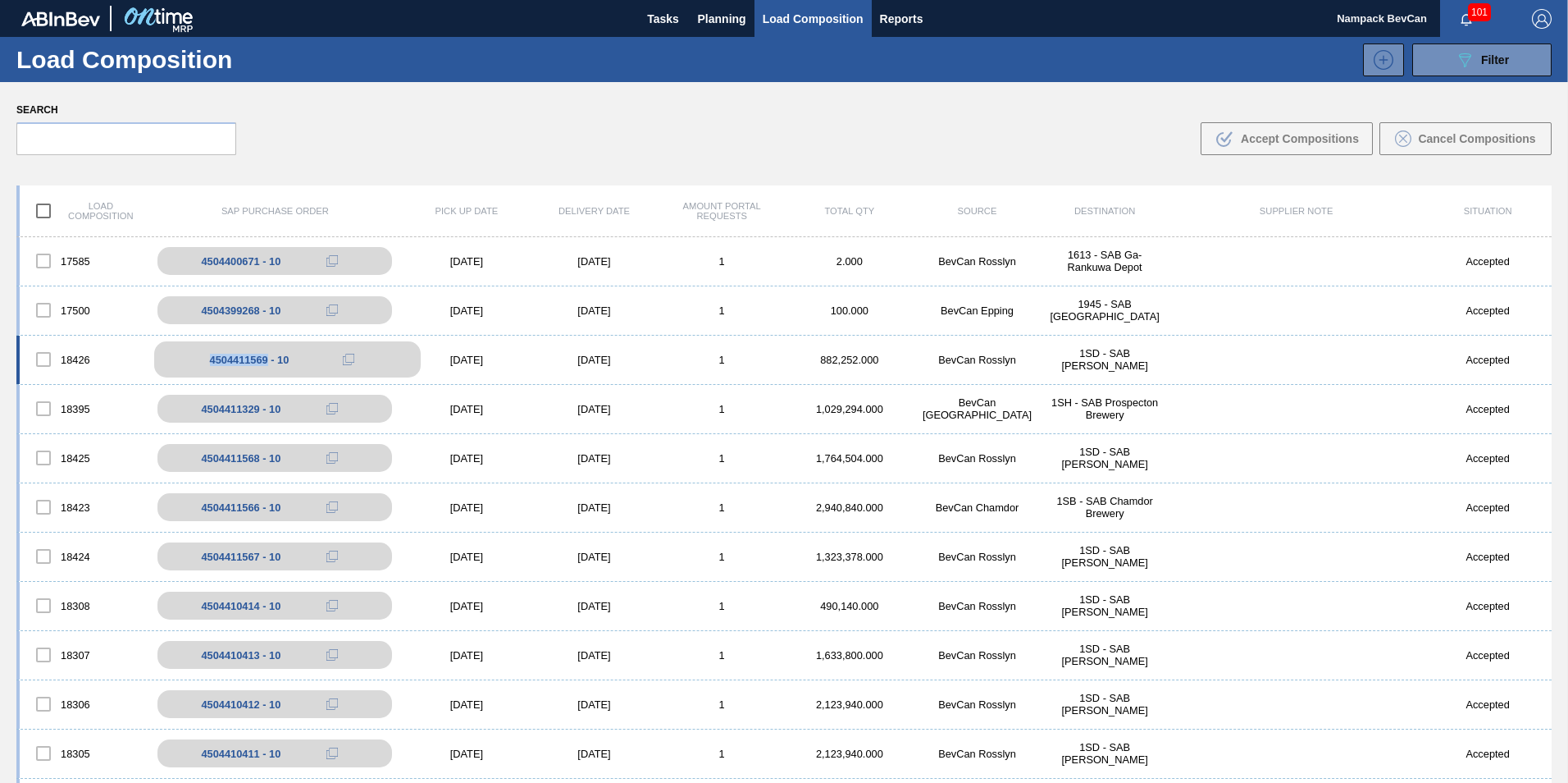
copy div "4504411569"
click at [706, 17] on span "Planning" at bounding box center [721, 19] width 48 height 20
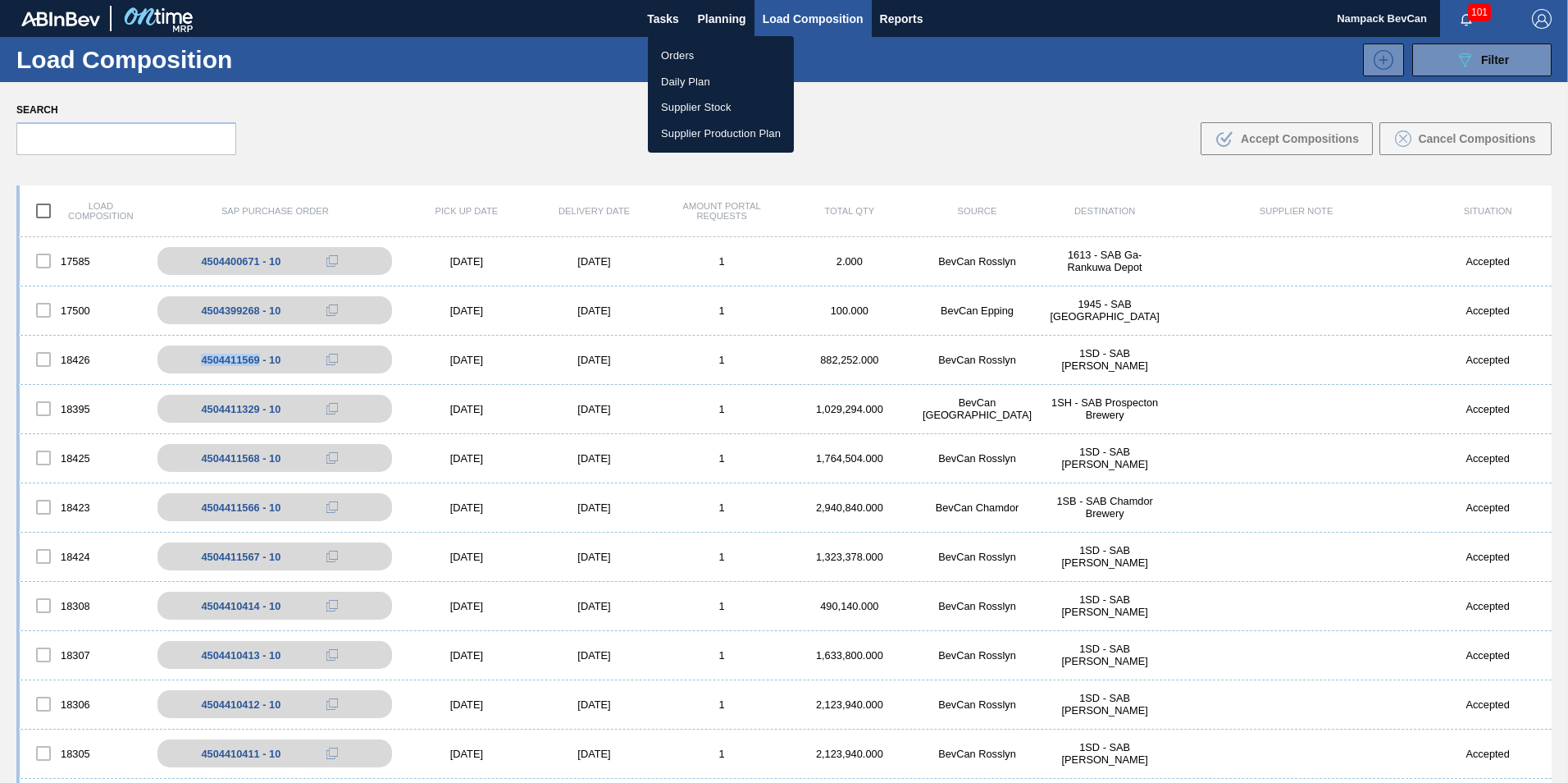
click at [689, 52] on li "Orders" at bounding box center [721, 55] width 146 height 27
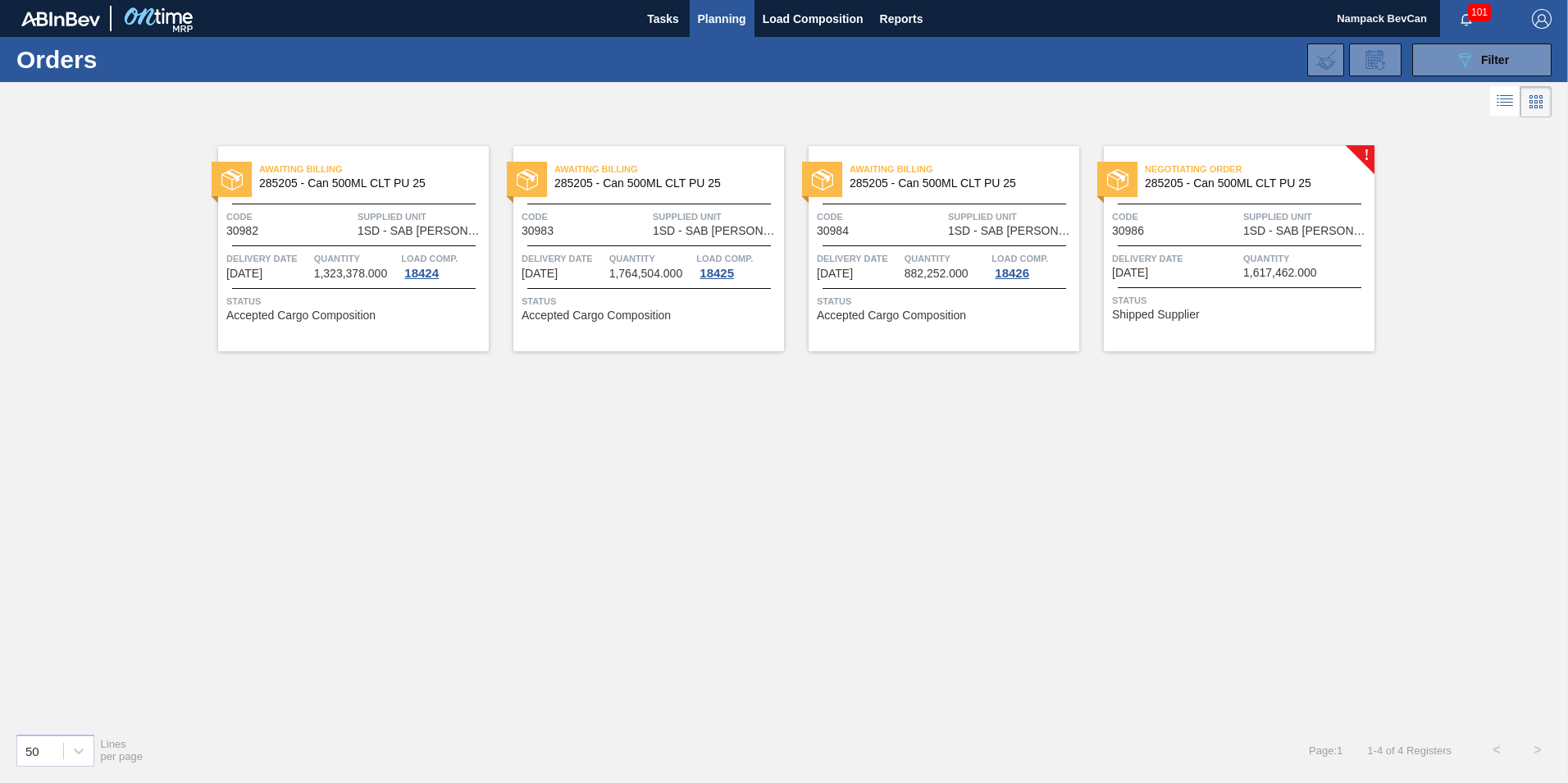
click at [1216, 163] on span "Negotiating Order" at bounding box center [1259, 168] width 229 height 17
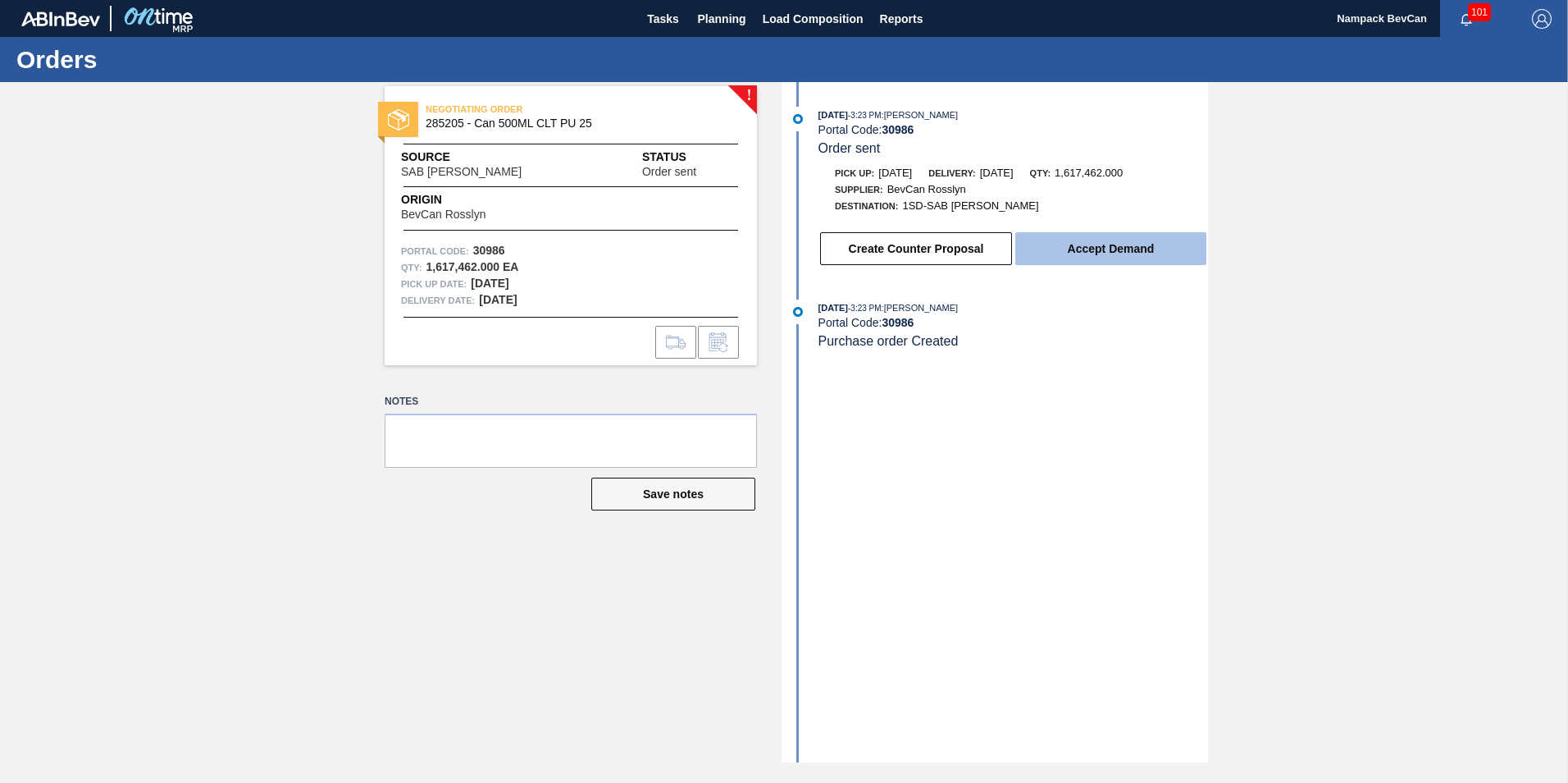
click at [1110, 249] on button "Accept Demand" at bounding box center [1110, 248] width 191 height 33
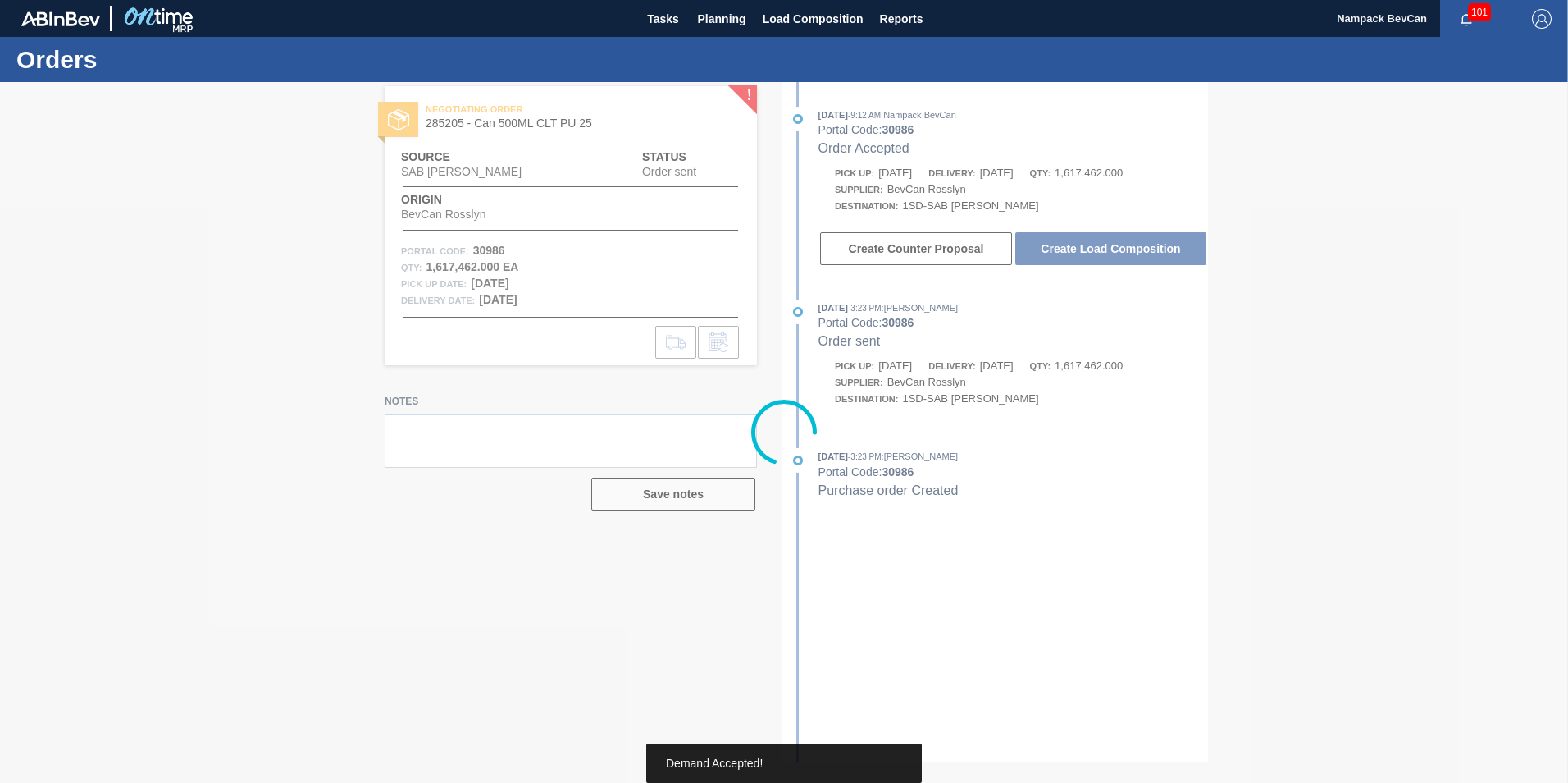
click at [1111, 236] on div at bounding box center [784, 431] width 1568 height 700
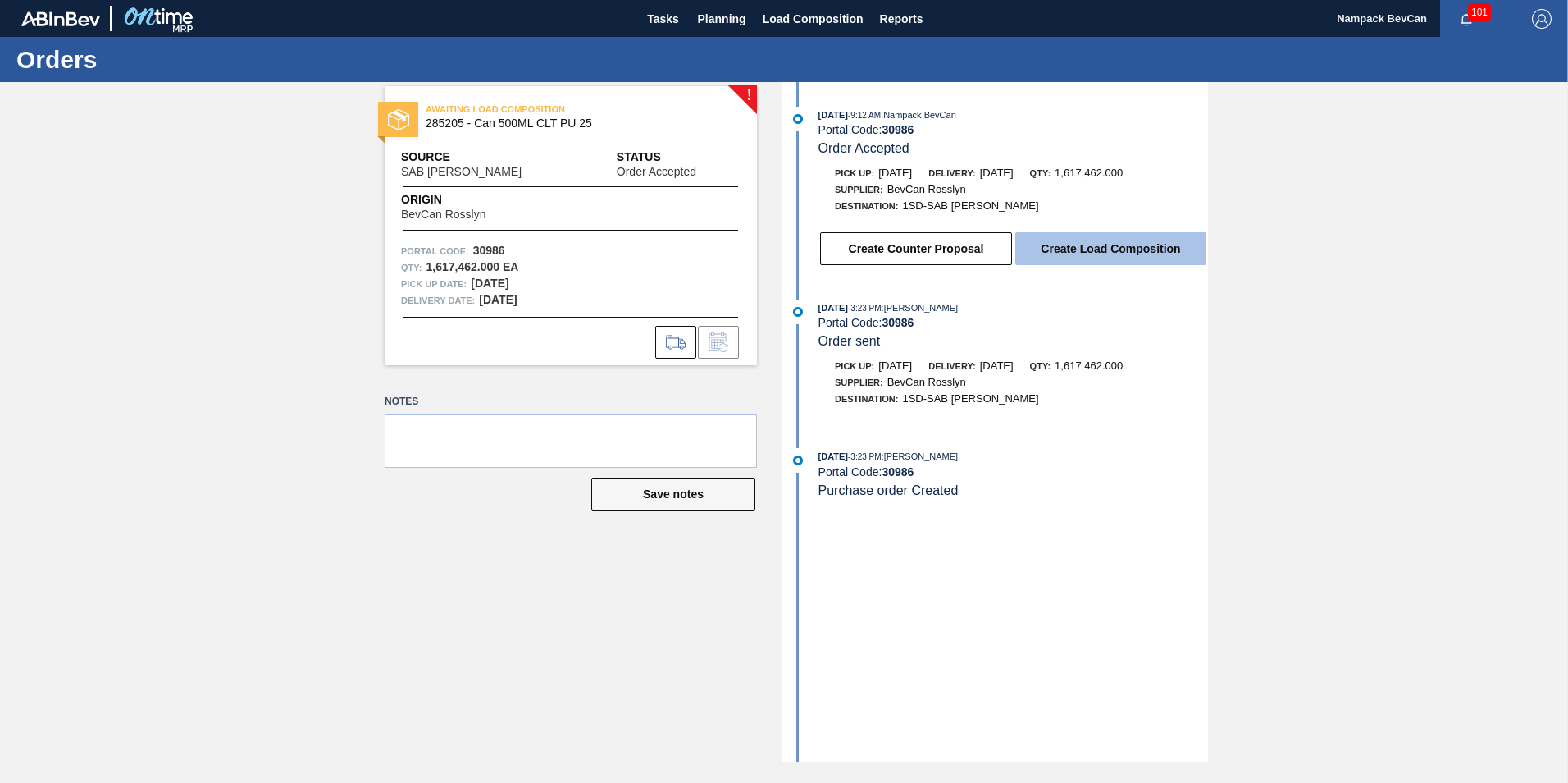
click at [1111, 240] on button "Create Load Composition" at bounding box center [1110, 248] width 191 height 33
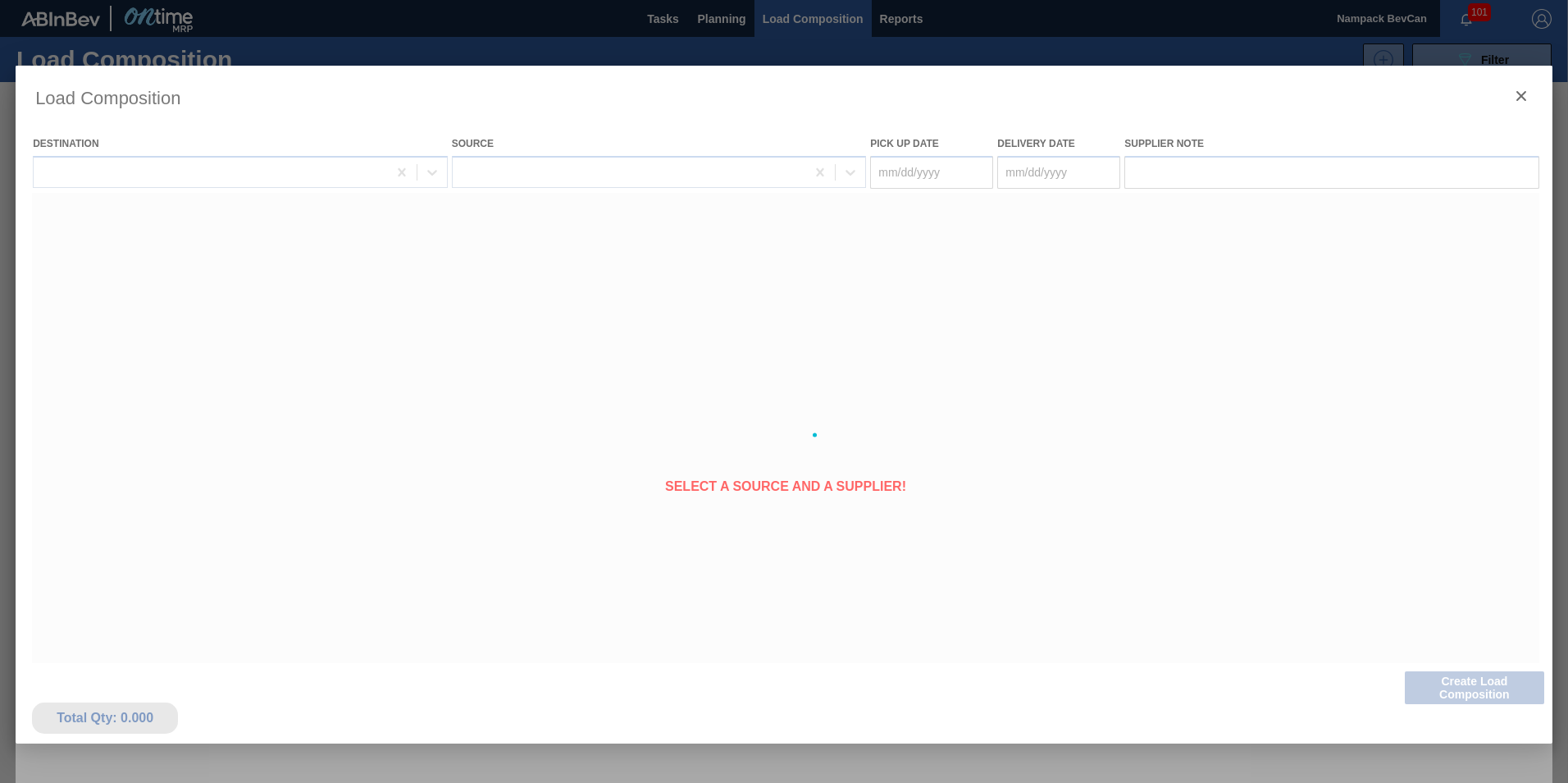
type Date "08/26/2025"
type Date "08/27/2025"
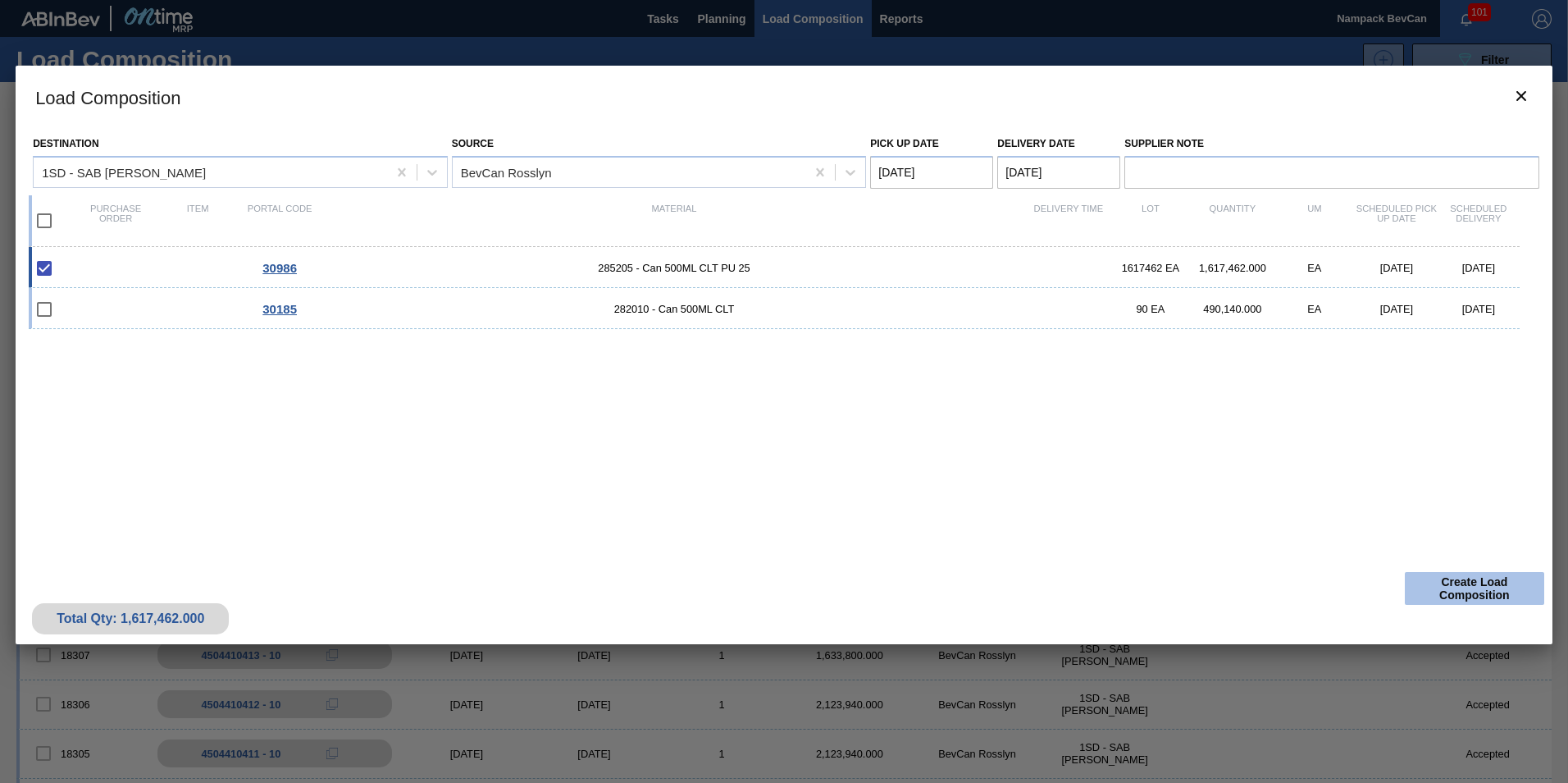
click at [1469, 586] on button "Create Load Composition" at bounding box center [1474, 588] width 140 height 33
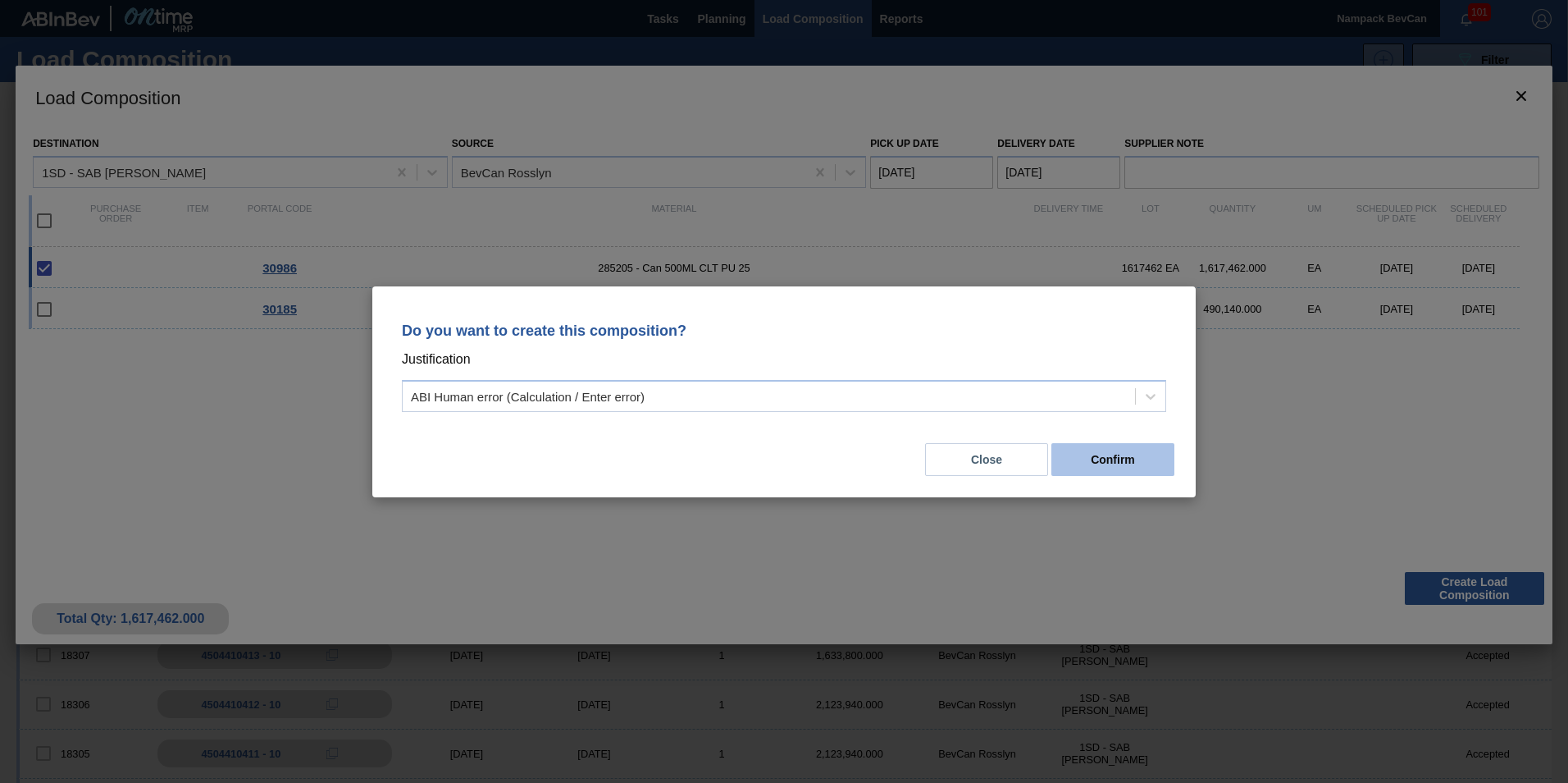
click at [1096, 455] on button "Confirm" at bounding box center [1112, 459] width 123 height 33
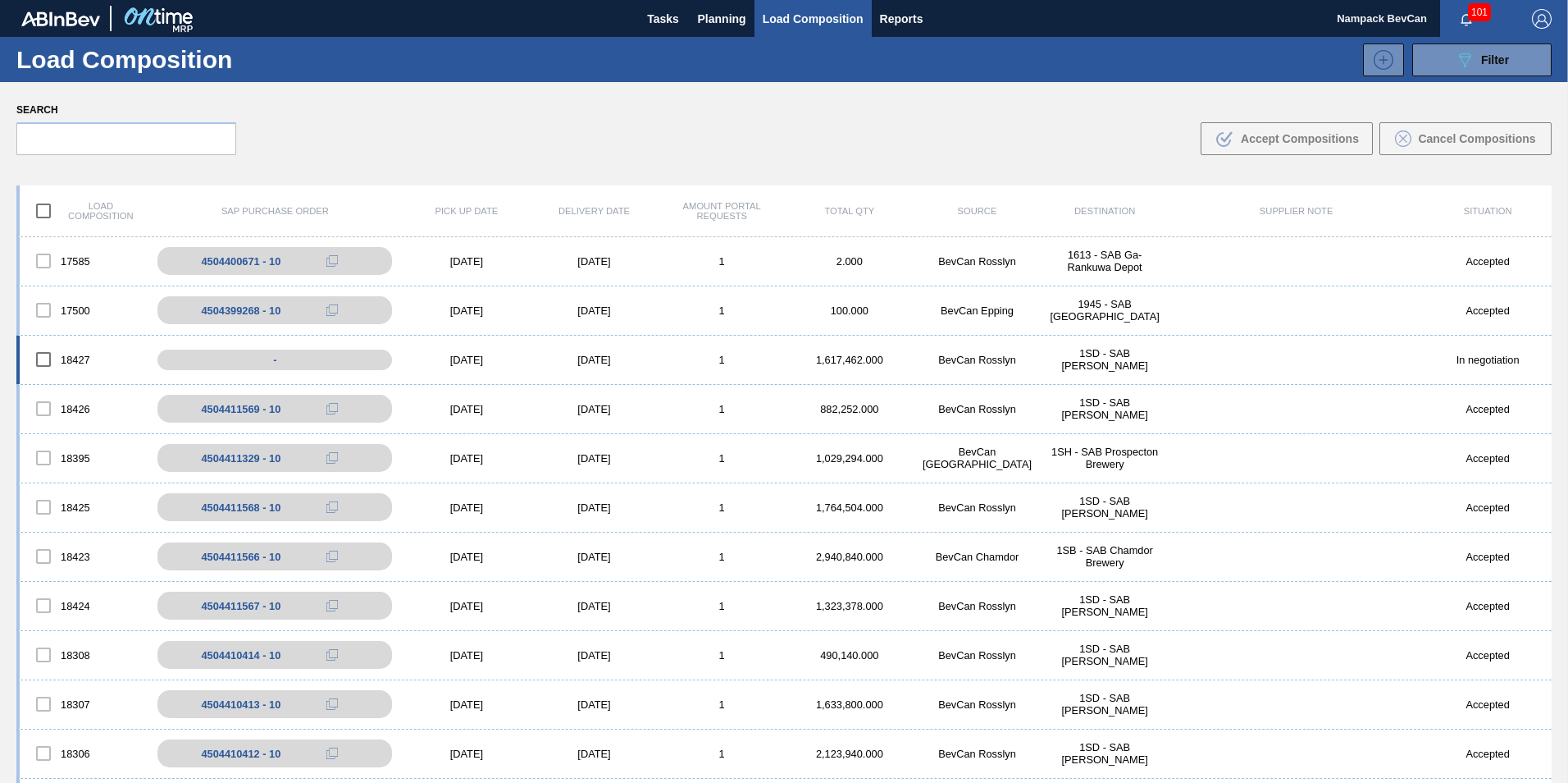
click at [45, 361] on input "checkbox" at bounding box center [43, 359] width 34 height 34
click at [1293, 130] on div ".b{fill:var(--color-action-default)} Accept Compositions" at bounding box center [1286, 139] width 145 height 20
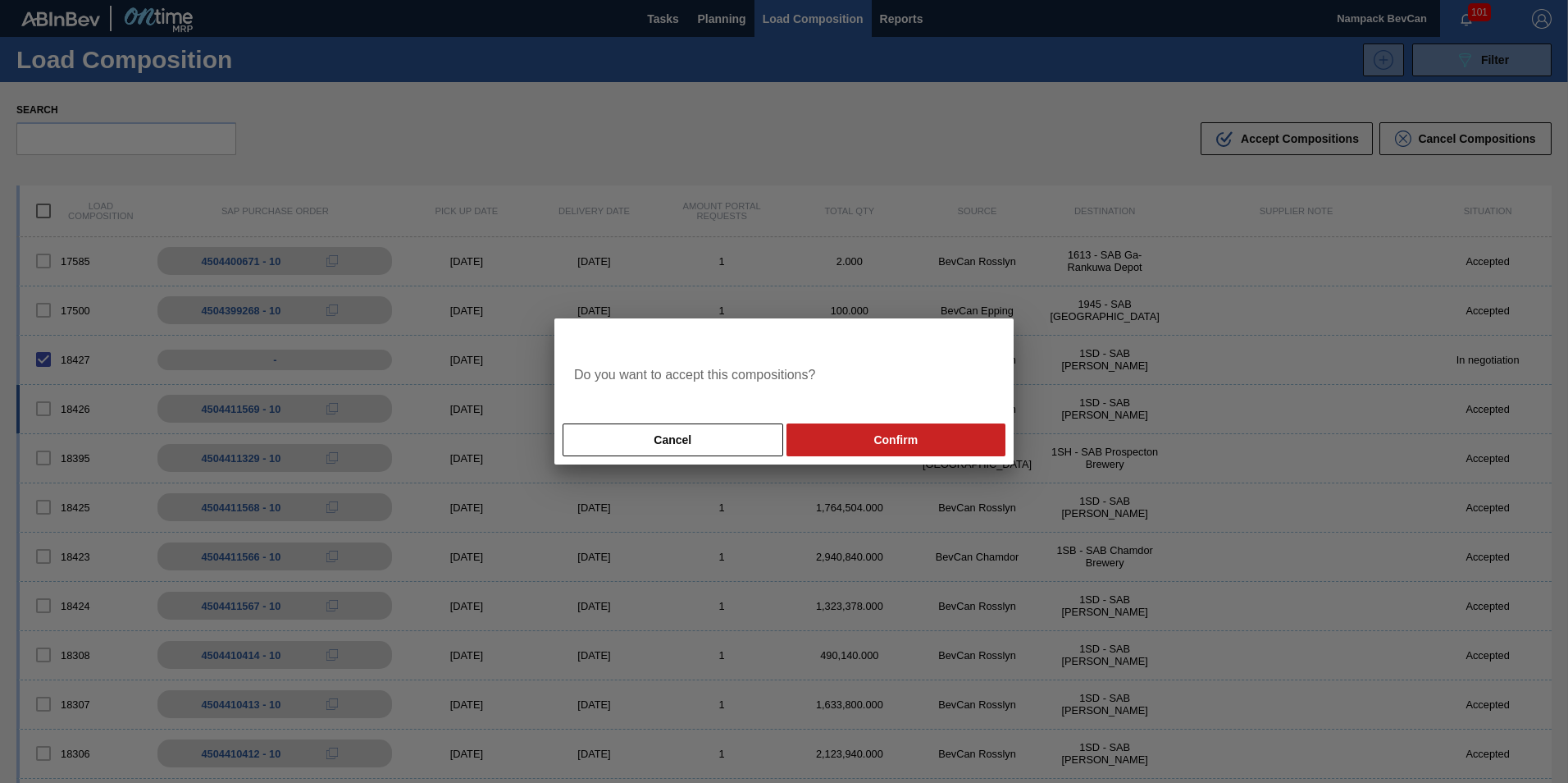
click at [885, 427] on button "Confirm" at bounding box center [896, 439] width 219 height 33
checkbox input "false"
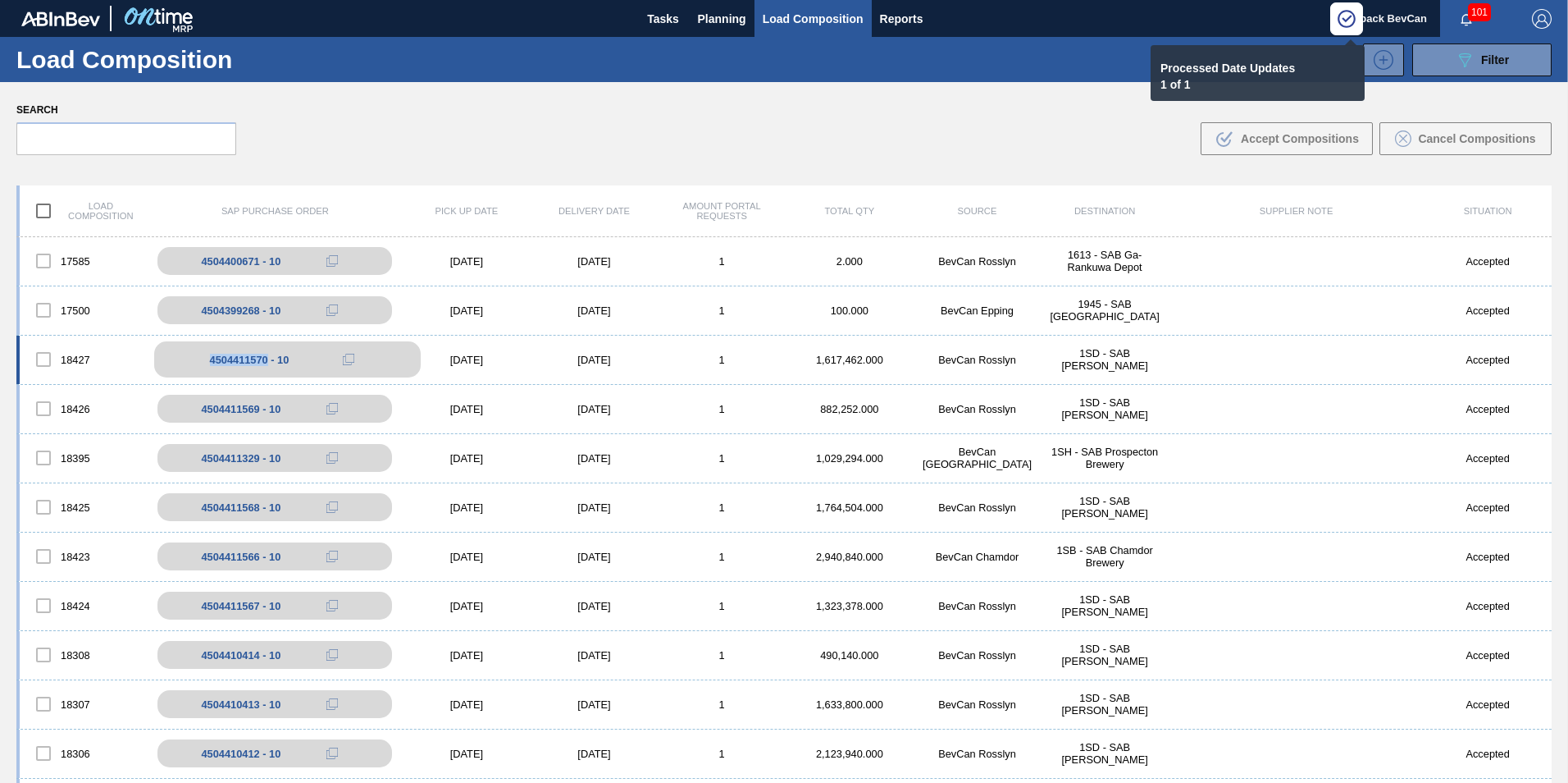
drag, startPoint x: 266, startPoint y: 360, endPoint x: 194, endPoint y: 365, distance: 72.2
click at [194, 365] on div "4504411570 - 10" at bounding box center [287, 359] width 267 height 36
copy div "4504411570"
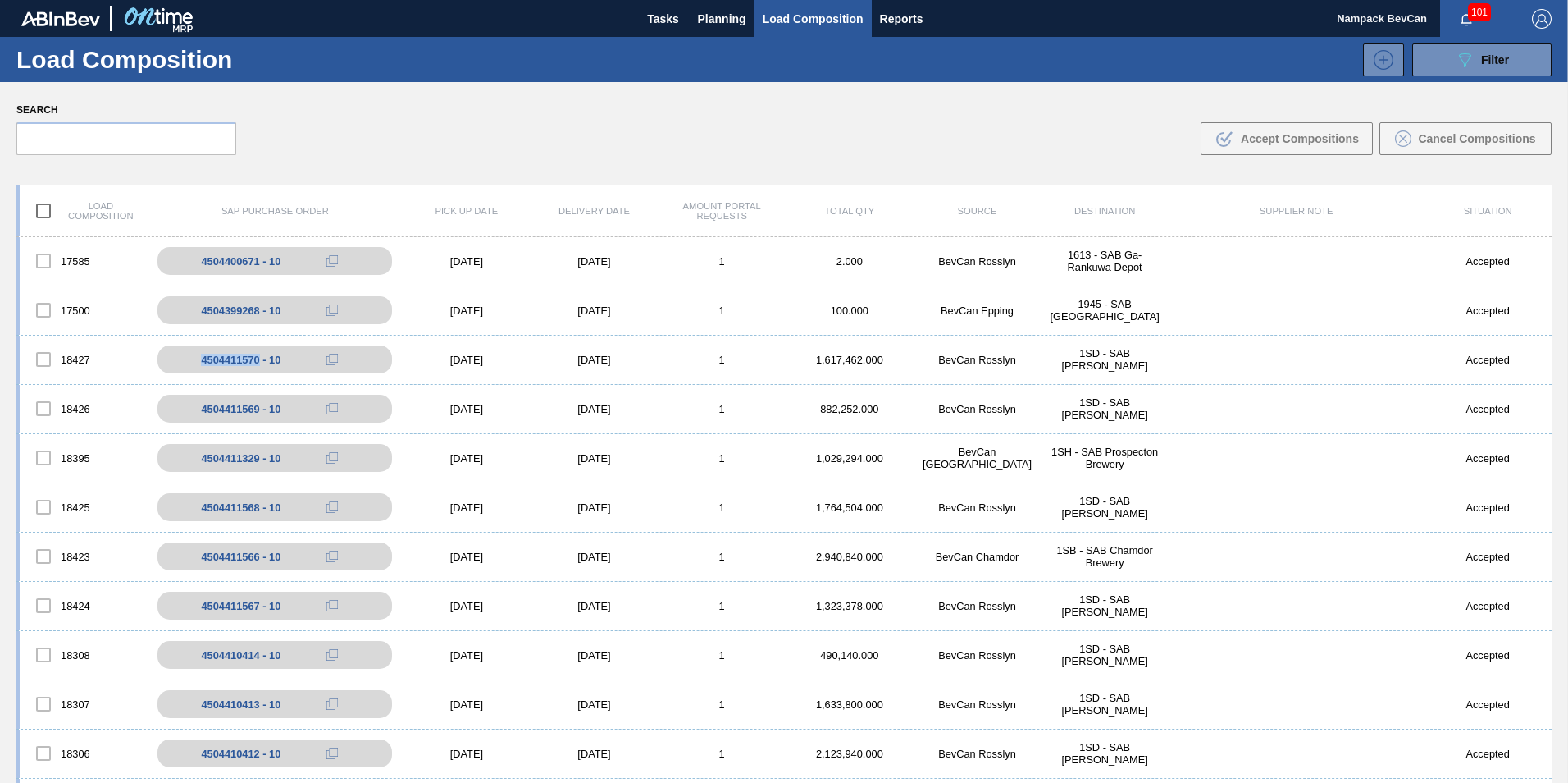
click at [1546, 17] on img "button" at bounding box center [1541, 19] width 20 height 20
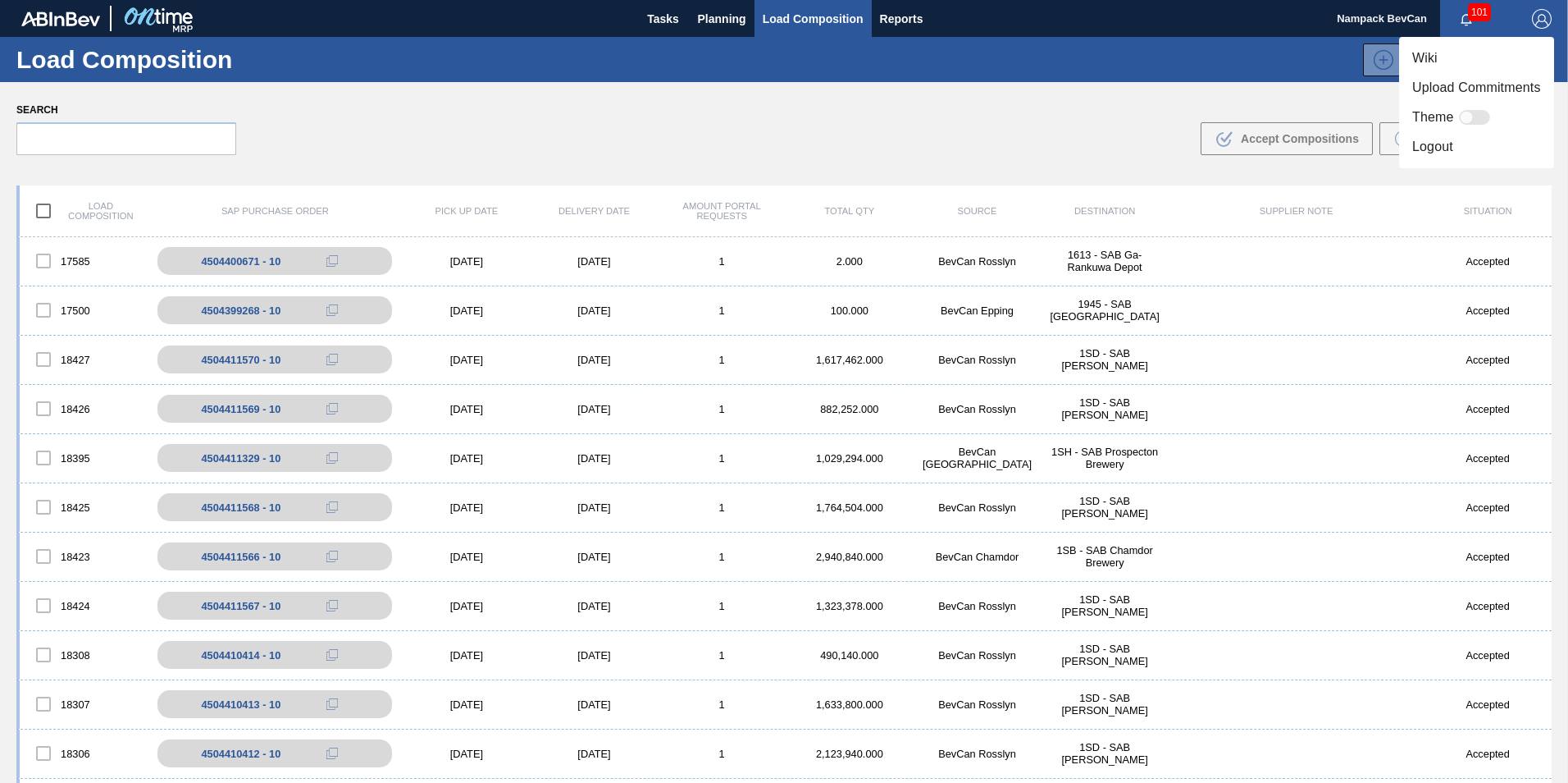
click at [723, 4] on div at bounding box center [784, 391] width 1568 height 783
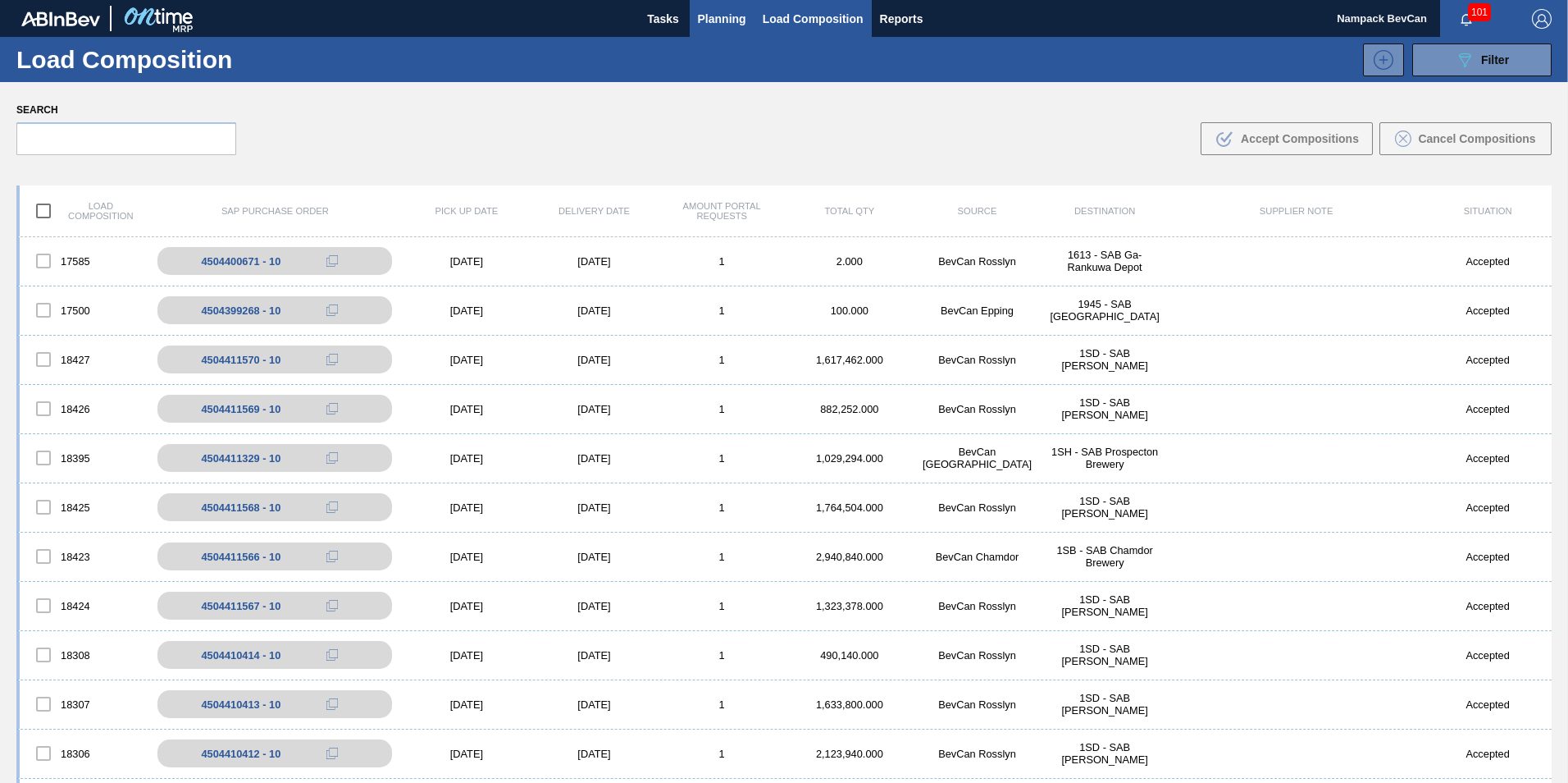
click at [719, 20] on span "Planning" at bounding box center [721, 19] width 48 height 20
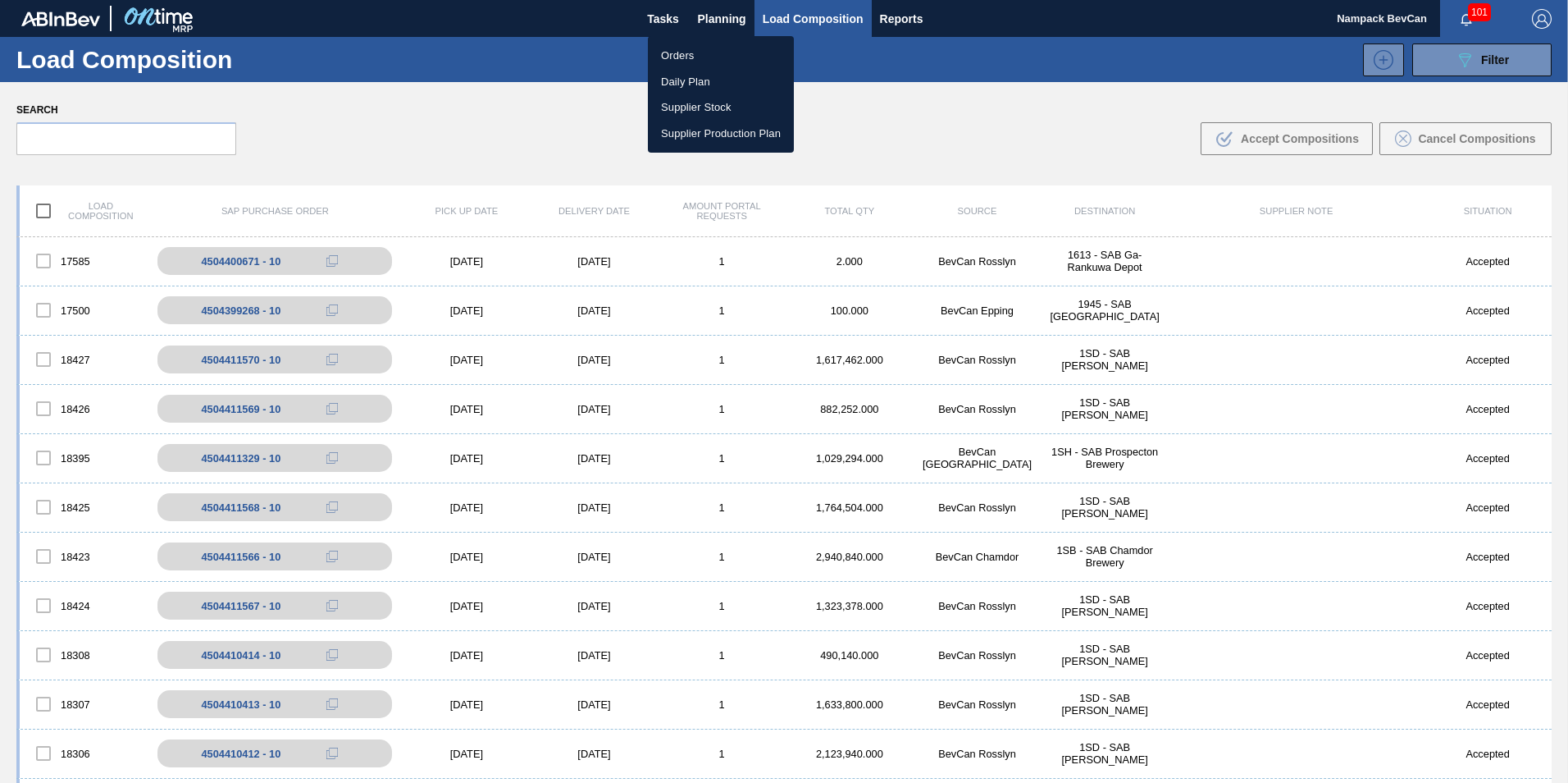
click at [690, 49] on li "Orders" at bounding box center [721, 55] width 146 height 27
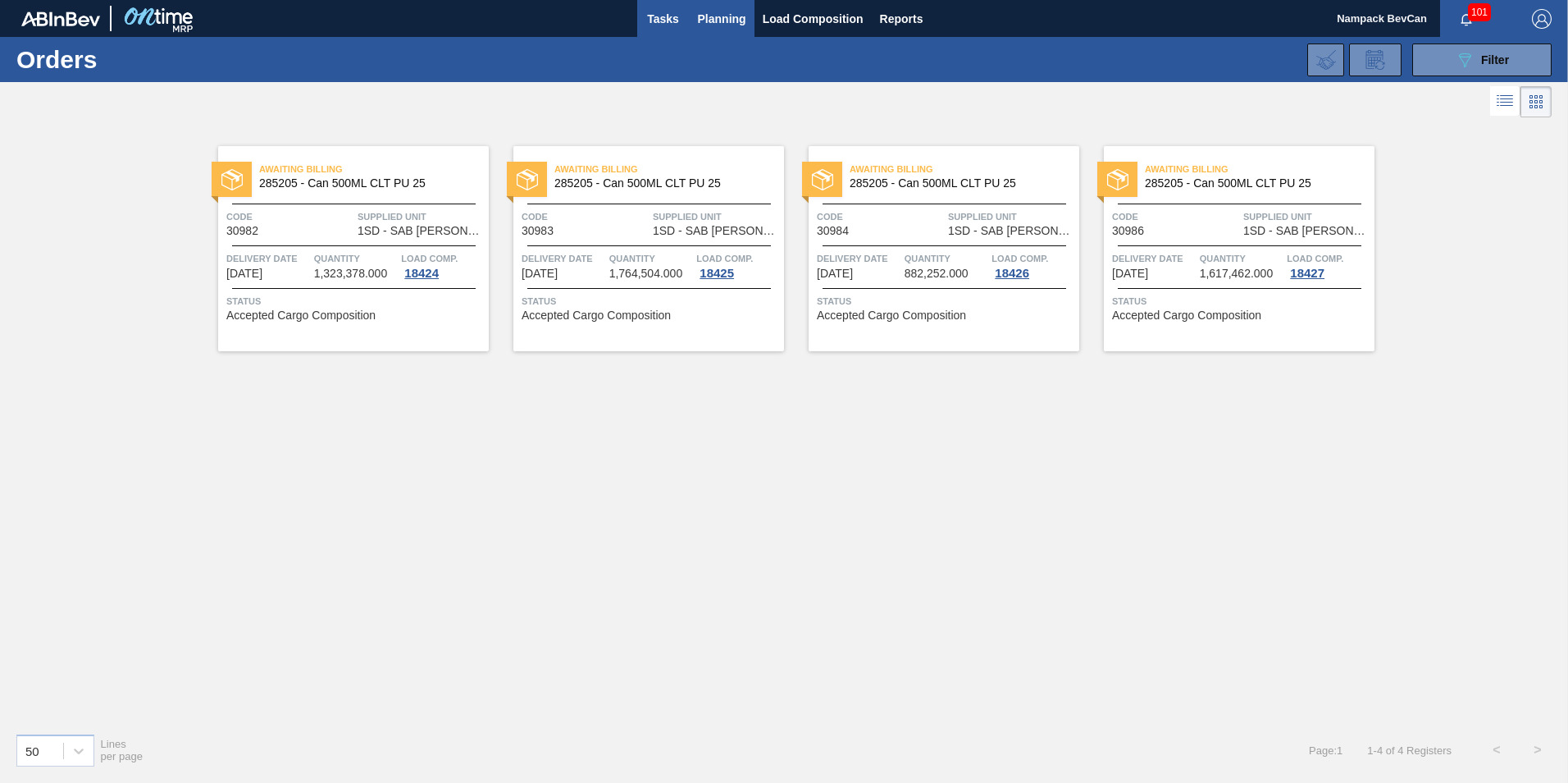
click at [662, 20] on span "Tasks" at bounding box center [663, 19] width 36 height 20
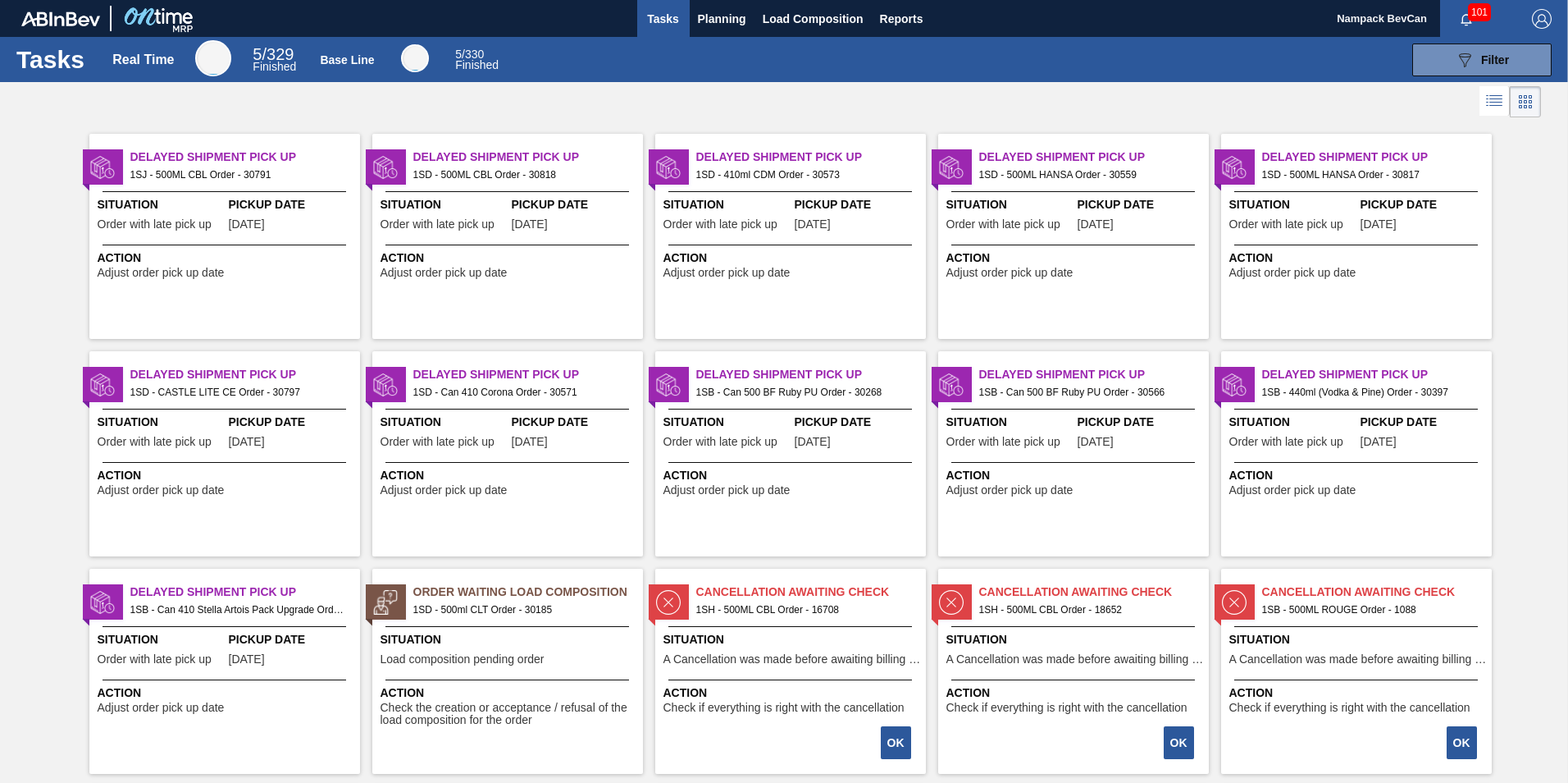
click at [1536, 12] on img "button" at bounding box center [1541, 19] width 20 height 20
click at [1451, 148] on li "Logout" at bounding box center [1475, 147] width 155 height 30
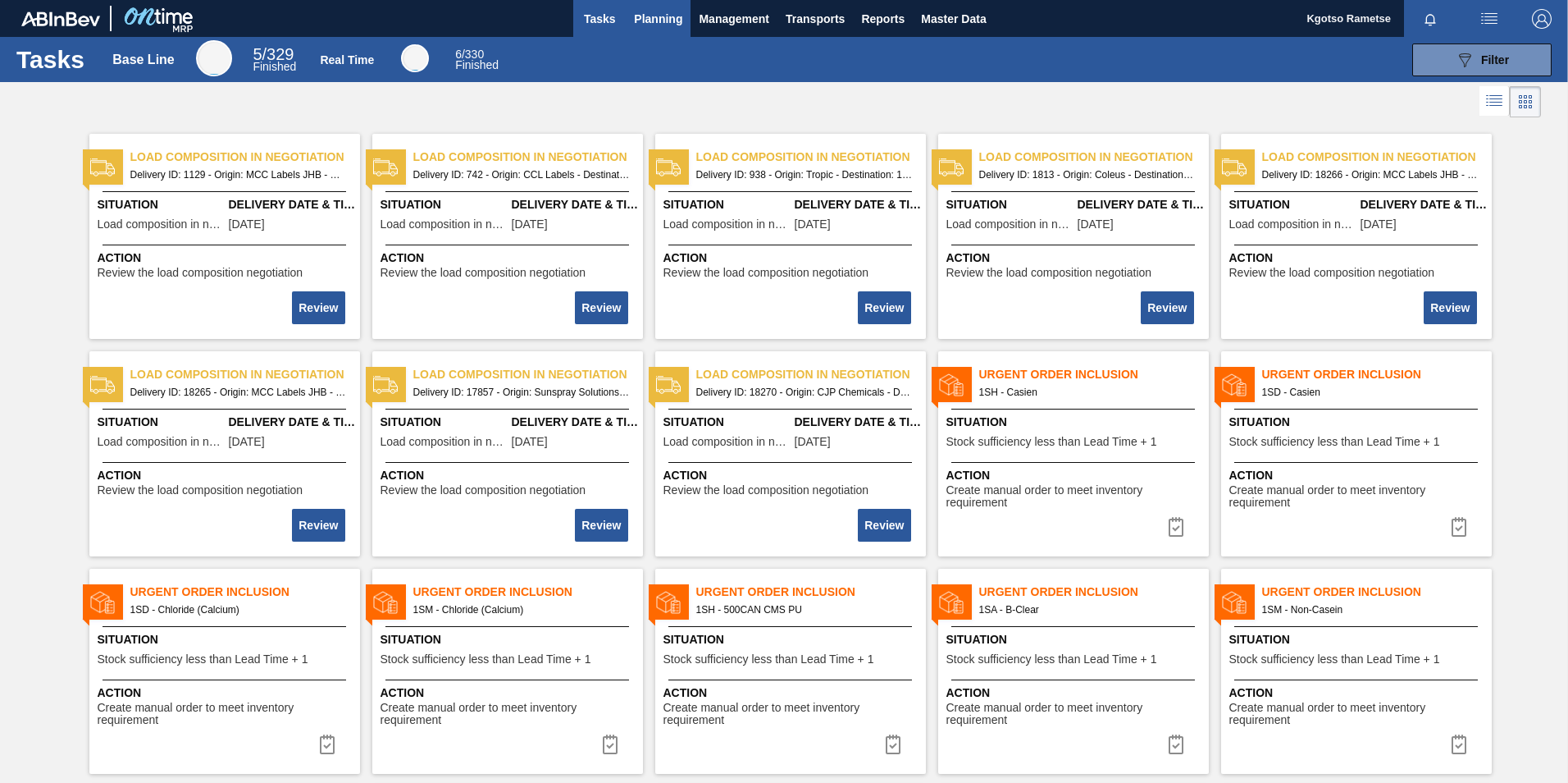
click at [668, 15] on span "Planning" at bounding box center [658, 19] width 48 height 20
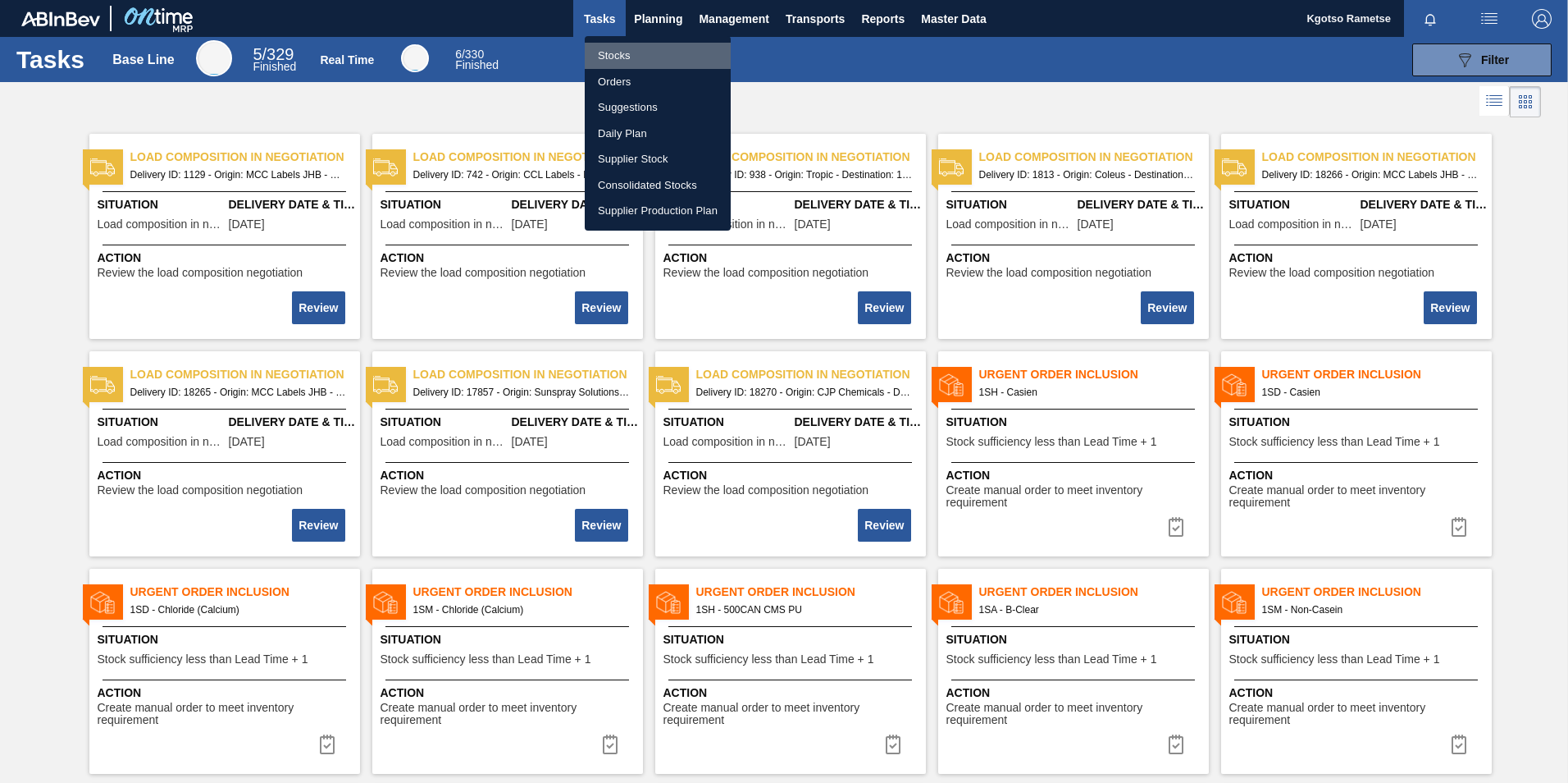
click at [646, 46] on li "Stocks" at bounding box center [658, 55] width 146 height 27
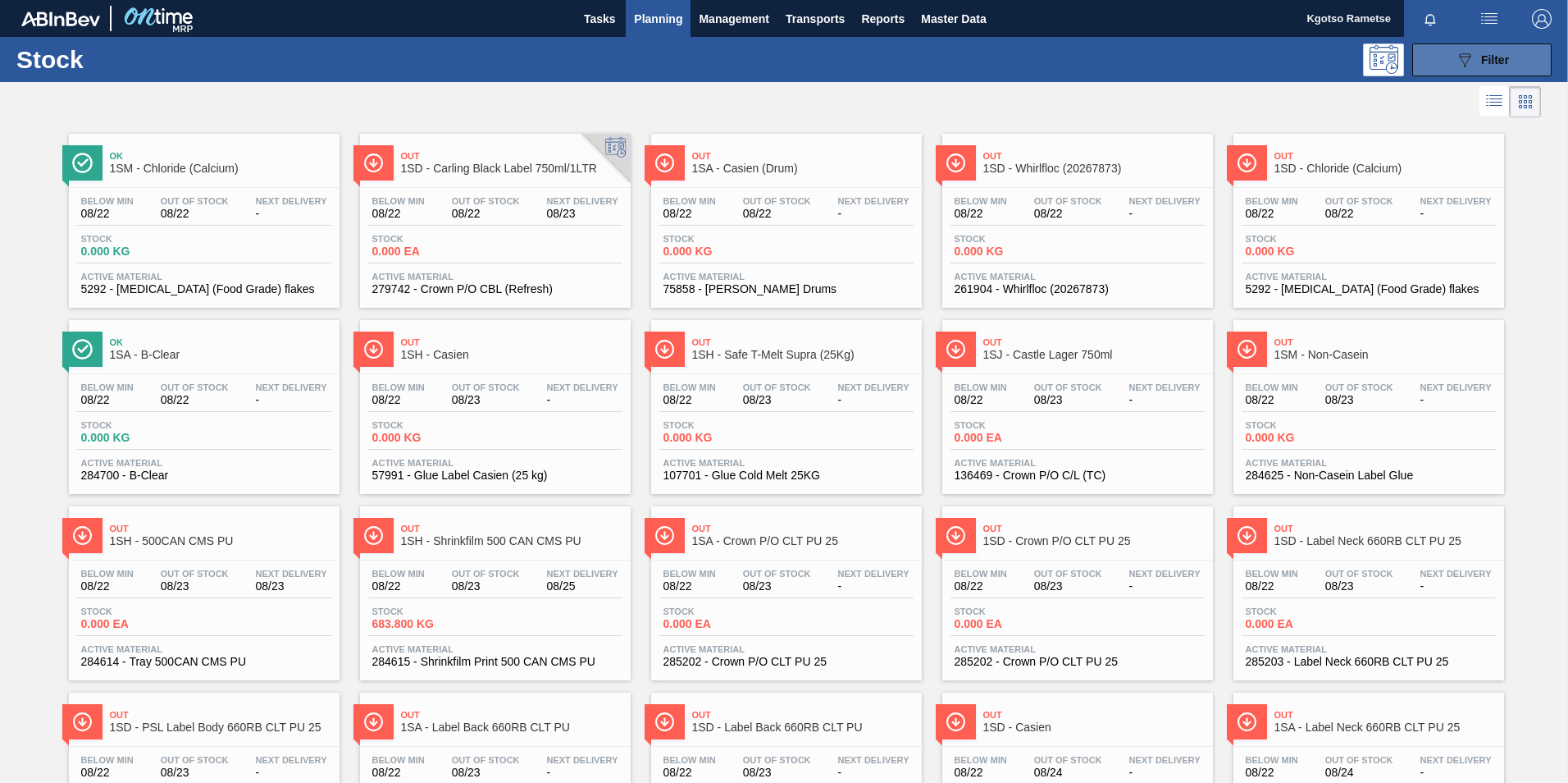
click at [1507, 50] on button "089F7B8B-B2A5-4AFE-B5C0-19BA573D28AC Filter" at bounding box center [1482, 59] width 140 height 33
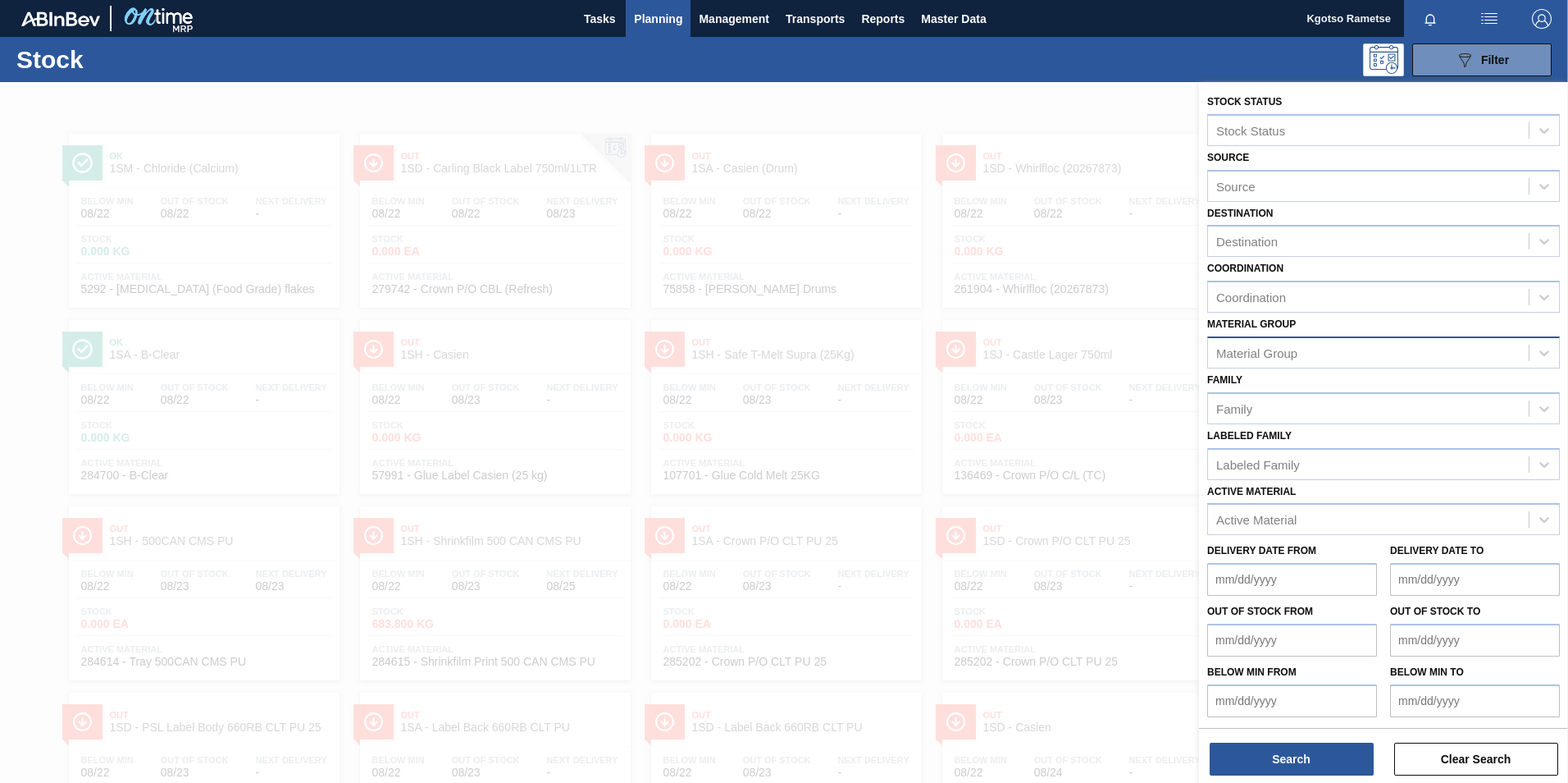
scroll to position [1, 0]
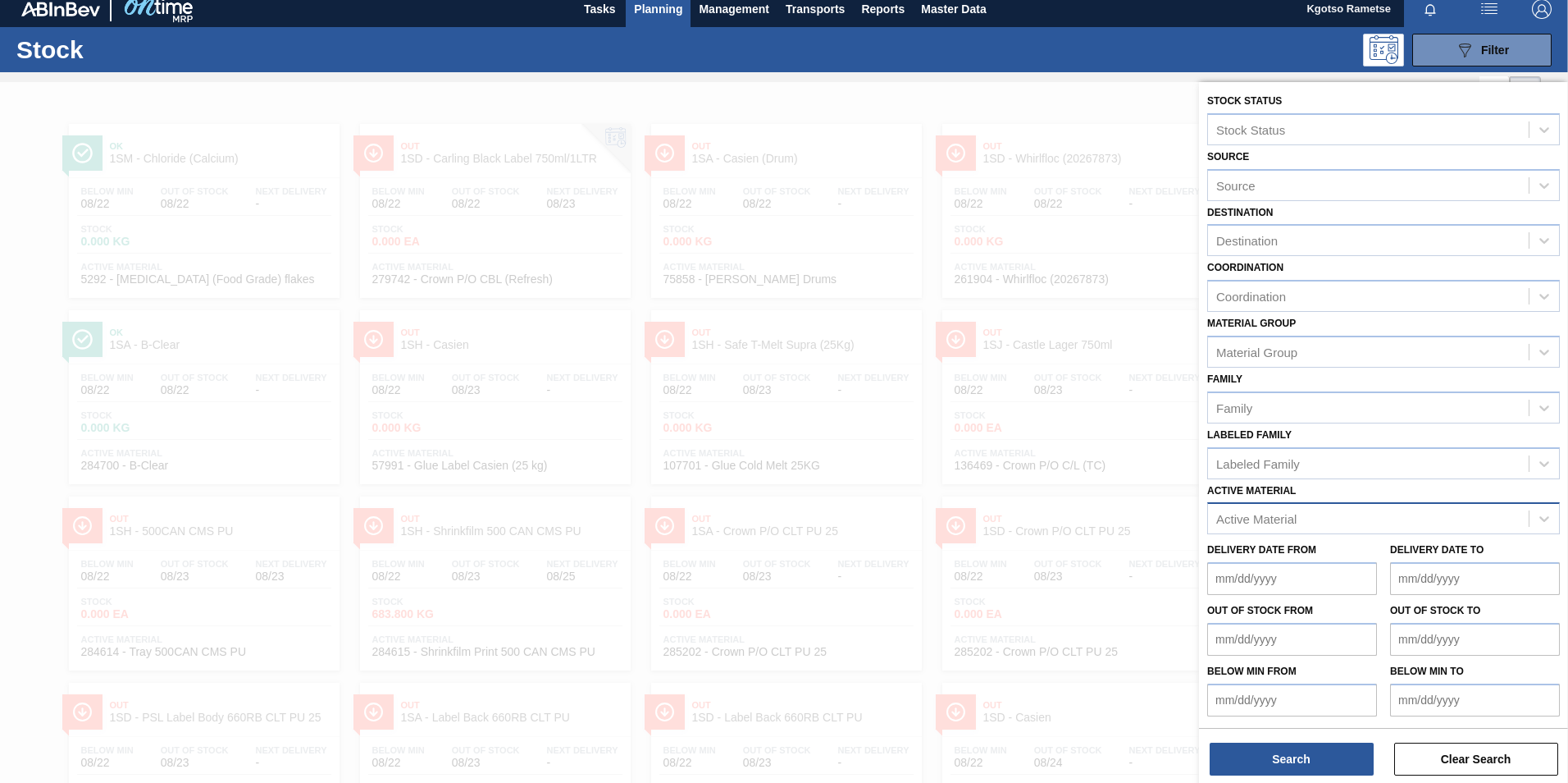
click at [1270, 521] on div "Active Material" at bounding box center [1256, 519] width 81 height 14
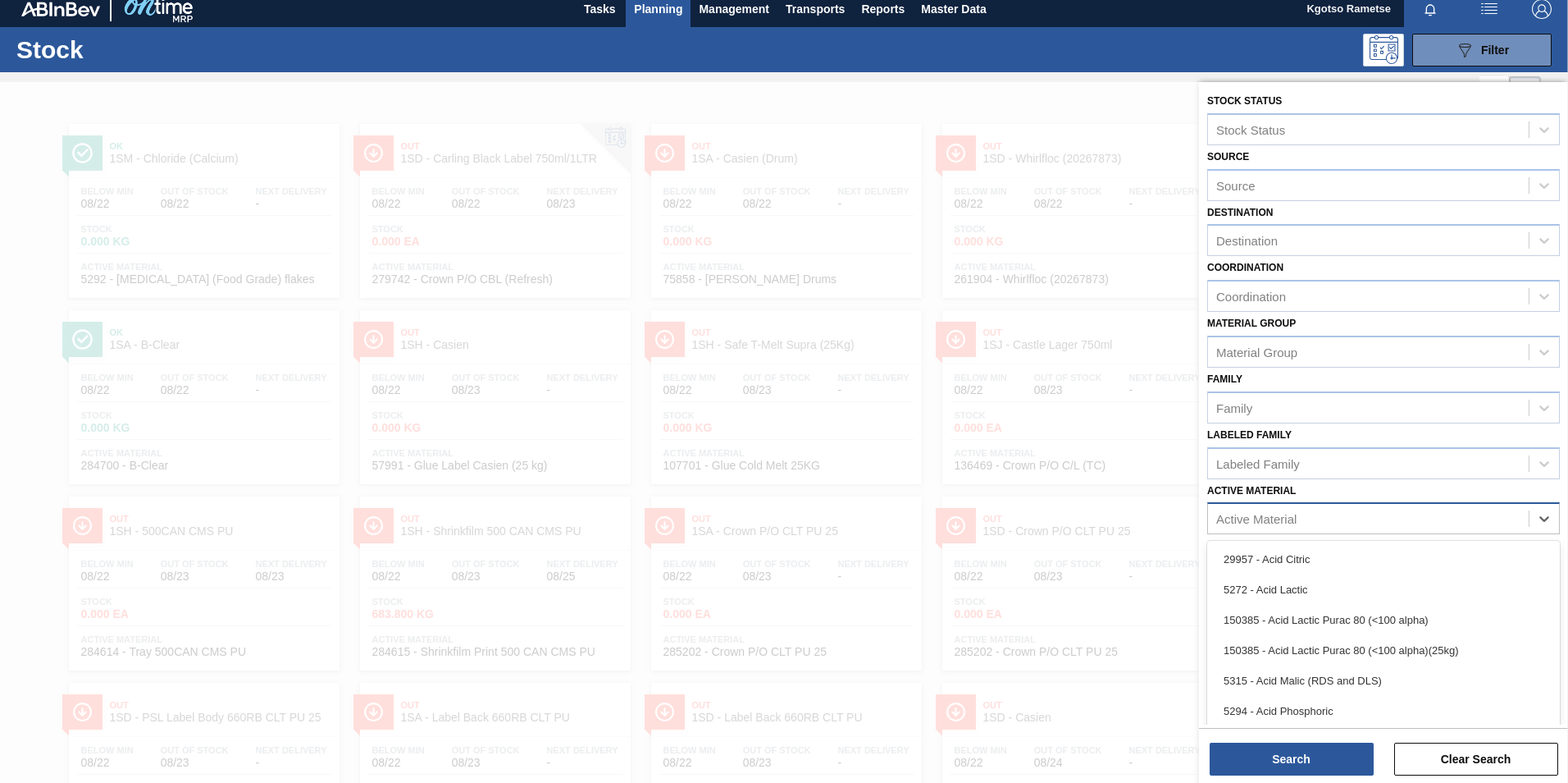
scroll to position [11, 0]
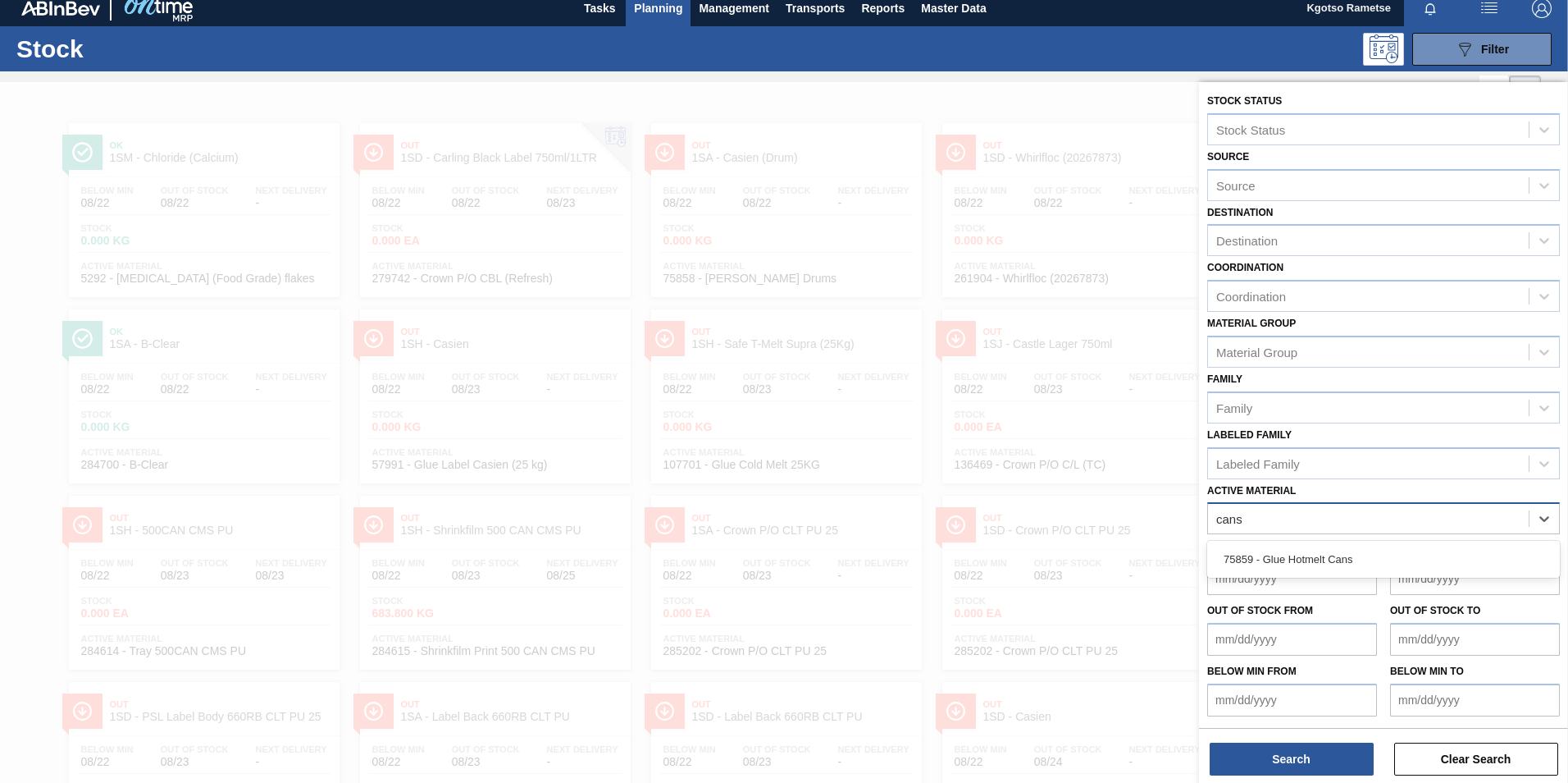
type Material "cans"
click at [1254, 489] on label "Active Material" at bounding box center [1251, 490] width 89 height 12
click at [1244, 512] on Material "Active Material" at bounding box center [1229, 519] width 28 height 14
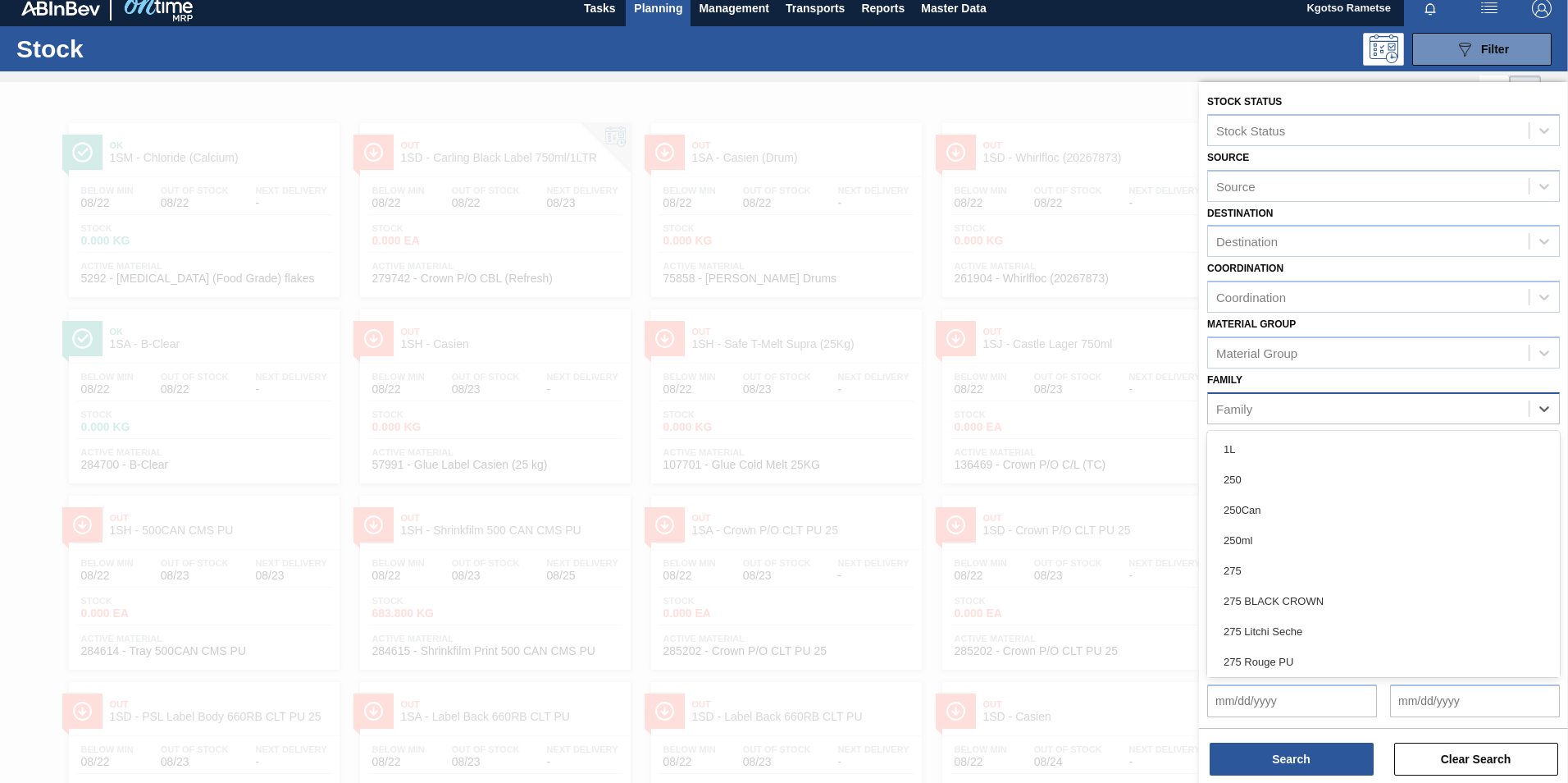
click at [1239, 411] on div "Family" at bounding box center [1233, 408] width 36 height 14
click at [1236, 347] on div "Material Group" at bounding box center [1256, 353] width 81 height 14
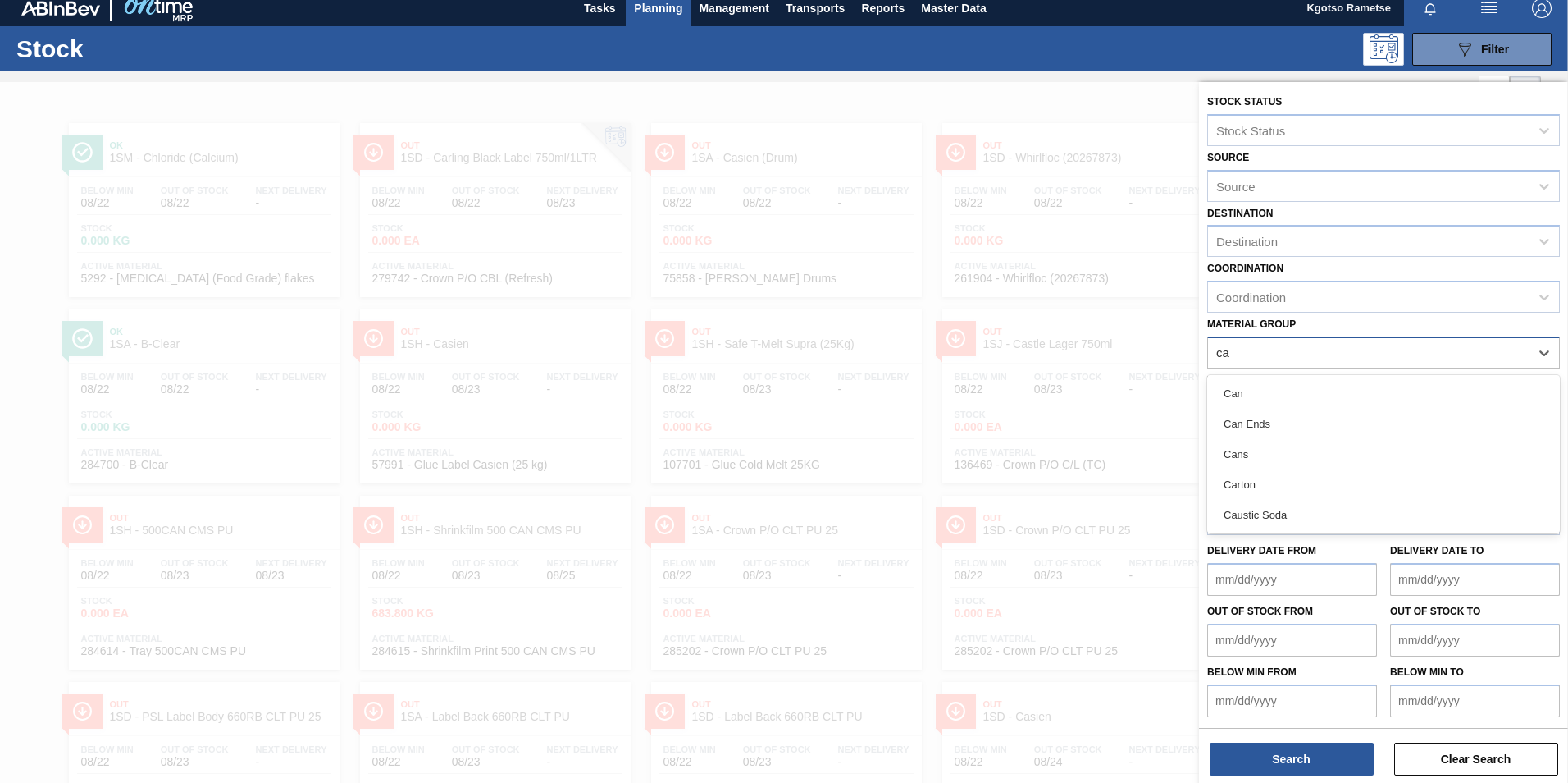
type Group "can"
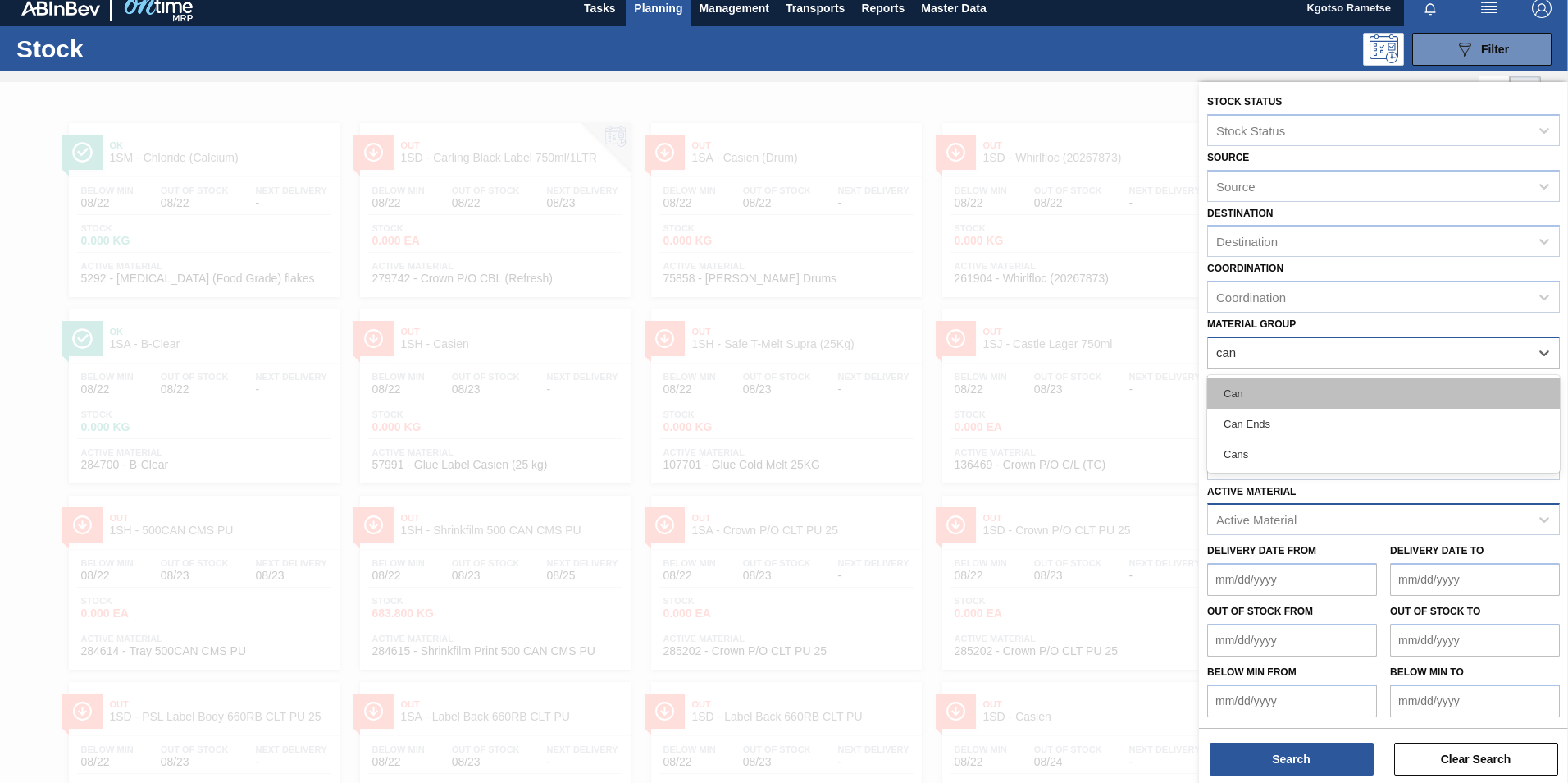
click at [1224, 398] on div "Can" at bounding box center [1383, 393] width 352 height 31
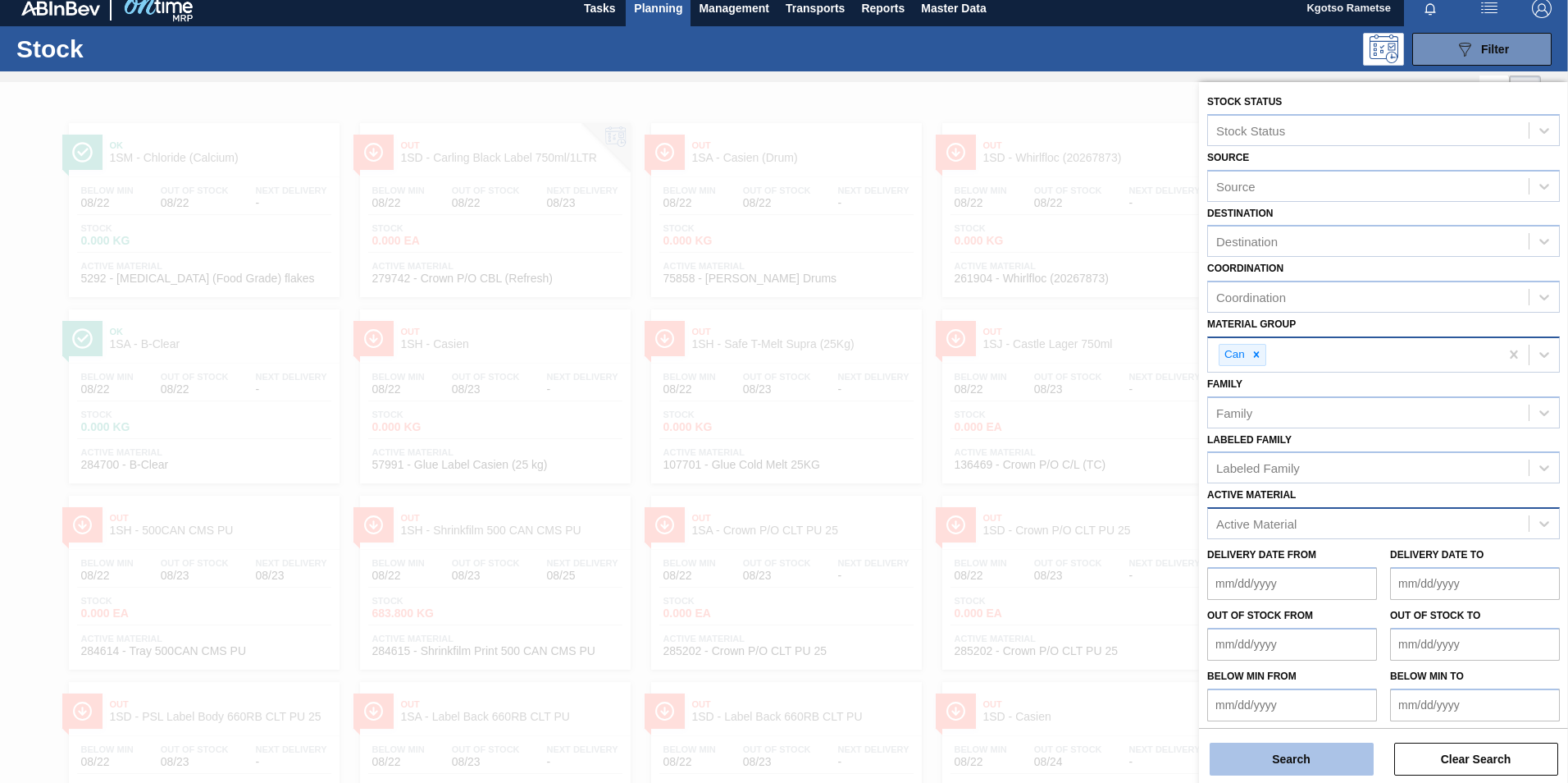
click at [1245, 761] on button "Search" at bounding box center [1291, 758] width 164 height 33
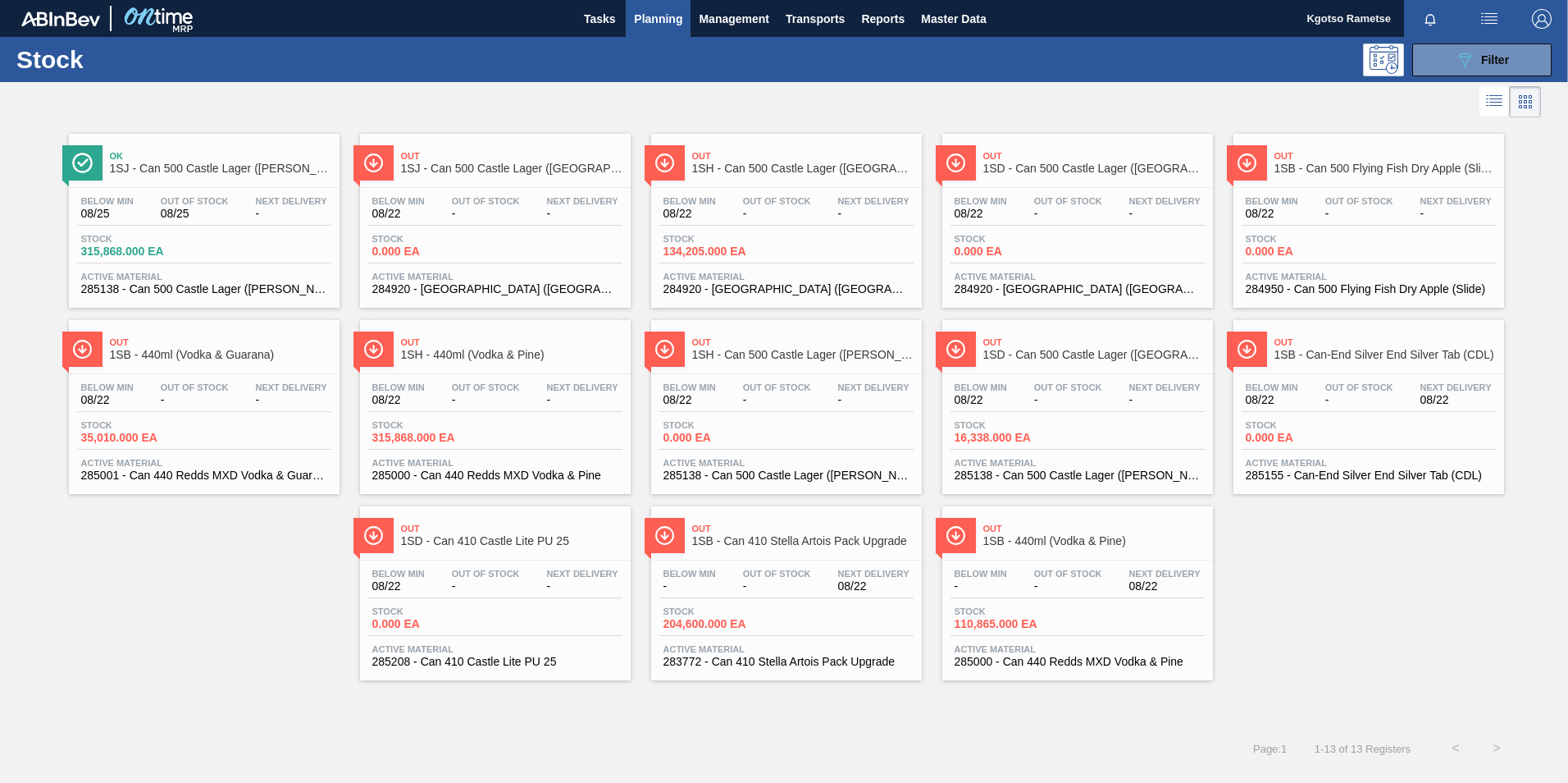
click at [110, 283] on span "285138 - Can 500 Castle Lager (Charles)" at bounding box center [204, 289] width 246 height 12
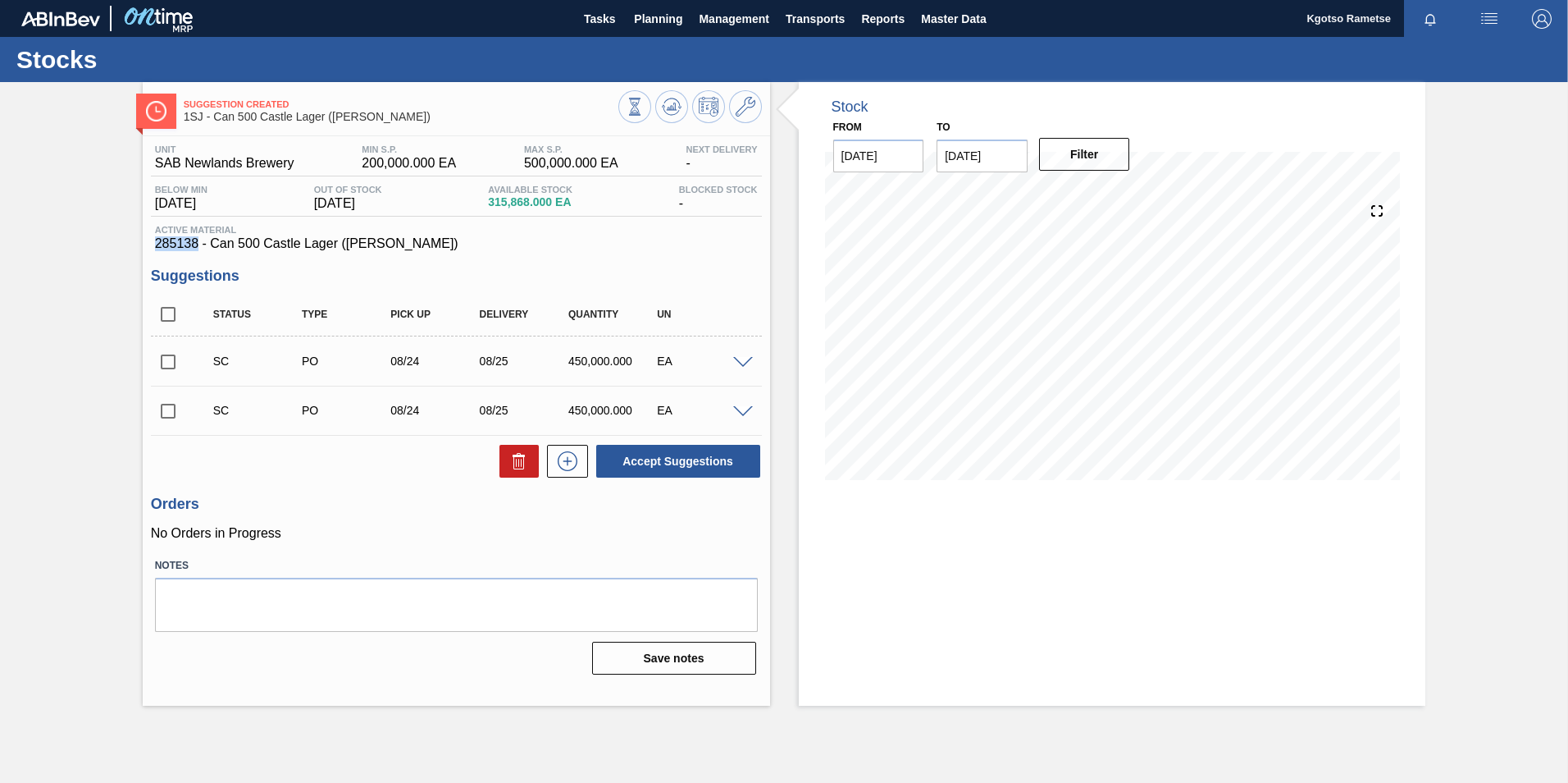
drag, startPoint x: 199, startPoint y: 243, endPoint x: 153, endPoint y: 249, distance: 46.4
click at [153, 249] on div "Active Material 285138 - Can 500 Castle Lager (Charles)" at bounding box center [456, 237] width 611 height 27
copy span "285138"
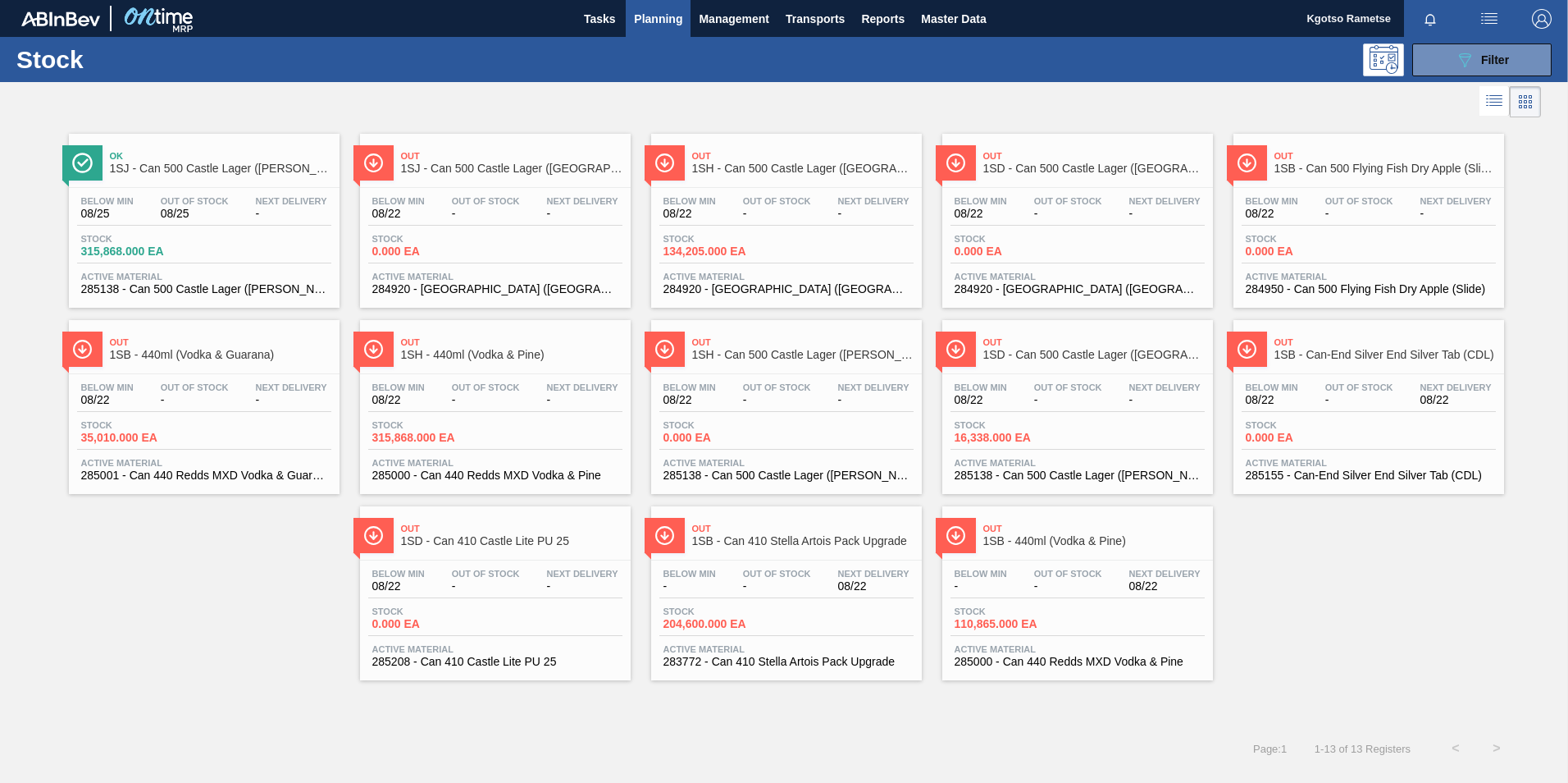
click at [504, 181] on div "Out 1SJ - Can 500 Castle Lager (Hogwarts) Below Min 08/22 Out Of Stock - Next D…" at bounding box center [495, 221] width 271 height 174
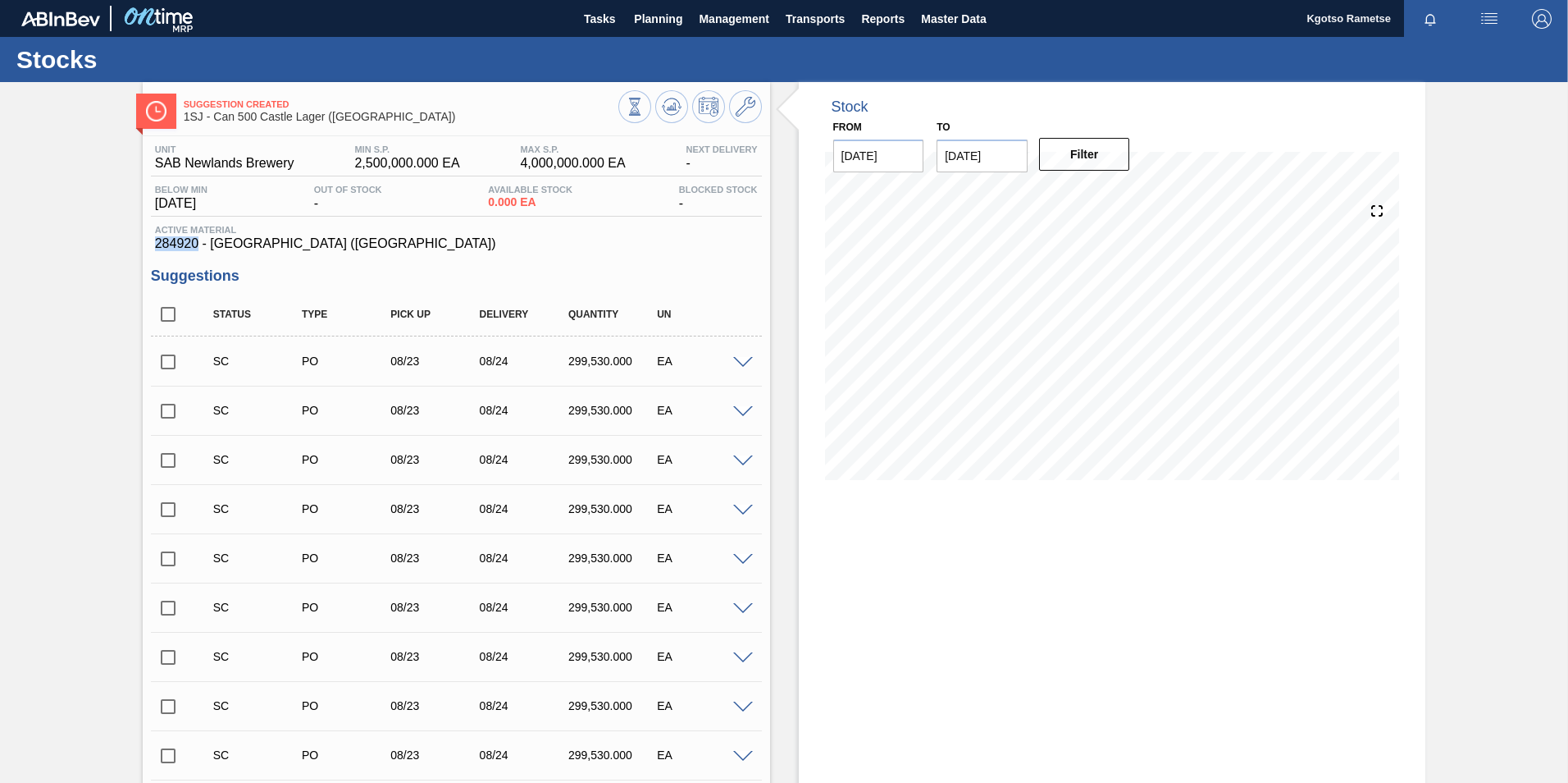
drag, startPoint x: 199, startPoint y: 242, endPoint x: 139, endPoint y: 246, distance: 60.1
click at [139, 246] on div "Suggestion Created 1SJ - Can 500 Castle Lager (Hogwarts) Unit SAB Newlands Brew…" at bounding box center [784, 680] width 1568 height 1197
copy span "284920"
click at [945, 3] on button "Master Data" at bounding box center [953, 18] width 81 height 36
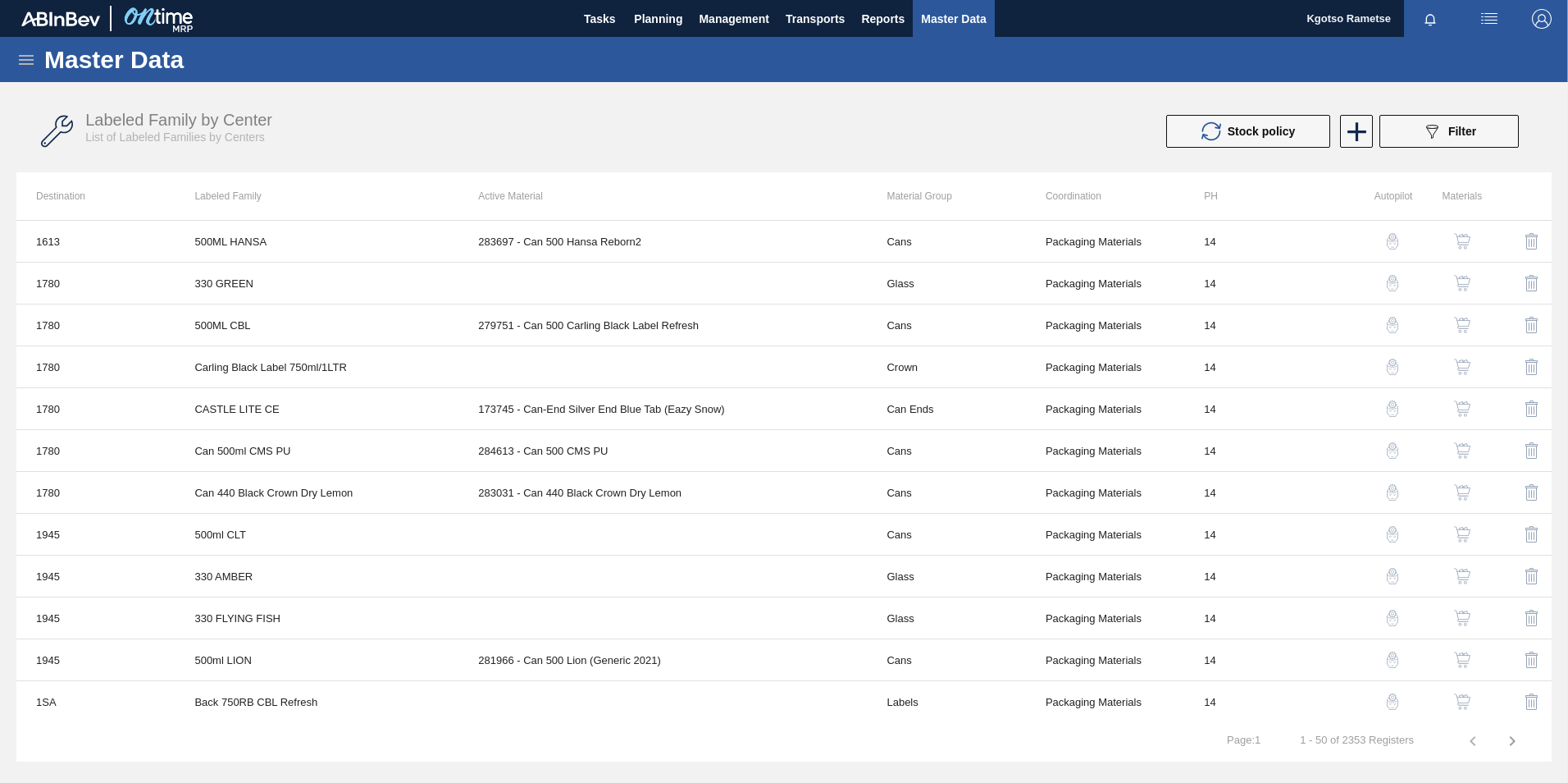
click at [23, 55] on icon at bounding box center [26, 60] width 15 height 10
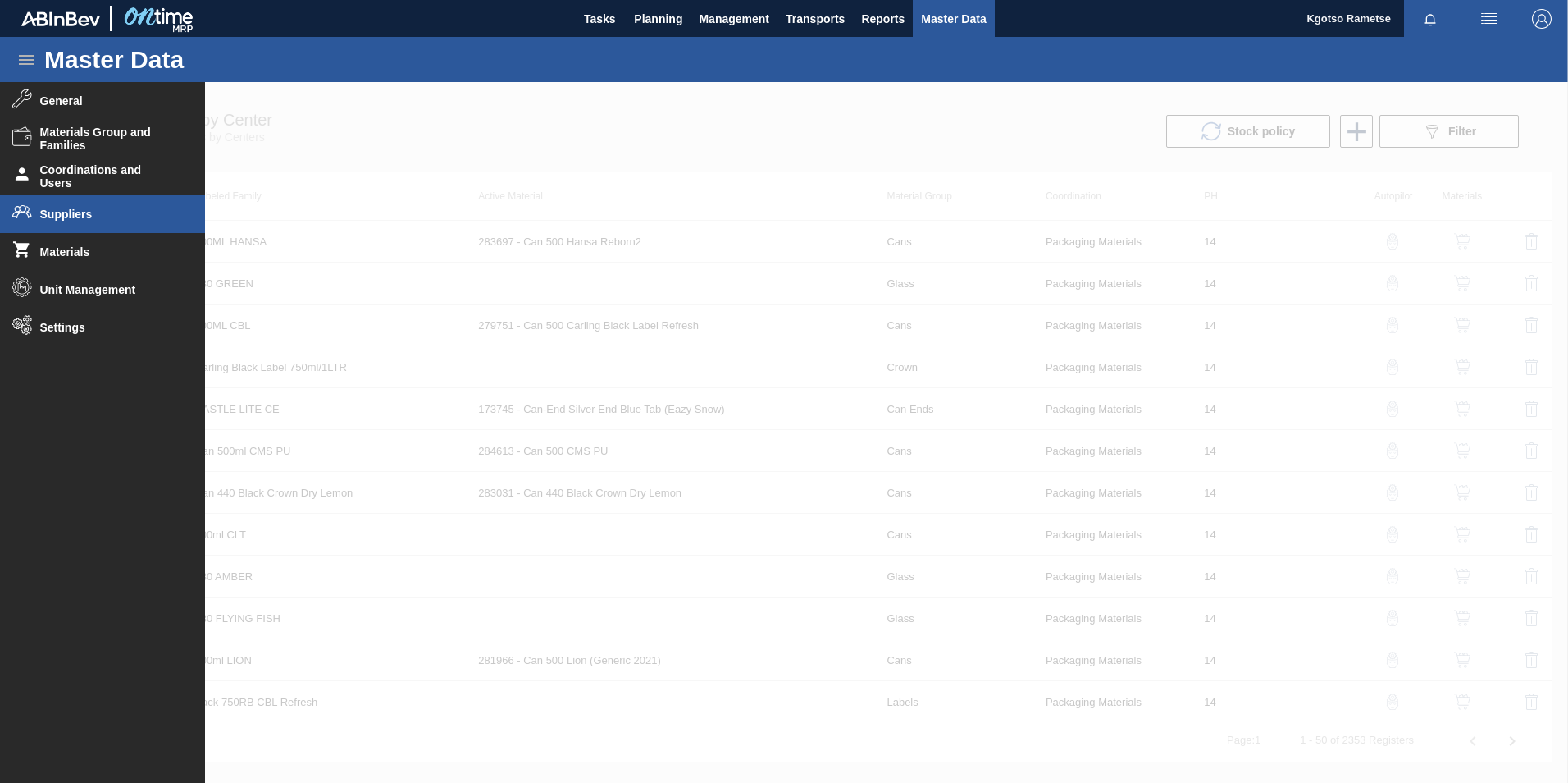
click at [59, 199] on li "Suppliers" at bounding box center [102, 214] width 205 height 37
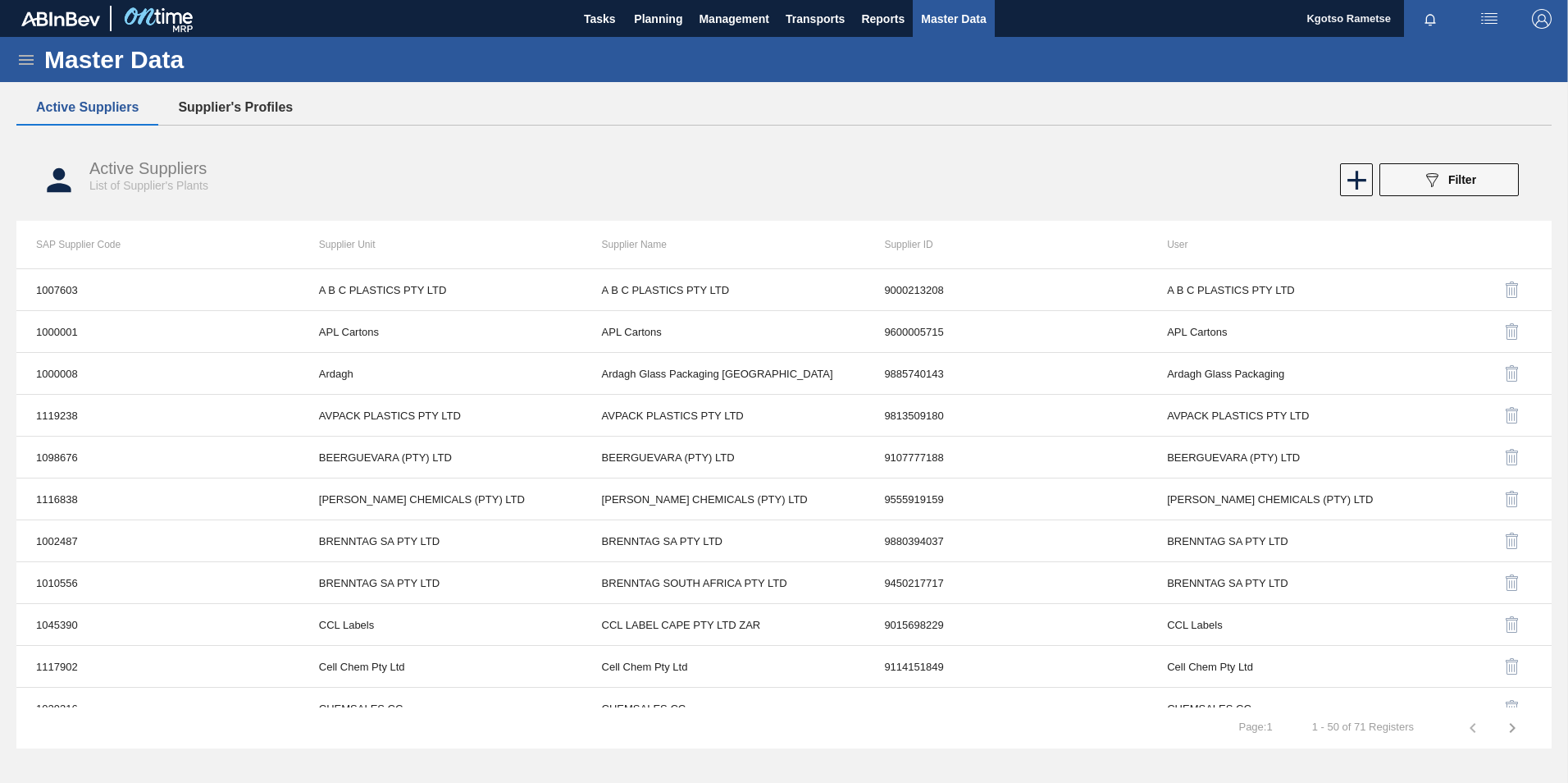
click at [218, 105] on button "Supplier's Profiles" at bounding box center [235, 107] width 155 height 34
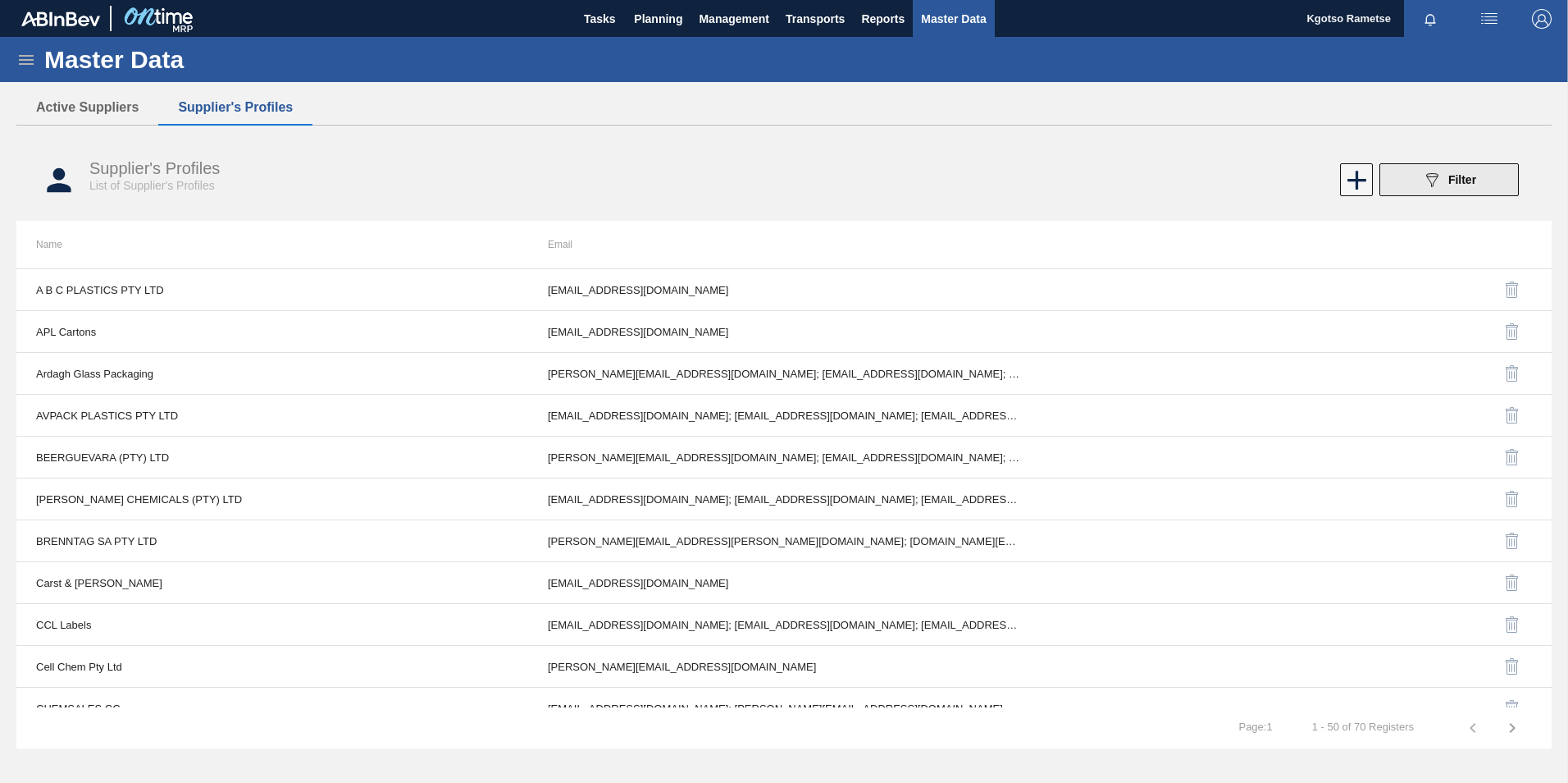
click at [1462, 174] on span "Filter" at bounding box center [1462, 179] width 28 height 13
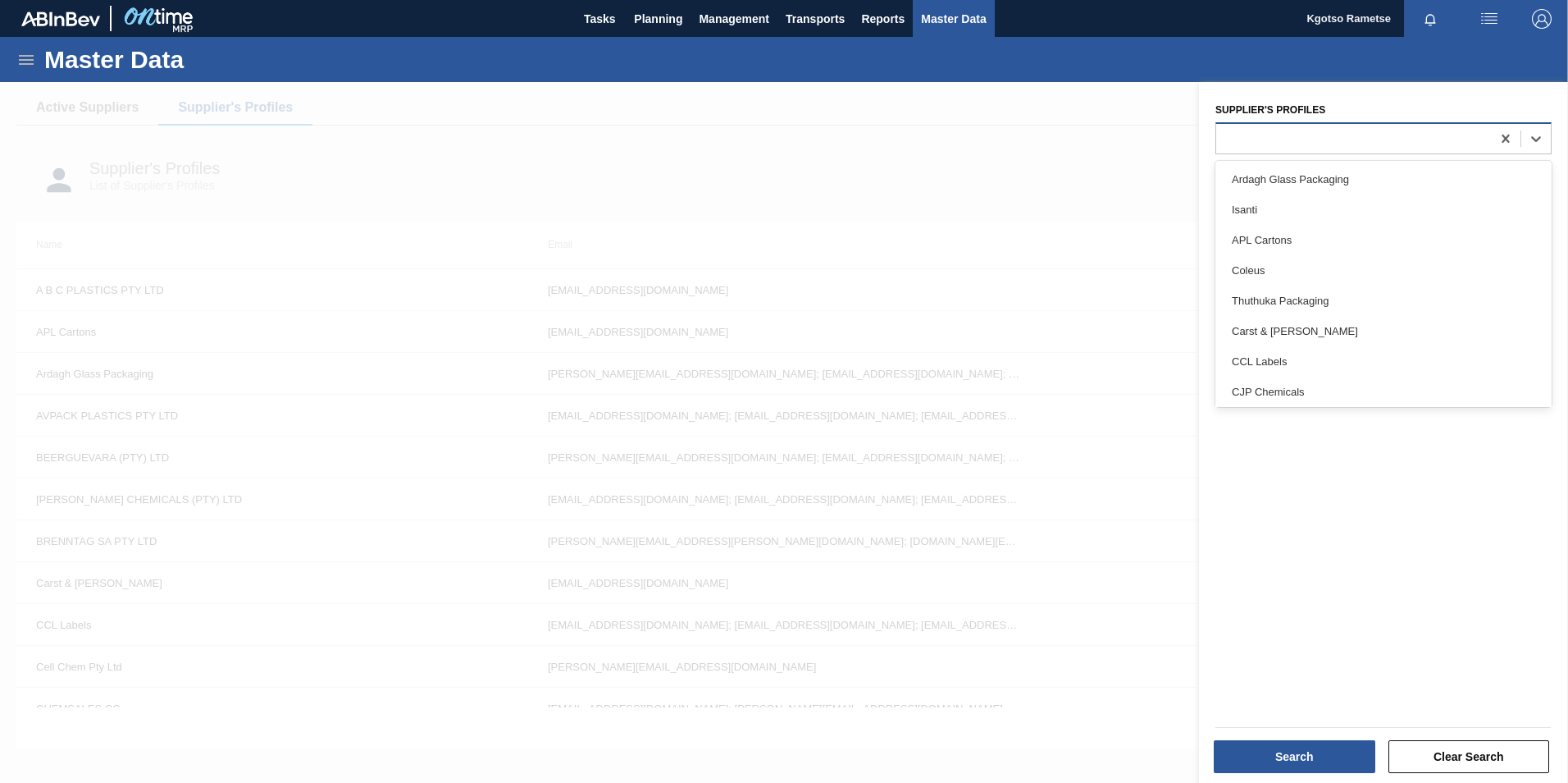
click at [1305, 122] on div at bounding box center [1384, 138] width 337 height 32
click at [1307, 174] on div "Ardagh Glass Packaging" at bounding box center [1384, 179] width 337 height 31
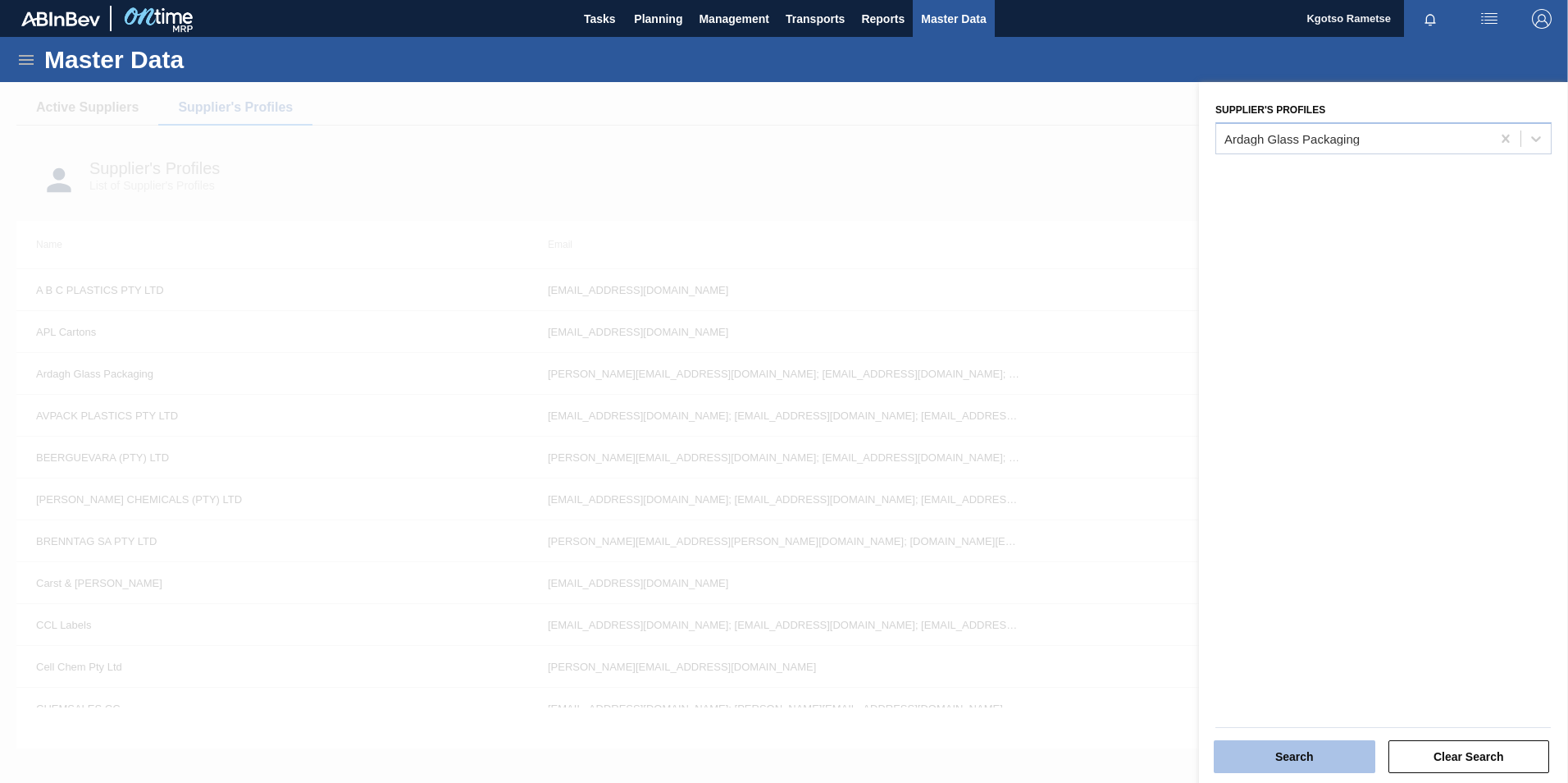
click at [1319, 763] on button "Search" at bounding box center [1294, 755] width 161 height 33
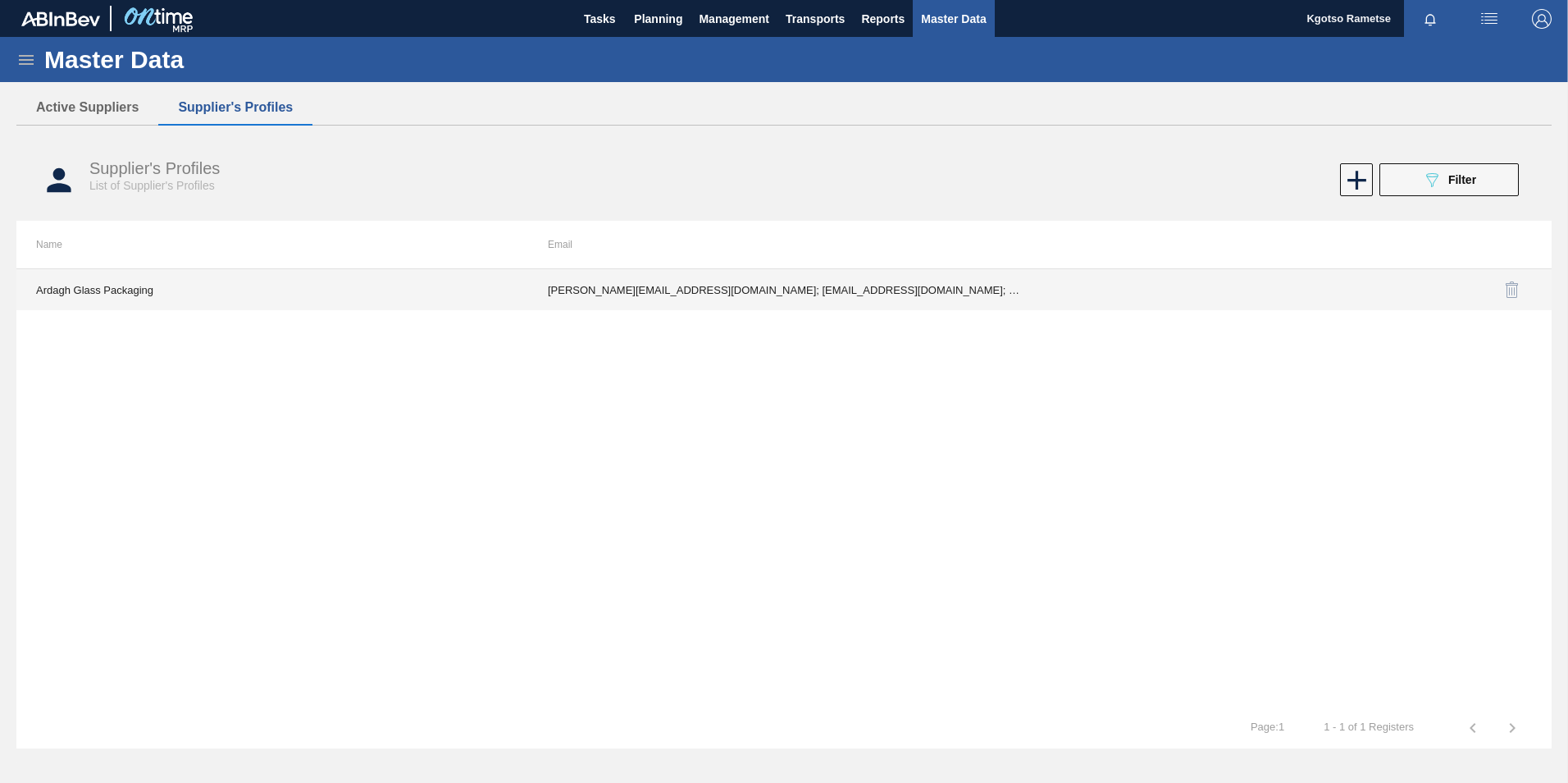
click at [788, 291] on td "Alessandro.Mayes@ardaghgroup.com; Ithi.Muteyi@ardaghgroup.com; Ofentse.Matekane…" at bounding box center [784, 290] width 512 height 41
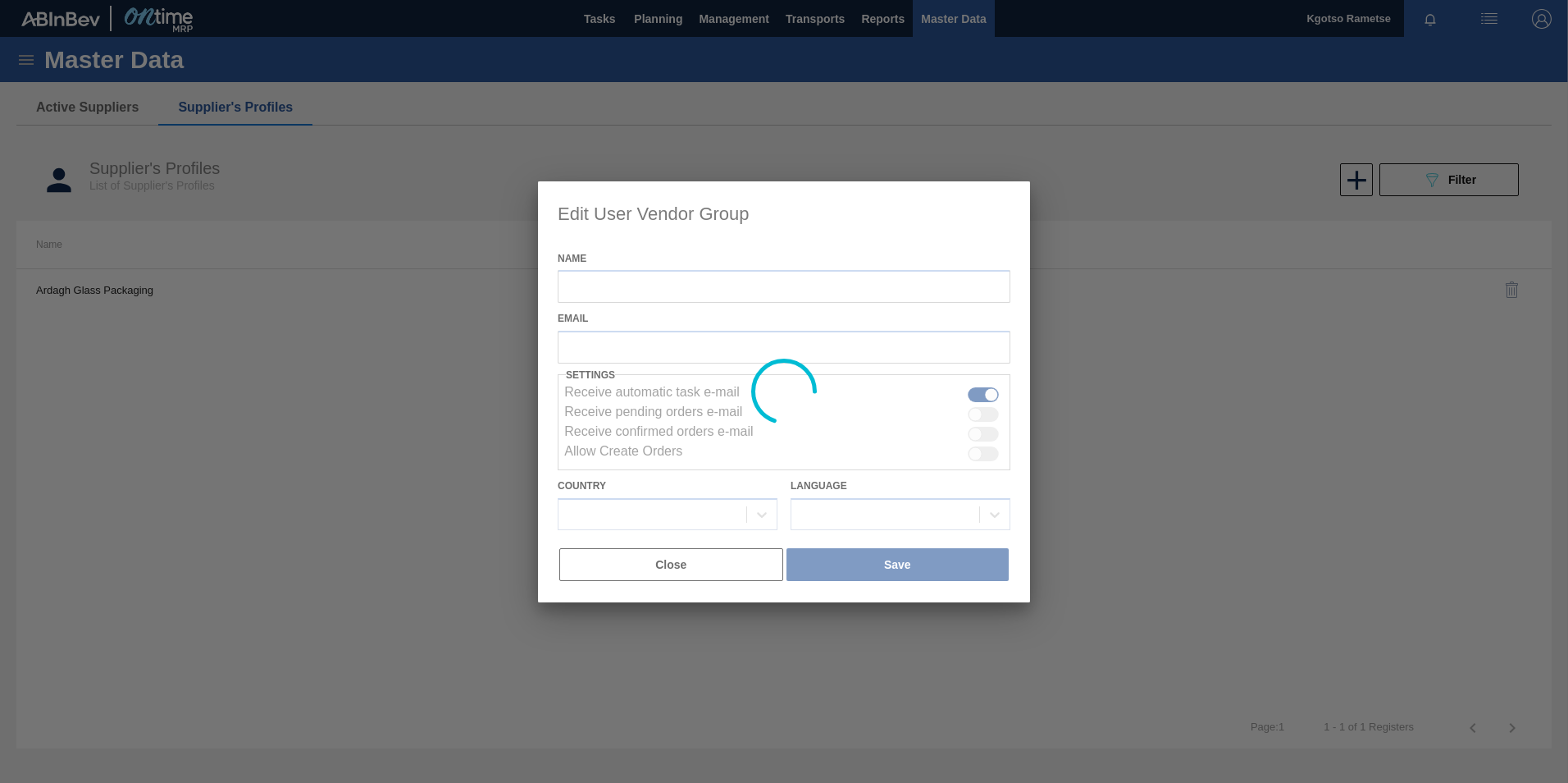
type input "Ardagh Glass Packaging"
checkbox input "true"
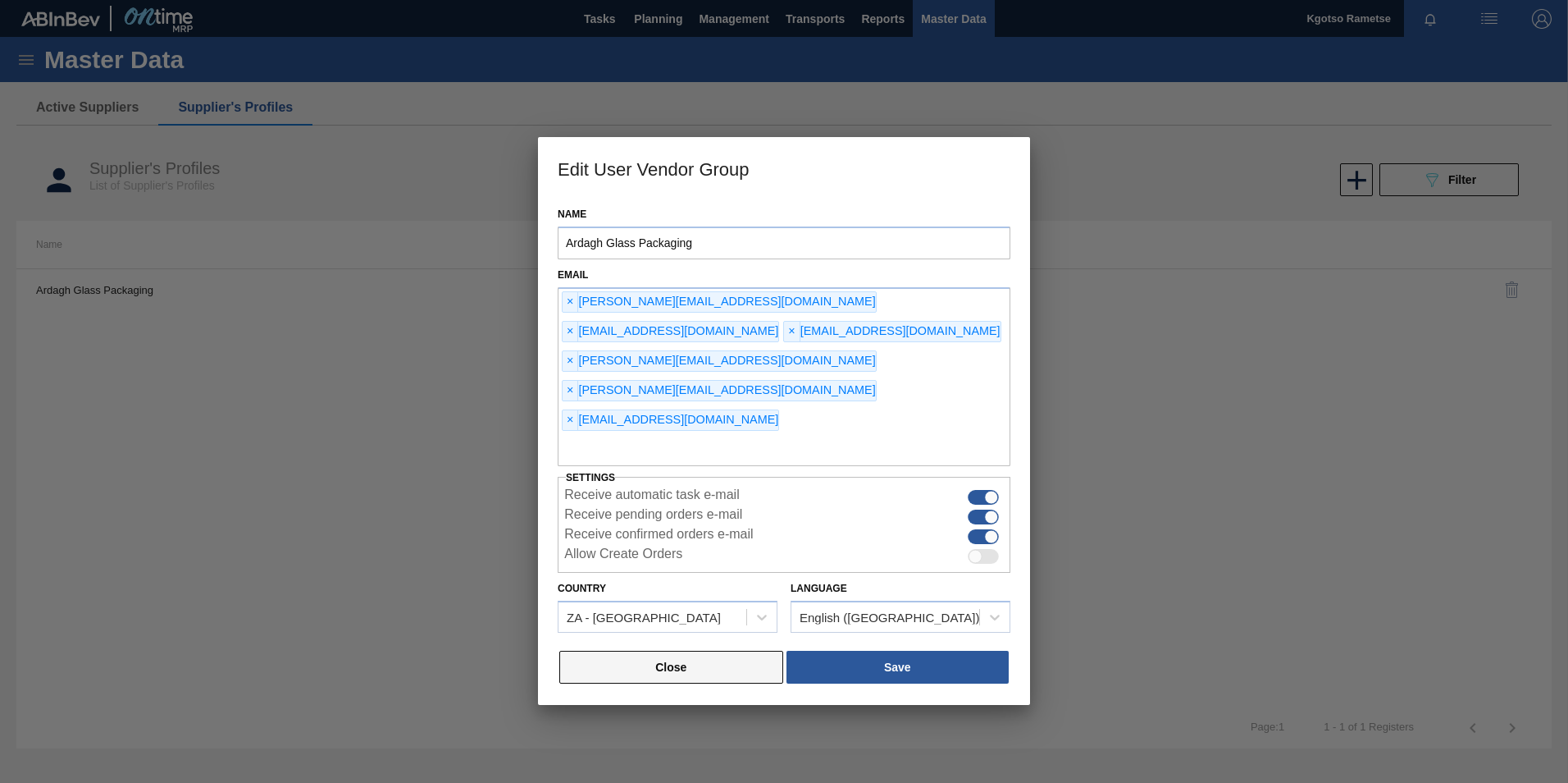
click at [706, 651] on button "Close" at bounding box center [670, 667] width 223 height 33
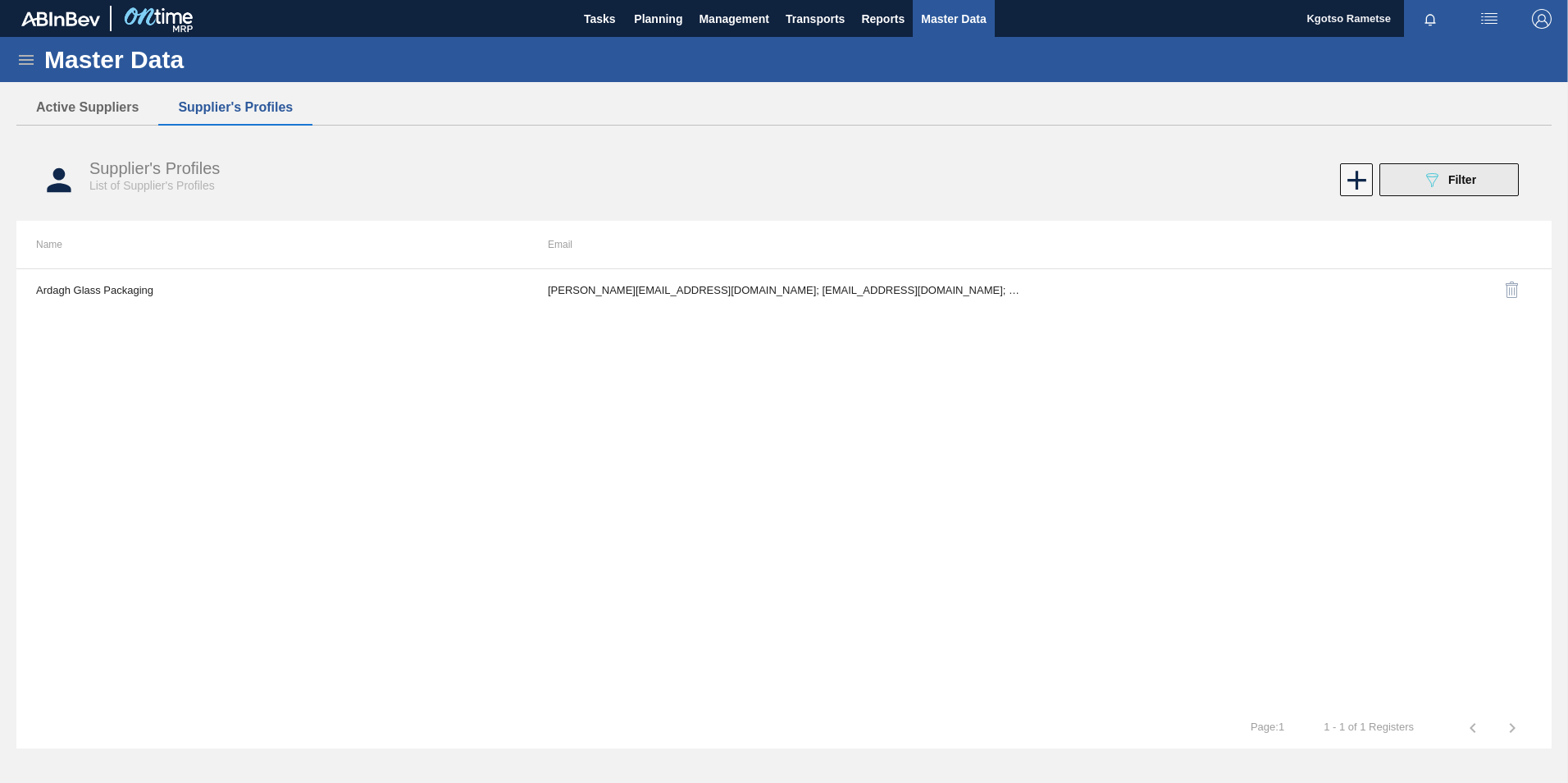
click at [1478, 188] on button "089F7B8B-B2A5-4AFE-B5C0-19BA573D28AC Filter" at bounding box center [1449, 179] width 140 height 33
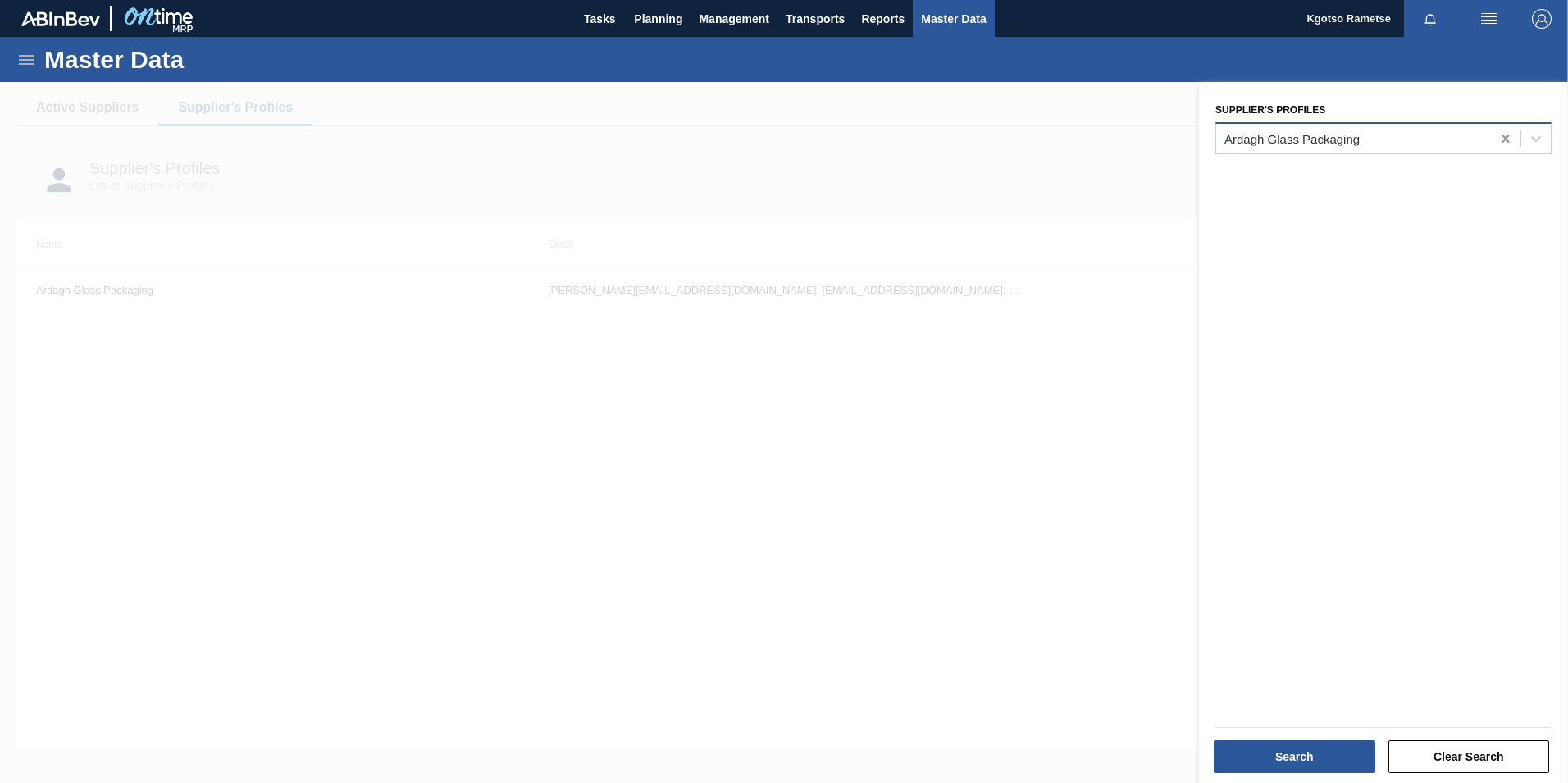
click at [1502, 140] on icon at bounding box center [1504, 139] width 7 height 8
click at [1538, 13] on img "button" at bounding box center [1541, 19] width 20 height 20
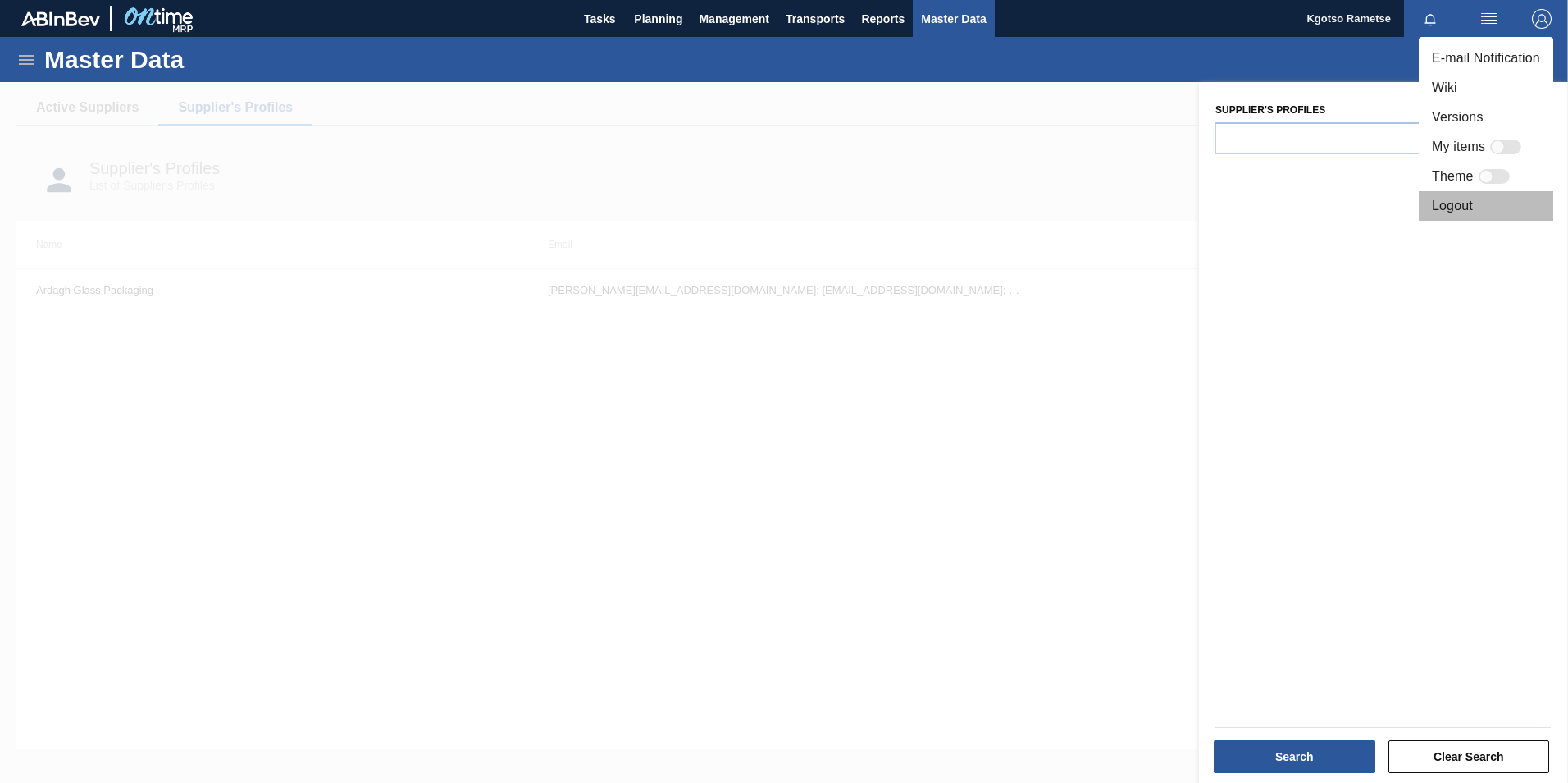
click at [1437, 206] on li "Logout" at bounding box center [1485, 206] width 135 height 30
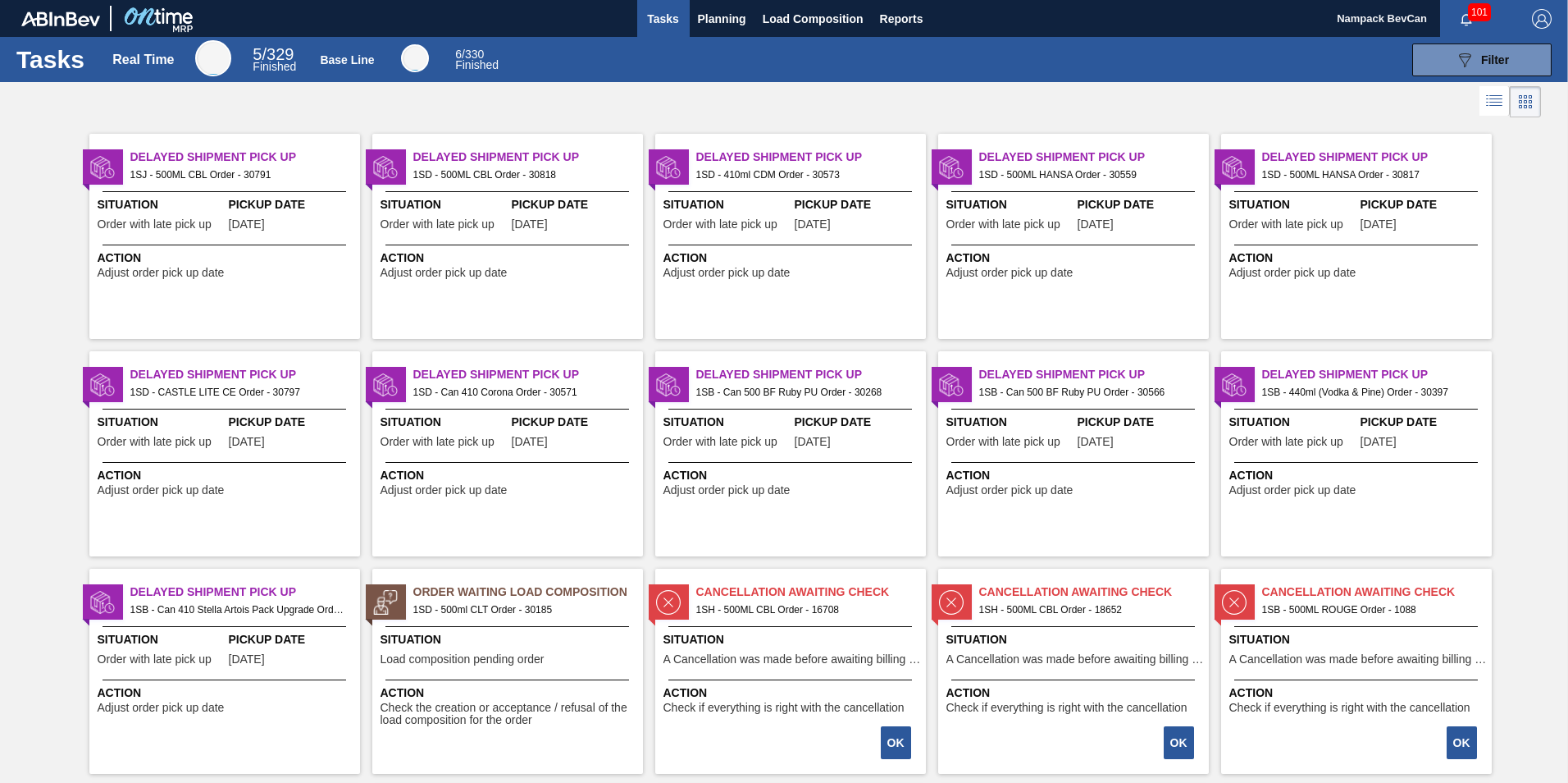
click at [1537, 9] on img "button" at bounding box center [1541, 19] width 20 height 20
click at [1459, 150] on li "Logout" at bounding box center [1475, 147] width 155 height 30
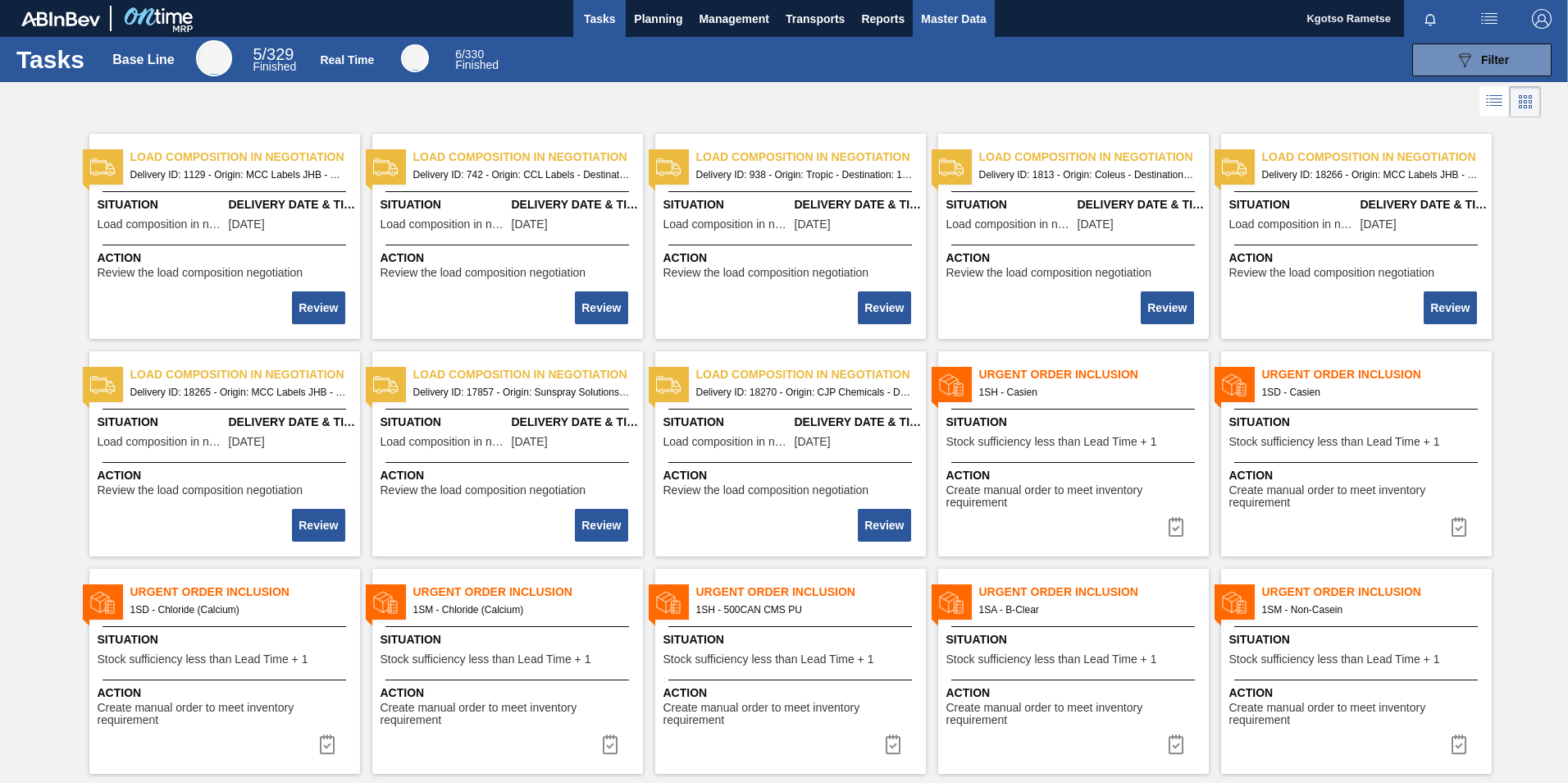
click at [945, 25] on span "Master Data" at bounding box center [954, 19] width 65 height 20
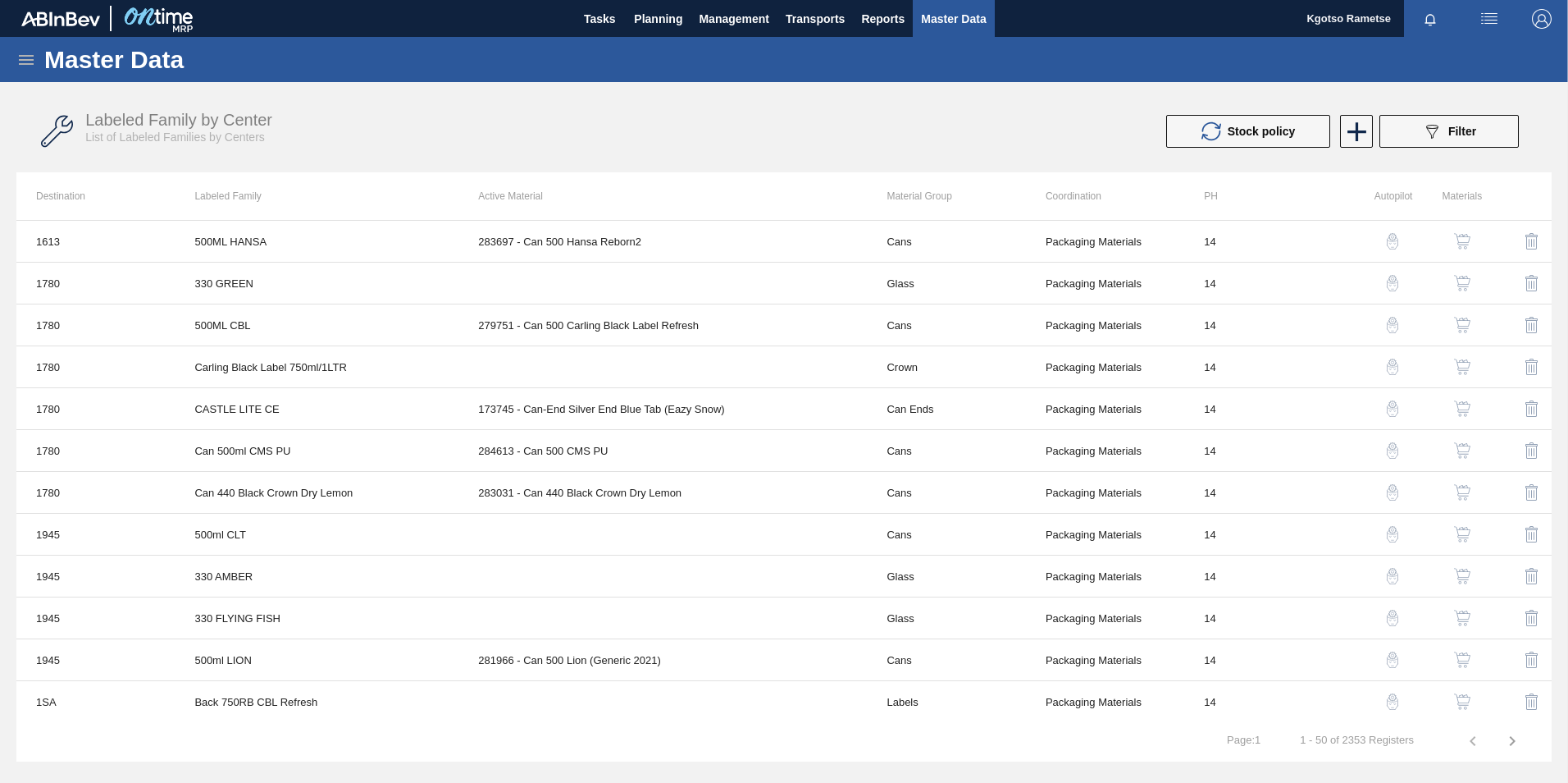
click at [23, 52] on icon at bounding box center [27, 60] width 20 height 20
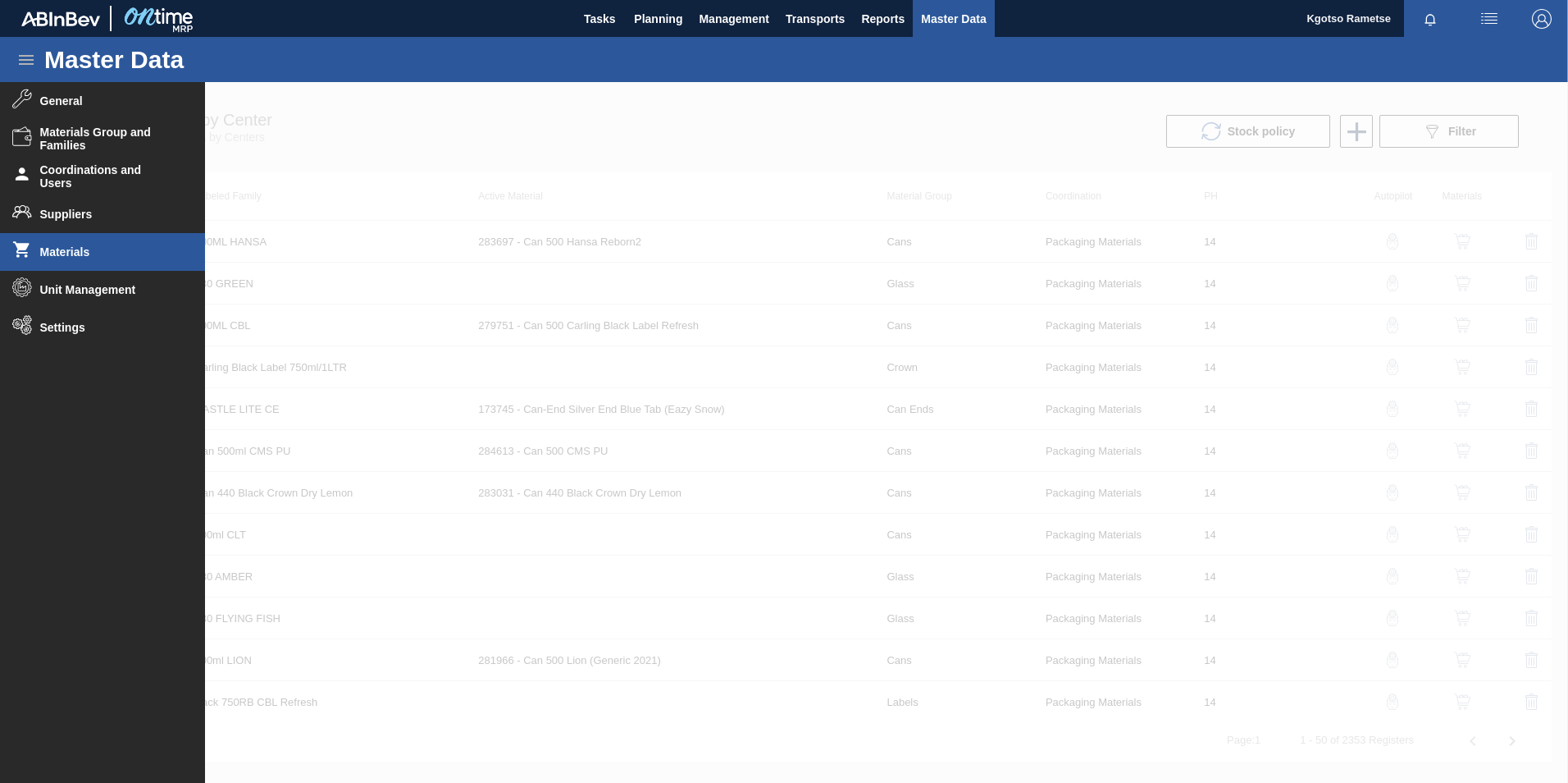
click at [81, 251] on span "Materials" at bounding box center [107, 251] width 135 height 13
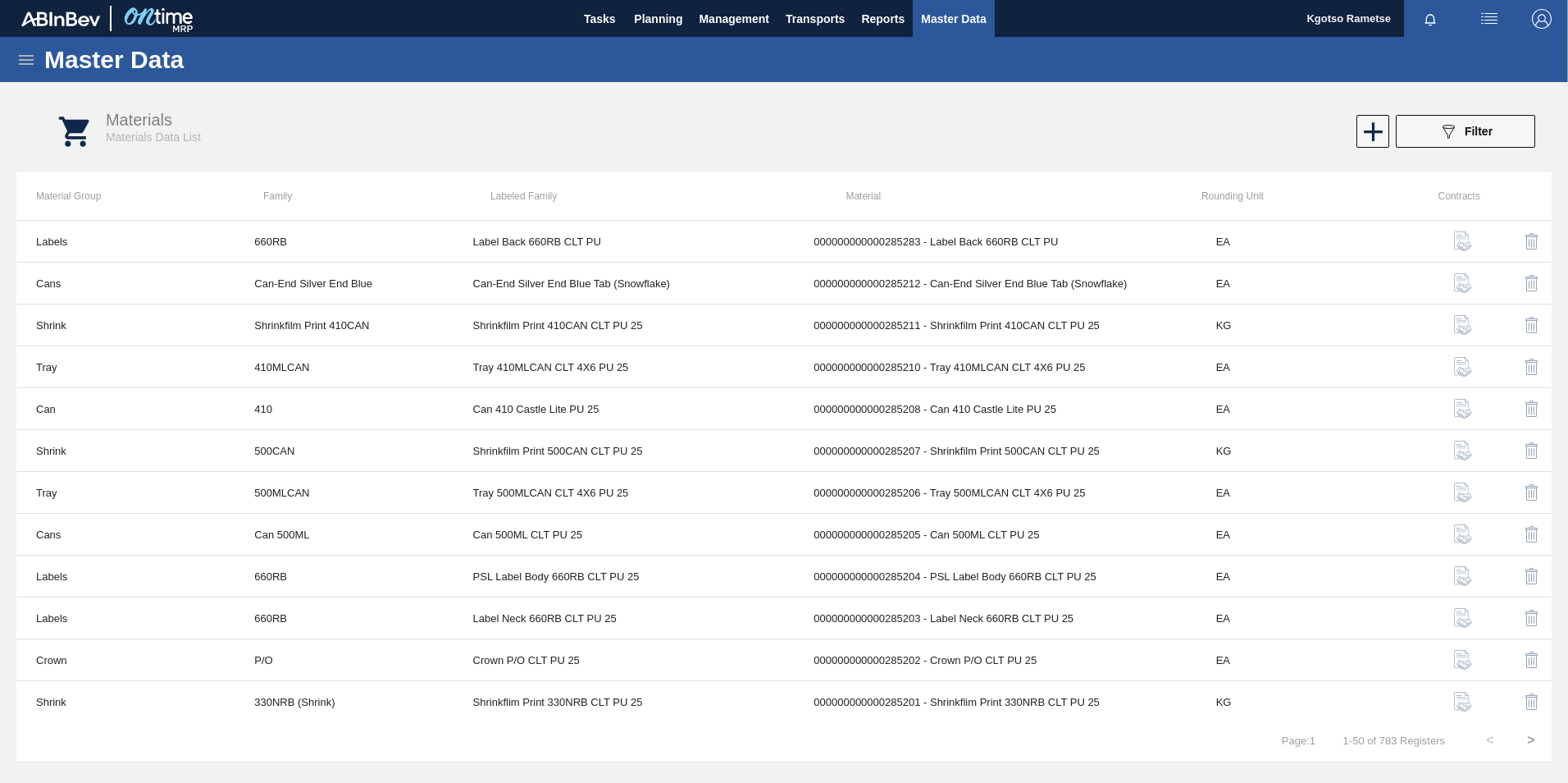
click at [22, 58] on icon at bounding box center [27, 60] width 20 height 20
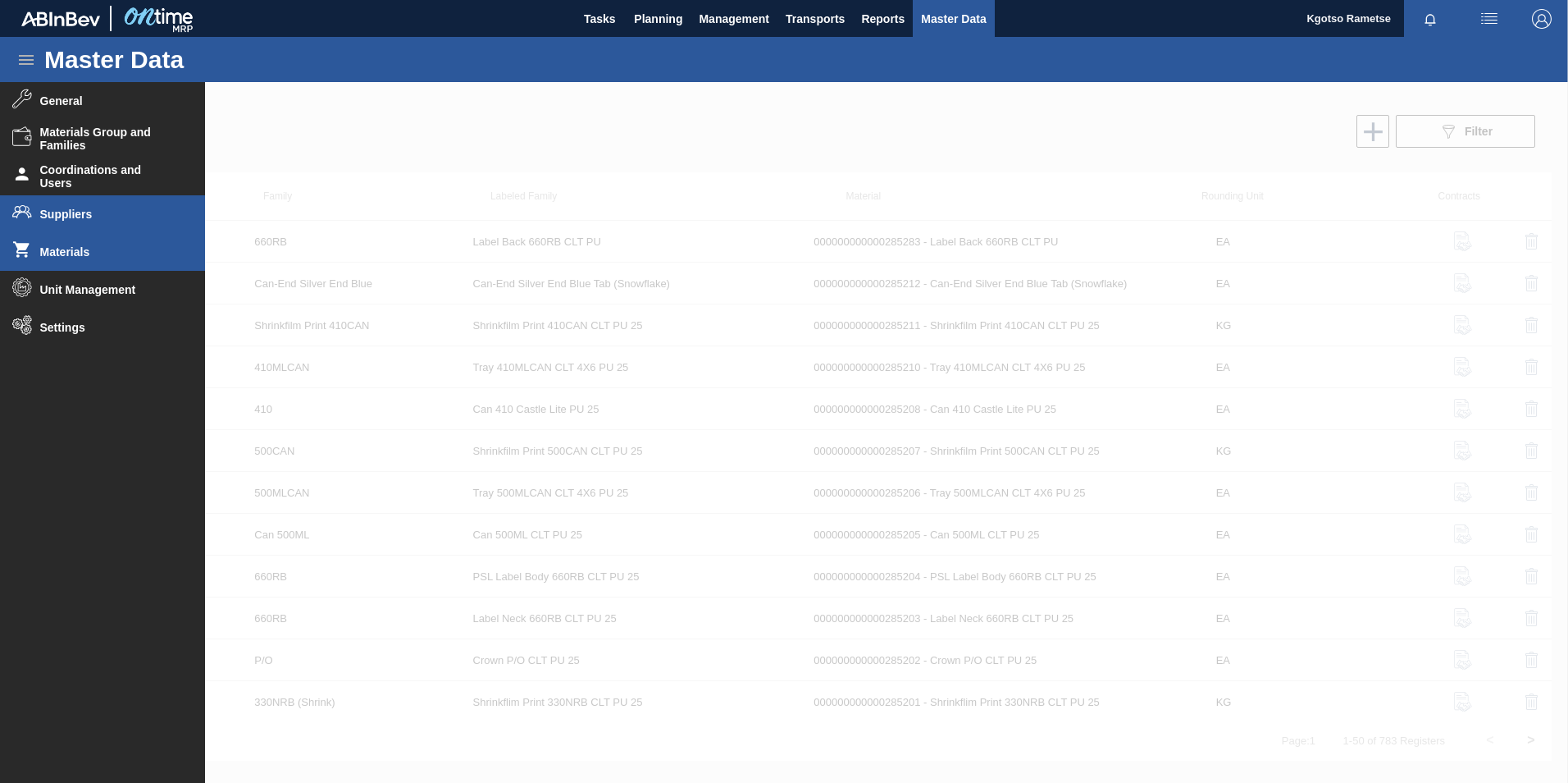
click at [41, 216] on span "Suppliers" at bounding box center [107, 214] width 135 height 13
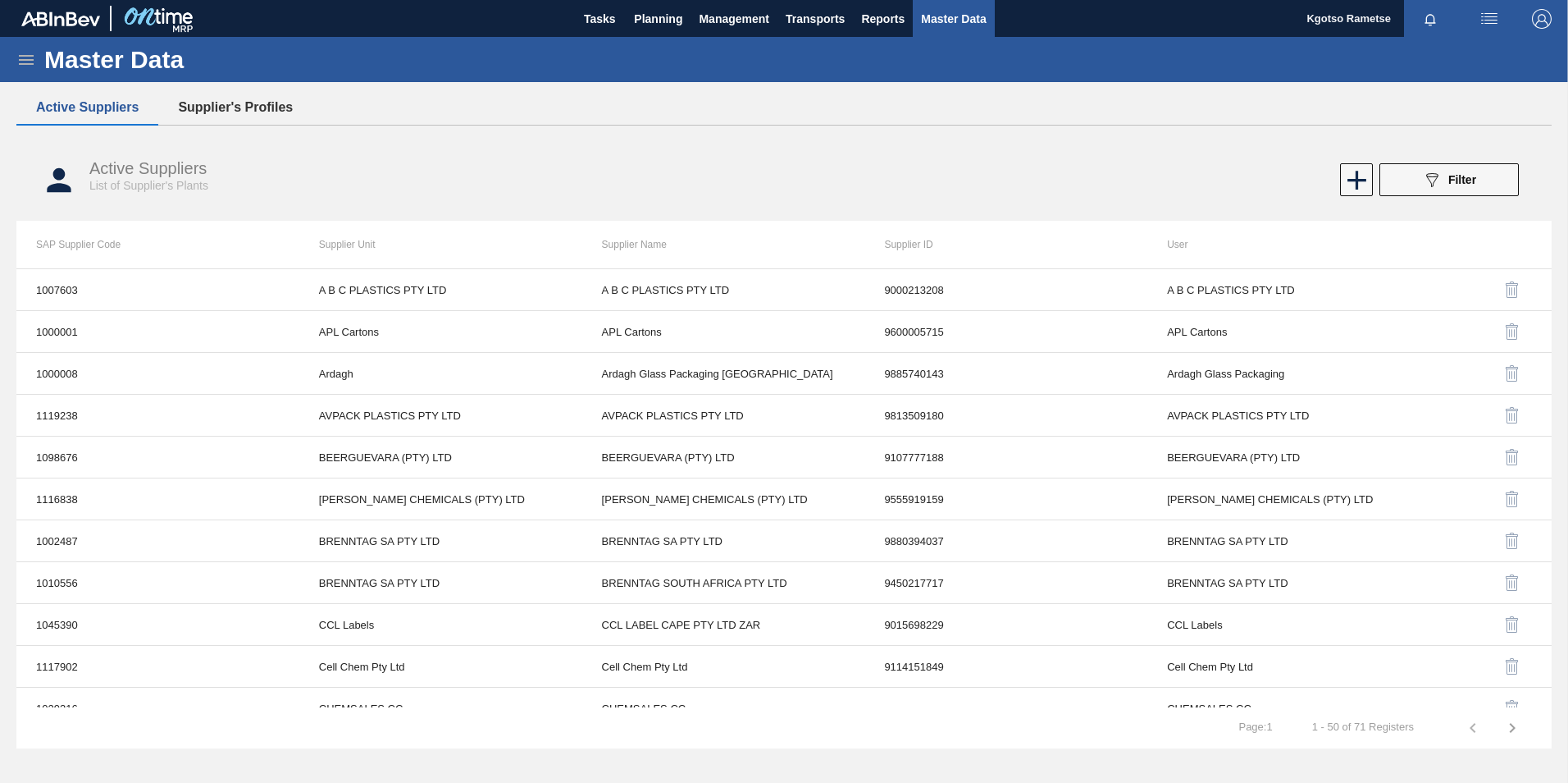
click at [233, 101] on button "Supplier's Profiles" at bounding box center [235, 107] width 155 height 34
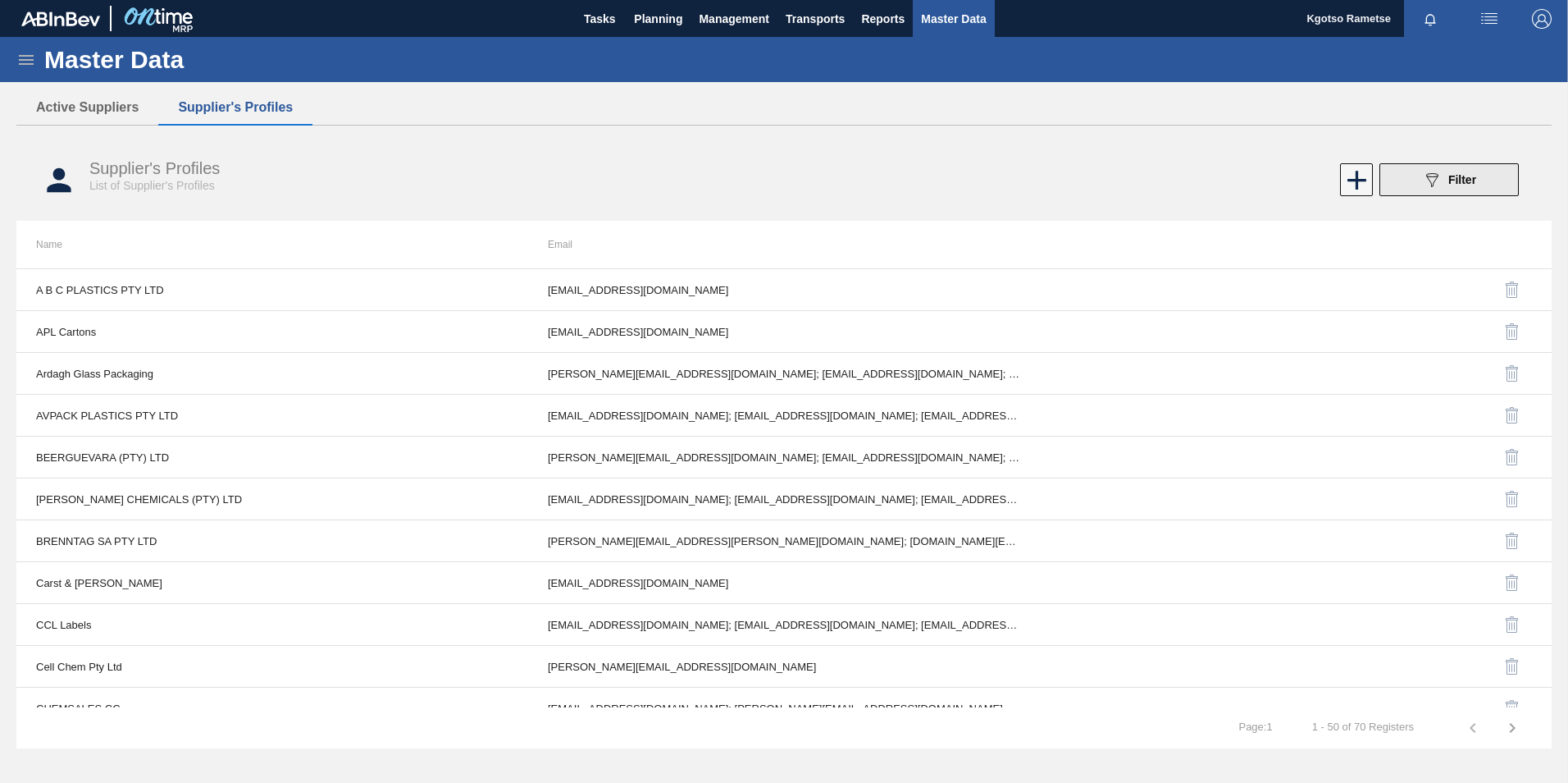
click at [1407, 182] on button "089F7B8B-B2A5-4AFE-B5C0-19BA573D28AC Filter" at bounding box center [1449, 179] width 140 height 33
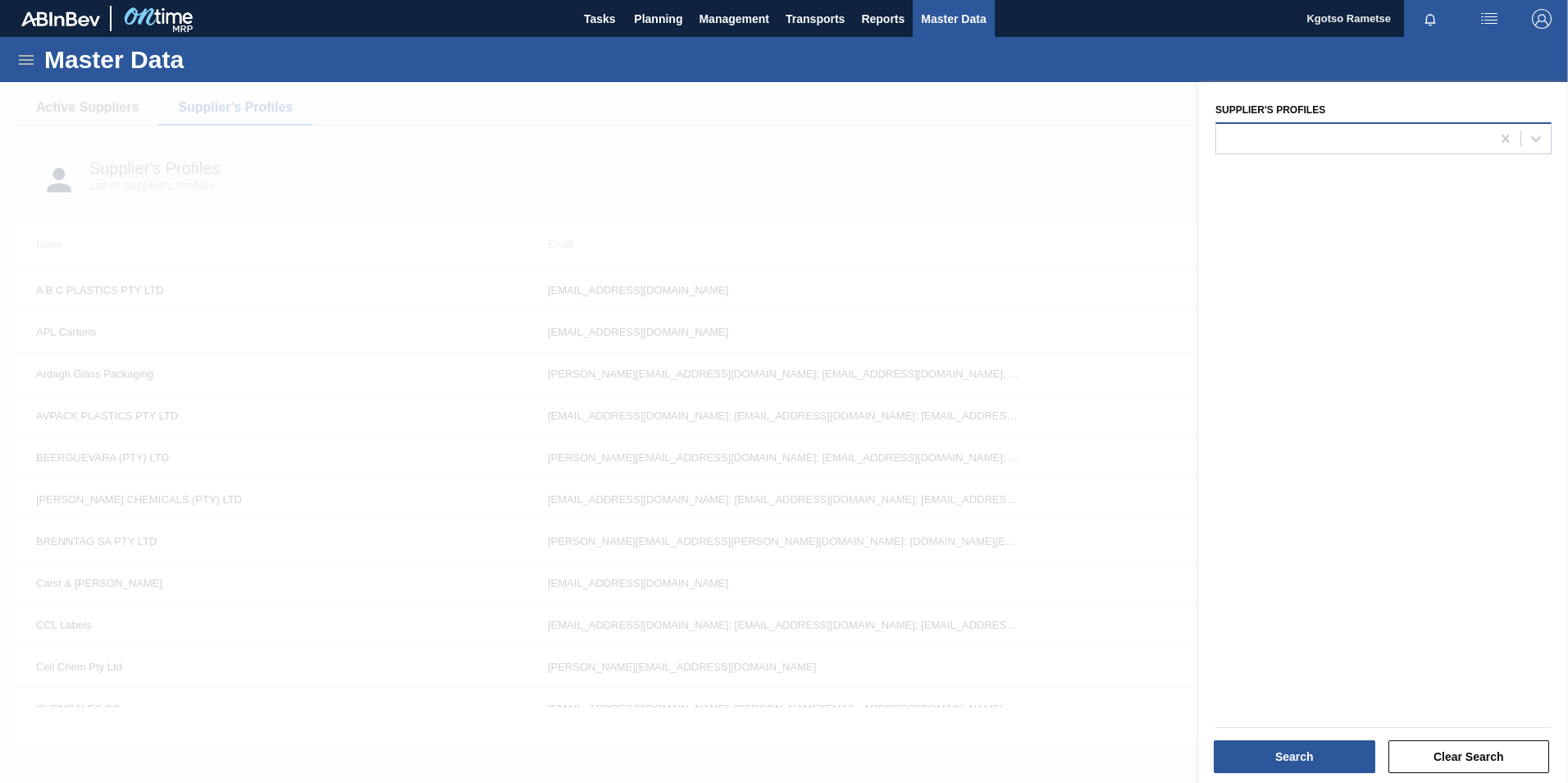
click at [1293, 135] on div at bounding box center [1352, 138] width 275 height 24
type Profiles "bevc"
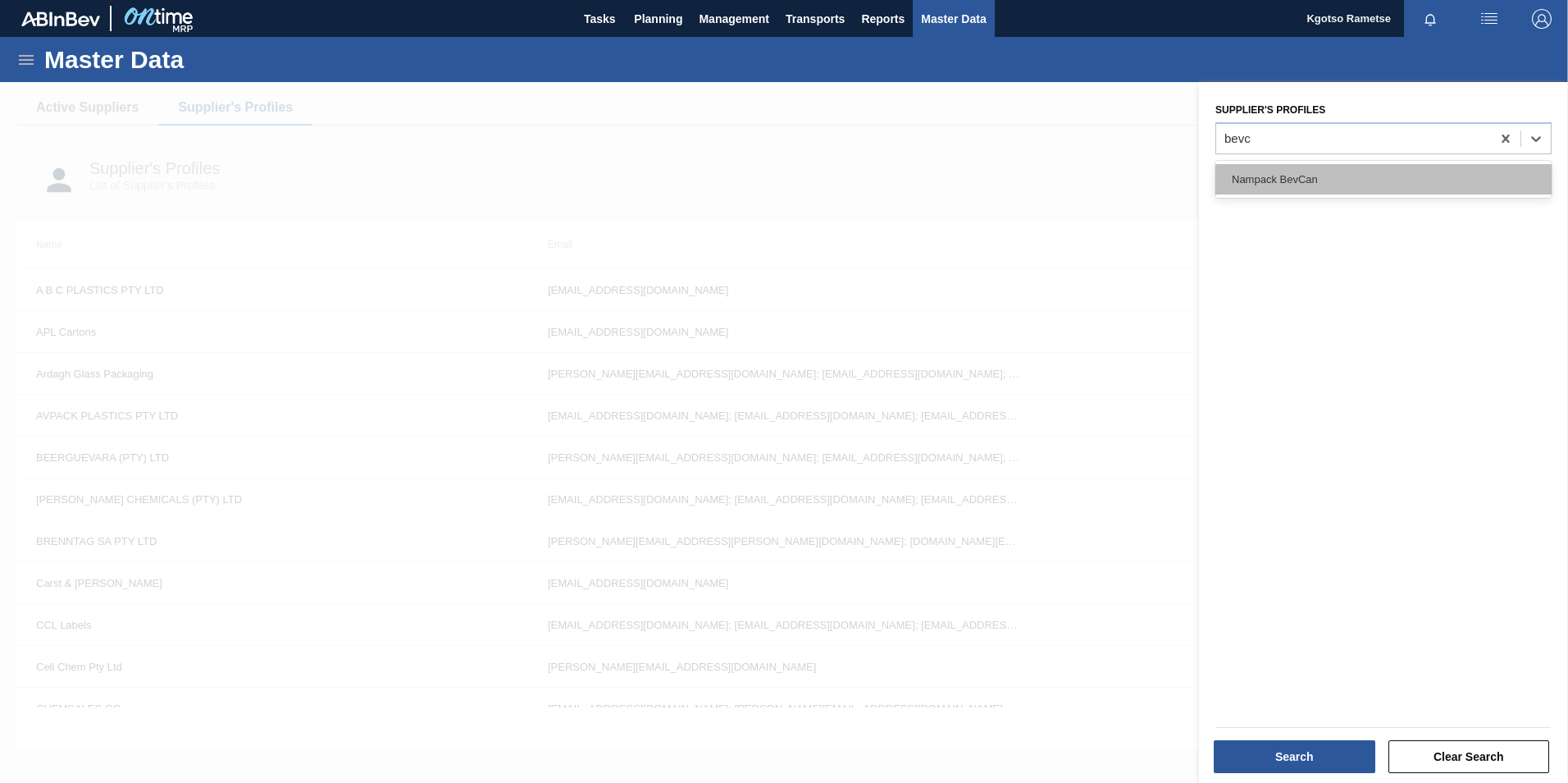
click at [1291, 174] on div "Nampack BevCan" at bounding box center [1384, 179] width 337 height 31
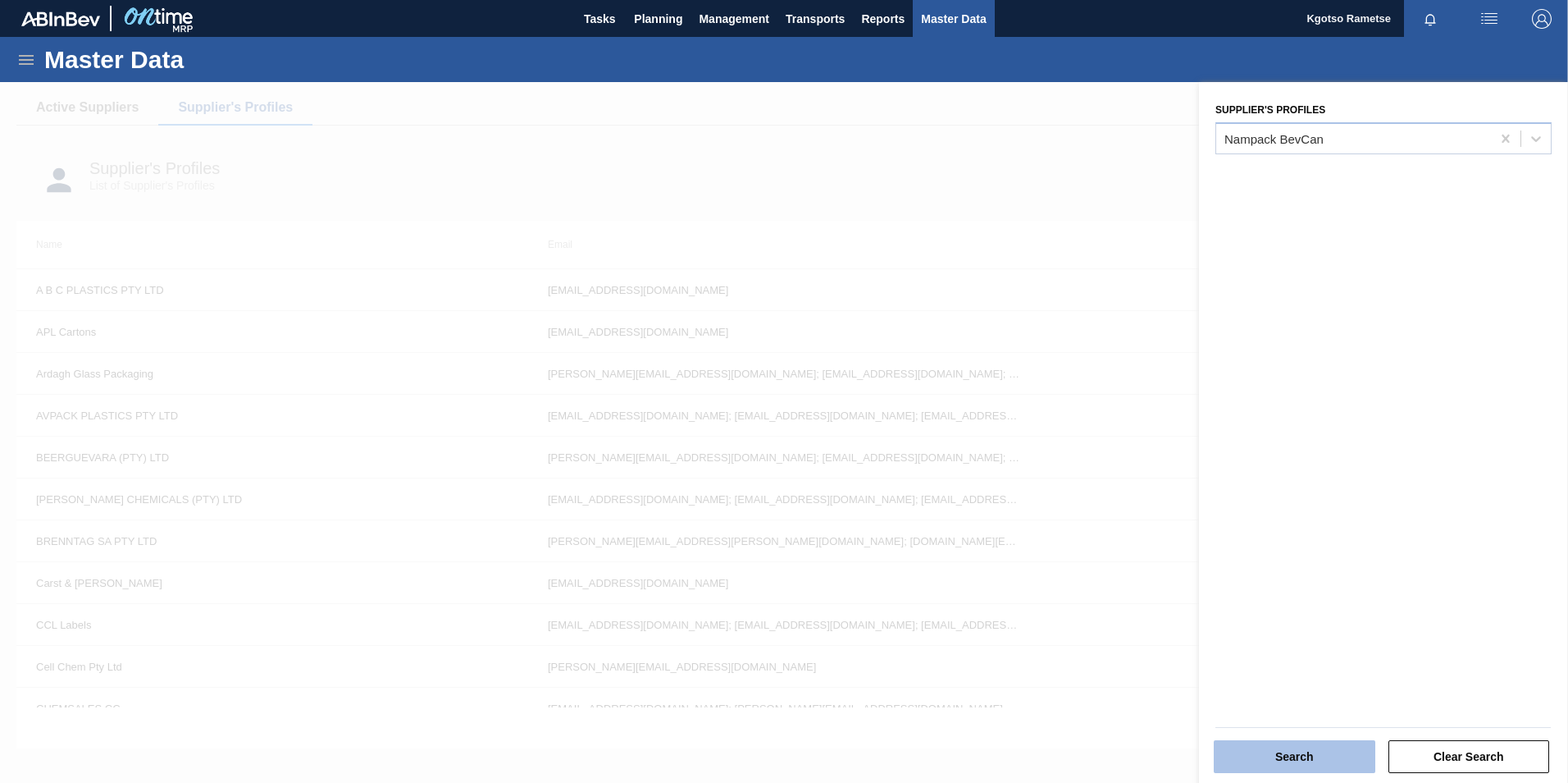
click at [1280, 750] on button "Search" at bounding box center [1294, 755] width 161 height 33
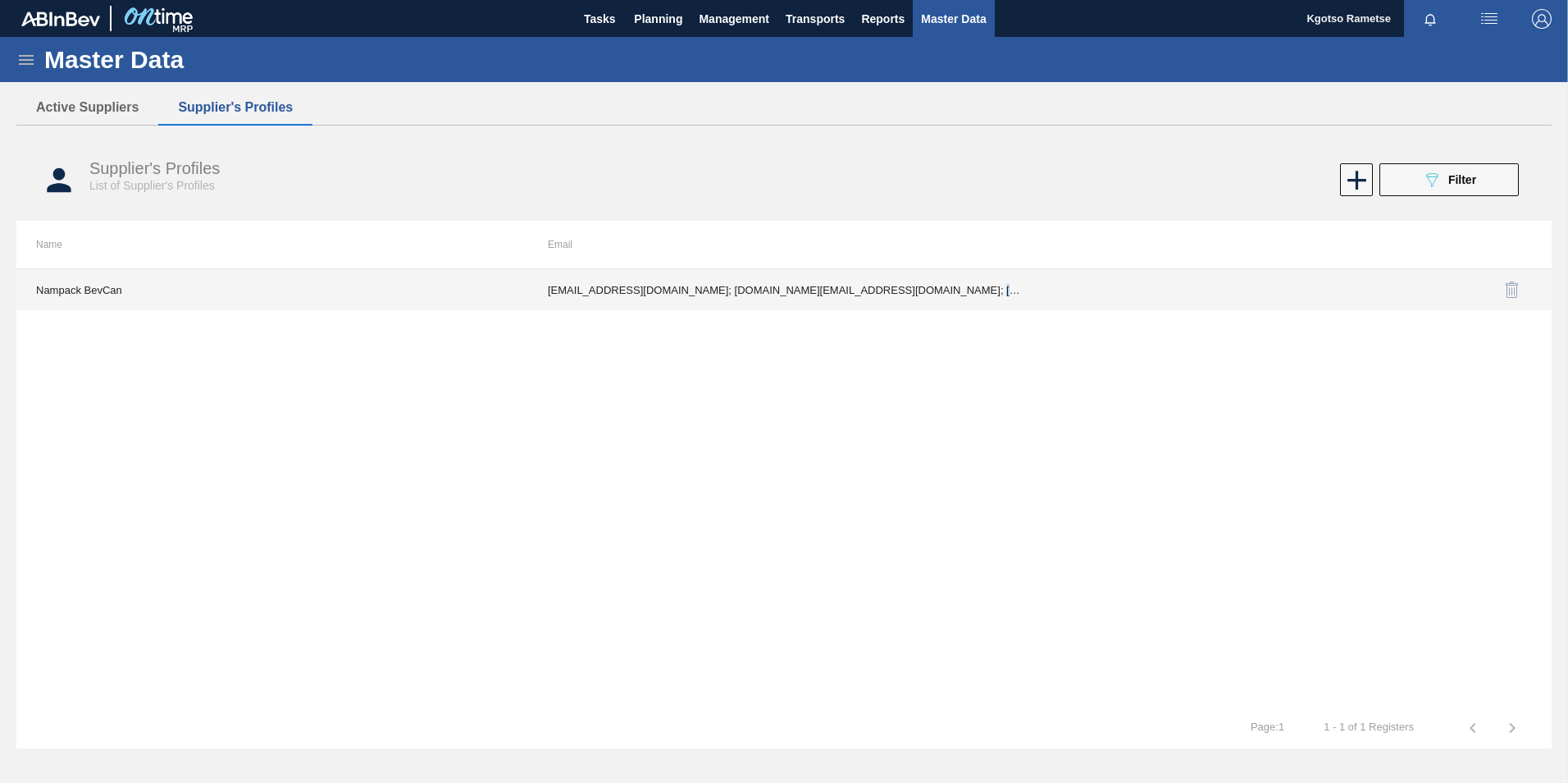
click at [954, 289] on td "[EMAIL_ADDRESS][DOMAIN_NAME]; [DOMAIN_NAME][EMAIL_ADDRESS][DOMAIN_NAME]; [PERSO…" at bounding box center [784, 290] width 512 height 41
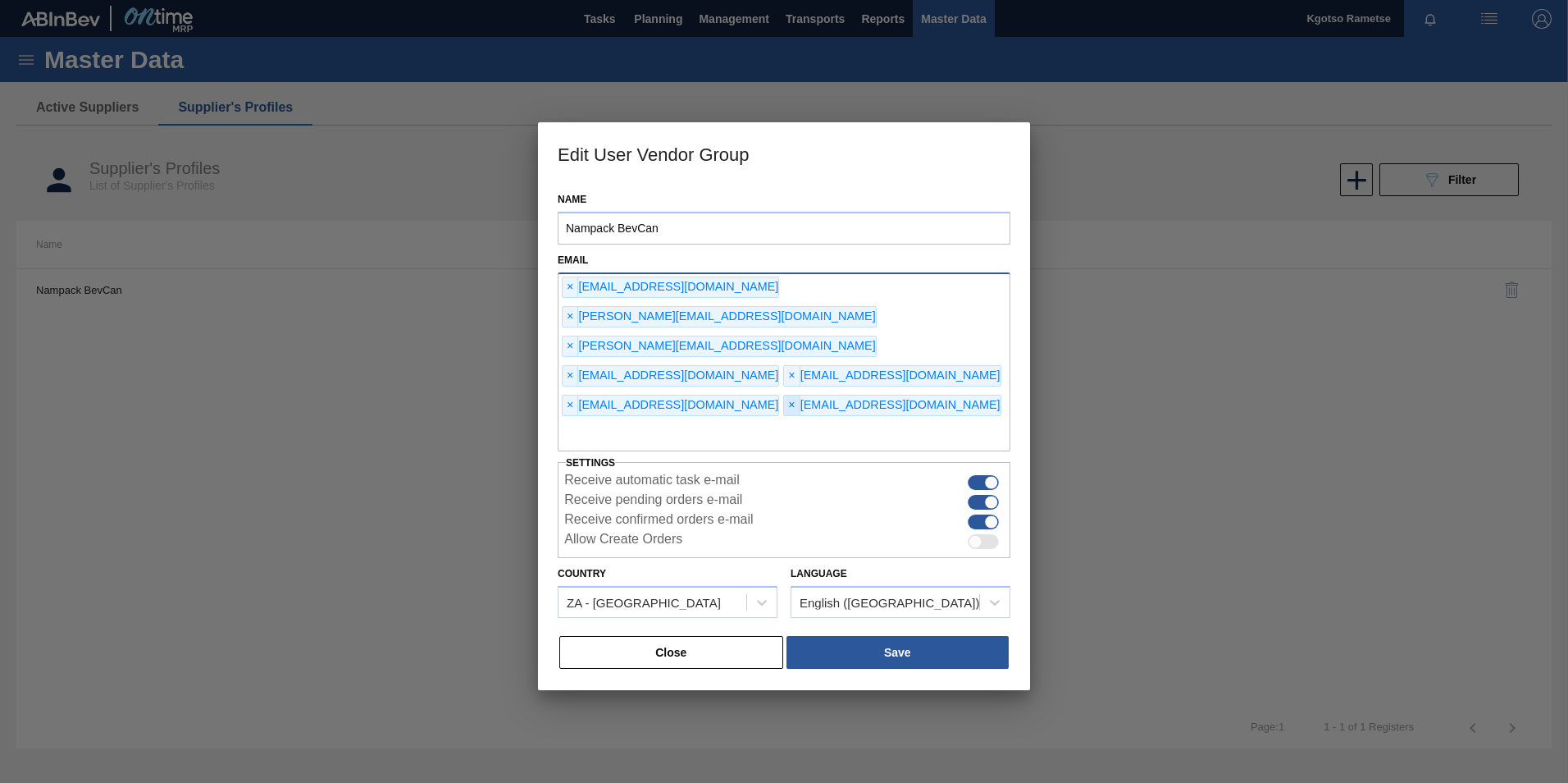
click at [784, 396] on span "×" at bounding box center [791, 406] width 16 height 20
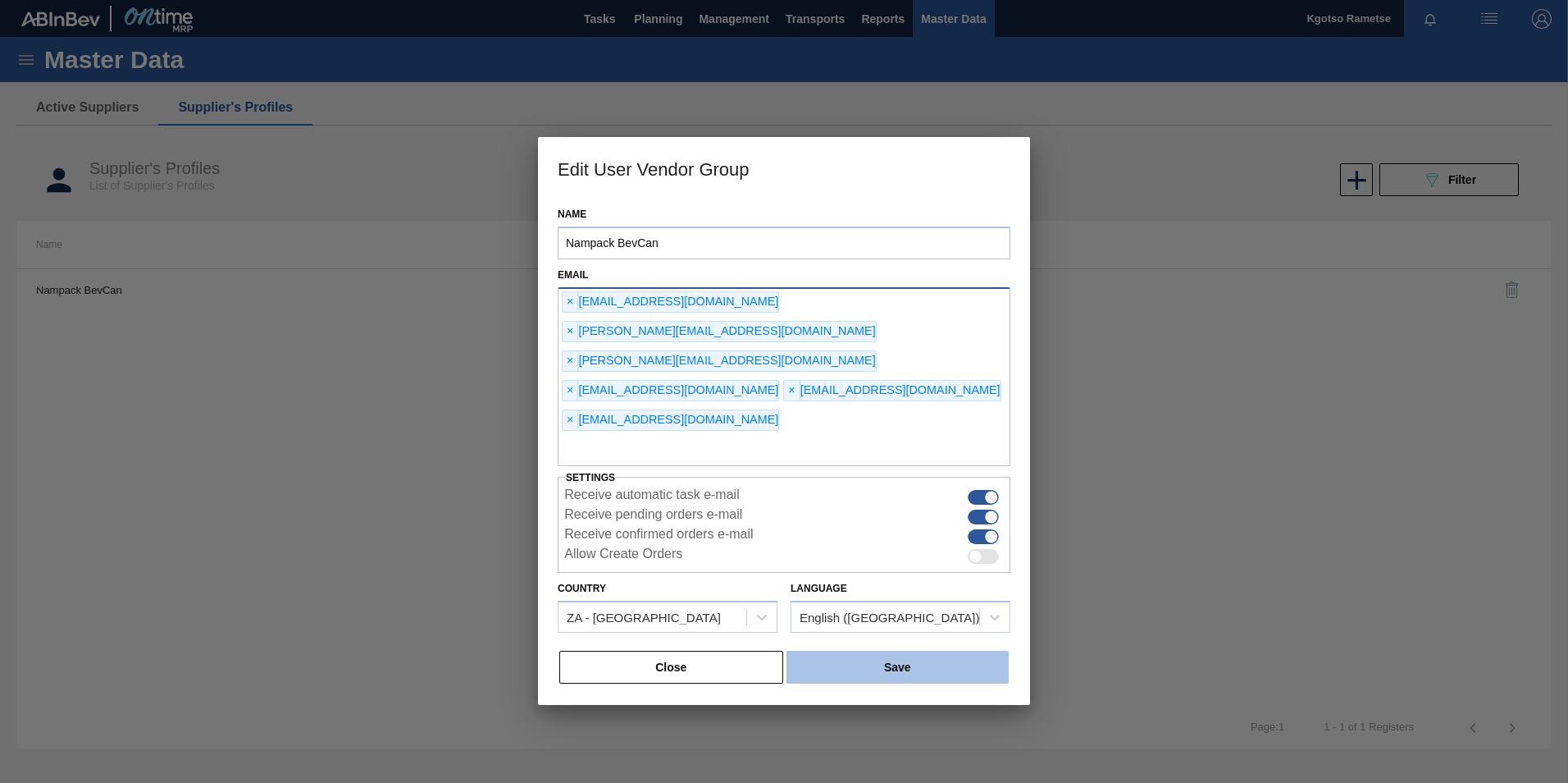
click at [906, 651] on button "Save" at bounding box center [898, 667] width 222 height 33
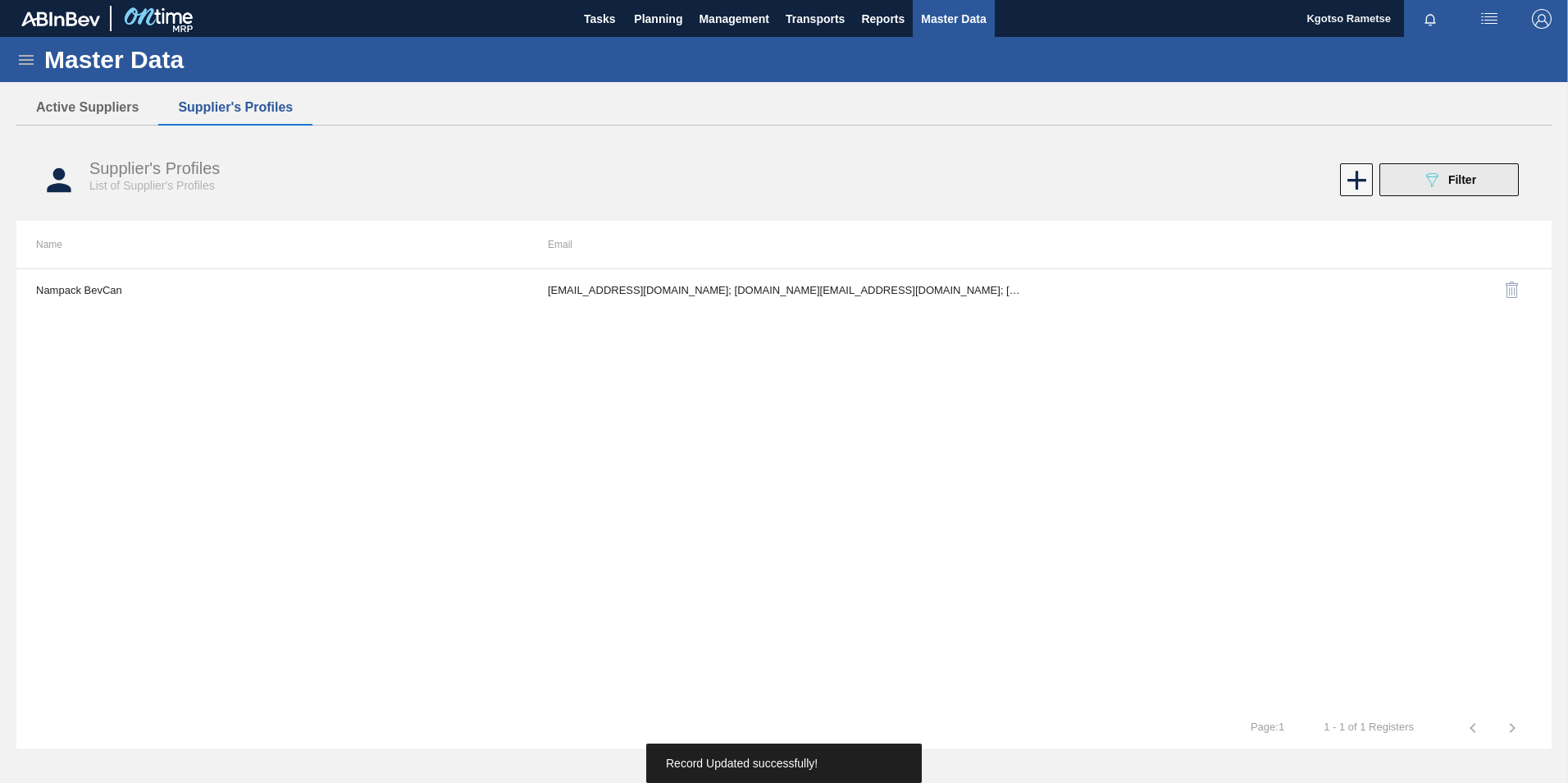
click at [1464, 179] on span "Filter" at bounding box center [1462, 179] width 28 height 13
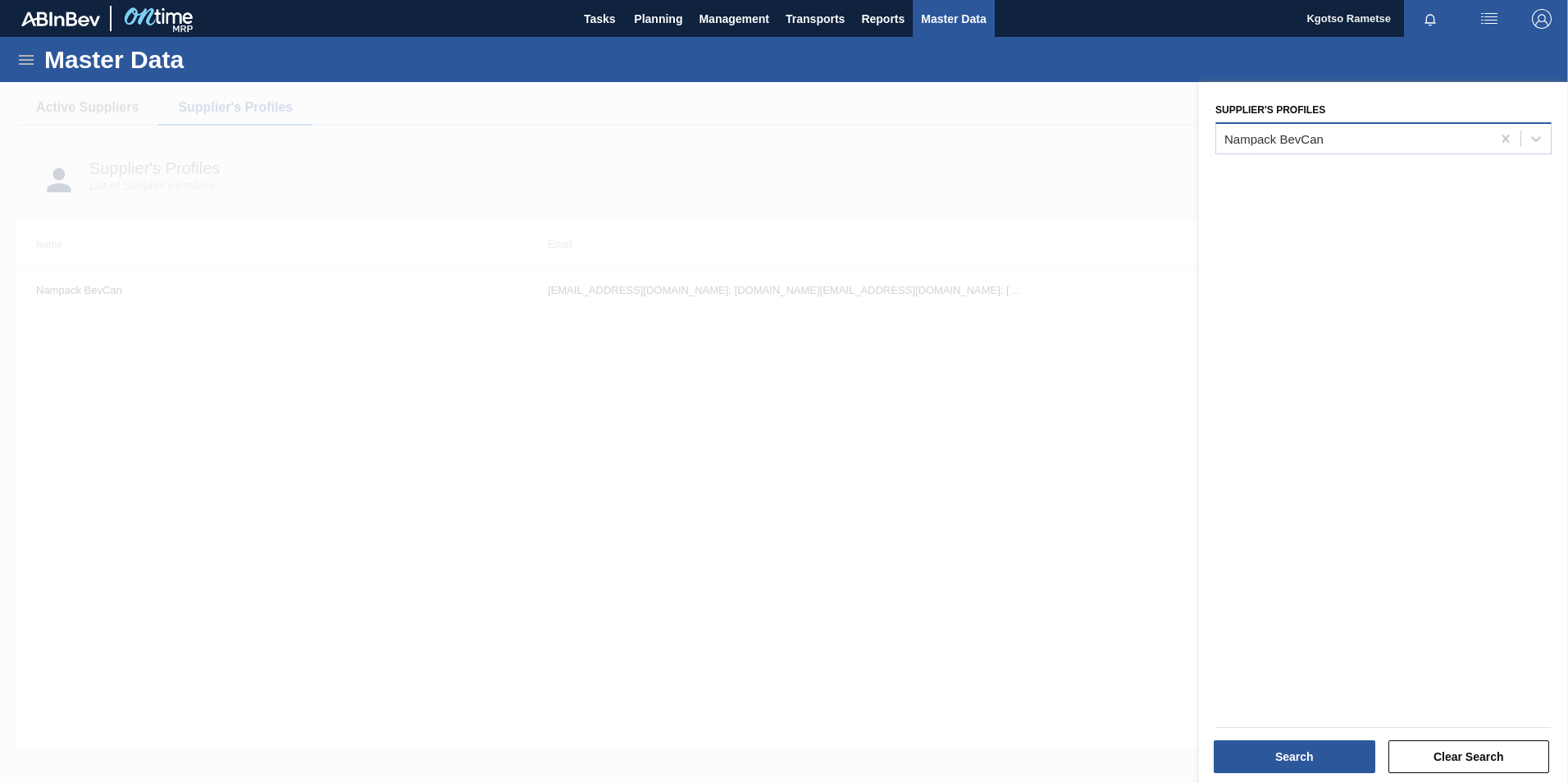
click at [1342, 150] on div "Nampack BevCan" at bounding box center [1352, 138] width 275 height 24
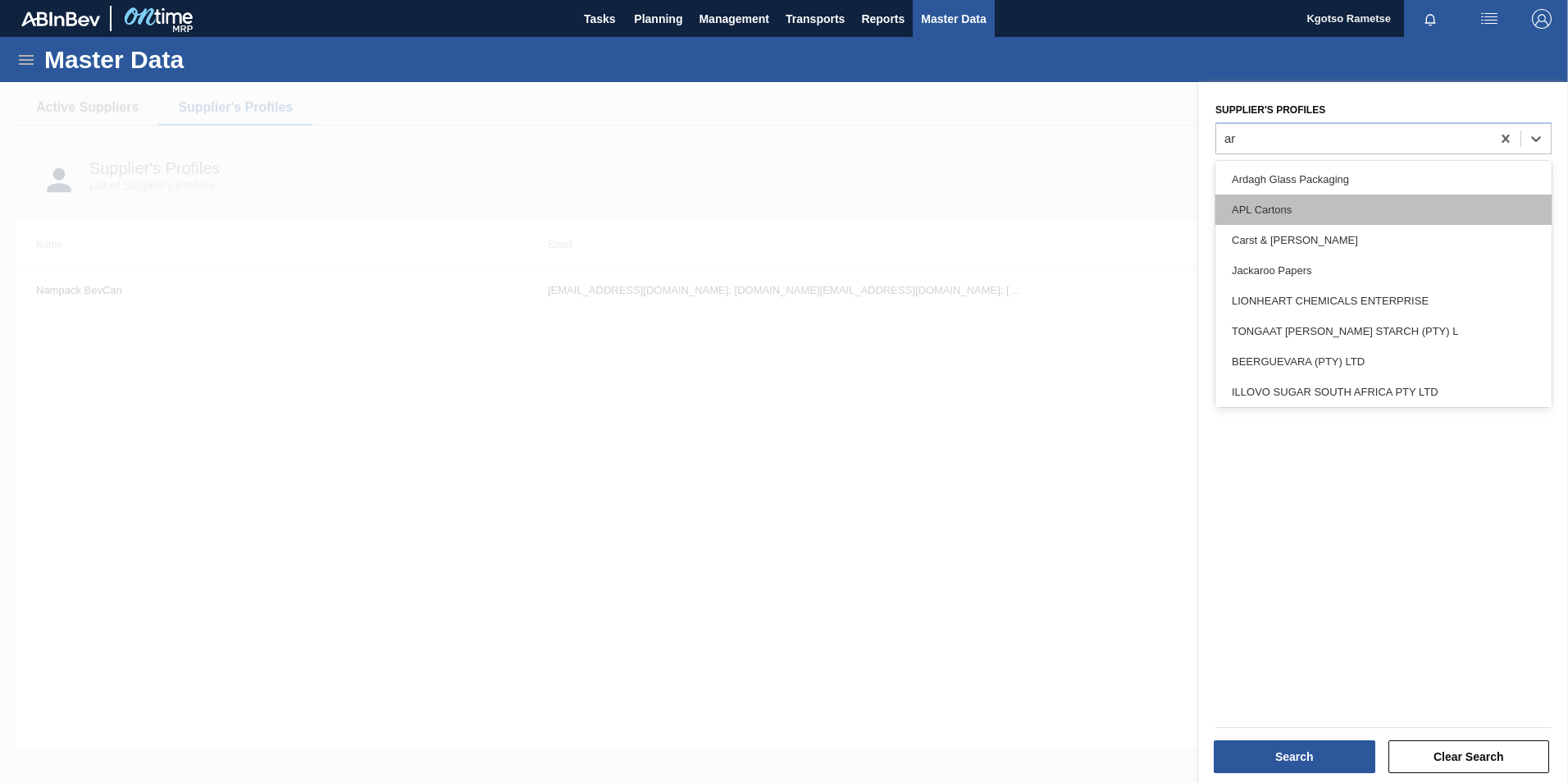
type Profiles "ard"
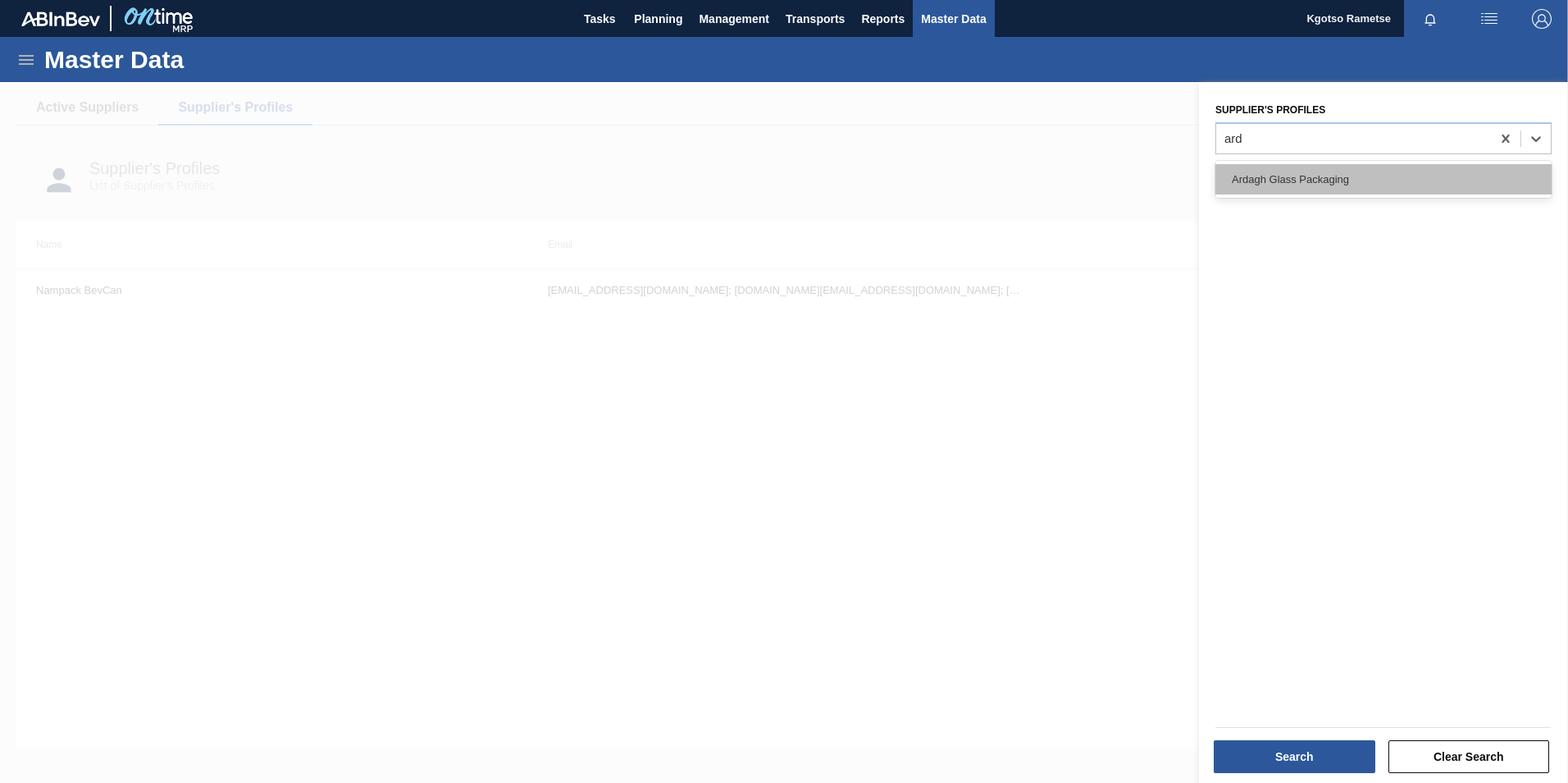
click at [1306, 182] on div "Ardagh Glass Packaging" at bounding box center [1384, 179] width 337 height 31
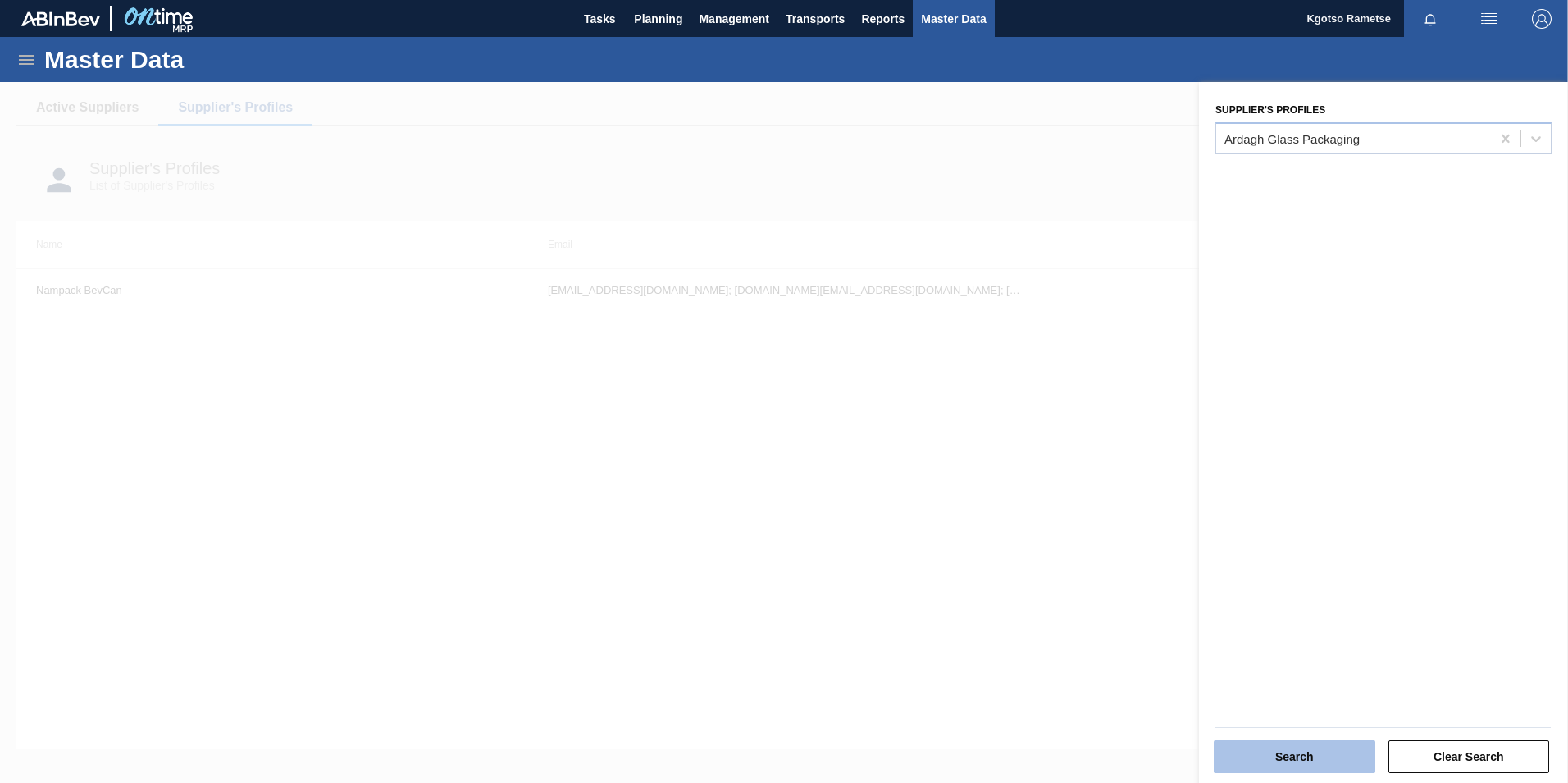
click at [1275, 741] on button "Search" at bounding box center [1294, 755] width 161 height 33
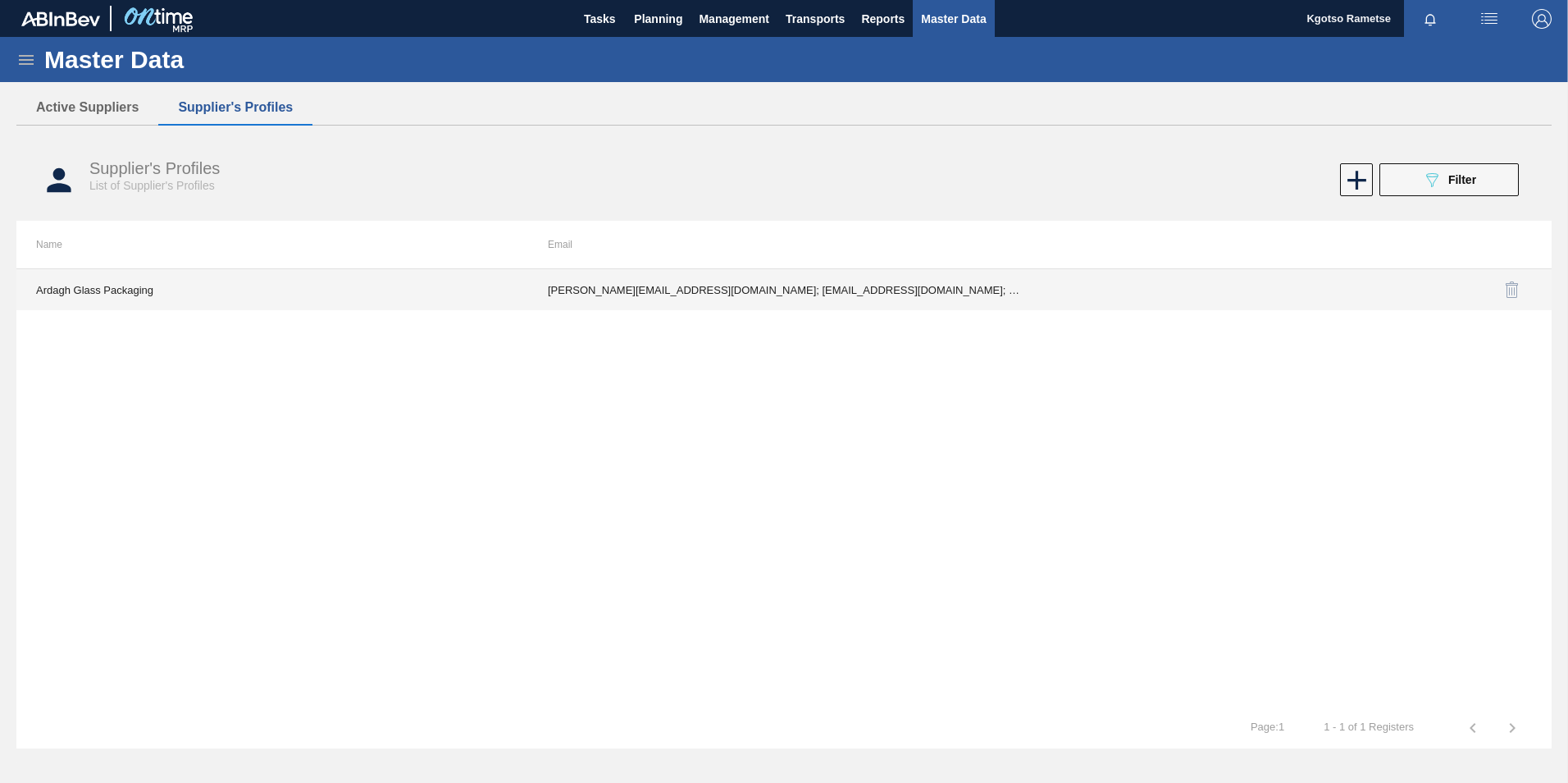
click at [879, 276] on td "[PERSON_NAME][EMAIL_ADDRESS][DOMAIN_NAME]; [EMAIL_ADDRESS][DOMAIN_NAME]; [EMAIL…" at bounding box center [784, 290] width 512 height 41
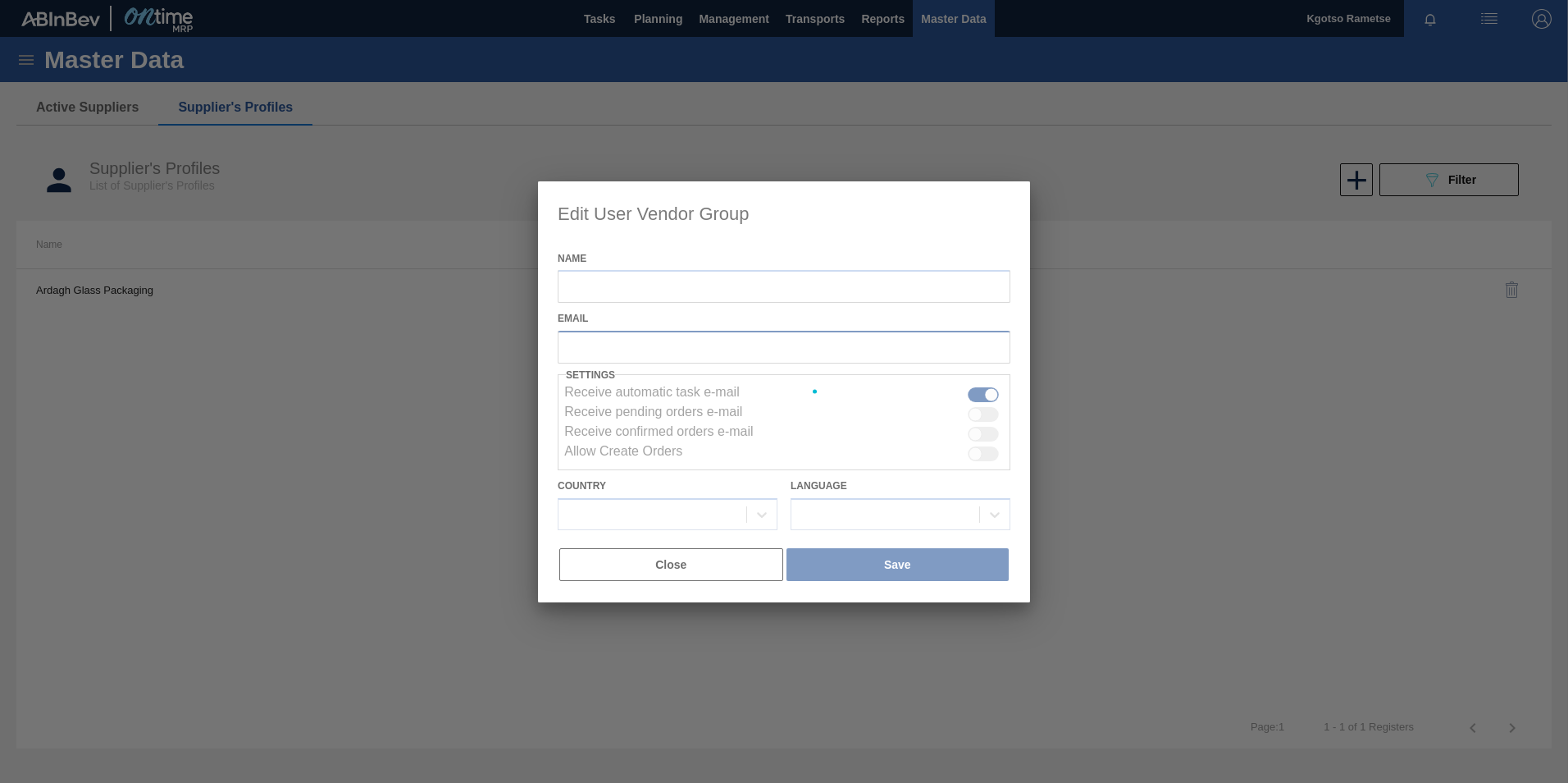
type input "Ardagh Glass Packaging"
checkbox input "true"
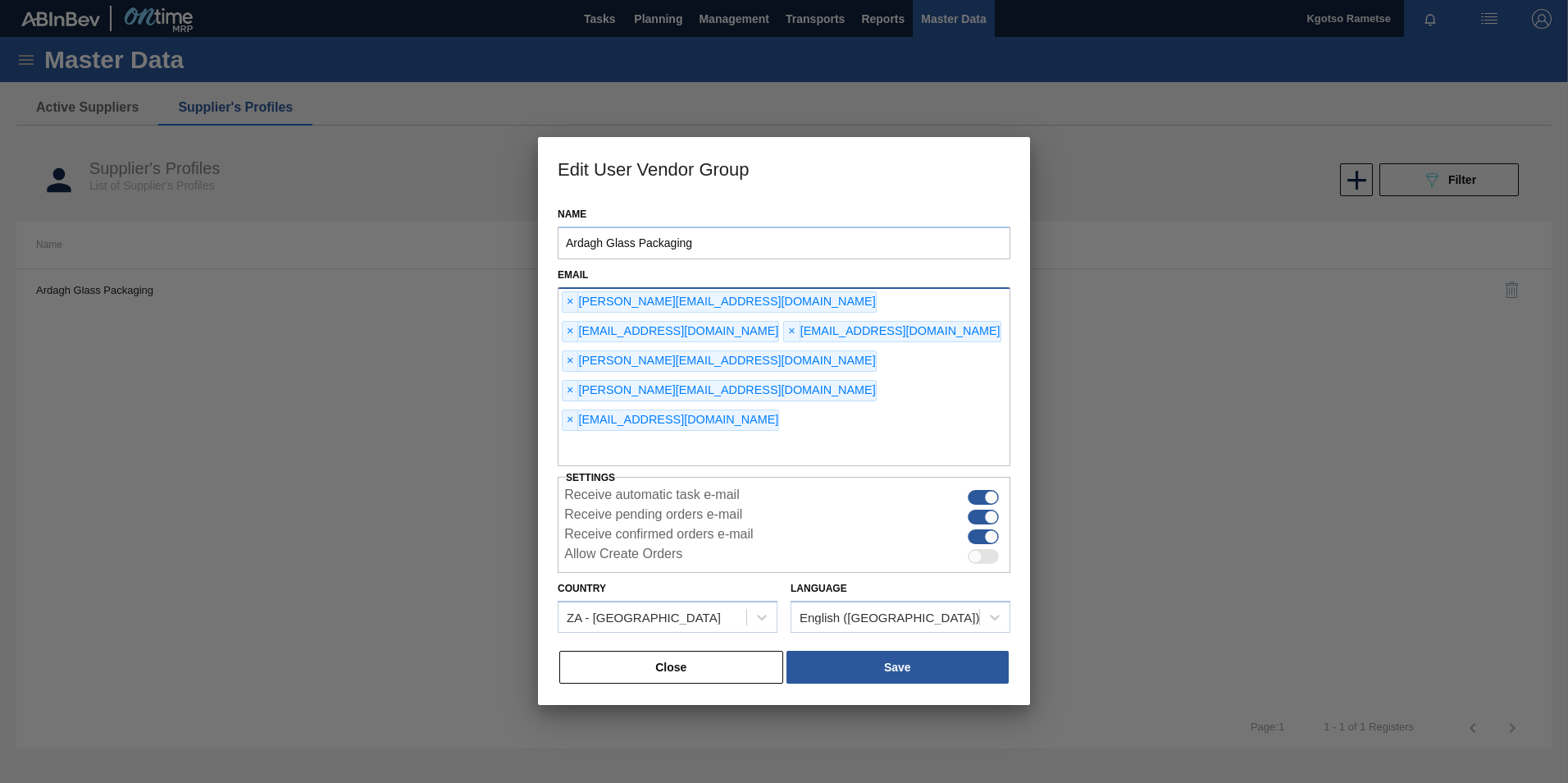
click at [744, 435] on input "text" at bounding box center [784, 451] width 453 height 32
type input "[EMAIL_ADDRESS][DOMAIN_NAME]"
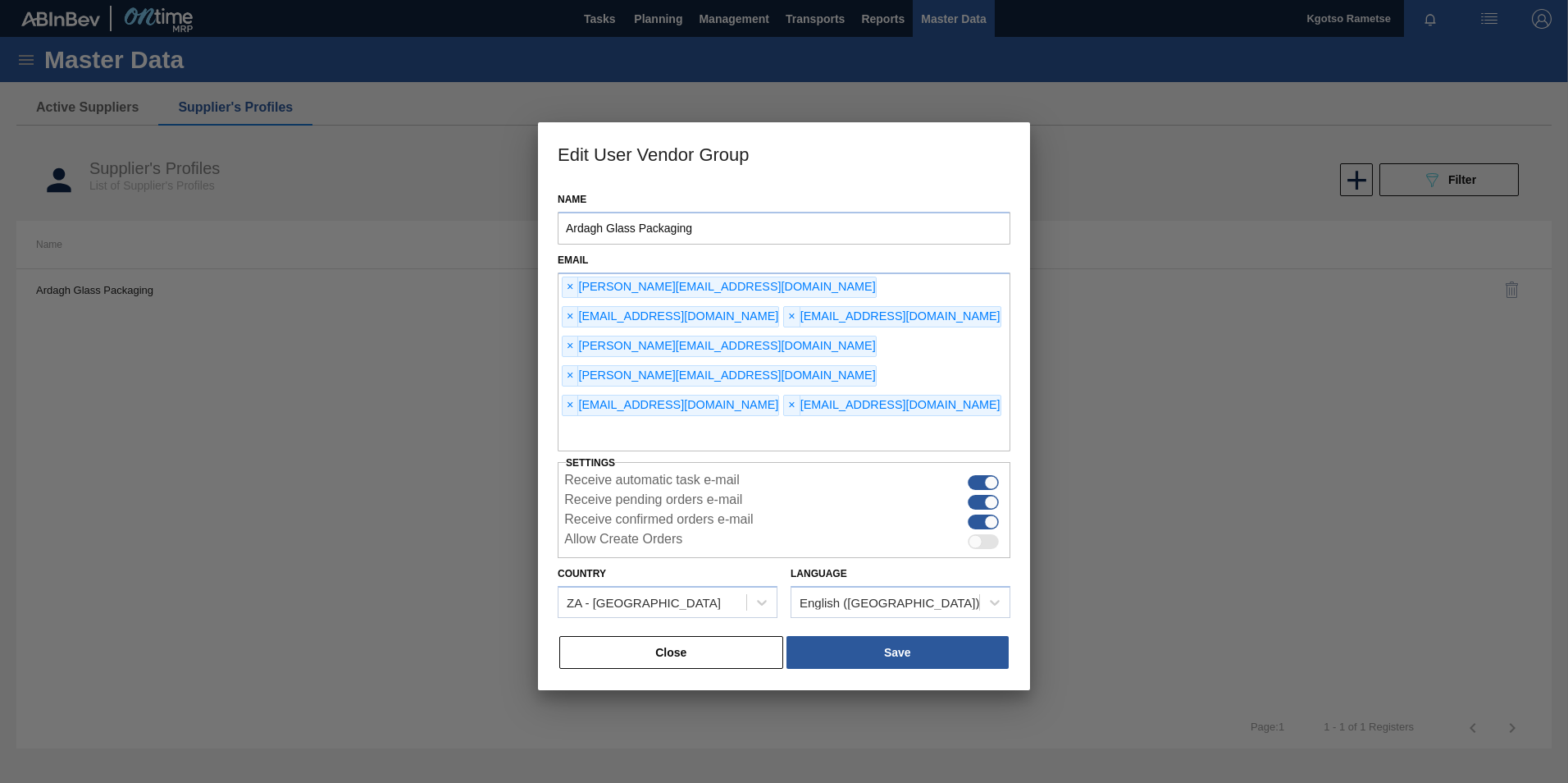
click at [828, 602] on div "Name Ardagh Glass Packaging Email × [PERSON_NAME][EMAIL_ADDRESS][DOMAIN_NAME] ×…" at bounding box center [784, 437] width 492 height 506
click at [830, 636] on button "Save" at bounding box center [898, 652] width 222 height 33
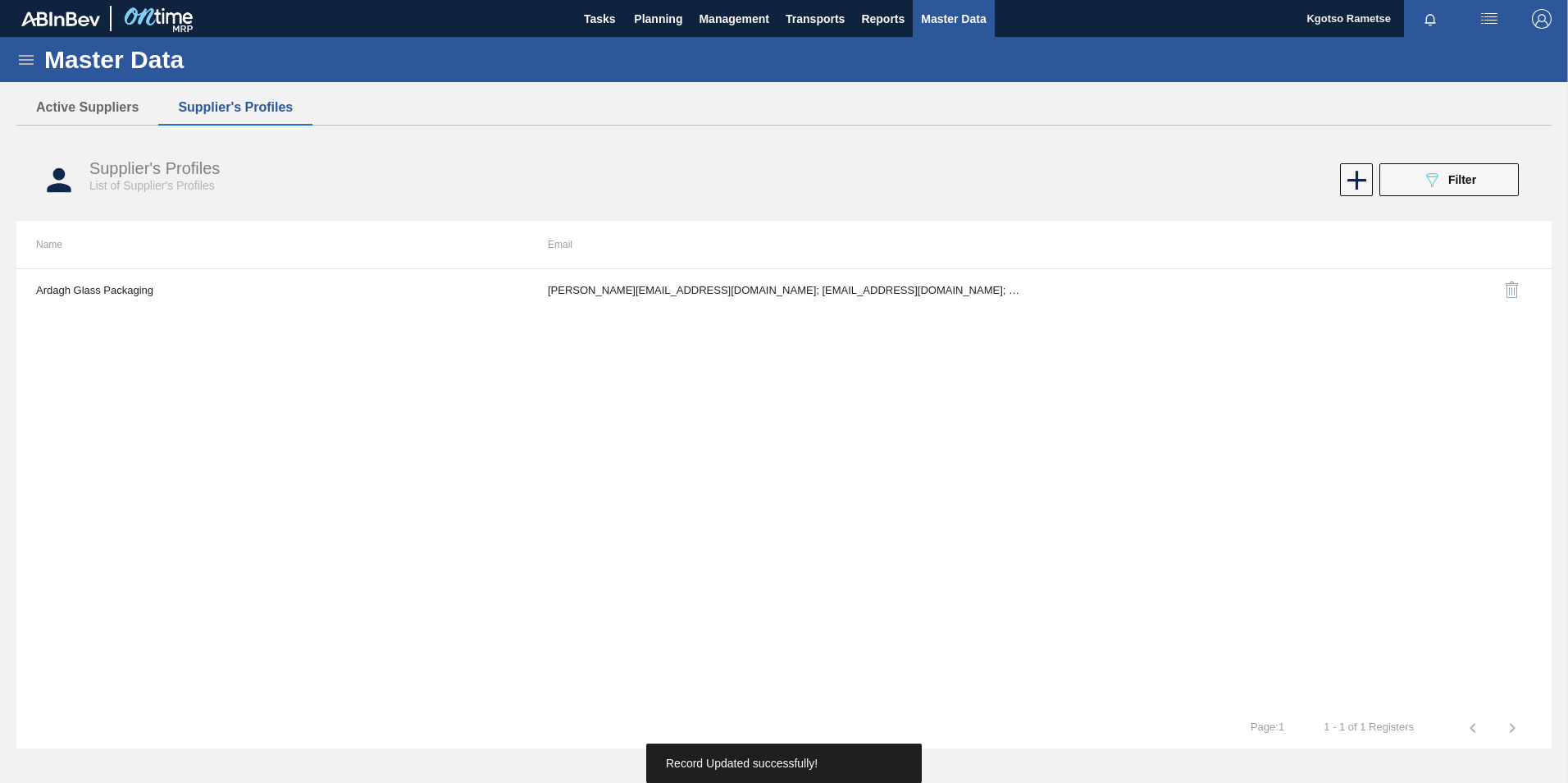
click at [1545, 22] on img "button" at bounding box center [1541, 19] width 20 height 20
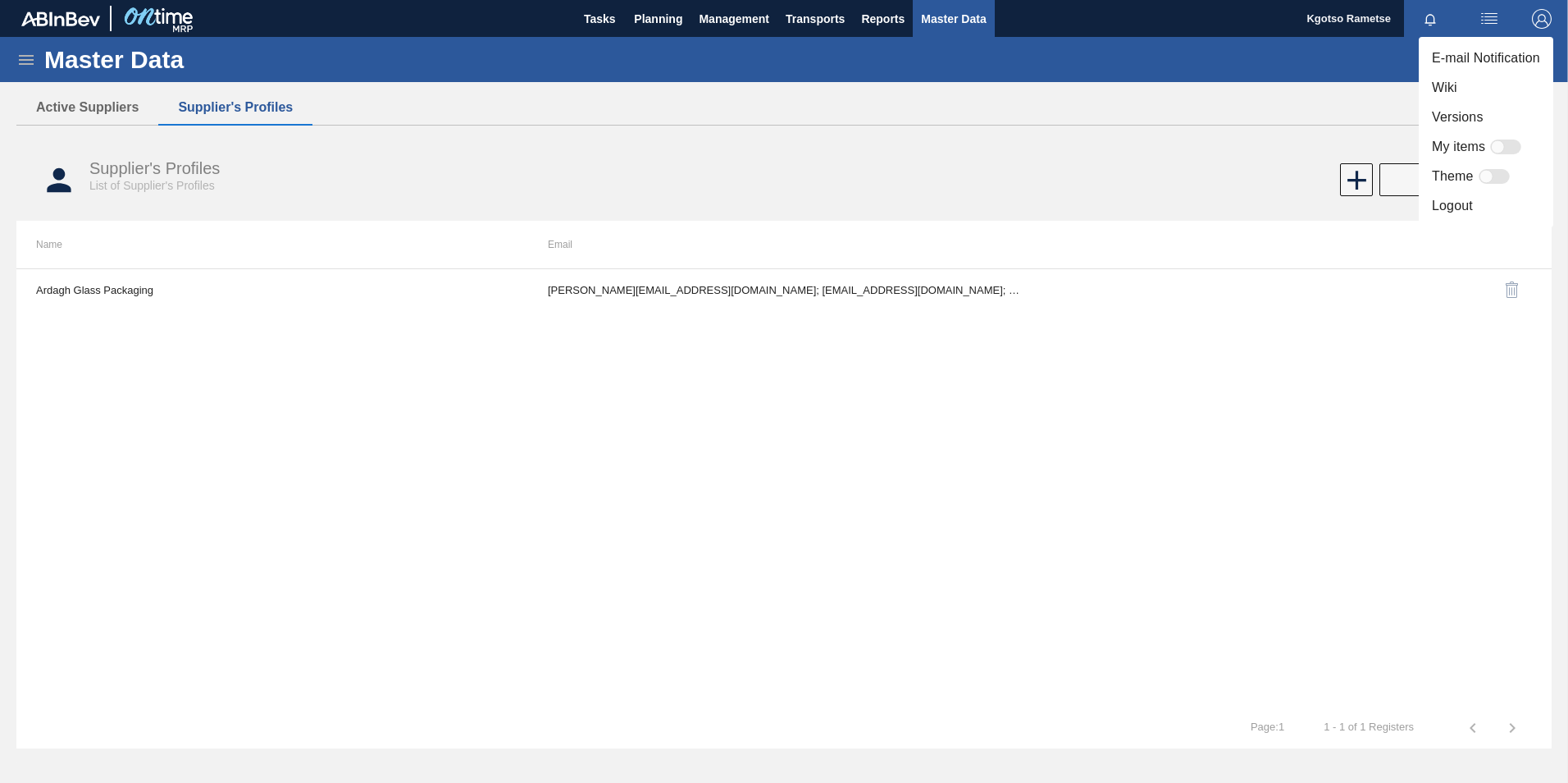
click at [1446, 196] on li "Logout" at bounding box center [1485, 206] width 135 height 30
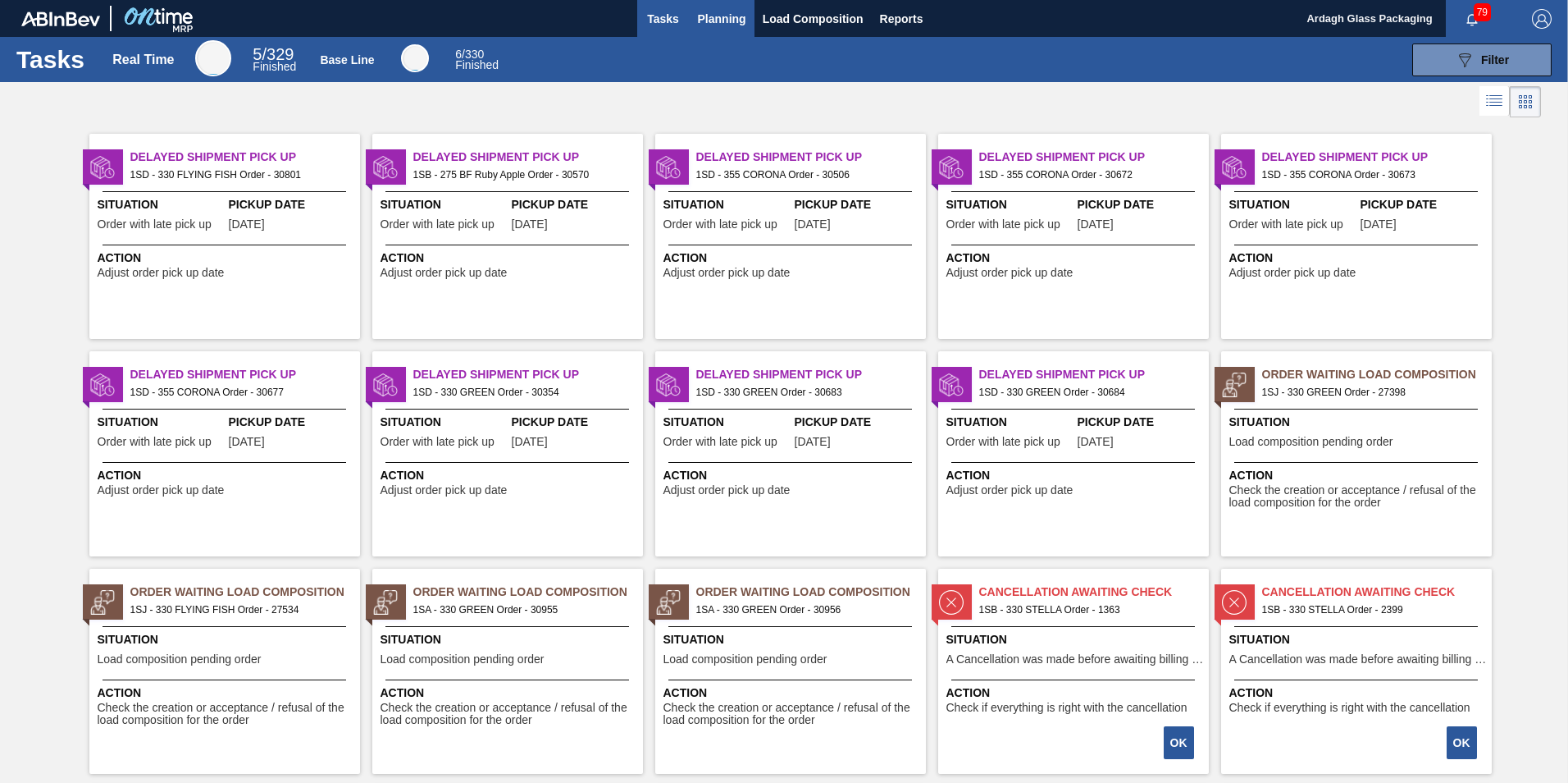
click at [723, 17] on span "Planning" at bounding box center [721, 19] width 48 height 20
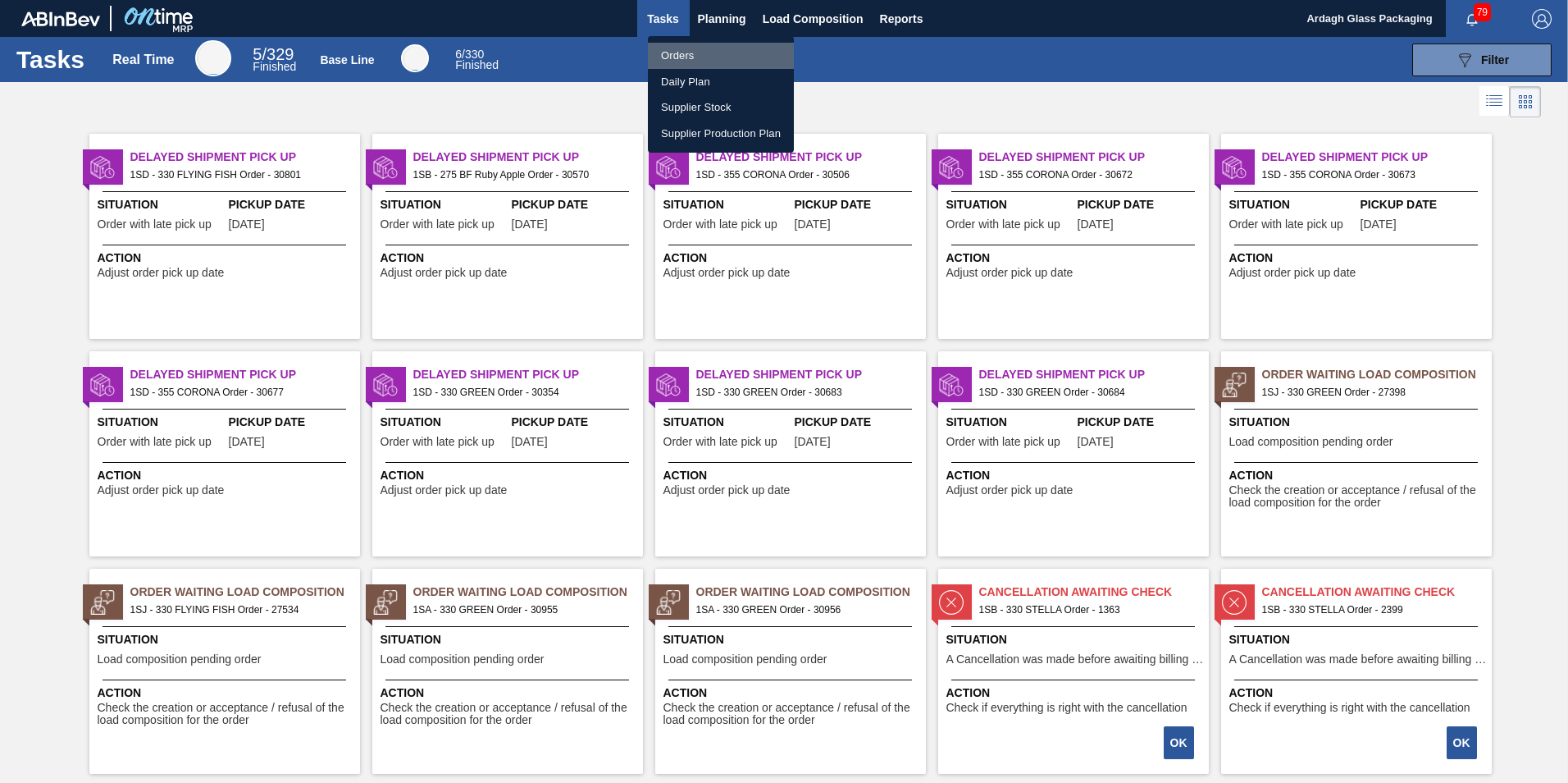
click at [688, 51] on li "Orders" at bounding box center [721, 55] width 146 height 27
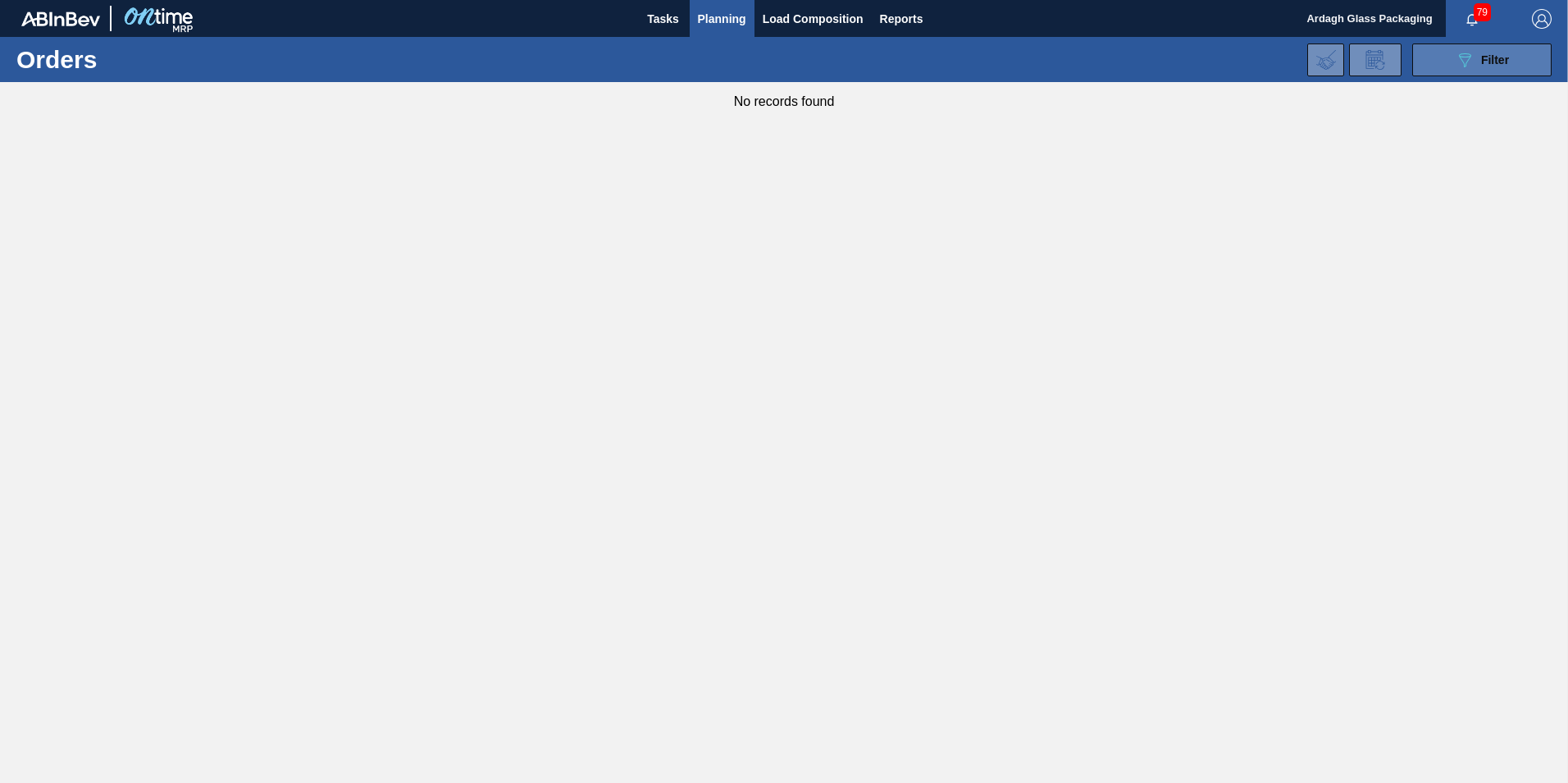
click at [1439, 60] on button "089F7B8B-B2A5-4AFE-B5C0-19BA573D28AC Filter" at bounding box center [1482, 59] width 140 height 33
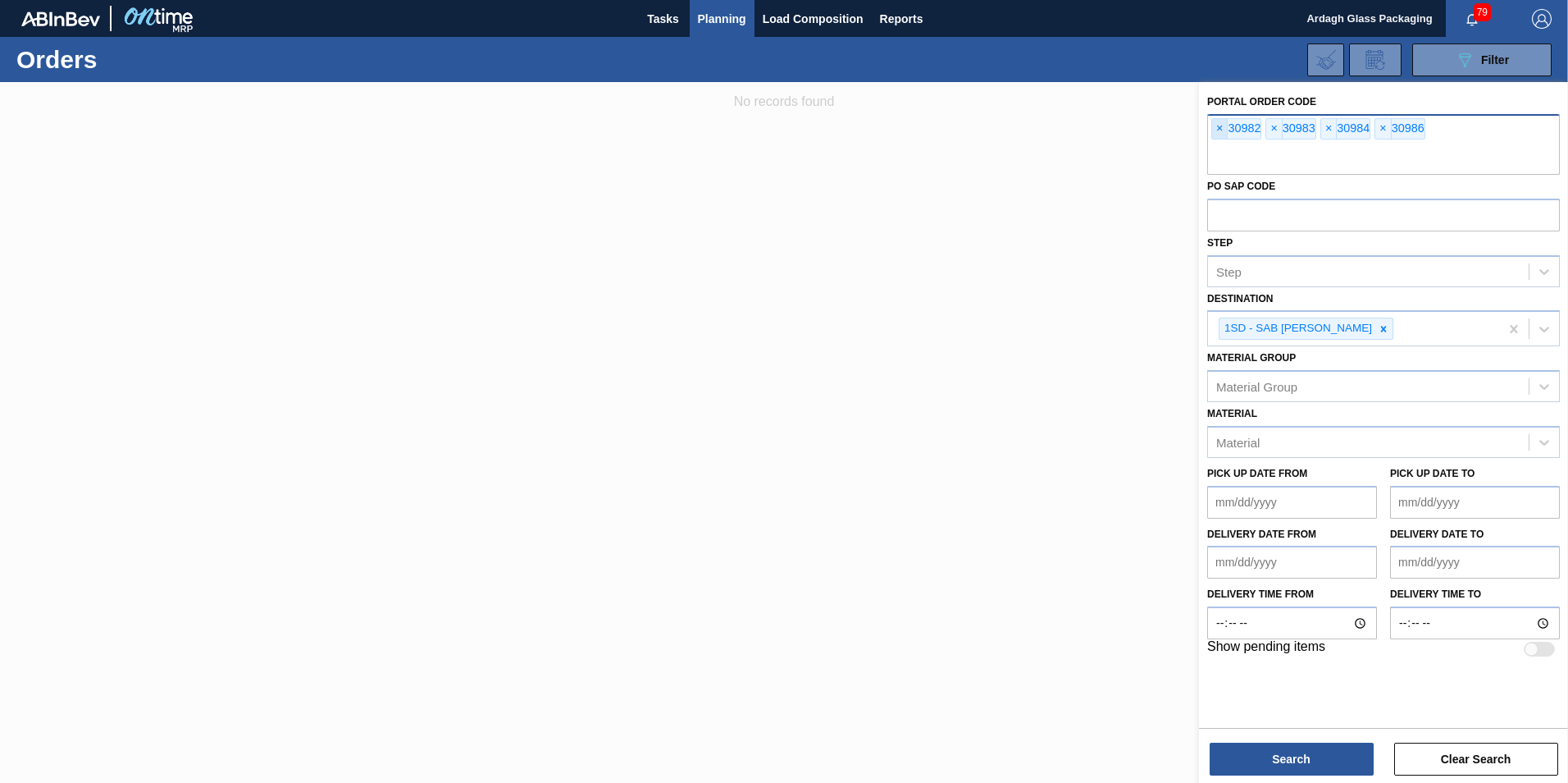
click at [1215, 127] on span "×" at bounding box center [1220, 129] width 16 height 20
click at [1221, 125] on span "×" at bounding box center [1220, 129] width 16 height 20
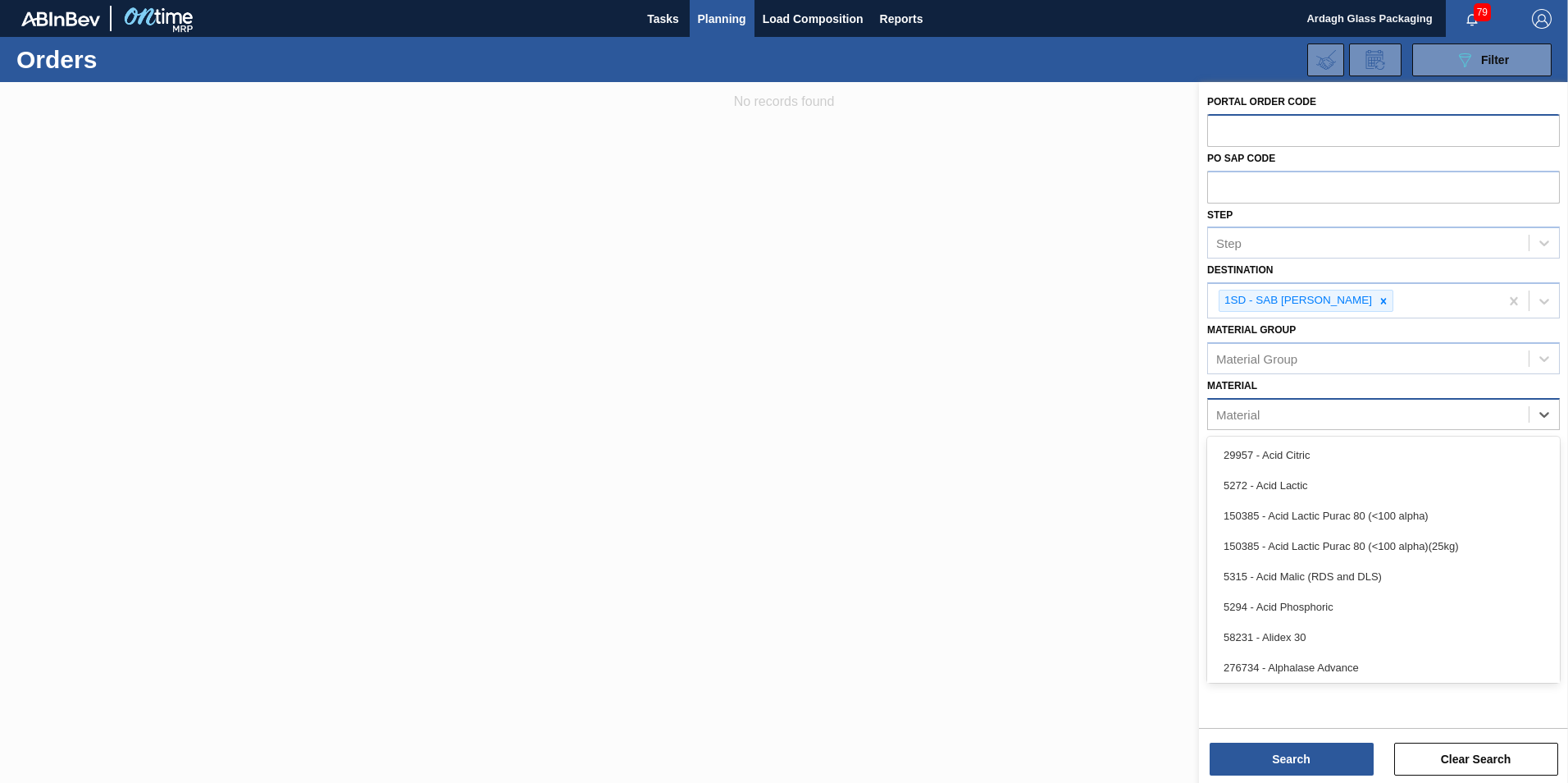
click at [1223, 407] on div "Material" at bounding box center [1237, 414] width 43 height 14
paste input "283366"
type input "283366"
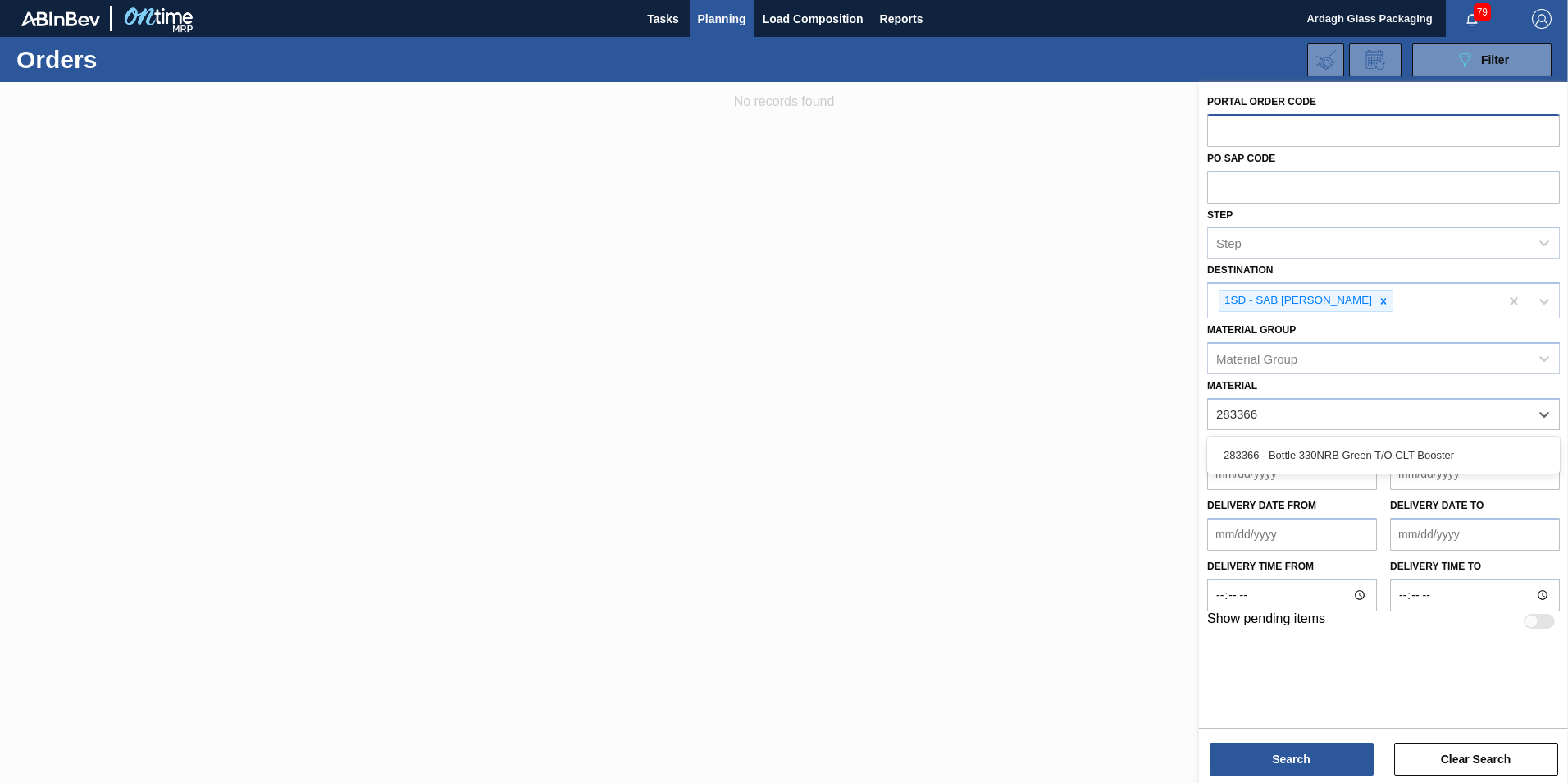
click at [1245, 450] on div "283366 - Bottle 330NRB Green T/O CLT Booster" at bounding box center [1383, 455] width 352 height 31
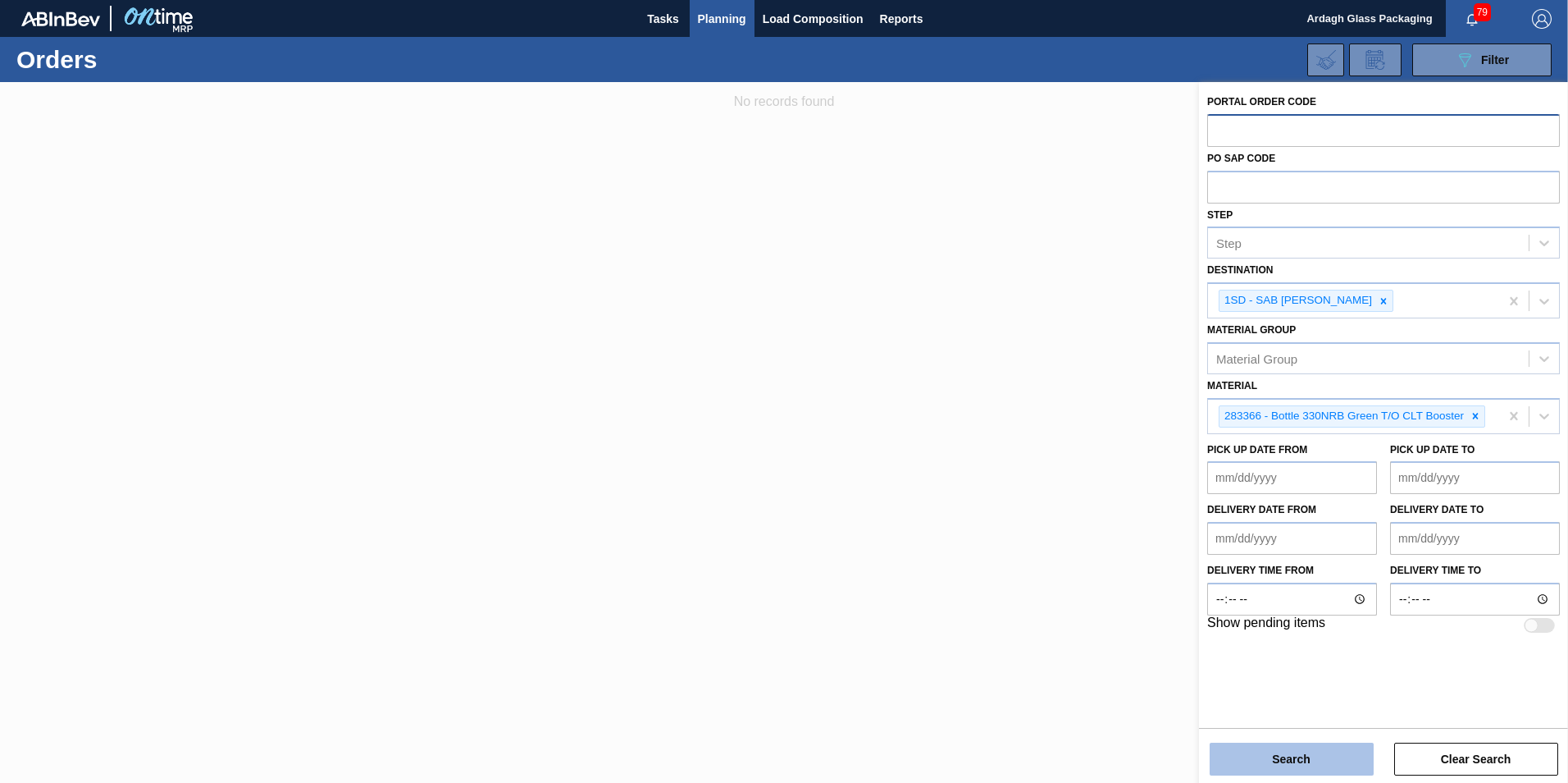
click at [1267, 759] on button "Search" at bounding box center [1291, 758] width 164 height 33
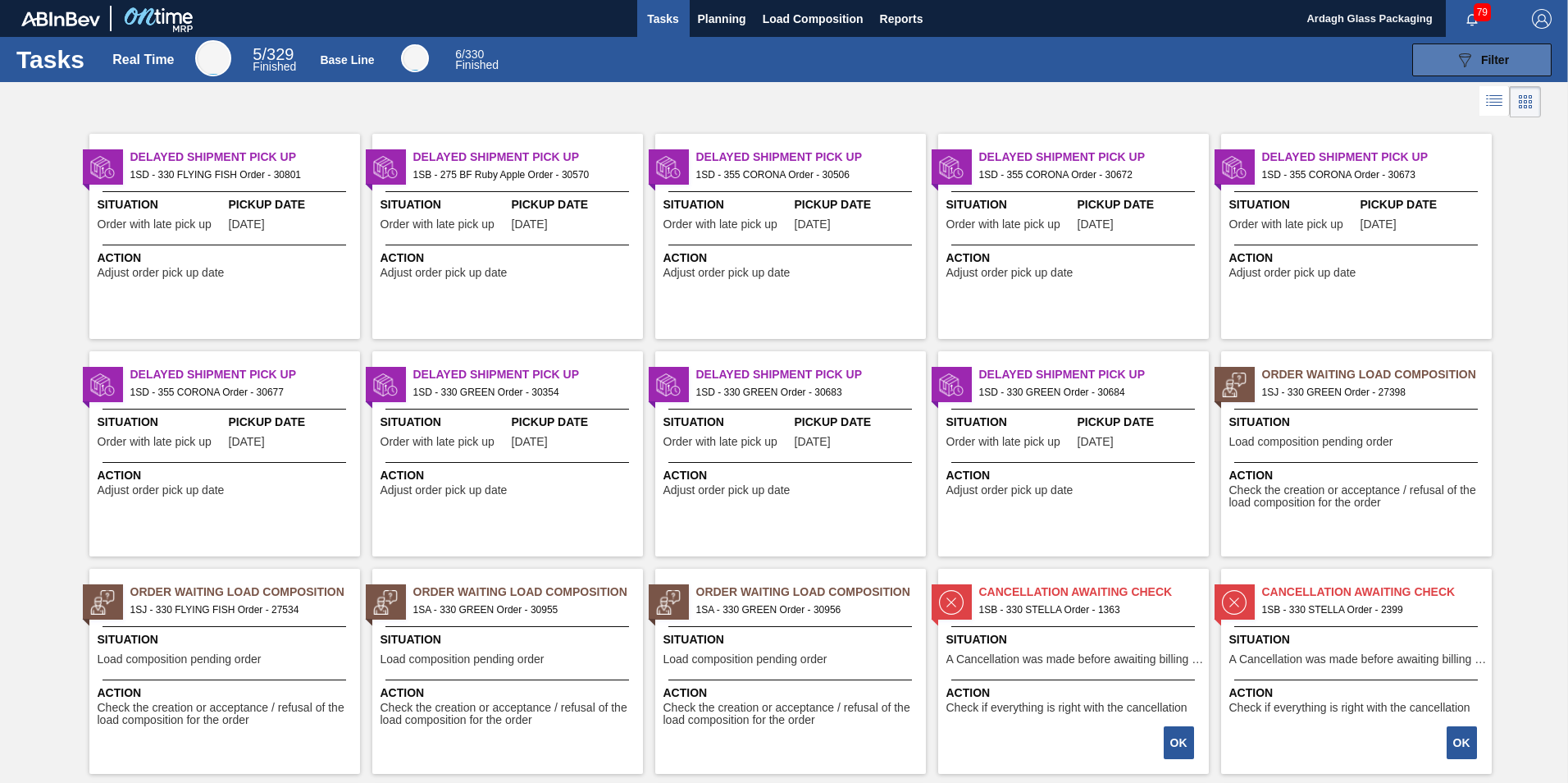
click at [1462, 48] on button "089F7B8B-B2A5-4AFE-B5C0-19BA573D28AC Filter" at bounding box center [1482, 59] width 140 height 33
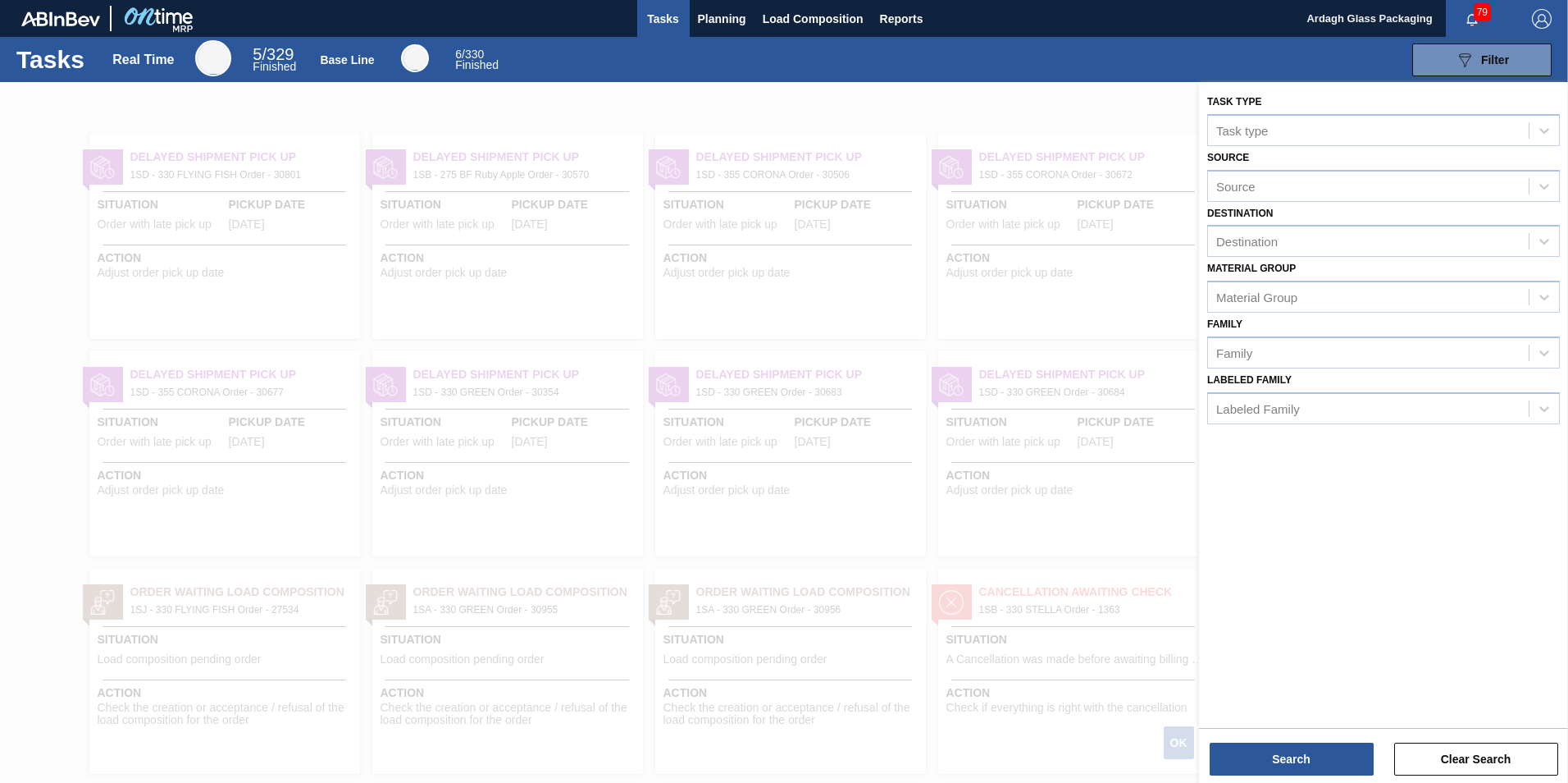
click at [1045, 65] on div "089F7B8B-B2A5-4AFE-B5C0-19BA573D28AC Filter" at bounding box center [1035, 59] width 1048 height 33
click at [974, 114] on div at bounding box center [784, 473] width 1568 height 783
